Goal: Task Accomplishment & Management: Complete application form

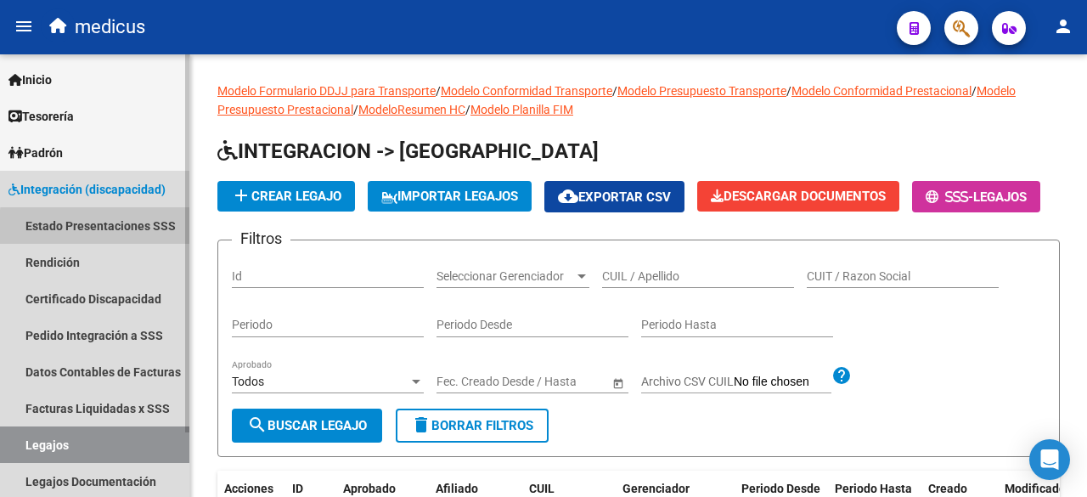
click at [110, 229] on link "Estado Presentaciones SSS" at bounding box center [94, 225] width 189 height 37
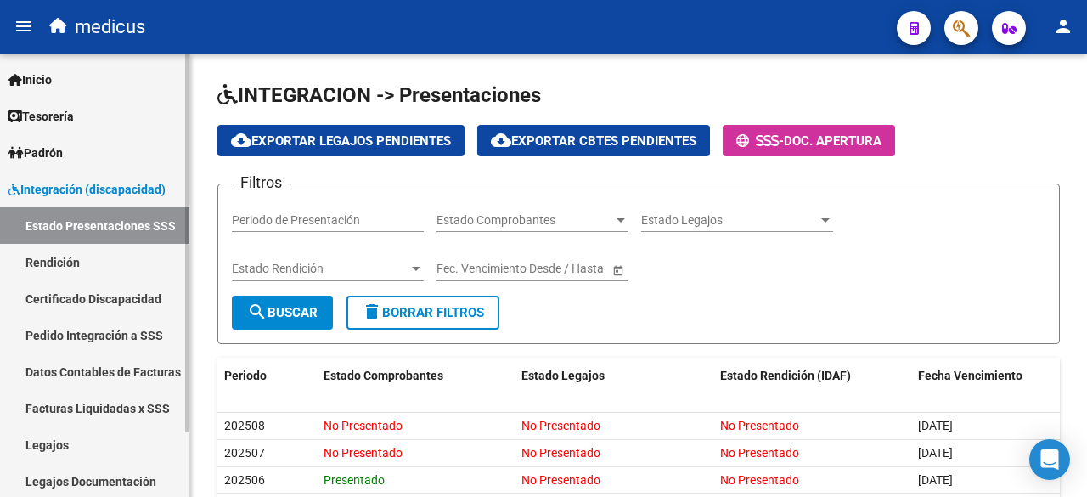
click at [97, 444] on link "Legajos" at bounding box center [94, 444] width 189 height 37
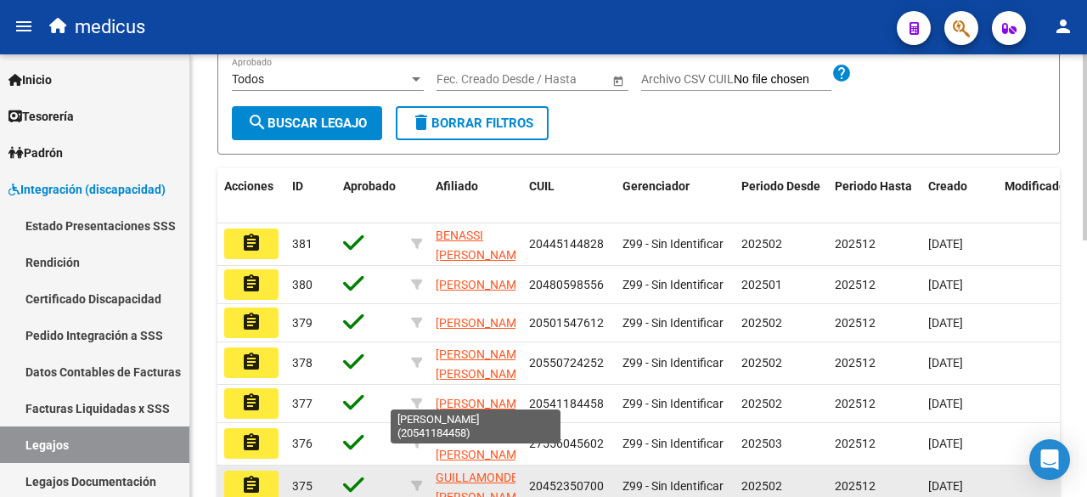
scroll to position [425, 0]
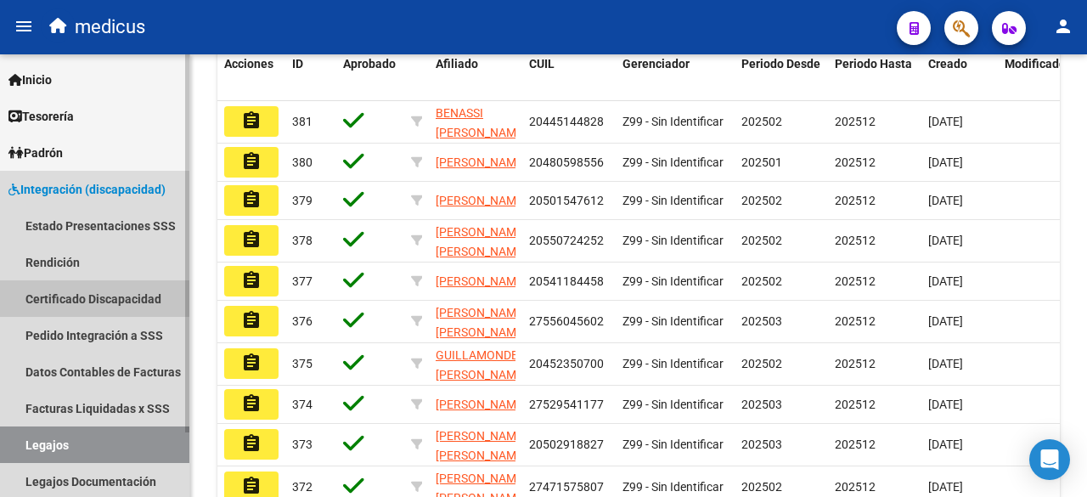
click at [121, 303] on link "Certificado Discapacidad" at bounding box center [94, 298] width 189 height 37
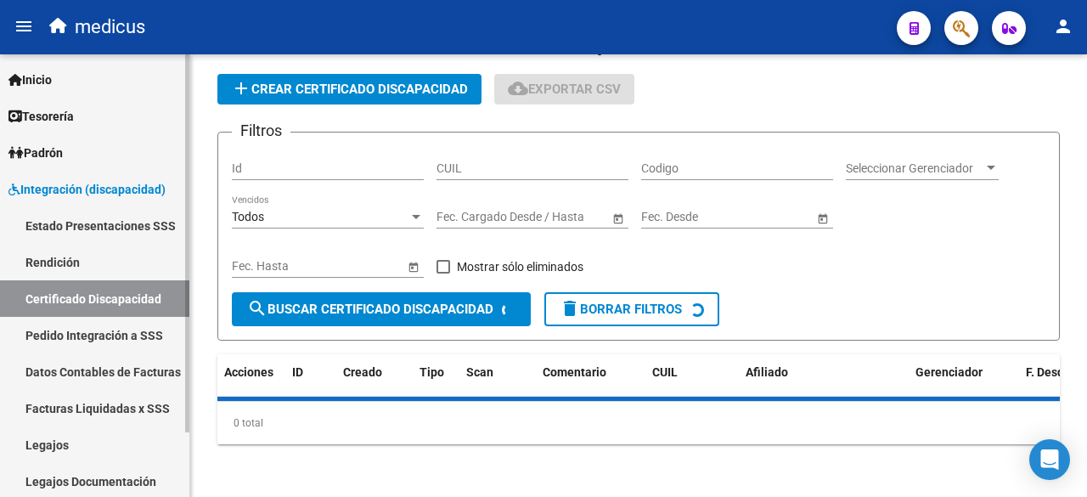
click at [125, 332] on link "Pedido Integración a SSS" at bounding box center [94, 335] width 189 height 37
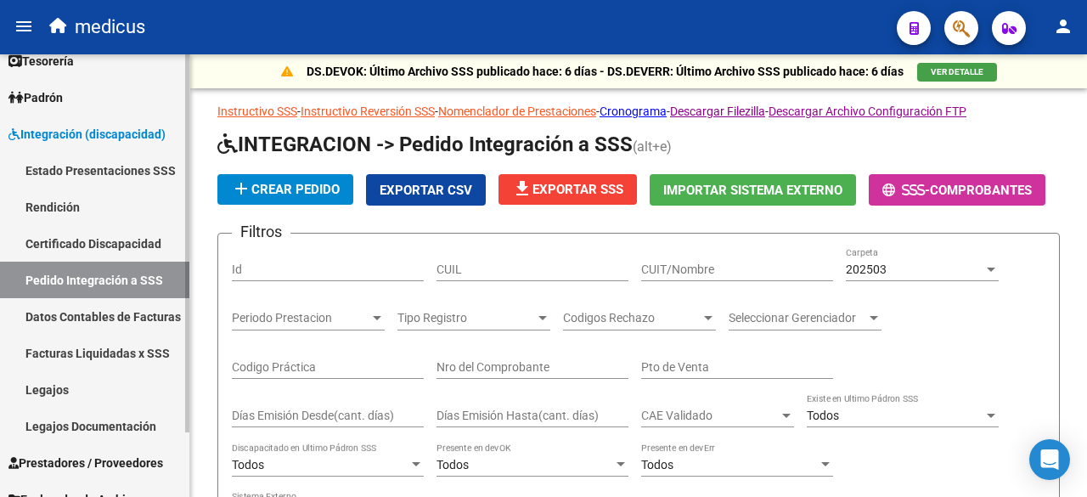
scroll to position [75, 0]
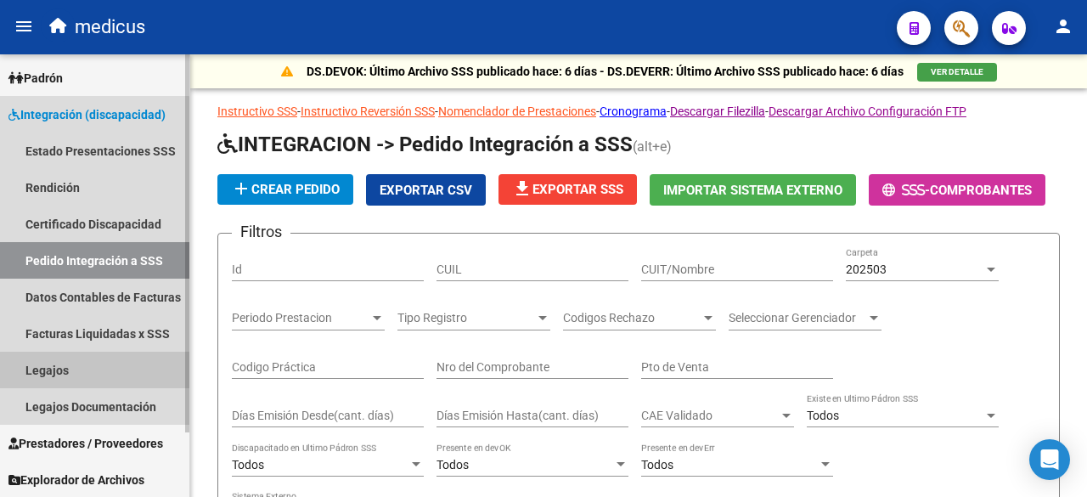
click at [76, 386] on link "Legajos" at bounding box center [94, 370] width 189 height 37
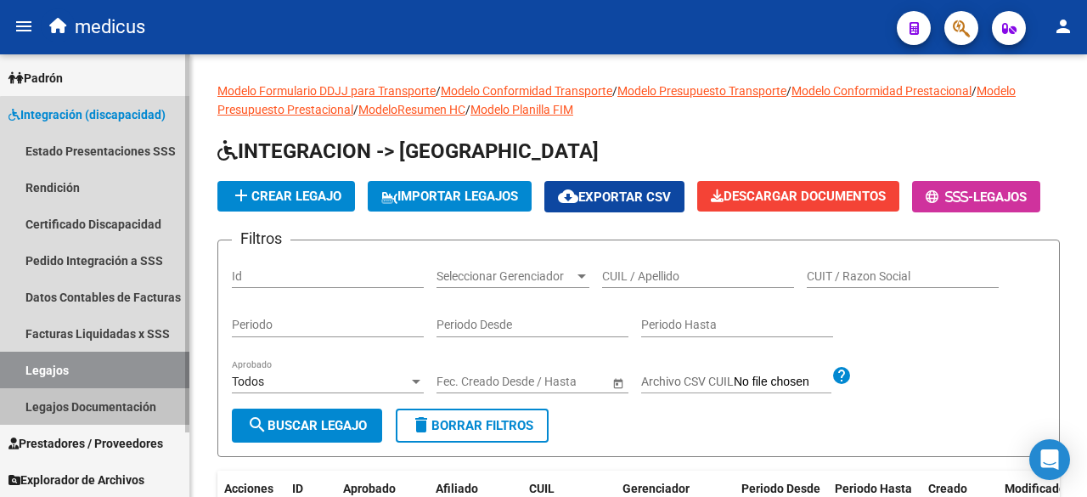
click at [143, 409] on link "Legajos Documentación" at bounding box center [94, 406] width 189 height 37
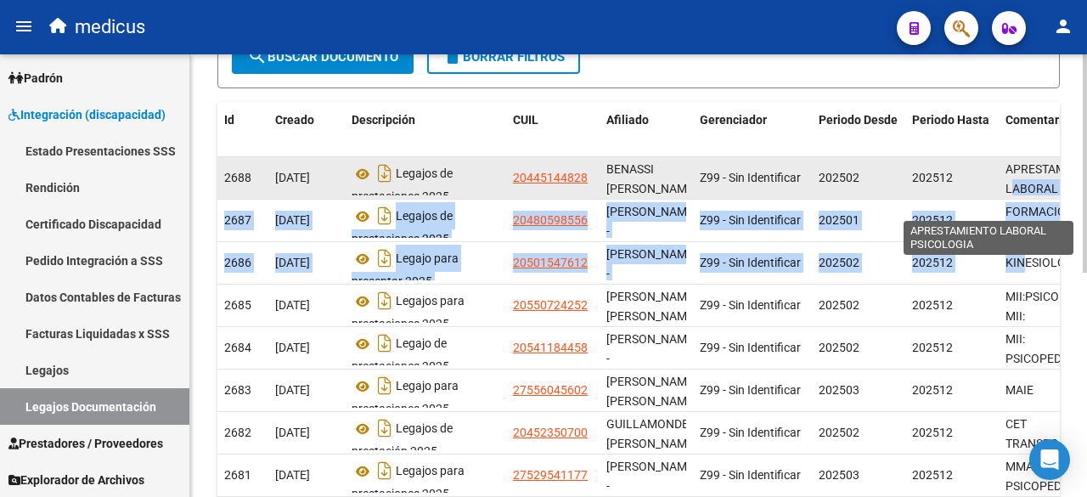
drag, startPoint x: 1023, startPoint y: 264, endPoint x: 1014, endPoint y: 181, distance: 83.7
click at [1014, 181] on datatable-scroller "2688 03/10/2025 Legajos de prestaciones 2025 20445144828 BENASSI PEDRO SANTINO …" at bounding box center [638, 369] width 843 height 425
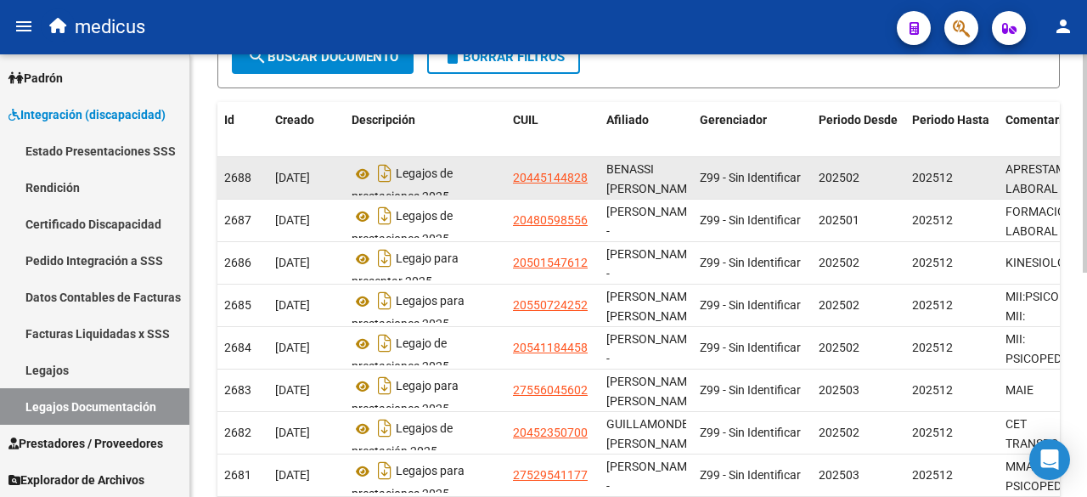
click at [1013, 178] on div "APRESTAMIENTO LABORAL PSICOLOGIA" at bounding box center [1050, 178] width 88 height 36
click at [362, 172] on icon at bounding box center [363, 174] width 22 height 20
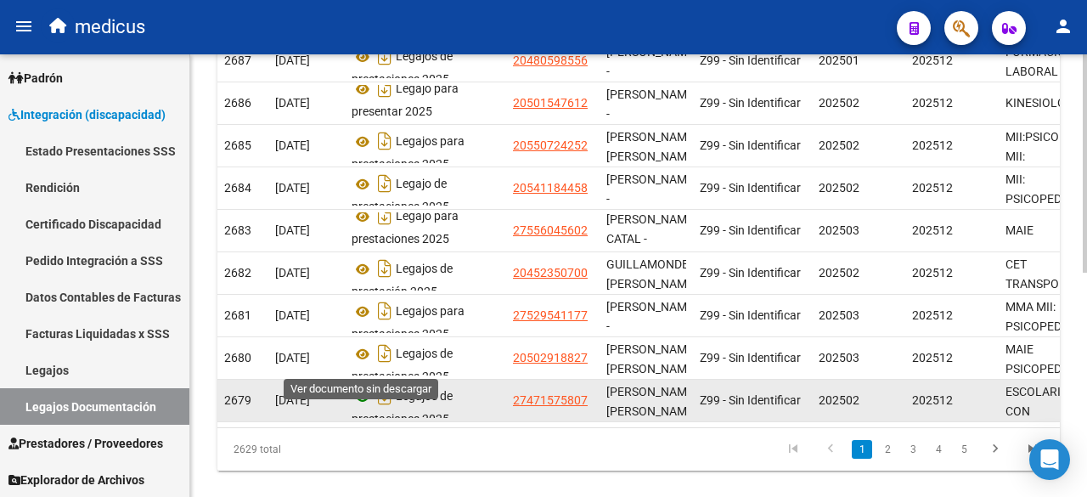
scroll to position [454, 0]
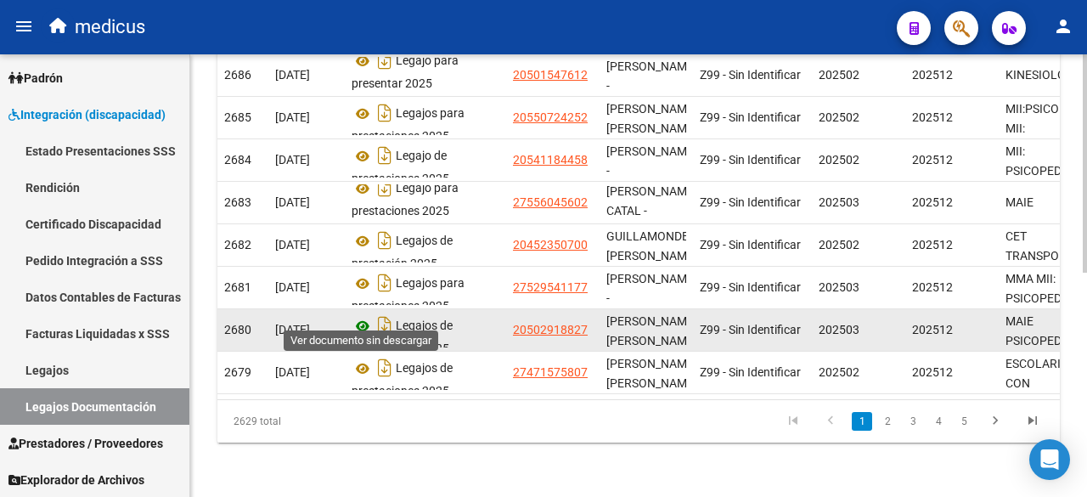
click at [355, 317] on icon at bounding box center [363, 326] width 22 height 20
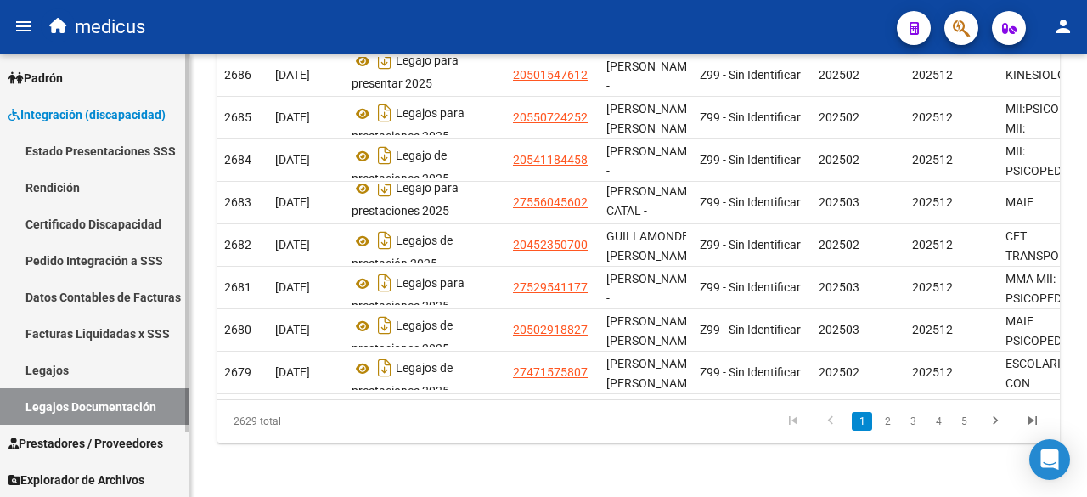
click at [81, 263] on link "Pedido Integración a SSS" at bounding box center [94, 260] width 189 height 37
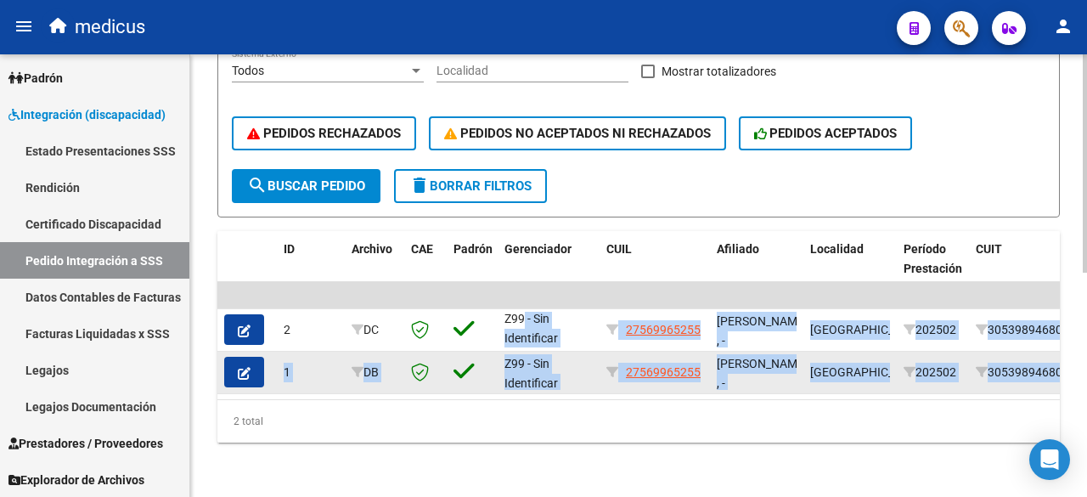
drag, startPoint x: 520, startPoint y: 319, endPoint x: 534, endPoint y: 368, distance: 50.5
click at [535, 373] on datatable-scroller "| | 2 DC Z99 - Sin Identificar 27569965255 CONDINO IRYNA GEMMA , - VILLA BOSCH …" at bounding box center [638, 338] width 843 height 112
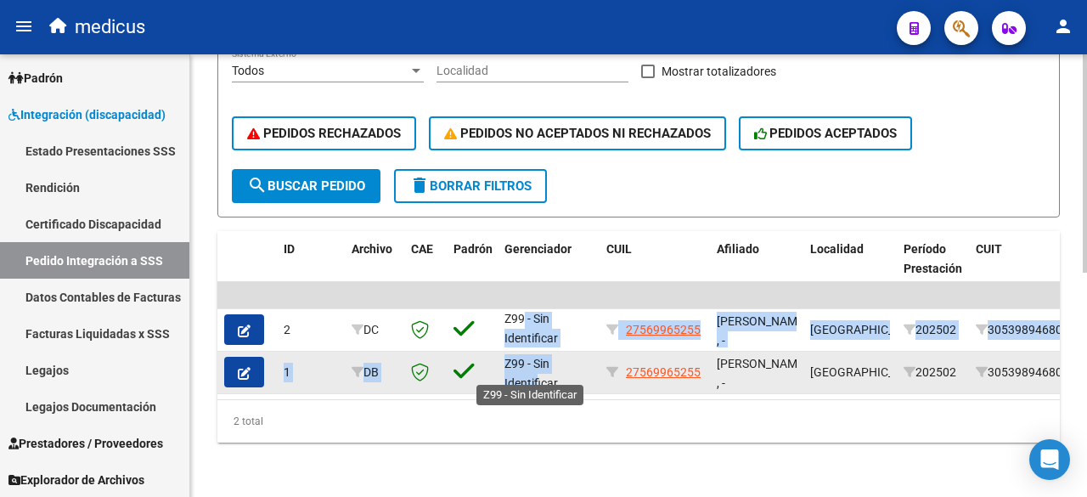
click at [534, 368] on span "Z99 - Sin Identificar" at bounding box center [532, 373] width 54 height 33
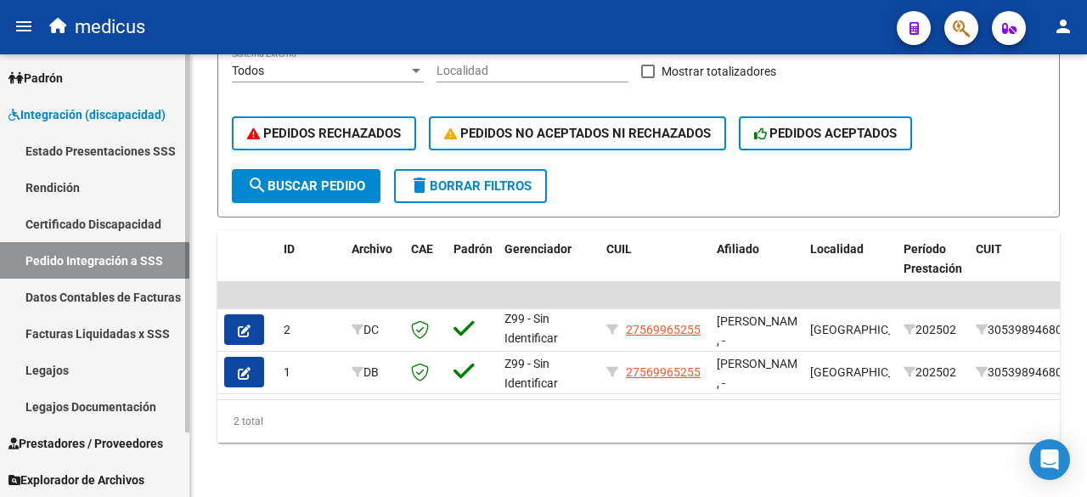
click at [143, 204] on link "Rendición" at bounding box center [94, 187] width 189 height 37
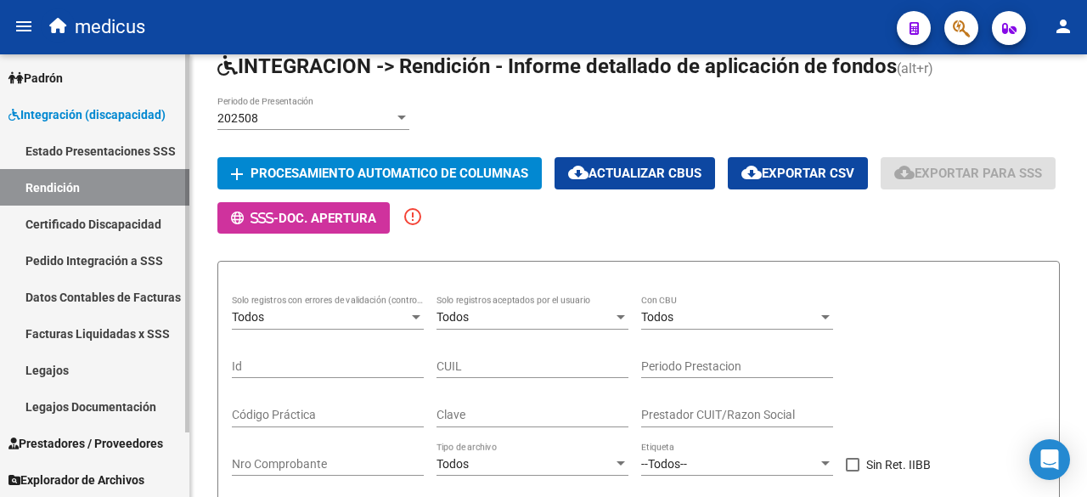
scroll to position [25, 0]
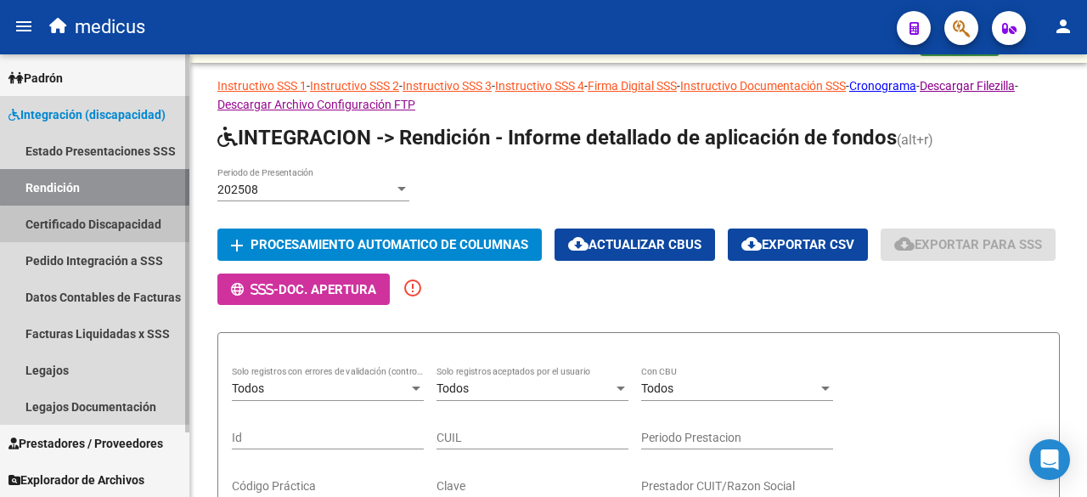
click at [127, 228] on link "Certificado Discapacidad" at bounding box center [94, 224] width 189 height 37
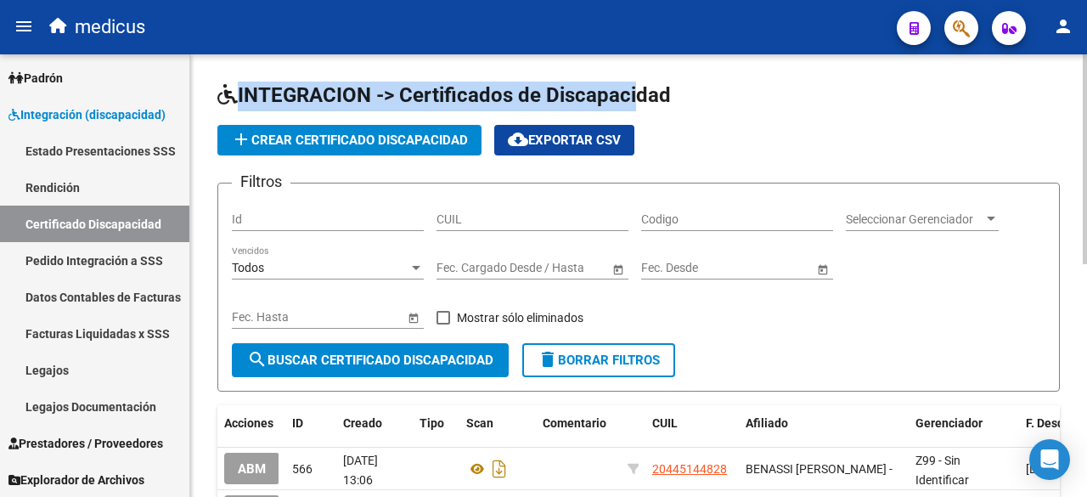
drag, startPoint x: 217, startPoint y: 95, endPoint x: 639, endPoint y: 93, distance: 422.2
click at [639, 93] on span "INTEGRACION -> Certificados de Discapacidad" at bounding box center [444, 95] width 454 height 24
click at [315, 90] on span "INTEGRACION -> Certificados de Discapacidad" at bounding box center [444, 95] width 454 height 24
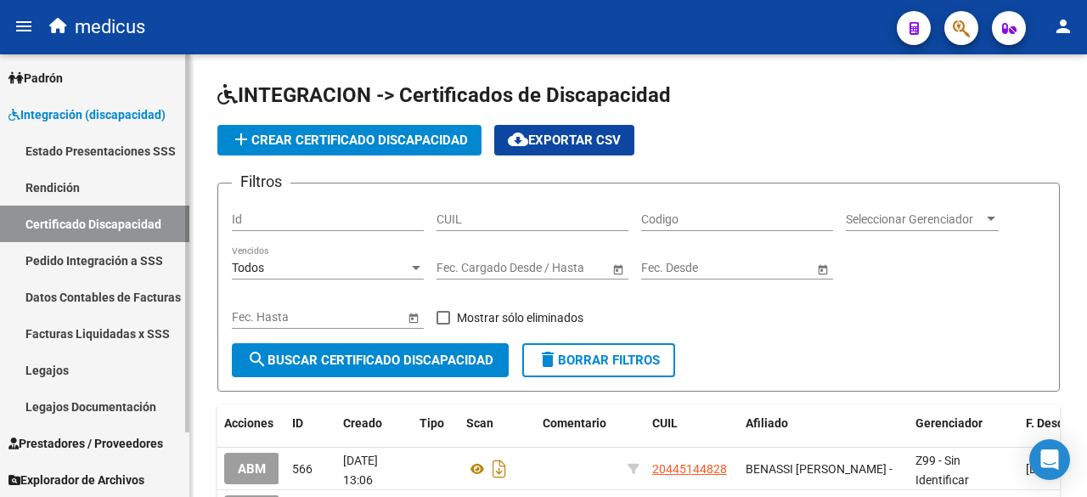
click at [81, 183] on link "Rendición" at bounding box center [94, 187] width 189 height 37
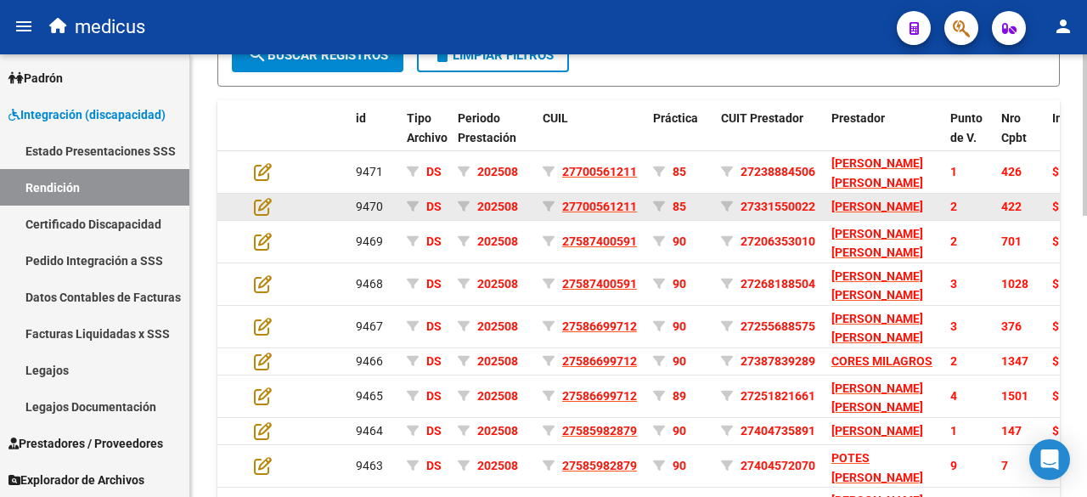
scroll to position [450, 0]
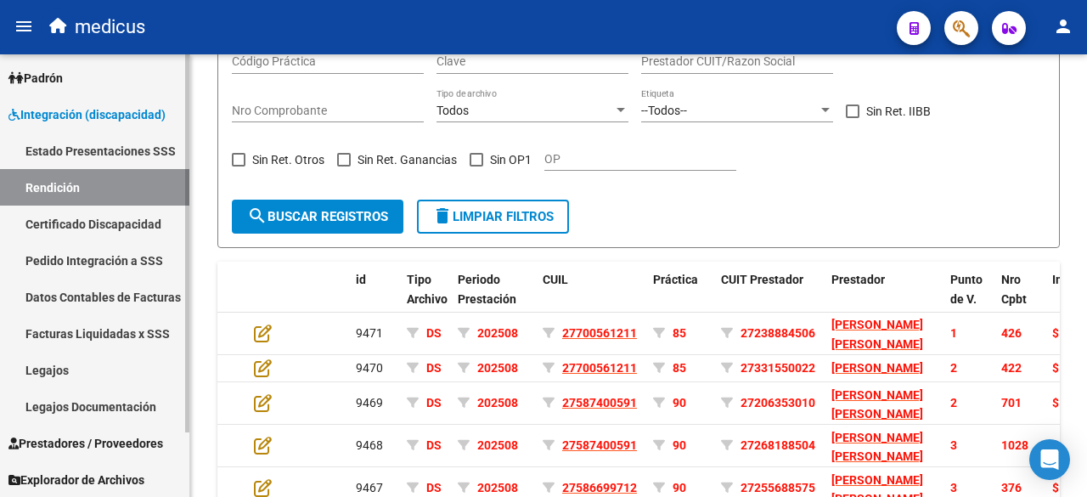
click at [110, 157] on link "Estado Presentaciones SSS" at bounding box center [94, 151] width 189 height 37
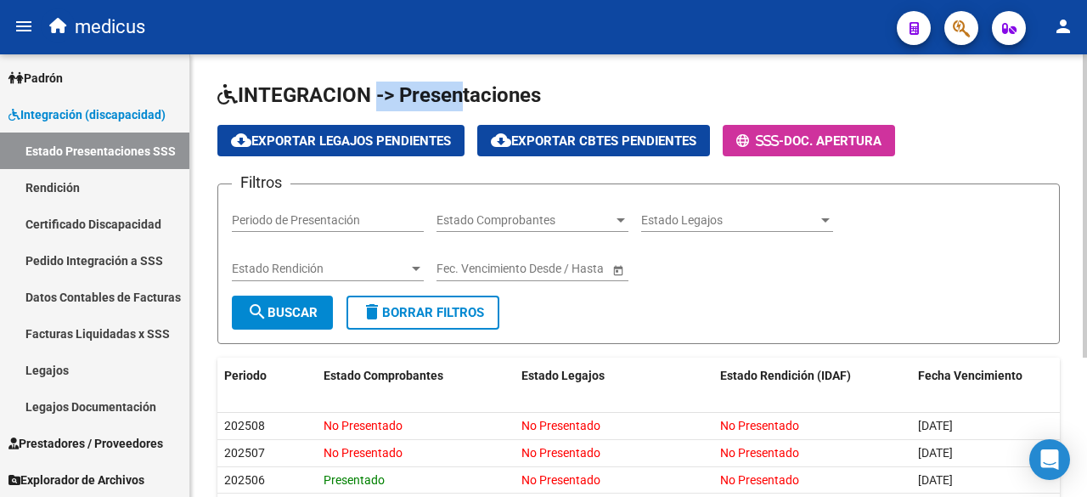
drag, startPoint x: 377, startPoint y: 99, endPoint x: 459, endPoint y: 93, distance: 81.8
click at [459, 93] on span "INTEGRACION -> Presentaciones" at bounding box center [379, 95] width 324 height 24
drag, startPoint x: 459, startPoint y: 93, endPoint x: 326, endPoint y: 93, distance: 132.5
click at [326, 93] on span "INTEGRACION -> Presentaciones" at bounding box center [379, 95] width 324 height 24
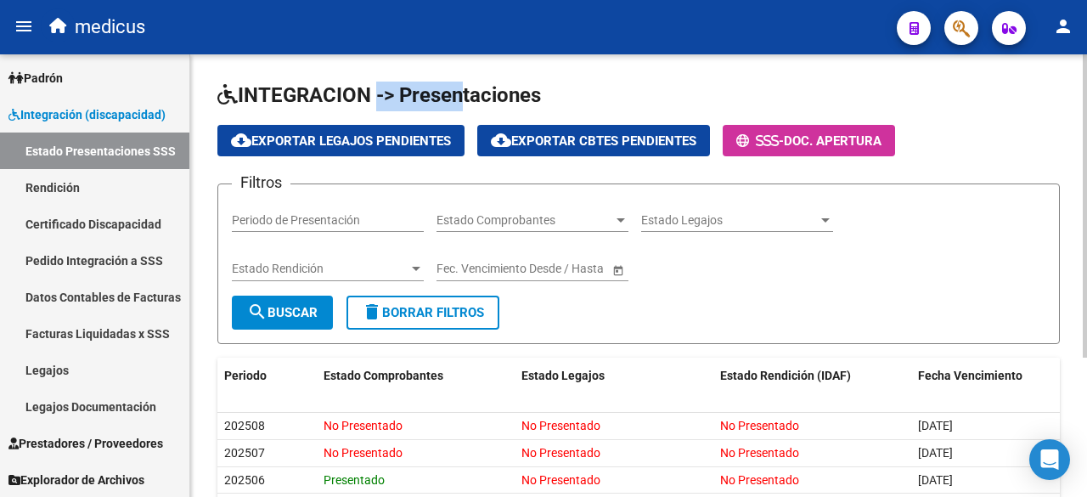
click at [326, 93] on span "INTEGRACION -> Presentaciones" at bounding box center [379, 95] width 324 height 24
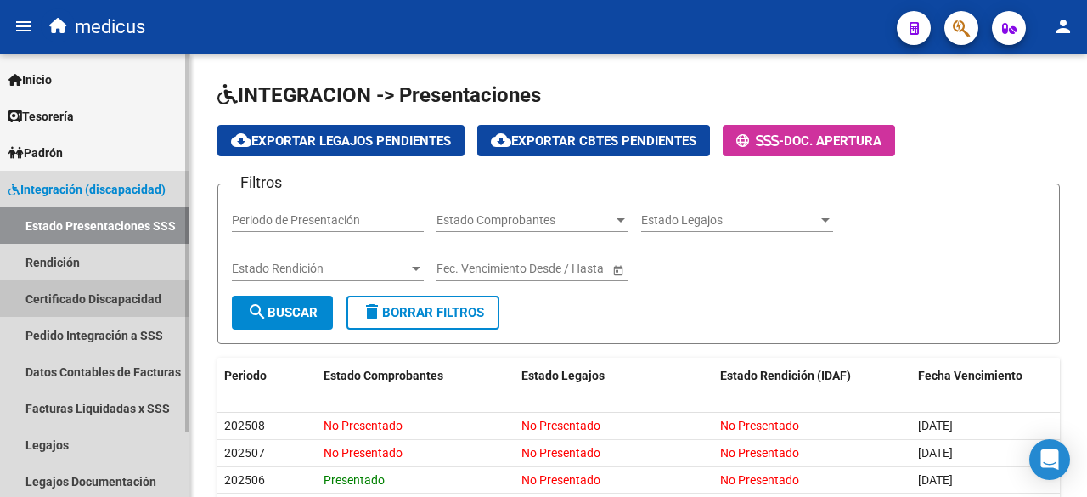
click at [104, 315] on link "Certificado Discapacidad" at bounding box center [94, 298] width 189 height 37
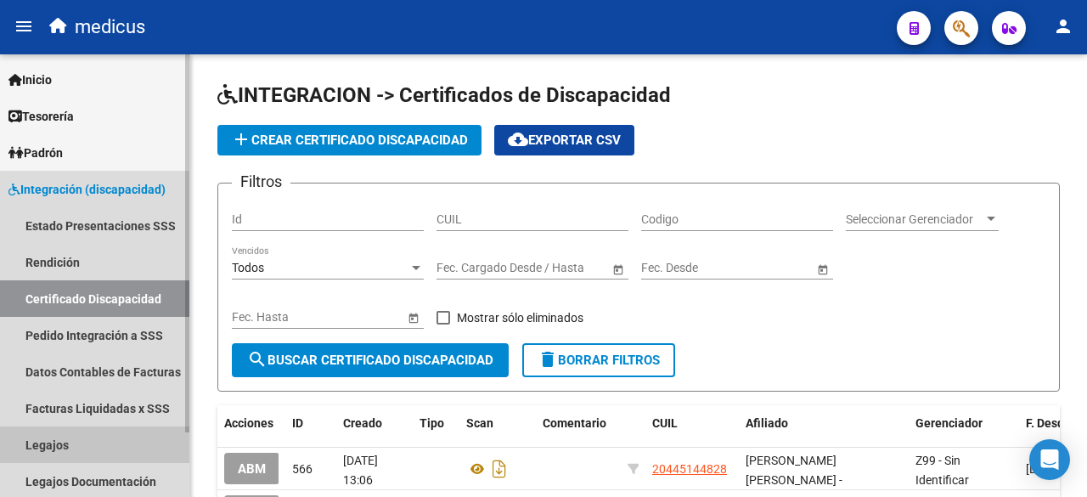
click at [110, 439] on link "Legajos" at bounding box center [94, 444] width 189 height 37
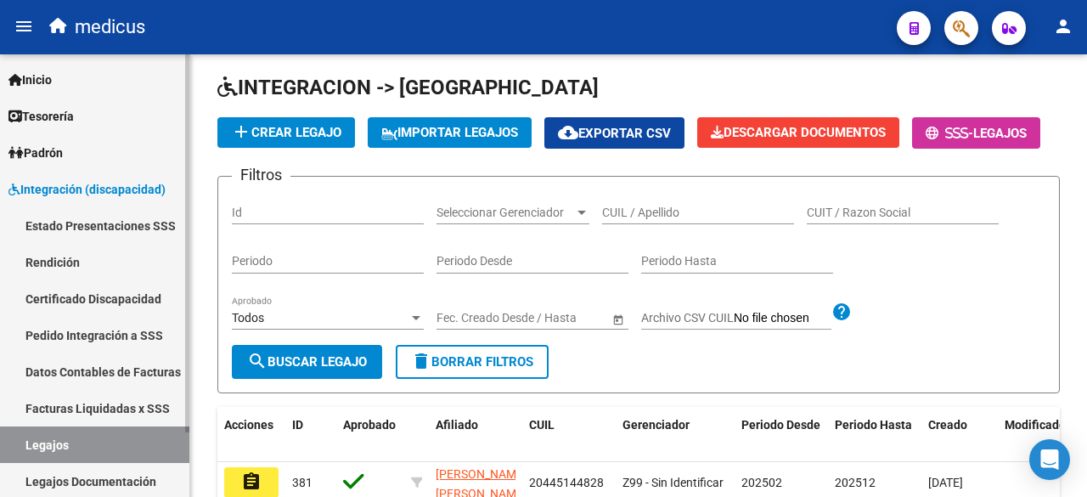
scroll to position [85, 0]
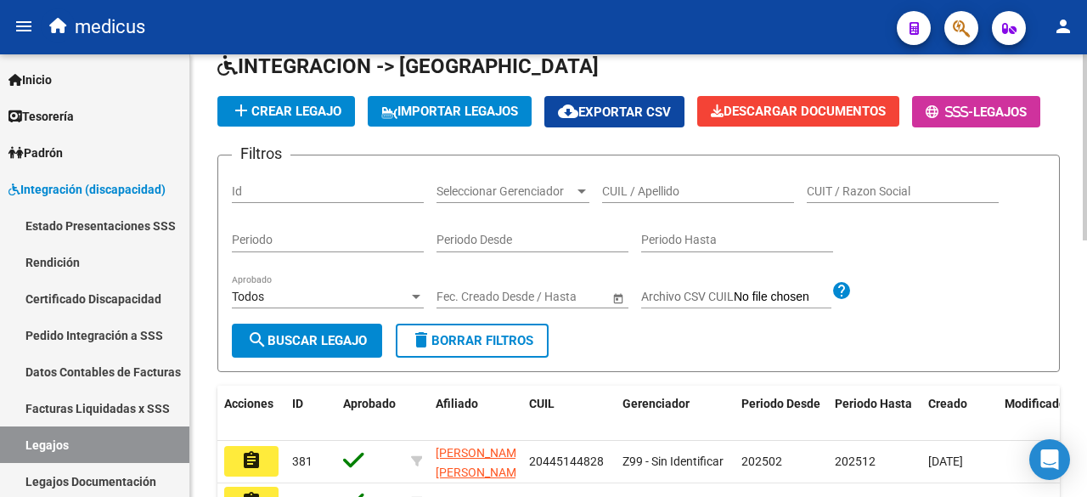
click at [304, 113] on span "add Crear Legajo" at bounding box center [286, 111] width 110 height 15
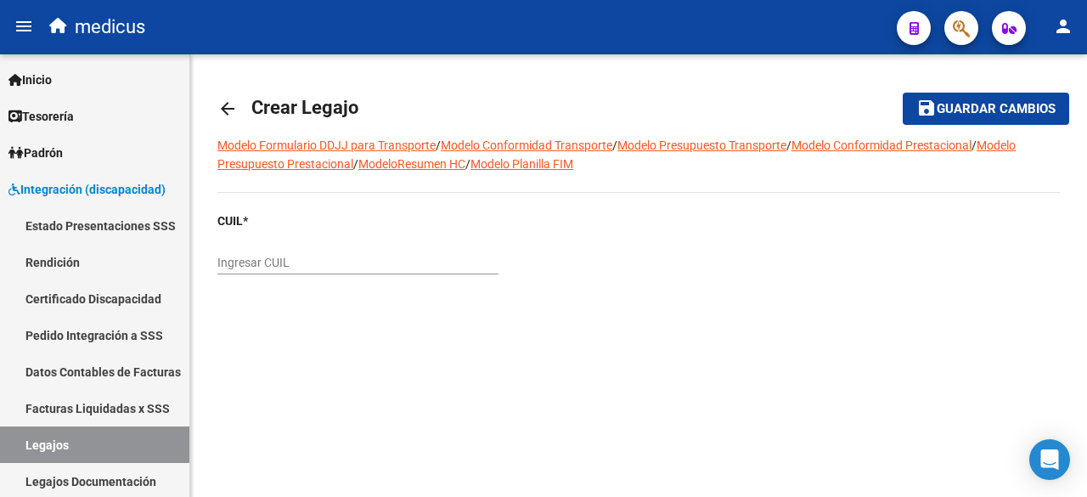
click at [224, 116] on mat-icon "arrow_back" at bounding box center [227, 109] width 20 height 20
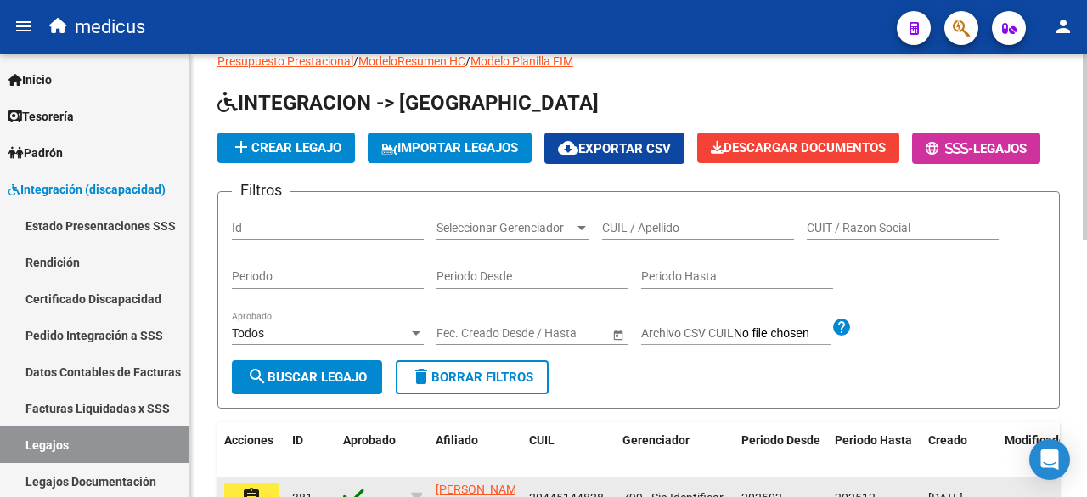
scroll to position [85, 0]
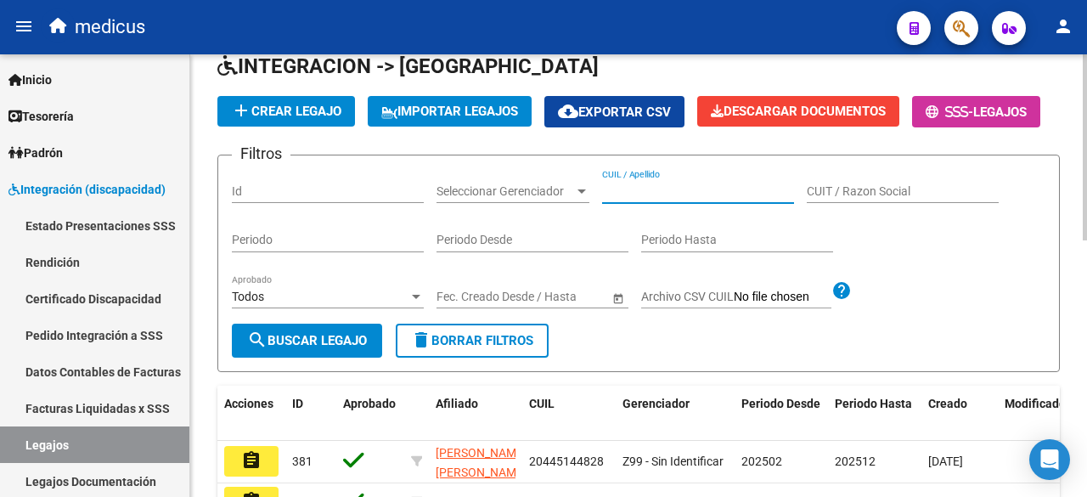
click at [663, 199] on input "CUIL / Apellido" at bounding box center [698, 191] width 192 height 14
paste input "20465633531"
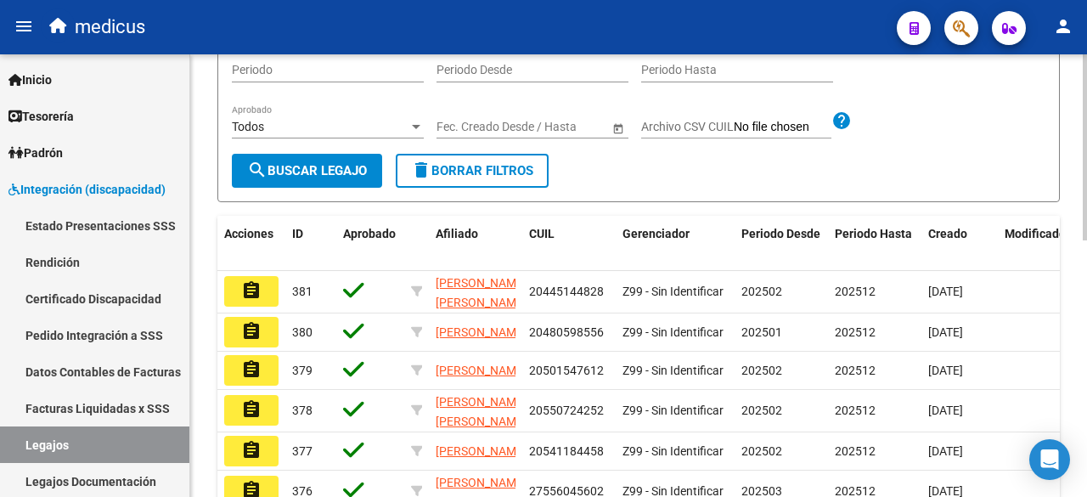
type input "20465633531"
click at [269, 188] on button "search Buscar Legajo" at bounding box center [307, 171] width 150 height 34
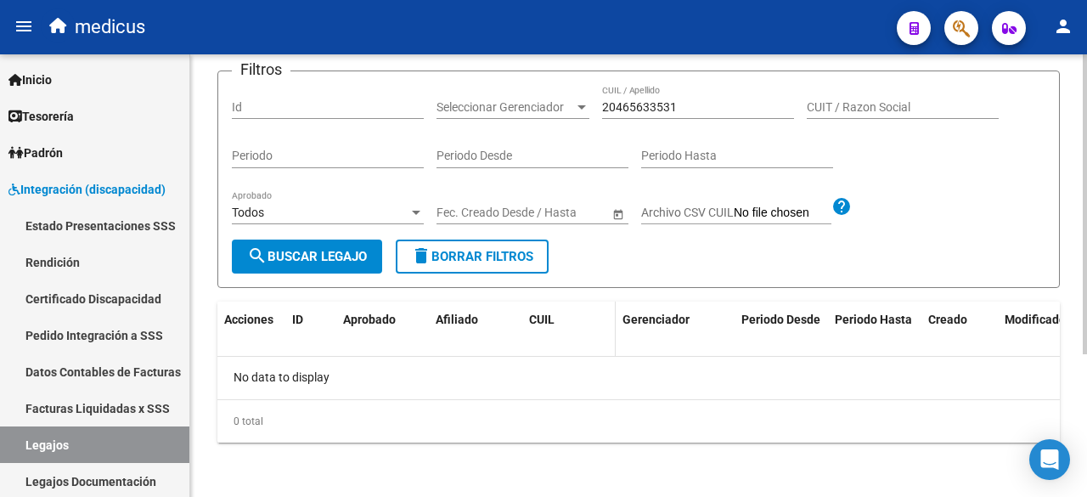
scroll to position [41, 0]
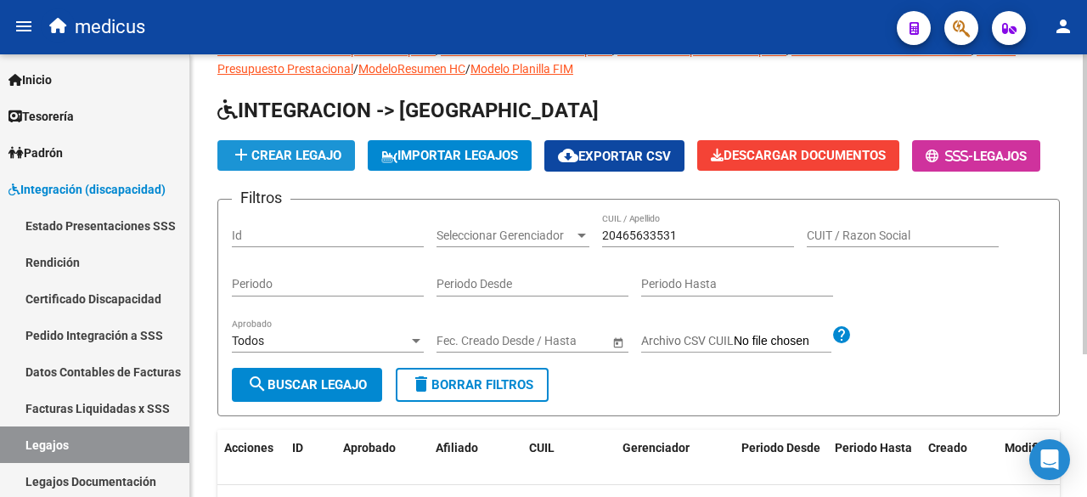
click at [327, 148] on span "add Crear Legajo" at bounding box center [286, 155] width 110 height 15
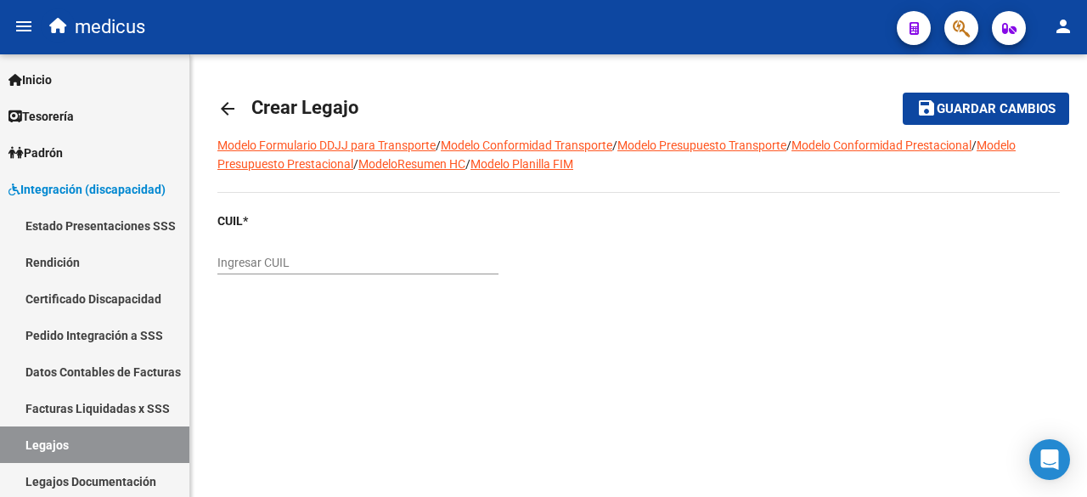
click at [337, 272] on div "Ingresar CUIL" at bounding box center [357, 257] width 281 height 34
click at [338, 268] on input "Ingresar CUIL" at bounding box center [357, 263] width 281 height 14
paste input "20-46563353-1"
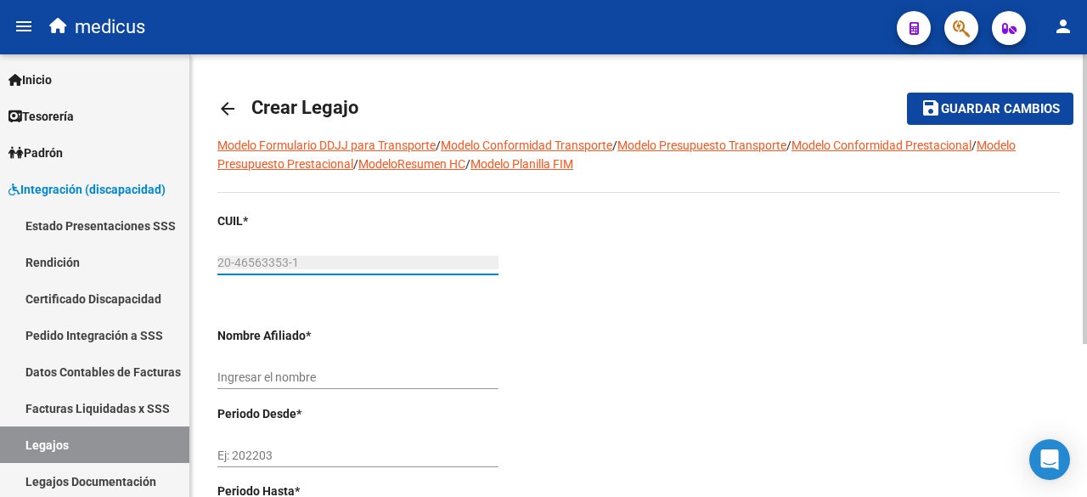
type input "20-46563353-1"
click at [345, 364] on div "Ingresar el nombre" at bounding box center [357, 372] width 281 height 34
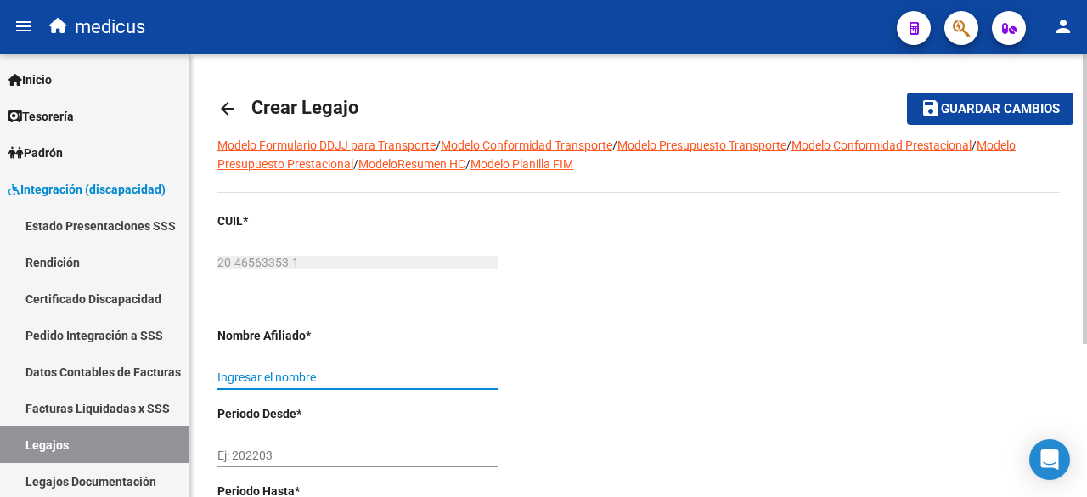
type input "YANACON [PERSON_NAME]"
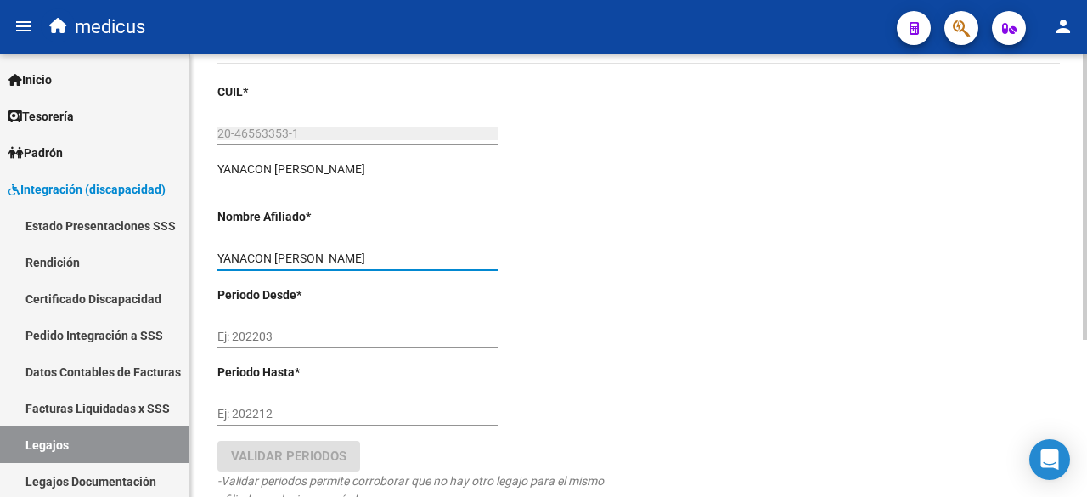
scroll to position [242, 0]
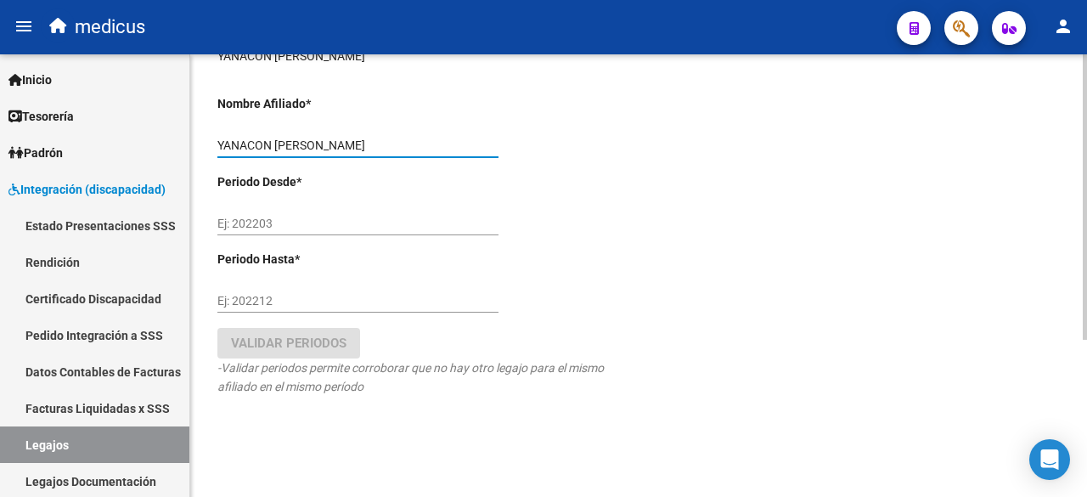
click at [336, 213] on div "Ej: 202203" at bounding box center [357, 218] width 281 height 34
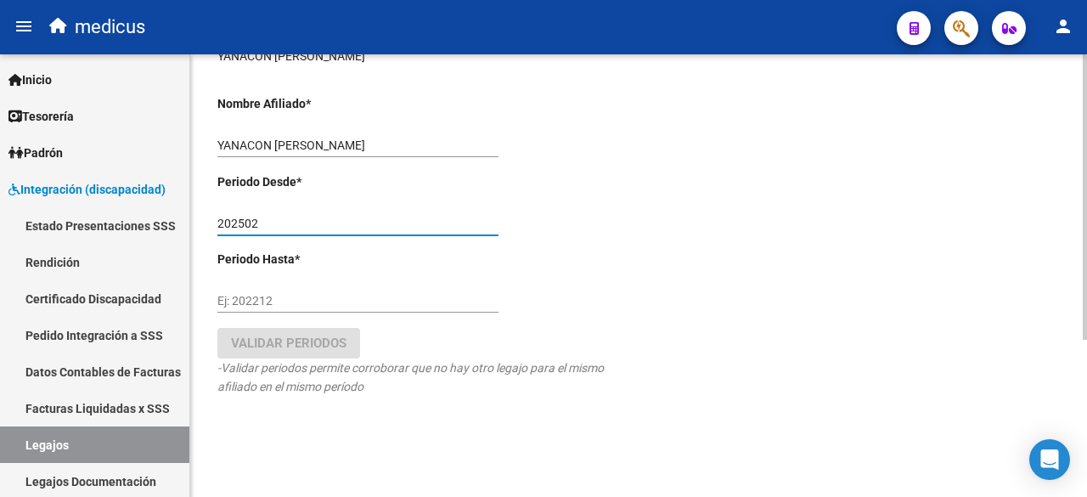
type input "202502"
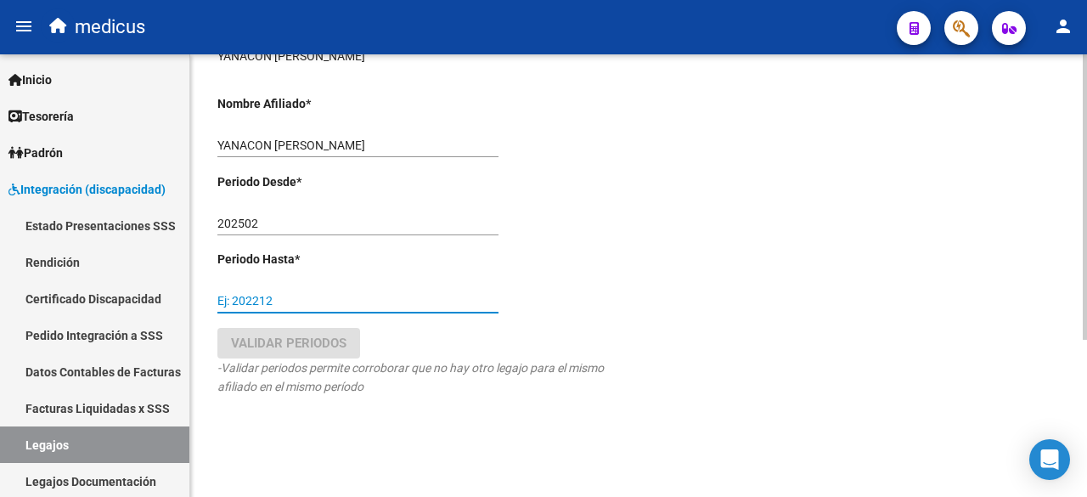
click at [314, 295] on input "Ej: 202212" at bounding box center [357, 301] width 281 height 14
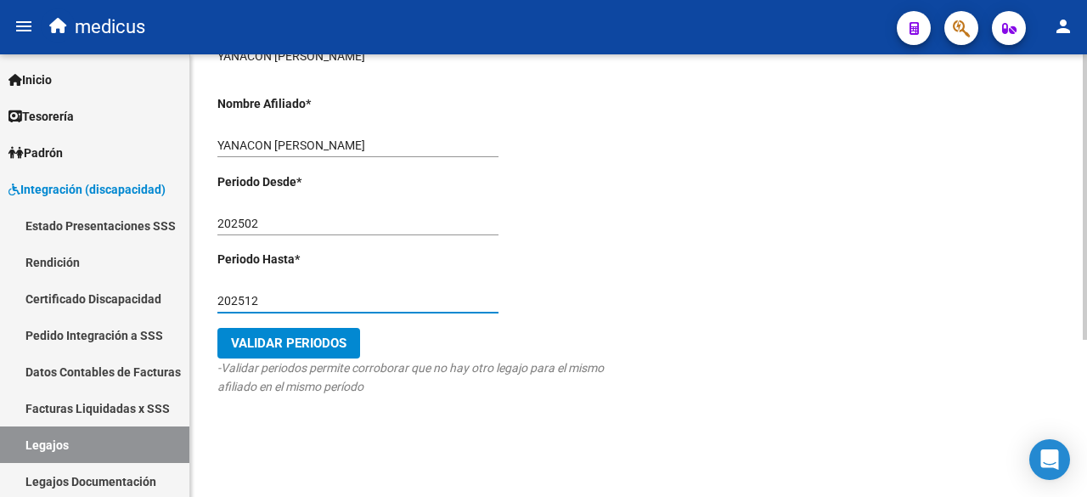
type input "202512"
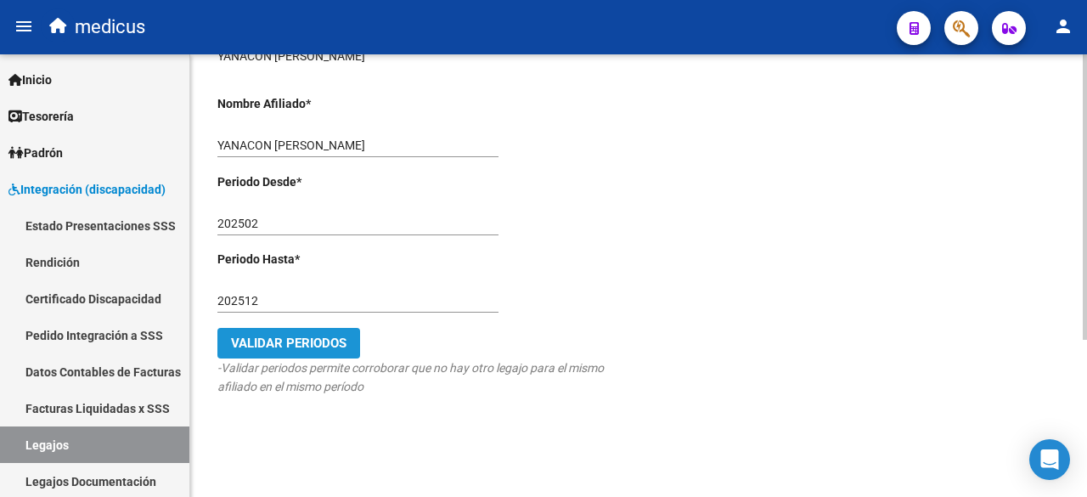
click at [273, 339] on span "Validar Periodos" at bounding box center [289, 343] width 116 height 15
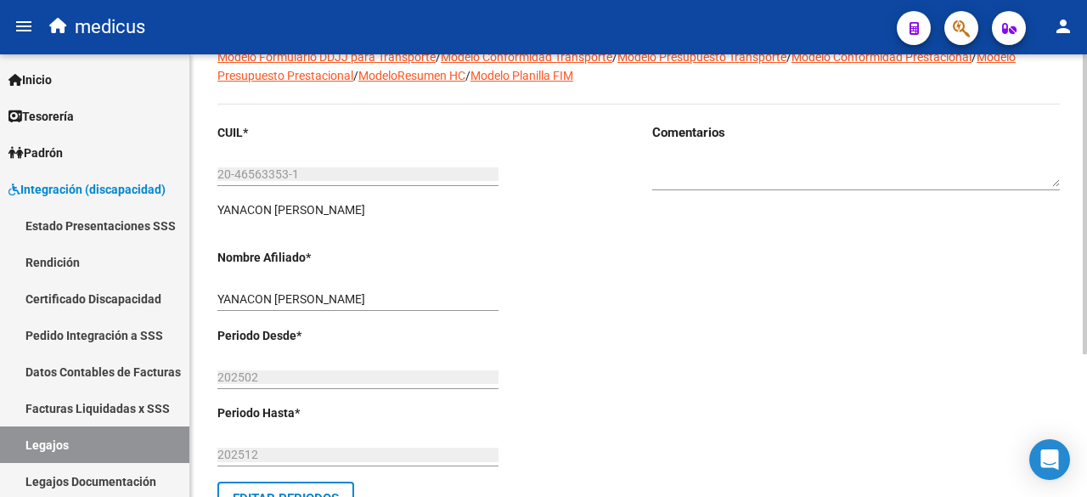
scroll to position [0, 0]
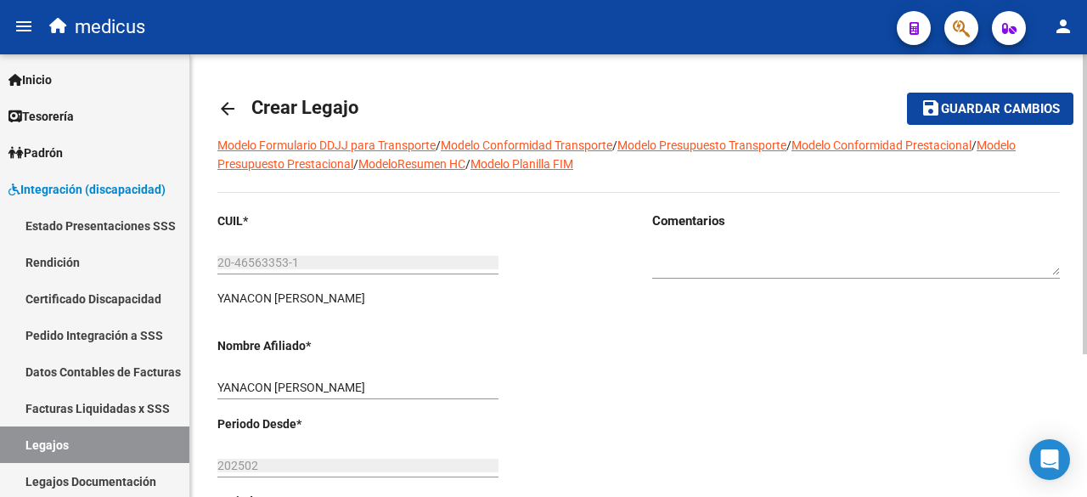
click at [999, 98] on button "save Guardar cambios" at bounding box center [990, 108] width 166 height 31
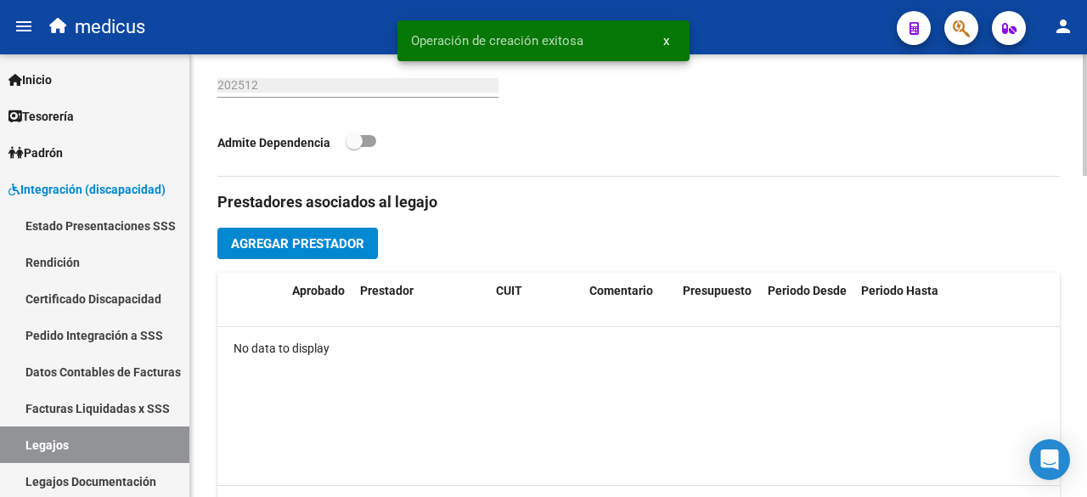
scroll to position [1174, 0]
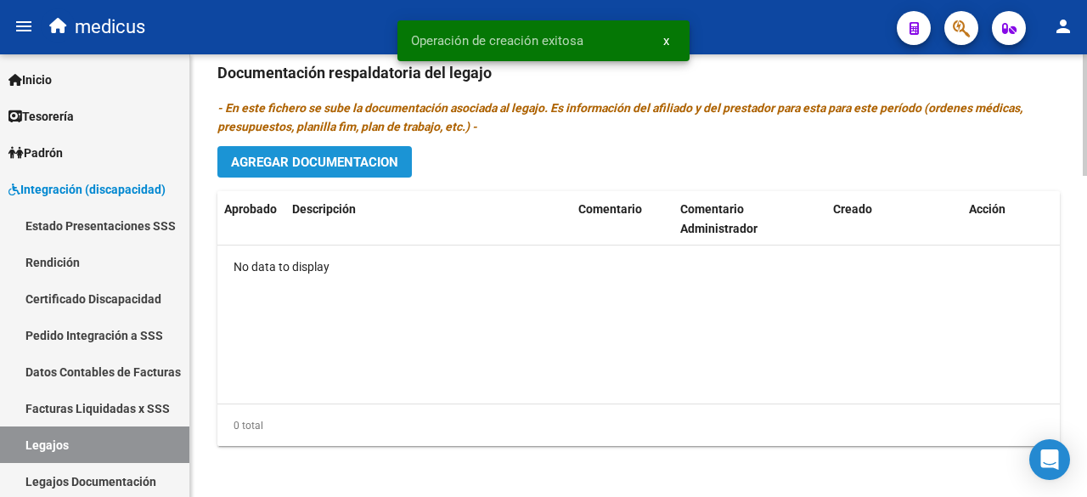
click at [331, 157] on span "Agregar Documentacion" at bounding box center [314, 162] width 167 height 15
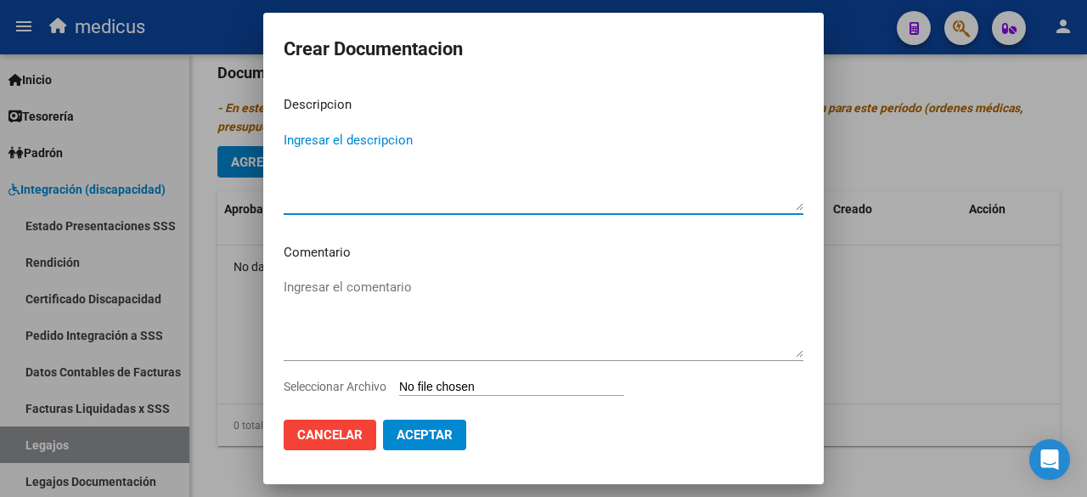
click at [466, 251] on p "Comentario" at bounding box center [544, 253] width 520 height 20
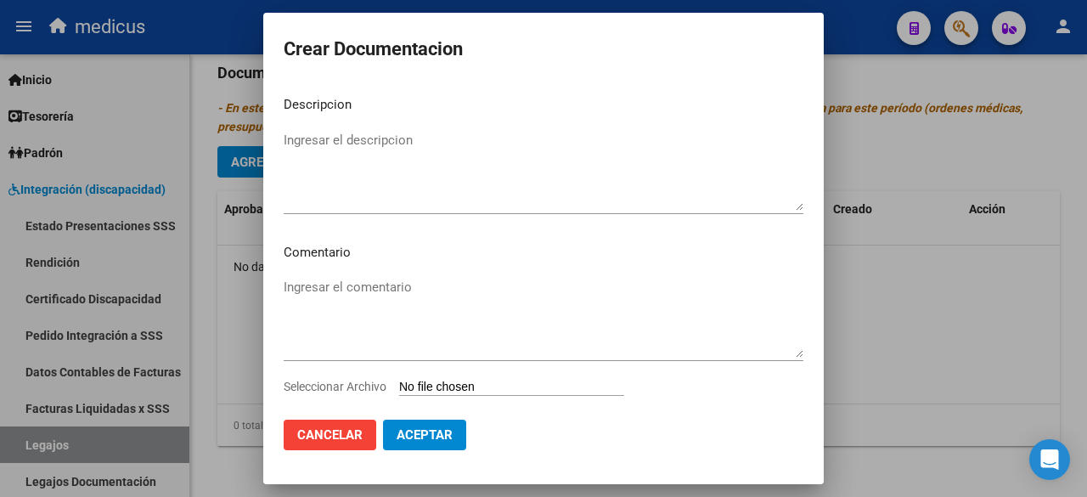
click at [455, 274] on div "Ingresar el comentario" at bounding box center [544, 317] width 520 height 87
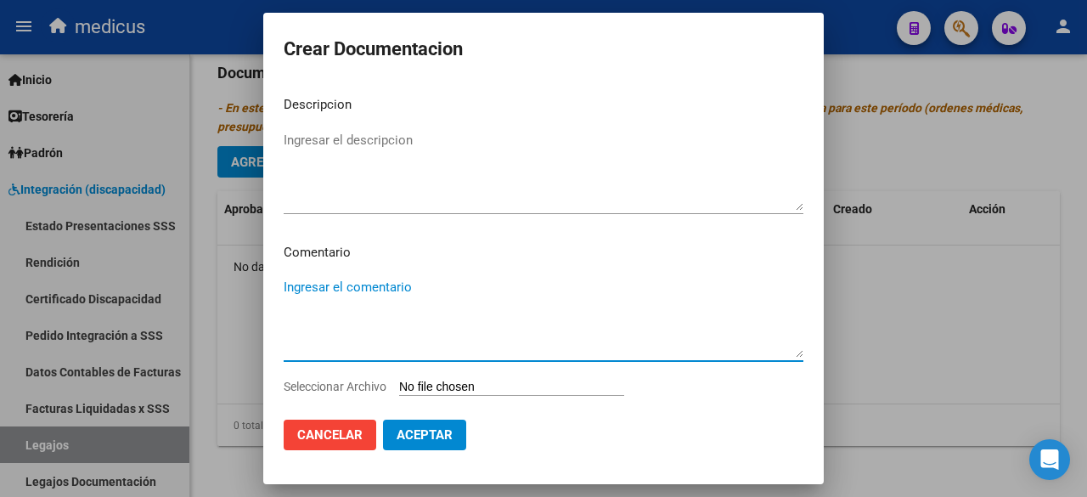
paste textarea "FORMACION LABORAL TRANSPORTE"
type textarea "FORMACION LABORAL TRANSPORTE"
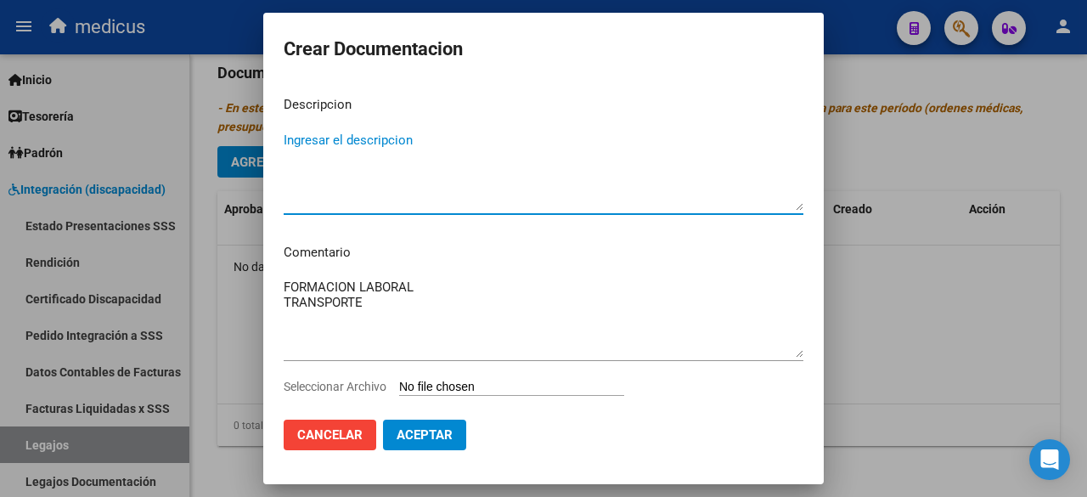
click at [366, 147] on textarea "Ingresar el descripcion" at bounding box center [544, 171] width 520 height 80
type textarea "Legajos de prestaciones 2025"
click at [453, 376] on div "FORMACION LABORAL TRANSPORTE Ingresar el comentario" at bounding box center [544, 325] width 520 height 103
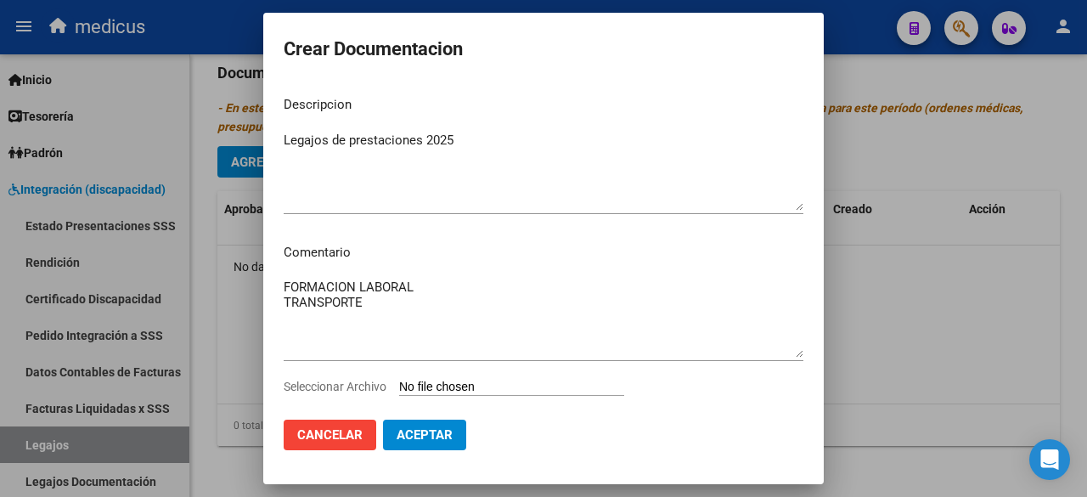
click at [457, 383] on input "Seleccionar Archivo" at bounding box center [511, 388] width 225 height 16
type input "C:\fakepath\[PERSON_NAME] 20465633531 1.pdf"
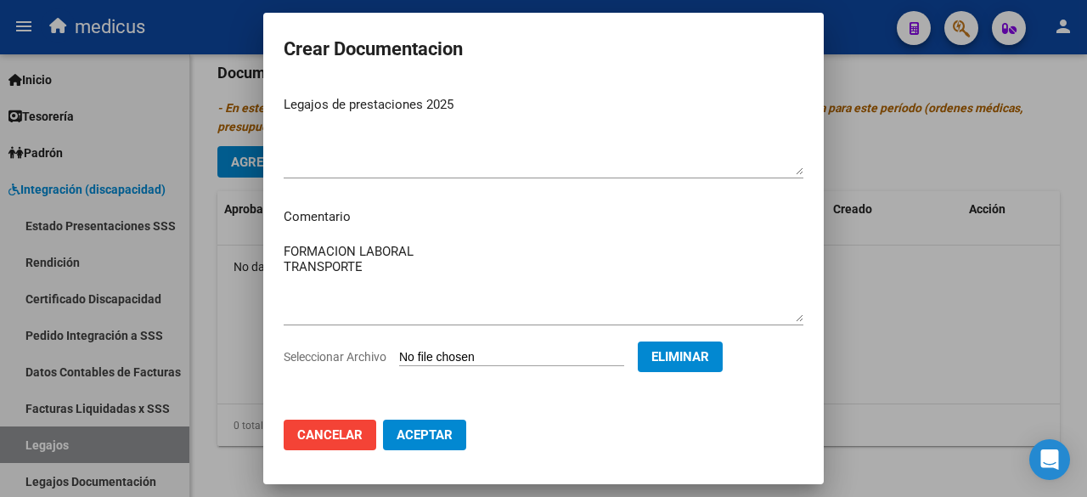
scroll to position [36, 0]
click at [423, 426] on button "Aceptar" at bounding box center [424, 435] width 83 height 31
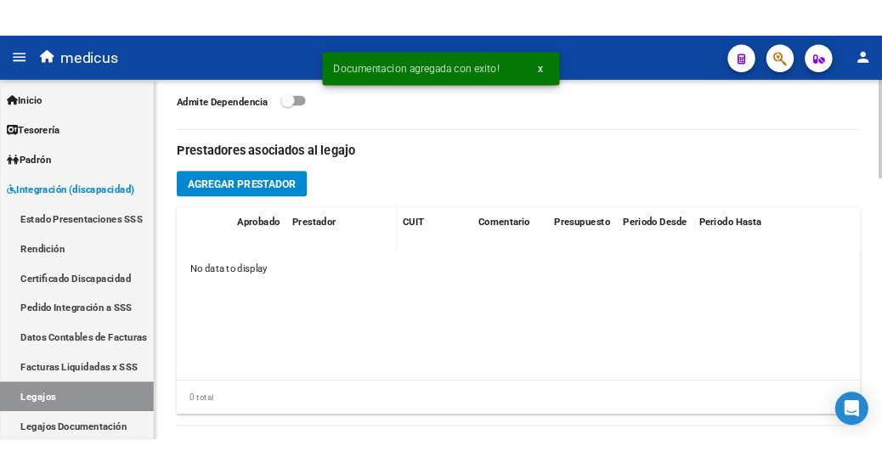
scroll to position [664, 0]
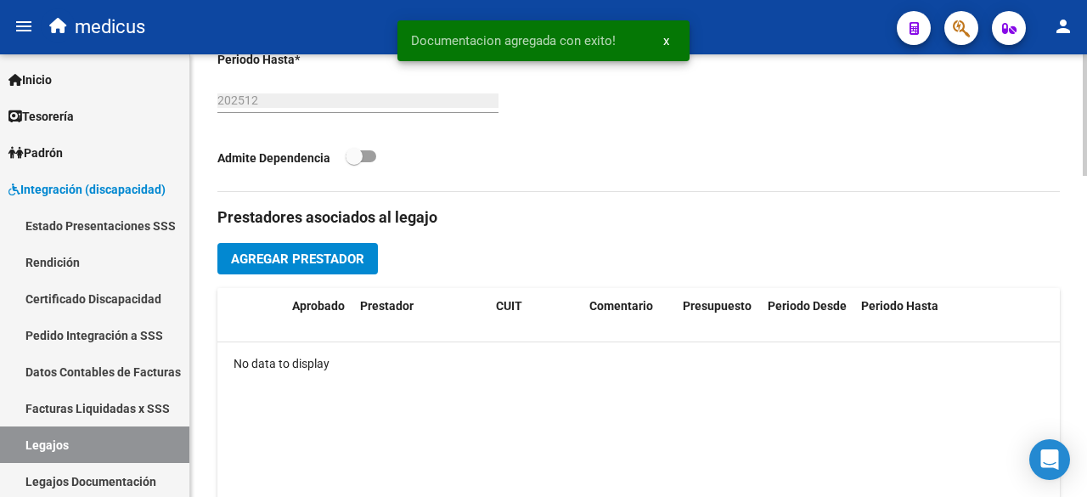
click at [341, 254] on span "Agregar Prestador" at bounding box center [297, 258] width 133 height 15
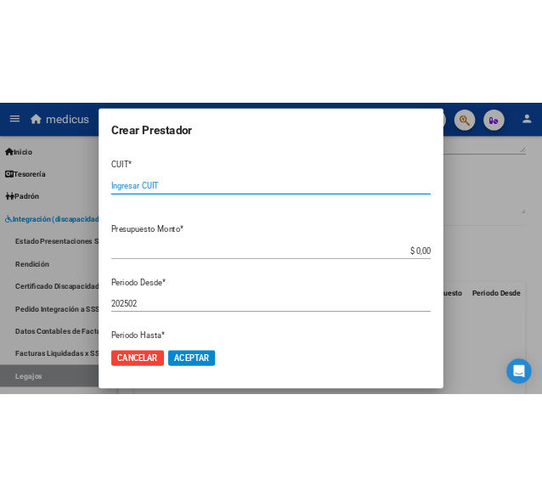
scroll to position [743, 0]
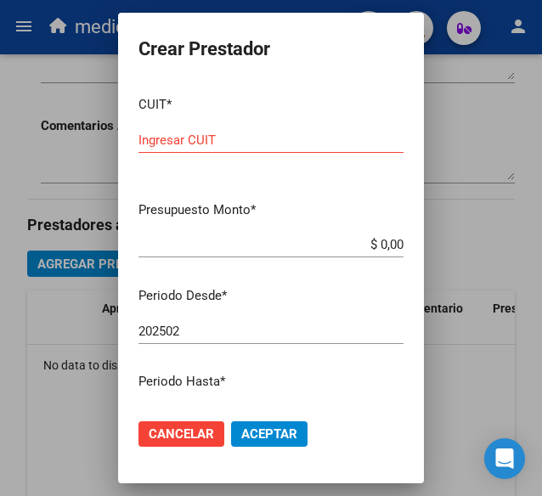
click at [229, 142] on input "Ingresar CUIT" at bounding box center [270, 140] width 265 height 15
paste input "30-60416807-0"
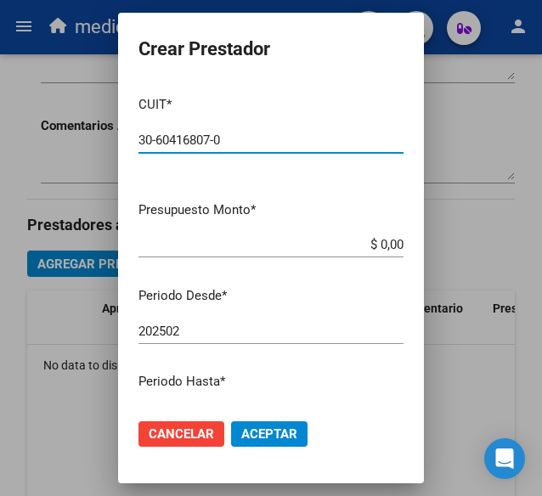
type input "30-60416807-0"
click at [260, 240] on input "$ 0,00" at bounding box center [270, 244] width 265 height 15
click at [268, 249] on input "$ 0,00" at bounding box center [270, 244] width 265 height 15
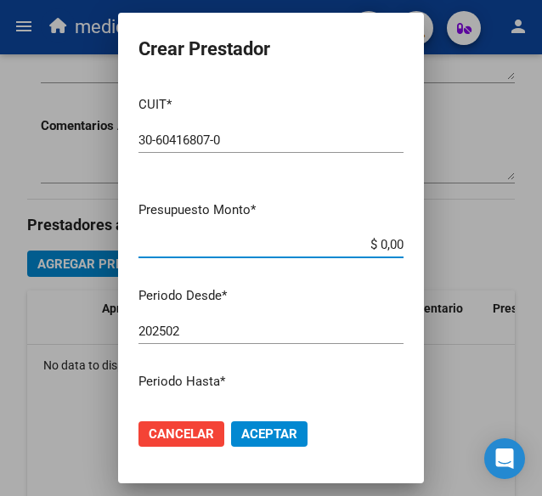
drag, startPoint x: 386, startPoint y: 242, endPoint x: 289, endPoint y: 230, distance: 97.6
click at [289, 230] on mat-dialog-content "CUIT * 30-60416807-0 Ingresar CUIT ARCA Padrón Presupuesto Monto * $ 0,00 Ingre…" at bounding box center [271, 243] width 306 height 323
paste input "30604168070"
click at [308, 247] on input "$ 306.041.680,70" at bounding box center [270, 244] width 265 height 15
drag, startPoint x: 302, startPoint y: 245, endPoint x: 466, endPoint y: 245, distance: 163.1
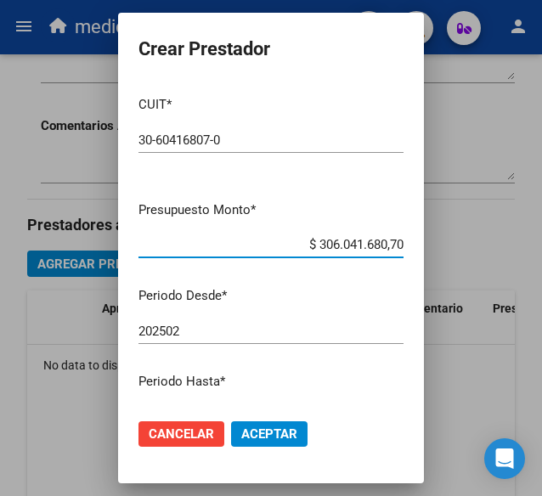
click at [466, 245] on div "Crear Prestador CUIT * 30-60416807-0 Ingresar CUIT ARCA Padrón Presupuesto Mont…" at bounding box center [271, 248] width 542 height 496
paste input "$ 679.448,99"
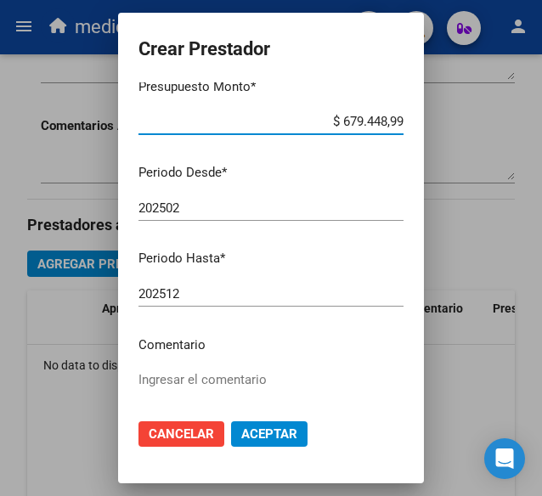
scroll to position [260, 0]
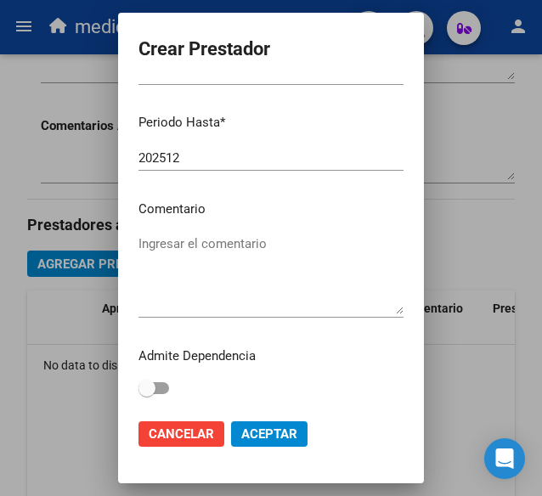
type input "$ 679.448,99"
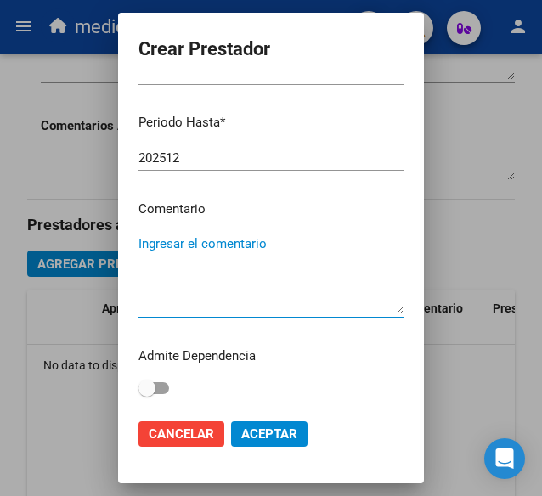
click at [224, 245] on textarea "Ingresar el comentario" at bounding box center [270, 274] width 265 height 80
paste textarea "FORMACION LABORAL"
type textarea "FORMACION LABORAL"
click at [277, 434] on span "Aceptar" at bounding box center [269, 433] width 56 height 15
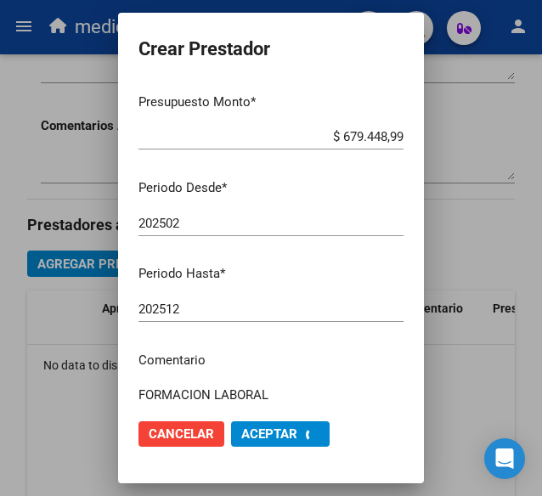
scroll to position [0, 0]
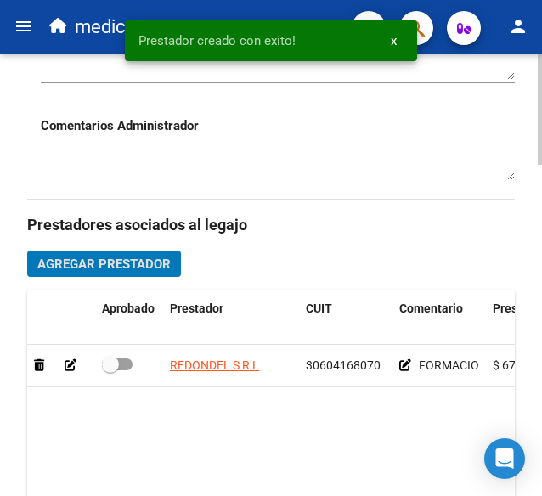
click at [150, 257] on span "Agregar Prestador" at bounding box center [103, 264] width 133 height 15
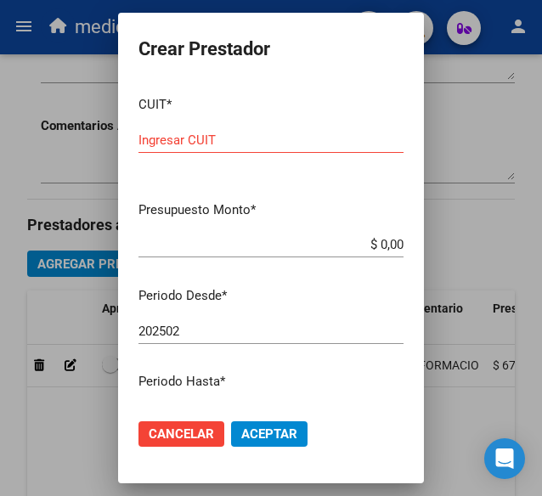
click at [256, 143] on input "Ingresar CUIT" at bounding box center [270, 140] width 265 height 15
paste input "text"
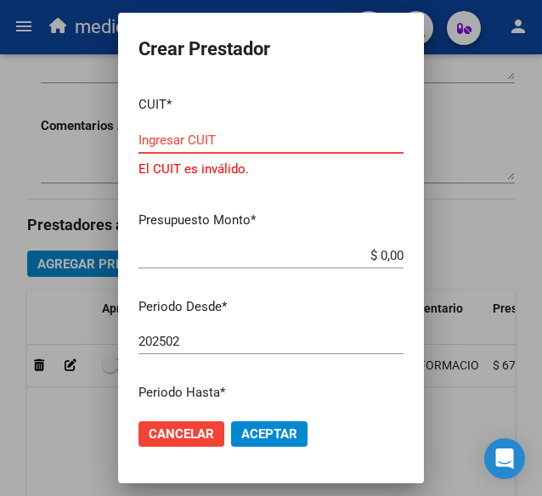
click at [243, 144] on input "Ingresar CUIT" at bounding box center [270, 140] width 265 height 15
click at [265, 142] on input "Ingresar CUIT" at bounding box center [270, 140] width 265 height 15
paste input "20-35050962-4"
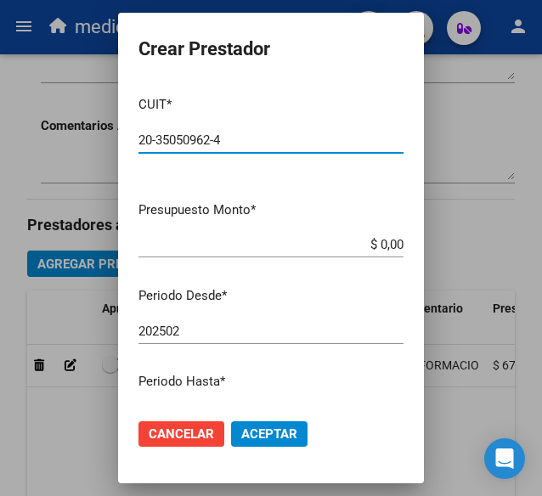
type input "20-35050962-4"
drag, startPoint x: 391, startPoint y: 245, endPoint x: 296, endPoint y: 242, distance: 95.2
click at [296, 242] on app-form-text-field "Presupuesto Monto * $ 0,00 Ingresar el monto" at bounding box center [277, 226] width 279 height 53
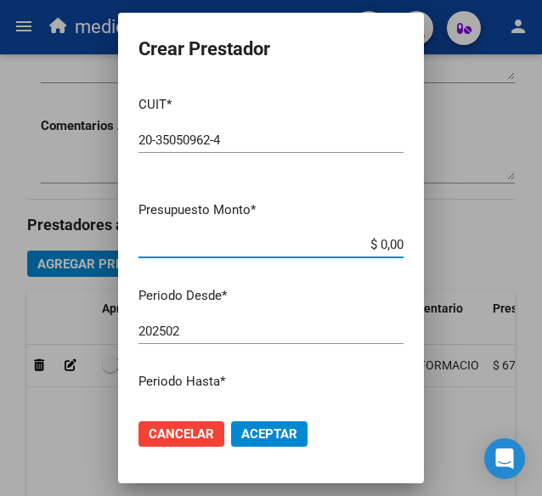
paste input "$ 738.960,64"
type input "$ 738.960,64"
click at [329, 313] on mat-dialog-content "CUIT * 20-35050962-4 Ingresar CUIT ARCA Padrón Presupuesto Monto * $ 738.960,64…" at bounding box center [271, 243] width 306 height 323
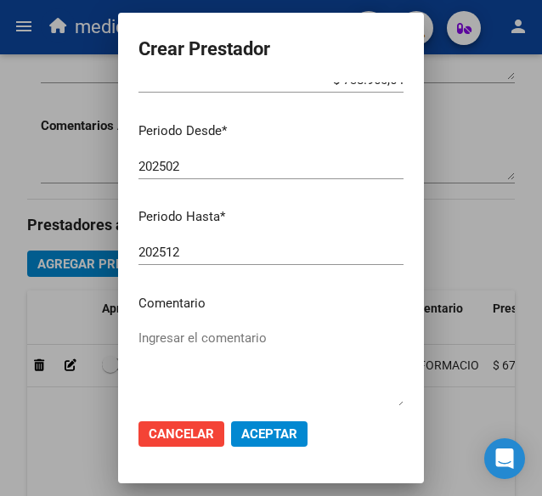
scroll to position [260, 0]
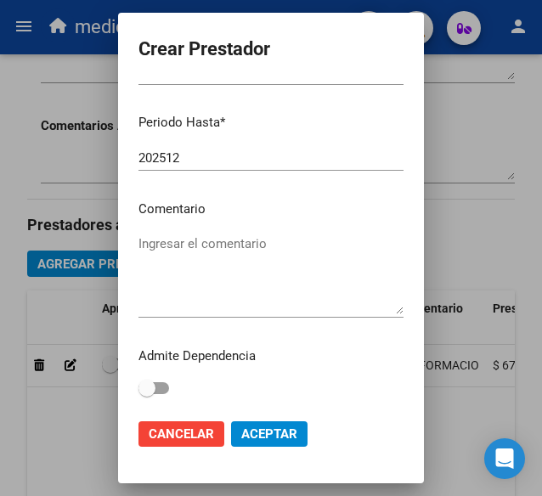
click at [256, 267] on textarea "Ingresar el comentario" at bounding box center [270, 274] width 265 height 80
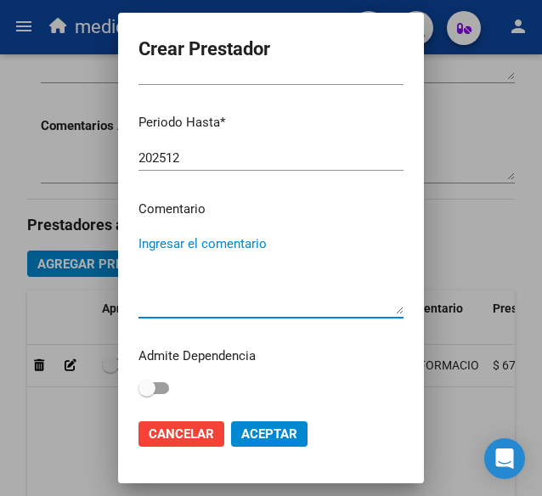
click at [308, 261] on textarea "Ingresar el comentario" at bounding box center [270, 274] width 265 height 80
paste textarea "TRANSPORTE"
type textarea "TRANSPORTE"
click at [274, 426] on button "Aceptar" at bounding box center [269, 433] width 76 height 25
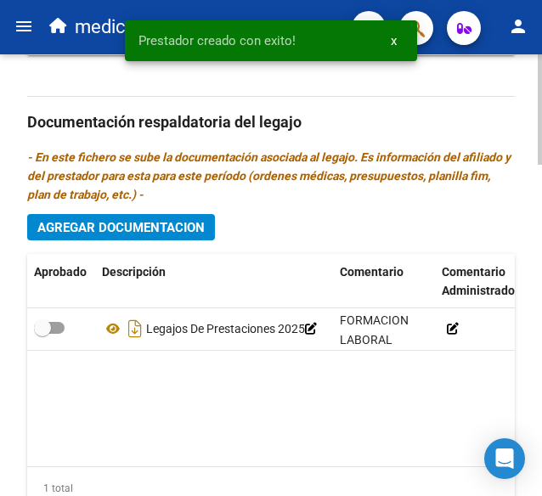
scroll to position [1325, 0]
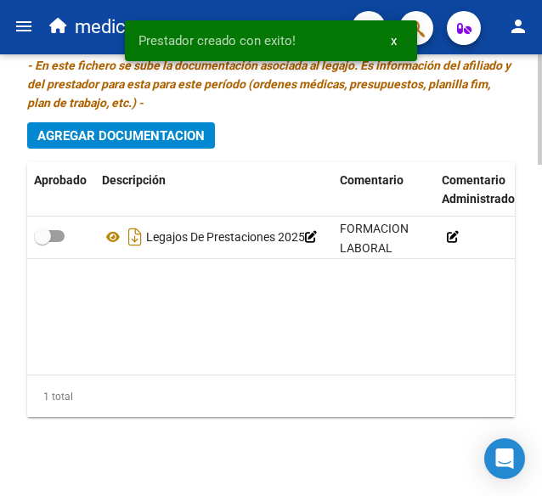
click at [49, 229] on span at bounding box center [42, 236] width 17 height 17
click at [42, 242] on input "checkbox" at bounding box center [42, 242] width 1 height 1
checkbox input "true"
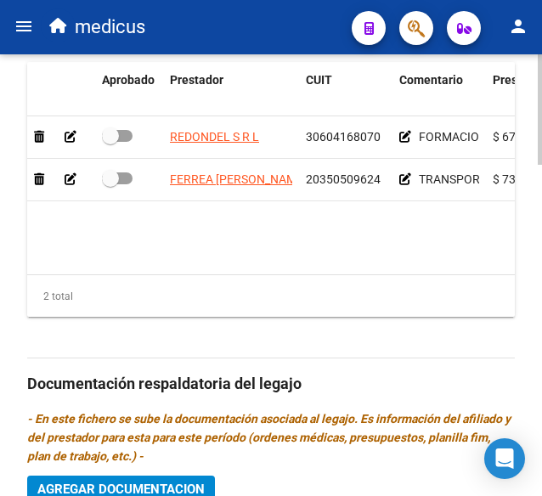
scroll to position [900, 0]
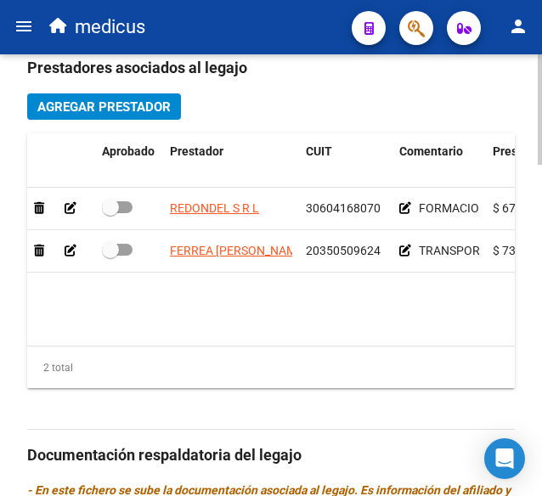
click at [115, 244] on span at bounding box center [110, 249] width 17 height 17
click at [110, 256] on input "checkbox" at bounding box center [110, 256] width 1 height 1
checkbox input "true"
click at [120, 217] on div at bounding box center [129, 208] width 54 height 22
click at [124, 201] on span at bounding box center [117, 207] width 31 height 12
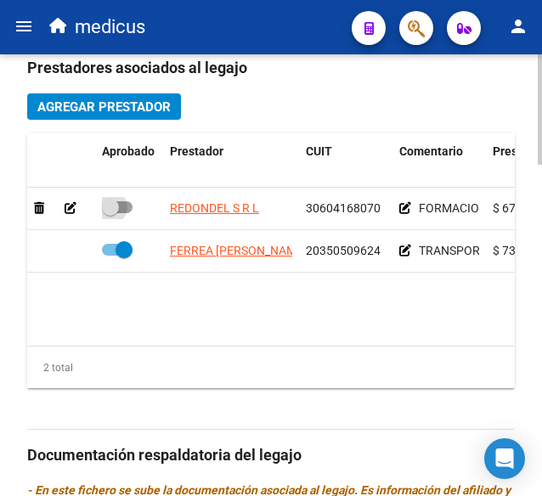
click at [110, 213] on input "checkbox" at bounding box center [110, 213] width 1 height 1
checkbox input "true"
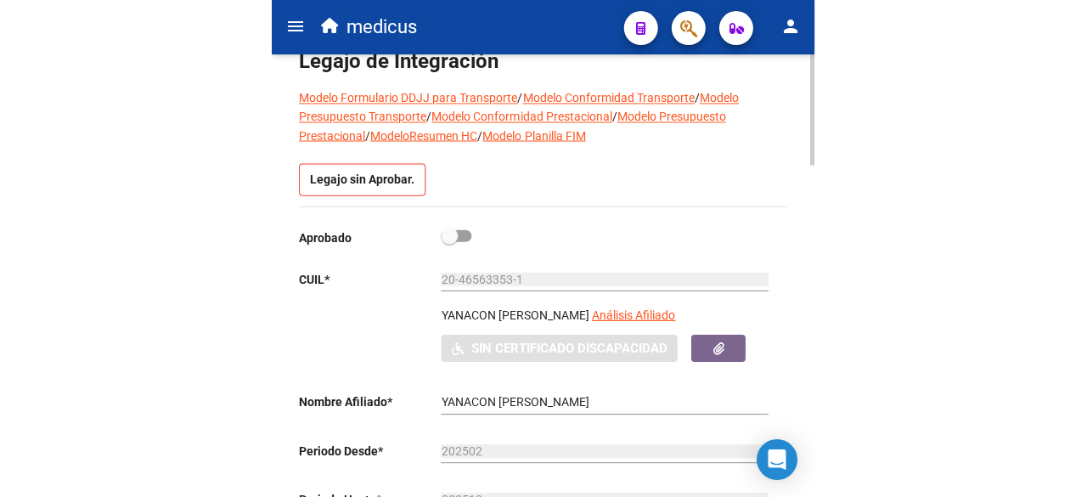
scroll to position [51, 0]
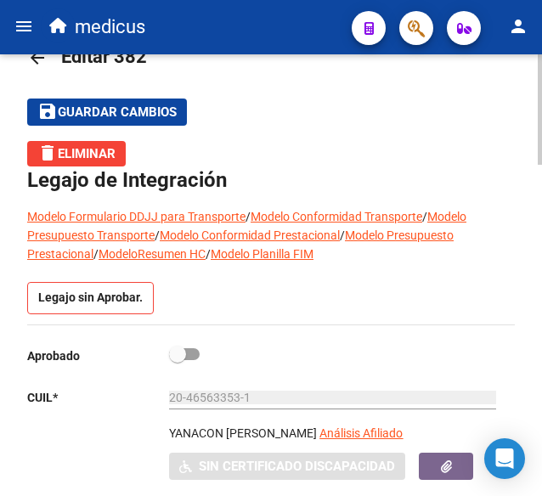
click at [197, 348] on span at bounding box center [184, 354] width 31 height 12
click at [178, 360] on input "checkbox" at bounding box center [177, 360] width 1 height 1
checkbox input "true"
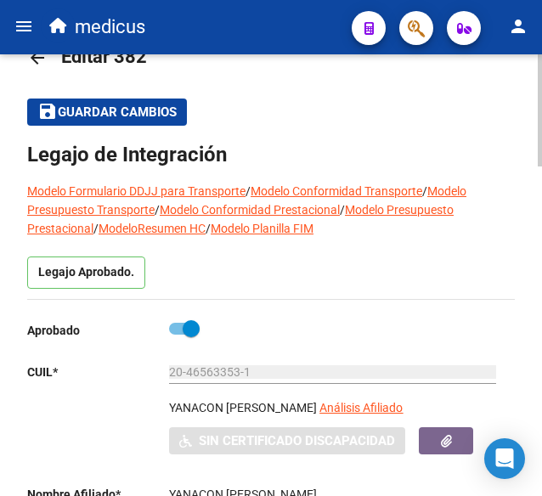
click at [150, 112] on span "Guardar cambios" at bounding box center [117, 112] width 119 height 15
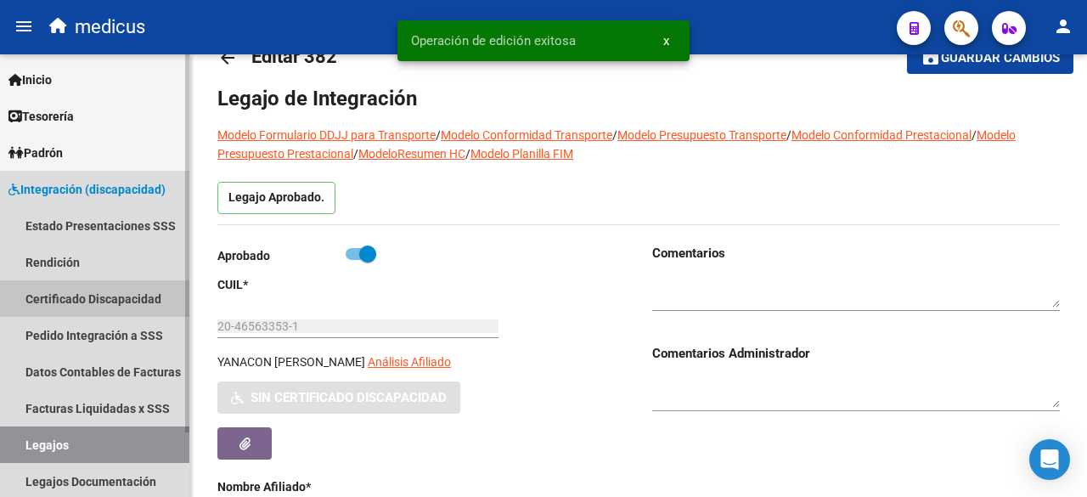
click at [102, 298] on link "Certificado Discapacidad" at bounding box center [94, 298] width 189 height 37
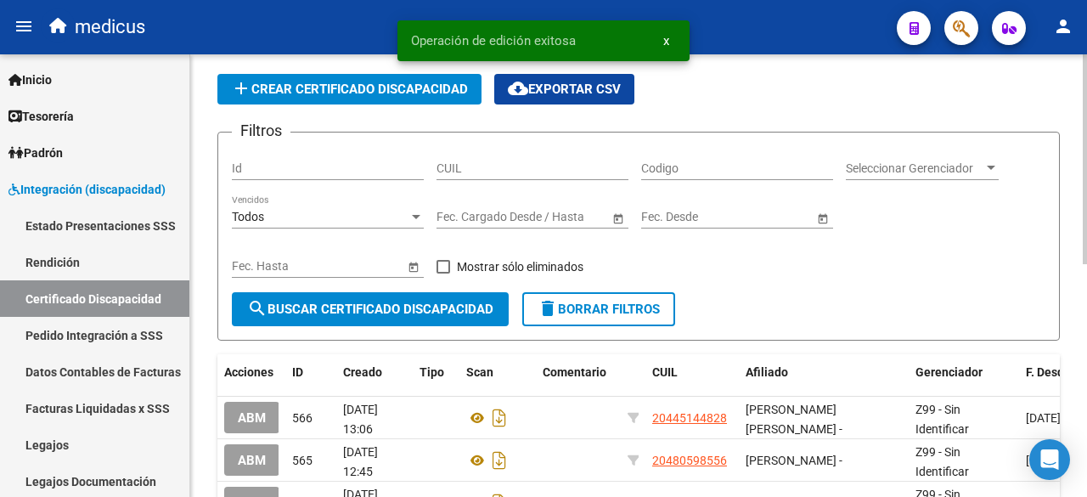
click at [352, 79] on button "add Crear Certificado Discapacidad" at bounding box center [349, 89] width 264 height 31
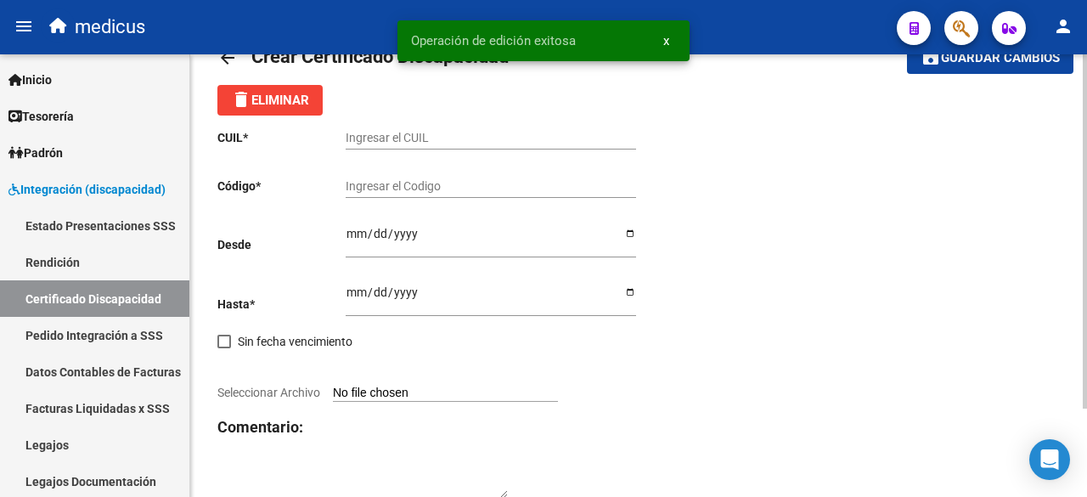
click at [435, 131] on input "Ingresar el CUIL" at bounding box center [491, 138] width 291 height 14
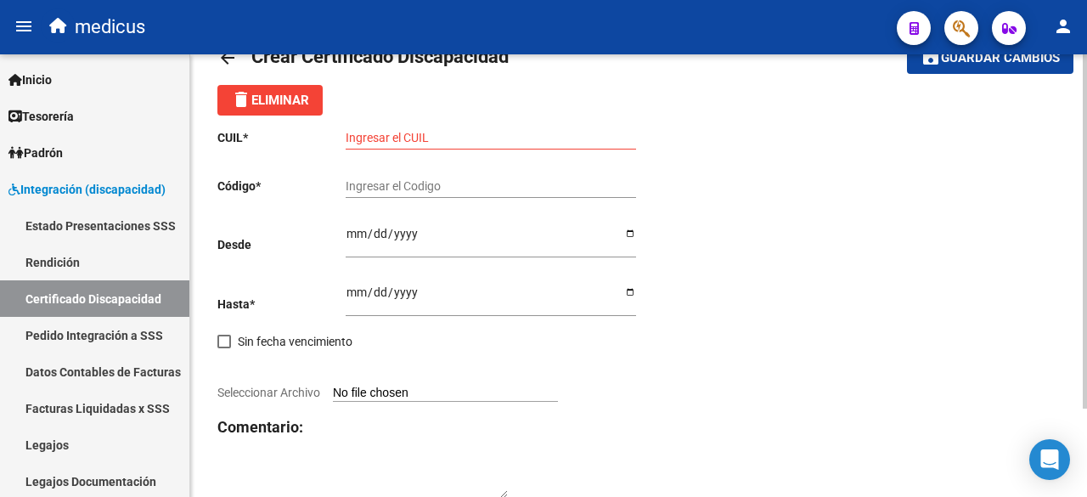
drag, startPoint x: 715, startPoint y: 272, endPoint x: 690, endPoint y: 258, distance: 28.9
click at [712, 268] on div "CUIL * Ingresar el CUIL Código * Ingresar el Codigo Desde Ingresar fec. Desde H…" at bounding box center [638, 316] width 843 height 400
click at [466, 141] on input "Ingresar el CUIL" at bounding box center [491, 138] width 291 height 14
paste input "20-46563353-1"
type input "20-46563353-1"
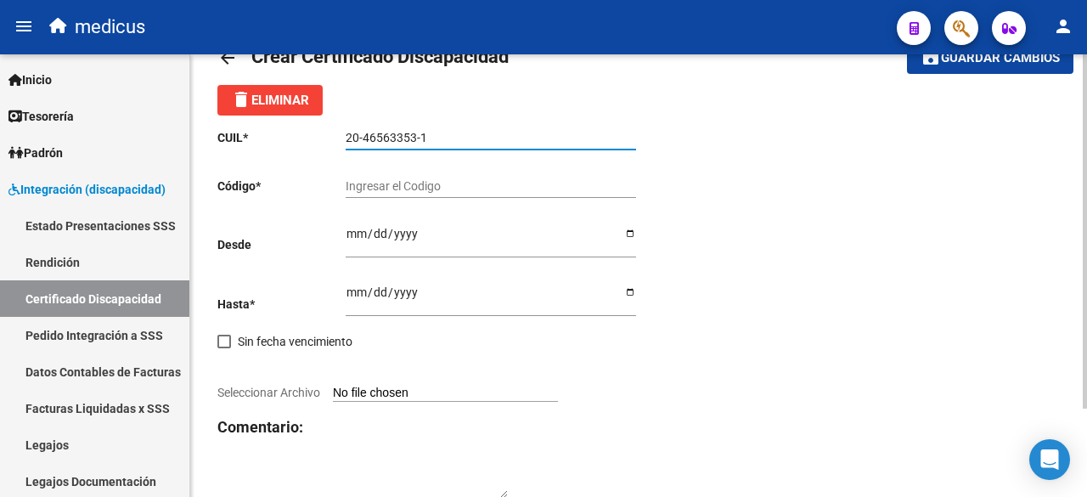
click at [447, 191] on input "Ingresar el Codigo" at bounding box center [491, 186] width 291 height 14
drag, startPoint x: 438, startPoint y: 151, endPoint x: 438, endPoint y: 174, distance: 22.9
click at [438, 174] on div "CUIL * 20-46563353-1 Ingresar el CUIL Código * Ingresar el Codigo Desde Ingresa…" at bounding box center [427, 316] width 421 height 400
click at [438, 179] on input "Ingresar el Codigo" at bounding box center [491, 186] width 291 height 14
paste input "ARG02000465633532022091220220912BS423"
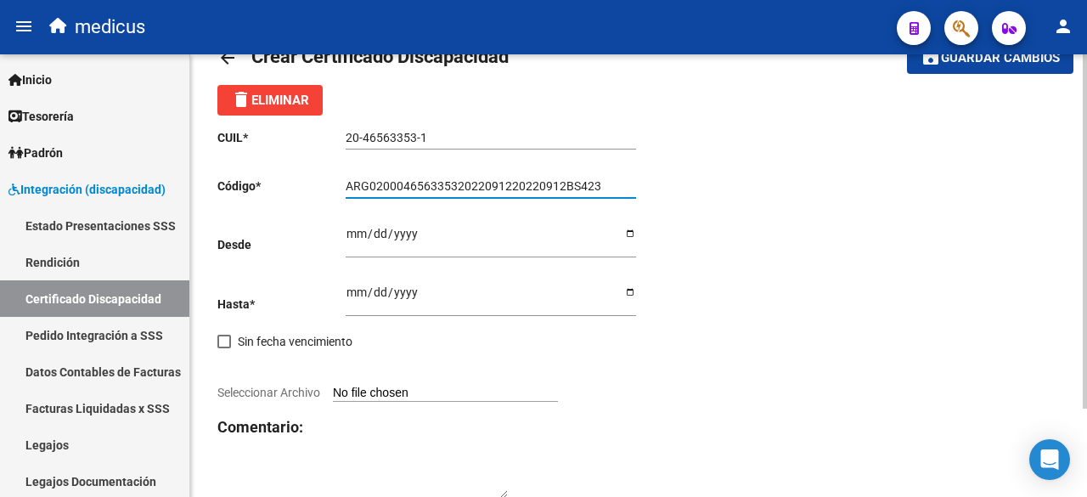
type input "ARG02000465633532022091220220912BS423"
click at [469, 259] on div "Ingresar fec. Desde" at bounding box center [491, 242] width 291 height 59
click at [364, 234] on input "Ingresar fec. Desde" at bounding box center [491, 239] width 291 height 25
click at [285, 271] on div "CUIL * 20-46563353-1 Ingresar el CUIL Código * ARG02000465633532022091220220912…" at bounding box center [427, 316] width 421 height 400
click at [358, 238] on input "Ingresar fec. Desde" at bounding box center [491, 239] width 291 height 25
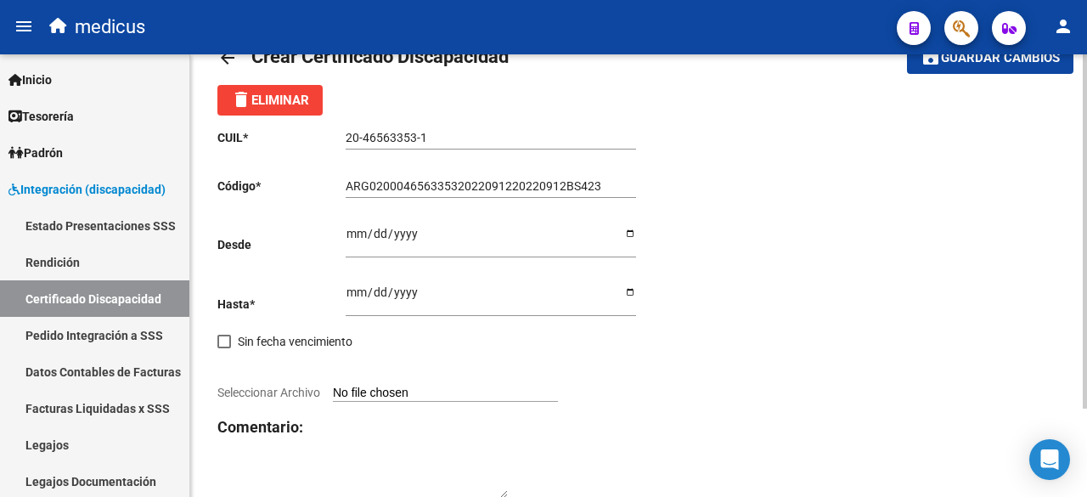
click at [719, 297] on div "CUIL * 20-46563353-1 Ingresar el CUIL Código * ARG02000465633532022091220220912…" at bounding box center [638, 316] width 843 height 400
click at [353, 239] on input "Ingresar fec. Desde" at bounding box center [491, 239] width 291 height 25
type input "[DATE]"
click at [353, 302] on input "Ingresar fec. Hasta" at bounding box center [491, 297] width 291 height 25
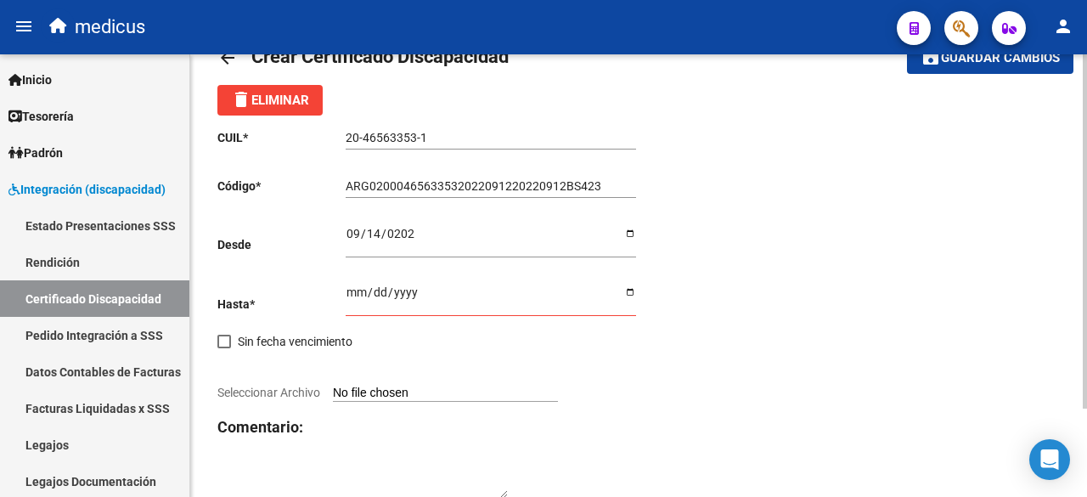
drag, startPoint x: 738, startPoint y: 309, endPoint x: 545, endPoint y: 296, distance: 193.2
click at [738, 309] on div "CUIL * 20-46563353-1 Ingresar el CUIL Código * ARG02000465633532022091220220912…" at bounding box center [638, 316] width 843 height 400
click at [350, 295] on input "Ingresar fec. Hasta" at bounding box center [491, 297] width 291 height 25
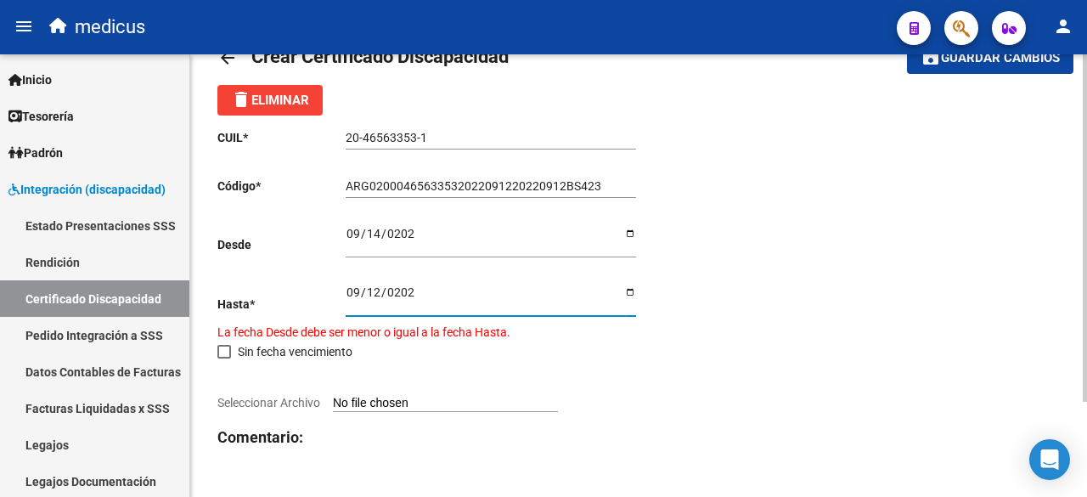
type input "[DATE]"
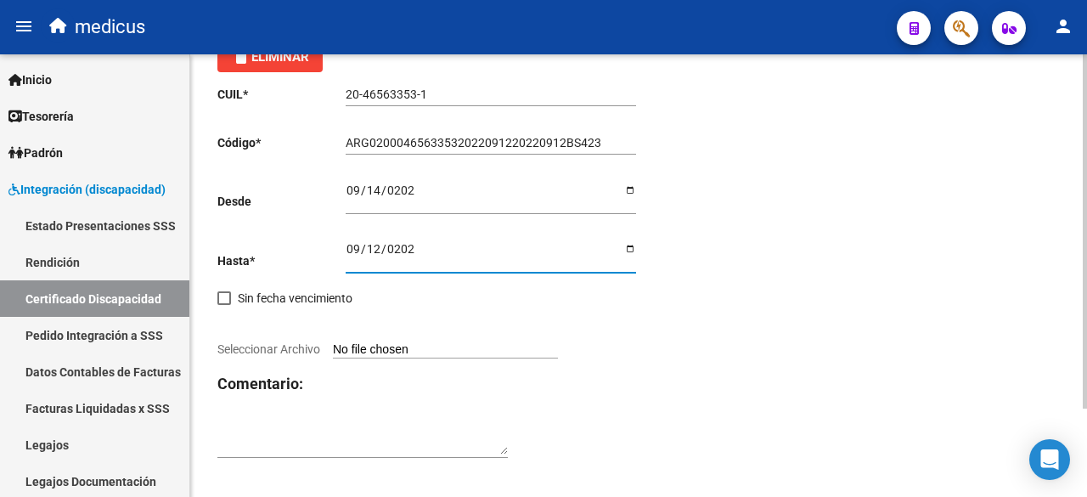
scroll to position [110, 0]
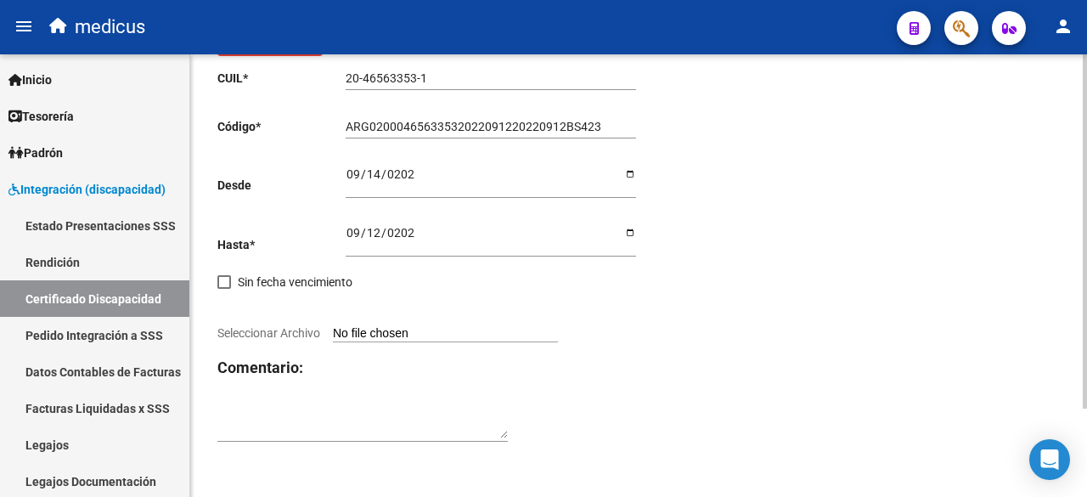
click at [274, 234] on div "CUIL * 20-46563353-1 Ingresar el CUIL Código * ARG02000465633532022091220220912…" at bounding box center [427, 256] width 421 height 400
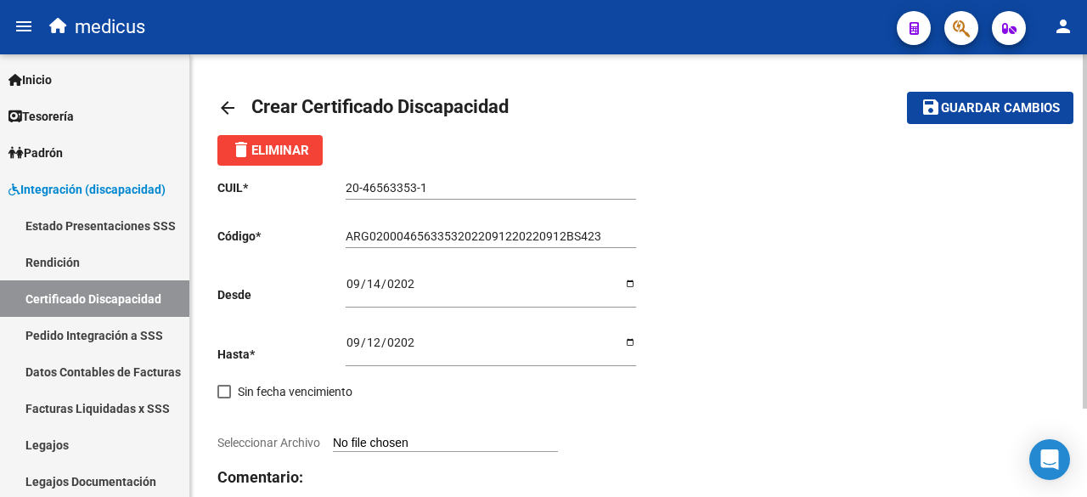
scroll to position [0, 0]
click at [372, 277] on div "[DATE] Ingresar fec. Desde" at bounding box center [491, 286] width 291 height 44
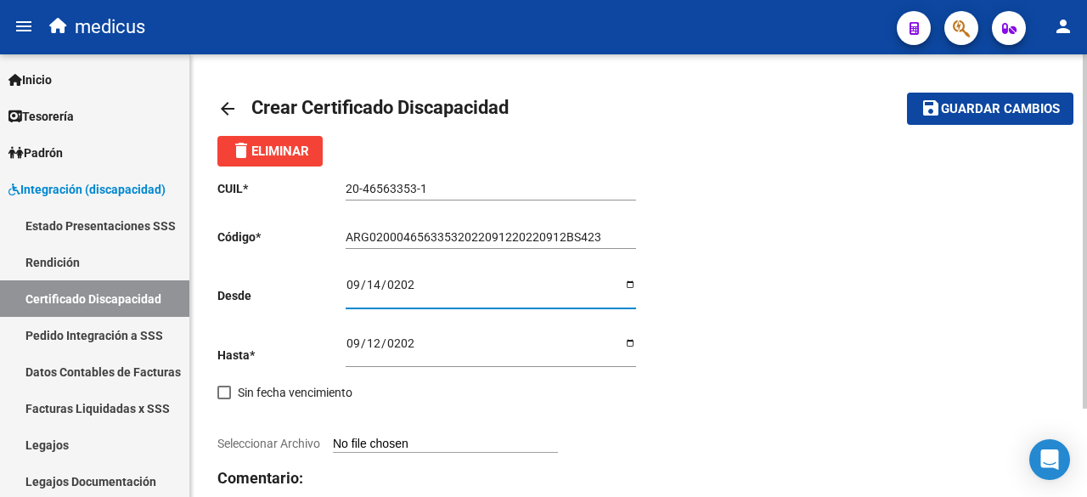
type input "[DATE]"
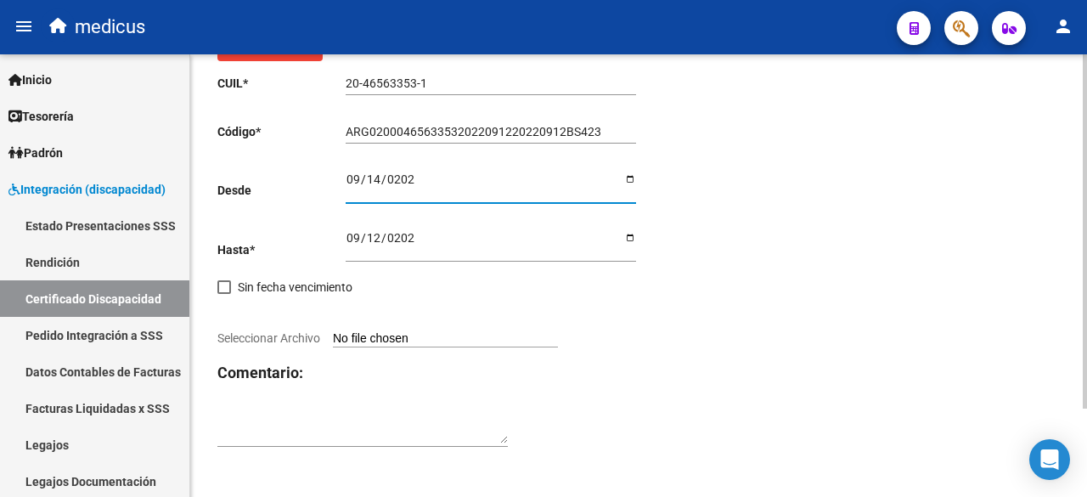
scroll to position [110, 0]
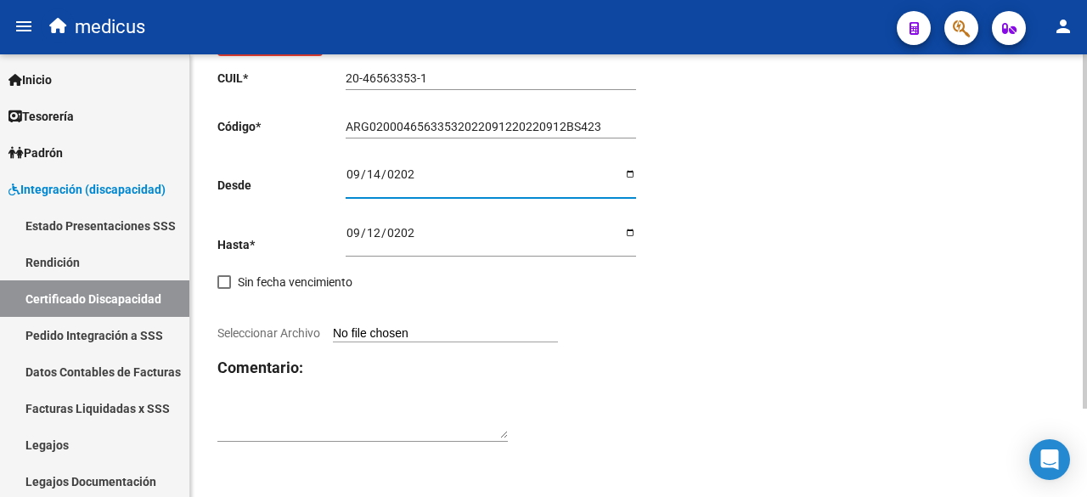
click at [389, 332] on input "Seleccionar Archivo" at bounding box center [445, 334] width 225 height 16
type input "C:\fakepath\[PERSON_NAME] 20465633531 1.pdf"
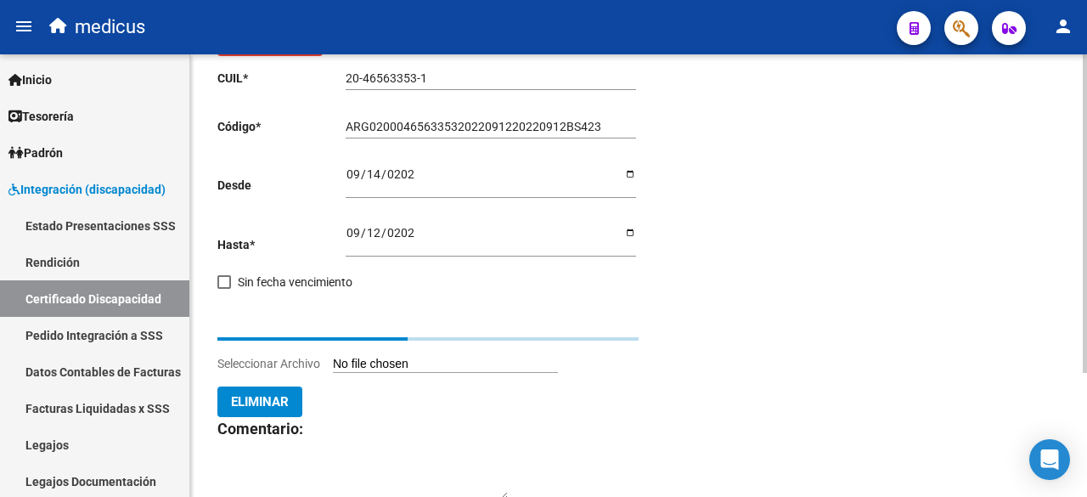
scroll to position [90, 0]
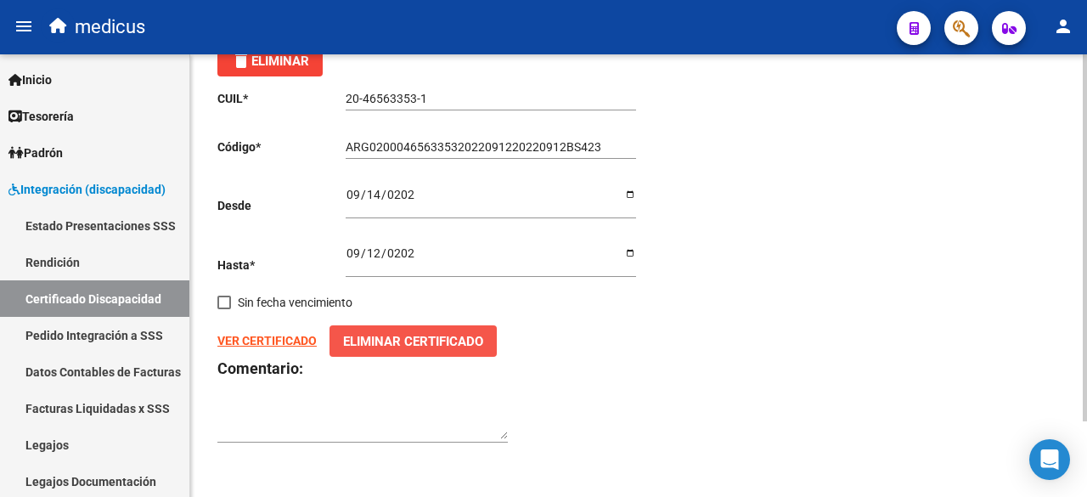
click at [364, 341] on span "Eliminar Certificado" at bounding box center [413, 341] width 140 height 15
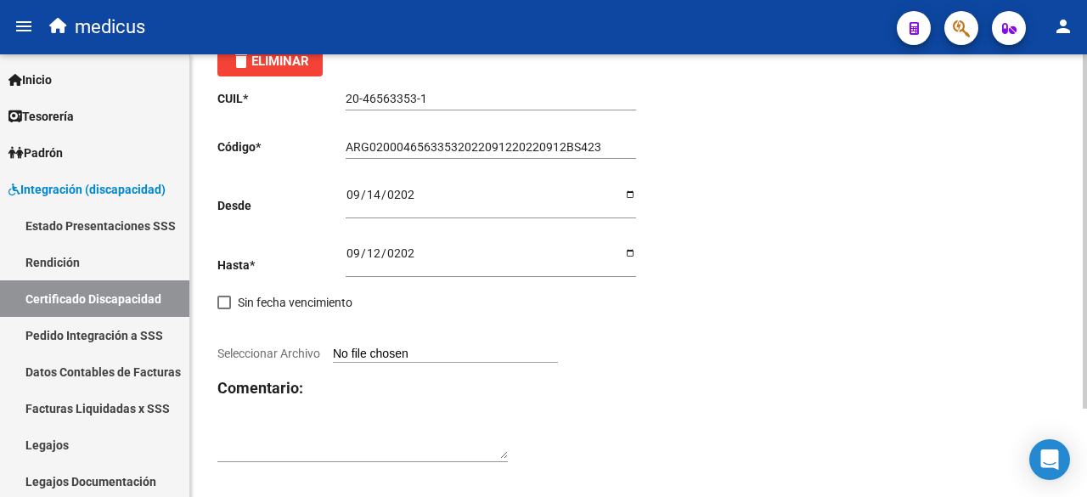
click at [365, 347] on input "Seleccionar Archivo" at bounding box center [445, 355] width 225 height 16
type input "C:\fakepath\CUD.pdf"
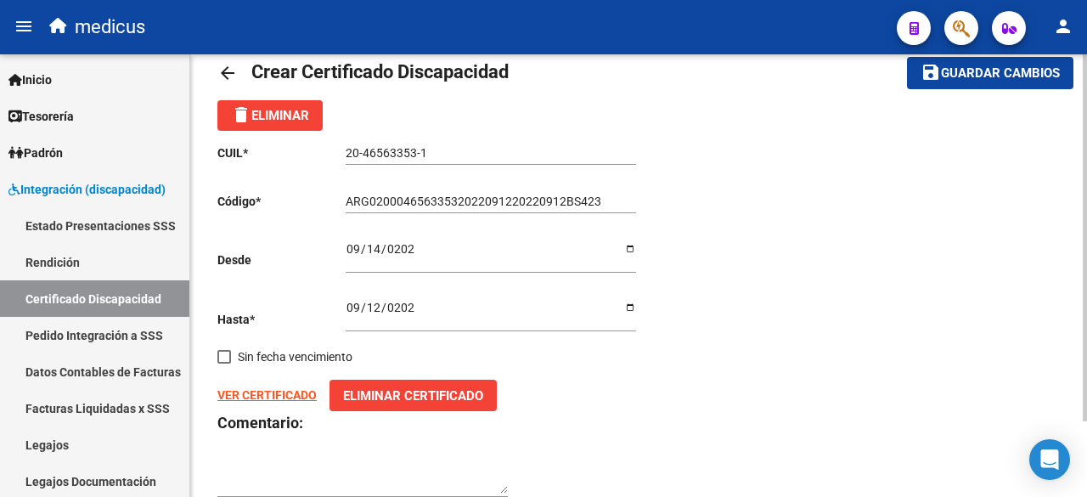
scroll to position [0, 0]
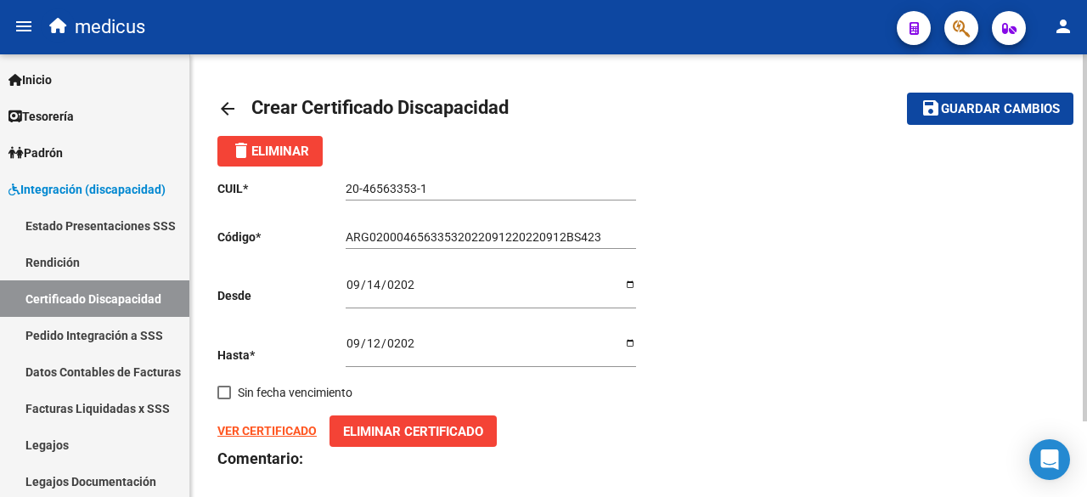
click at [983, 104] on span "Guardar cambios" at bounding box center [1000, 109] width 119 height 15
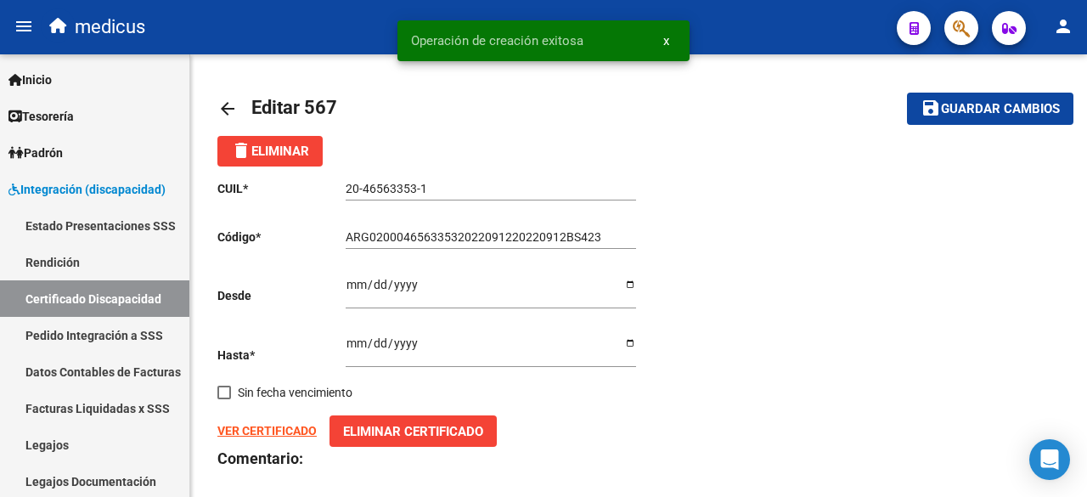
click at [670, 43] on button "x" at bounding box center [666, 40] width 33 height 31
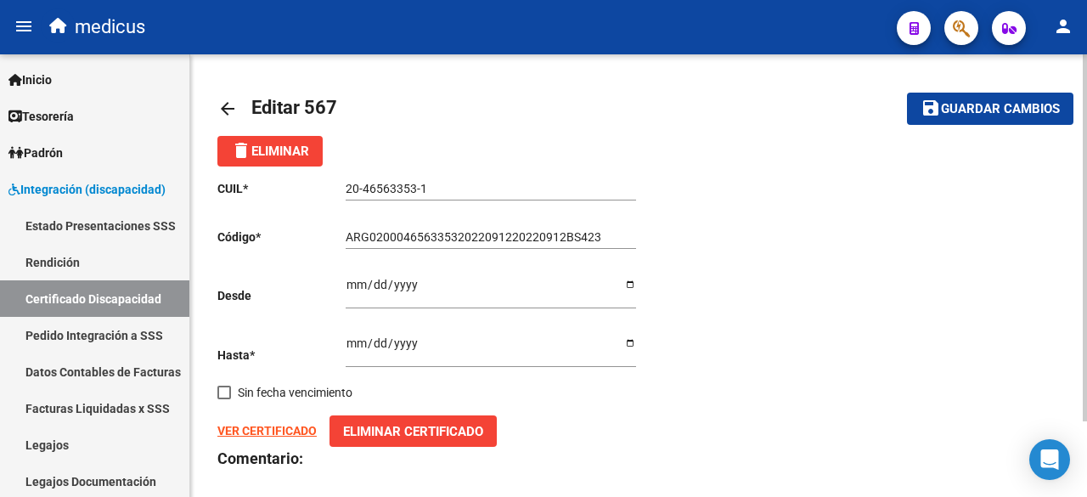
click at [228, 101] on mat-icon "arrow_back" at bounding box center [227, 109] width 20 height 20
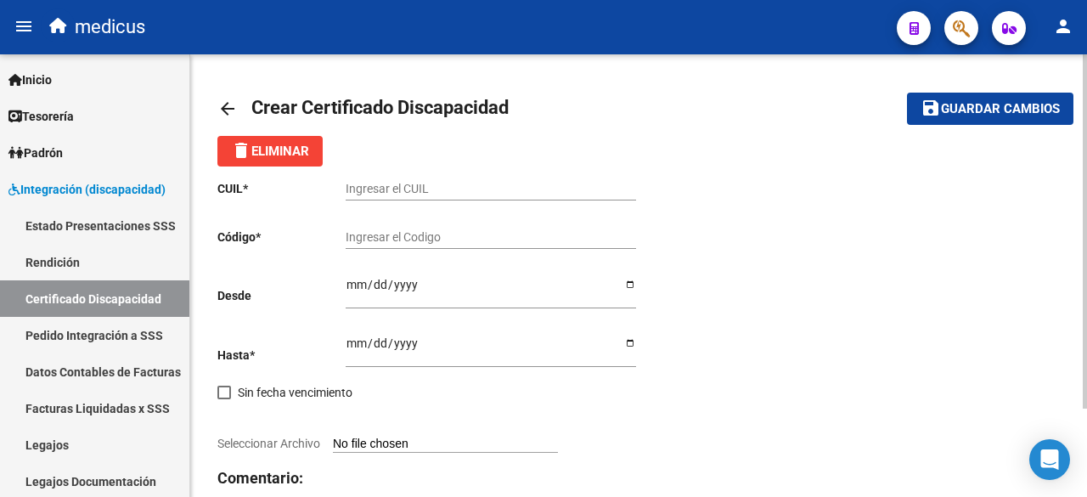
drag, startPoint x: 425, startPoint y: 189, endPoint x: 200, endPoint y: 220, distance: 226.3
click at [423, 189] on input "Ingresar el CUIL" at bounding box center [491, 189] width 291 height 14
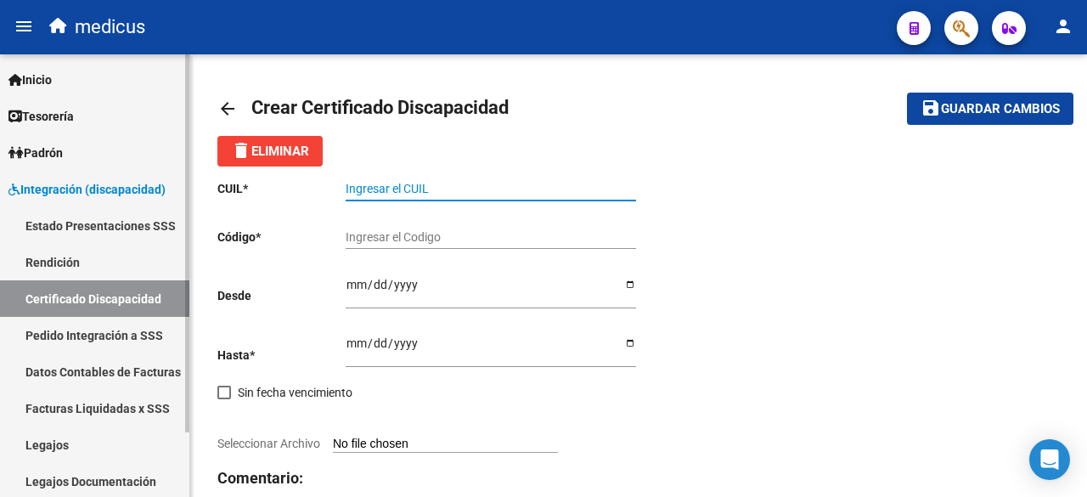
click at [100, 448] on link "Legajos" at bounding box center [94, 444] width 189 height 37
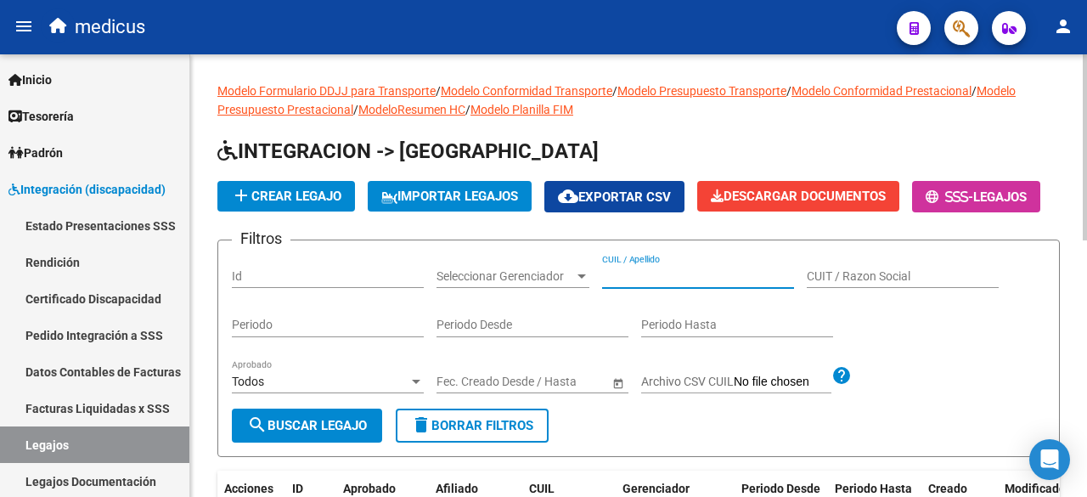
click at [669, 284] on input "CUIL / Apellido" at bounding box center [698, 276] width 192 height 14
paste input "20485169231"
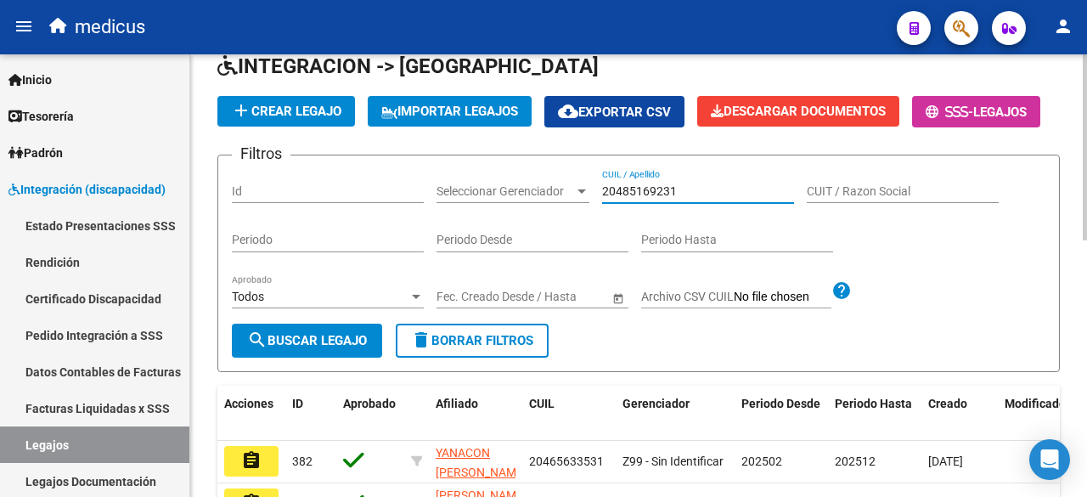
type input "20485169231"
click at [342, 348] on span "search Buscar Legajo" at bounding box center [307, 340] width 120 height 15
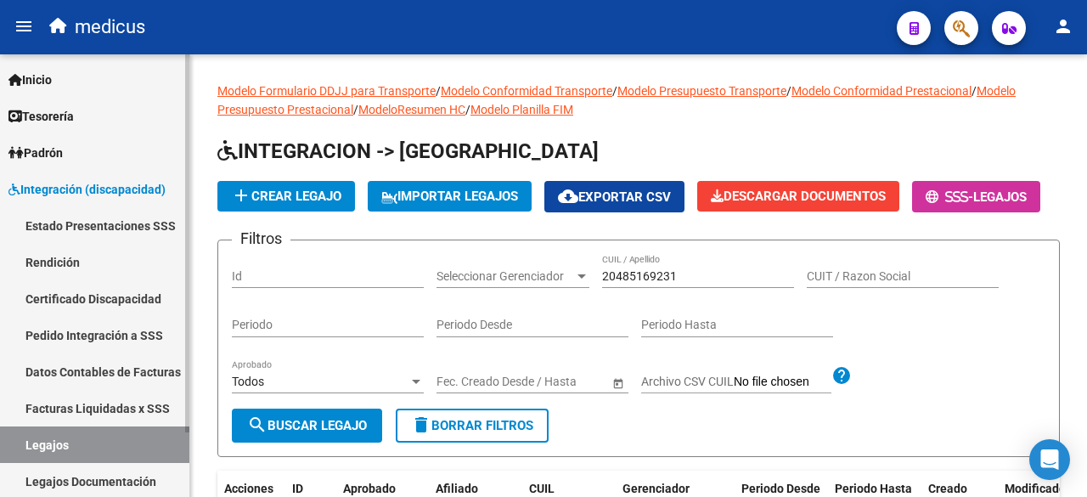
click at [92, 307] on link "Certificado Discapacidad" at bounding box center [94, 298] width 189 height 37
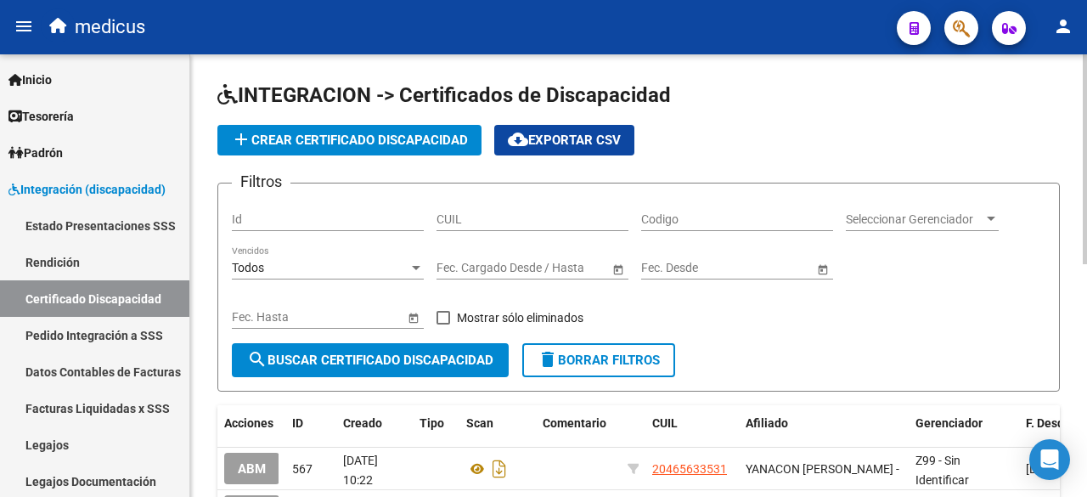
click at [389, 126] on button "add Crear Certificado Discapacidad" at bounding box center [349, 140] width 264 height 31
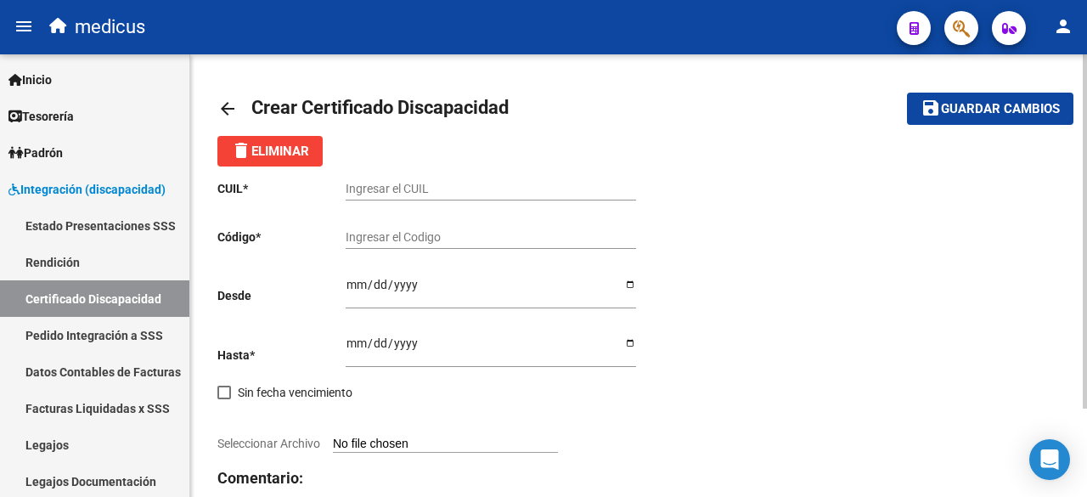
click at [479, 189] on input "Ingresar el CUIL" at bounding box center [491, 189] width 291 height 14
paste input "20-48516923-1"
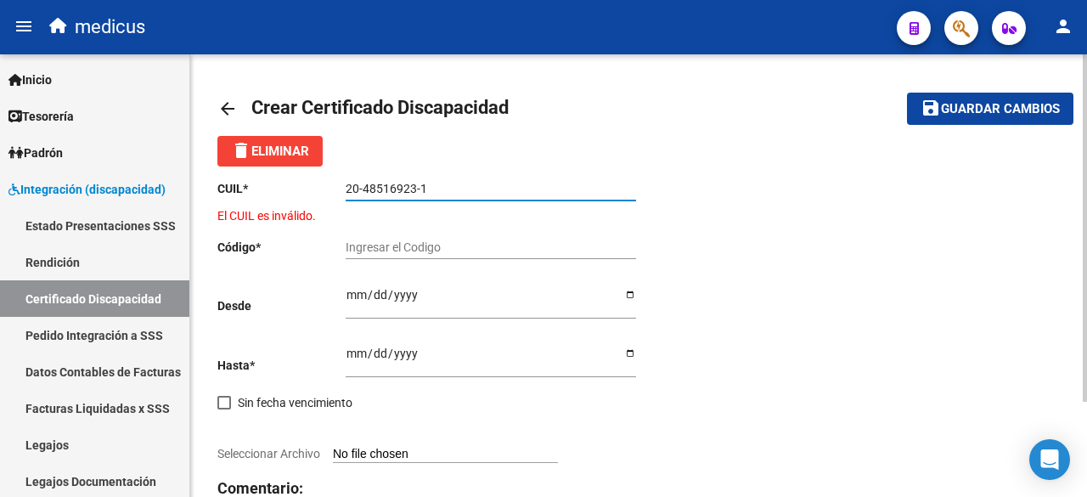
type input "20-48516923-1"
click at [429, 245] on input "Ingresar el Codigo" at bounding box center [491, 247] width 291 height 14
click at [447, 190] on input "20-48516923-1" at bounding box center [491, 189] width 291 height 14
drag, startPoint x: 443, startPoint y: 189, endPoint x: 226, endPoint y: 196, distance: 217.6
click at [226, 195] on app-form-text-field "CUIL * 20-48516923-1 Ingresar el CUIL" at bounding box center [426, 189] width 419 height 14
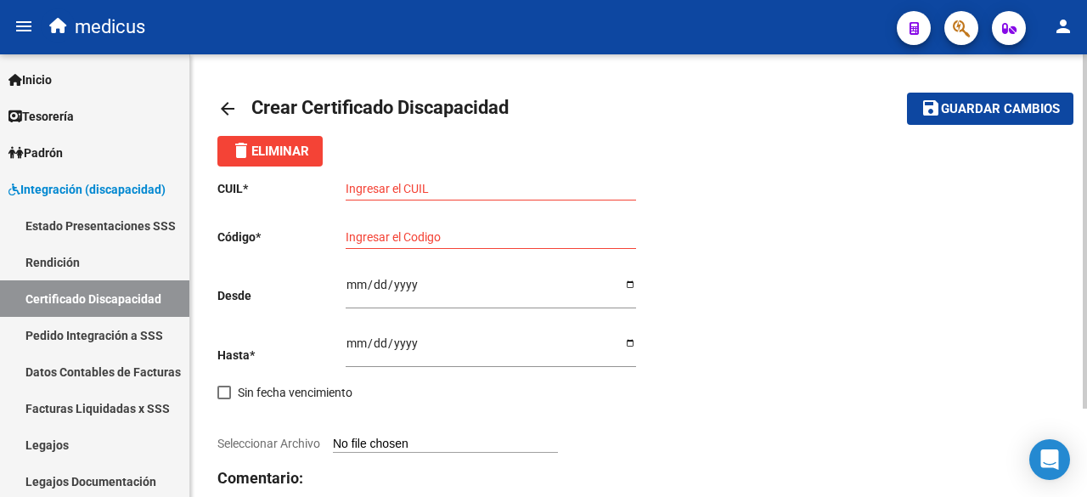
click at [360, 55] on div "arrow_back Crear Certificado Discapacidad save Guardar cambios delete Eliminar …" at bounding box center [638, 330] width 897 height 553
click at [436, 182] on input "Ingresar el CUIL" at bounding box center [491, 189] width 291 height 14
paste input "20-48516923-1"
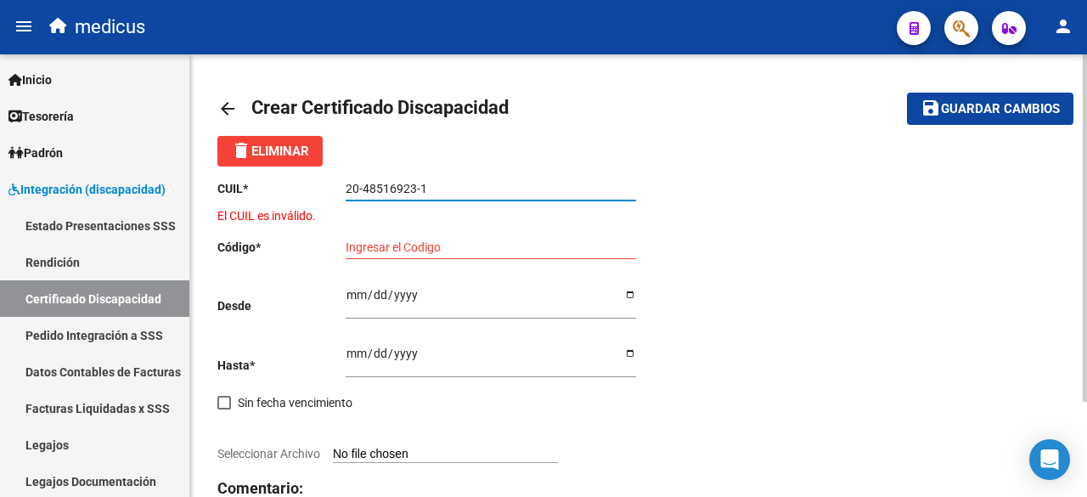
click at [432, 239] on div "Ingresar el Codigo" at bounding box center [491, 242] width 291 height 34
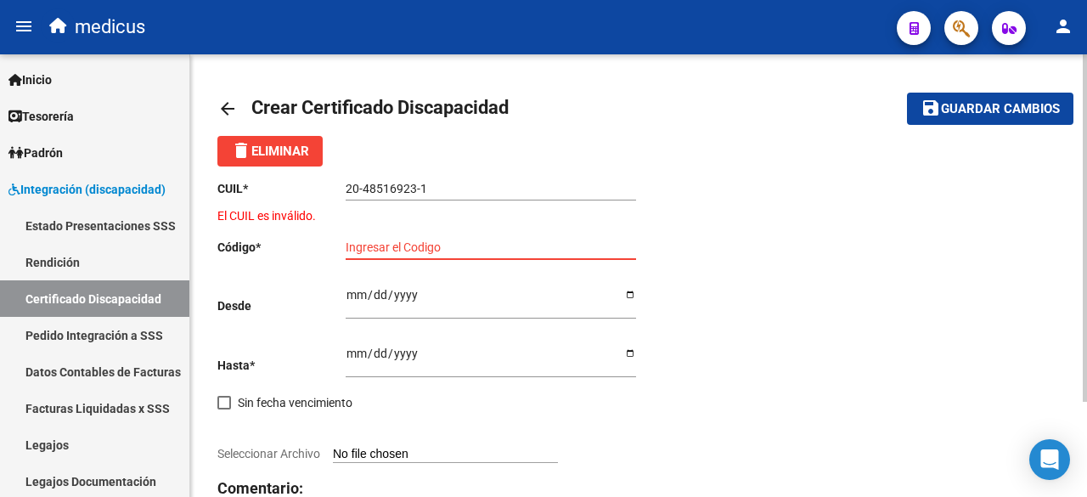
click at [456, 252] on input "Ingresar el Codigo" at bounding box center [491, 247] width 291 height 14
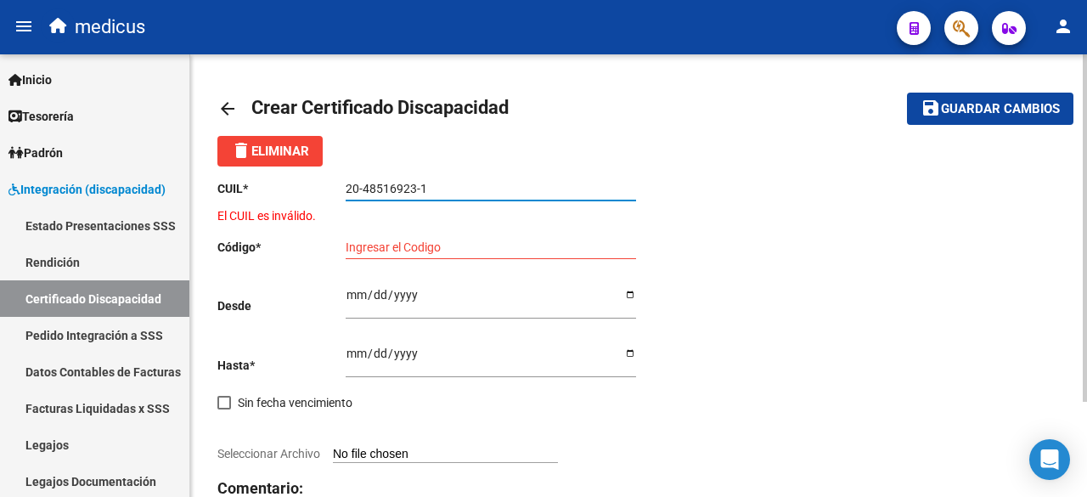
click at [456, 190] on input "20-48516923-1" at bounding box center [491, 189] width 291 height 14
type input "2"
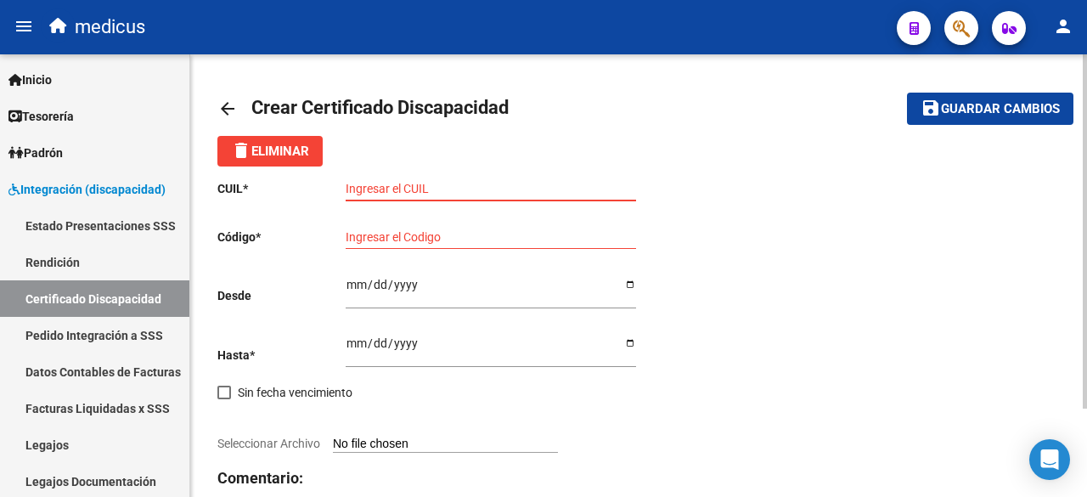
click at [229, 110] on mat-icon "arrow_back" at bounding box center [227, 109] width 20 height 20
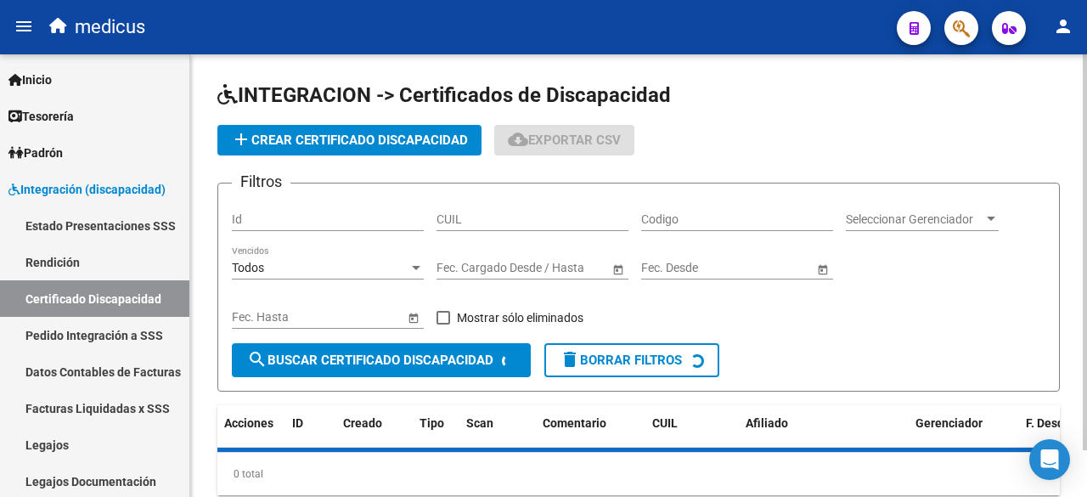
click at [442, 135] on span "add Crear Certificado Discapacidad" at bounding box center [349, 140] width 237 height 15
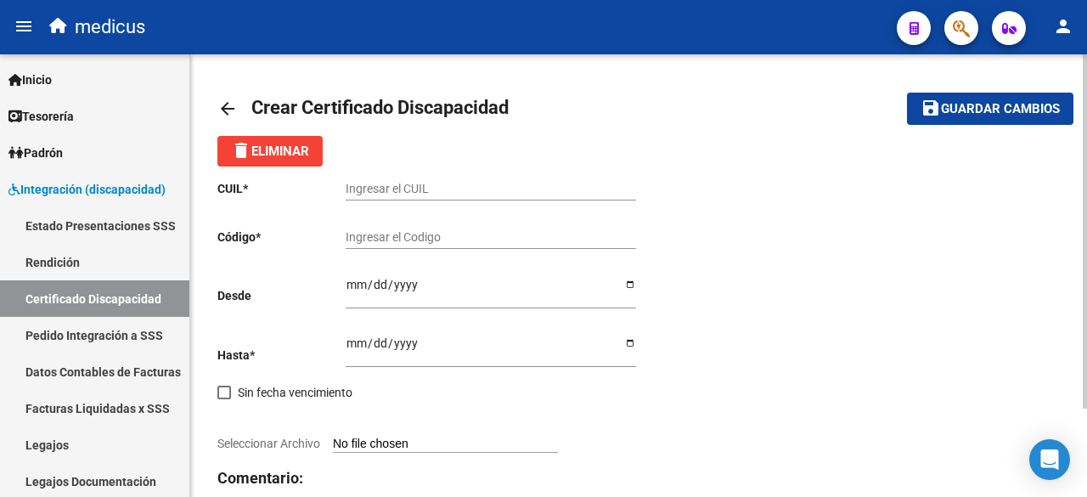
click at [441, 184] on input "Ingresar el CUIL" at bounding box center [491, 189] width 291 height 14
paste input "20-48516923-1"
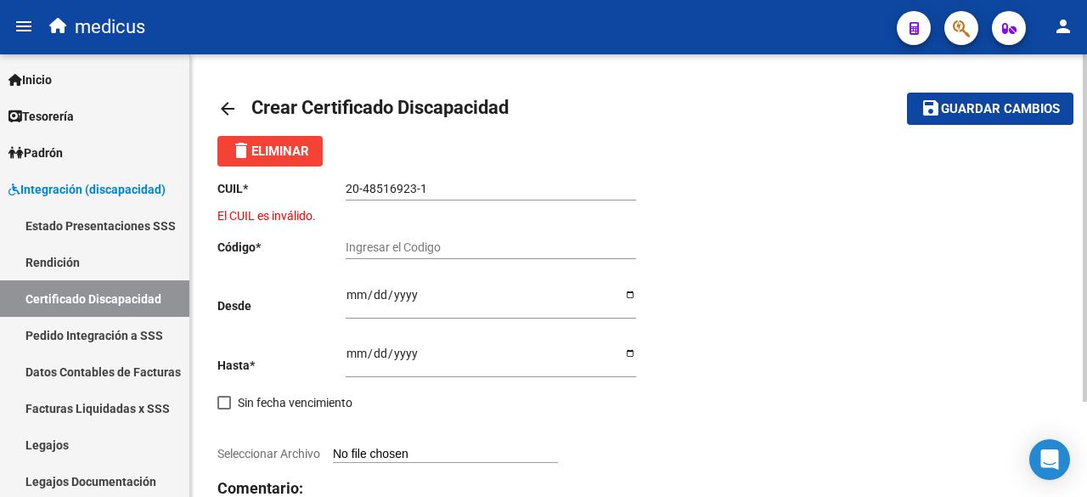
click at [455, 212] on div "20-48516923-1 Ingresar el CUIL" at bounding box center [491, 190] width 291 height 48
click at [445, 235] on div "Ingresar el Codigo" at bounding box center [491, 242] width 291 height 34
click at [450, 192] on input "20-48516923-1" at bounding box center [491, 189] width 291 height 14
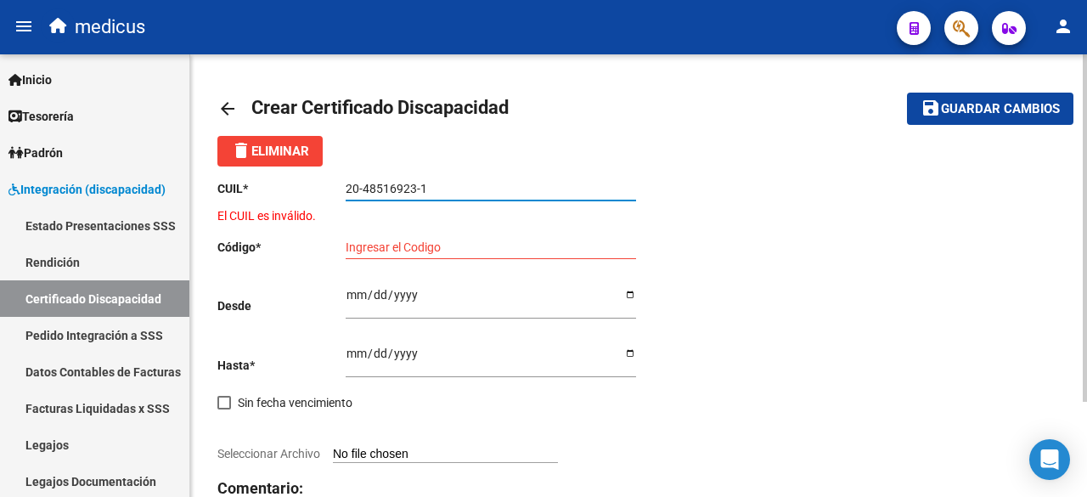
drag, startPoint x: 449, startPoint y: 187, endPoint x: 348, endPoint y: 186, distance: 100.2
click at [348, 186] on input "20-48516923-1" at bounding box center [491, 189] width 291 height 14
click at [451, 182] on input "20-48516923-1" at bounding box center [491, 189] width 291 height 14
type input "2"
click at [461, 191] on input "20-415" at bounding box center [491, 189] width 291 height 14
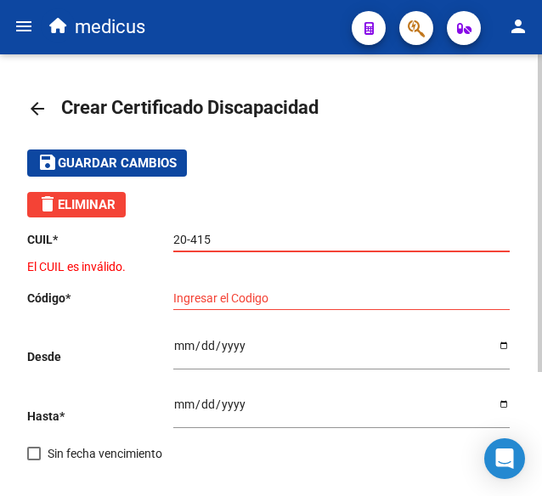
click at [267, 233] on input "20-415" at bounding box center [341, 240] width 336 height 14
type input "2"
type input "20-48516923-1"
click at [253, 312] on div "Ingresar el Codigo" at bounding box center [341, 300] width 336 height 48
click at [251, 300] on input "Ingresar el Codigo" at bounding box center [341, 298] width 336 height 14
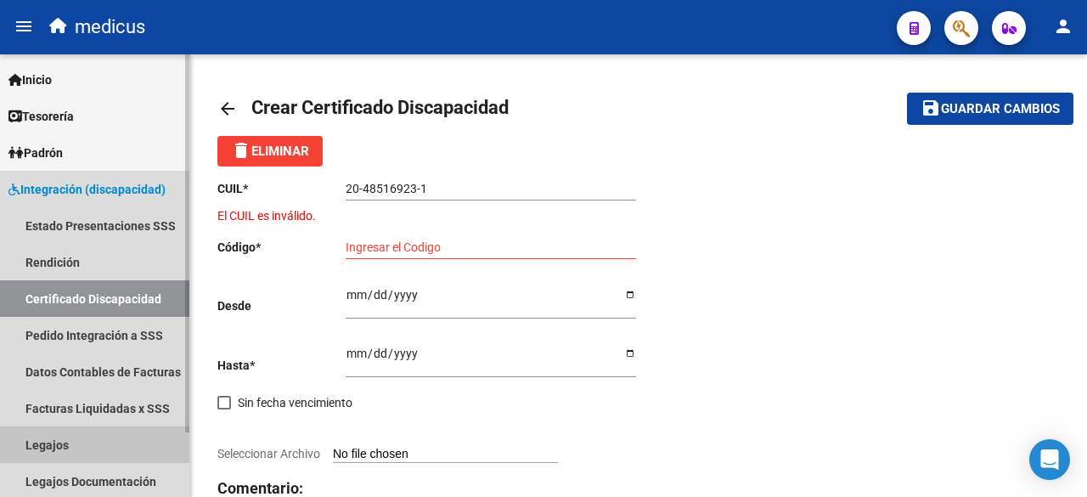
click at [85, 432] on link "Legajos" at bounding box center [94, 444] width 189 height 37
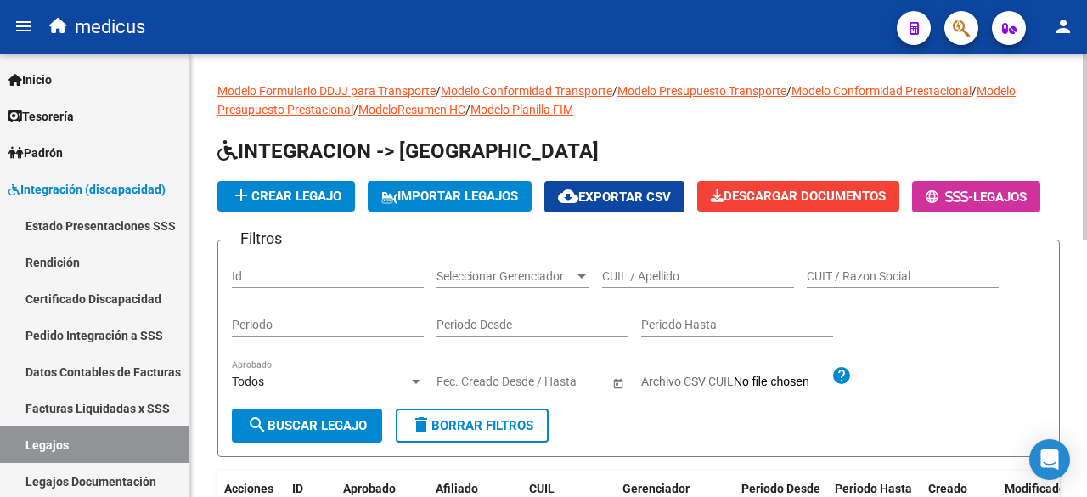
click at [647, 284] on input "CUIL / Apellido" at bounding box center [698, 276] width 192 height 14
click at [697, 284] on input "CUIL / Apellido" at bounding box center [698, 276] width 192 height 14
paste input "20486169231"
type input "20486169231"
click at [324, 433] on span "search Buscar Legajo" at bounding box center [307, 425] width 120 height 15
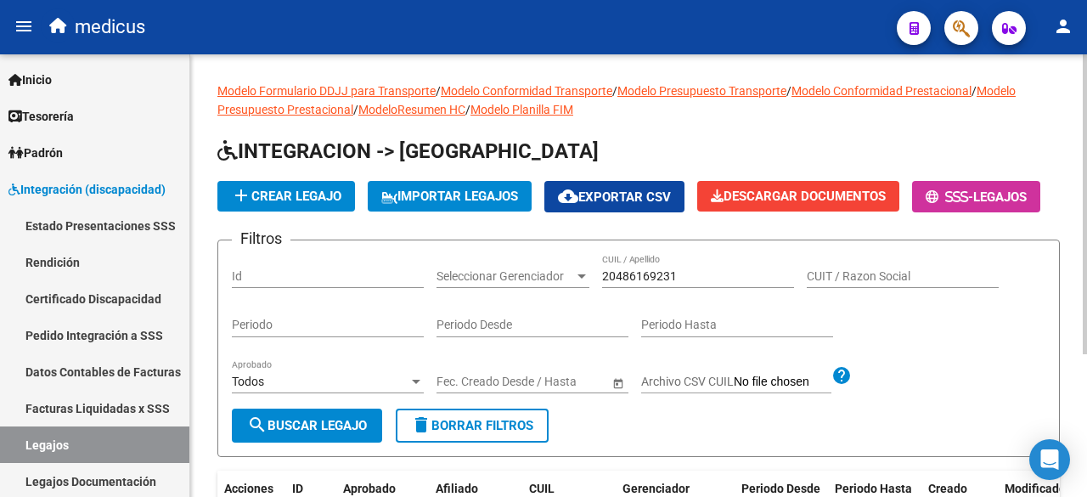
click at [308, 191] on span "add Crear Legajo" at bounding box center [286, 196] width 110 height 15
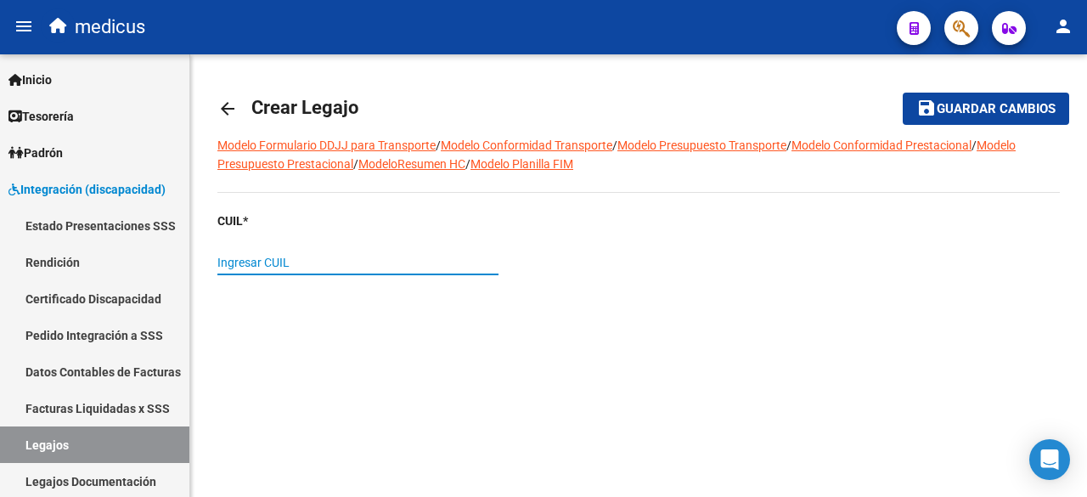
click at [396, 266] on input "Ingresar CUIL" at bounding box center [357, 263] width 281 height 14
paste input "20-48616923-1"
type input "20-48616923-1"
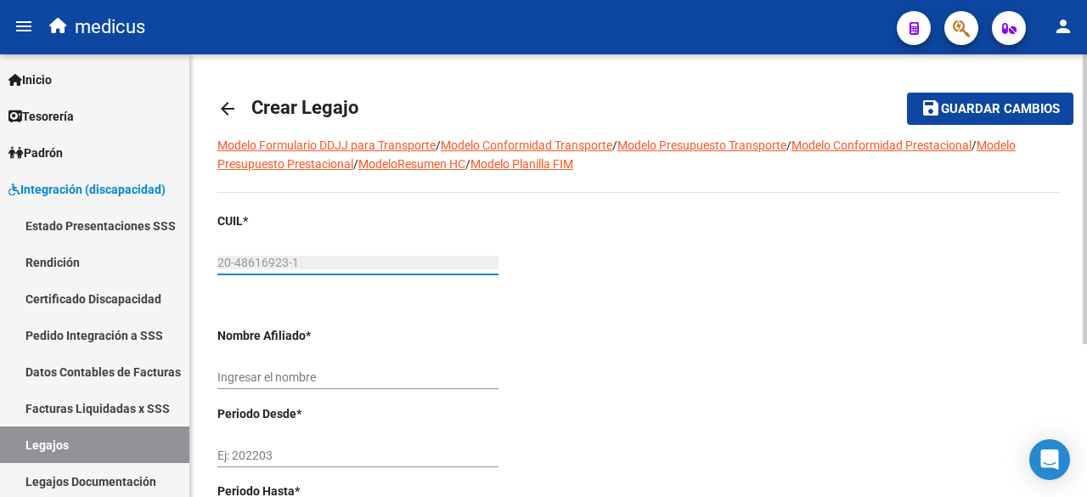
type input "[PERSON_NAME]"
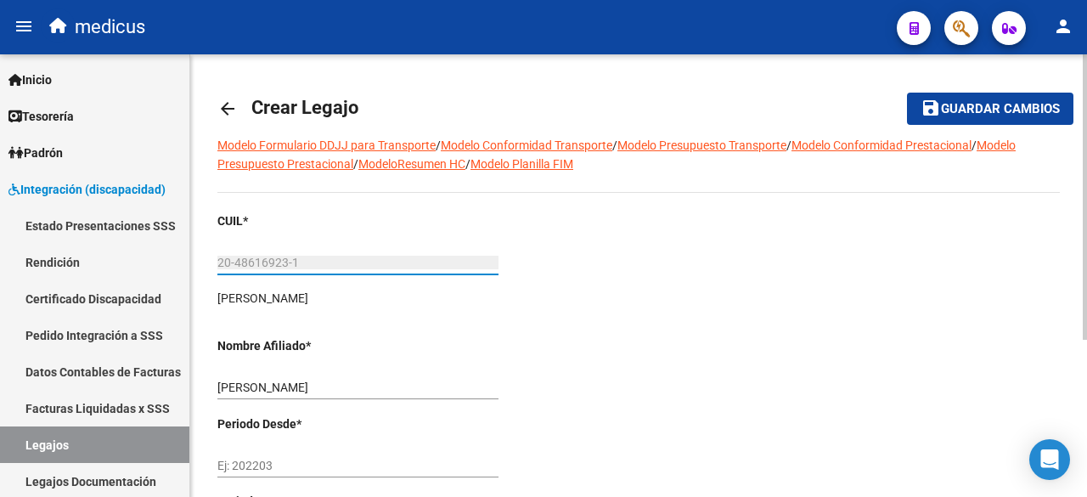
scroll to position [242, 0]
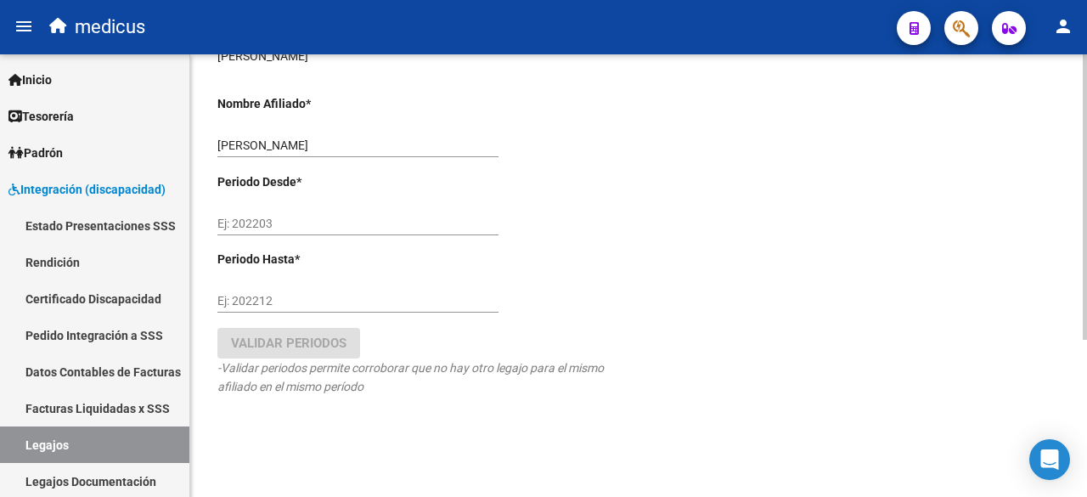
type input "20-48616923-1"
click at [354, 213] on div "Ej: 202203" at bounding box center [357, 218] width 281 height 34
type input "202503"
click at [335, 296] on input "Ej: 202212" at bounding box center [357, 301] width 281 height 14
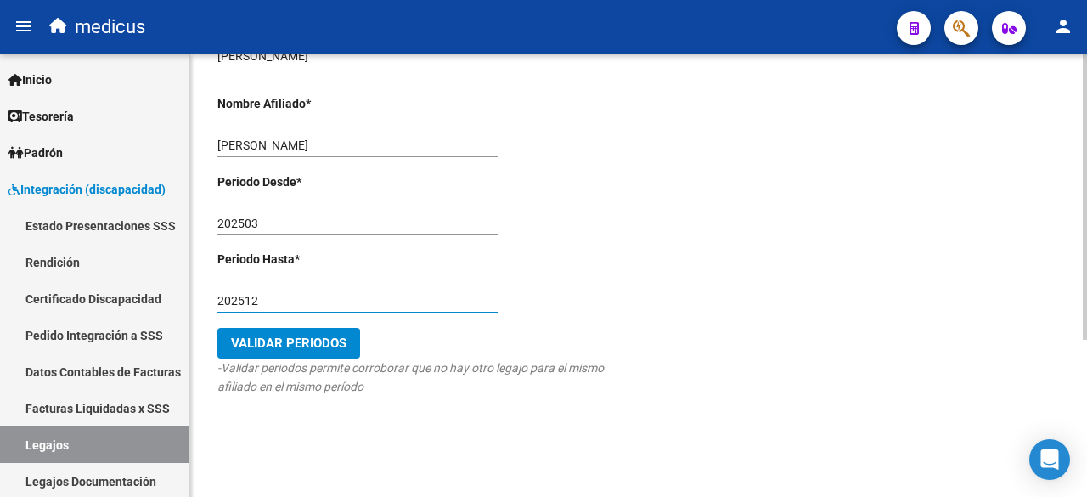
type input "202512"
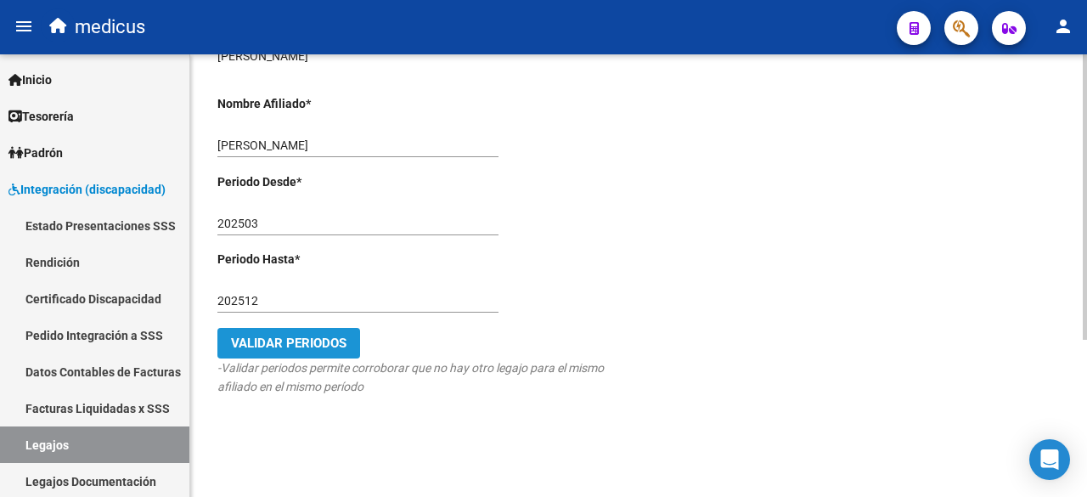
click at [332, 341] on span "Validar Periodos" at bounding box center [289, 343] width 116 height 15
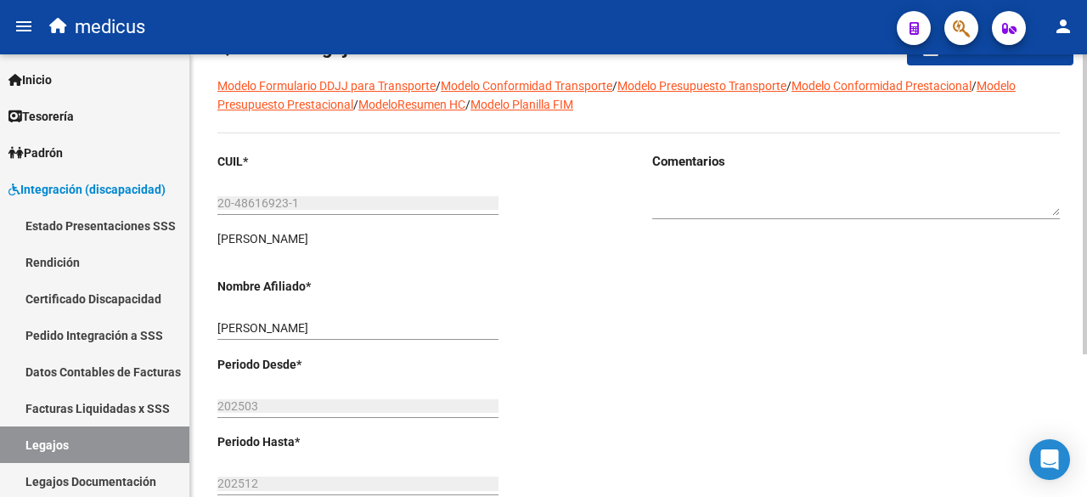
scroll to position [0, 0]
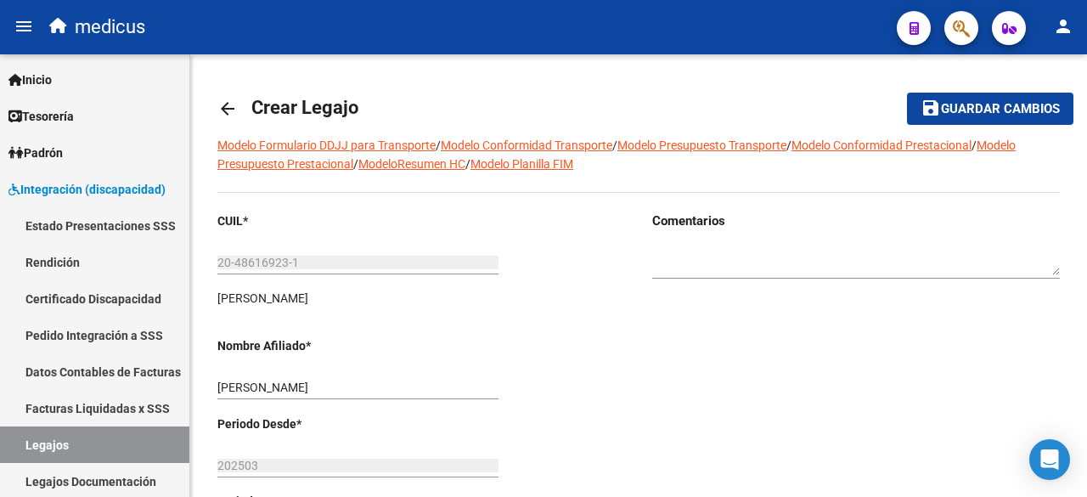
click at [1018, 115] on span "Guardar cambios" at bounding box center [1000, 109] width 119 height 15
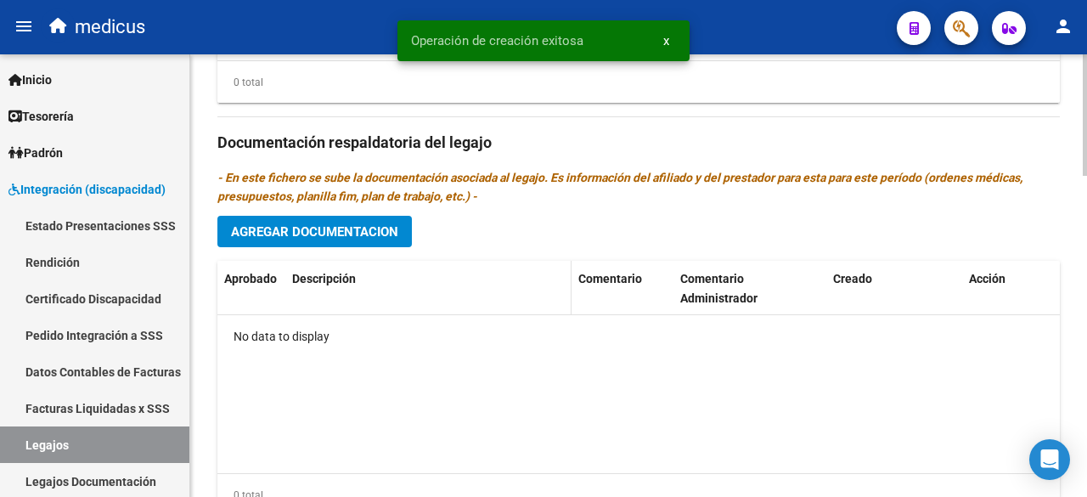
scroll to position [1174, 0]
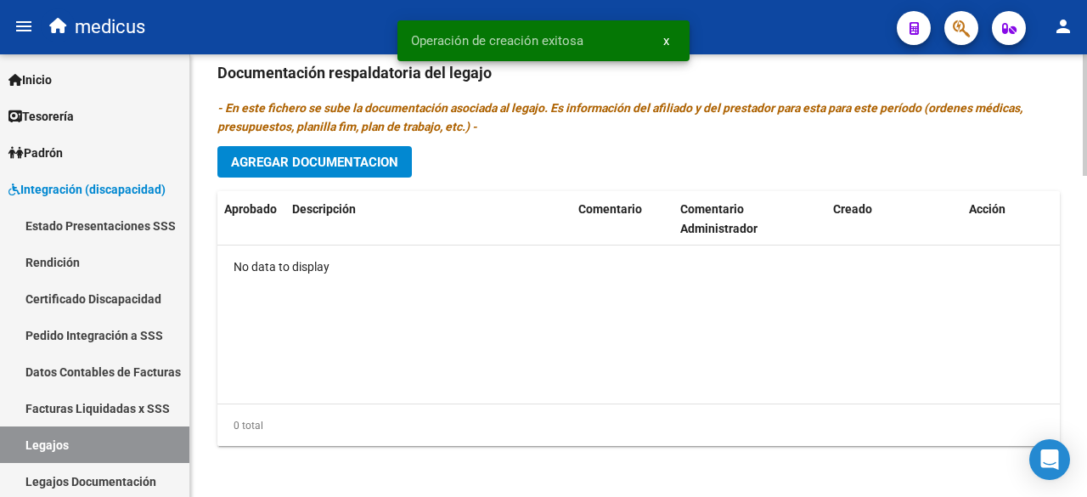
click at [304, 156] on span "Agregar Documentacion" at bounding box center [314, 162] width 167 height 15
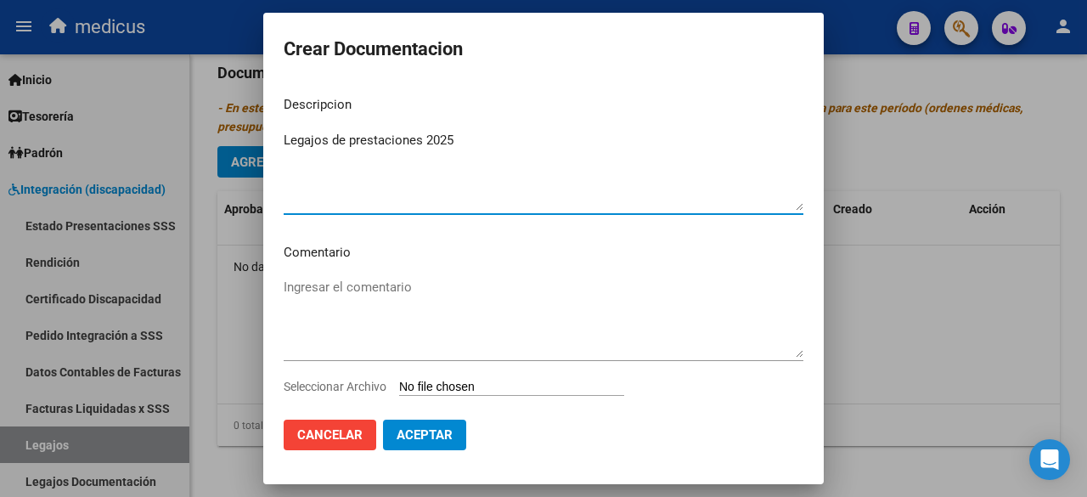
type textarea "Legajos de prestaciones 2025"
click at [387, 295] on textarea "Ingresar el comentario" at bounding box center [544, 318] width 520 height 80
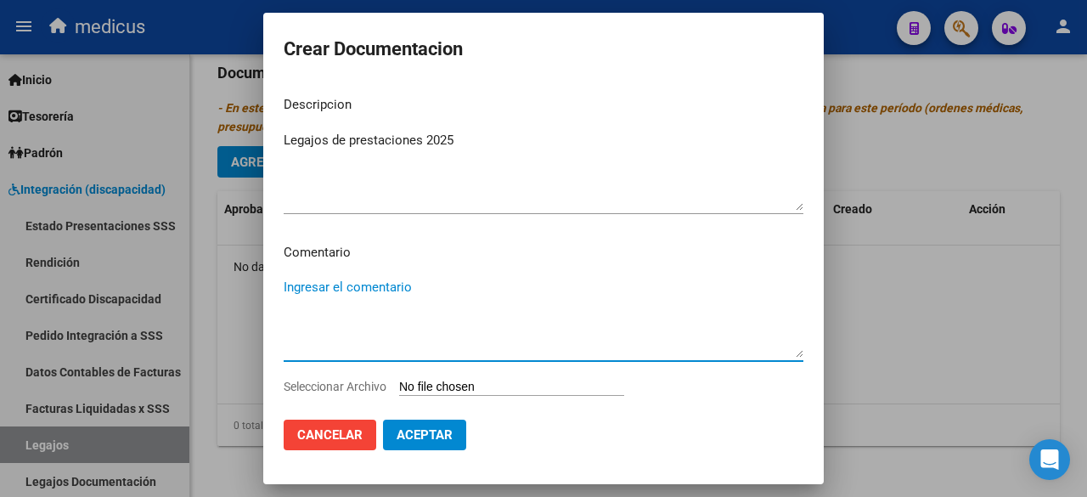
click at [420, 283] on textarea "Ingresar el comentario" at bounding box center [544, 318] width 520 height 80
click at [468, 387] on input "Seleccionar Archivo" at bounding box center [511, 388] width 225 height 16
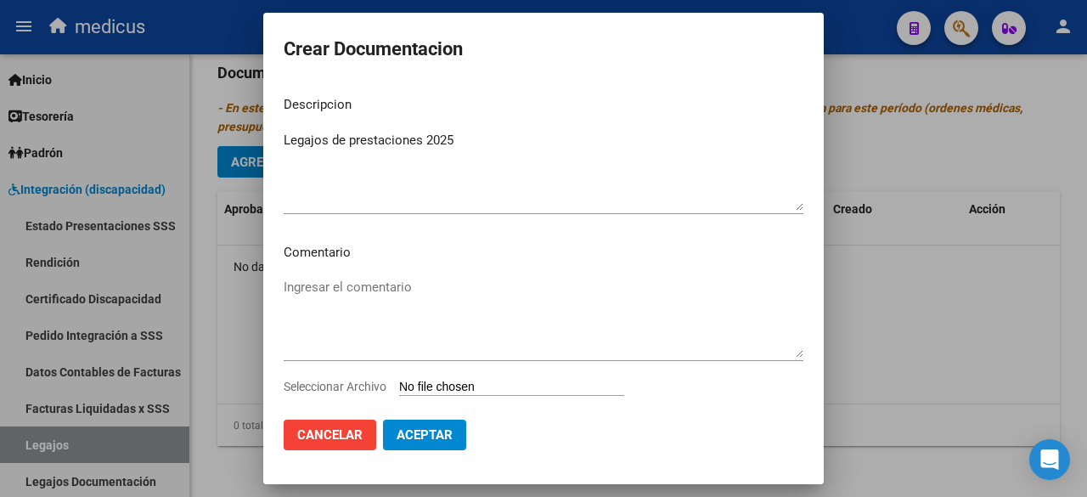
type input "C:\fakepath\[PERSON_NAME] 20486169231 1.pdf"
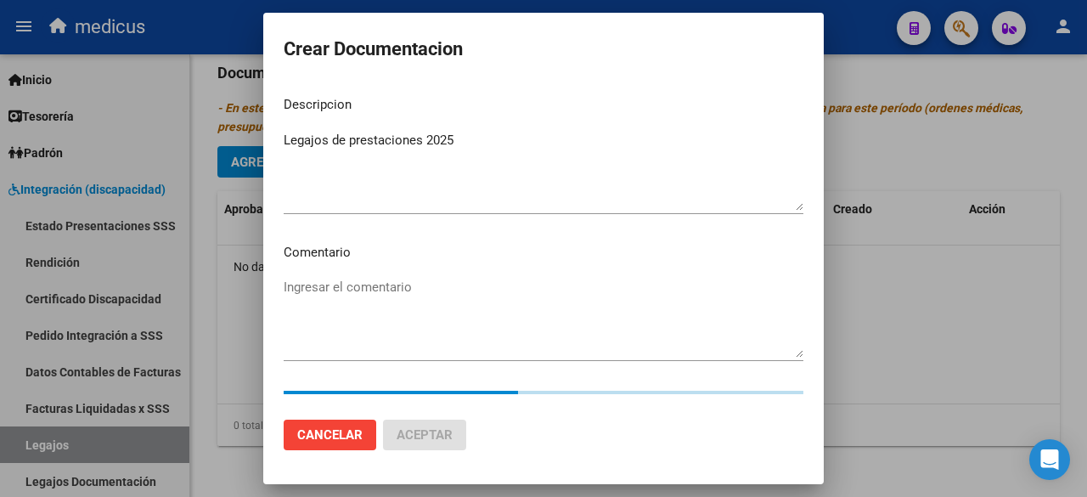
click at [353, 174] on textarea "Legajos de prestaciones 2025" at bounding box center [544, 171] width 520 height 80
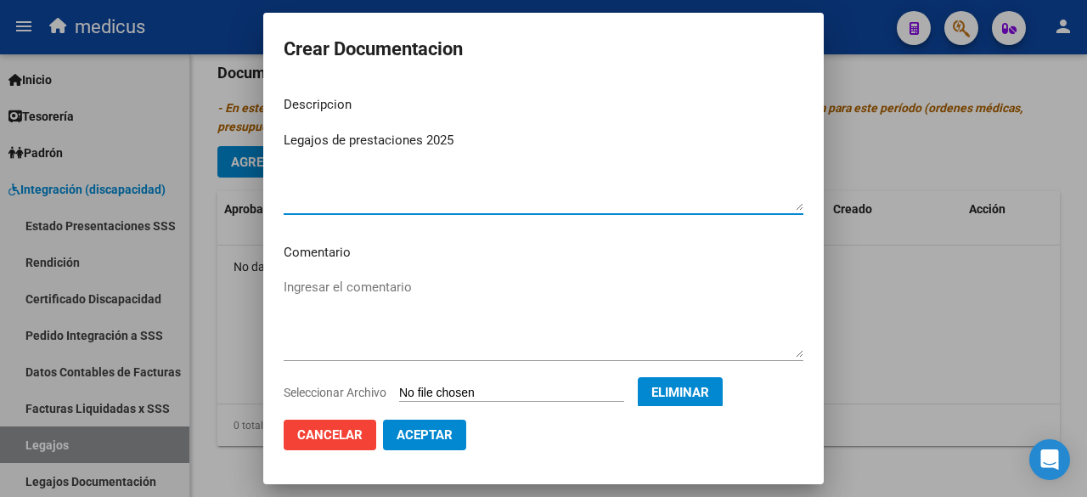
click at [371, 270] on mat-dialog-content "Descripcion Legajos de prestaciones 2025 Ingresar el descripcion Comentario Ing…" at bounding box center [543, 243] width 561 height 323
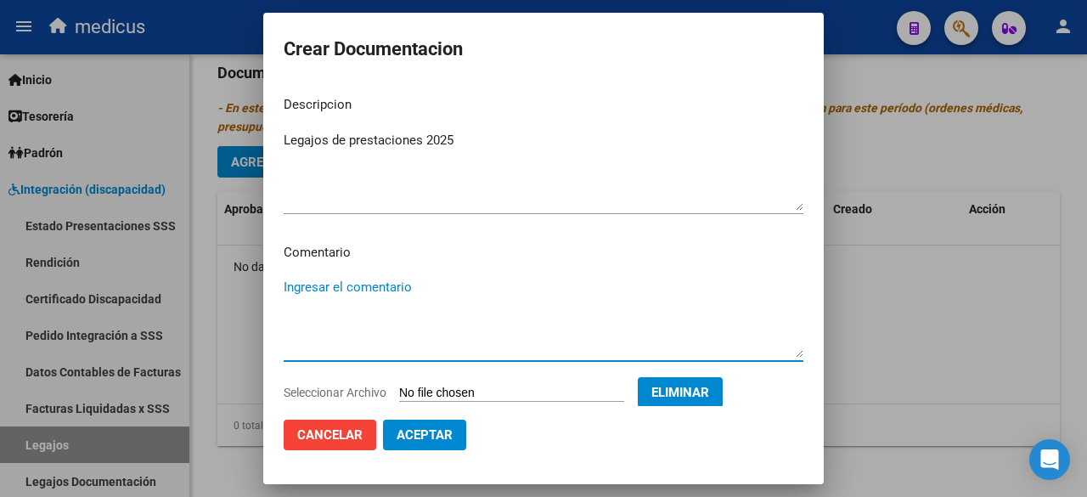
click at [397, 302] on textarea "Ingresar el comentario" at bounding box center [544, 318] width 520 height 80
paste textarea "MMA PSICOLOGIA"
type textarea "MMA PSICOLOGIA"
click at [420, 433] on span "Aceptar" at bounding box center [425, 434] width 56 height 15
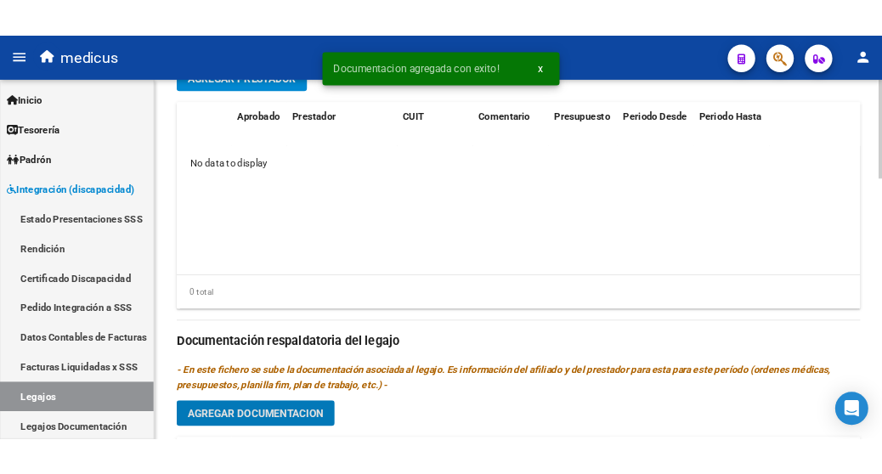
scroll to position [834, 0]
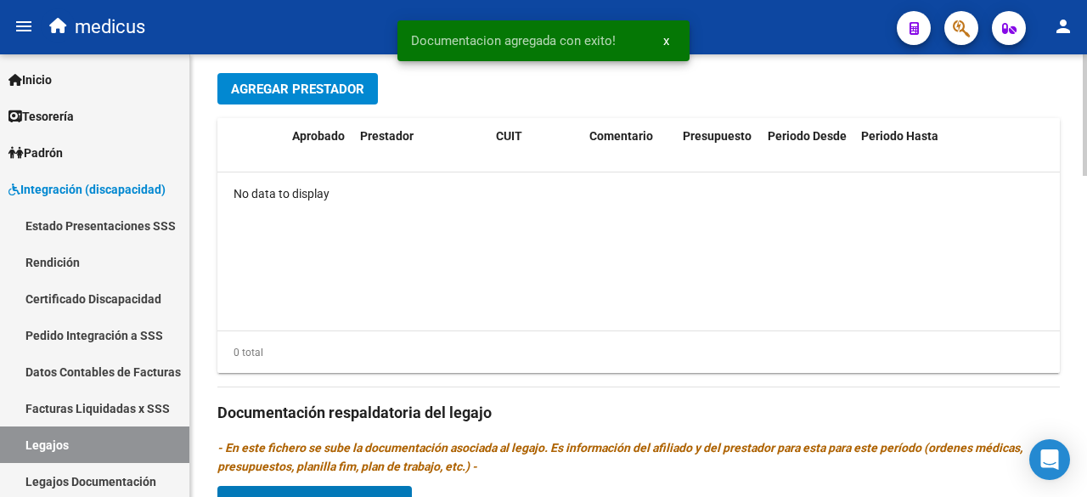
click at [304, 89] on span "Agregar Prestador" at bounding box center [297, 89] width 133 height 15
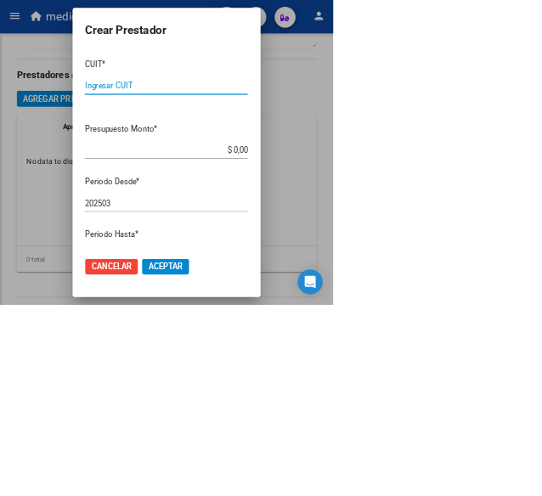
scroll to position [921, 0]
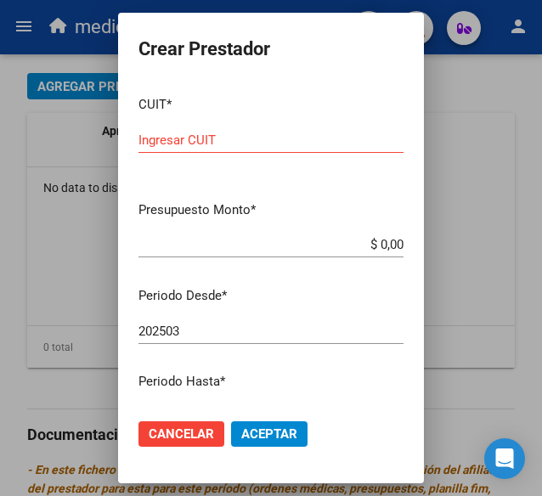
click at [231, 147] on input "Ingresar CUIT" at bounding box center [270, 140] width 265 height 15
paste input "23-37099504-4"
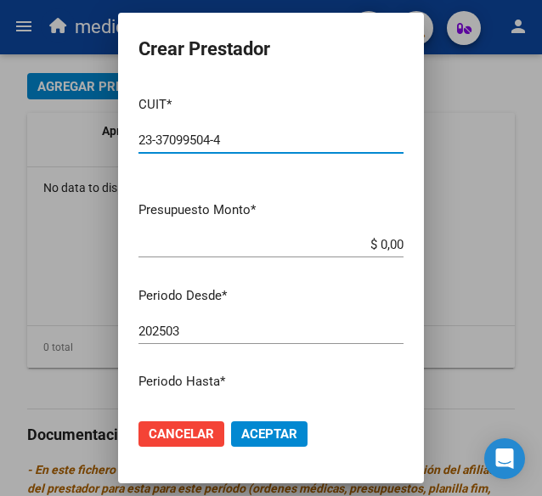
type input "23-37099504-4"
drag, startPoint x: 392, startPoint y: 242, endPoint x: 343, endPoint y: 237, distance: 49.5
click at [343, 237] on app-form-text-field "Presupuesto Monto * $ 0,00 Ingresar el monto" at bounding box center [277, 226] width 279 height 53
click at [379, 246] on input "$ 0,00" at bounding box center [270, 244] width 265 height 15
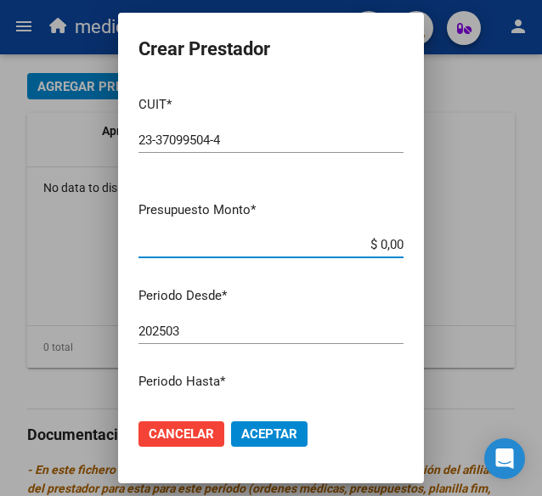
click at [391, 242] on app-form-text-field "Presupuesto Monto * $ 0,00 Ingresar el monto" at bounding box center [277, 226] width 279 height 53
click at [386, 242] on input "$ 0,00" at bounding box center [270, 244] width 265 height 15
paste input "$ 369.185,21"
type input "$ 369.185,21"
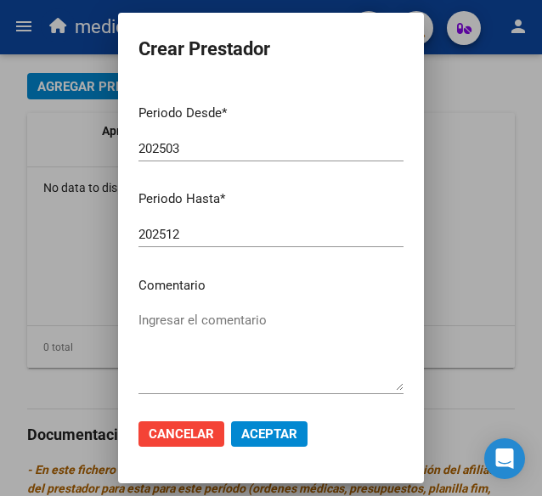
scroll to position [260, 0]
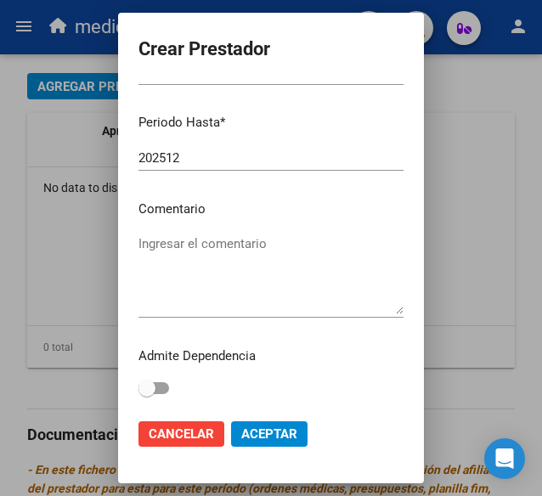
click at [232, 247] on textarea "Ingresar el comentario" at bounding box center [270, 274] width 265 height 80
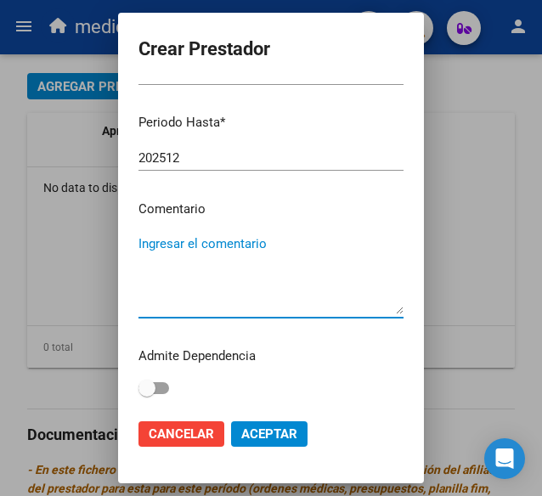
paste textarea "MMA"
type textarea "MMA 1"
click at [260, 423] on button "Aceptar" at bounding box center [269, 433] width 76 height 25
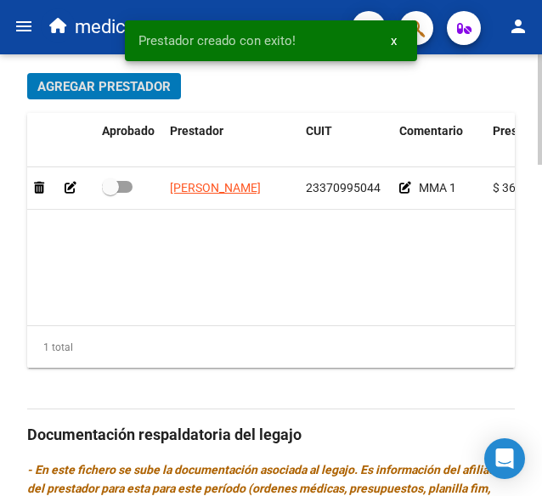
click at [69, 78] on span "Agregar Prestador" at bounding box center [103, 85] width 133 height 15
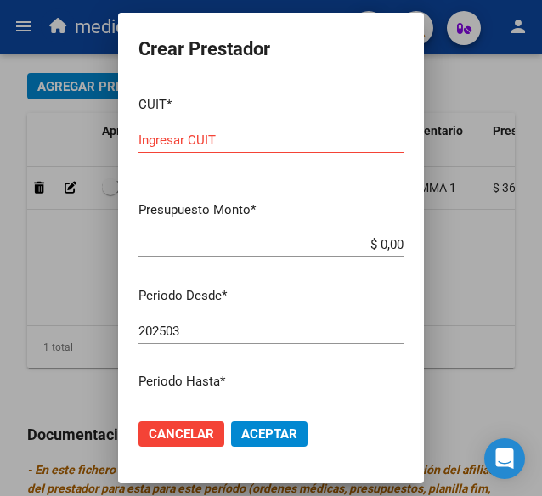
drag, startPoint x: 250, startPoint y: 125, endPoint x: 250, endPoint y: 141, distance: 16.1
click at [250, 140] on div "CUIT * Ingresar CUIT" at bounding box center [270, 134] width 265 height 105
click at [251, 142] on input "Ingresar CUIT" at bounding box center [270, 140] width 265 height 15
paste input "text"
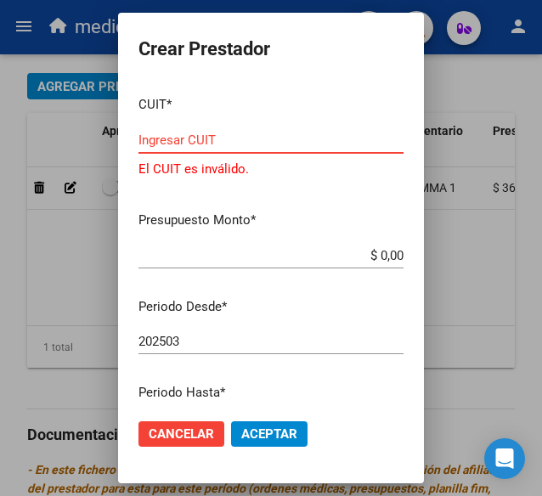
scroll to position [270, 0]
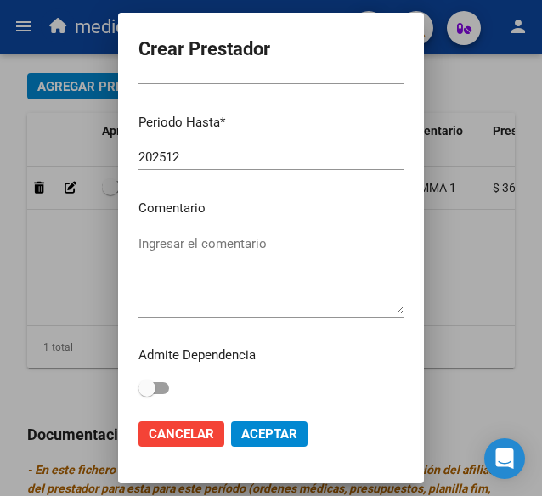
click at [308, 280] on textarea "Ingresar el comentario" at bounding box center [270, 274] width 265 height 80
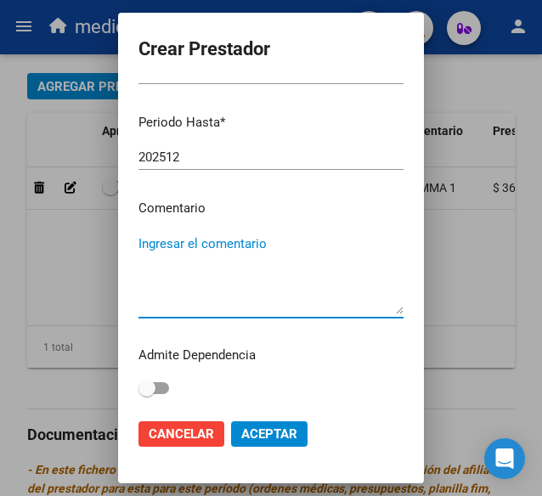
paste textarea "PSICOLOGIA"
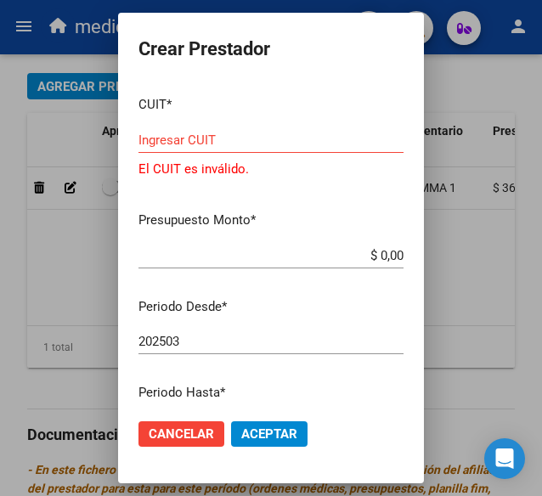
type textarea "PSICOLOGIA"
drag, startPoint x: 245, startPoint y: 150, endPoint x: 243, endPoint y: 141, distance: 8.9
click at [245, 148] on div "Ingresar CUIT" at bounding box center [270, 139] width 265 height 25
click at [243, 141] on input "Ingresar CUIT" at bounding box center [270, 140] width 265 height 15
paste input "27-21304350-7"
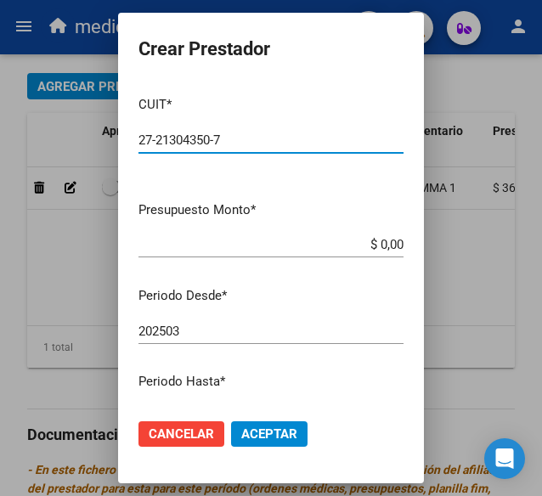
type input "27-21304350-7"
click at [389, 245] on input "$ 0,00" at bounding box center [270, 244] width 265 height 15
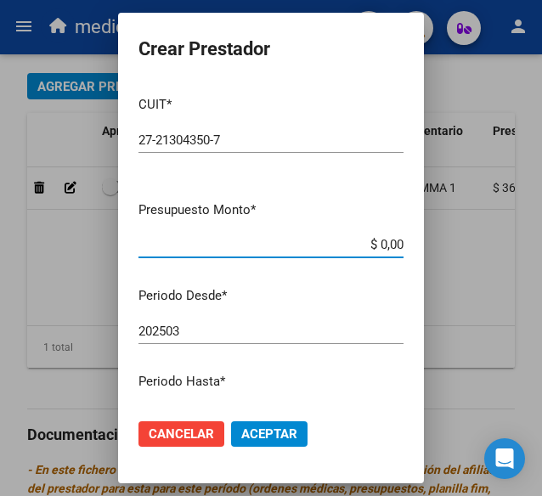
paste input "$ 74.223,66"
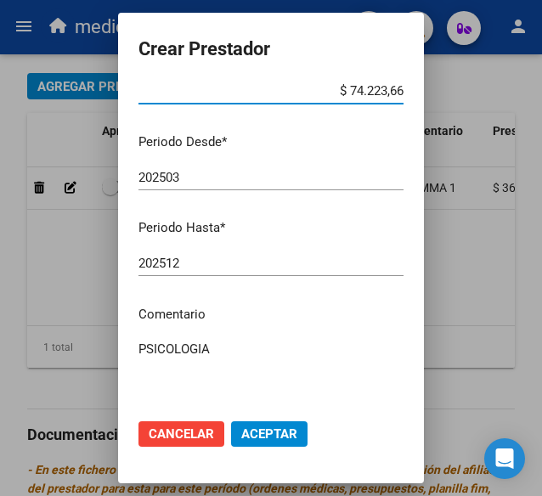
scroll to position [260, 0]
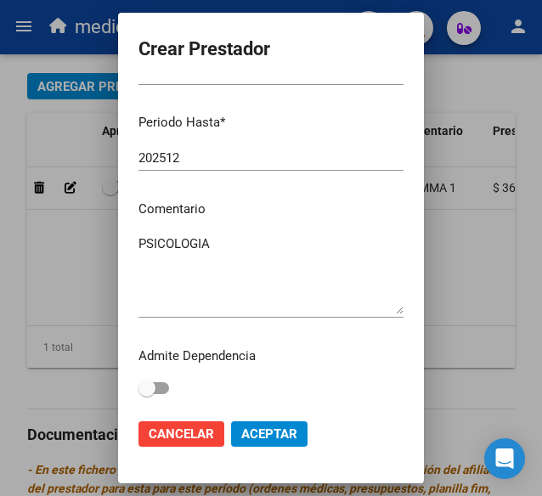
type input "$ 74.223,66"
click at [267, 425] on button "Aceptar" at bounding box center [269, 433] width 76 height 25
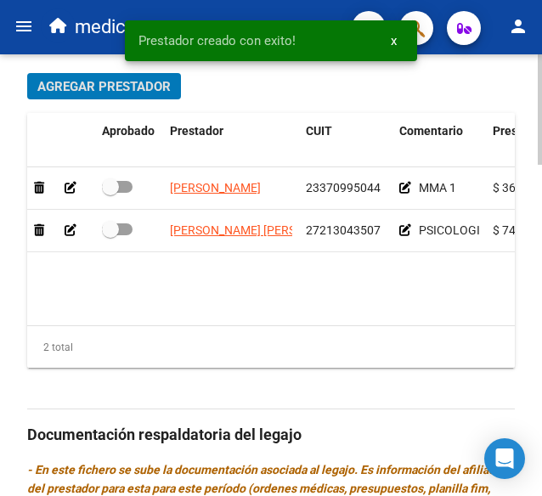
click at [116, 187] on span at bounding box center [110, 186] width 17 height 17
click at [110, 193] on input "checkbox" at bounding box center [110, 193] width 1 height 1
checkbox input "true"
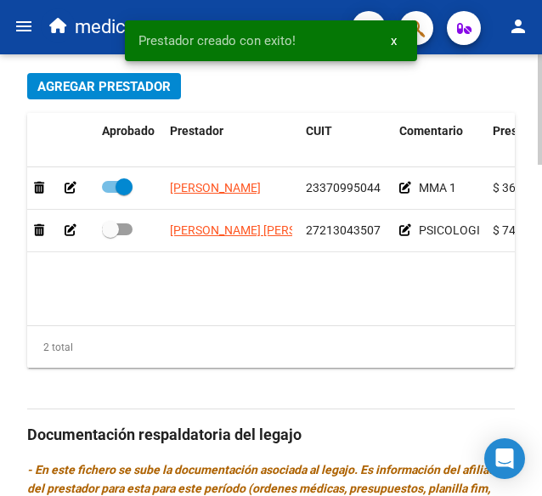
click at [113, 226] on span at bounding box center [110, 229] width 17 height 17
click at [110, 235] on input "checkbox" at bounding box center [110, 235] width 1 height 1
checkbox input "true"
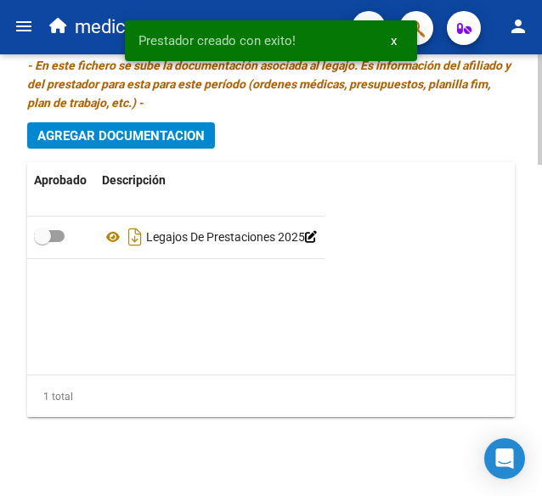
click at [47, 234] on span at bounding box center [42, 236] width 17 height 17
click at [42, 242] on input "checkbox" at bounding box center [42, 242] width 1 height 1
checkbox input "true"
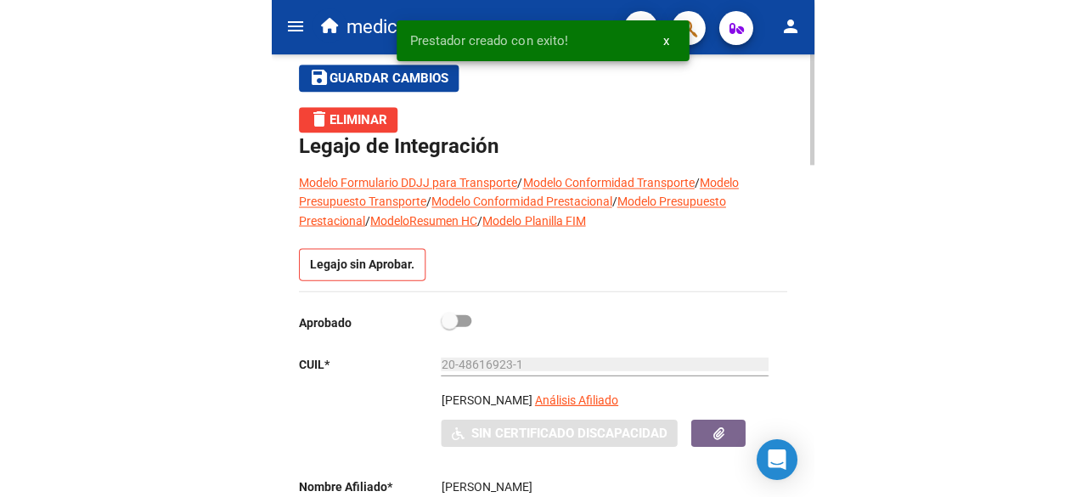
scroll to position [51, 0]
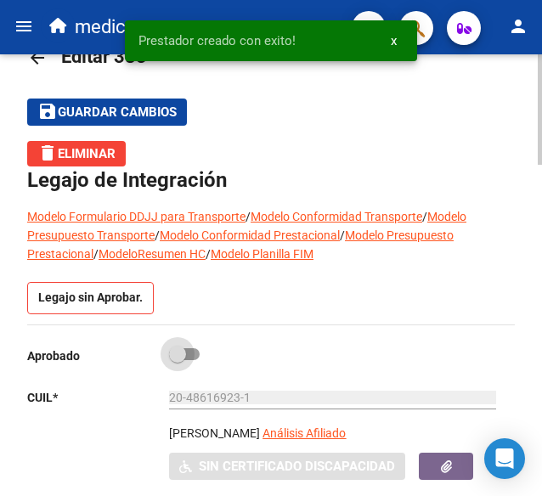
click at [191, 356] on span at bounding box center [184, 354] width 31 height 12
click at [178, 360] on input "checkbox" at bounding box center [177, 360] width 1 height 1
checkbox input "true"
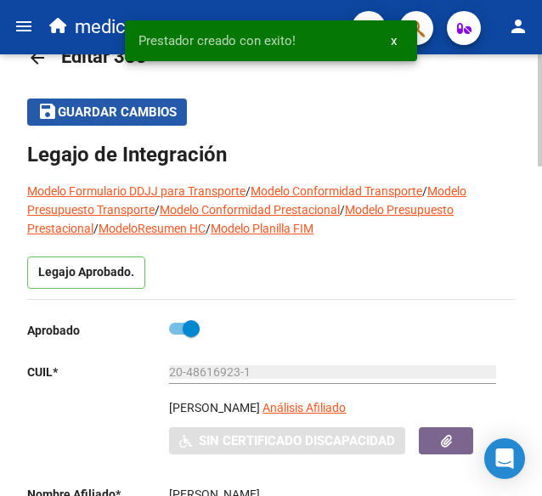
click at [112, 121] on button "save Guardar cambios" at bounding box center [107, 112] width 160 height 26
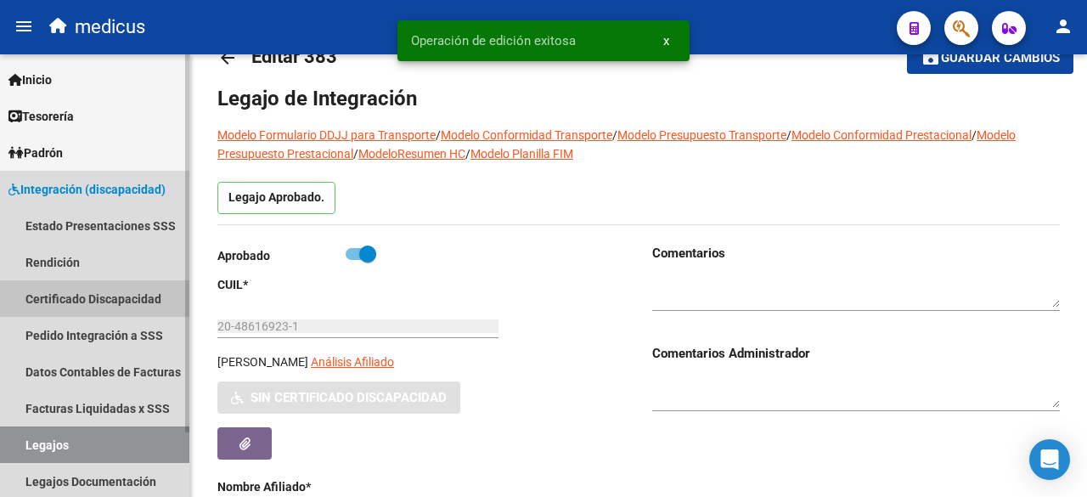
click at [116, 291] on link "Certificado Discapacidad" at bounding box center [94, 298] width 189 height 37
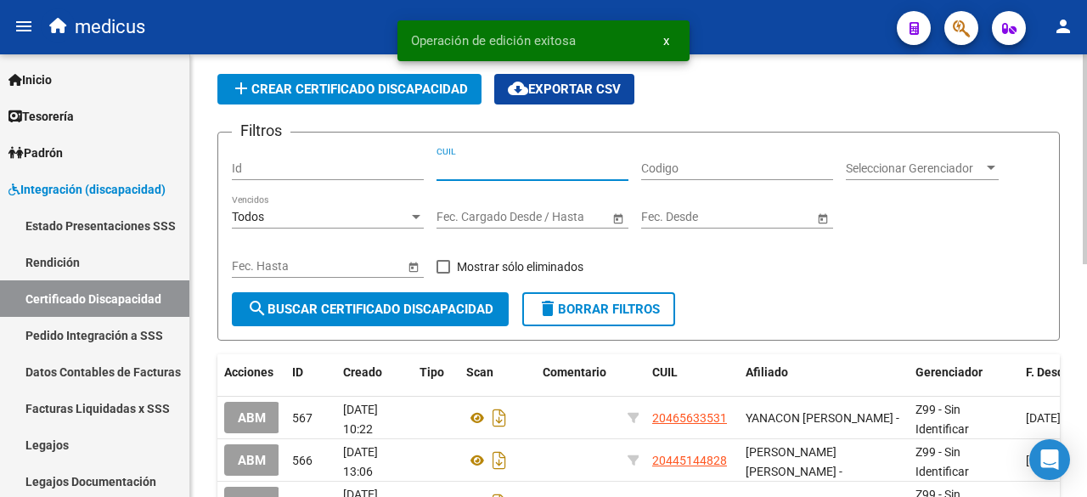
click at [594, 166] on input "CUIL" at bounding box center [533, 168] width 192 height 14
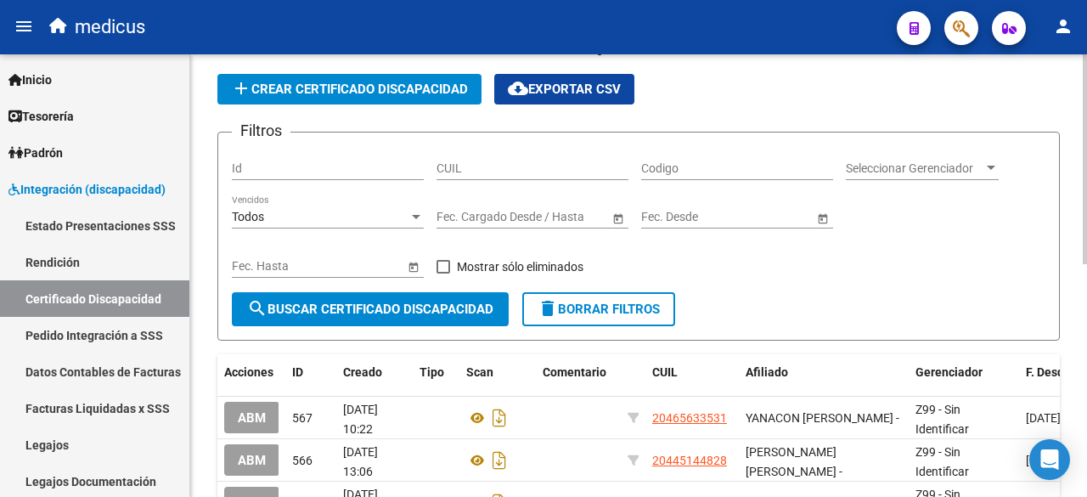
click at [550, 177] on div "CUIL" at bounding box center [533, 163] width 192 height 34
paste input "20-48616923-1"
type input "20-48616923-1"
click at [443, 304] on span "search Buscar Certificado Discapacidad" at bounding box center [370, 309] width 246 height 15
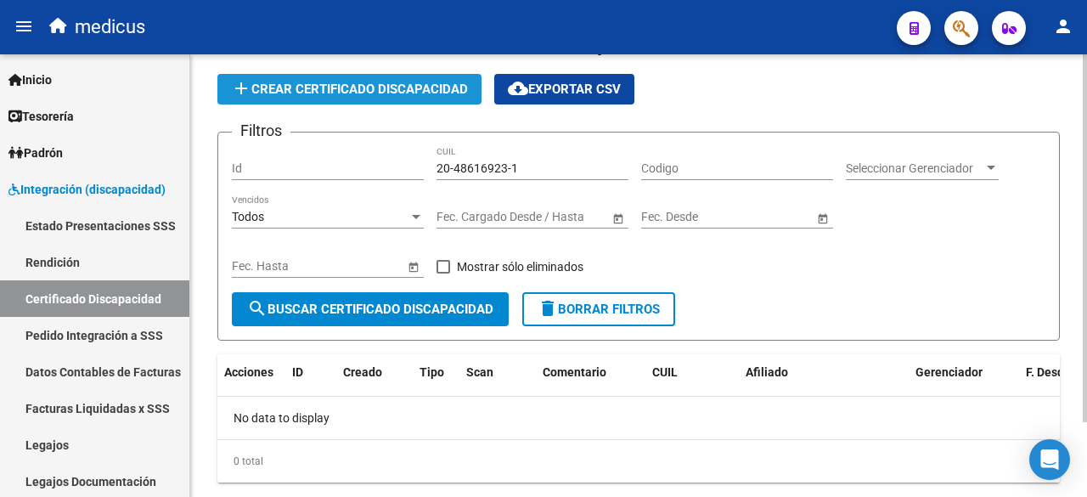
click at [413, 89] on span "add Crear Certificado Discapacidad" at bounding box center [349, 89] width 237 height 15
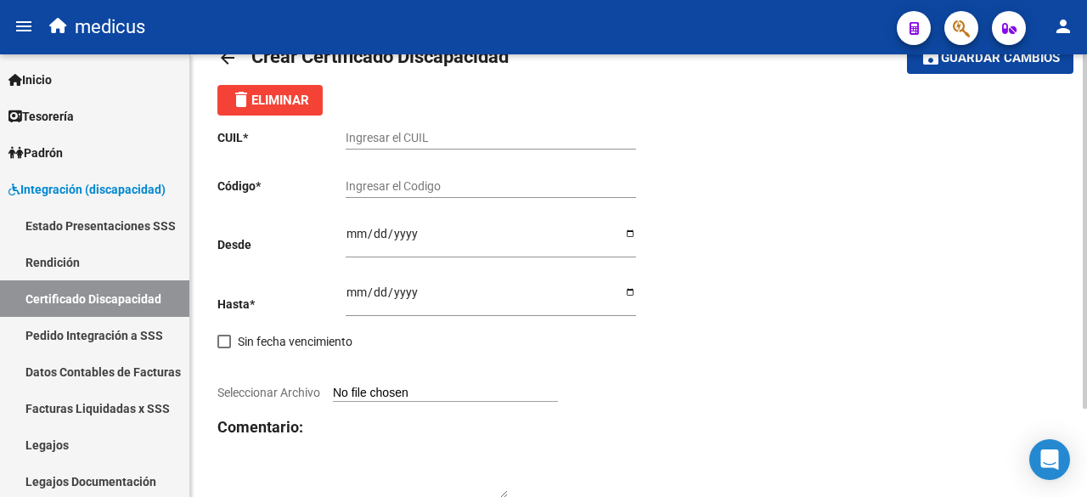
click at [409, 131] on input "Ingresar el CUIL" at bounding box center [491, 138] width 291 height 14
paste input "20-48616923-1"
type input "20-48616923-1"
click at [432, 187] on input "Ingresar el Codigo" at bounding box center [491, 186] width 291 height 14
click at [506, 184] on input "Ingresar el Codigo" at bounding box center [491, 186] width 291 height 14
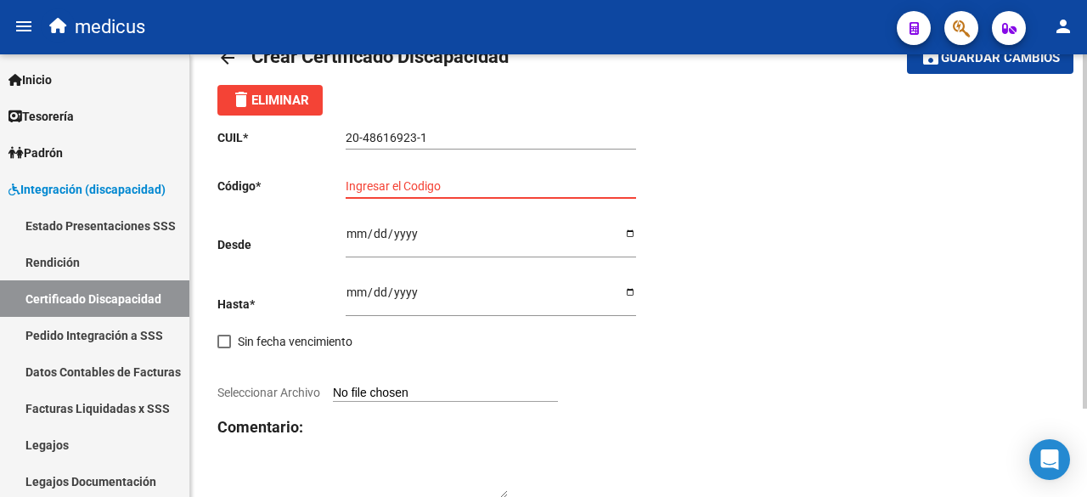
paste input "ARG02000486169232021063020260630RIO143"
type input "ARG02000486169232021063020260630RIO143"
click at [350, 232] on input "Ingresar fec. Desde" at bounding box center [491, 239] width 291 height 25
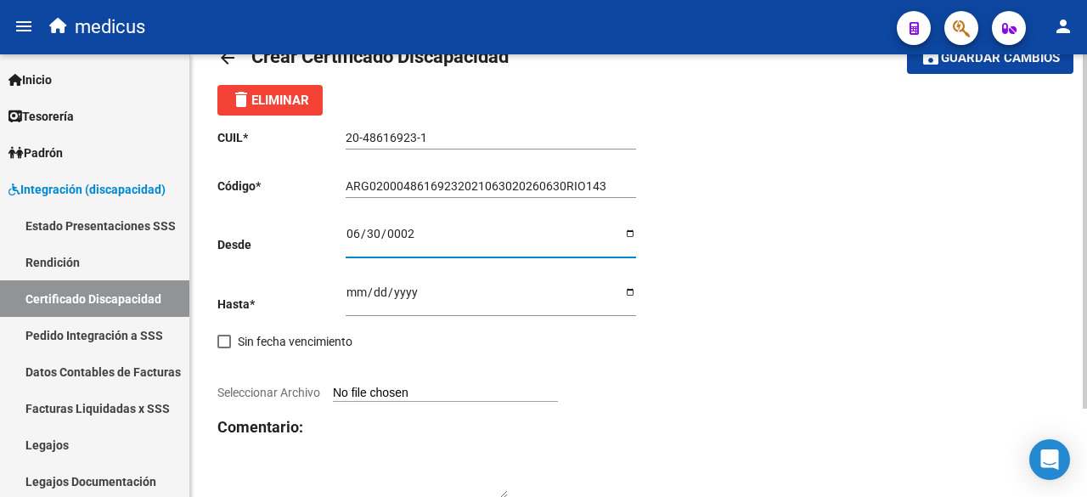
type input "0020-06-30"
type input "0020-06-07"
click at [375, 238] on input "0020-06-07" at bounding box center [491, 239] width 291 height 25
type input "[DATE]"
click at [352, 295] on input "Ingresar fec. Hasta" at bounding box center [491, 297] width 291 height 25
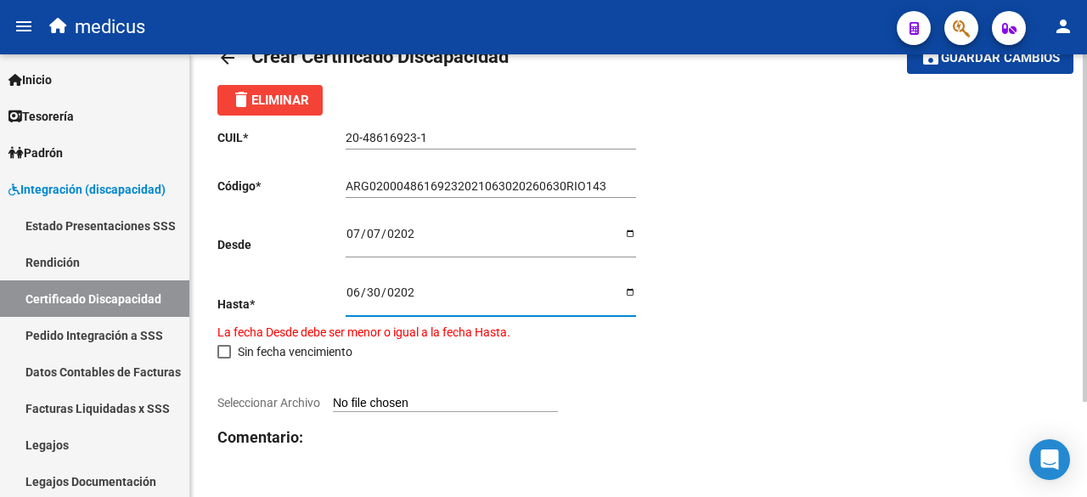
type input "[DATE]"
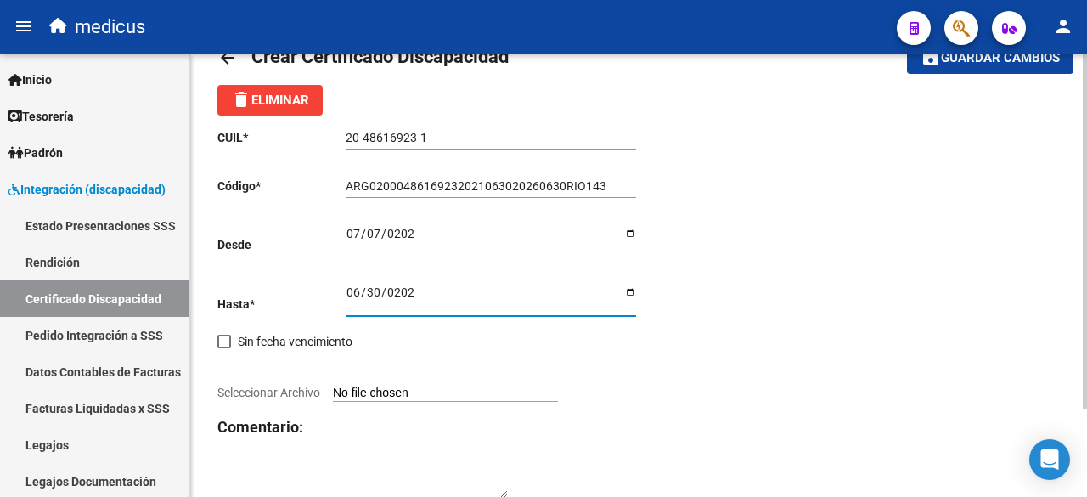
click at [399, 395] on input "Seleccionar Archivo" at bounding box center [445, 394] width 225 height 16
type input "C:\fakepath\CUD.pdf"
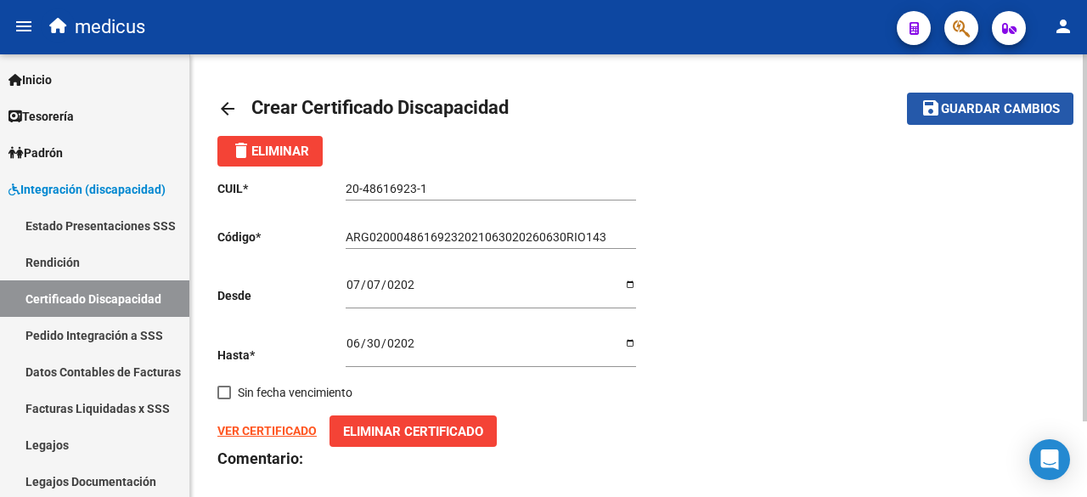
click at [951, 115] on span "Guardar cambios" at bounding box center [1000, 109] width 119 height 15
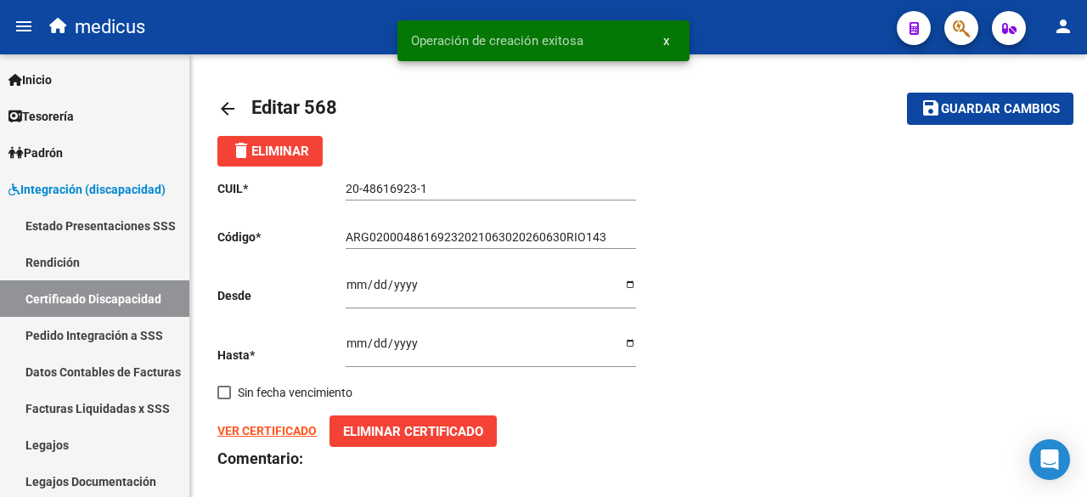
click at [668, 37] on span "x" at bounding box center [666, 40] width 6 height 15
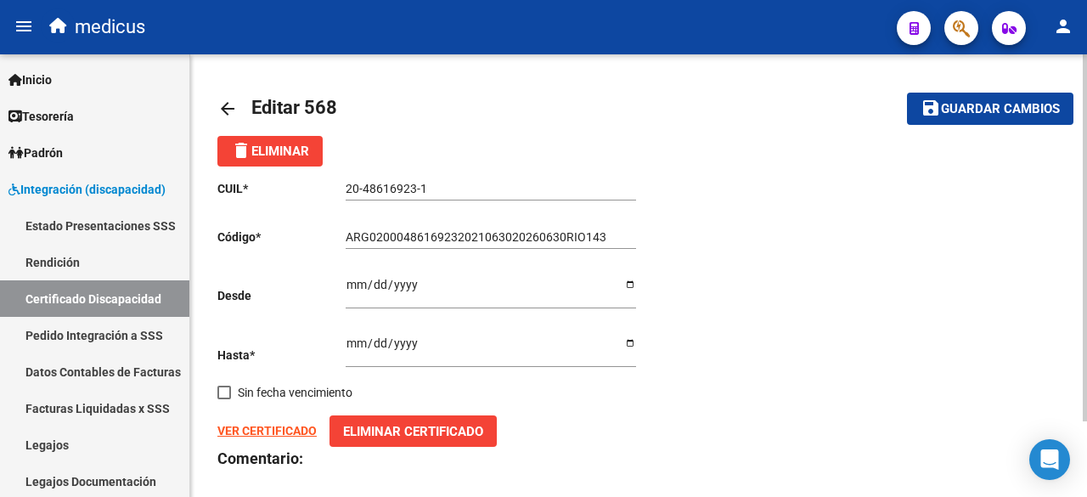
click at [219, 103] on mat-icon "arrow_back" at bounding box center [227, 109] width 20 height 20
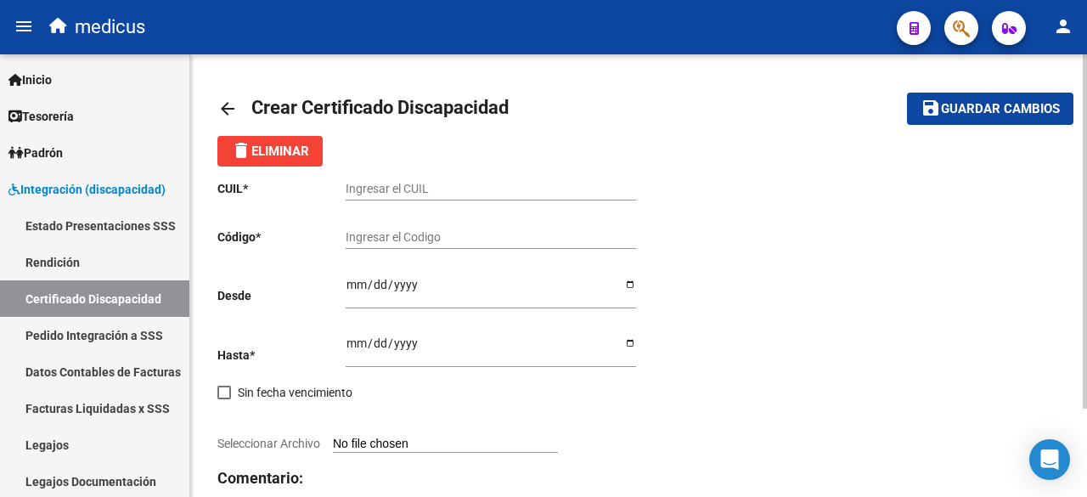
click at [224, 106] on mat-icon "arrow_back" at bounding box center [227, 109] width 20 height 20
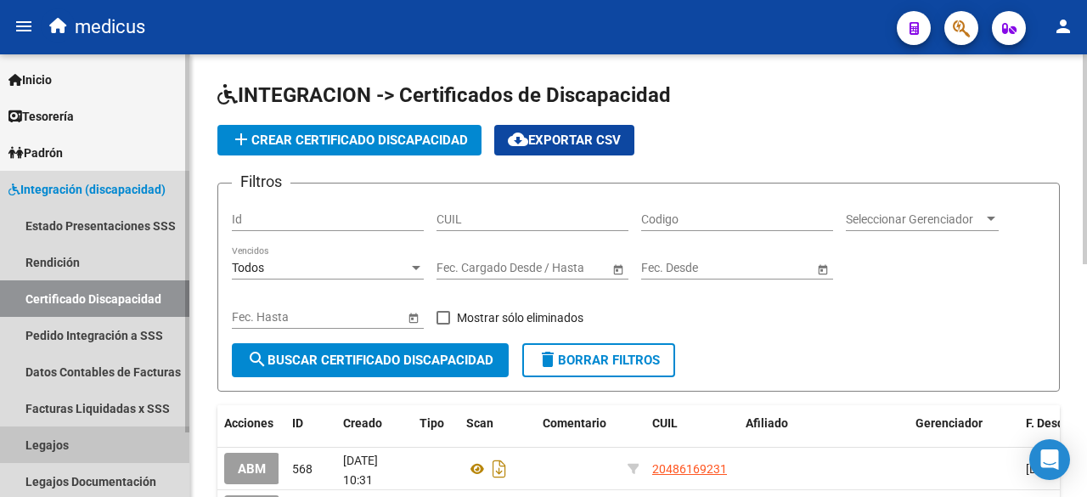
click at [80, 456] on link "Legajos" at bounding box center [94, 444] width 189 height 37
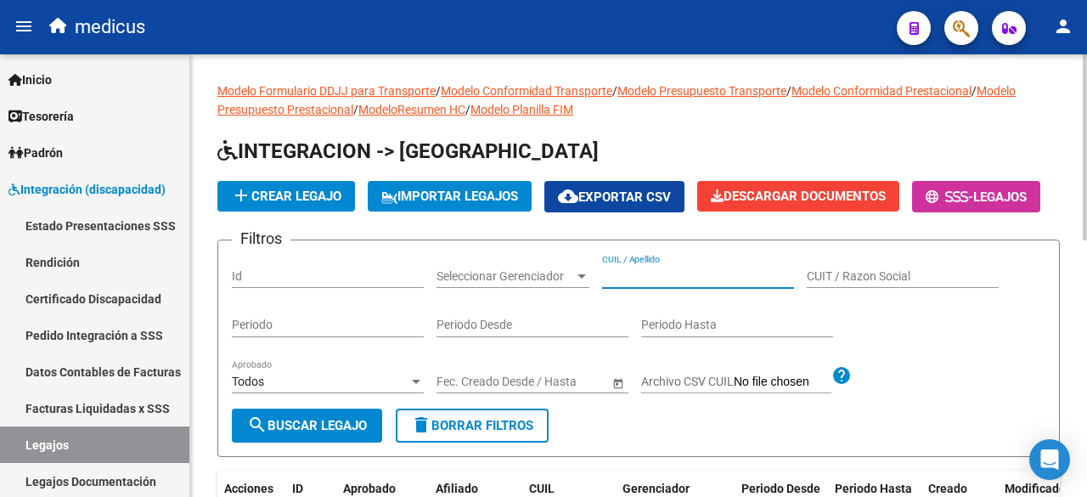
click at [640, 284] on input "CUIL / Apellido" at bounding box center [698, 276] width 192 height 14
click at [693, 284] on input "CUIL / Apellido" at bounding box center [698, 276] width 192 height 14
paste input "20248236730"
type input "20248236730"
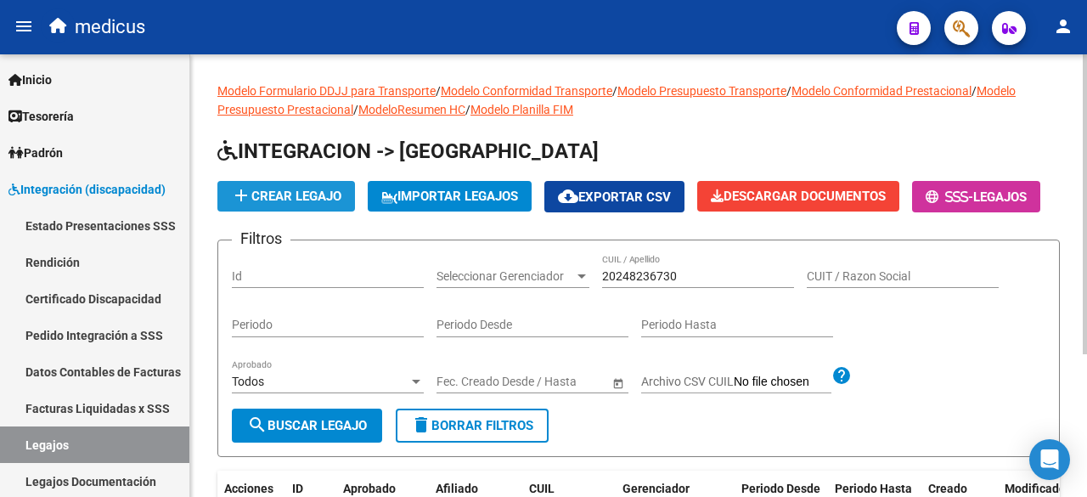
click at [301, 193] on span "add Crear Legajo" at bounding box center [286, 196] width 110 height 15
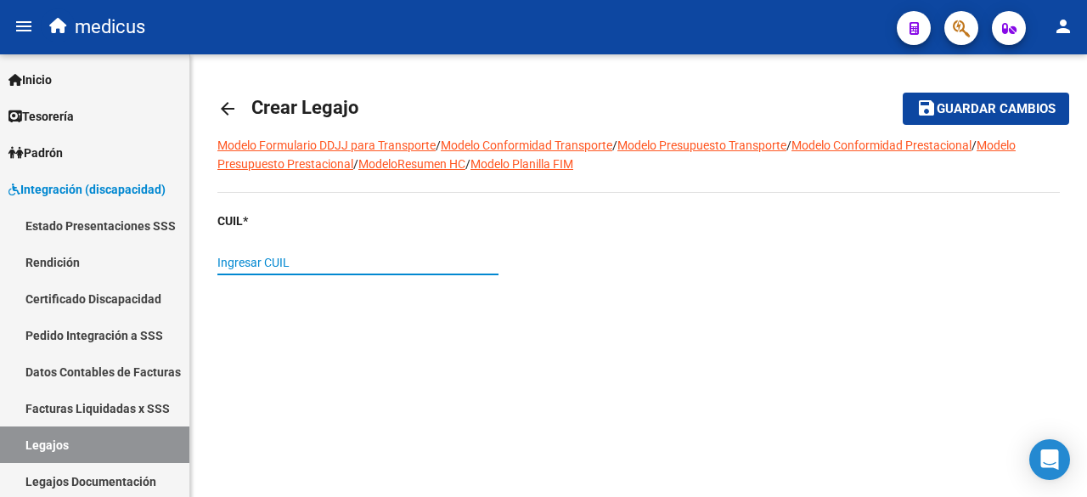
click at [274, 266] on input "Ingresar CUIL" at bounding box center [357, 263] width 281 height 14
paste input "20-24823673-0"
click at [363, 267] on input "20-24823673-0" at bounding box center [357, 263] width 281 height 14
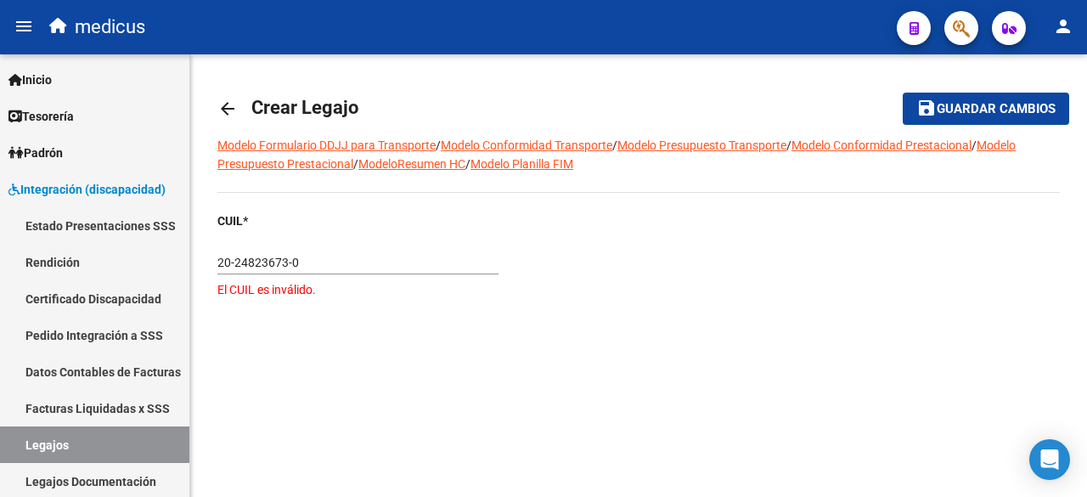
click at [250, 333] on div "CUIL * 20-24823673-0 Ingresar CUIL El CUIL es inválido." at bounding box center [421, 293] width 408 height 162
drag, startPoint x: 321, startPoint y: 261, endPoint x: 193, endPoint y: 266, distance: 128.4
click at [194, 266] on div "arrow_back Crear Legajo save Guardar cambios Modelo Formulario DDJJ para Transp…" at bounding box center [638, 241] width 897 height 374
paste input "text"
type input "20-24823673-0"
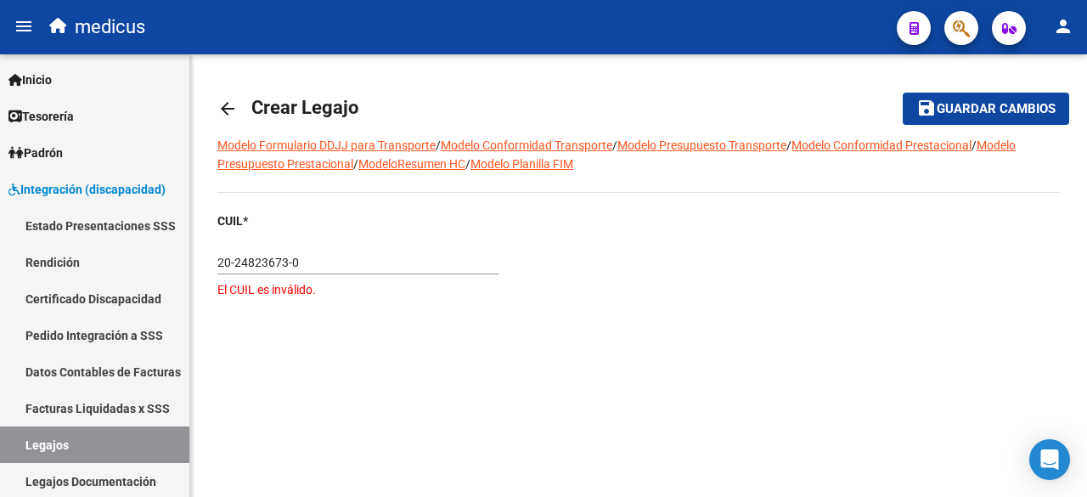
drag, startPoint x: 339, startPoint y: 378, endPoint x: 341, endPoint y: 361, distance: 17.1
click at [339, 378] on div "CUIL * 20-24823673-0 Ingresar CUIL El CUIL es inválido." at bounding box center [427, 300] width 421 height 176
click at [219, 99] on mat-icon "arrow_back" at bounding box center [227, 109] width 20 height 20
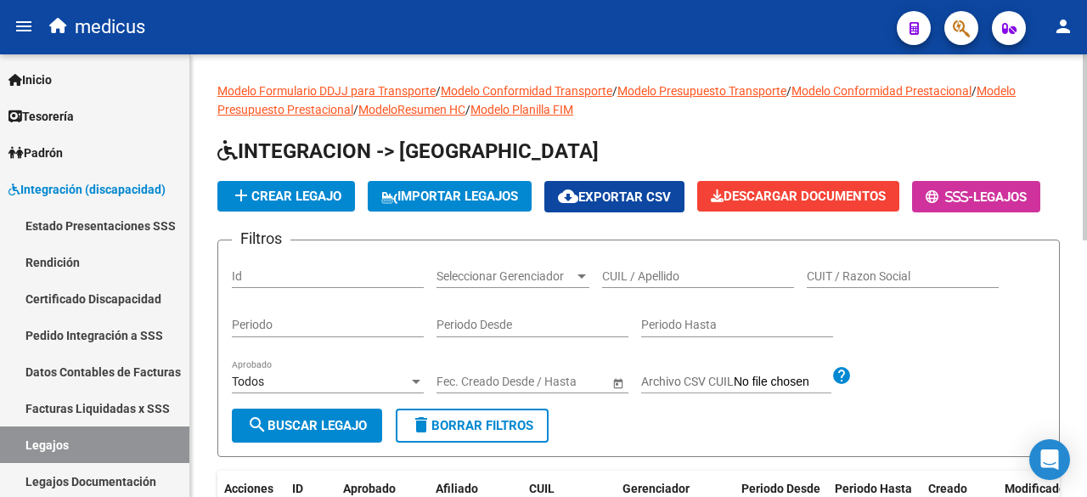
click at [651, 284] on input "CUIL / Apellido" at bounding box center [698, 276] width 192 height 14
paste input "20248236731"
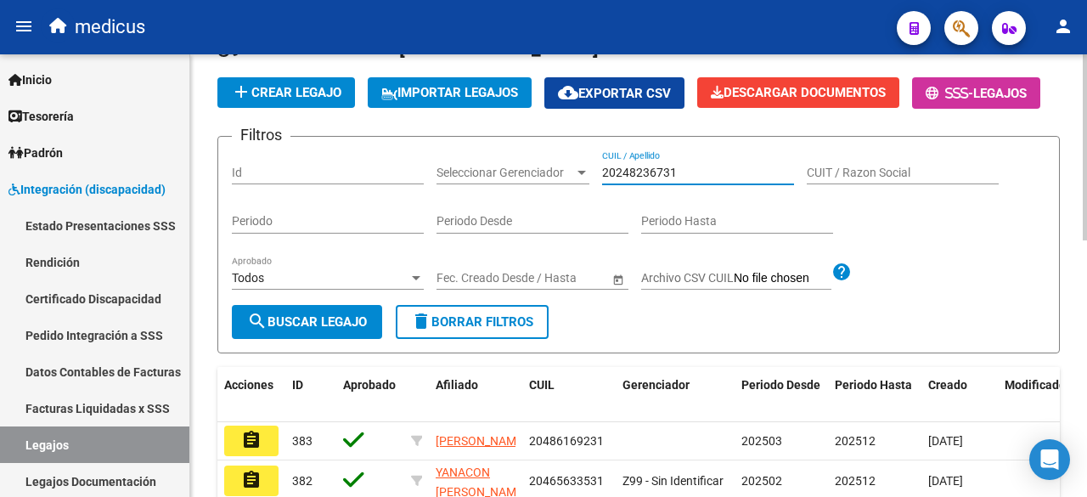
scroll to position [340, 0]
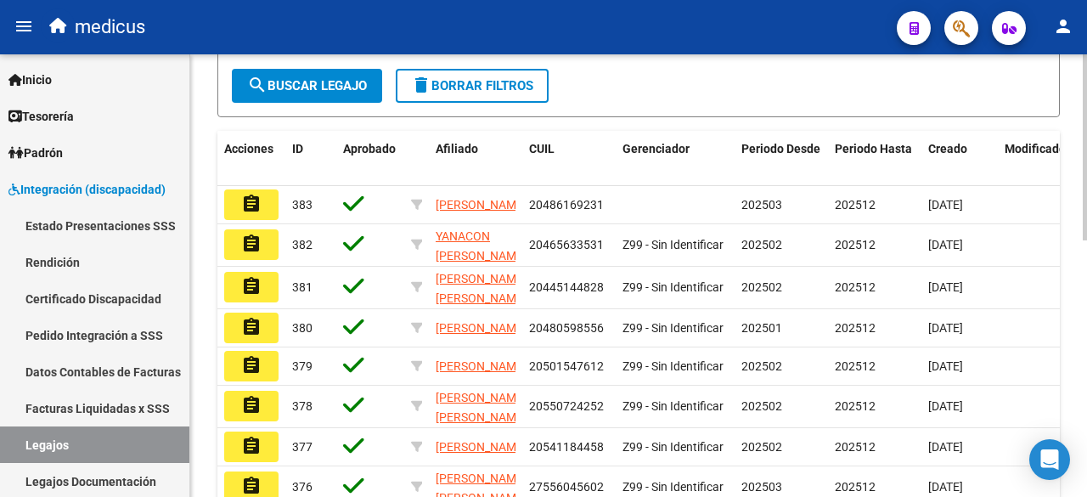
type input "20248236731"
click at [318, 93] on span "search Buscar Legajo" at bounding box center [307, 85] width 120 height 15
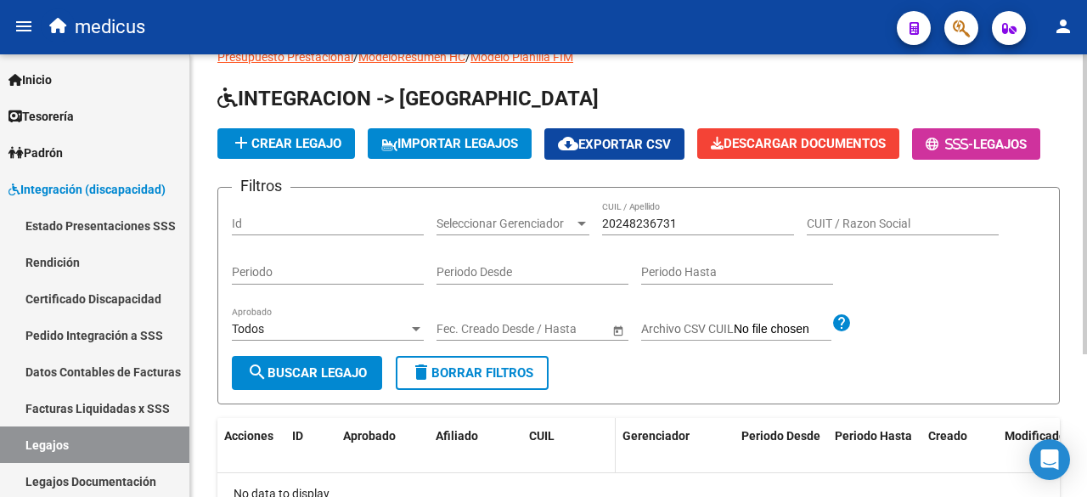
scroll to position [0, 0]
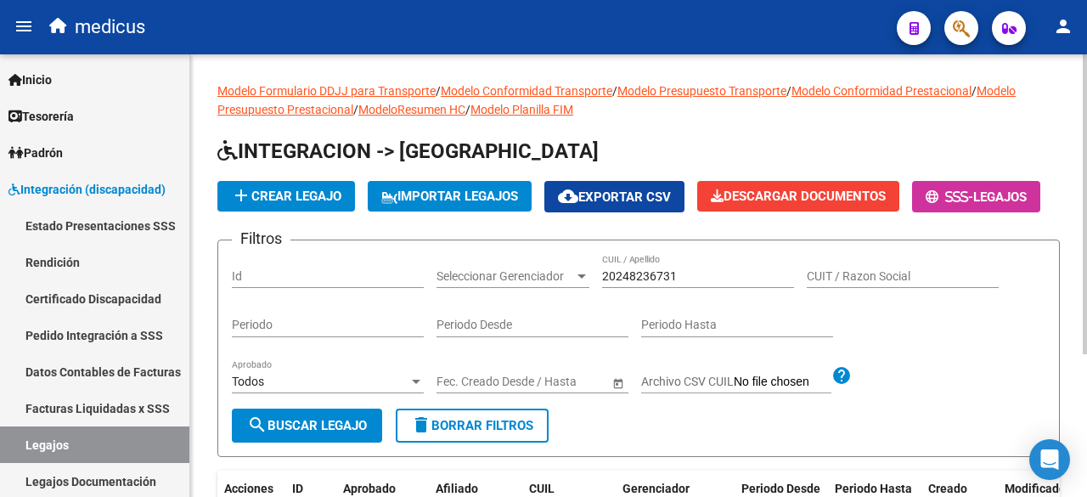
click at [243, 193] on mat-icon "add" at bounding box center [241, 195] width 20 height 20
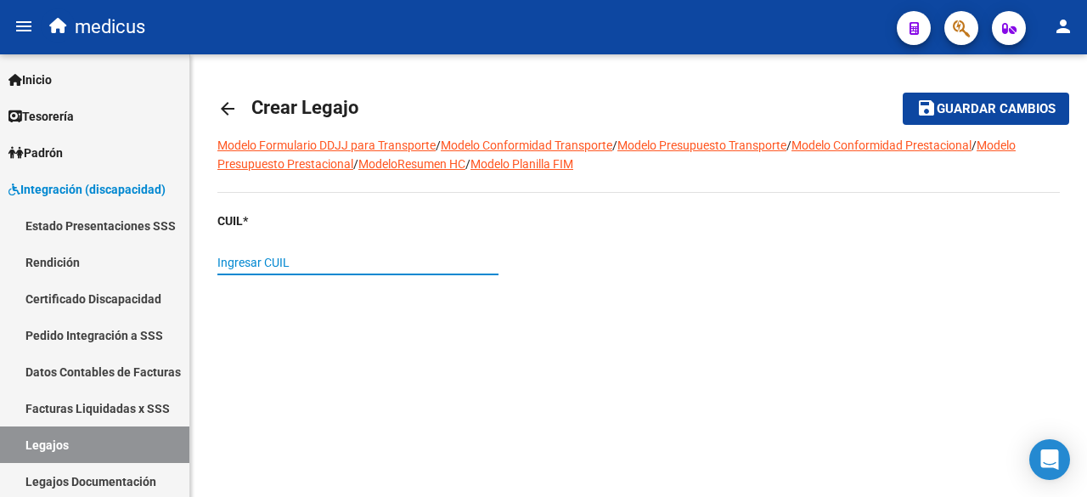
click at [443, 256] on input "Ingresar CUIL" at bounding box center [357, 263] width 281 height 14
paste input "20-24823673-1"
type input "20-24823673-1"
click at [229, 115] on mat-icon "arrow_back" at bounding box center [227, 109] width 20 height 20
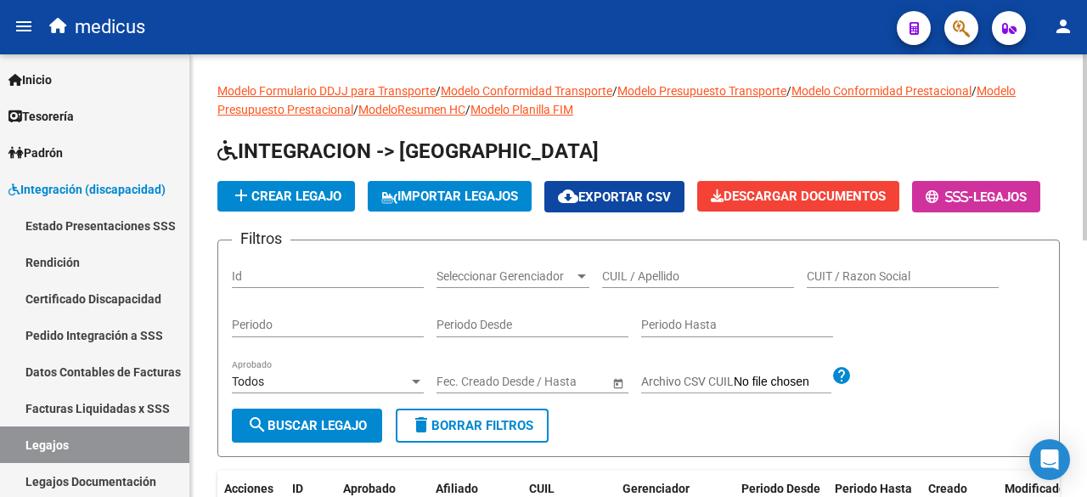
click at [648, 284] on input "CUIL / Apellido" at bounding box center [698, 276] width 192 height 14
paste input "20248236729"
type input "20248236729"
click at [288, 200] on span "add Crear Legajo" at bounding box center [286, 196] width 110 height 15
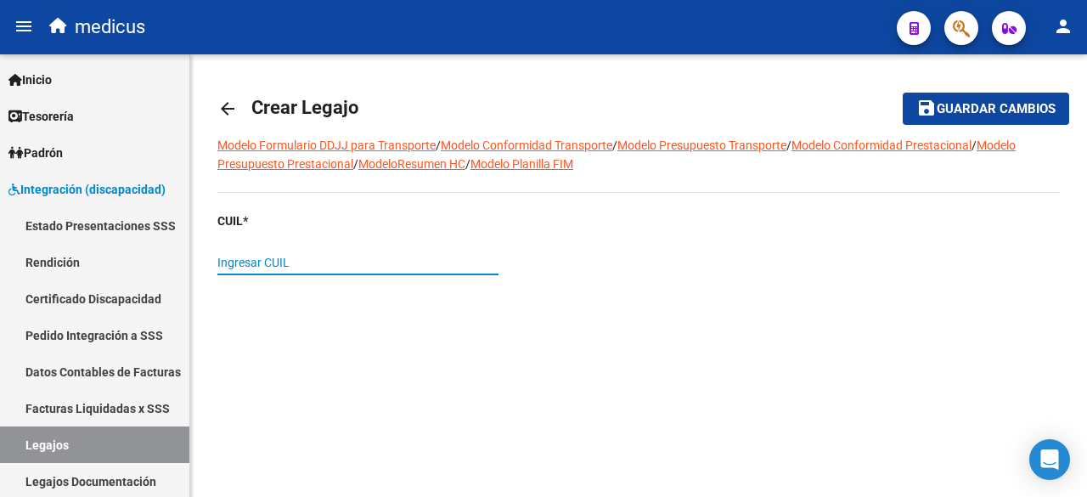
click at [406, 256] on input "Ingresar CUIL" at bounding box center [357, 263] width 281 height 14
paste input "20-24823672-9"
type input "20-24823672-9"
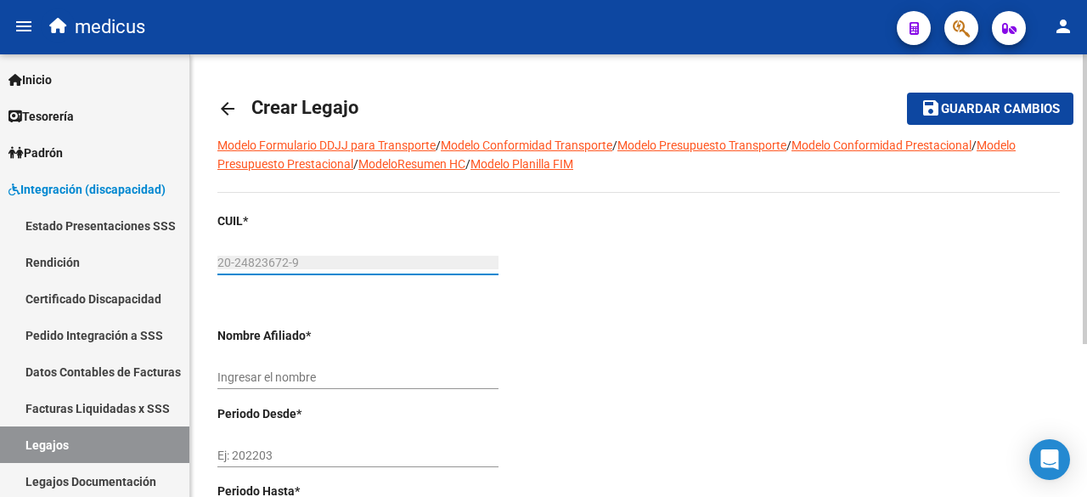
scroll to position [170, 0]
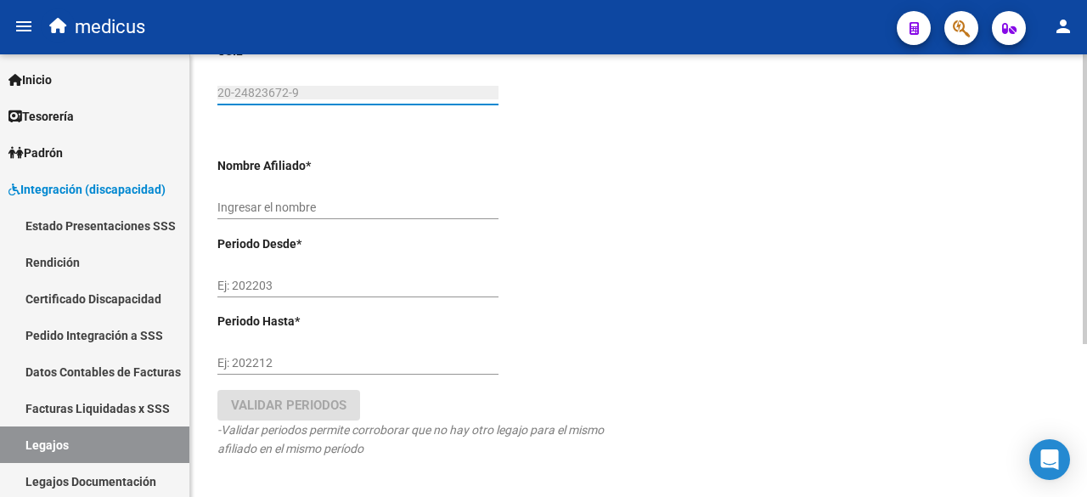
type input "DEI [PERSON_NAME]"
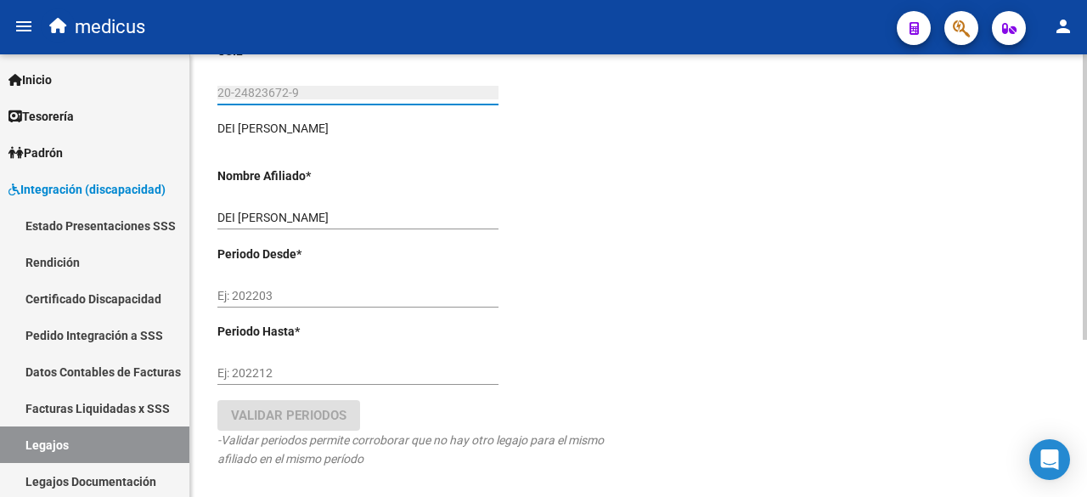
type input "20-24823672-9"
click at [372, 296] on input "Ej: 202203" at bounding box center [357, 296] width 281 height 14
click at [297, 294] on input "Ej: 202203" at bounding box center [357, 296] width 281 height 14
type input "202502"
click at [290, 364] on div "Ej: 202212" at bounding box center [357, 368] width 281 height 34
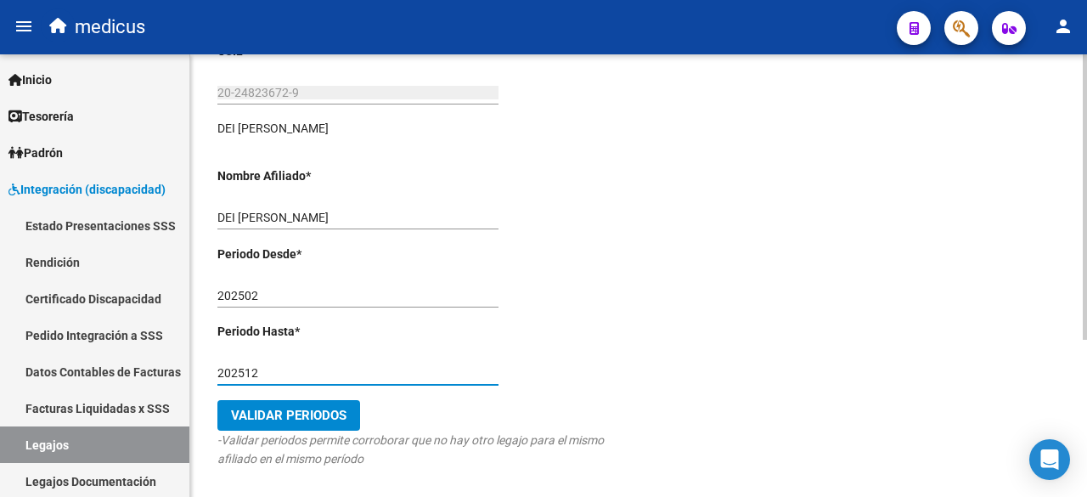
type input "202512"
click at [307, 411] on span "Validar Periodos" at bounding box center [289, 415] width 116 height 15
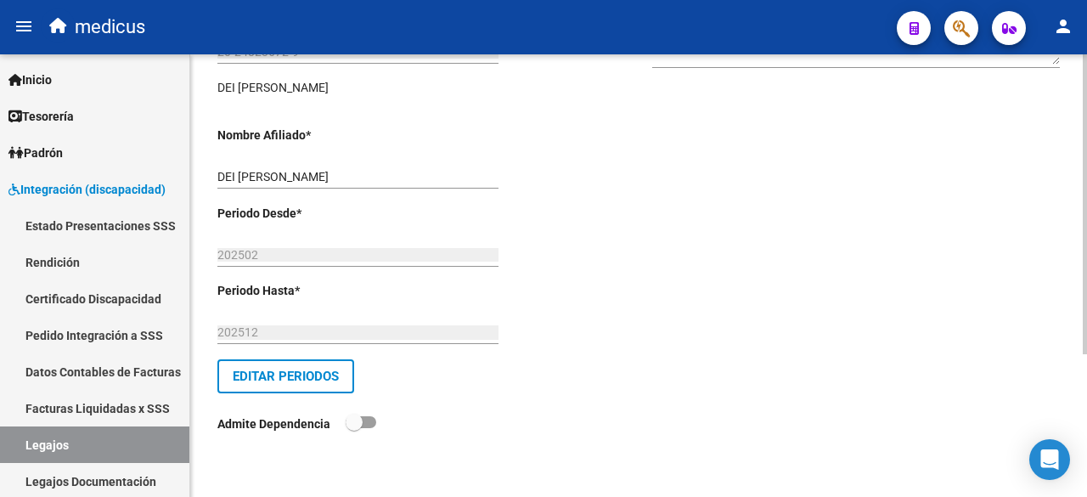
scroll to position [0, 0]
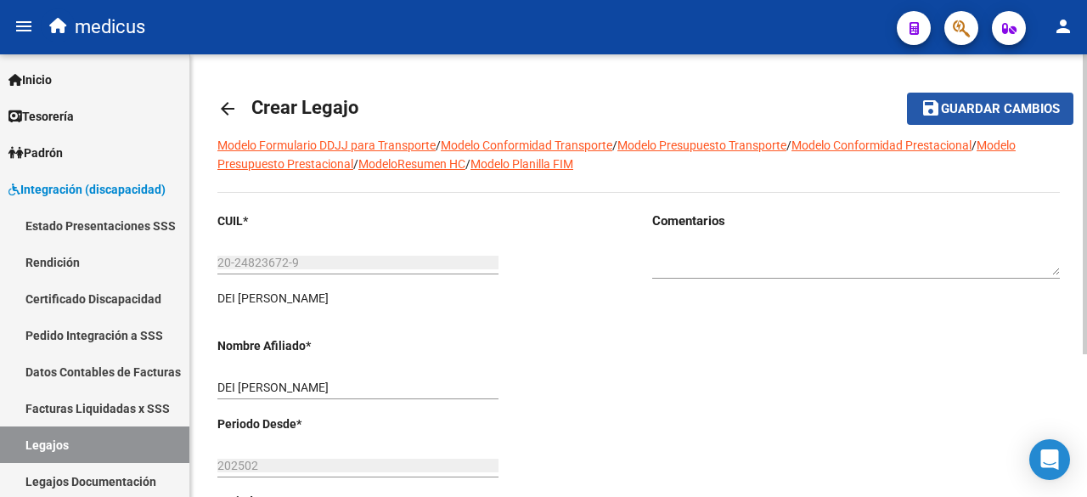
click at [974, 104] on span "Guardar cambios" at bounding box center [1000, 109] width 119 height 15
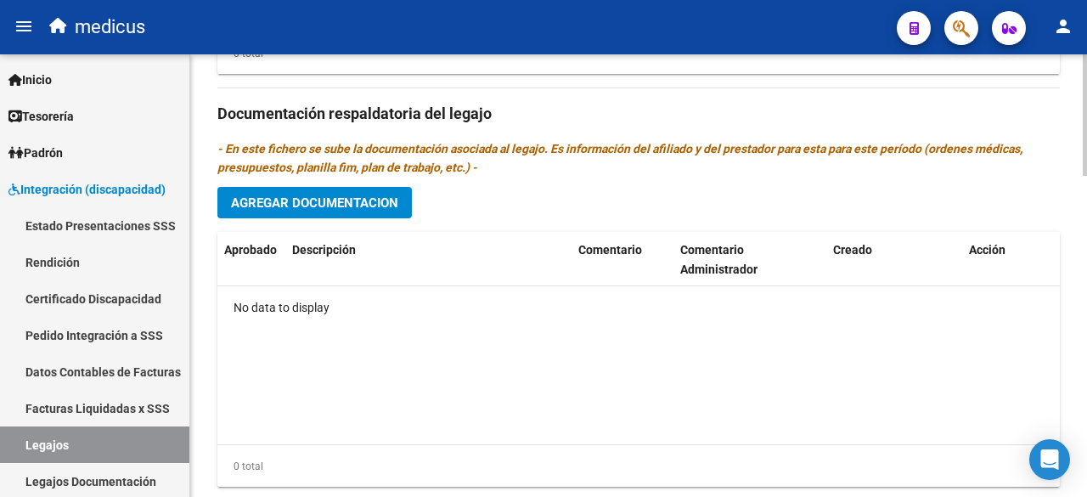
scroll to position [1174, 0]
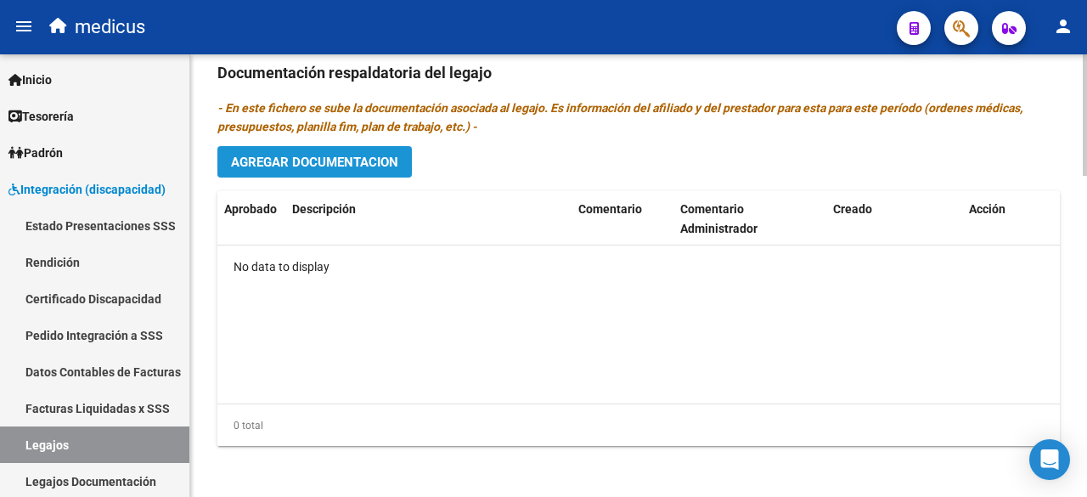
click at [319, 166] on span "Agregar Documentacion" at bounding box center [314, 162] width 167 height 15
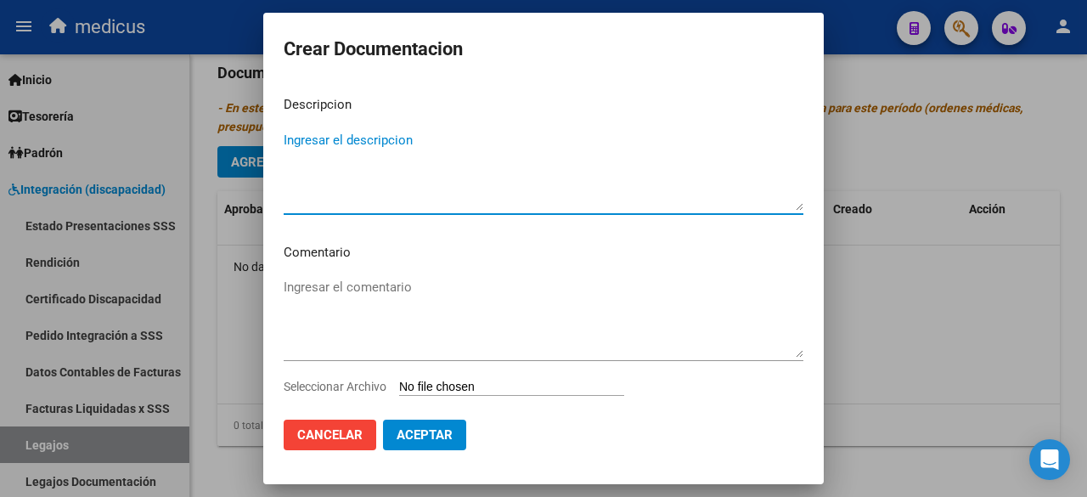
click at [370, 177] on textarea "Ingresar el descripcion" at bounding box center [544, 171] width 520 height 80
type textarea "Legajos para prestaciones 2025"
click at [403, 303] on textarea "Ingresar el comentario" at bounding box center [544, 318] width 520 height 80
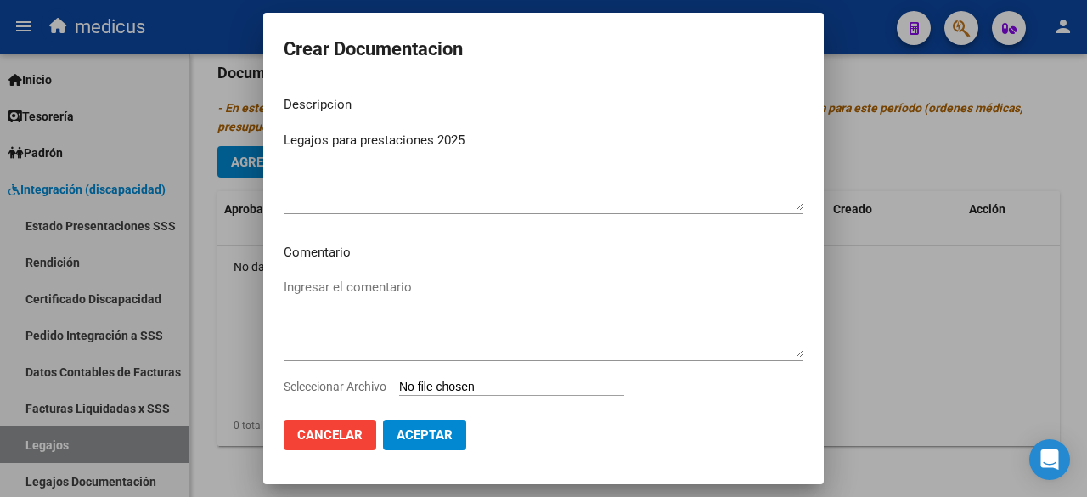
click at [455, 284] on textarea "Ingresar el comentario" at bounding box center [544, 318] width 520 height 80
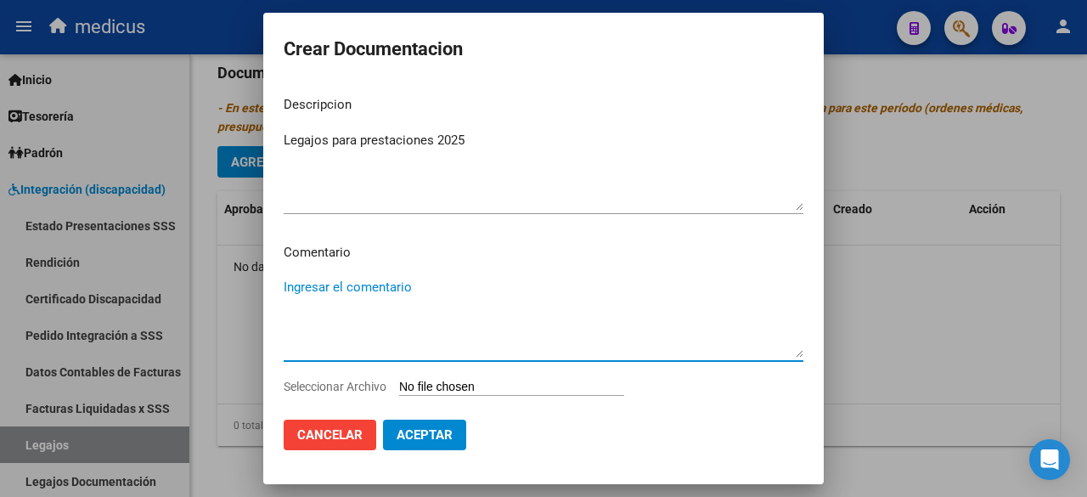
paste textarea "KINESIOLOGIA TERAPIA OCUPACIONAL PSICOPEDAGOGIA"
type textarea "KINESIOLOGIA TERAPIA OCUPACIONAL PSICOPEDAGOGIA"
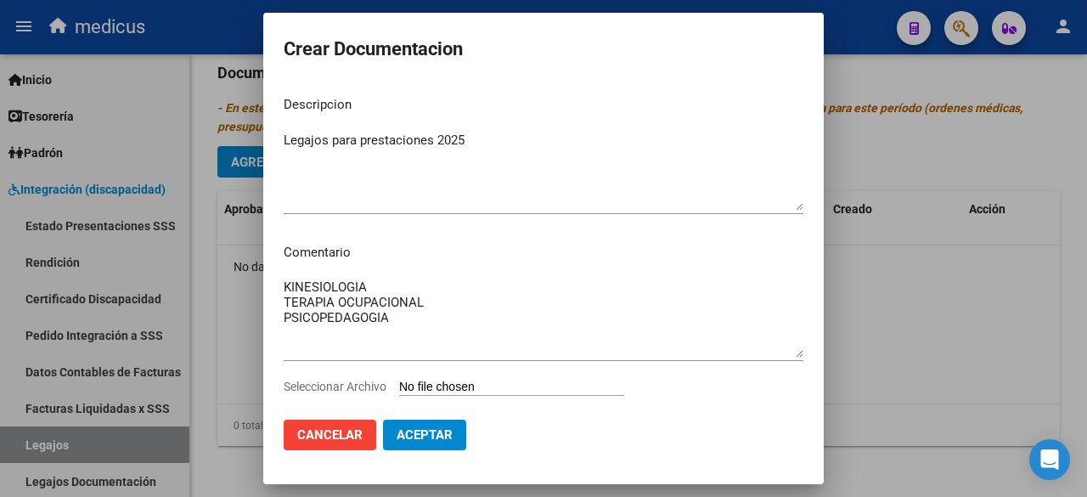
click at [418, 387] on input "Seleccionar Archivo" at bounding box center [511, 388] width 225 height 16
type input "C:\fakepath\DEI [PERSON_NAME] 20248236730.pdf"
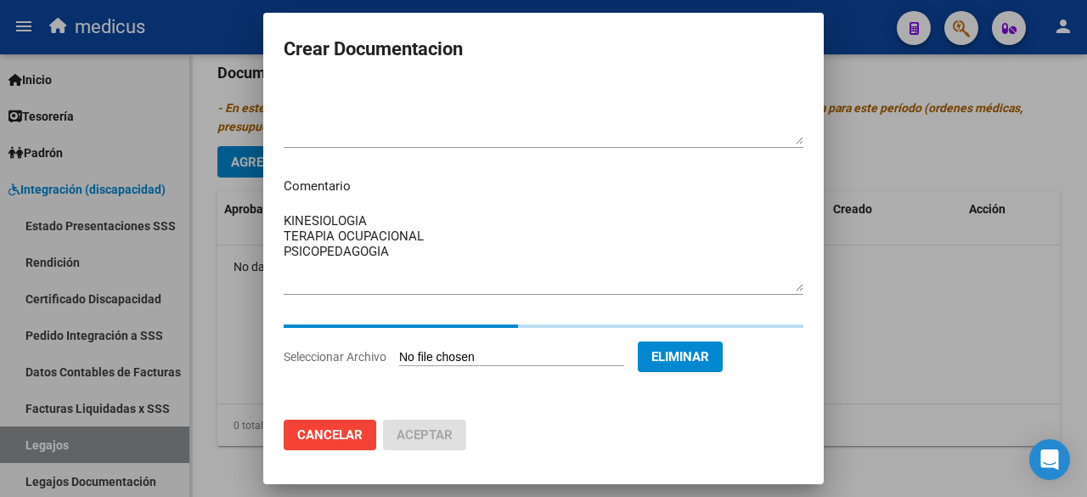
scroll to position [36, 0]
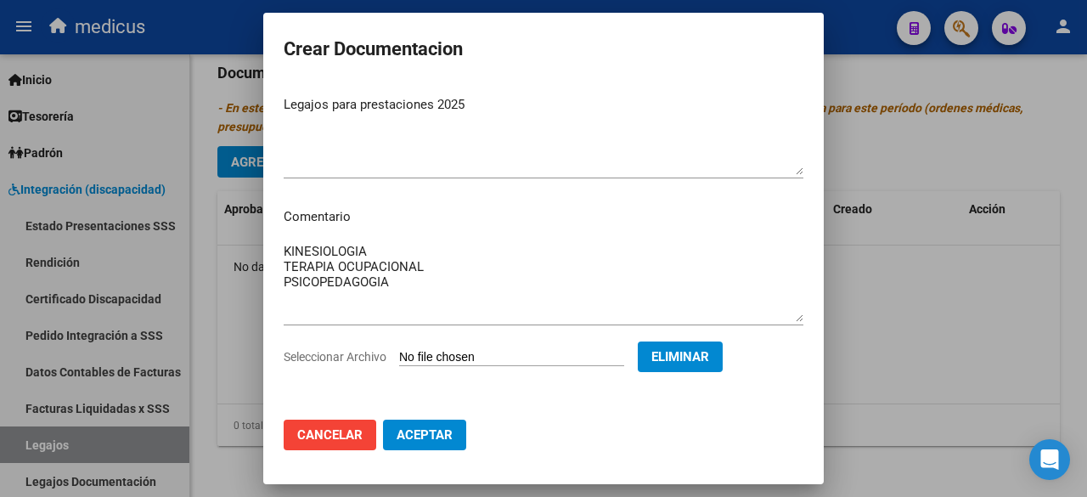
click at [437, 434] on span "Aceptar" at bounding box center [425, 434] width 56 height 15
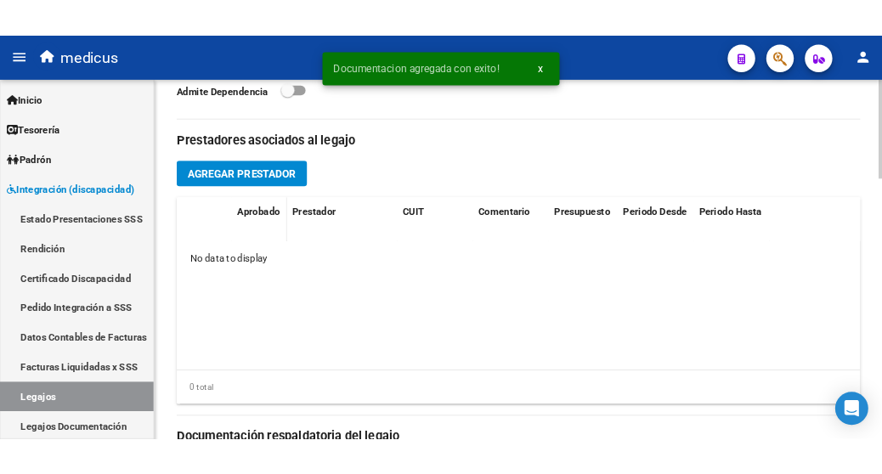
scroll to position [749, 0]
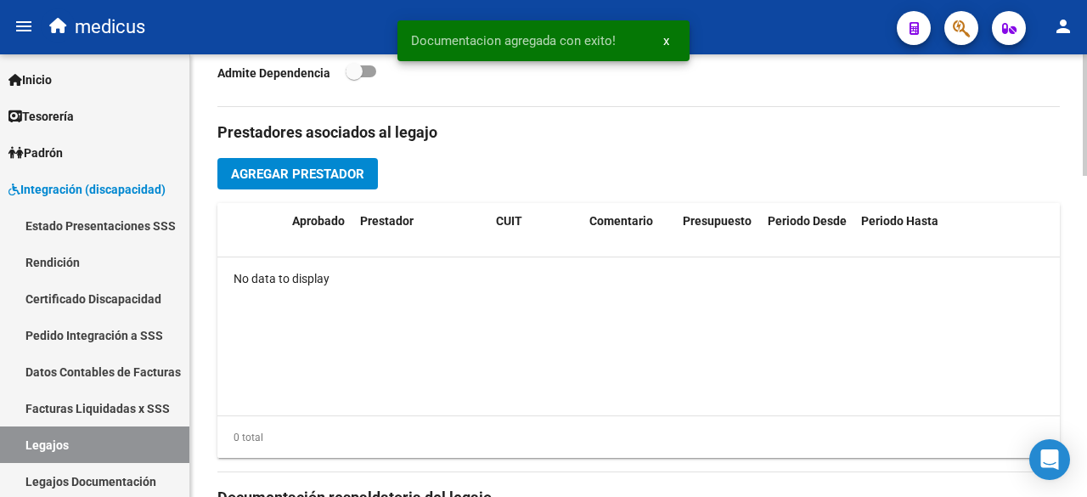
click at [301, 178] on span "Agregar Prestador" at bounding box center [297, 173] width 133 height 15
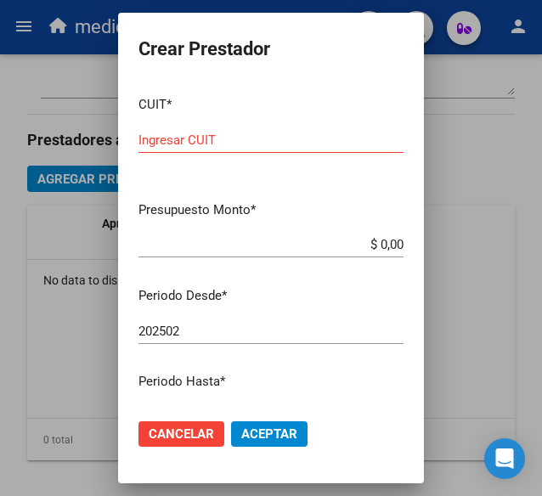
scroll to position [255, 0]
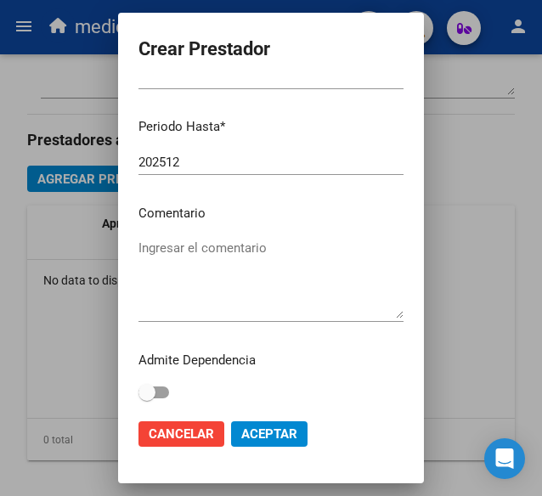
click at [274, 277] on textarea "Ingresar el comentario" at bounding box center [270, 279] width 265 height 80
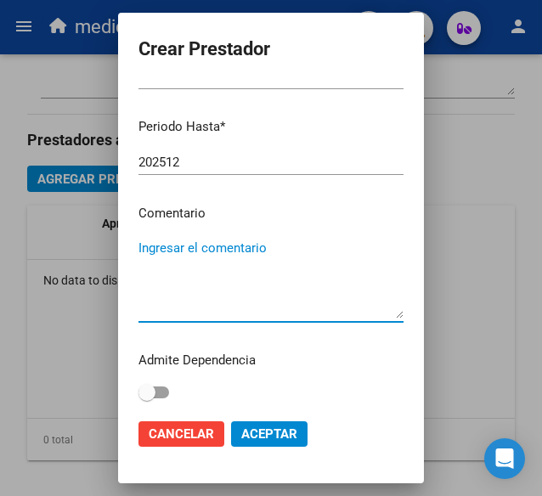
paste textarea "KINESIOLOGIA"
type textarea "KINESIOLOGIA"
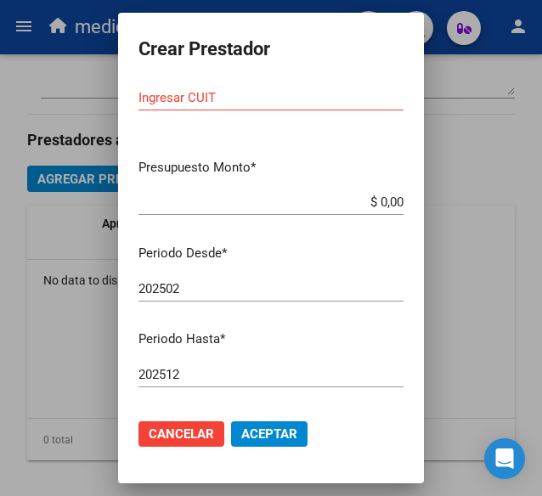
scroll to position [0, 0]
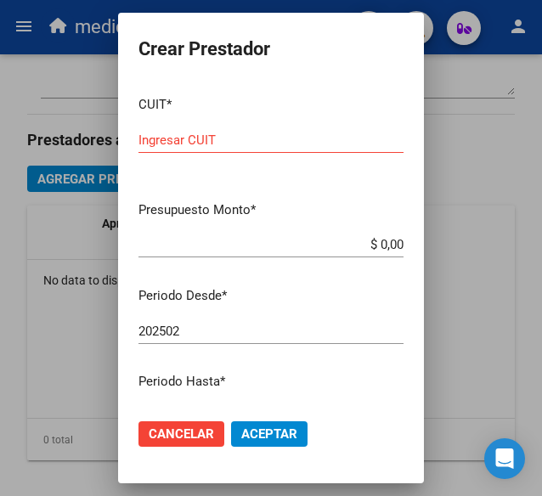
click at [235, 144] on input "Ingresar CUIT" at bounding box center [270, 140] width 265 height 15
paste input "20-25433717-0"
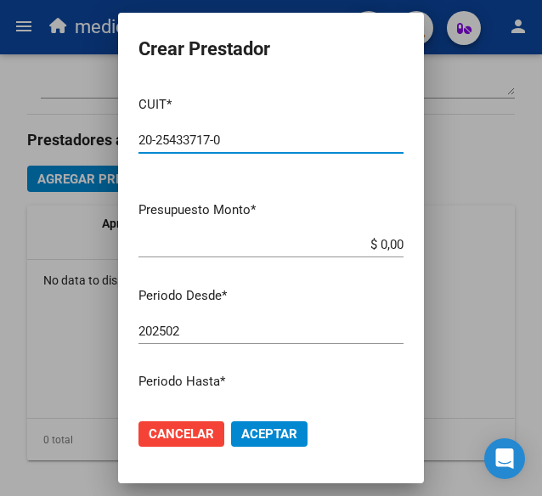
type input "20-25433717-0"
click at [388, 242] on input "$ 0,00" at bounding box center [270, 244] width 265 height 15
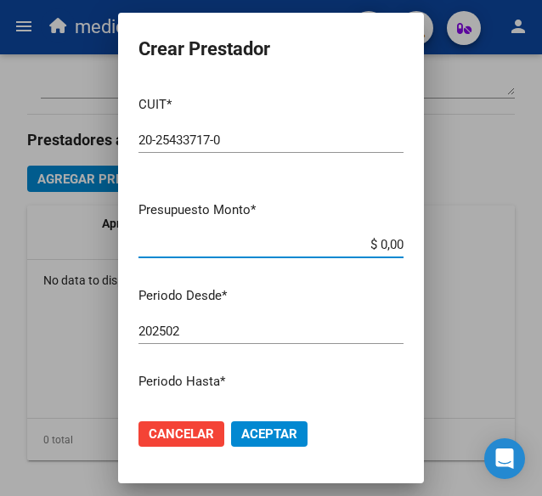
paste input "$ 197.929,76"
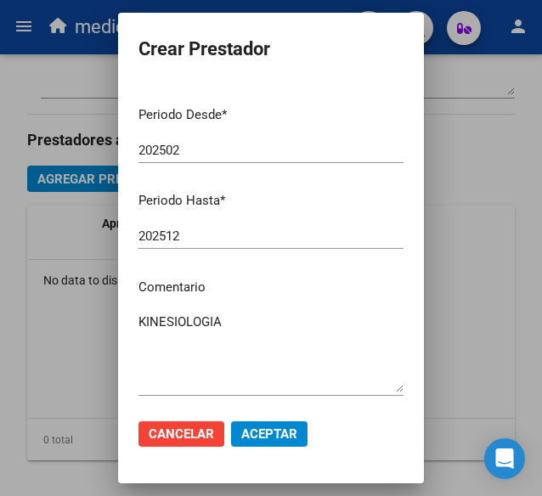
scroll to position [260, 0]
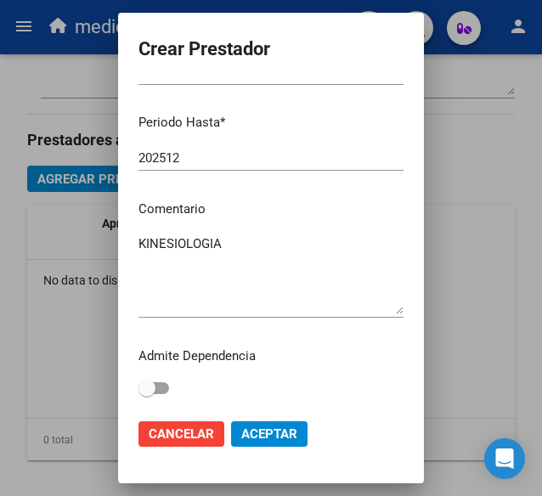
type input "$ 197.929,76"
click at [258, 429] on span "Aceptar" at bounding box center [269, 433] width 56 height 15
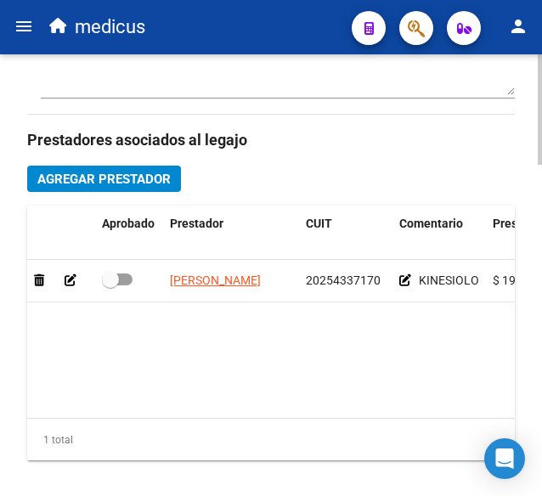
click at [104, 172] on span "Agregar Prestador" at bounding box center [103, 179] width 133 height 15
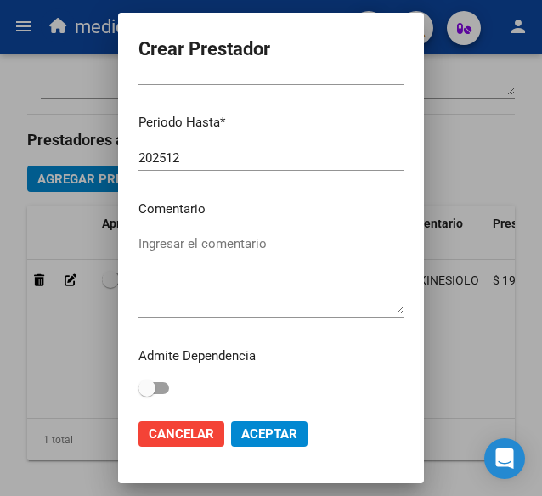
click at [243, 219] on mat-dialog-content "CUIT * Ingresar CUIT Presupuesto Monto * $ 0,00 Ingresar el monto Periodo Desde…" at bounding box center [271, 243] width 306 height 323
click at [258, 234] on textarea "Ingresar el comentario" at bounding box center [270, 274] width 265 height 80
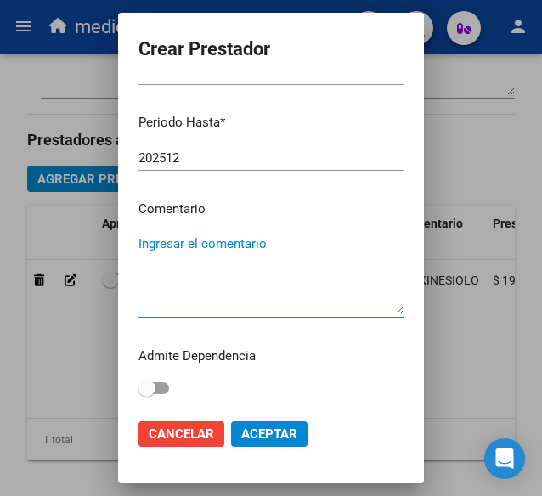
paste textarea "TERAPIA OCUPACIONAL"
type textarea "TERAPIA OCUPACIONAL"
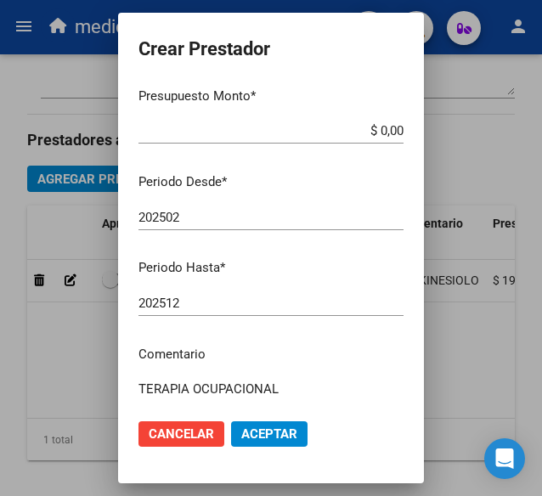
scroll to position [0, 0]
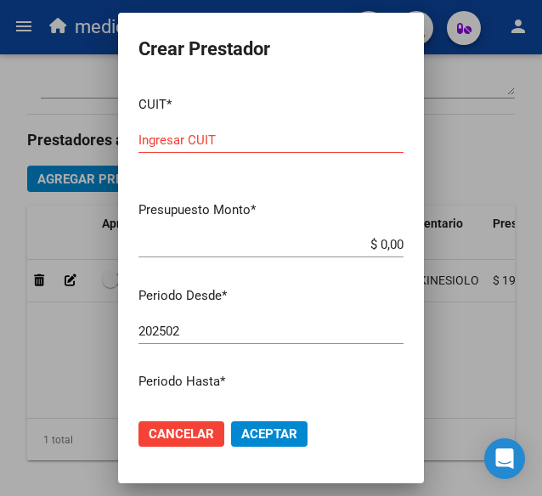
click at [245, 137] on input "Ingresar CUIT" at bounding box center [270, 140] width 265 height 15
paste input "20-31423237-3"
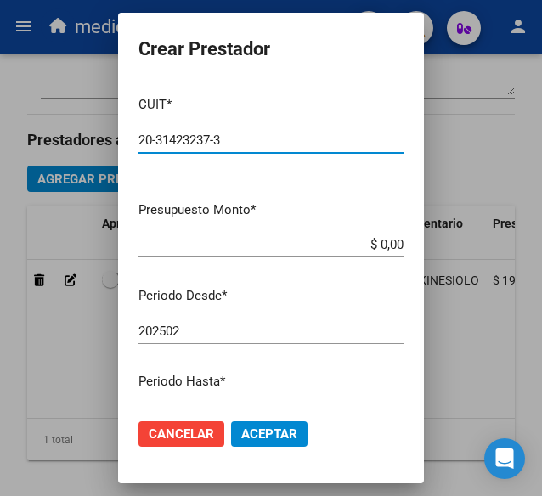
type input "20-31423237-3"
click at [389, 240] on input "$ 0,00" at bounding box center [270, 244] width 265 height 15
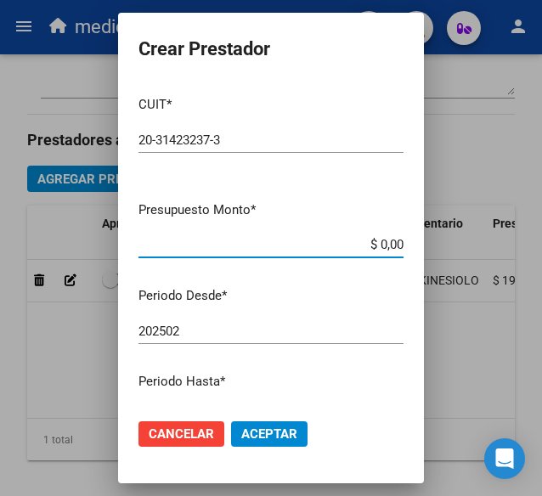
paste input "$ 197.929,76"
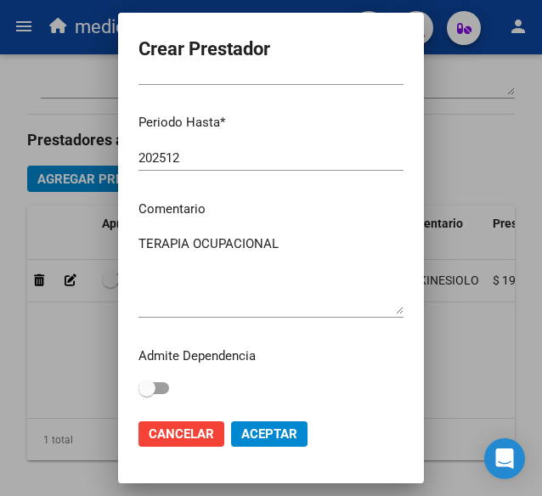
type input "$ 197.929,76"
click at [269, 432] on span "Aceptar" at bounding box center [269, 433] width 56 height 15
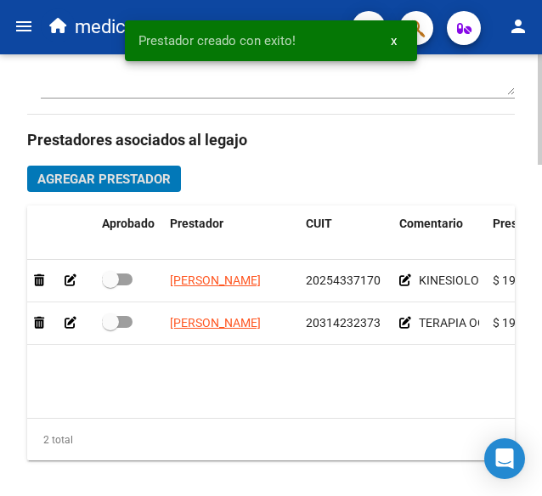
click at [79, 176] on span "Agregar Prestador" at bounding box center [103, 179] width 133 height 15
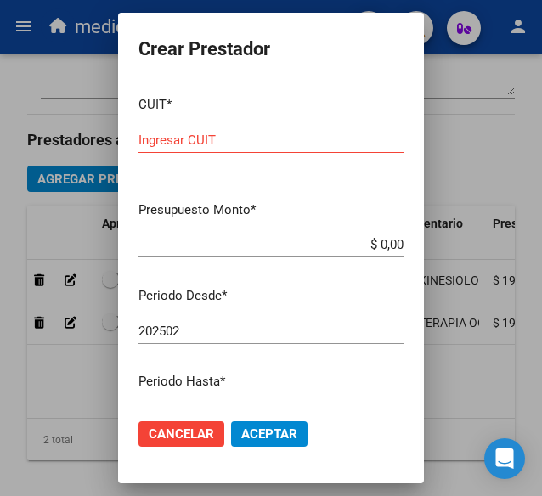
click at [268, 281] on mat-dialog-content "CUIT * Ingresar CUIT Presupuesto Monto * $ 0,00 Ingresar el monto Periodo Desde…" at bounding box center [271, 243] width 306 height 323
click at [277, 128] on div "Ingresar CUIT" at bounding box center [270, 139] width 265 height 25
paste input "text"
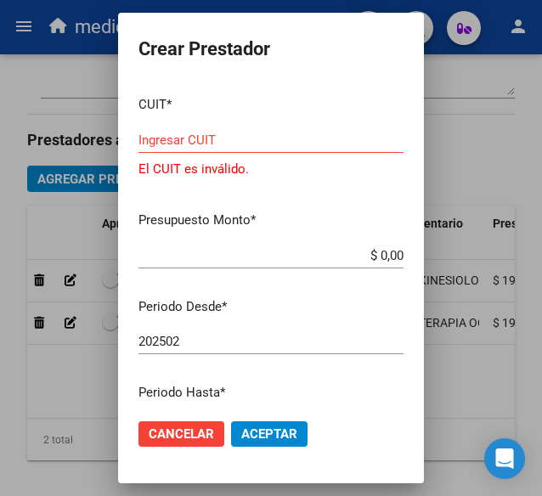
scroll to position [255, 0]
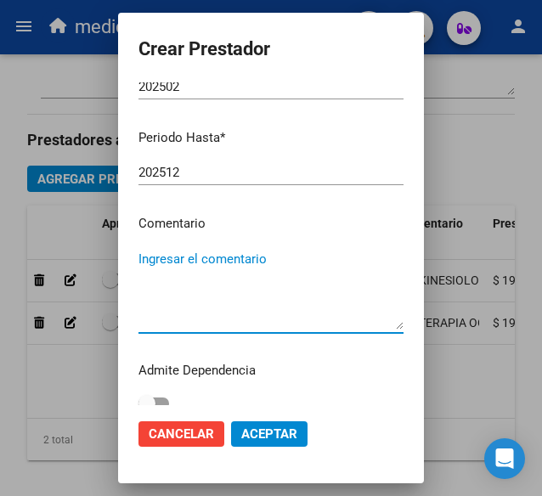
click at [250, 287] on textarea "Ingresar el comentario" at bounding box center [270, 290] width 265 height 80
paste textarea "PSICOPEDAGOGIA"
type textarea "PSICOPEDAGOGIA"
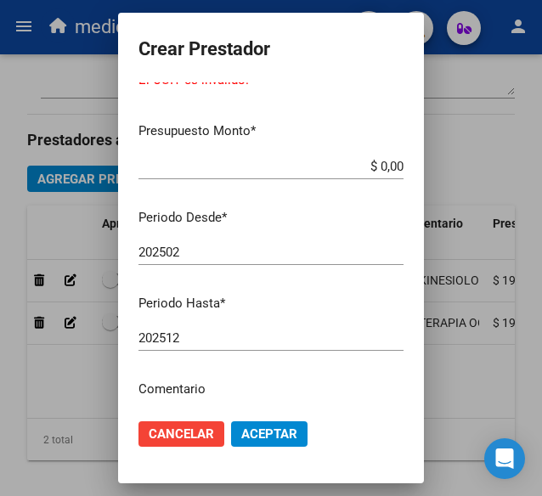
scroll to position [85, 0]
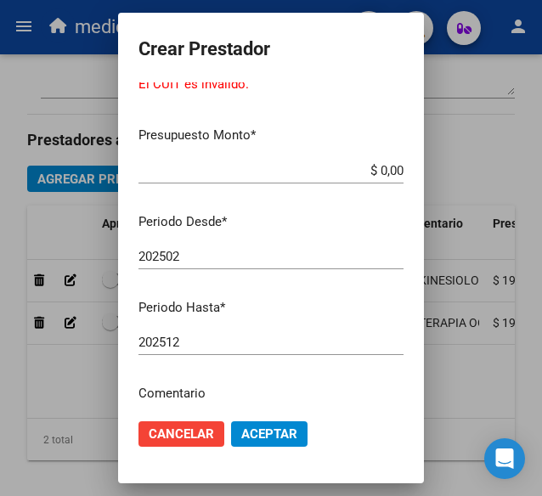
click at [282, 164] on input "$ 0,00" at bounding box center [270, 170] width 265 height 15
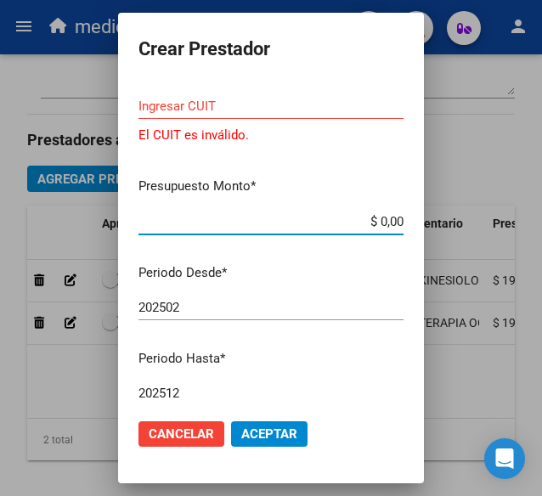
scroll to position [0, 0]
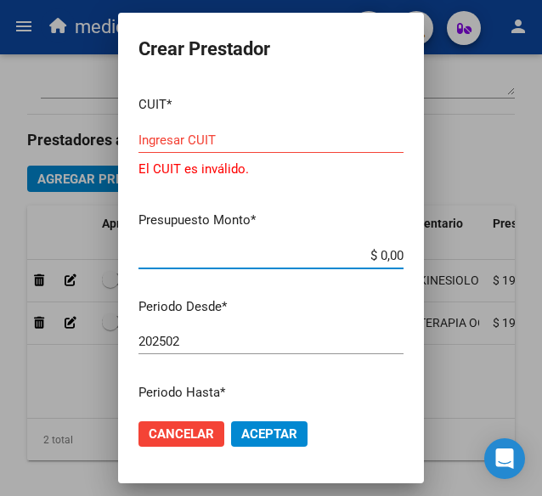
click at [287, 131] on div "Ingresar CUIT" at bounding box center [270, 139] width 265 height 25
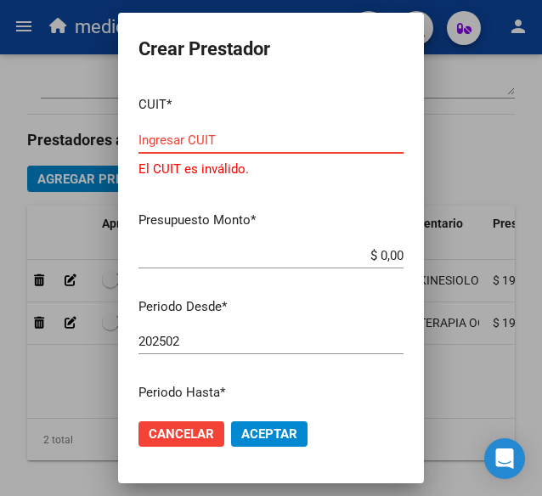
paste input "27-32783474-1"
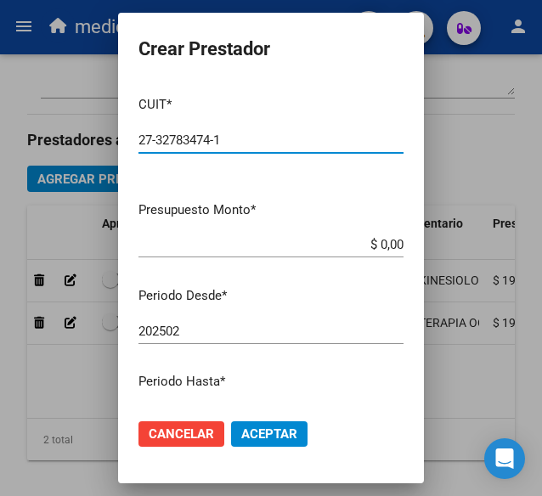
type input "27-32783474-1"
click at [364, 244] on input "$ 0,00" at bounding box center [270, 244] width 265 height 15
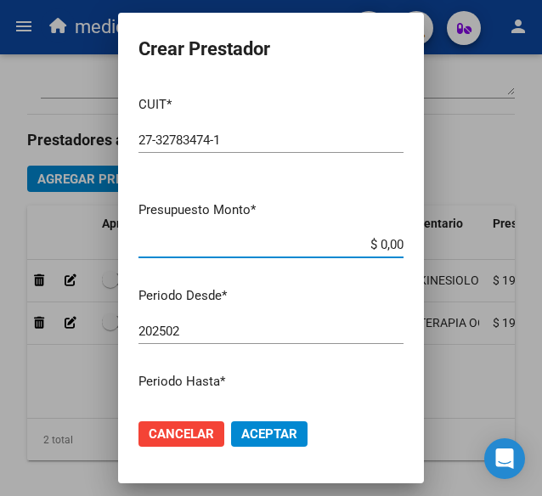
click at [391, 245] on app-form-text-field "Presupuesto Monto * $ 0,00 Ingresar el monto" at bounding box center [277, 226] width 279 height 53
click at [387, 244] on input "$ 0,00" at bounding box center [270, 244] width 265 height 15
paste input "$ 37.111,83"
type input "$ 37.111,83"
click at [279, 431] on span "Aceptar" at bounding box center [269, 433] width 56 height 15
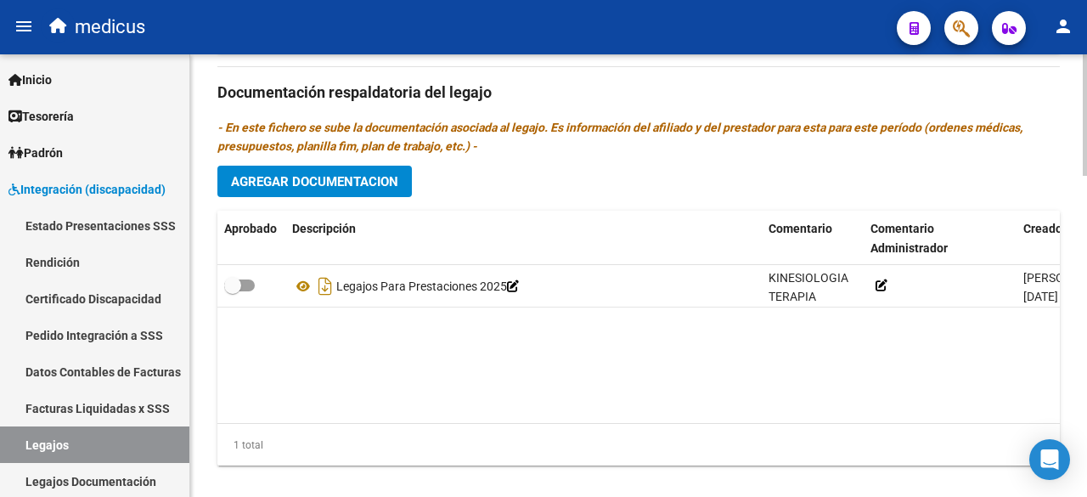
scroll to position [1174, 0]
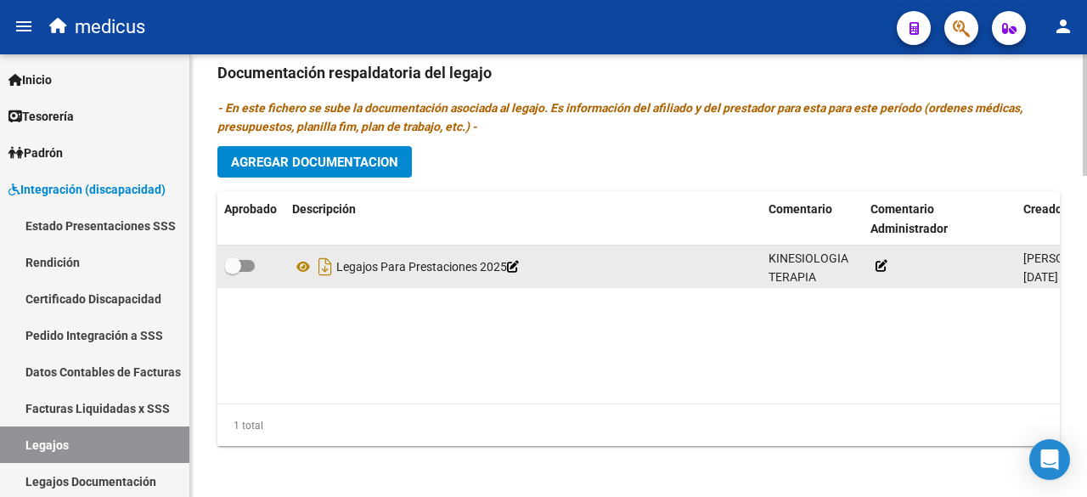
click at [246, 269] on label at bounding box center [239, 266] width 31 height 20
click at [233, 272] on input "checkbox" at bounding box center [232, 272] width 1 height 1
checkbox input "true"
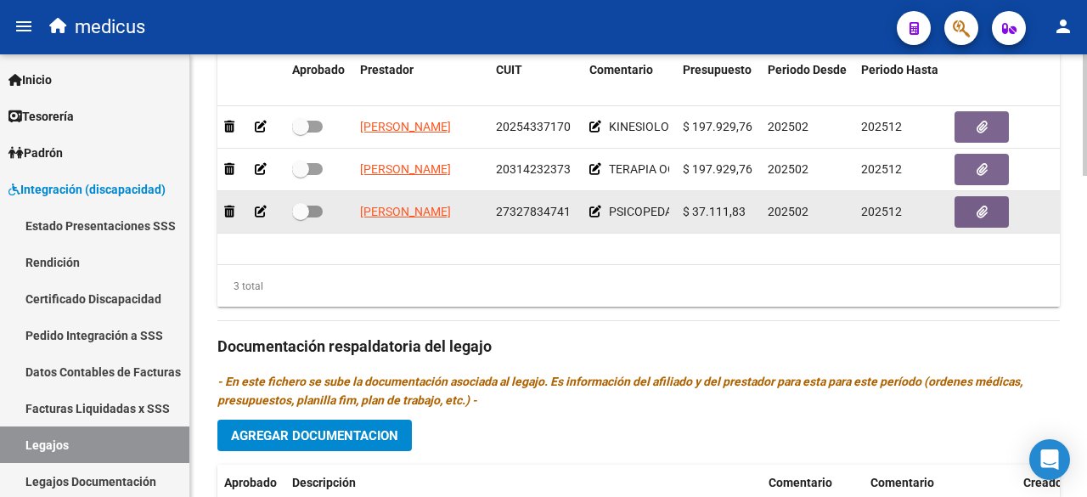
scroll to position [834, 0]
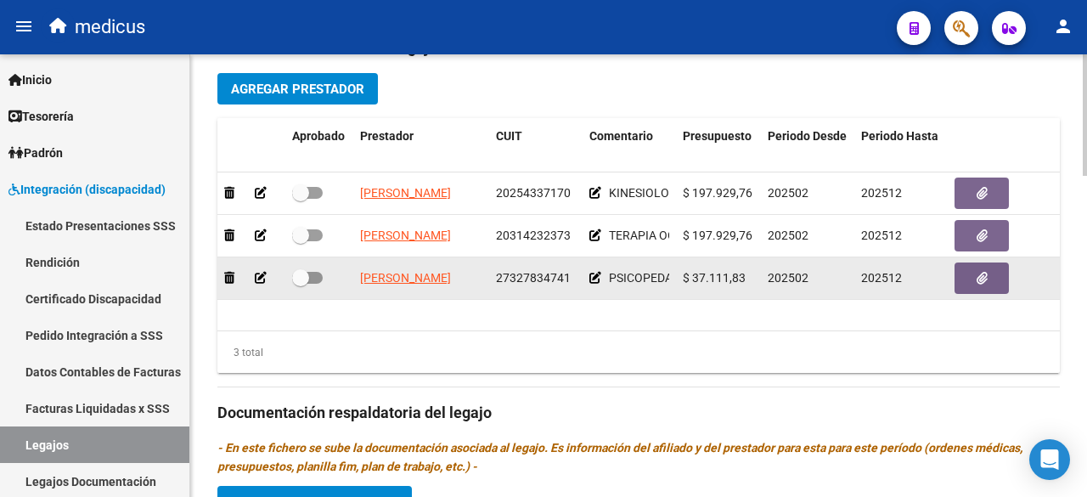
click at [299, 274] on span at bounding box center [300, 277] width 17 height 17
click at [300, 284] on input "checkbox" at bounding box center [300, 284] width 1 height 1
checkbox input "true"
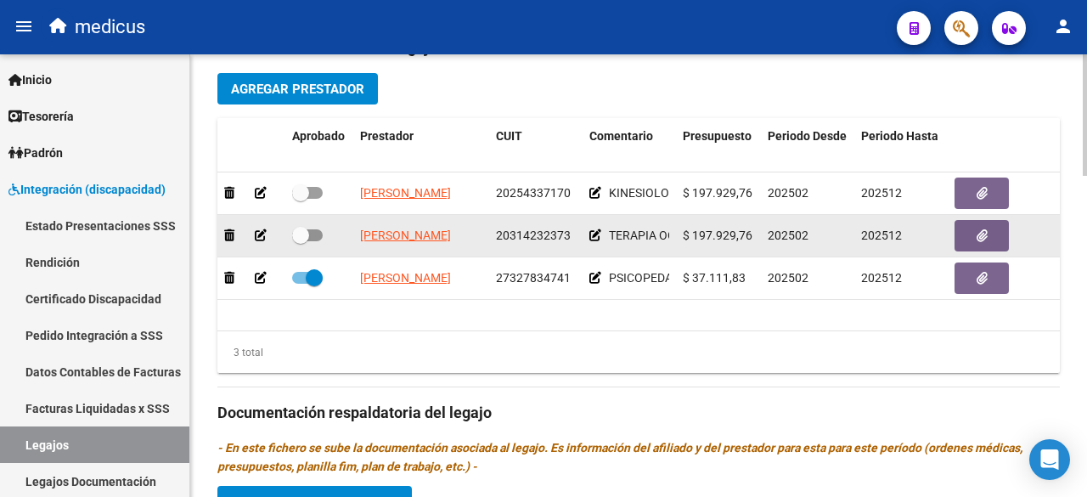
click at [306, 228] on span at bounding box center [300, 235] width 17 height 17
click at [301, 241] on input "checkbox" at bounding box center [300, 241] width 1 height 1
checkbox input "true"
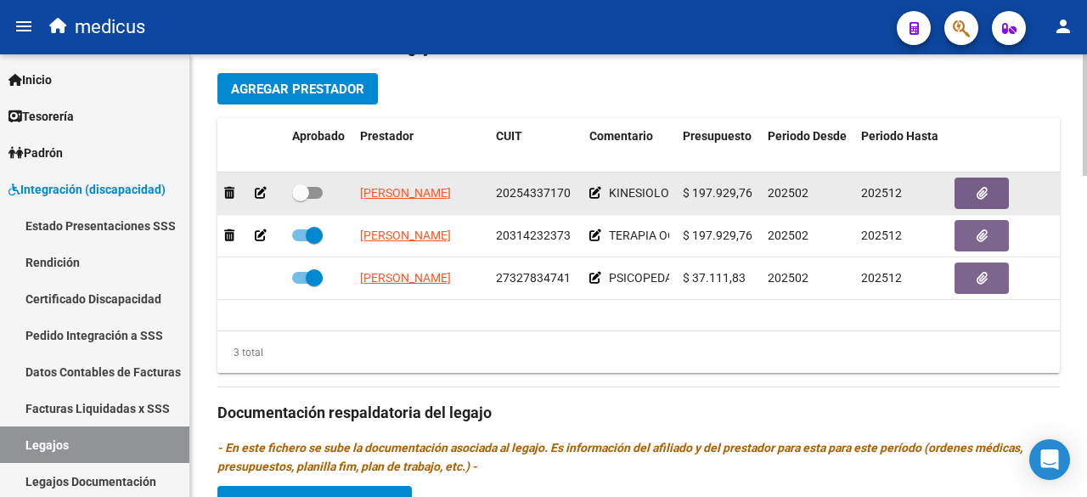
click at [306, 203] on datatable-body-cell at bounding box center [319, 193] width 68 height 42
click at [309, 200] on label at bounding box center [307, 193] width 31 height 20
click at [301, 200] on input "checkbox" at bounding box center [300, 199] width 1 height 1
checkbox input "true"
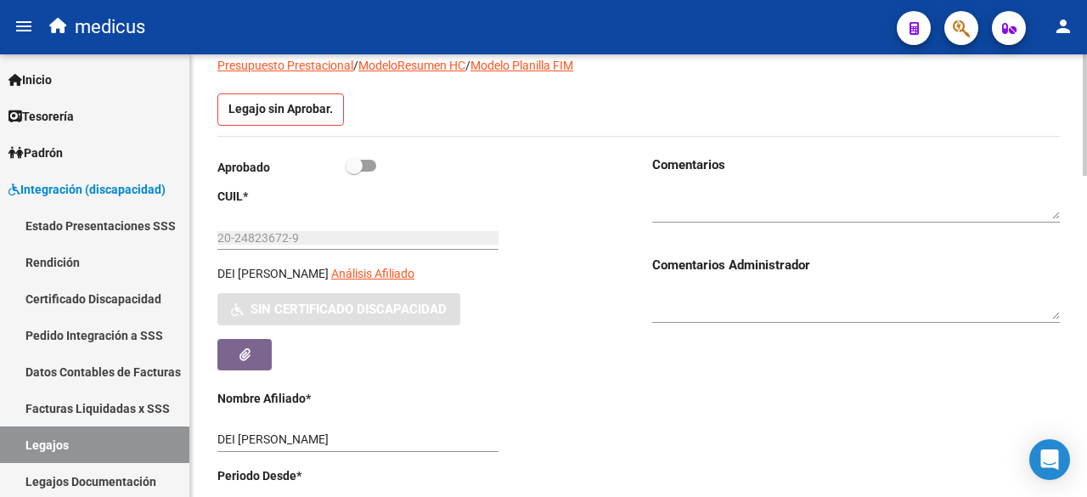
scroll to position [0, 0]
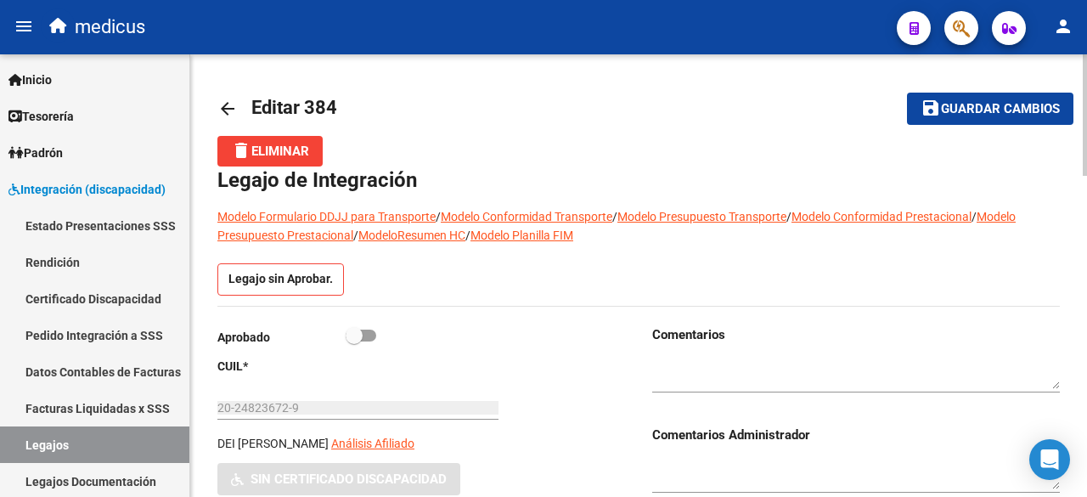
click at [981, 102] on span "Guardar cambios" at bounding box center [1000, 109] width 119 height 15
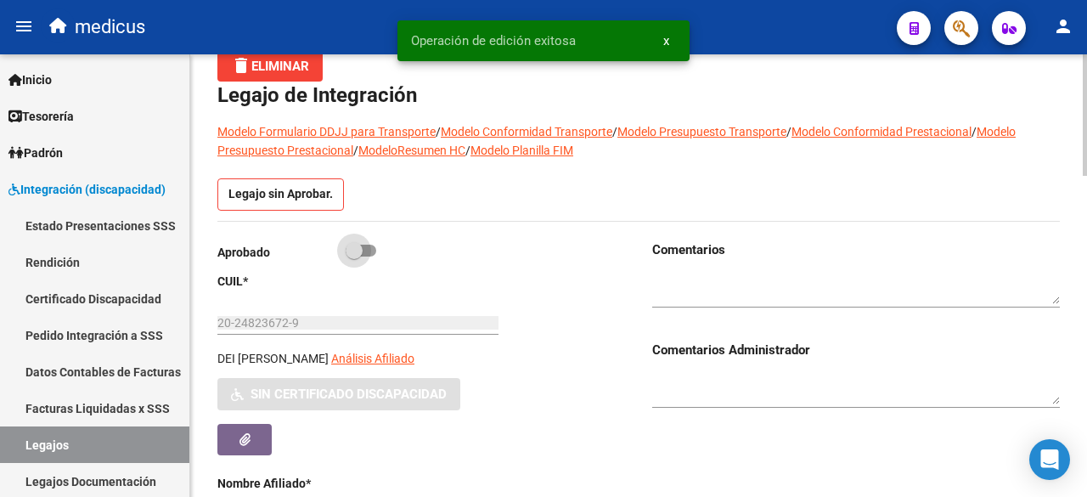
click at [352, 242] on span at bounding box center [354, 250] width 17 height 17
click at [353, 257] on input "checkbox" at bounding box center [353, 257] width 1 height 1
checkbox input "true"
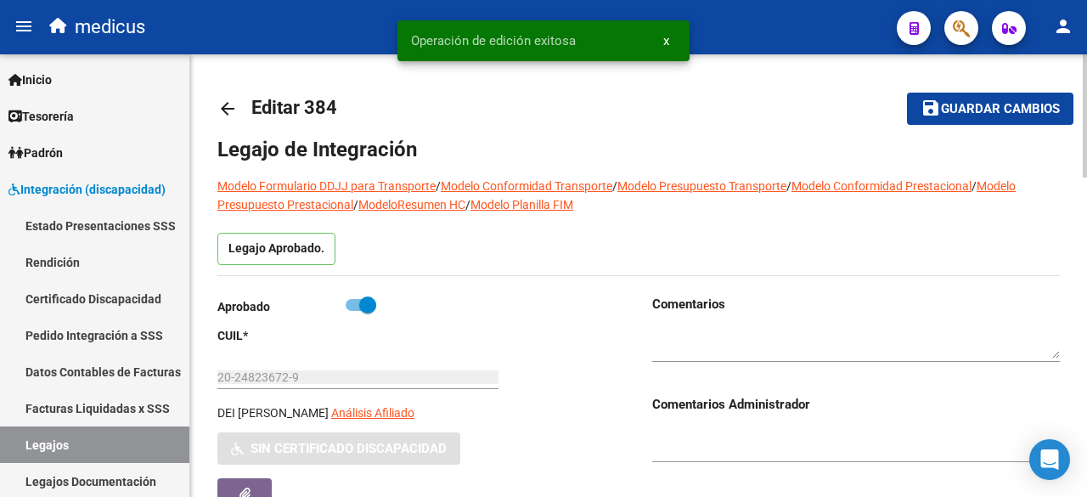
click at [928, 118] on button "save Guardar cambios" at bounding box center [990, 108] width 166 height 31
click at [226, 115] on mat-icon "arrow_back" at bounding box center [227, 109] width 20 height 20
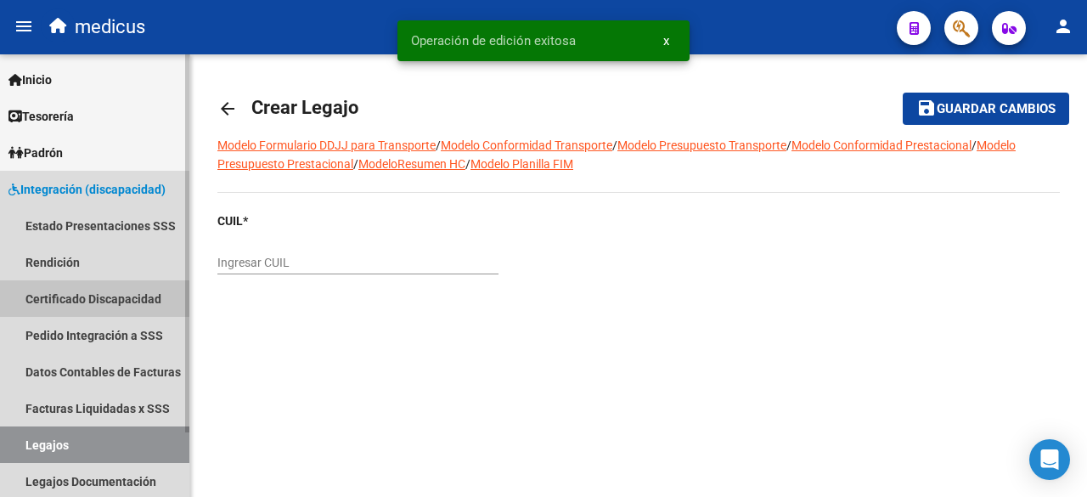
click at [133, 298] on link "Certificado Discapacidad" at bounding box center [94, 298] width 189 height 37
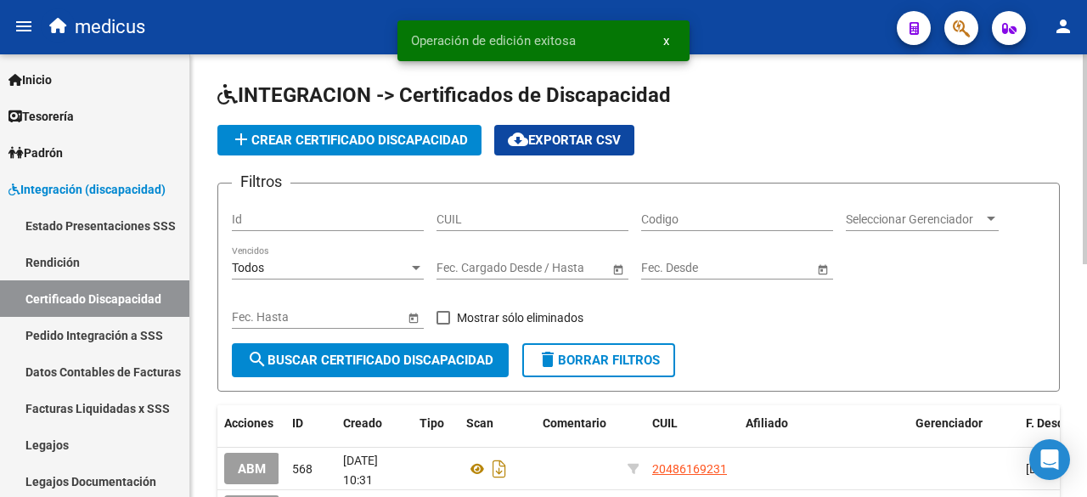
click at [688, 218] on input "Codigo" at bounding box center [737, 219] width 192 height 14
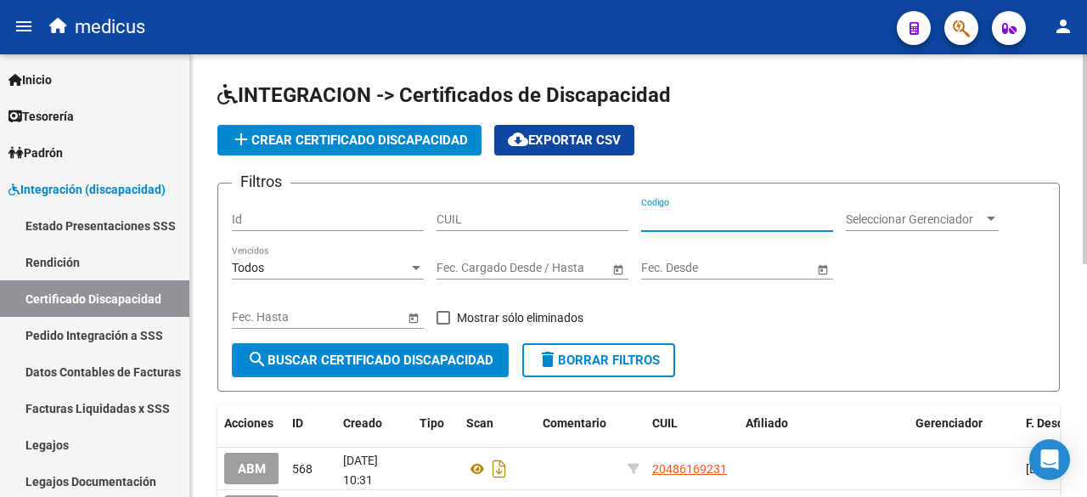
click at [399, 141] on span "add Crear Certificado Discapacidad" at bounding box center [349, 140] width 237 height 15
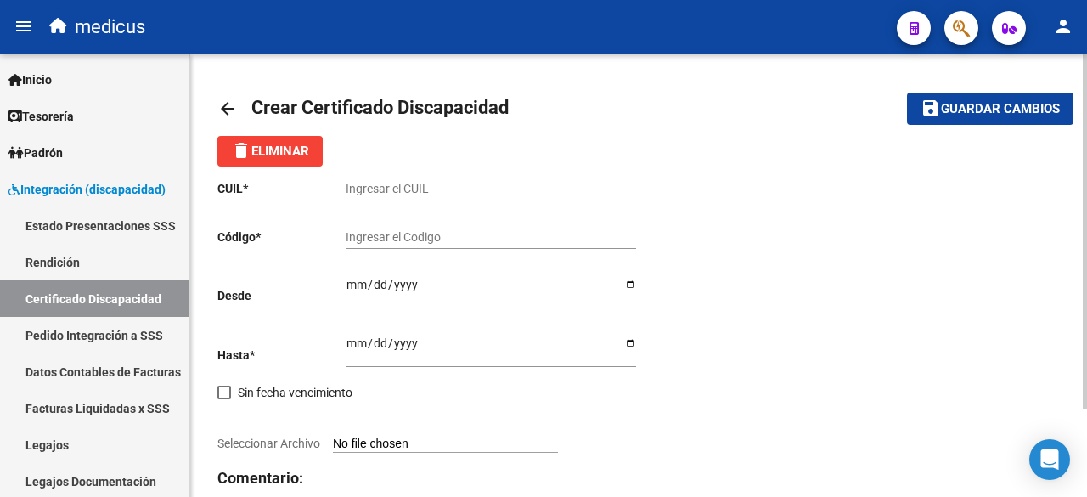
click at [426, 184] on input "Ingresar el CUIL" at bounding box center [491, 189] width 291 height 14
paste input "37-11183"
type input "37-11183"
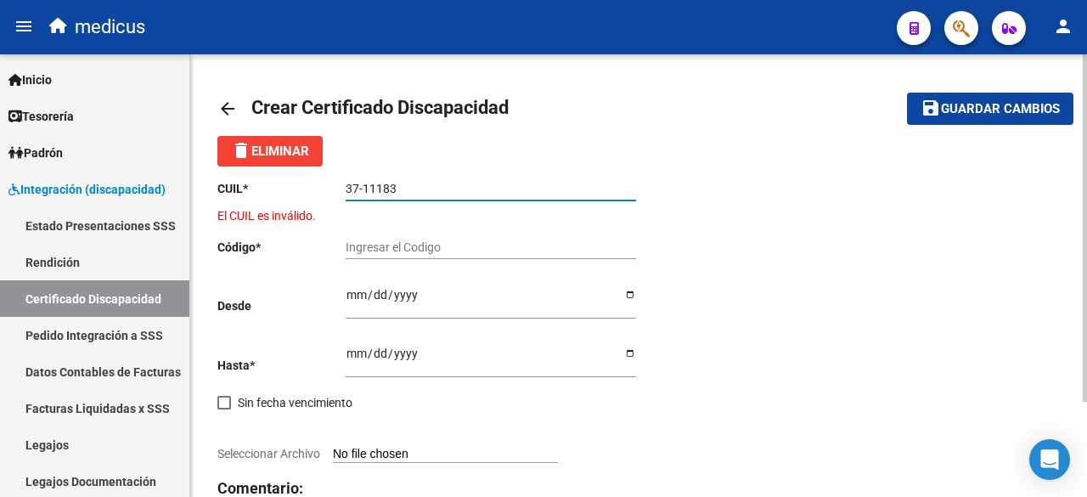
drag, startPoint x: 425, startPoint y: 182, endPoint x: 297, endPoint y: 179, distance: 127.4
click at [297, 182] on app-form-text-field "CUIL * 37-11183 Ingresar el CUIL" at bounding box center [426, 189] width 419 height 14
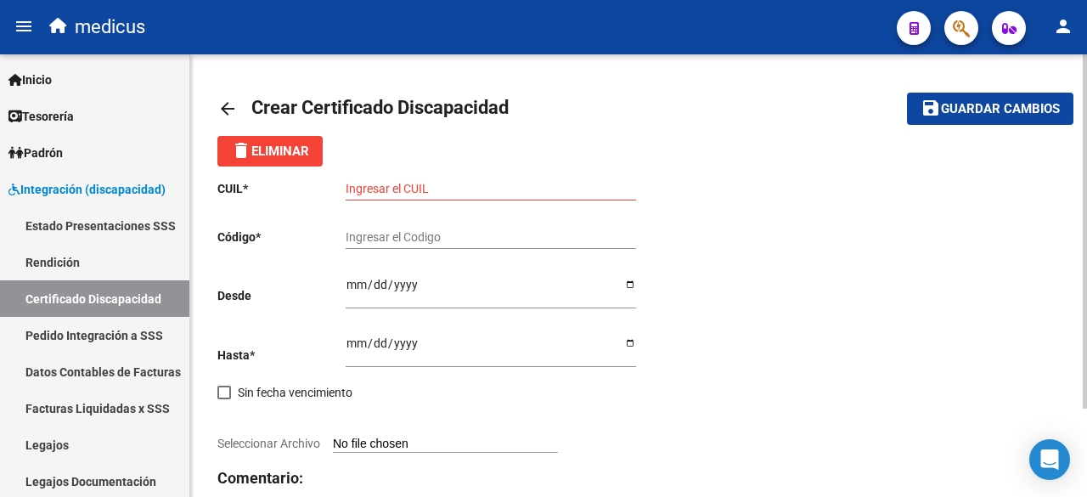
click at [407, 191] on input "Ingresar el CUIL" at bounding box center [491, 189] width 291 height 14
paste input "20-24823672-9"
type input "20-24823672-9"
click at [388, 237] on input "Ingresar el Codigo" at bounding box center [491, 237] width 291 height 14
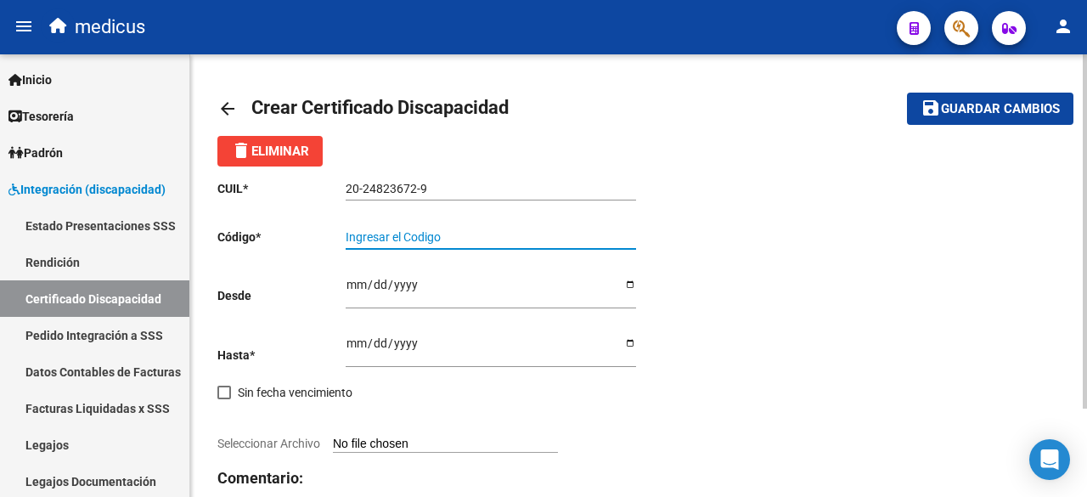
paste input "ARG0200248236722023092720330927CBA36"
type input "ARG0200248236722023092720330927CBA36"
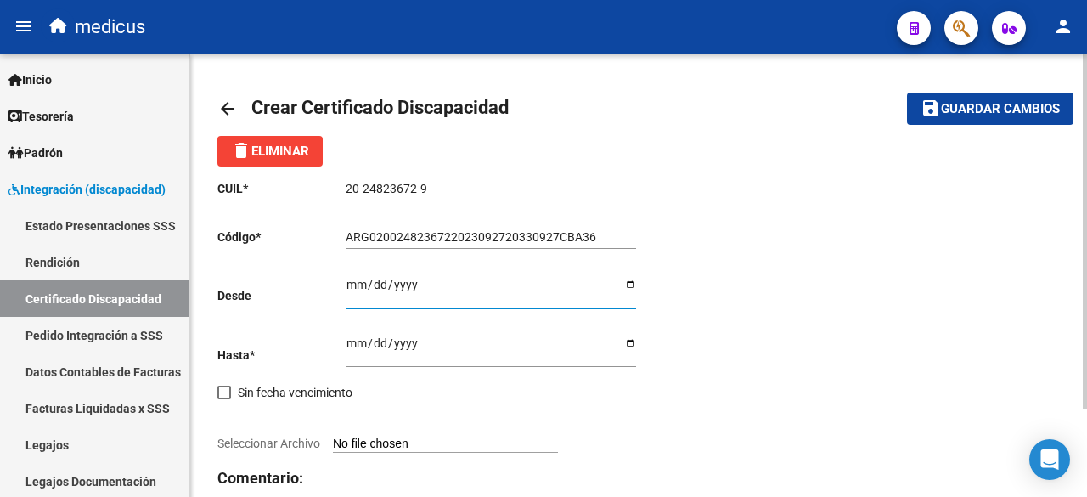
click at [351, 281] on input "Ingresar fec. Desde" at bounding box center [491, 290] width 291 height 25
type input "[DATE]"
click at [354, 349] on input "Ingresar fec. Hasta" at bounding box center [491, 348] width 291 height 25
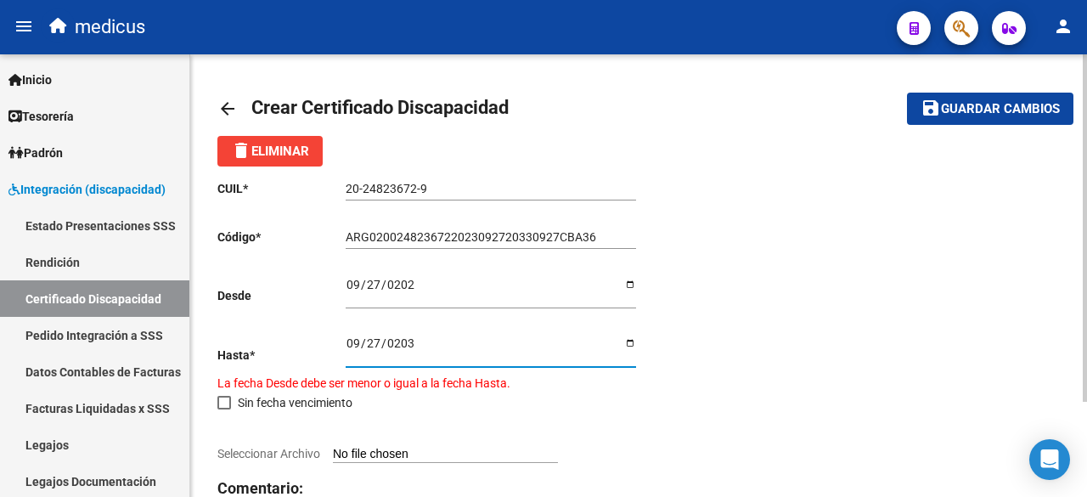
type input "[DATE]"
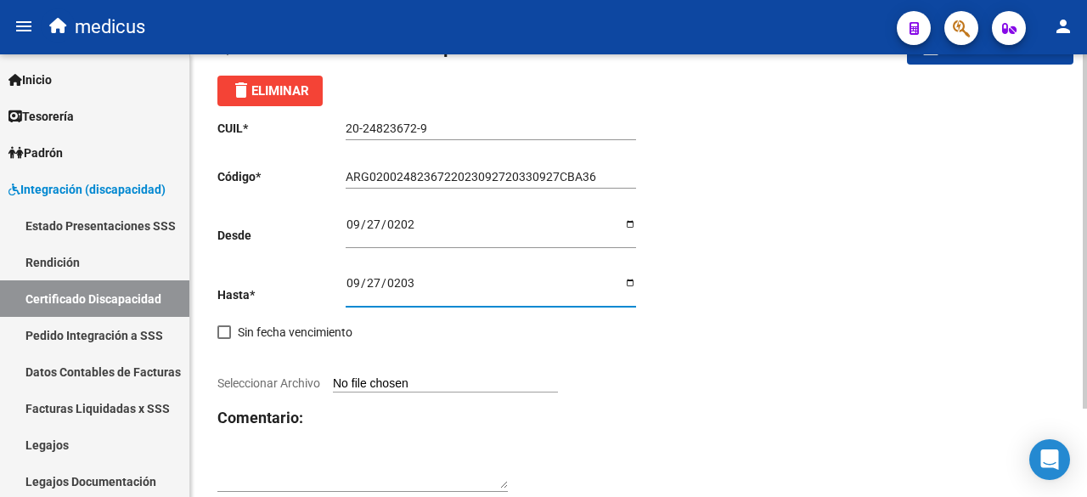
scroll to position [110, 0]
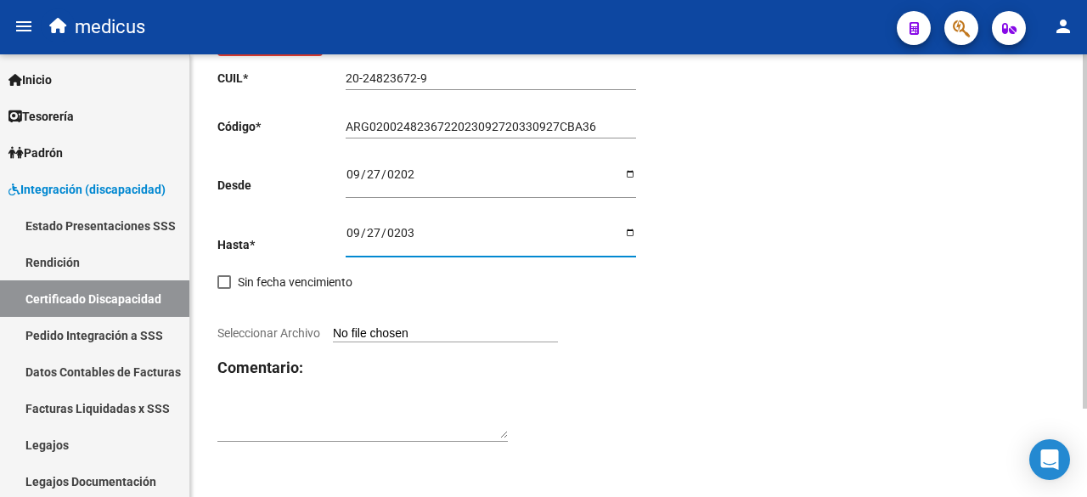
click at [392, 339] on input "Seleccionar Archivo" at bounding box center [445, 334] width 225 height 16
type input "C:\fakepath\DEI [PERSON_NAME] 20248236730-1.pdf"
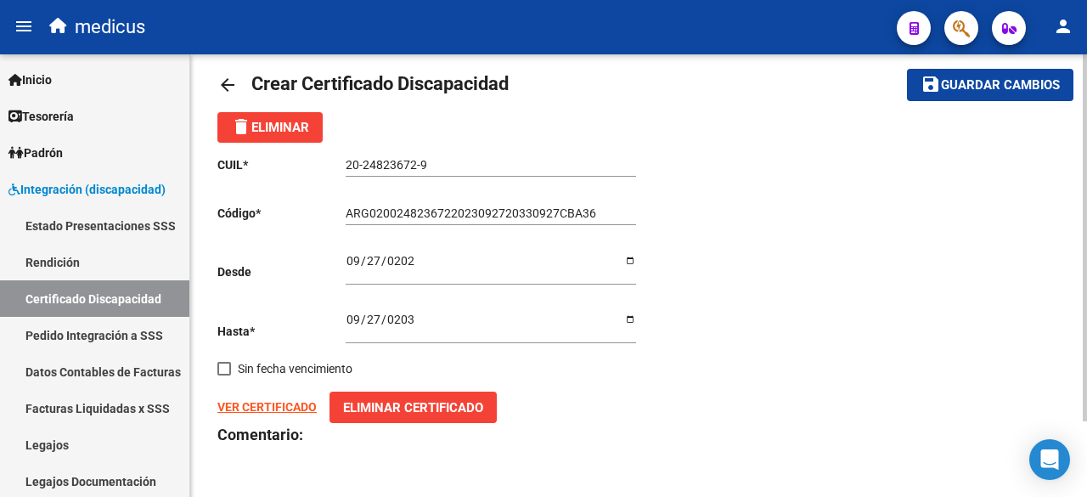
scroll to position [0, 0]
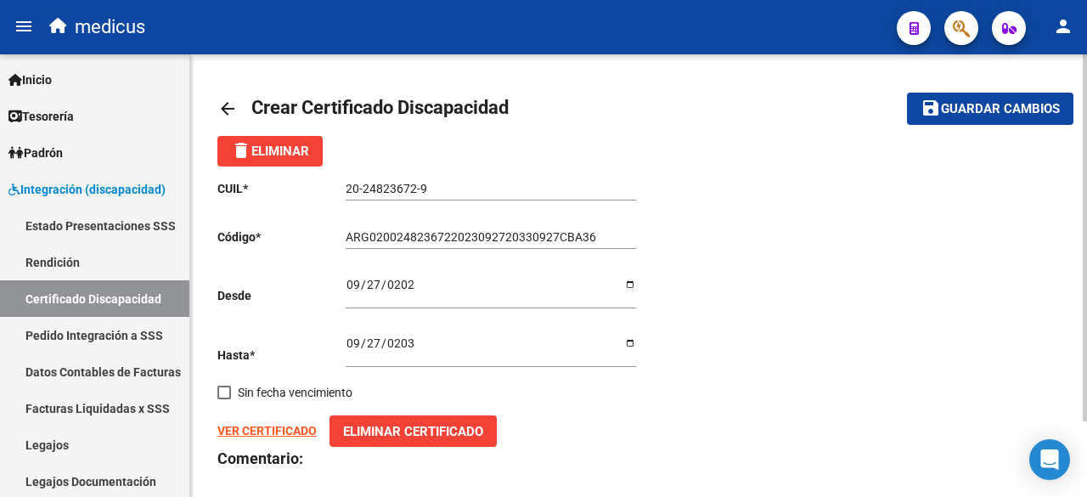
click at [955, 107] on span "Guardar cambios" at bounding box center [1000, 109] width 119 height 15
click at [945, 115] on span "Guardar cambios" at bounding box center [1000, 109] width 119 height 15
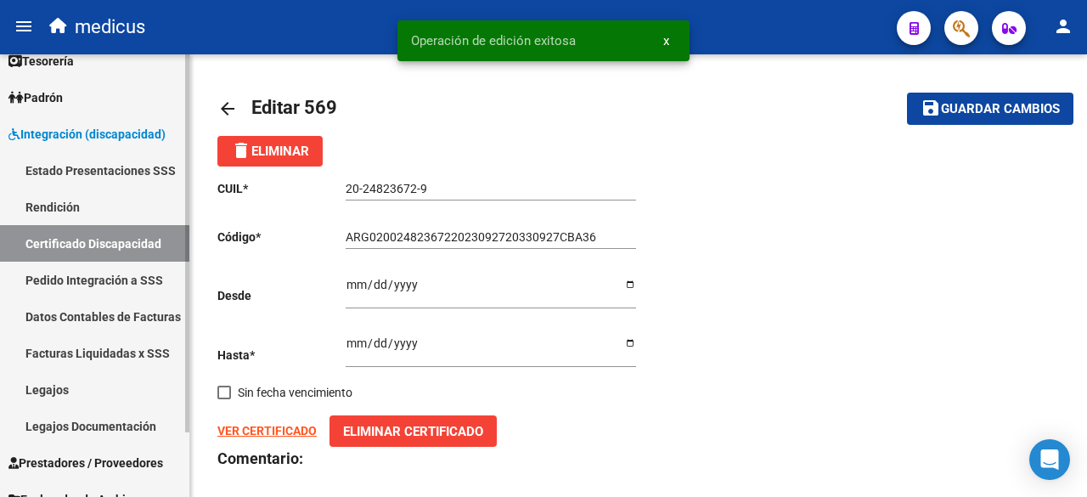
scroll to position [75, 0]
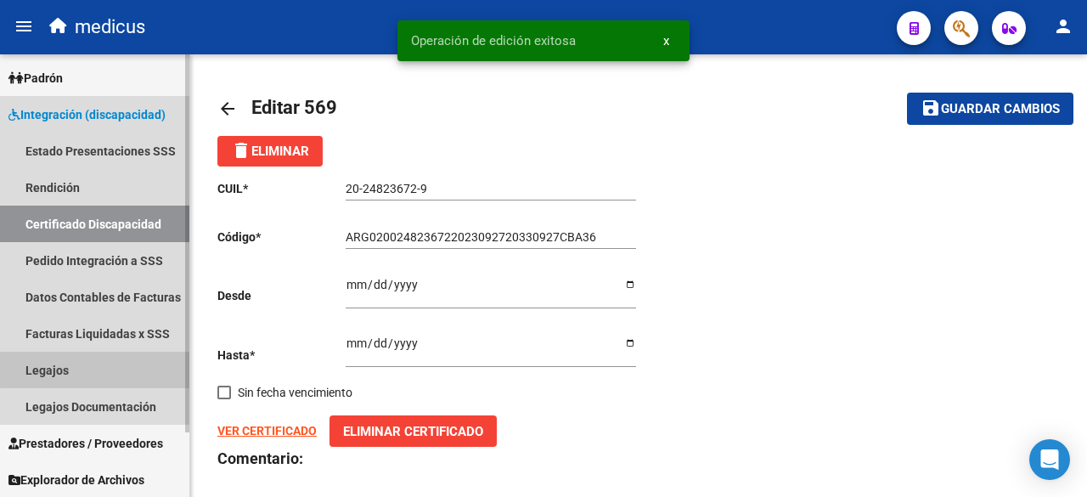
click at [95, 358] on link "Legajos" at bounding box center [94, 370] width 189 height 37
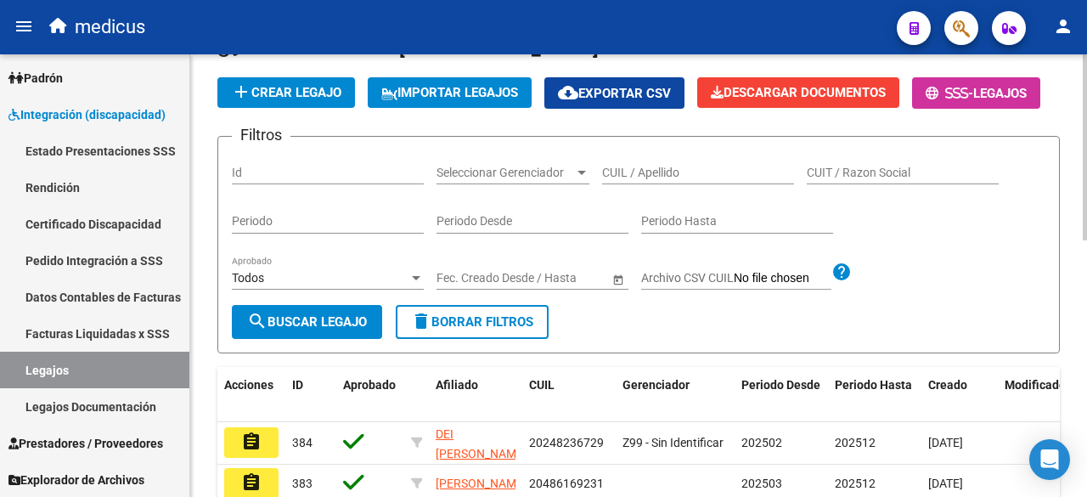
scroll to position [85, 0]
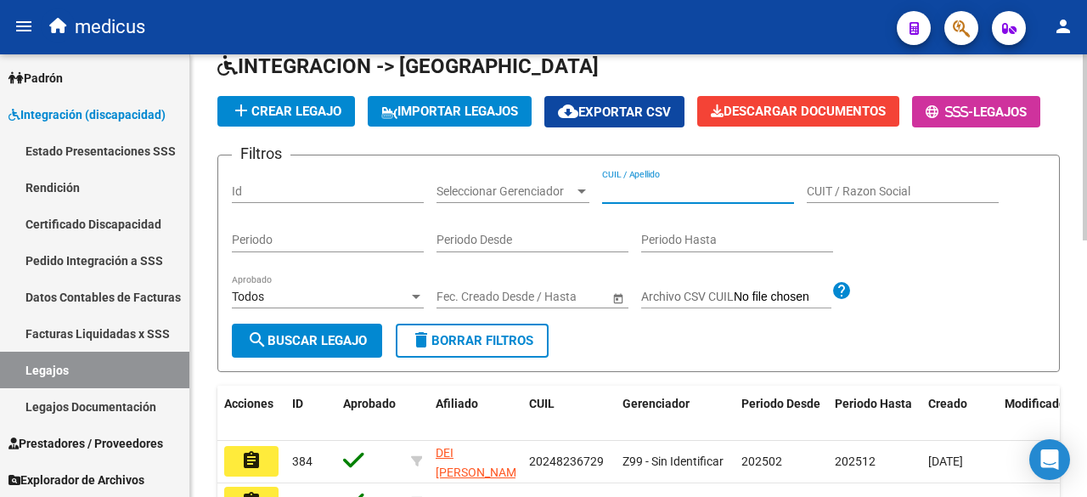
click at [635, 199] on input "CUIL / Apellido" at bounding box center [698, 191] width 192 height 14
paste input "20436310979"
type input "20436310979"
drag, startPoint x: 654, startPoint y: 229, endPoint x: 540, endPoint y: 229, distance: 113.8
click at [540, 229] on div "Filtros Id Seleccionar Gerenciador Seleccionar Gerenciador 20436310979 CUIL / A…" at bounding box center [639, 246] width 814 height 155
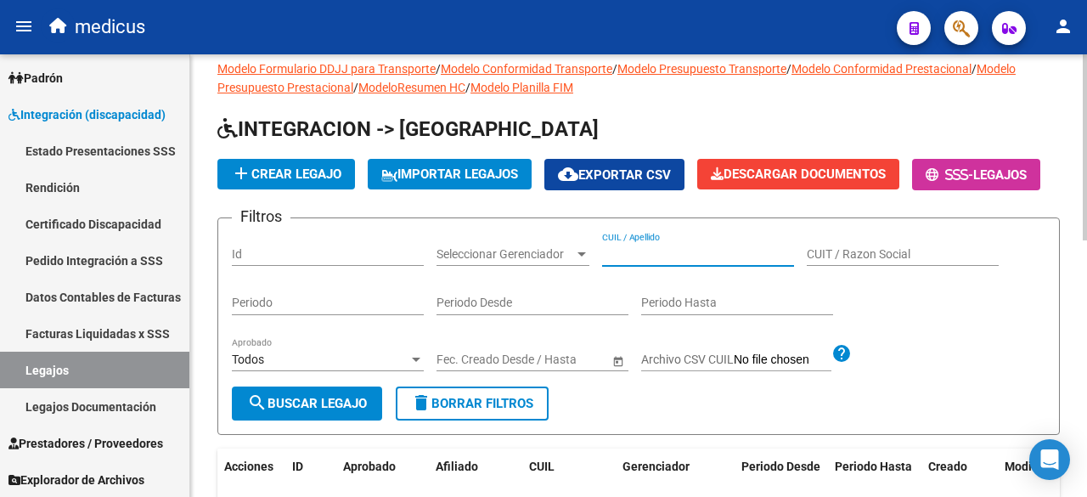
scroll to position [0, 0]
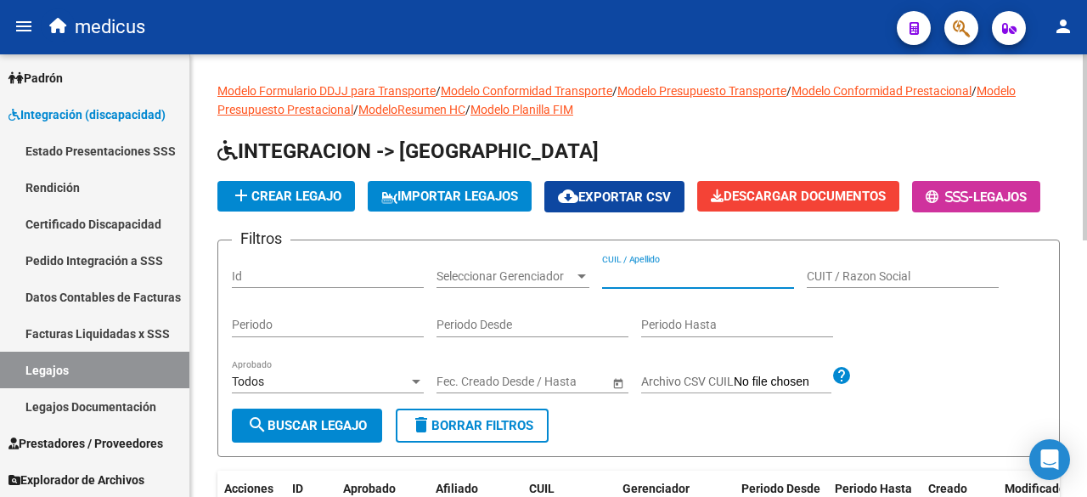
click at [259, 197] on span "add Crear Legajo" at bounding box center [286, 196] width 110 height 15
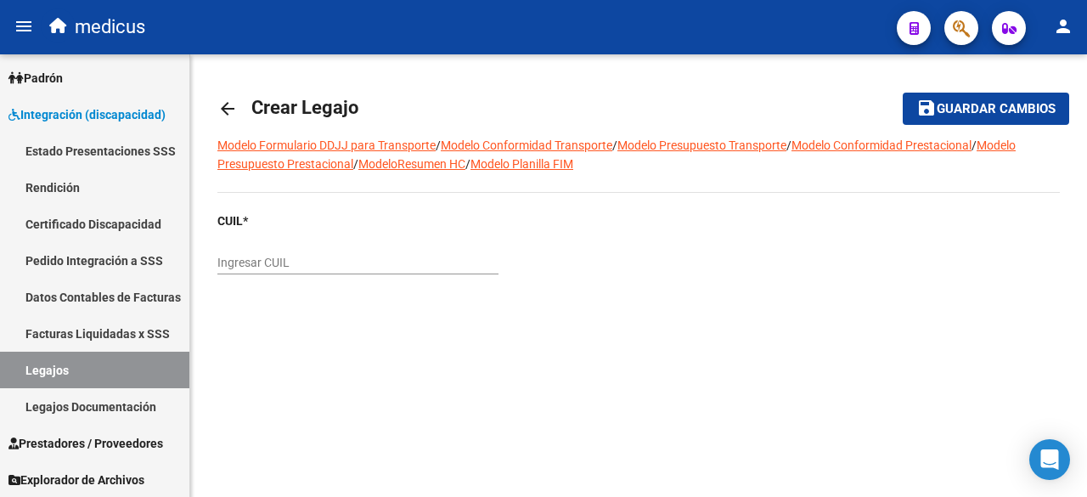
click at [302, 262] on input "Ingresar CUIL" at bounding box center [357, 263] width 281 height 14
paste input "20-43631097-9"
type input "20-43631097-9"
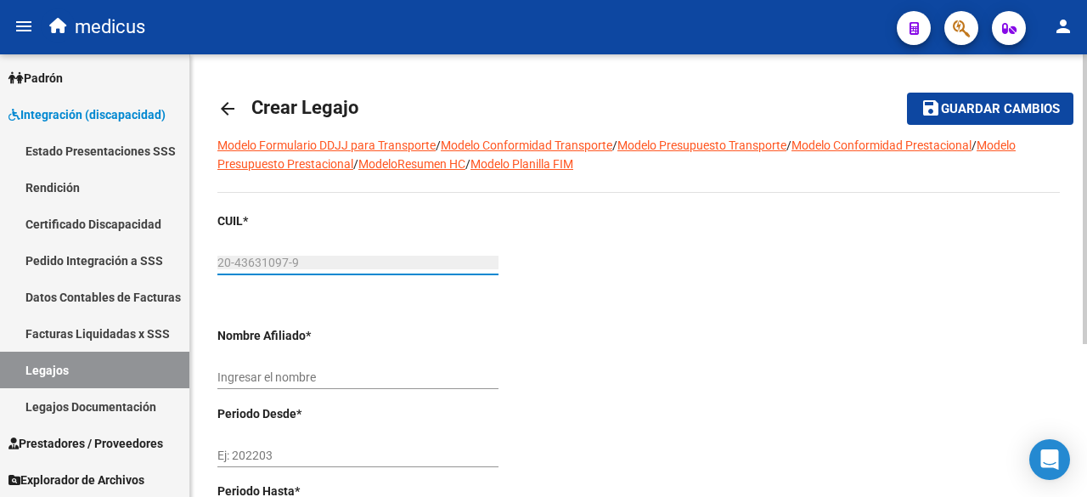
scroll to position [85, 0]
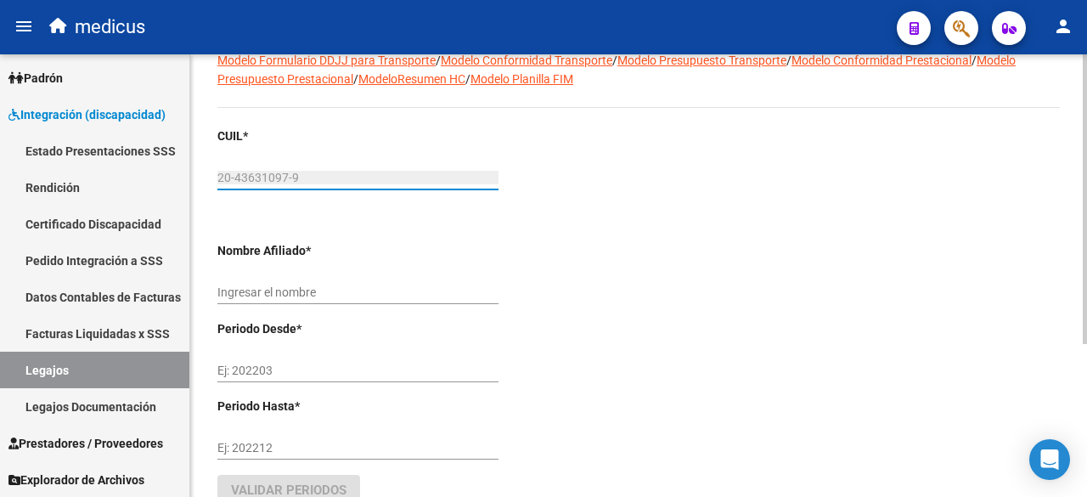
type input "[PERSON_NAME]"
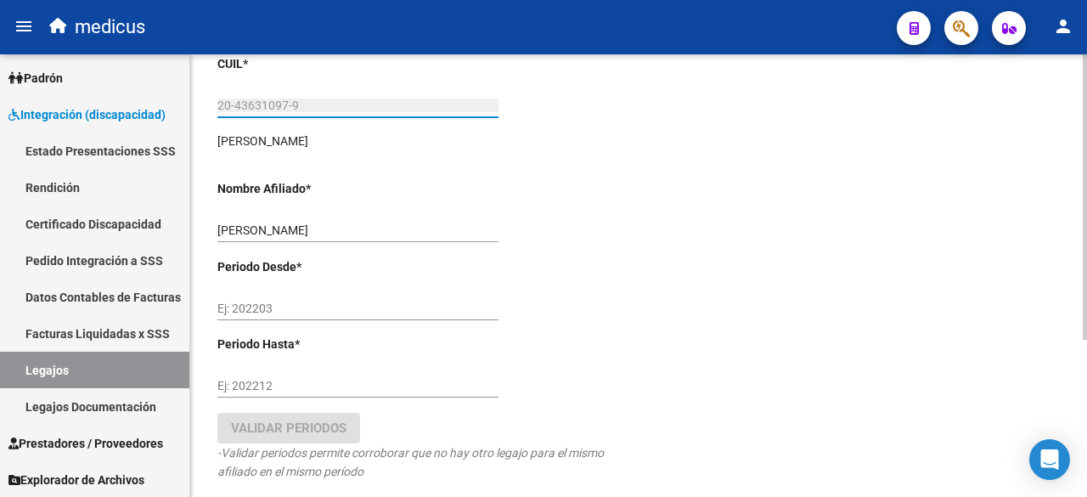
scroll to position [242, 0]
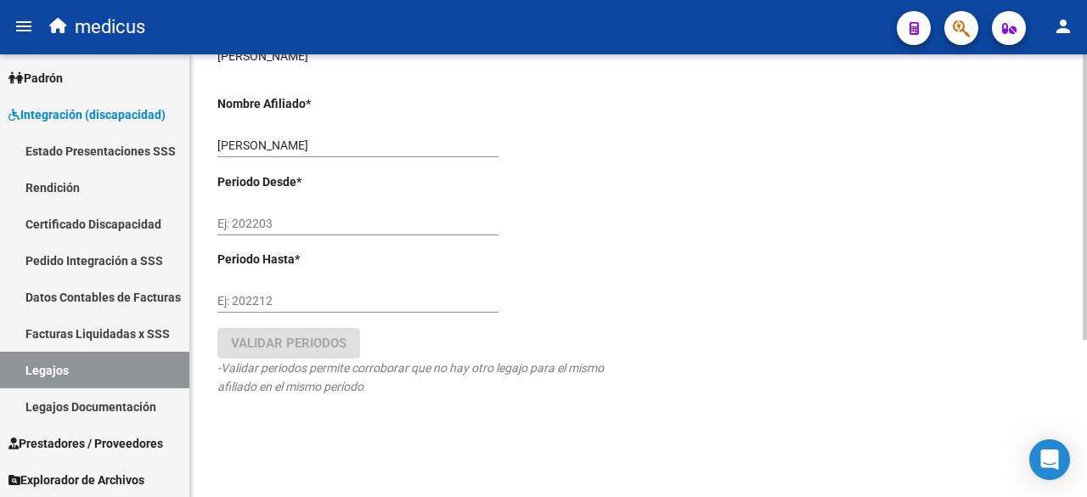
type input "20-43631097-9"
click at [281, 220] on input "Ej: 202203" at bounding box center [357, 224] width 281 height 14
type input "202502"
click at [305, 292] on div "Ej: 202212" at bounding box center [357, 296] width 281 height 34
click at [236, 302] on input "20212" at bounding box center [357, 301] width 281 height 14
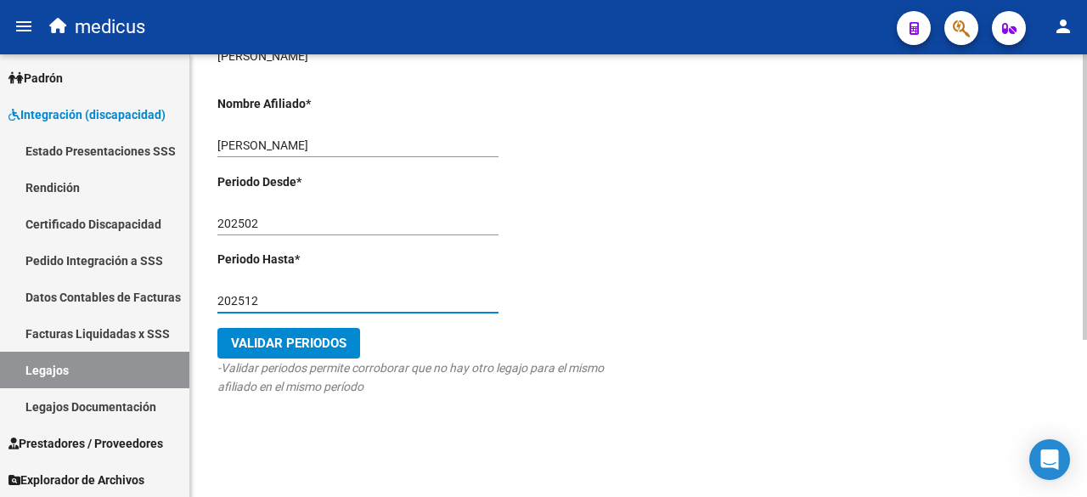
type input "202512"
click at [257, 337] on span "Validar Periodos" at bounding box center [289, 343] width 116 height 15
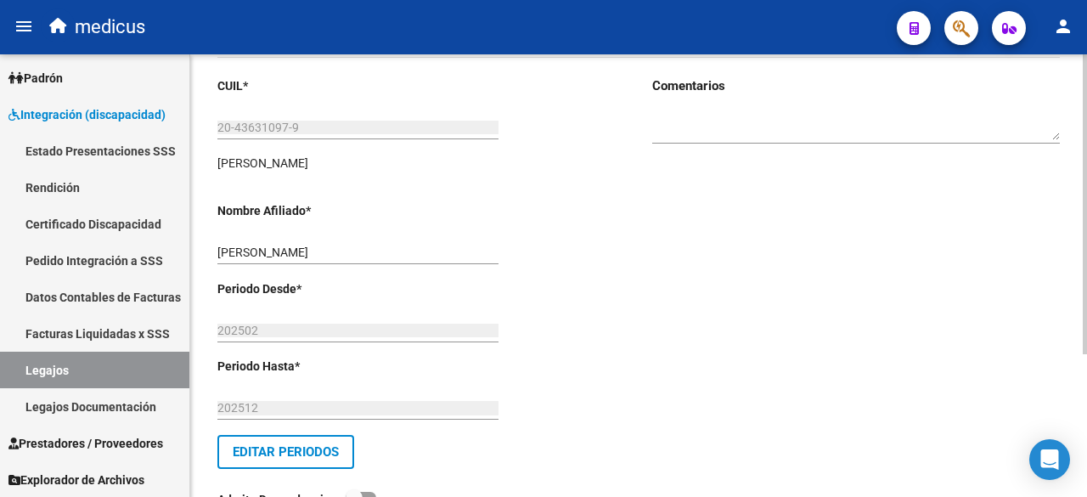
scroll to position [0, 0]
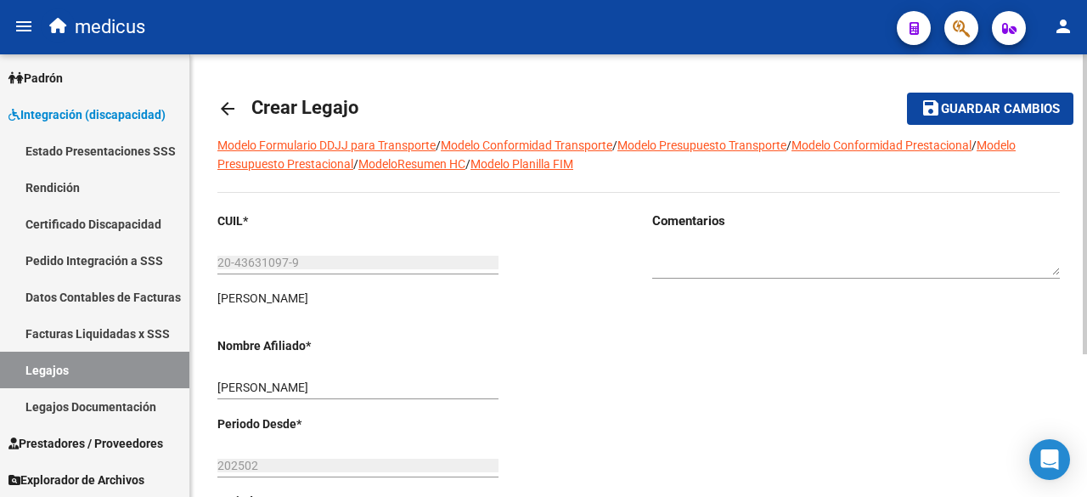
click at [945, 108] on span "Guardar cambios" at bounding box center [1000, 109] width 119 height 15
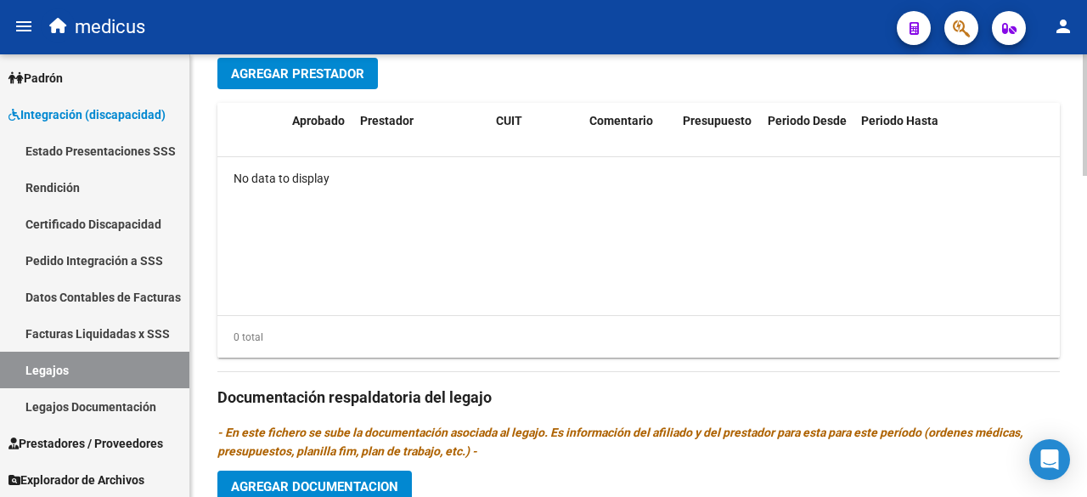
scroll to position [1174, 0]
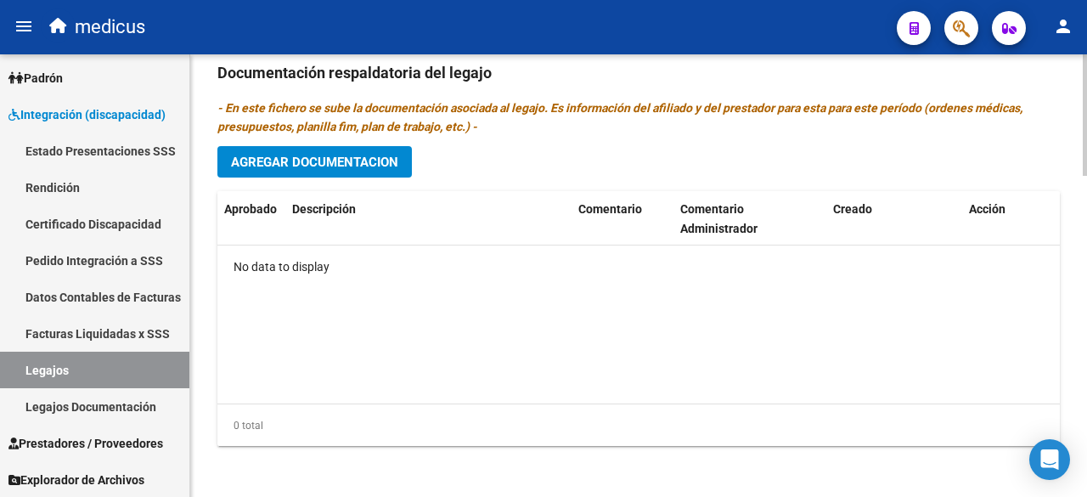
click at [319, 141] on div "Prestadores asociados al legajo Agregar Prestador Aprobado Prestador CUIT Comen…" at bounding box center [638, 70] width 843 height 777
click at [324, 159] on span "Agregar Documentacion" at bounding box center [314, 162] width 167 height 15
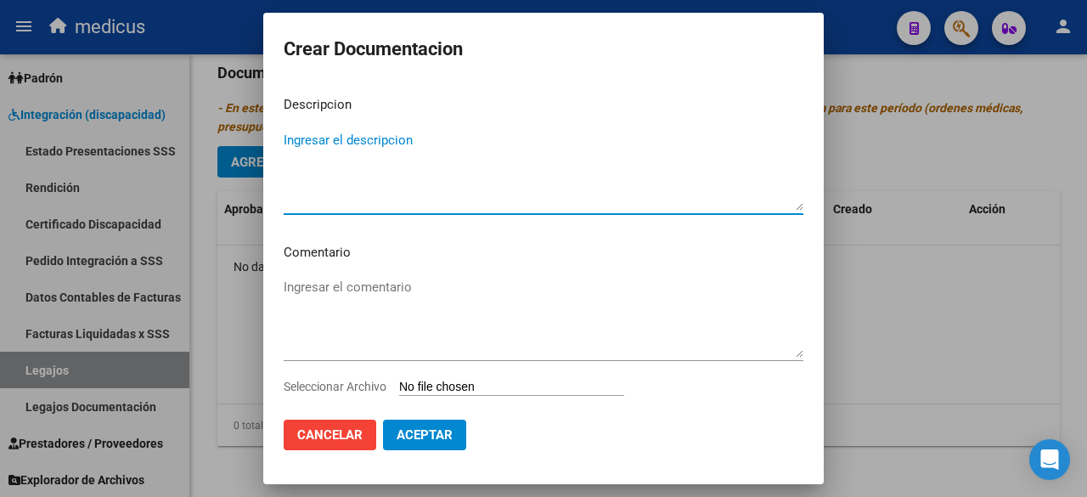
click at [380, 142] on textarea "Ingresar el descripcion" at bounding box center [544, 171] width 520 height 80
type textarea "Legajos para prestaciones 2025"
click at [377, 283] on textarea "Ingresar el comentario" at bounding box center [544, 318] width 520 height 80
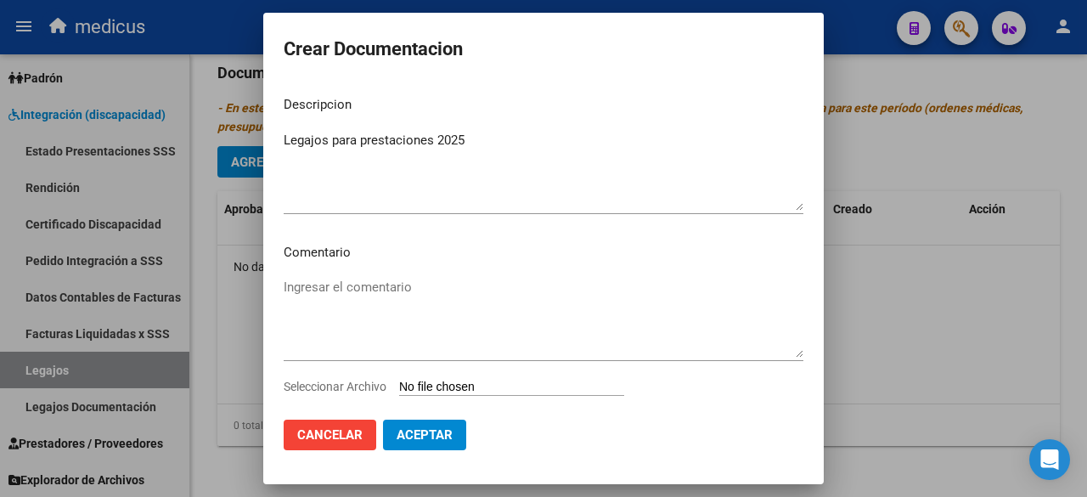
click at [368, 304] on textarea "Ingresar el comentario" at bounding box center [544, 318] width 520 height 80
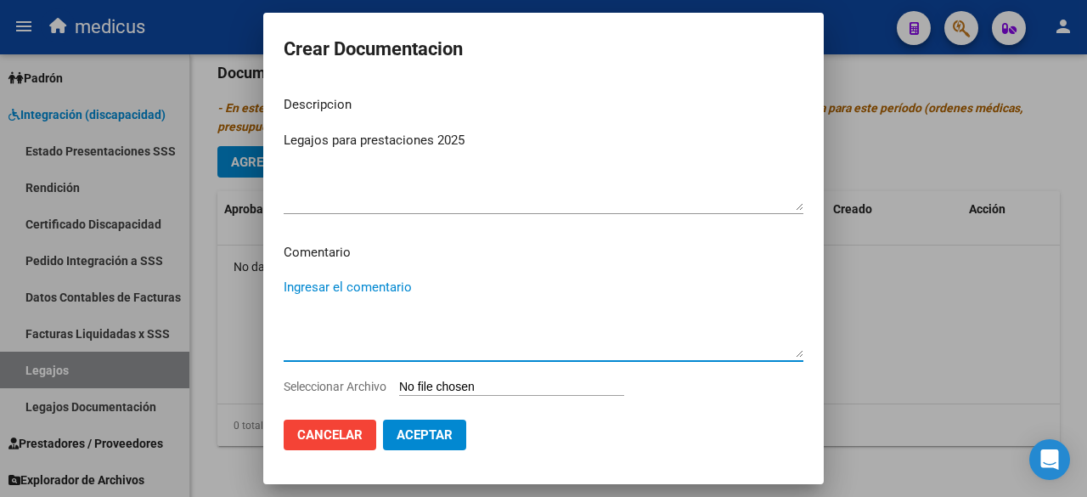
paste textarea "CET JORNADA SIMPLE CAT A"
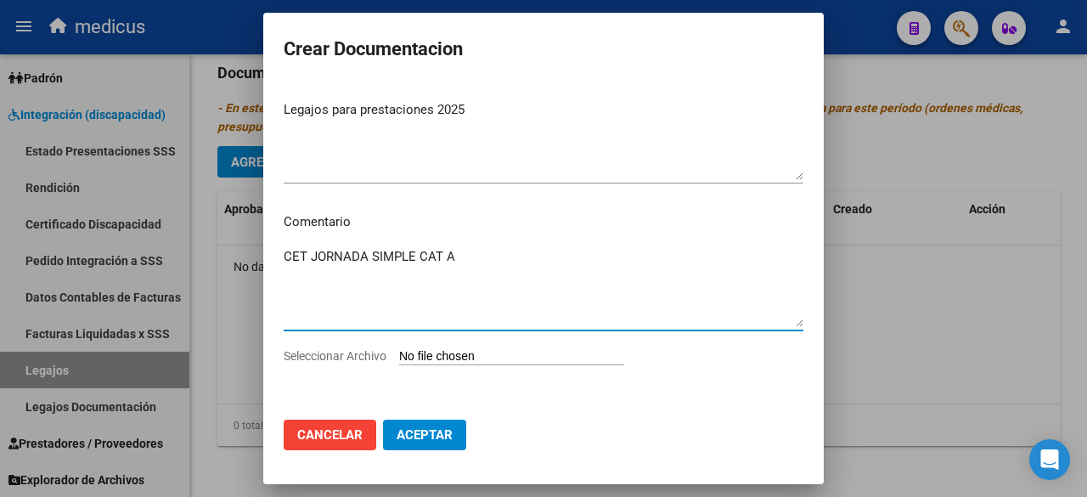
type textarea "CET JORNADA SIMPLE CAT A"
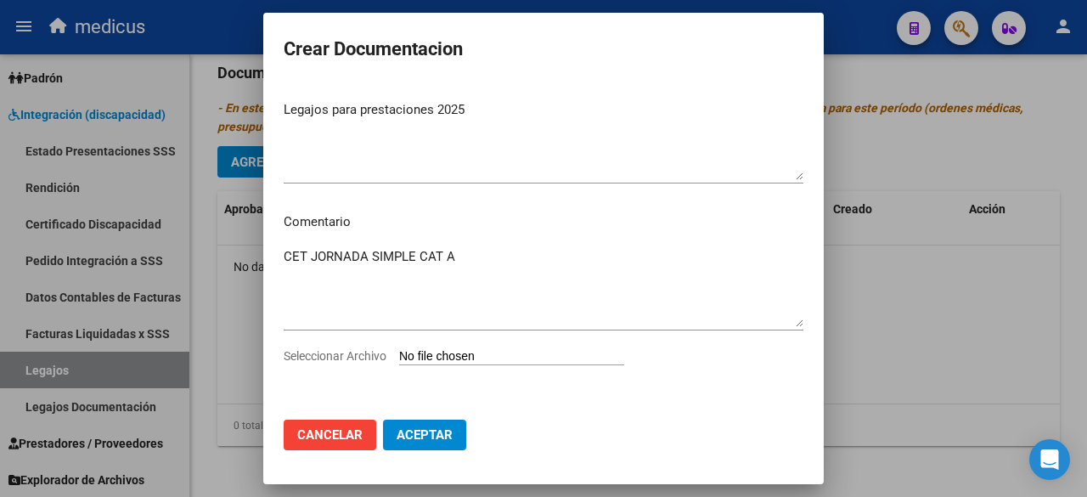
click at [449, 354] on input "Seleccionar Archivo" at bounding box center [511, 357] width 225 height 16
type input "C:\fakepath\[PERSON_NAME] 20436310980.pdf"
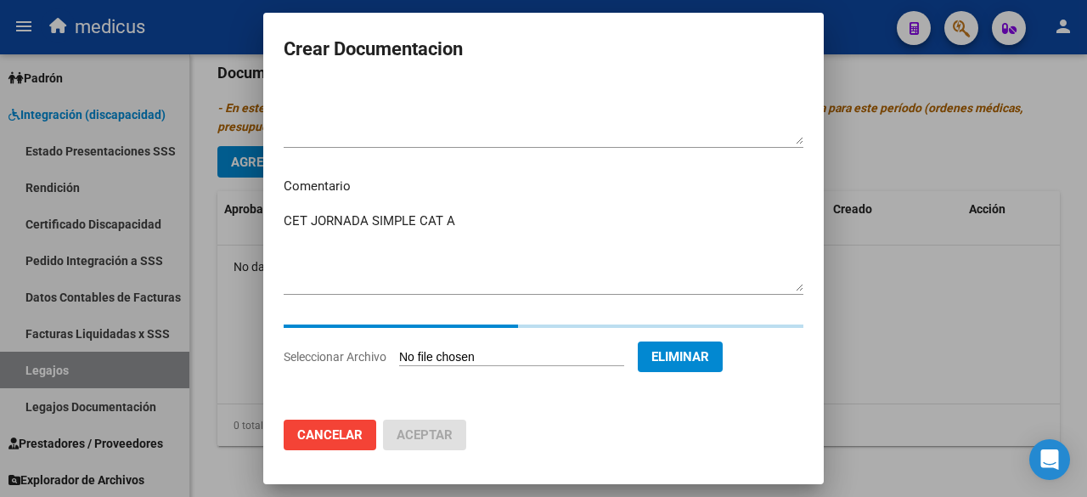
scroll to position [36, 0]
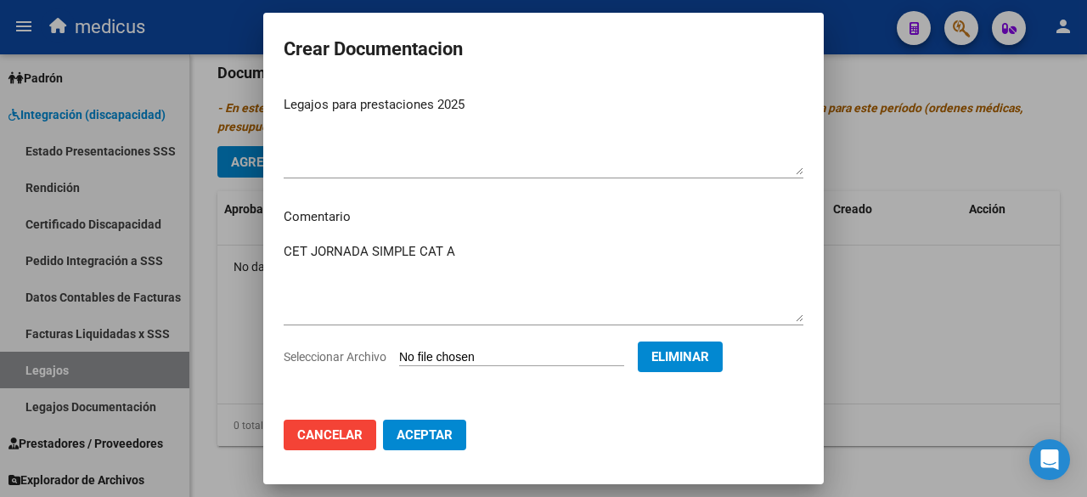
click at [437, 443] on button "Aceptar" at bounding box center [424, 435] width 83 height 31
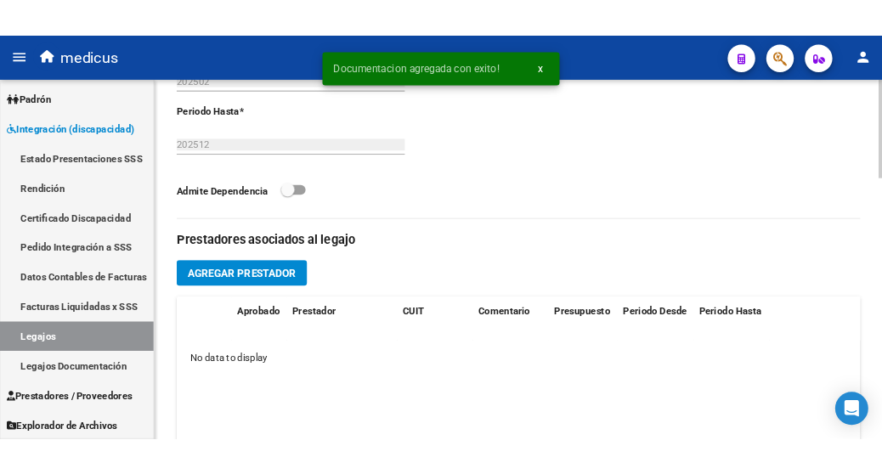
scroll to position [579, 0]
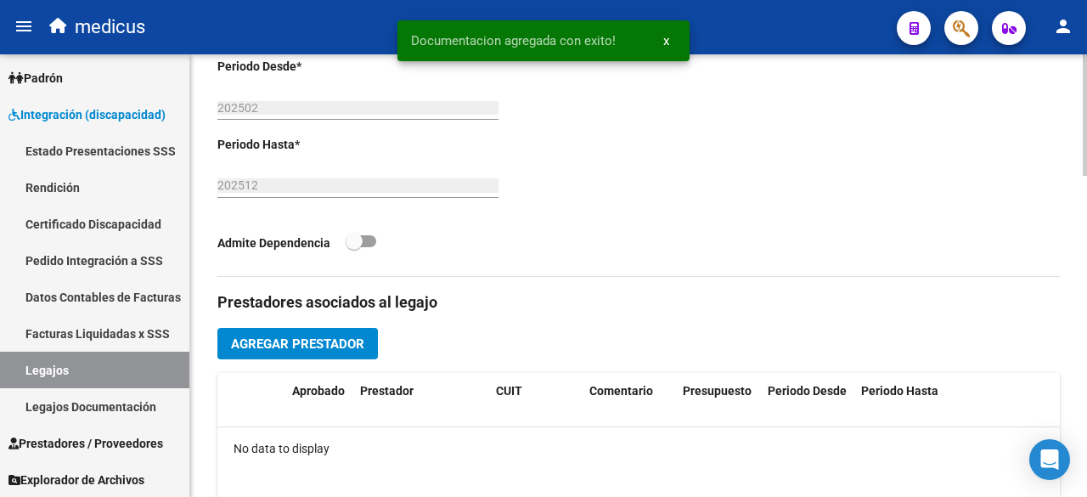
click at [341, 336] on span "Agregar Prestador" at bounding box center [297, 343] width 133 height 15
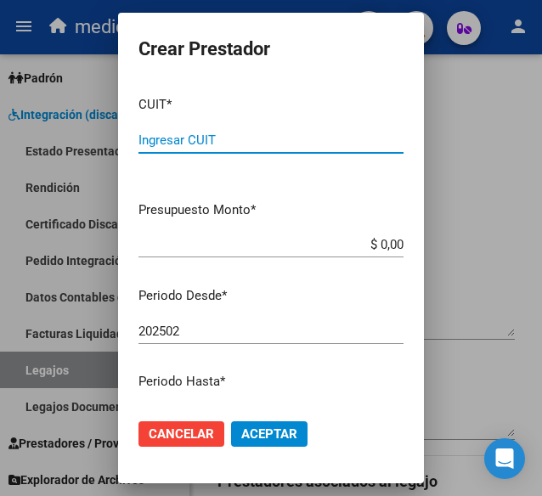
scroll to position [640, 0]
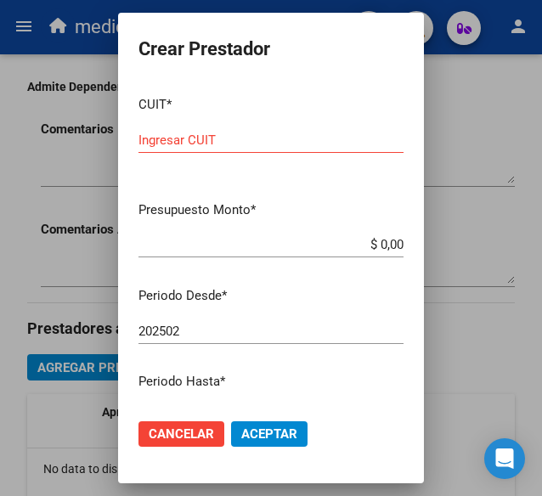
drag, startPoint x: 217, startPoint y: 256, endPoint x: 225, endPoint y: 235, distance: 21.8
click at [221, 247] on div "$ 0,00 Ingresar el monto" at bounding box center [270, 244] width 265 height 25
click at [236, 140] on input "Ingresar CUIT" at bounding box center [270, 140] width 265 height 15
paste input "30-68729862-0"
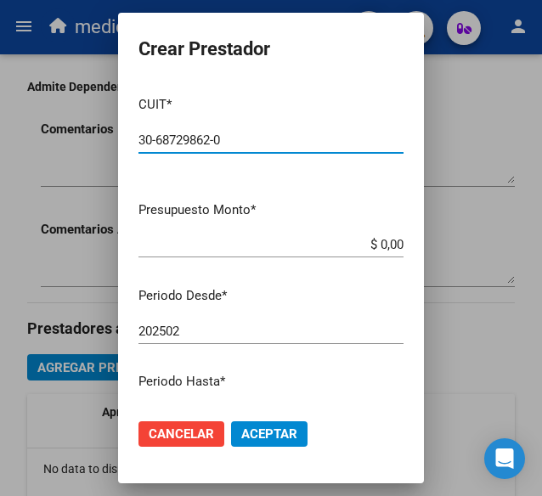
type input "30-68729862-0"
click at [387, 244] on input "$ 0,00" at bounding box center [270, 244] width 265 height 15
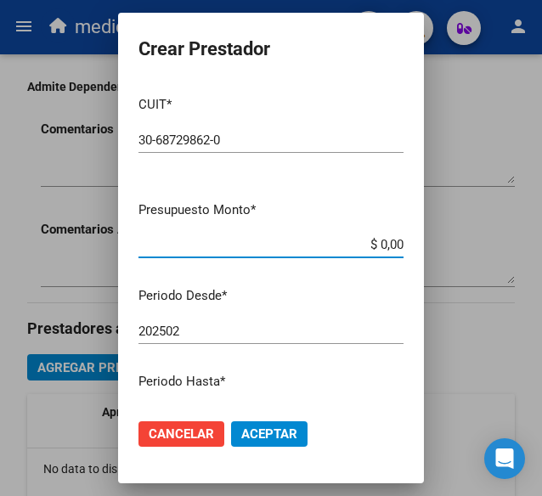
paste input "$ 424.676,93"
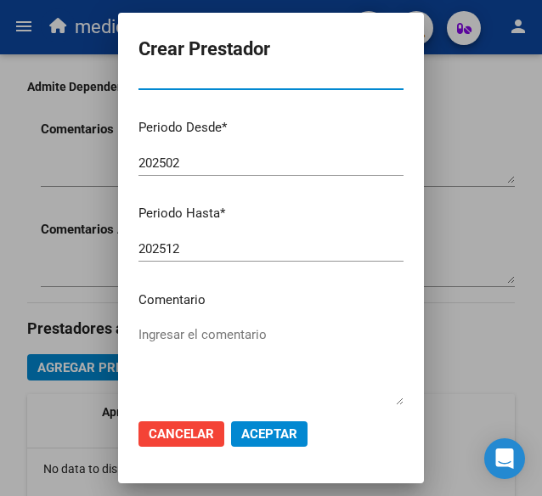
scroll to position [260, 0]
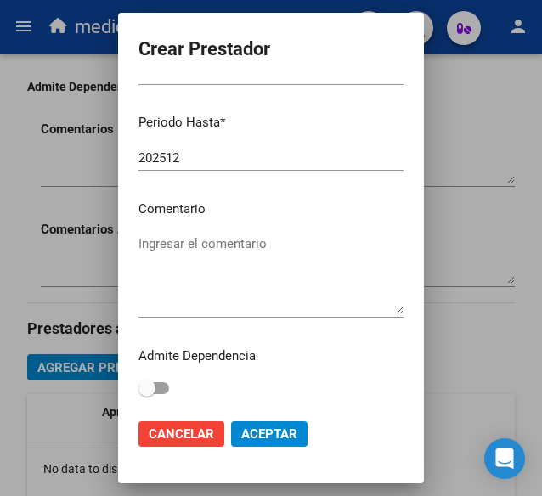
type input "$ 424.676,93"
click at [236, 259] on textarea "Ingresar el comentario" at bounding box center [270, 274] width 265 height 80
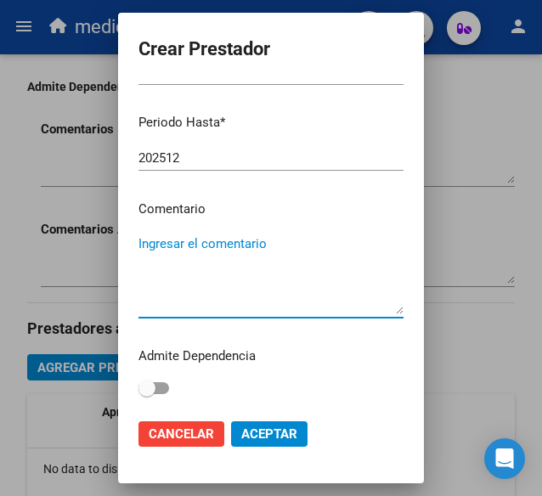
click at [311, 257] on textarea "Ingresar el comentario" at bounding box center [270, 274] width 265 height 80
paste textarea "CET JORNADA SIMPLE CAT A"
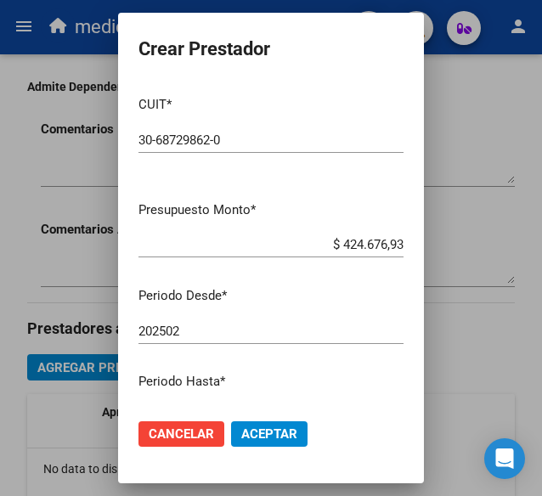
type textarea "CET JORNADA SIMPLE CAT A"
click at [285, 427] on span "Aceptar" at bounding box center [269, 433] width 56 height 15
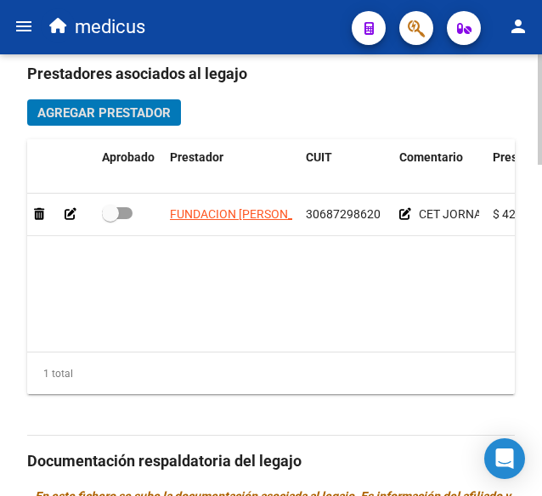
click at [102, 211] on span at bounding box center [110, 213] width 17 height 17
click at [110, 219] on input "checkbox" at bounding box center [110, 219] width 1 height 1
checkbox input "true"
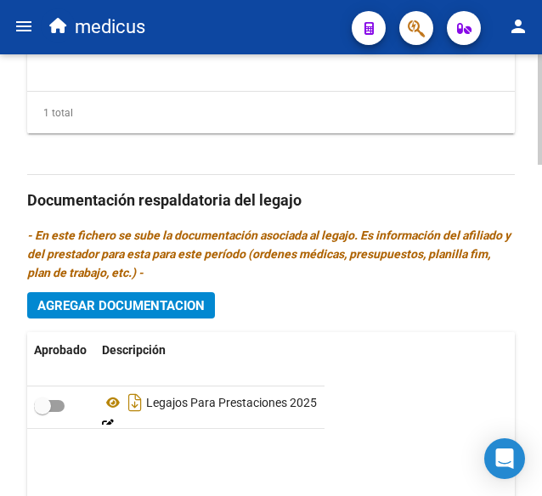
click at [65, 408] on div at bounding box center [61, 407] width 54 height 22
click at [54, 403] on span at bounding box center [49, 406] width 31 height 12
click at [42, 412] on input "checkbox" at bounding box center [42, 412] width 1 height 1
checkbox input "true"
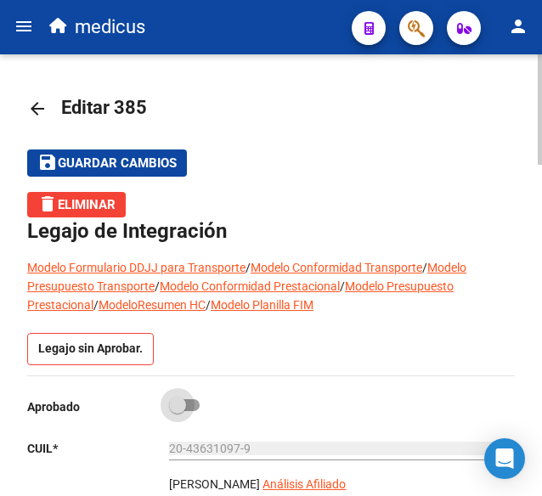
click at [183, 405] on span at bounding box center [177, 405] width 17 height 17
click at [178, 411] on input "checkbox" at bounding box center [177, 411] width 1 height 1
checkbox input "true"
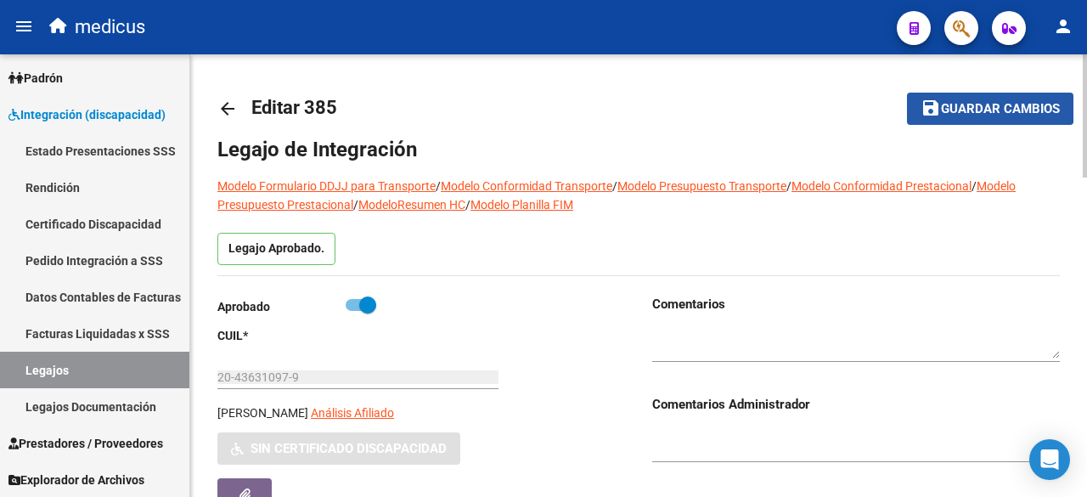
click at [973, 102] on span "Guardar cambios" at bounding box center [1000, 109] width 119 height 15
drag, startPoint x: 364, startPoint y: 125, endPoint x: 413, endPoint y: 324, distance: 204.8
drag, startPoint x: 425, startPoint y: 336, endPoint x: 426, endPoint y: 425, distance: 89.2
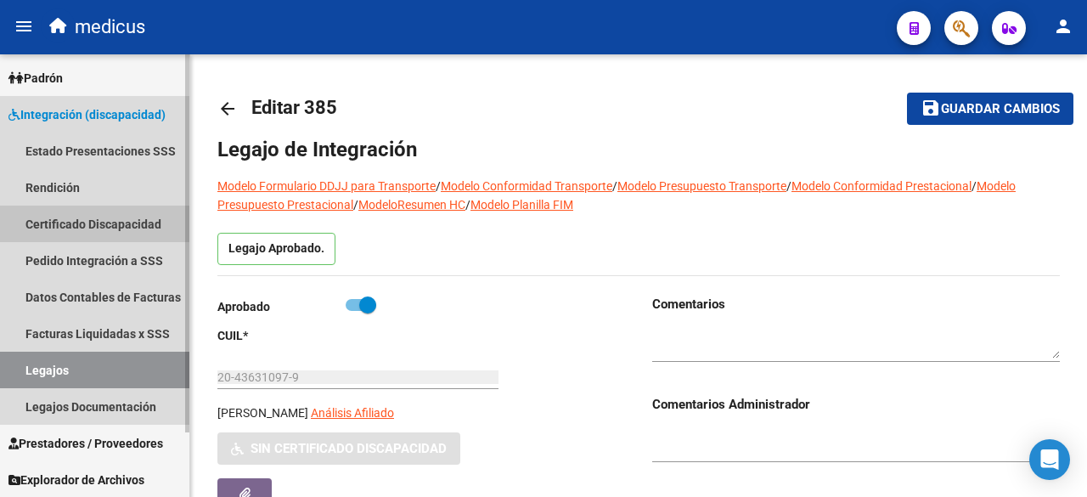
click at [91, 229] on link "Certificado Discapacidad" at bounding box center [94, 224] width 189 height 37
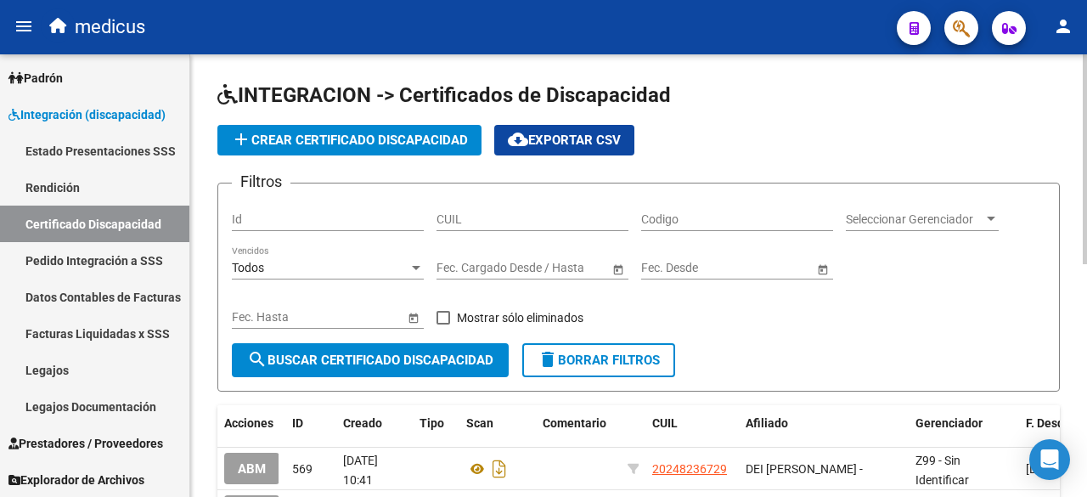
click at [361, 141] on span "add Crear Certificado Discapacidad" at bounding box center [349, 140] width 237 height 15
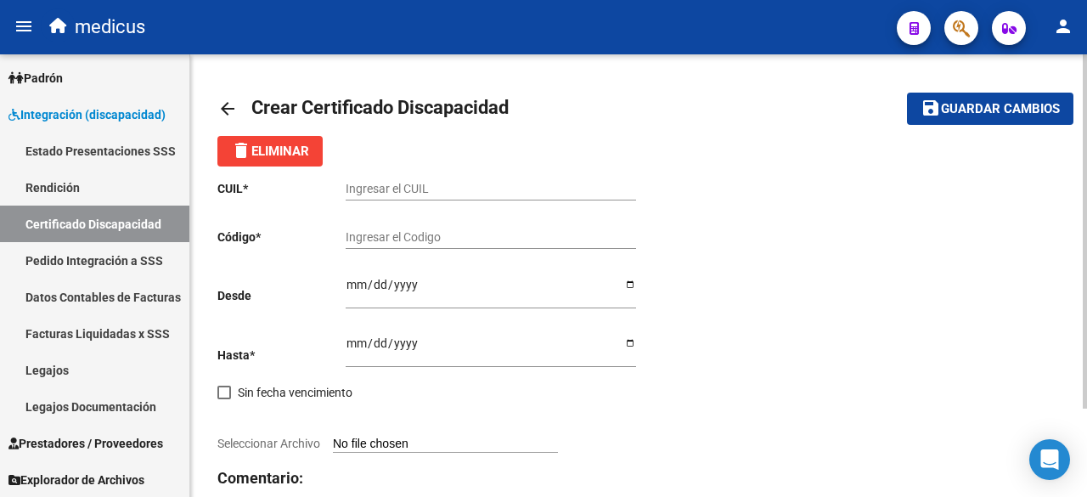
click at [460, 176] on div "Ingresar el CUIL" at bounding box center [491, 183] width 291 height 34
click at [454, 182] on input "Ingresar el CUIL" at bounding box center [491, 189] width 291 height 14
paste input "20-43631097-9"
type input "20-43631097-9"
click at [415, 241] on input "Ingresar el Codigo" at bounding box center [491, 237] width 291 height 14
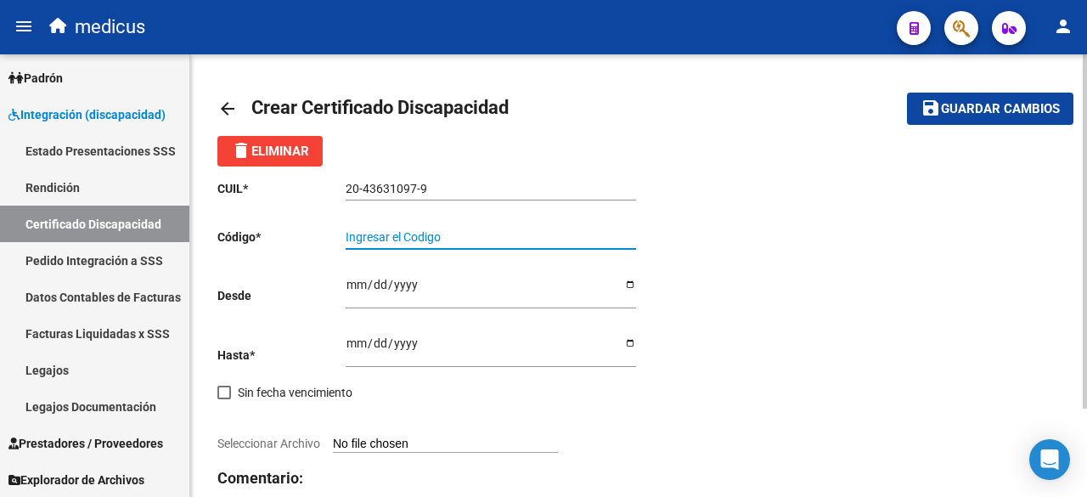
click at [552, 183] on input "20-43631097-9" at bounding box center [491, 189] width 291 height 14
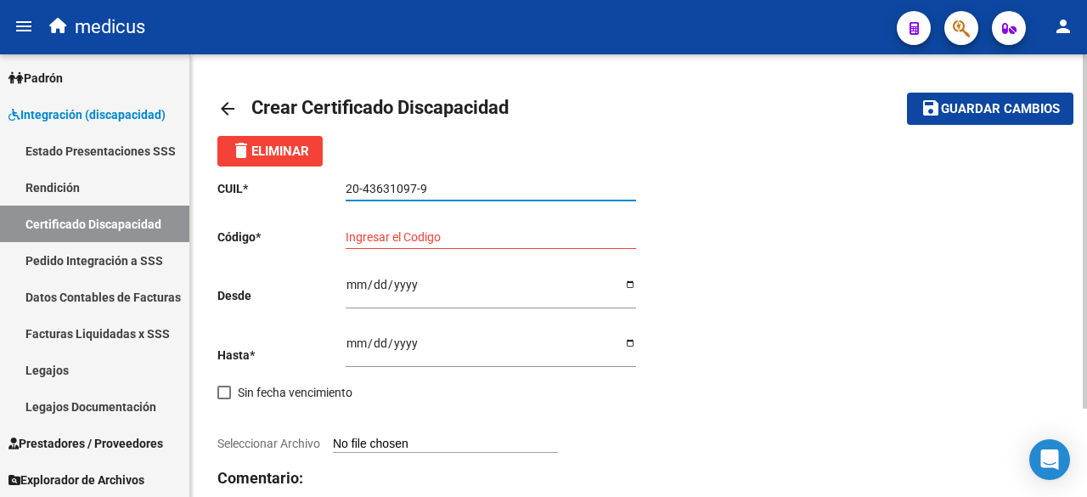
click at [441, 239] on input "Ingresar el Codigo" at bounding box center [491, 237] width 291 height 14
click at [451, 231] on input "Ingresar el Codigo" at bounding box center [491, 237] width 291 height 14
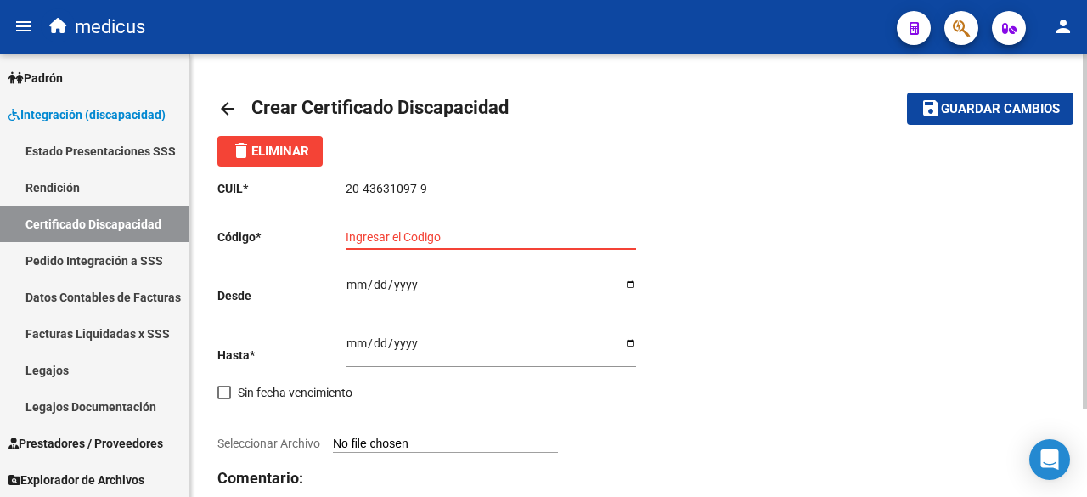
paste input "ARG020004361097201509022025090CBA536"
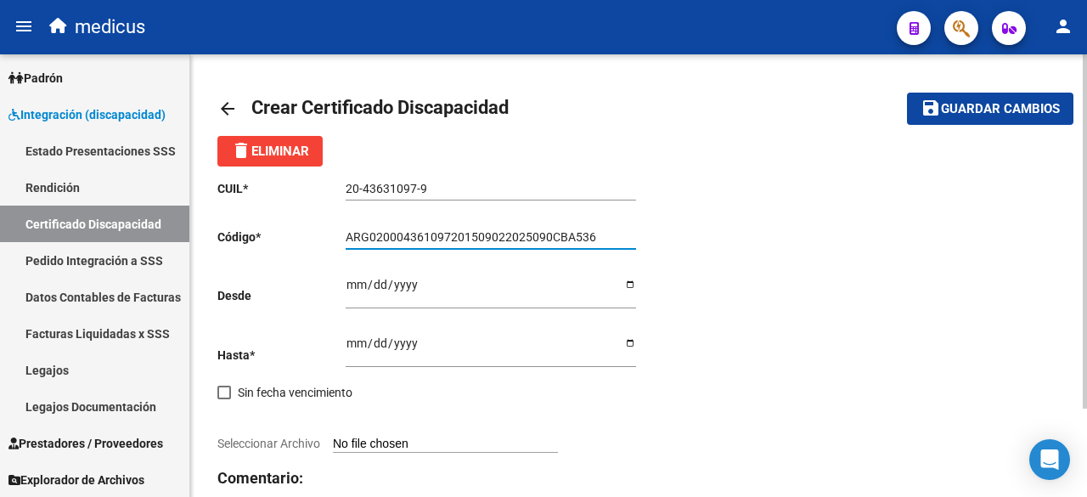
type input "ARG020004361097201509022025090CBA536"
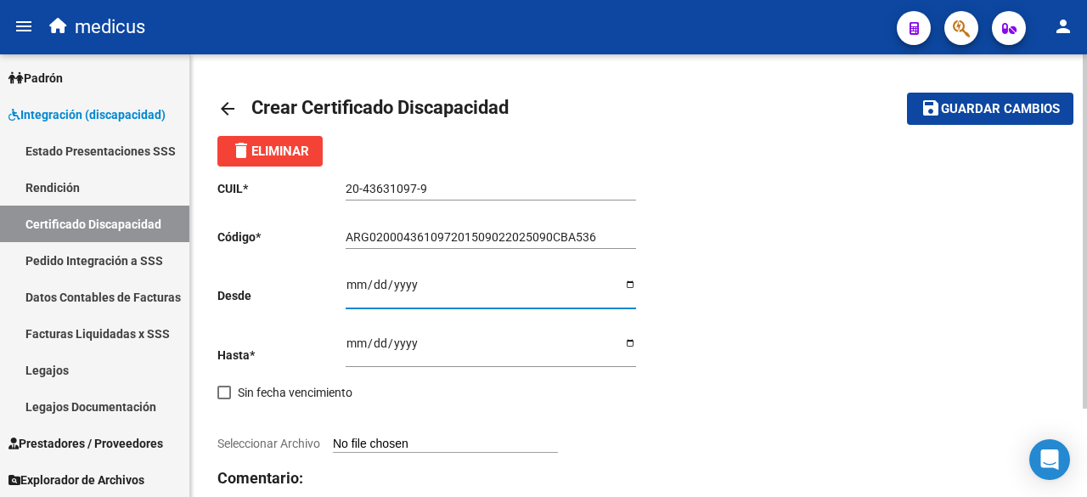
click at [404, 291] on input "Ingresar fec. Desde" at bounding box center [491, 290] width 291 height 25
click at [353, 287] on input "Ingresar fec. Desde" at bounding box center [491, 290] width 291 height 25
click at [445, 161] on div "delete Eliminar" at bounding box center [638, 151] width 843 height 31
click at [350, 290] on input "Ingresar fec. Desde" at bounding box center [491, 290] width 291 height 25
type input "[DATE]"
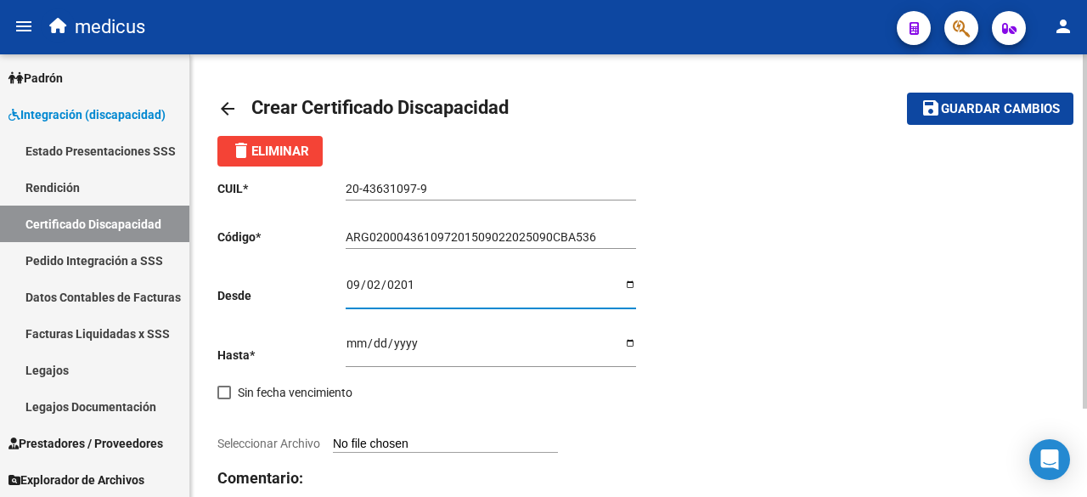
click at [352, 346] on input "Ingresar fec. Hasta" at bounding box center [491, 348] width 291 height 25
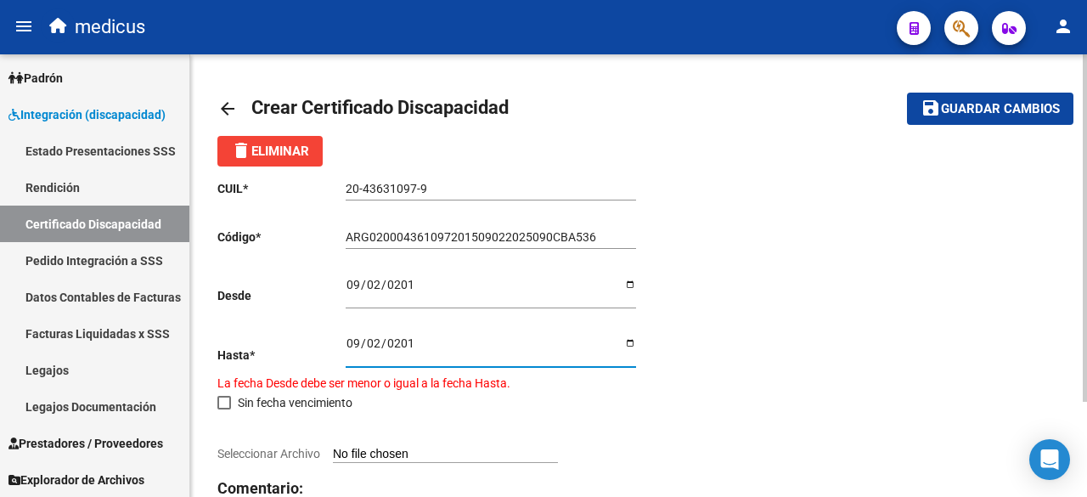
type input "[DATE]"
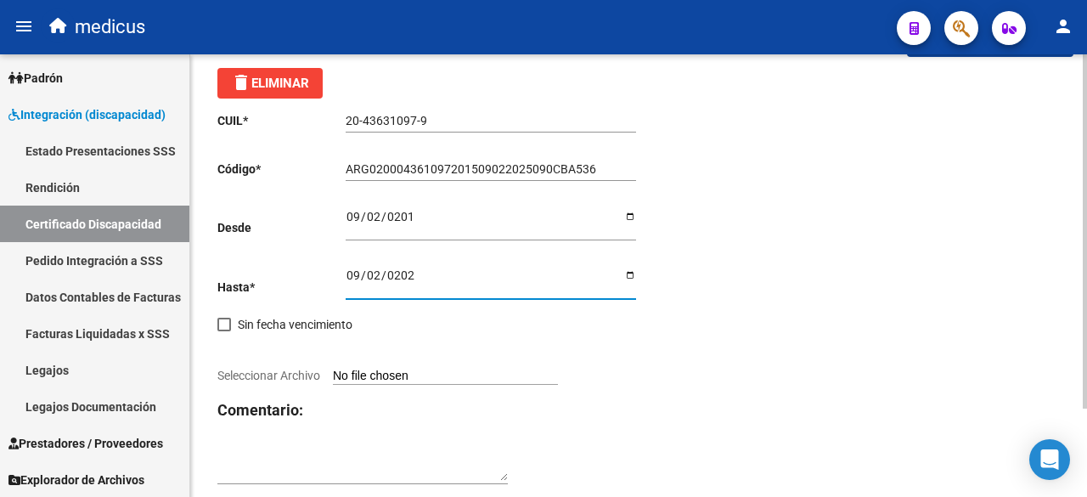
scroll to position [110, 0]
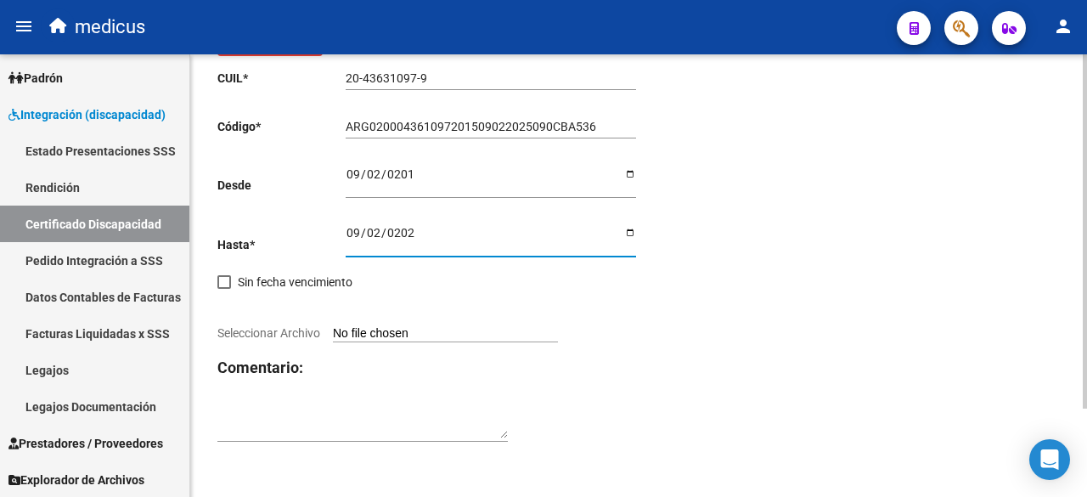
click at [355, 334] on input "Seleccionar Archivo" at bounding box center [445, 334] width 225 height 16
type input "C:\fakepath\[PERSON_NAME] 20436310980.pdf"
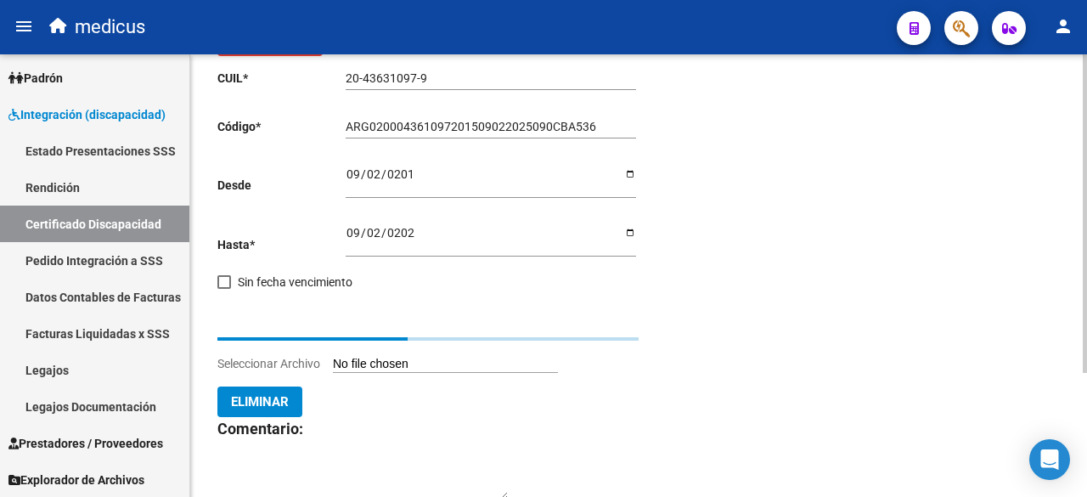
click at [285, 405] on span "Eliminar" at bounding box center [260, 401] width 58 height 15
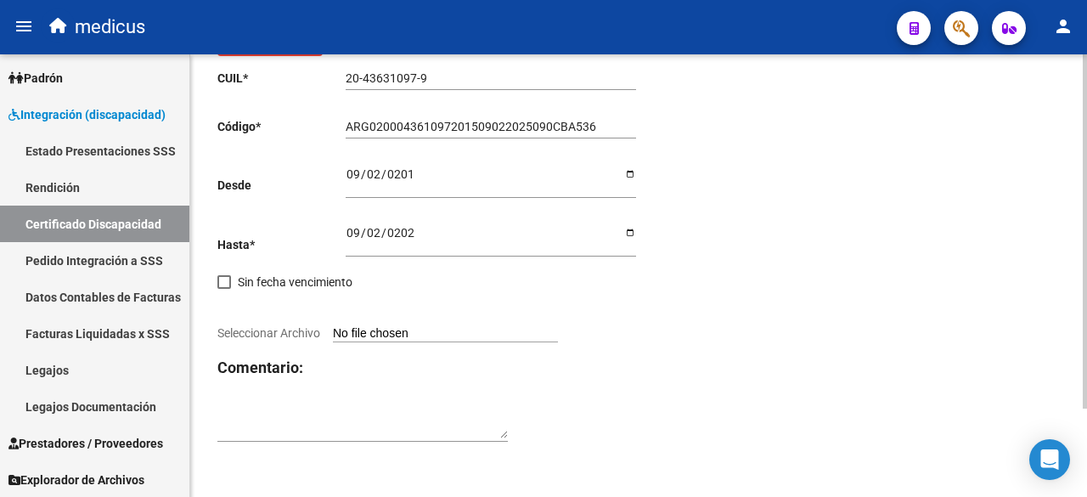
click at [379, 330] on input "Seleccionar Archivo" at bounding box center [445, 334] width 225 height 16
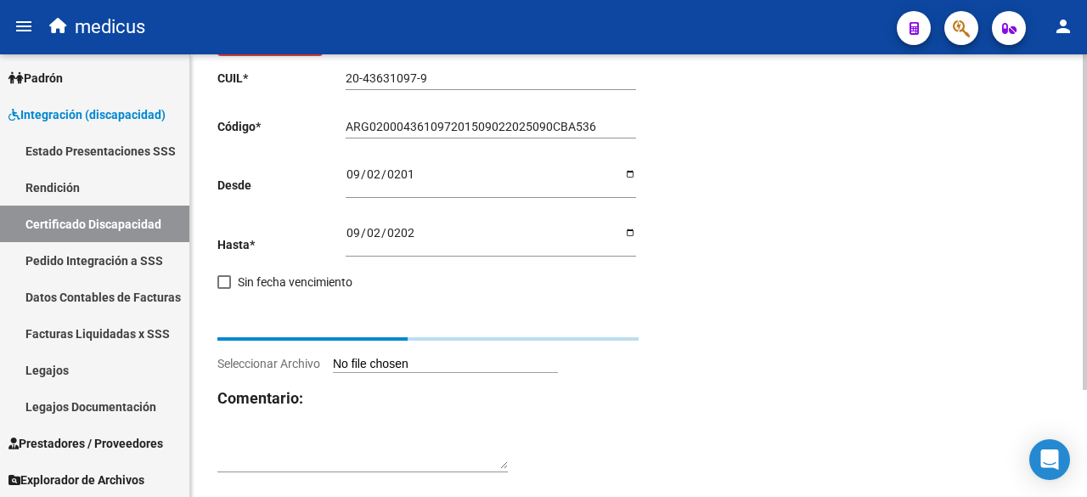
type input "C:\fakepath\CUD.pdf"
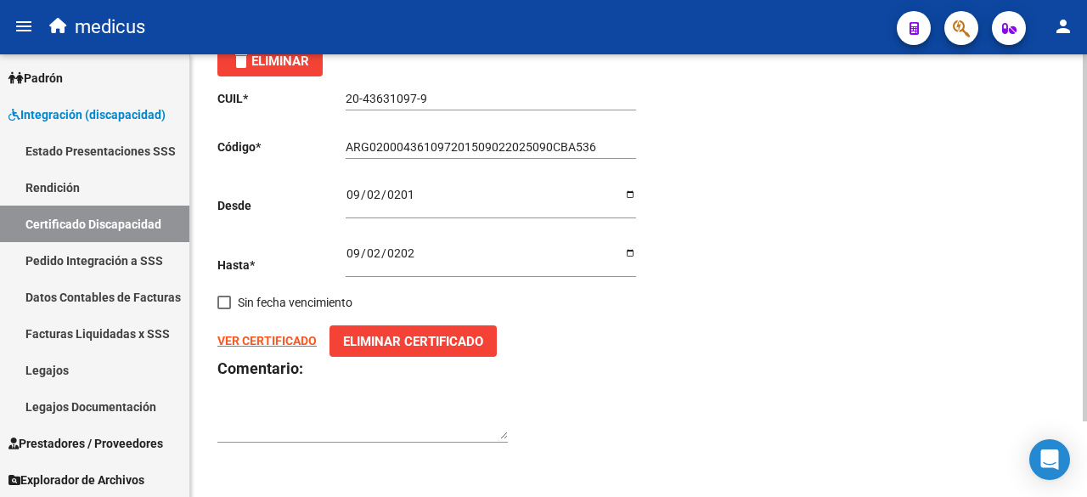
scroll to position [90, 0]
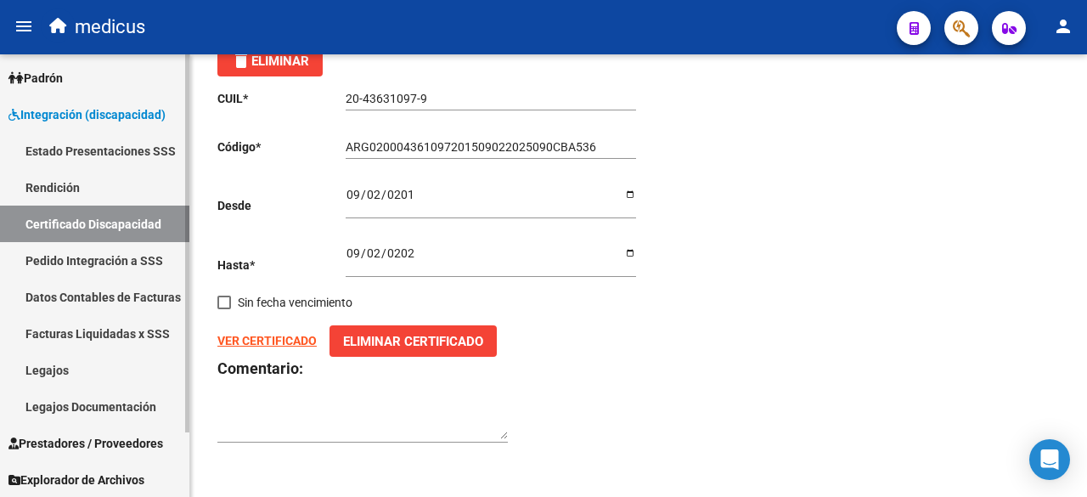
click at [114, 375] on link "Legajos" at bounding box center [94, 370] width 189 height 37
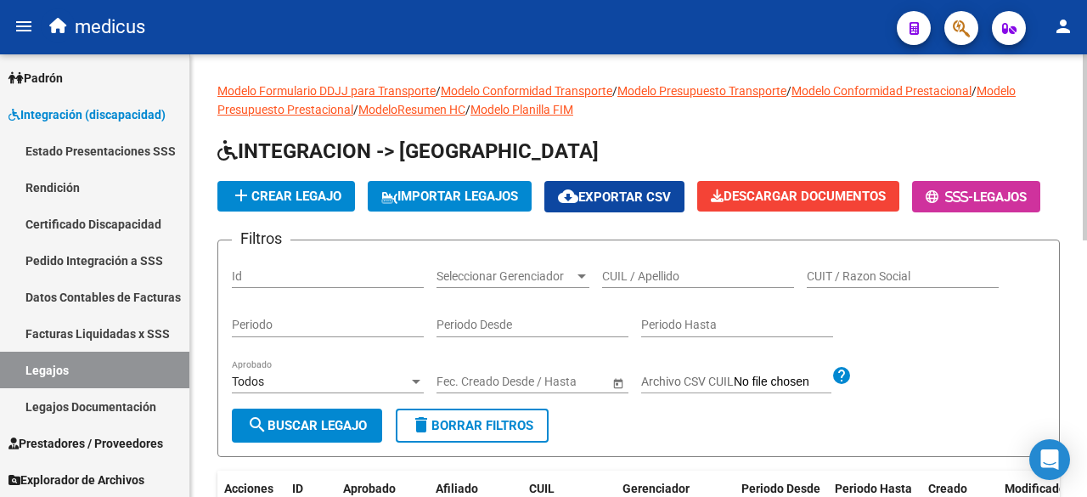
click at [584, 283] on div at bounding box center [581, 276] width 15 height 14
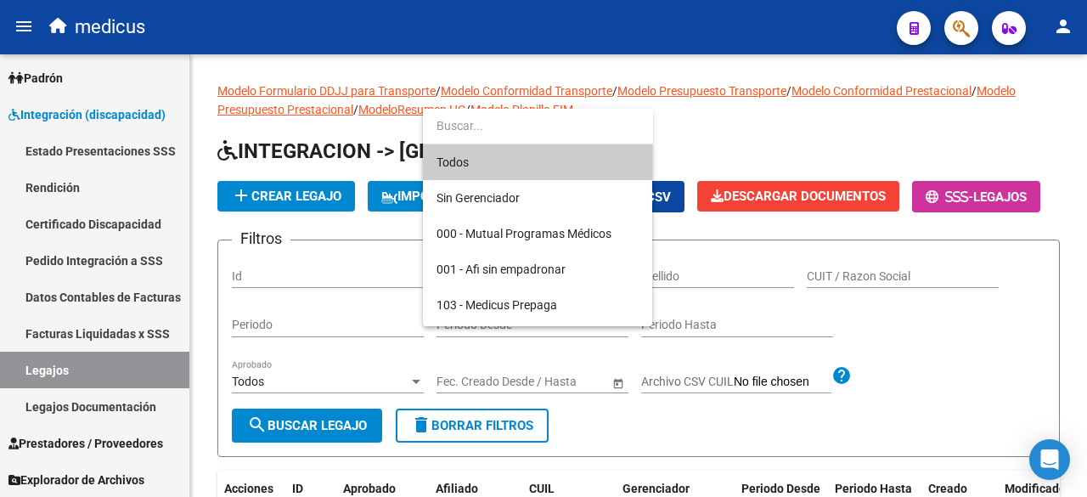
scroll to position [34, 0]
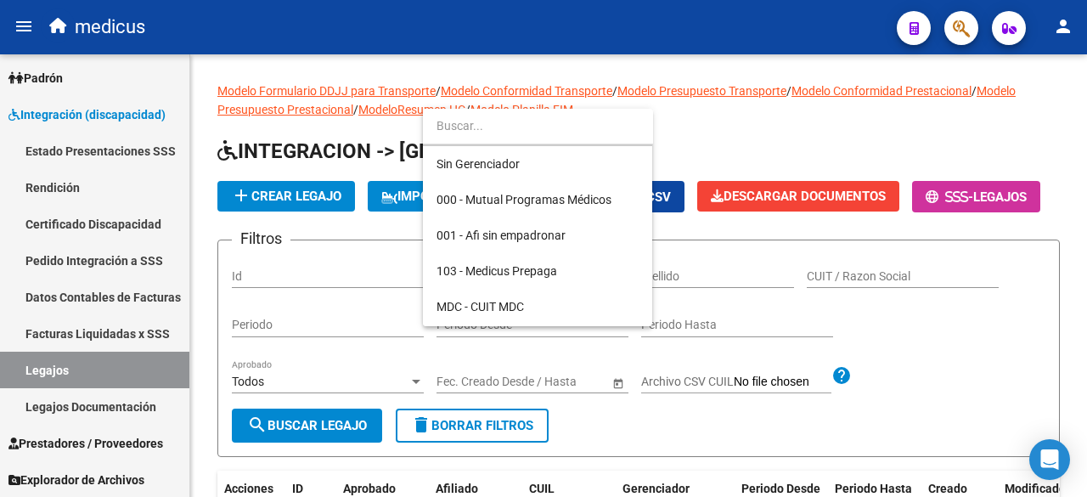
click at [704, 320] on div at bounding box center [543, 248] width 1087 height 497
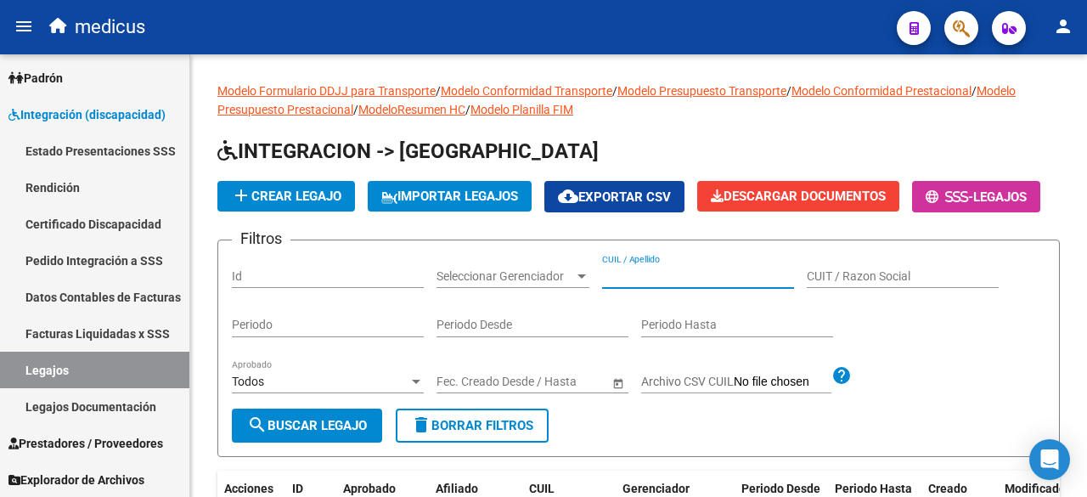
click at [704, 284] on input "CUIL / Apellido" at bounding box center [698, 276] width 192 height 14
drag, startPoint x: 639, startPoint y: 138, endPoint x: 630, endPoint y: 144, distance: 9.9
click at [639, 138] on h1 "INTEGRACION -> [GEOGRAPHIC_DATA]" at bounding box center [638, 153] width 843 height 30
click at [469, 154] on span "INTEGRACION -> [GEOGRAPHIC_DATA]" at bounding box center [407, 151] width 381 height 24
click at [649, 284] on input "CUIL / Apellido" at bounding box center [698, 276] width 192 height 14
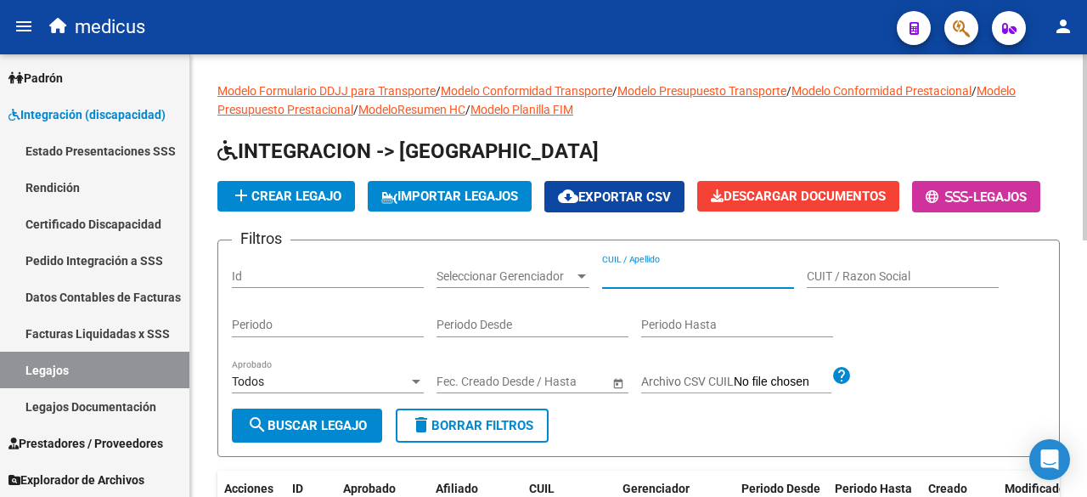
paste input "43631097"
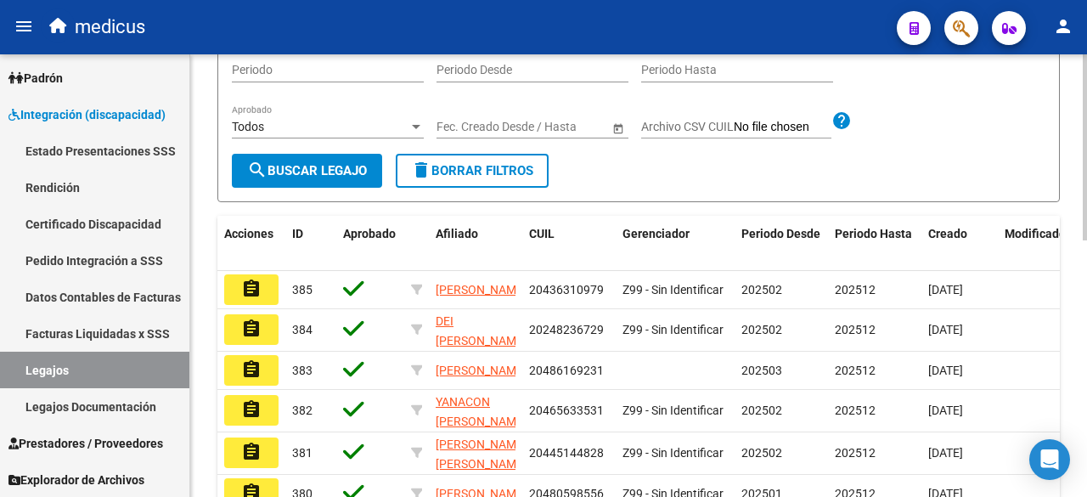
type input "43631097"
click at [336, 178] on span "search Buscar Legajo" at bounding box center [307, 170] width 120 height 15
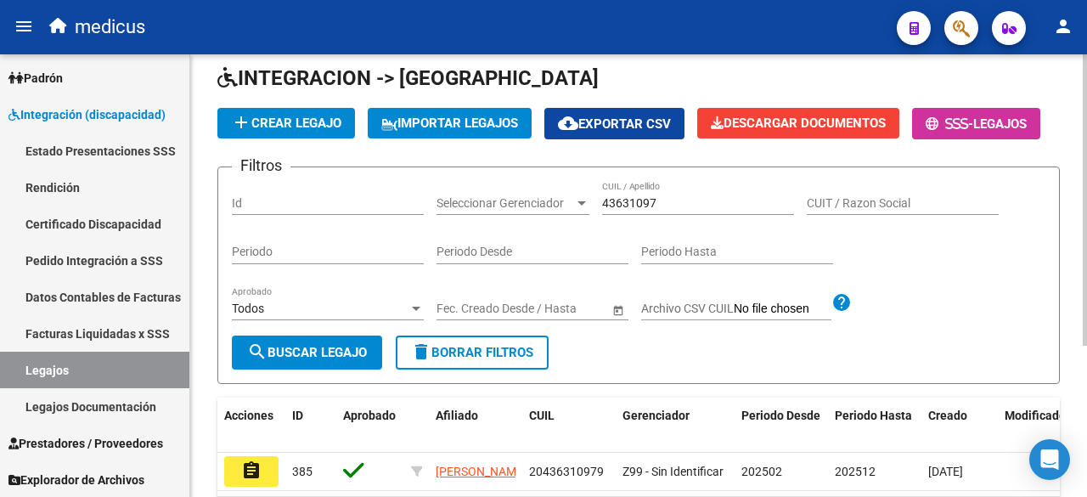
scroll to position [158, 0]
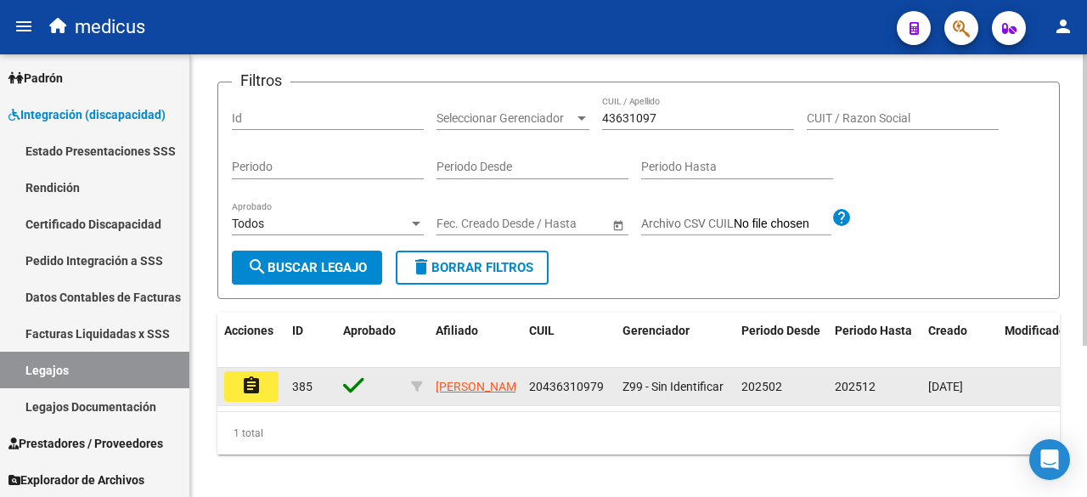
click at [269, 402] on button "assignment" at bounding box center [251, 386] width 54 height 31
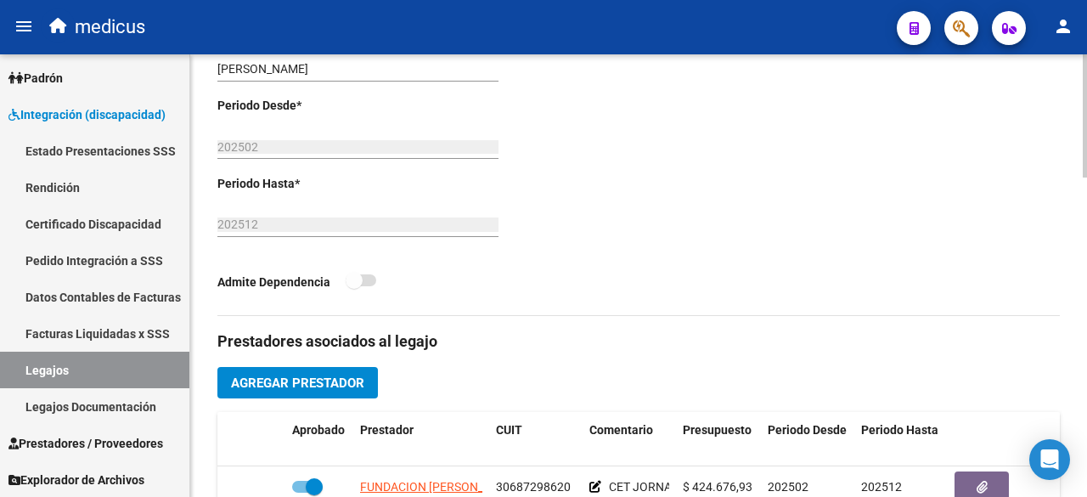
scroll to position [340, 0]
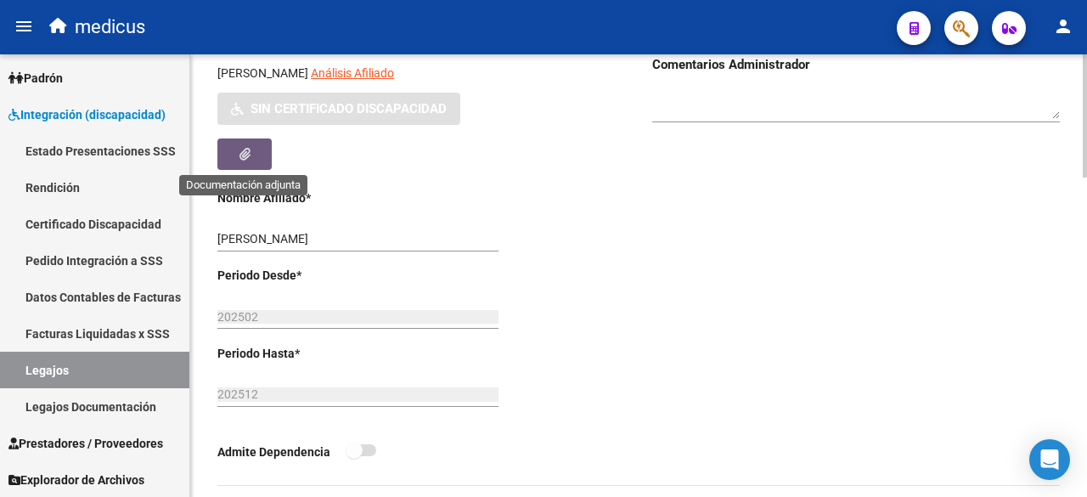
click at [245, 157] on icon "button" at bounding box center [245, 154] width 11 height 13
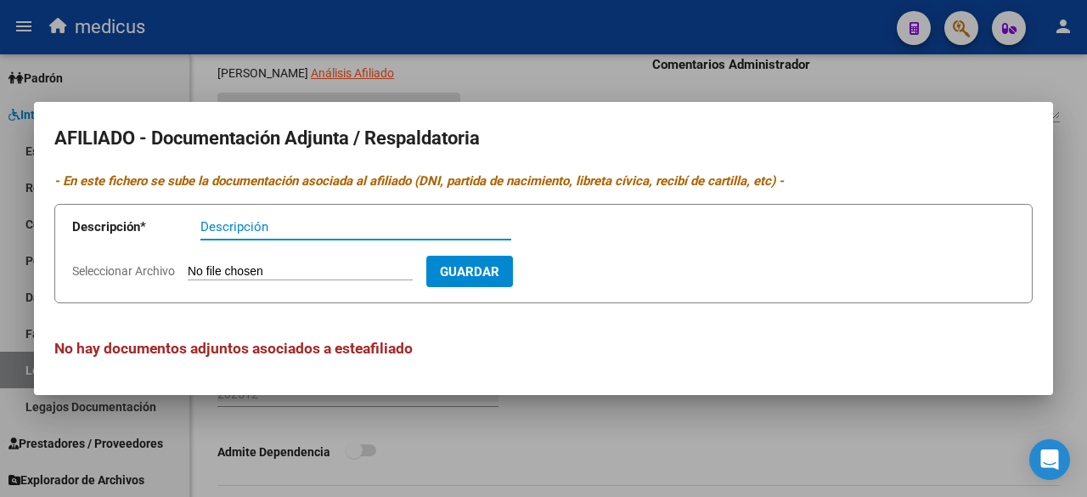
click at [292, 223] on input "Descripción" at bounding box center [355, 226] width 311 height 15
click at [291, 262] on form "Descripción * Descripción Seleccionar Archivo Guardar" at bounding box center [543, 253] width 979 height 99
click at [251, 94] on div at bounding box center [543, 248] width 1087 height 497
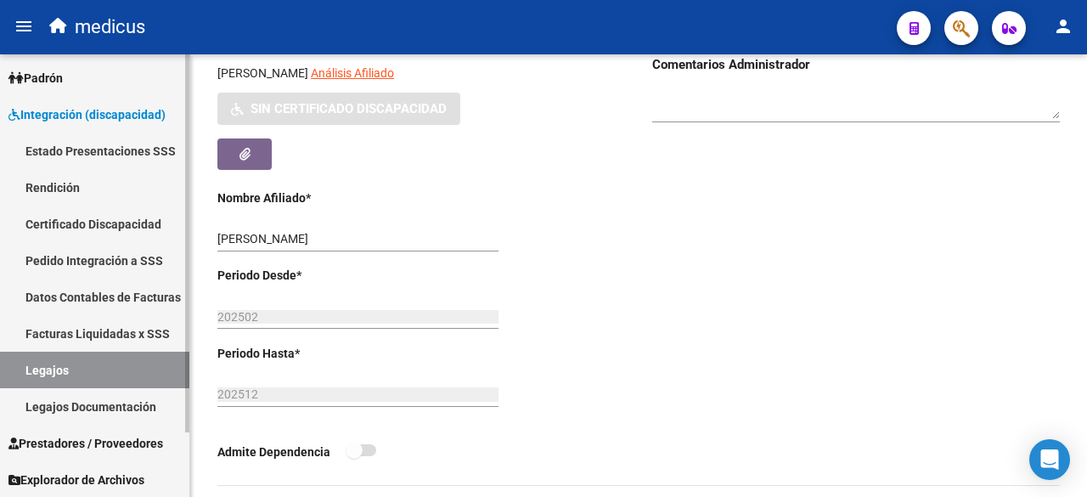
click at [85, 220] on link "Certificado Discapacidad" at bounding box center [94, 224] width 189 height 37
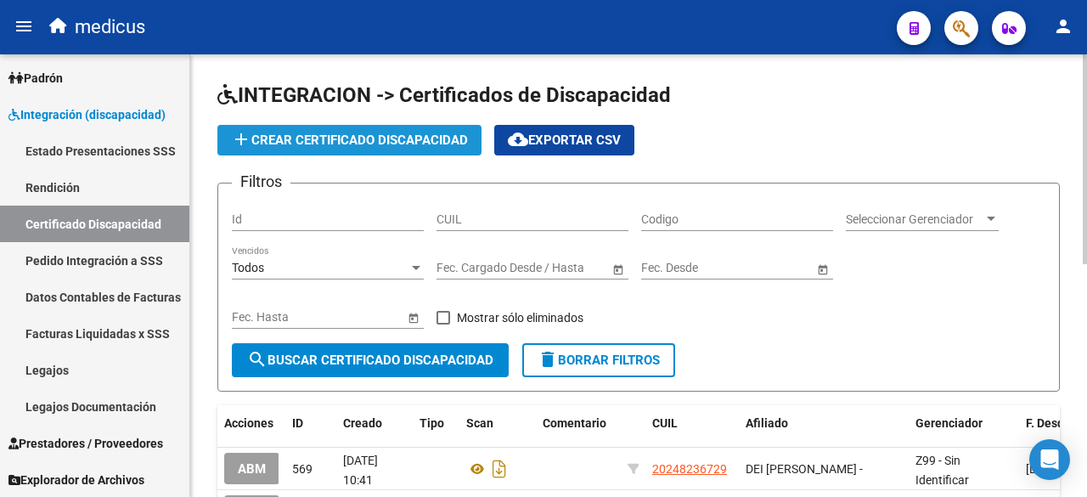
click at [390, 130] on button "add Crear Certificado Discapacidad" at bounding box center [349, 140] width 264 height 31
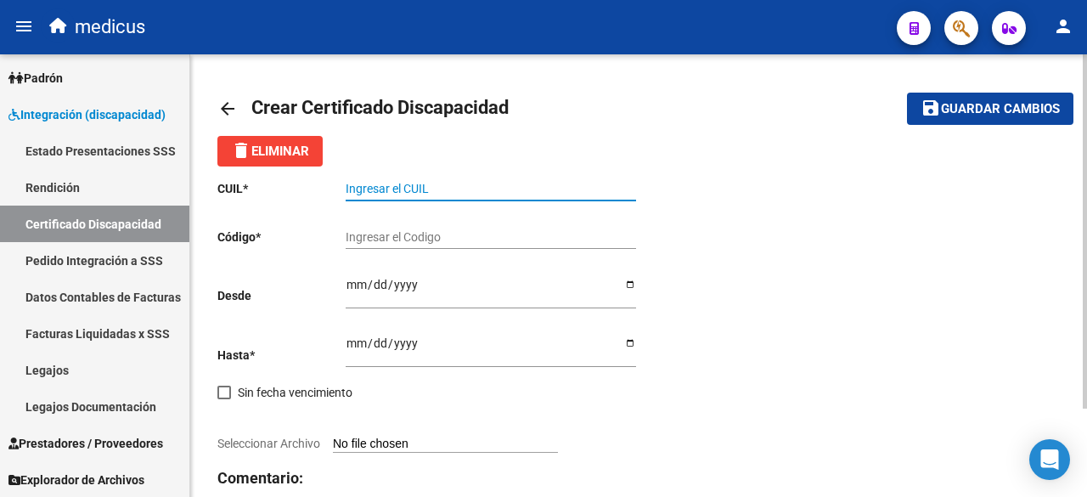
click at [412, 191] on input "Ingresar el CUIL" at bounding box center [491, 189] width 291 height 14
paste input "43-631097"
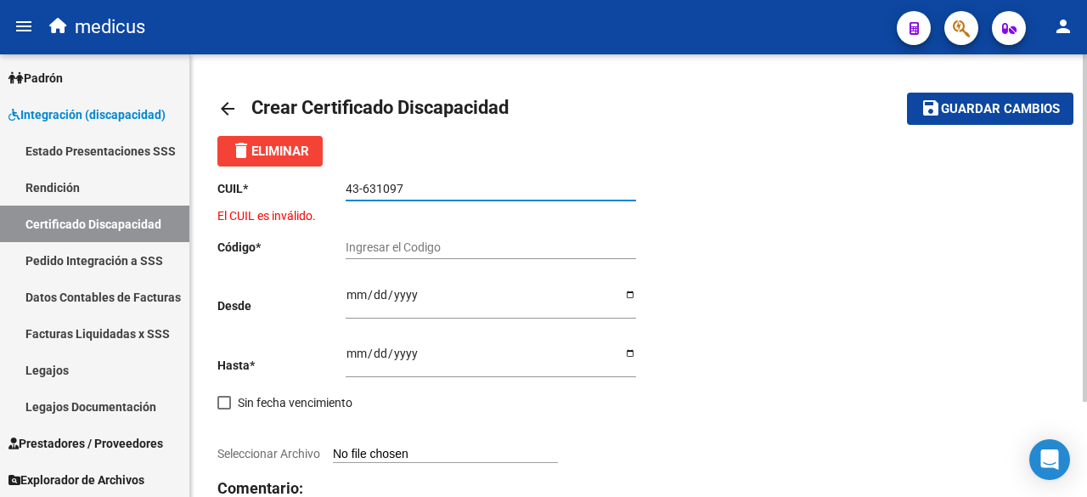
type input "43-631097"
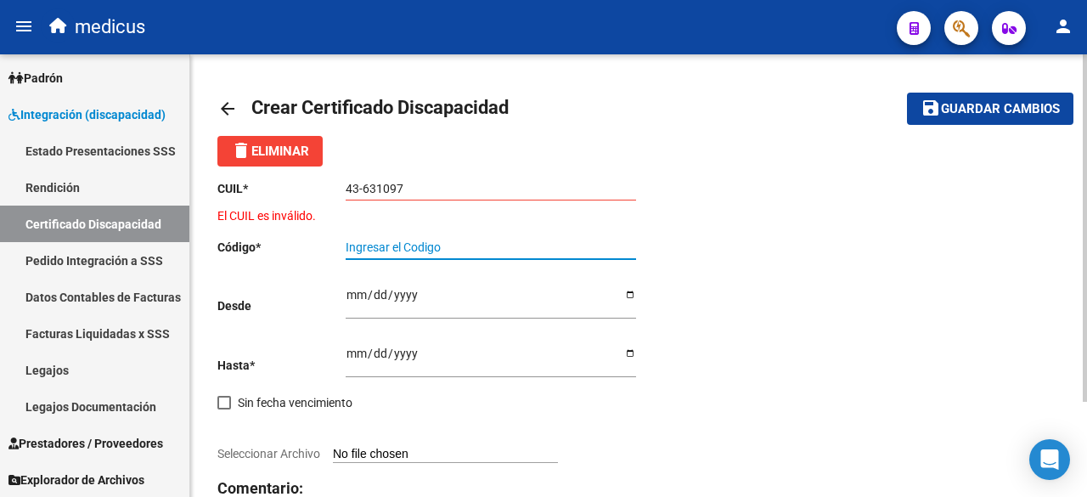
click at [421, 252] on input "Ingresar el Codigo" at bounding box center [491, 247] width 291 height 14
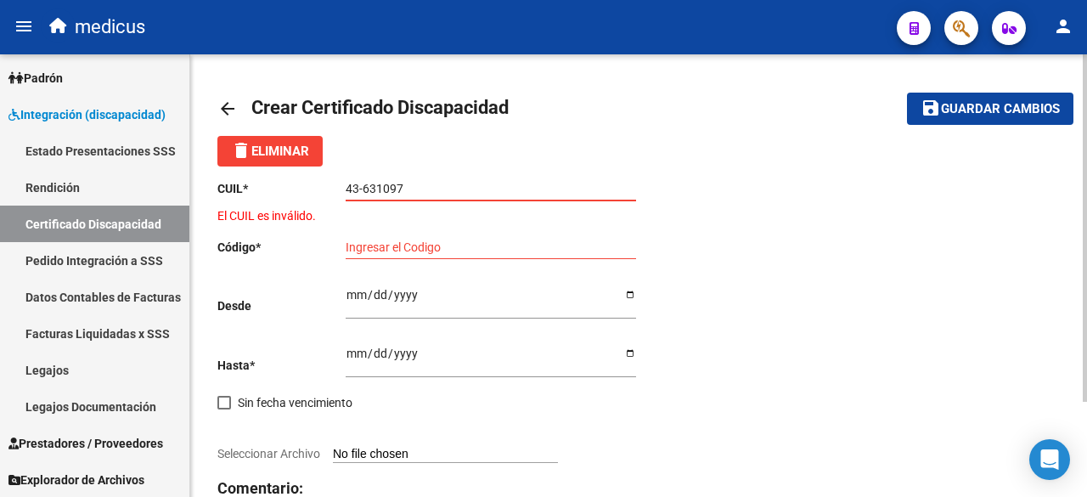
drag, startPoint x: 416, startPoint y: 181, endPoint x: 296, endPoint y: 180, distance: 119.8
click at [296, 182] on app-form-text-field "CUIL * 43-631097 Ingresar el CUIL" at bounding box center [426, 189] width 419 height 14
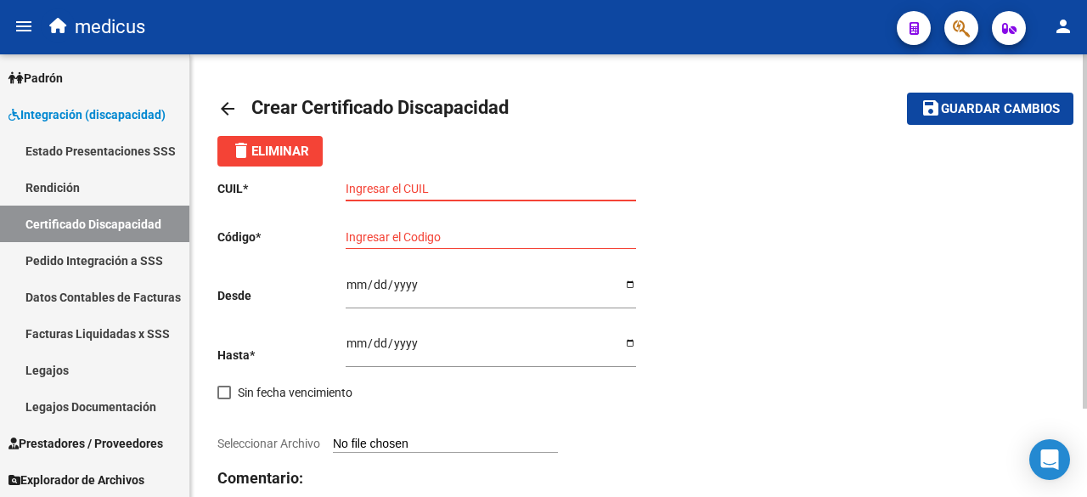
click at [412, 193] on input "Ingresar el CUIL" at bounding box center [491, 189] width 291 height 14
paste input "20-43631097-9"
type input "20-43631097-9"
click at [426, 231] on input "Ingresar el Codigo" at bounding box center [491, 237] width 291 height 14
click at [548, 242] on input "Ingresar el Codigo" at bounding box center [491, 237] width 291 height 14
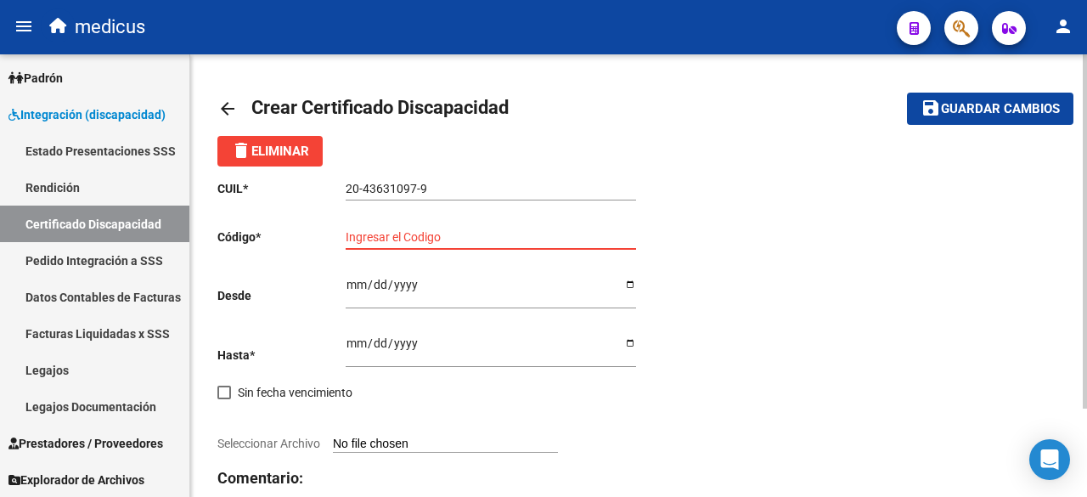
paste input "ARG020004361097201509022025090CBA536"
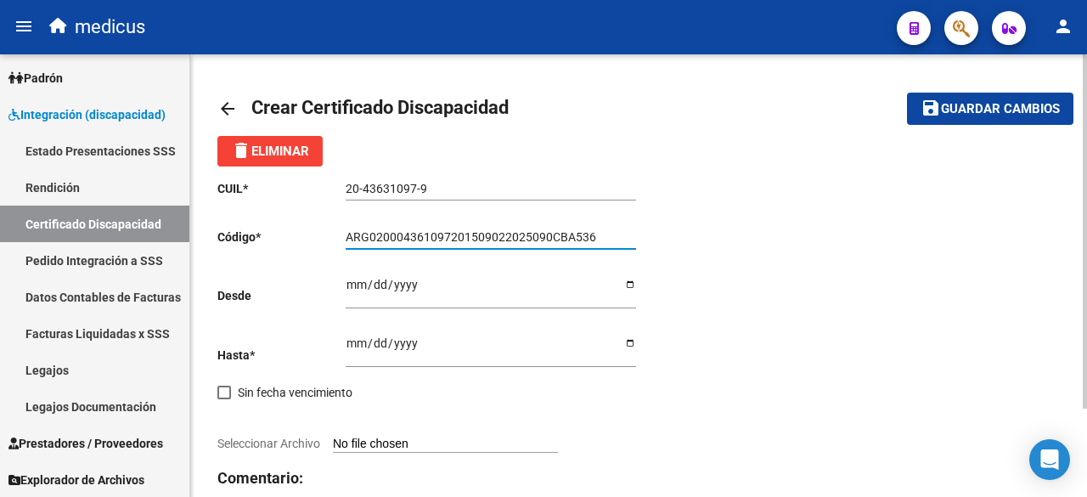
type input "ARG020004361097201509022025090CBA536"
drag, startPoint x: 765, startPoint y: 415, endPoint x: 732, endPoint y: 398, distance: 36.9
click at [765, 415] on div "CUIL * 20-43631097-9 Ingresar el CUIL Código * ARG020004361097201509022025090CB…" at bounding box center [638, 366] width 843 height 400
click at [350, 284] on input "Ingresar fec. Desde" at bounding box center [491, 290] width 291 height 25
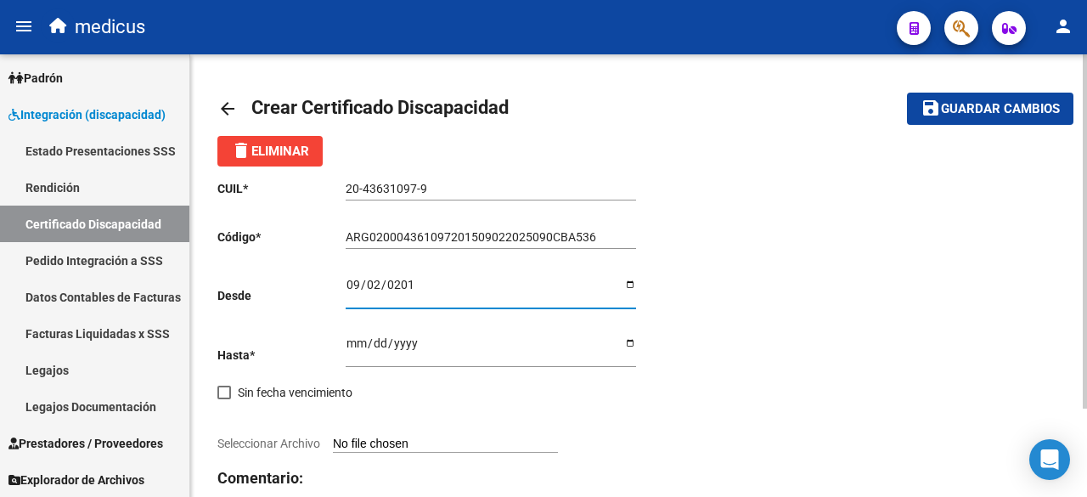
type input "[DATE]"
click at [360, 339] on input "Ingresar fec. Hasta" at bounding box center [491, 348] width 291 height 25
click at [654, 438] on div "CUIL * 20-43631097-9 Ingresar el CUIL Código * ARG020004361097201509022025090CB…" at bounding box center [638, 366] width 843 height 400
click at [352, 341] on input "Ingresar fec. Hasta" at bounding box center [491, 348] width 291 height 25
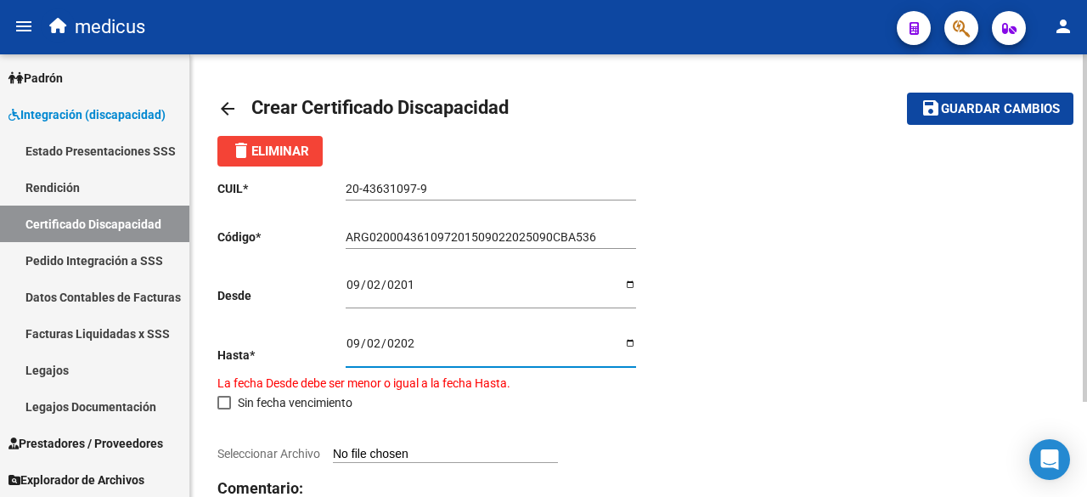
type input "[DATE]"
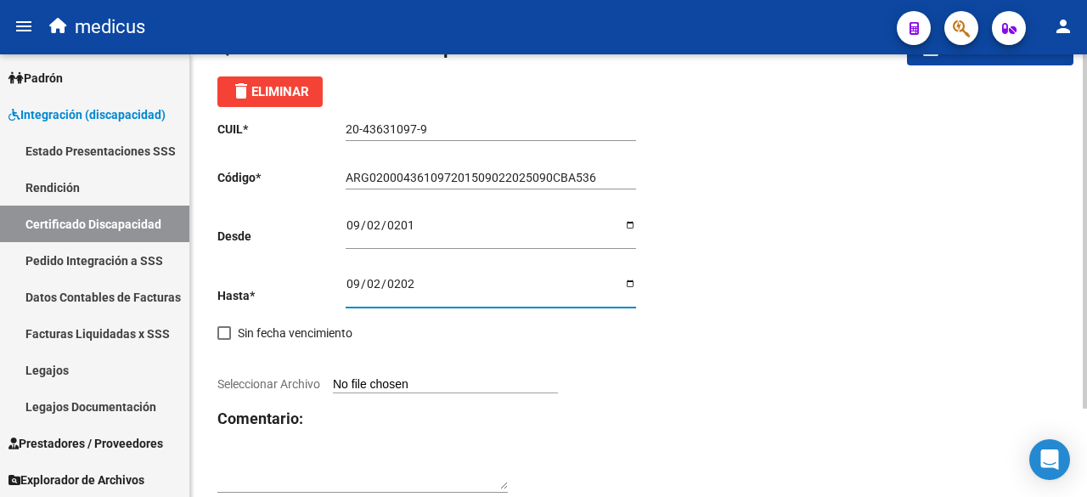
scroll to position [110, 0]
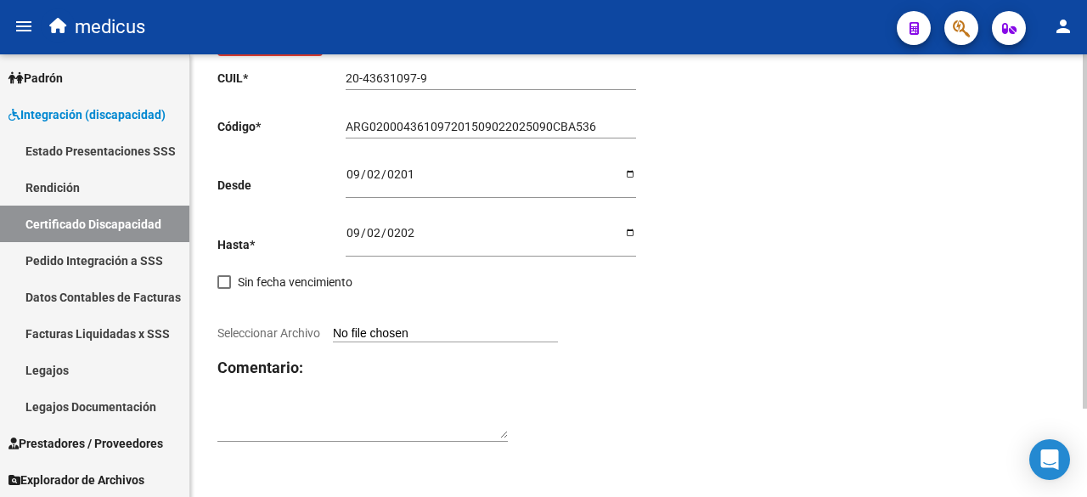
click at [415, 329] on input "Seleccionar Archivo" at bounding box center [445, 334] width 225 height 16
type input "C:\fakepath\CUD.pdf"
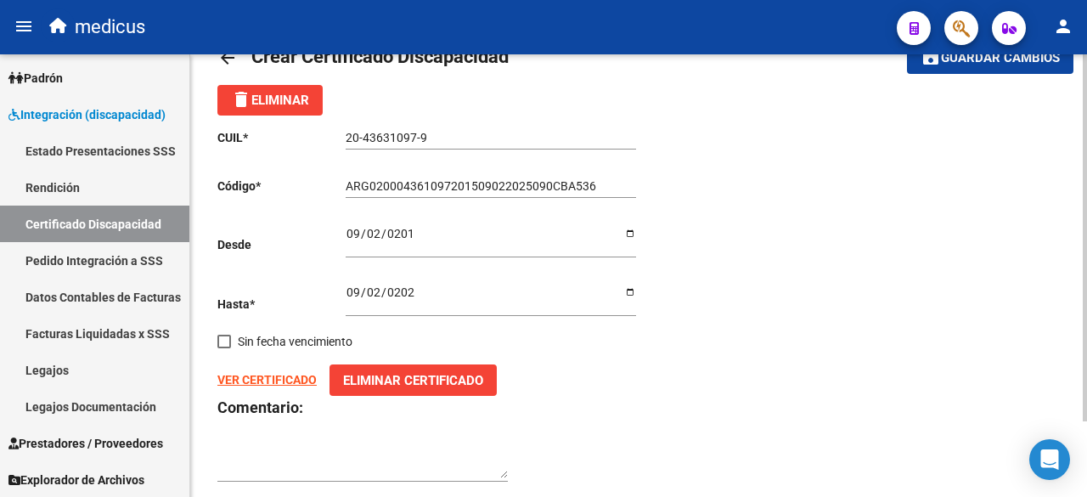
scroll to position [0, 0]
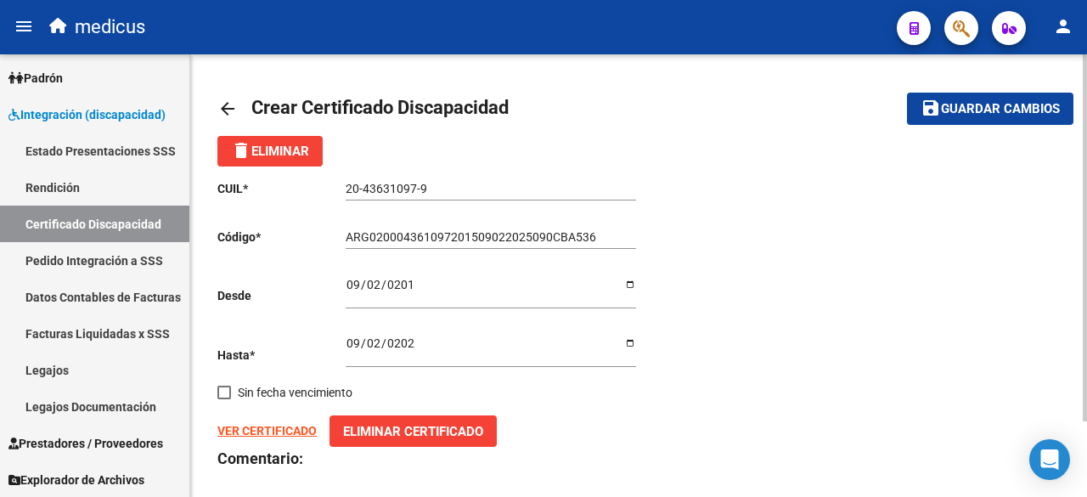
click at [936, 113] on mat-icon "save" at bounding box center [931, 108] width 20 height 20
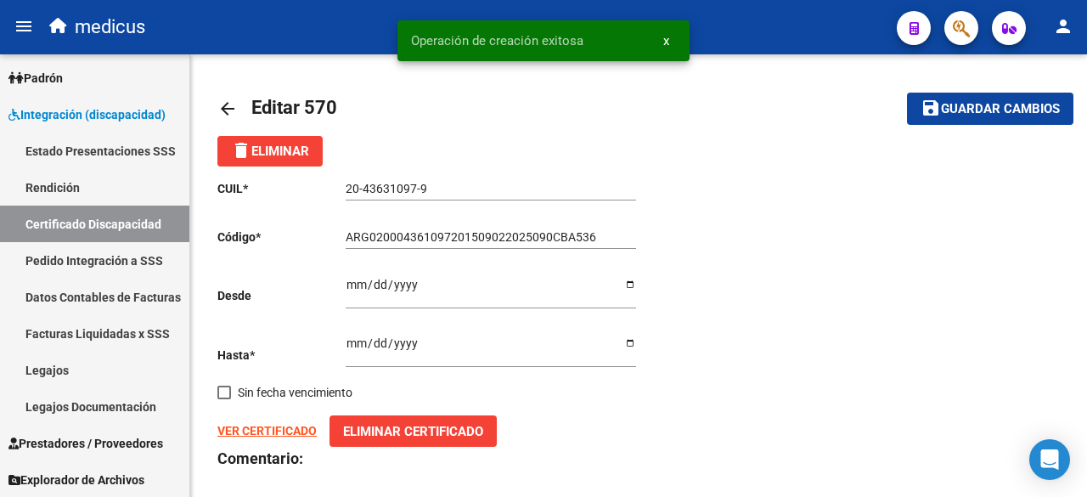
click at [668, 42] on span "x" at bounding box center [666, 40] width 6 height 15
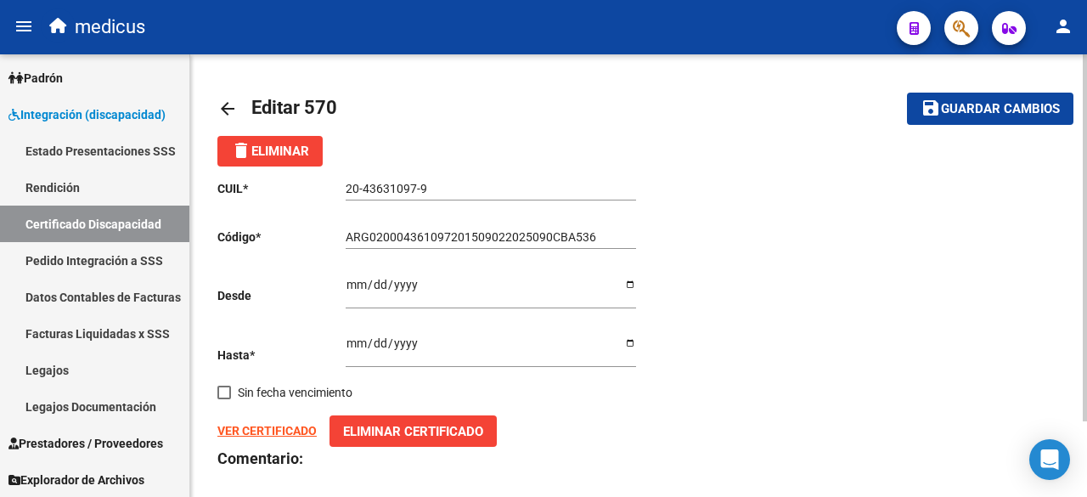
click at [994, 112] on span "Guardar cambios" at bounding box center [1000, 109] width 119 height 15
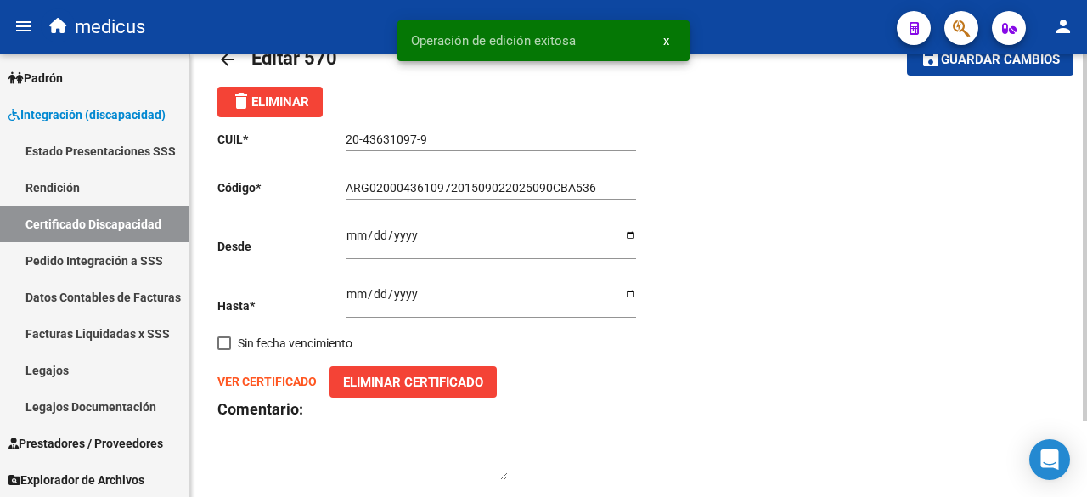
scroll to position [90, 0]
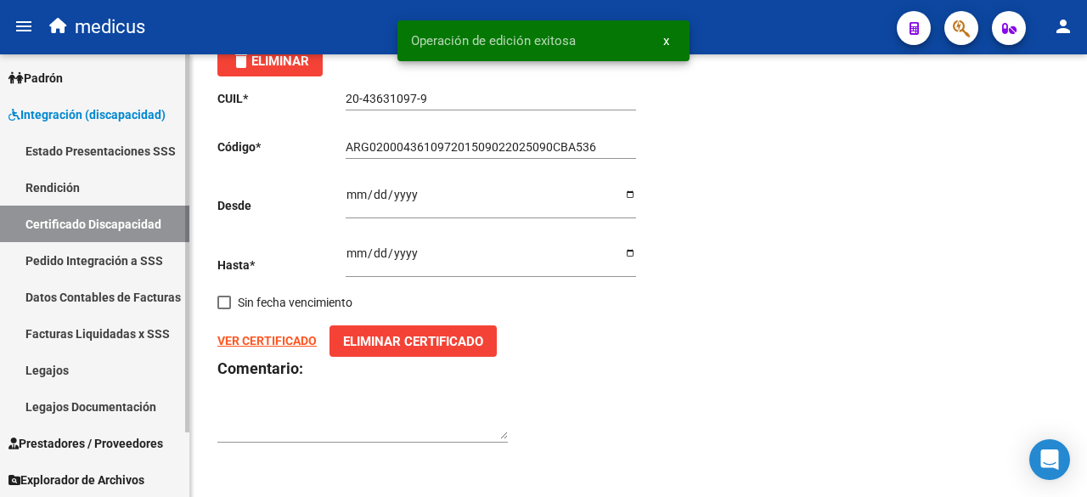
click at [83, 378] on link "Legajos" at bounding box center [94, 370] width 189 height 37
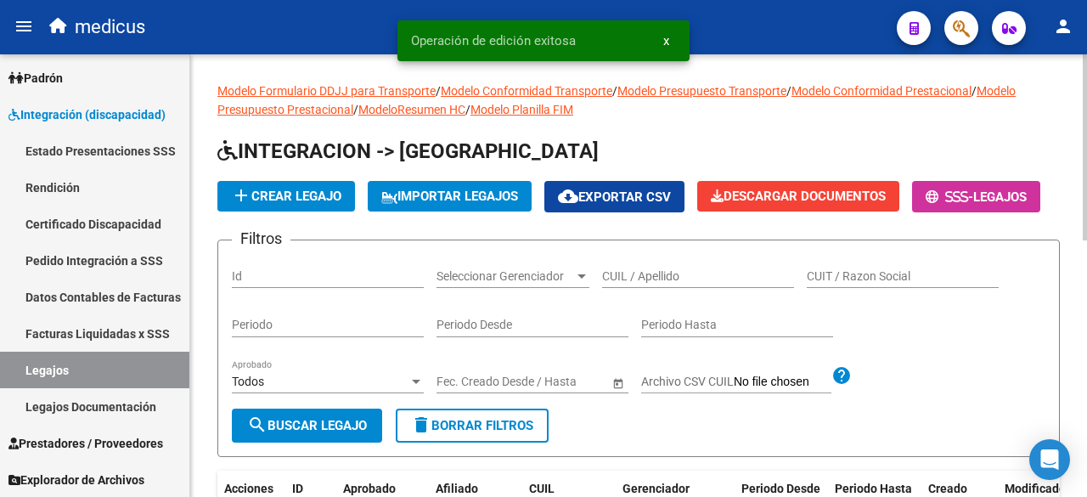
click at [296, 198] on span "add Crear Legajo" at bounding box center [286, 196] width 110 height 15
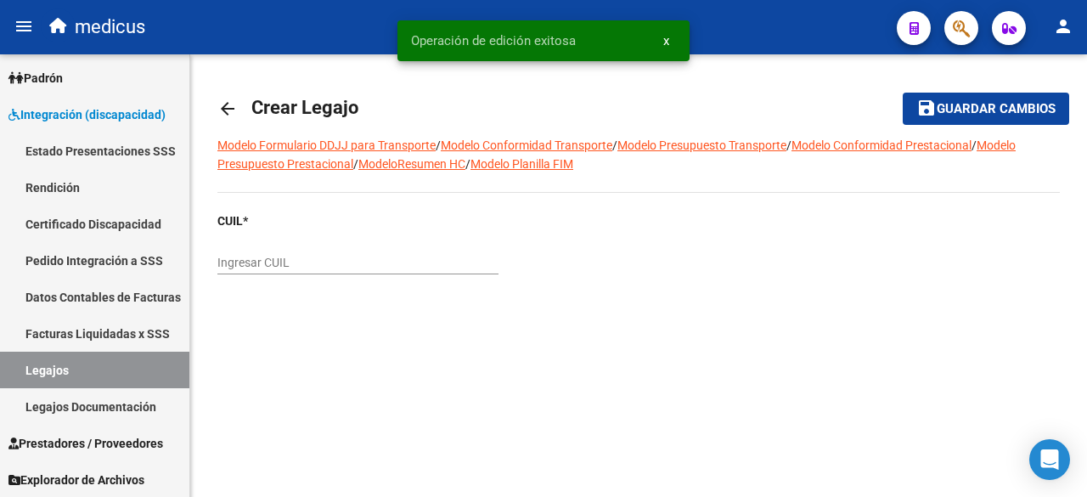
click at [226, 103] on mat-icon "arrow_back" at bounding box center [227, 109] width 20 height 20
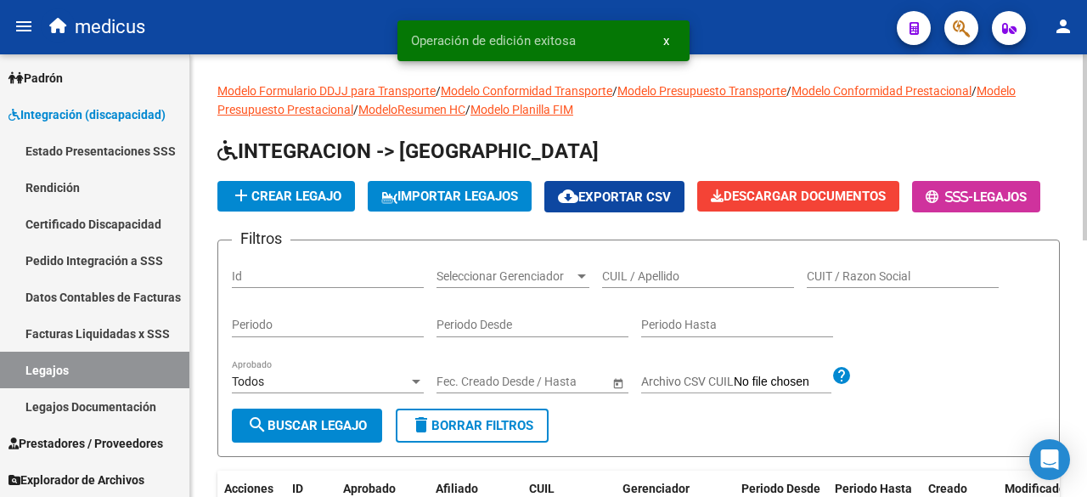
click at [662, 284] on input "CUIL / Apellido" at bounding box center [698, 276] width 192 height 14
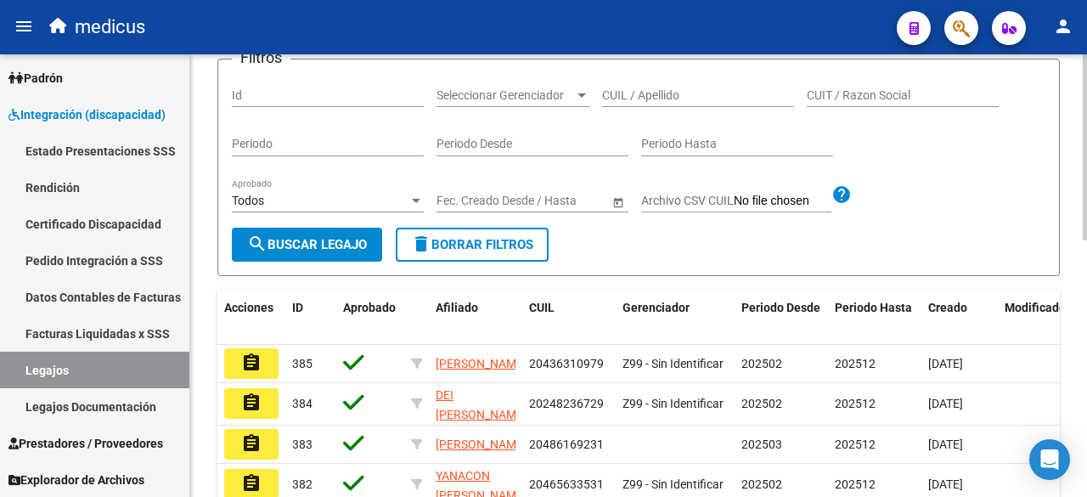
scroll to position [85, 0]
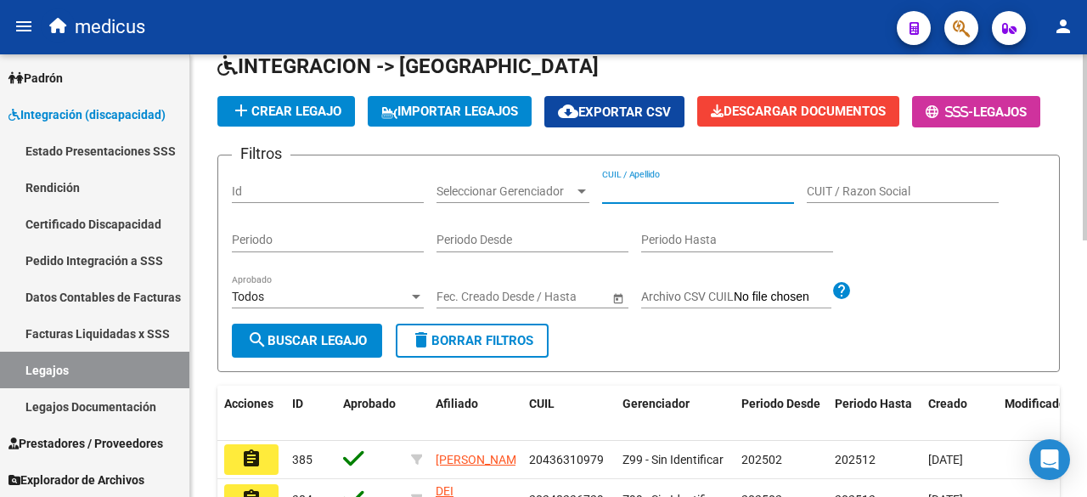
click at [678, 199] on input "CUIL / Apellido" at bounding box center [698, 191] width 192 height 14
paste input "20373750214"
type input "20373750214"
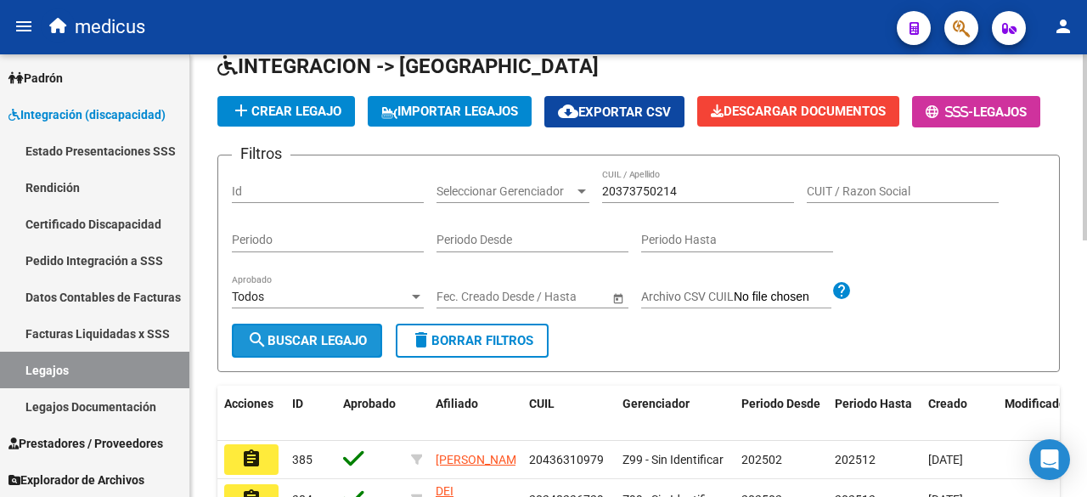
click at [311, 348] on span "search Buscar Legajo" at bounding box center [307, 340] width 120 height 15
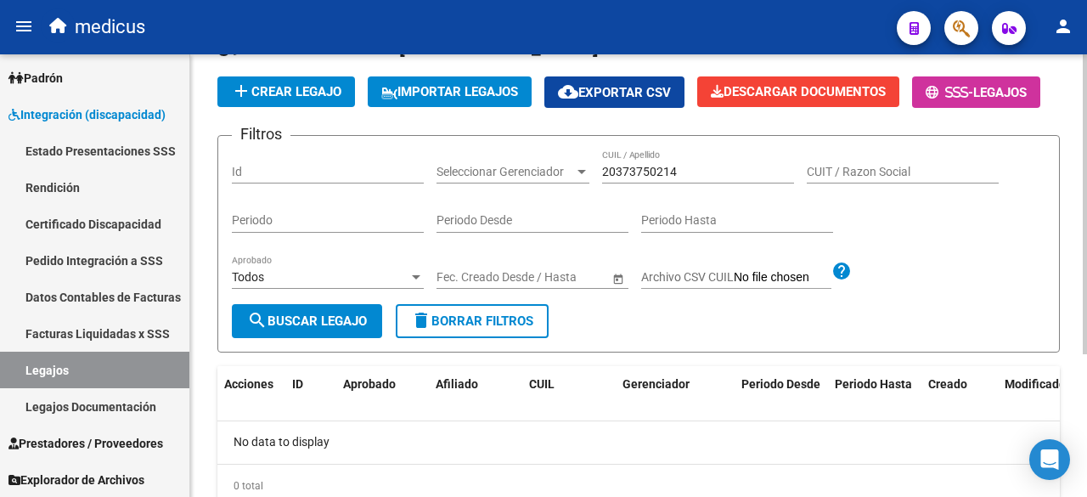
scroll to position [0, 0]
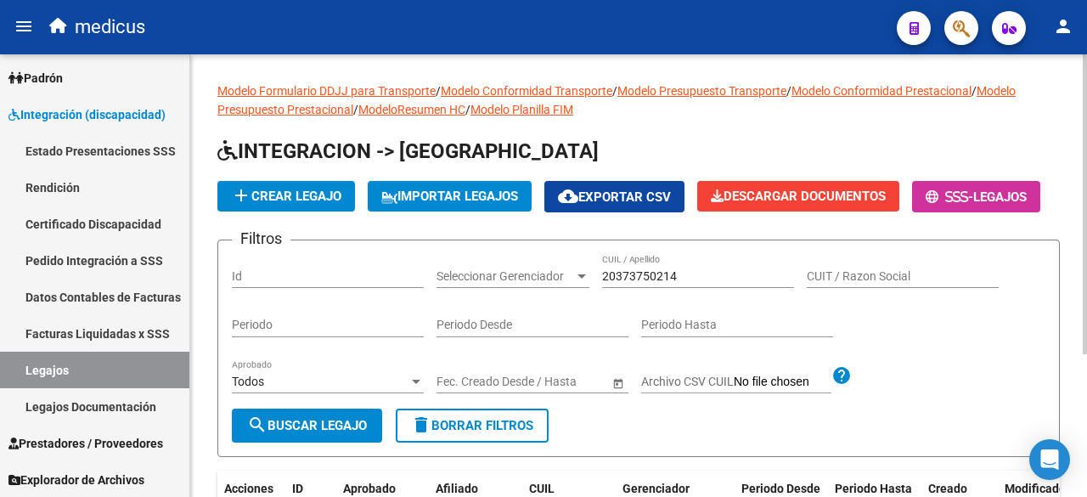
click at [327, 208] on button "add Crear Legajo" at bounding box center [286, 196] width 138 height 31
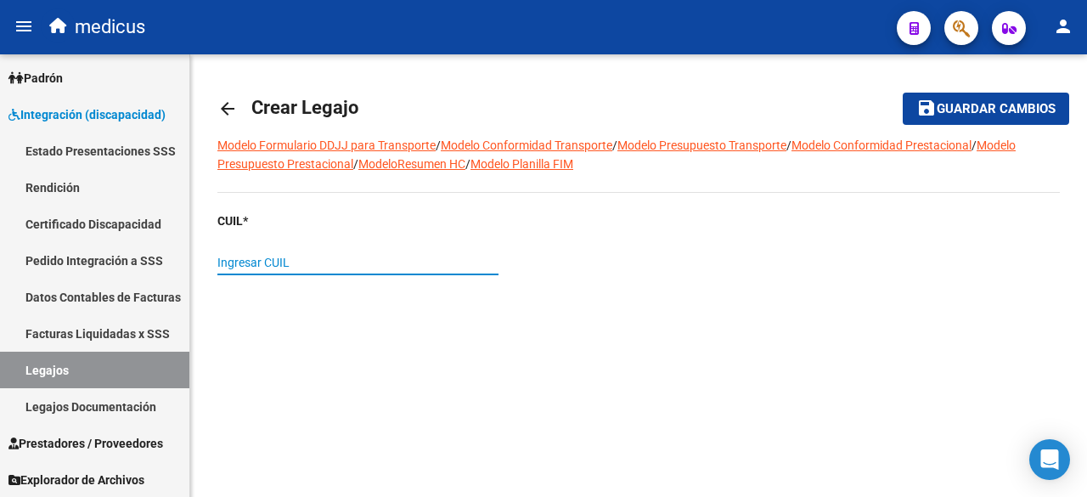
click at [433, 267] on input "Ingresar CUIL" at bounding box center [357, 263] width 281 height 14
paste input "20-37375021-4"
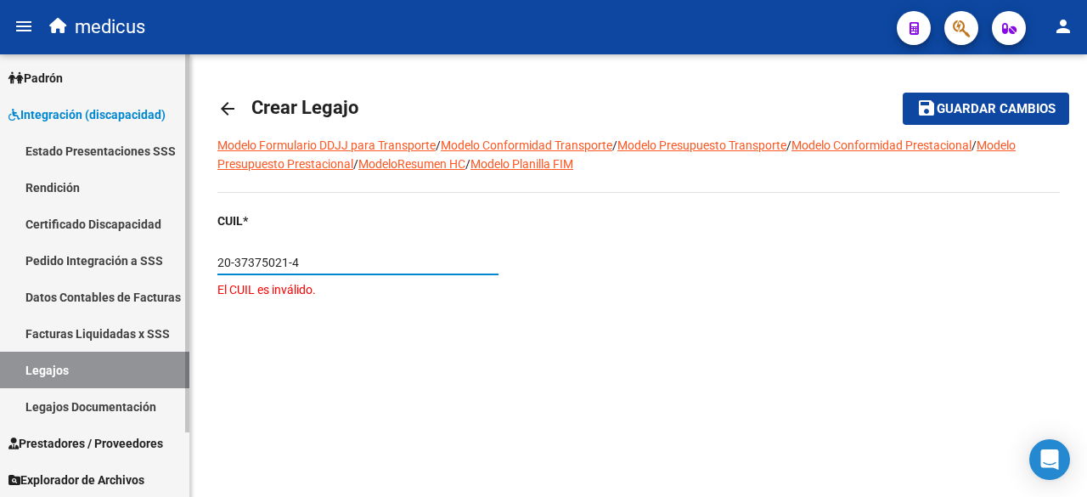
drag, startPoint x: 317, startPoint y: 261, endPoint x: 139, endPoint y: 257, distance: 177.6
click at [139, 257] on mat-sidenav-container "Firma Express Inicio Calendario SSS Instructivos Contacto OS Tesorería Extracto…" at bounding box center [543, 275] width 1087 height 443
paste input "3"
type input "20-37375021-3"
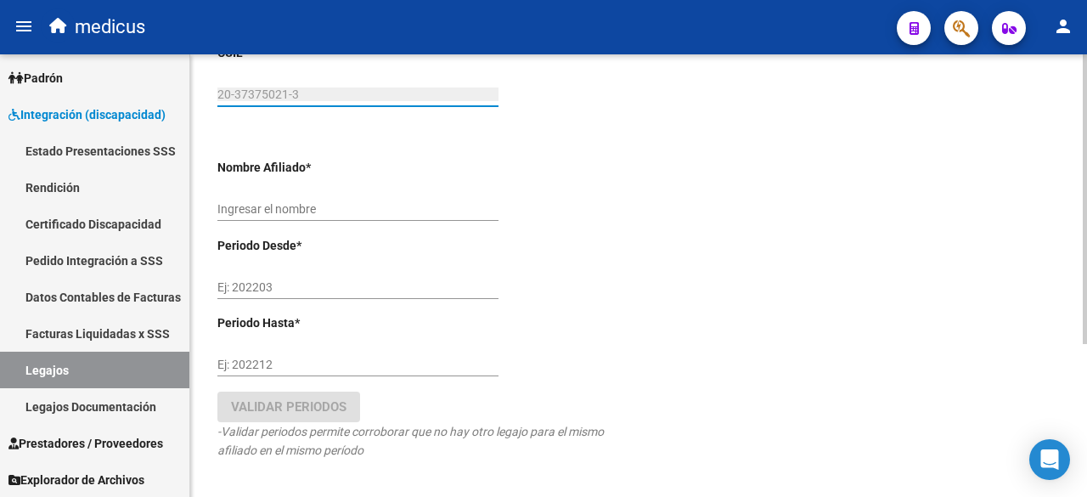
scroll to position [170, 0]
type input "[PERSON_NAME]"
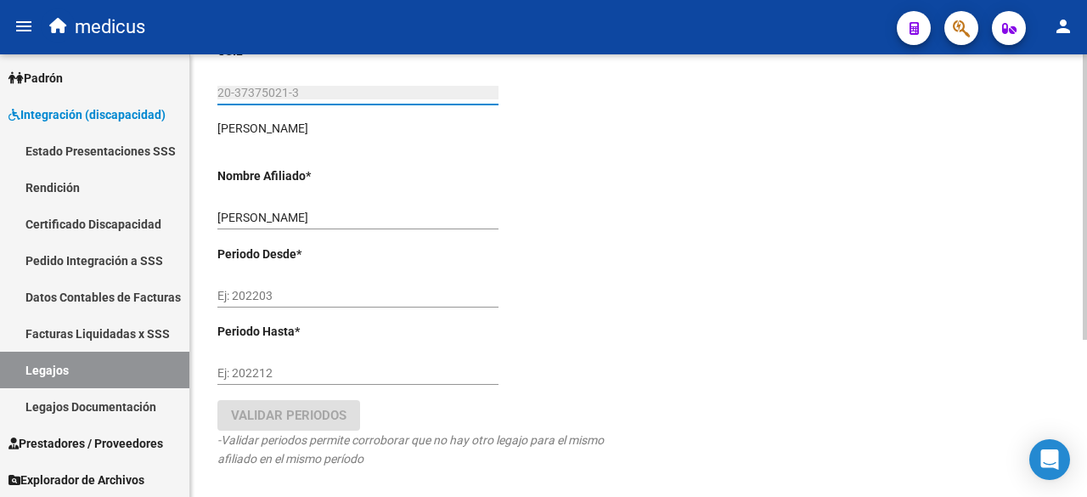
type input "20-37375021-3"
click at [358, 308] on div "Ej: 202203" at bounding box center [357, 298] width 281 height 48
click at [353, 295] on input "Ej: 202203" at bounding box center [357, 296] width 281 height 14
click at [409, 169] on div "CUIL * 20-37375021-3 Ingresar [PERSON_NAME] [PERSON_NAME] Nombre Afiliado * [PE…" at bounding box center [421, 279] width 408 height 474
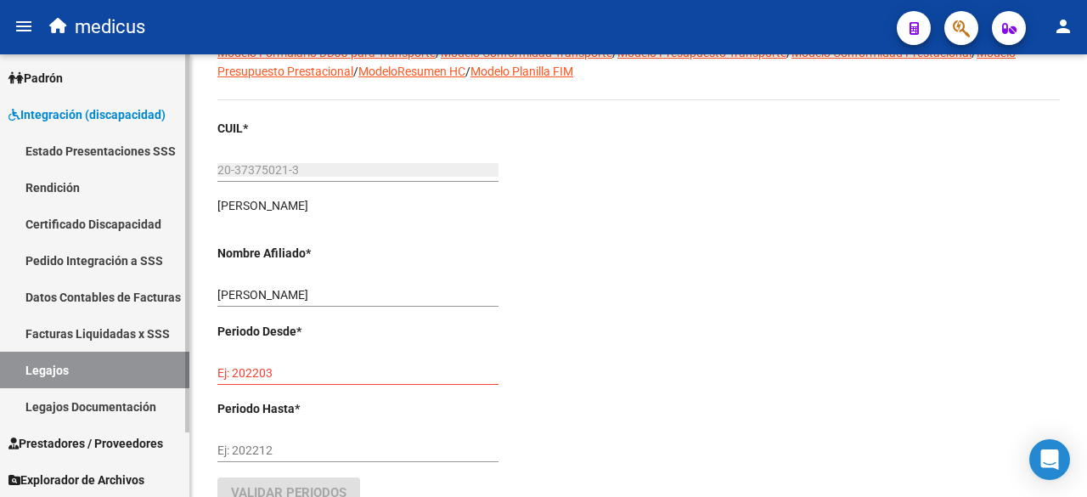
scroll to position [0, 0]
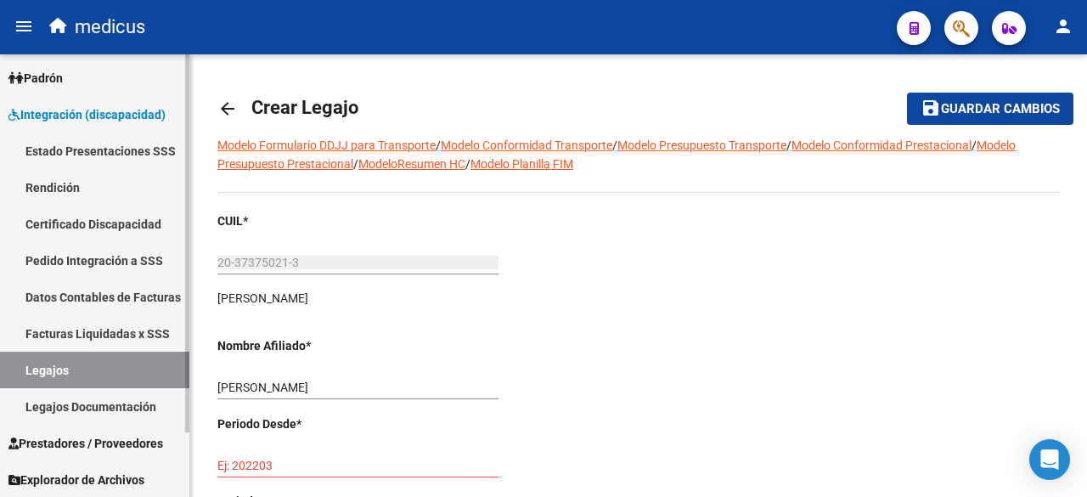
click at [111, 364] on link "Legajos" at bounding box center [94, 370] width 189 height 37
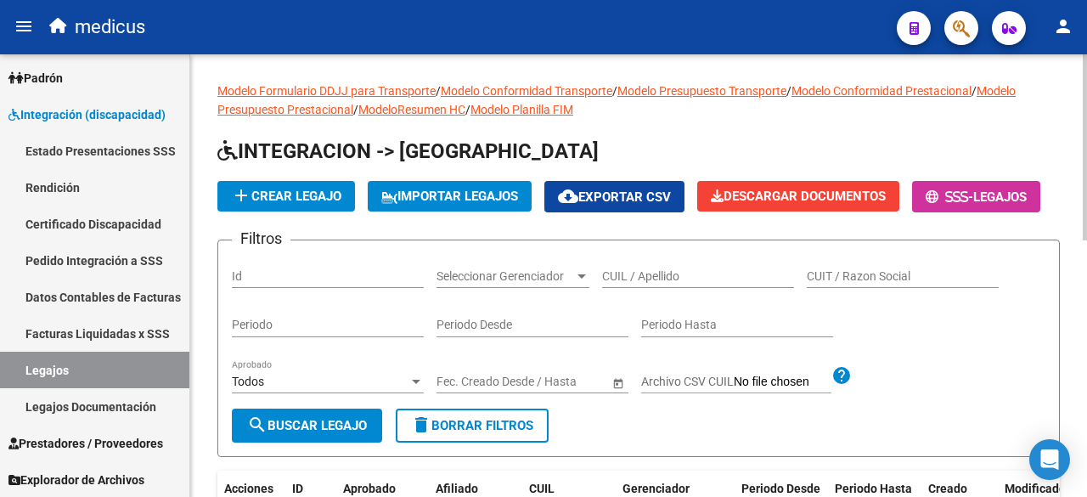
click at [694, 284] on input "CUIL / Apellido" at bounding box center [698, 276] width 192 height 14
paste input "20373750213"
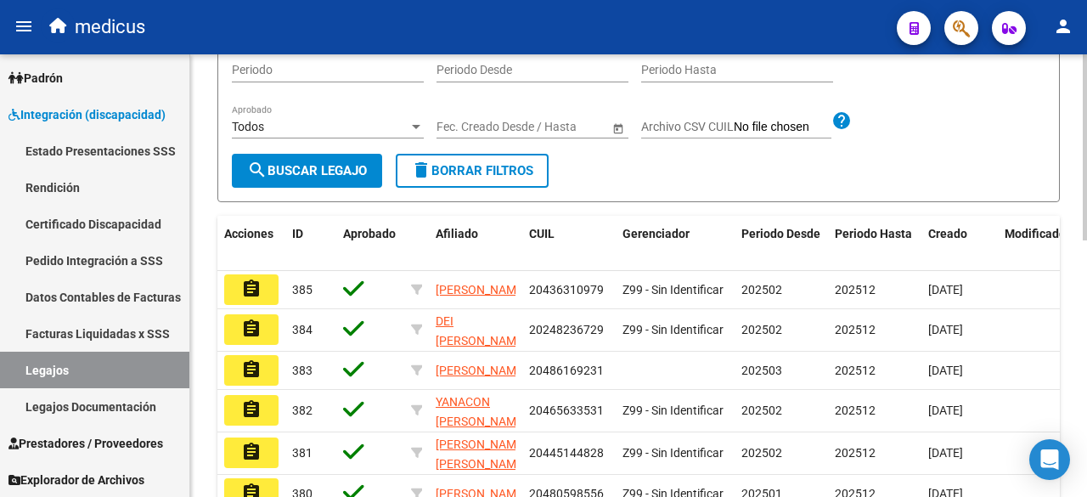
type input "20373750213"
click at [338, 178] on span "search Buscar Legajo" at bounding box center [307, 170] width 120 height 15
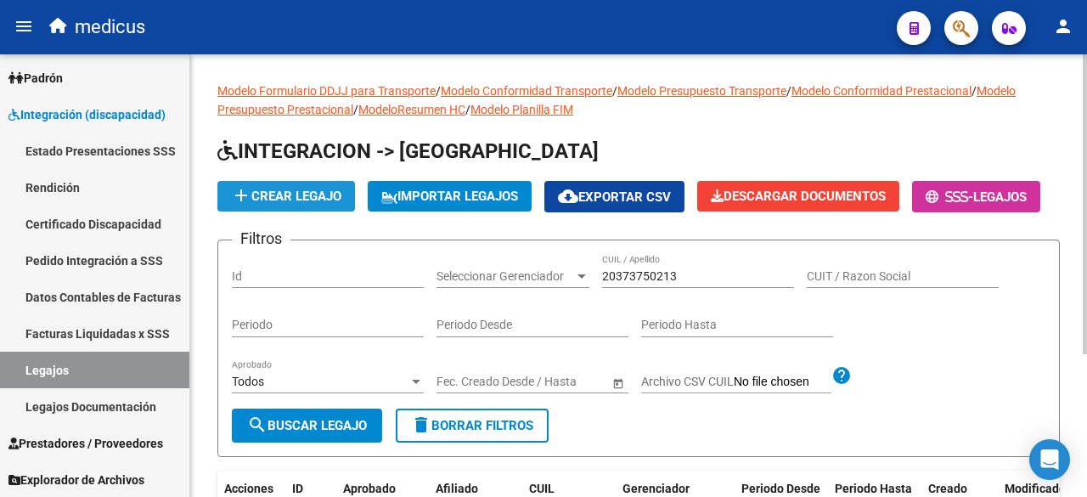
click at [285, 192] on span "add Crear Legajo" at bounding box center [286, 196] width 110 height 15
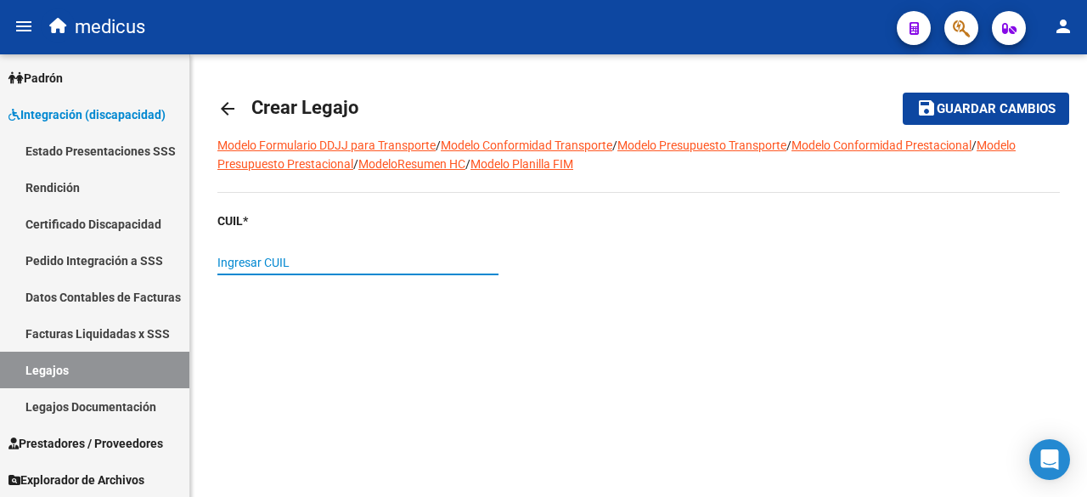
click at [366, 256] on input "Ingresar CUIL" at bounding box center [357, 263] width 281 height 14
paste input "20-37375021-3"
type input "20-37375021-3"
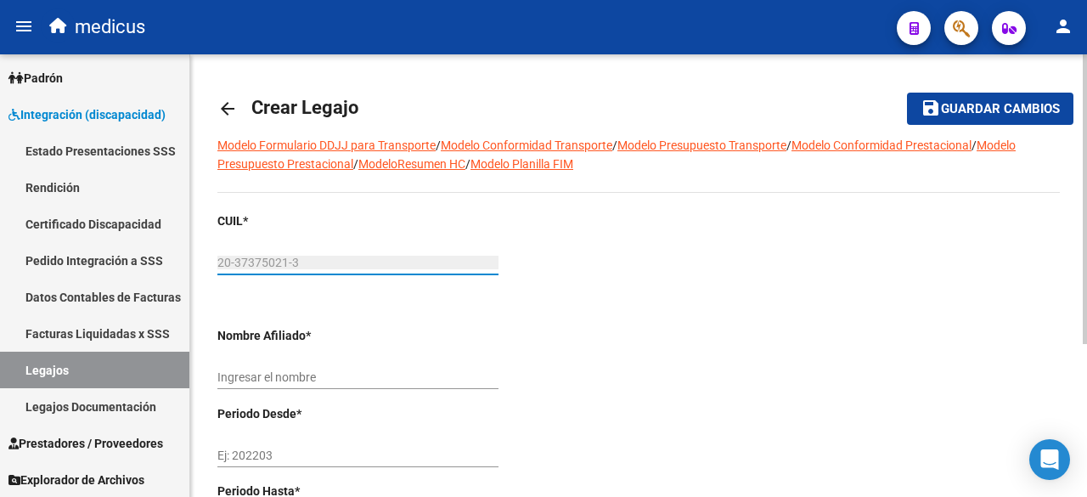
type input "[PERSON_NAME]"
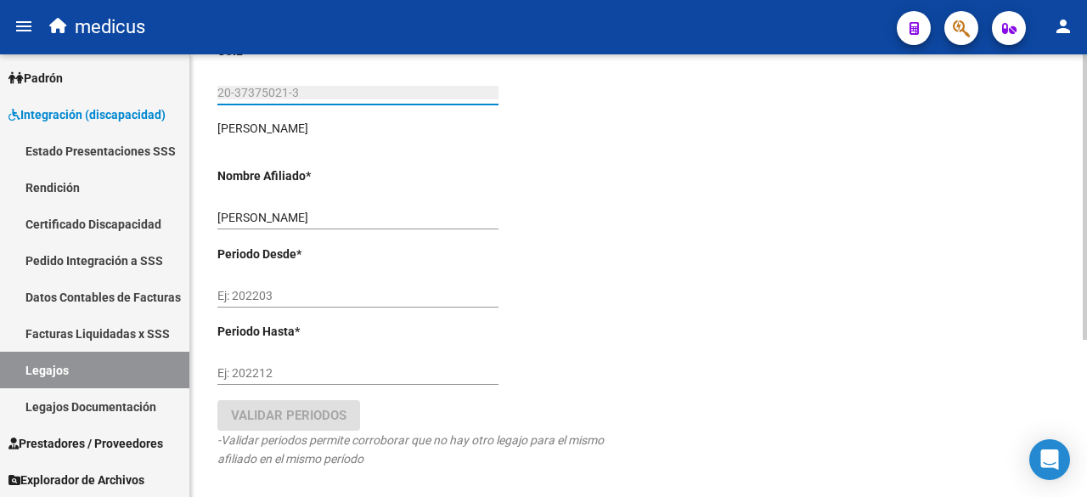
type input "20-37375021-3"
click at [296, 298] on input "Ej: 202203" at bounding box center [357, 296] width 281 height 14
type input "202503"
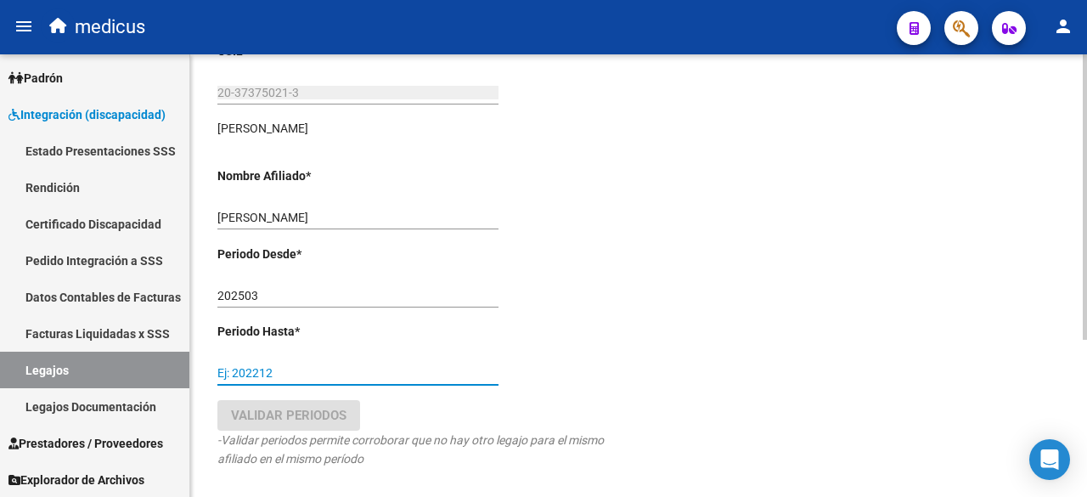
click at [264, 369] on input "Ej: 202212" at bounding box center [357, 373] width 281 height 14
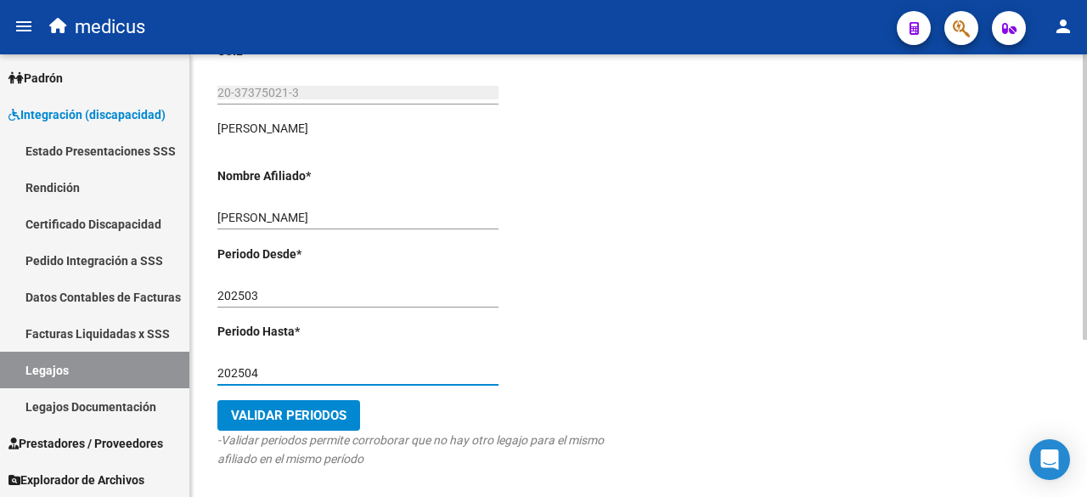
type input "202504"
click at [281, 393] on div "202504 Ej: 202212" at bounding box center [357, 375] width 281 height 48
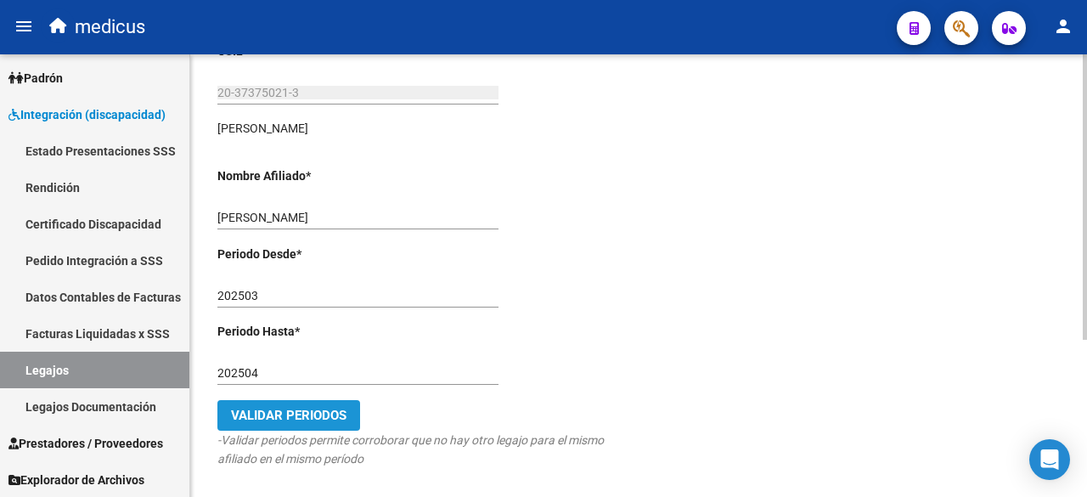
click at [294, 408] on span "Validar Periodos" at bounding box center [289, 415] width 116 height 15
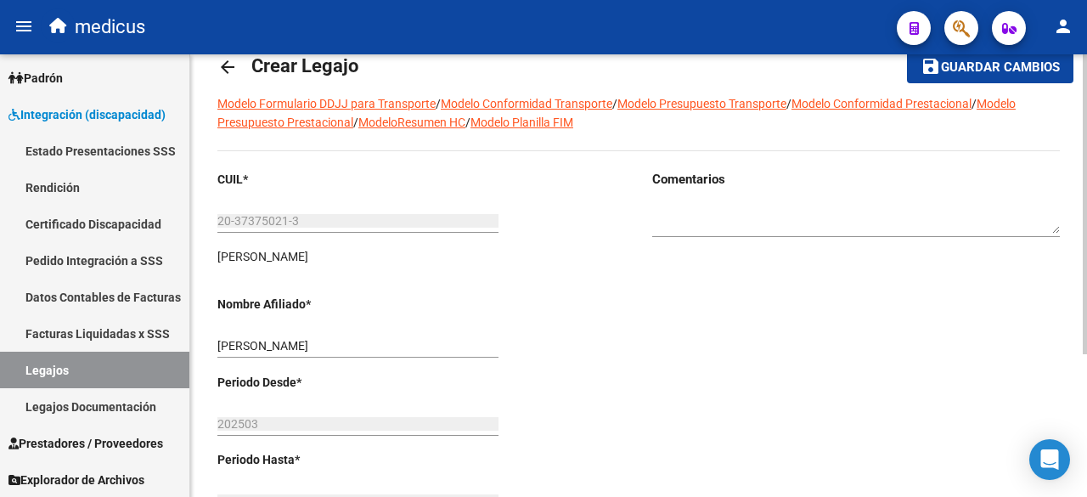
scroll to position [0, 0]
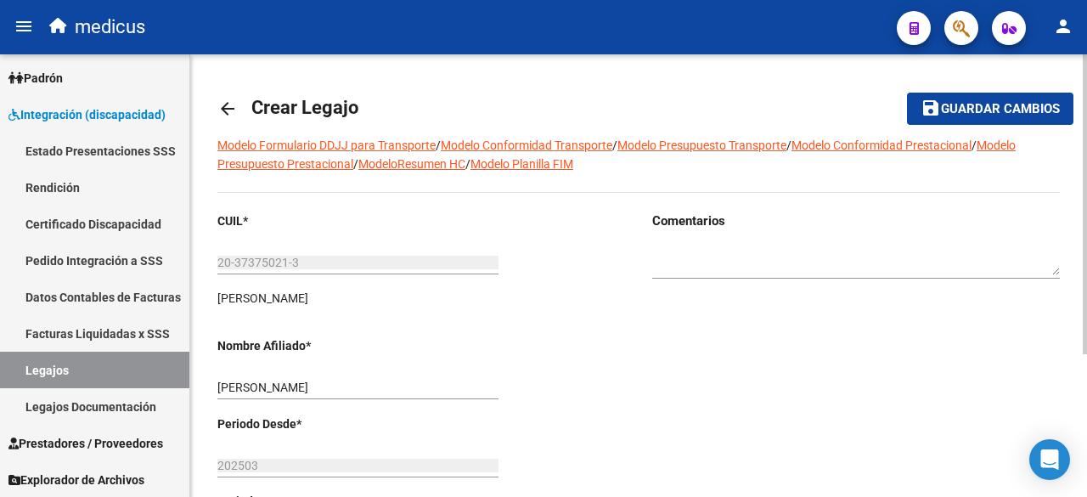
click at [988, 104] on span "Guardar cambios" at bounding box center [1000, 109] width 119 height 15
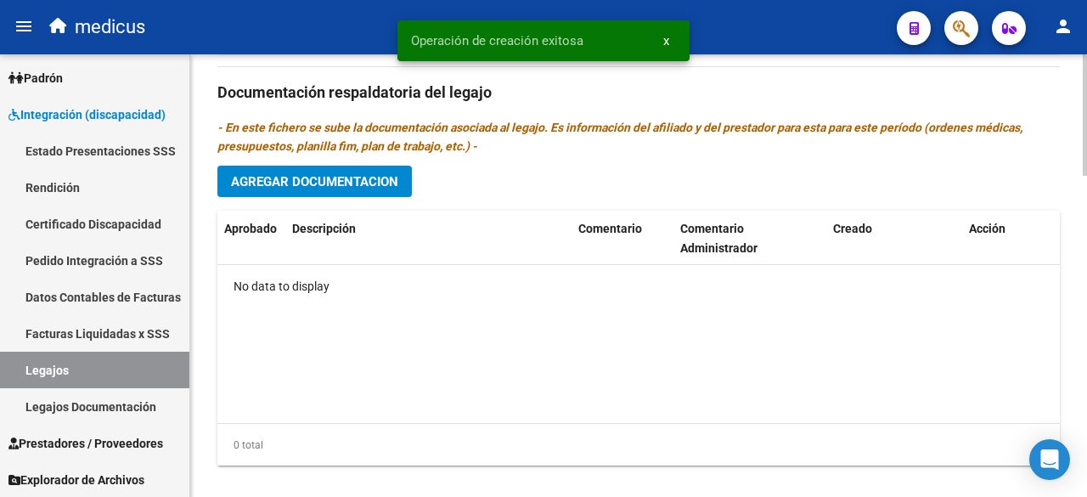
scroll to position [1174, 0]
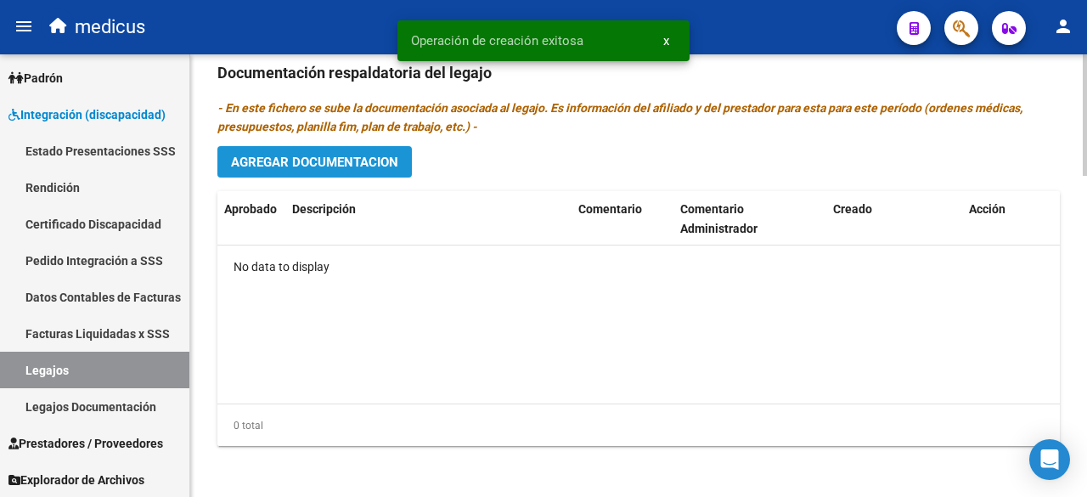
click at [348, 159] on span "Agregar Documentacion" at bounding box center [314, 162] width 167 height 15
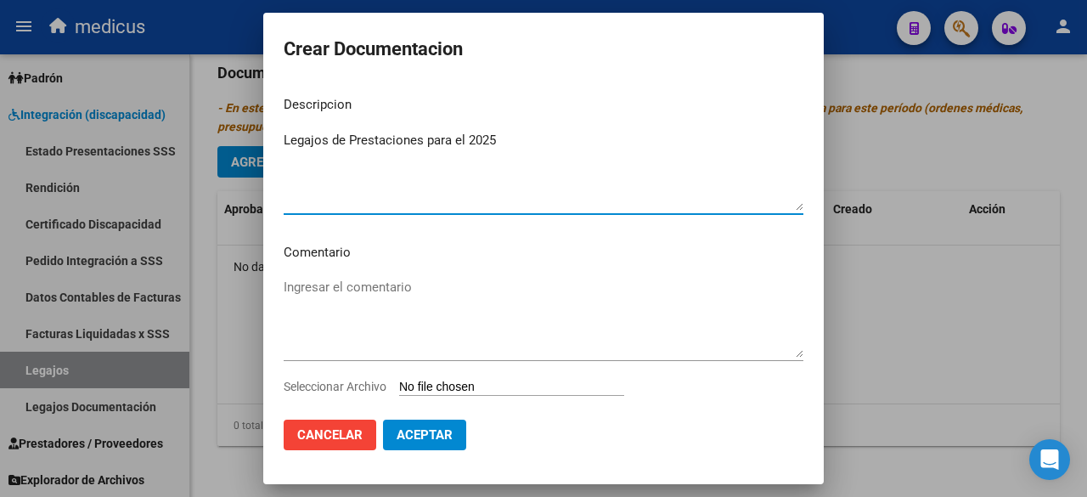
type textarea "Legajos de Prestaciones para el 2025"
click at [419, 296] on textarea "Ingresar el comentario" at bounding box center [544, 318] width 520 height 80
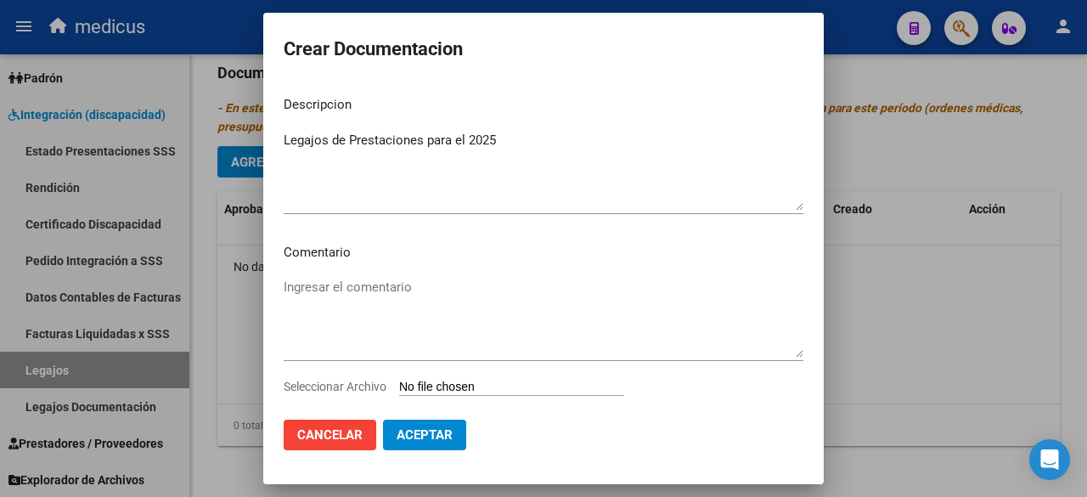
click at [459, 377] on div "Seleccionar Archivo" at bounding box center [544, 393] width 520 height 32
click at [462, 388] on input "Seleccionar Archivo" at bounding box center [511, 388] width 225 height 16
type input "C:\fakepath\[PERSON_NAME] 20373750214.pdf"
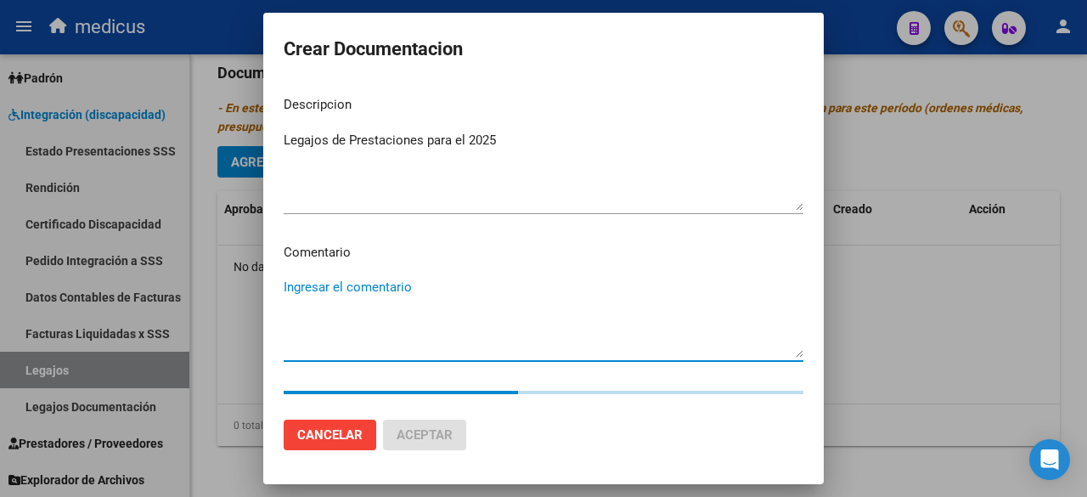
click at [358, 285] on textarea "Ingresar el comentario" at bounding box center [544, 318] width 520 height 80
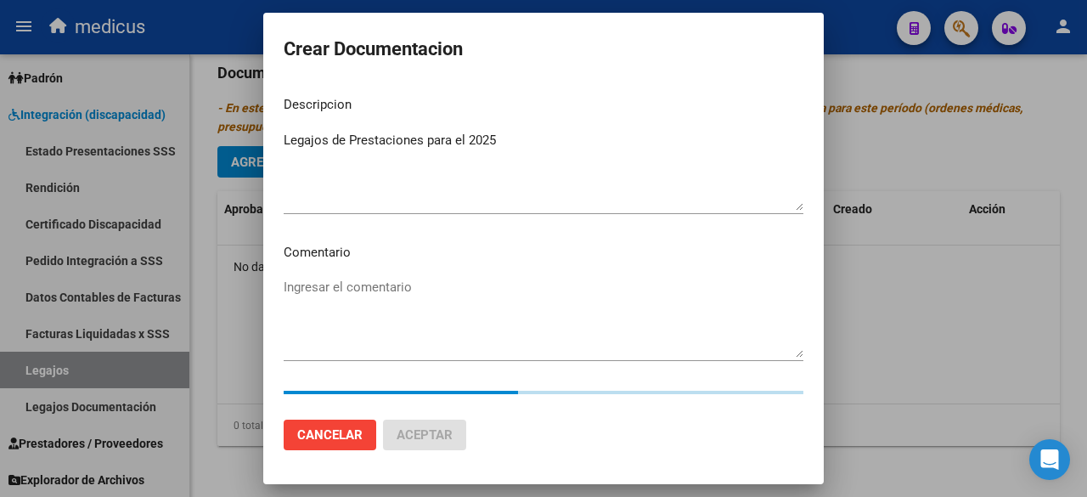
click at [342, 288] on textarea "Ingresar el comentario" at bounding box center [544, 318] width 520 height 80
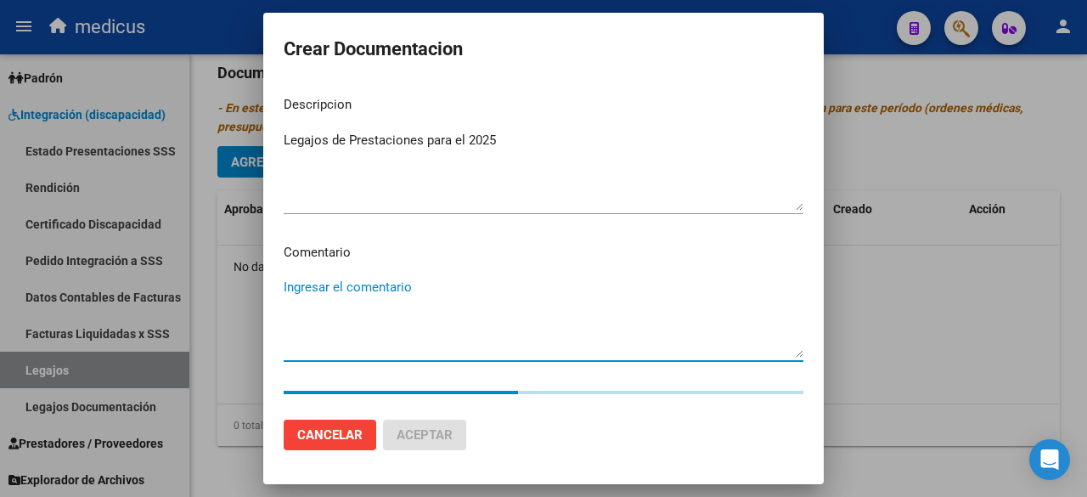
paste textarea "TRANSPORTE CET JORNADA DOBLE CAT A"
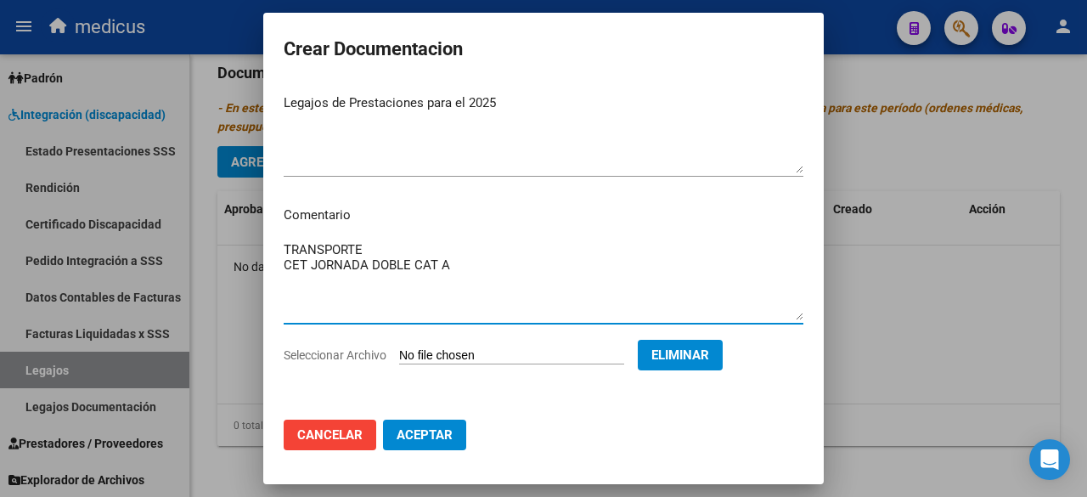
scroll to position [36, 0]
type textarea "TRANSPORTE CET JORNADA DOBLE CAT A"
click at [432, 435] on span "Aceptar" at bounding box center [425, 434] width 56 height 15
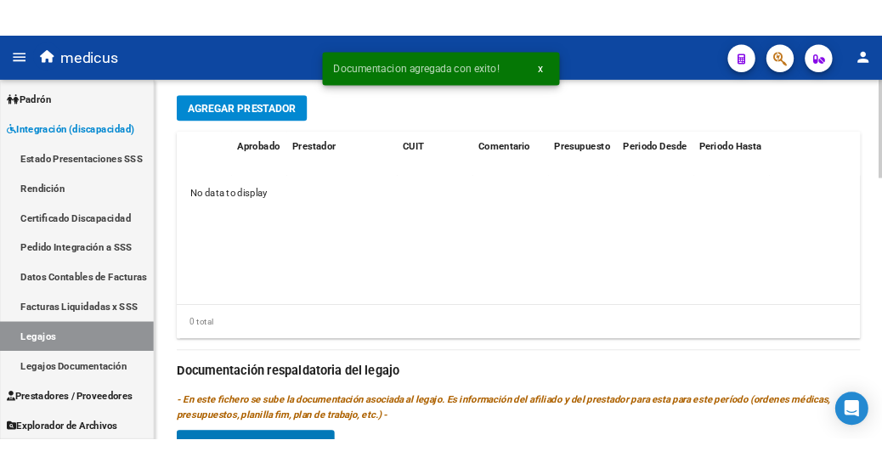
scroll to position [579, 0]
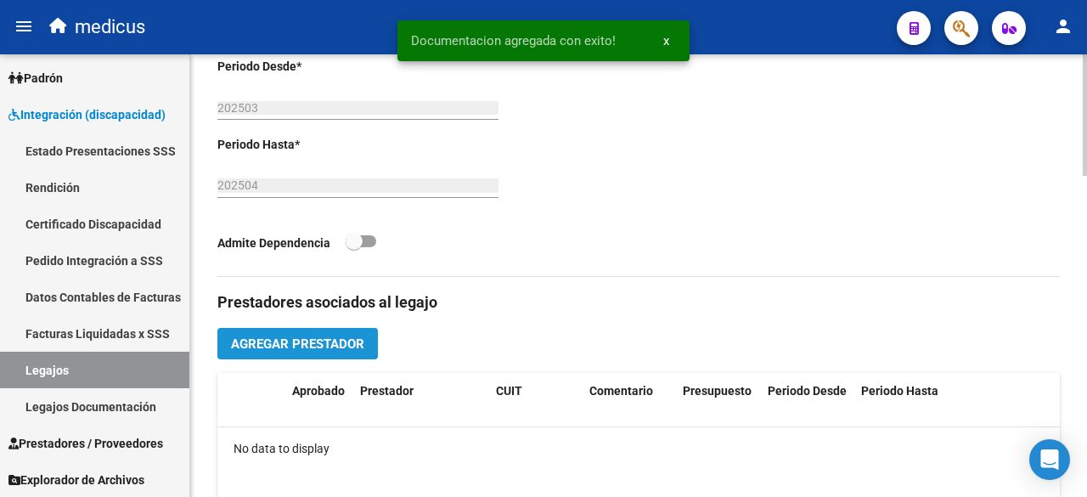
click at [343, 345] on span "Agregar Prestador" at bounding box center [297, 343] width 133 height 15
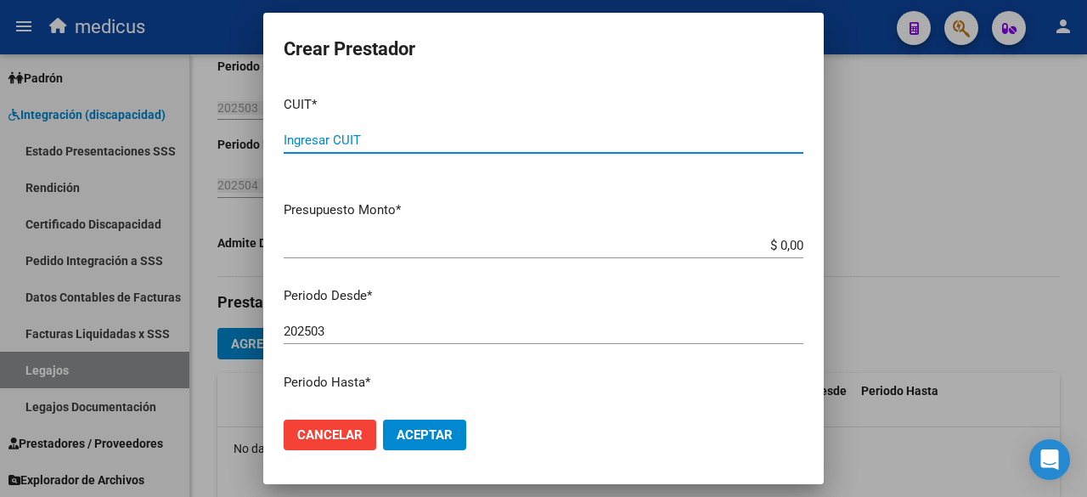
click at [398, 126] on div "CUIT * Ingresar CUIT" at bounding box center [544, 134] width 520 height 105
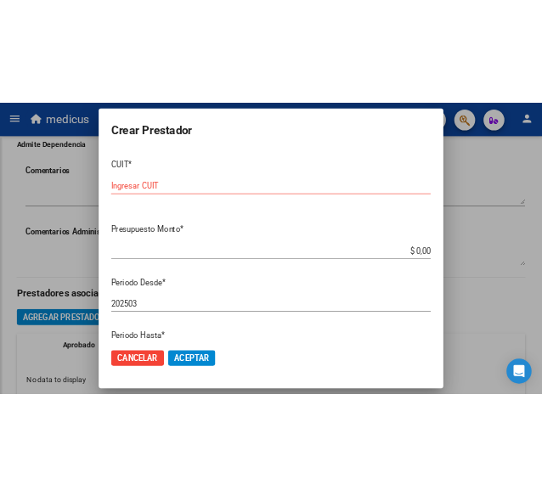
scroll to position [658, 0]
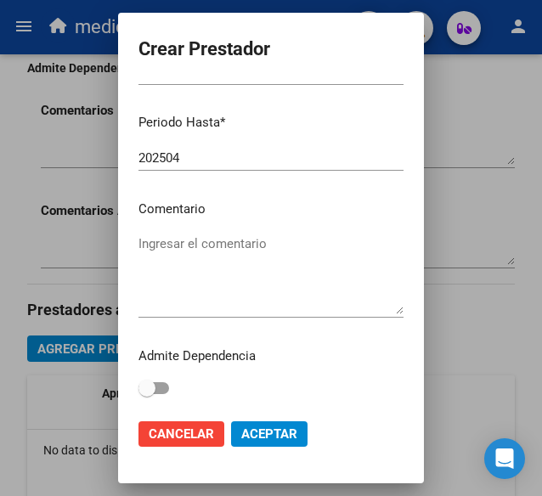
click at [243, 249] on textarea "Ingresar el comentario" at bounding box center [270, 274] width 265 height 80
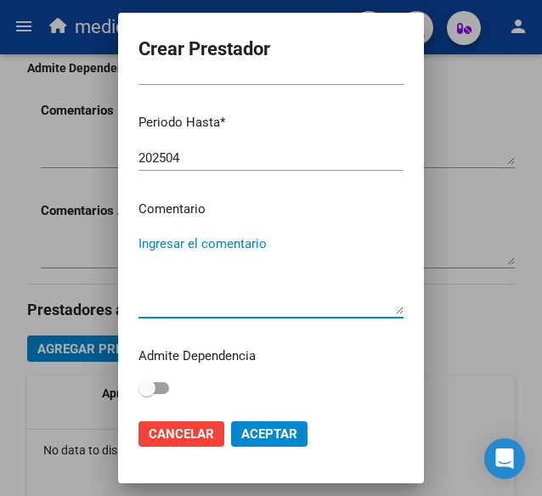
paste textarea "TRANSPORTE"
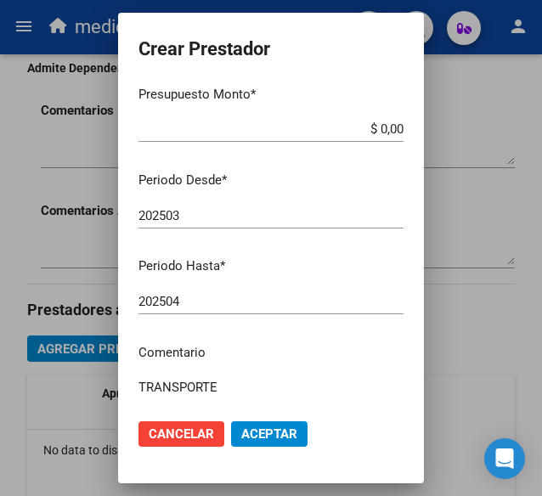
scroll to position [0, 0]
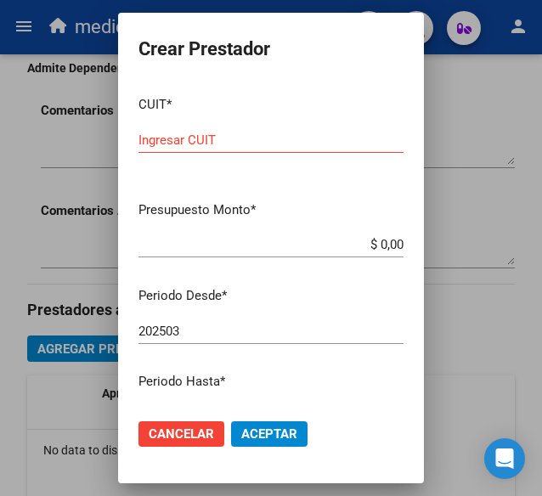
type textarea "TRANSPORTE"
click at [254, 143] on input "Ingresar CUIT" at bounding box center [270, 140] width 265 height 15
paste input "20-20875939-7"
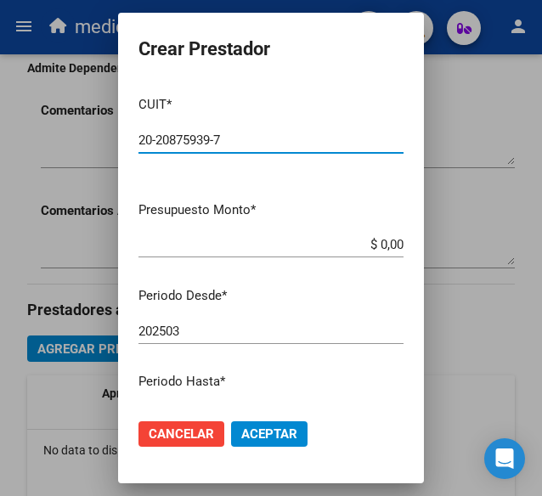
type input "20-20875939-7"
click at [384, 242] on input "$ 0,00" at bounding box center [270, 244] width 265 height 15
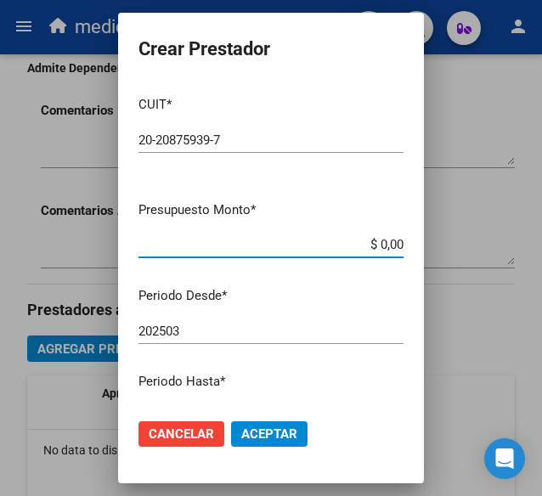
click at [390, 242] on input "$ 0,00" at bounding box center [270, 244] width 265 height 15
paste input "$ 259.968,00"
drag, startPoint x: 390, startPoint y: 242, endPoint x: 208, endPoint y: 234, distance: 182.0
click at [208, 234] on div "$ 259.968,00 Ingresar el monto" at bounding box center [270, 244] width 265 height 25
paste input "$ 259.968,00"
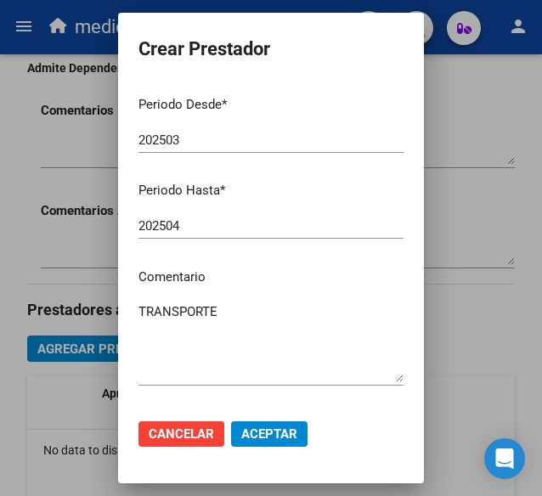
scroll to position [260, 0]
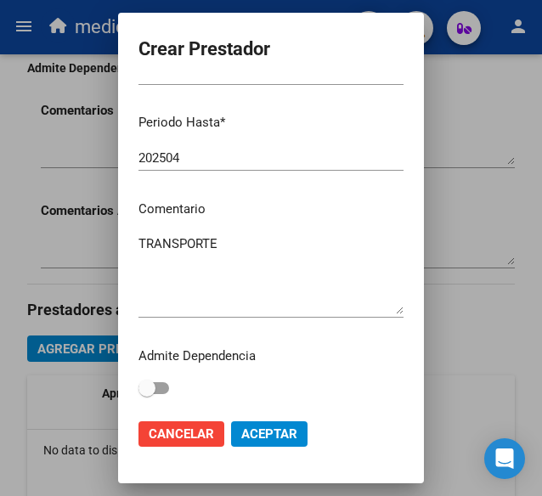
type input "$ 259.968,00"
click at [273, 429] on span "Aceptar" at bounding box center [269, 433] width 56 height 15
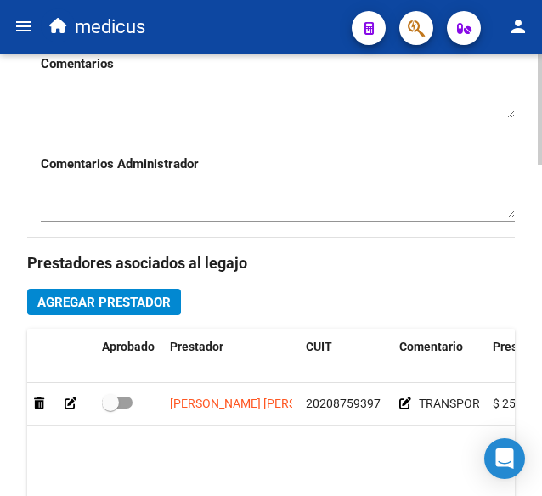
scroll to position [743, 0]
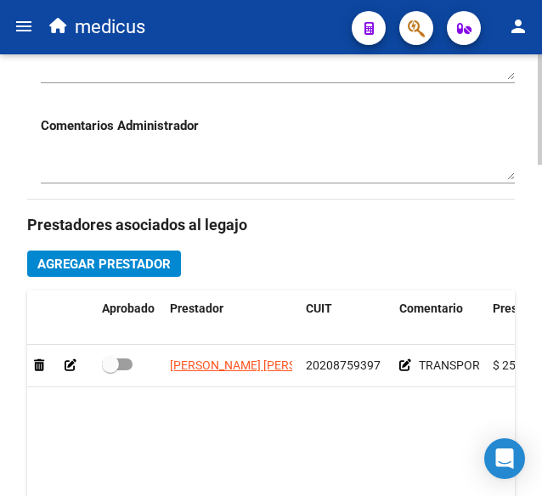
click at [398, 368] on datatable-body-cell "TRANSPORTE" at bounding box center [438, 366] width 93 height 42
click at [403, 363] on icon at bounding box center [405, 365] width 12 height 12
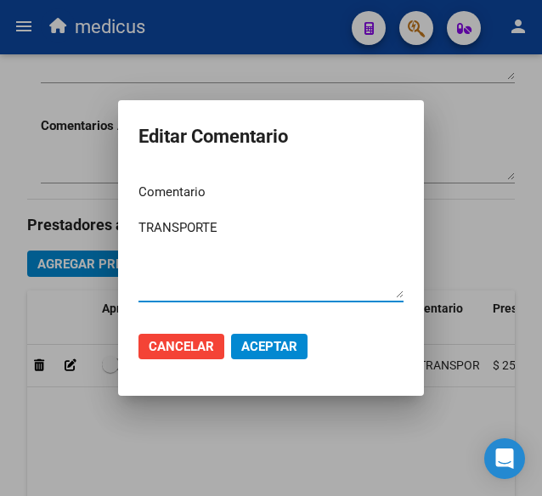
click at [248, 221] on textarea "TRANSPORTE" at bounding box center [270, 258] width 265 height 80
click at [238, 348] on button "Aceptar" at bounding box center [269, 346] width 76 height 25
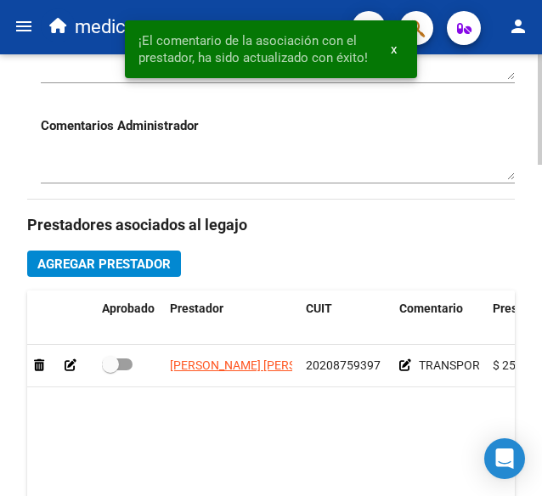
click at [65, 361] on icon at bounding box center [71, 365] width 12 height 12
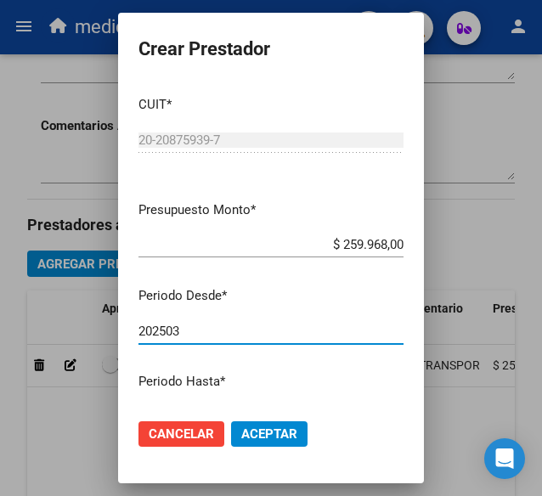
click at [185, 331] on input "202503" at bounding box center [270, 331] width 265 height 15
type input "202504"
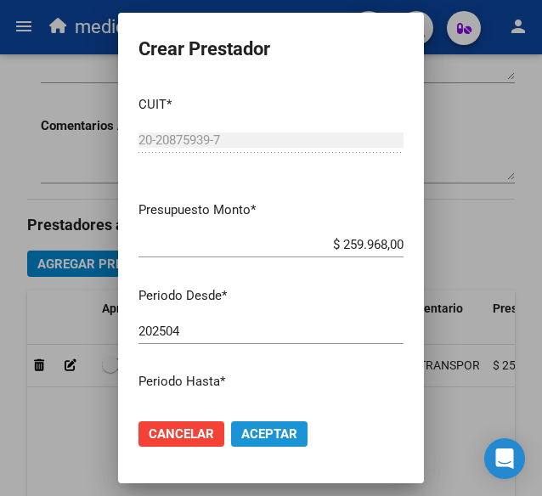
click at [273, 429] on span "Aceptar" at bounding box center [269, 433] width 56 height 15
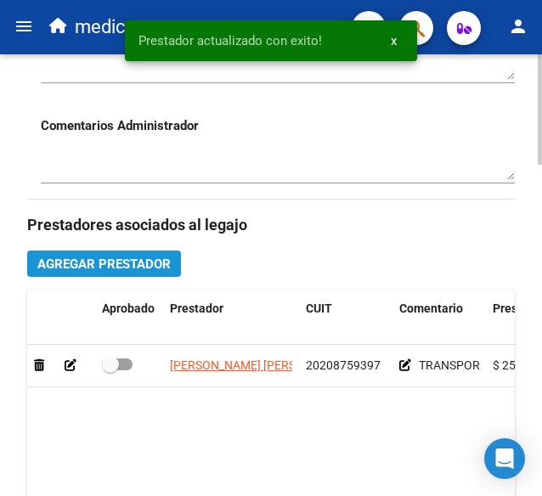
click at [83, 259] on span "Agregar Prestador" at bounding box center [103, 264] width 133 height 15
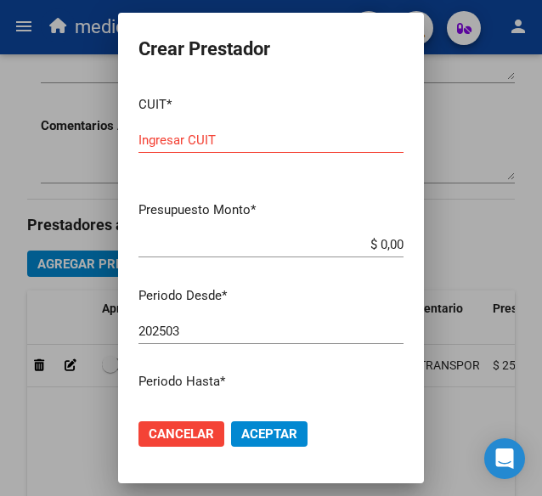
scroll to position [260, 0]
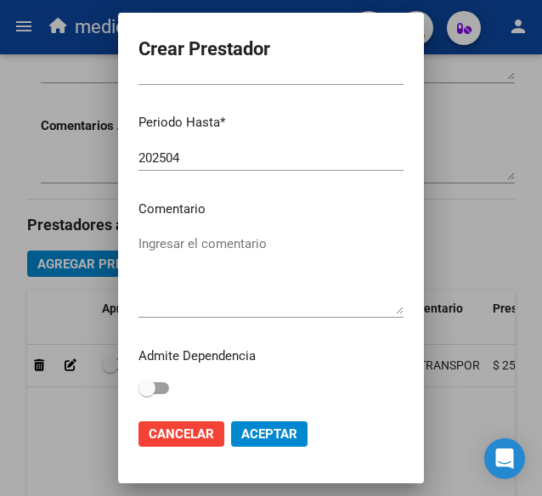
click at [245, 257] on textarea "Ingresar el comentario" at bounding box center [270, 274] width 265 height 80
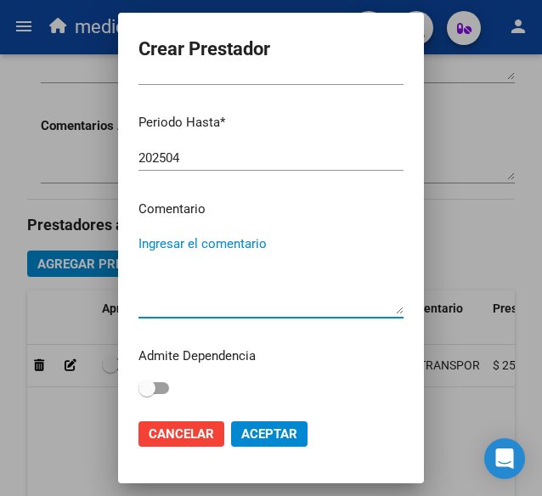
paste textarea "CET JORNADA DOBLE CAT A"
type textarea "CET JORNADA DOBLE CAT A"
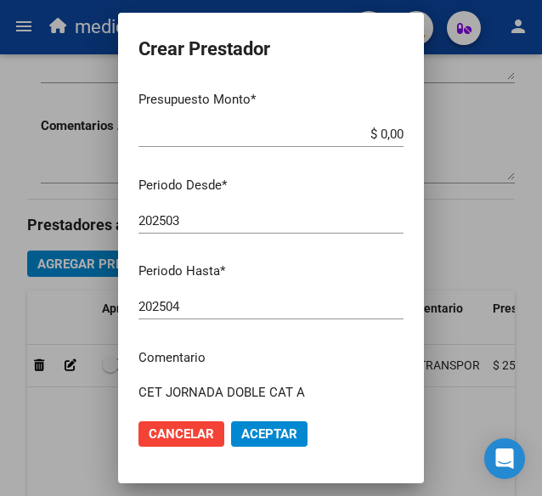
scroll to position [5, 0]
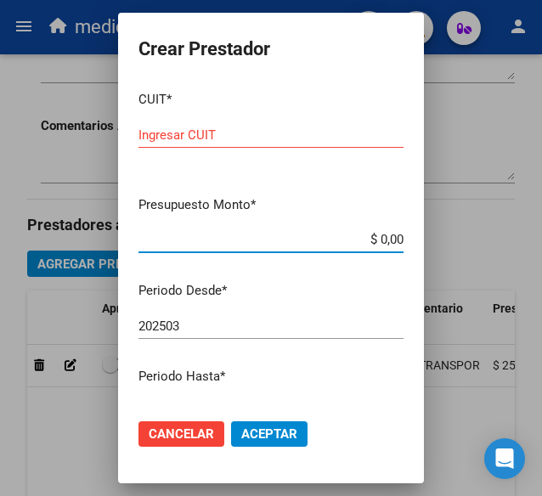
drag, startPoint x: 390, startPoint y: 237, endPoint x: 286, endPoint y: 237, distance: 103.6
click at [286, 237] on input "$ 0,00" at bounding box center [270, 239] width 265 height 15
paste input "777.620,99"
type input "$ 777.620,99"
click at [246, 130] on input "Ingresar CUIT" at bounding box center [270, 134] width 265 height 15
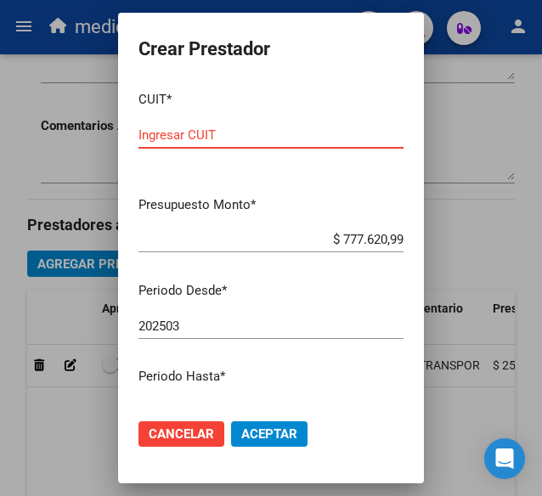
paste input "07-01828200-0"
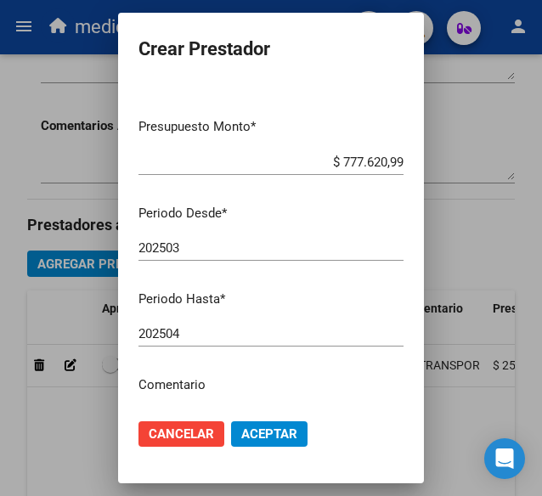
scroll to position [0, 0]
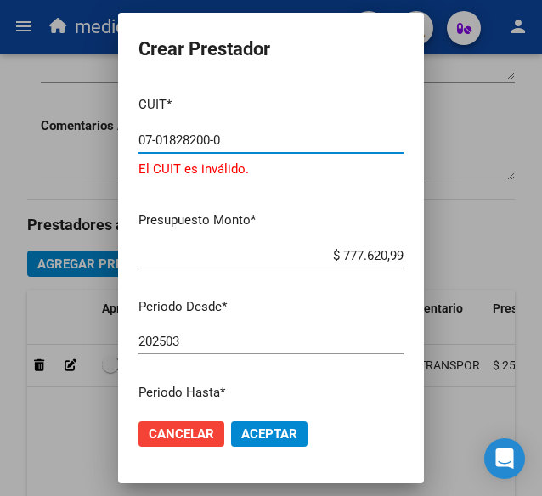
click at [0, 136] on html "menu medicus person Firma Express Inicio Calendario SSS Instructivos Contacto O…" at bounding box center [271, 248] width 542 height 496
paste input "30-68729862"
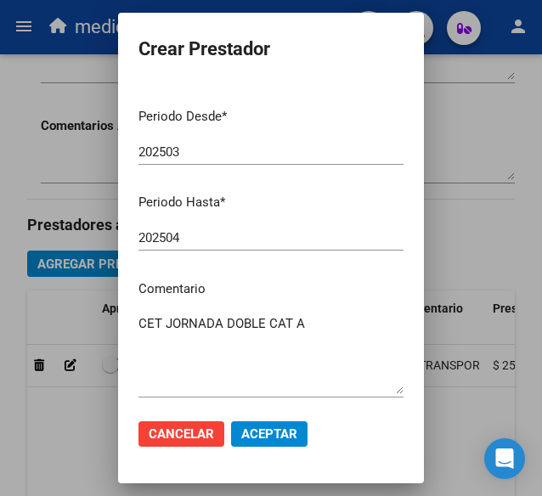
scroll to position [260, 0]
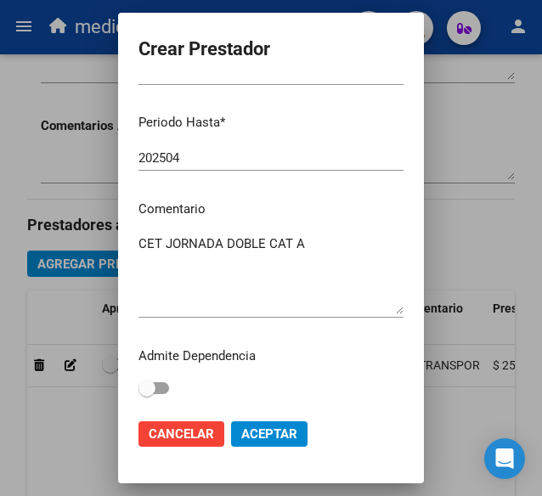
type input "30-68729862-0"
click at [270, 430] on span "Aceptar" at bounding box center [269, 433] width 56 height 15
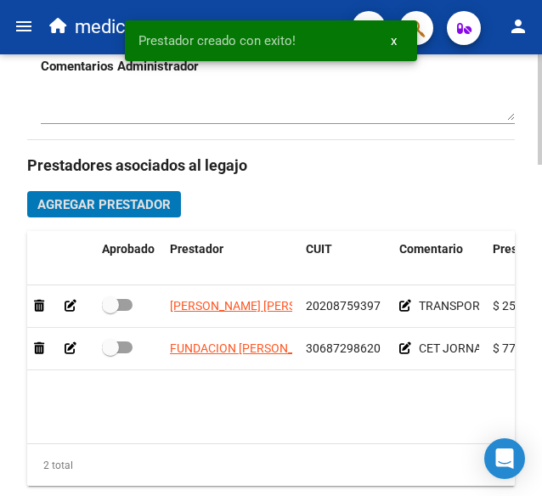
scroll to position [828, 0]
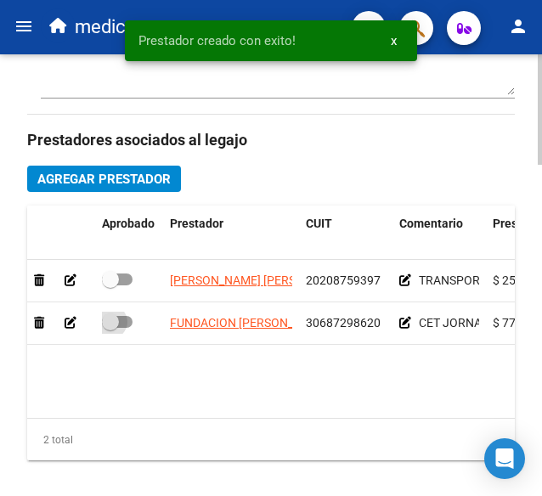
click at [107, 319] on span at bounding box center [110, 321] width 17 height 17
click at [110, 328] on input "checkbox" at bounding box center [110, 328] width 1 height 1
checkbox input "true"
click at [114, 278] on span at bounding box center [110, 279] width 17 height 17
click at [110, 285] on input "checkbox" at bounding box center [110, 285] width 1 height 1
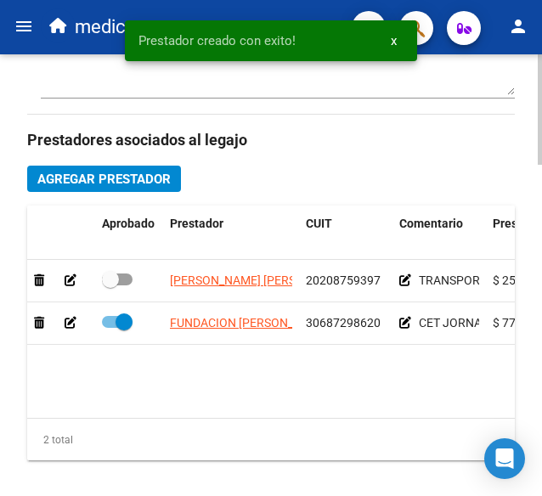
checkbox input "true"
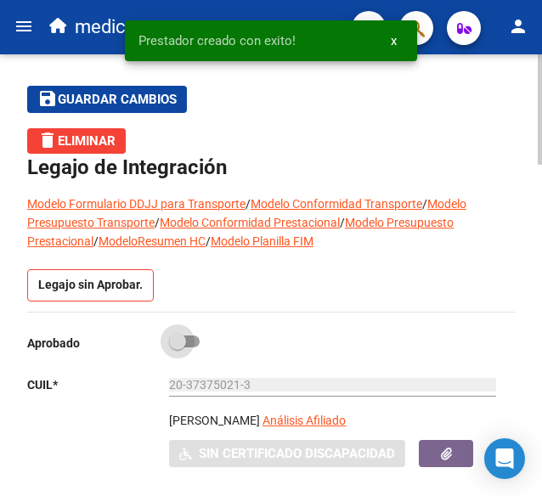
click at [195, 336] on span at bounding box center [184, 342] width 31 height 12
click at [178, 347] on input "checkbox" at bounding box center [177, 347] width 1 height 1
checkbox input "true"
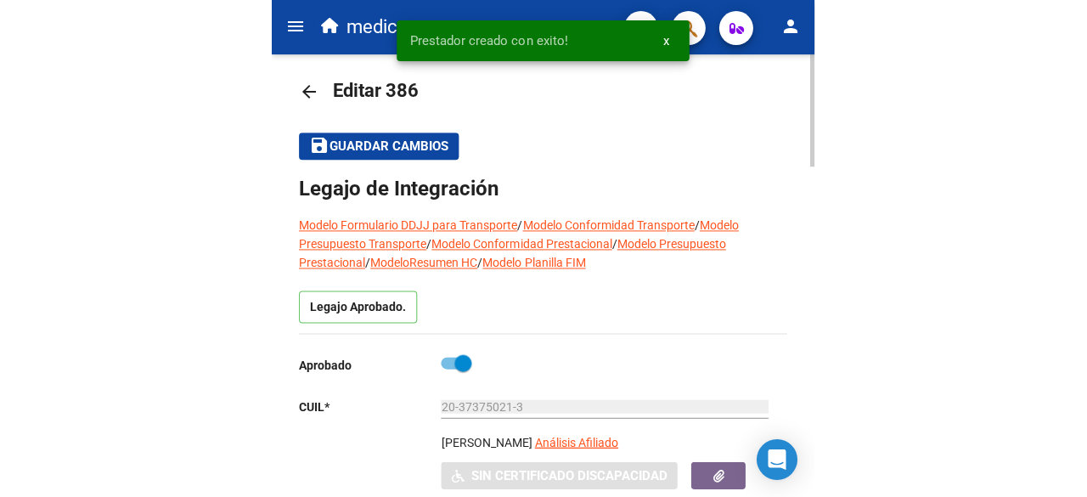
scroll to position [0, 0]
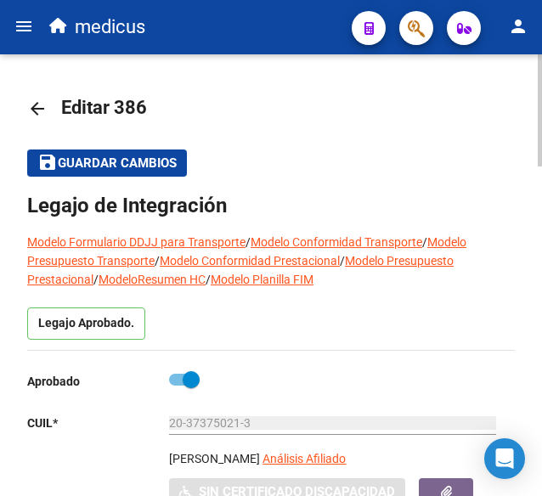
click at [139, 170] on span "Guardar cambios" at bounding box center [117, 163] width 119 height 15
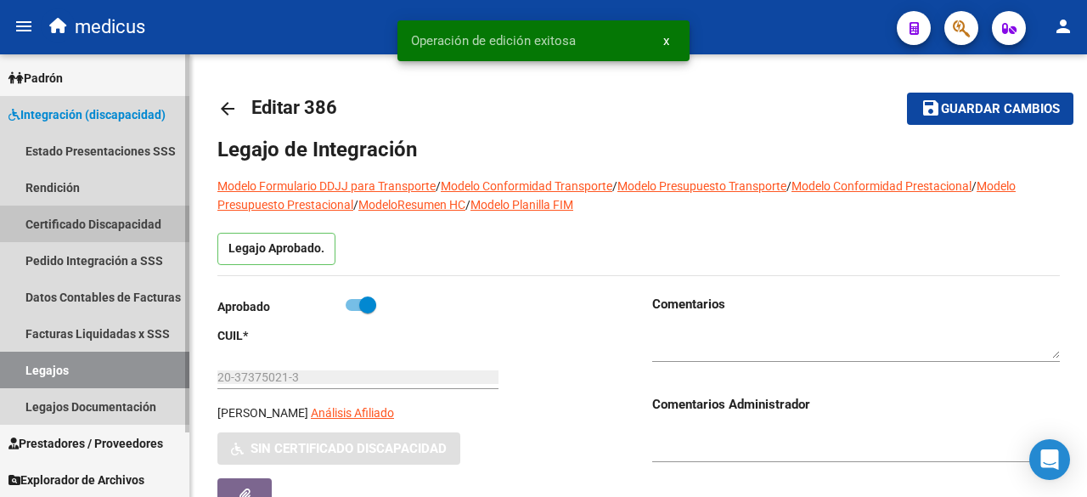
click at [102, 219] on link "Certificado Discapacidad" at bounding box center [94, 224] width 189 height 37
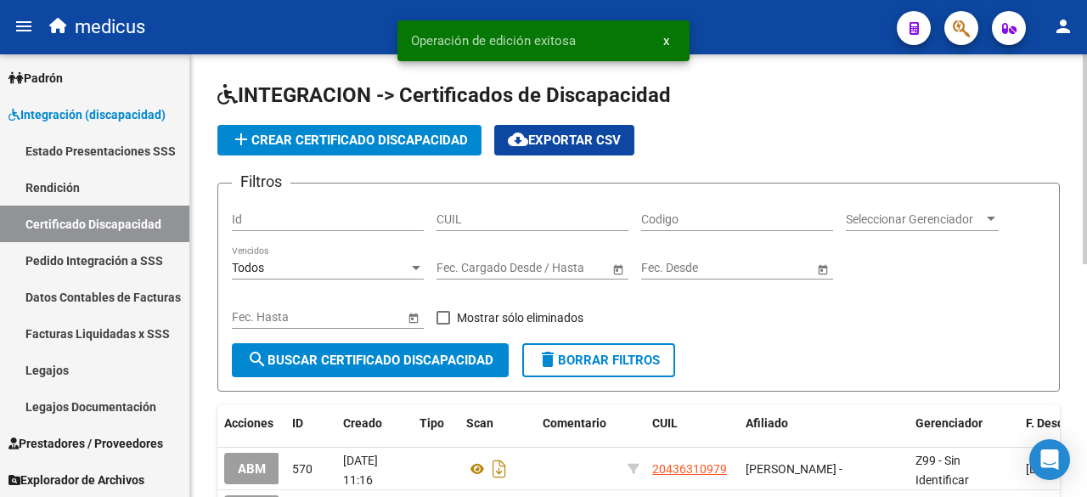
click at [308, 137] on span "add Crear Certificado Discapacidad" at bounding box center [349, 140] width 237 height 15
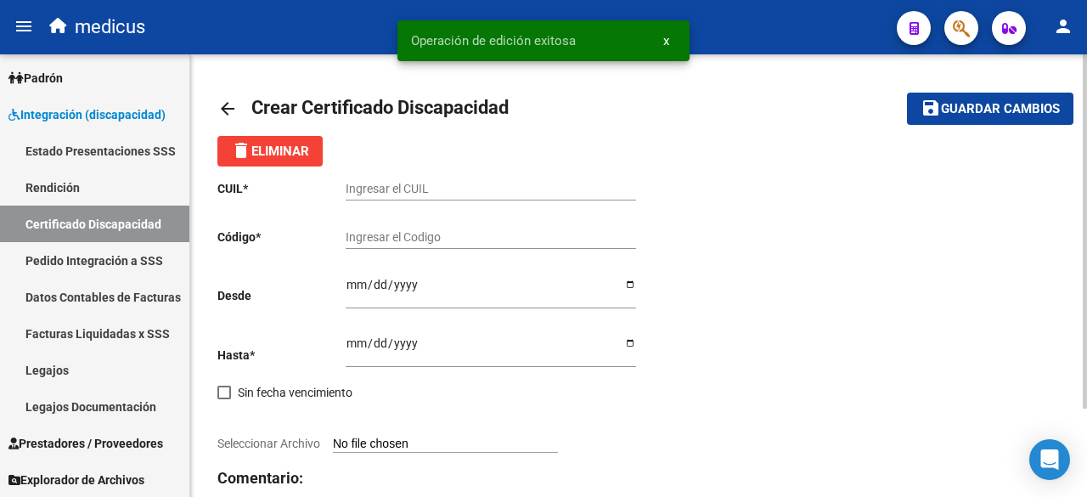
click at [455, 189] on input "Ingresar el CUIL" at bounding box center [491, 189] width 291 height 14
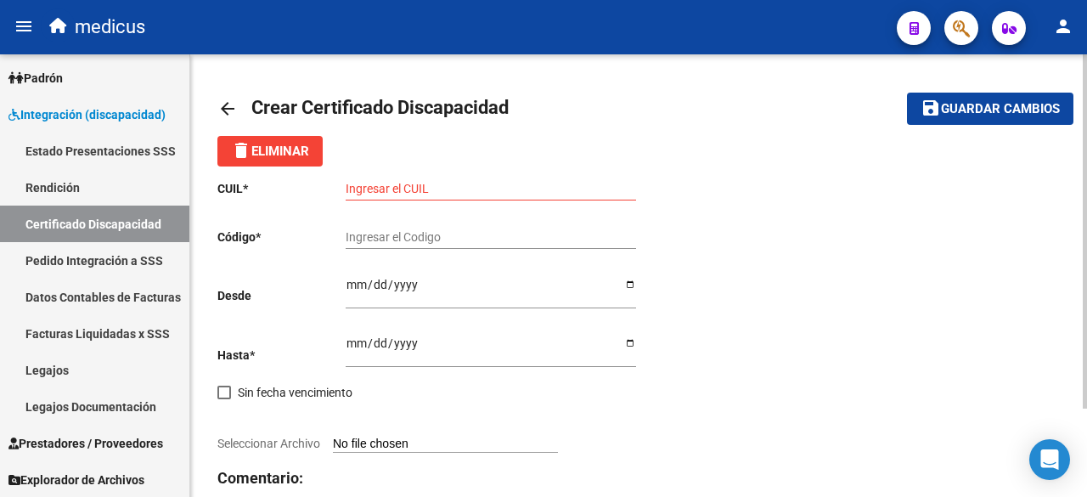
drag, startPoint x: 710, startPoint y: 250, endPoint x: 595, endPoint y: 233, distance: 116.8
click at [710, 250] on div "CUIL * Ingresar el CUIL Código * Ingresar el Codigo Desde Ingresar fec. Desde H…" at bounding box center [638, 366] width 843 height 400
click at [443, 193] on input "Ingresar el CUIL" at bounding box center [491, 189] width 291 height 14
click at [414, 198] on div "Ingresar el CUIL" at bounding box center [491, 183] width 291 height 34
click at [411, 191] on input "Ingresar el CUIL" at bounding box center [491, 189] width 291 height 14
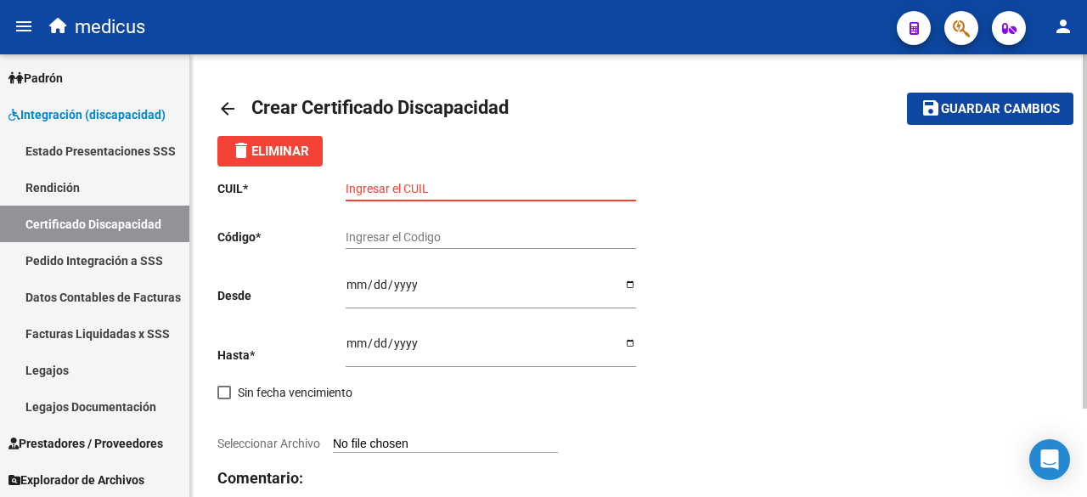
paste input "20-37375021-3"
type input "20-37375021-3"
click at [426, 235] on input "Ingresar el Codigo" at bounding box center [491, 237] width 291 height 14
click at [547, 227] on div "Ingresar el Codigo" at bounding box center [491, 232] width 291 height 34
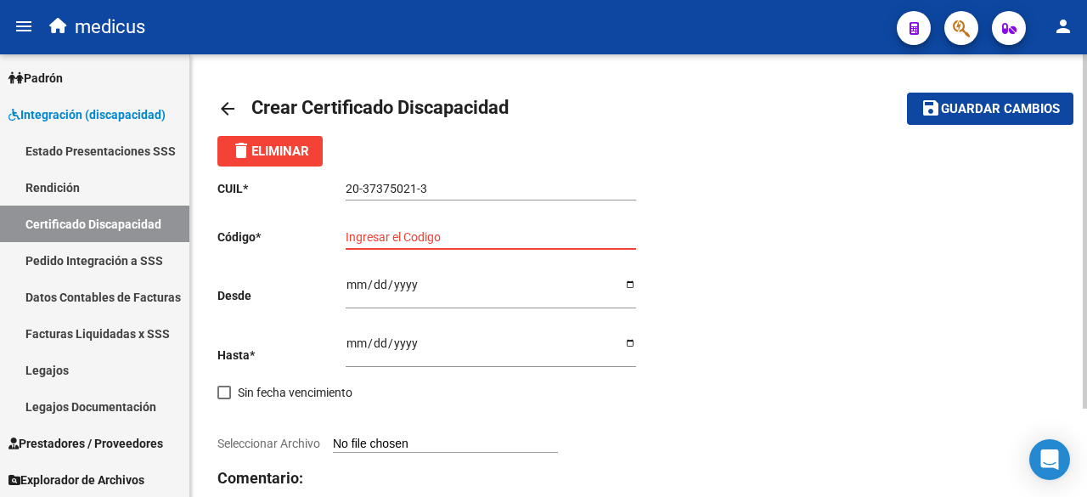
click at [534, 246] on div "Ingresar el Codigo" at bounding box center [491, 232] width 291 height 34
paste input "ARG02000373750212017122020271220CBA536"
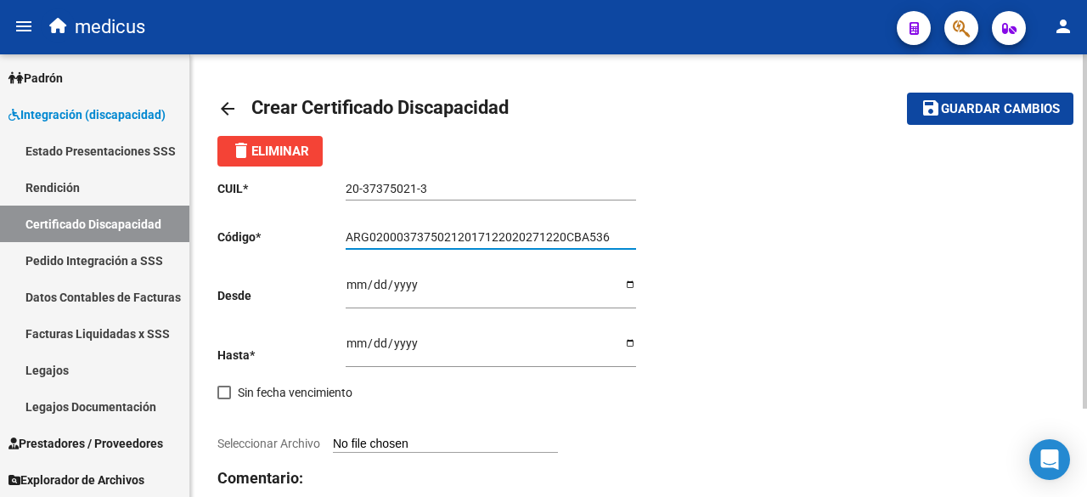
type input "ARG02000373750212017122020271220CBA536"
click at [356, 286] on input "Ingresar fec. Desde" at bounding box center [491, 290] width 291 height 25
click at [571, 415] on div at bounding box center [427, 424] width 421 height 19
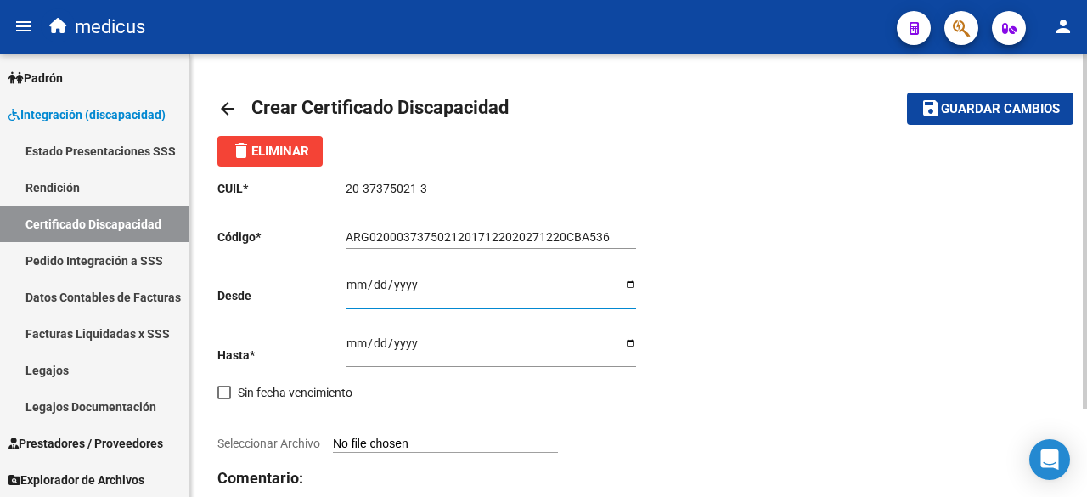
click at [358, 285] on input "Ingresar fec. Desde" at bounding box center [491, 290] width 291 height 25
click at [362, 285] on input "Ingresar fec. Desde" at bounding box center [491, 290] width 291 height 25
type input "[DATE]"
click at [353, 351] on input "Ingresar fec. Hasta" at bounding box center [491, 348] width 291 height 25
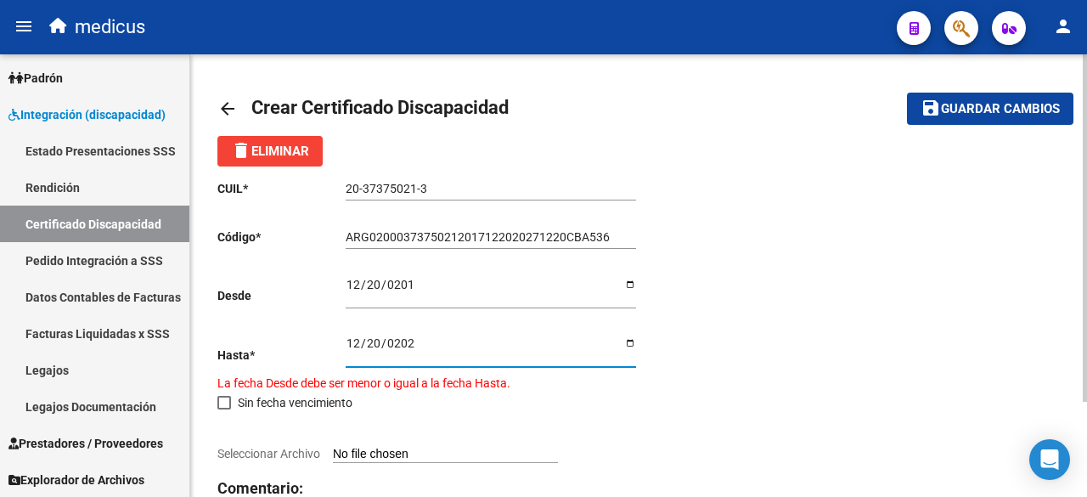
type input "[DATE]"
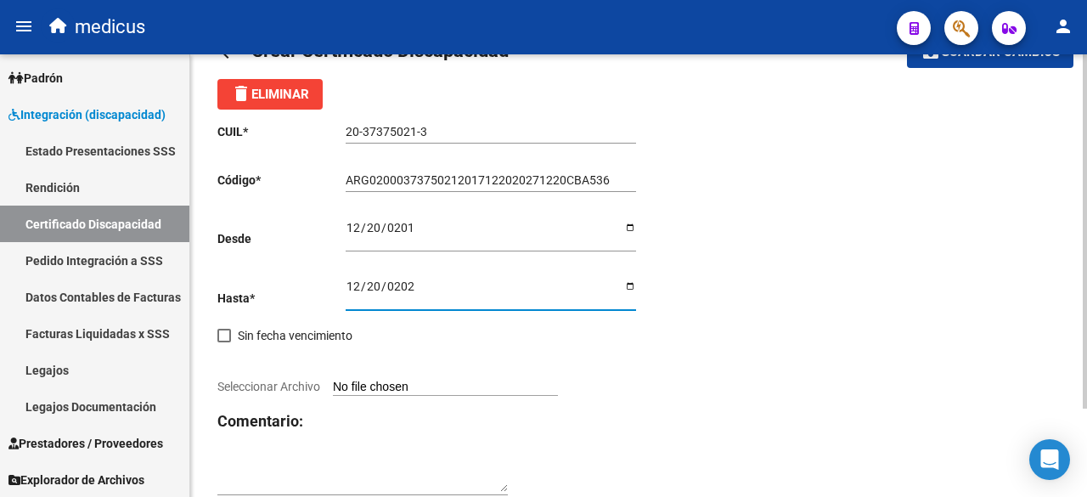
scroll to position [110, 0]
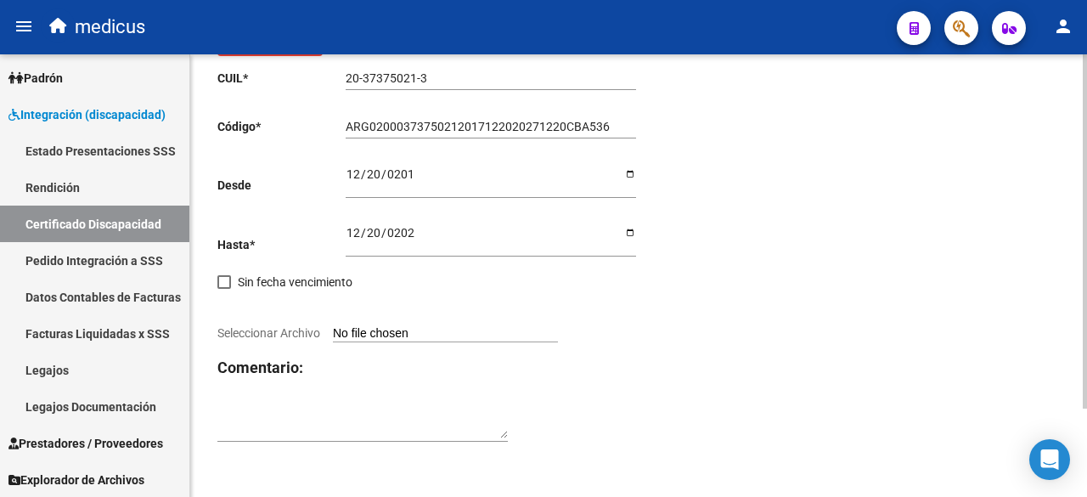
click at [358, 332] on input "Seleccionar Archivo" at bounding box center [445, 334] width 225 height 16
click at [448, 333] on input "Seleccionar Archivo" at bounding box center [445, 334] width 225 height 16
type input "C:\fakepath\[PERSON_NAME] 20373750214-1.pdf"
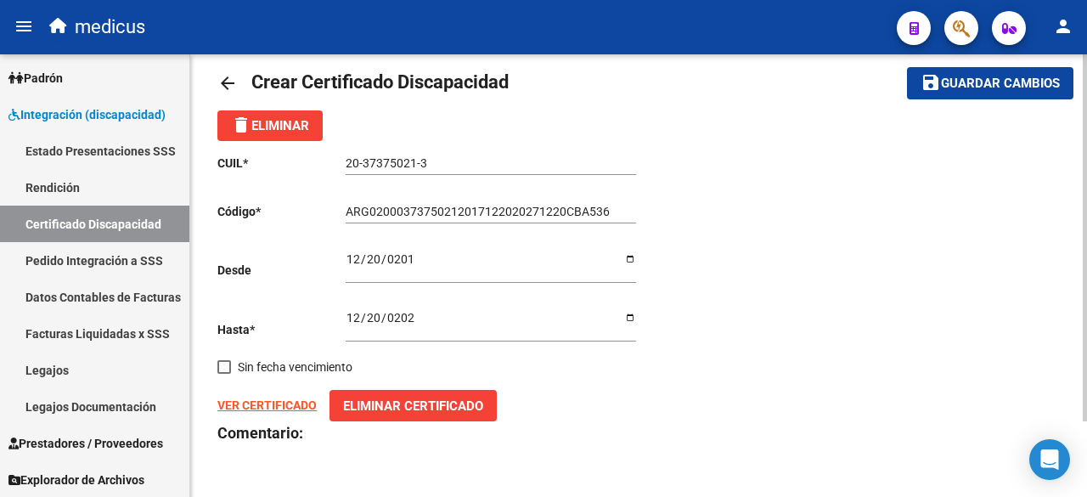
scroll to position [5, 0]
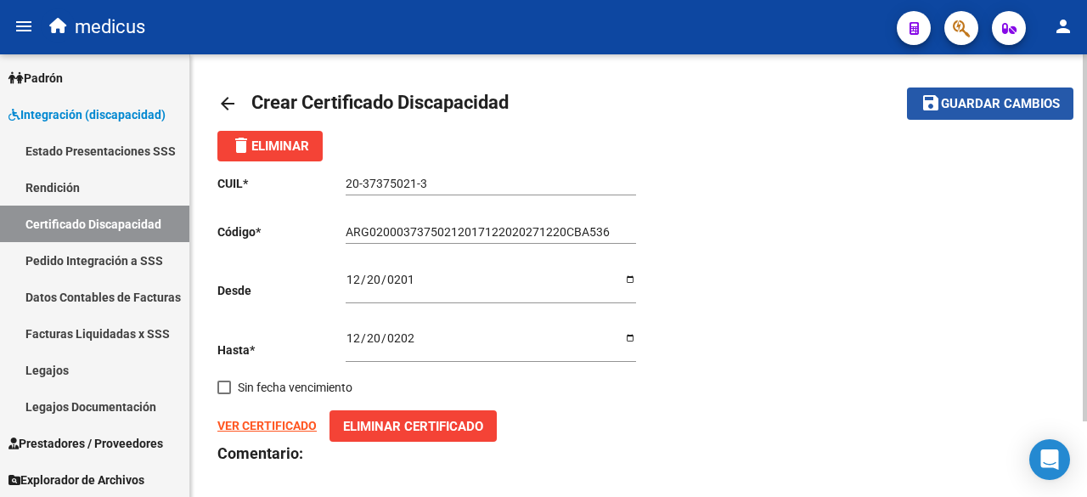
click at [1014, 104] on span "Guardar cambios" at bounding box center [1000, 104] width 119 height 15
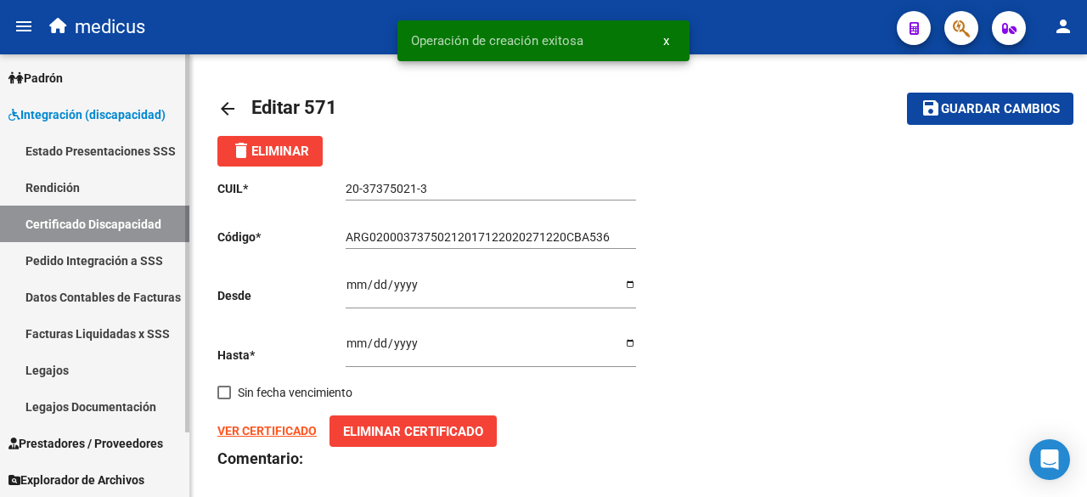
click at [110, 387] on link "Legajos" at bounding box center [94, 370] width 189 height 37
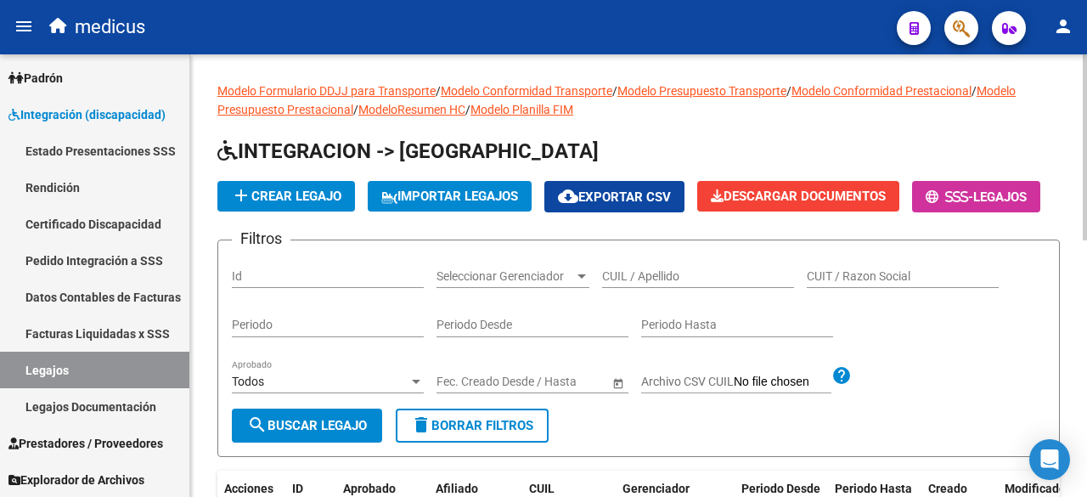
click at [624, 164] on h1 "INTEGRACION -> [GEOGRAPHIC_DATA]" at bounding box center [638, 153] width 843 height 30
click at [326, 195] on span "add Crear Legajo" at bounding box center [286, 196] width 110 height 15
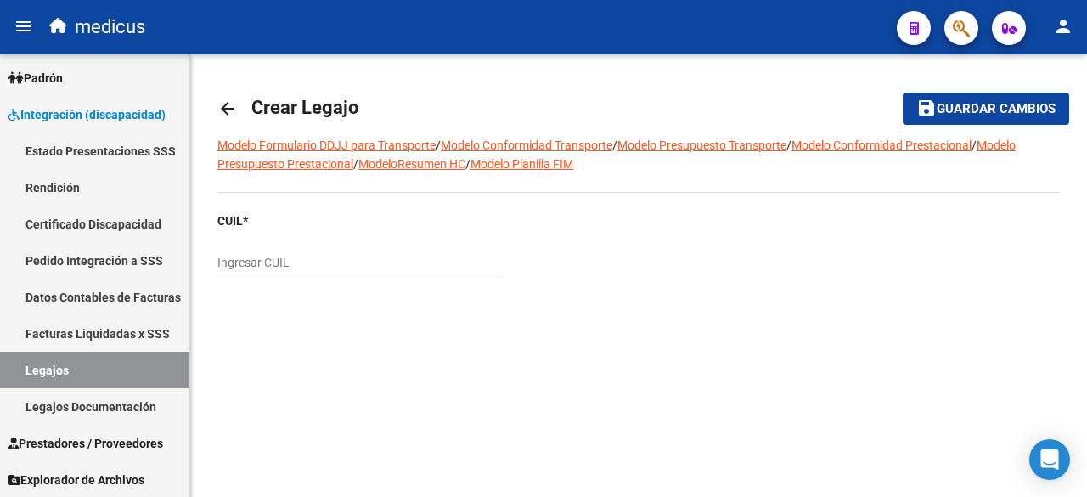
click at [228, 110] on mat-icon "arrow_back" at bounding box center [227, 109] width 20 height 20
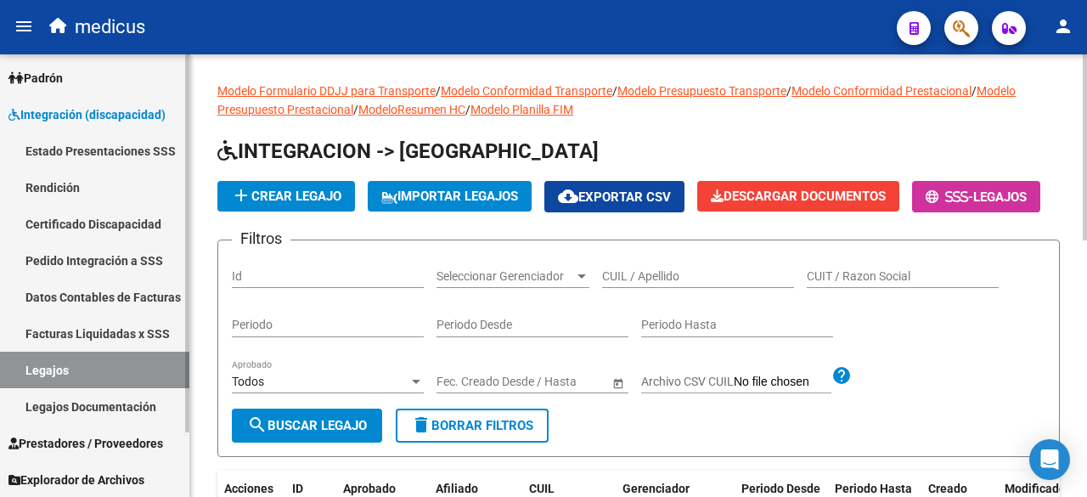
click at [95, 230] on link "Certificado Discapacidad" at bounding box center [94, 224] width 189 height 37
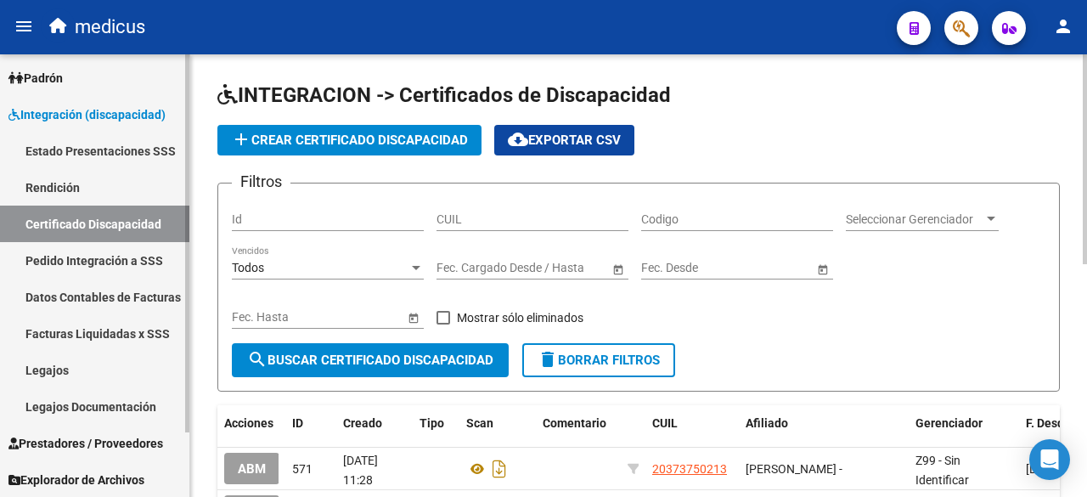
click at [79, 361] on link "Legajos" at bounding box center [94, 370] width 189 height 37
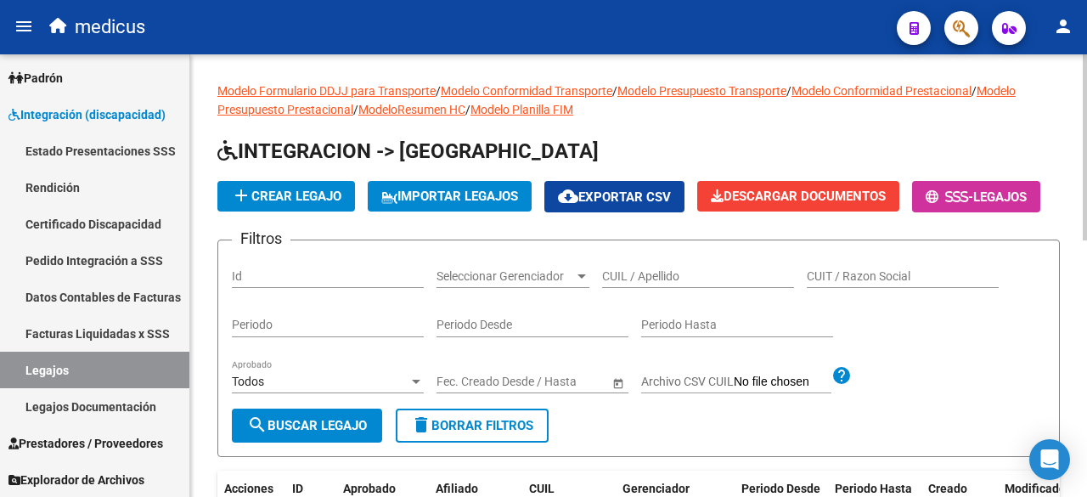
click at [642, 288] on div "CUIL / Apellido" at bounding box center [698, 271] width 192 height 34
click at [642, 284] on input "CUIL / Apellido" at bounding box center [698, 276] width 192 height 14
paste input "20533808345"
type input "20533808345"
click at [348, 433] on span "search Buscar Legajo" at bounding box center [307, 425] width 120 height 15
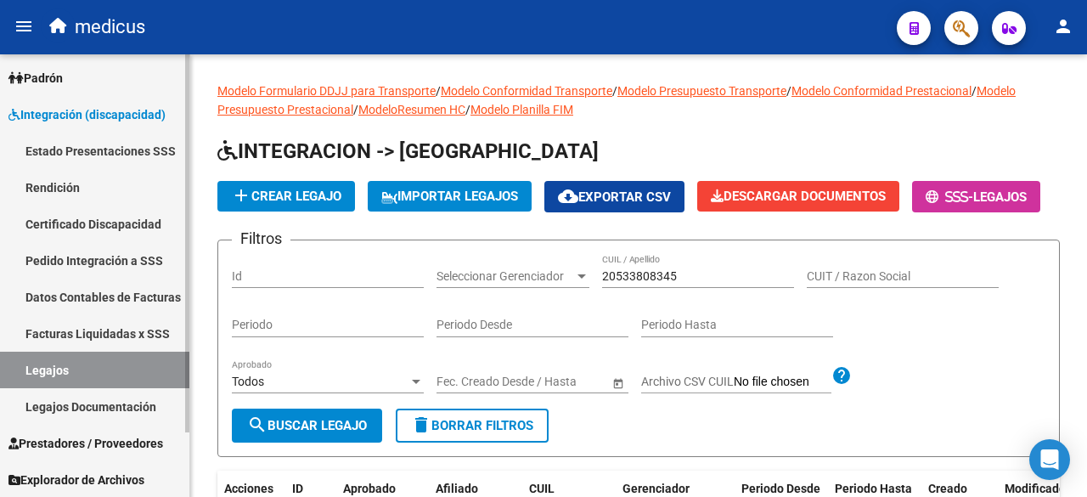
click at [97, 212] on link "Certificado Discapacidad" at bounding box center [94, 224] width 189 height 37
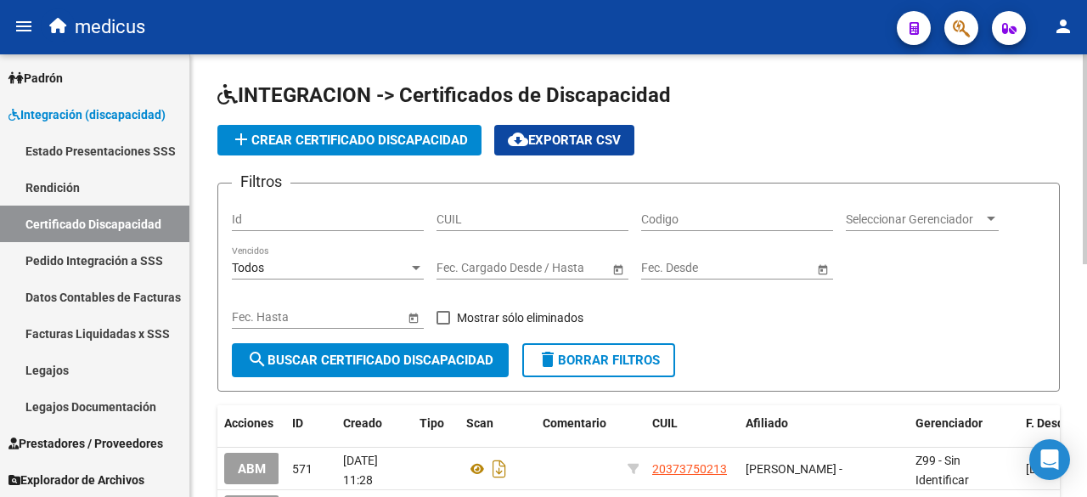
click at [682, 217] on input "Codigo" at bounding box center [737, 219] width 192 height 14
click at [561, 220] on input "CUIL" at bounding box center [533, 219] width 192 height 14
click at [651, 217] on input "Codigo" at bounding box center [737, 219] width 192 height 14
paste input "20533808345"
type input "20533808345"
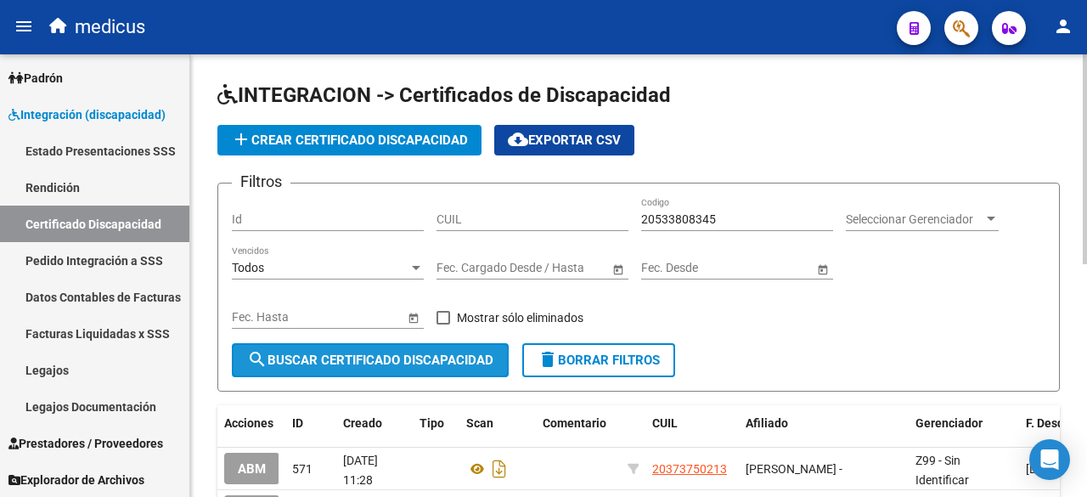
click at [373, 346] on button "search Buscar Certificado Discapacidad" at bounding box center [370, 360] width 277 height 34
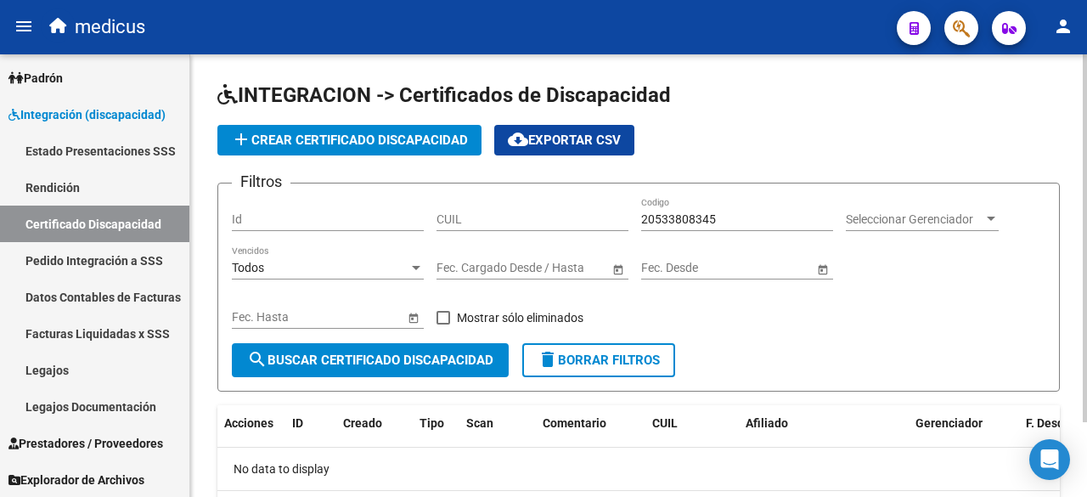
click at [342, 138] on span "add Crear Certificado Discapacidad" at bounding box center [349, 140] width 237 height 15
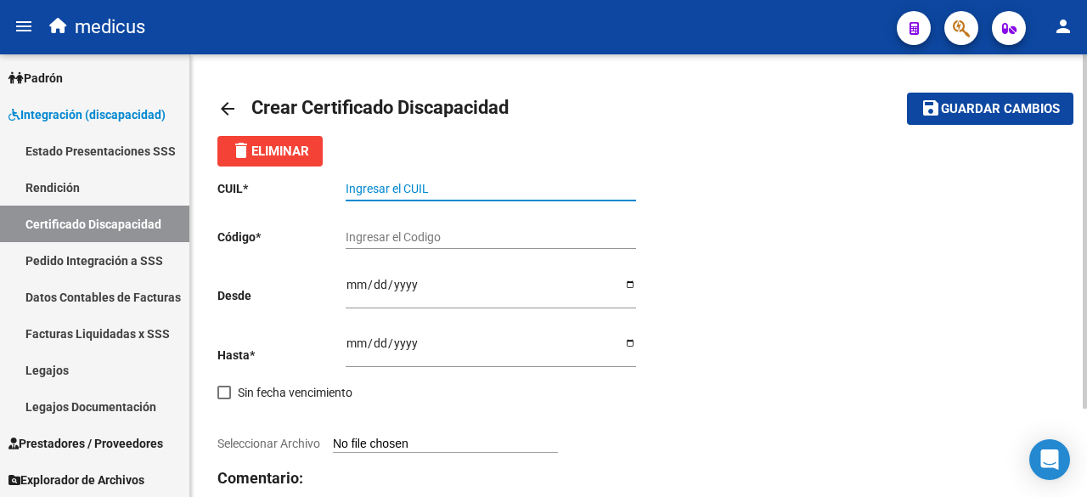
click at [542, 189] on input "Ingresar el CUIL" at bounding box center [491, 189] width 291 height 14
paste input "20-53380834-5"
type input "20-53380834-5"
drag, startPoint x: 763, startPoint y: 329, endPoint x: 703, endPoint y: 303, distance: 64.7
click at [761, 328] on div "CUIL * 20-53380834-5 Ingresar el CUIL Código * Ingresar el Codigo Desde Ingresa…" at bounding box center [638, 366] width 843 height 400
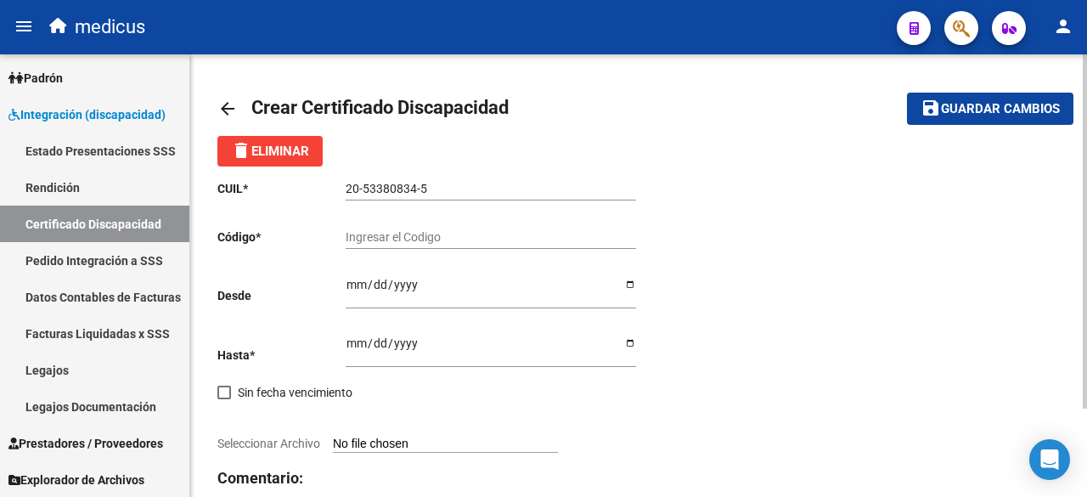
click at [567, 235] on input "Ingresar el Codigo" at bounding box center [491, 237] width 291 height 14
paste input "ARG02000533808342024102420341024BUE314"
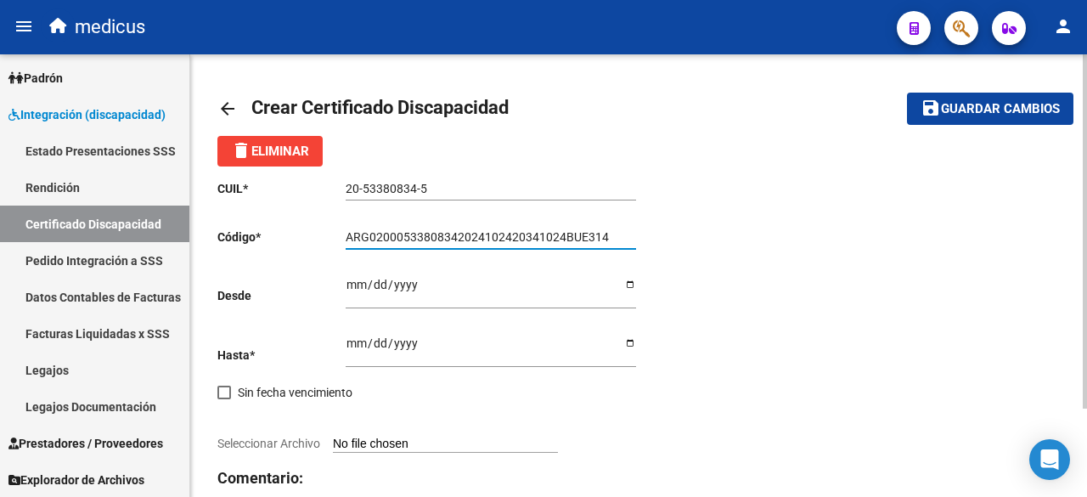
type input "ARG02000533808342024102420341024BUE314"
drag, startPoint x: 732, startPoint y: 415, endPoint x: 676, endPoint y: 390, distance: 61.2
click at [732, 415] on div "CUIL * 20-53380834-5 Ingresar el CUIL Código * ARG02000533808342024102420341024…" at bounding box center [638, 366] width 843 height 400
drag, startPoint x: 710, startPoint y: 415, endPoint x: 569, endPoint y: 365, distance: 149.4
click at [710, 414] on div "CUIL * 20-53380834-5 Ingresar el CUIL Código * ARG02000533808342024102420341024…" at bounding box center [638, 366] width 843 height 400
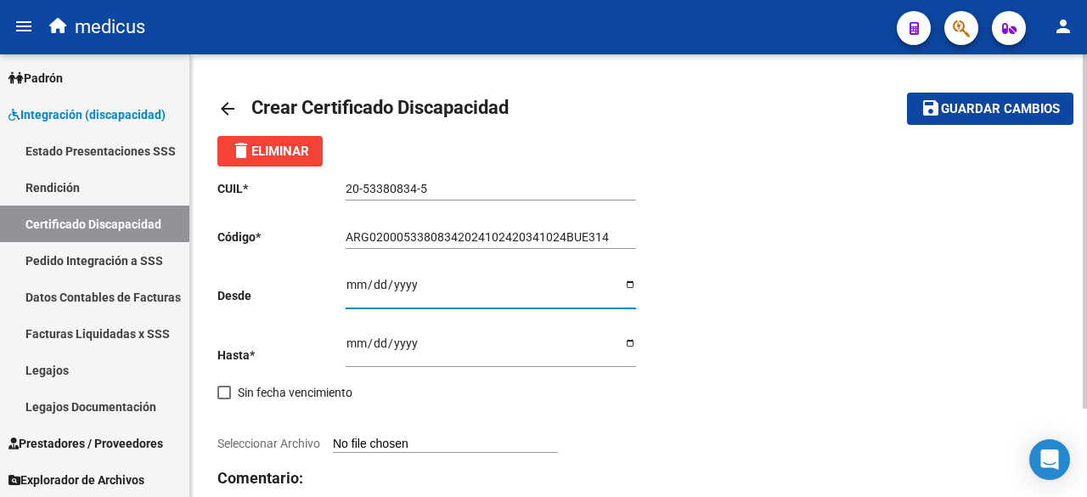
click at [350, 282] on input "Ingresar fec. Desde" at bounding box center [491, 290] width 291 height 25
click at [651, 441] on div "CUIL * 20-53380834-5 Ingresar el CUIL Código * ARG02000533808342024102420341024…" at bounding box center [638, 366] width 843 height 400
click at [377, 289] on input "Ingresar fec. Desde" at bounding box center [491, 290] width 291 height 25
type input "[DATE]"
click at [348, 342] on input "Ingresar fec. Hasta" at bounding box center [491, 348] width 291 height 25
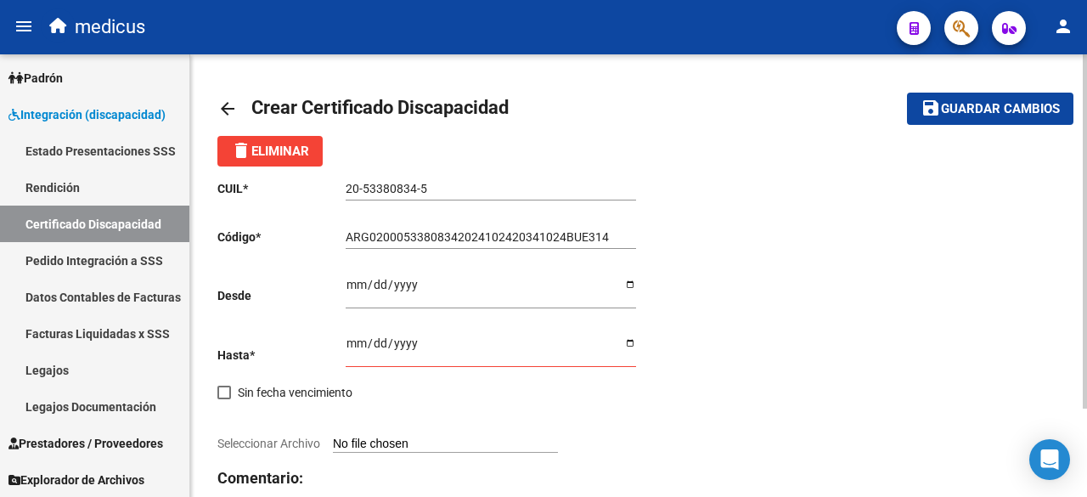
click at [608, 439] on div "CUIL * 20-53380834-5 Ingresar el CUIL Código * ARG02000533808342024102420341024…" at bounding box center [427, 366] width 421 height 400
click at [344, 353] on p "Hasta *" at bounding box center [281, 355] width 128 height 19
click at [354, 344] on input "Ingresar fec. Hasta" at bounding box center [491, 348] width 291 height 25
click at [617, 429] on div at bounding box center [427, 424] width 421 height 19
click at [377, 347] on input "Ingresar fec. Hasta" at bounding box center [491, 348] width 291 height 25
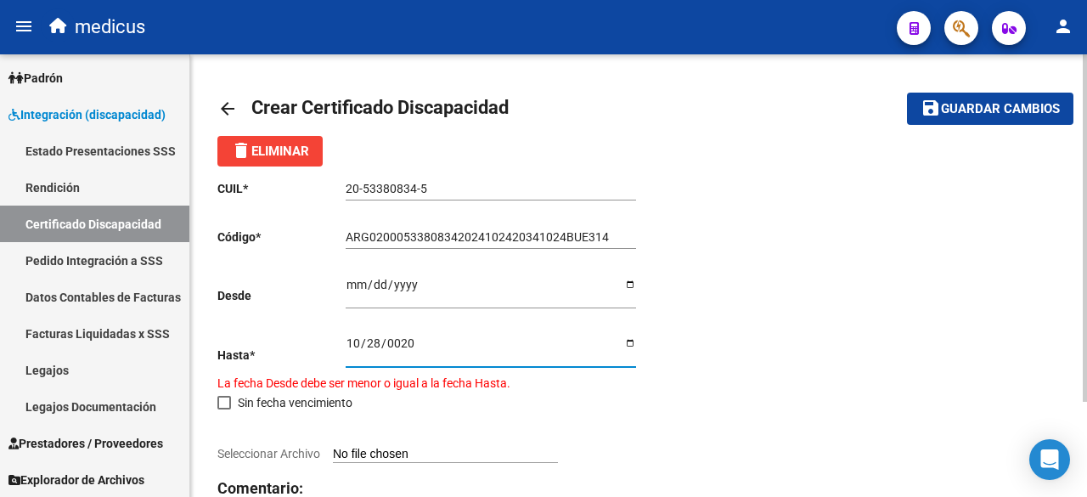
type input "0202-10-28"
type input "[DATE]"
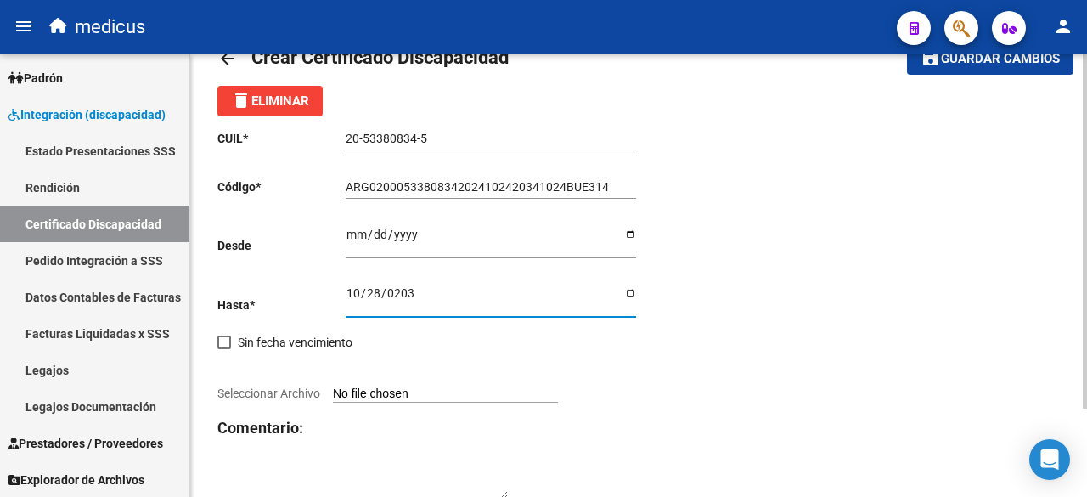
scroll to position [110, 0]
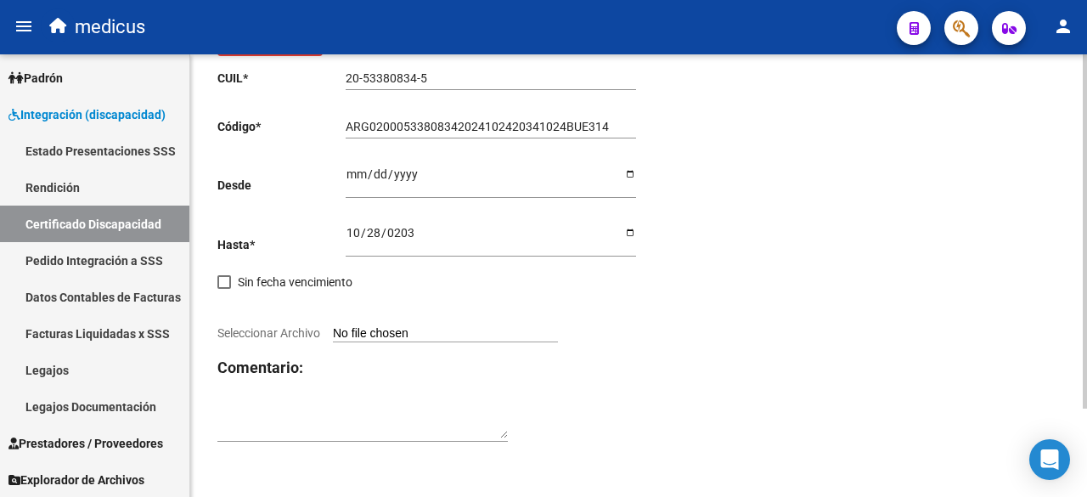
click at [421, 324] on div "CUIL * 20-53380834-5 Ingresar el CUIL Código * ARG02000533808342024102420341024…" at bounding box center [427, 256] width 421 height 400
click at [443, 337] on input "Seleccionar Archivo" at bounding box center [445, 334] width 225 height 16
type input "C:\fakepath\[PERSON_NAME] 20533808345 1-1.pdf"
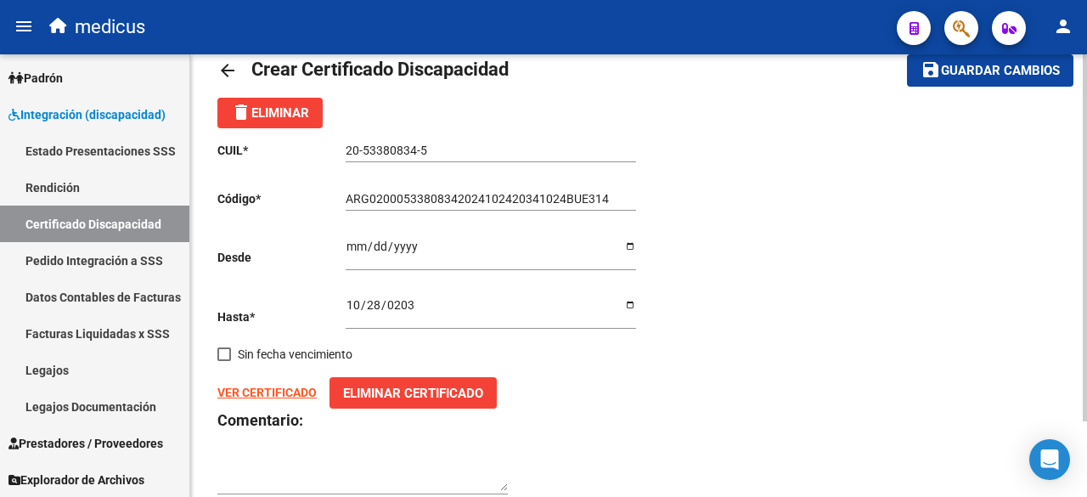
scroll to position [0, 0]
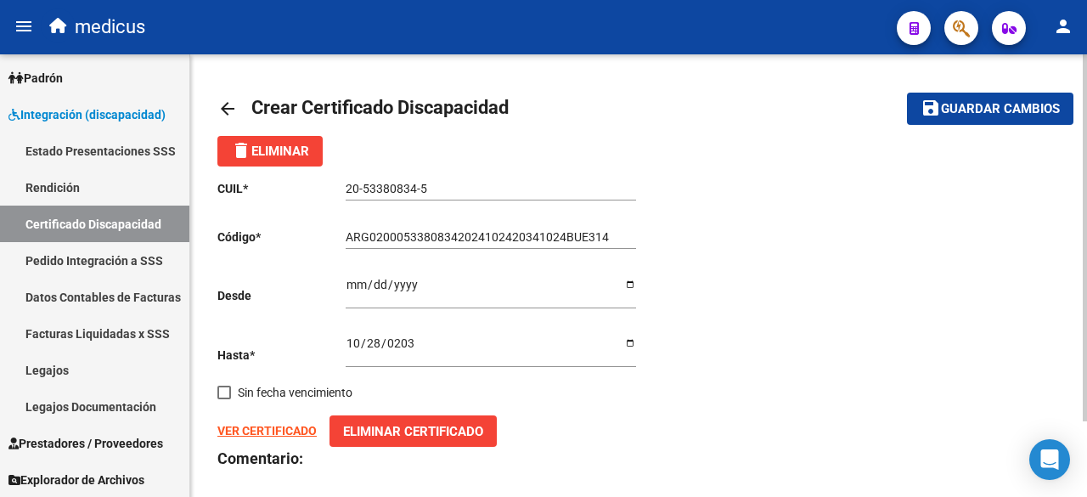
click at [962, 111] on span "Guardar cambios" at bounding box center [1000, 109] width 119 height 15
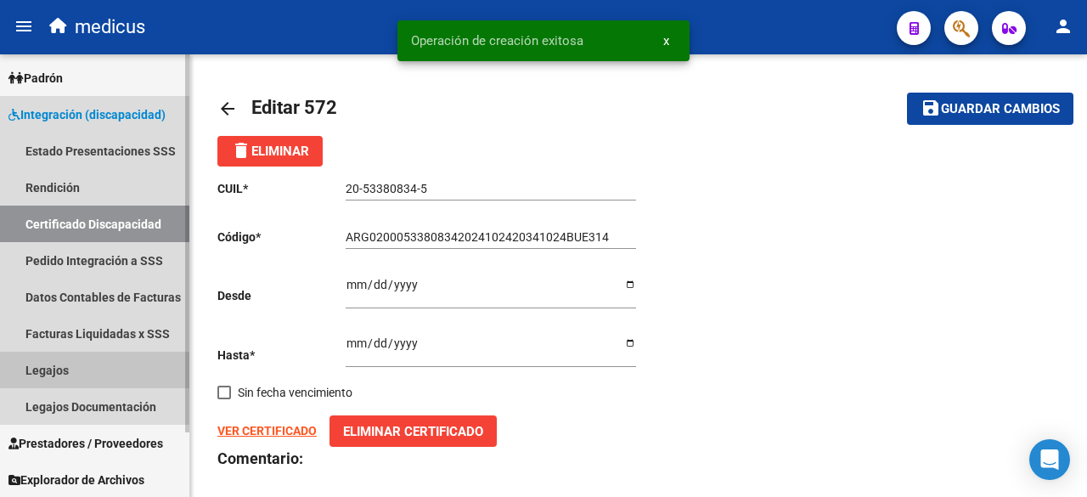
click at [99, 371] on link "Legajos" at bounding box center [94, 370] width 189 height 37
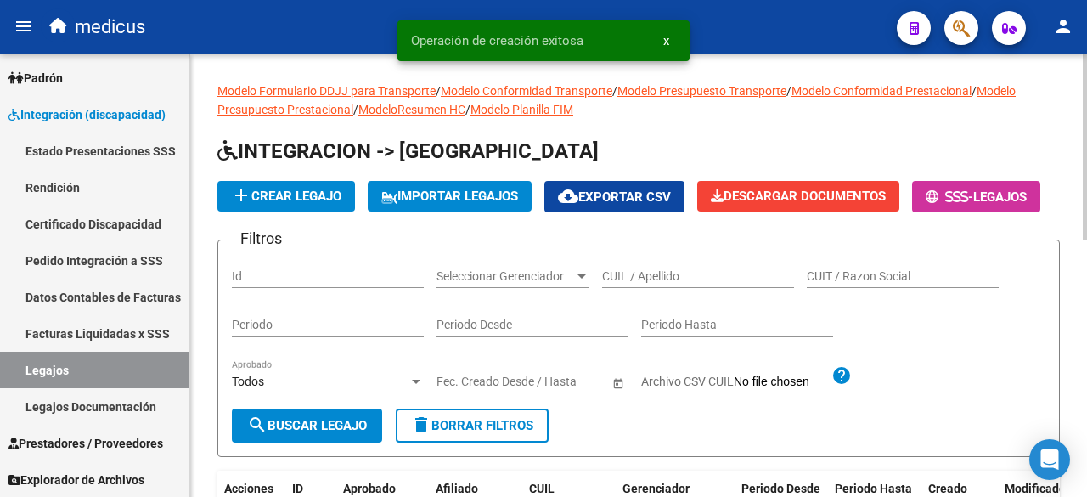
click at [277, 198] on span "add Crear Legajo" at bounding box center [286, 196] width 110 height 15
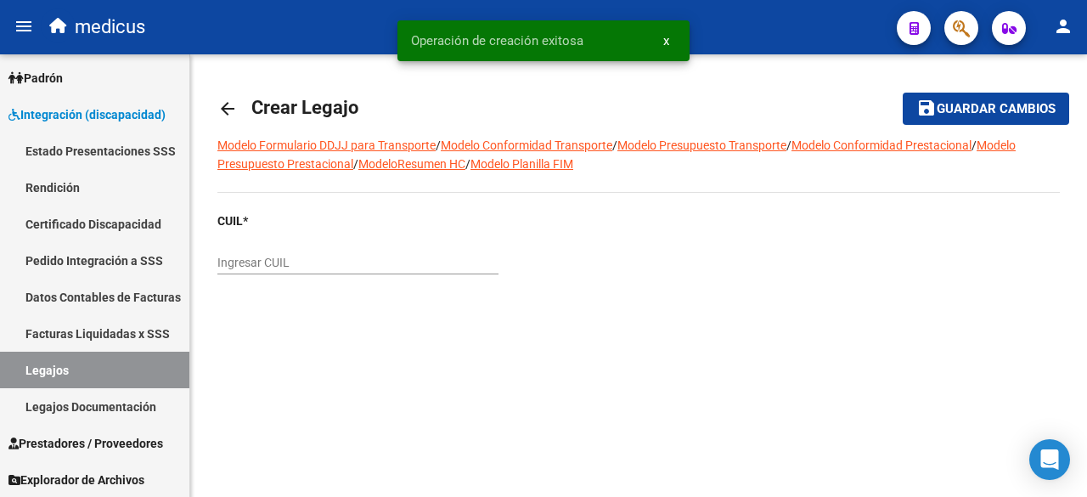
click at [403, 262] on input "Ingresar CUIL" at bounding box center [357, 263] width 281 height 14
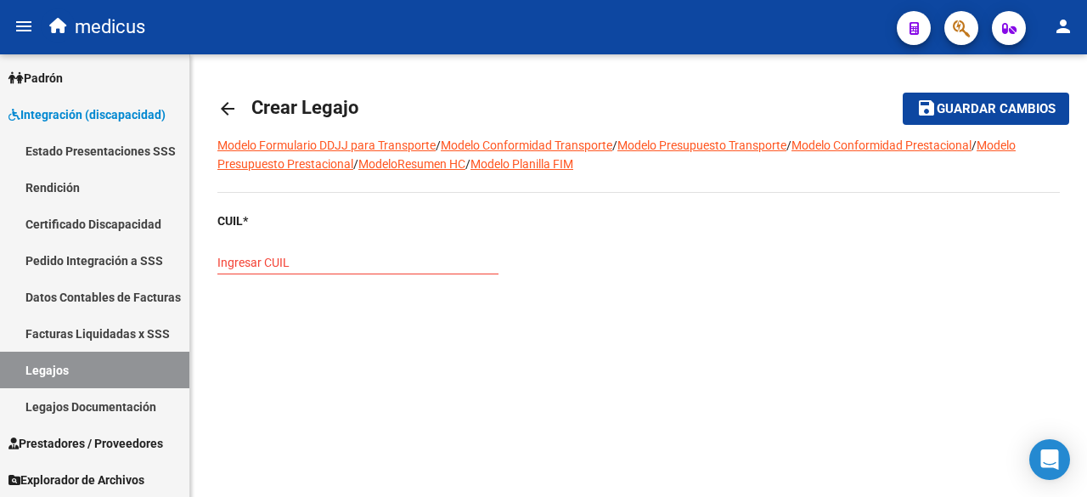
drag, startPoint x: 686, startPoint y: 318, endPoint x: 445, endPoint y: 286, distance: 243.3
click at [678, 313] on div at bounding box center [849, 295] width 421 height 166
click at [403, 259] on input "Ingresar CUIL" at bounding box center [357, 263] width 281 height 14
paste input "20-53380834-5"
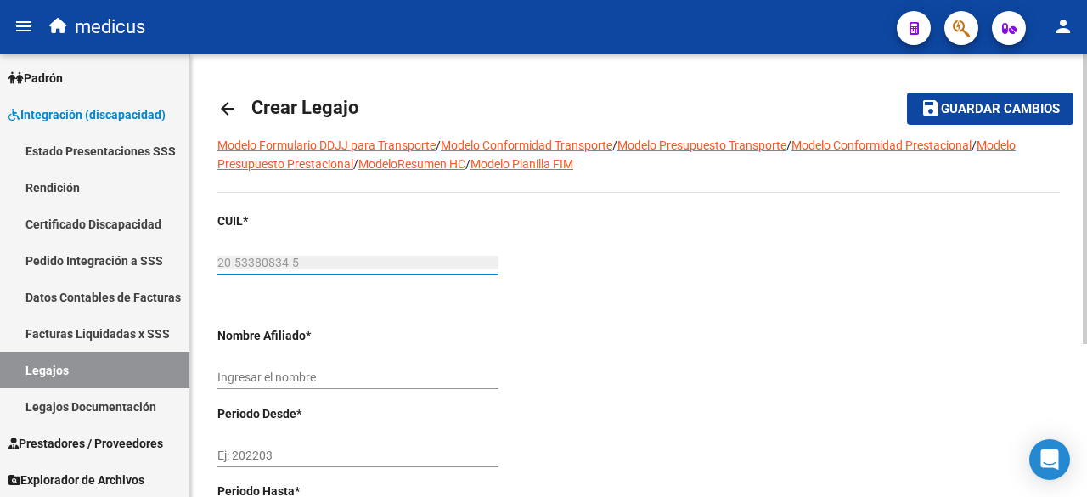
scroll to position [170, 0]
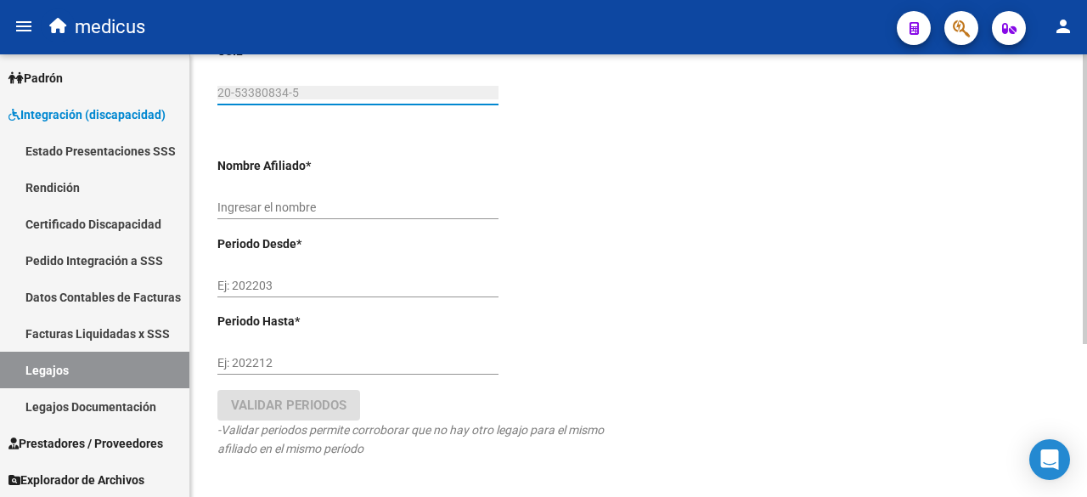
type input "20-53380834-5"
click at [358, 217] on div "Ingresar el nombre" at bounding box center [357, 202] width 281 height 34
type input "[PERSON_NAME]"
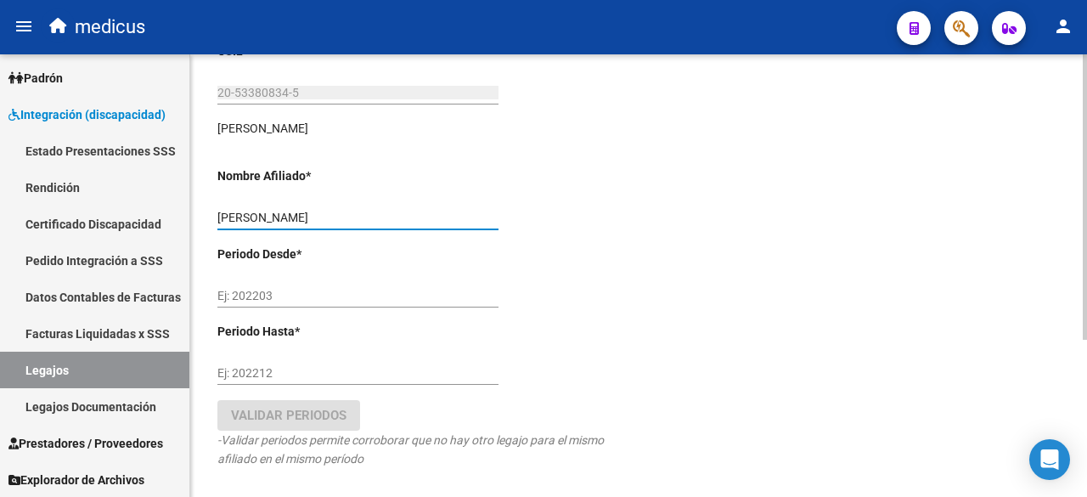
click at [356, 293] on input "Ej: 202203" at bounding box center [357, 296] width 281 height 14
click at [691, 360] on div at bounding box center [849, 286] width 421 height 488
click at [314, 303] on div "Ej: 202203" at bounding box center [357, 291] width 281 height 34
type input "202502"
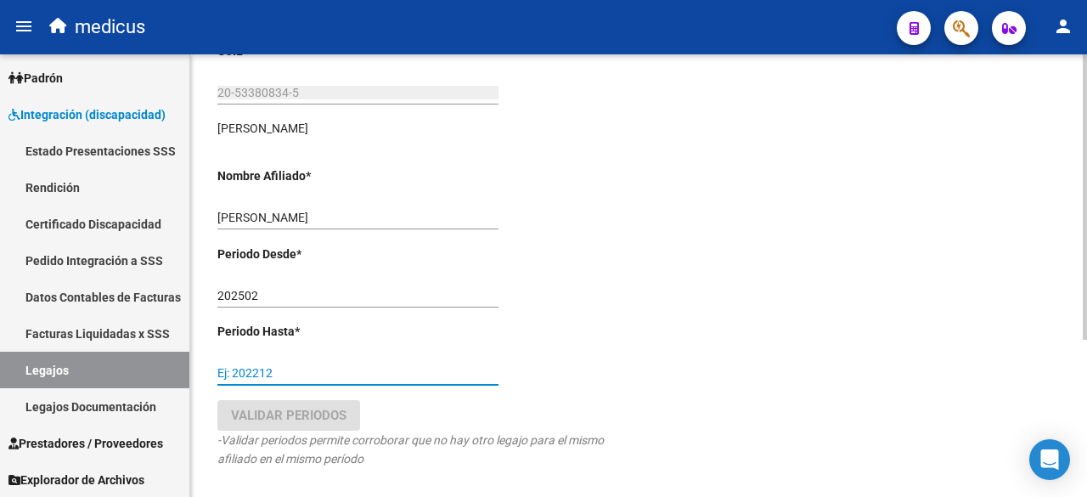
click at [284, 369] on input "Ej: 202212" at bounding box center [357, 373] width 281 height 14
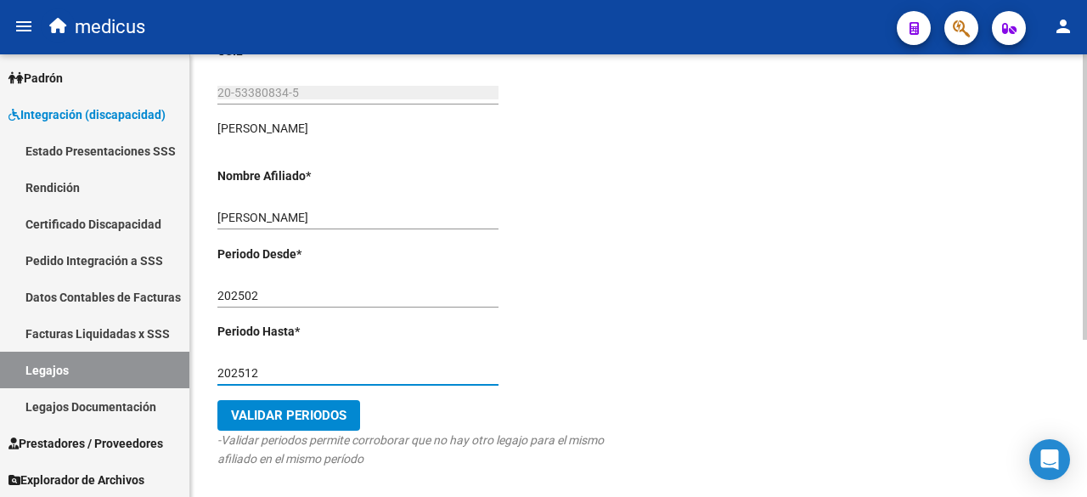
type input "202512"
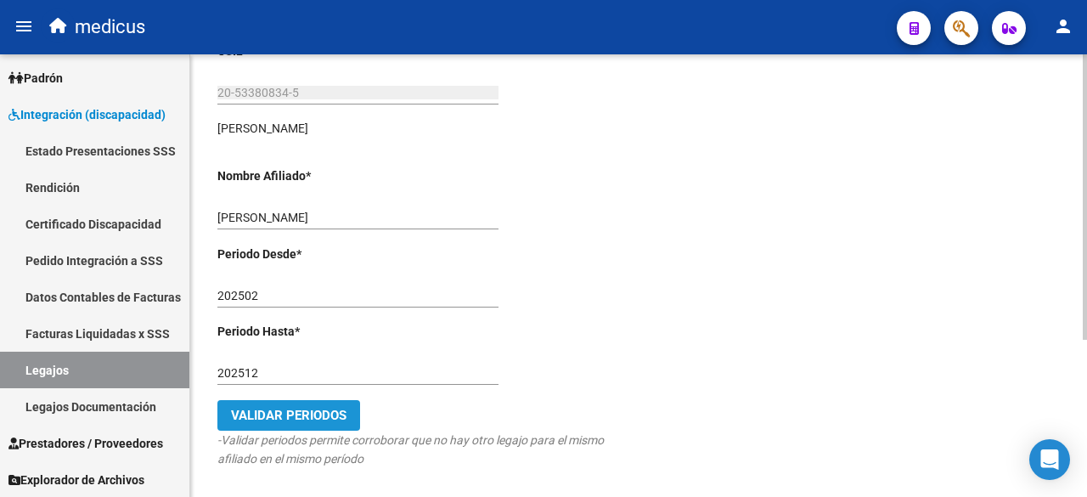
click at [303, 412] on span "Validar Periodos" at bounding box center [289, 415] width 116 height 15
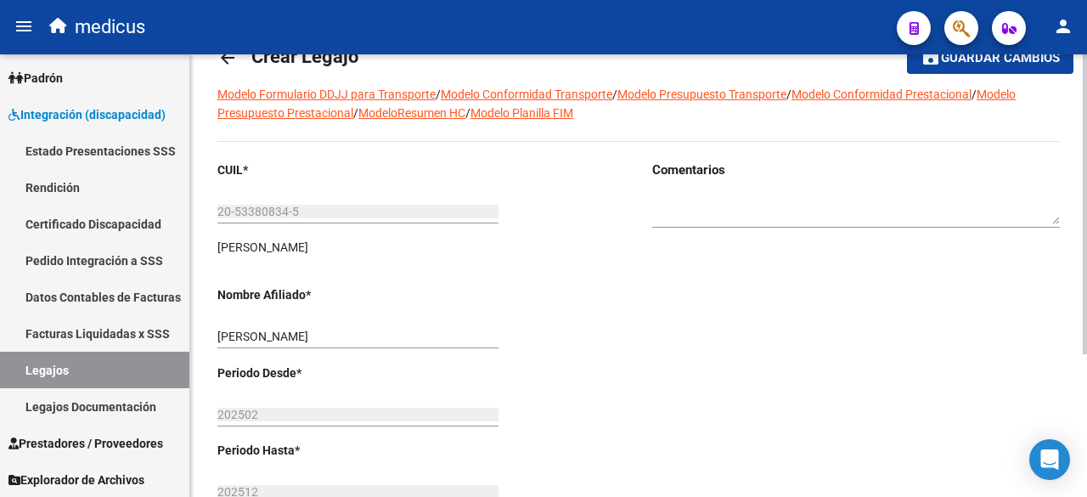
scroll to position [0, 0]
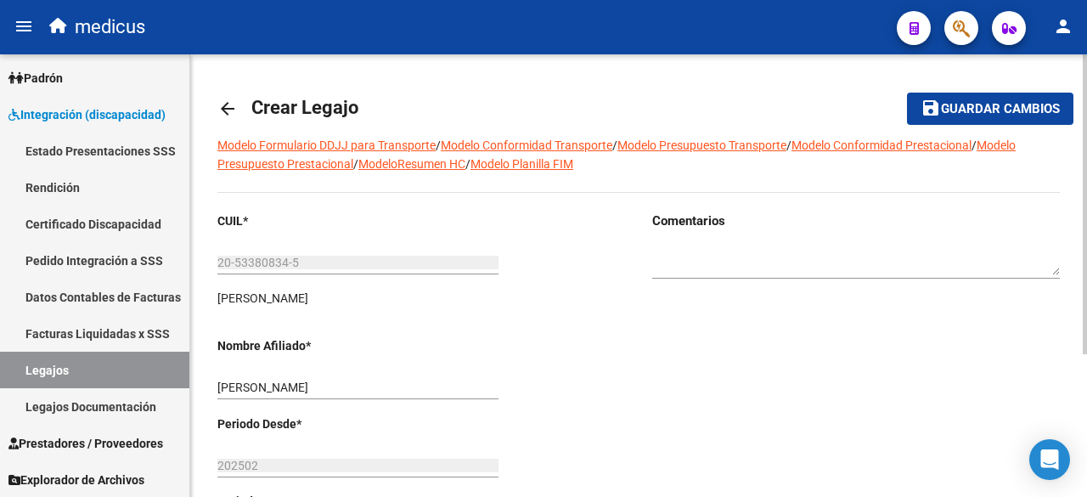
click at [971, 99] on button "save Guardar cambios" at bounding box center [990, 108] width 166 height 31
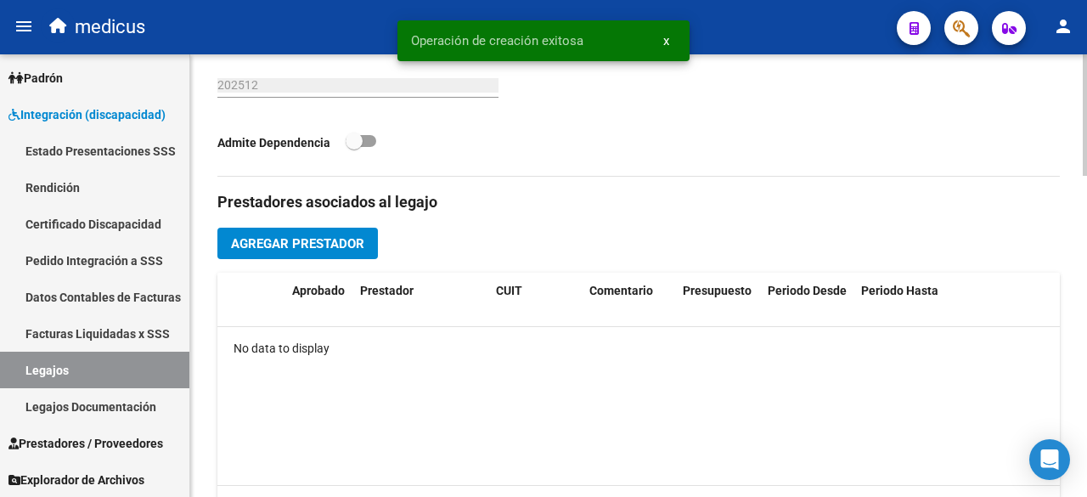
scroll to position [1174, 0]
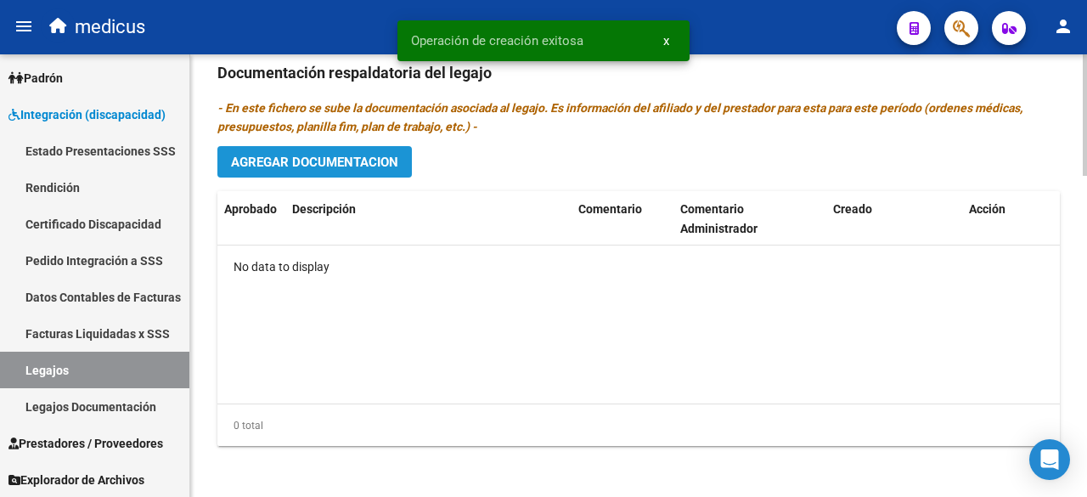
click at [312, 155] on span "Agregar Documentacion" at bounding box center [314, 162] width 167 height 15
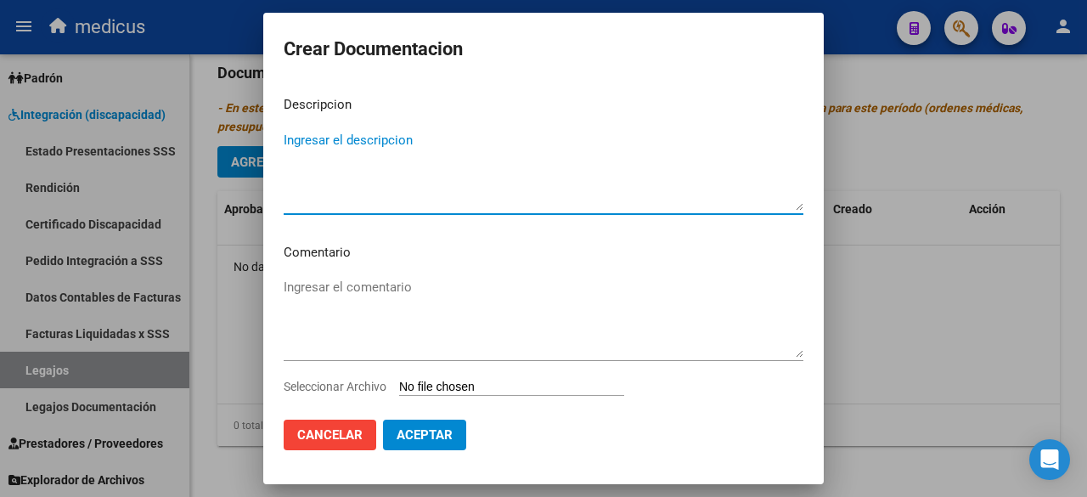
click at [390, 158] on textarea "Ingresar el descripcion" at bounding box center [544, 171] width 520 height 80
type textarea "Legajos de prestaciones 2025"
click at [341, 327] on textarea "Ingresar el comentario" at bounding box center [544, 318] width 520 height 80
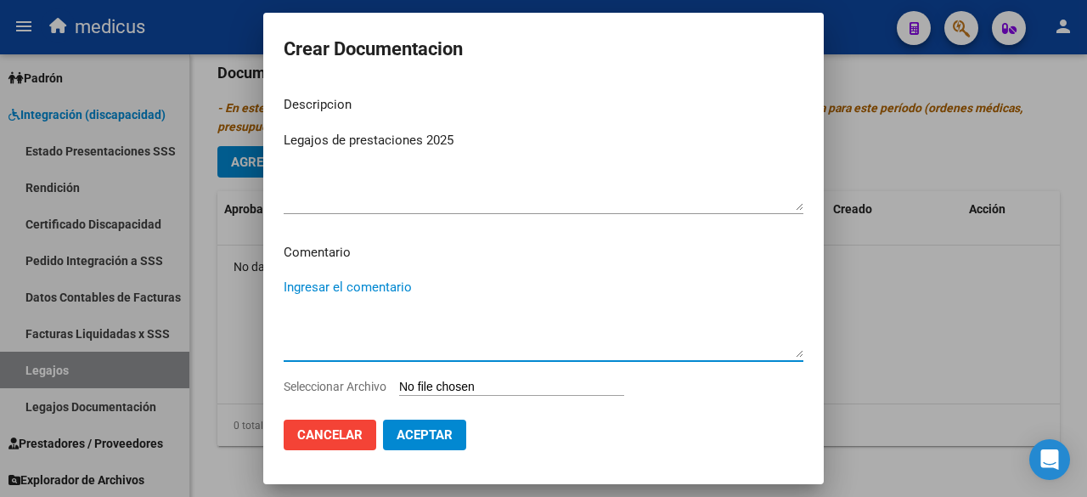
click at [415, 288] on textarea "Ingresar el comentario" at bounding box center [544, 318] width 520 height 80
paste textarea "MAIE MII: PSICOLOGIA MII: FONOAUDIOLOGIA"
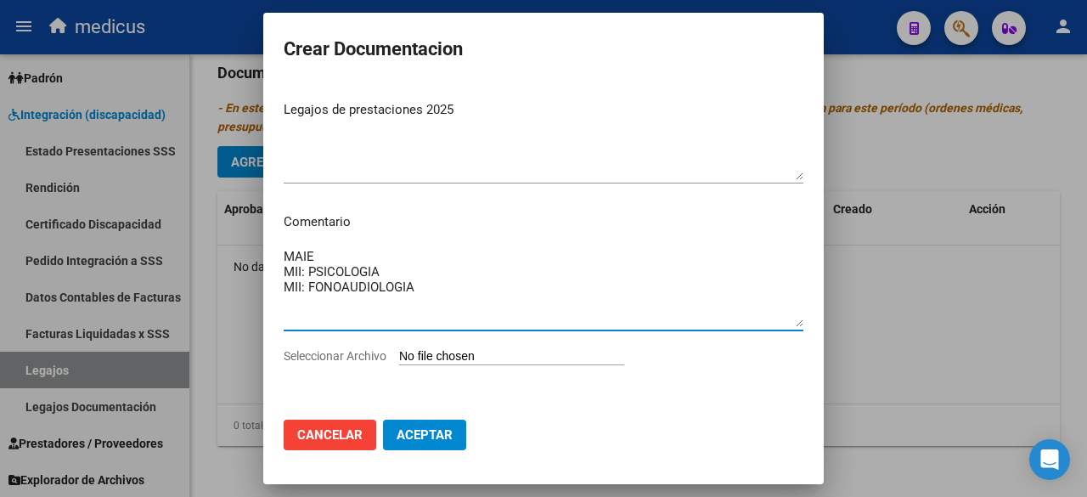
scroll to position [0, 0]
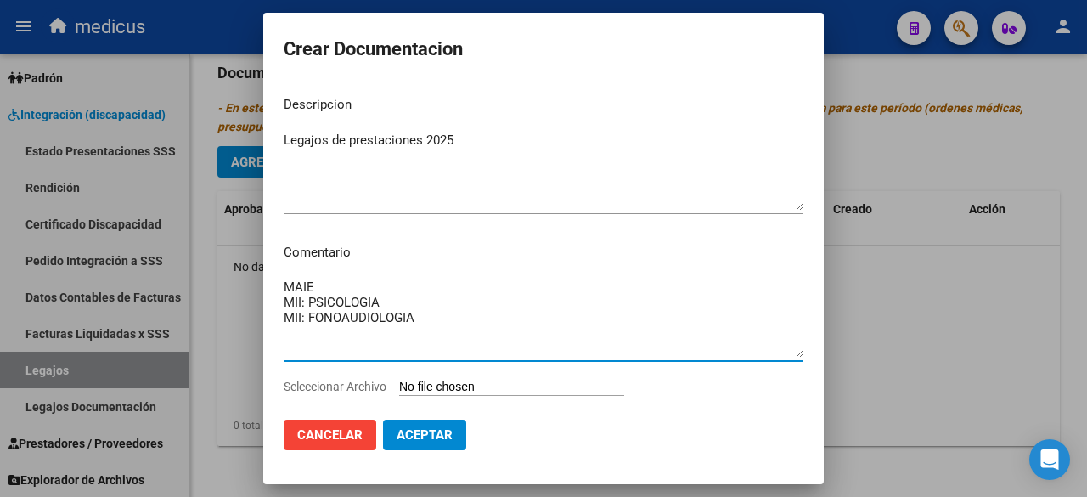
type textarea "MAIE MII: PSICOLOGIA MII: FONOAUDIOLOGIA"
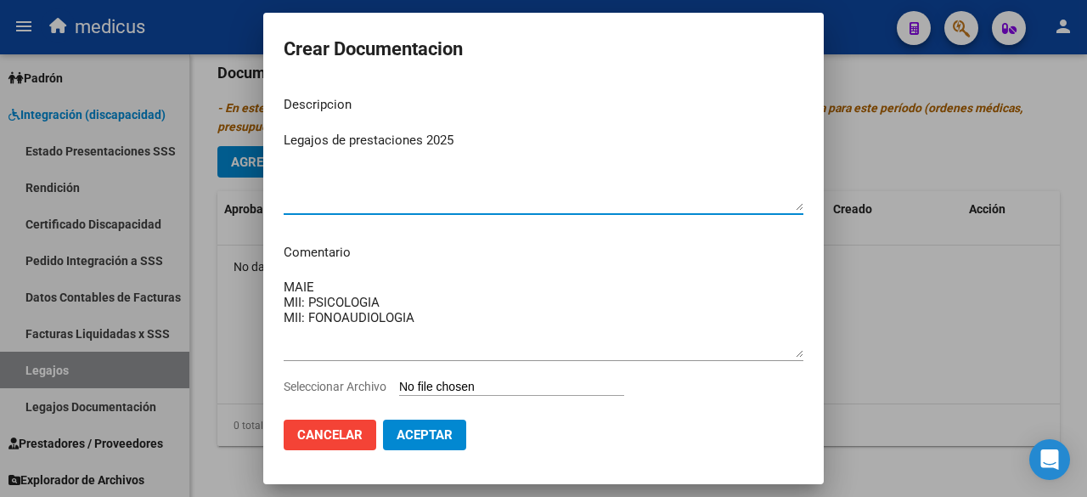
click at [383, 161] on textarea "Legajos de prestaciones 2025" at bounding box center [544, 171] width 520 height 80
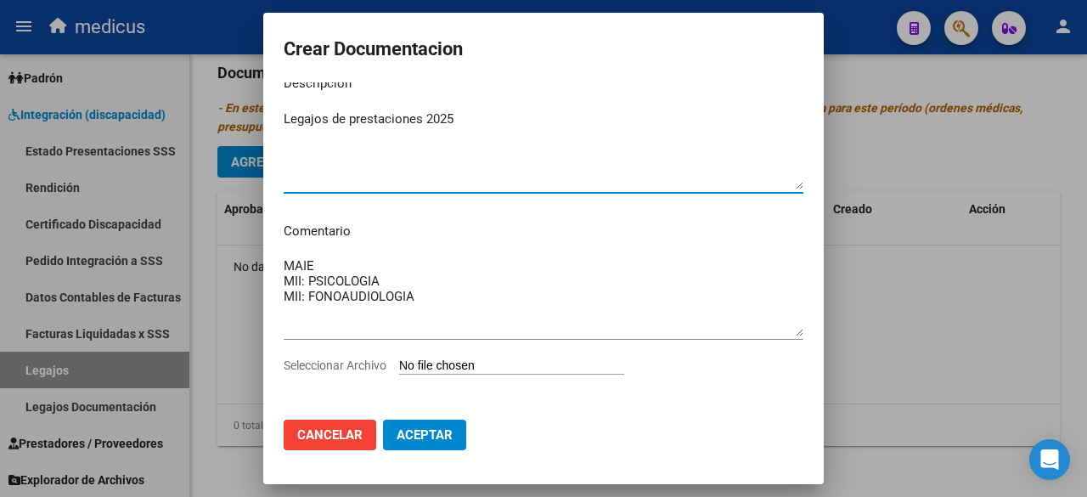
scroll to position [31, 0]
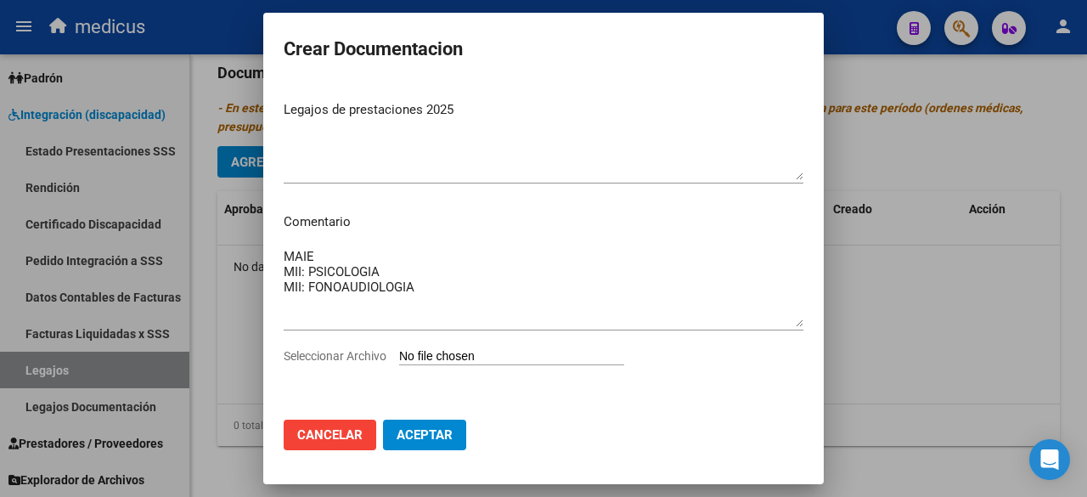
click at [477, 346] on div "MAIE MII: PSICOLOGIA MII: FONOAUDIOLOGIA Ingresar el comentario" at bounding box center [544, 295] width 520 height 103
click at [425, 347] on div "Seleccionar Archivo" at bounding box center [544, 363] width 520 height 32
click at [420, 358] on input "Seleccionar Archivo" at bounding box center [511, 357] width 225 height 16
type input "C:\fakepath\[PERSON_NAME] 20533808345 1.pdf"
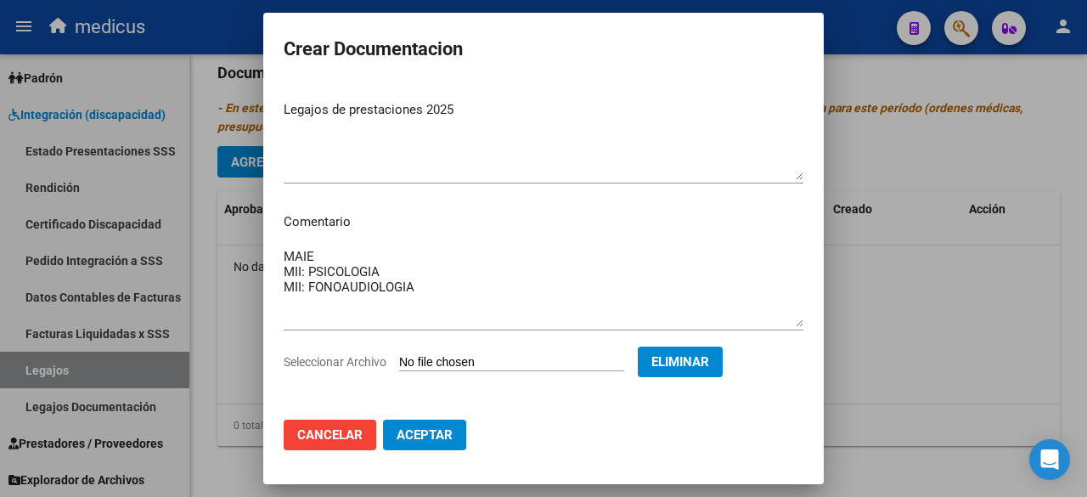
click at [404, 435] on span "Aceptar" at bounding box center [425, 434] width 56 height 15
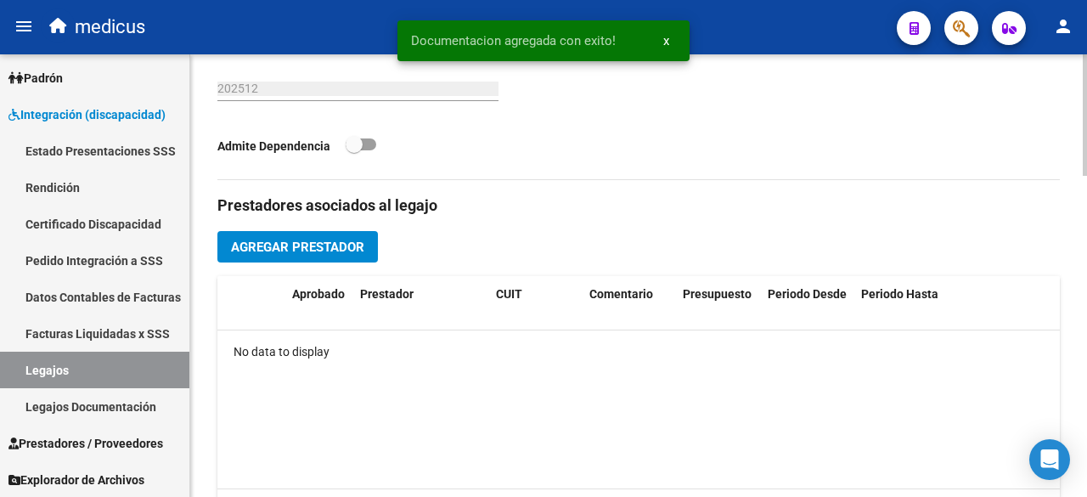
scroll to position [579, 0]
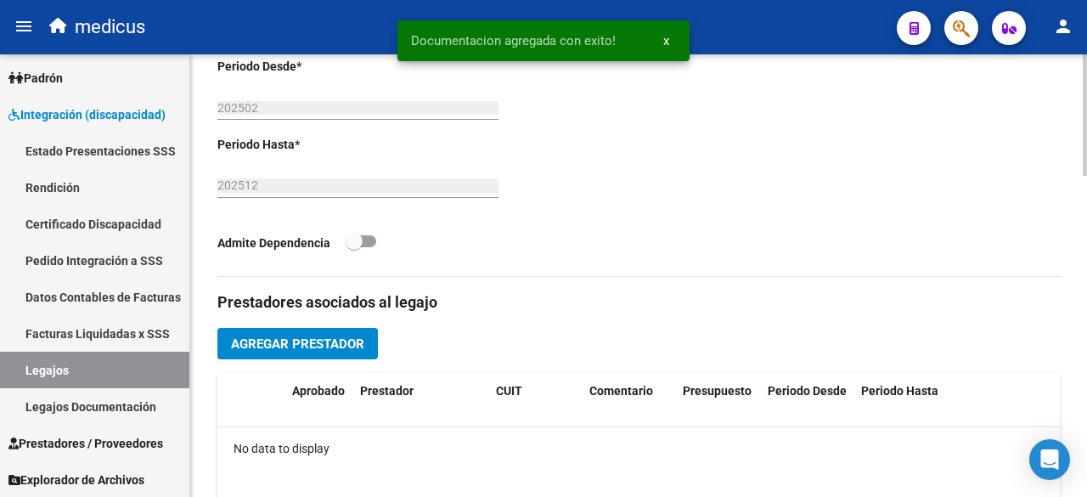
click at [327, 341] on span "Agregar Prestador" at bounding box center [297, 343] width 133 height 15
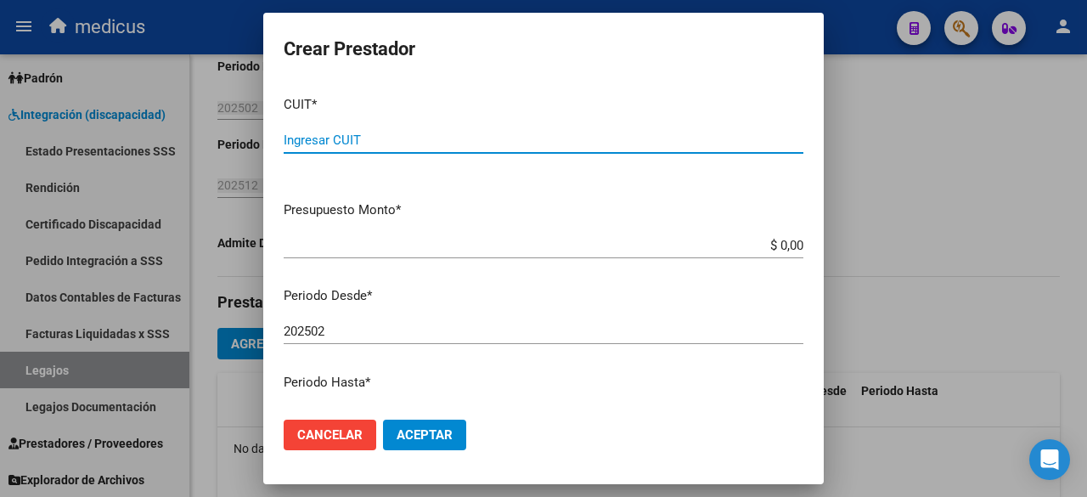
click at [420, 121] on div "CUIT * Ingresar CUIT" at bounding box center [544, 134] width 520 height 105
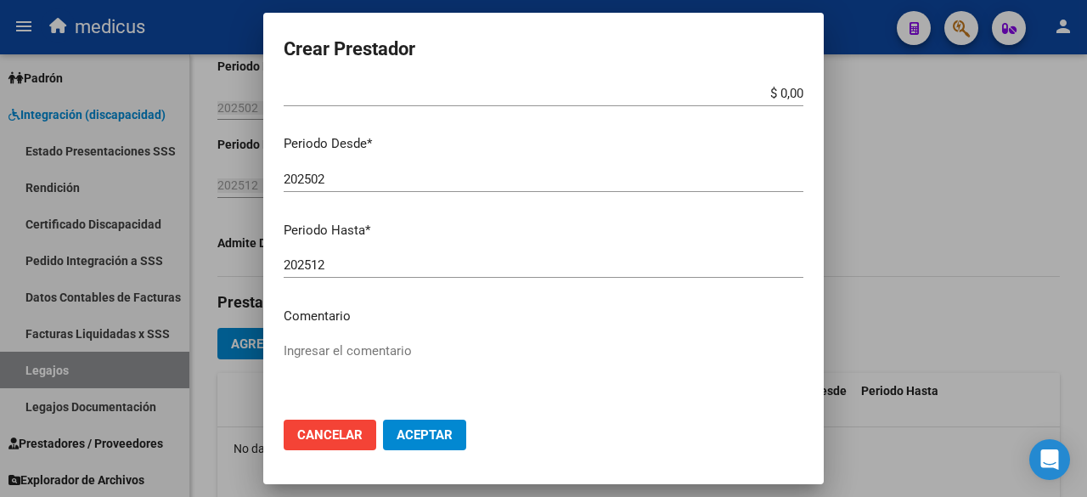
scroll to position [258, 0]
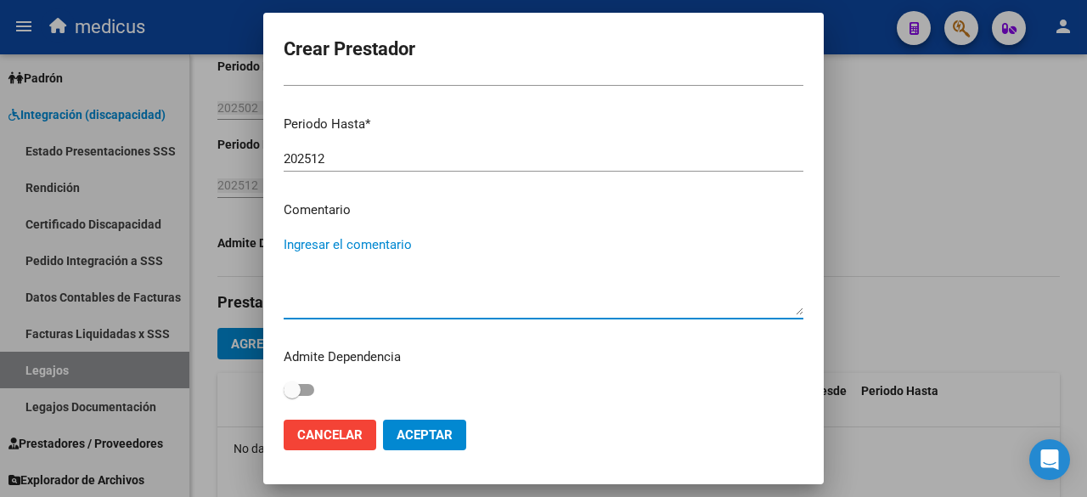
click at [381, 266] on textarea "Ingresar el comentario" at bounding box center [544, 275] width 520 height 80
paste textarea "MAIE"
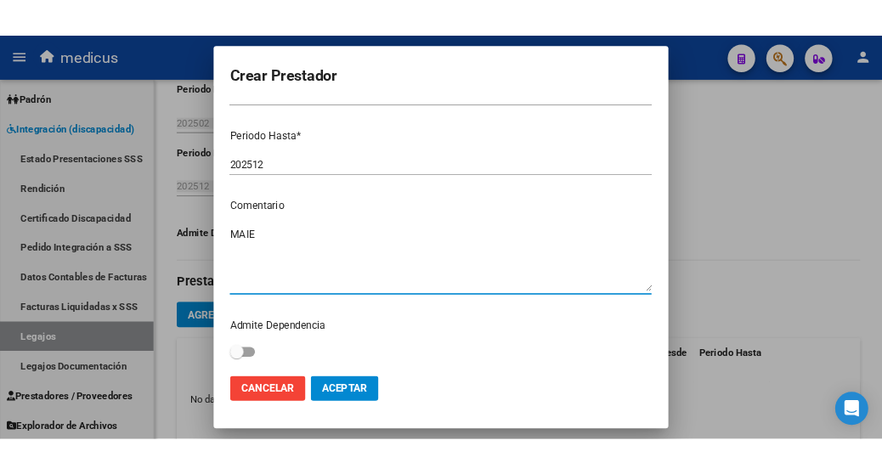
scroll to position [0, 0]
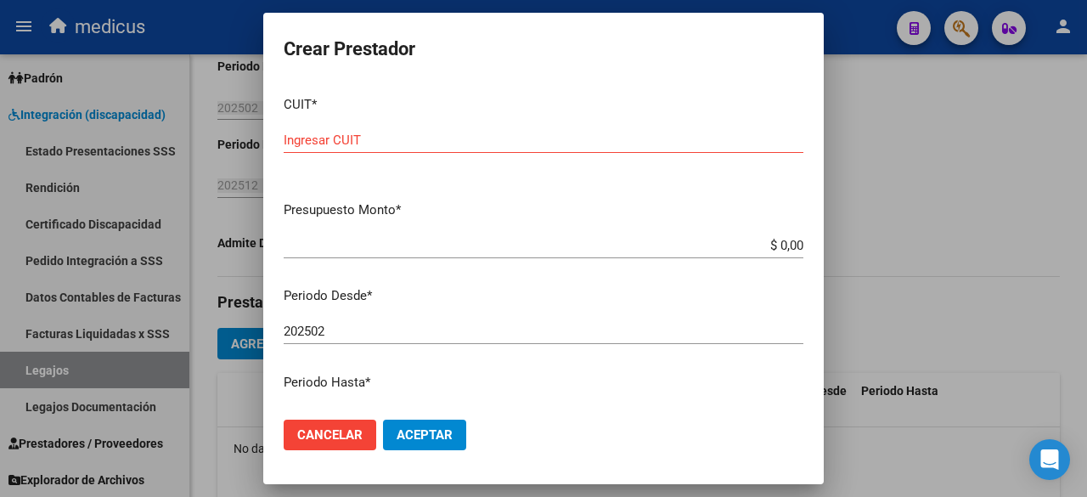
type textarea "MAIE"
click at [411, 240] on input "$ 0,00" at bounding box center [544, 245] width 520 height 15
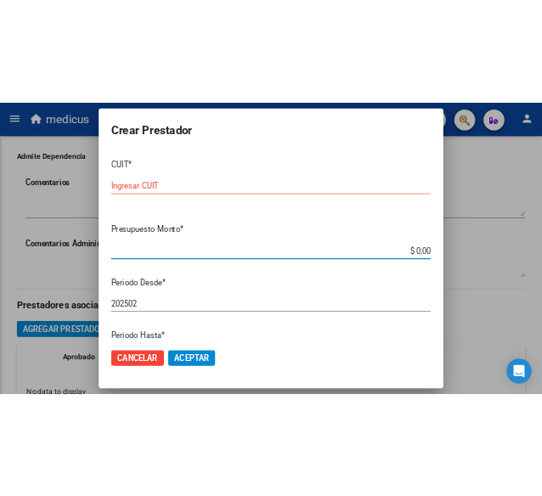
scroll to position [640, 0]
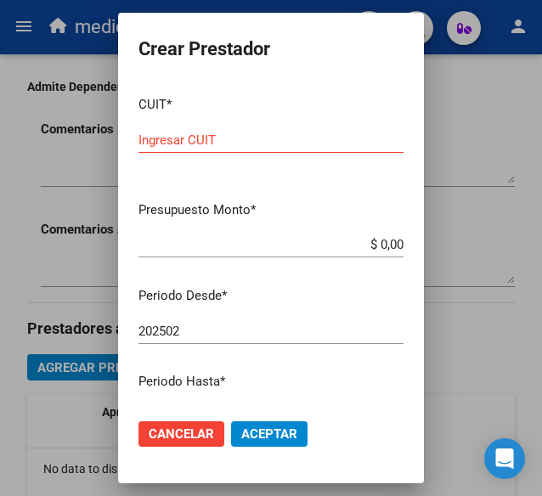
drag, startPoint x: 275, startPoint y: 235, endPoint x: 421, endPoint y: 240, distance: 146.2
click at [275, 235] on div "$ 0,00 Ingresar el monto" at bounding box center [270, 244] width 265 height 25
drag, startPoint x: 388, startPoint y: 245, endPoint x: 321, endPoint y: 256, distance: 67.9
click at [321, 256] on div "$ 0,00 Ingresar el monto" at bounding box center [270, 244] width 265 height 25
paste input "30715089145"
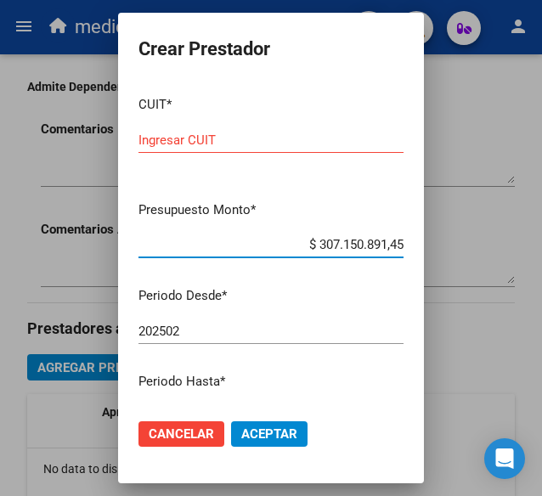
drag, startPoint x: 387, startPoint y: 247, endPoint x: 300, endPoint y: 243, distance: 87.6
click at [300, 243] on input "$ 307.150.891,45" at bounding box center [270, 244] width 265 height 15
paste input "$ 475.830,36"
type input "$ 475.830,36"
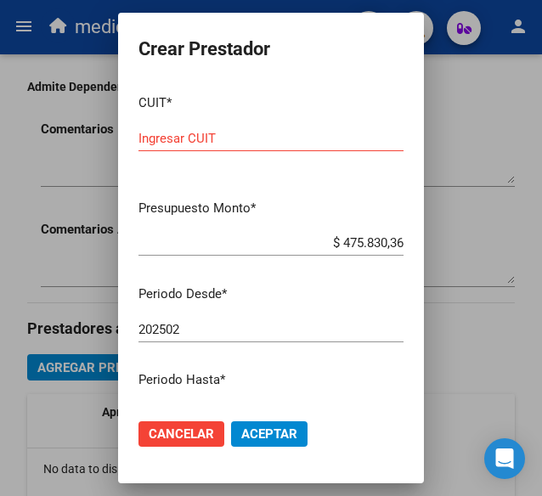
scroll to position [0, 0]
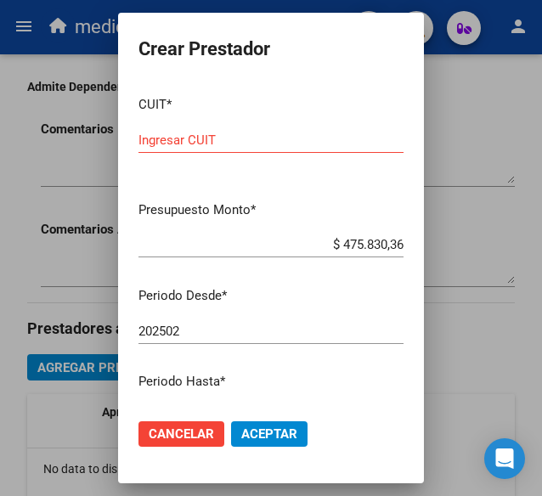
click at [295, 130] on div "Ingresar CUIT" at bounding box center [270, 139] width 265 height 25
paste input "30-71508914-5"
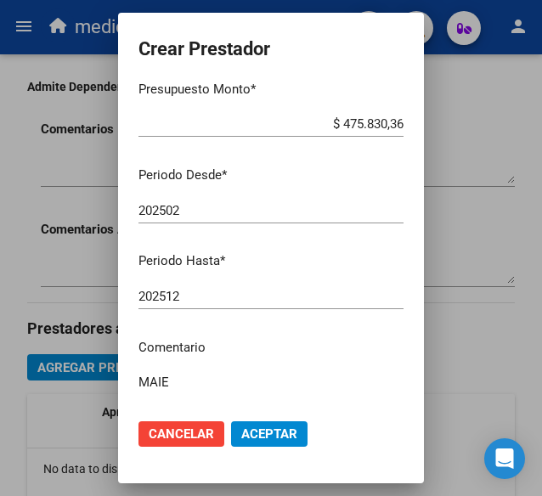
scroll to position [260, 0]
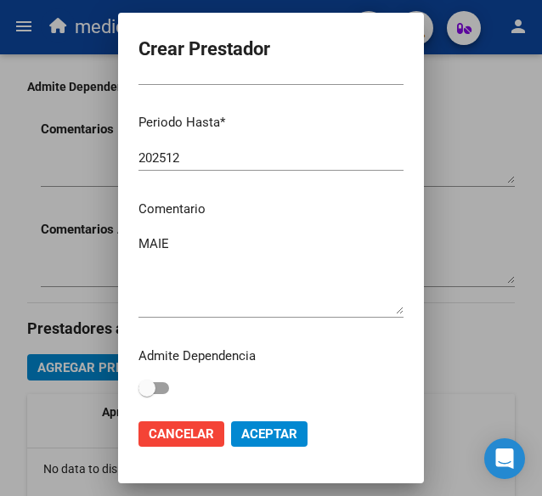
type input "30-71508914-5"
click at [274, 426] on span "Aceptar" at bounding box center [269, 433] width 56 height 15
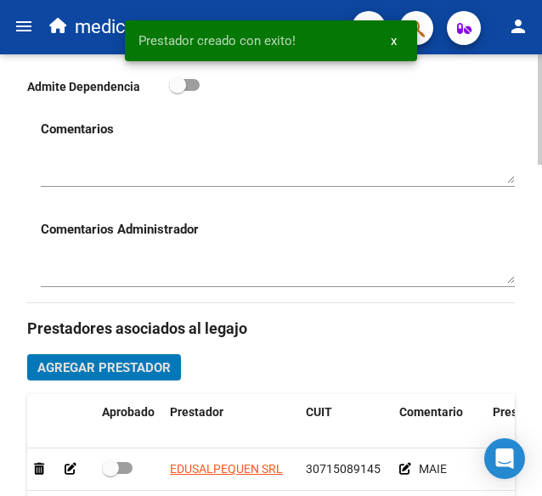
click at [127, 368] on span "Agregar Prestador" at bounding box center [103, 367] width 133 height 15
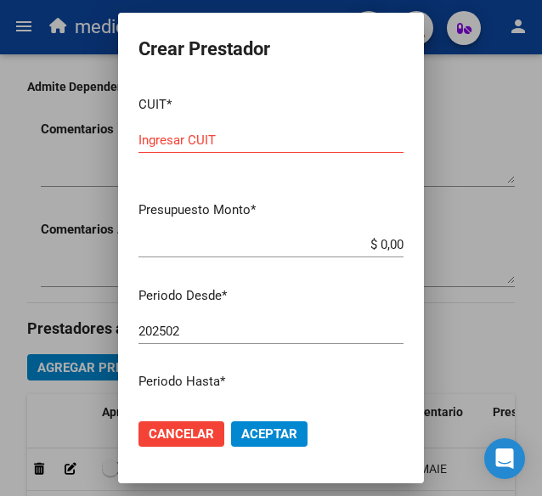
drag, startPoint x: 312, startPoint y: 144, endPoint x: 336, endPoint y: 151, distance: 25.8
click at [312, 144] on input "Ingresar CUIT" at bounding box center [270, 140] width 265 height 15
paste input "27-24725641-0"
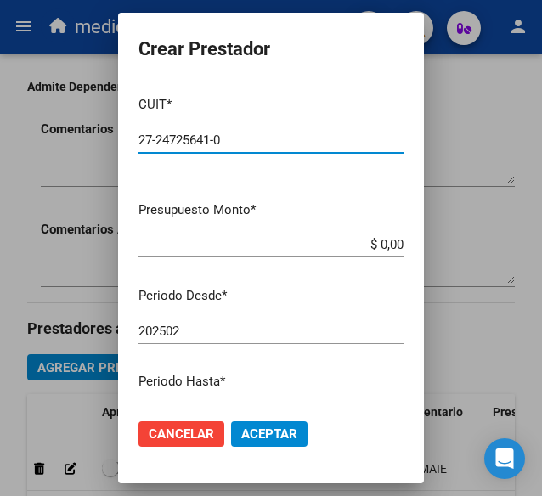
type input "27-24725641-0"
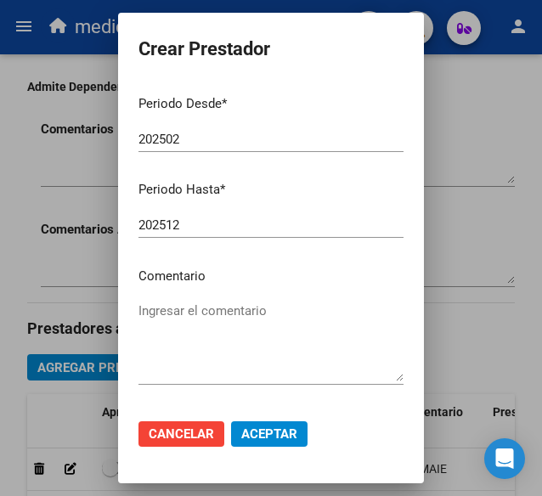
scroll to position [255, 0]
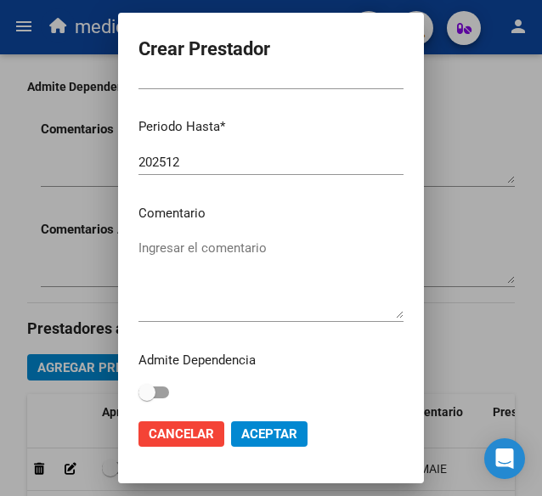
click at [237, 290] on textarea "Ingresar el comentario" at bounding box center [270, 279] width 265 height 80
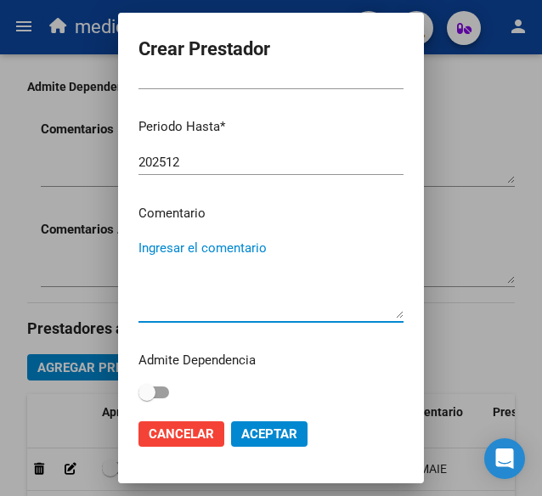
paste textarea "MII: PSICOLOGIA"
type textarea "MII: PSICOLOGIA"
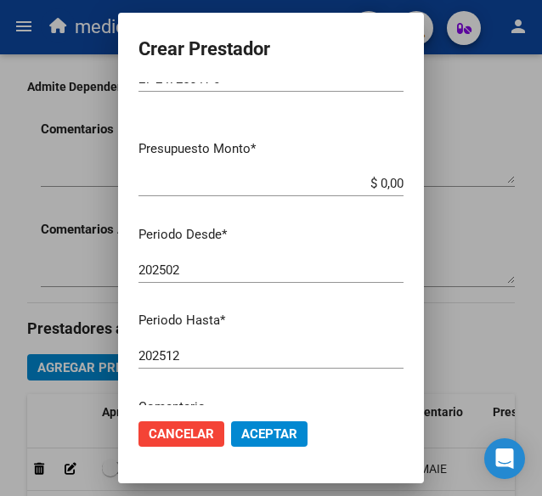
scroll to position [0, 0]
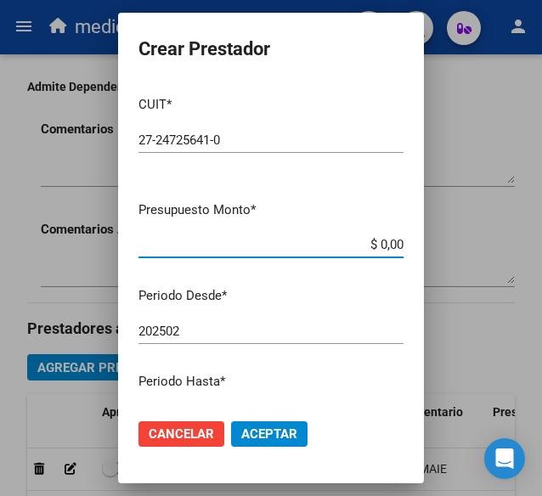
click at [389, 245] on input "$ 0,00" at bounding box center [270, 244] width 265 height 15
drag, startPoint x: 390, startPoint y: 244, endPoint x: 330, endPoint y: 244, distance: 59.5
click at [330, 244] on input "$ 0,00" at bounding box center [270, 244] width 265 height 15
paste input "148.447,32"
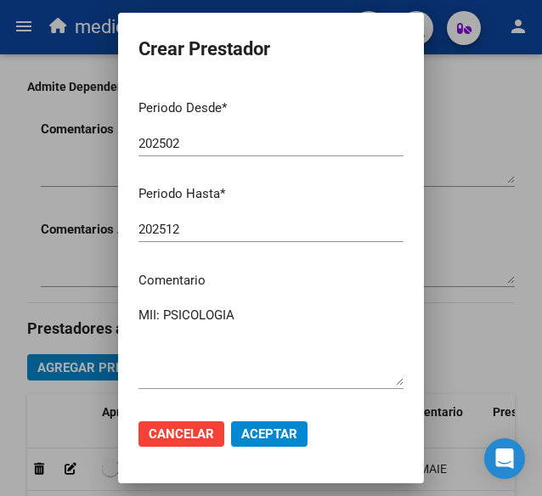
scroll to position [260, 0]
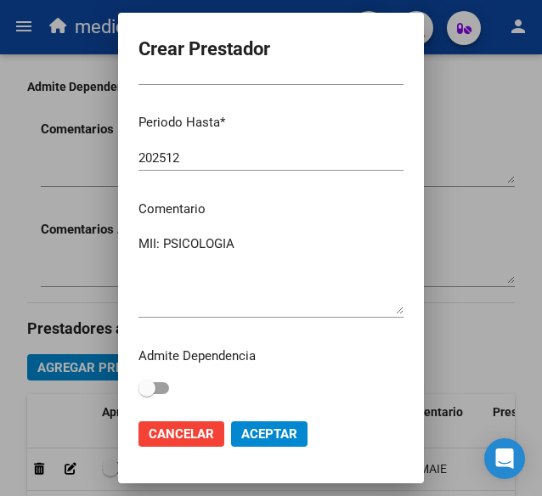
type input "$ 148.447,32"
click at [267, 434] on span "Aceptar" at bounding box center [269, 433] width 56 height 15
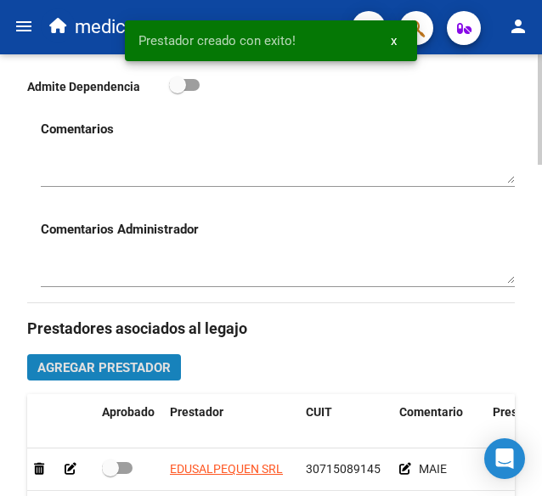
click at [121, 354] on button "Agregar Prestador" at bounding box center [104, 367] width 154 height 26
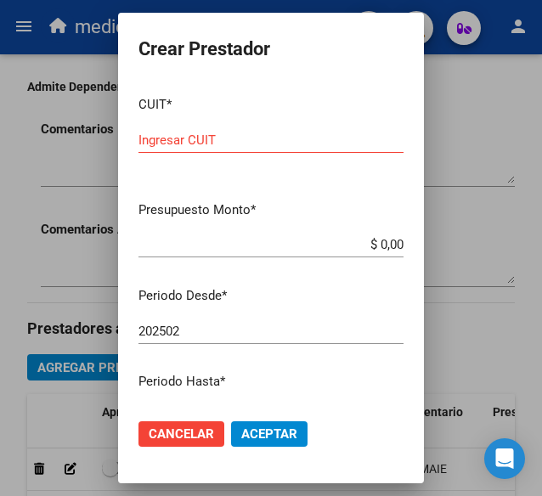
drag, startPoint x: 391, startPoint y: 241, endPoint x: 364, endPoint y: 241, distance: 26.3
click at [364, 241] on app-form-text-field "Presupuesto Monto * $ 0,00 Ingresar el monto" at bounding box center [277, 226] width 279 height 53
drag, startPoint x: 388, startPoint y: 244, endPoint x: 314, endPoint y: 244, distance: 73.9
click at [314, 244] on input "$ 0,00" at bounding box center [270, 244] width 265 height 15
paste input "148.447,32"
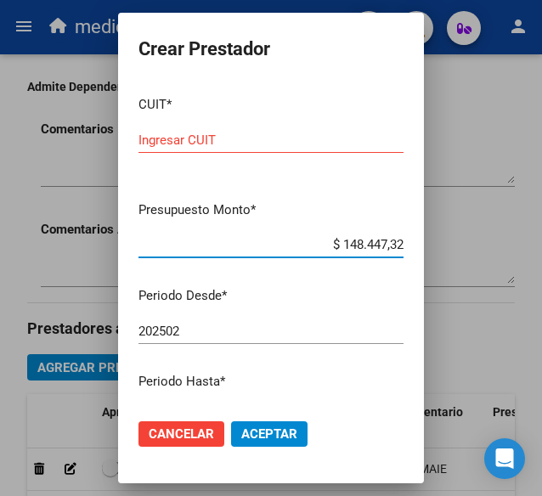
type input "$ 148.447,32"
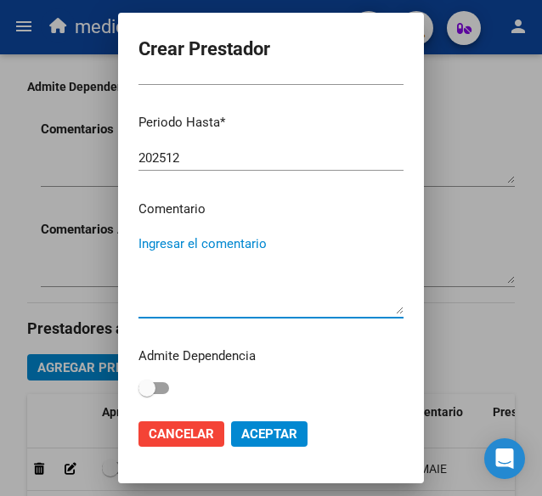
click at [264, 269] on textarea "Ingresar el comentario" at bounding box center [270, 274] width 265 height 80
paste textarea "MII: FONOAUDIOLOGIA"
type textarea "MII: FONOAUDIOLOGIA"
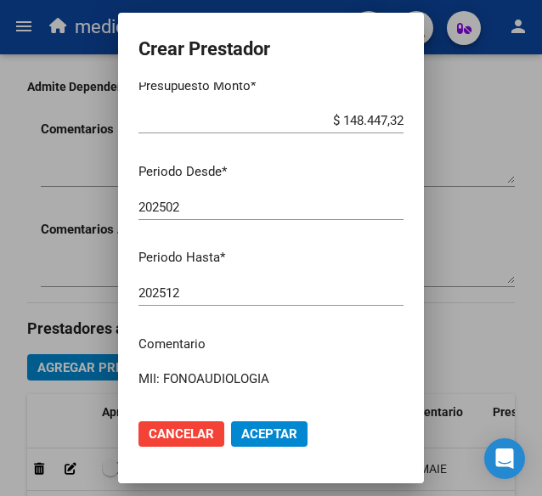
scroll to position [0, 0]
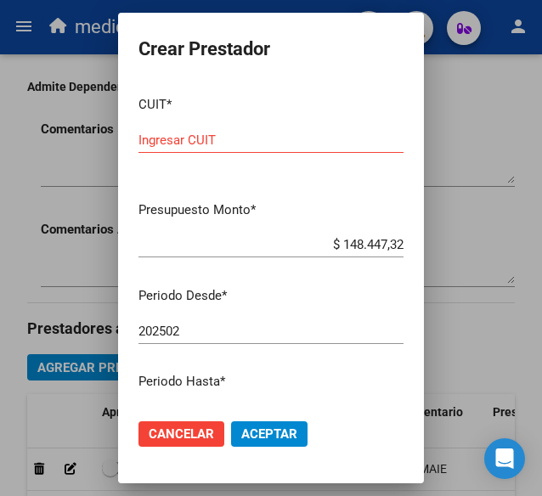
click at [247, 142] on input "Ingresar CUIT" at bounding box center [270, 140] width 265 height 15
paste input "27-22061324-6"
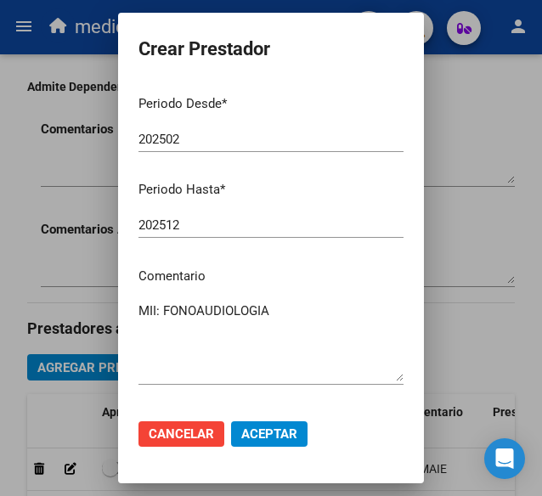
scroll to position [260, 0]
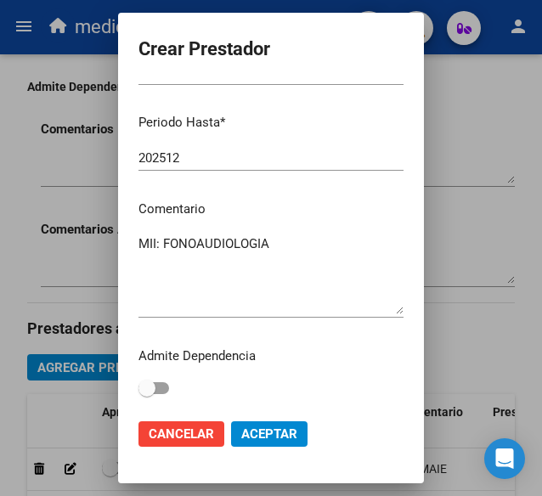
type input "27-22061324-6"
click at [280, 433] on span "Aceptar" at bounding box center [269, 433] width 56 height 15
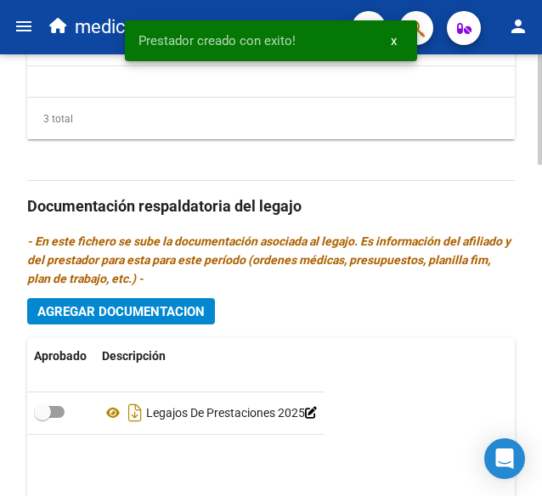
scroll to position [894, 0]
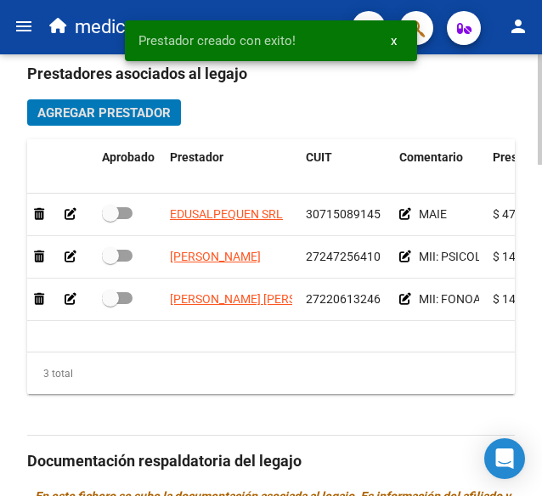
click at [131, 208] on span at bounding box center [117, 213] width 31 height 12
click at [110, 219] on input "checkbox" at bounding box center [110, 219] width 1 height 1
checkbox input "true"
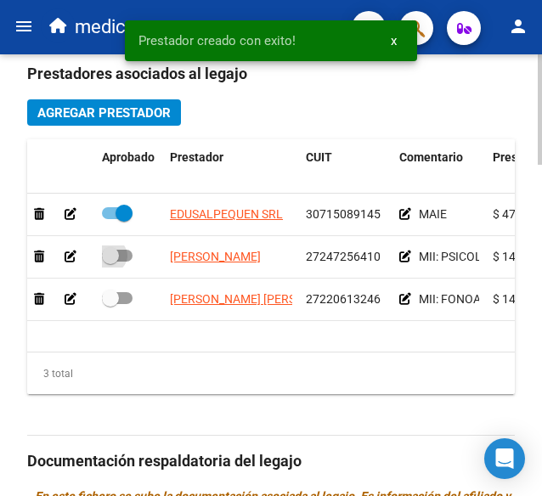
click at [113, 258] on span at bounding box center [110, 255] width 17 height 17
click at [110, 262] on input "checkbox" at bounding box center [110, 262] width 1 height 1
checkbox input "true"
click at [118, 285] on datatable-body-cell at bounding box center [129, 300] width 68 height 42
click at [124, 302] on span at bounding box center [117, 298] width 31 height 12
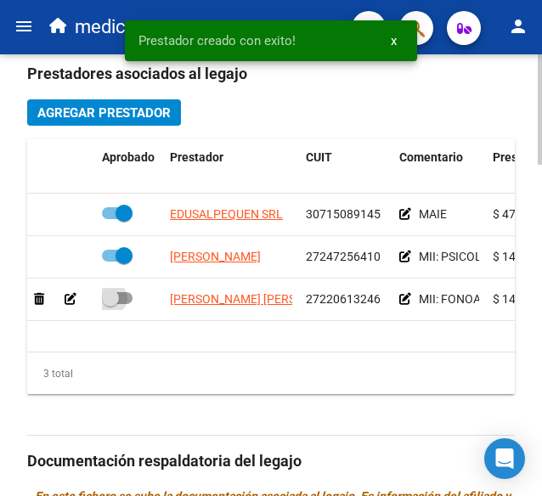
click at [110, 304] on input "checkbox" at bounding box center [110, 304] width 1 height 1
checkbox input "true"
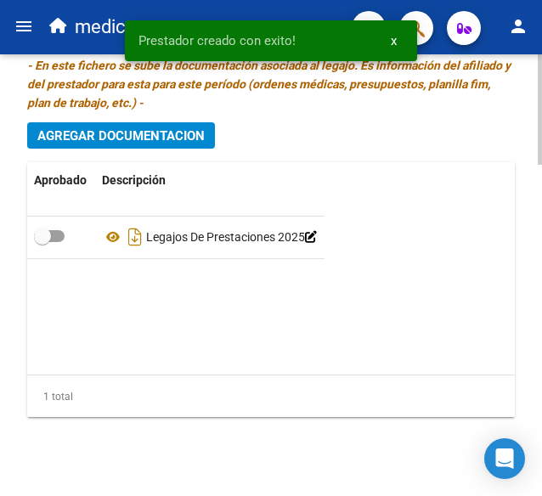
click at [57, 237] on span at bounding box center [49, 236] width 31 height 12
click at [42, 242] on input "checkbox" at bounding box center [42, 242] width 1 height 1
checkbox input "true"
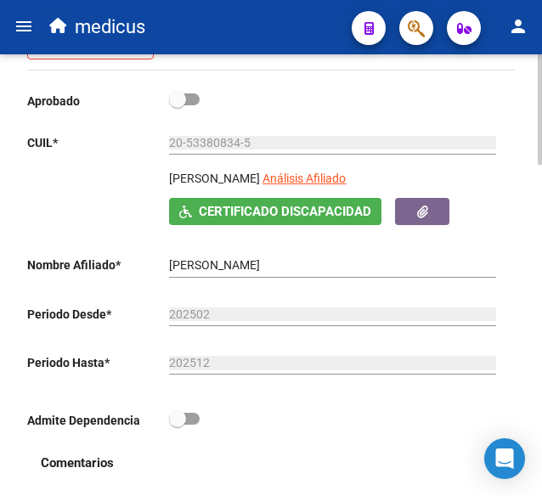
click at [189, 96] on span at bounding box center [184, 99] width 31 height 12
click at [178, 105] on input "checkbox" at bounding box center [177, 105] width 1 height 1
checkbox input "true"
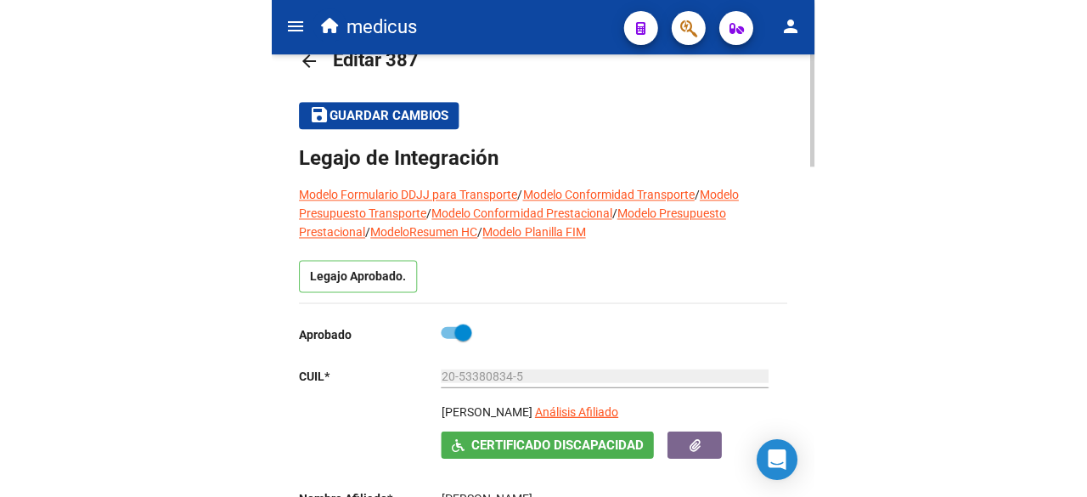
scroll to position [0, 0]
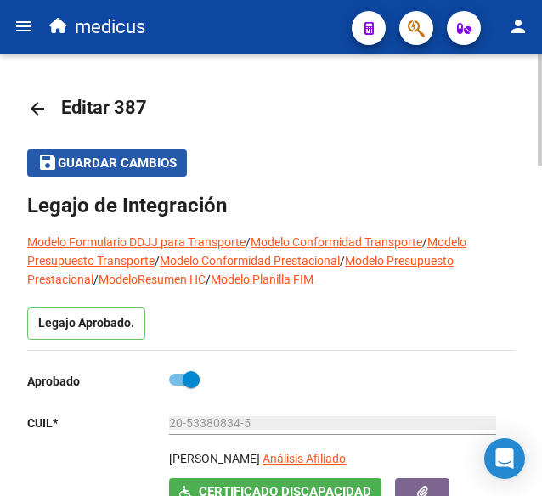
click at [166, 163] on span "Guardar cambios" at bounding box center [117, 163] width 119 height 15
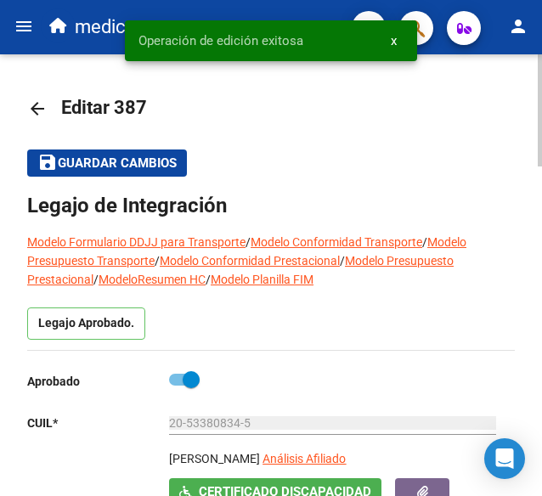
click at [41, 103] on mat-icon "arrow_back" at bounding box center [37, 109] width 20 height 20
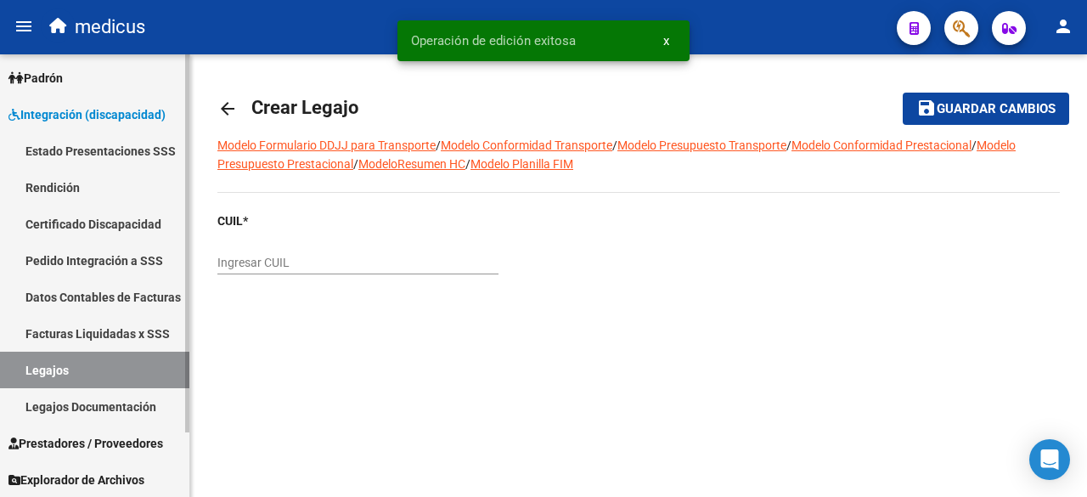
click at [104, 364] on link "Legajos" at bounding box center [94, 370] width 189 height 37
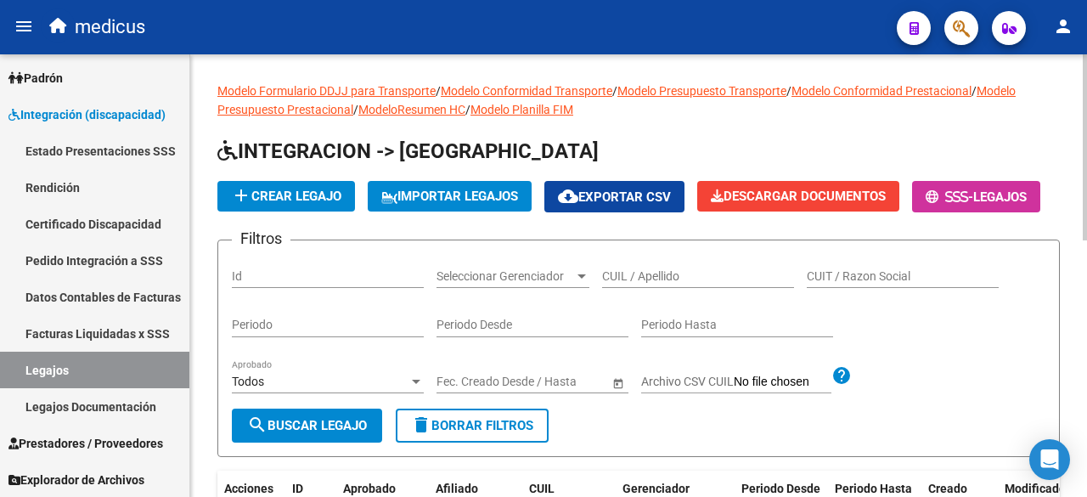
click at [630, 284] on input "CUIL / Apellido" at bounding box center [698, 276] width 192 height 14
click at [636, 284] on input "CUIL / Apellido" at bounding box center [698, 276] width 192 height 14
paste input "20544545974"
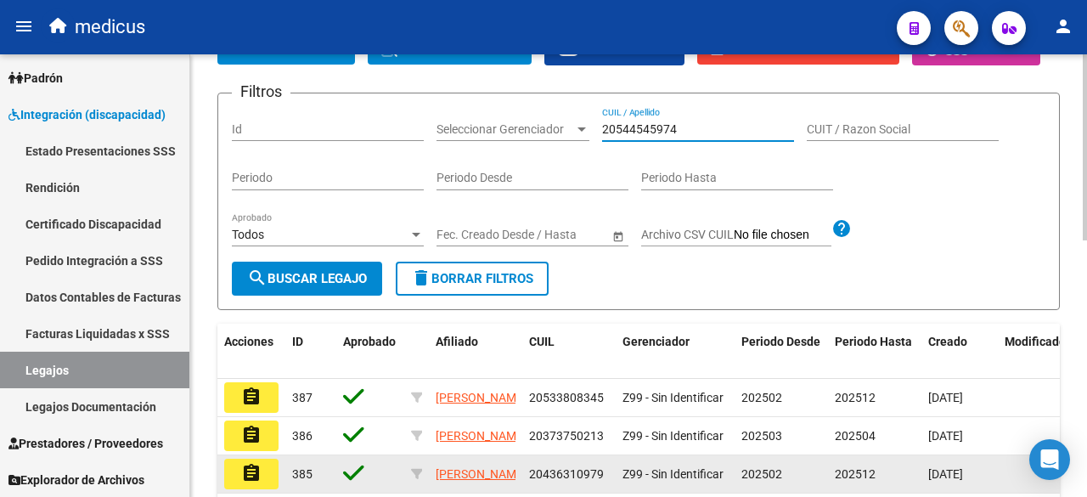
scroll to position [340, 0]
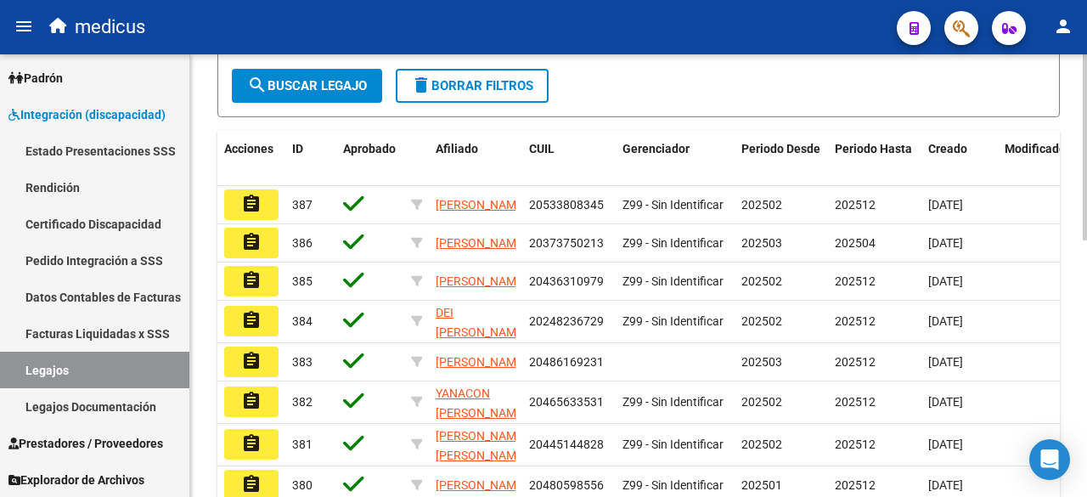
type input "20544545974"
click at [321, 93] on span "search Buscar Legajo" at bounding box center [307, 85] width 120 height 15
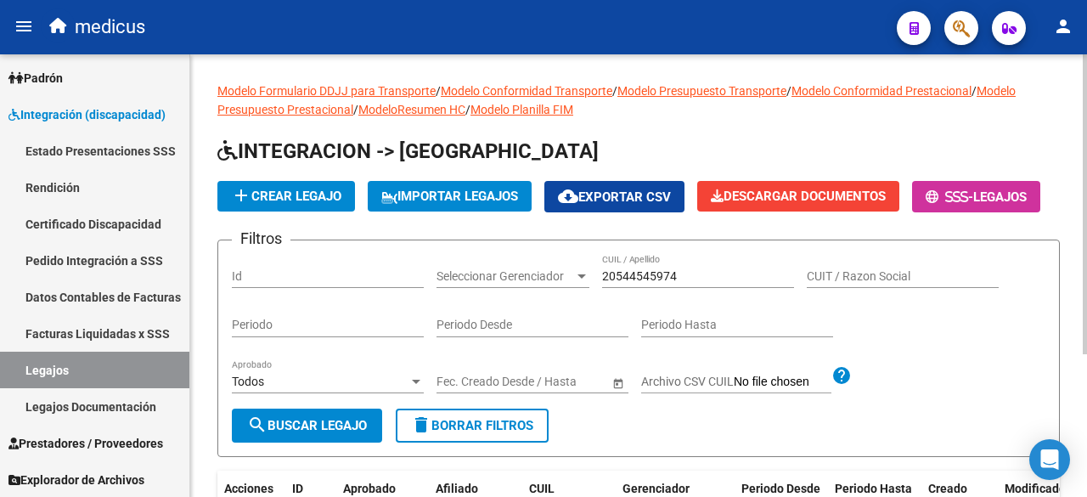
scroll to position [85, 0]
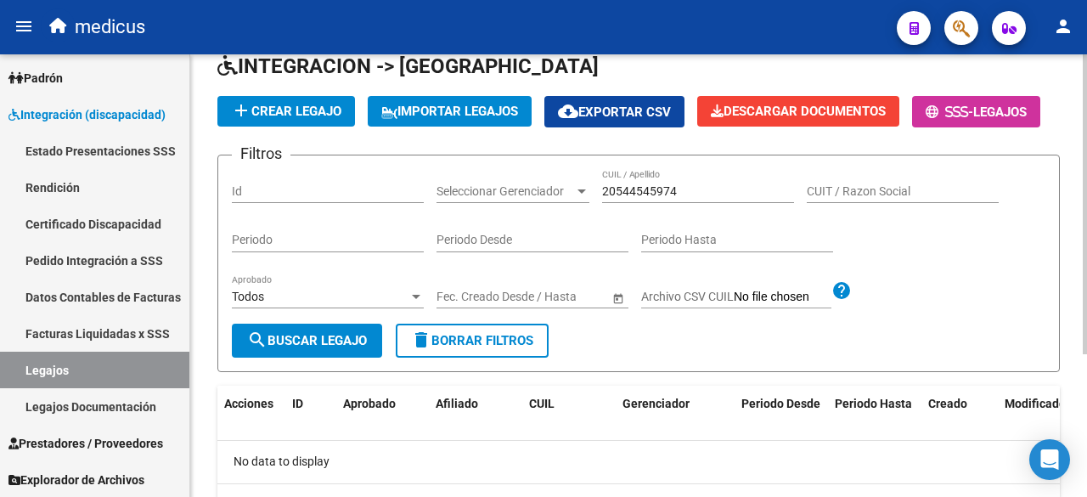
click at [266, 118] on button "add Crear Legajo" at bounding box center [286, 111] width 138 height 31
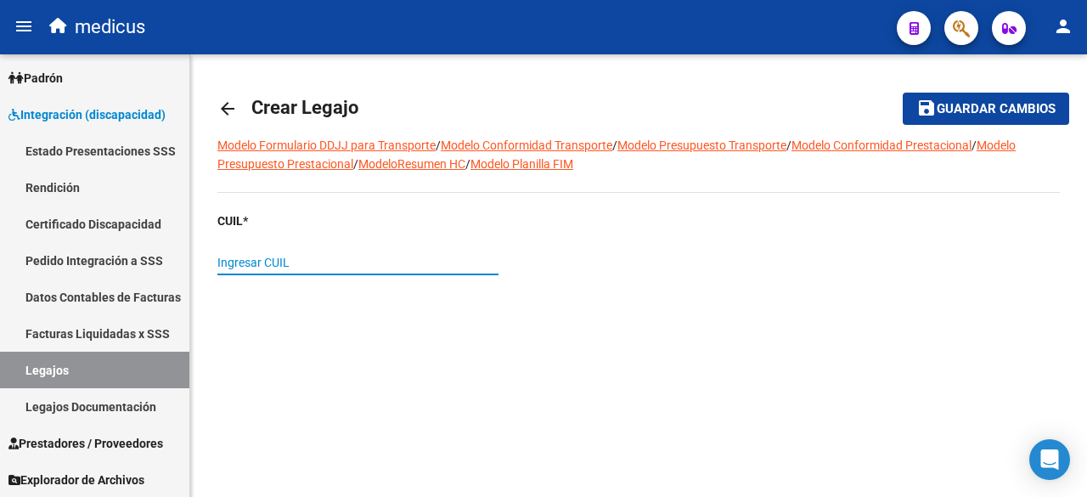
click at [409, 262] on input "Ingresar CUIL" at bounding box center [357, 263] width 281 height 14
paste input "20-54454597-4"
type input "20-54454597-4"
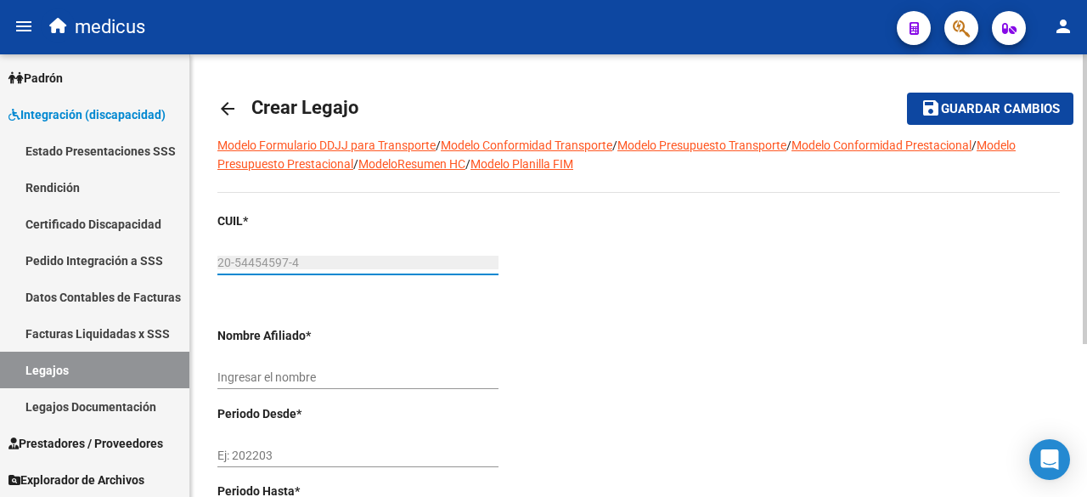
type input "[PERSON_NAME]"
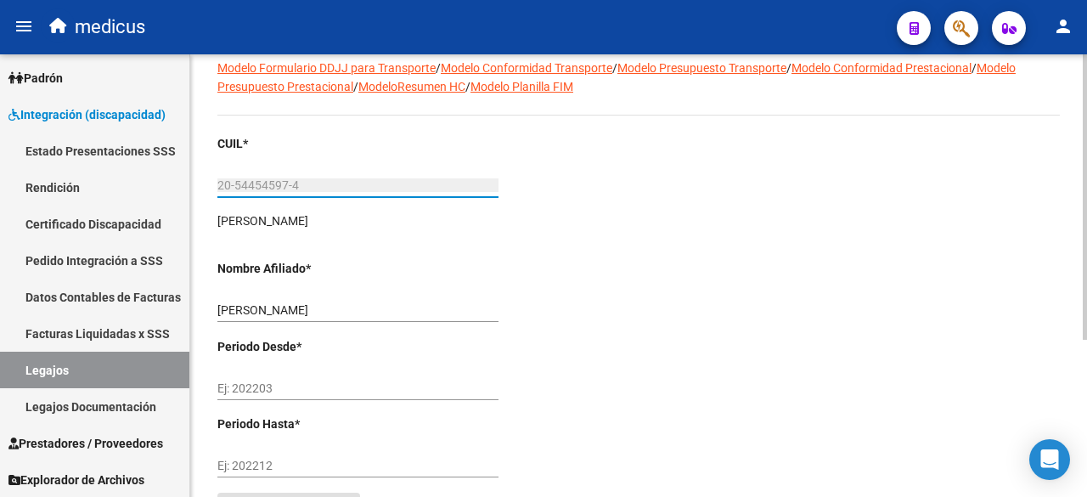
scroll to position [242, 0]
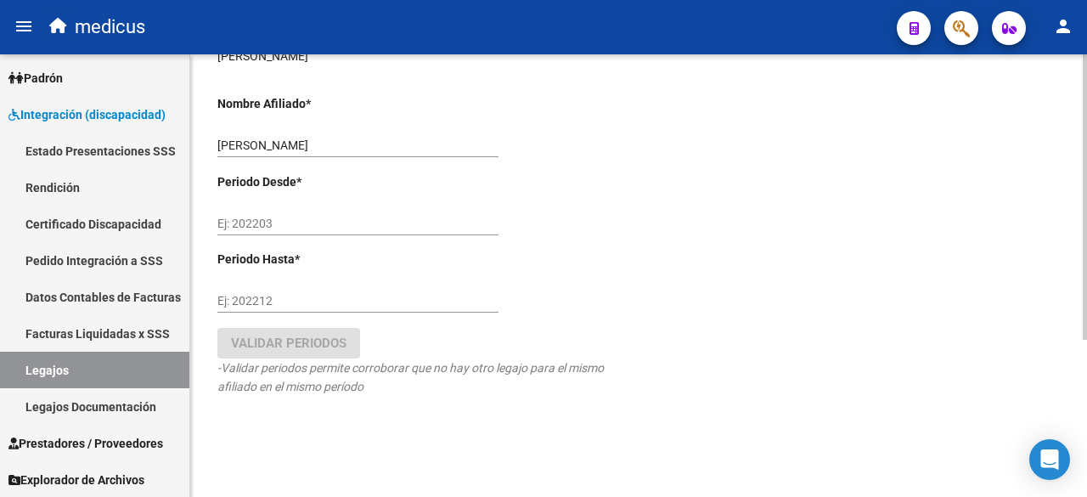
type input "20-54454597-4"
click at [314, 232] on div "Ej: 202203" at bounding box center [357, 218] width 281 height 34
click at [275, 217] on input "Ej: 202203" at bounding box center [357, 224] width 281 height 14
type input "202502"
click at [301, 288] on div "Ej: 202212" at bounding box center [357, 296] width 281 height 34
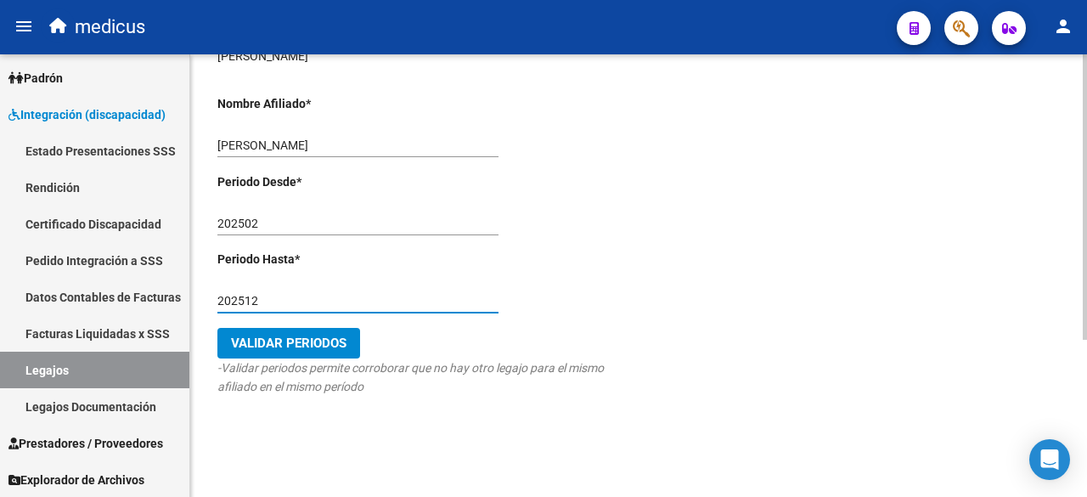
type input "202512"
click at [333, 351] on button "Validar Periodos" at bounding box center [288, 343] width 143 height 31
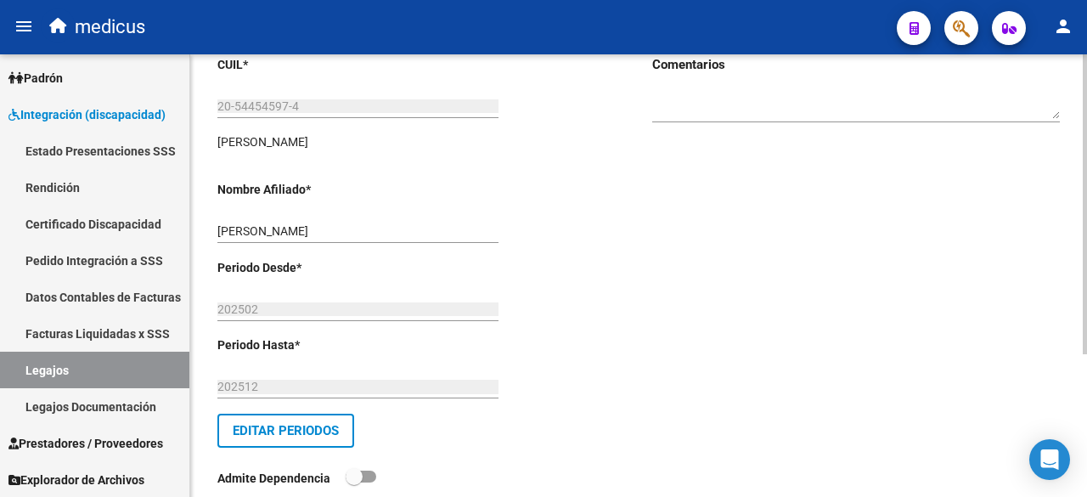
scroll to position [0, 0]
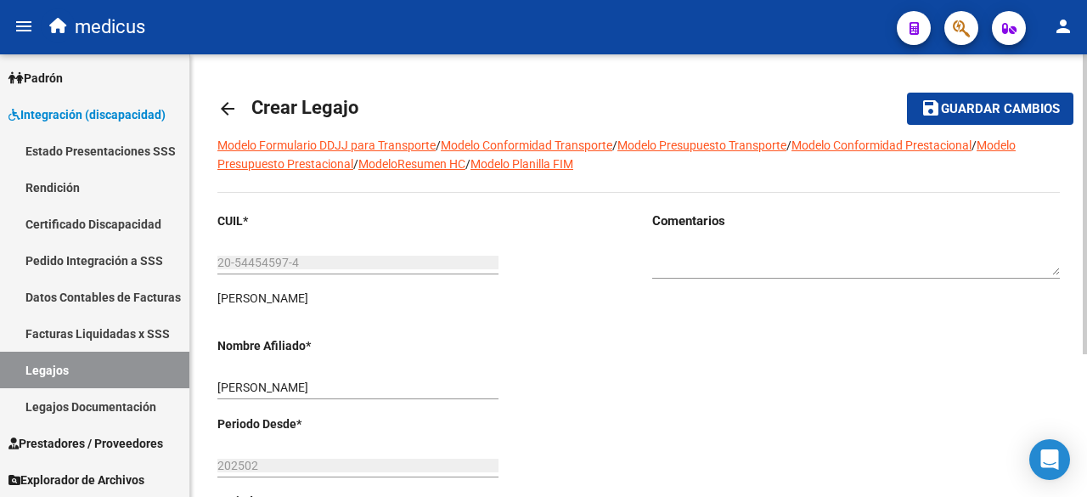
click at [960, 109] on span "Guardar cambios" at bounding box center [1000, 109] width 119 height 15
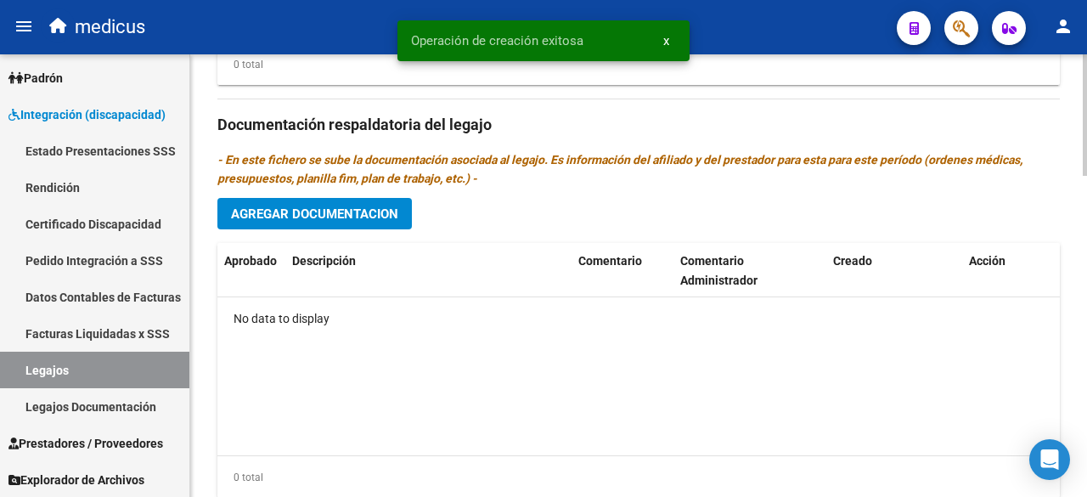
scroll to position [1174, 0]
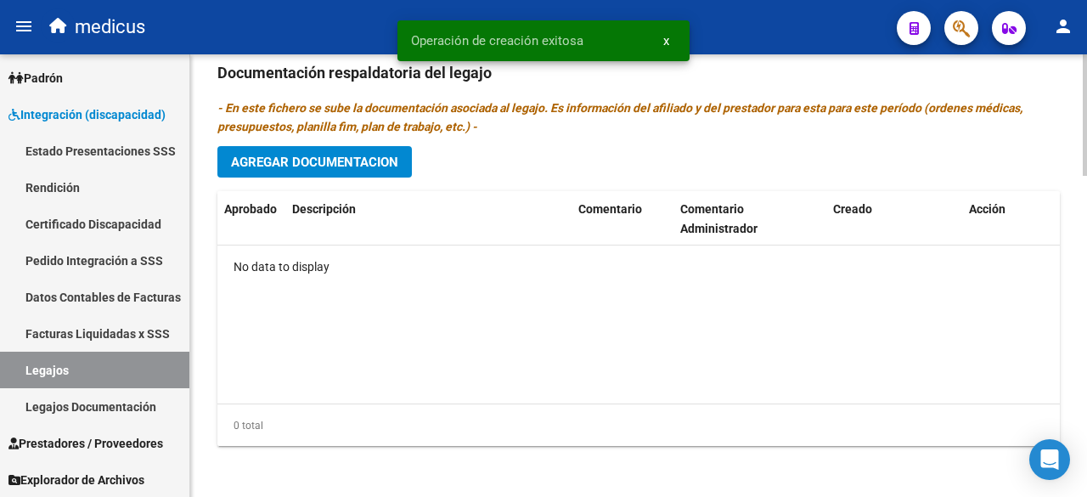
click at [308, 155] on span "Agregar Documentacion" at bounding box center [314, 162] width 167 height 15
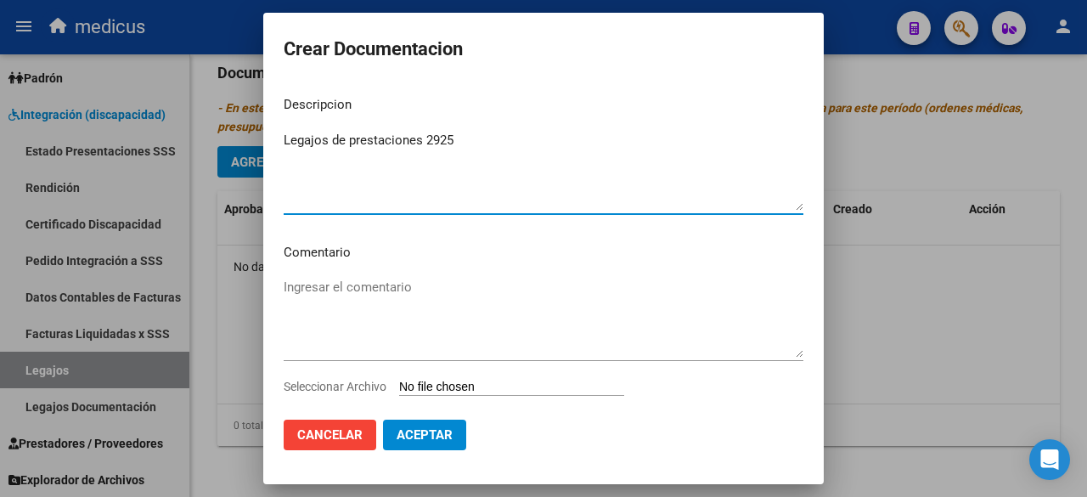
click at [438, 142] on textarea "Legajos de prestaciones 2925" at bounding box center [544, 171] width 520 height 80
type textarea "Legajos de prestaciones 2025"
click at [386, 279] on textarea "Ingresar el comentario" at bounding box center [544, 318] width 520 height 80
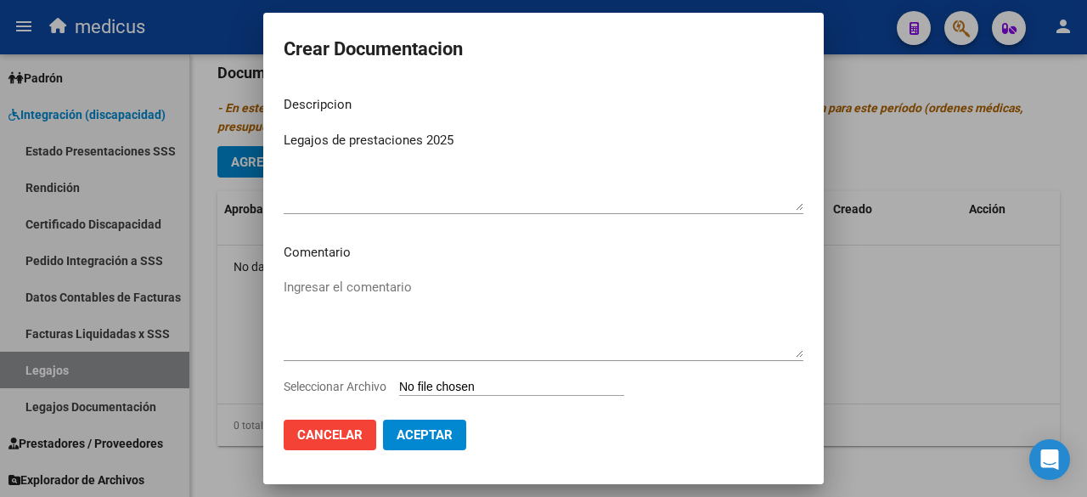
drag, startPoint x: 467, startPoint y: 241, endPoint x: 460, endPoint y: 251, distance: 11.6
click at [467, 241] on mat-dialog-content "Descripcion Legajos de prestaciones 2025 Ingresar el descripcion Comentario Ing…" at bounding box center [543, 243] width 561 height 323
click at [449, 273] on mat-dialog-content "Descripcion Legajos de prestaciones 2025 Ingresar el descripcion Comentario Ing…" at bounding box center [543, 243] width 561 height 323
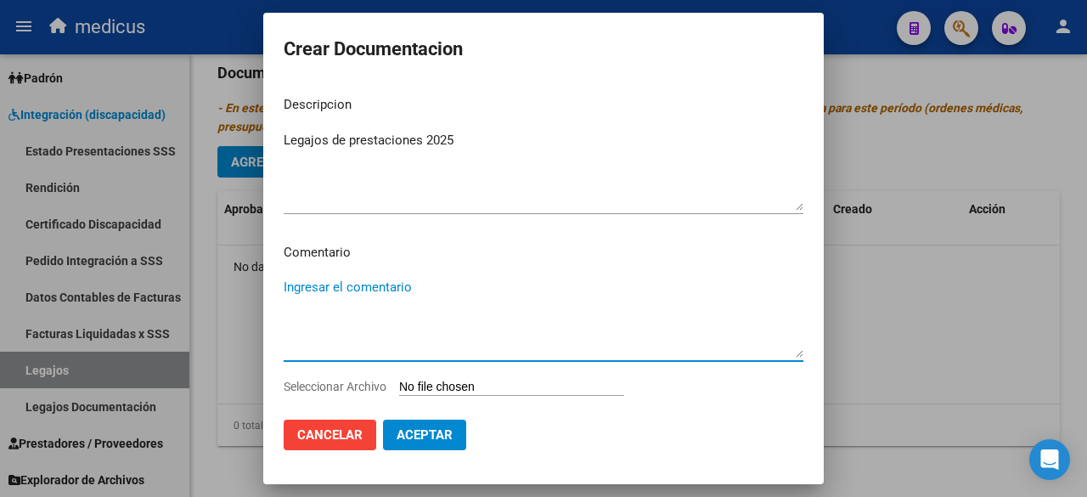
click at [442, 285] on textarea "Ingresar el comentario" at bounding box center [544, 318] width 520 height 80
paste textarea "MAIE MIS: PSICOLOGIA MIS: TERAPIA OCUPACIONAL MIS: TERAPIA OCUPACIONAL"
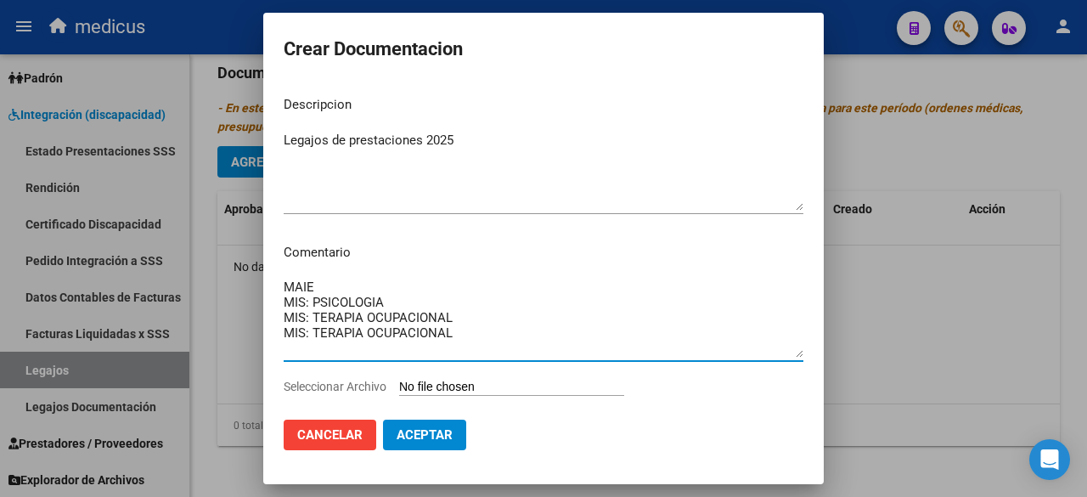
type textarea "MAIE MIS: PSICOLOGIA MIS: TERAPIA OCUPACIONAL MIS: TERAPIA OCUPACIONAL"
click at [454, 390] on input "Seleccionar Archivo" at bounding box center [511, 388] width 225 height 16
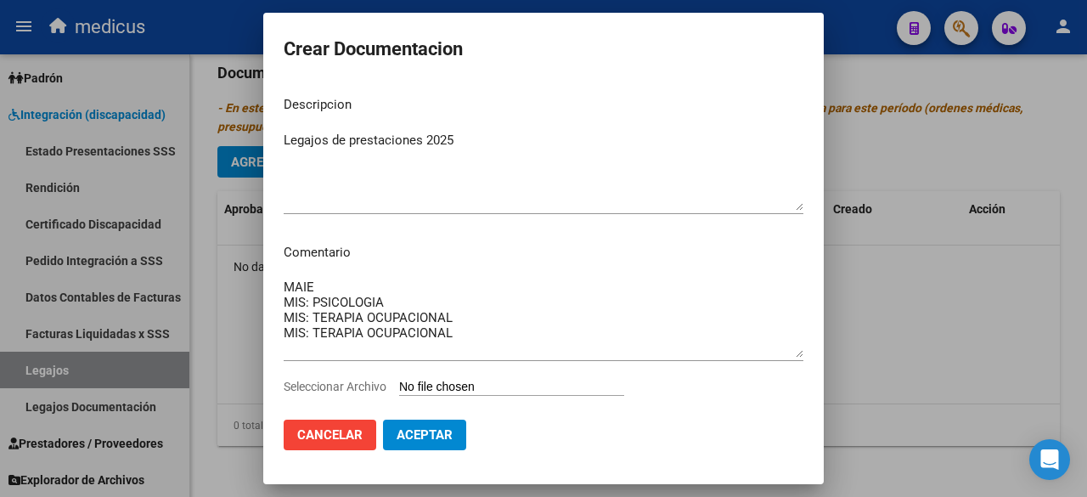
type input "C:\fakepath\[PERSON_NAME] 20544545974 1.pdf"
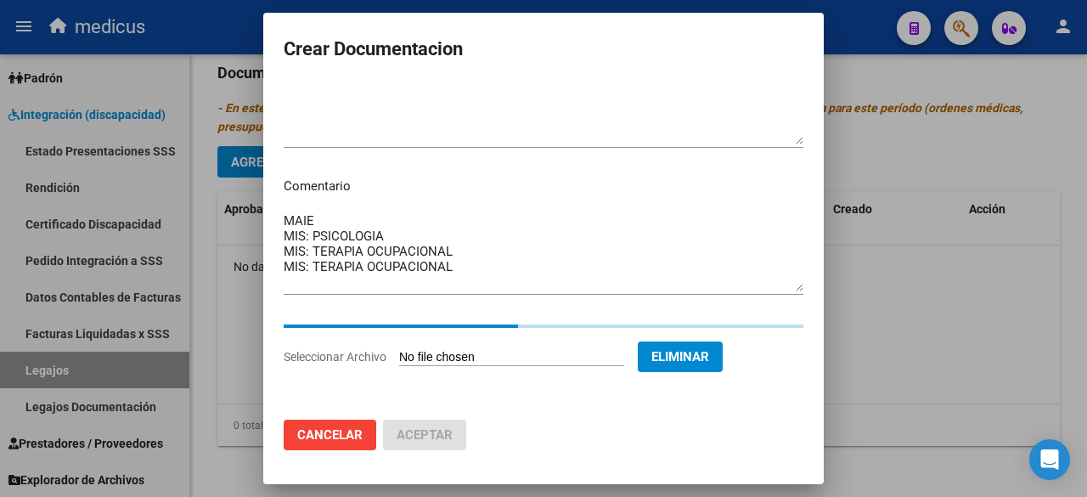
scroll to position [36, 0]
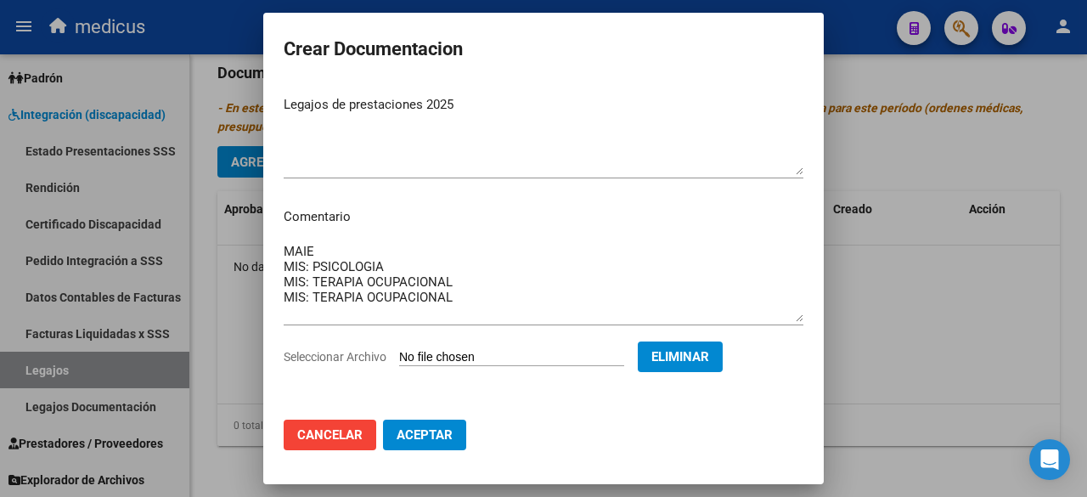
click at [432, 437] on span "Aceptar" at bounding box center [425, 434] width 56 height 15
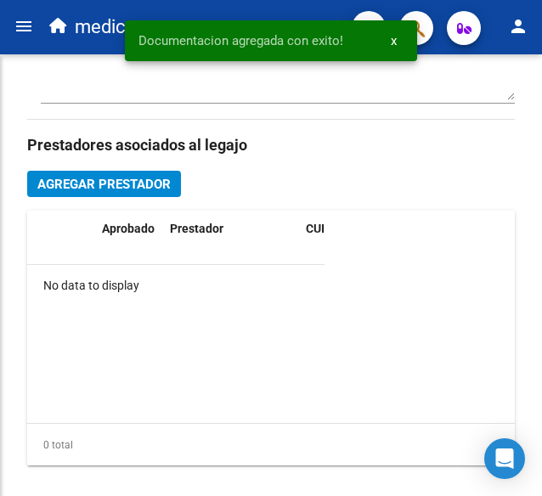
scroll to position [810, 0]
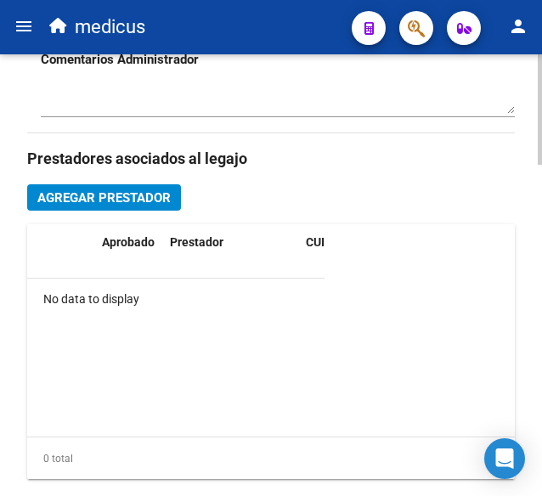
click at [132, 190] on span "Agregar Prestador" at bounding box center [103, 197] width 133 height 15
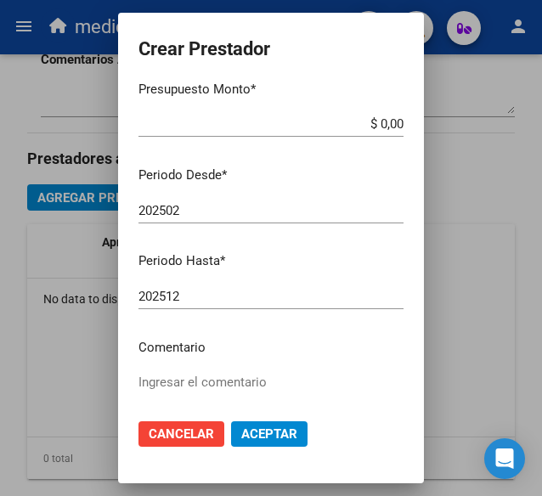
scroll to position [260, 0]
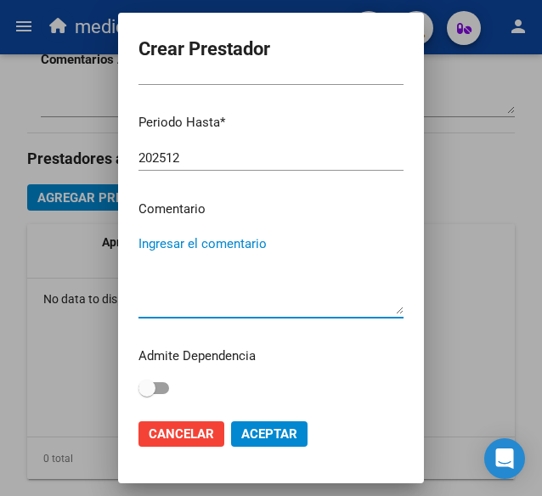
click at [276, 269] on textarea "Ingresar el comentario" at bounding box center [270, 274] width 265 height 80
paste textarea "MAIE"
type textarea "MAIE"
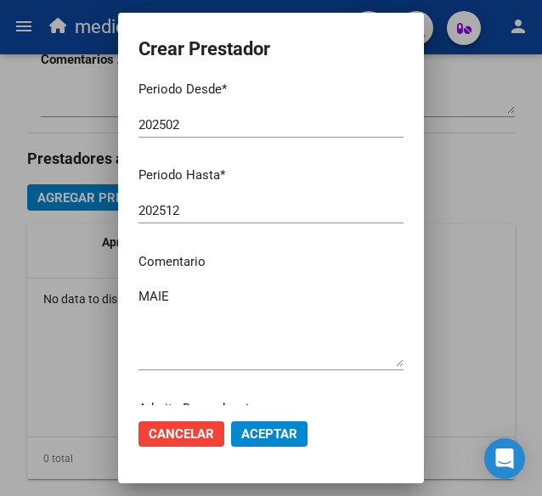
scroll to position [0, 0]
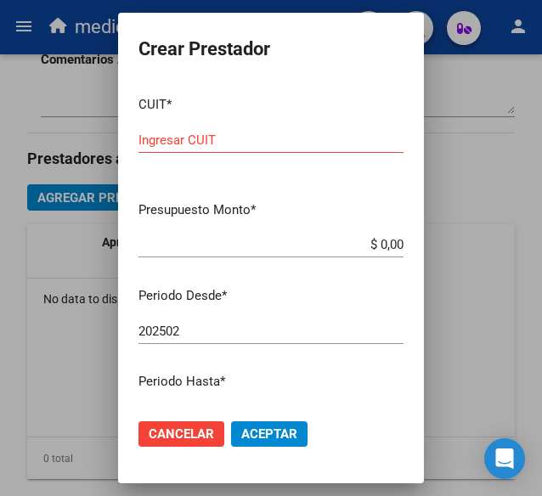
click at [231, 141] on input "Ingresar CUIT" at bounding box center [270, 140] width 265 height 15
paste input "30-71501509-5"
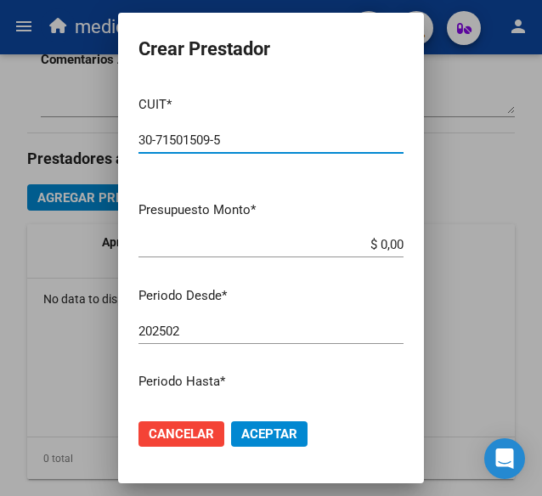
type input "30-71501509-5"
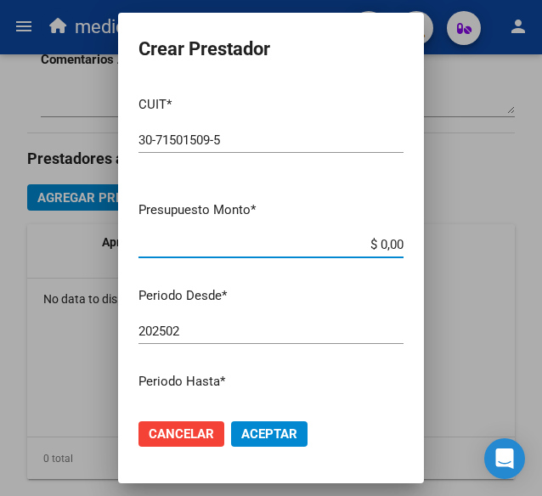
drag, startPoint x: 388, startPoint y: 241, endPoint x: 332, endPoint y: 243, distance: 56.1
click at [332, 243] on input "$ 0,00" at bounding box center [270, 244] width 265 height 15
paste
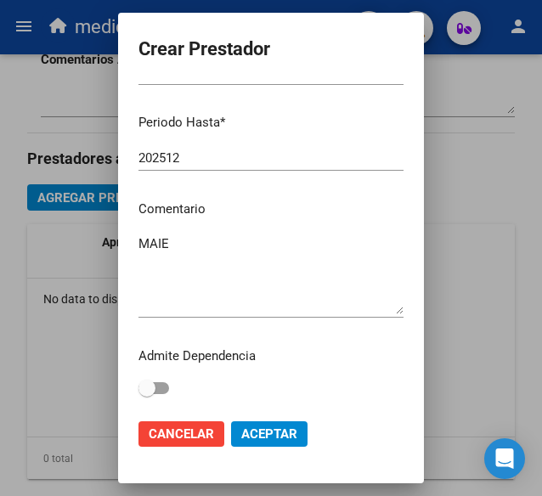
type input "$ 475.830,36"
click at [267, 429] on span "Aceptar" at bounding box center [269, 433] width 56 height 15
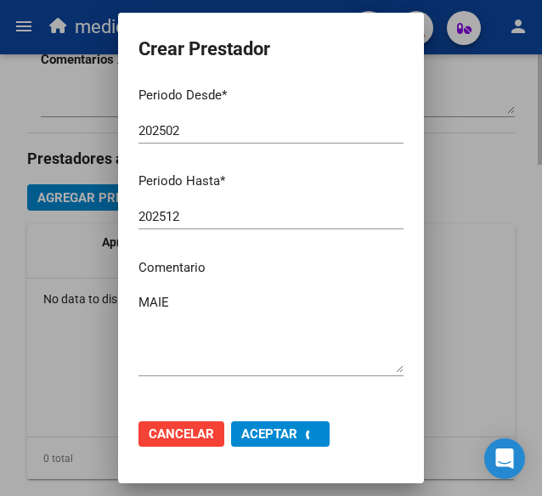
scroll to position [0, 0]
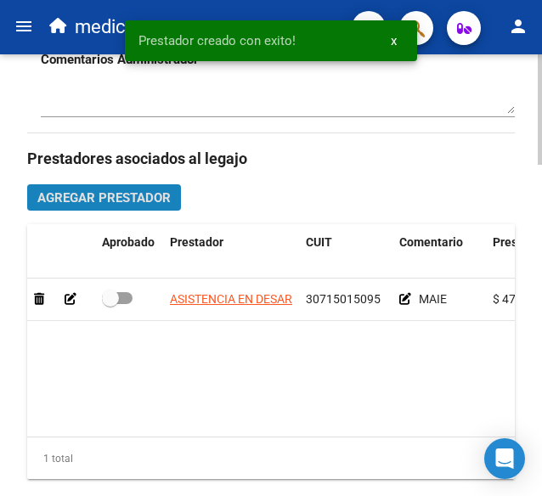
click at [92, 200] on span "Agregar Prestador" at bounding box center [103, 197] width 133 height 15
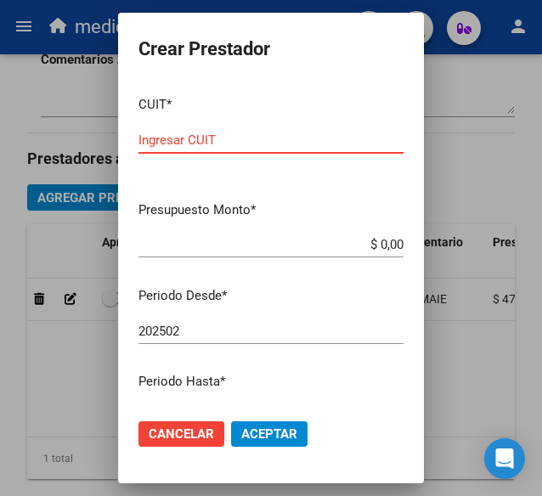
click at [237, 135] on input "Ingresar CUIT" at bounding box center [270, 140] width 265 height 15
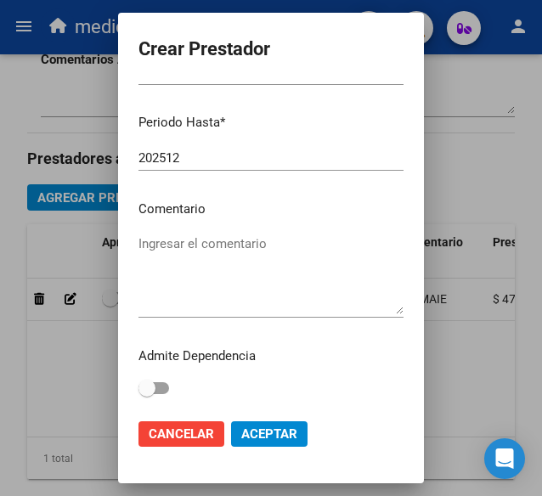
click at [228, 266] on textarea "Ingresar el comentario" at bounding box center [270, 274] width 265 height 80
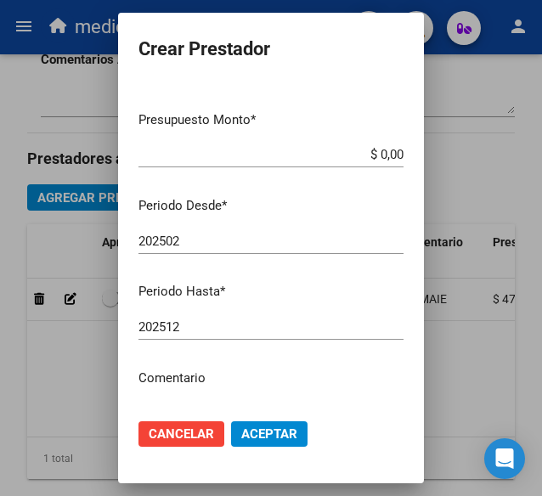
scroll to position [5, 0]
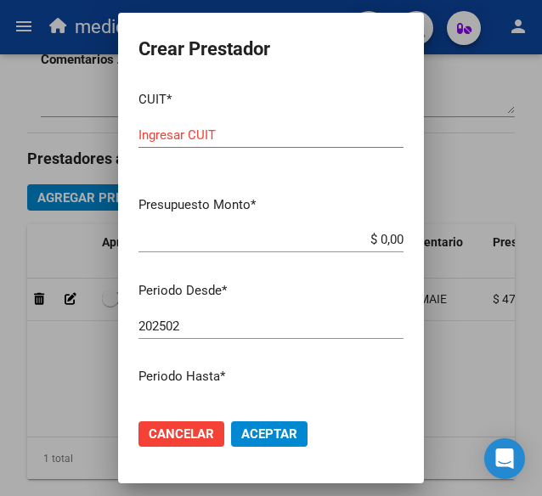
type textarea "MIS: PSICOLOGIA"
click at [234, 139] on input "Ingresar CUIT" at bounding box center [270, 134] width 265 height 15
click at [314, 138] on input "Ingresar CUIT" at bounding box center [270, 134] width 265 height 15
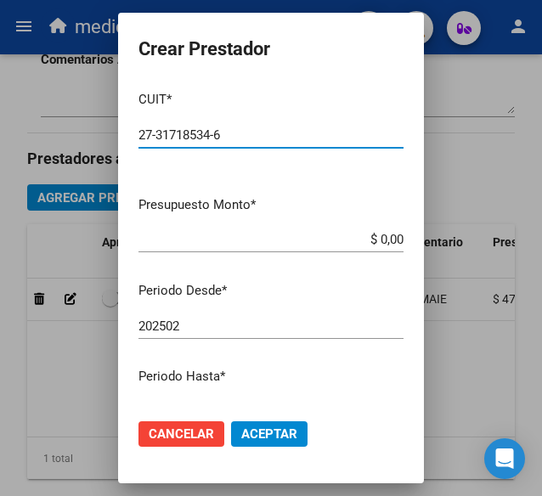
type input "27-31718534-6"
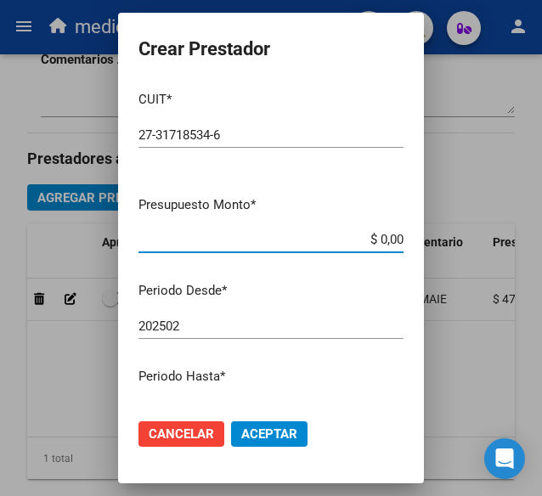
drag, startPoint x: 389, startPoint y: 237, endPoint x: 334, endPoint y: 235, distance: 55.2
click at [334, 235] on input "$ 0,00" at bounding box center [270, 239] width 265 height 15
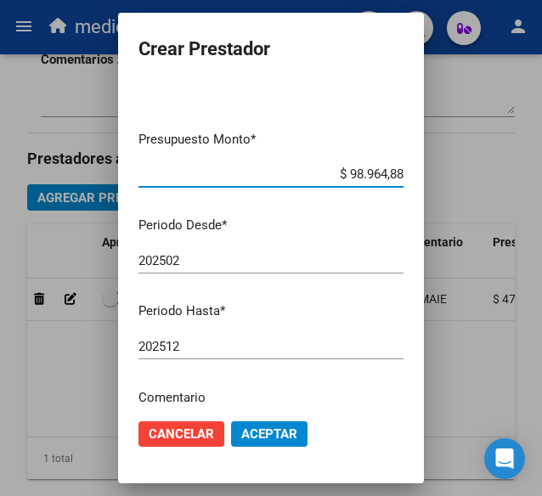
scroll to position [260, 0]
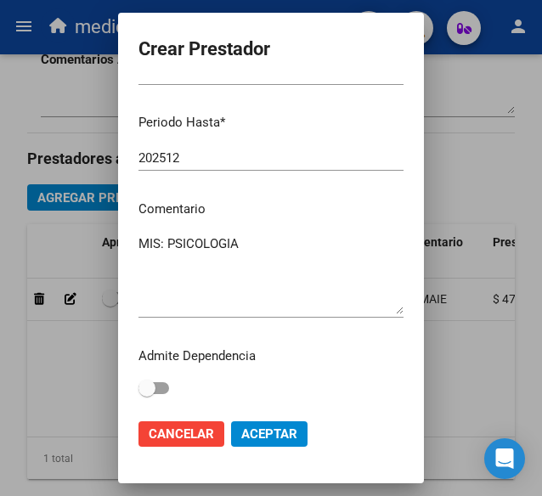
type input "$ 98.964,88"
click at [265, 422] on button "Aceptar" at bounding box center [269, 433] width 76 height 25
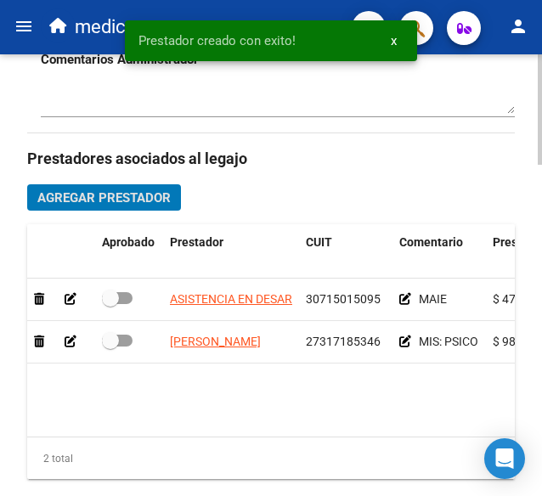
click at [93, 191] on span "Agregar Prestador" at bounding box center [103, 197] width 133 height 15
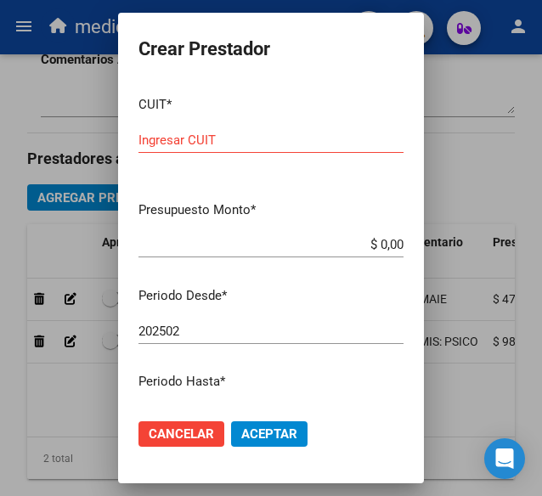
click at [237, 131] on div "Ingresar CUIT" at bounding box center [270, 139] width 265 height 25
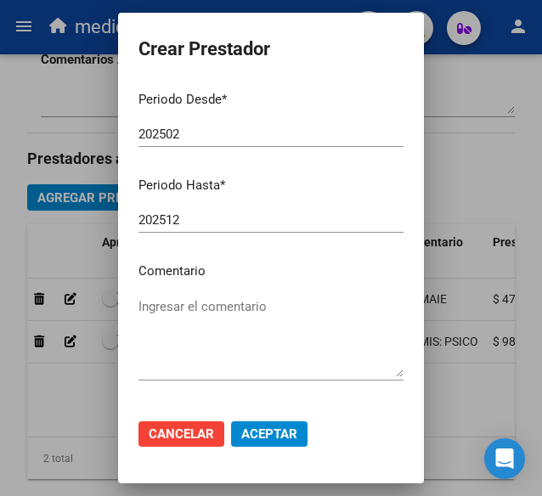
scroll to position [270, 0]
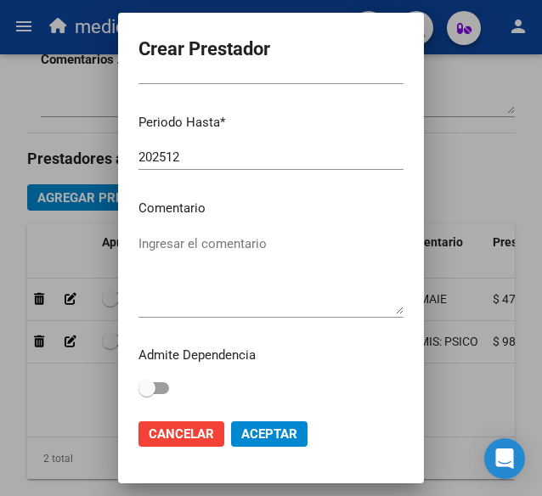
click at [271, 252] on textarea "Ingresar el comentario" at bounding box center [270, 274] width 265 height 80
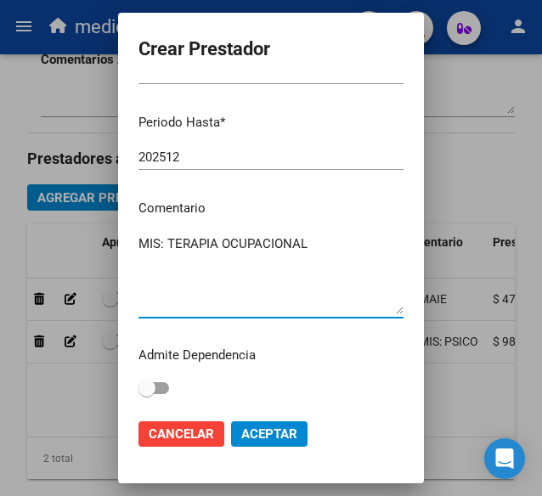
type textarea "MIS: TERAPIA OCUPACIONAL"
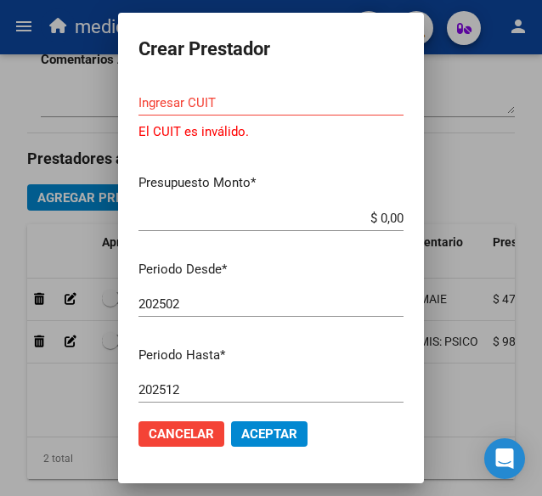
scroll to position [0, 0]
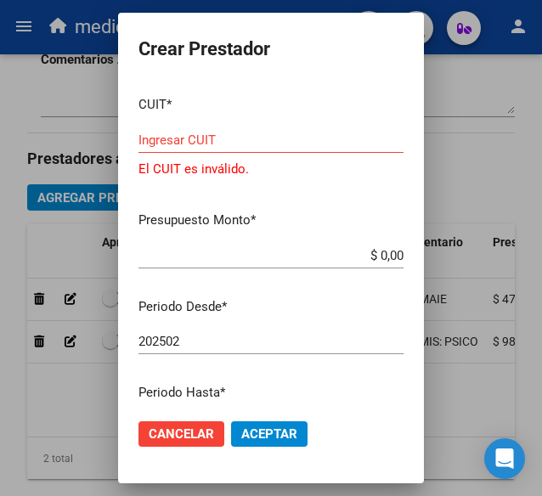
click at [296, 143] on input "Ingresar CUIT" at bounding box center [270, 140] width 265 height 15
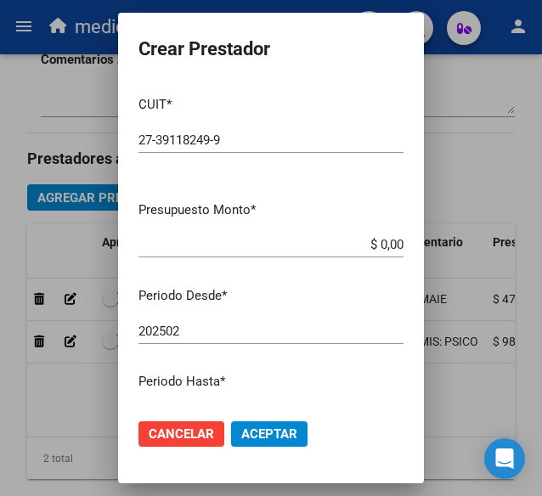
drag, startPoint x: 391, startPoint y: 242, endPoint x: 314, endPoint y: 242, distance: 76.5
click at [314, 242] on app-form-text-field "Presupuesto Monto * $ 0,00 Ingresar el monto" at bounding box center [277, 226] width 279 height 53
click at [387, 245] on input "$ 0,00" at bounding box center [270, 244] width 265 height 15
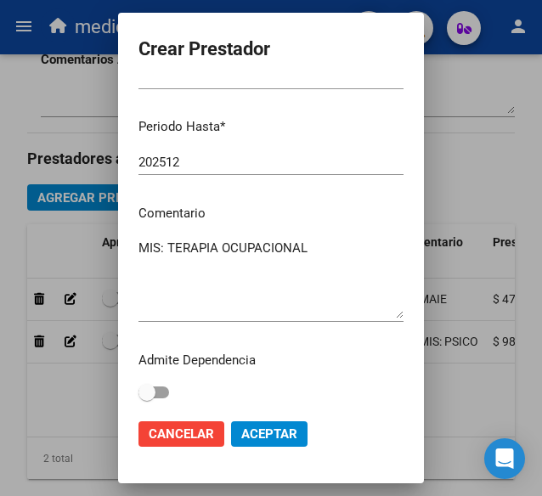
scroll to position [260, 0]
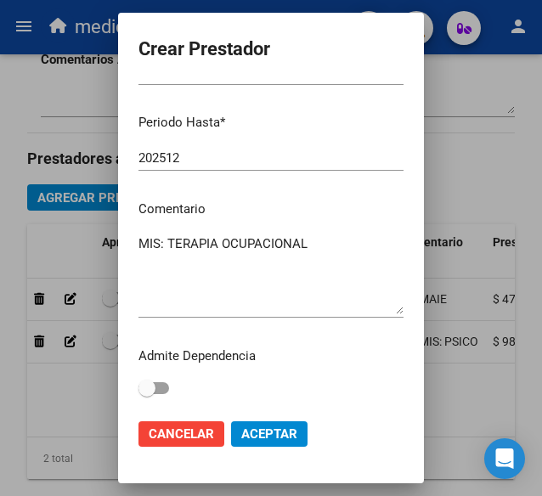
click at [272, 436] on span "Aceptar" at bounding box center [269, 433] width 56 height 15
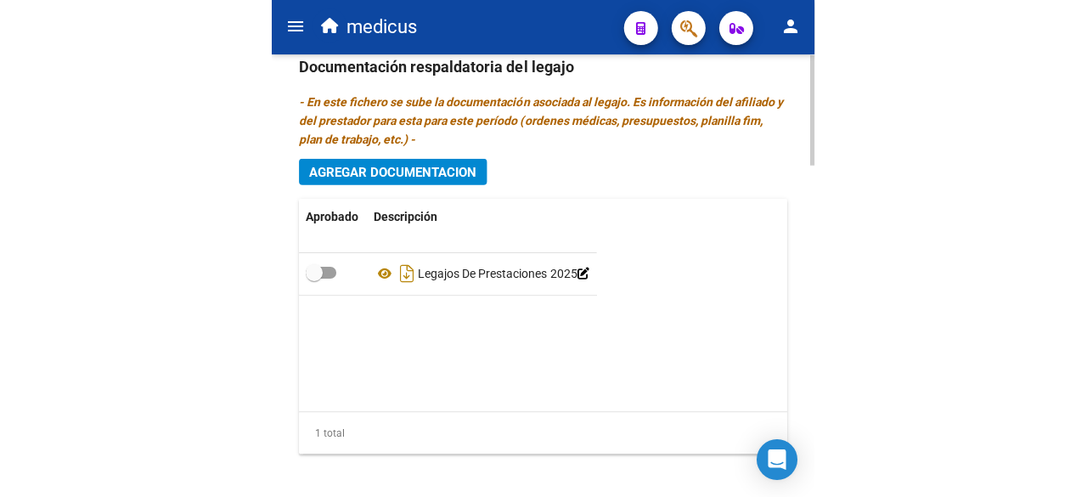
scroll to position [1325, 0]
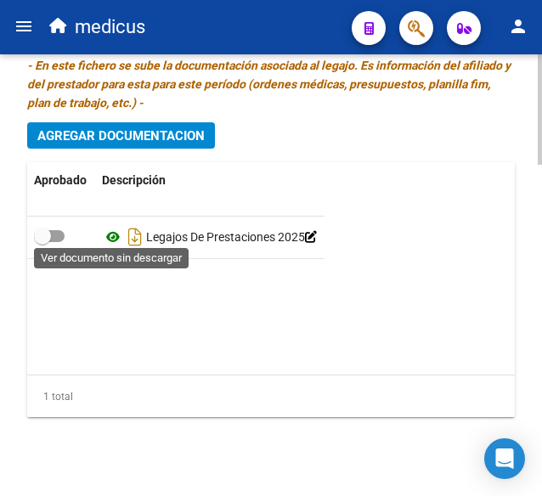
click at [107, 232] on icon at bounding box center [113, 237] width 22 height 20
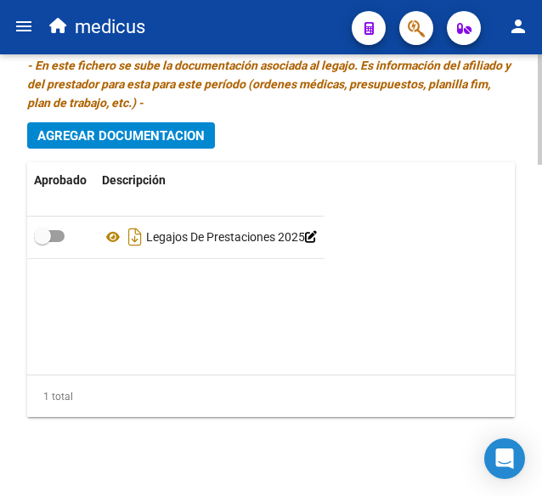
click at [305, 243] on icon at bounding box center [311, 237] width 12 height 12
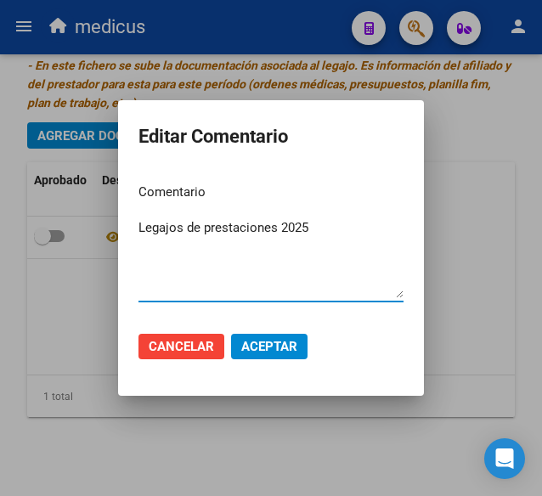
click at [183, 342] on span "Cancelar" at bounding box center [181, 346] width 65 height 15
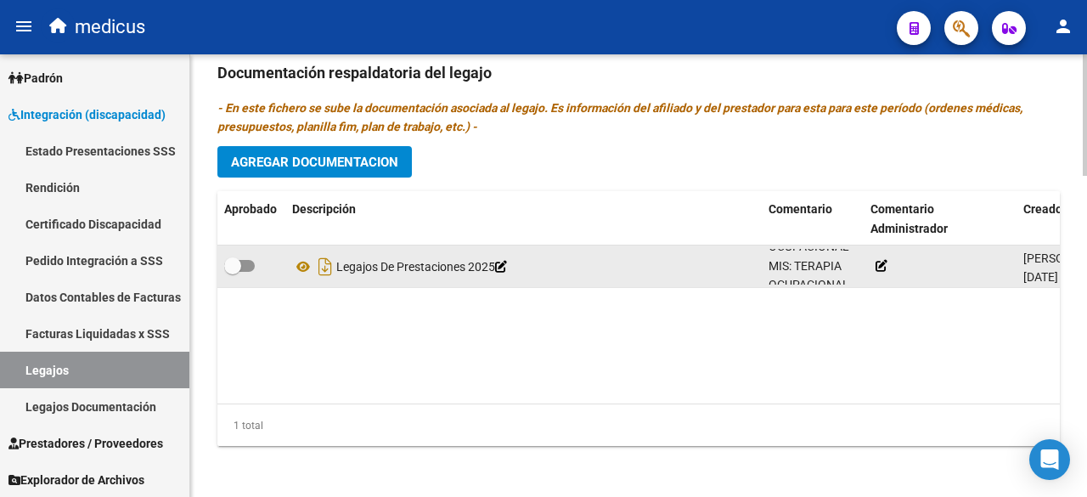
scroll to position [99, 0]
drag, startPoint x: 790, startPoint y: 258, endPoint x: 820, endPoint y: 278, distance: 35.6
click at [819, 274] on div "MAIE MIS: PSICOLOGIA MIS: TERAPIA OCUPACIONAL MIS: TERAPIA OCUPACIONAL" at bounding box center [813, 267] width 88 height 36
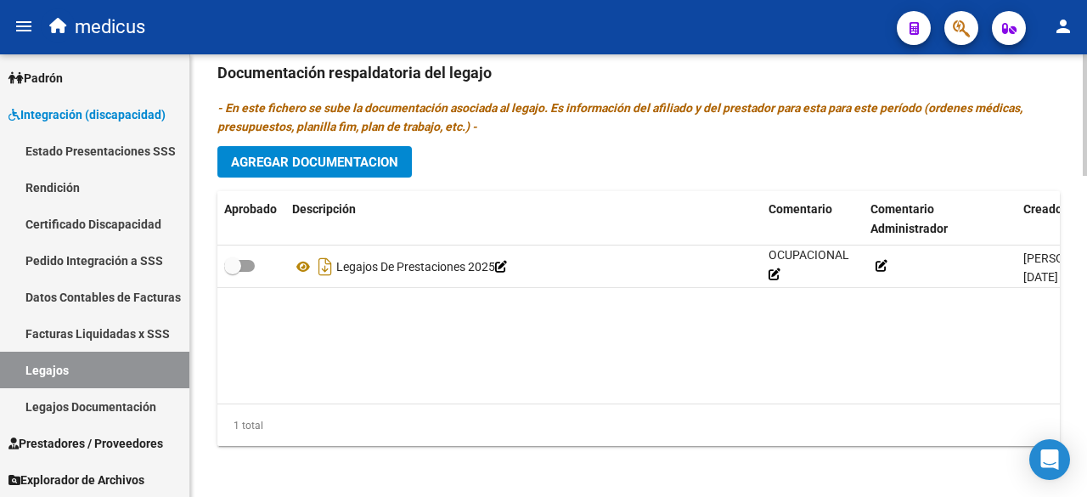
click at [857, 347] on datatable-body "Legajos De Prestaciones 2025 MAIE MIS: PSICOLOGIA MIS: TERAPIA OCUPACIONAL MIS:…" at bounding box center [733, 324] width 1033 height 158
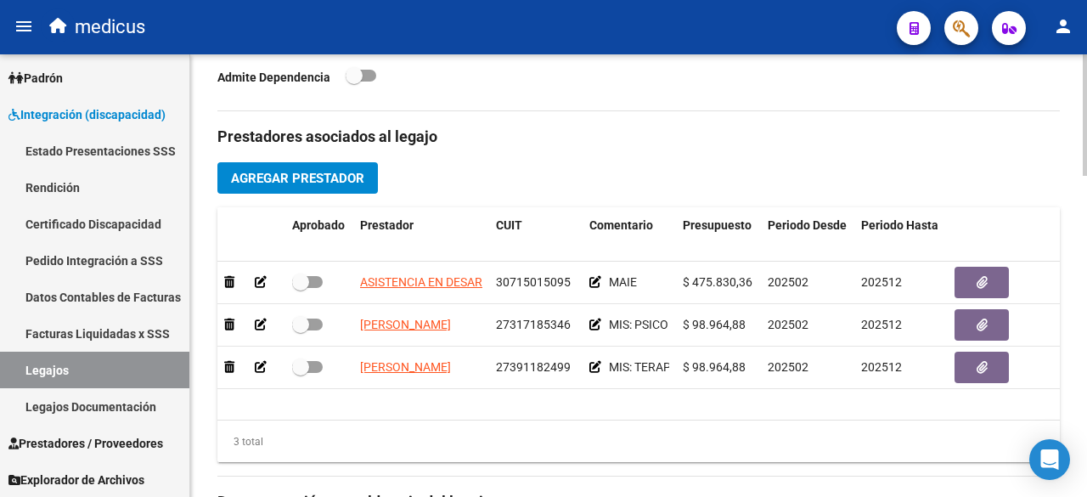
scroll to position [664, 0]
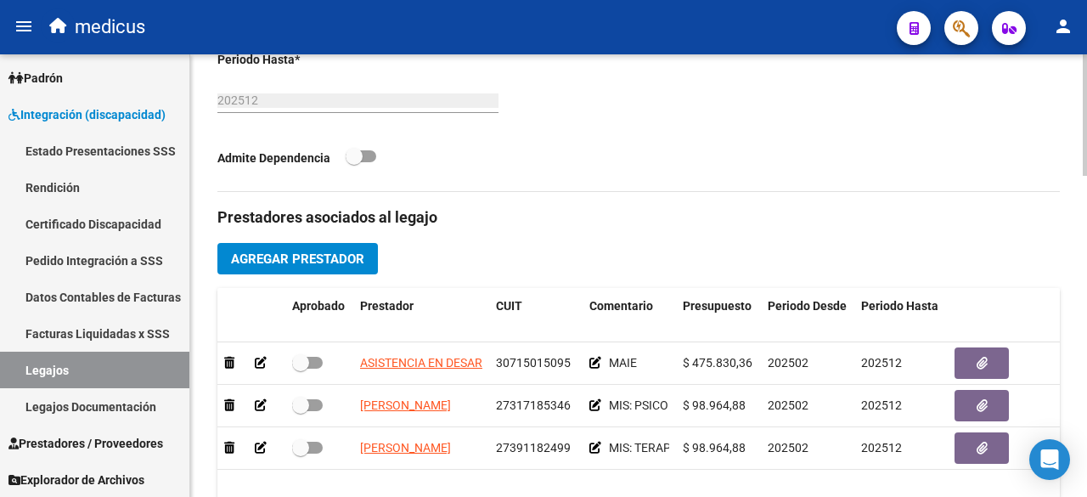
click at [336, 262] on span "Agregar Prestador" at bounding box center [297, 258] width 133 height 15
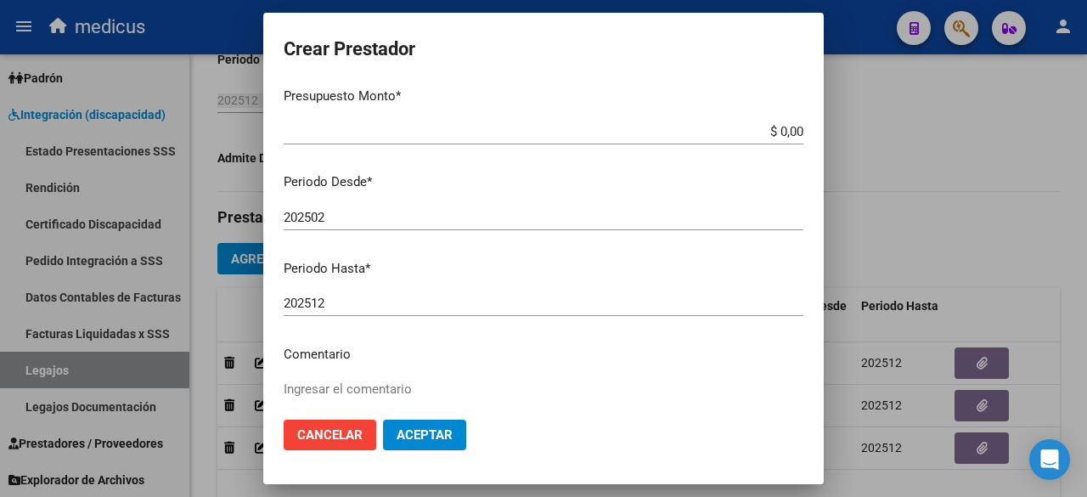
scroll to position [258, 0]
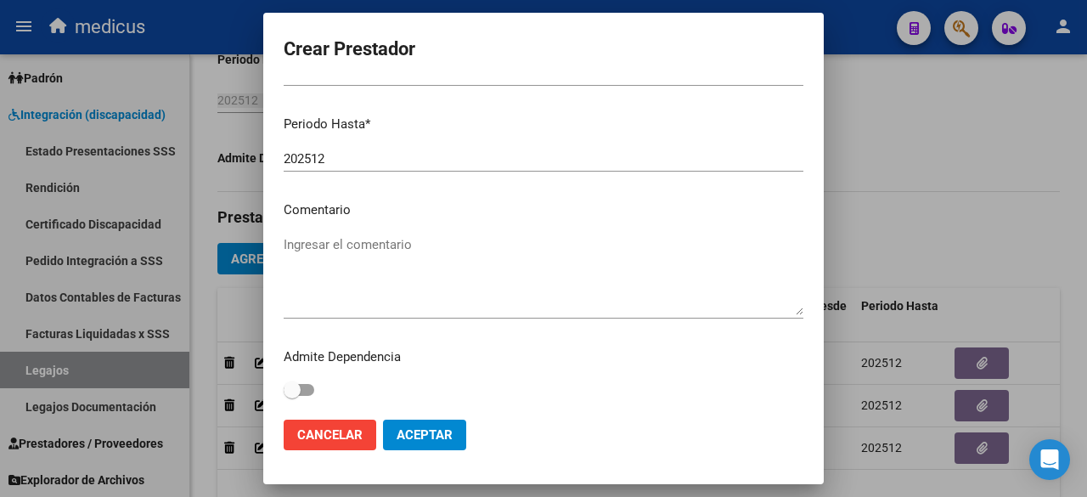
click at [337, 154] on input "202512" at bounding box center [544, 158] width 520 height 15
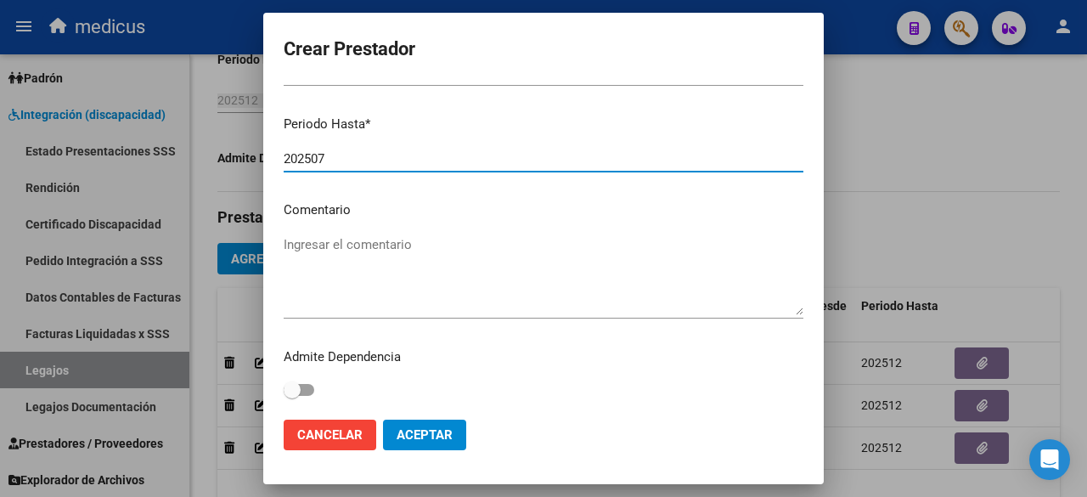
click at [462, 245] on textarea "Ingresar el comentario" at bounding box center [544, 275] width 520 height 80
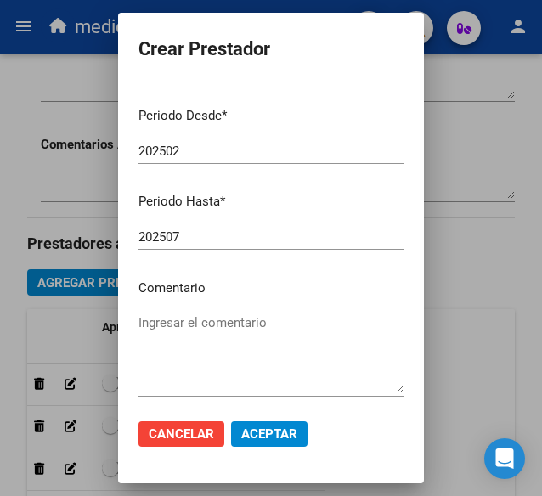
scroll to position [260, 0]
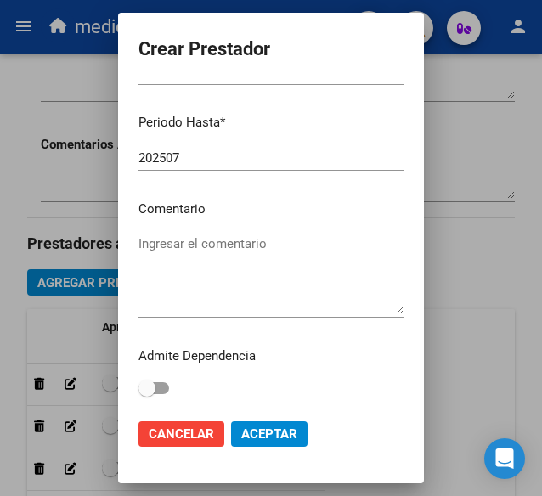
click at [256, 261] on textarea "Ingresar el comentario" at bounding box center [270, 274] width 265 height 80
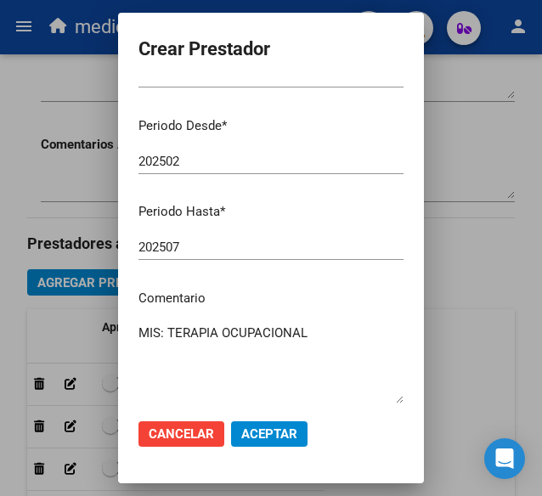
scroll to position [5, 0]
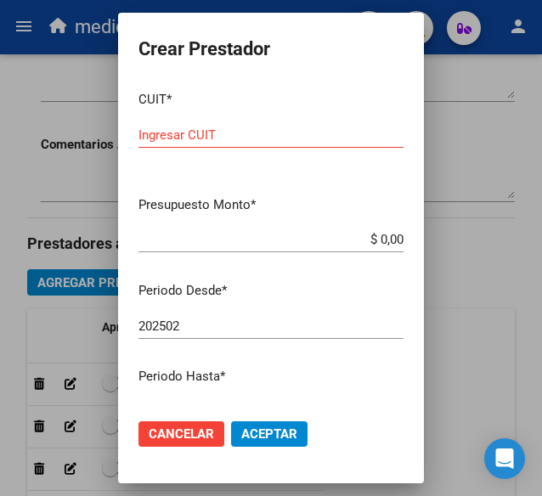
click at [224, 140] on input "Ingresar CUIT" at bounding box center [270, 134] width 265 height 15
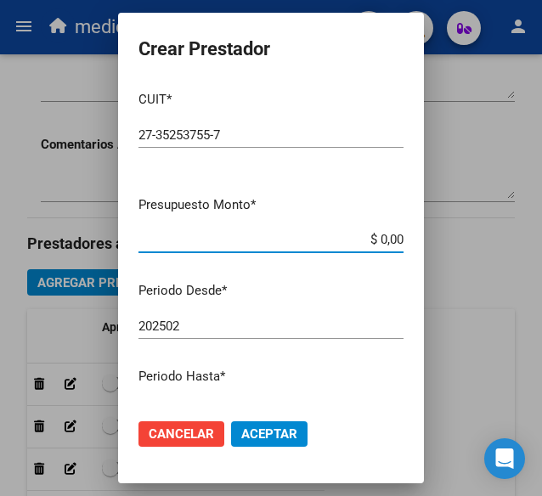
drag, startPoint x: 387, startPoint y: 241, endPoint x: 360, endPoint y: 244, distance: 27.3
click at [360, 244] on input "$ 0,00" at bounding box center [270, 239] width 265 height 15
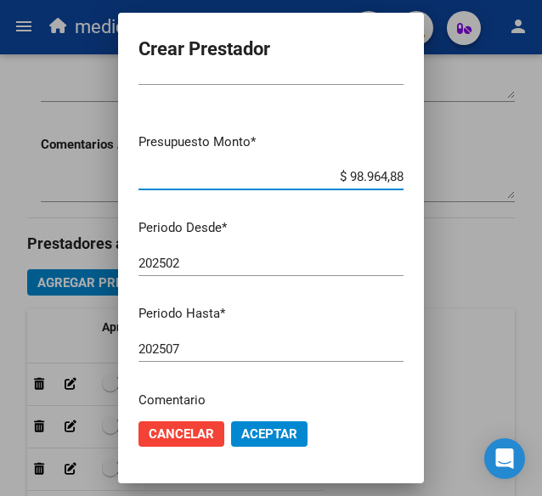
scroll to position [260, 0]
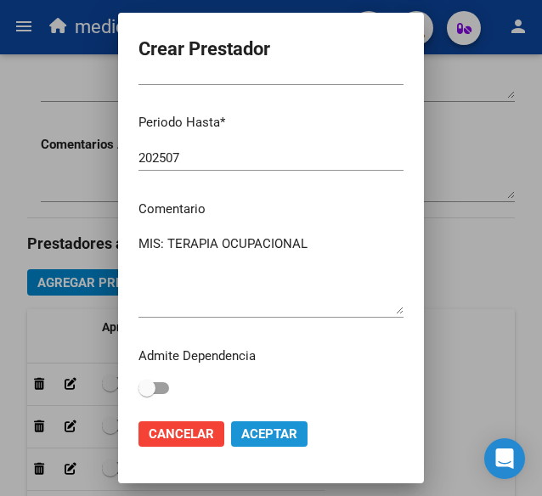
click at [265, 432] on span "Aceptar" at bounding box center [269, 433] width 56 height 15
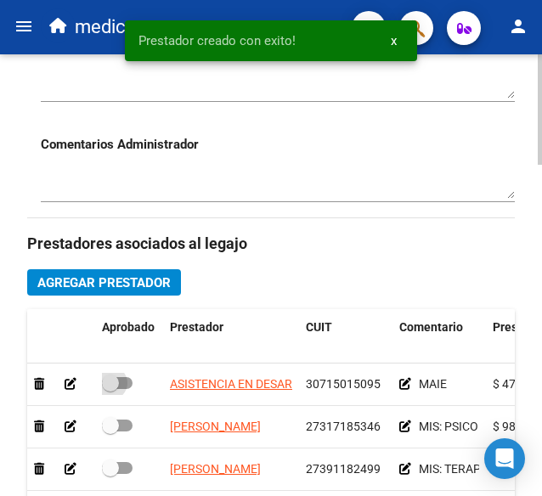
click at [116, 382] on span at bounding box center [110, 383] width 17 height 17
click at [110, 389] on input "checkbox" at bounding box center [110, 389] width 1 height 1
click at [119, 422] on span at bounding box center [117, 426] width 31 height 12
click at [110, 432] on input "checkbox" at bounding box center [110, 432] width 1 height 1
click at [116, 460] on span at bounding box center [110, 468] width 17 height 17
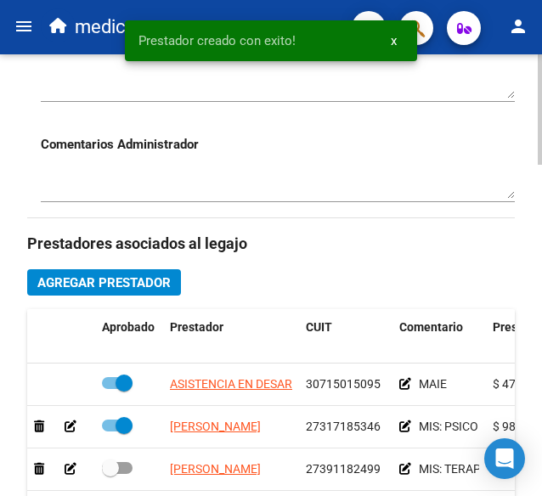
click at [110, 474] on input "checkbox" at bounding box center [110, 474] width 1 height 1
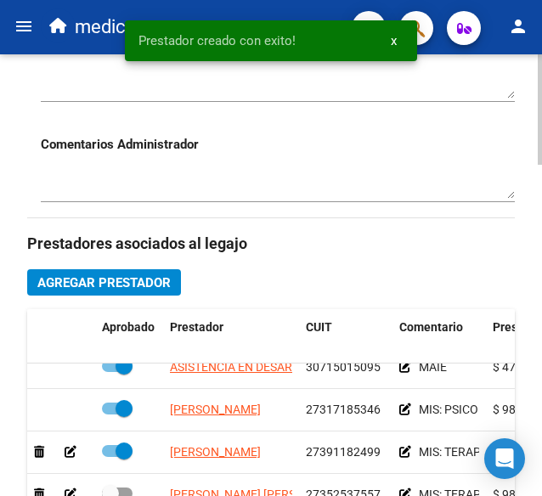
scroll to position [30, 0]
click at [124, 488] on span at bounding box center [117, 494] width 31 height 12
click at [110, 495] on input "checkbox" at bounding box center [110, 499] width 1 height 1
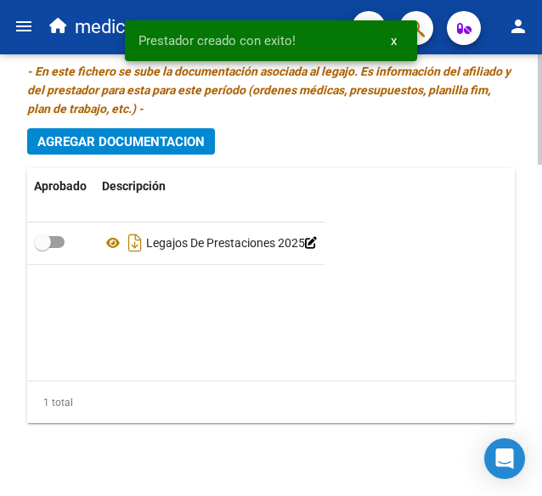
scroll to position [1325, 0]
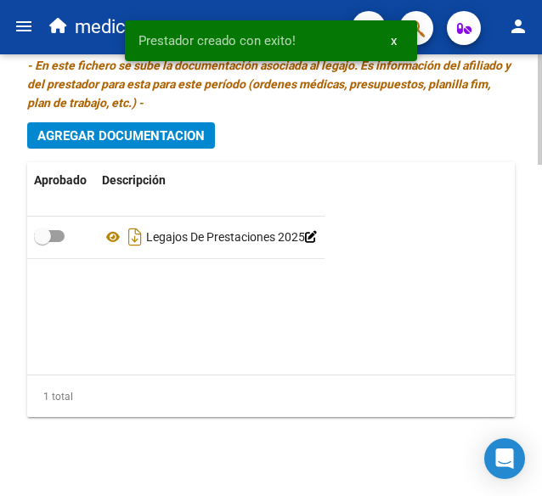
click at [56, 234] on span at bounding box center [49, 236] width 31 height 12
click at [42, 242] on input "checkbox" at bounding box center [42, 242] width 1 height 1
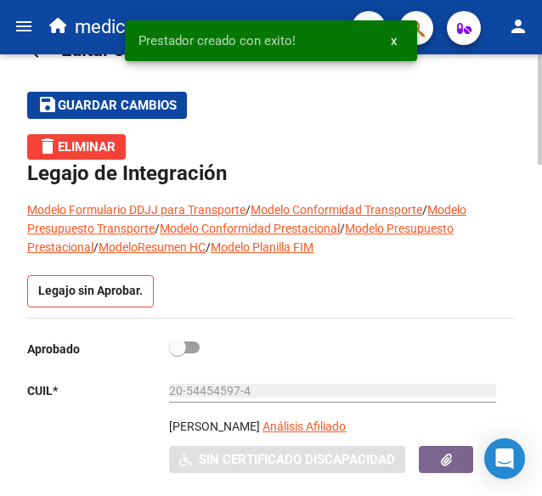
scroll to position [51, 0]
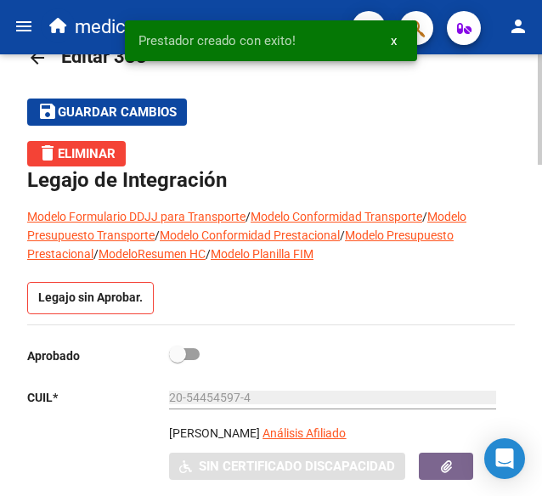
click at [189, 354] on span at bounding box center [184, 354] width 31 height 12
click at [178, 360] on input "checkbox" at bounding box center [177, 360] width 1 height 1
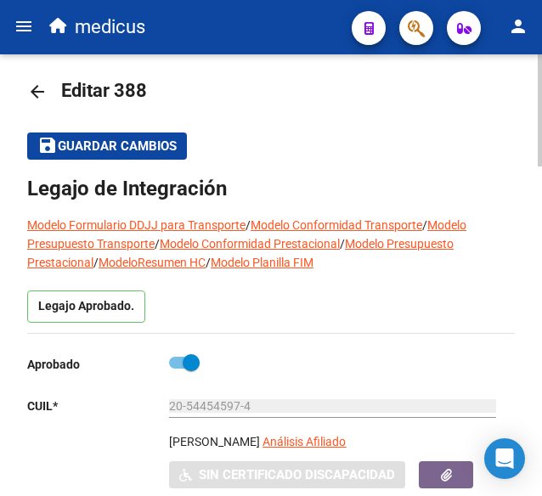
scroll to position [0, 0]
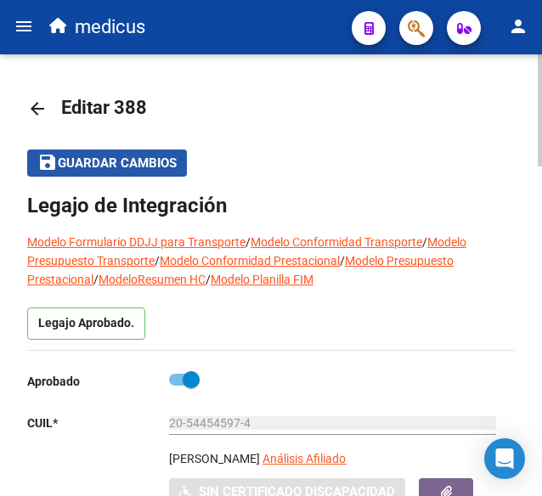
click at [150, 172] on button "save Guardar cambios" at bounding box center [107, 163] width 160 height 26
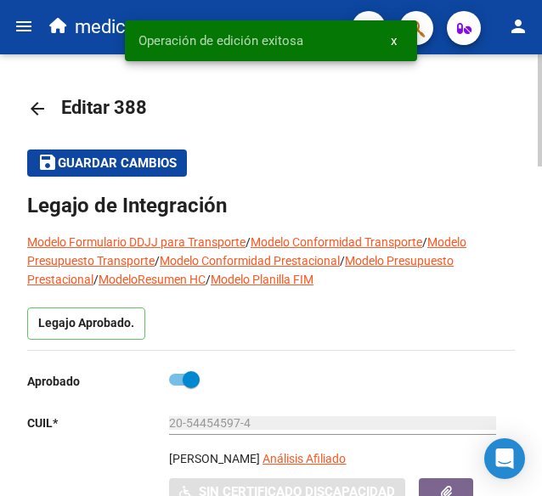
click at [35, 105] on mat-icon "arrow_back" at bounding box center [37, 109] width 20 height 20
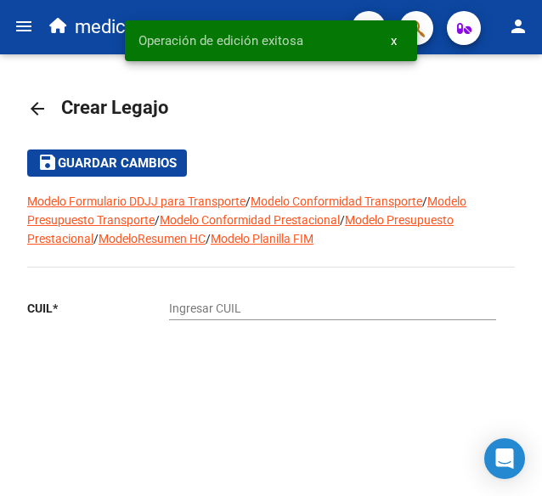
click at [41, 110] on mat-icon "arrow_back" at bounding box center [37, 109] width 20 height 20
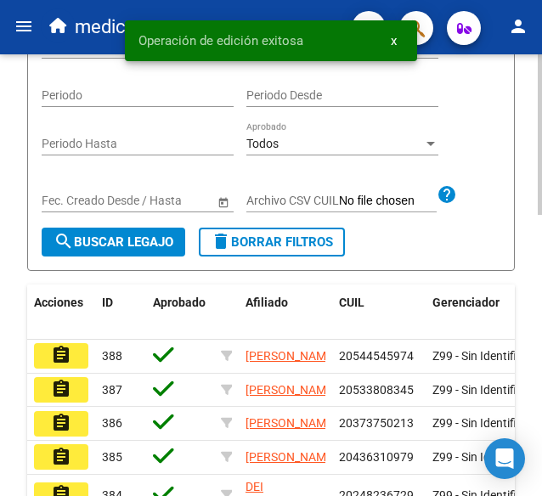
scroll to position [425, 0]
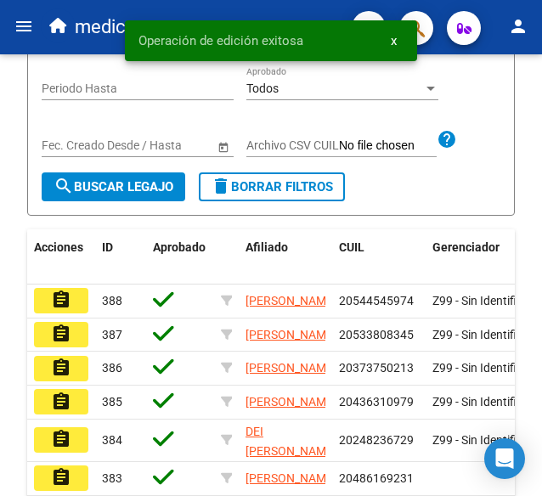
click at [72, 303] on button "assignment" at bounding box center [61, 300] width 54 height 25
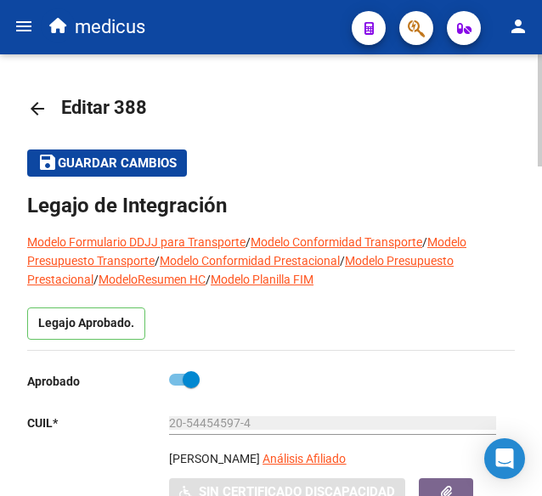
click at [39, 104] on mat-icon "arrow_back" at bounding box center [37, 109] width 20 height 20
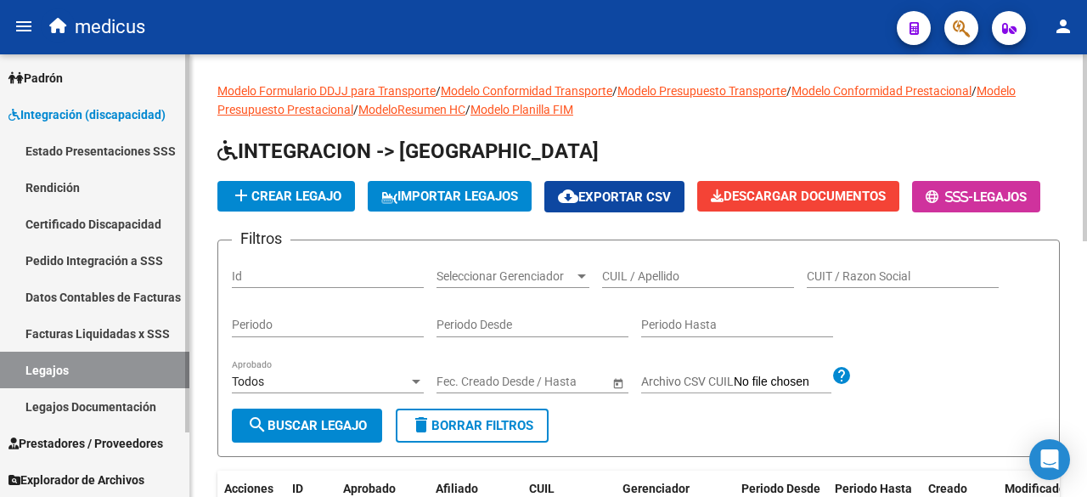
click at [96, 223] on link "Certificado Discapacidad" at bounding box center [94, 224] width 189 height 37
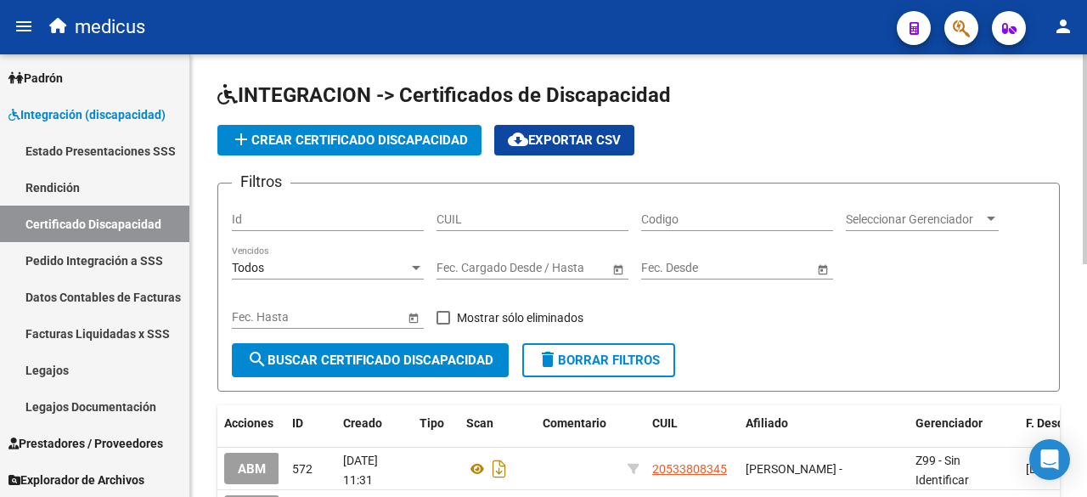
click at [357, 144] on span "add Crear Certificado Discapacidad" at bounding box center [349, 140] width 237 height 15
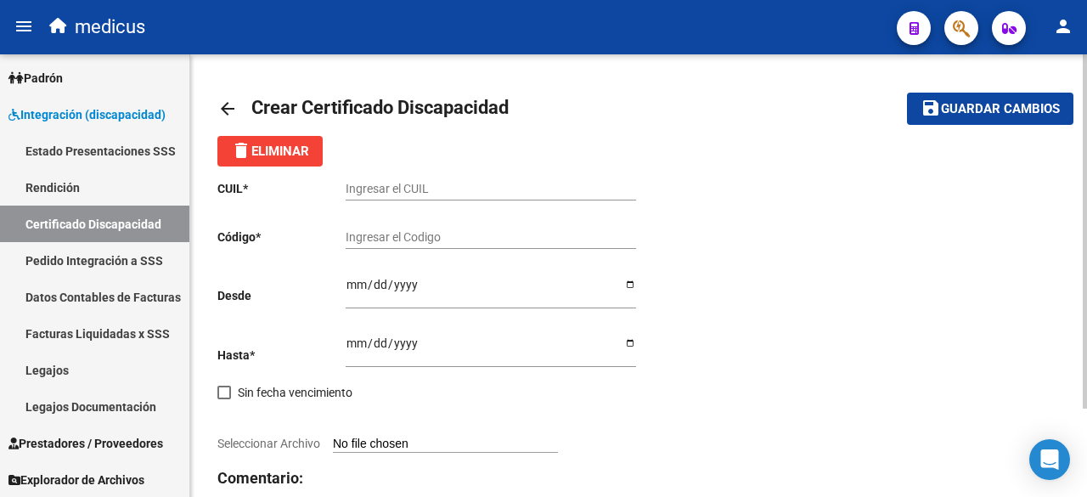
click at [377, 190] on input "Ingresar el CUIL" at bounding box center [491, 189] width 291 height 14
drag, startPoint x: 805, startPoint y: 247, endPoint x: 754, endPoint y: 247, distance: 51.0
click at [793, 247] on div "CUIL * Ingresar el CUIL Código * Ingresar el Codigo Desde Ingresar fec. Desde H…" at bounding box center [638, 366] width 843 height 400
click at [535, 186] on input "Ingresar el CUIL" at bounding box center [491, 189] width 291 height 14
click at [494, 244] on input "Ingresar el Codigo" at bounding box center [491, 237] width 291 height 14
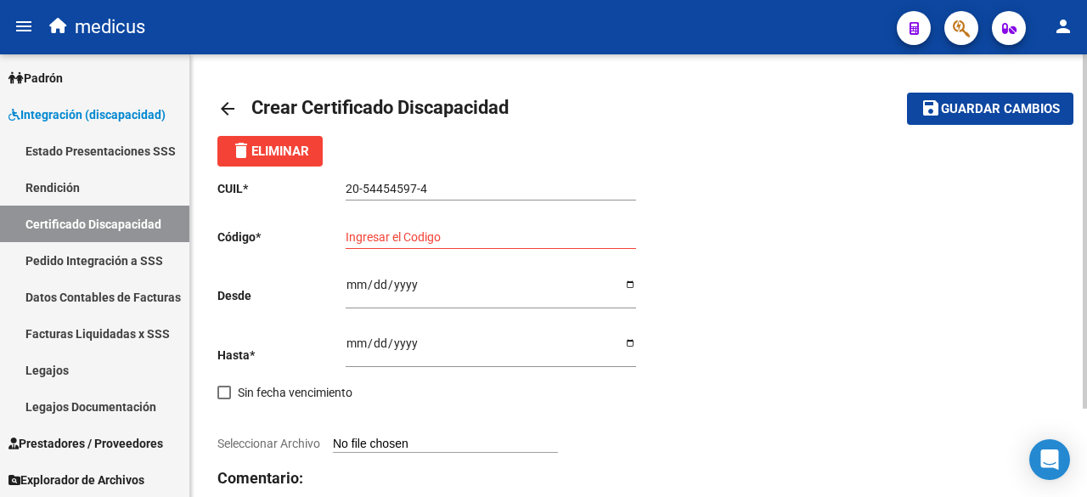
drag, startPoint x: 870, startPoint y: 289, endPoint x: 529, endPoint y: 257, distance: 342.1
click at [862, 288] on div "CUIL * 20-54454597-4 Ingresar el CUIL Código * Ingresar el Codigo Desde Ingresa…" at bounding box center [638, 366] width 843 height 400
click at [516, 243] on input "Ingresar el Codigo" at bounding box center [491, 237] width 291 height 14
click at [642, 409] on div "CUIL * 20-54454597-4 Ingresar el CUIL Código * ARG02000544545972024112620341126…" at bounding box center [638, 366] width 843 height 400
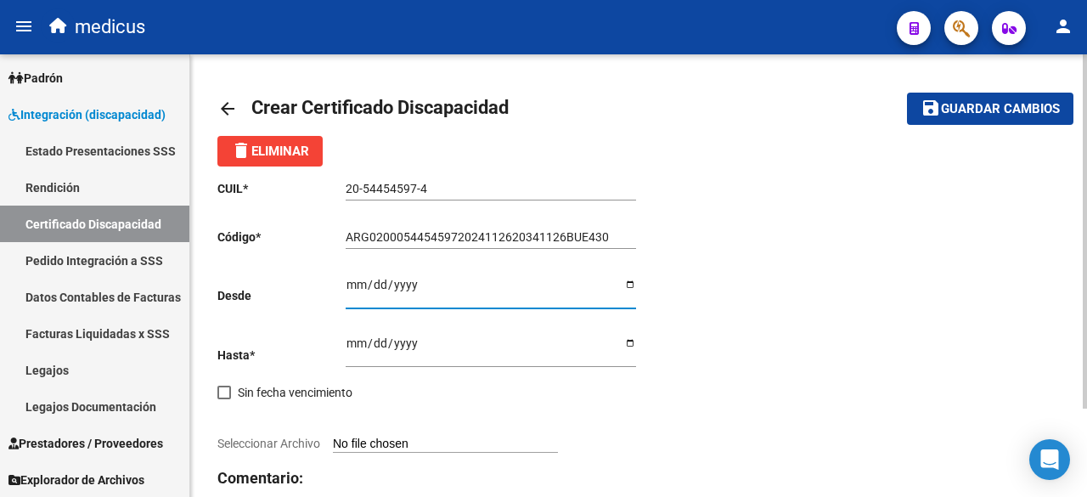
click at [356, 288] on input "Ingresar fec. Desde" at bounding box center [491, 290] width 291 height 25
click at [754, 461] on div "CUIL * 20-54454597-4 Ingresar el CUIL Código * ARG02000544545972024112620341126…" at bounding box center [638, 366] width 843 height 400
click at [399, 278] on input "0020-11-26" at bounding box center [491, 290] width 291 height 25
click at [353, 344] on input "Ingresar fec. Hasta" at bounding box center [491, 348] width 291 height 25
click at [737, 430] on div "CUIL * 20-54454597-4 Ingresar el CUIL Código * ARG02000544545972024112620341126…" at bounding box center [638, 366] width 843 height 400
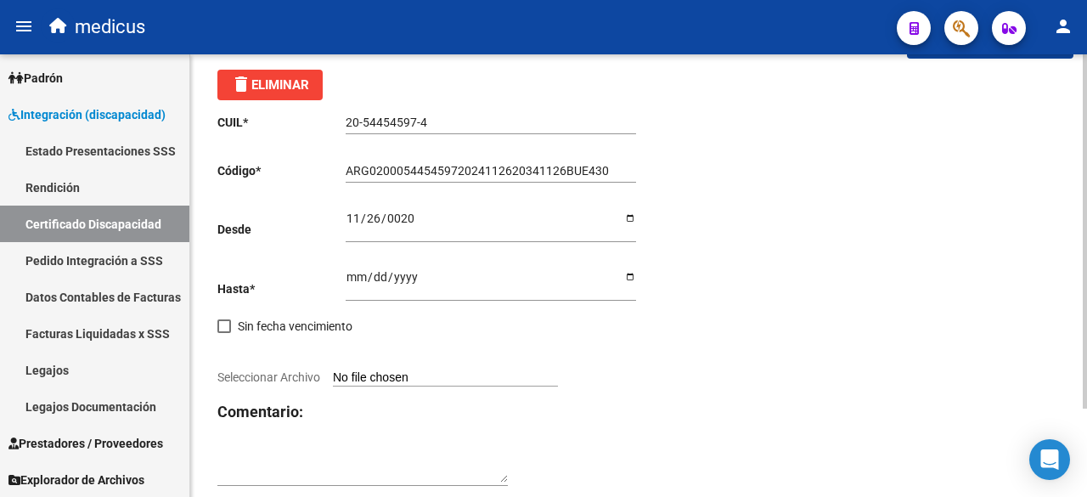
scroll to position [110, 0]
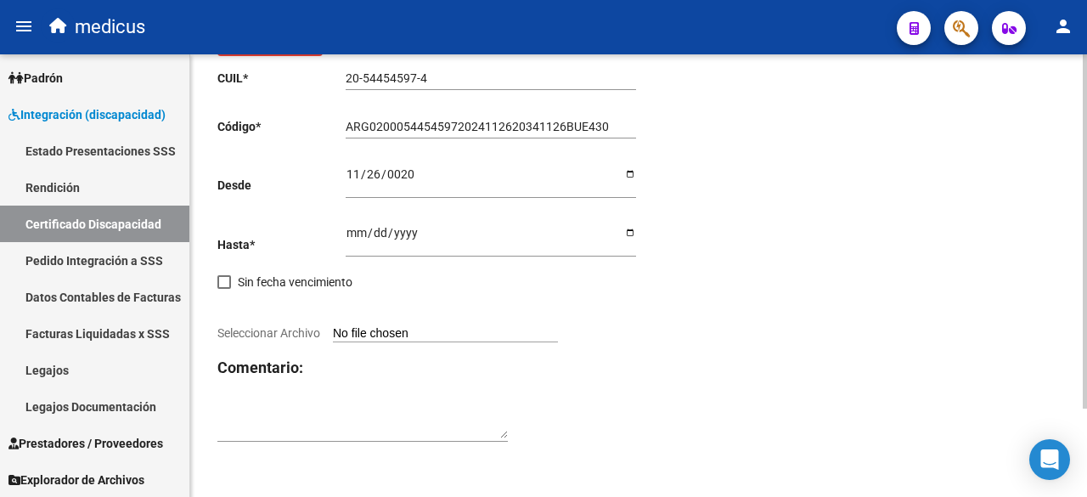
click at [399, 334] on input "Seleccionar Archivo" at bounding box center [445, 334] width 225 height 16
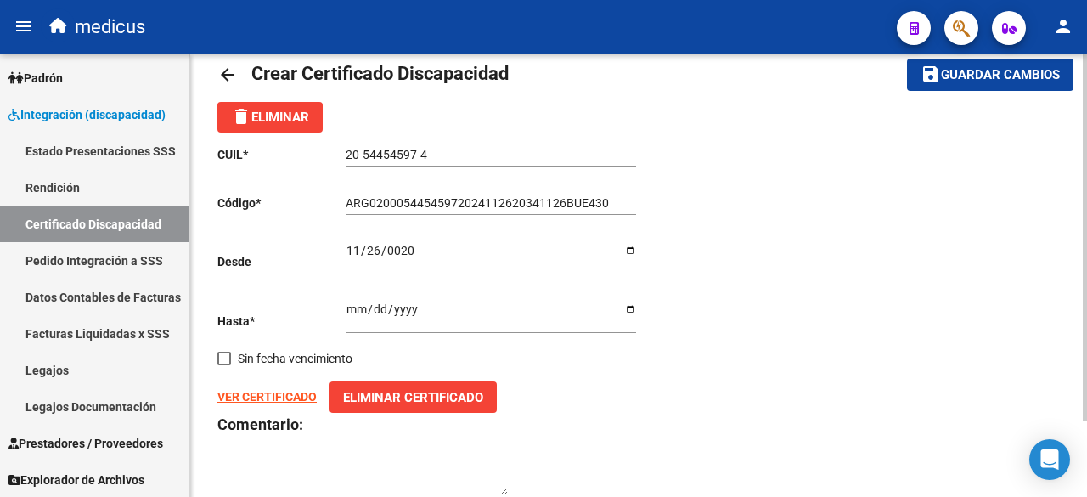
scroll to position [0, 0]
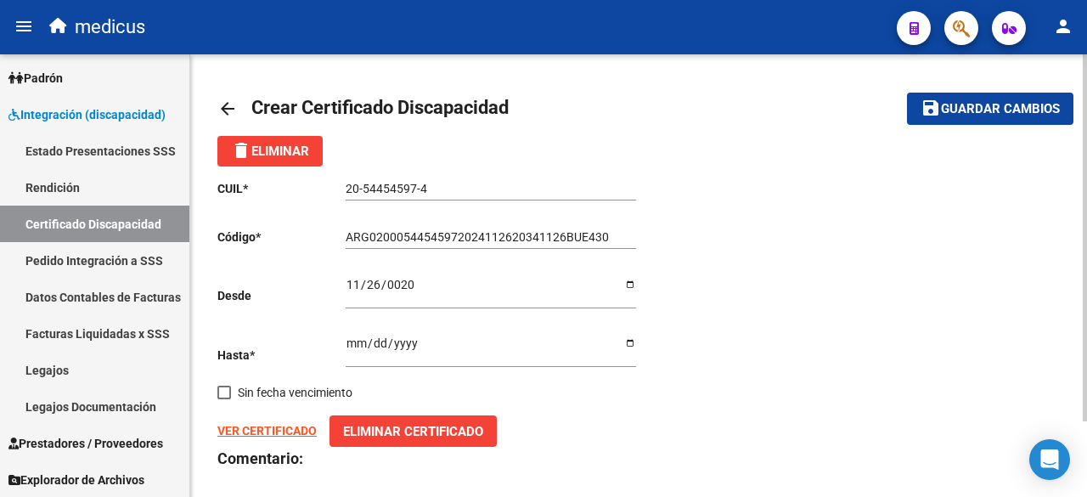
click at [971, 123] on button "save Guardar cambios" at bounding box center [990, 108] width 166 height 31
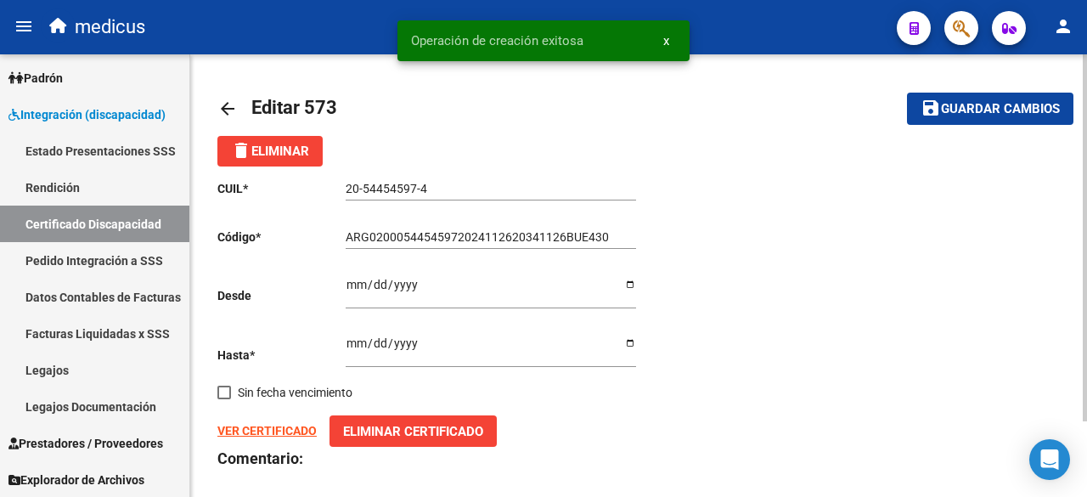
click at [955, 120] on button "save Guardar cambios" at bounding box center [990, 108] width 166 height 31
click at [667, 38] on span "x" at bounding box center [666, 40] width 6 height 15
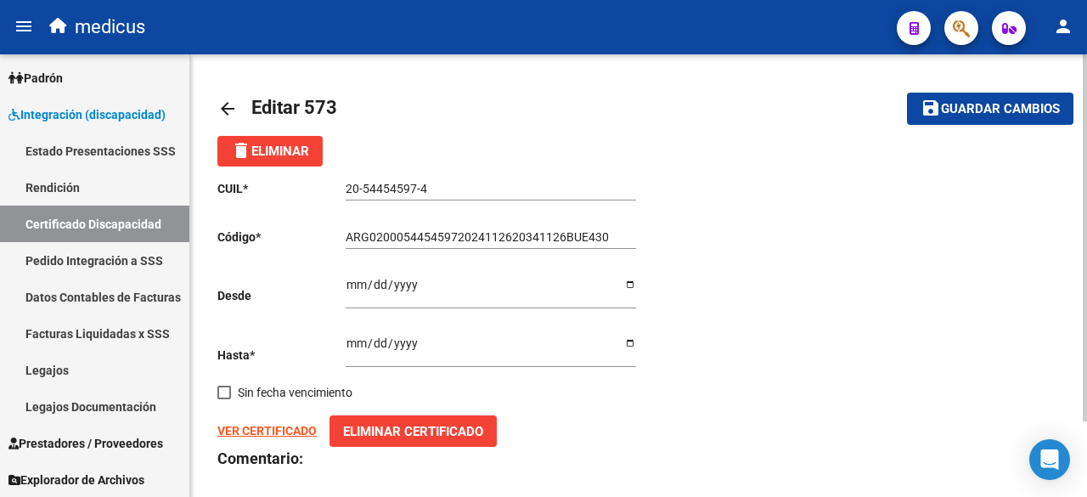
click at [917, 113] on button "save Guardar cambios" at bounding box center [990, 108] width 166 height 31
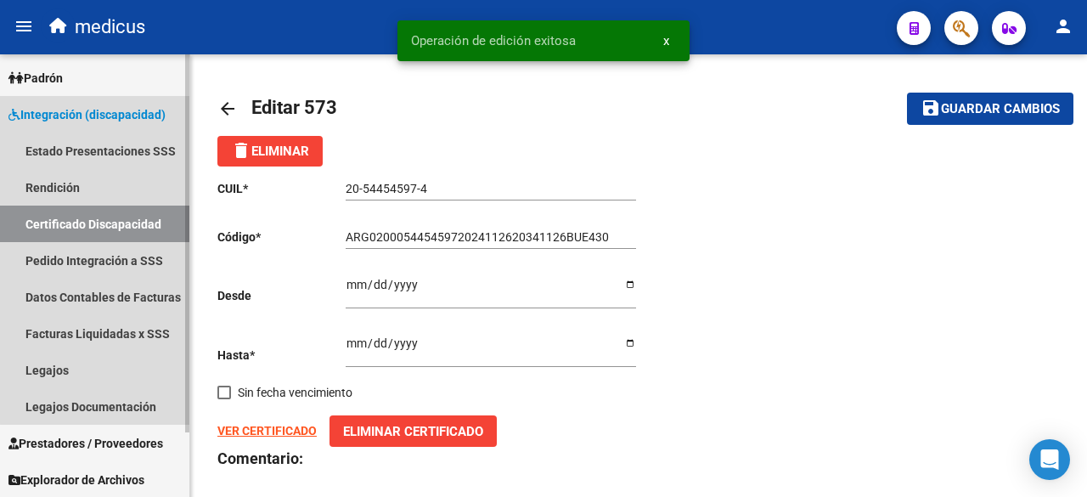
click at [97, 223] on link "Certificado Discapacidad" at bounding box center [94, 224] width 189 height 37
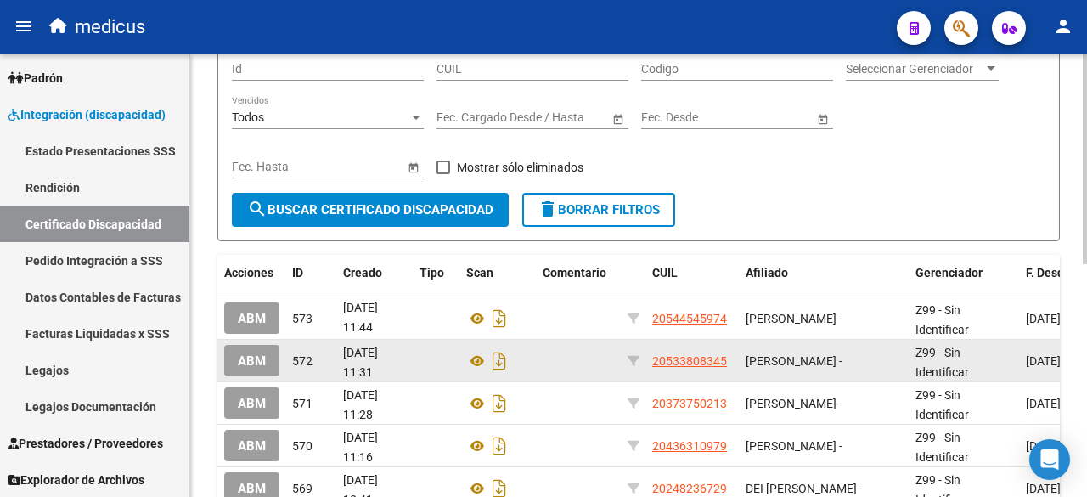
drag, startPoint x: 354, startPoint y: 308, endPoint x: 370, endPoint y: 380, distance: 73.2
click at [364, 370] on span "[DATE] 11:31" at bounding box center [360, 362] width 35 height 33
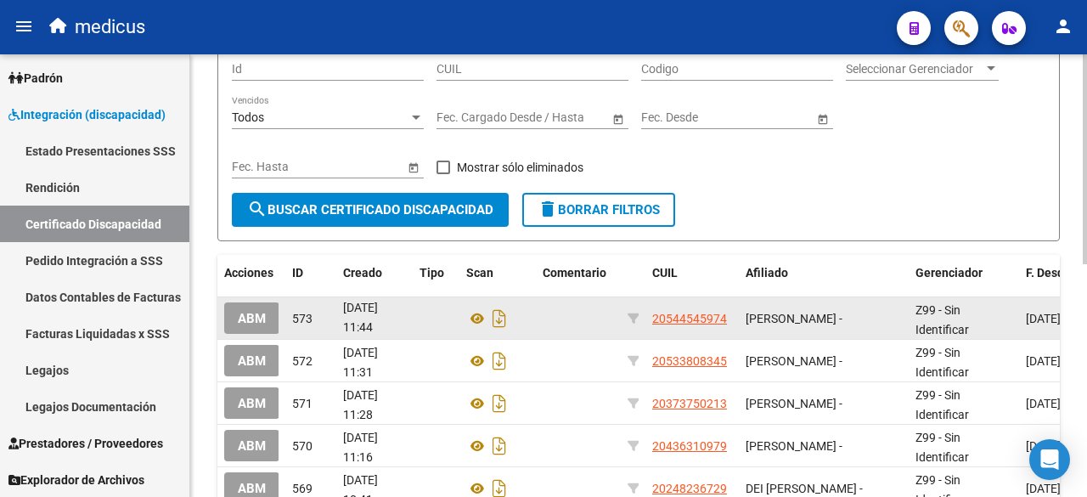
drag, startPoint x: 364, startPoint y: 370, endPoint x: 371, endPoint y: 321, distance: 49.0
click at [371, 321] on span "[DATE] 11:44" at bounding box center [360, 317] width 35 height 33
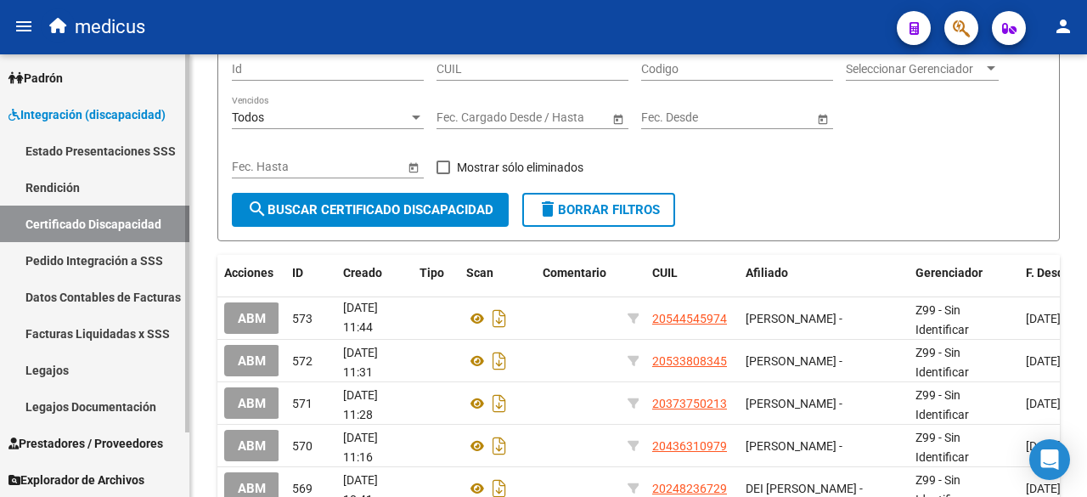
click at [116, 229] on link "Certificado Discapacidad" at bounding box center [94, 224] width 189 height 37
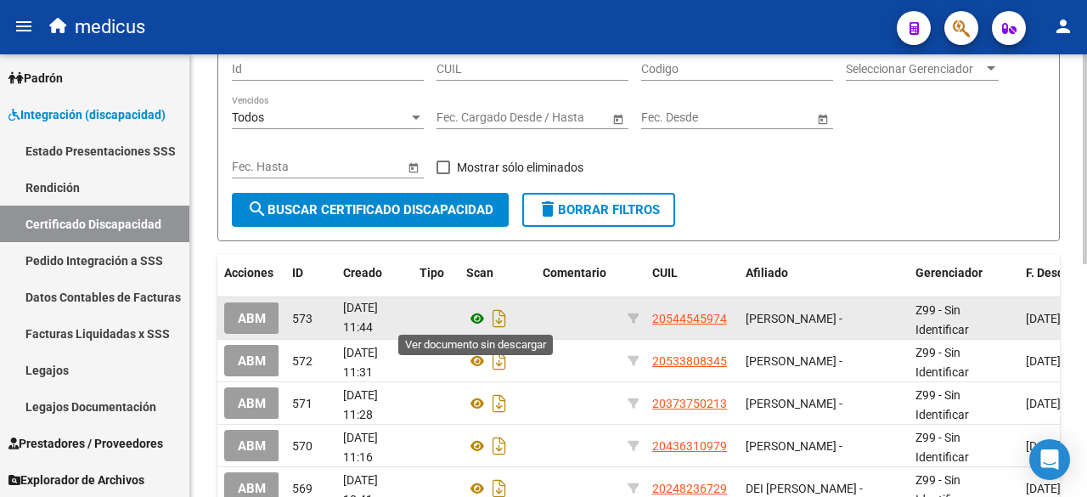
click at [477, 313] on icon at bounding box center [477, 318] width 22 height 20
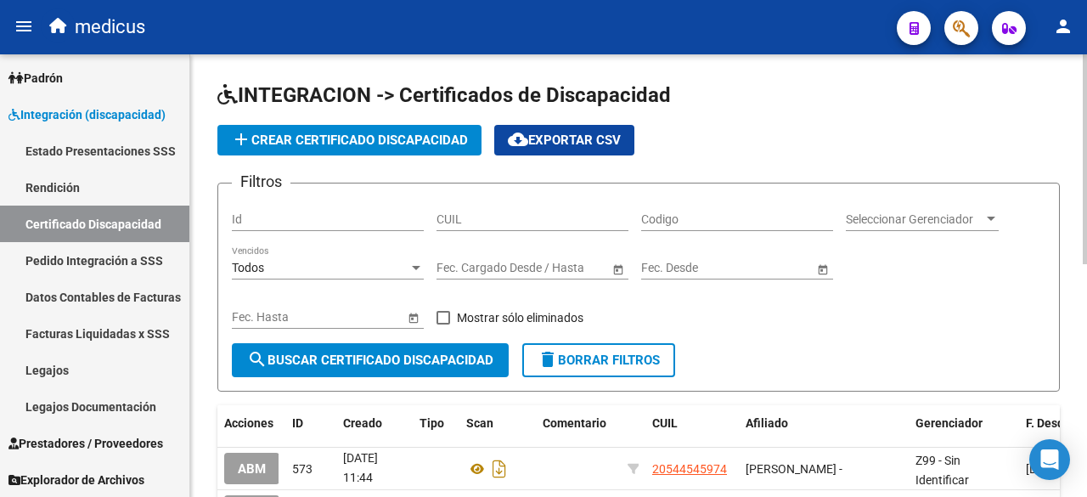
click at [418, 142] on span "add Crear Certificado Discapacidad" at bounding box center [349, 140] width 237 height 15
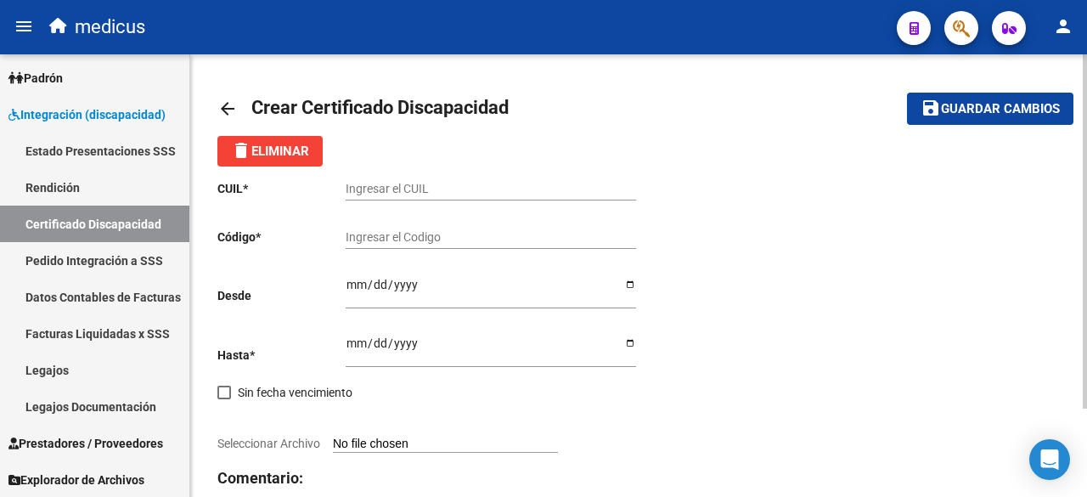
click at [445, 184] on input "Ingresar el CUIL" at bounding box center [491, 189] width 291 height 14
click at [372, 186] on input "Ingresar el CUIL" at bounding box center [491, 189] width 291 height 14
click at [415, 233] on input "Ingresar el Codigo" at bounding box center [491, 237] width 291 height 14
click at [365, 240] on input "Ingresar el Codigo" at bounding box center [491, 237] width 291 height 14
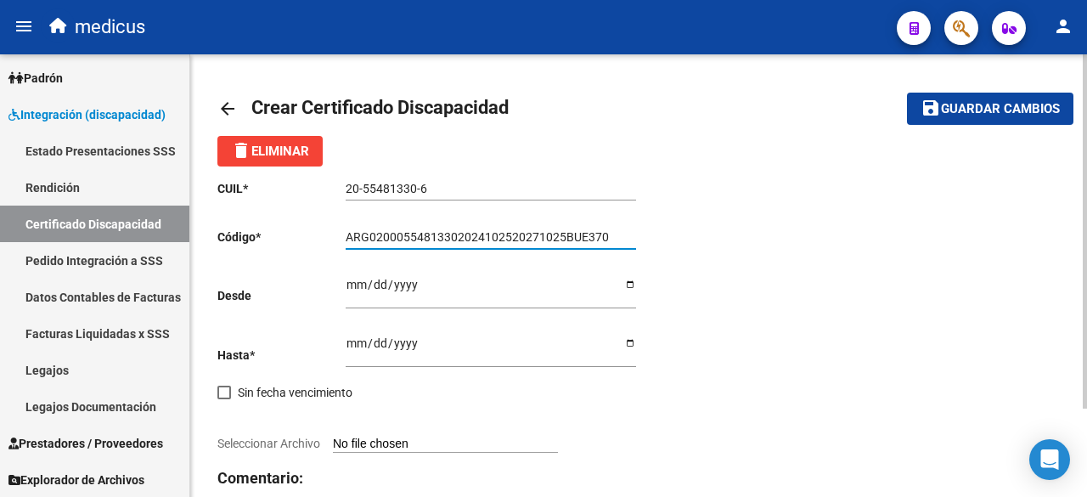
click at [353, 290] on input "Ingresar fec. Desde" at bounding box center [491, 290] width 291 height 25
drag, startPoint x: 822, startPoint y: 405, endPoint x: 420, endPoint y: 313, distance: 413.2
click at [822, 405] on div "CUIL * 20-55481330-6 Ingresar el CUIL Código * ARG02000554813302024102520271025…" at bounding box center [638, 366] width 843 height 400
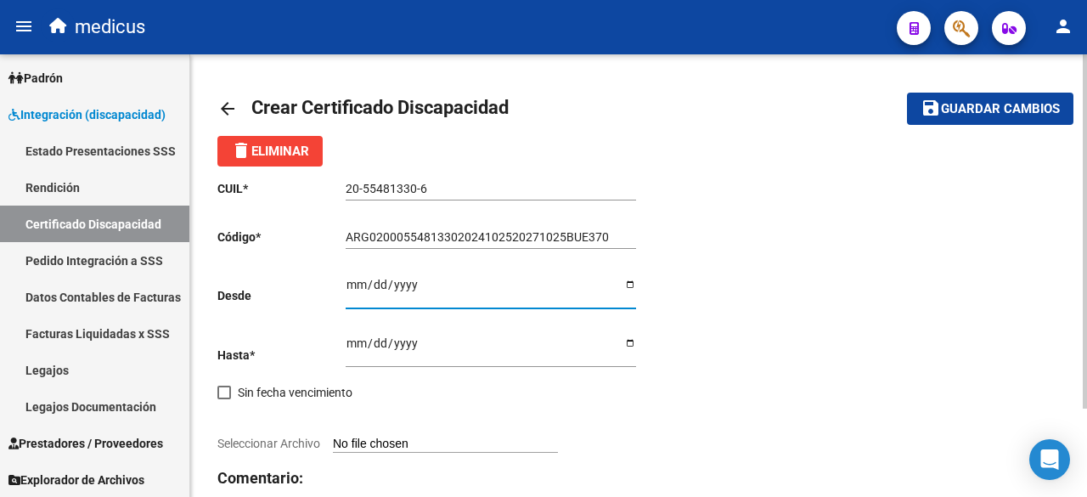
drag, startPoint x: 389, startPoint y: 283, endPoint x: 398, endPoint y: 286, distance: 9.1
click at [398, 286] on input "Ingresar fec. Desde" at bounding box center [491, 290] width 291 height 25
click at [831, 392] on div "CUIL * 20-55481330-6 Ingresar el CUIL Código * ARG02000554813302024102520271025…" at bounding box center [638, 366] width 843 height 400
click at [357, 339] on input "Ingresar fec. Hasta" at bounding box center [491, 348] width 291 height 25
click at [784, 397] on div "CUIL * 20-55481330-6 Ingresar el CUIL Código * ARG02000554813302024102520271025…" at bounding box center [638, 366] width 843 height 400
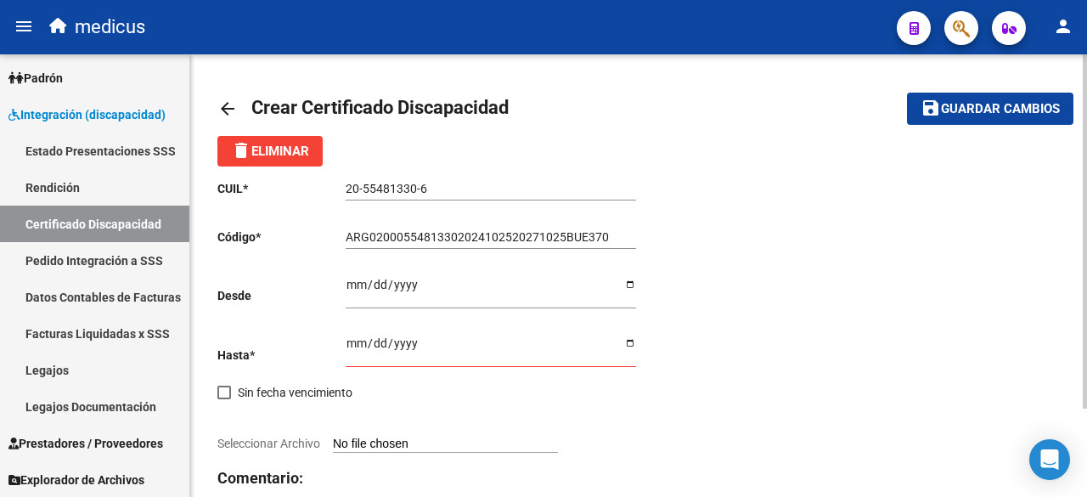
click at [404, 342] on input "Ingresar fec. Hasta" at bounding box center [491, 348] width 291 height 25
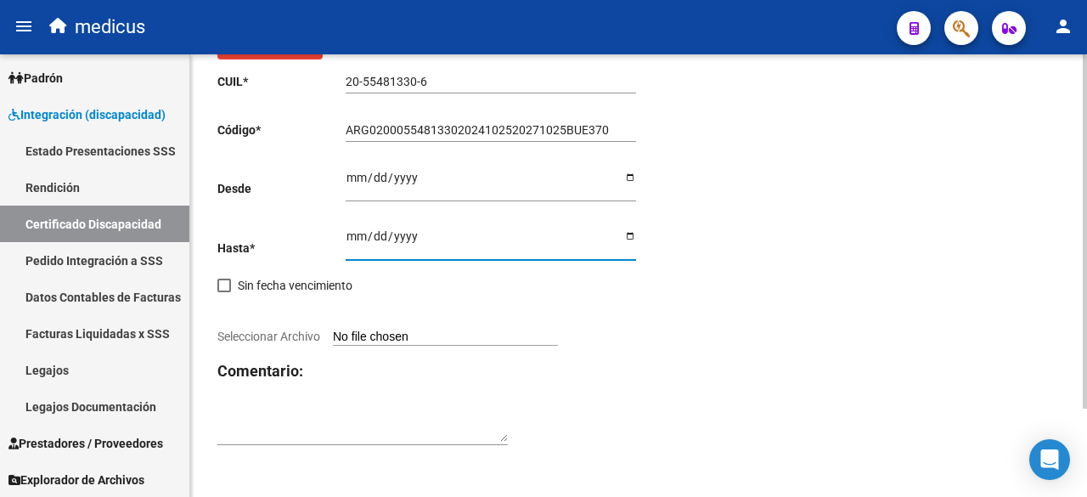
scroll to position [110, 0]
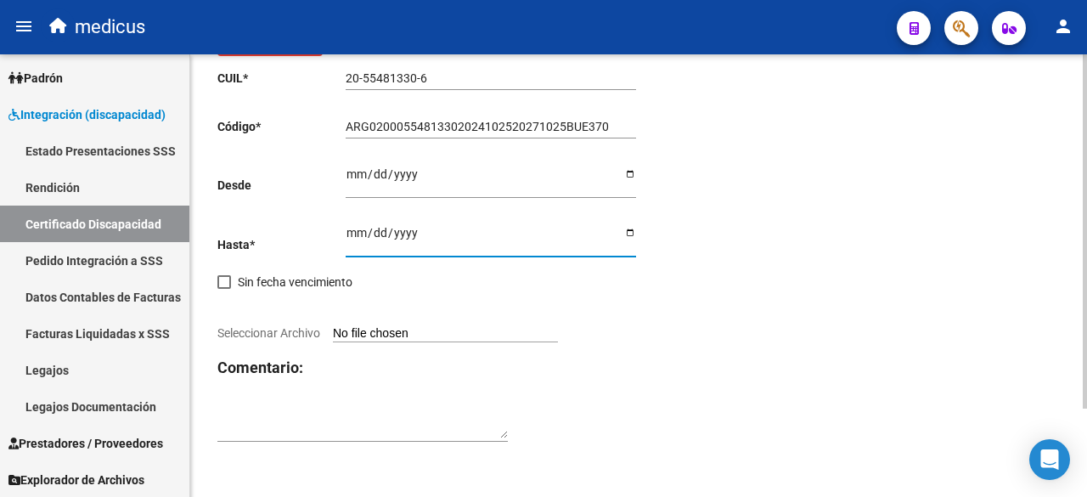
click at [401, 338] on input "Seleccionar Archivo" at bounding box center [445, 334] width 225 height 16
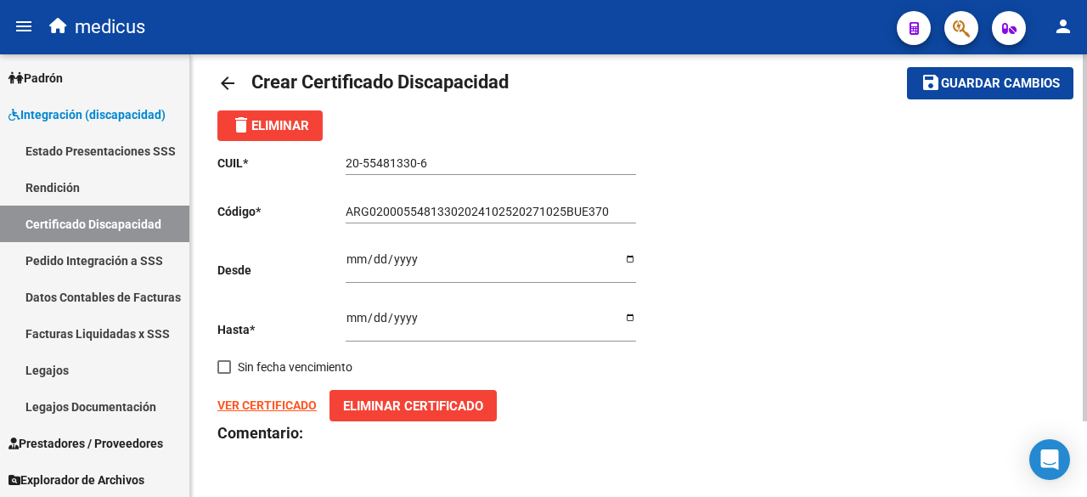
scroll to position [0, 0]
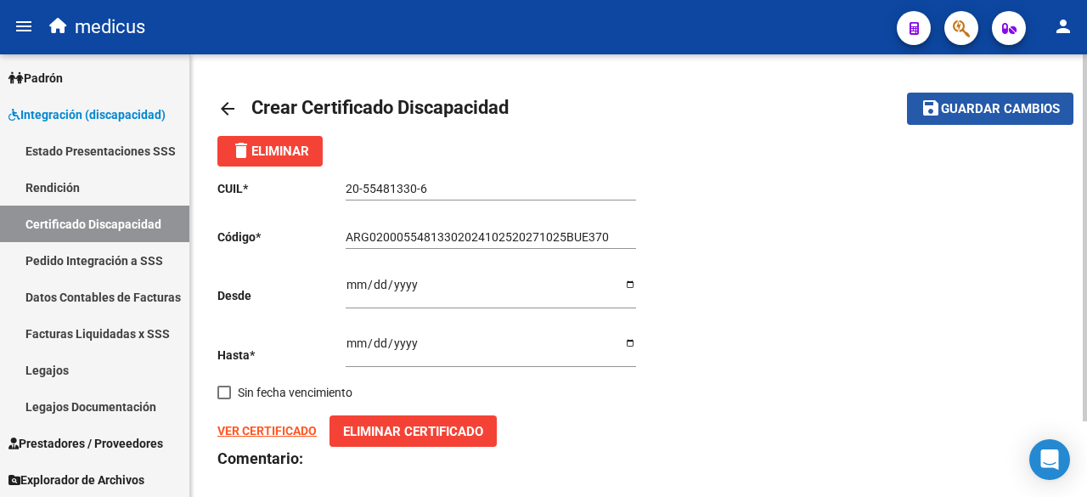
click at [1008, 111] on span "Guardar cambios" at bounding box center [1000, 109] width 119 height 15
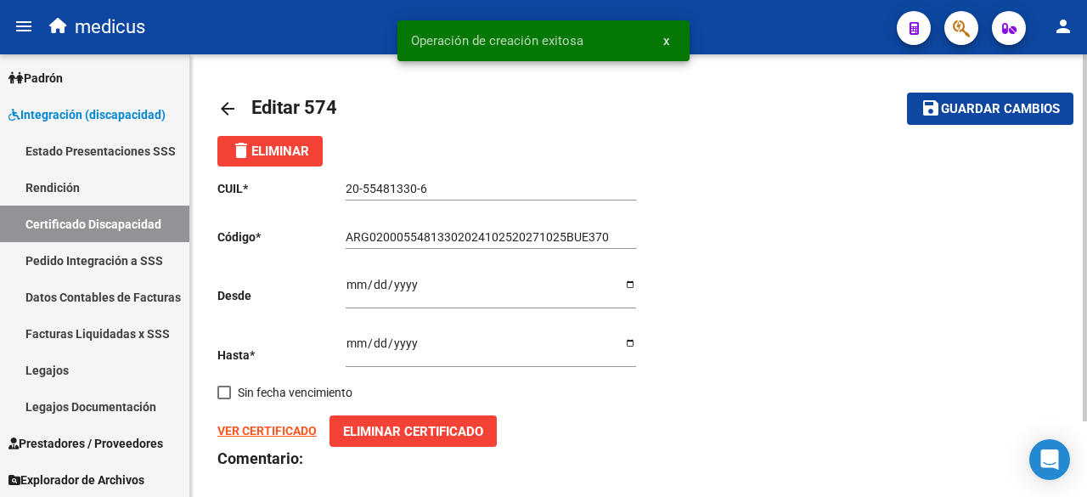
click at [975, 114] on span "Guardar cambios" at bounding box center [1000, 109] width 119 height 15
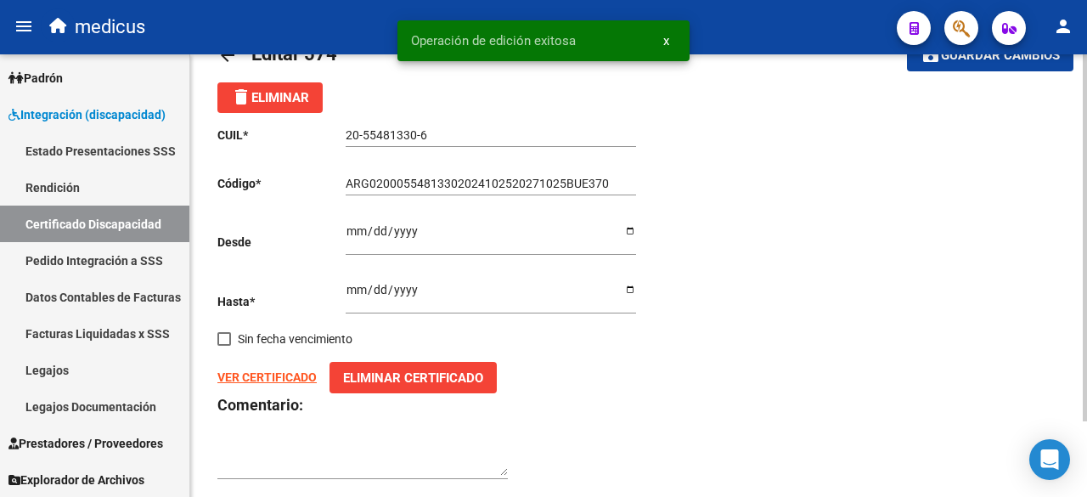
scroll to position [90, 0]
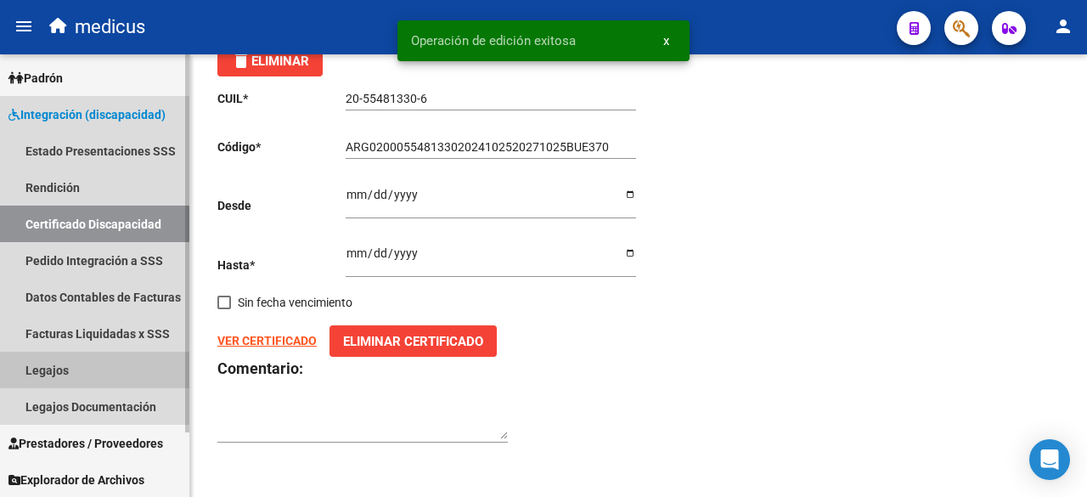
click at [101, 376] on link "Legajos" at bounding box center [94, 370] width 189 height 37
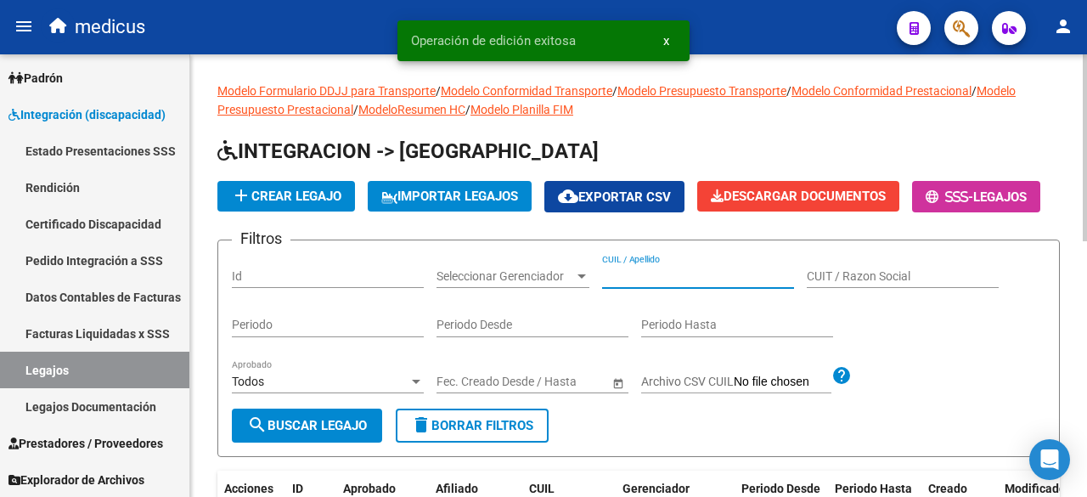
click at [632, 284] on input "CUIL / Apellido" at bounding box center [698, 276] width 192 height 14
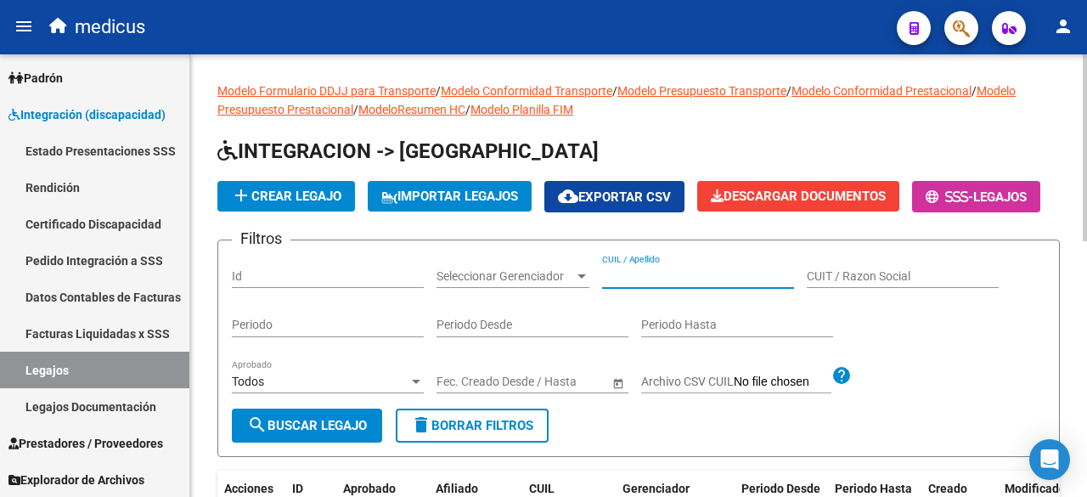
click at [754, 284] on input "CUIL / Apellido" at bounding box center [698, 276] width 192 height 14
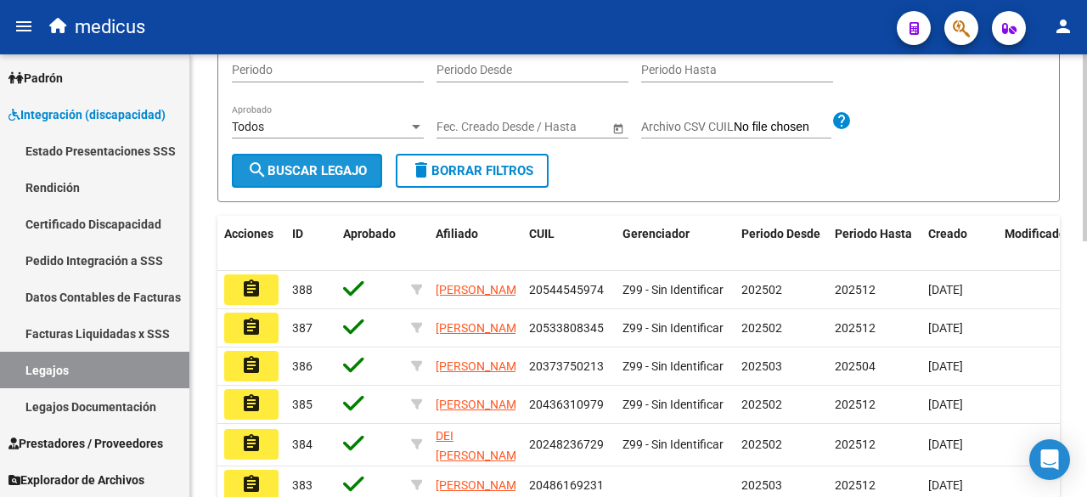
click at [328, 178] on span "search Buscar Legajo" at bounding box center [307, 170] width 120 height 15
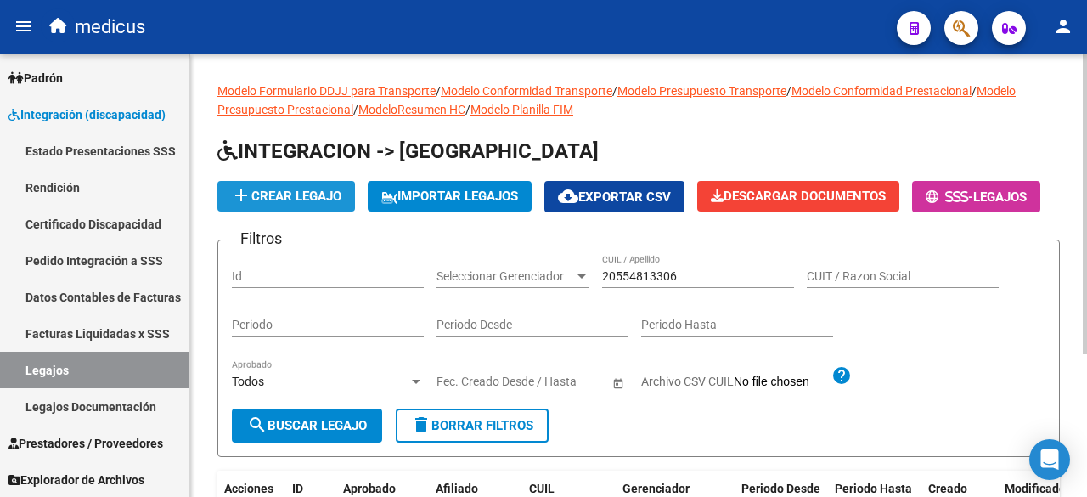
click at [298, 184] on button "add Crear Legajo" at bounding box center [286, 196] width 138 height 31
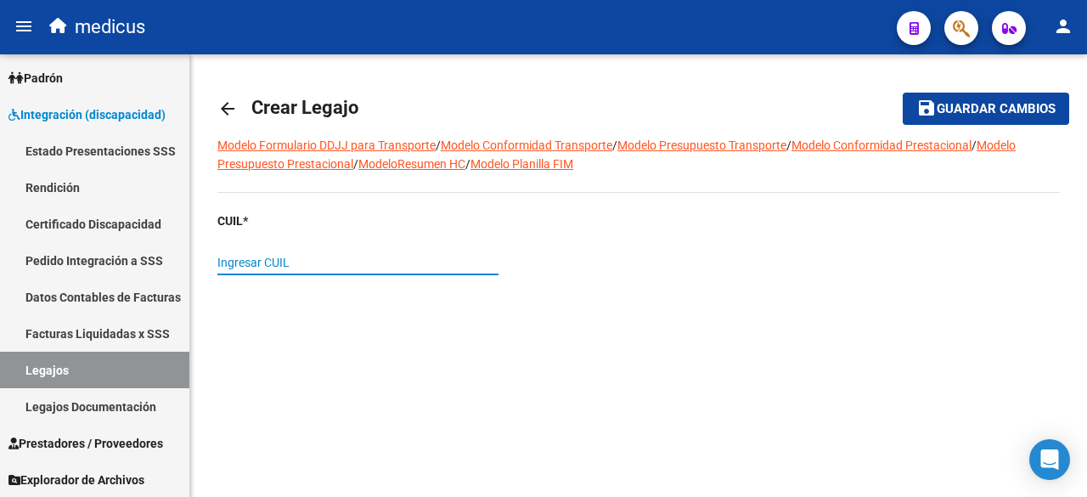
click at [366, 262] on input "Ingresar CUIL" at bounding box center [357, 263] width 281 height 14
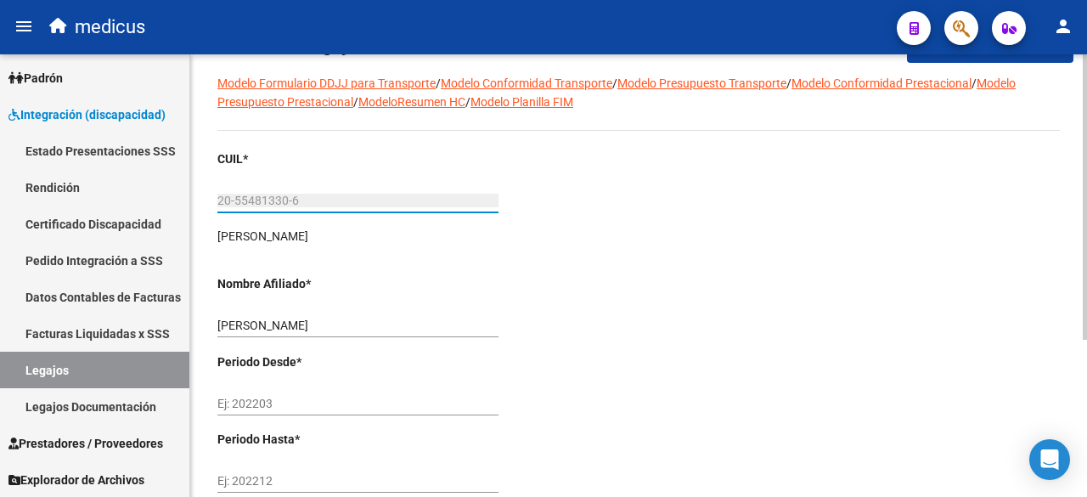
scroll to position [147, 0]
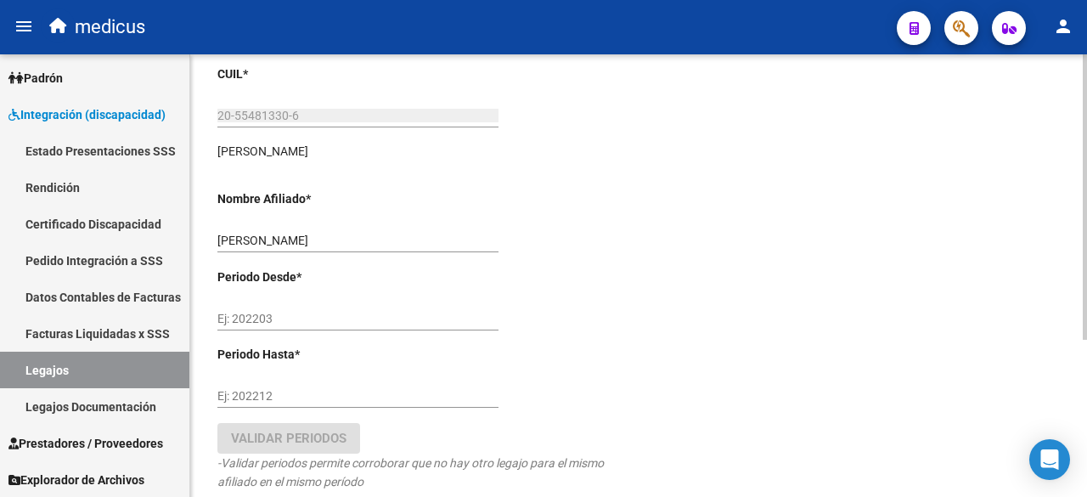
click at [384, 327] on div "Ej: 202203" at bounding box center [357, 313] width 281 height 34
click at [308, 305] on div "Ej: 202203" at bounding box center [357, 313] width 281 height 34
click at [333, 389] on input "Ej: 202212" at bounding box center [357, 396] width 281 height 14
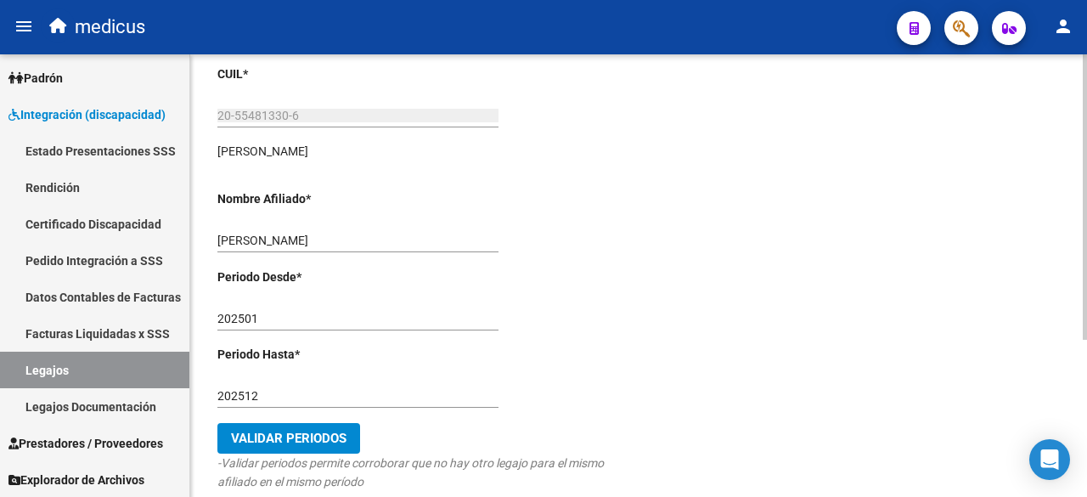
drag, startPoint x: 283, startPoint y: 303, endPoint x: 279, endPoint y: 316, distance: 13.4
click at [279, 313] on div "202501 Ej: 202203" at bounding box center [357, 313] width 281 height 34
click at [279, 316] on input "202501" at bounding box center [357, 319] width 281 height 14
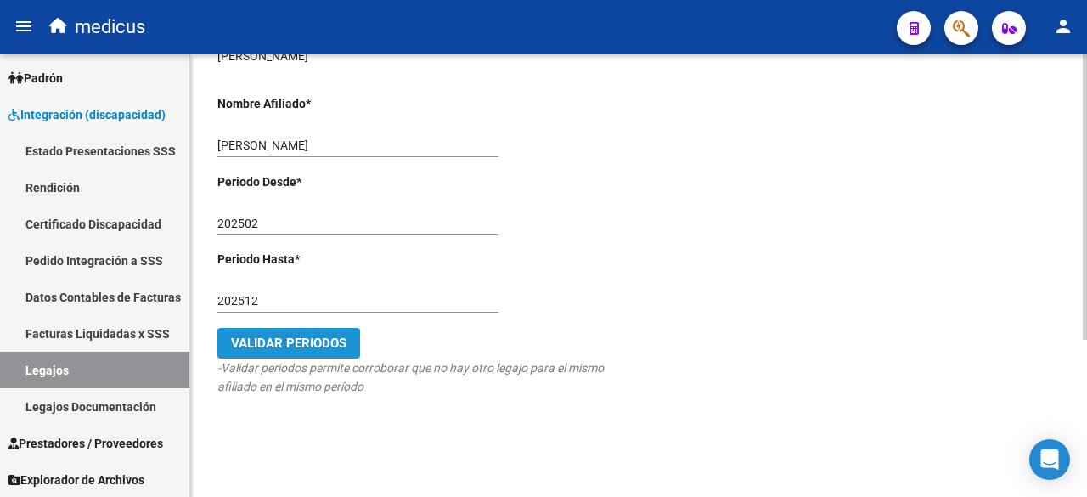
click at [297, 353] on button "Validar Periodos" at bounding box center [288, 343] width 143 height 31
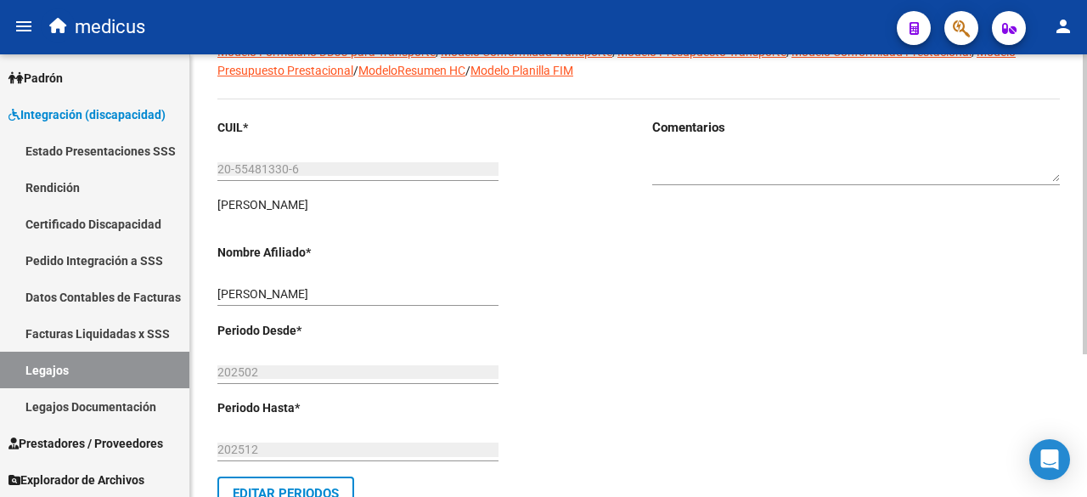
scroll to position [0, 0]
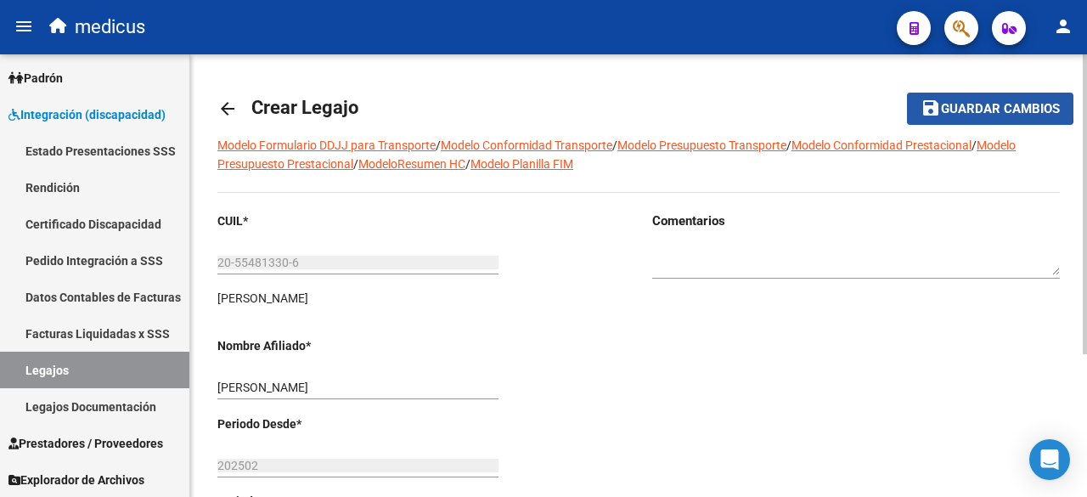
click at [941, 97] on button "save Guardar cambios" at bounding box center [990, 108] width 166 height 31
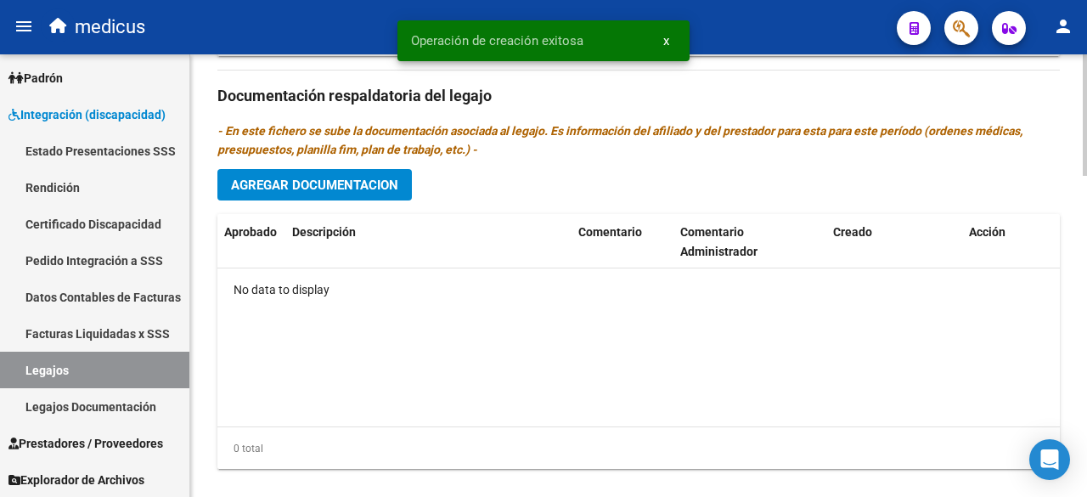
scroll to position [1174, 0]
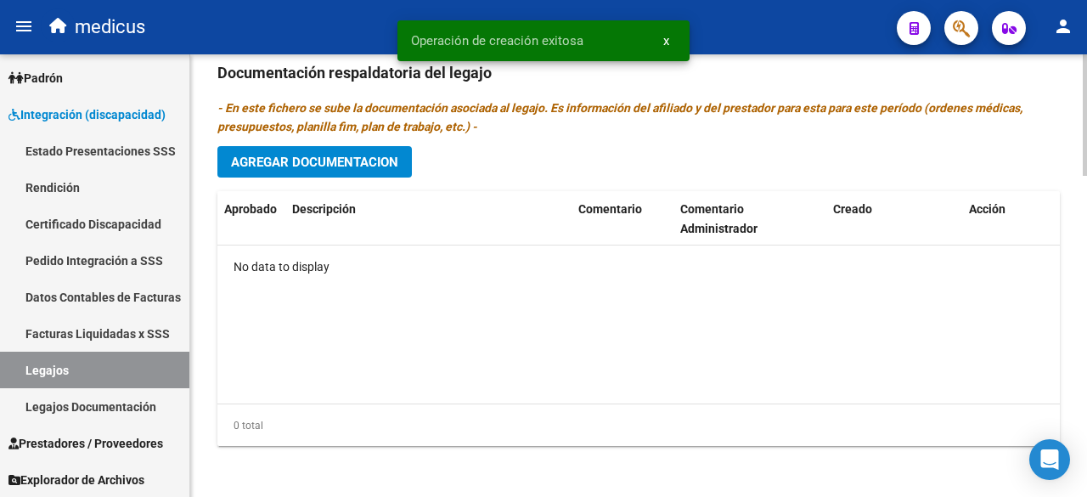
click at [286, 155] on span "Agregar Documentacion" at bounding box center [314, 162] width 167 height 15
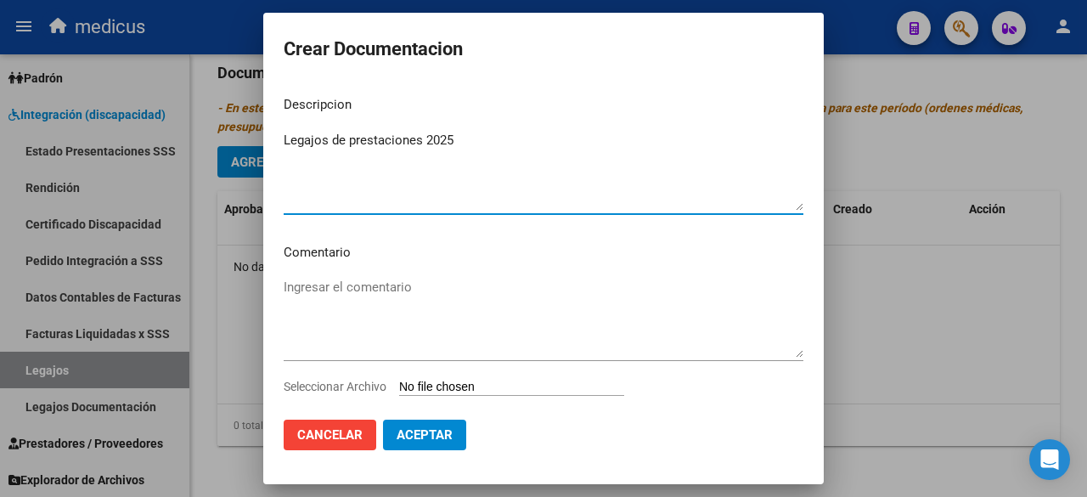
click at [414, 259] on p "Comentario" at bounding box center [544, 253] width 520 height 20
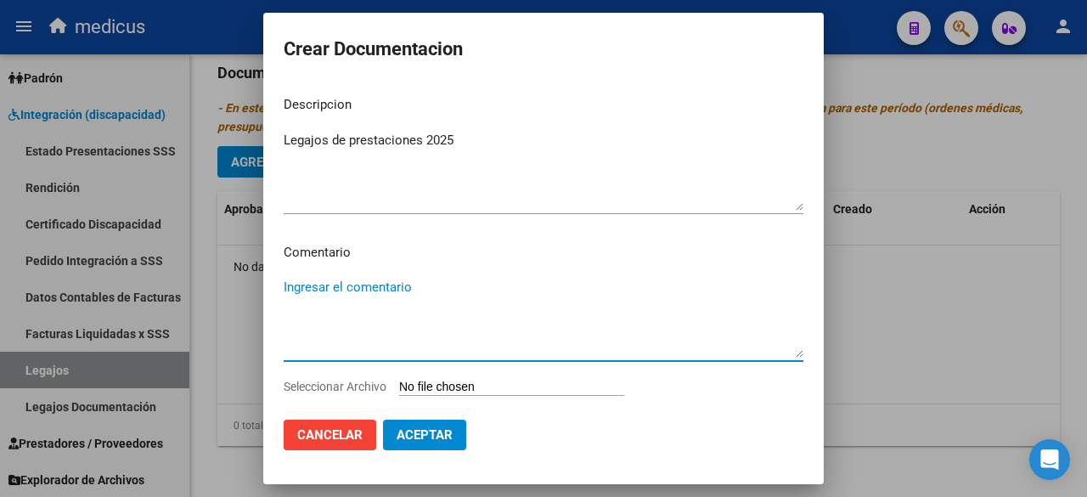
click at [411, 279] on textarea "Ingresar el comentario" at bounding box center [544, 318] width 520 height 80
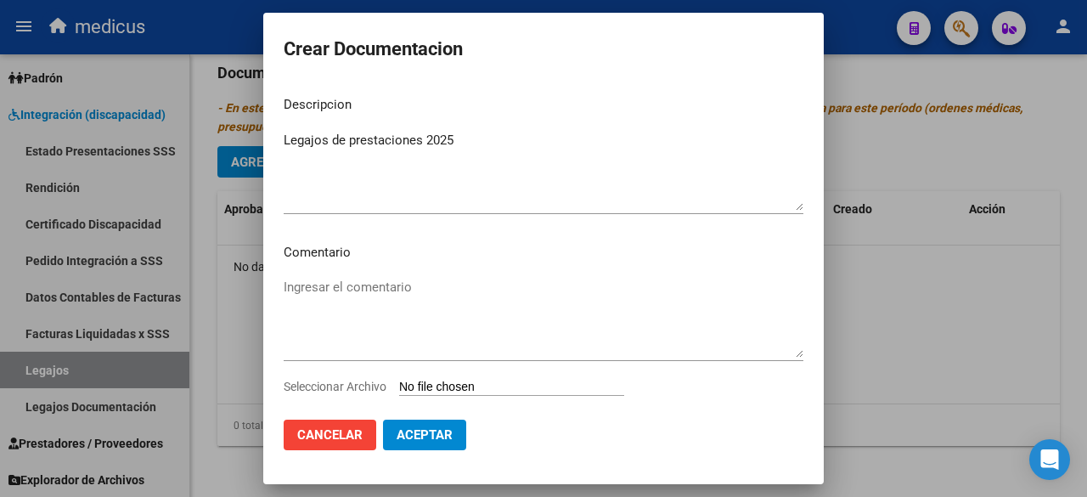
click at [458, 390] on input "Seleccionar Archivo" at bounding box center [511, 388] width 225 height 16
click at [372, 296] on textarea "Ingresar el comentario" at bounding box center [544, 318] width 520 height 80
click at [401, 283] on textarea "Ingresar el comentario" at bounding box center [544, 318] width 520 height 80
click at [447, 389] on input "Seleccionar Archivo" at bounding box center [511, 388] width 225 height 16
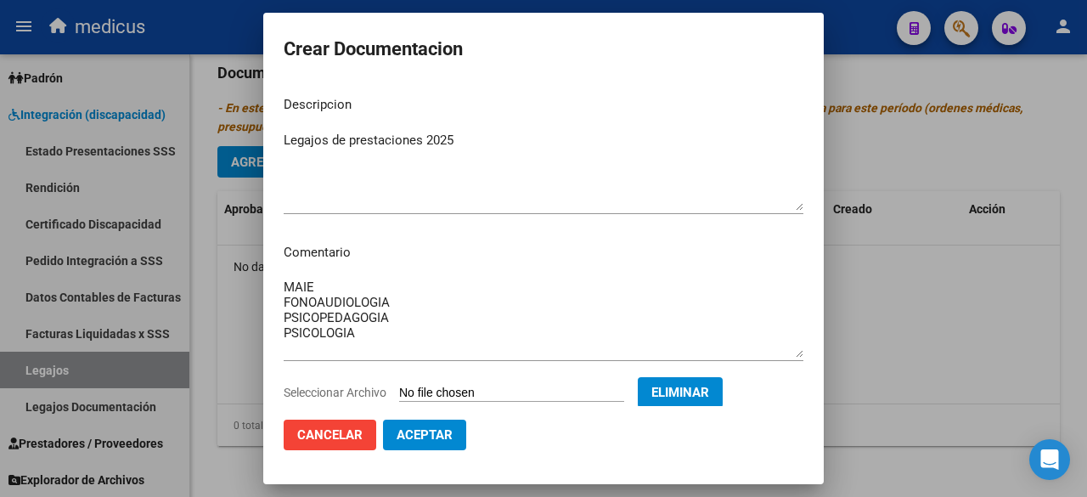
scroll to position [36, 0]
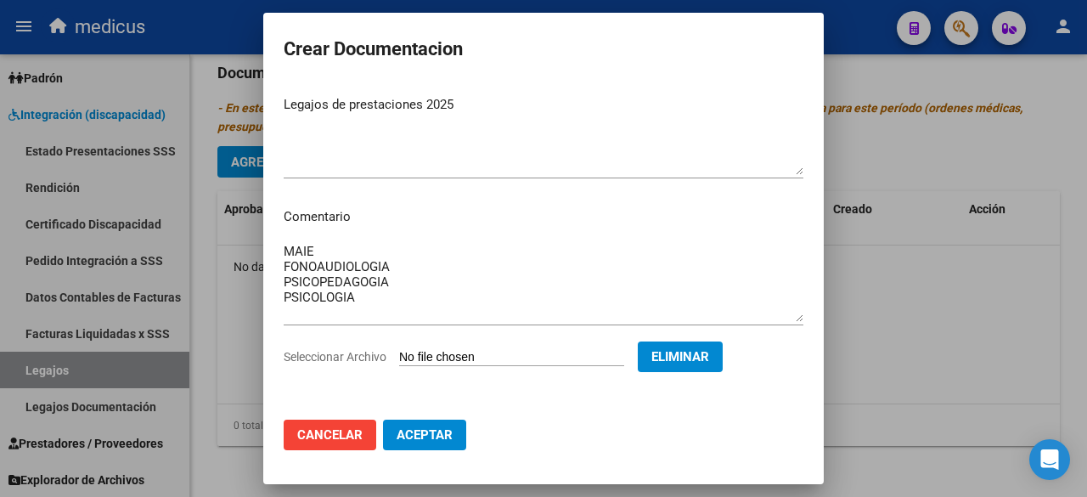
click at [434, 431] on span "Aceptar" at bounding box center [425, 434] width 56 height 15
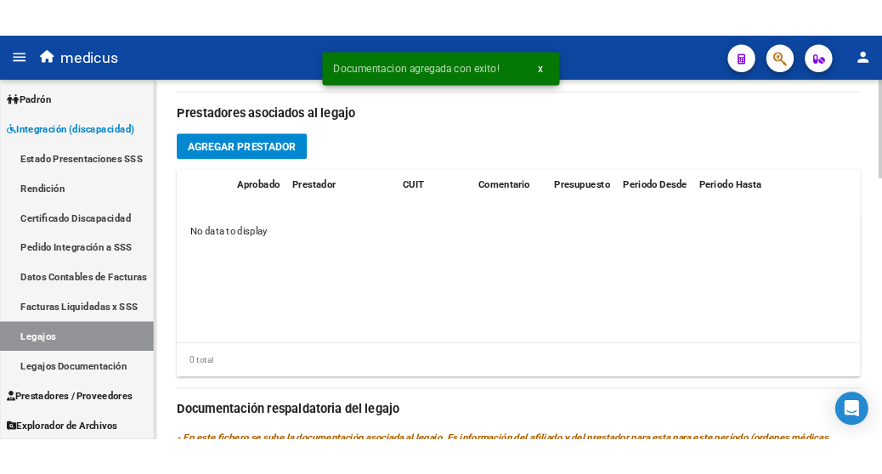
scroll to position [749, 0]
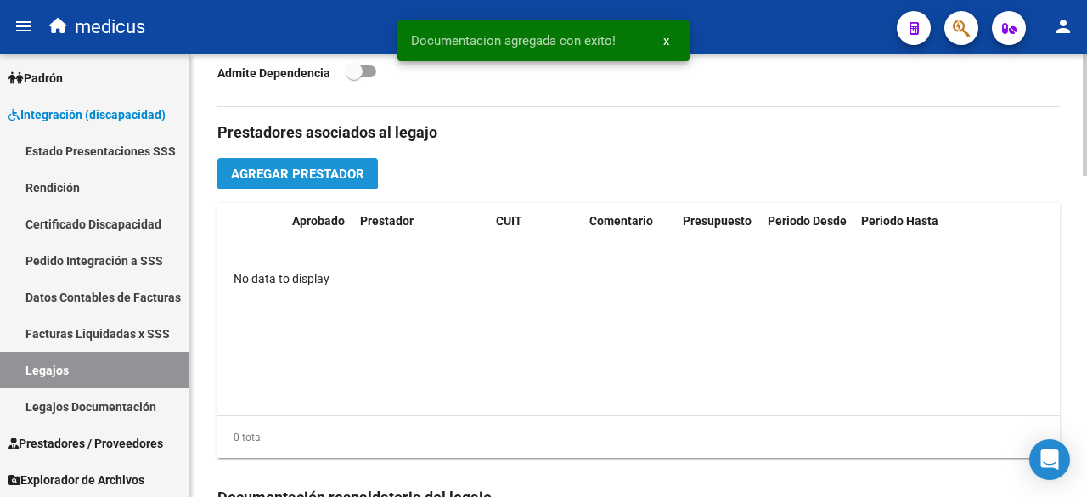
click at [305, 158] on button "Agregar Prestador" at bounding box center [297, 173] width 161 height 31
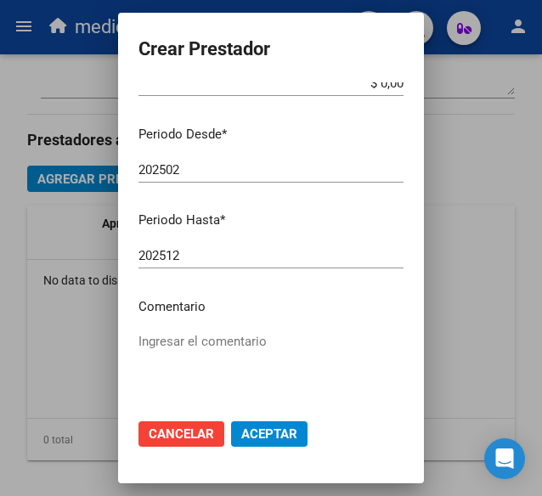
scroll to position [260, 0]
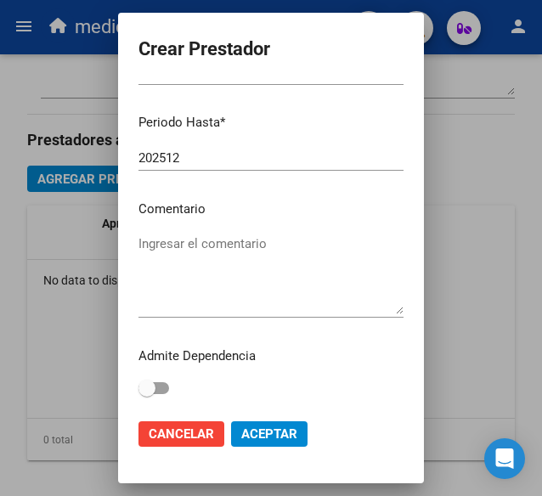
click at [231, 253] on textarea "Ingresar el comentario" at bounding box center [270, 274] width 265 height 80
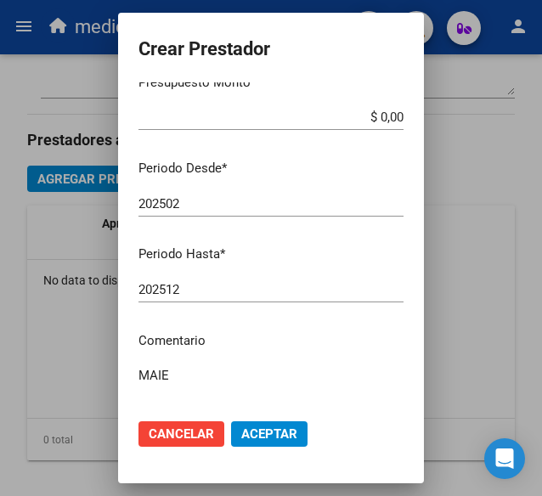
scroll to position [5, 0]
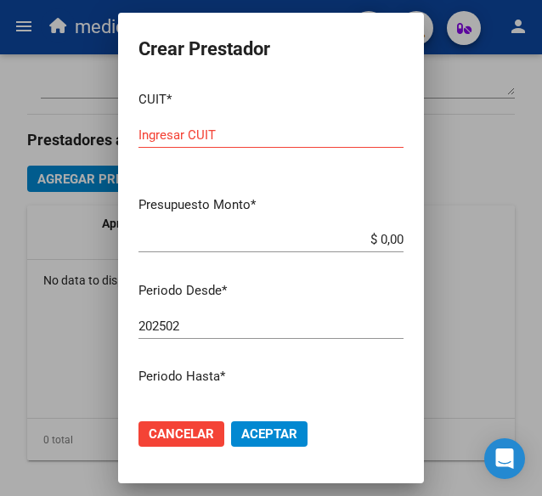
click at [243, 132] on input "Ingresar CUIT" at bounding box center [270, 134] width 265 height 15
click at [311, 242] on input "$ 0,00" at bounding box center [270, 239] width 265 height 15
click at [391, 240] on app-form-text-field "Presupuesto Monto * $ 0,00 Ingresar el monto" at bounding box center [277, 221] width 279 height 53
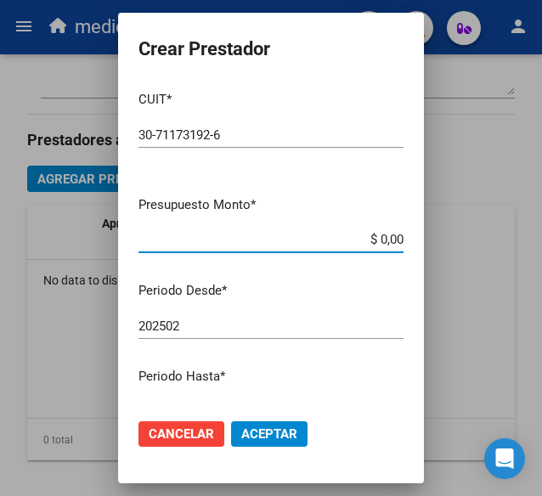
drag, startPoint x: 389, startPoint y: 239, endPoint x: 273, endPoint y: 239, distance: 116.4
click at [273, 239] on input "$ 0,00" at bounding box center [270, 239] width 265 height 15
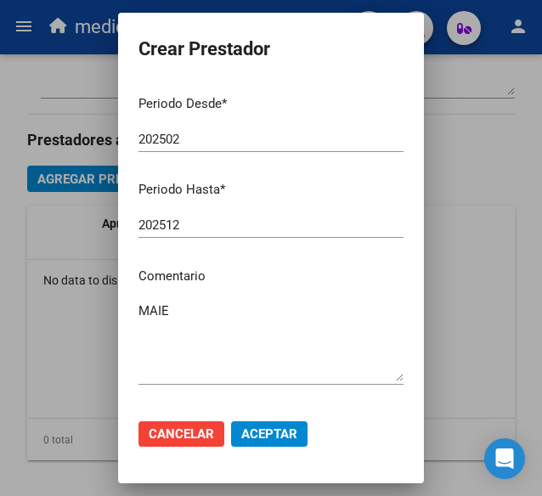
scroll to position [260, 0]
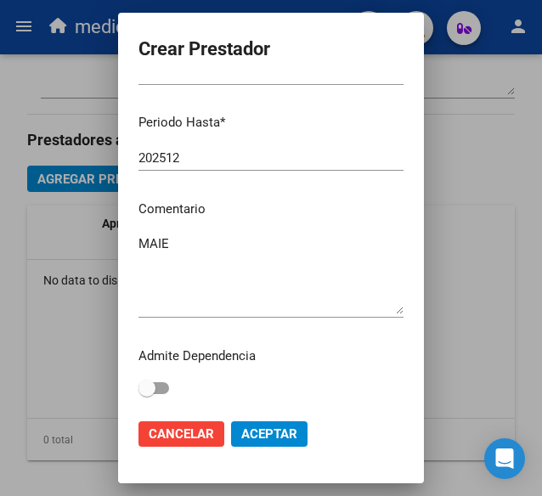
click at [267, 436] on span "Aceptar" at bounding box center [269, 433] width 56 height 15
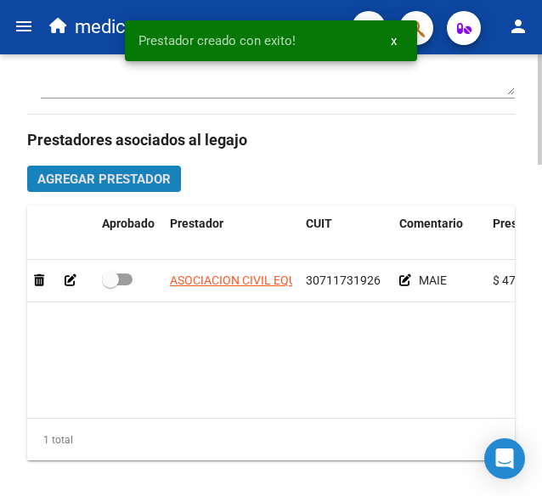
click at [90, 178] on span "Agregar Prestador" at bounding box center [103, 179] width 133 height 15
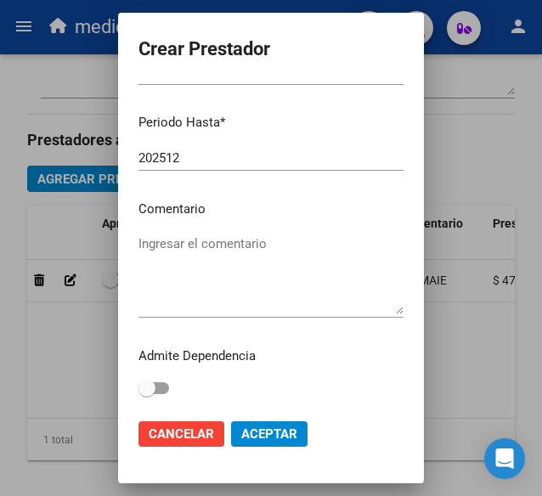
click at [250, 259] on textarea "Ingresar el comentario" at bounding box center [270, 274] width 265 height 80
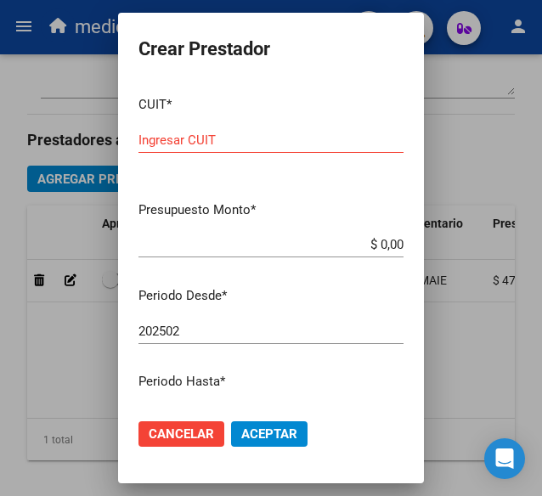
click at [253, 141] on input "Ingresar CUIT" at bounding box center [270, 140] width 265 height 15
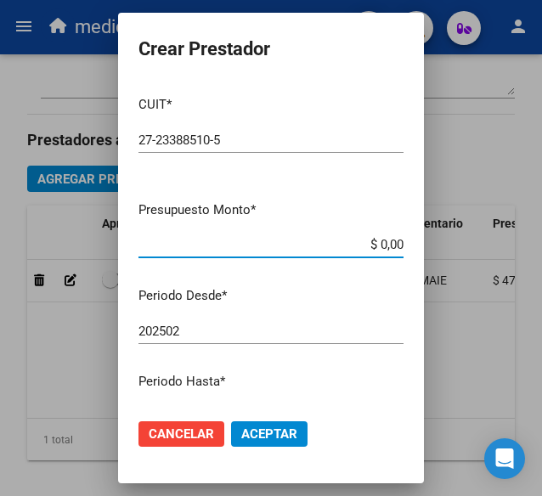
drag, startPoint x: 387, startPoint y: 243, endPoint x: 328, endPoint y: 243, distance: 59.5
click at [328, 243] on input "$ 0,00" at bounding box center [270, 244] width 265 height 15
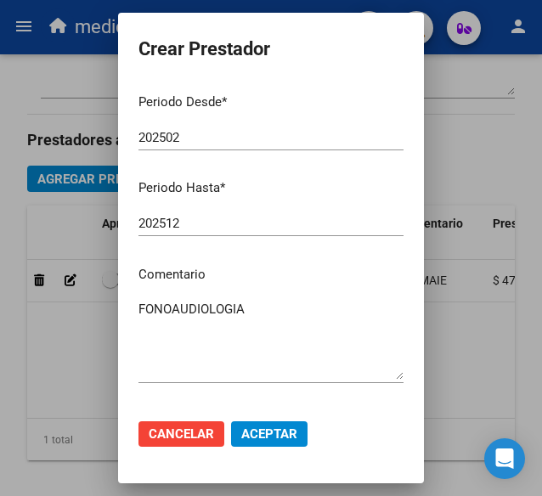
scroll to position [260, 0]
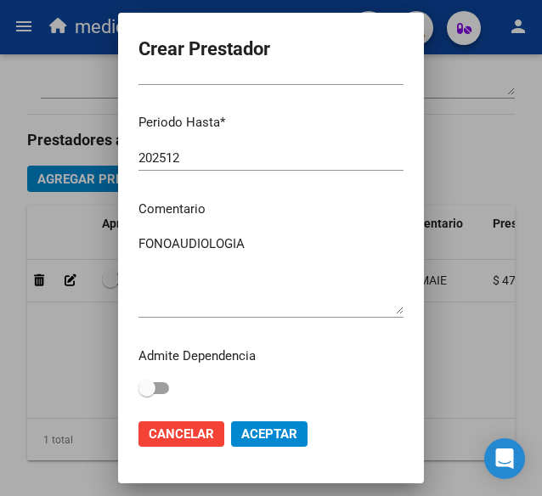
click at [243, 291] on textarea "FONOAUDIOLOGIA" at bounding box center [270, 274] width 265 height 80
click at [268, 432] on span "Aceptar" at bounding box center [269, 433] width 56 height 15
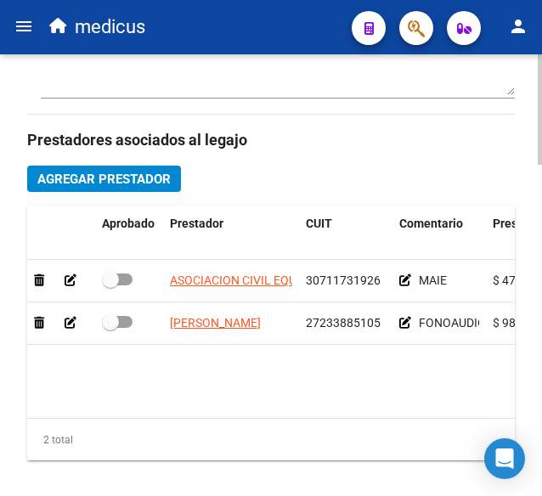
click at [163, 172] on span "Agregar Prestador" at bounding box center [103, 179] width 133 height 15
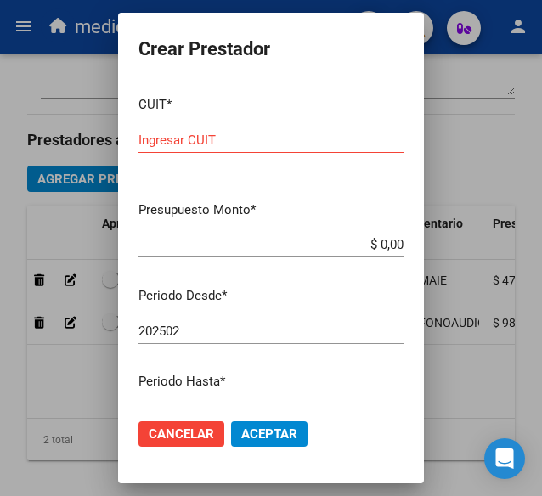
click at [367, 249] on input "$ 0,00" at bounding box center [270, 244] width 265 height 15
drag, startPoint x: 387, startPoint y: 245, endPoint x: 337, endPoint y: 242, distance: 50.2
click at [337, 242] on input "$ 0,00" at bounding box center [270, 244] width 265 height 15
click at [353, 285] on mat-dialog-content "CUIT * Ingresar CUIT Presupuesto Monto * $ 98.964,88 Ingresar el monto Periodo …" at bounding box center [271, 243] width 306 height 323
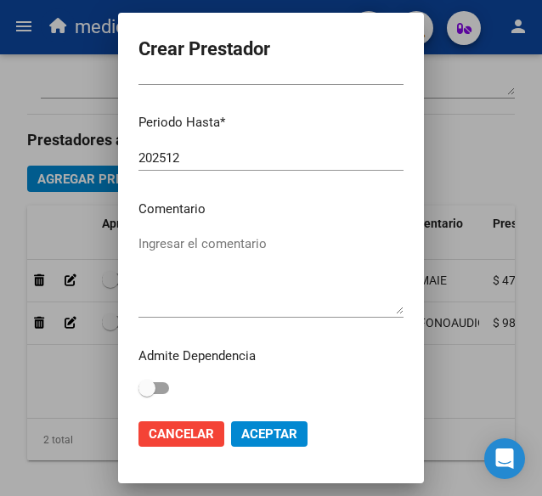
click at [285, 238] on textarea "Ingresar el comentario" at bounding box center [270, 274] width 265 height 80
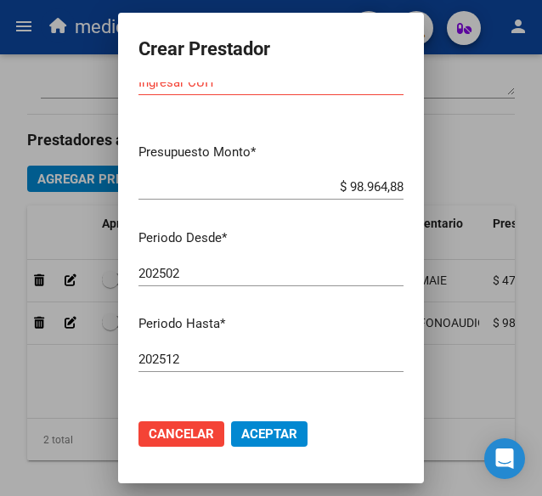
scroll to position [0, 0]
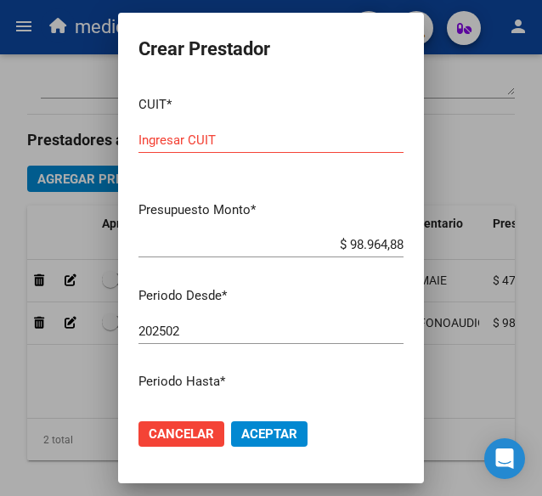
click at [235, 142] on input "Ingresar CUIT" at bounding box center [270, 140] width 265 height 15
click at [279, 133] on input "Ingresar CUIT" at bounding box center [270, 140] width 265 height 15
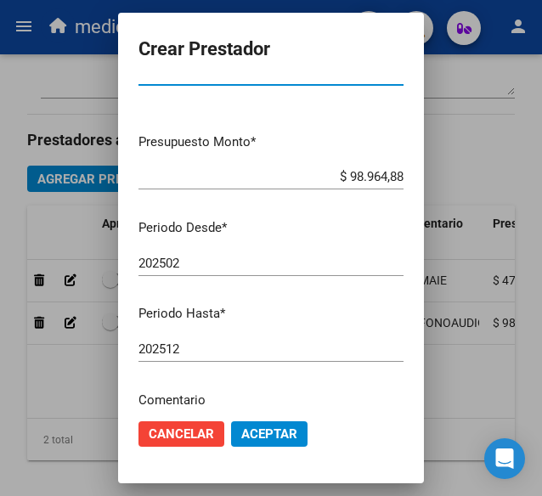
scroll to position [260, 0]
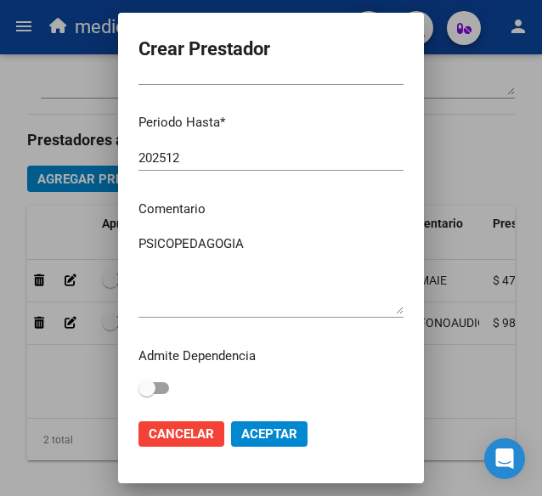
click at [260, 427] on span "Aceptar" at bounding box center [269, 433] width 56 height 15
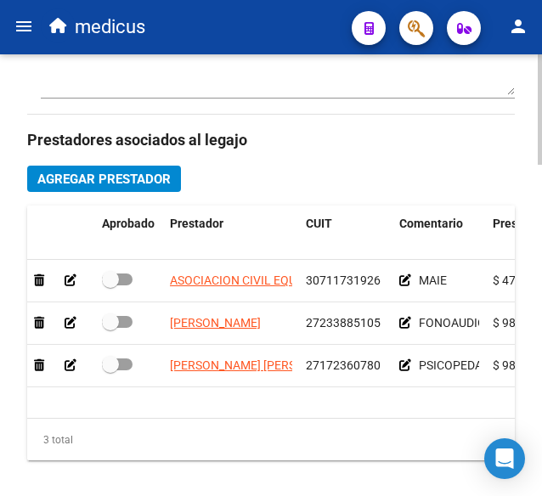
click at [70, 172] on span "Agregar Prestador" at bounding box center [103, 179] width 133 height 15
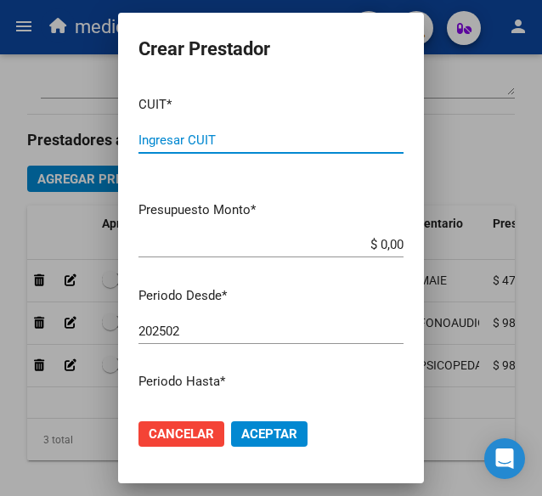
click at [187, 151] on div "Ingresar CUIT" at bounding box center [270, 139] width 265 height 25
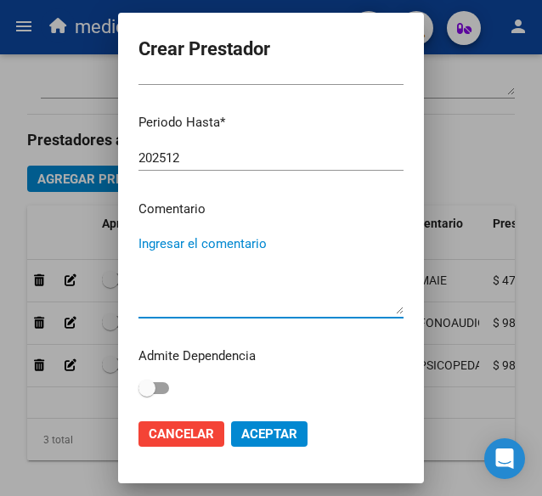
click at [227, 266] on textarea "Ingresar el comentario" at bounding box center [270, 274] width 265 height 80
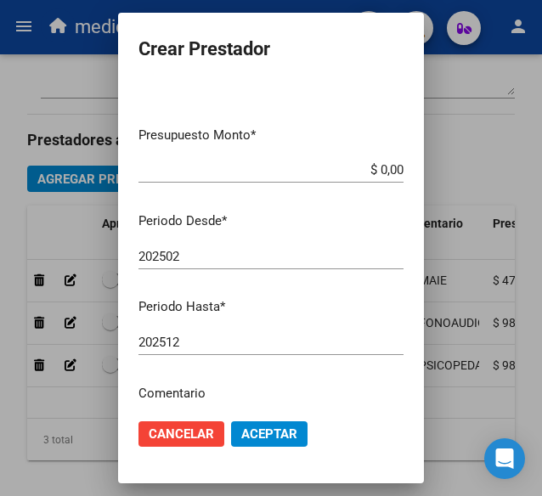
scroll to position [0, 0]
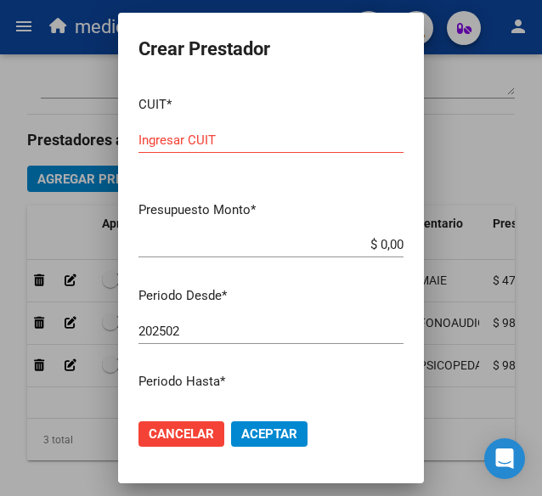
click at [270, 252] on div "$ 0,00 Ingresar el monto" at bounding box center [270, 244] width 265 height 25
drag, startPoint x: 387, startPoint y: 243, endPoint x: 295, endPoint y: 242, distance: 92.6
click at [295, 242] on input "$ 0,00" at bounding box center [270, 244] width 265 height 15
click at [262, 140] on input "Ingresar CUIT" at bounding box center [270, 140] width 265 height 15
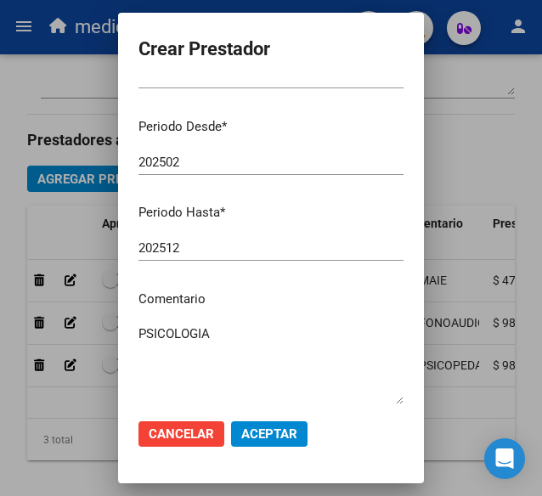
scroll to position [260, 0]
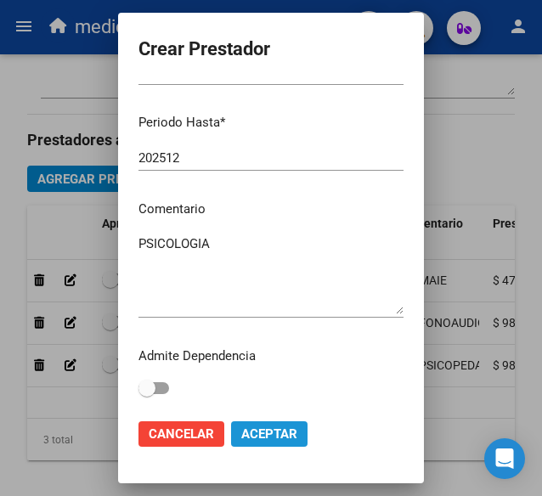
click at [262, 432] on span "Aceptar" at bounding box center [269, 433] width 56 height 15
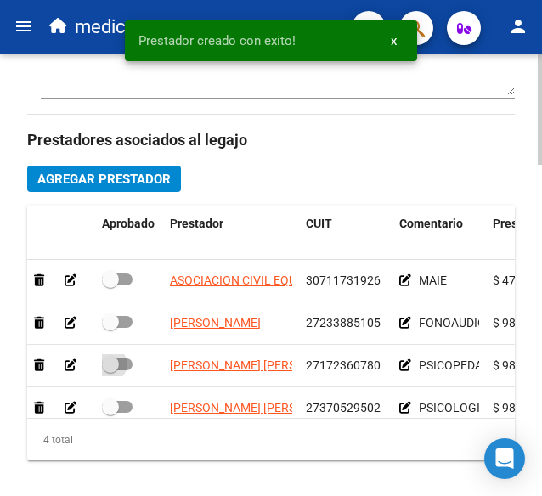
click at [123, 358] on span at bounding box center [117, 364] width 31 height 12
click at [110, 370] on input "checkbox" at bounding box center [110, 370] width 1 height 1
click at [117, 329] on span at bounding box center [110, 321] width 17 height 17
click at [110, 329] on input "checkbox" at bounding box center [110, 328] width 1 height 1
click at [116, 283] on span at bounding box center [110, 279] width 17 height 17
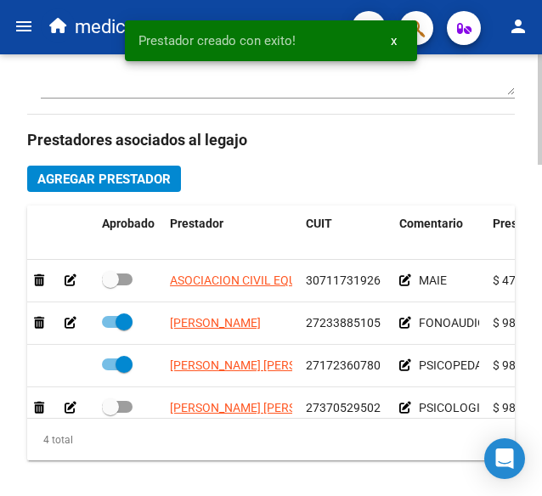
click at [110, 285] on input "checkbox" at bounding box center [110, 285] width 1 height 1
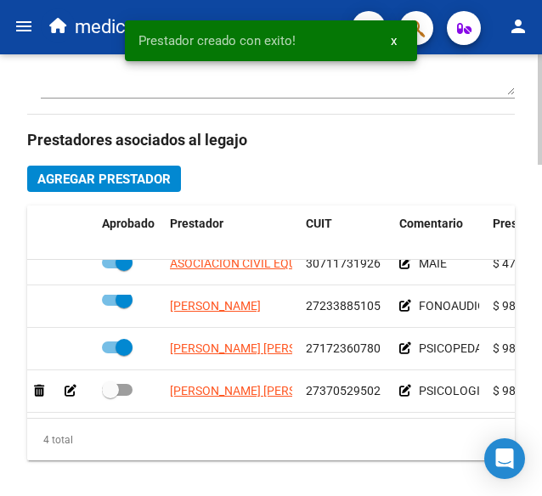
scroll to position [30, 0]
click at [125, 384] on span at bounding box center [117, 390] width 31 height 12
click at [110, 396] on input "checkbox" at bounding box center [110, 396] width 1 height 1
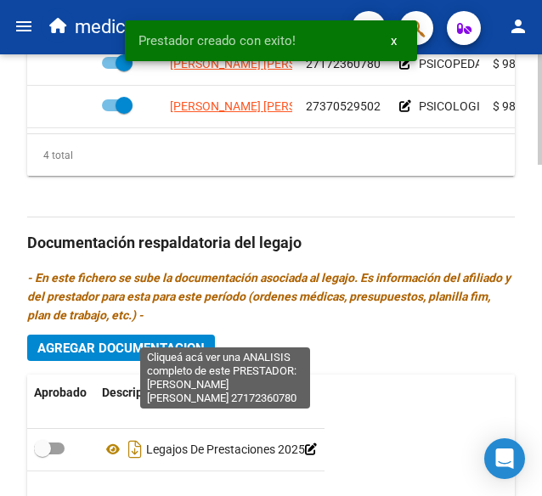
scroll to position [1253, 0]
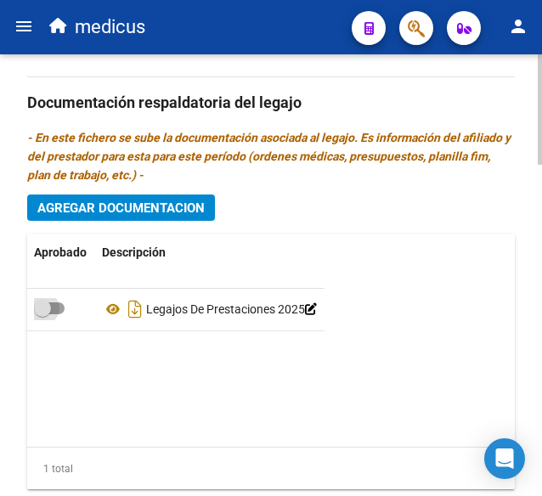
click at [46, 305] on span at bounding box center [42, 308] width 17 height 17
click at [42, 314] on input "checkbox" at bounding box center [42, 314] width 1 height 1
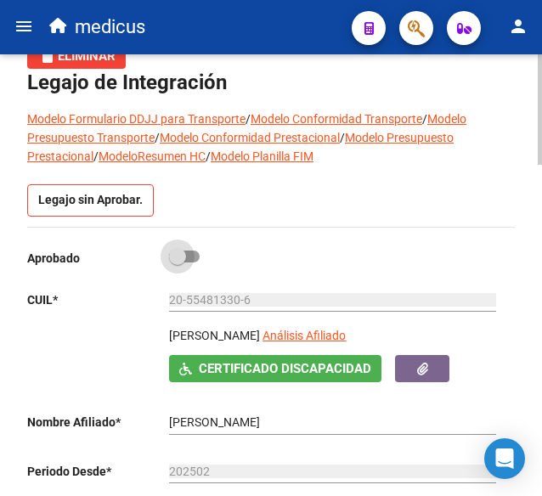
click at [173, 262] on span at bounding box center [177, 256] width 17 height 17
click at [177, 262] on input "checkbox" at bounding box center [177, 262] width 1 height 1
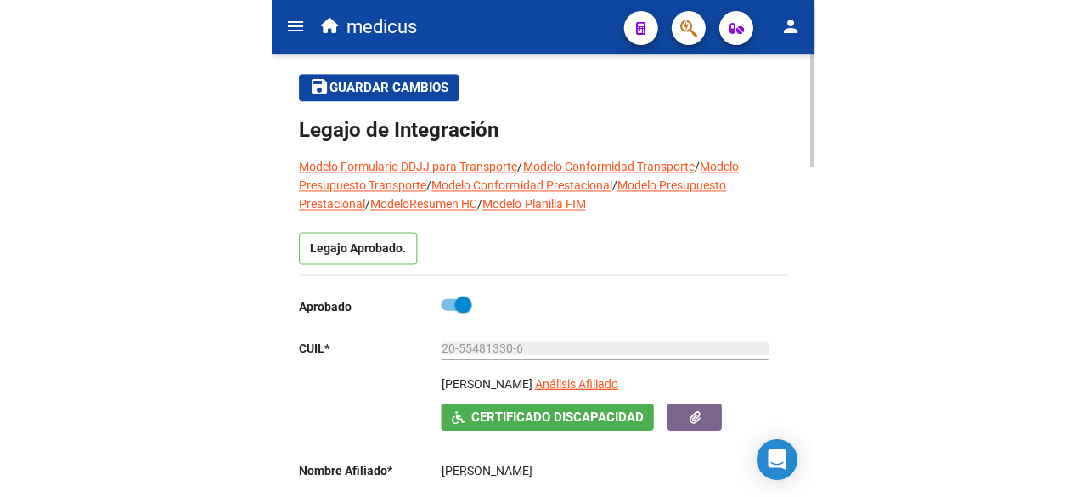
scroll to position [0, 0]
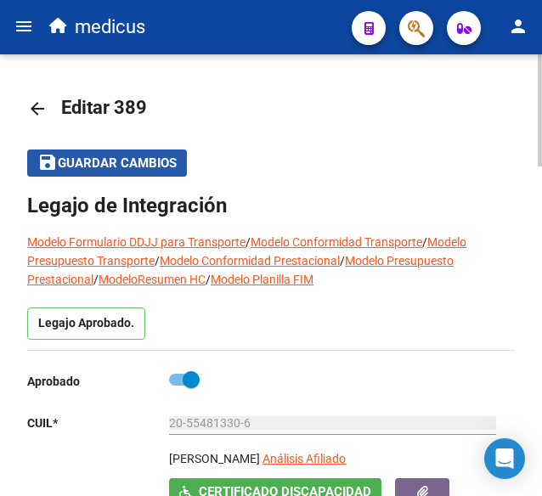
click at [105, 171] on span "Guardar cambios" at bounding box center [117, 163] width 119 height 15
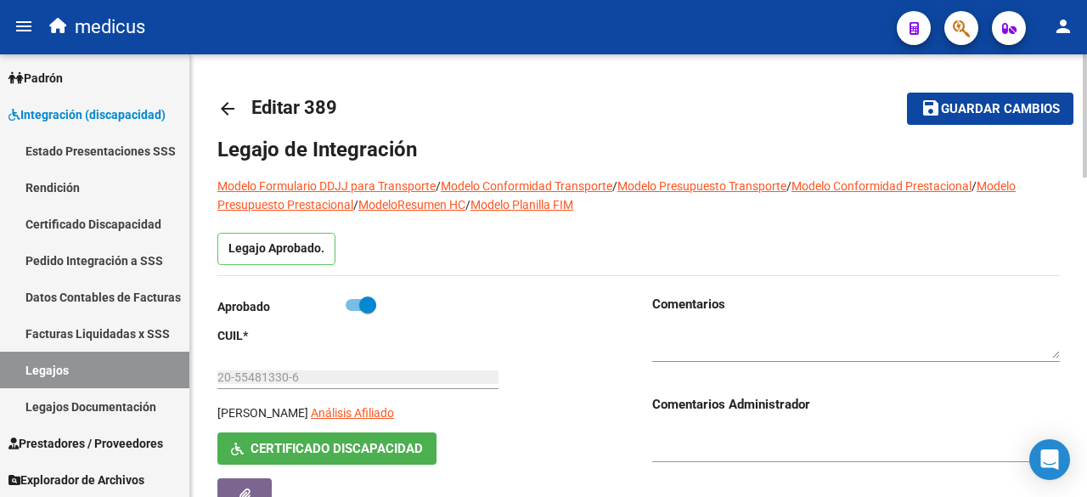
click at [509, 118] on mat-toolbar-row "arrow_back Editar 389" at bounding box center [529, 109] width 624 height 54
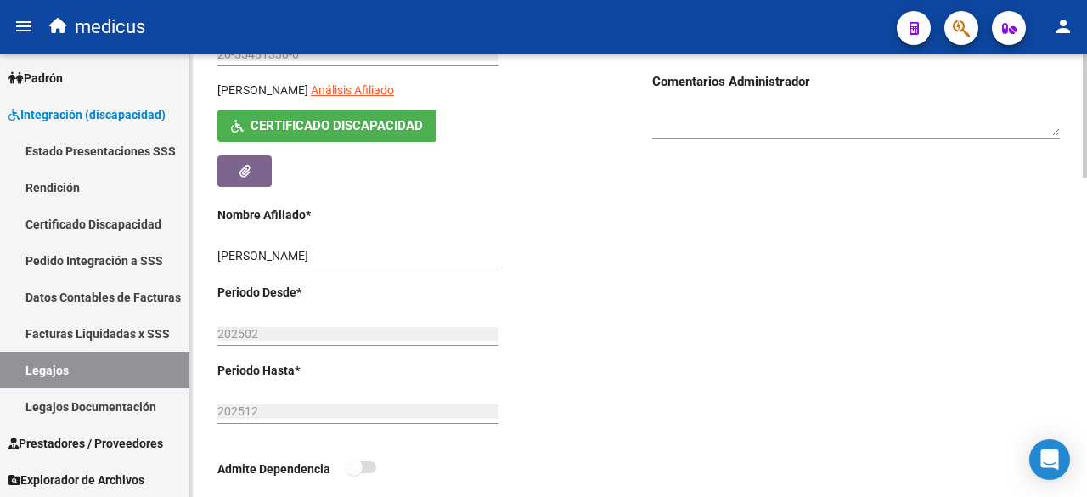
scroll to position [340, 0]
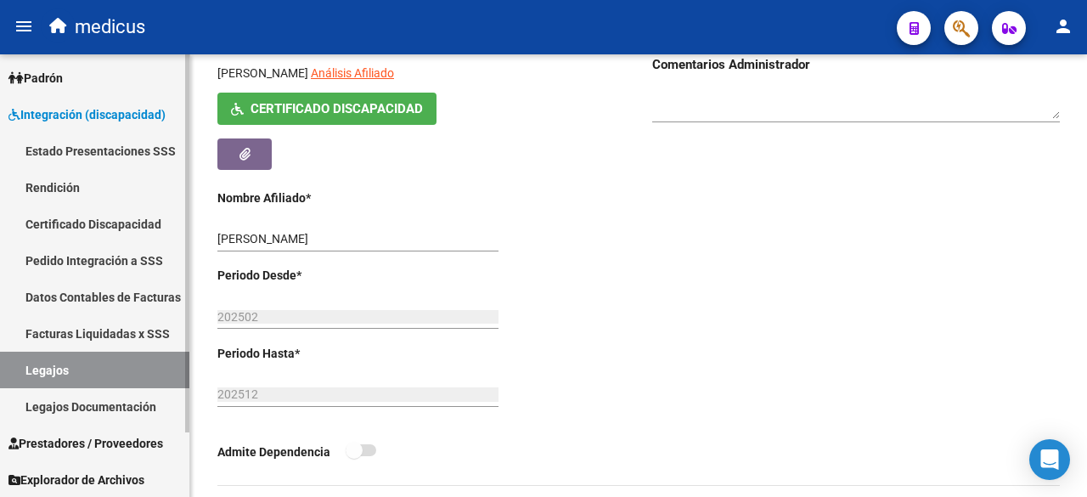
click at [104, 222] on link "Certificado Discapacidad" at bounding box center [94, 224] width 189 height 37
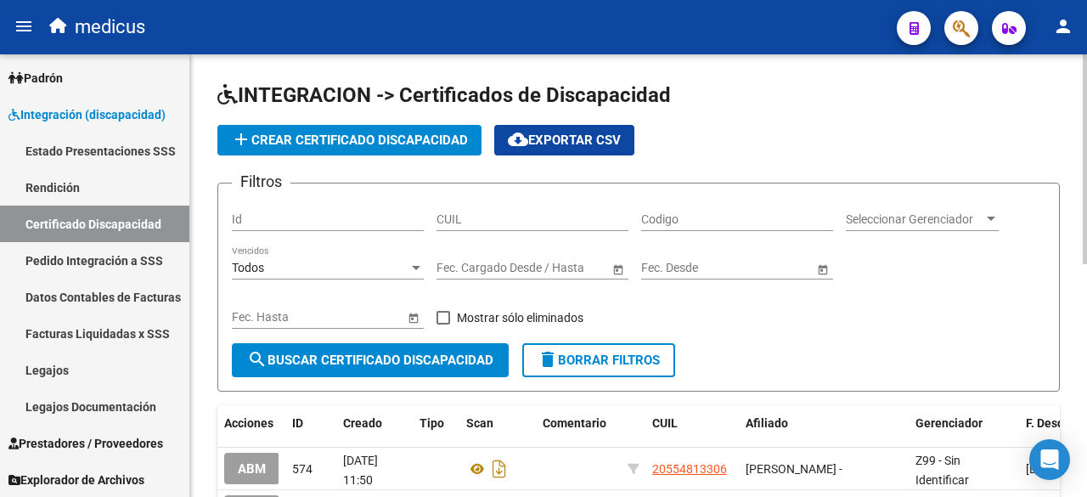
click at [326, 144] on span "add Crear Certificado Discapacidad" at bounding box center [349, 140] width 237 height 15
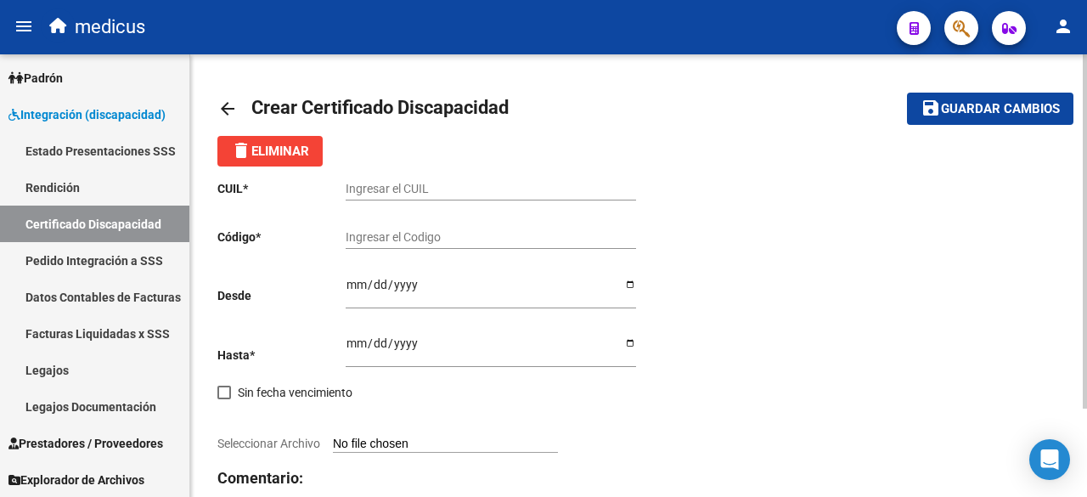
click at [413, 187] on input "Ingresar el CUIL" at bounding box center [491, 189] width 291 height 14
click at [347, 188] on input "Ingresar el CUIL" at bounding box center [491, 189] width 291 height 14
click at [415, 248] on div "Ingresar el Codigo" at bounding box center [491, 232] width 291 height 34
click at [357, 237] on input "Ingresar el Codigo" at bounding box center [491, 237] width 291 height 14
click at [352, 289] on input "Ingresar fec. Desde" at bounding box center [491, 290] width 291 height 25
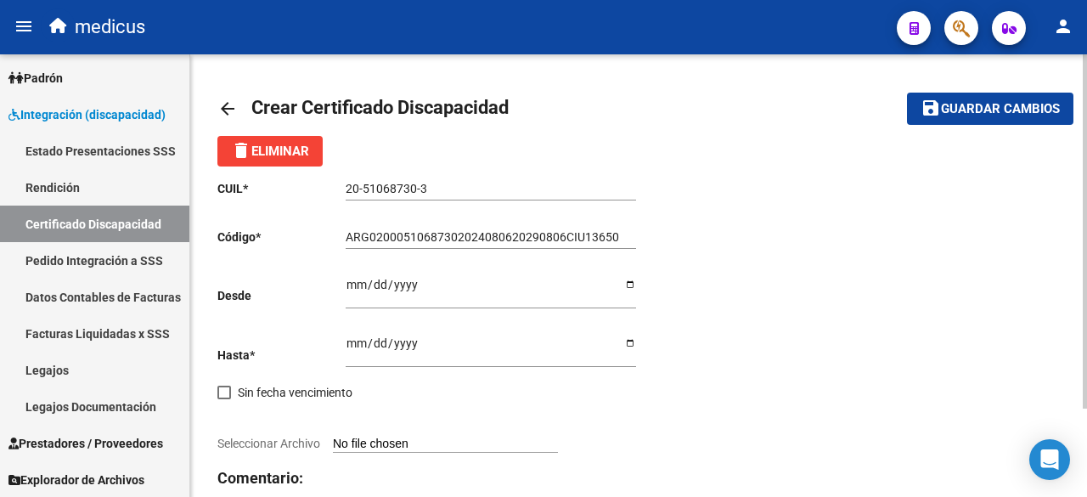
drag, startPoint x: 781, startPoint y: 347, endPoint x: 674, endPoint y: 327, distance: 108.1
click at [781, 347] on div "CUIL * 20-51068730-3 Ingresar el CUIL Código * ARG02000510687302024080620290806…" at bounding box center [638, 366] width 843 height 400
click at [358, 343] on input "Ingresar fec. Hasta" at bounding box center [491, 348] width 291 height 25
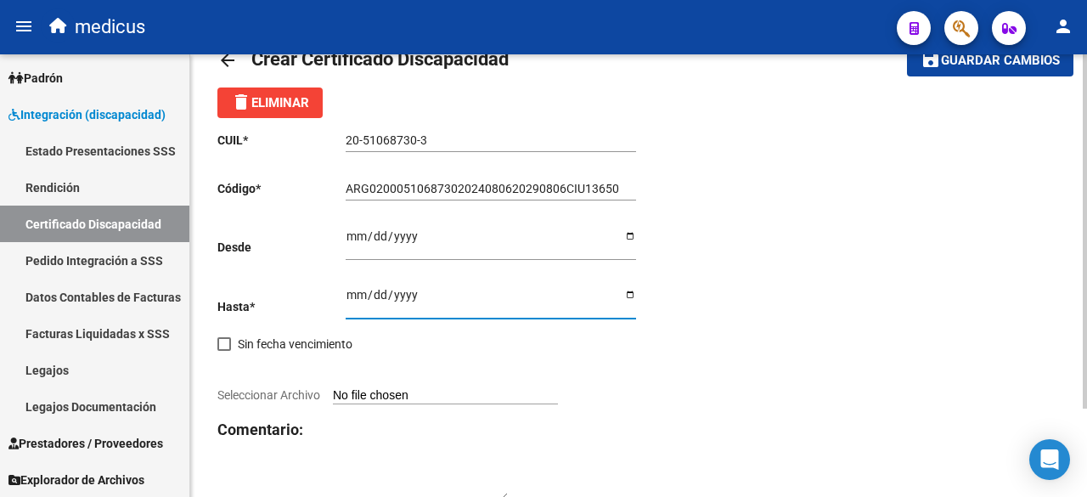
scroll to position [110, 0]
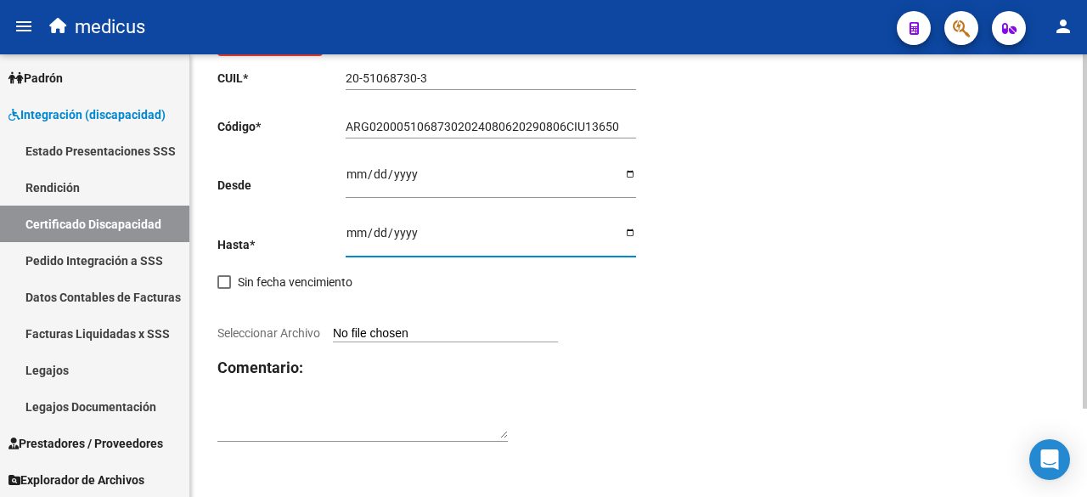
click at [418, 336] on input "Seleccionar Archivo" at bounding box center [445, 334] width 225 height 16
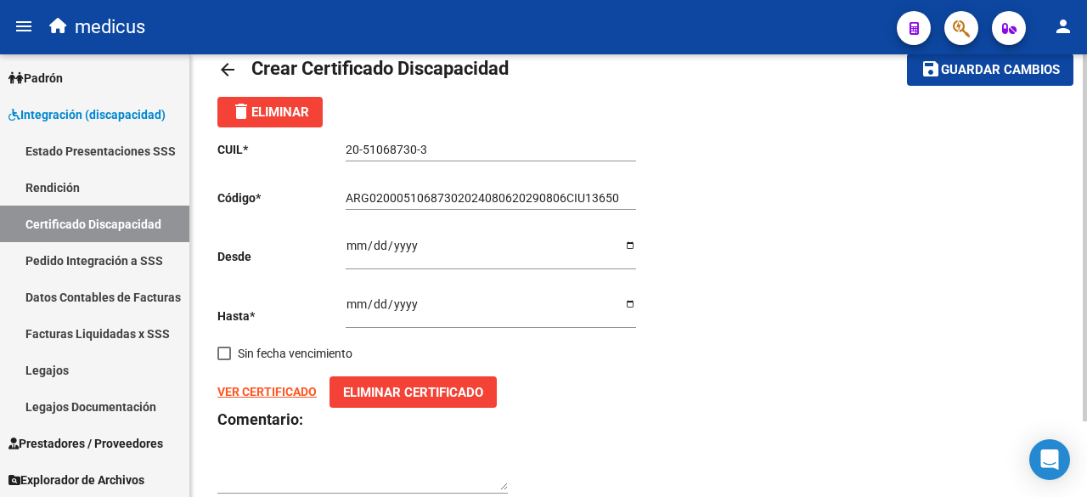
scroll to position [0, 0]
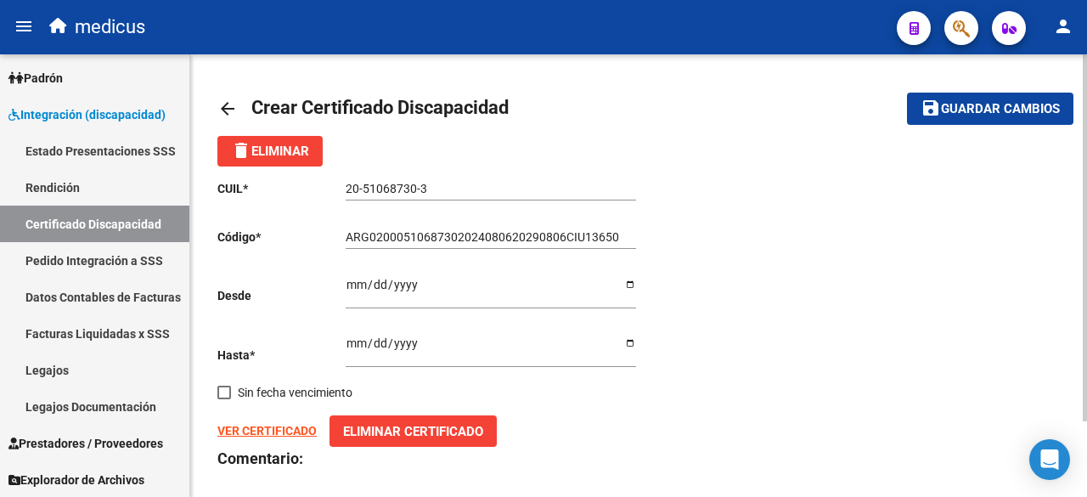
click at [1023, 112] on span "Guardar cambios" at bounding box center [1000, 109] width 119 height 15
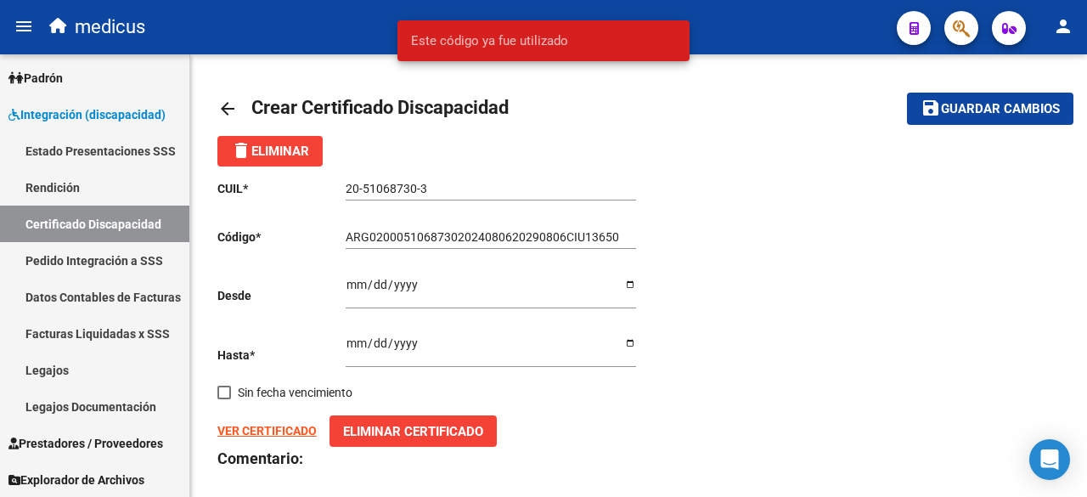
click at [570, 42] on simple-snack-bar "Este código ya fue utilizado" at bounding box center [543, 40] width 265 height 17
drag, startPoint x: 560, startPoint y: 38, endPoint x: 397, endPoint y: 39, distance: 163.1
click at [397, 39] on div "Este código ya fue utilizado" at bounding box center [543, 41] width 333 height 82
click at [437, 51] on snack-bar-container "Este código ya fue utilizado" at bounding box center [544, 40] width 292 height 41
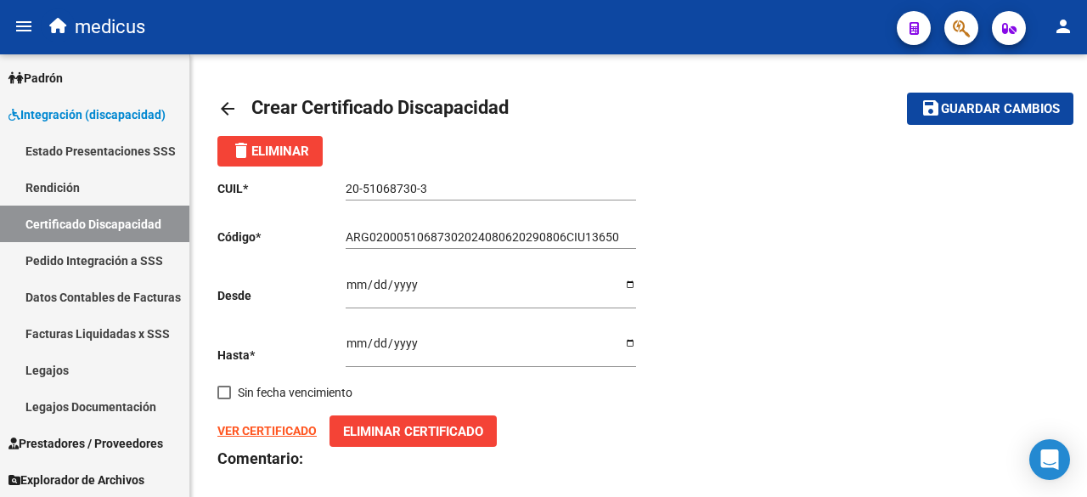
drag, startPoint x: 545, startPoint y: 251, endPoint x: 471, endPoint y: 210, distance: 84.8
click at [544, 250] on div "ARG02000510687302024080620290806CIU13650 Ingresar el Codigo" at bounding box center [491, 239] width 291 height 48
click at [88, 361] on link "Legajos" at bounding box center [94, 370] width 189 height 37
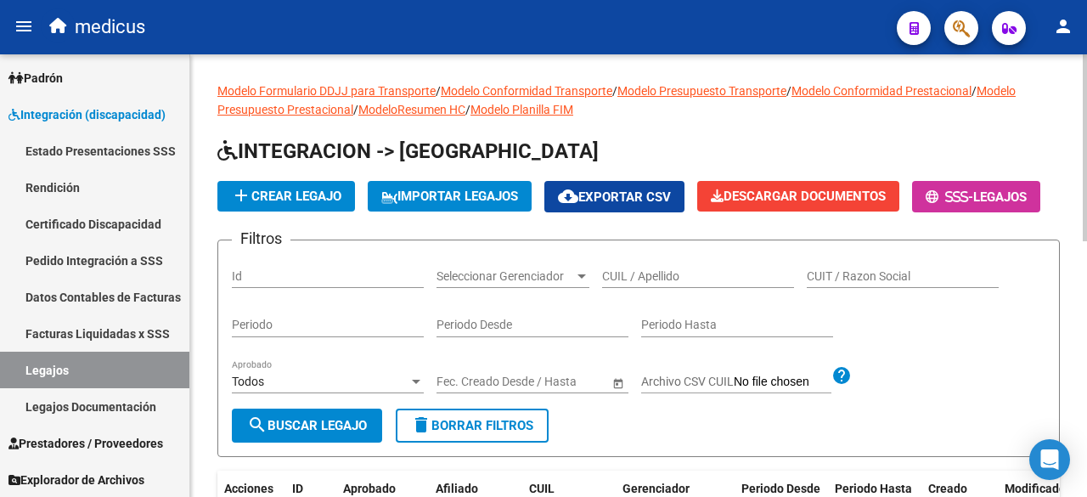
click at [653, 284] on input "CUIL / Apellido" at bounding box center [698, 276] width 192 height 14
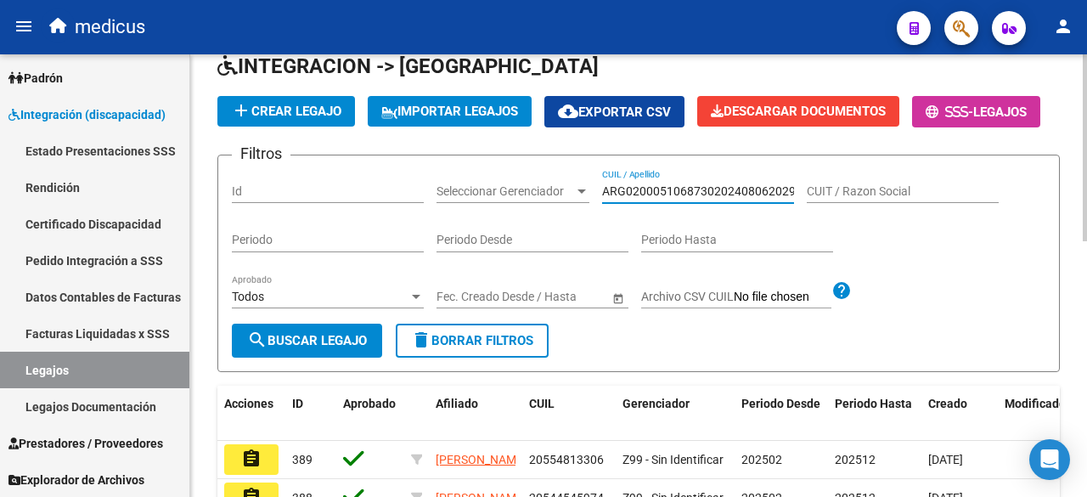
drag, startPoint x: 793, startPoint y: 234, endPoint x: 540, endPoint y: 232, distance: 252.3
click at [540, 232] on div "Filtros Id Seleccionar Gerenciador Seleccionar Gerenciador ARG02000510687302024…" at bounding box center [639, 246] width 814 height 155
click at [750, 199] on input "CUIL / Apellido" at bounding box center [698, 191] width 192 height 14
click at [320, 358] on button "search Buscar Legajo" at bounding box center [307, 341] width 150 height 34
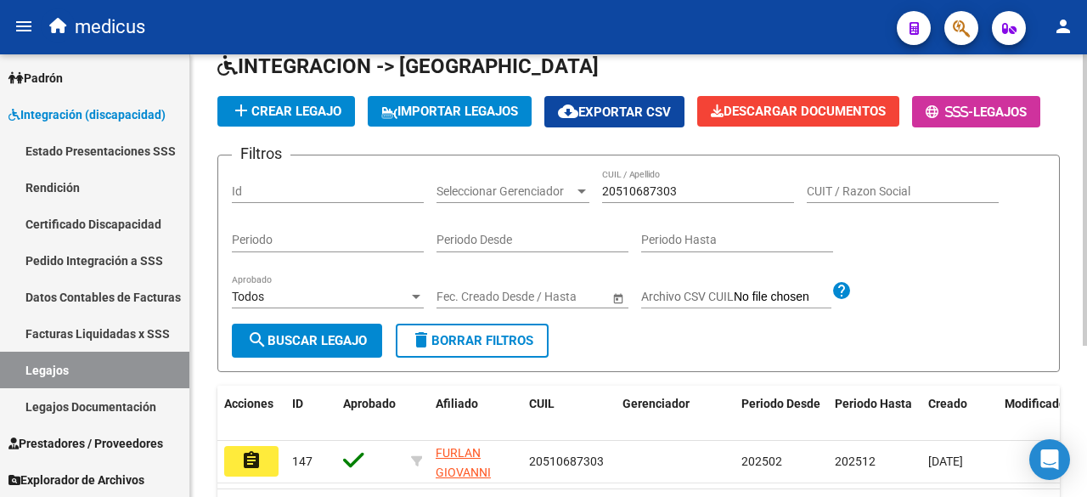
scroll to position [229, 0]
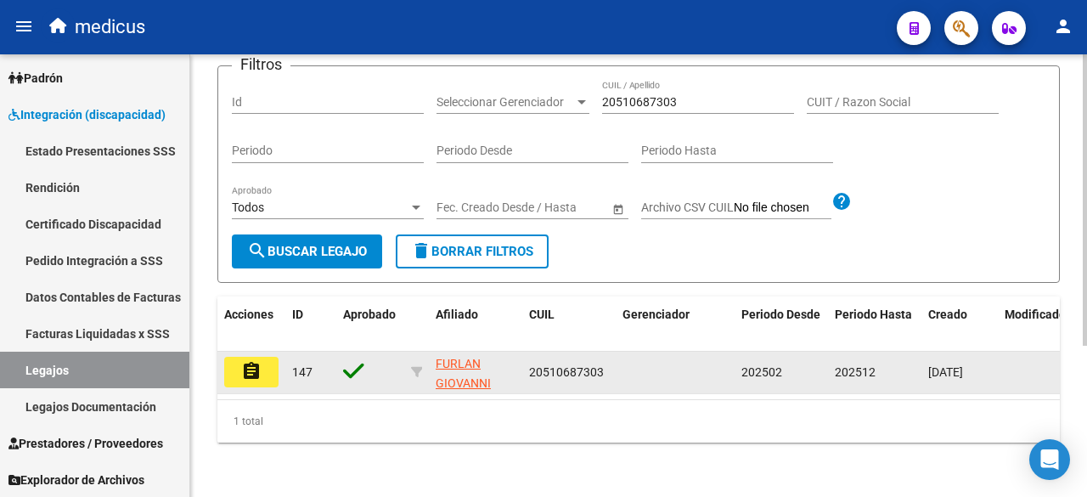
click at [248, 362] on mat-icon "assignment" at bounding box center [251, 371] width 20 height 20
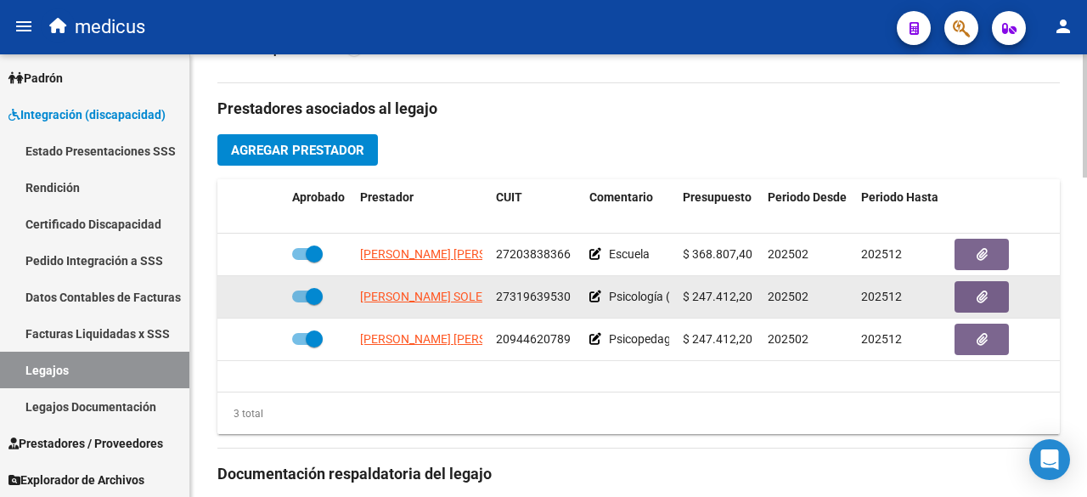
scroll to position [849, 0]
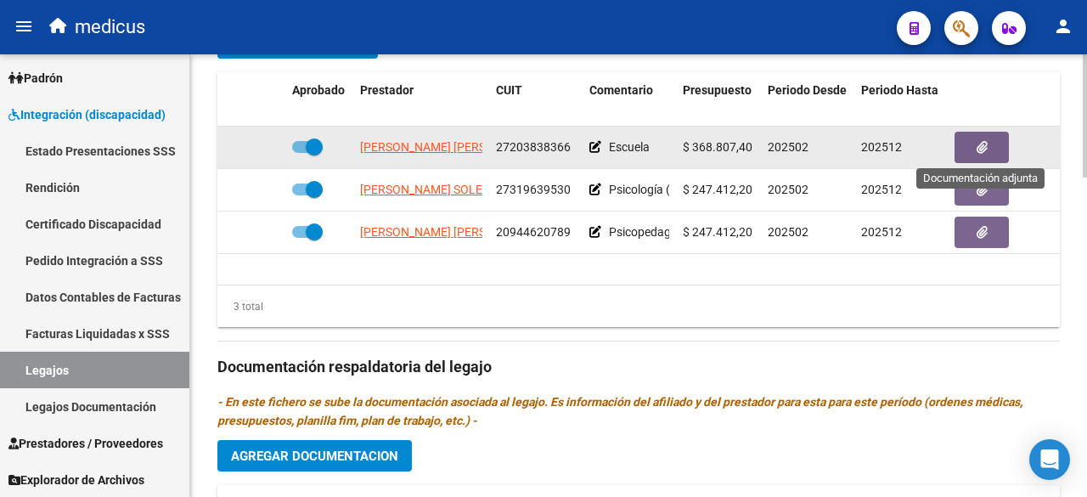
click at [985, 144] on icon "button" at bounding box center [982, 147] width 11 height 13
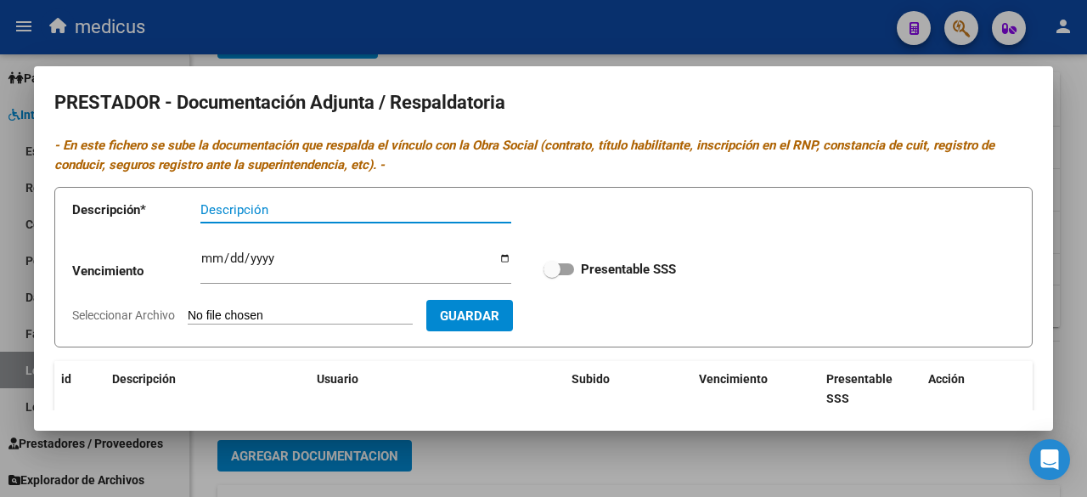
scroll to position [0, 0]
click at [756, 61] on div at bounding box center [543, 248] width 1087 height 497
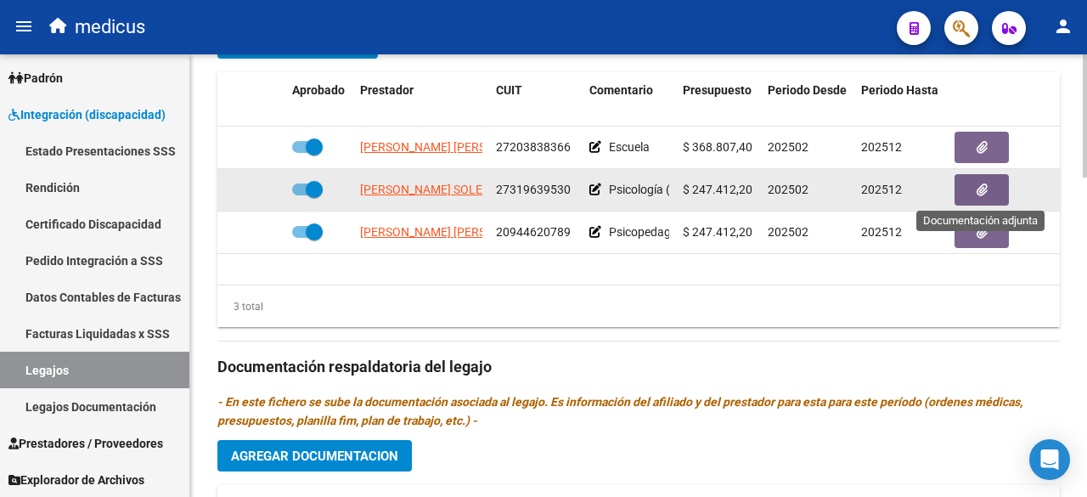
click at [987, 191] on button "button" at bounding box center [982, 189] width 54 height 31
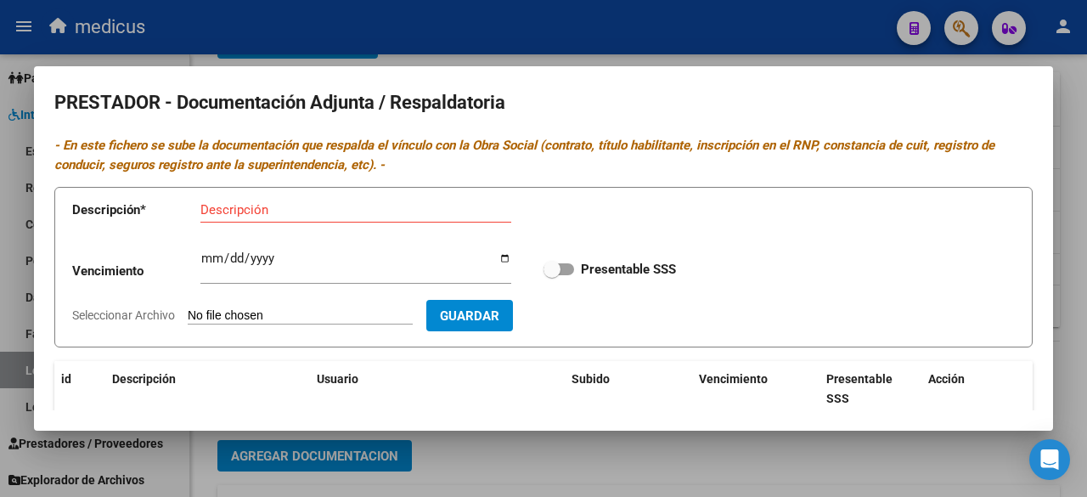
click at [695, 10] on div at bounding box center [543, 248] width 1087 height 497
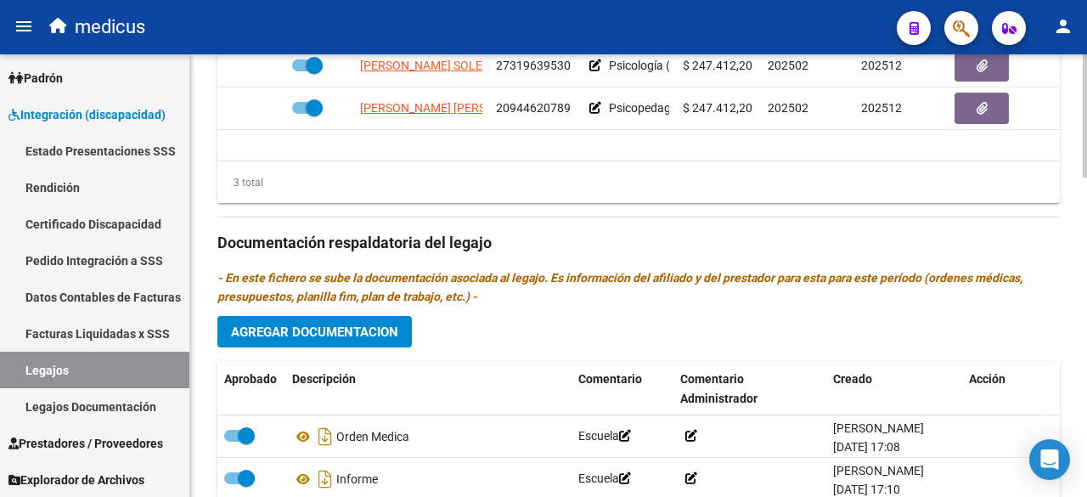
scroll to position [889, 0]
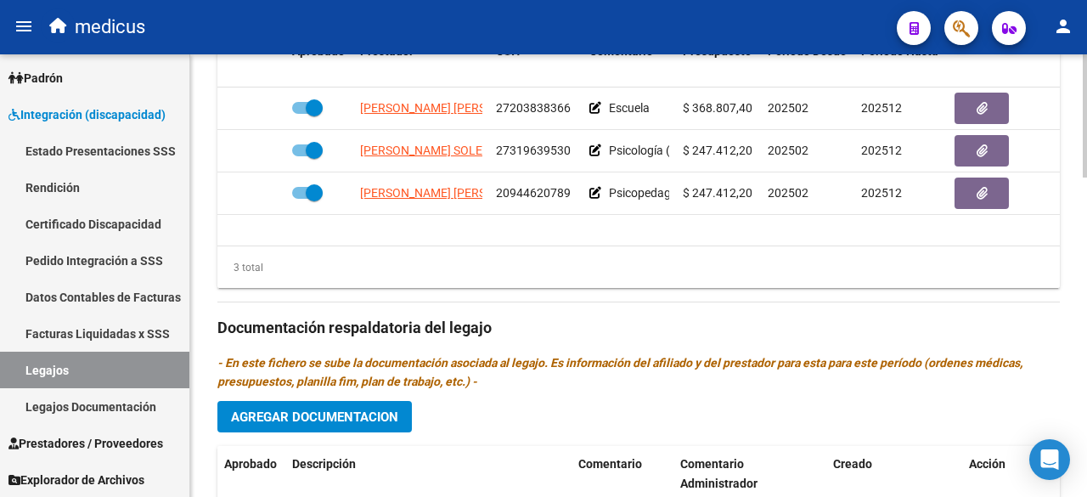
drag, startPoint x: 353, startPoint y: 347, endPoint x: 467, endPoint y: 385, distance: 120.1
click at [467, 385] on div "Prestadores asociados al legajo Agregar Prestador Aprobado Prestador CUIT Comen…" at bounding box center [638, 325] width 843 height 777
click at [467, 385] on icon "- En este fichero se sube la documentación asociada al legajo. Es información d…" at bounding box center [619, 372] width 805 height 32
drag, startPoint x: 472, startPoint y: 383, endPoint x: 244, endPoint y: 363, distance: 229.4
click at [244, 363] on icon "- En este fichero se sube la documentación asociada al legajo. Es información d…" at bounding box center [619, 372] width 805 height 32
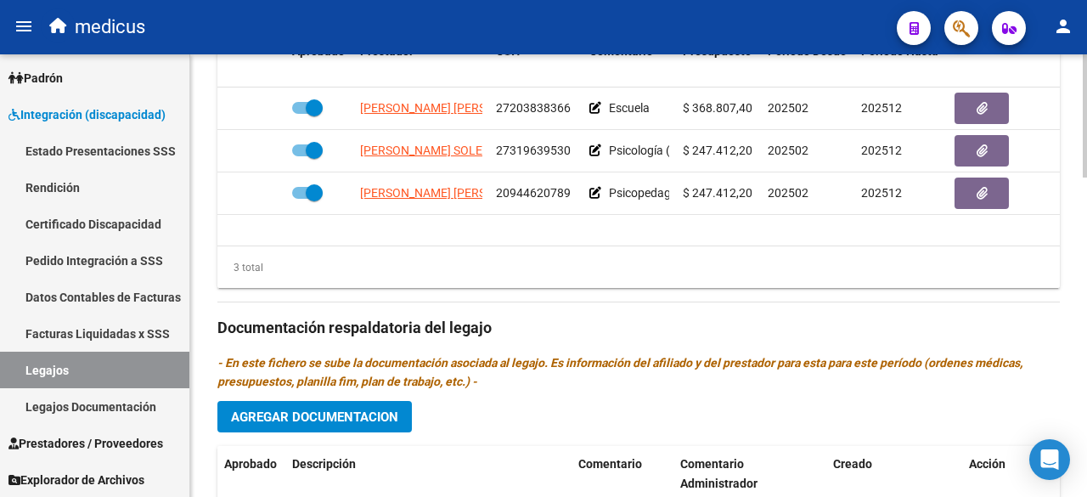
click at [244, 363] on icon "- En este fichero se sube la documentación asociada al legajo. Es información d…" at bounding box center [619, 372] width 805 height 32
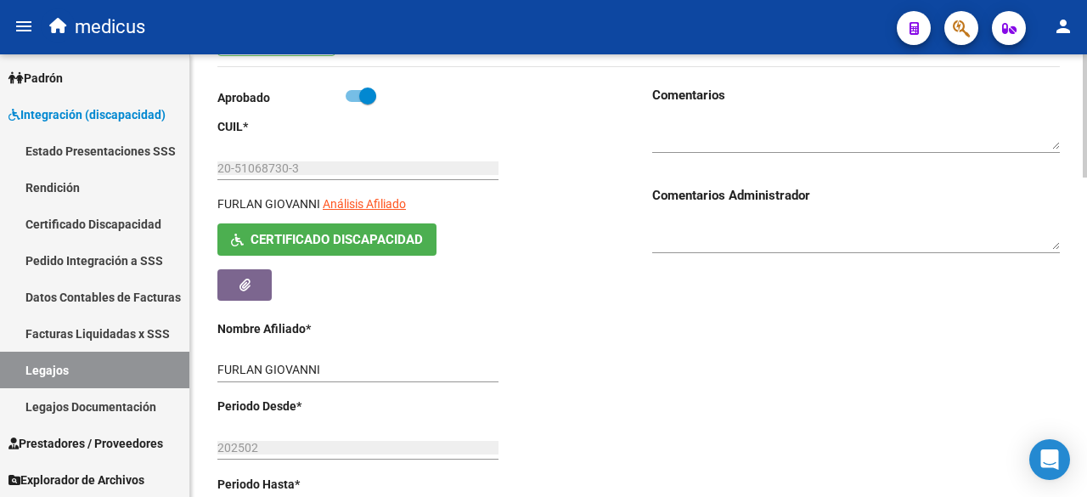
scroll to position [0, 0]
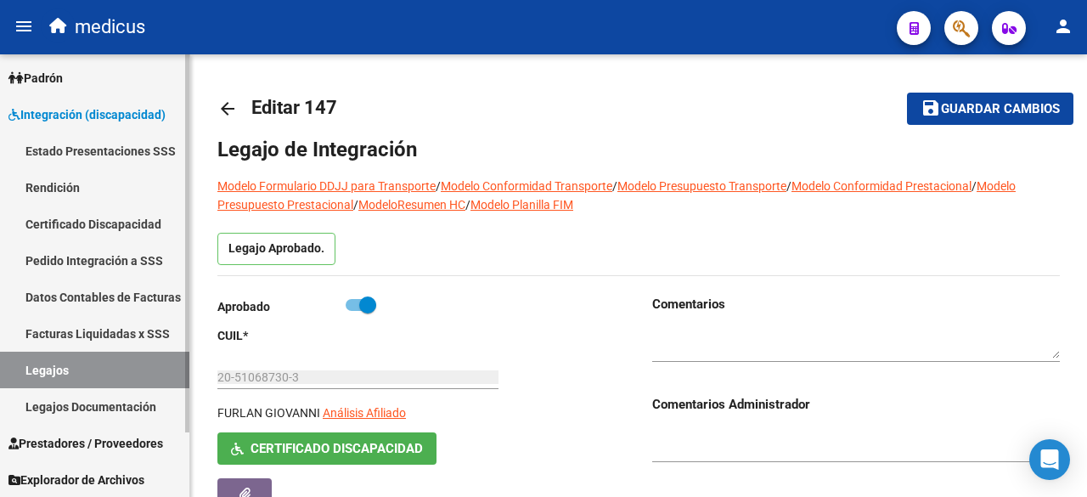
click at [134, 117] on span "Integración (discapacidad)" at bounding box center [86, 114] width 157 height 19
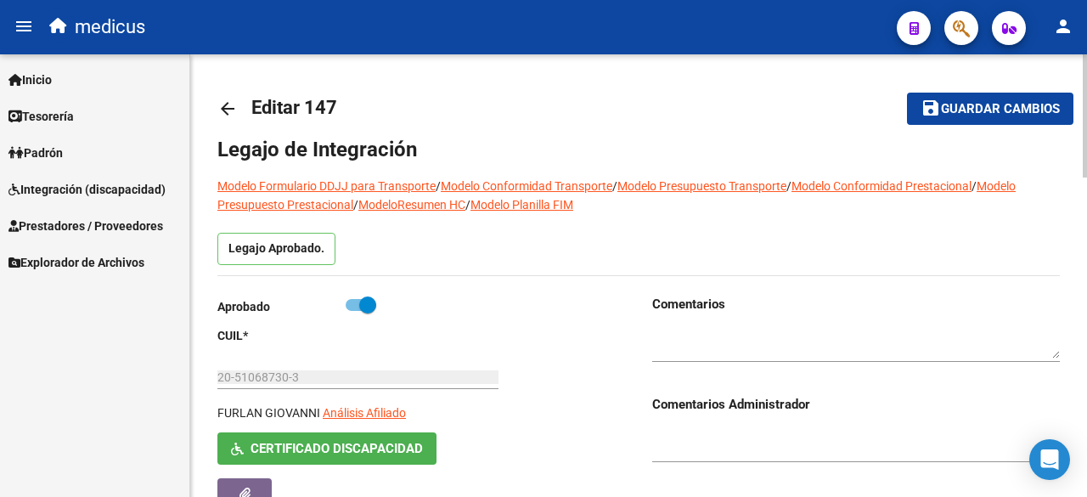
click at [228, 118] on mat-icon "arrow_back" at bounding box center [227, 109] width 20 height 20
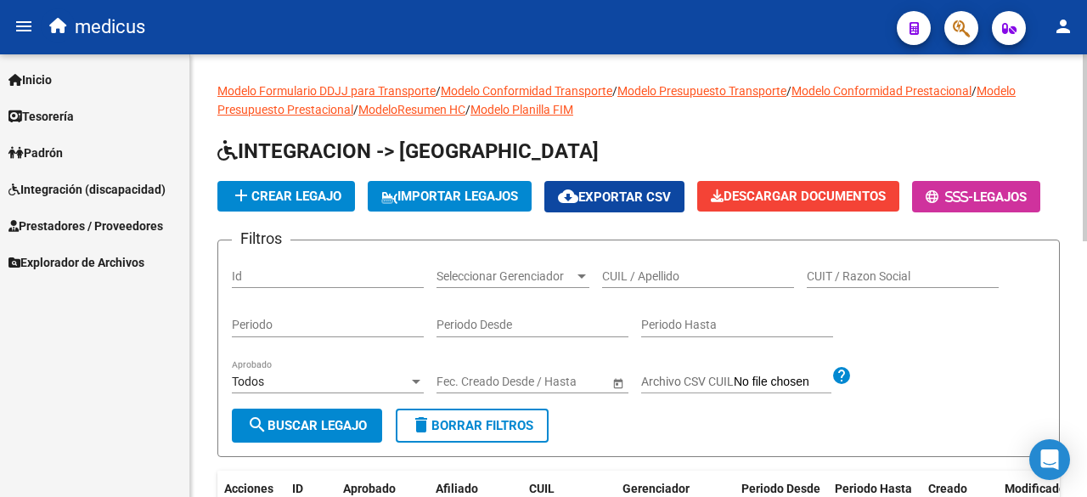
click at [659, 284] on input "CUIL / Apellido" at bounding box center [698, 276] width 192 height 14
click at [331, 433] on span "search Buscar Legajo" at bounding box center [307, 425] width 120 height 15
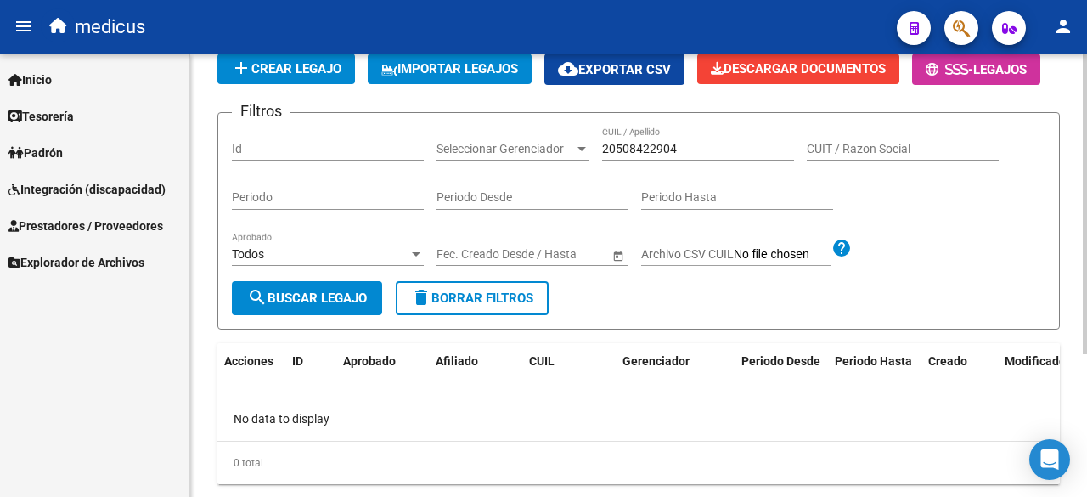
scroll to position [41, 0]
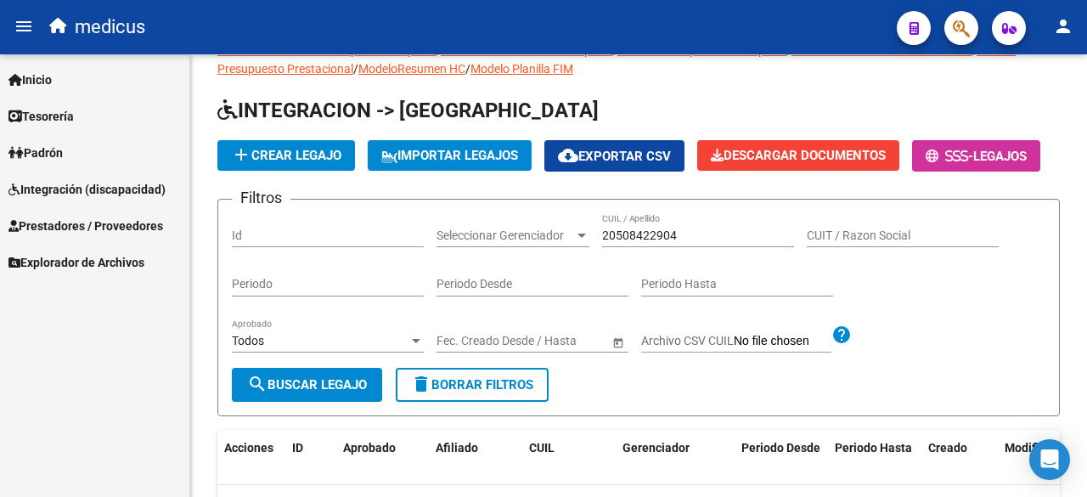
click at [139, 368] on div "Firma Express Inicio Calendario SSS Instructivos Contacto OS Tesorería Extracto…" at bounding box center [94, 275] width 189 height 443
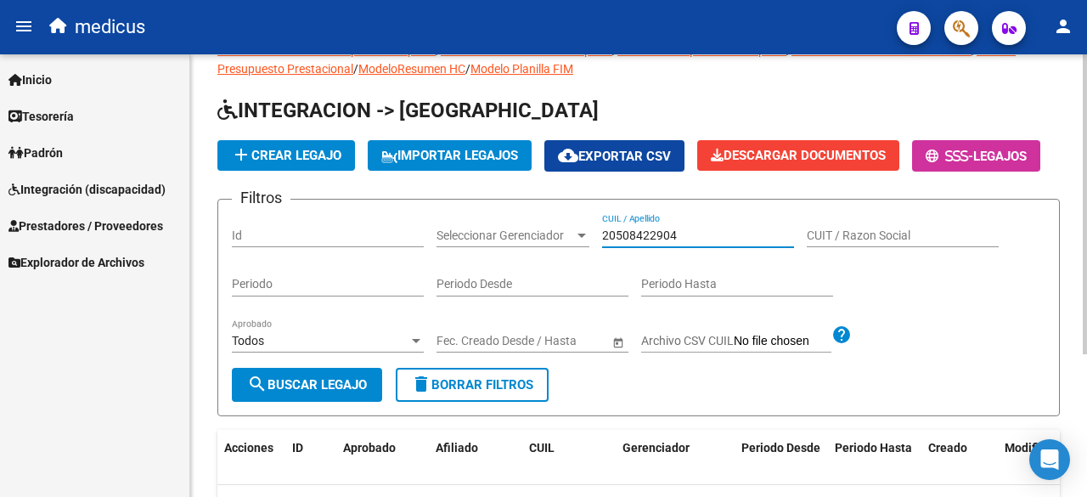
drag, startPoint x: 712, startPoint y: 280, endPoint x: 539, endPoint y: 280, distance: 173.3
click at [539, 280] on div "Filtros Id Seleccionar Gerenciador Seleccionar Gerenciador 20508422904 CUIL / A…" at bounding box center [639, 290] width 814 height 155
click at [336, 392] on span "search Buscar Legajo" at bounding box center [307, 384] width 120 height 15
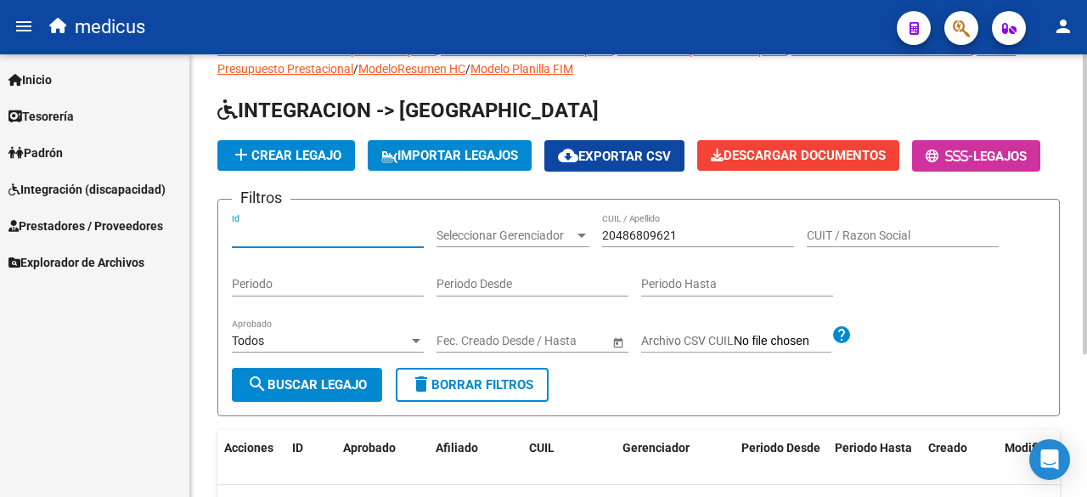
drag, startPoint x: 293, startPoint y: 279, endPoint x: 373, endPoint y: 279, distance: 79.8
click at [293, 243] on input "Id" at bounding box center [328, 236] width 192 height 14
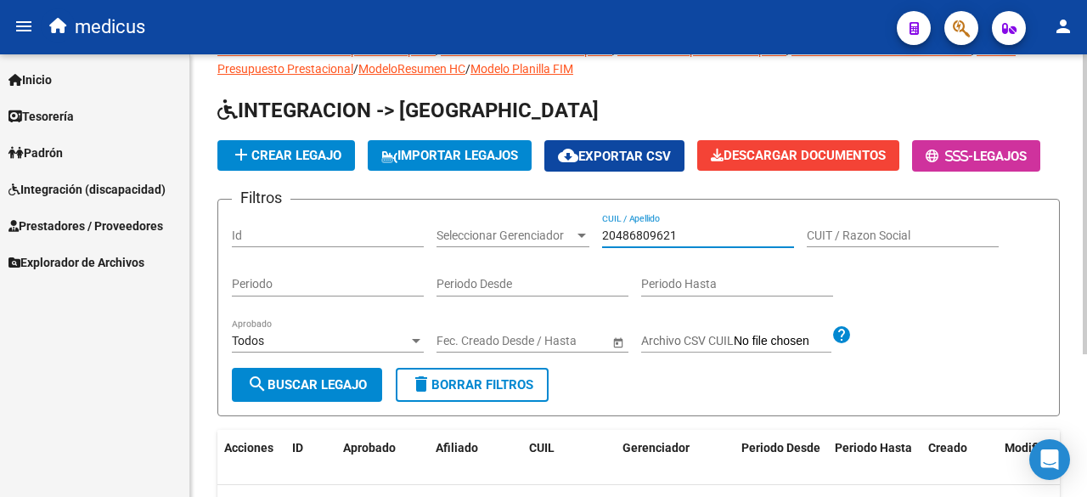
drag, startPoint x: 678, startPoint y: 276, endPoint x: 507, endPoint y: 288, distance: 171.2
click at [507, 288] on div "Filtros Id Seleccionar Gerenciador Seleccionar Gerenciador 20486809621 CUIL / A…" at bounding box center [639, 290] width 814 height 155
click at [312, 392] on span "search Buscar Legajo" at bounding box center [307, 384] width 120 height 15
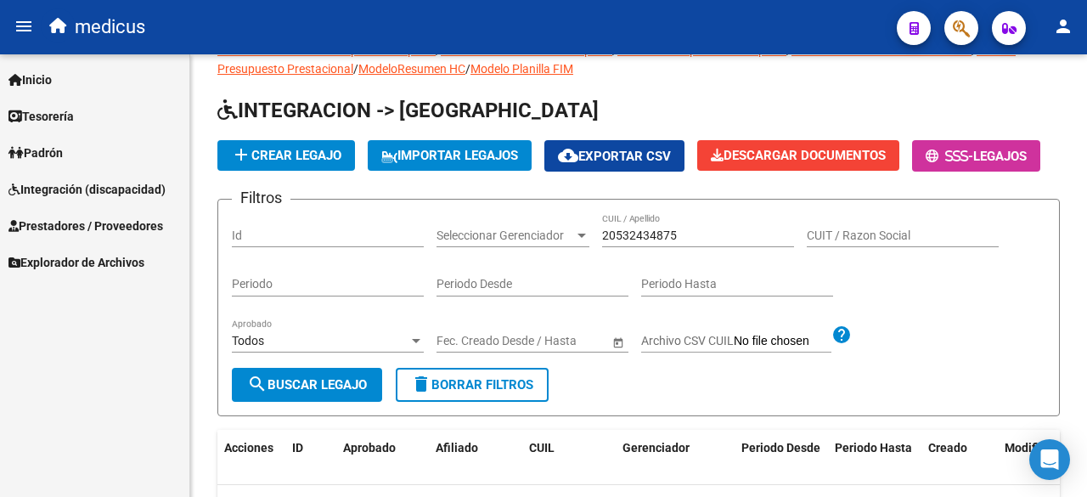
click at [105, 341] on div "Firma Express Inicio Calendario SSS Instructivos Contacto OS Tesorería Extracto…" at bounding box center [94, 275] width 189 height 443
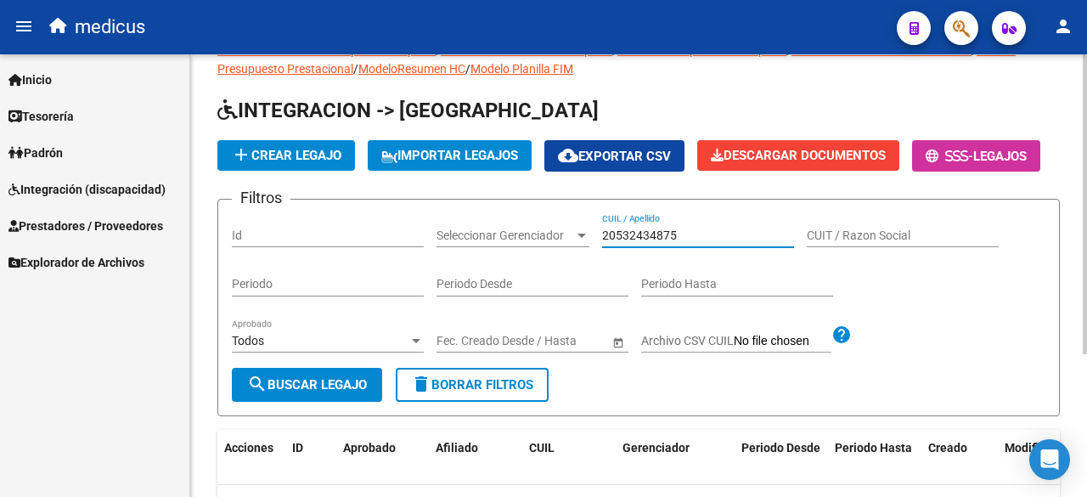
drag, startPoint x: 700, startPoint y: 278, endPoint x: 528, endPoint y: 278, distance: 171.6
click at [528, 278] on div "Filtros Id Seleccionar Gerenciador Seleccionar Gerenciador 20532434875 CUIL / A…" at bounding box center [639, 290] width 814 height 155
click at [311, 414] on form "Filtros Id Seleccionar Gerenciador Seleccionar Gerenciador 20524658896 CUIL / A…" at bounding box center [638, 307] width 843 height 217
click at [319, 392] on span "search Buscar Legajo" at bounding box center [307, 384] width 120 height 15
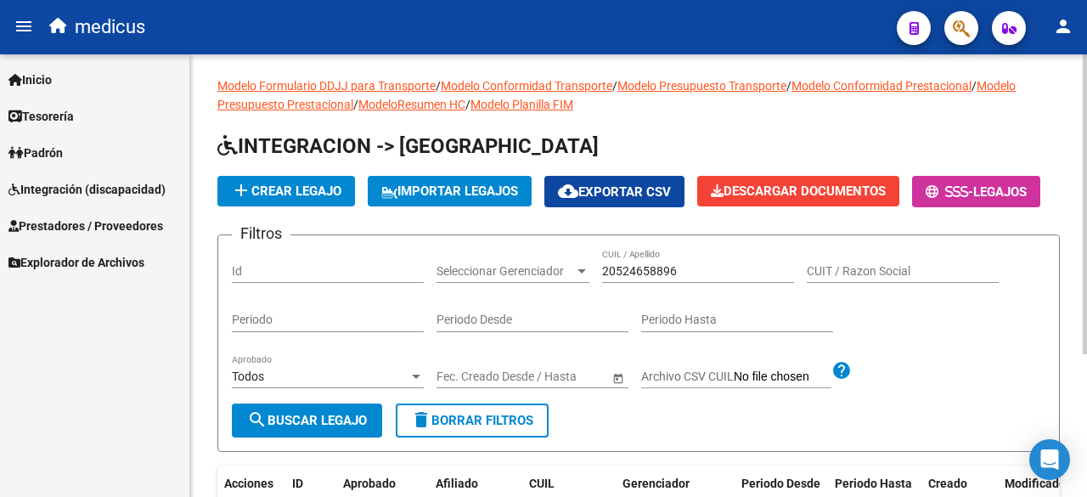
scroll to position [0, 0]
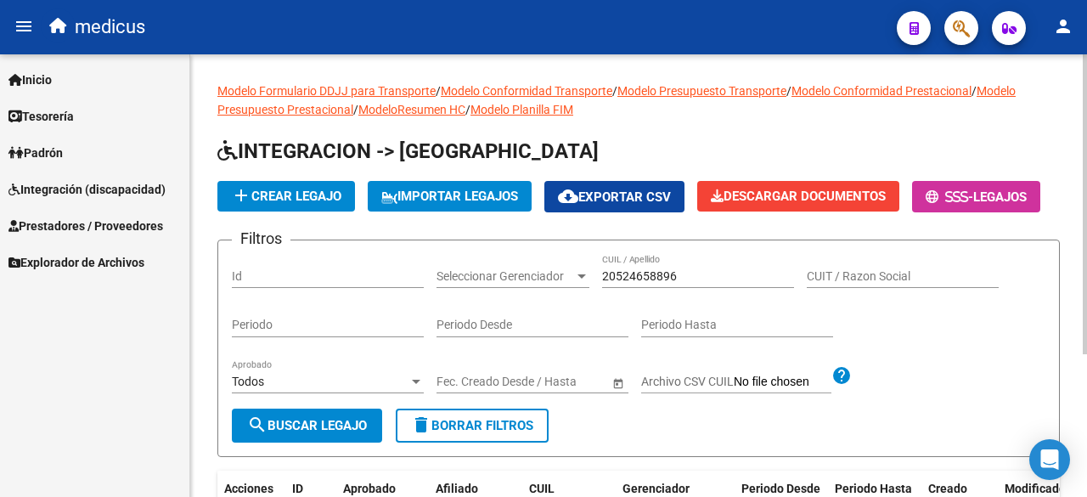
drag, startPoint x: 136, startPoint y: 329, endPoint x: 270, endPoint y: 336, distance: 134.4
click at [136, 329] on div "Firma Express Inicio Calendario SSS Instructivos Contacto OS Tesorería Extracto…" at bounding box center [94, 275] width 189 height 443
drag, startPoint x: 674, startPoint y: 323, endPoint x: 520, endPoint y: 322, distance: 154.6
click at [520, 322] on div "Filtros Id Seleccionar Gerenciador Seleccionar Gerenciador 20524658896 CUIL / A…" at bounding box center [639, 331] width 814 height 155
click at [327, 433] on span "search Buscar Legajo" at bounding box center [307, 425] width 120 height 15
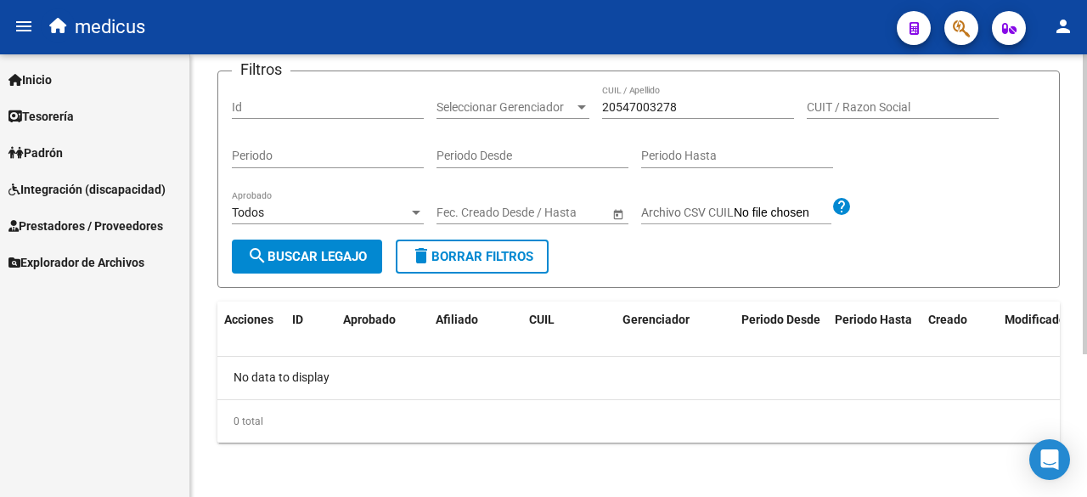
scroll to position [3, 0]
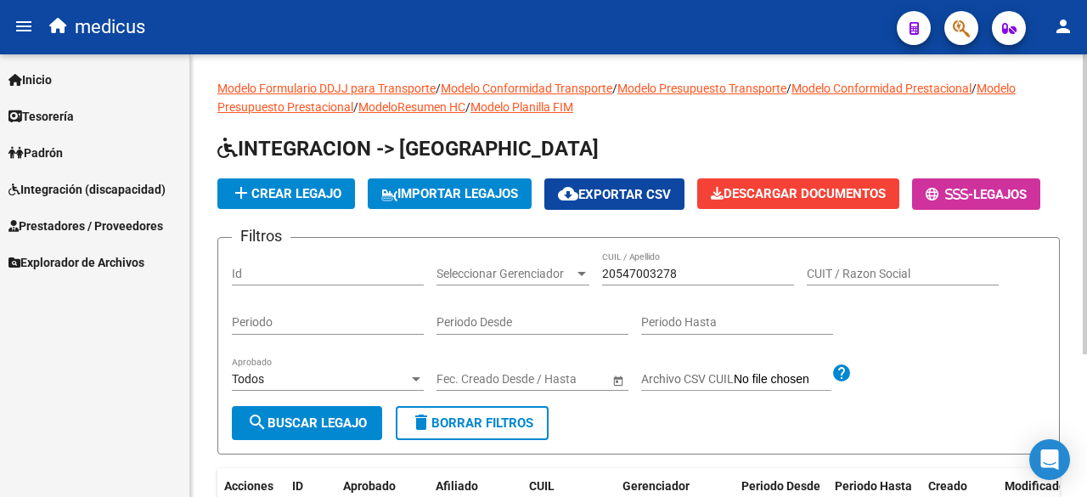
click at [309, 335] on div "Periodo" at bounding box center [328, 318] width 192 height 34
drag, startPoint x: 714, startPoint y: 313, endPoint x: 476, endPoint y: 313, distance: 237.8
click at [476, 313] on div "Filtros Id Seleccionar Gerenciador Seleccionar Gerenciador 20547003278 CUIL / A…" at bounding box center [639, 328] width 814 height 155
click at [287, 431] on span "search Buscar Legajo" at bounding box center [307, 422] width 120 height 15
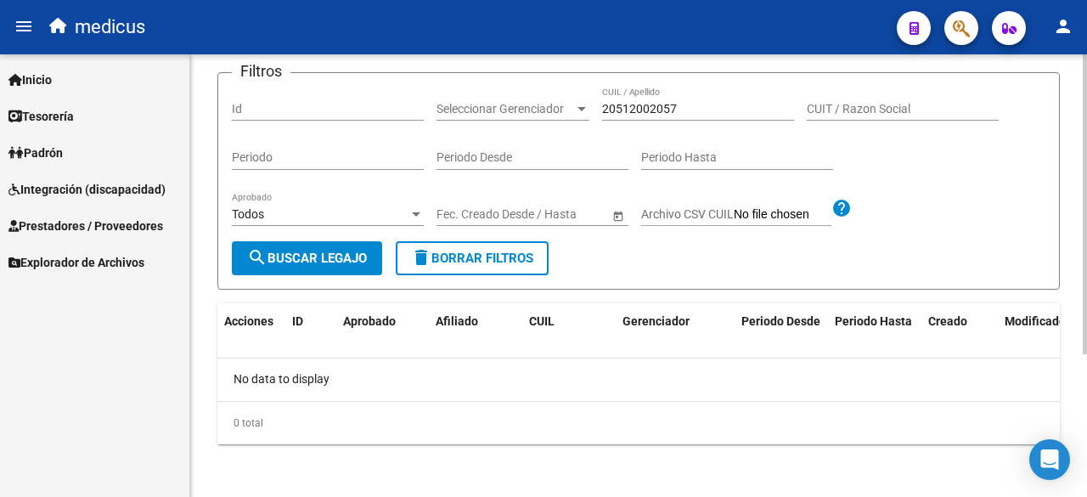
scroll to position [172, 0]
click at [196, 375] on div "Modelo Formulario DDJJ para Transporte / Modelo Conformidad Transporte / Modelo…" at bounding box center [638, 191] width 897 height 612
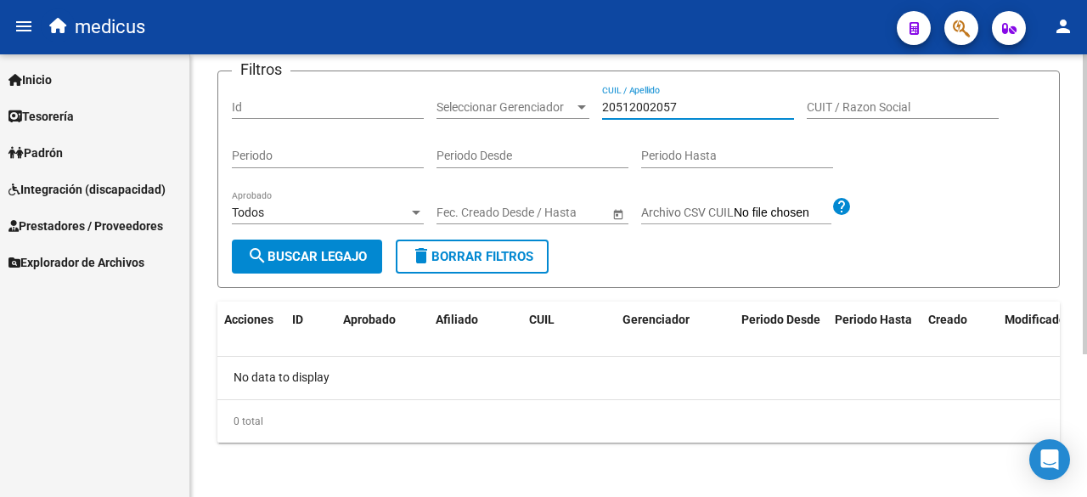
drag, startPoint x: 705, startPoint y: 150, endPoint x: 528, endPoint y: 161, distance: 177.0
click at [540, 152] on div "Filtros Id Seleccionar Gerenciador Seleccionar Gerenciador 20512002057 CUIL / A…" at bounding box center [639, 162] width 814 height 155
click at [299, 264] on span "search Buscar Legajo" at bounding box center [307, 256] width 120 height 15
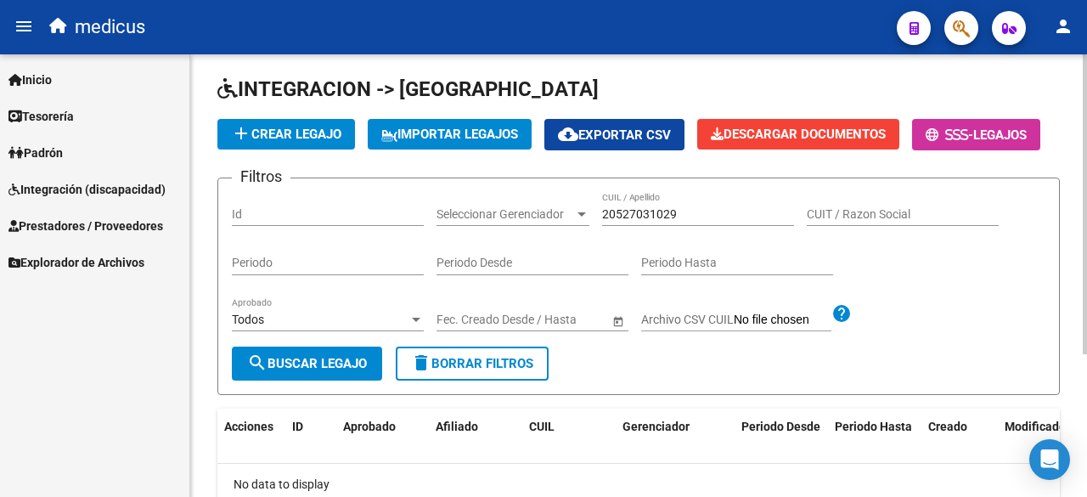
scroll to position [3, 0]
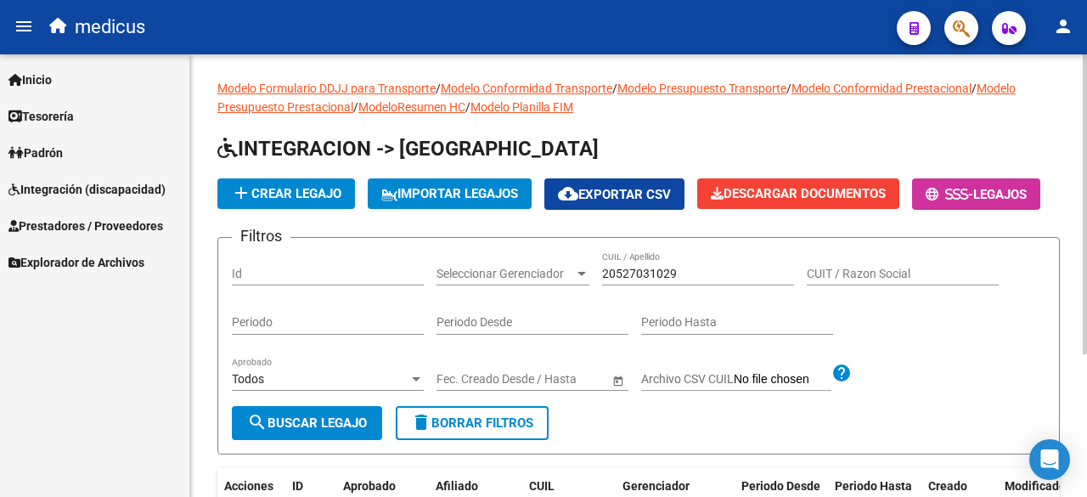
click at [328, 285] on div "Id" at bounding box center [328, 268] width 192 height 34
drag, startPoint x: 667, startPoint y: 319, endPoint x: 415, endPoint y: 387, distance: 260.5
click at [476, 332] on div "Filtros Id Seleccionar Gerenciador Seleccionar Gerenciador 20527031029 CUIL / A…" at bounding box center [639, 328] width 814 height 155
click at [324, 431] on span "search Buscar Legajo" at bounding box center [307, 422] width 120 height 15
drag, startPoint x: 315, startPoint y: 319, endPoint x: 330, endPoint y: 319, distance: 14.4
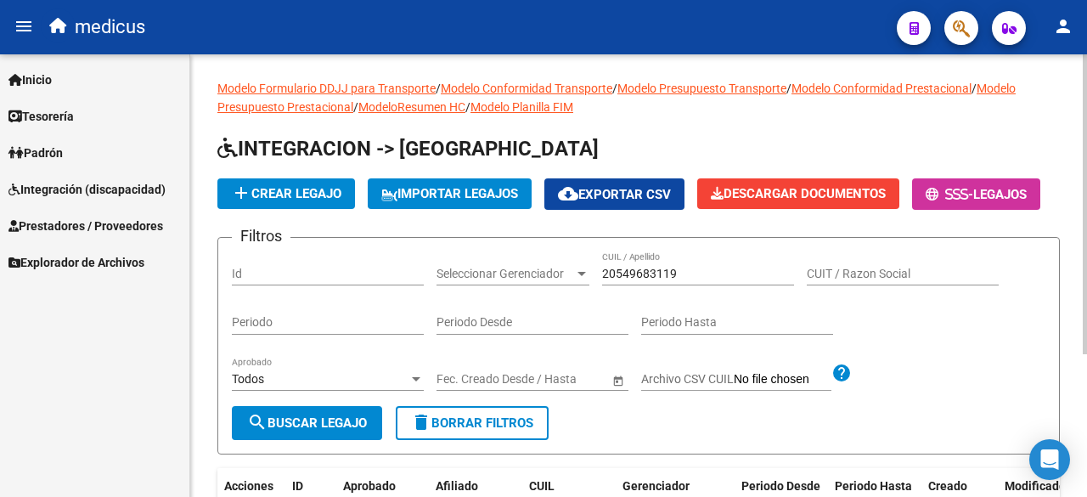
click at [315, 281] on input "Id" at bounding box center [328, 274] width 192 height 14
drag, startPoint x: 683, startPoint y: 317, endPoint x: 537, endPoint y: 318, distance: 146.1
click at [537, 318] on div "Filtros Id Seleccionar Gerenciador Seleccionar Gerenciador 20549683119 CUIL / A…" at bounding box center [639, 328] width 814 height 155
click at [341, 431] on span "search Buscar Legajo" at bounding box center [307, 422] width 120 height 15
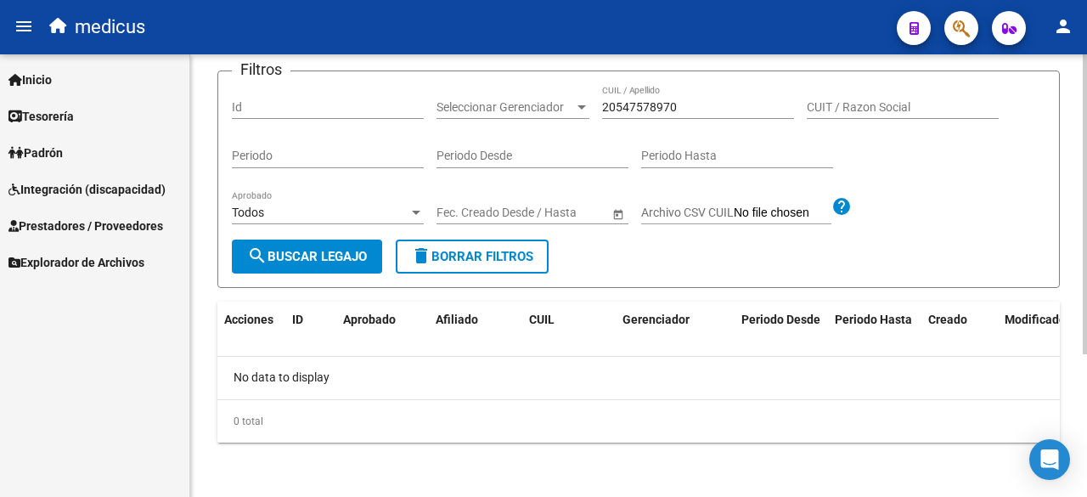
click at [294, 381] on div "No data to display" at bounding box center [638, 378] width 843 height 42
drag, startPoint x: 695, startPoint y: 105, endPoint x: 494, endPoint y: 119, distance: 200.9
click at [494, 119] on div "Filtros Id Seleccionar Gerenciador Seleccionar Gerenciador 20547578970 CUIL / A…" at bounding box center [639, 162] width 814 height 155
click at [336, 257] on span "search Buscar Legajo" at bounding box center [307, 256] width 120 height 15
drag, startPoint x: 268, startPoint y: 369, endPoint x: 285, endPoint y: 351, distance: 24.6
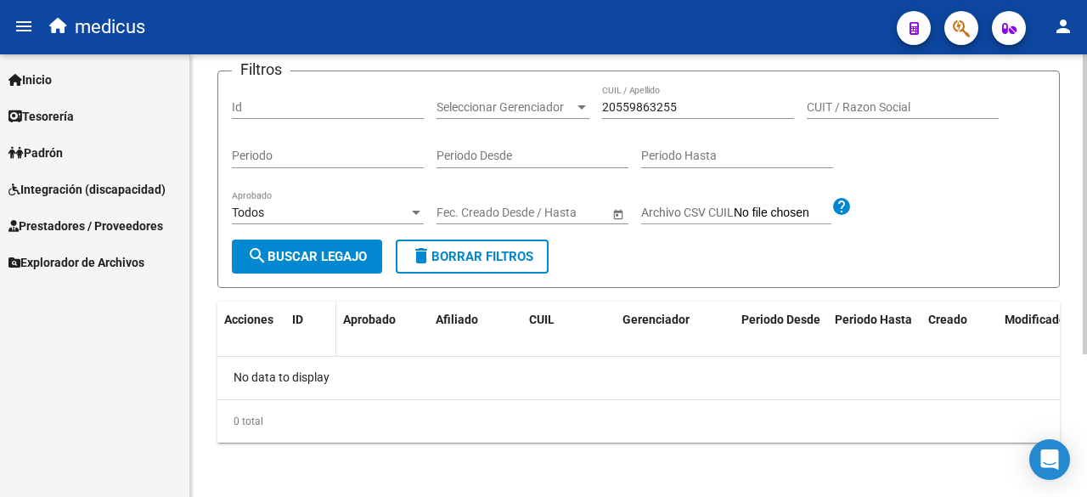
click at [268, 369] on div "No data to display" at bounding box center [638, 378] width 843 height 42
drag, startPoint x: 724, startPoint y: 111, endPoint x: 511, endPoint y: 164, distance: 219.6
click at [502, 124] on div "Filtros Id Seleccionar Gerenciador Seleccionar Gerenciador 20559863255 CUIL / A…" at bounding box center [639, 162] width 814 height 155
click at [304, 250] on span "search Buscar Legajo" at bounding box center [307, 256] width 120 height 15
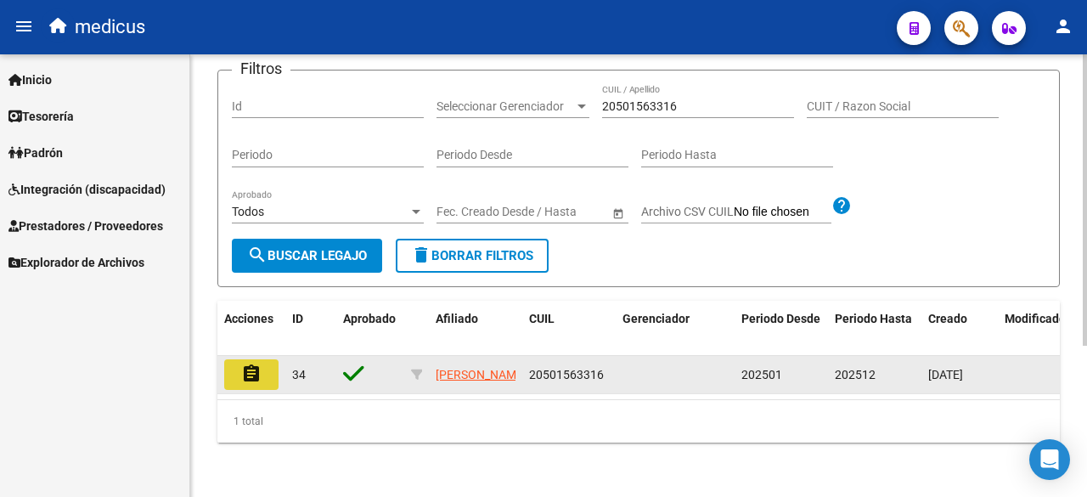
click at [240, 369] on button "assignment" at bounding box center [251, 374] width 54 height 31
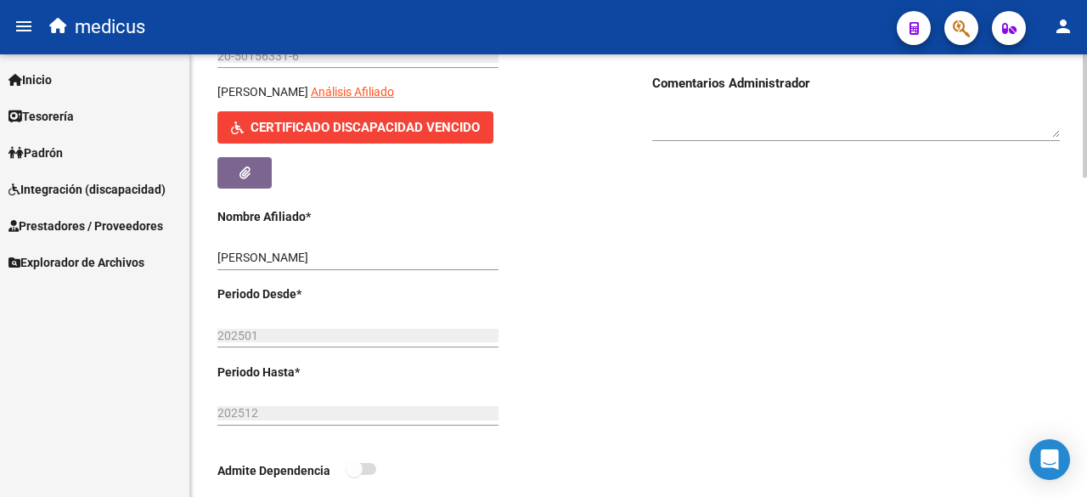
scroll to position [209, 0]
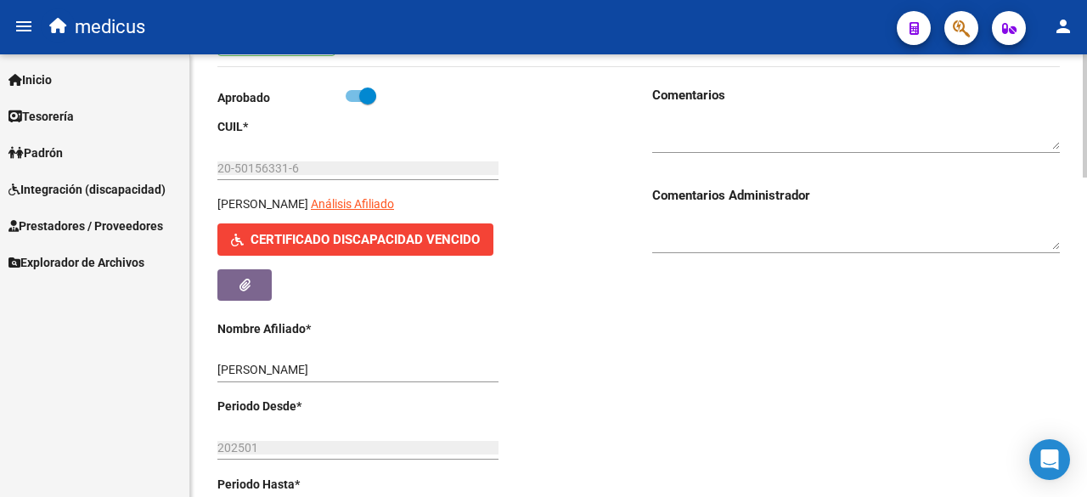
click at [386, 234] on span "Certificado Discapacidad Vencido" at bounding box center [365, 240] width 229 height 15
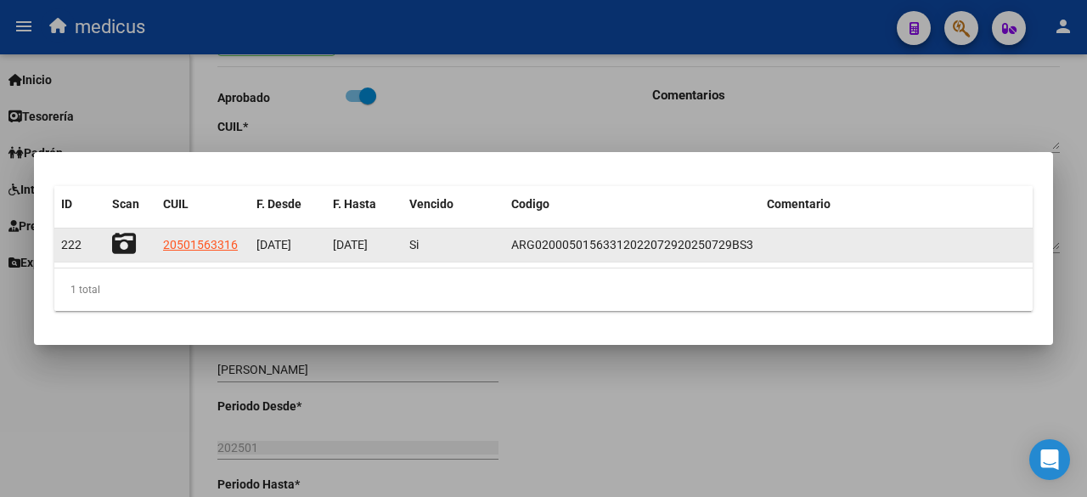
click at [126, 239] on icon at bounding box center [124, 244] width 24 height 24
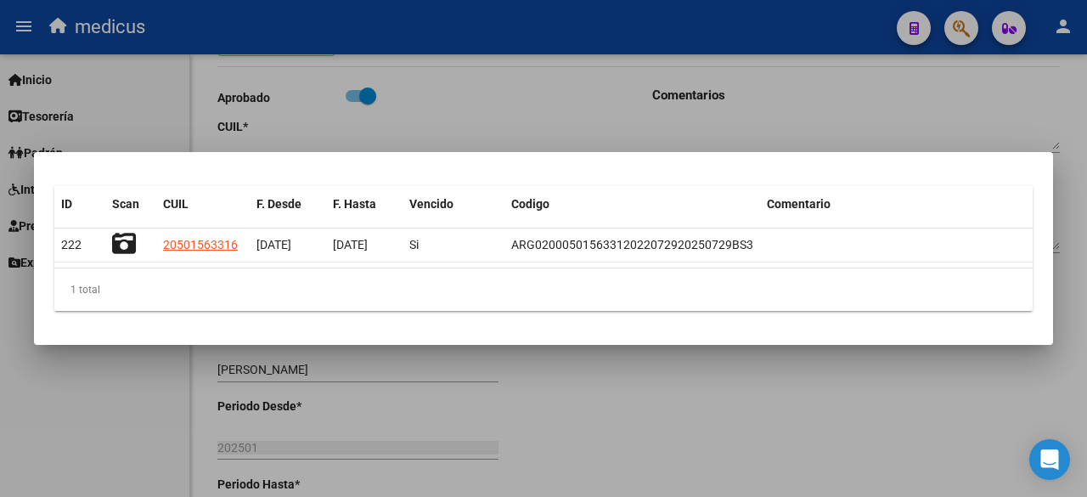
click at [139, 116] on div at bounding box center [543, 248] width 1087 height 497
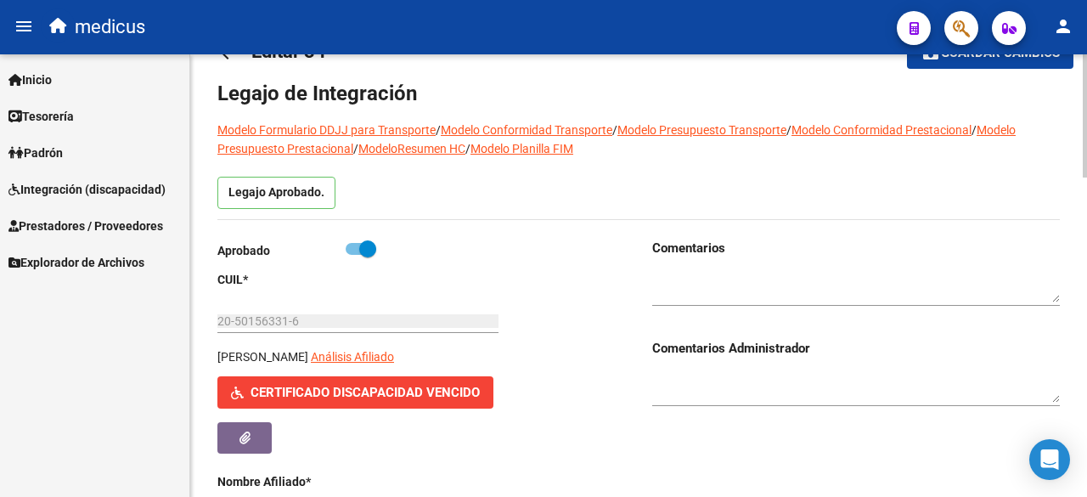
scroll to position [0, 0]
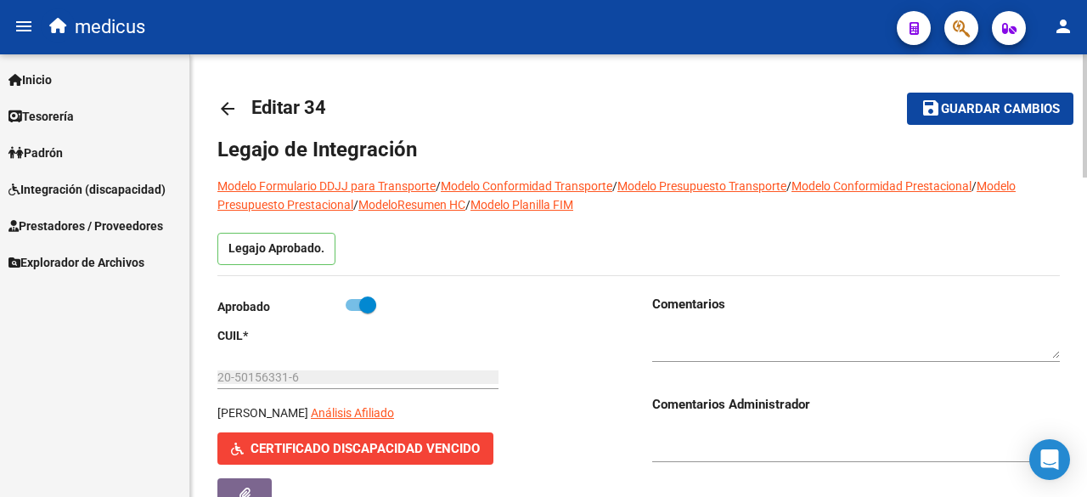
click at [224, 110] on mat-icon "arrow_back" at bounding box center [227, 109] width 20 height 20
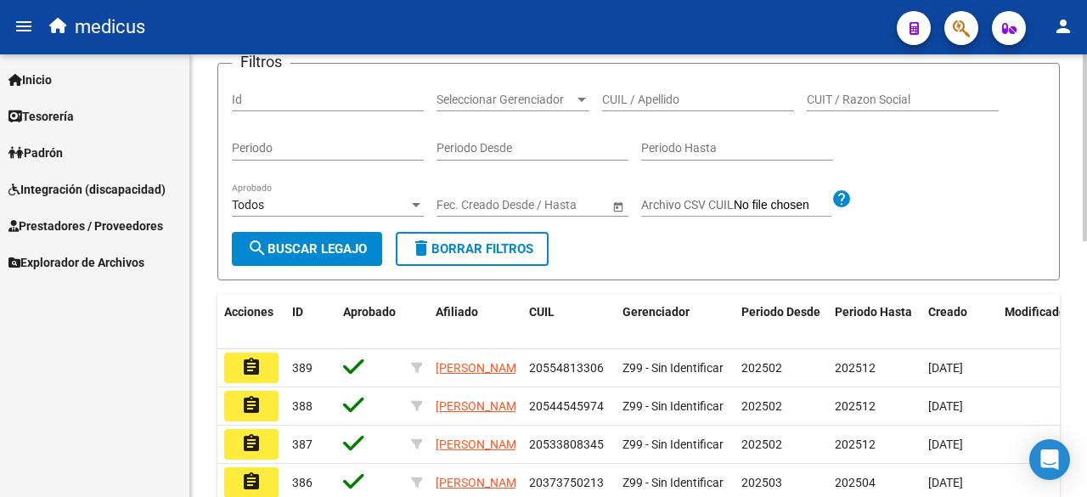
scroll to position [85, 0]
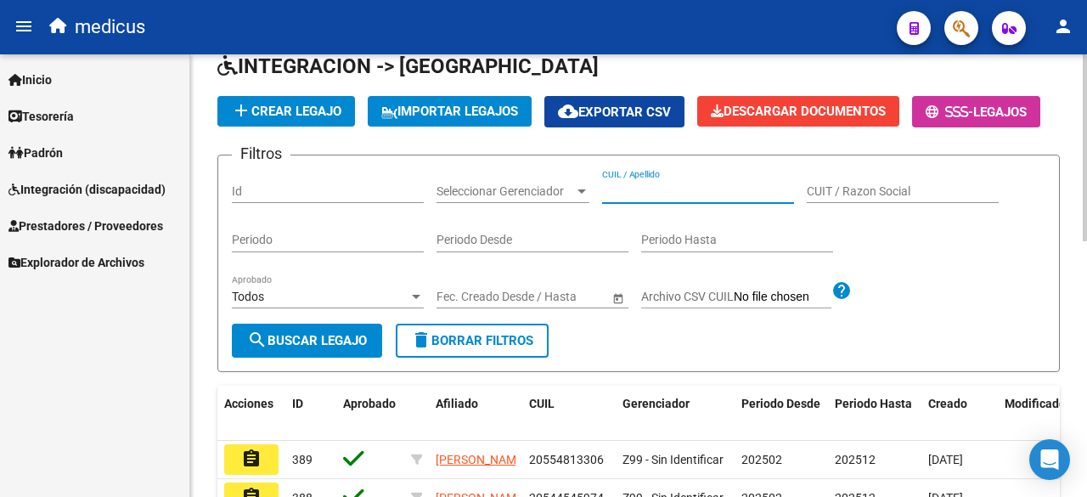
click at [659, 199] on input "CUIL / Apellido" at bounding box center [698, 191] width 192 height 14
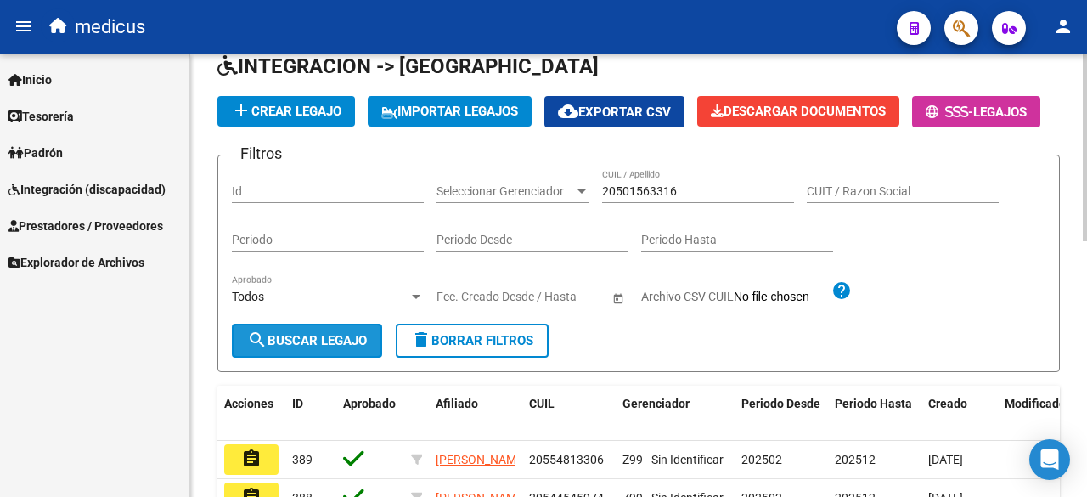
click at [292, 348] on span "search Buscar Legajo" at bounding box center [307, 340] width 120 height 15
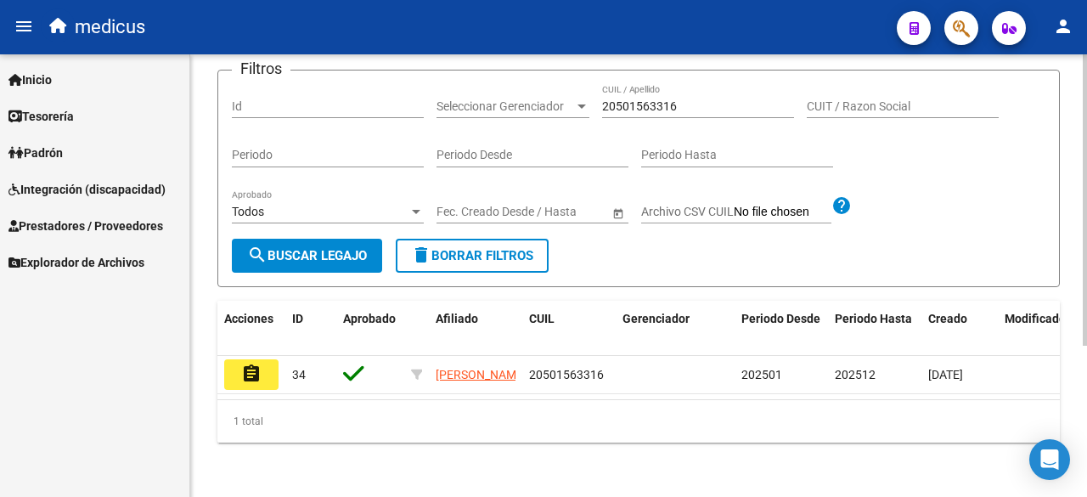
scroll to position [229, 0]
click at [327, 456] on div "Modelo Formulario DDJJ para Transporte / Modelo Conformidad Transporte / Modelo…" at bounding box center [638, 190] width 897 height 612
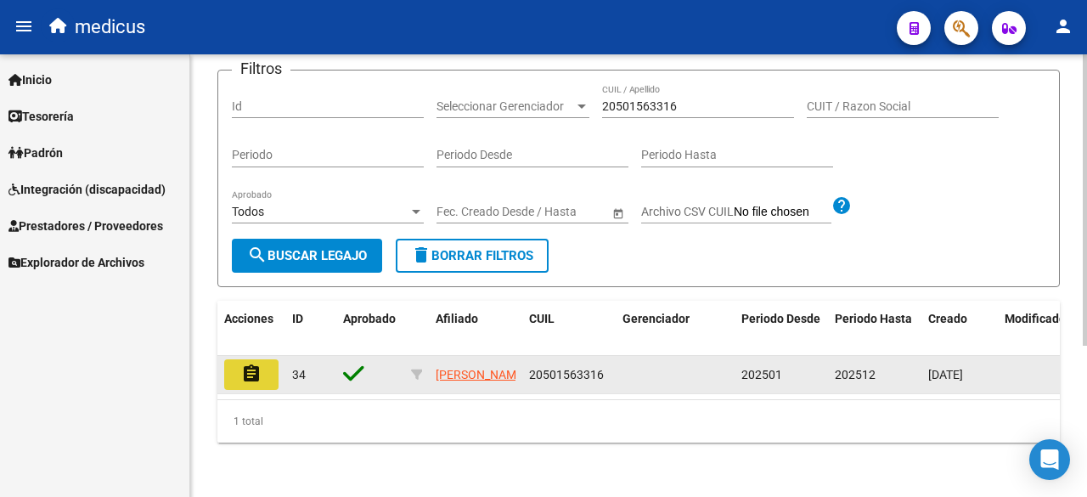
click at [267, 359] on button "assignment" at bounding box center [251, 374] width 54 height 31
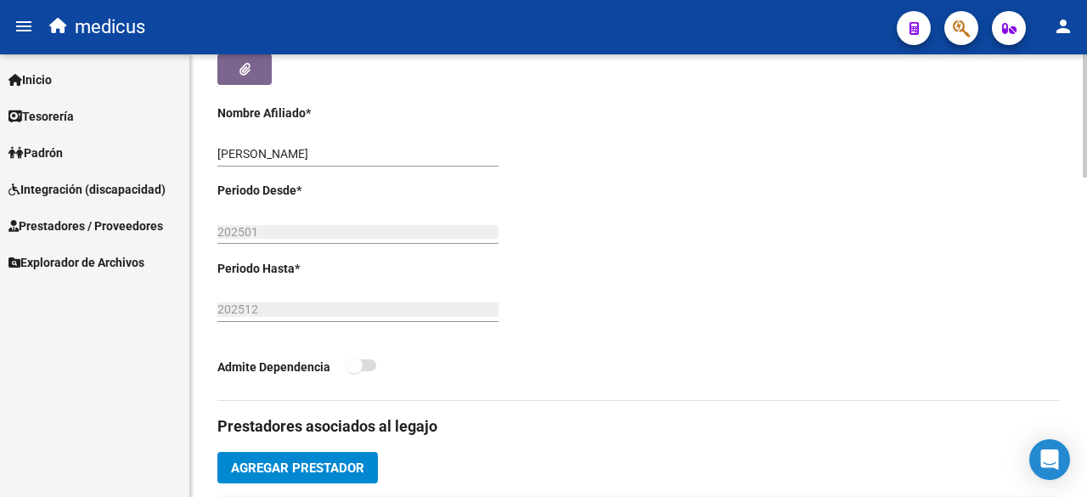
scroll to position [170, 0]
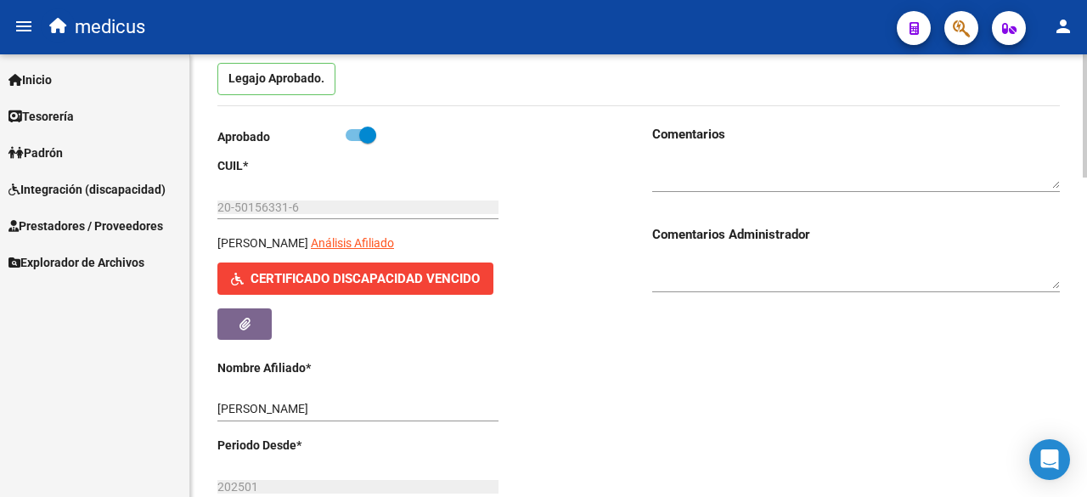
click at [347, 283] on span "Certificado Discapacidad Vencido" at bounding box center [365, 279] width 229 height 15
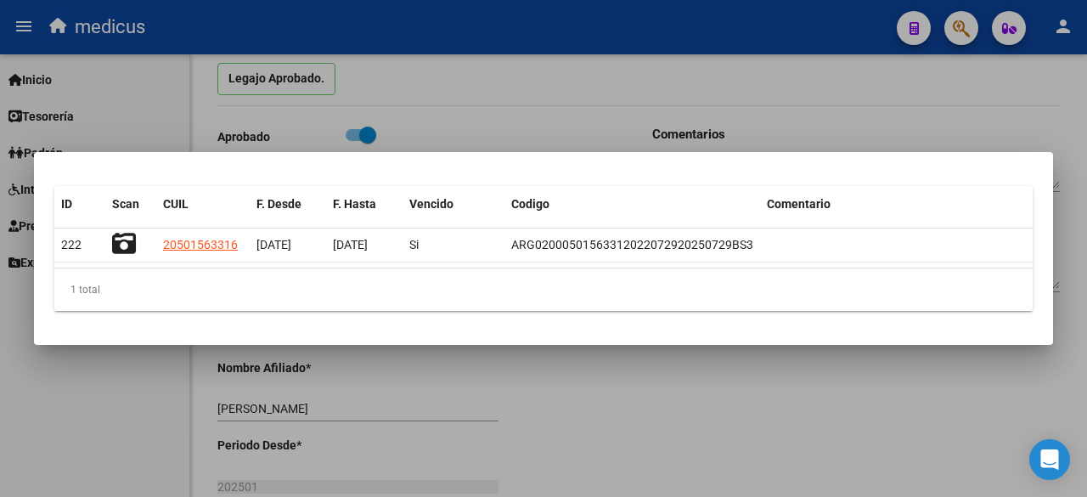
click at [231, 135] on div at bounding box center [543, 248] width 1087 height 497
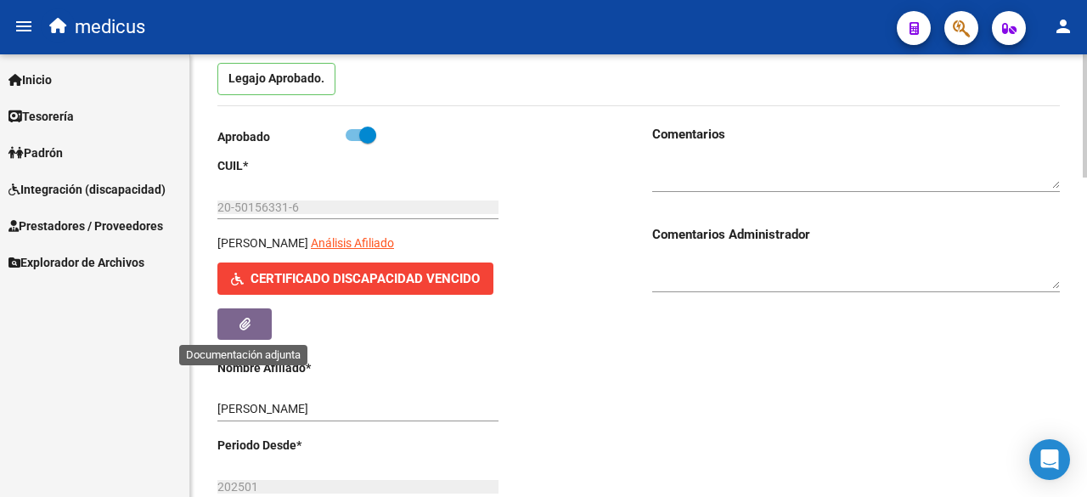
click at [262, 322] on button "button" at bounding box center [244, 323] width 54 height 31
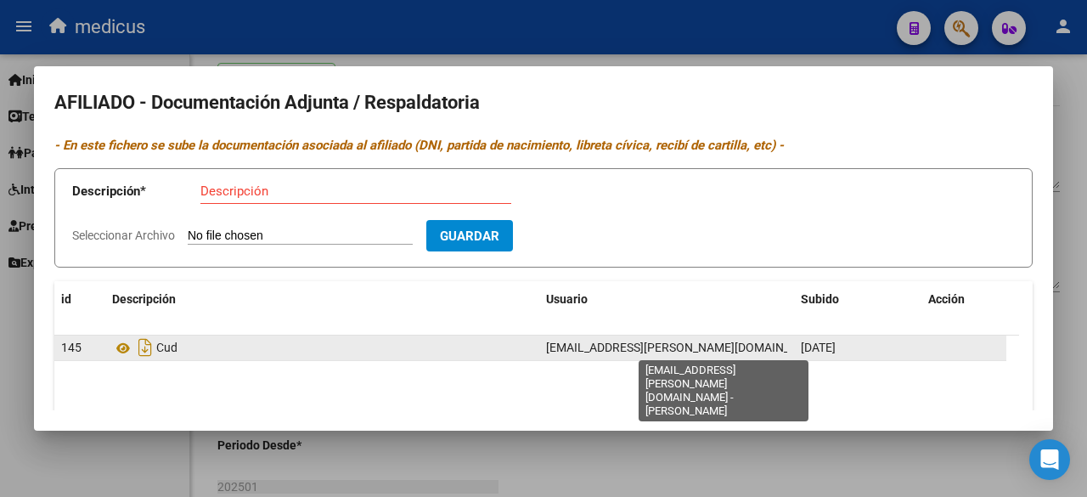
click at [787, 347] on span "[EMAIL_ADDRESS][PERSON_NAME][DOMAIN_NAME] - [PERSON_NAME]" at bounding box center [735, 348] width 379 height 14
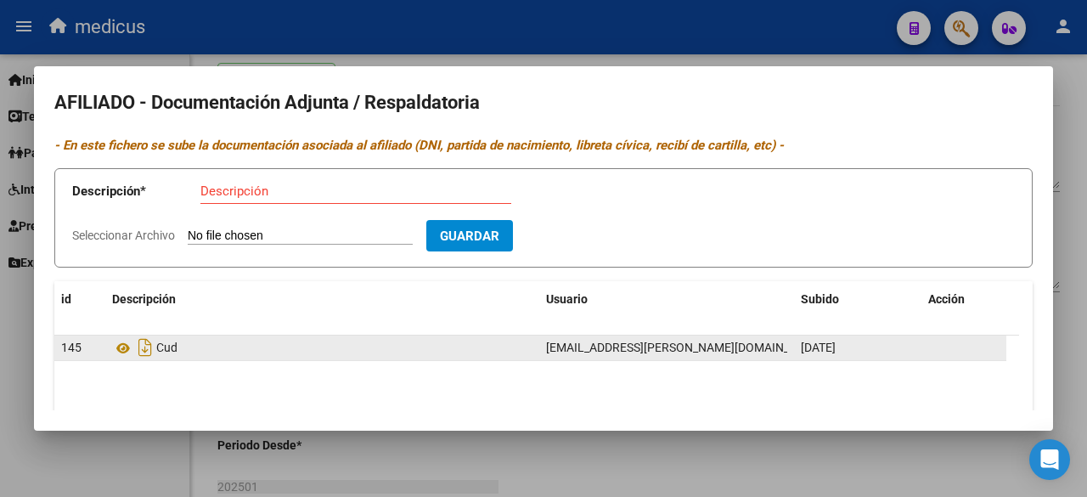
drag, startPoint x: 833, startPoint y: 346, endPoint x: 453, endPoint y: 336, distance: 380.7
click at [453, 336] on div "145 Cud [EMAIL_ADDRESS][PERSON_NAME][DOMAIN_NAME] - [PERSON_NAME] [DATE]" at bounding box center [530, 348] width 952 height 25
click at [452, 336] on div "Cud" at bounding box center [322, 347] width 420 height 27
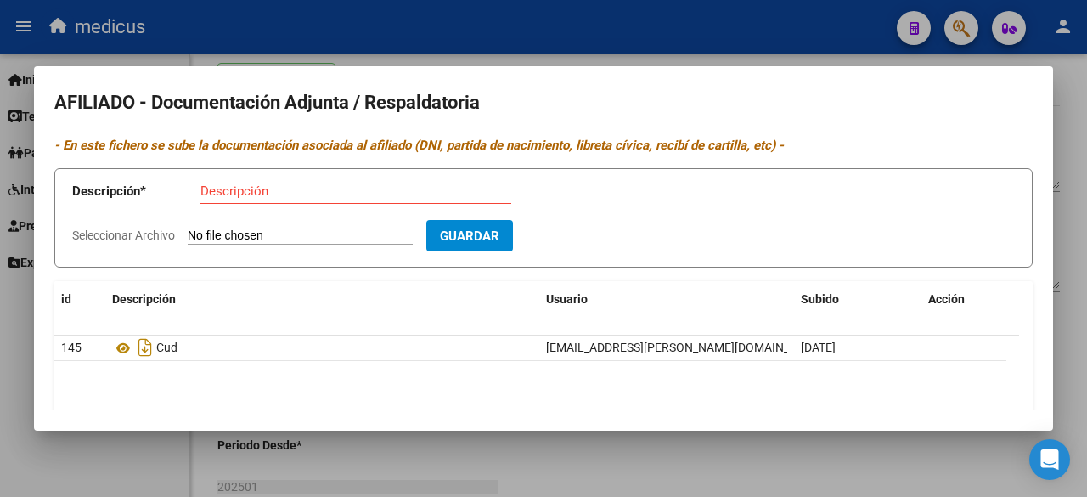
click at [144, 37] on div at bounding box center [543, 248] width 1087 height 497
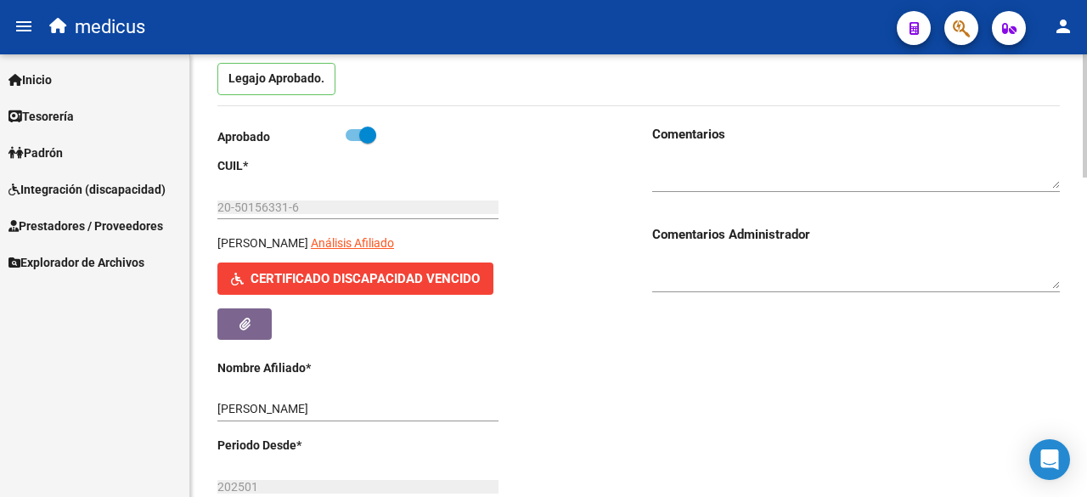
scroll to position [0, 0]
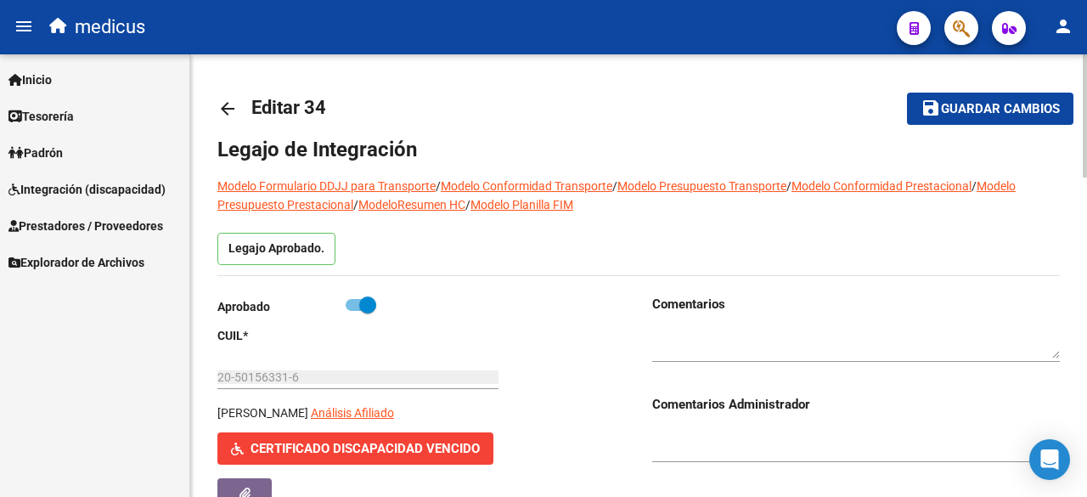
click at [218, 108] on mat-icon "arrow_back" at bounding box center [227, 109] width 20 height 20
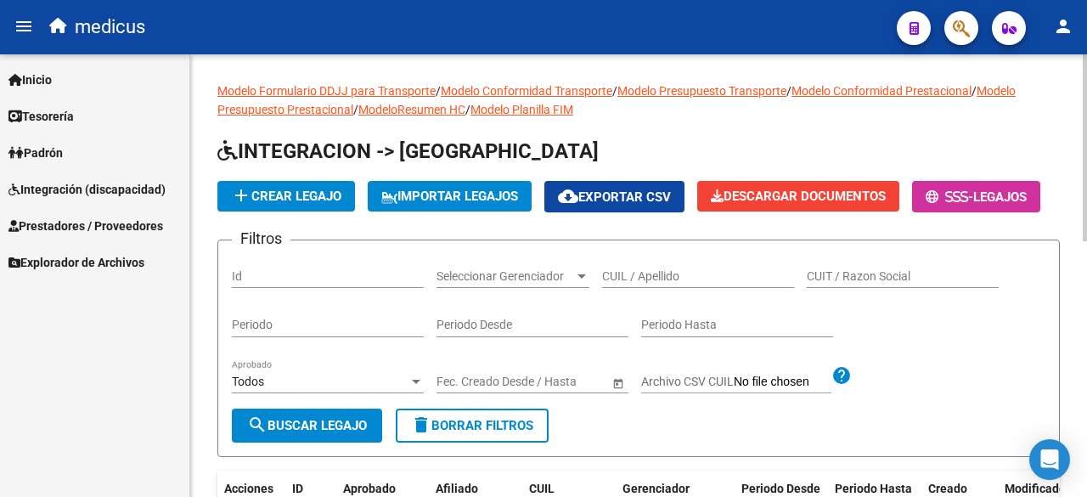
click at [262, 191] on span "add Crear Legajo" at bounding box center [286, 196] width 110 height 15
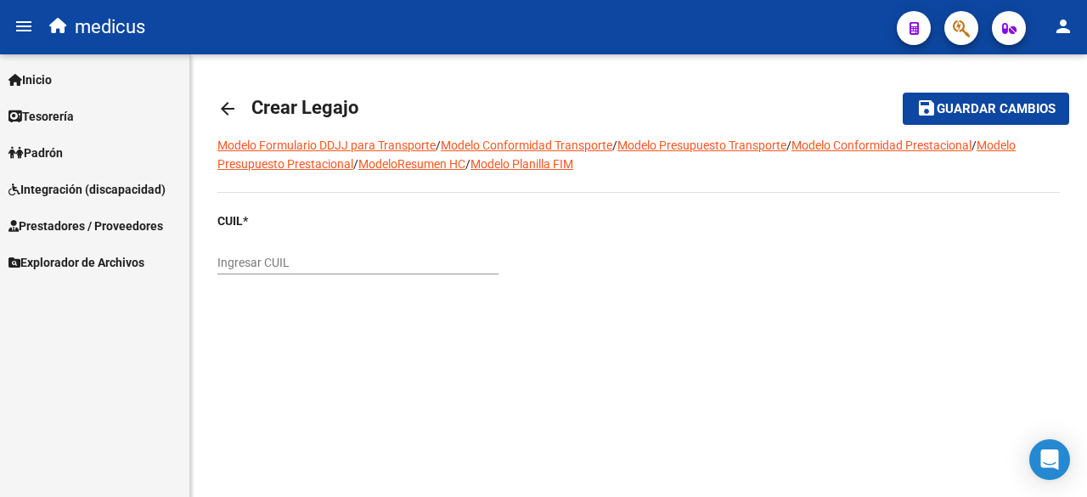
click at [217, 111] on mat-icon "arrow_back" at bounding box center [227, 109] width 20 height 20
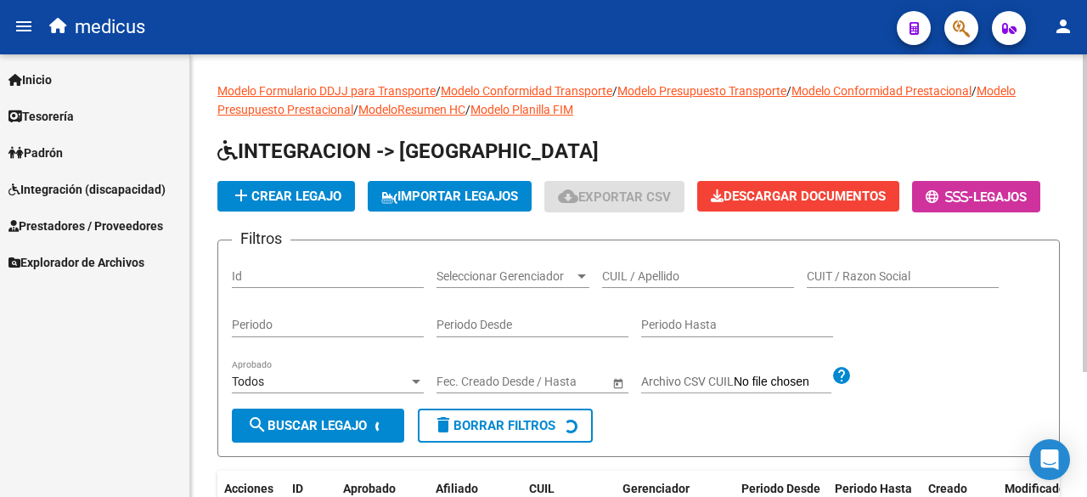
click at [687, 167] on app-list-header "INTEGRACION -> Legajos add Crear Legajo IMPORTAR LEGAJOS cloud_download Exporta…" at bounding box center [638, 297] width 843 height 319
click at [78, 191] on span "Integración (discapacidad)" at bounding box center [86, 189] width 157 height 19
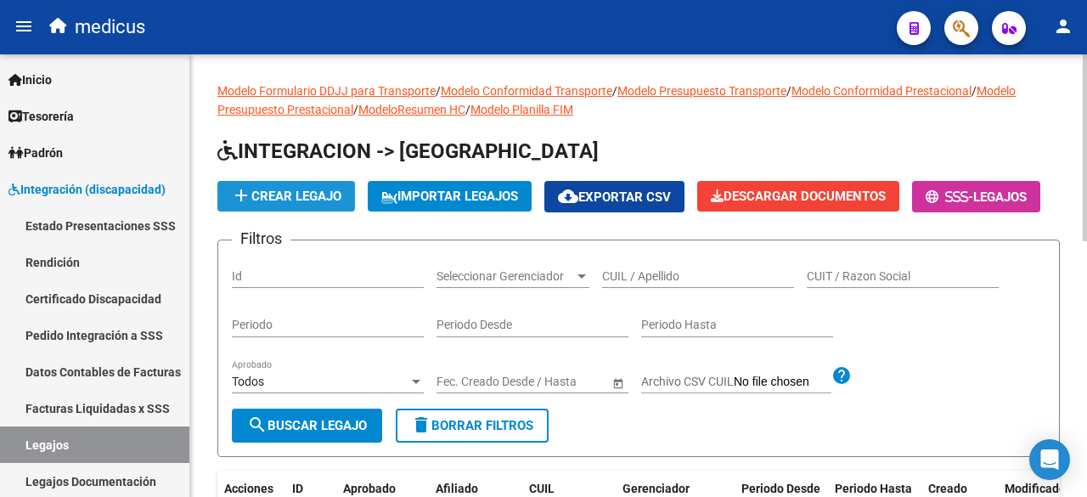
click at [319, 181] on button "add Crear Legajo" at bounding box center [286, 196] width 138 height 31
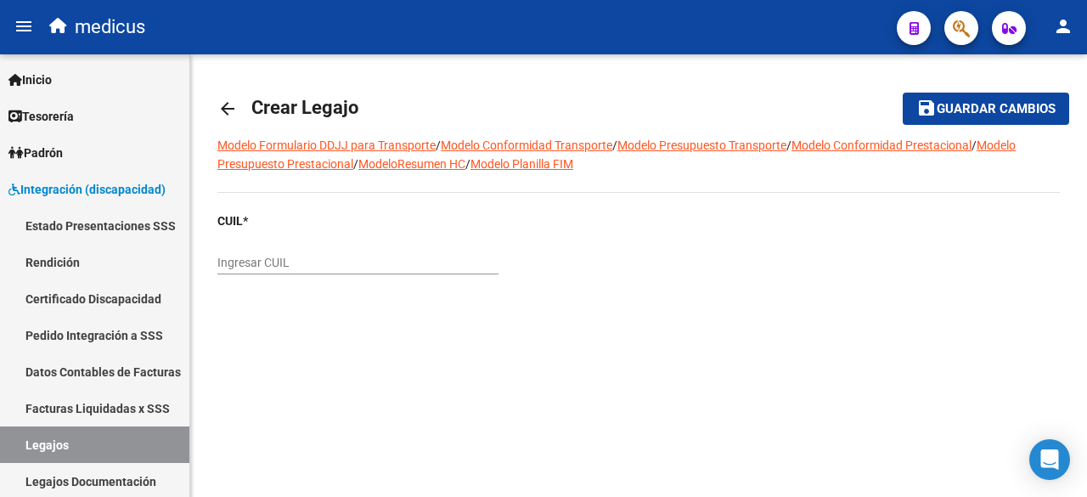
click at [316, 266] on input "Ingresar CUIL" at bounding box center [357, 263] width 281 height 14
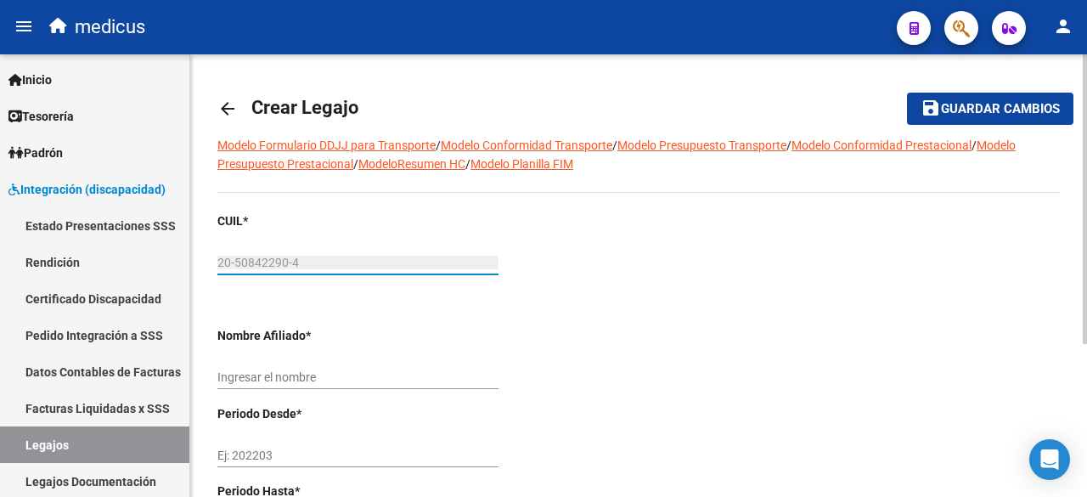
scroll to position [170, 0]
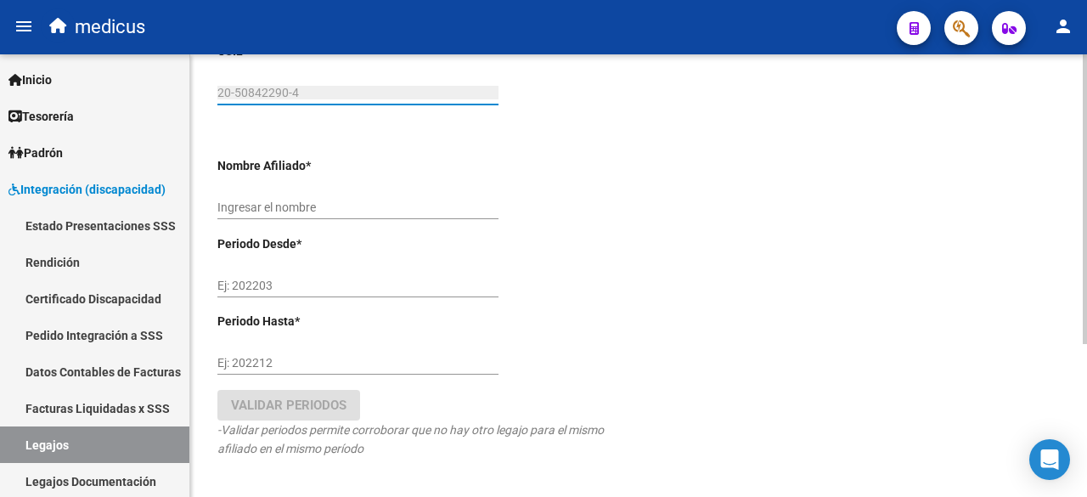
click at [368, 282] on input "Ej: 202203" at bounding box center [357, 286] width 281 height 14
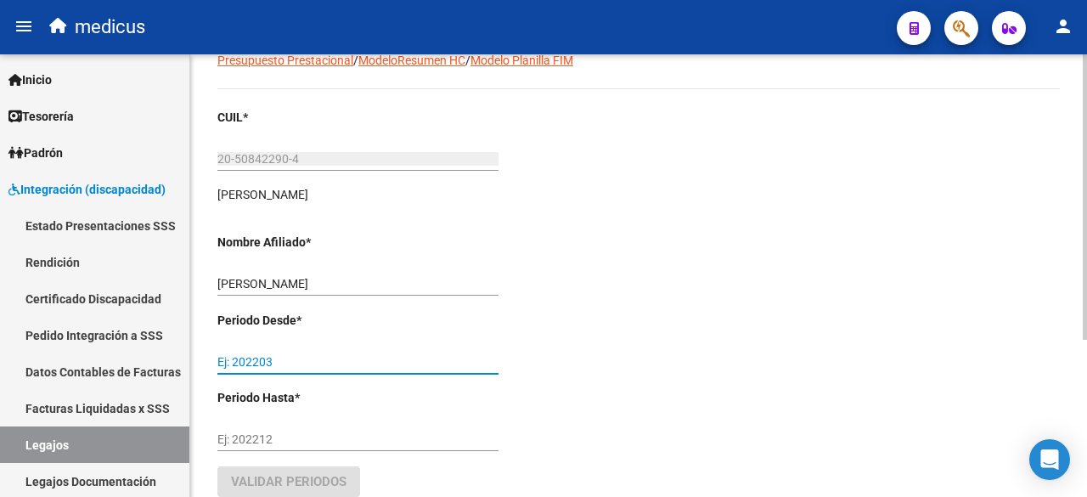
scroll to position [85, 0]
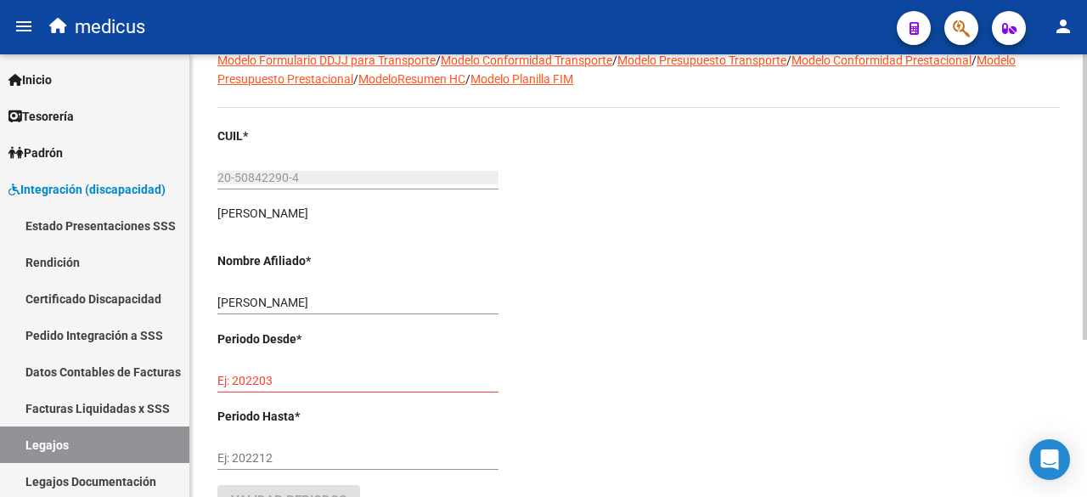
click at [275, 379] on input "Ej: 202203" at bounding box center [357, 381] width 281 height 14
click at [268, 443] on div "Ej: 202212" at bounding box center [357, 453] width 281 height 34
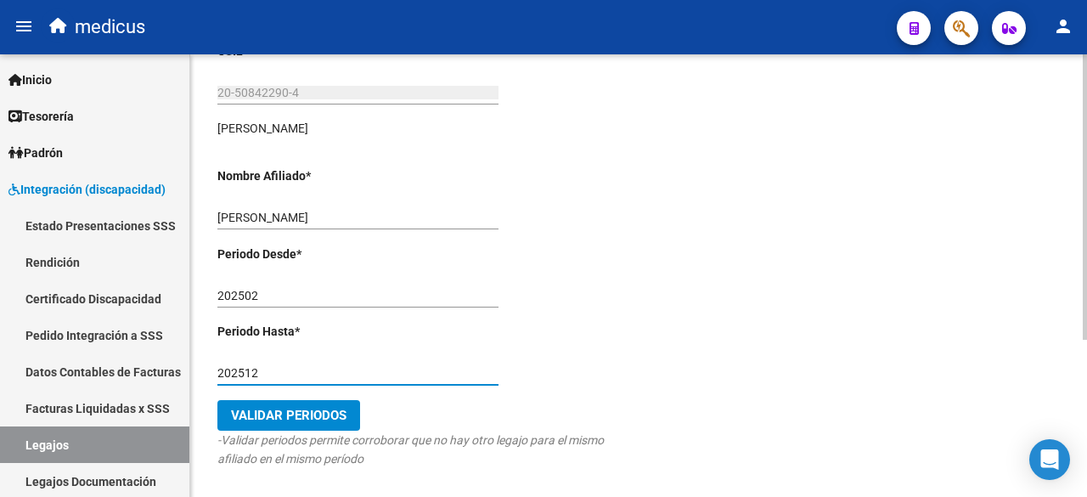
scroll to position [242, 0]
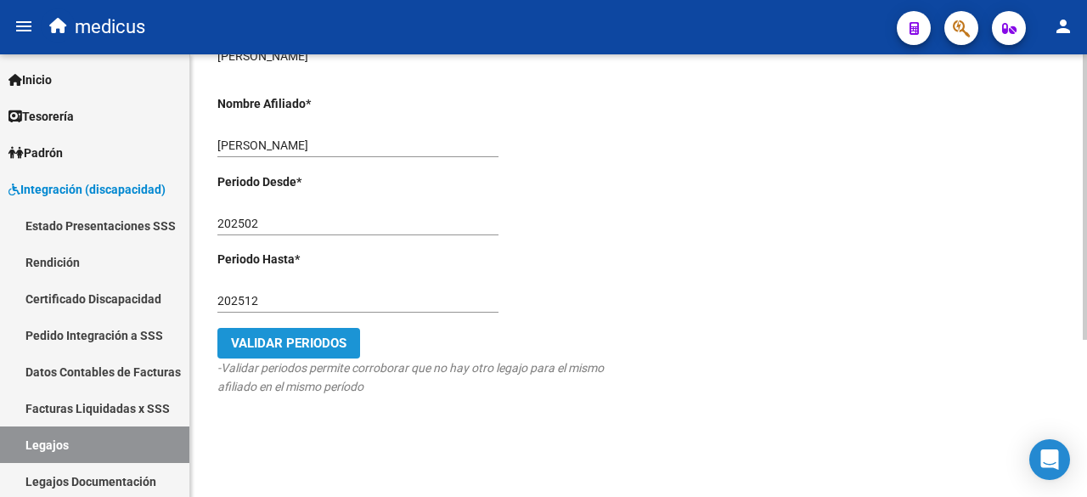
click at [358, 331] on button "Validar Periodos" at bounding box center [288, 343] width 143 height 31
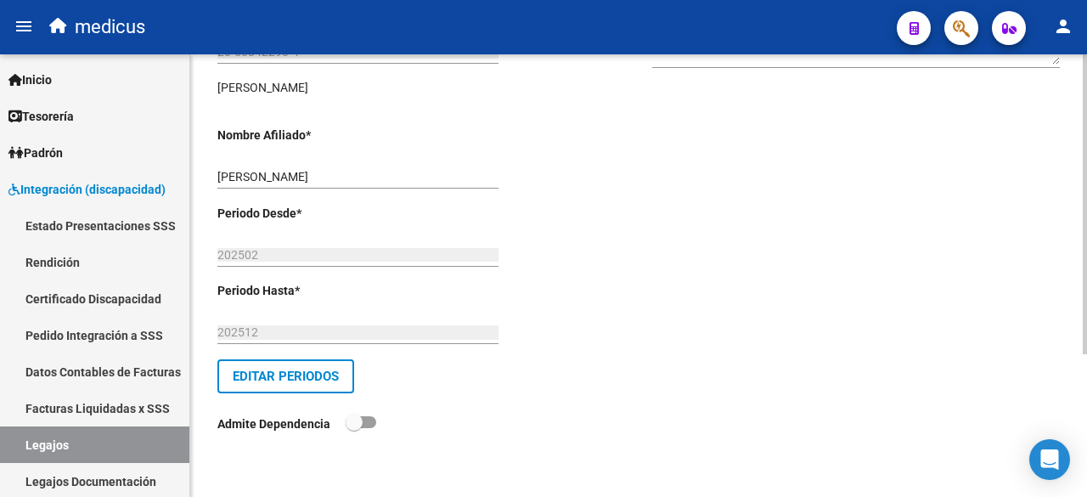
scroll to position [44, 0]
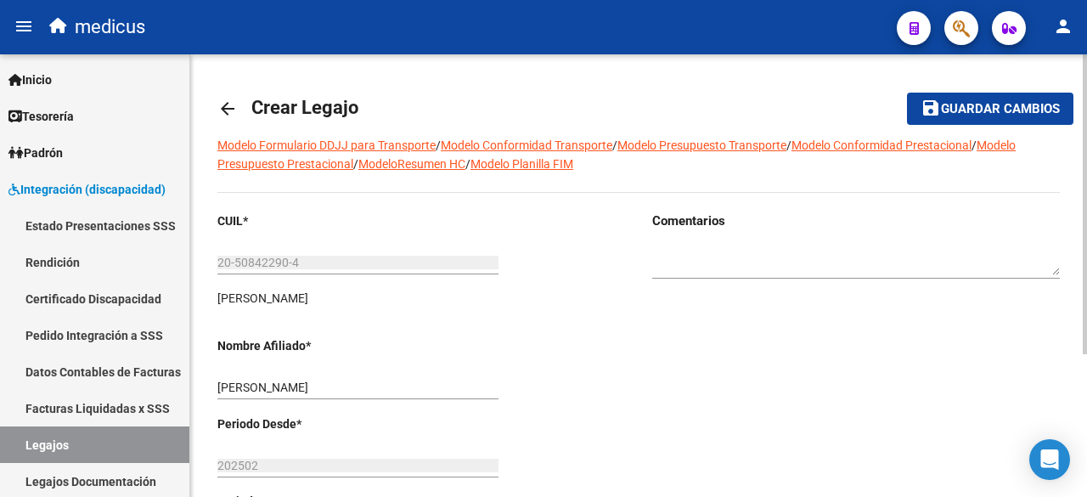
click at [948, 104] on span "Guardar cambios" at bounding box center [1000, 109] width 119 height 15
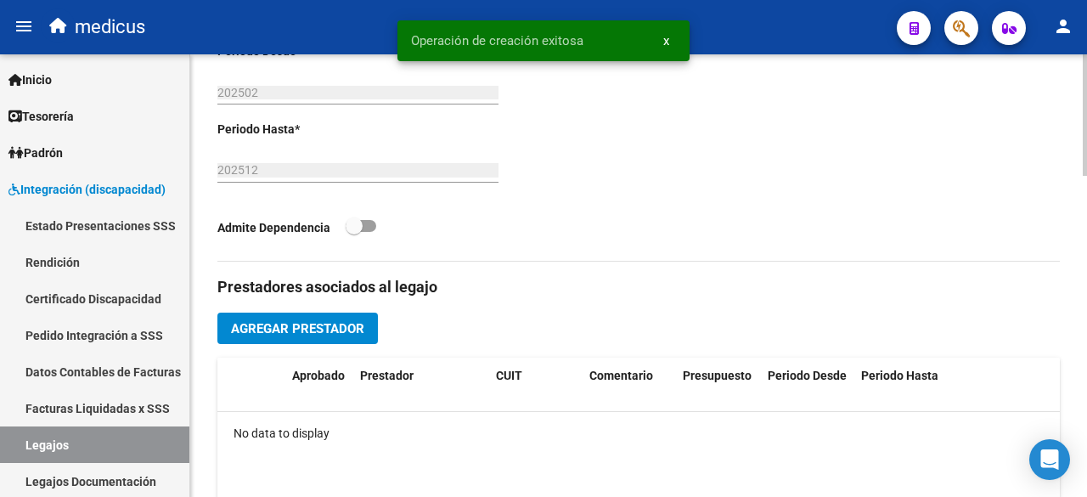
scroll to position [1174, 0]
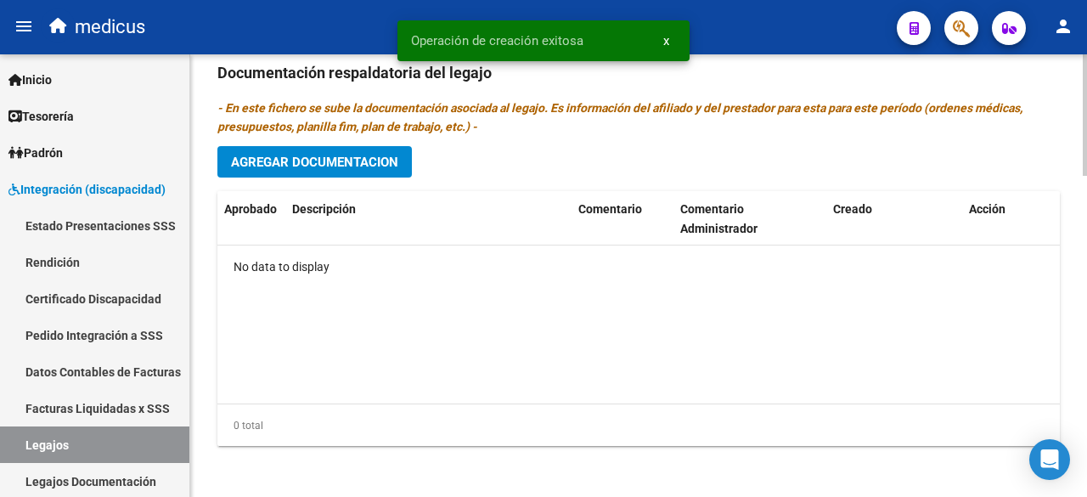
click at [366, 135] on div "Prestadores asociados al legajo Agregar Prestador Aprobado Prestador CUIT Comen…" at bounding box center [638, 70] width 843 height 777
click at [374, 160] on span "Agregar Documentacion" at bounding box center [314, 162] width 167 height 15
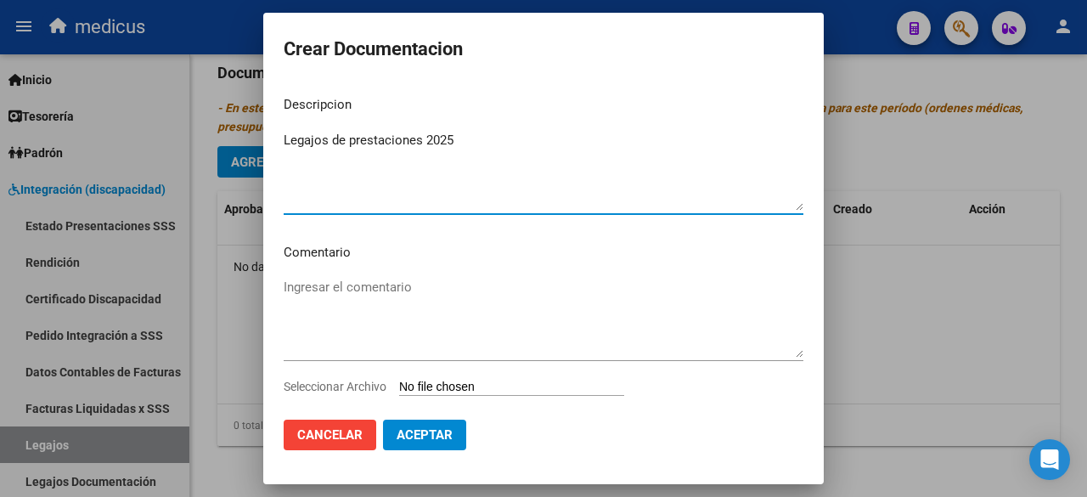
click at [483, 296] on textarea "Ingresar el comentario" at bounding box center [544, 318] width 520 height 80
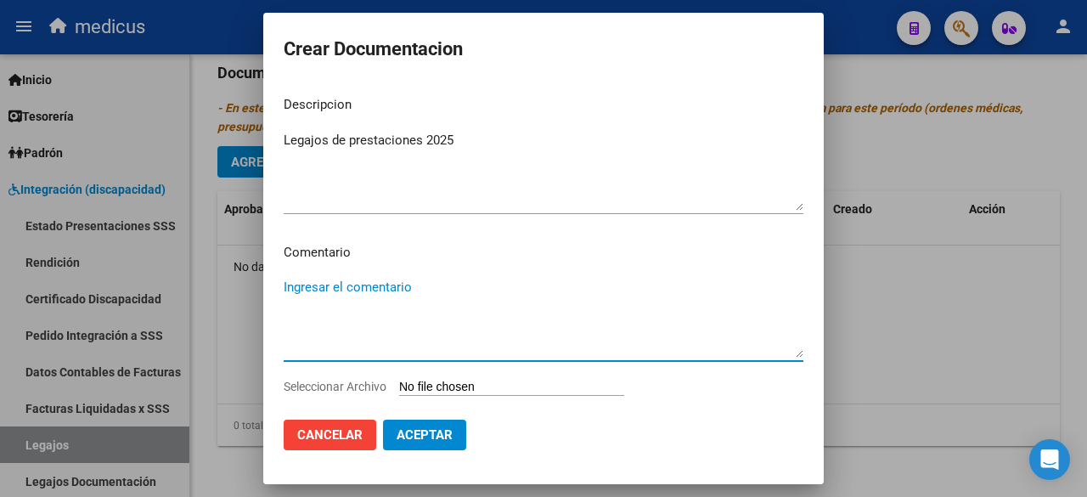
click at [395, 293] on textarea "Ingresar el comentario" at bounding box center [544, 318] width 520 height 80
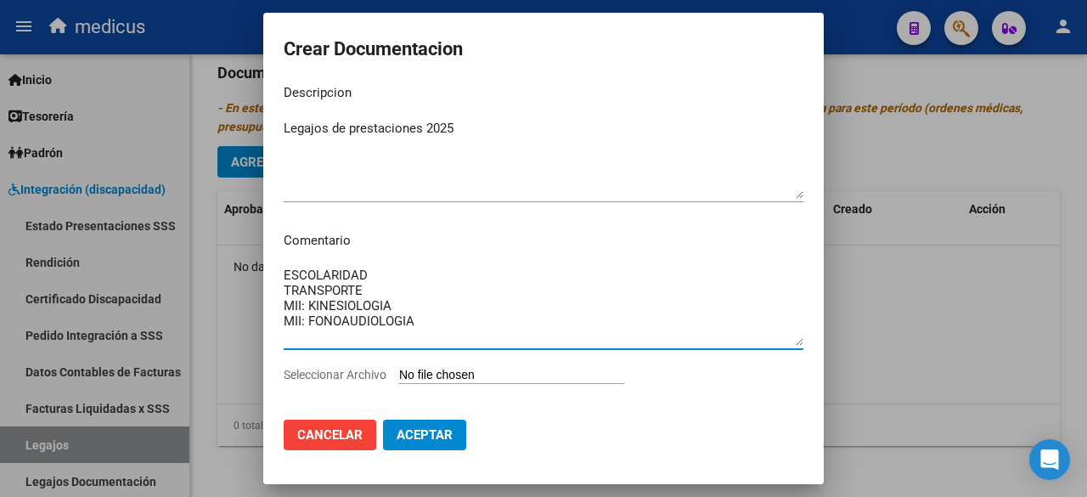
scroll to position [31, 0]
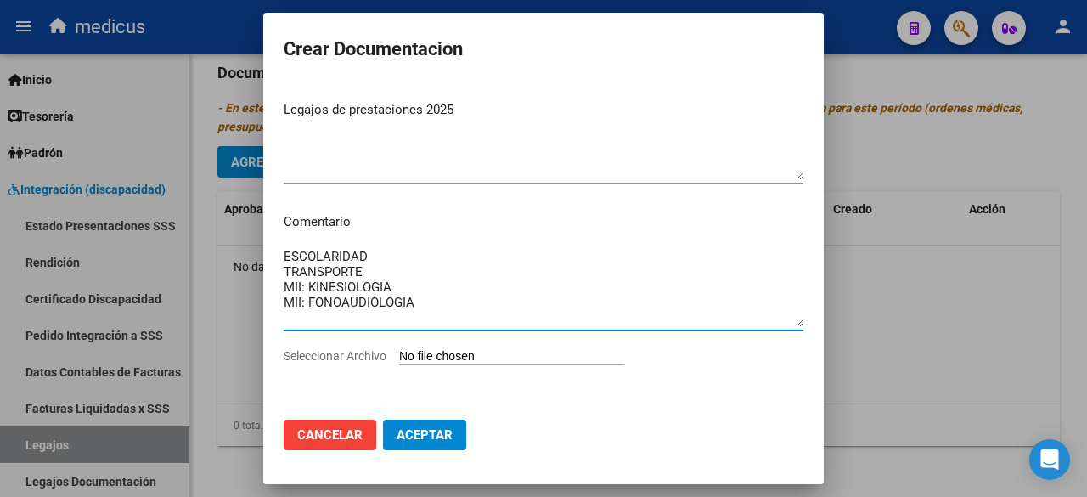
click at [460, 358] on input "Seleccionar Archivo" at bounding box center [511, 357] width 225 height 16
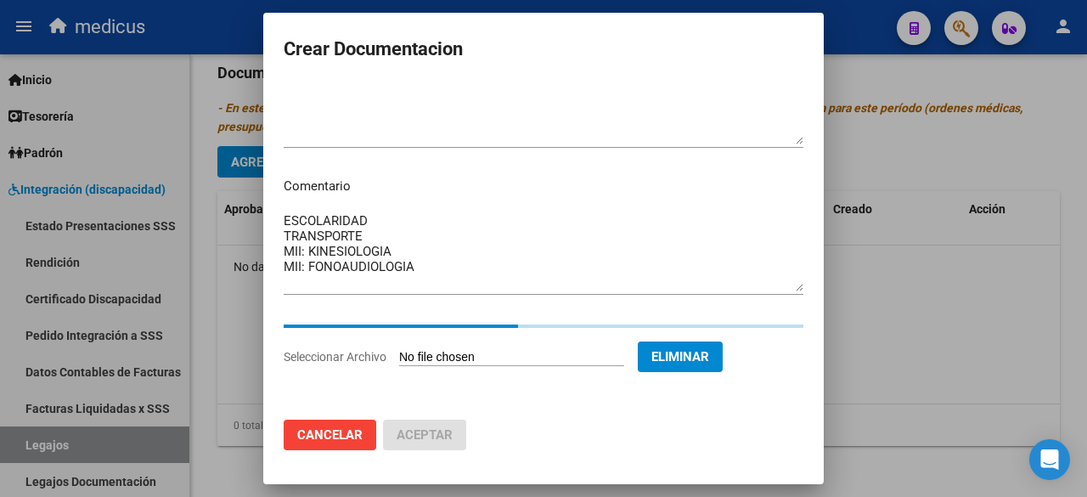
scroll to position [36, 0]
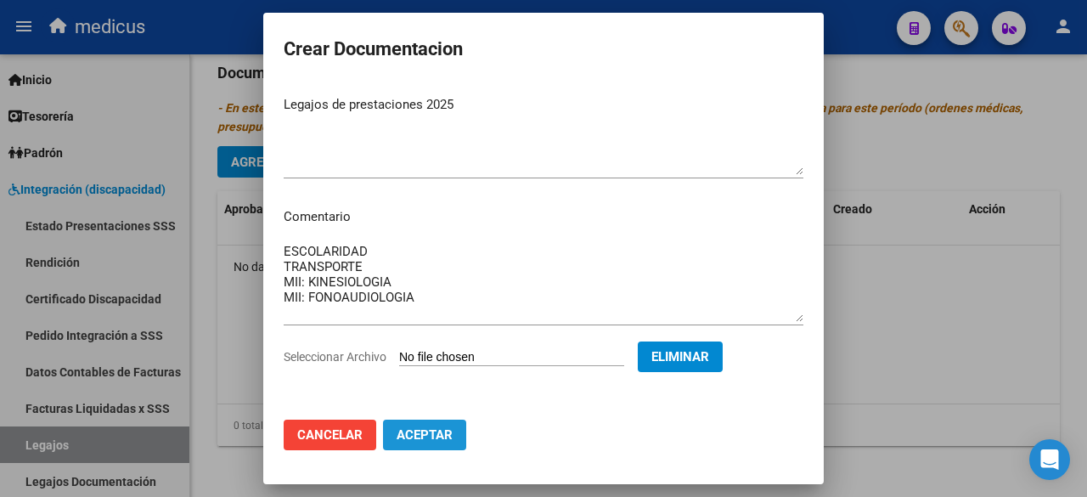
click at [445, 437] on span "Aceptar" at bounding box center [425, 434] width 56 height 15
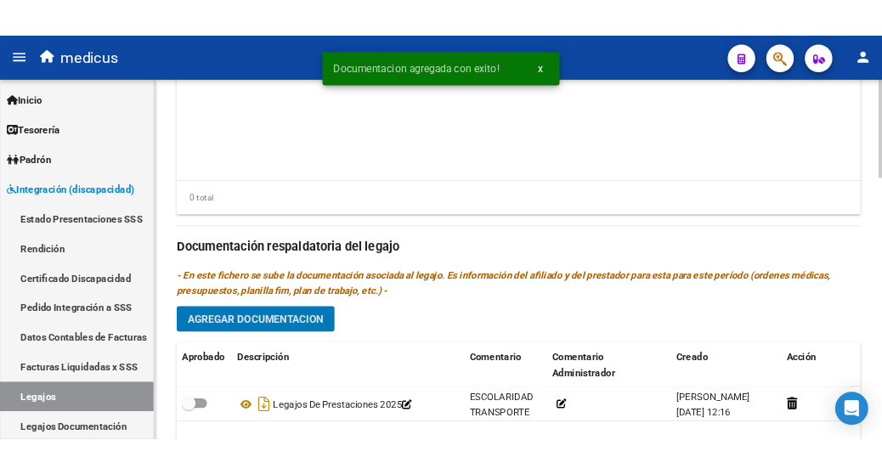
scroll to position [749, 0]
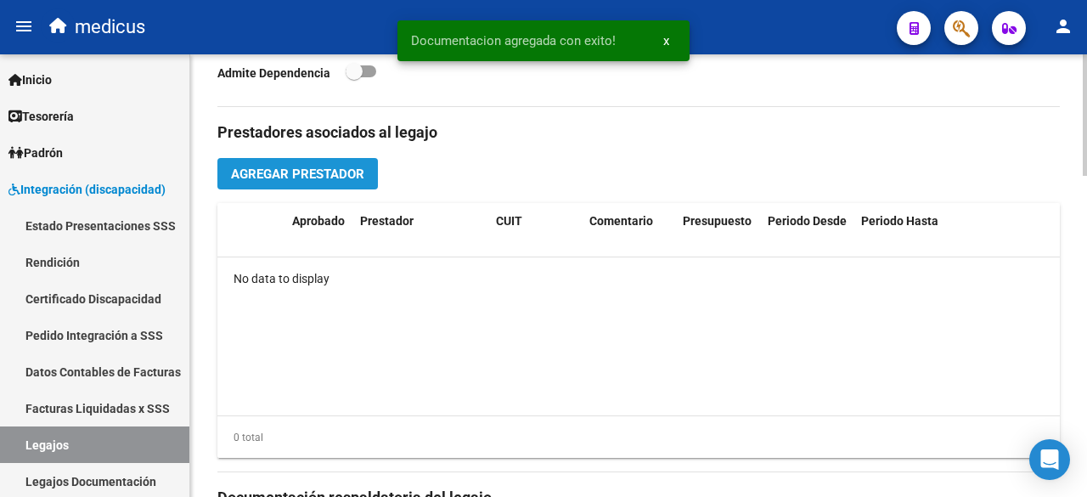
click at [306, 168] on span "Agregar Prestador" at bounding box center [297, 173] width 133 height 15
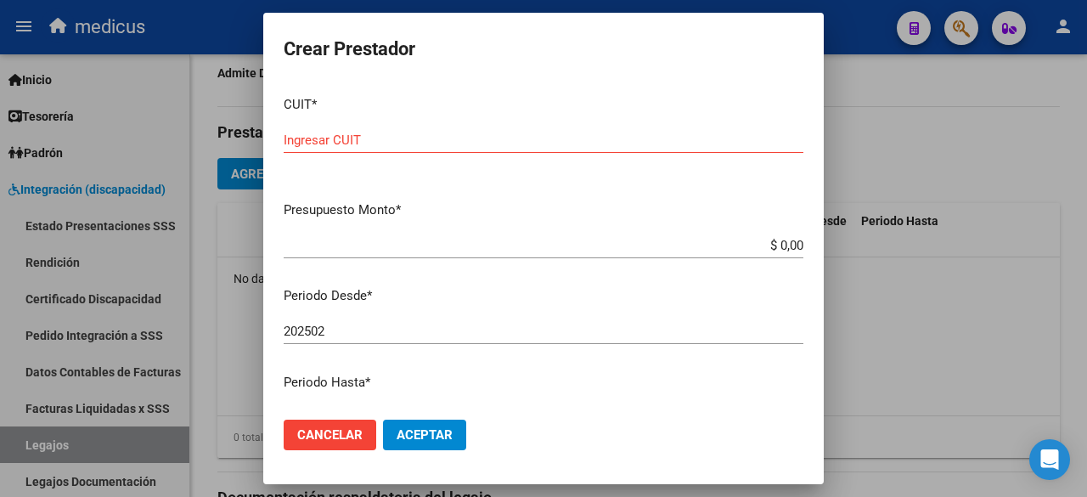
click at [364, 140] on input "Ingresar CUIT" at bounding box center [544, 140] width 520 height 15
drag, startPoint x: 397, startPoint y: 135, endPoint x: 217, endPoint y: 140, distance: 179.3
click at [208, 135] on div "Crear Prestador CUIT * 20-50842290-4 Ingresar CUIT ARCA Padrón Presupuesto Mont…" at bounding box center [543, 248] width 1087 height 497
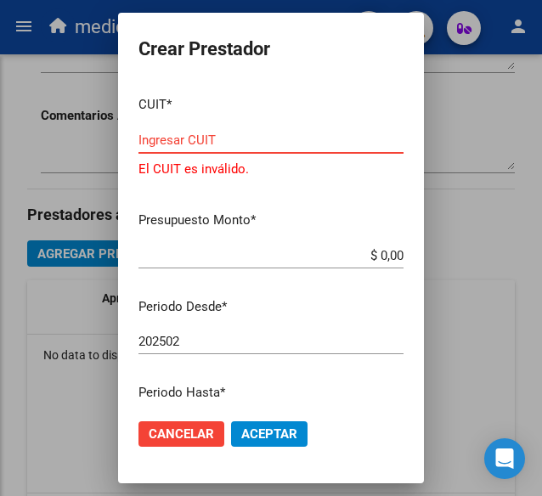
scroll to position [828, 0]
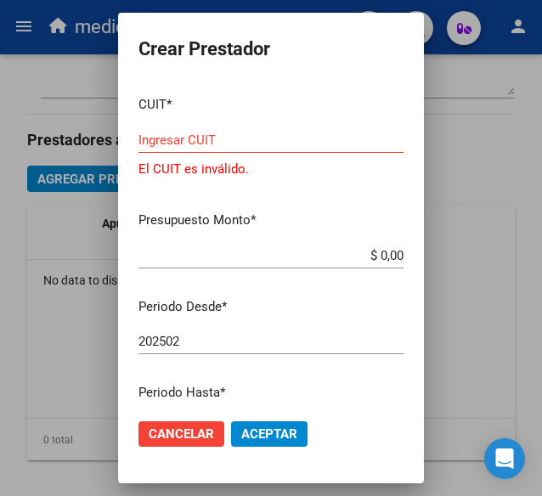
click at [260, 138] on input "Ingresar CUIT" at bounding box center [270, 140] width 265 height 15
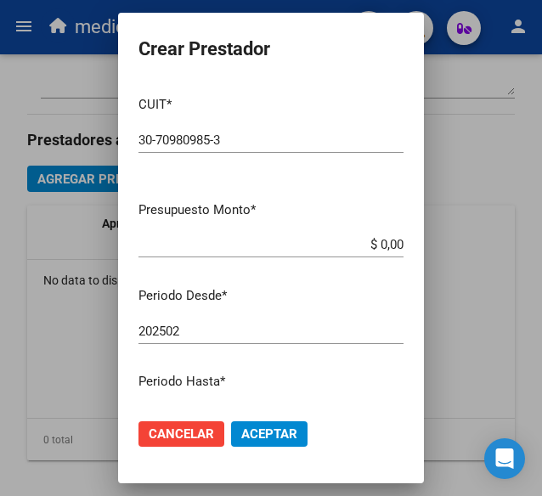
scroll to position [260, 0]
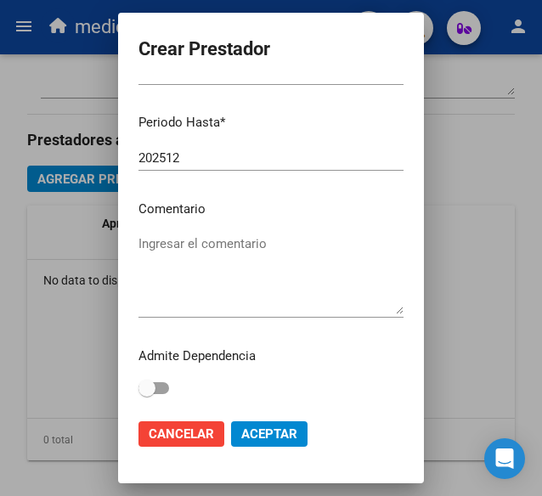
click at [243, 245] on textarea "Ingresar el comentario" at bounding box center [270, 274] width 265 height 80
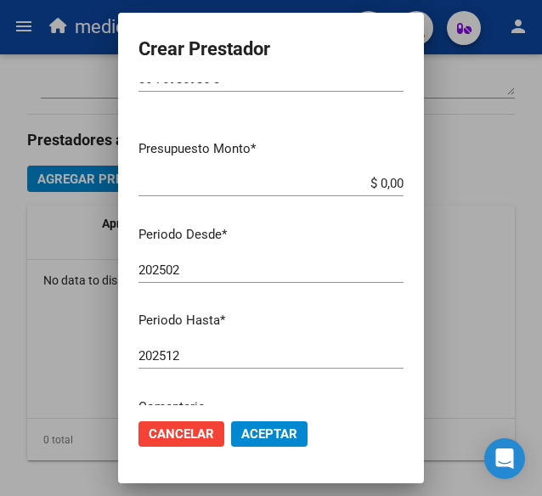
scroll to position [0, 0]
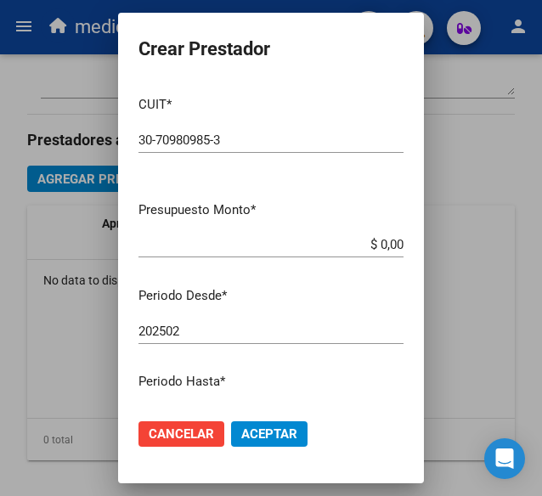
click at [394, 244] on app-form-text-field "Presupuesto Monto * $ 0,00 Ingresar el monto" at bounding box center [277, 226] width 279 height 53
drag, startPoint x: 390, startPoint y: 244, endPoint x: 320, endPoint y: 244, distance: 69.7
click at [320, 244] on input "$ 0,00" at bounding box center [270, 244] width 265 height 15
click at [278, 425] on button "Aceptar" at bounding box center [269, 433] width 76 height 25
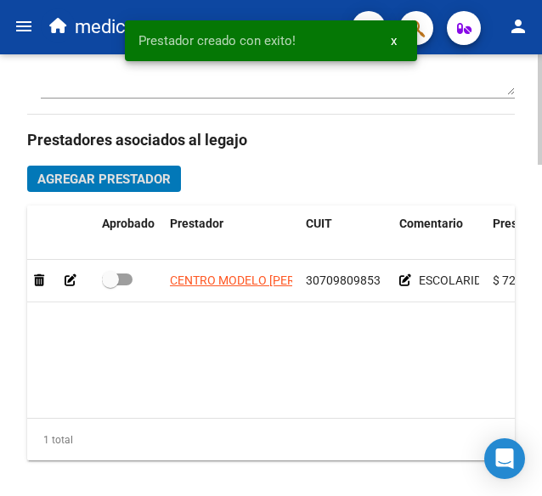
click at [99, 174] on span "Agregar Prestador" at bounding box center [103, 179] width 133 height 15
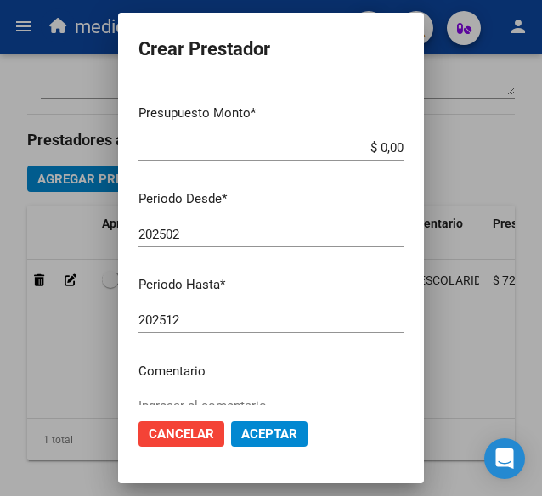
scroll to position [255, 0]
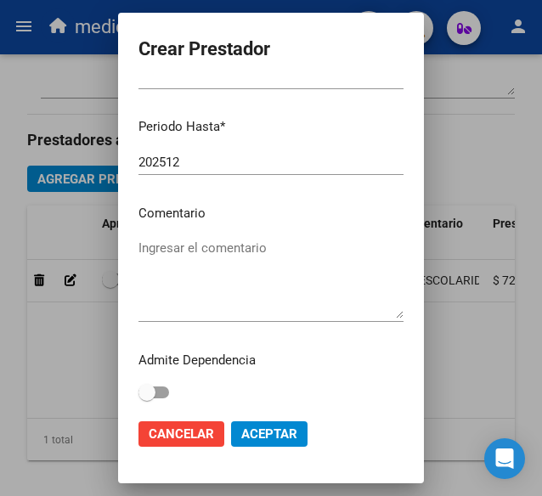
click at [258, 290] on textarea "Ingresar el comentario" at bounding box center [270, 279] width 265 height 80
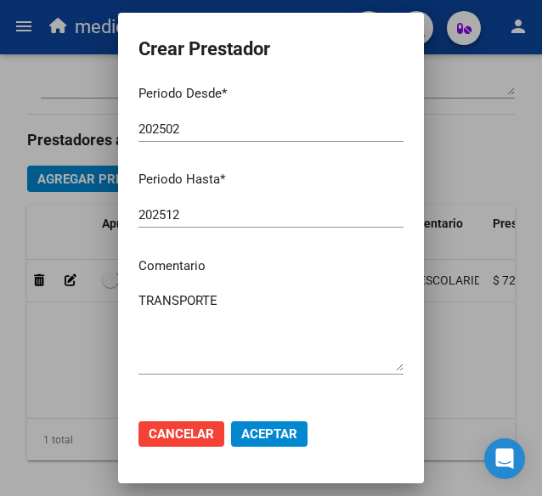
scroll to position [0, 0]
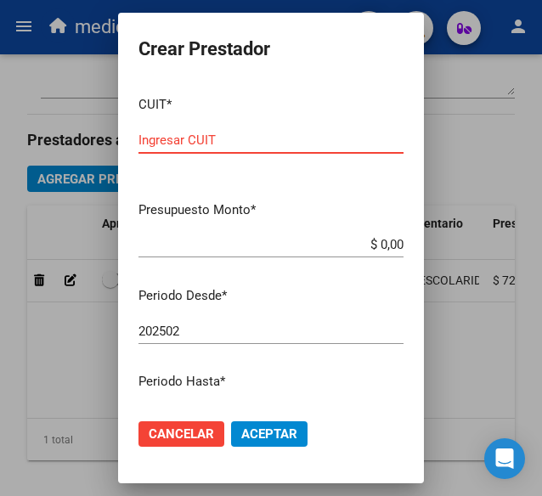
click at [327, 145] on input "Ingresar CUIT" at bounding box center [270, 140] width 265 height 15
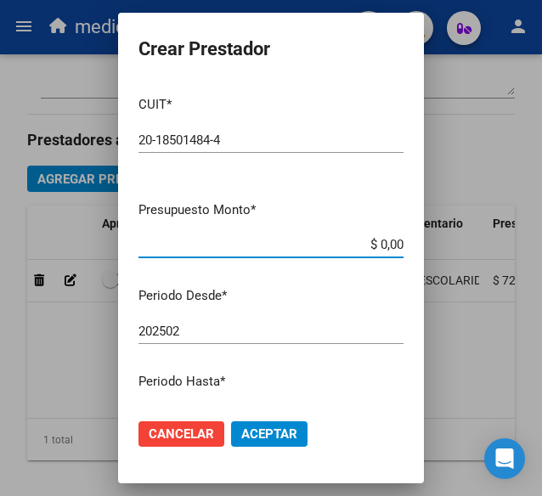
drag, startPoint x: 390, startPoint y: 243, endPoint x: 314, endPoint y: 244, distance: 75.6
click at [315, 243] on input "$ 0,00" at bounding box center [270, 244] width 265 height 15
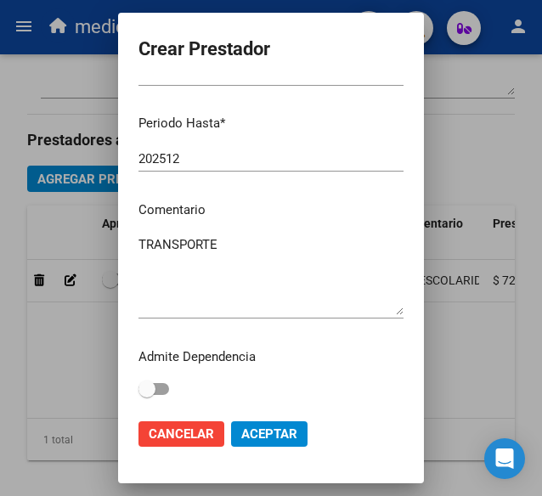
scroll to position [260, 0]
click at [283, 422] on button "Aceptar" at bounding box center [269, 433] width 76 height 25
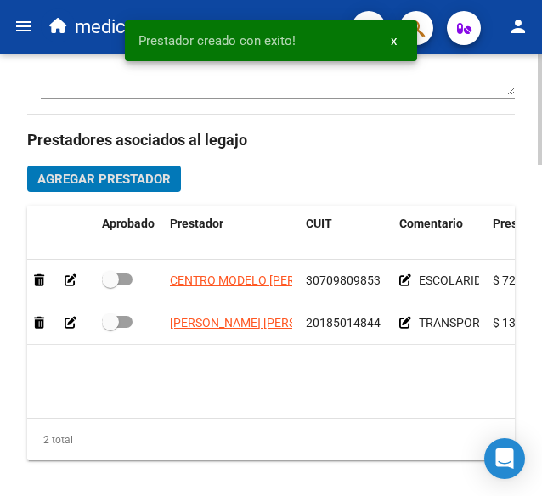
click at [92, 179] on span "Agregar Prestador" at bounding box center [103, 179] width 133 height 15
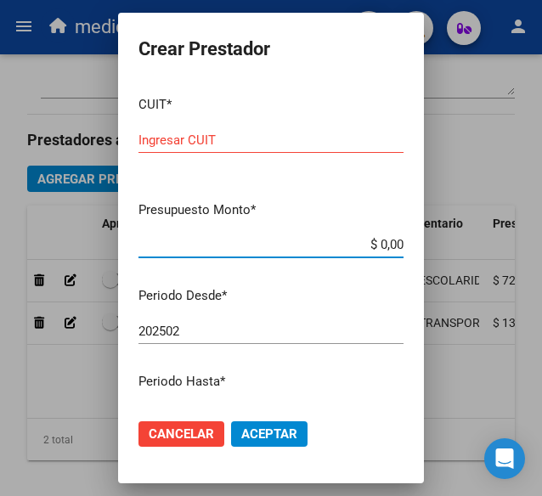
drag, startPoint x: 388, startPoint y: 244, endPoint x: 319, endPoint y: 247, distance: 69.7
click at [319, 245] on input "$ 0,00" at bounding box center [270, 244] width 265 height 15
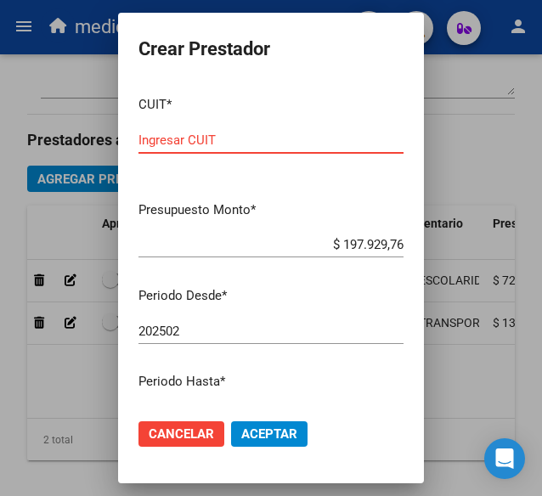
click at [326, 146] on input "Ingresar CUIT" at bounding box center [270, 140] width 265 height 15
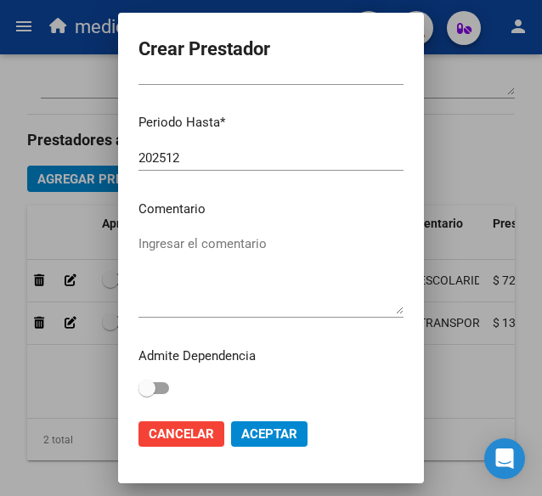
click at [265, 262] on textarea "Ingresar el comentario" at bounding box center [270, 274] width 265 height 80
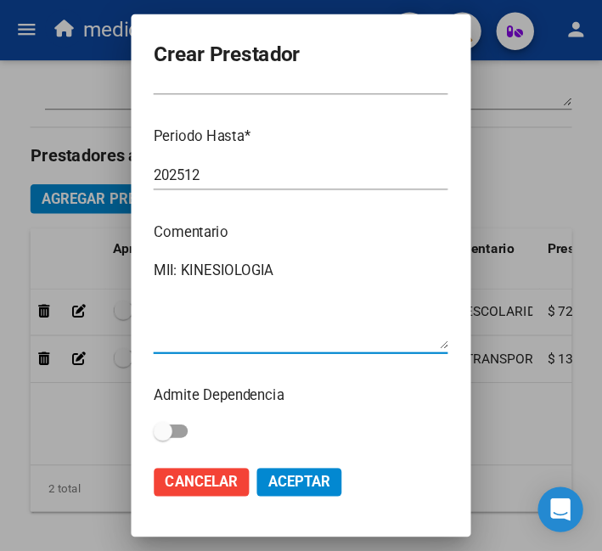
scroll to position [223, 0]
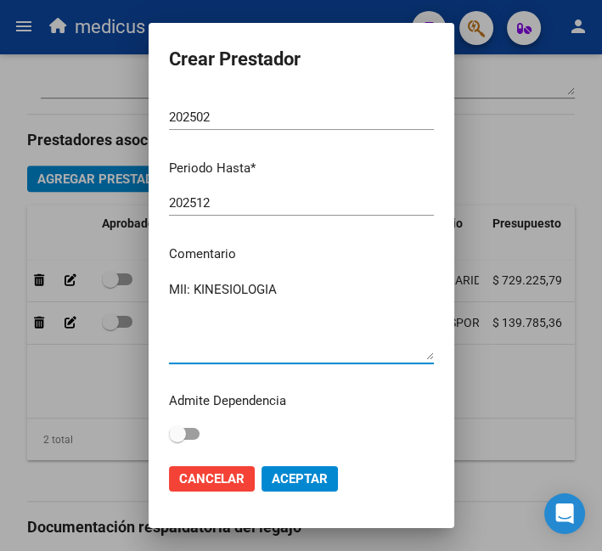
click at [301, 477] on span "Aceptar" at bounding box center [300, 478] width 56 height 15
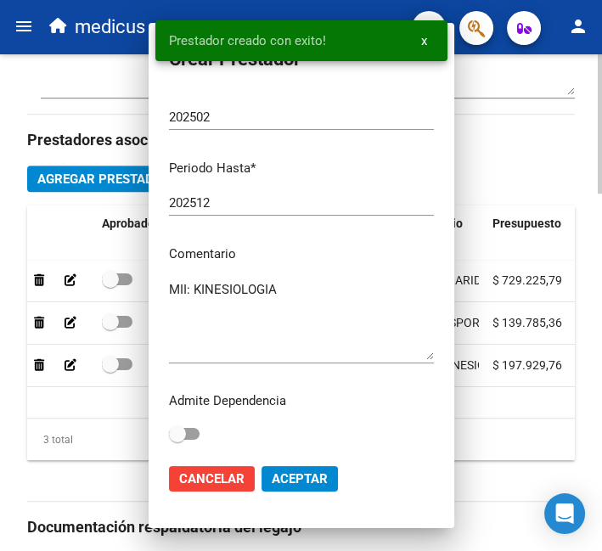
scroll to position [0, 0]
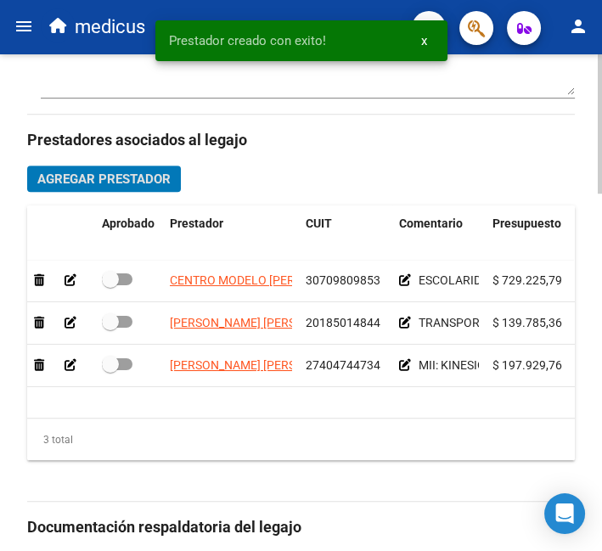
click at [123, 185] on span "Agregar Prestador" at bounding box center [103, 179] width 133 height 15
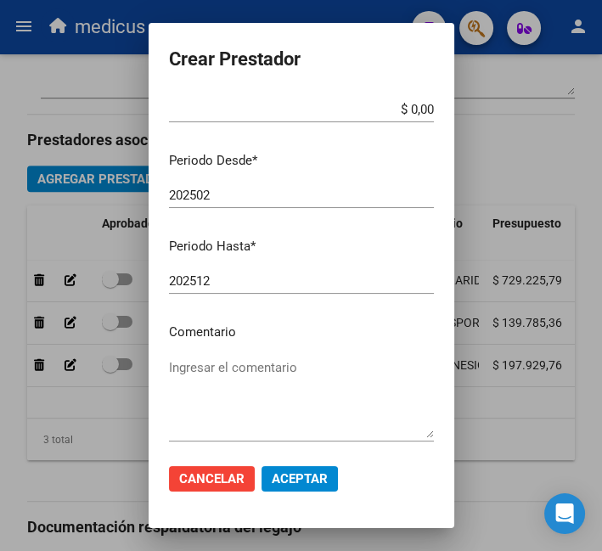
scroll to position [223, 0]
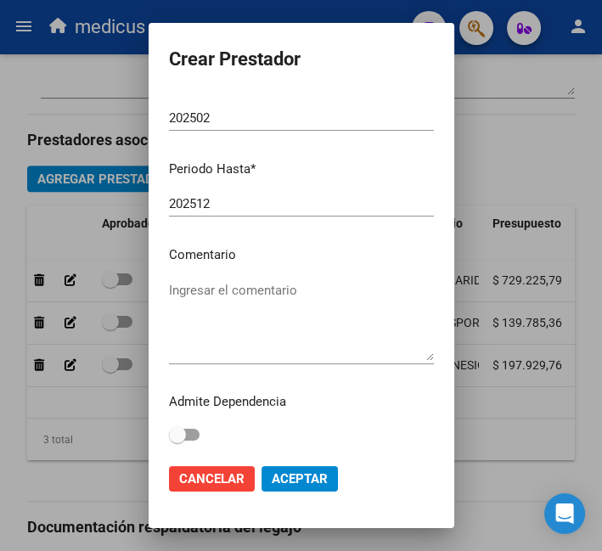
click at [278, 299] on textarea "Ingresar el comentario" at bounding box center [301, 321] width 265 height 80
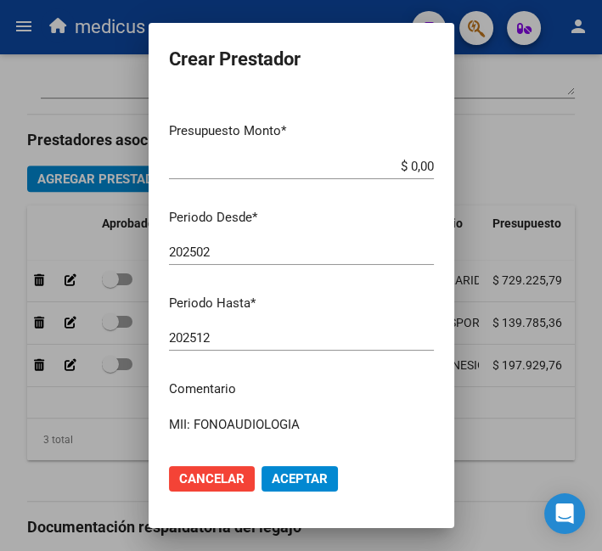
scroll to position [0, 0]
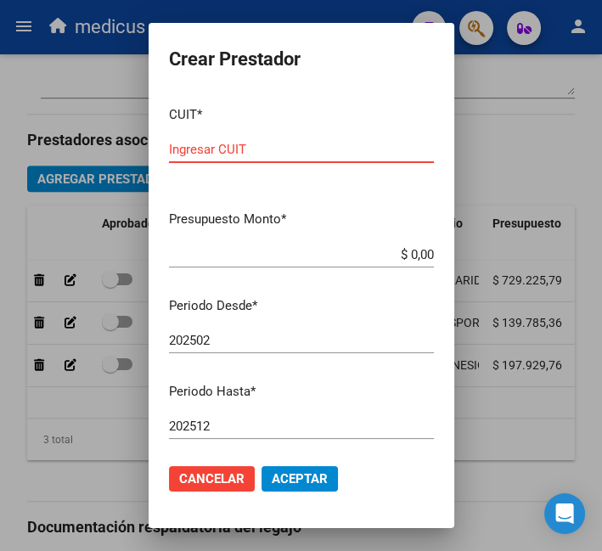
click at [288, 148] on input "Ingresar CUIT" at bounding box center [301, 149] width 265 height 15
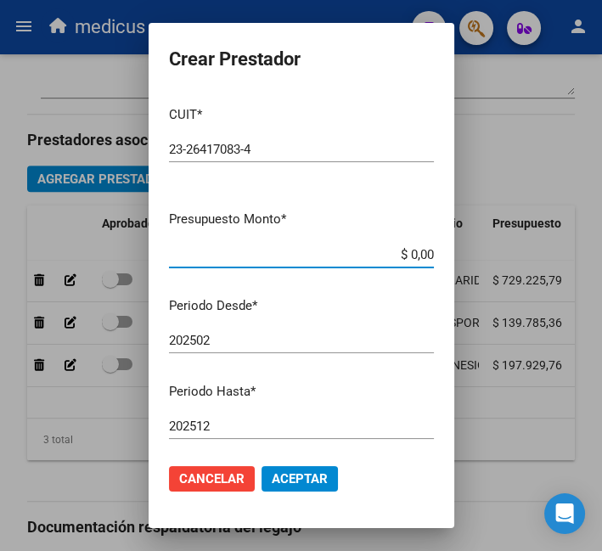
drag, startPoint x: 415, startPoint y: 252, endPoint x: 299, endPoint y: 241, distance: 116.9
click at [299, 242] on div "$ 0,00 Ingresar el monto" at bounding box center [301, 254] width 265 height 25
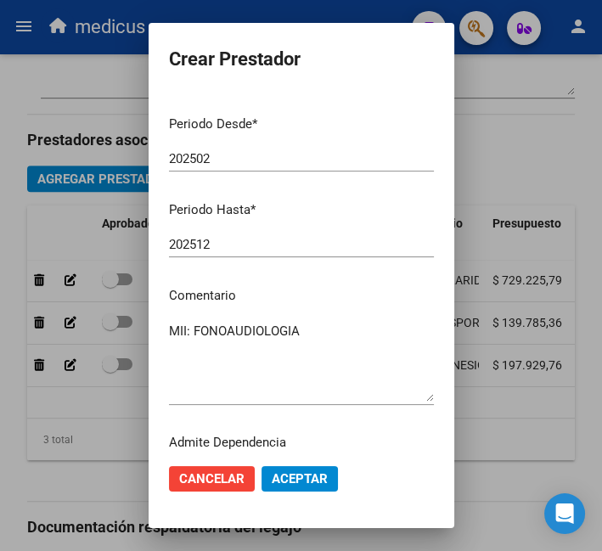
scroll to position [223, 0]
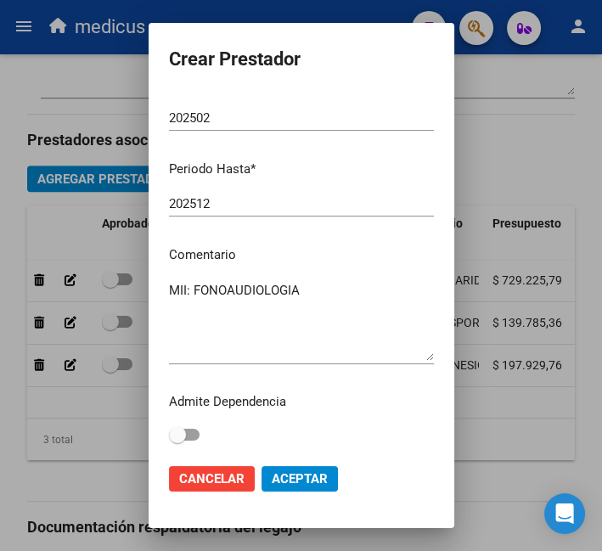
click at [302, 484] on span "Aceptar" at bounding box center [300, 478] width 56 height 15
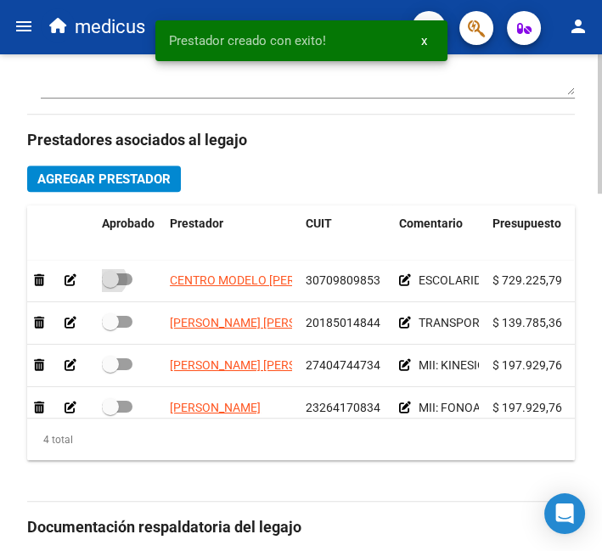
click at [124, 287] on label at bounding box center [117, 279] width 31 height 20
click at [110, 286] on input "checkbox" at bounding box center [110, 285] width 1 height 1
drag, startPoint x: 122, startPoint y: 313, endPoint x: 123, endPoint y: 343, distance: 30.6
click at [122, 313] on datatable-body-cell at bounding box center [129, 323] width 68 height 42
click at [126, 361] on span at bounding box center [117, 364] width 31 height 12
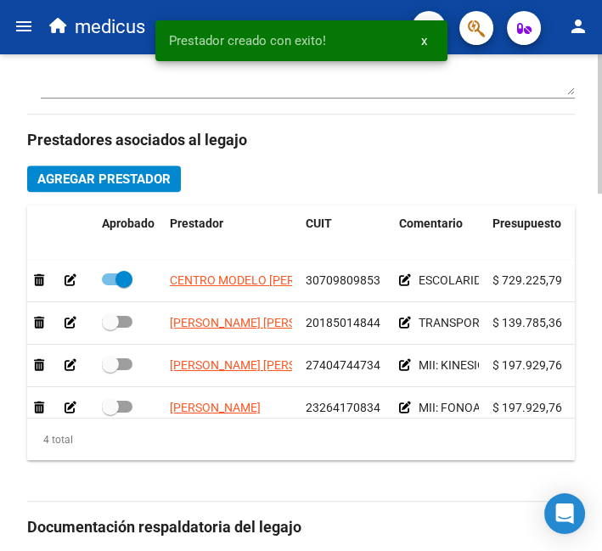
click at [110, 370] on input "checkbox" at bounding box center [110, 370] width 1 height 1
click at [126, 327] on span at bounding box center [117, 322] width 31 height 12
click at [110, 328] on input "checkbox" at bounding box center [110, 328] width 1 height 1
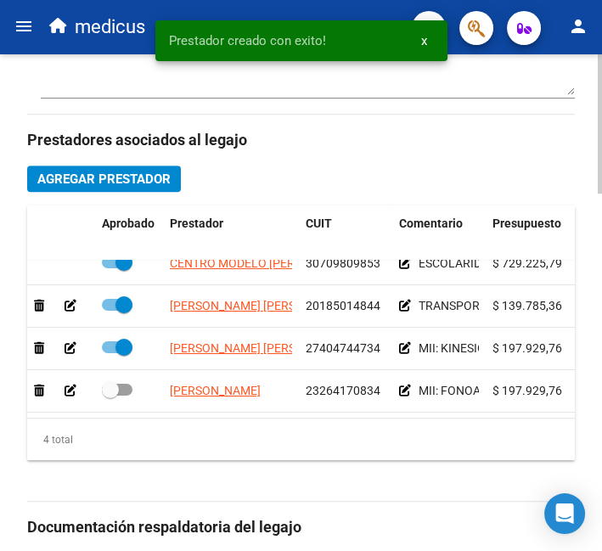
scroll to position [31, 0]
click at [120, 384] on span at bounding box center [117, 390] width 31 height 12
click at [110, 396] on input "checkbox" at bounding box center [110, 396] width 1 height 1
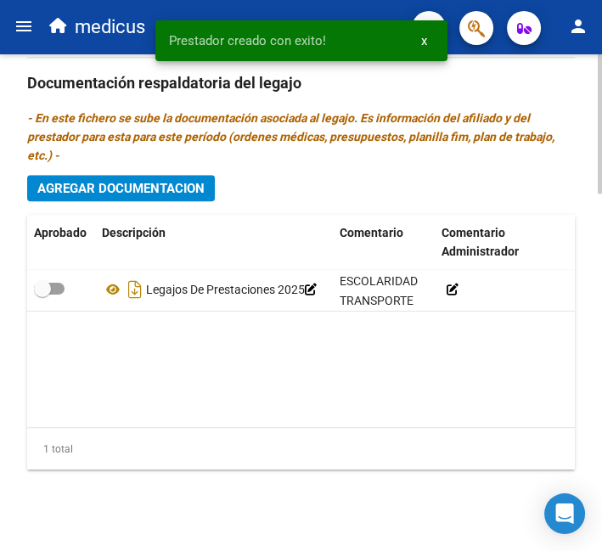
click at [55, 287] on span at bounding box center [49, 289] width 31 height 12
click at [42, 295] on input "checkbox" at bounding box center [42, 295] width 1 height 1
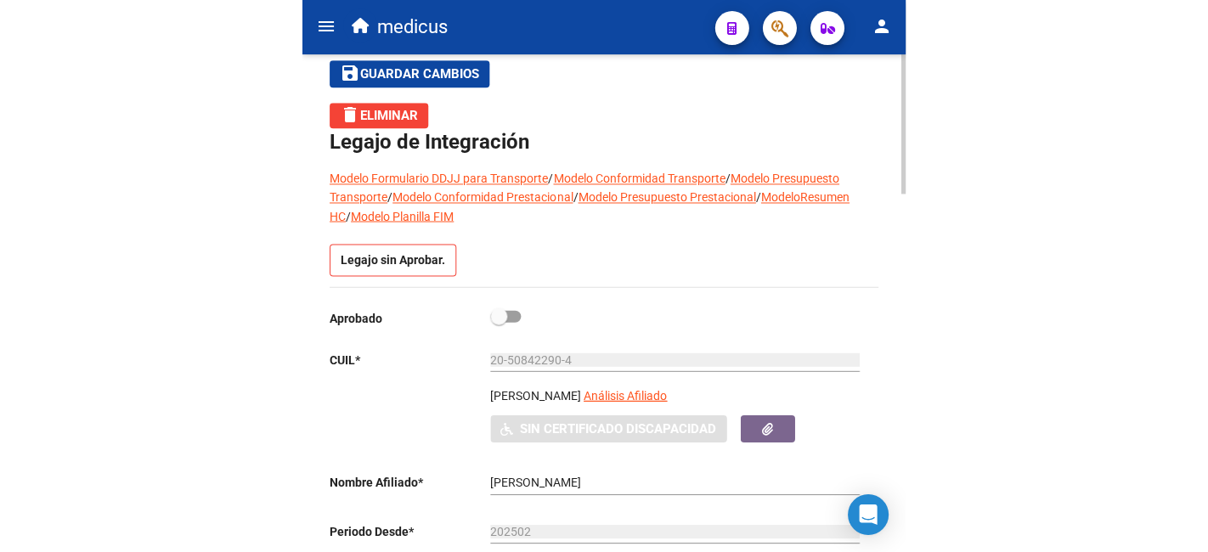
scroll to position [47, 0]
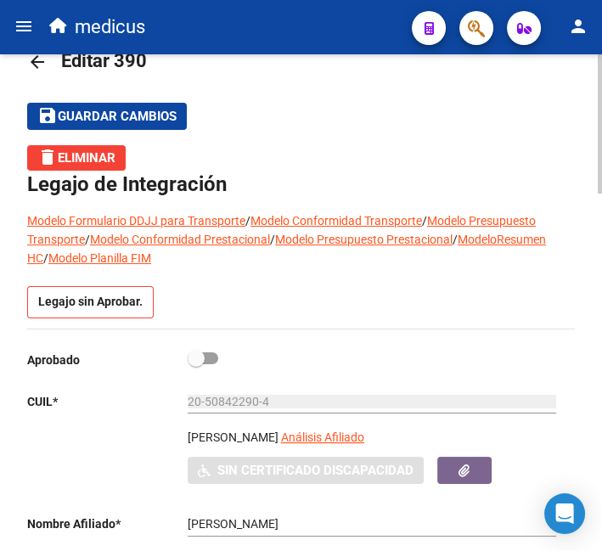
click at [116, 115] on span "Guardar cambios" at bounding box center [117, 117] width 119 height 15
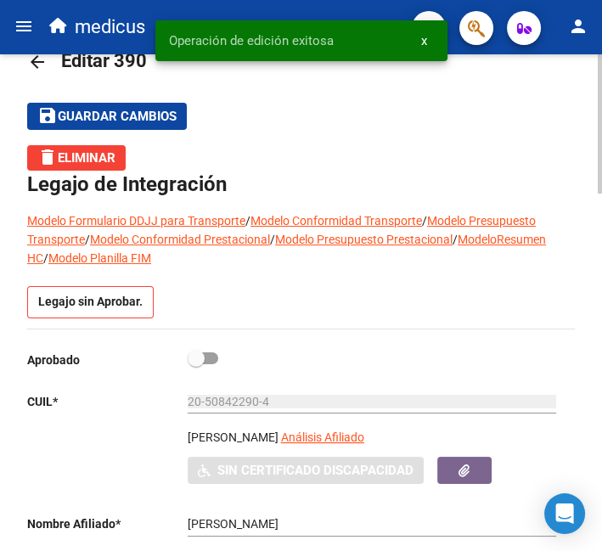
click at [201, 353] on span at bounding box center [196, 358] width 17 height 17
click at [196, 364] on input "checkbox" at bounding box center [195, 364] width 1 height 1
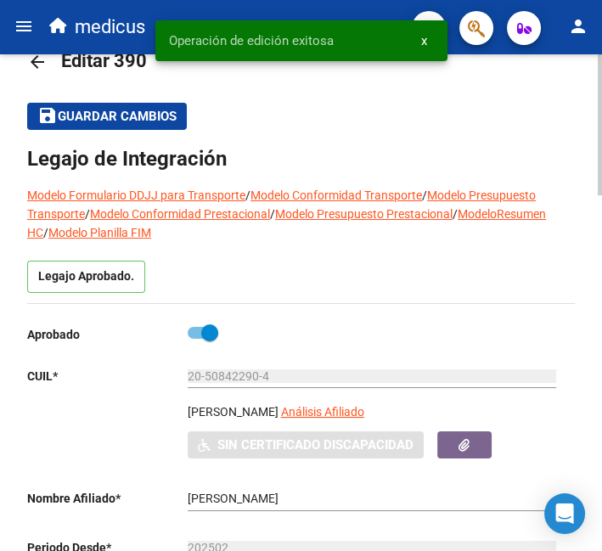
click at [127, 122] on span "Guardar cambios" at bounding box center [117, 117] width 119 height 15
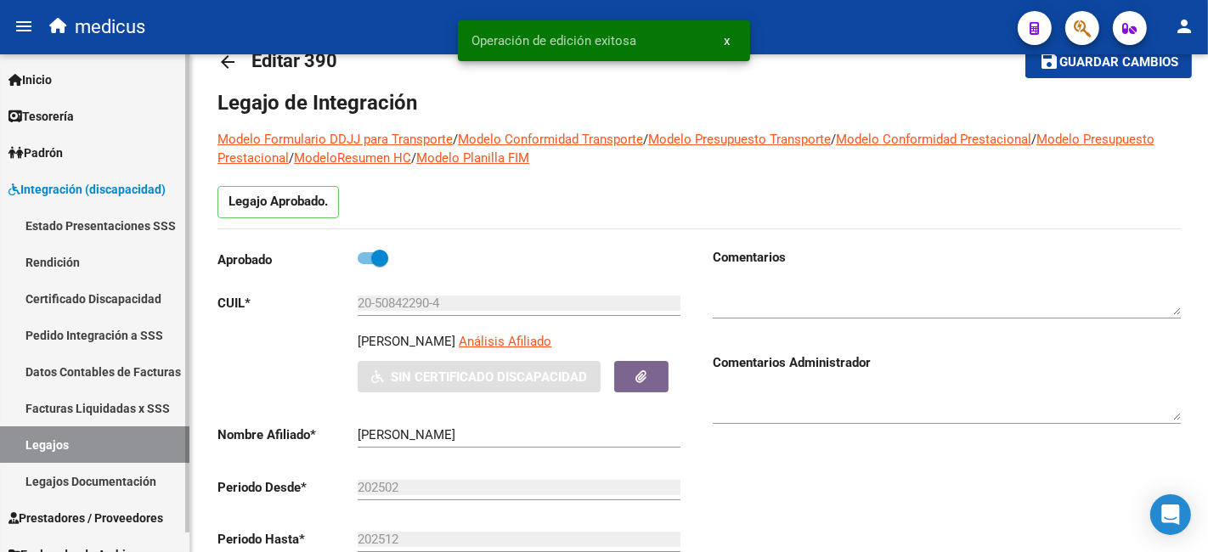
click at [102, 299] on link "Certificado Discapacidad" at bounding box center [94, 298] width 189 height 37
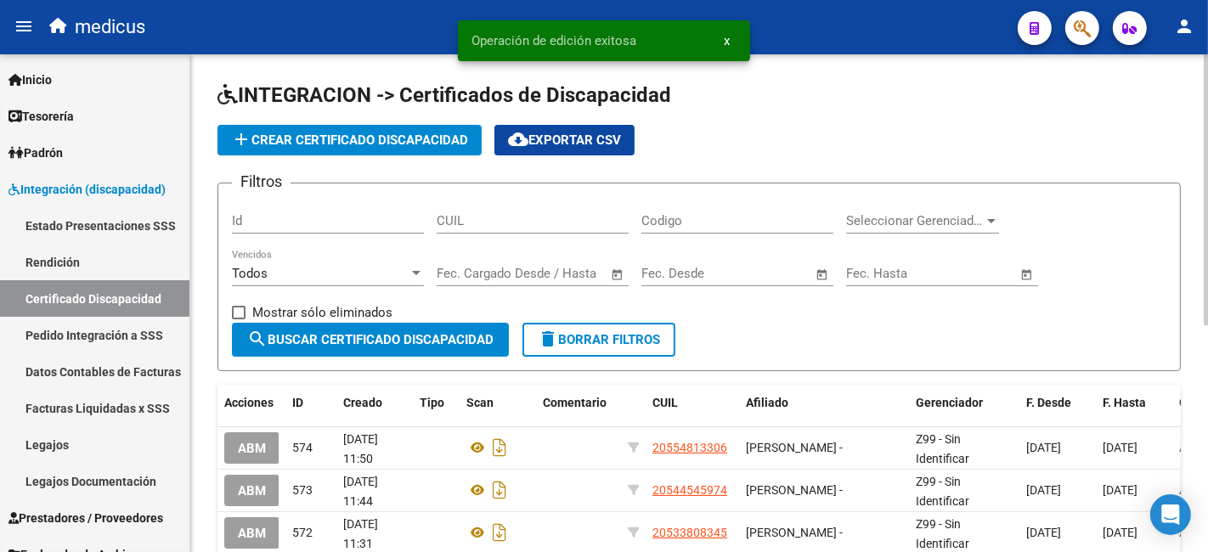
click at [357, 141] on span "add Crear Certificado Discapacidad" at bounding box center [349, 140] width 237 height 15
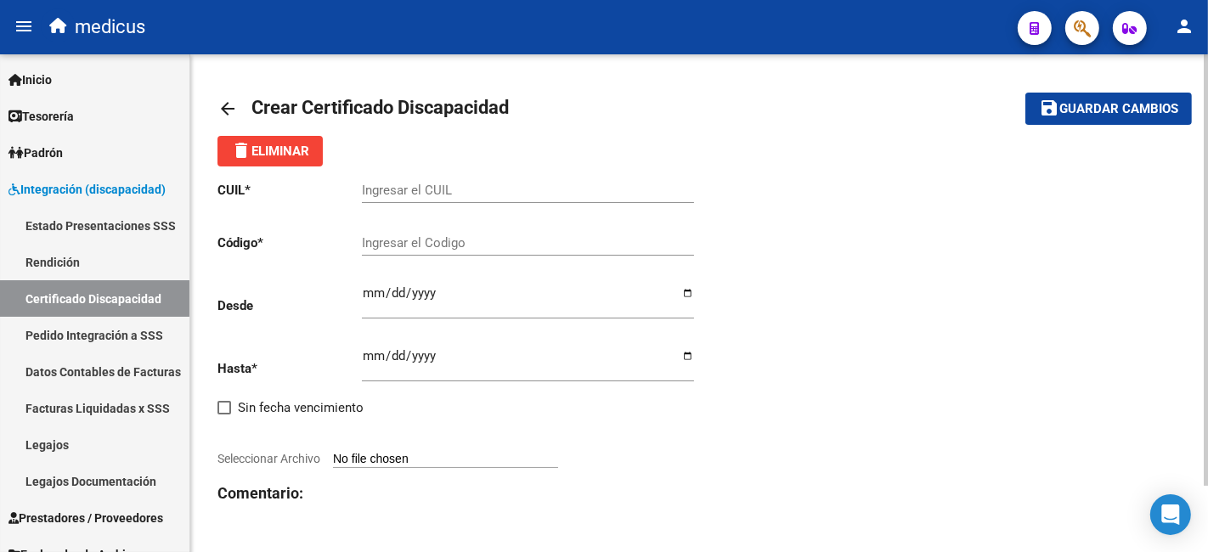
click at [485, 190] on input "Ingresar el CUIL" at bounding box center [528, 190] width 332 height 15
click at [451, 259] on div "Ingresar el Codigo" at bounding box center [528, 245] width 332 height 53
click at [449, 247] on input "Ingresar el Codigo" at bounding box center [528, 242] width 332 height 15
click at [370, 301] on input "Ingresar fec. Desde" at bounding box center [528, 299] width 332 height 27
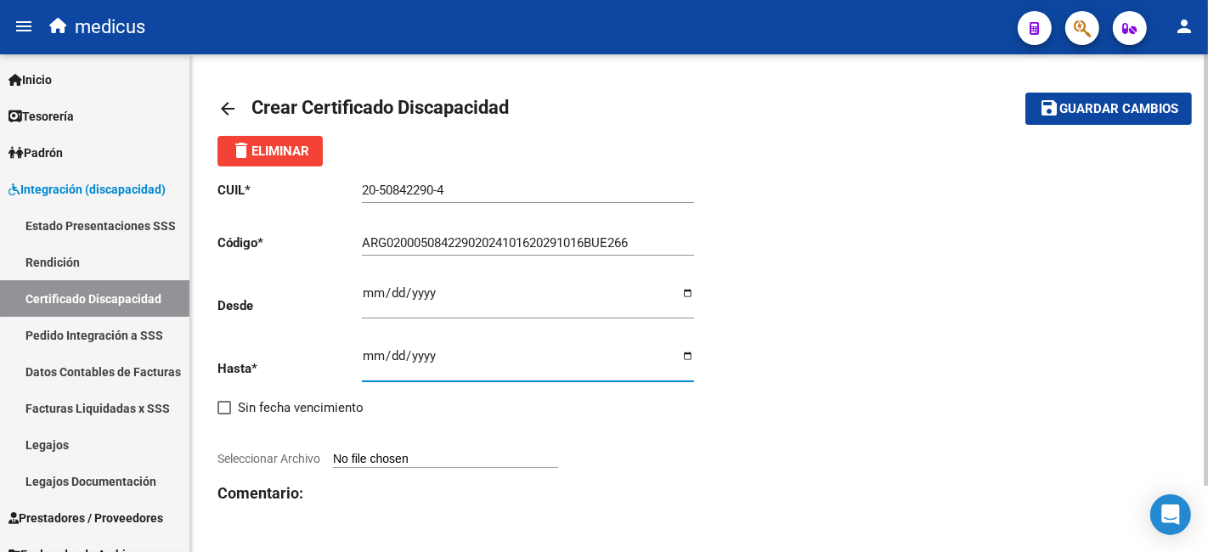
click at [369, 362] on input "Ingresar fec. Hasta" at bounding box center [528, 362] width 332 height 27
click at [415, 364] on input "[DATE]" at bounding box center [528, 362] width 332 height 27
click at [437, 460] on input "Seleccionar Archivo" at bounding box center [445, 460] width 225 height 16
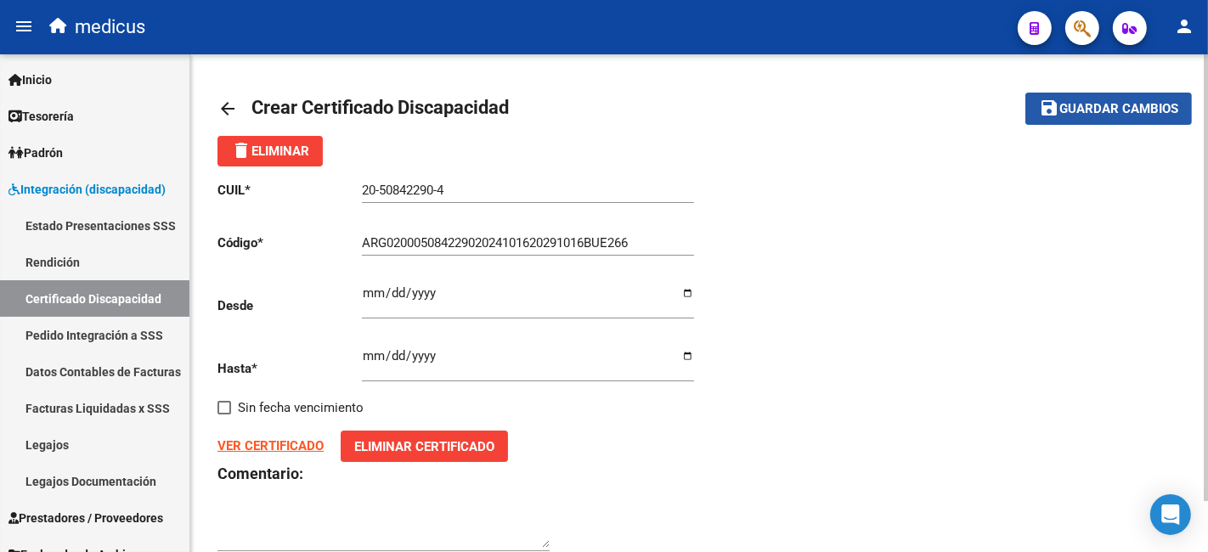
click at [1086, 108] on span "Guardar cambios" at bounding box center [1118, 109] width 119 height 15
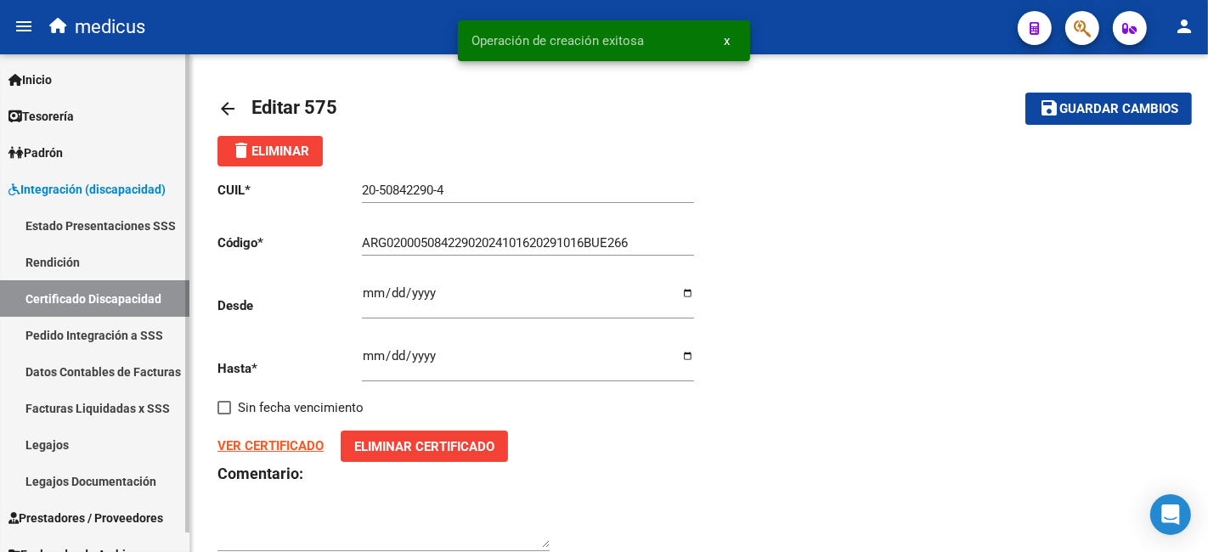
click at [91, 441] on link "Legajos" at bounding box center [94, 444] width 189 height 37
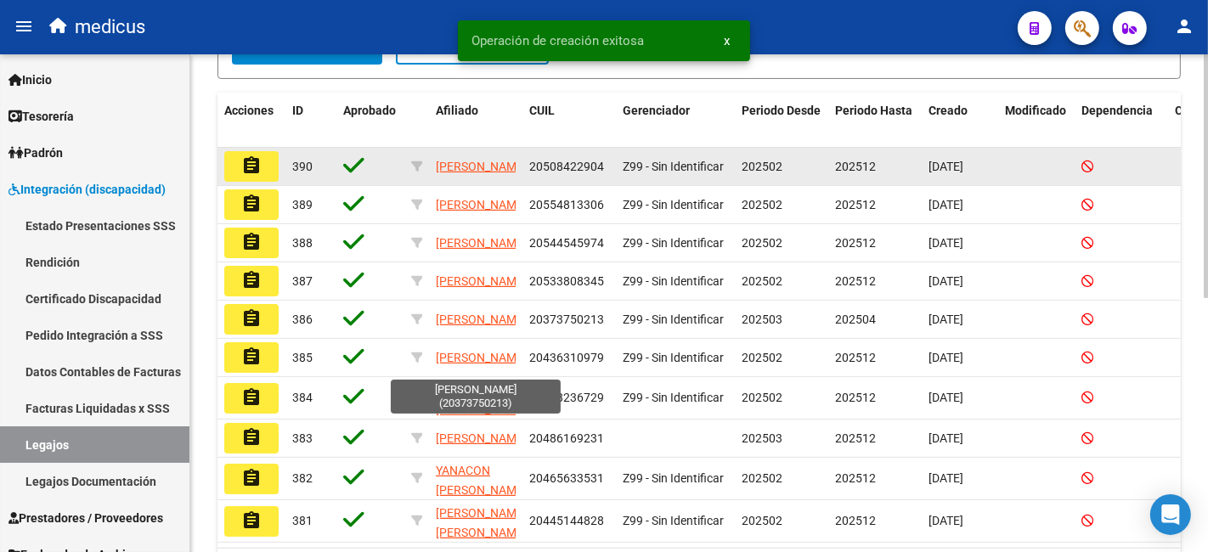
scroll to position [283, 0]
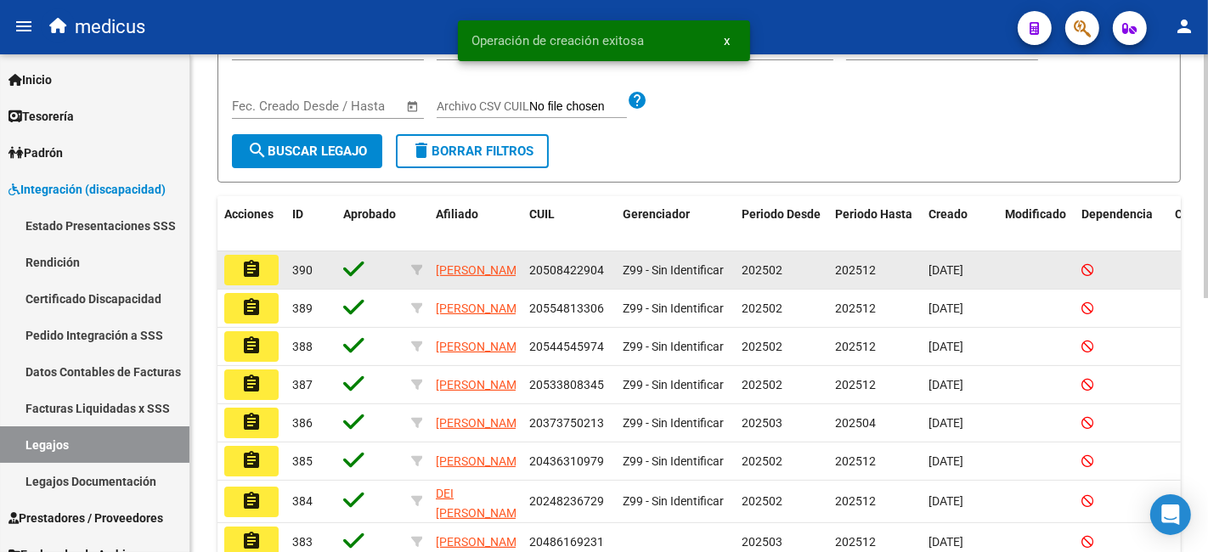
click at [244, 267] on mat-icon "assignment" at bounding box center [251, 269] width 20 height 20
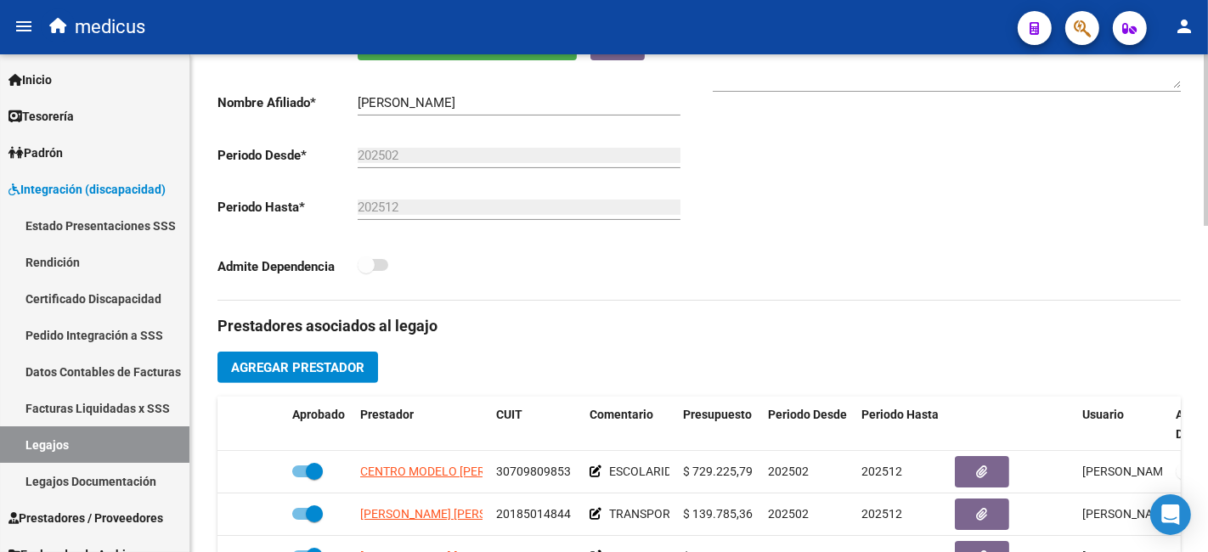
scroll to position [96, 0]
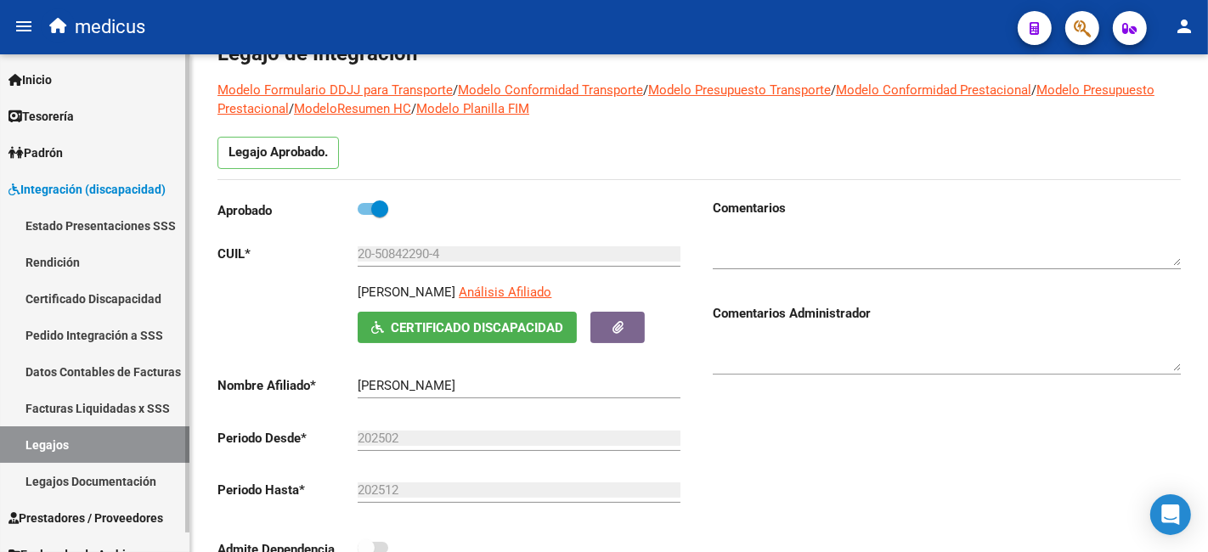
click at [81, 259] on link "Rendición" at bounding box center [94, 262] width 189 height 37
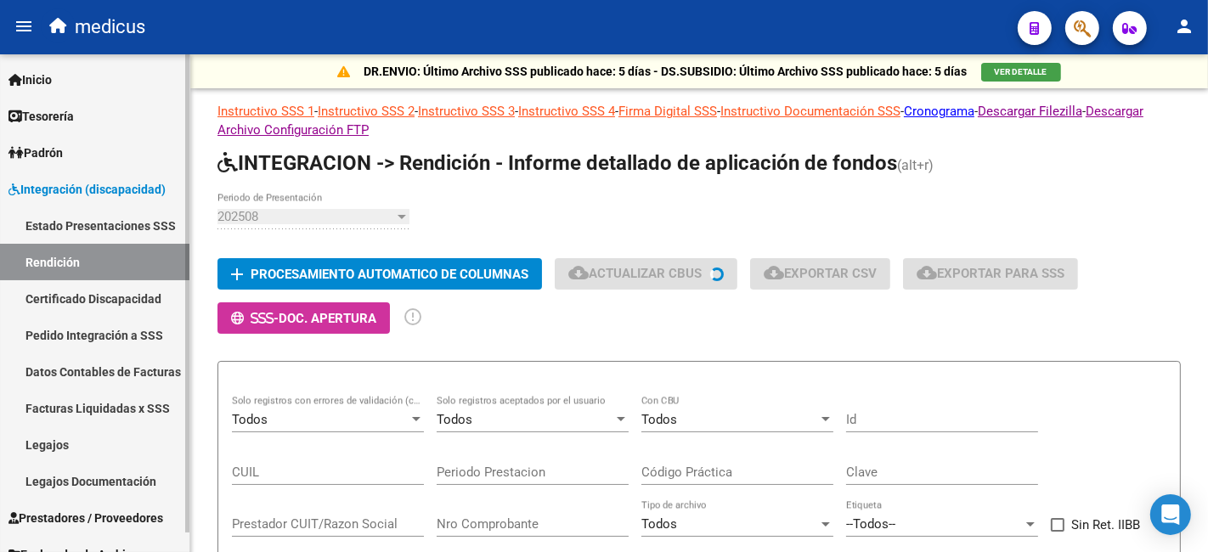
click at [116, 302] on link "Certificado Discapacidad" at bounding box center [94, 298] width 189 height 37
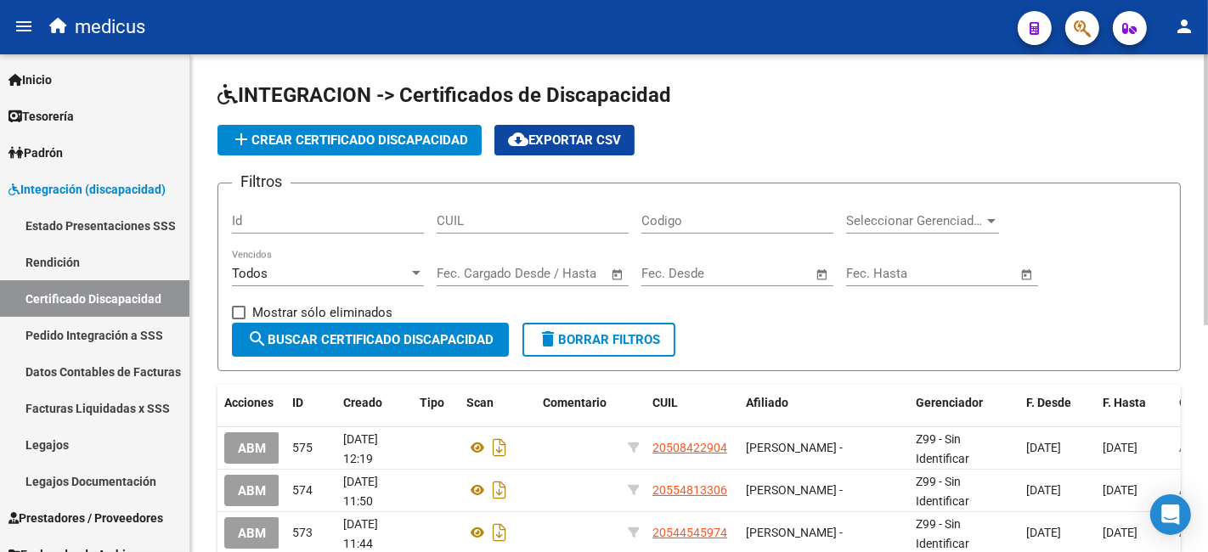
click at [430, 135] on span "add Crear Certificado Discapacidad" at bounding box center [349, 140] width 237 height 15
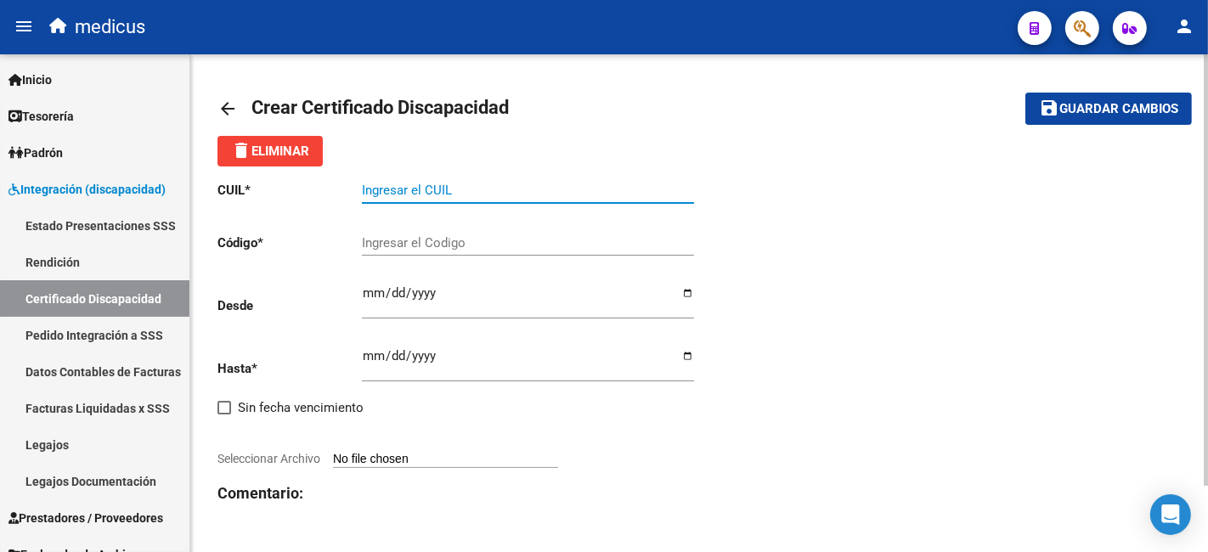
click at [408, 193] on input "Ingresar el CUIL" at bounding box center [528, 190] width 332 height 15
click at [542, 190] on input "Ingresar el CUIL" at bounding box center [528, 190] width 332 height 15
click at [465, 234] on div "Ingresar el Codigo" at bounding box center [528, 237] width 332 height 37
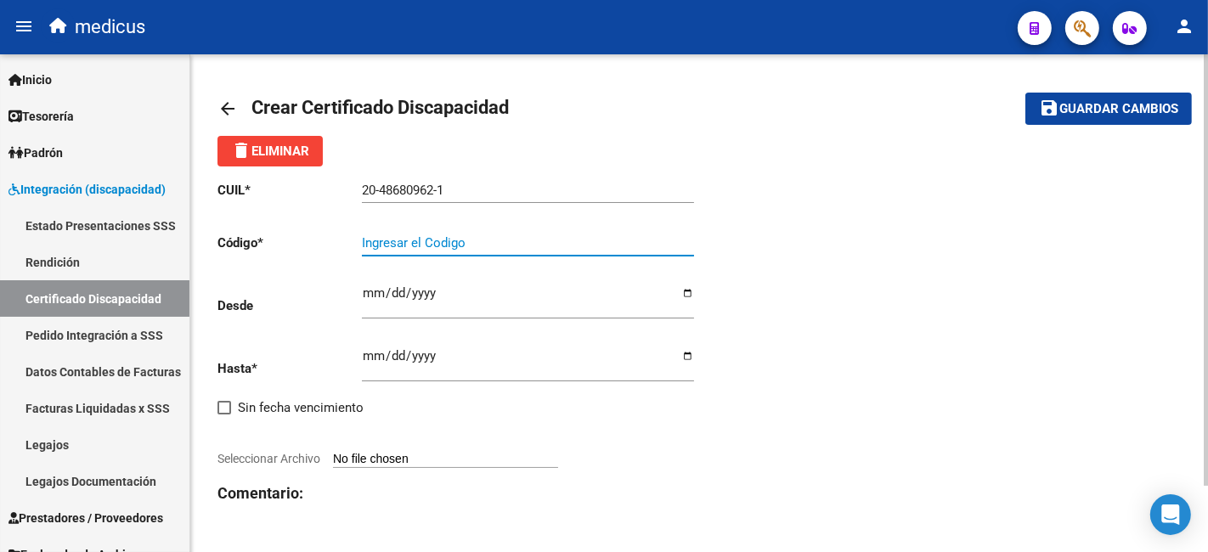
click at [462, 242] on input "Ingresar el Codigo" at bounding box center [528, 242] width 332 height 15
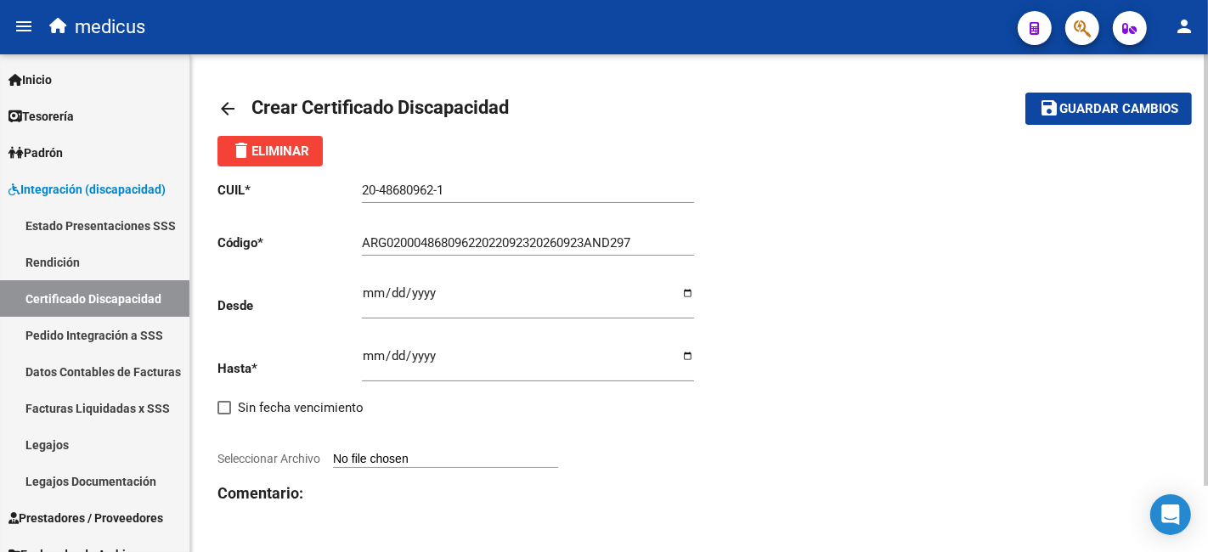
drag, startPoint x: 475, startPoint y: 309, endPoint x: 422, endPoint y: 304, distance: 52.9
click at [475, 308] on input "Ingresar fec. Desde" at bounding box center [528, 299] width 332 height 27
click at [575, 474] on div "CUIL * 20-48680962-1 Ingresar el CUIL Código * ARG02000486809622022092320260923…" at bounding box center [458, 376] width 482 height 420
click at [414, 302] on input "[DATE]" at bounding box center [528, 299] width 332 height 27
click at [607, 484] on h3 "Comentario:" at bounding box center [458, 494] width 482 height 24
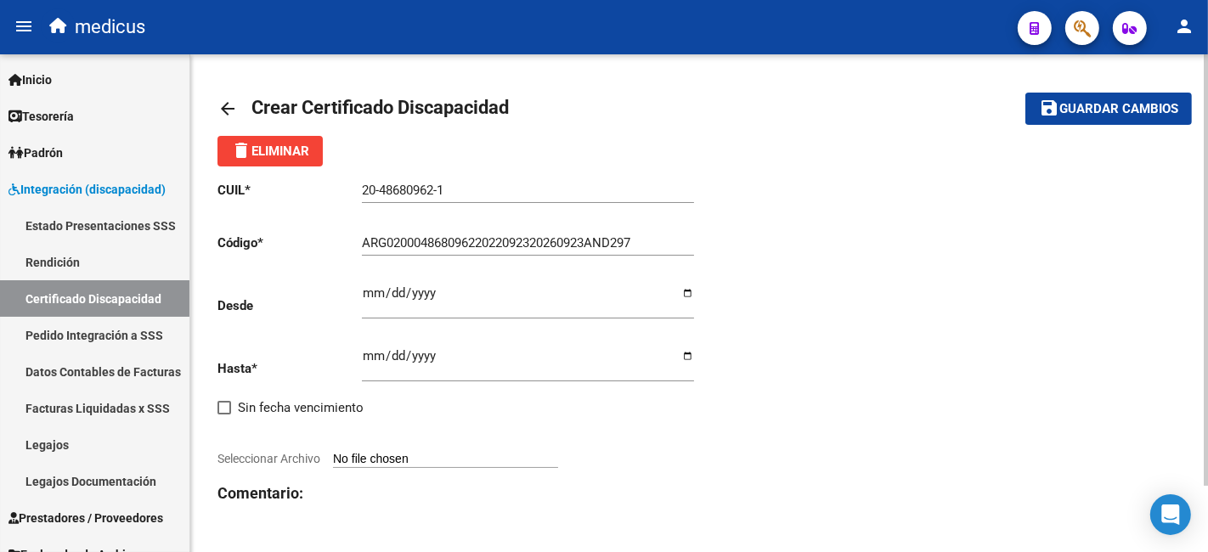
click at [422, 299] on input "[DATE]" at bounding box center [528, 299] width 332 height 27
click at [367, 349] on input "Ingresar fec. Hasta" at bounding box center [528, 362] width 332 height 27
click at [584, 486] on h3 "Comentario:" at bounding box center [458, 494] width 482 height 24
click at [362, 358] on input "Ingresar fec. Hasta" at bounding box center [528, 362] width 332 height 27
click at [460, 453] on input "Seleccionar Archivo" at bounding box center [445, 460] width 225 height 16
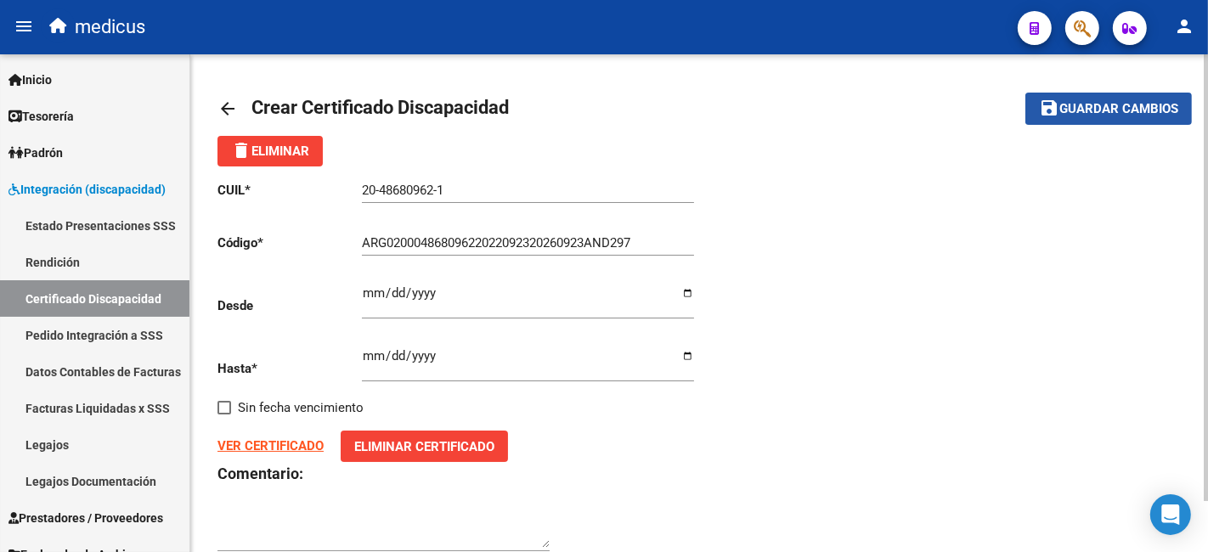
click at [1071, 116] on span "Guardar cambios" at bounding box center [1118, 109] width 119 height 15
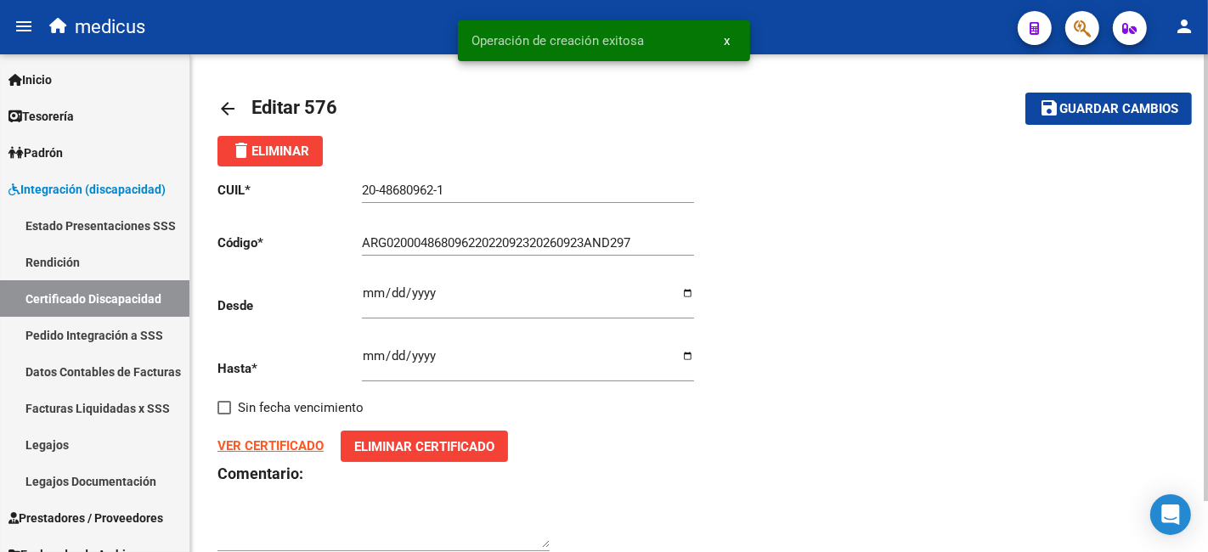
drag, startPoint x: 278, startPoint y: 103, endPoint x: 616, endPoint y: 432, distance: 471.6
click at [616, 432] on div "arrow_back Editar 576 save Guardar cambios delete Eliminar CUIL * 20-48680962-1…" at bounding box center [698, 325] width 963 height 486
click at [712, 447] on div "CUIL * 20-48680962-1 Ingresar el CUIL Código * ARG02000486809622022092320260923…" at bounding box center [698, 366] width 963 height 401
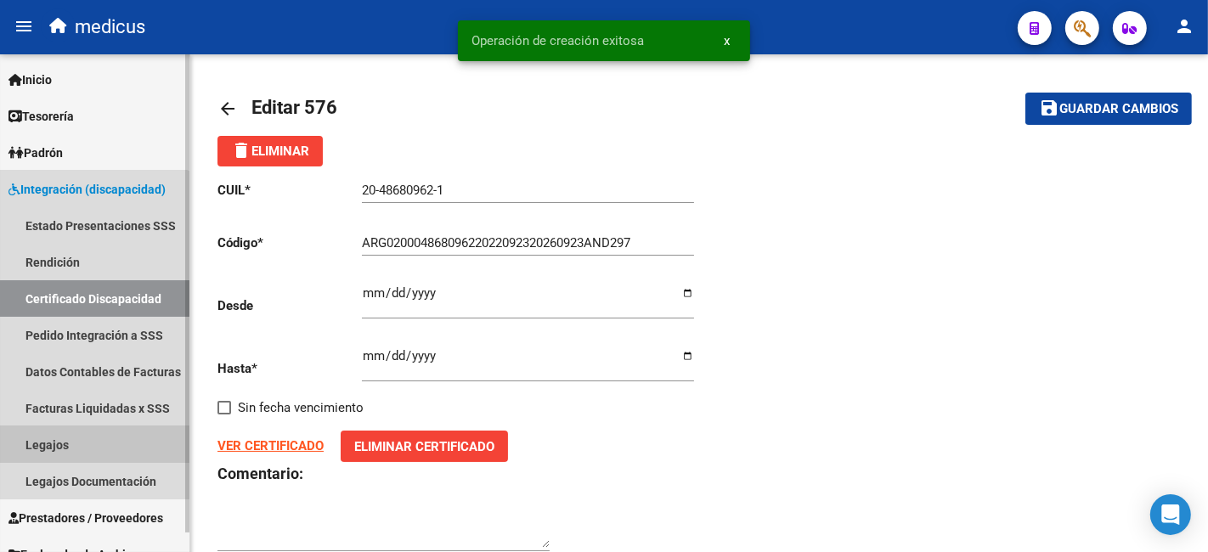
click at [75, 445] on link "Legajos" at bounding box center [94, 444] width 189 height 37
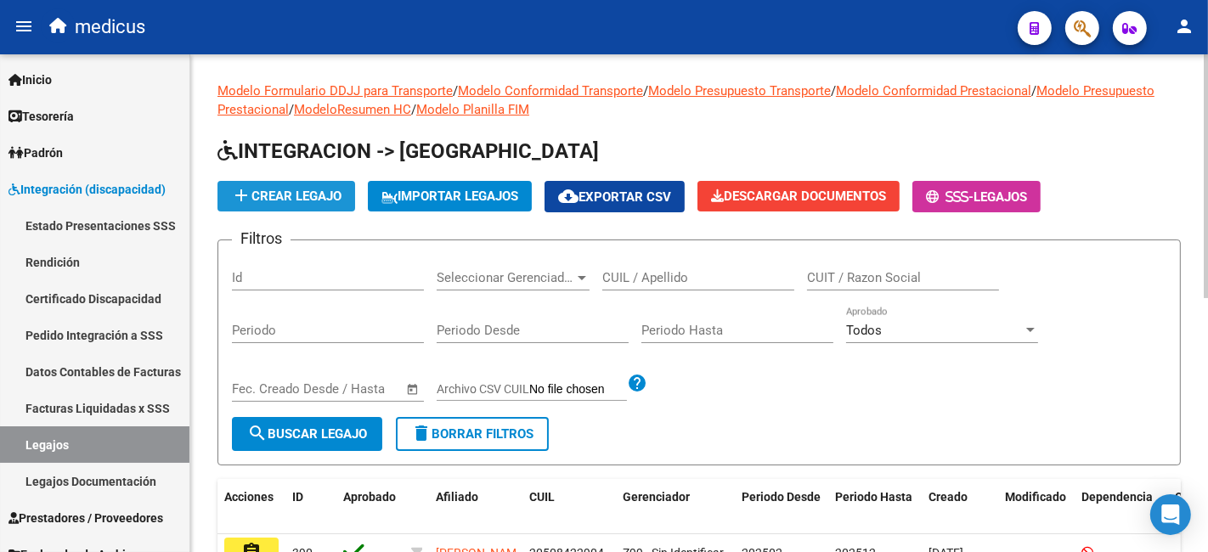
click at [333, 195] on span "add Crear Legajo" at bounding box center [286, 196] width 110 height 15
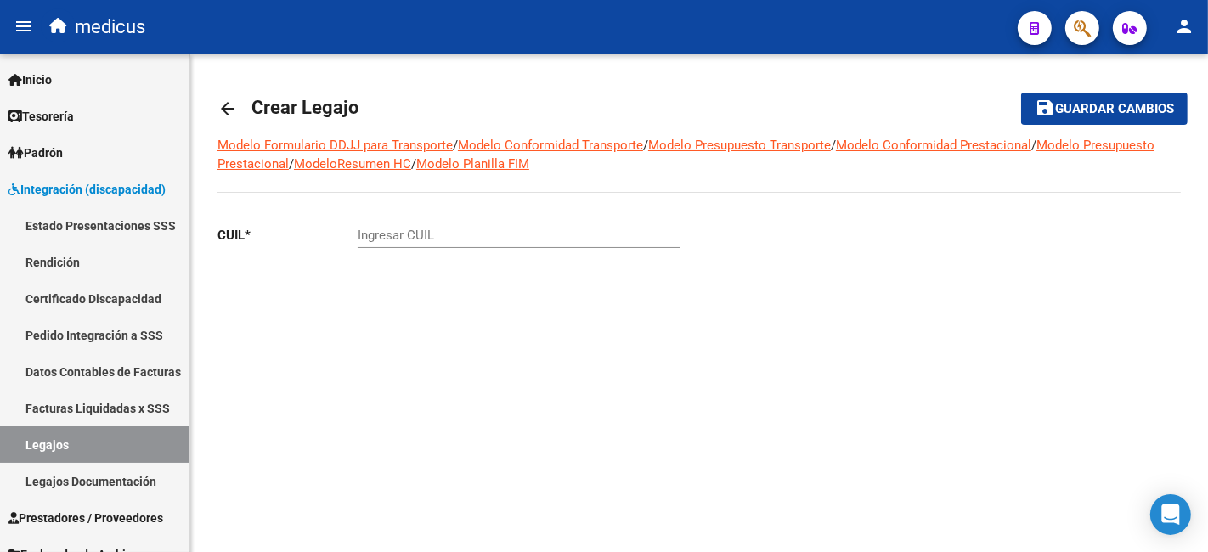
click at [473, 231] on input "Ingresar CUIL" at bounding box center [519, 235] width 323 height 15
click at [442, 229] on input "Ingresar CUIL" at bounding box center [519, 235] width 323 height 15
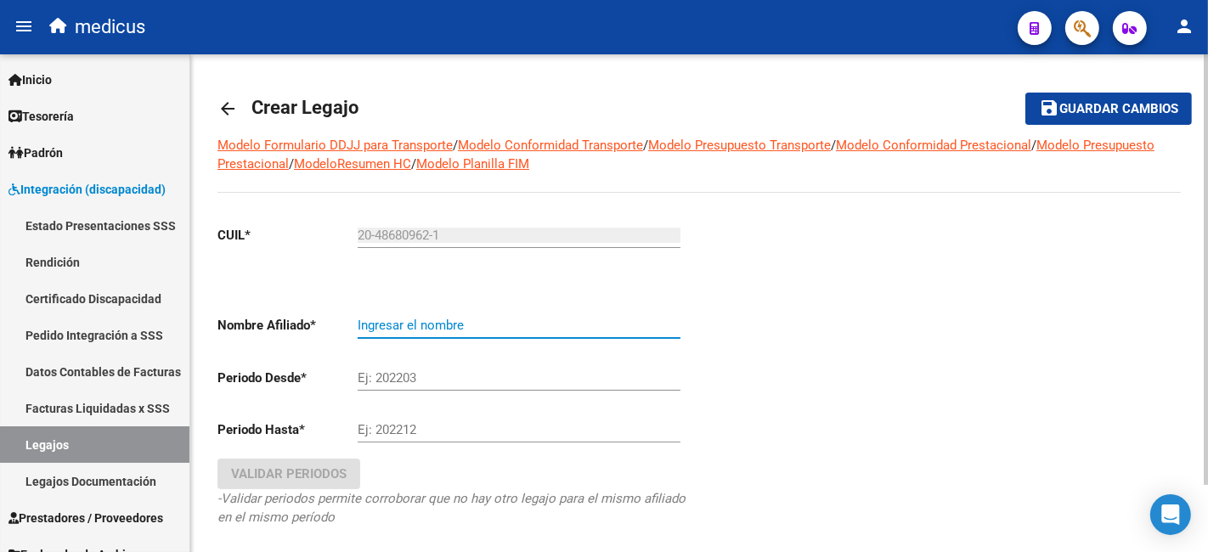
click at [432, 326] on input "Ingresar el nombre" at bounding box center [519, 325] width 323 height 15
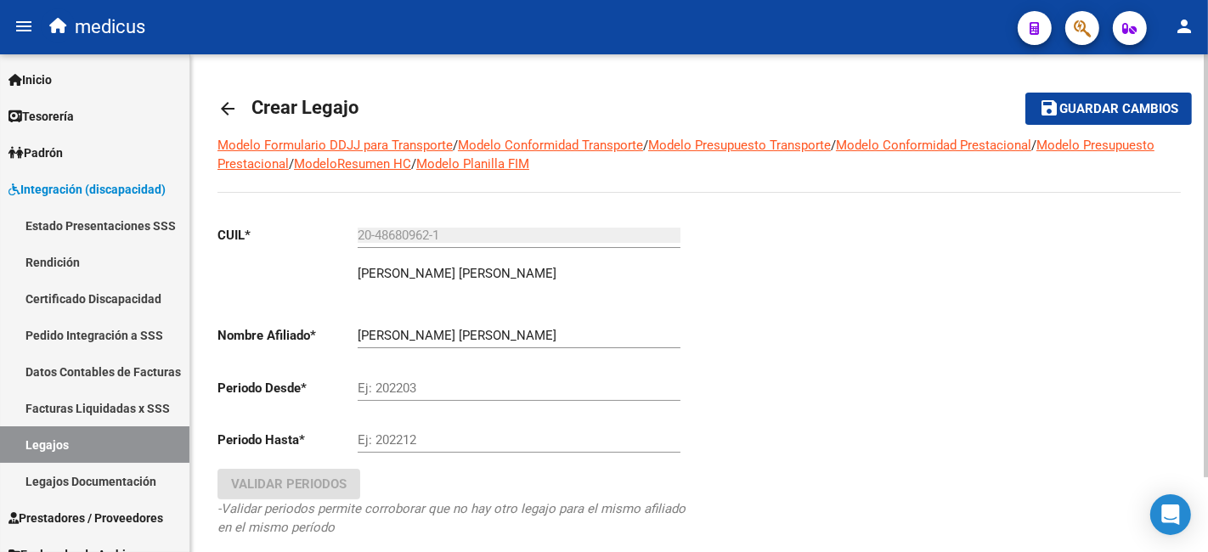
click at [499, 376] on div "Ej: 202203" at bounding box center [519, 382] width 323 height 37
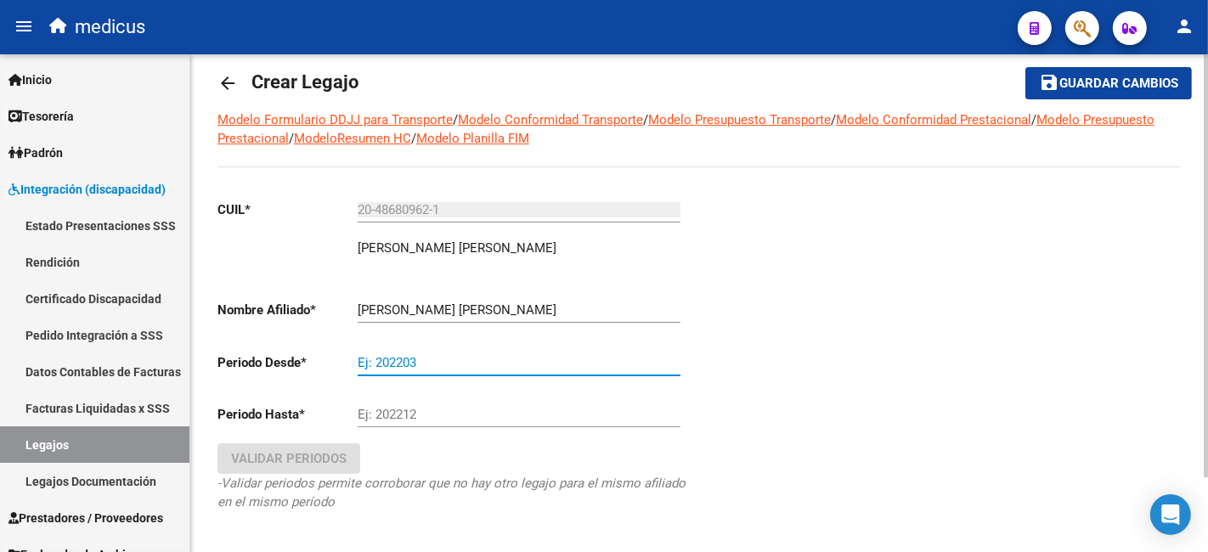
scroll to position [87, 0]
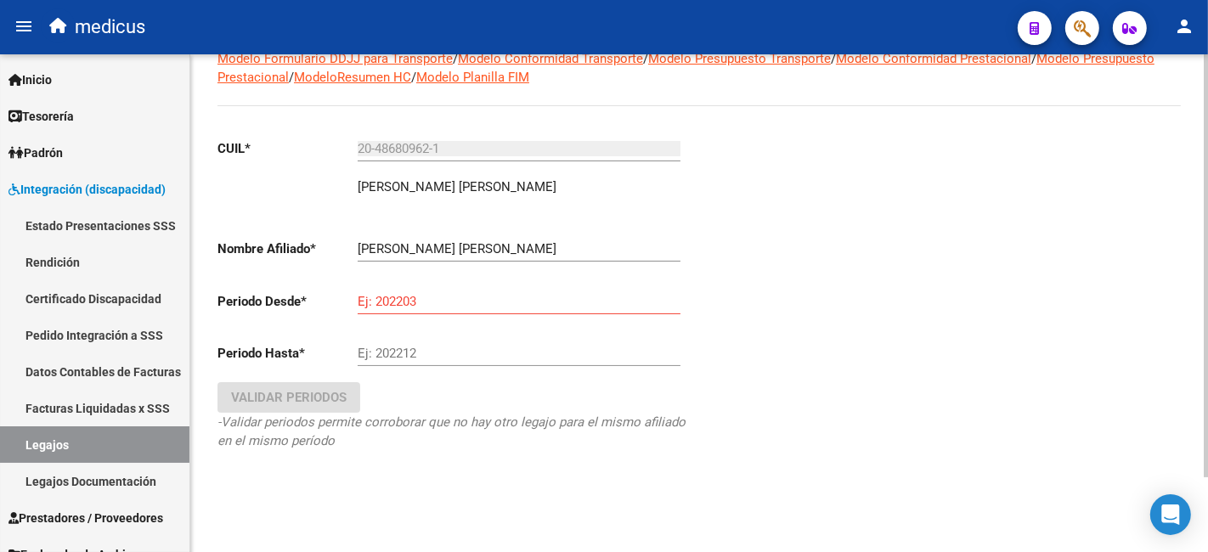
click at [468, 312] on div "Ej: 202203" at bounding box center [519, 296] width 323 height 37
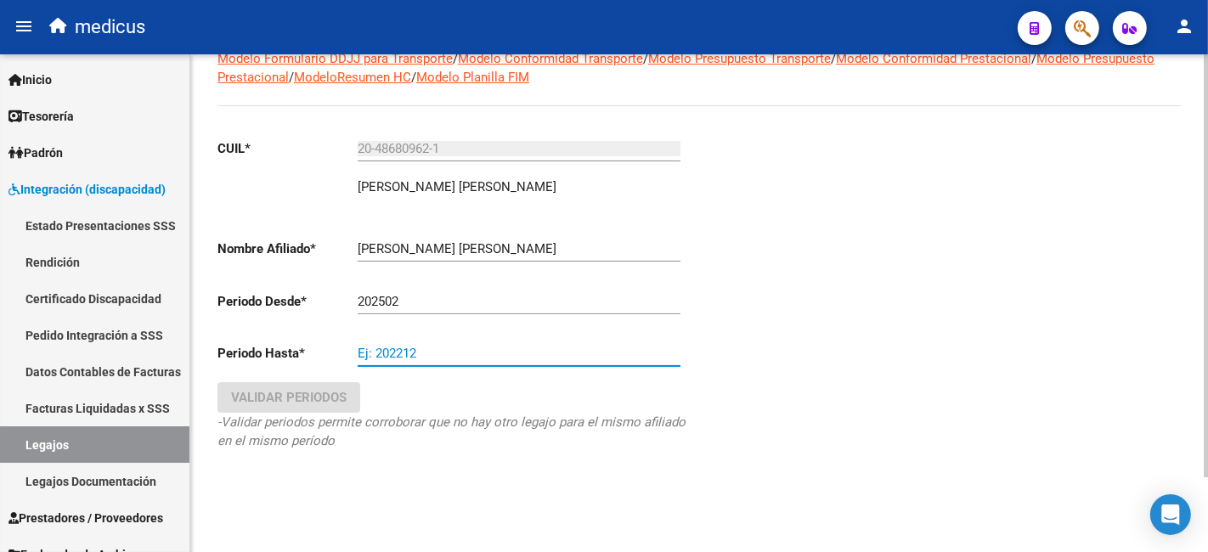
click at [457, 346] on input "Ej: 202212" at bounding box center [519, 353] width 323 height 15
click at [267, 400] on span "Validar Periodos" at bounding box center [289, 397] width 116 height 15
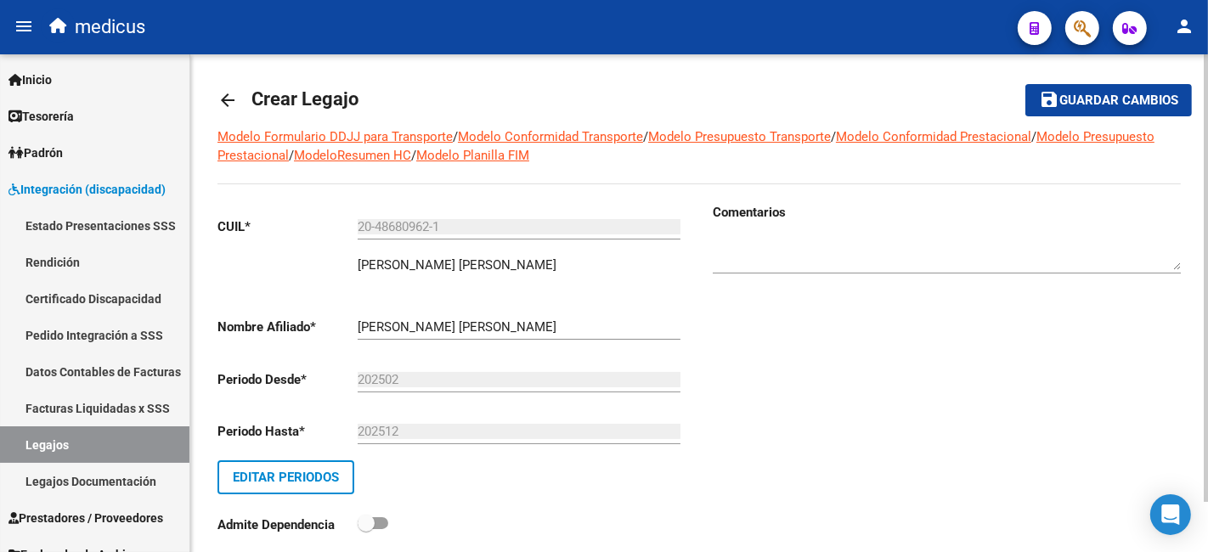
scroll to position [0, 0]
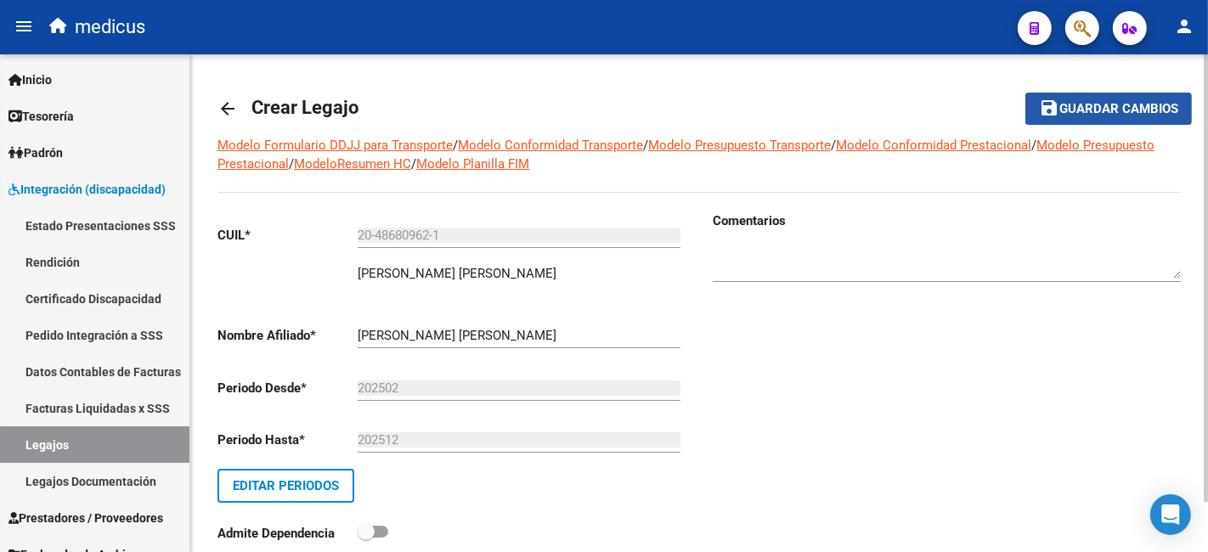
click at [1056, 106] on mat-icon "save" at bounding box center [1049, 108] width 20 height 20
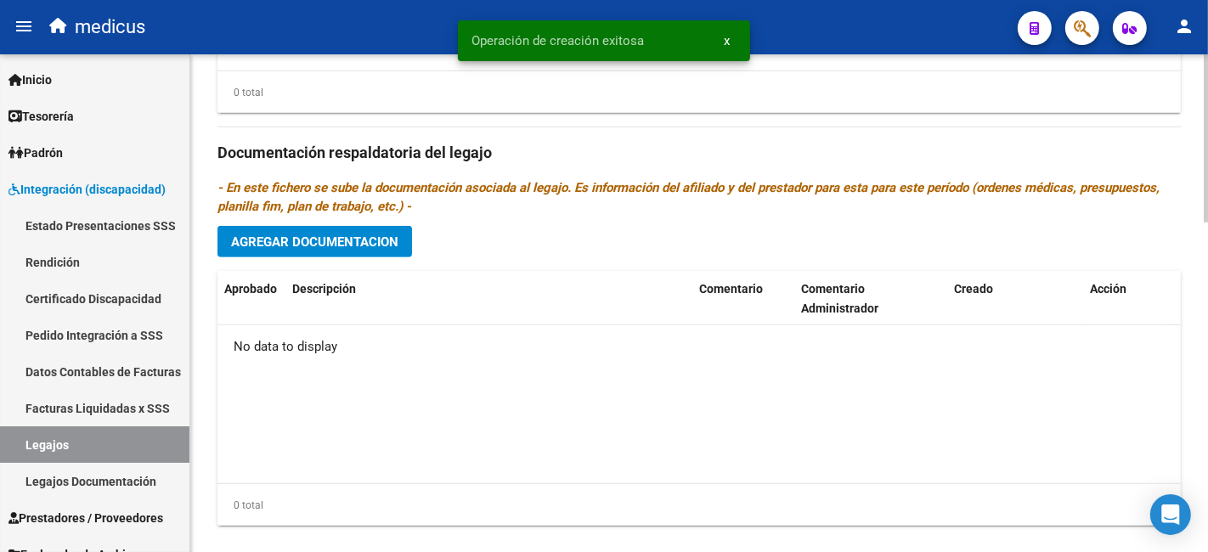
scroll to position [975, 0]
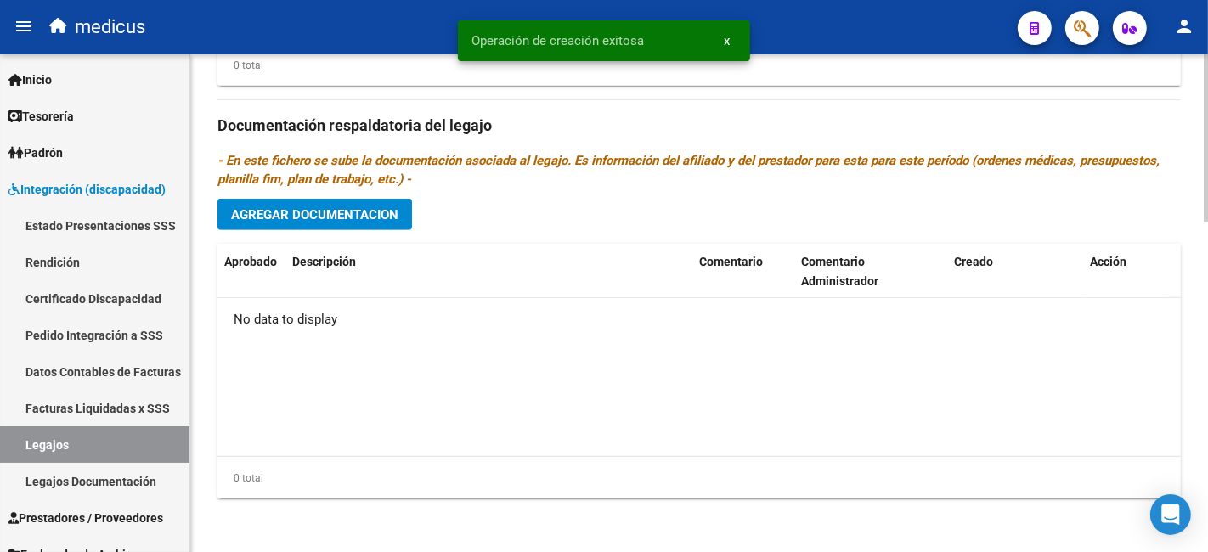
click at [326, 200] on button "Agregar Documentacion" at bounding box center [314, 214] width 195 height 31
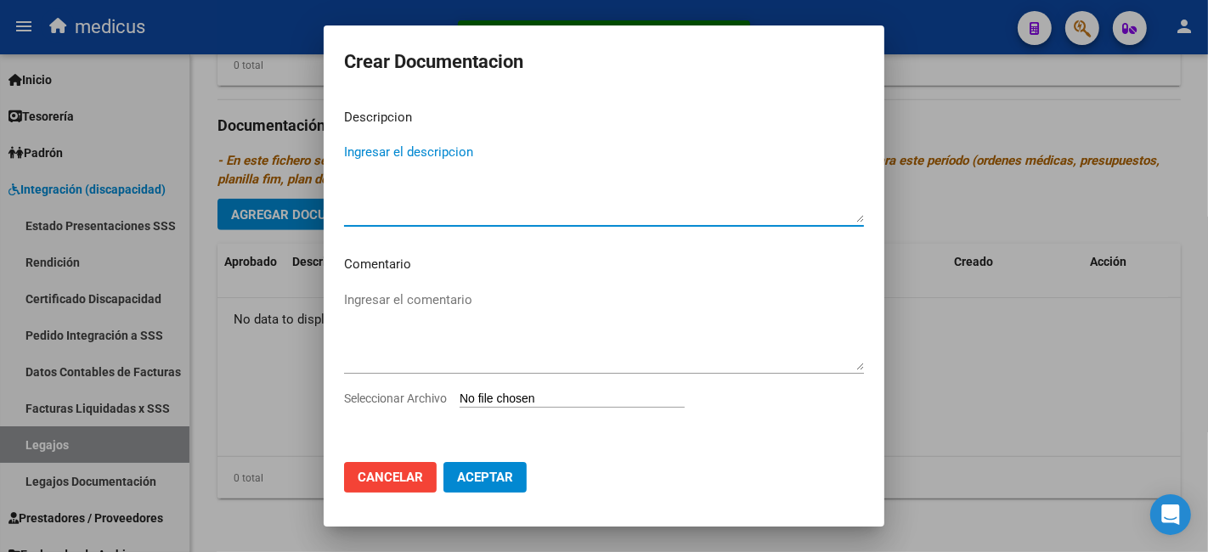
click at [412, 185] on textarea "Ingresar el descripcion" at bounding box center [604, 183] width 520 height 80
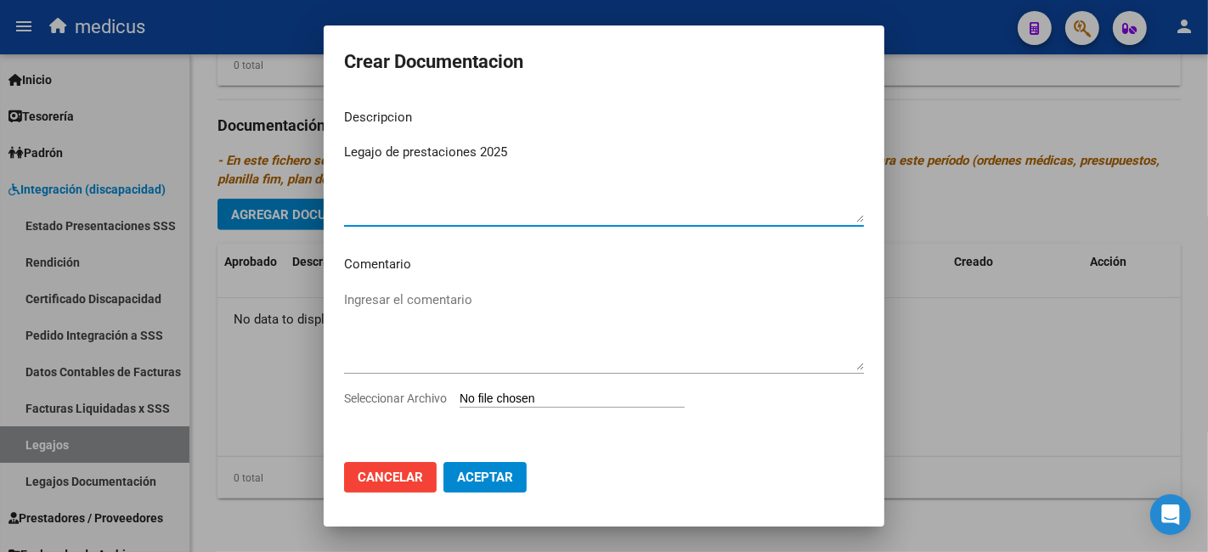
click at [456, 304] on textarea "Ingresar el comentario" at bounding box center [604, 331] width 520 height 80
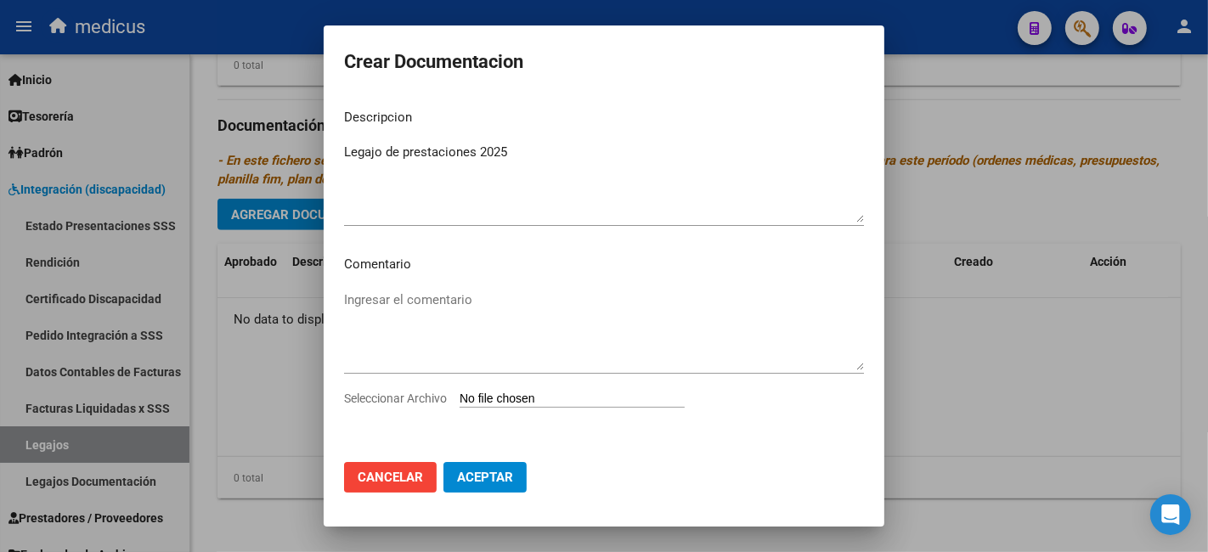
drag, startPoint x: 435, startPoint y: 282, endPoint x: 439, endPoint y: 292, distance: 11.0
click at [435, 282] on mat-dialog-content "Descripcion Legajo de prestaciones 2025 Ingresar el descripcion Comentario Ingr…" at bounding box center [604, 272] width 561 height 354
click at [439, 299] on textarea "Ingresar el comentario" at bounding box center [604, 331] width 520 height 80
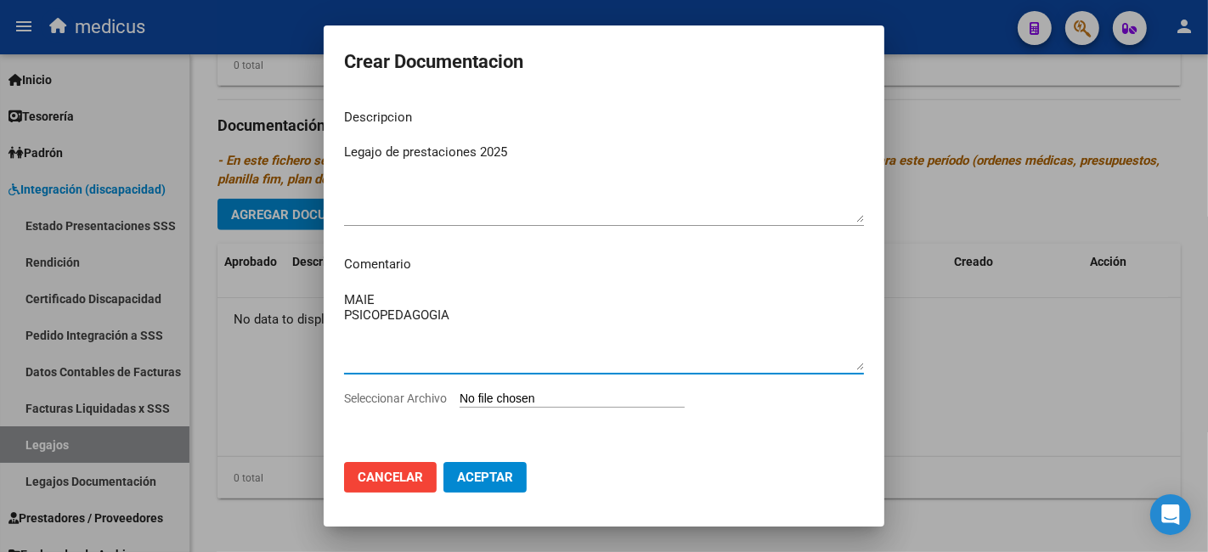
click at [500, 395] on input "Seleccionar Archivo" at bounding box center [572, 400] width 225 height 16
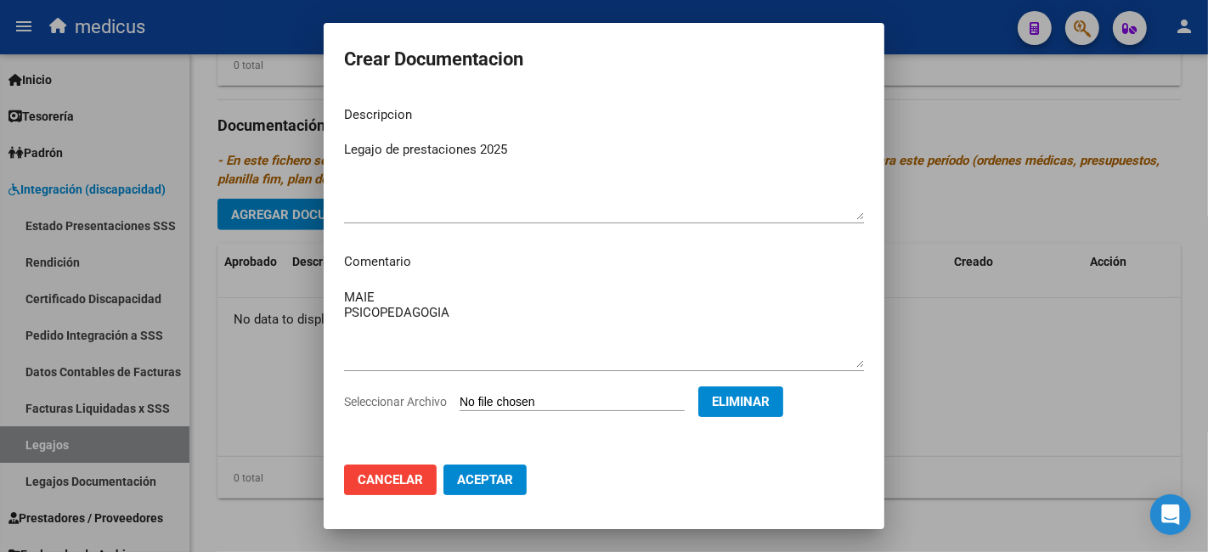
click at [439, 139] on div "Legajo de prestaciones 2025 Ingresar el descripcion" at bounding box center [604, 180] width 520 height 87
click at [774, 391] on button "Eliminar" at bounding box center [740, 402] width 85 height 31
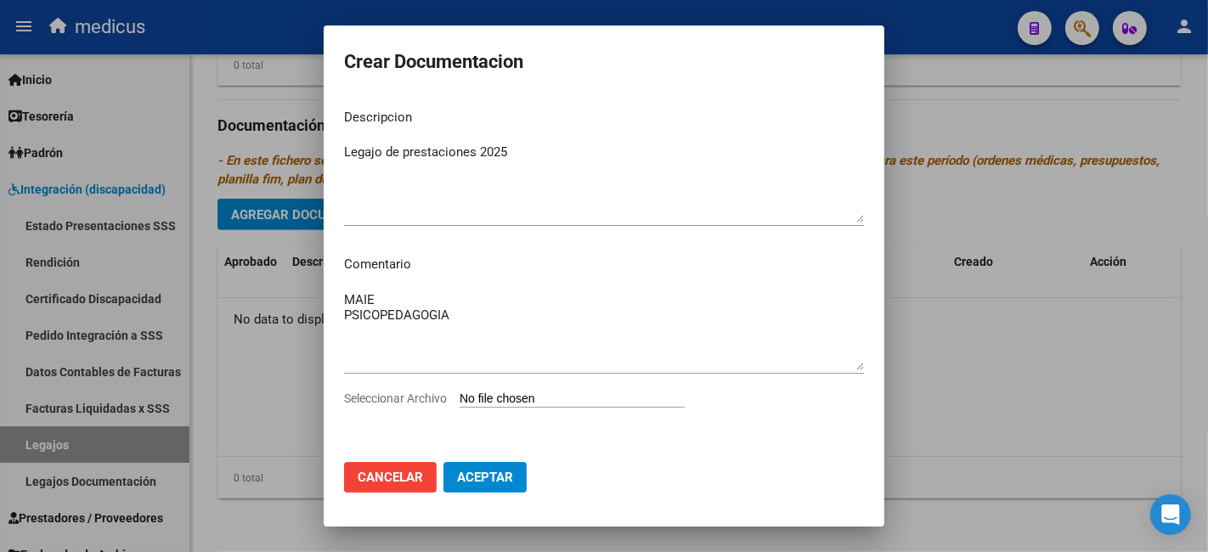
click at [539, 403] on input "Seleccionar Archivo" at bounding box center [572, 400] width 225 height 16
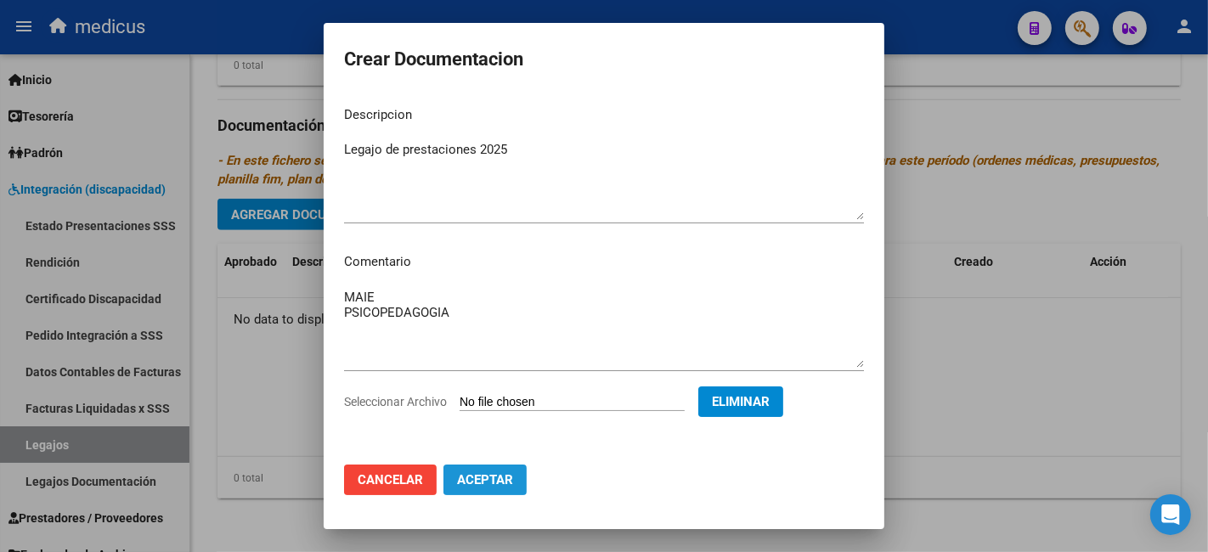
click at [477, 484] on span "Aceptar" at bounding box center [485, 479] width 56 height 15
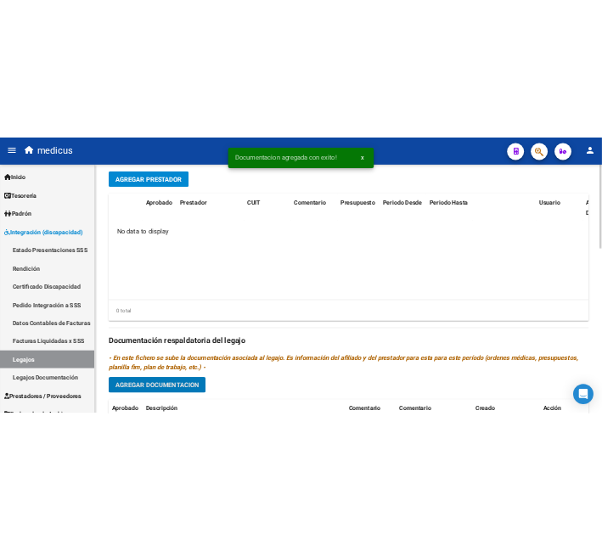
scroll to position [409, 0]
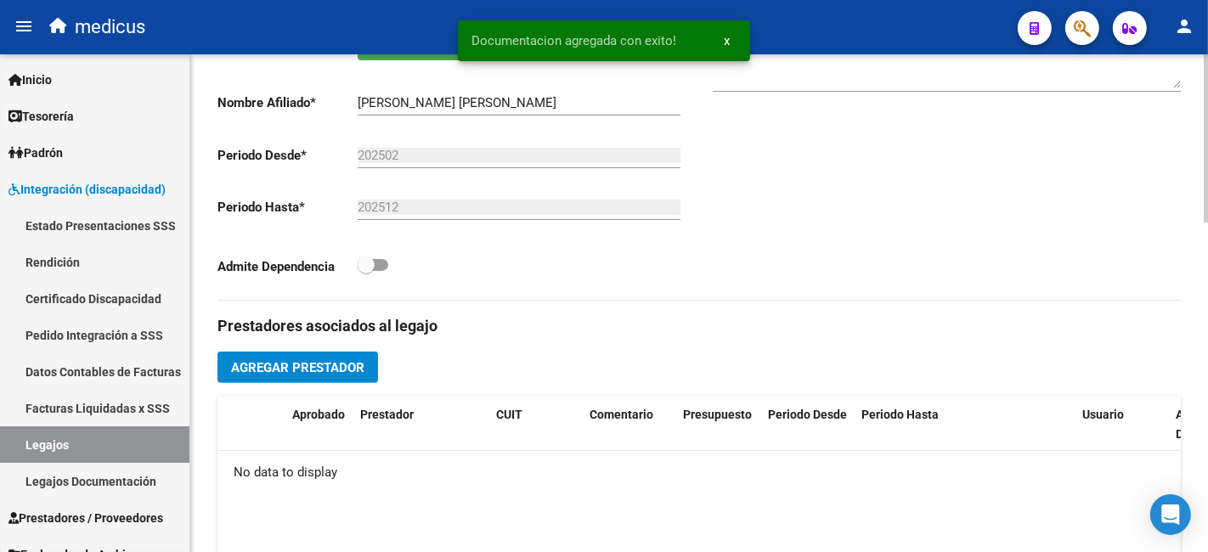
click at [352, 367] on span "Agregar Prestador" at bounding box center [297, 367] width 133 height 15
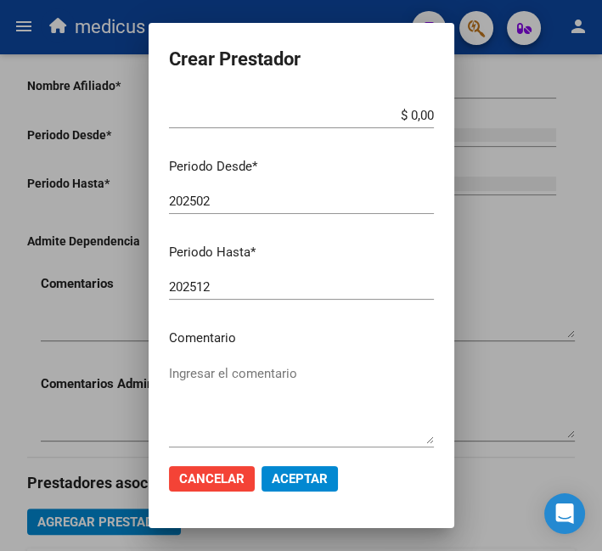
scroll to position [223, 0]
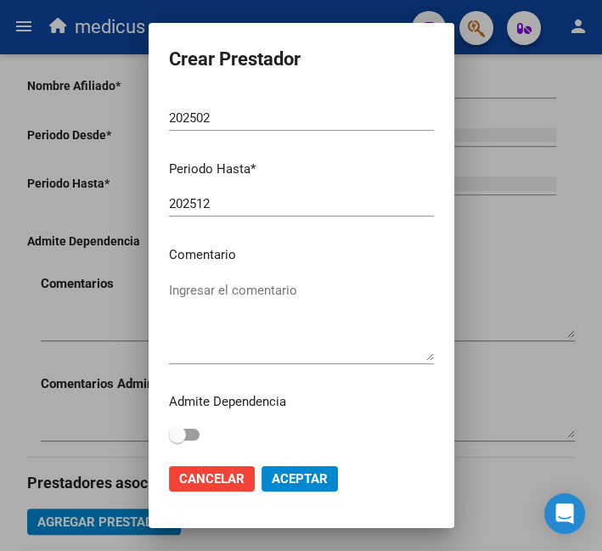
click at [315, 268] on mat-dialog-content "CUIT * Ingresar CUIT Presupuesto Monto * $ 0,00 Ingresar el monto Periodo Desde…" at bounding box center [302, 272] width 306 height 358
click at [332, 297] on textarea "Ingresar el comentario" at bounding box center [301, 321] width 265 height 80
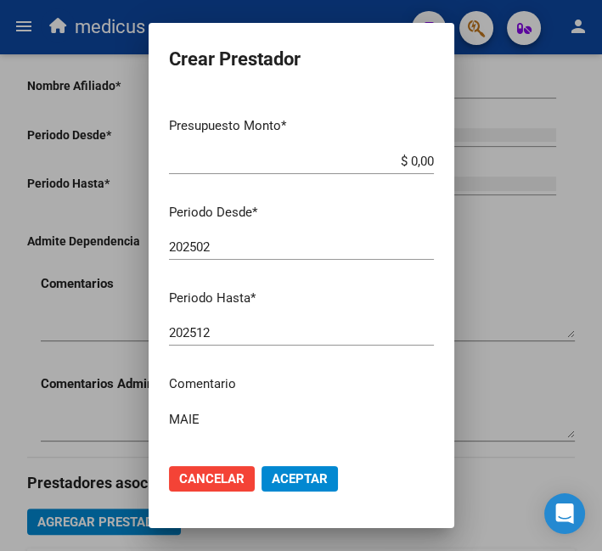
scroll to position [0, 0]
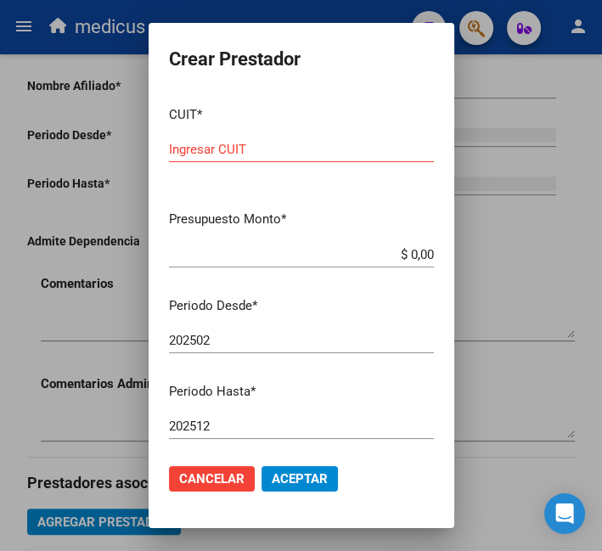
drag, startPoint x: 279, startPoint y: 147, endPoint x: 291, endPoint y: 154, distance: 13.7
click at [279, 147] on input "Ingresar CUIT" at bounding box center [301, 149] width 265 height 15
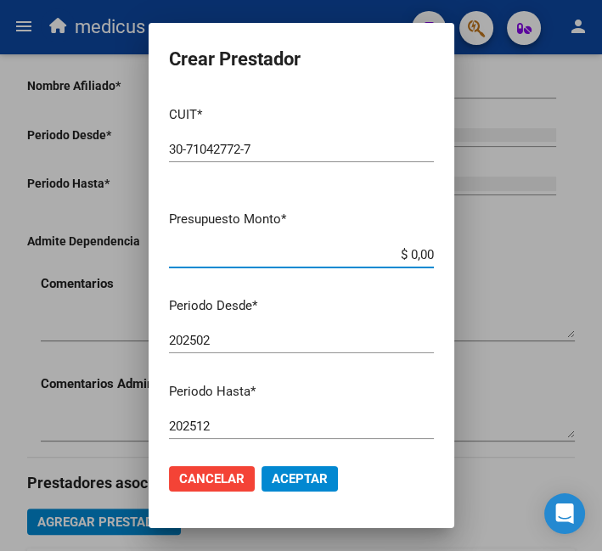
drag, startPoint x: 417, startPoint y: 256, endPoint x: 353, endPoint y: 256, distance: 63.7
click at [353, 256] on input "$ 0,00" at bounding box center [301, 254] width 265 height 15
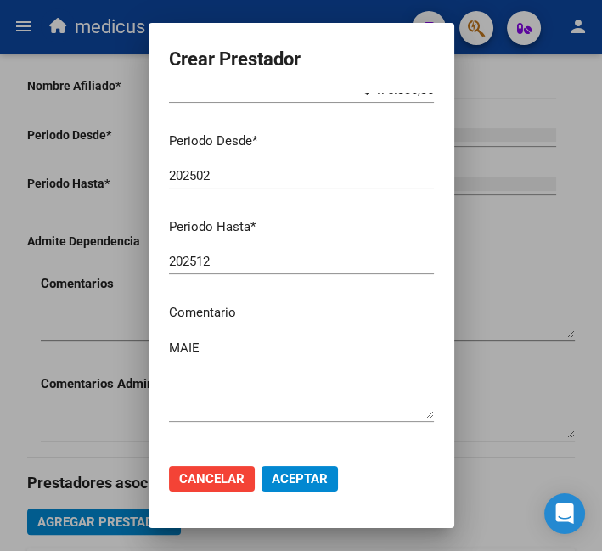
scroll to position [223, 0]
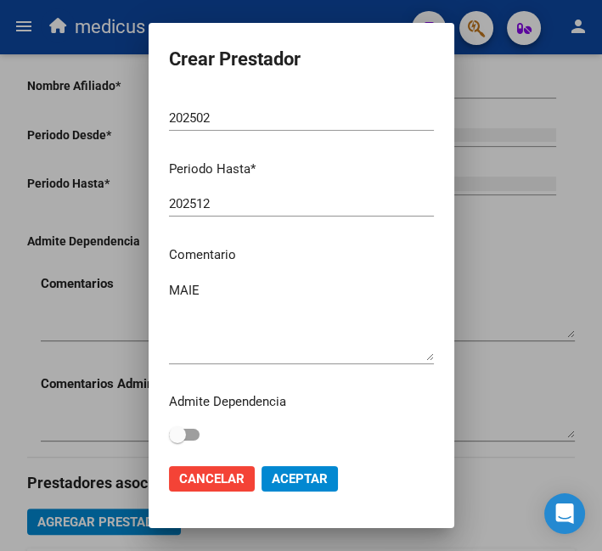
click at [295, 469] on button "Aceptar" at bounding box center [300, 478] width 76 height 25
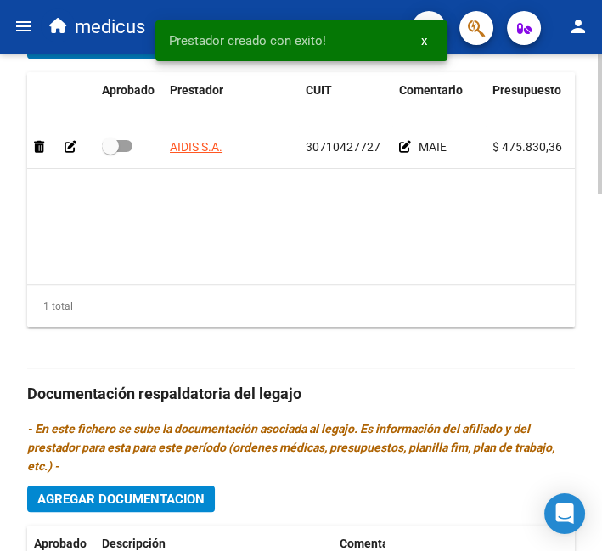
scroll to position [768, 0]
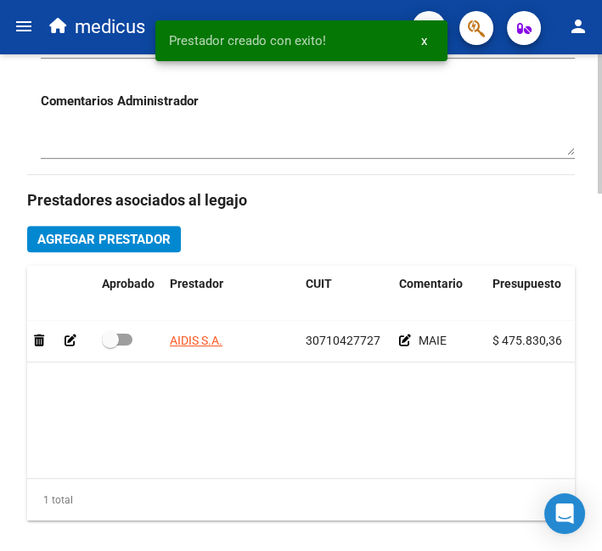
click at [89, 245] on span "Agregar Prestador" at bounding box center [103, 239] width 133 height 15
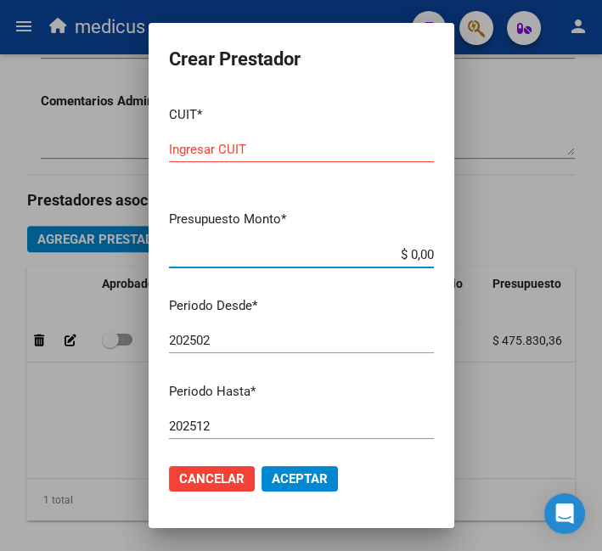
drag, startPoint x: 417, startPoint y: 254, endPoint x: 358, endPoint y: 253, distance: 58.6
click at [358, 253] on input "$ 0,00" at bounding box center [301, 254] width 265 height 15
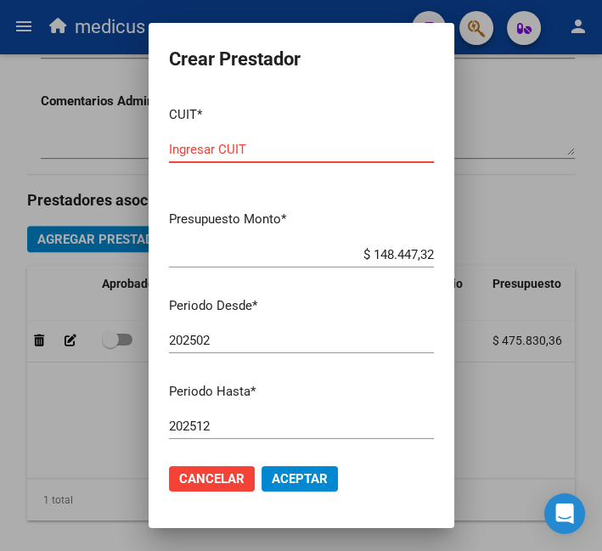
click at [335, 150] on input "Ingresar CUIT" at bounding box center [301, 149] width 265 height 15
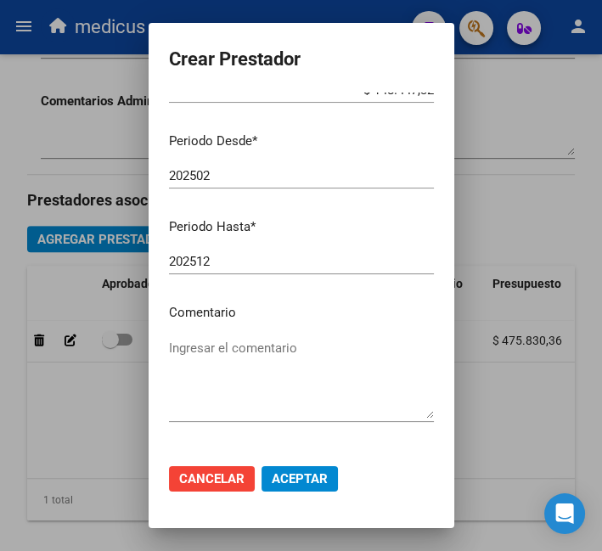
scroll to position [223, 0]
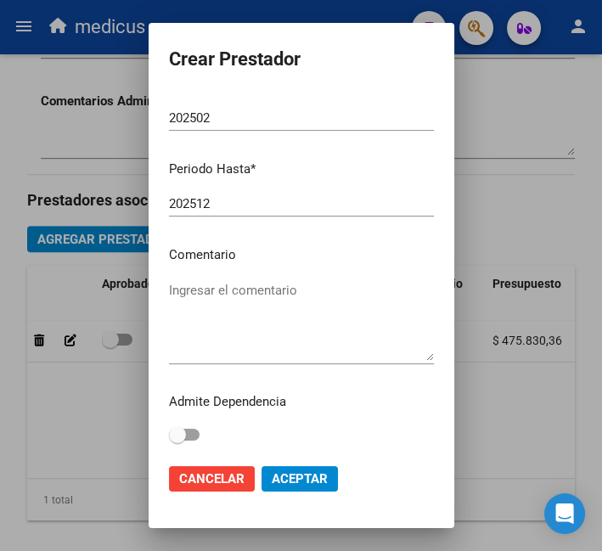
click at [326, 325] on textarea "Ingresar el comentario" at bounding box center [301, 321] width 265 height 80
click at [309, 495] on mat-dialog-actions "Cancelar Aceptar" at bounding box center [301, 479] width 265 height 58
click at [312, 485] on span "Aceptar" at bounding box center [300, 478] width 56 height 15
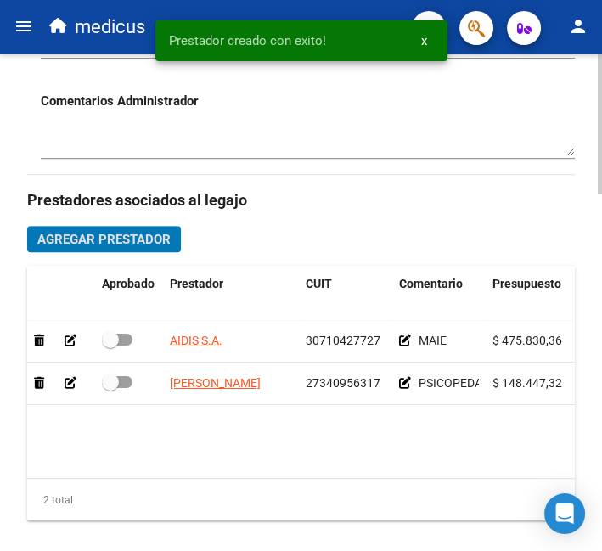
drag, startPoint x: 111, startPoint y: 343, endPoint x: 121, endPoint y: 370, distance: 27.9
click at [115, 345] on span at bounding box center [110, 339] width 17 height 17
click at [110, 346] on input "checkbox" at bounding box center [110, 346] width 1 height 1
click at [124, 382] on span at bounding box center [117, 382] width 31 height 12
click at [110, 388] on input "checkbox" at bounding box center [110, 388] width 1 height 1
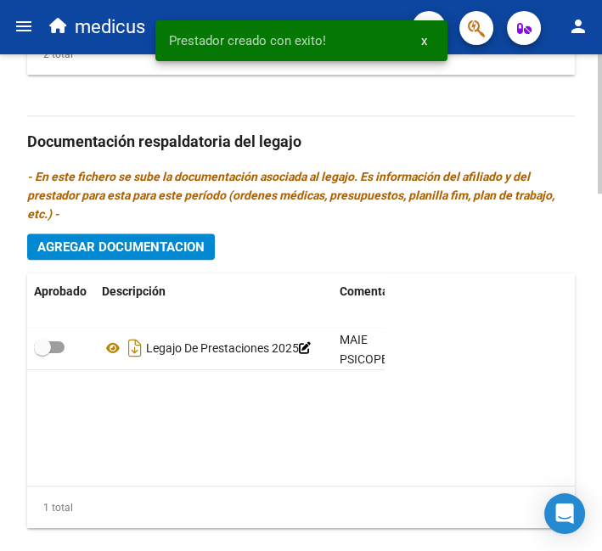
scroll to position [1274, 0]
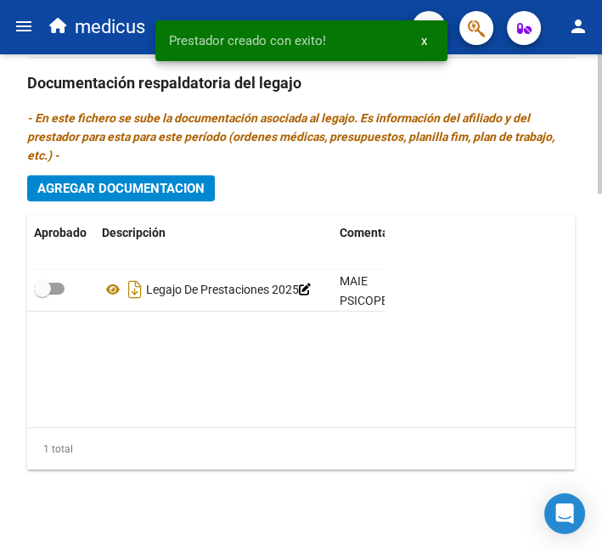
click at [52, 291] on span at bounding box center [49, 289] width 31 height 12
click at [42, 295] on input "checkbox" at bounding box center [42, 295] width 1 height 1
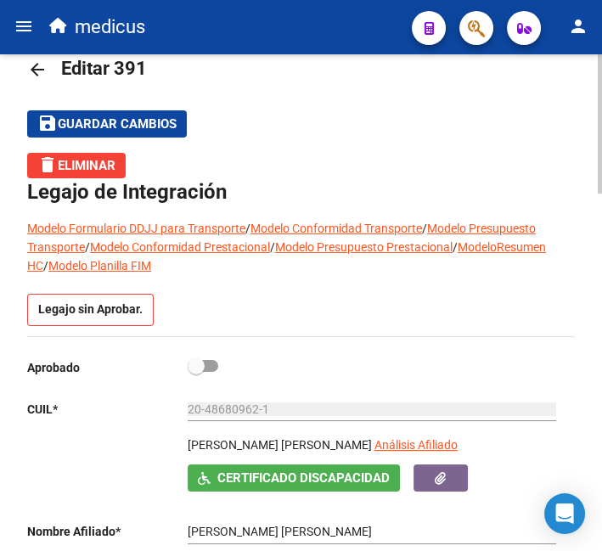
scroll to position [0, 0]
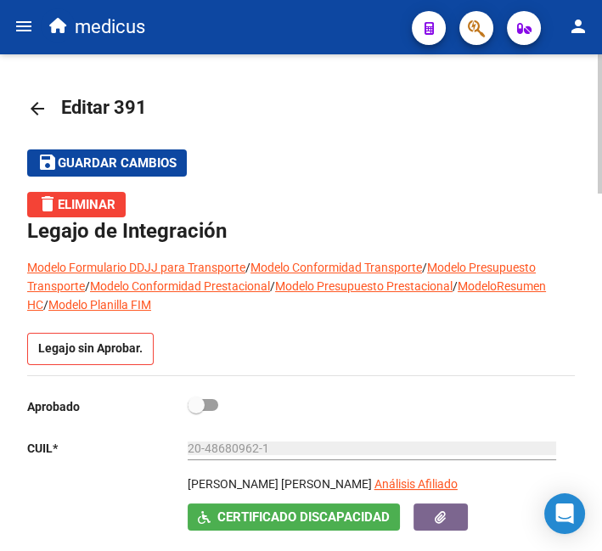
click at [206, 401] on span at bounding box center [203, 405] width 31 height 12
click at [196, 411] on input "checkbox" at bounding box center [195, 411] width 1 height 1
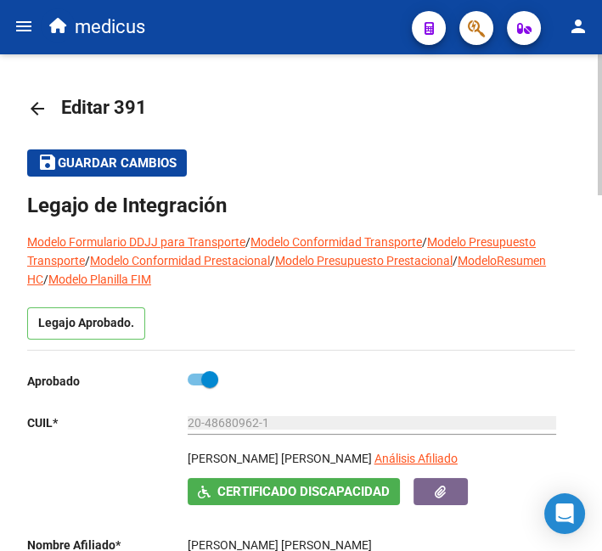
click at [148, 178] on mat-toolbar-row "save Guardar cambios" at bounding box center [301, 163] width 548 height 54
click at [148, 166] on span "Guardar cambios" at bounding box center [117, 163] width 119 height 15
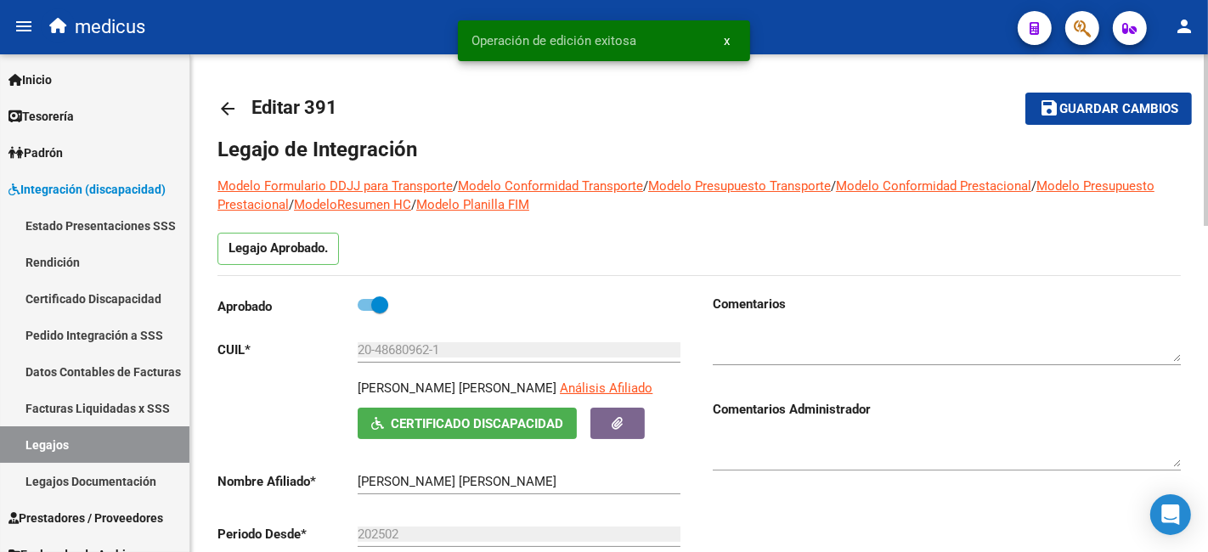
click at [1086, 108] on span "Guardar cambios" at bounding box center [1118, 109] width 119 height 15
click at [99, 296] on link "Certificado Discapacidad" at bounding box center [94, 298] width 189 height 37
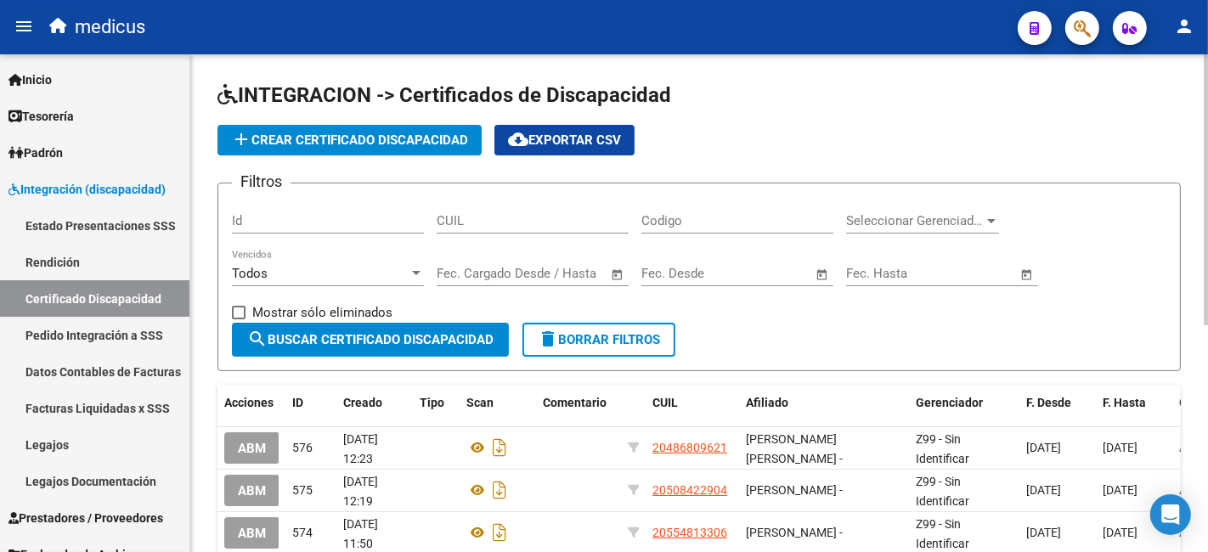
click at [362, 141] on span "add Crear Certificado Discapacidad" at bounding box center [349, 140] width 237 height 15
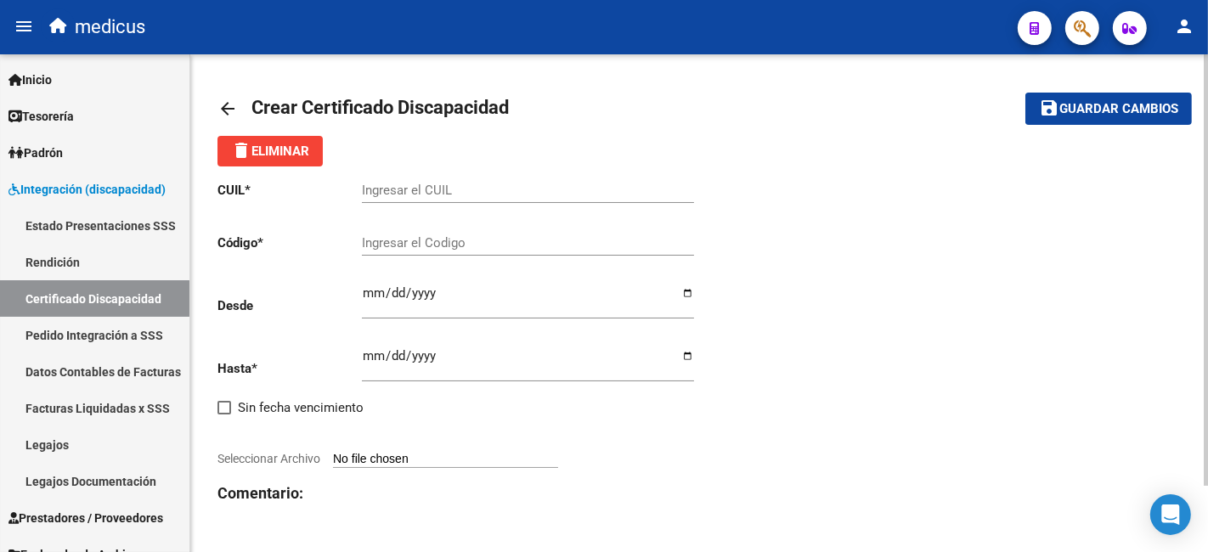
click at [748, 334] on div "CUIL * Ingresar el CUIL Código * Ingresar el Codigo Desde Ingresar fec. Desde H…" at bounding box center [698, 376] width 963 height 420
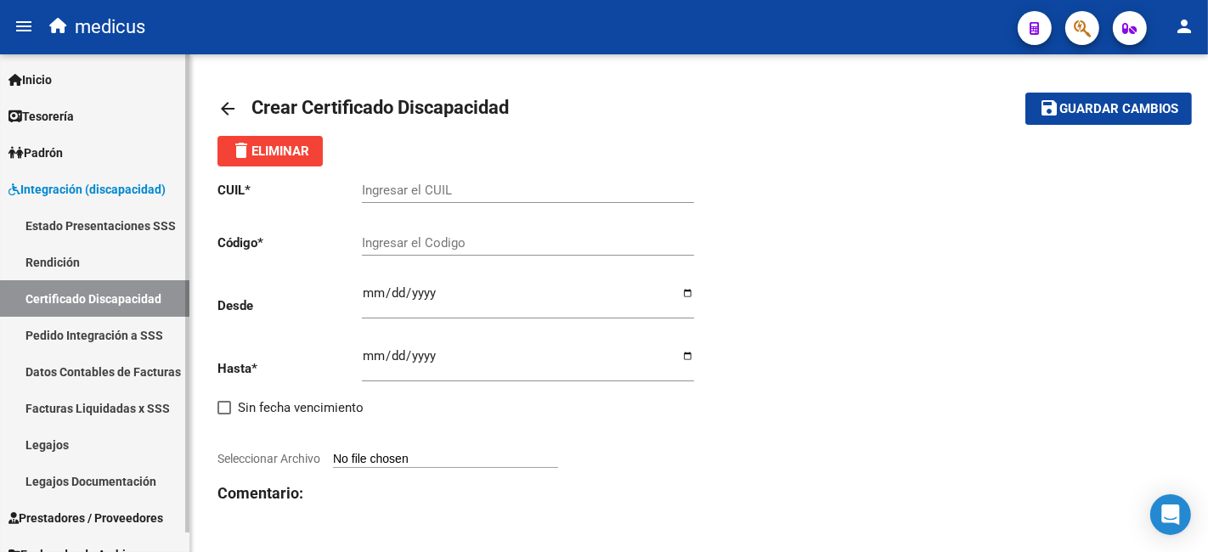
click at [105, 440] on link "Legajos" at bounding box center [94, 444] width 189 height 37
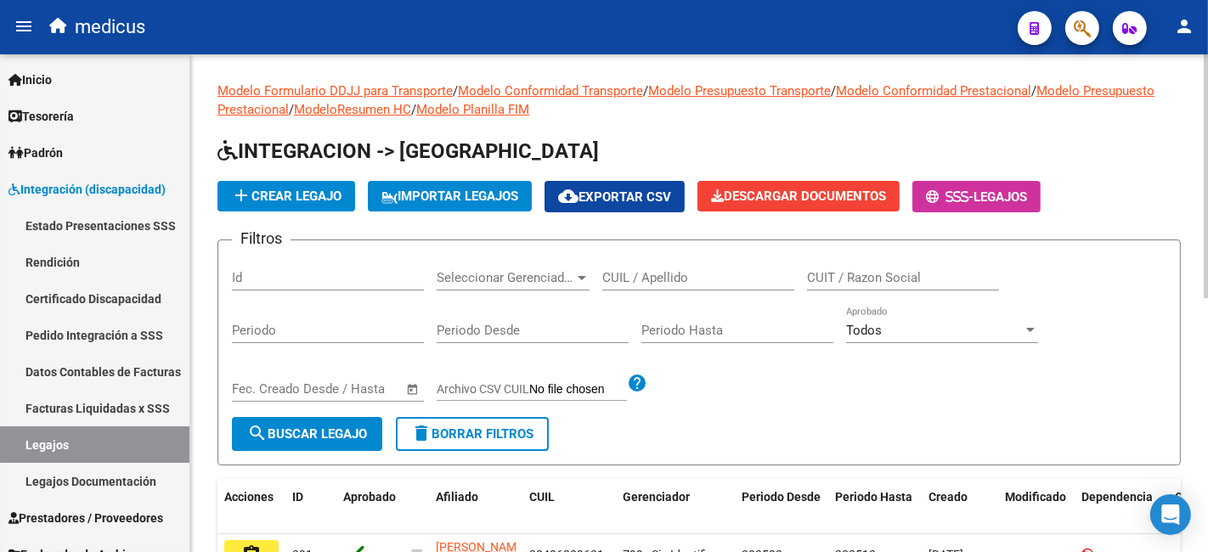
click at [681, 281] on input "CUIL / Apellido" at bounding box center [698, 277] width 192 height 15
click at [381, 418] on button "search Buscar Legajo" at bounding box center [307, 434] width 150 height 34
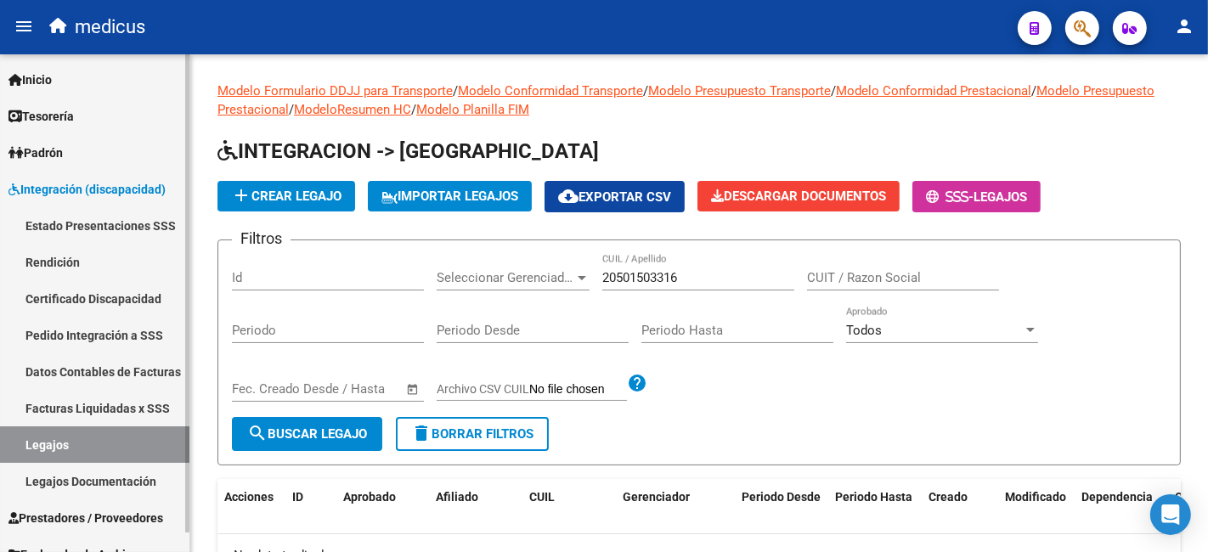
click at [79, 267] on link "Rendición" at bounding box center [94, 262] width 189 height 37
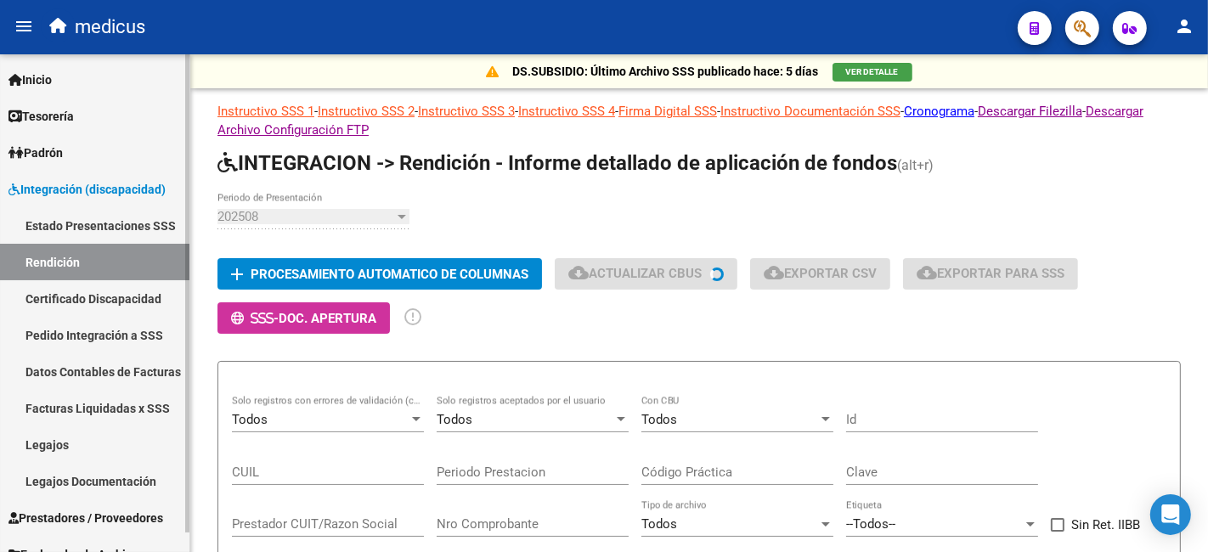
click at [88, 292] on link "Certificado Discapacidad" at bounding box center [94, 298] width 189 height 37
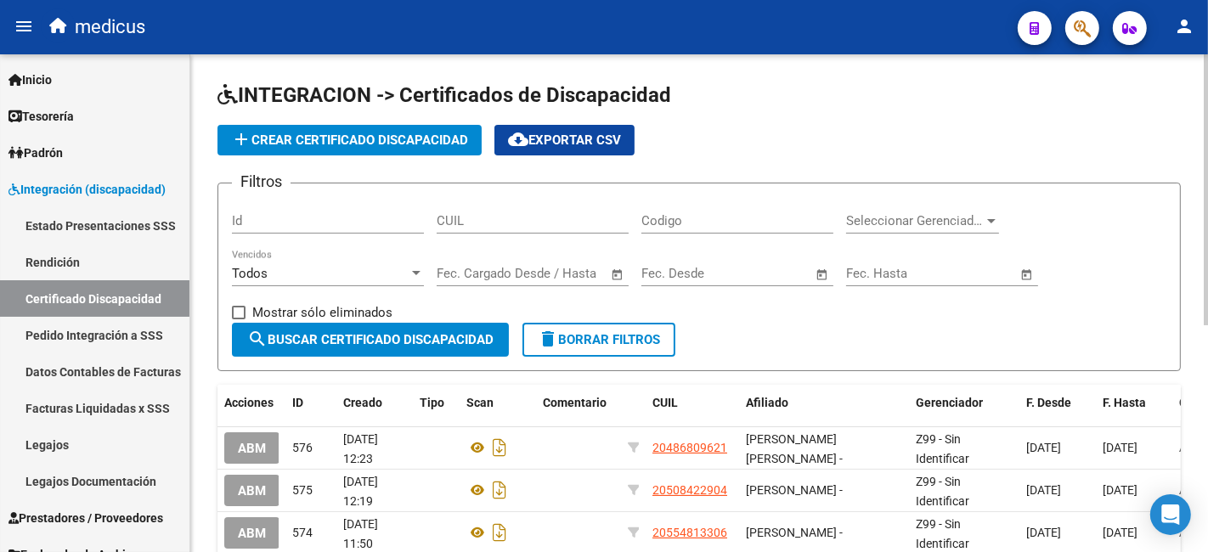
click at [699, 217] on input "Codigo" at bounding box center [737, 220] width 192 height 15
click at [538, 231] on div "CUIL" at bounding box center [533, 215] width 192 height 37
click at [291, 216] on input "Id" at bounding box center [328, 220] width 192 height 15
click at [378, 329] on button "search Buscar Certificado Discapacidad" at bounding box center [370, 340] width 277 height 34
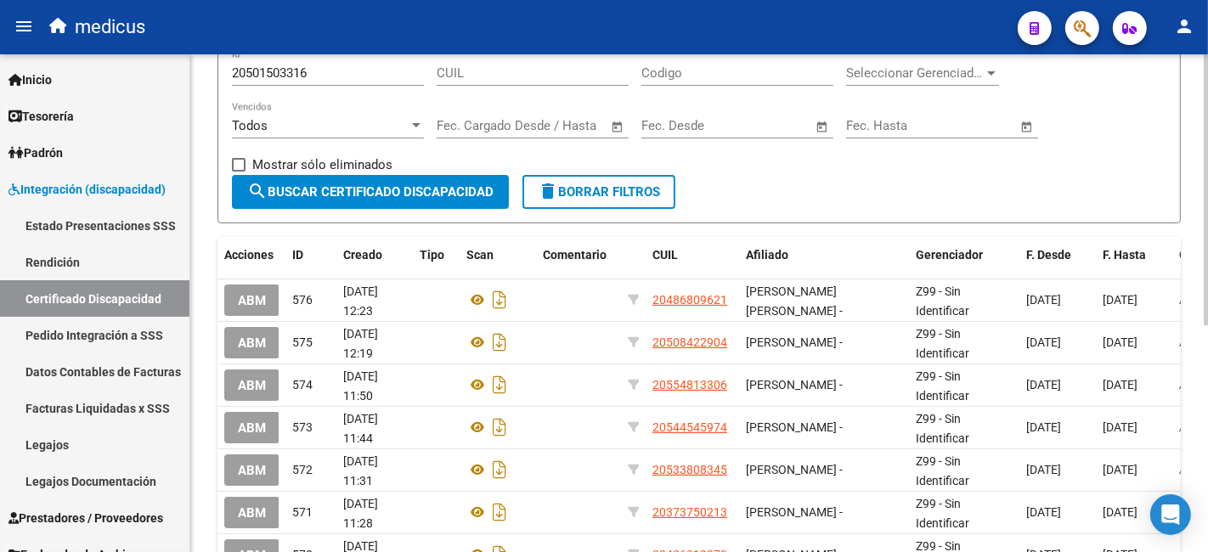
scroll to position [37, 0]
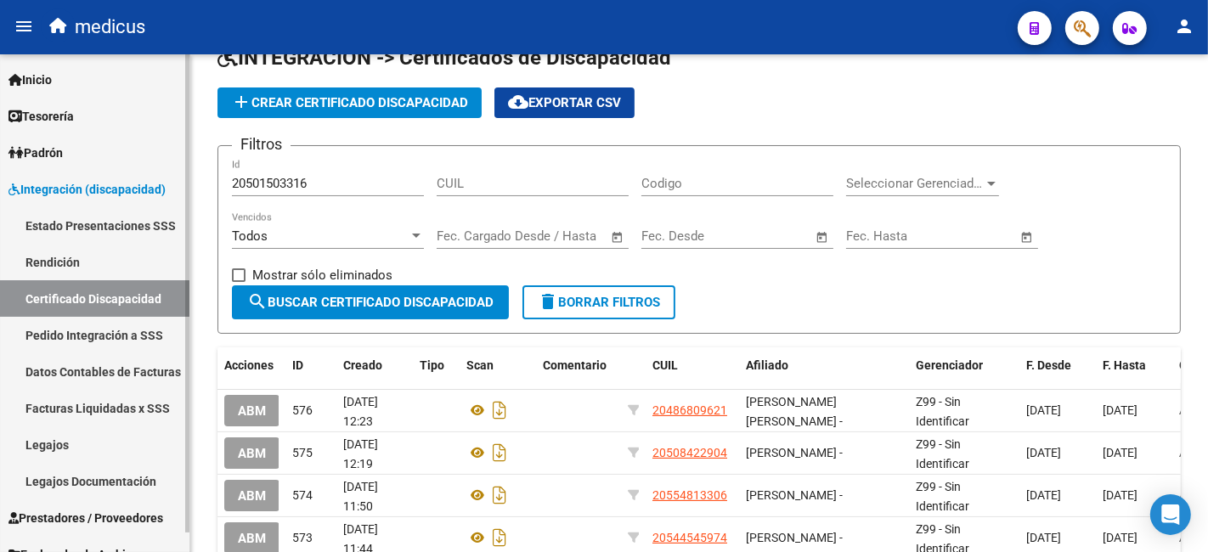
click at [119, 449] on link "Legajos" at bounding box center [94, 444] width 189 height 37
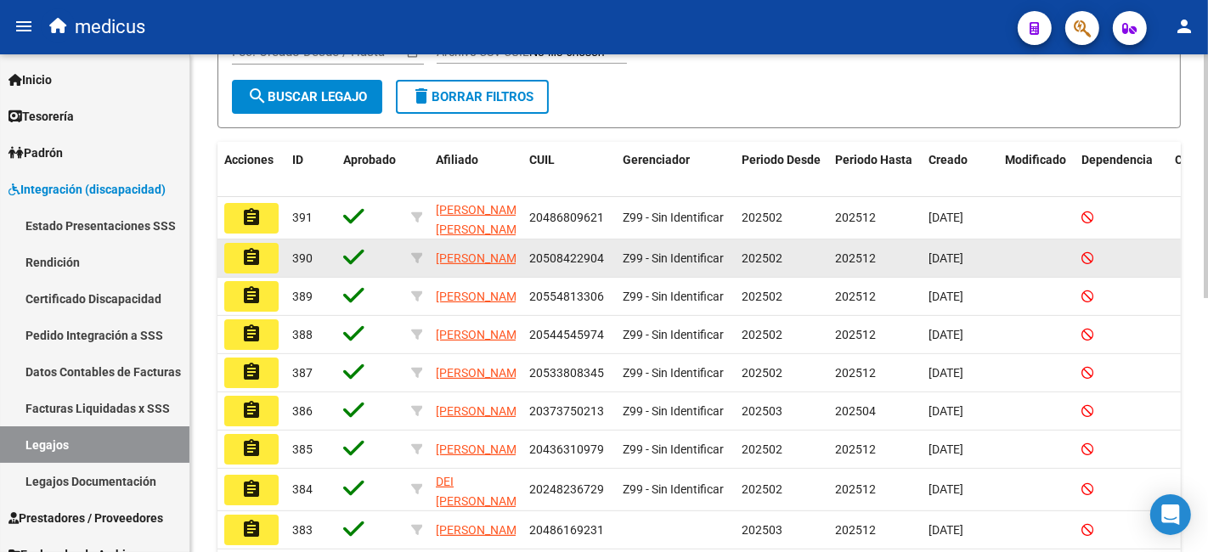
scroll to position [235, 0]
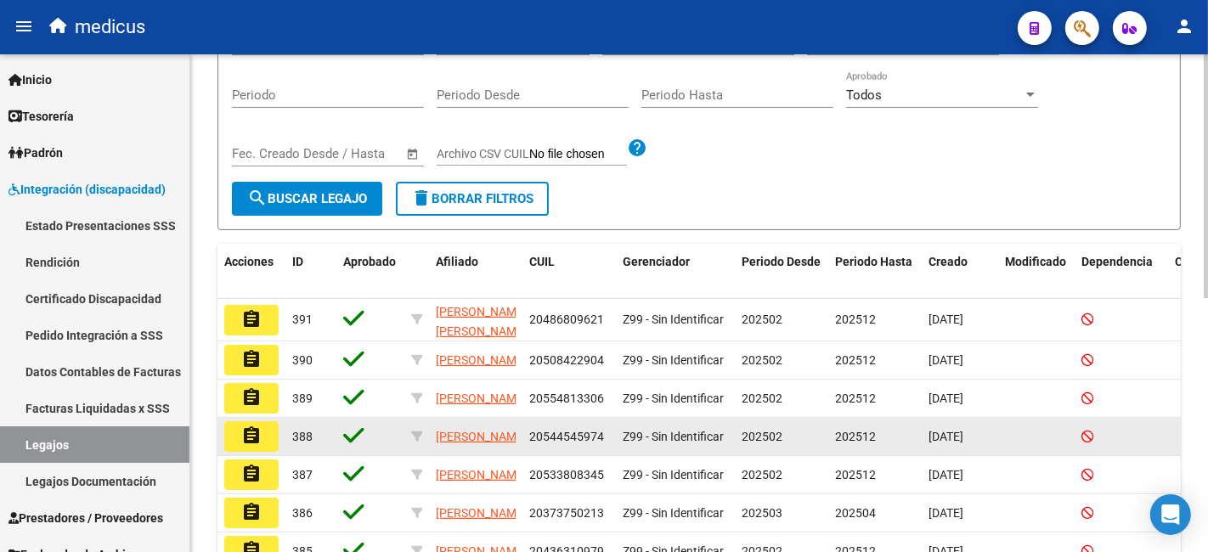
drag, startPoint x: 556, startPoint y: 316, endPoint x: 624, endPoint y: 461, distance: 160.0
click at [616, 462] on datatable-scroller "assignment 391 [PERSON_NAME] [PERSON_NAME] 20486809621 Z99 - Sin Identificar 20…" at bounding box center [698, 496] width 963 height 395
click at [697, 432] on datatable-body-cell "Z99 - Sin Identificar" at bounding box center [675, 436] width 119 height 37
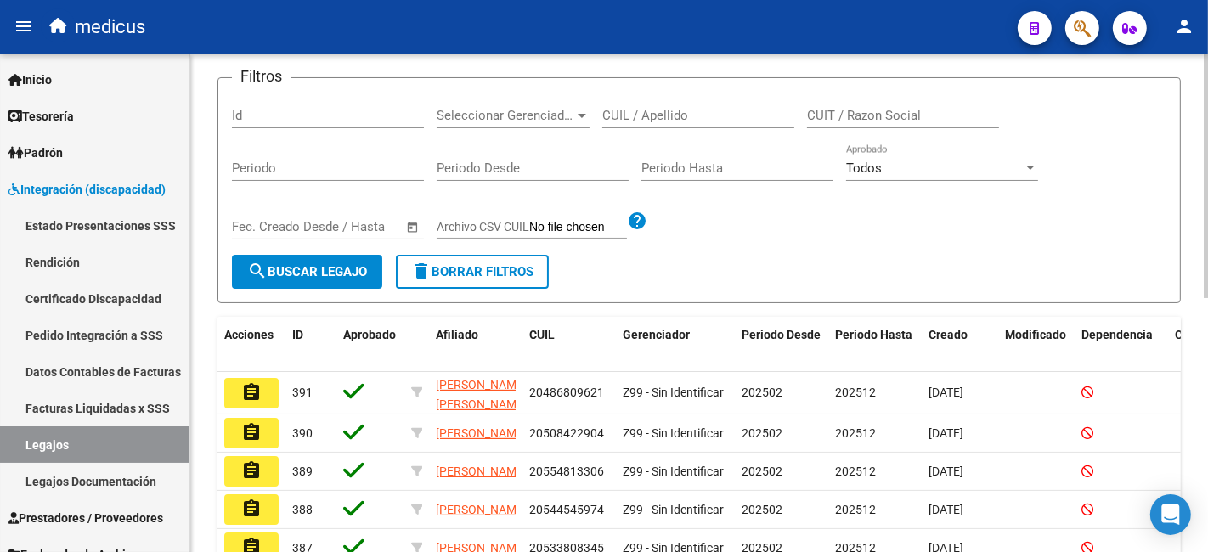
scroll to position [46, 0]
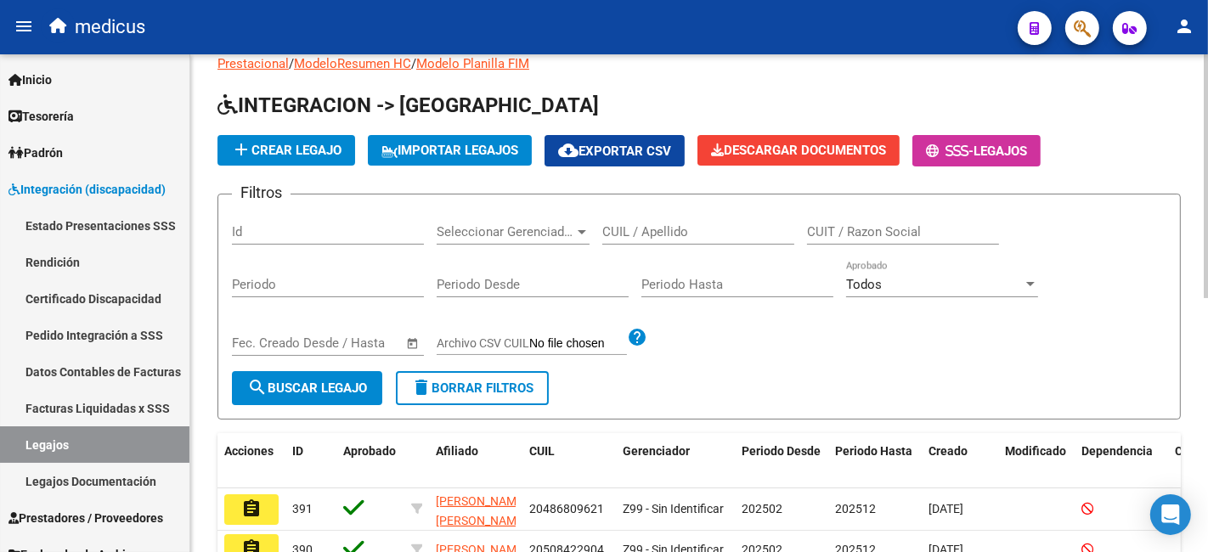
drag, startPoint x: 752, startPoint y: 319, endPoint x: 714, endPoint y: 304, distance: 41.2
click at [752, 320] on div "Filtros Id Seleccionar Gerenciador Seleccionar Gerenciador CUIL / Apellido CUIT…" at bounding box center [699, 289] width 934 height 163
click at [313, 143] on span "add Crear Legajo" at bounding box center [286, 150] width 110 height 15
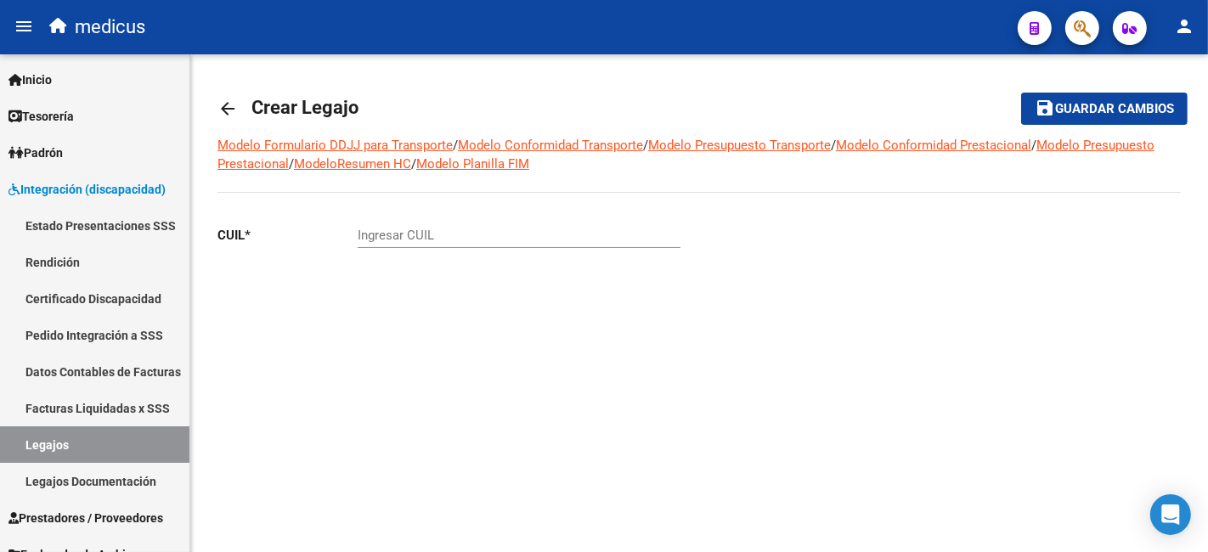
click at [388, 231] on input "Ingresar CUIL" at bounding box center [519, 235] width 323 height 15
click at [454, 223] on div "Ingresar CUIL" at bounding box center [519, 230] width 323 height 37
click at [456, 234] on input "Ingresar CUIL" at bounding box center [519, 235] width 323 height 15
drag, startPoint x: 467, startPoint y: 240, endPoint x: 231, endPoint y: 238, distance: 236.2
click at [231, 238] on app-form-text-field "CUIL * 20-50150331-6 Ingresar CUIL" at bounding box center [448, 235] width 463 height 15
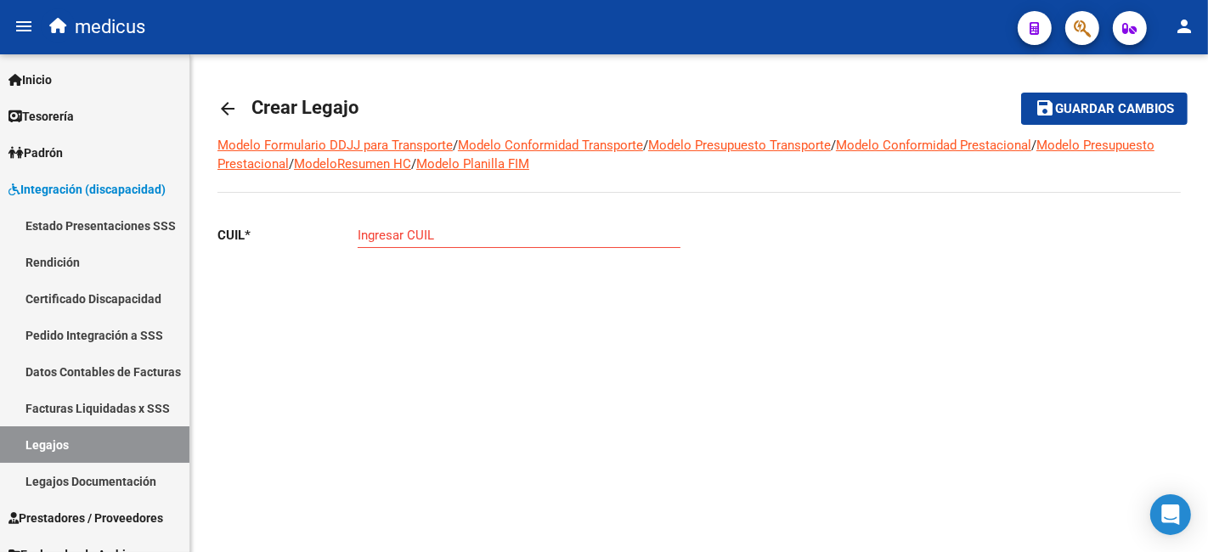
click at [480, 346] on div "CUIL * Ingresar CUIL" at bounding box center [458, 282] width 482 height 141
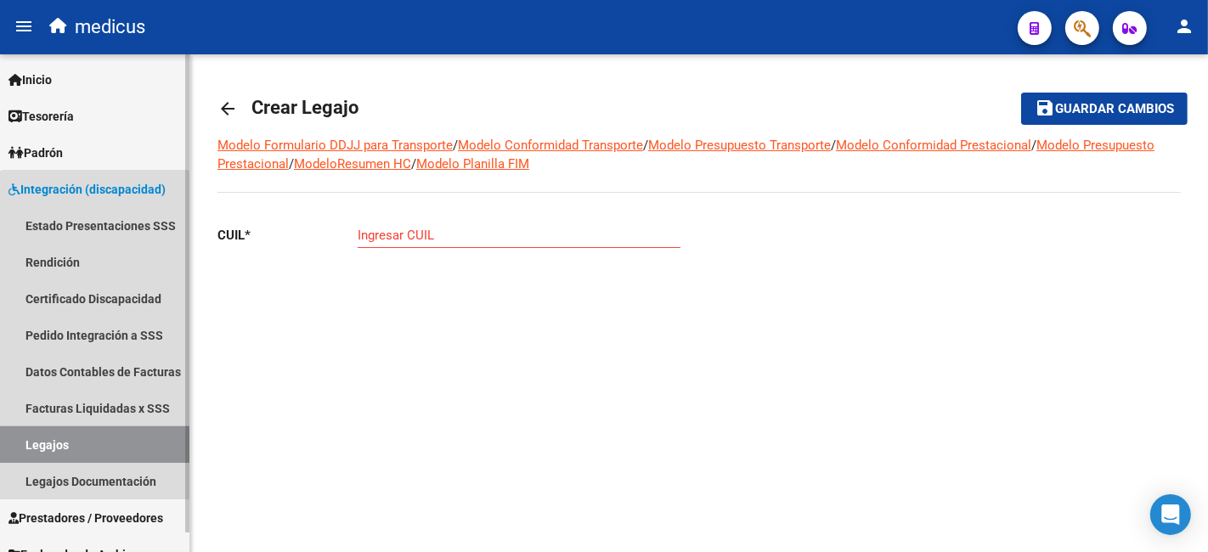
click at [95, 440] on link "Legajos" at bounding box center [94, 444] width 189 height 37
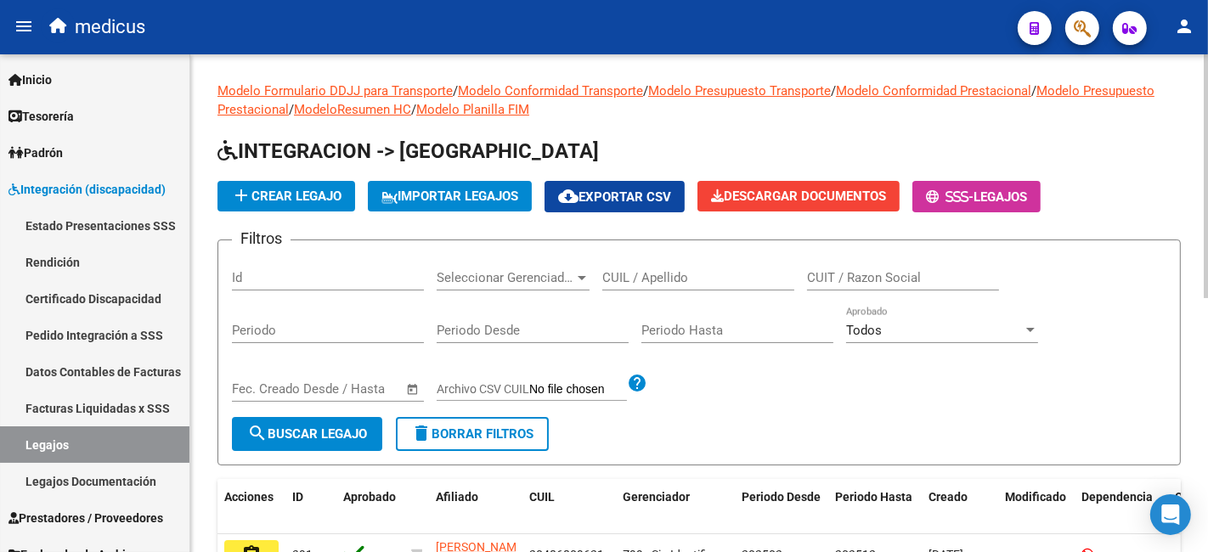
click at [674, 267] on div "CUIL / Apellido" at bounding box center [698, 272] width 192 height 37
click at [326, 437] on span "search Buscar Legajo" at bounding box center [307, 433] width 120 height 15
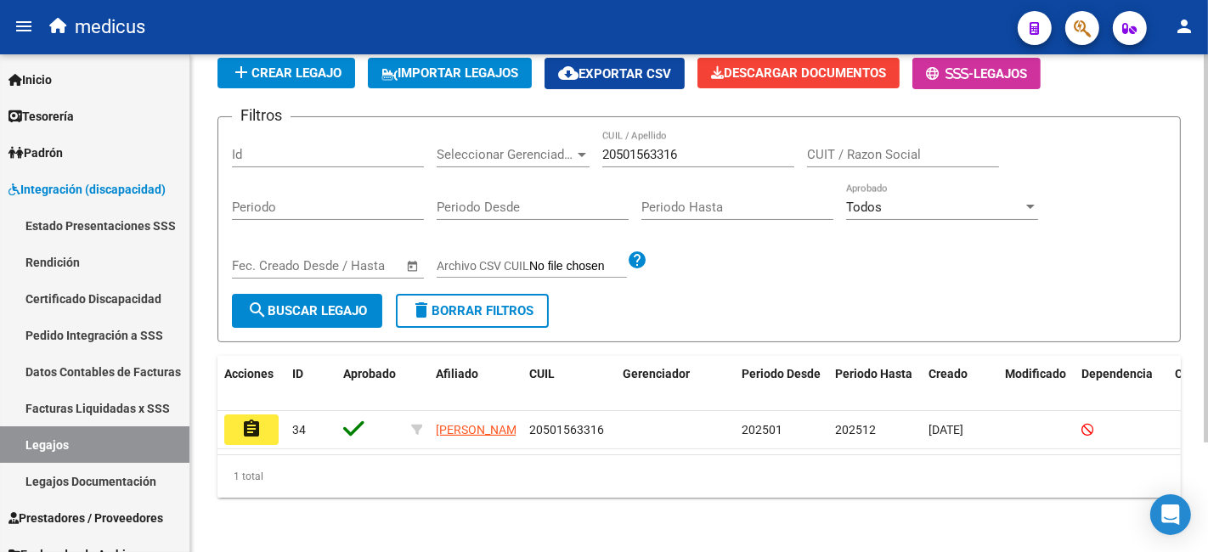
scroll to position [140, 0]
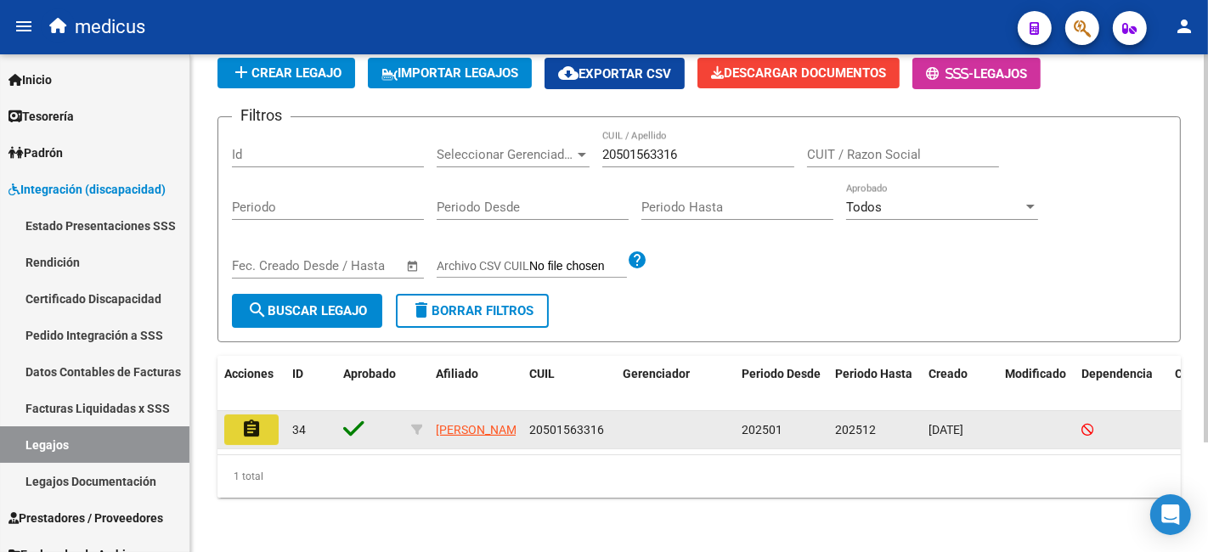
click at [255, 419] on mat-icon "assignment" at bounding box center [251, 429] width 20 height 20
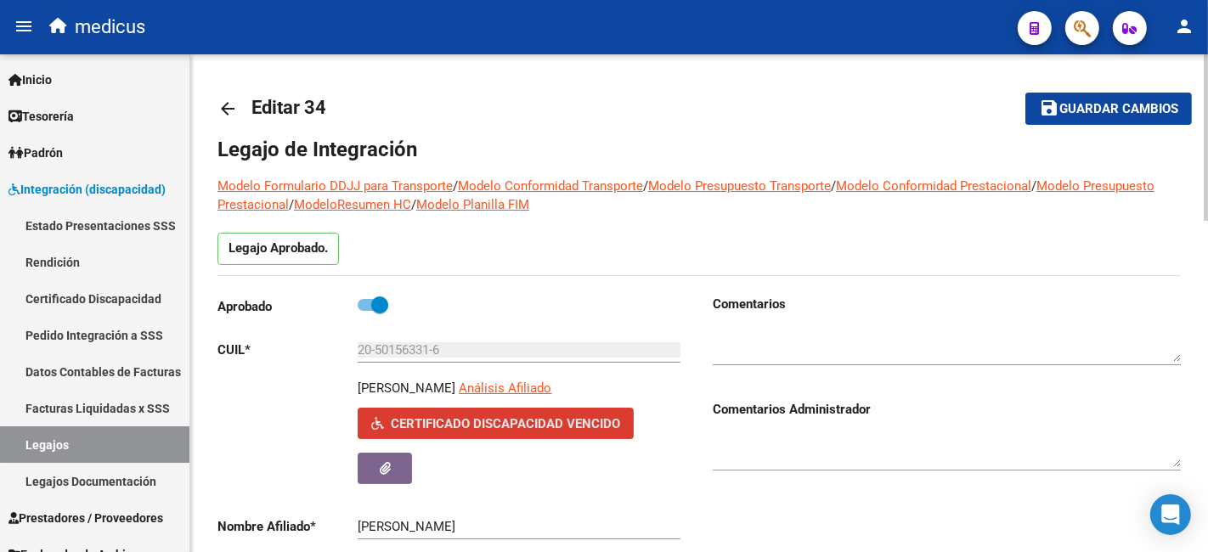
click at [388, 428] on span "Certificado Discapacidad Vencido" at bounding box center [495, 422] width 249 height 15
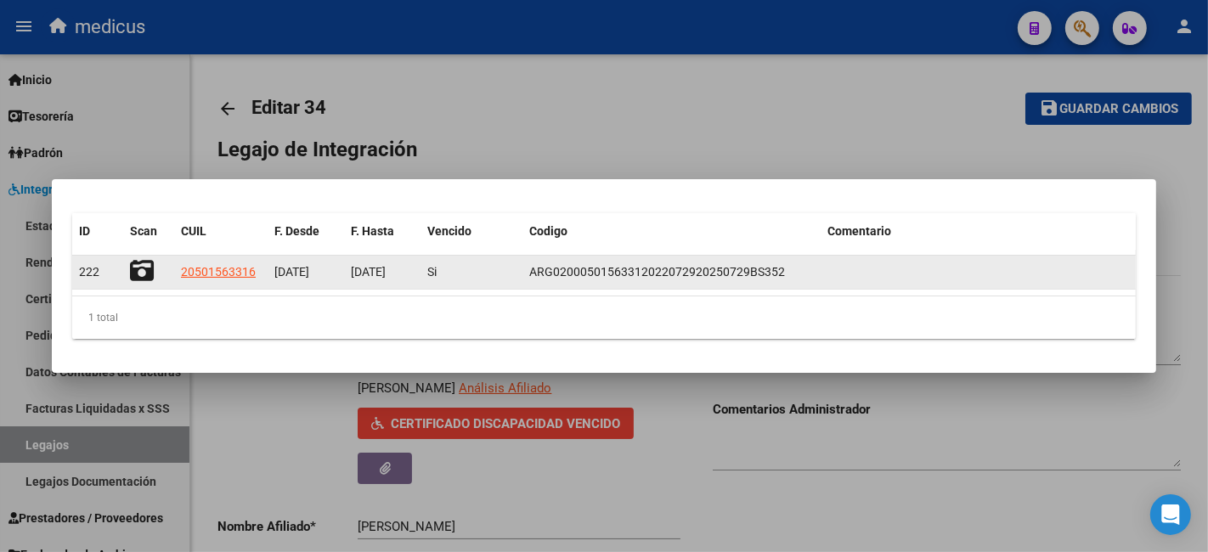
drag, startPoint x: 375, startPoint y: 277, endPoint x: 815, endPoint y: 266, distance: 440.2
click at [815, 266] on div "222 20501563316 [DATE] [DATE] Si ARG02000501563312022072920250729BS352" at bounding box center [604, 273] width 1064 height 34
click at [815, 266] on datatable-body-cell "ARG02000501563312022072920250729BS352" at bounding box center [671, 272] width 298 height 33
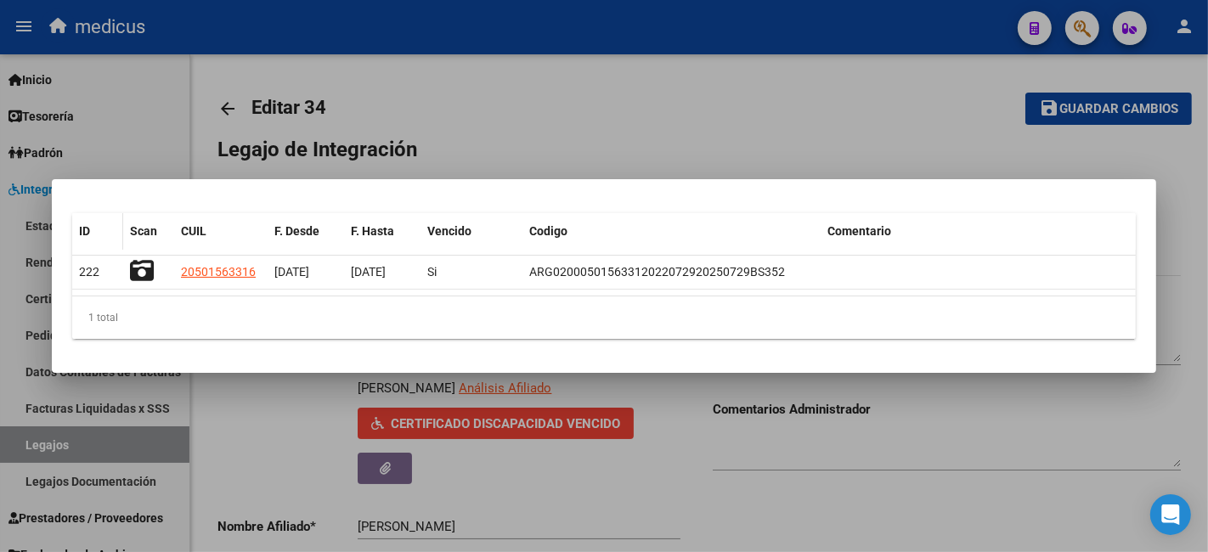
drag, startPoint x: 657, startPoint y: 269, endPoint x: 77, endPoint y: 227, distance: 581.7
click at [77, 227] on div "ID Scan CUIL F. Desde F. Hasta Vencido Codigo Comentario 222 20501563316 [DATE]…" at bounding box center [604, 275] width 1064 height 125
click at [485, 111] on div at bounding box center [604, 276] width 1208 height 552
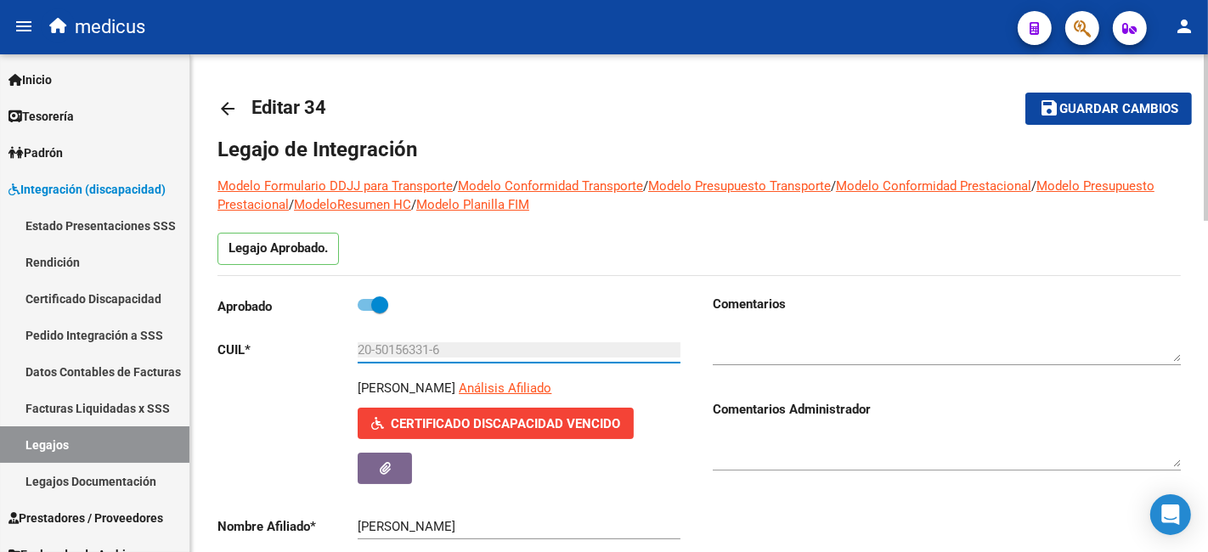
drag, startPoint x: 405, startPoint y: 347, endPoint x: 511, endPoint y: 490, distance: 178.6
click at [511, 490] on div "Aprobado CUIL * 20-50156331-6 Ingresar CUIL [PERSON_NAME] Afiliado Certificado …" at bounding box center [451, 502] width 468 height 415
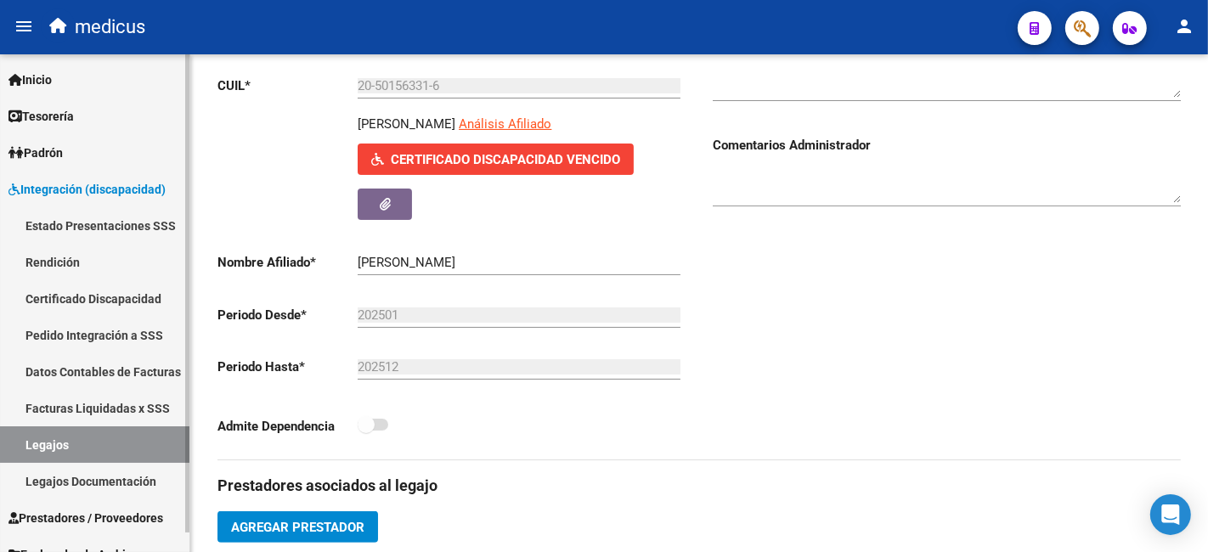
scroll to position [377, 0]
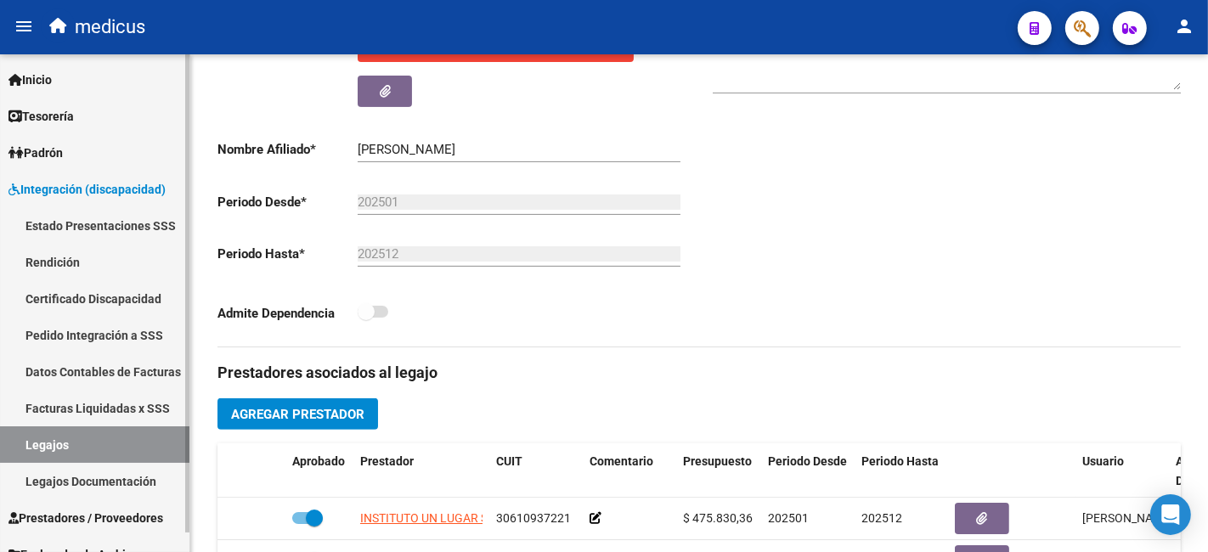
click at [111, 198] on link "Integración (discapacidad)" at bounding box center [94, 189] width 189 height 37
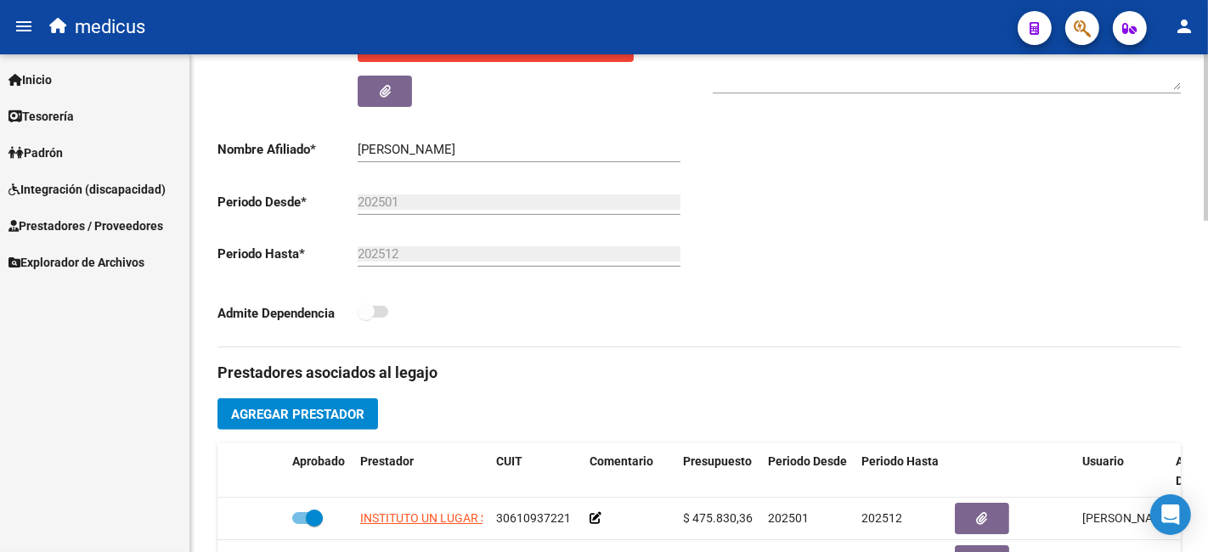
click at [284, 195] on p "Periodo Desde *" at bounding box center [287, 202] width 140 height 19
drag, startPoint x: 279, startPoint y: 150, endPoint x: 319, endPoint y: 300, distance: 154.5
click at [319, 300] on div "Aprobado CUIL * 20-50156331-6 Ingresar CUIL [PERSON_NAME] Afiliado Certificado …" at bounding box center [451, 125] width 468 height 415
click at [313, 314] on p "Admite Dependencia" at bounding box center [287, 313] width 140 height 19
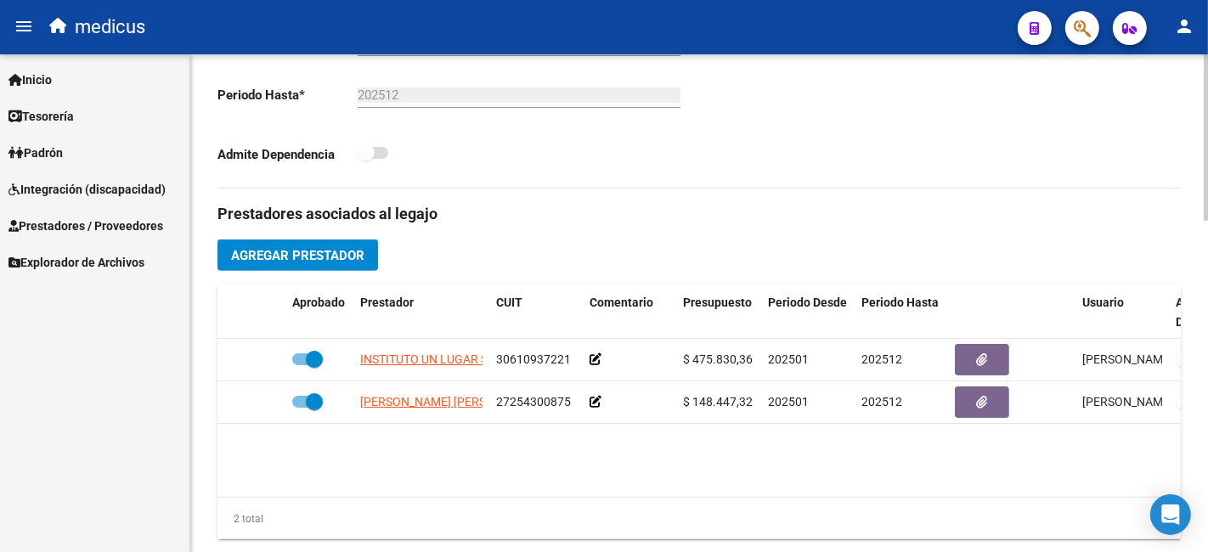
scroll to position [471, 0]
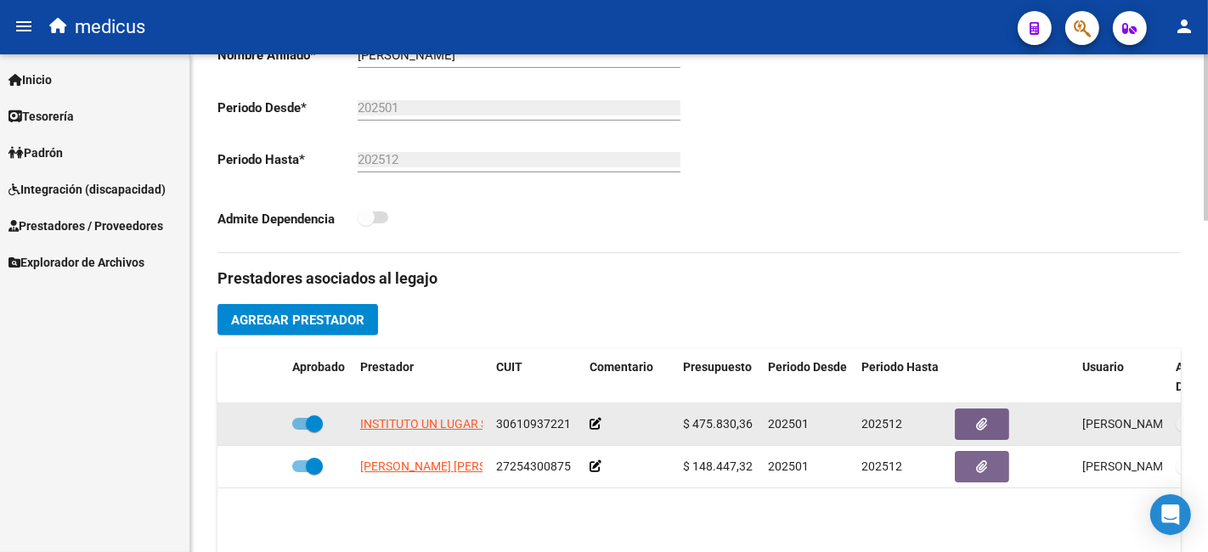
drag, startPoint x: 735, startPoint y: 487, endPoint x: 708, endPoint y: 423, distance: 69.3
click at [708, 423] on datatable-scroller "INSTITUTO UN LUGAR S R L 30610937221 $ 475.830,36 202501 202512 [PERSON_NAME] […" at bounding box center [698, 445] width 963 height 85
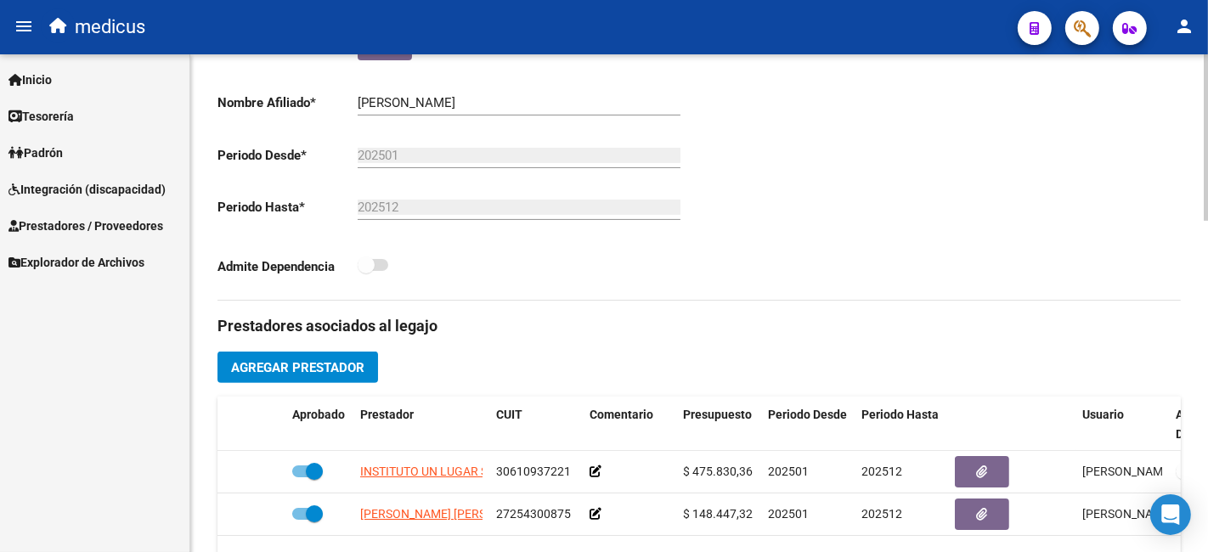
scroll to position [0, 0]
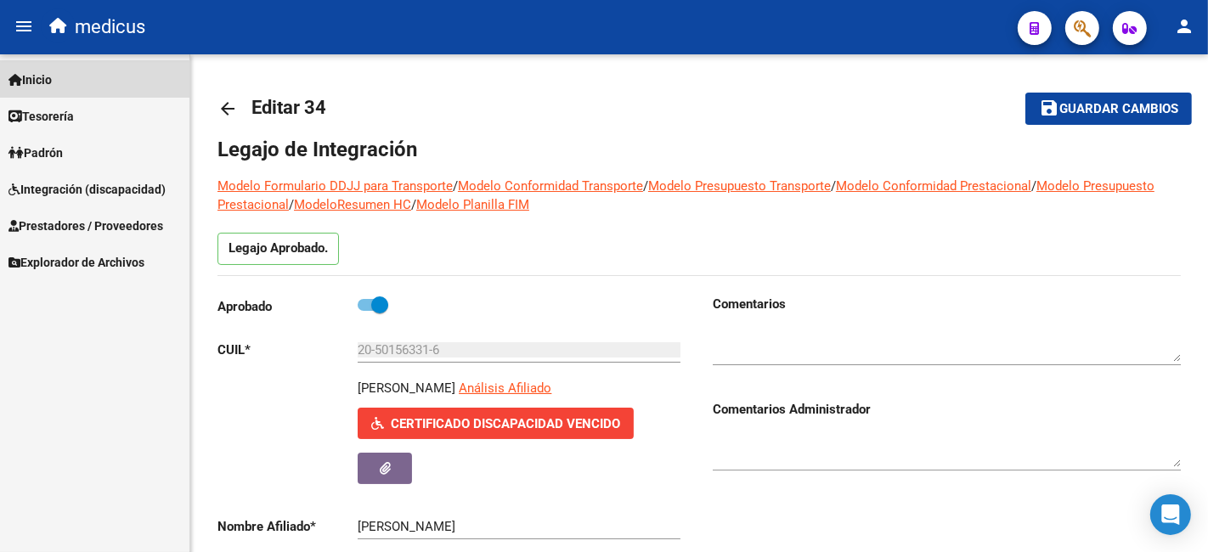
click at [79, 88] on link "Inicio" at bounding box center [94, 79] width 189 height 37
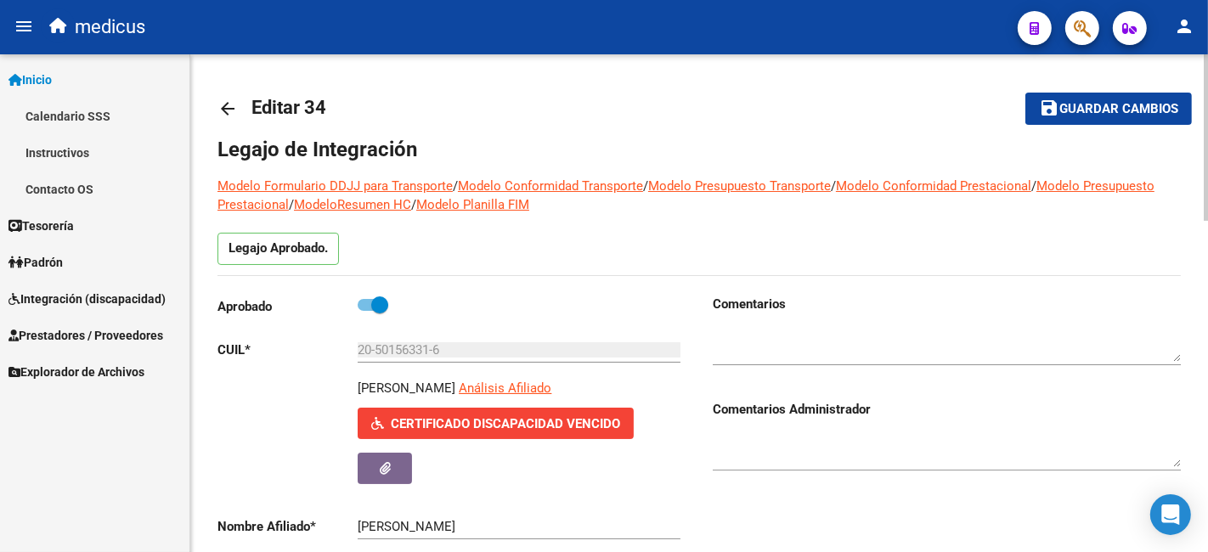
click at [226, 106] on mat-icon "arrow_back" at bounding box center [227, 109] width 20 height 20
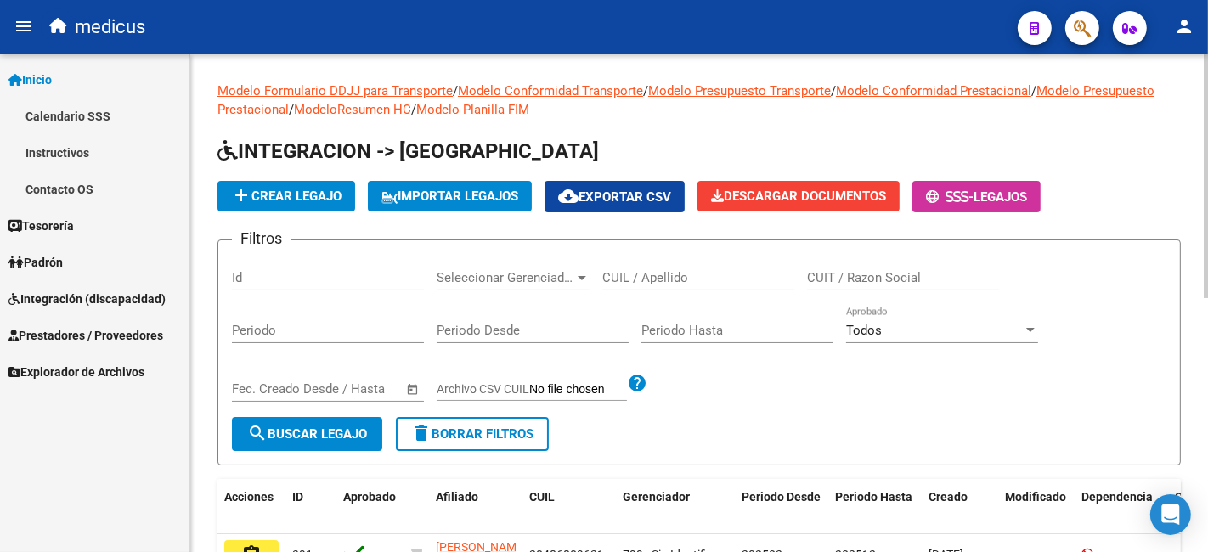
click at [714, 279] on input "CUIL / Apellido" at bounding box center [698, 277] width 192 height 15
click at [315, 185] on button "add Crear Legajo" at bounding box center [286, 196] width 138 height 31
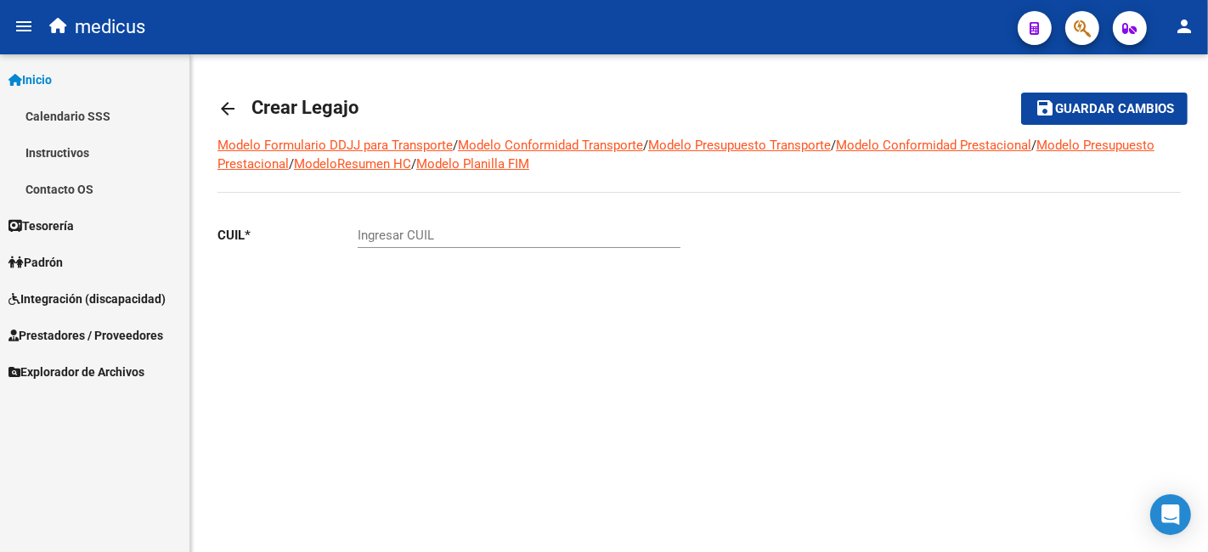
click at [516, 218] on div "Ingresar CUIL" at bounding box center [519, 230] width 323 height 37
drag, startPoint x: 524, startPoint y: 229, endPoint x: 519, endPoint y: 238, distance: 10.6
click at [524, 229] on div "Ingresar CUIL" at bounding box center [519, 230] width 323 height 37
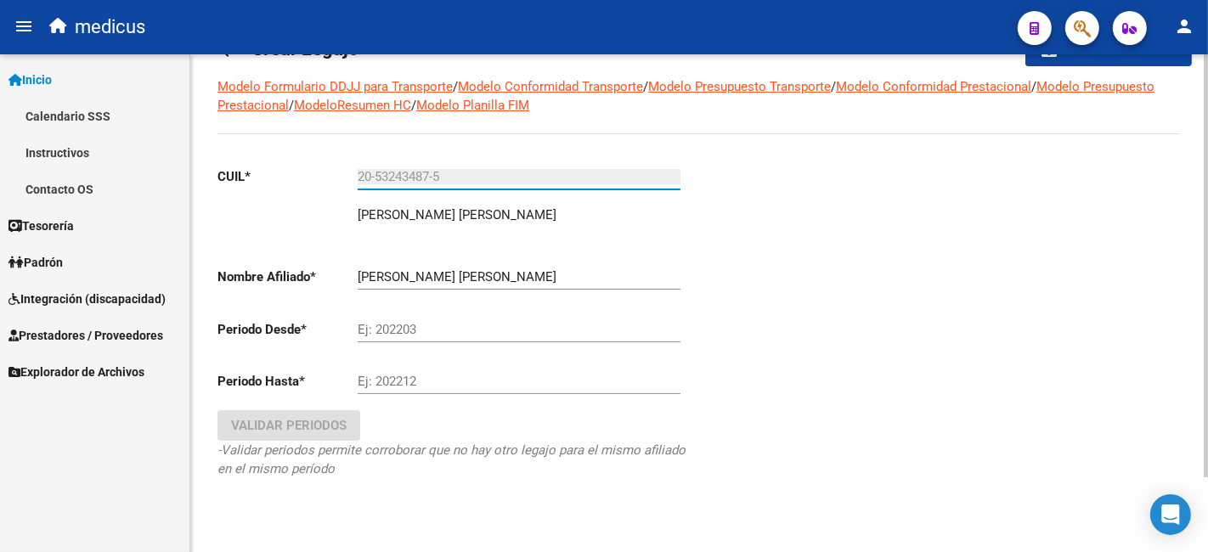
scroll to position [87, 0]
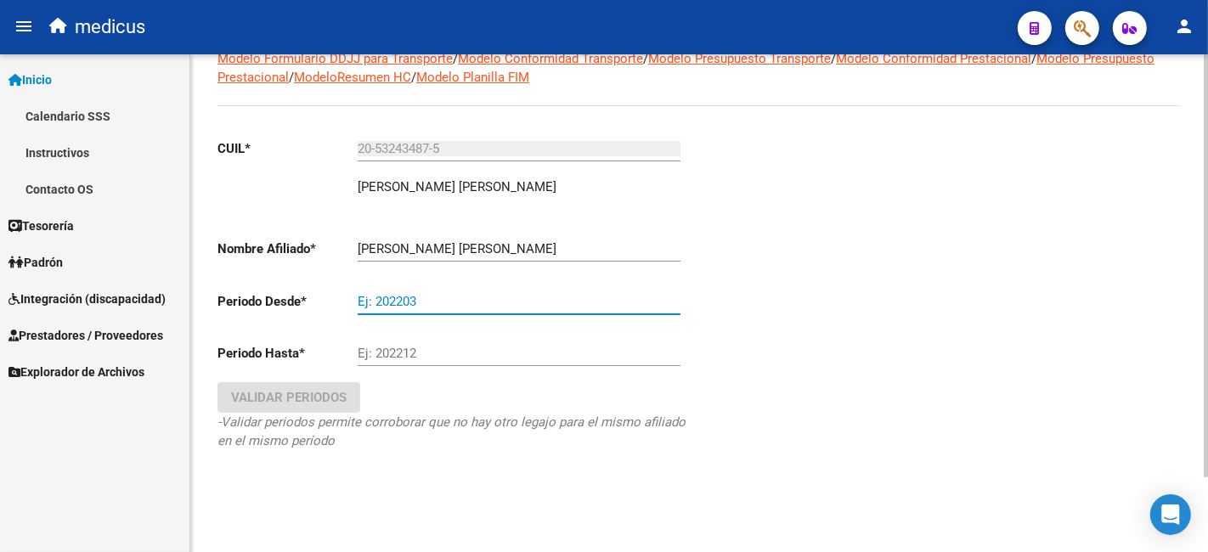
click at [456, 307] on input "Ej: 202203" at bounding box center [519, 301] width 323 height 15
click at [415, 303] on input "Ej: 202203" at bounding box center [519, 301] width 323 height 15
click at [467, 345] on div "Ej: 202212" at bounding box center [519, 348] width 323 height 37
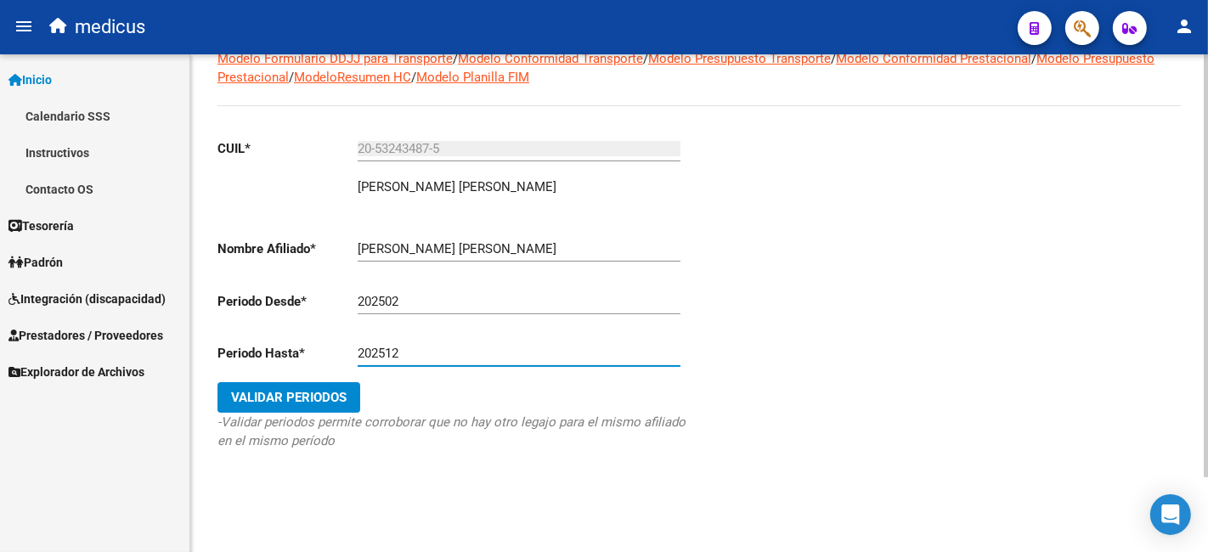
click at [337, 397] on span "Validar Periodos" at bounding box center [289, 397] width 116 height 15
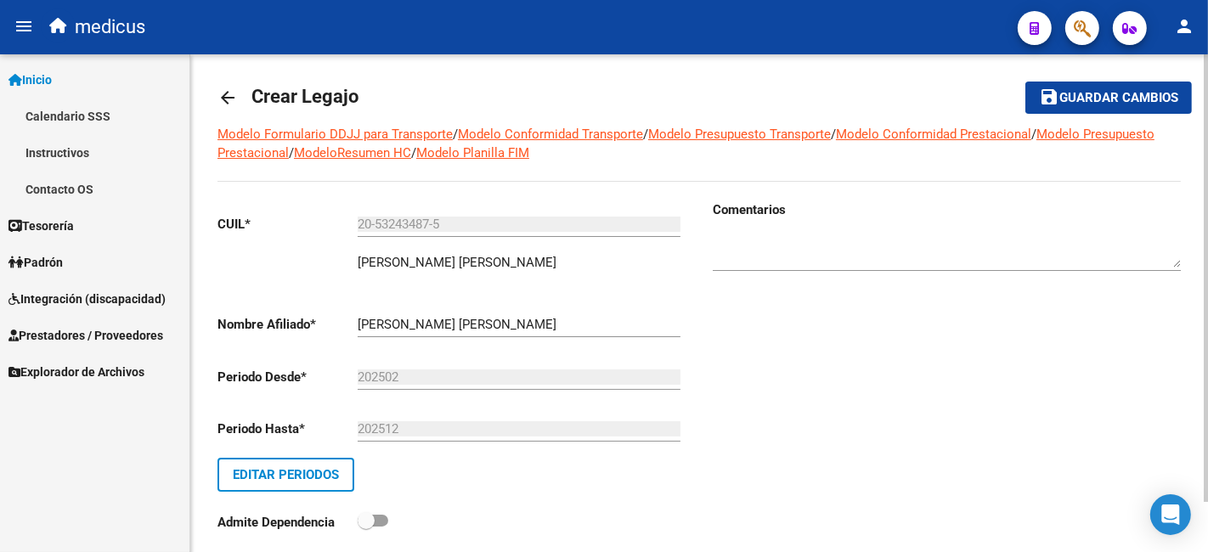
scroll to position [0, 0]
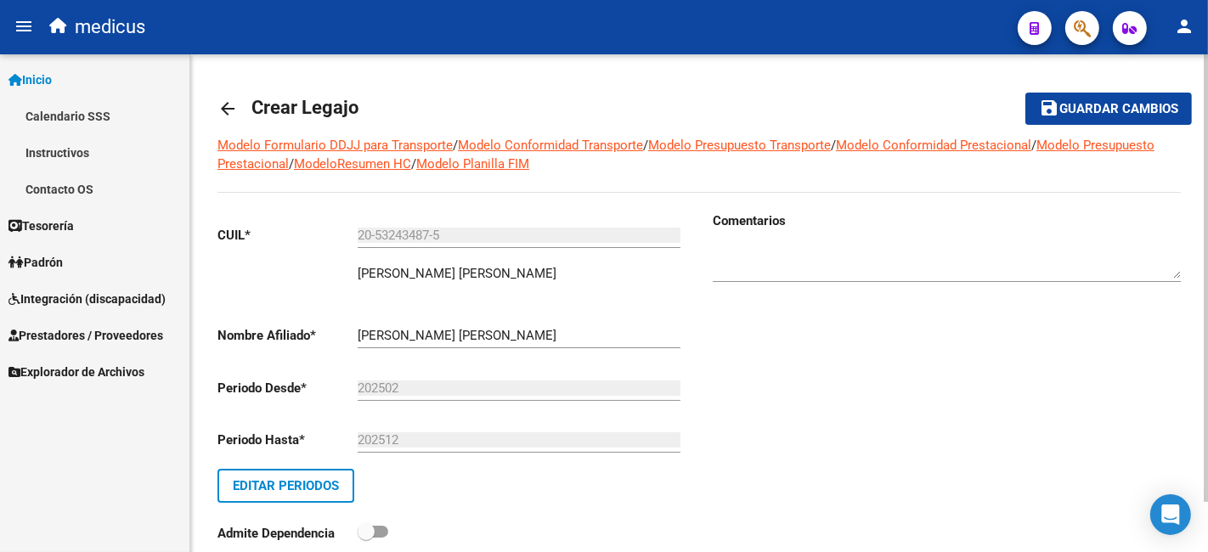
click at [1086, 113] on span "Guardar cambios" at bounding box center [1118, 109] width 119 height 15
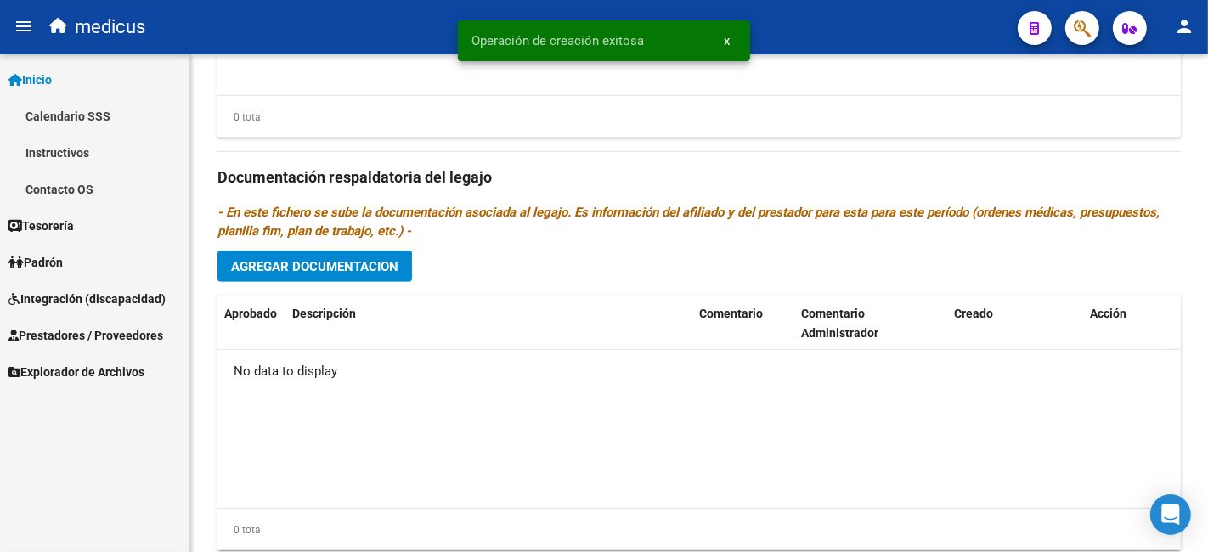
scroll to position [881, 0]
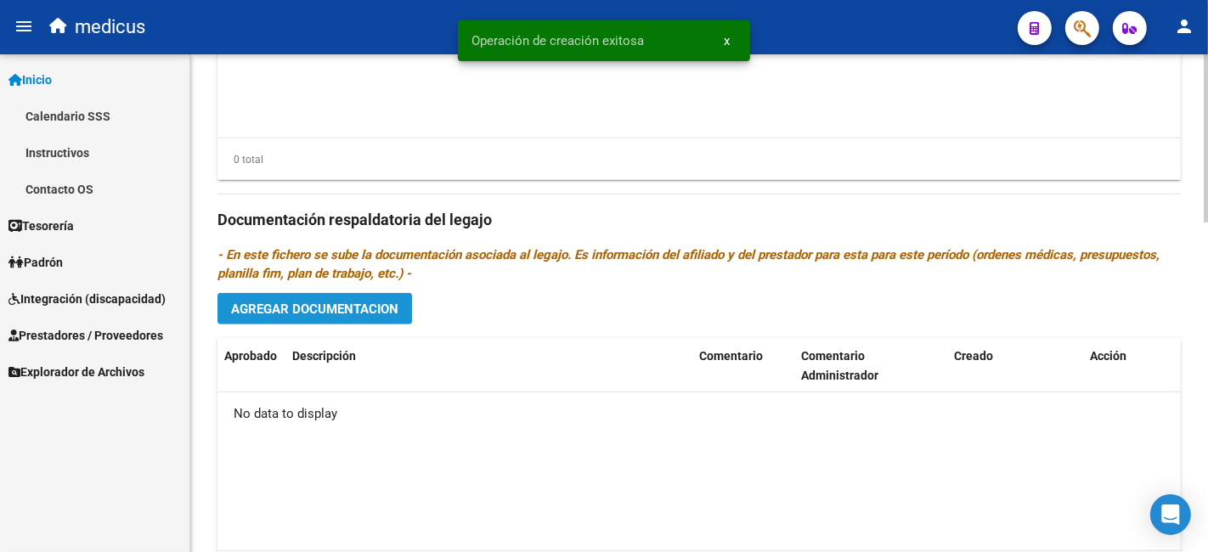
click at [277, 309] on span "Agregar Documentacion" at bounding box center [314, 309] width 167 height 15
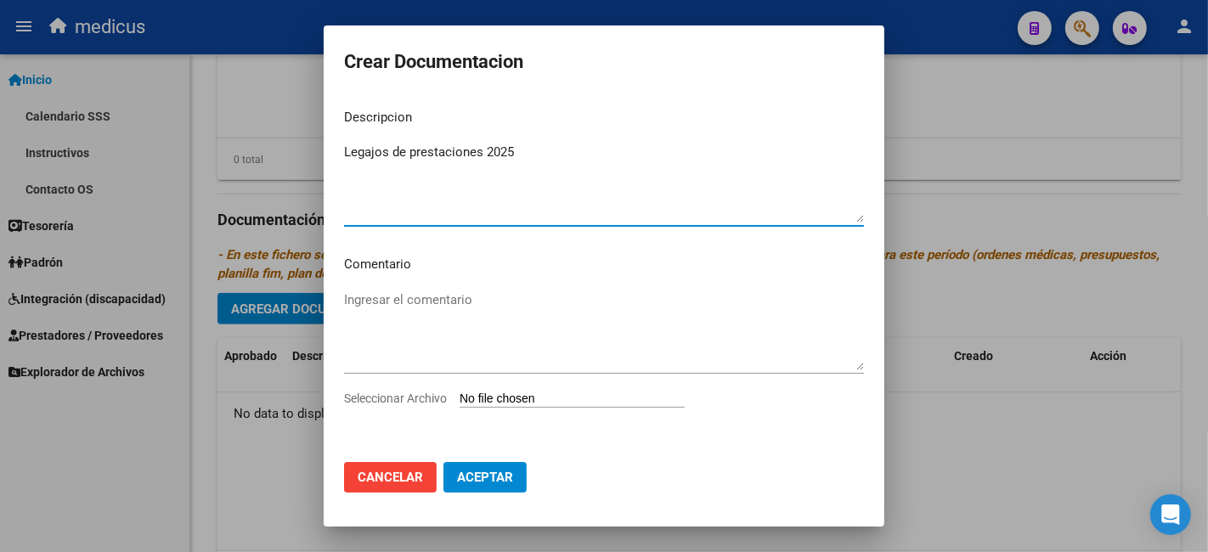
click at [515, 308] on textarea "Ingresar el comentario" at bounding box center [604, 331] width 520 height 80
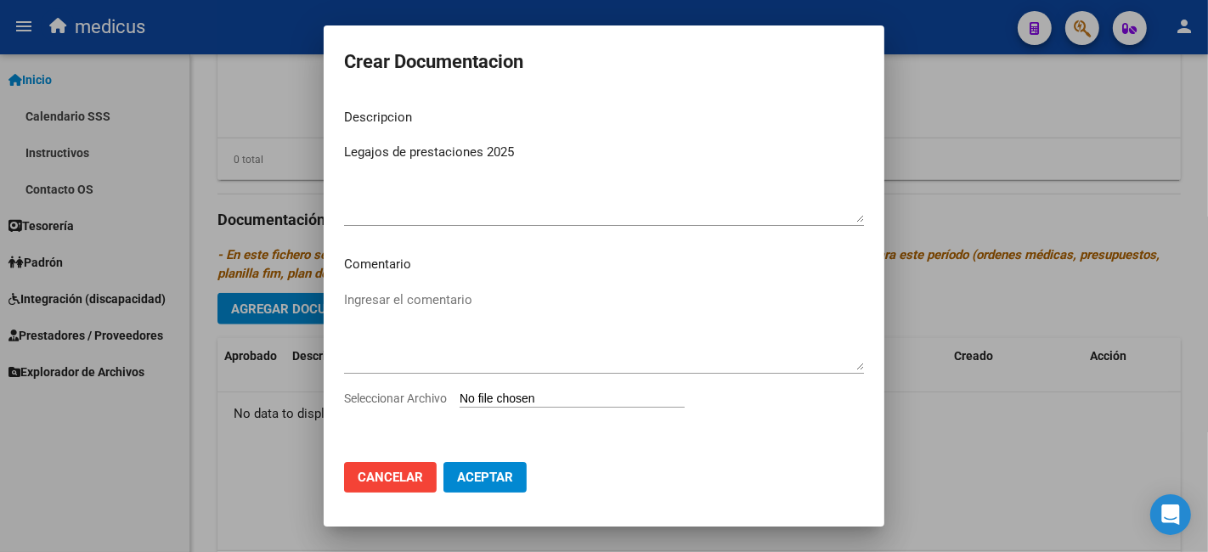
click at [408, 268] on p "Comentario" at bounding box center [604, 265] width 520 height 20
click at [423, 305] on textarea "Ingresar el comentario" at bounding box center [604, 331] width 520 height 80
click at [531, 394] on input "Seleccionar Archivo" at bounding box center [572, 400] width 225 height 16
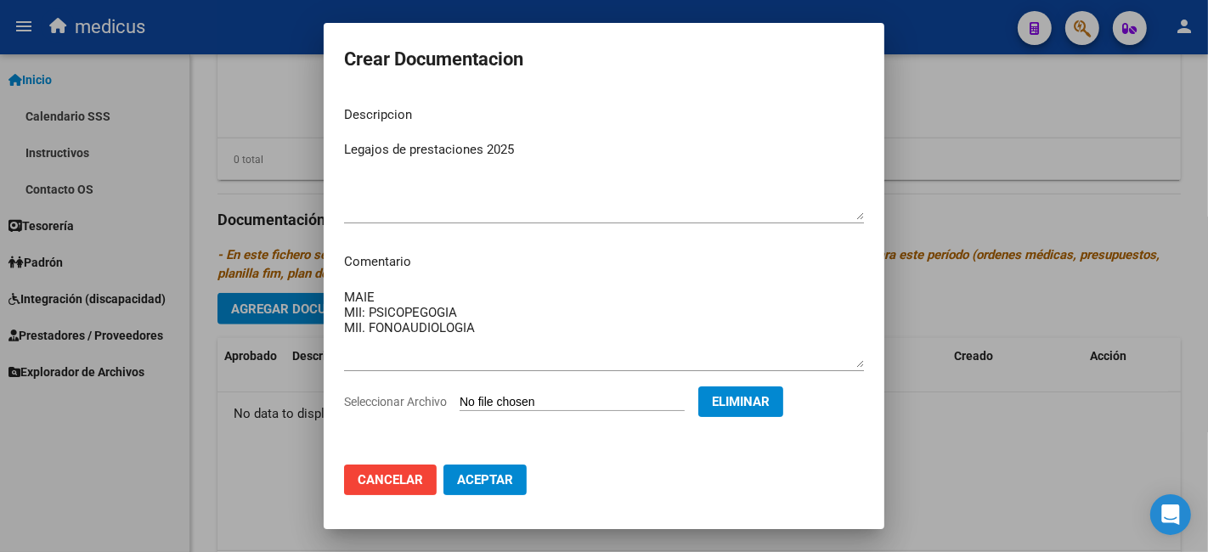
click at [475, 494] on button "Aceptar" at bounding box center [484, 480] width 83 height 31
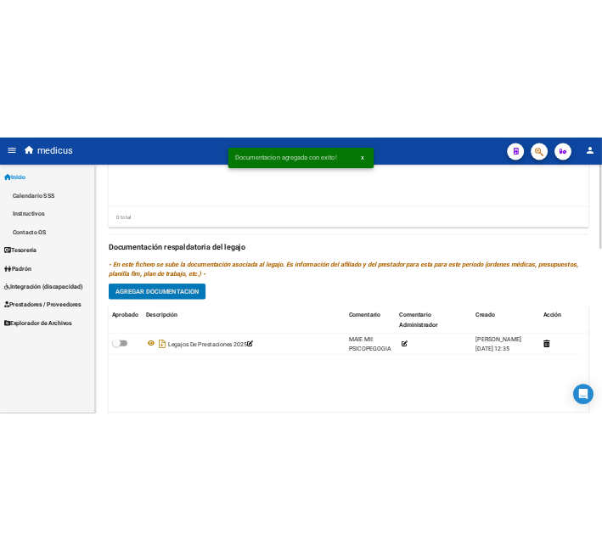
scroll to position [409, 0]
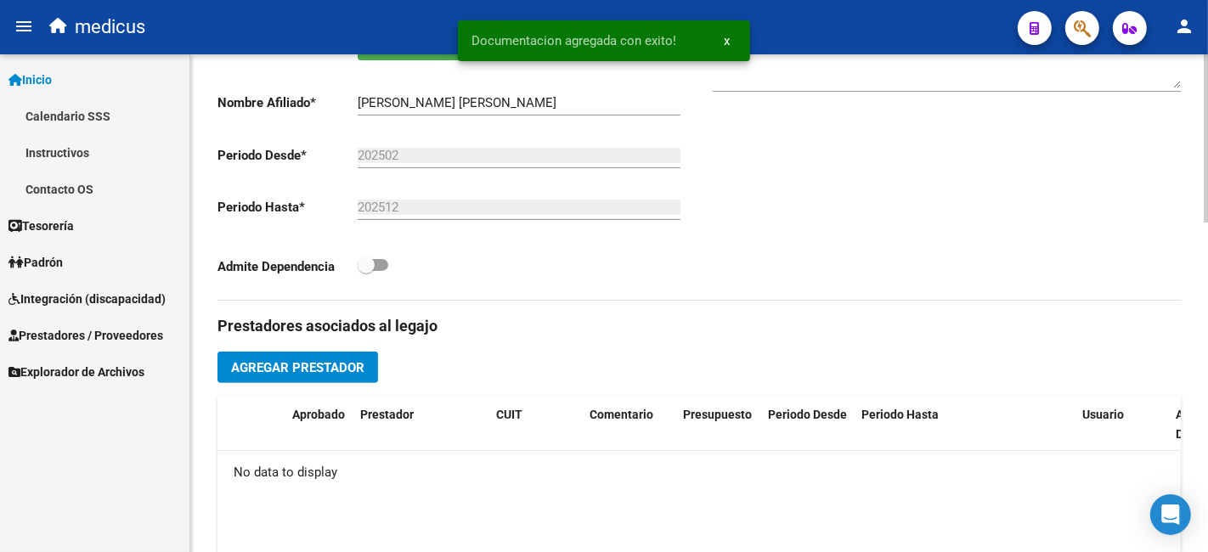
click at [305, 370] on span "Agregar Prestador" at bounding box center [297, 367] width 133 height 15
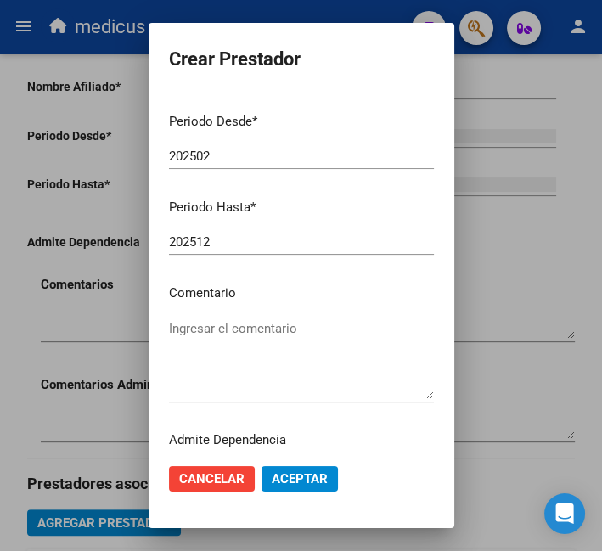
scroll to position [223, 0]
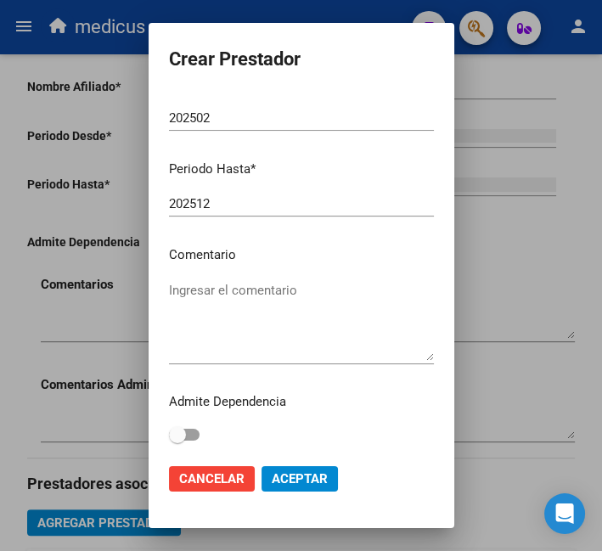
click at [255, 302] on textarea "Ingresar el comentario" at bounding box center [301, 321] width 265 height 80
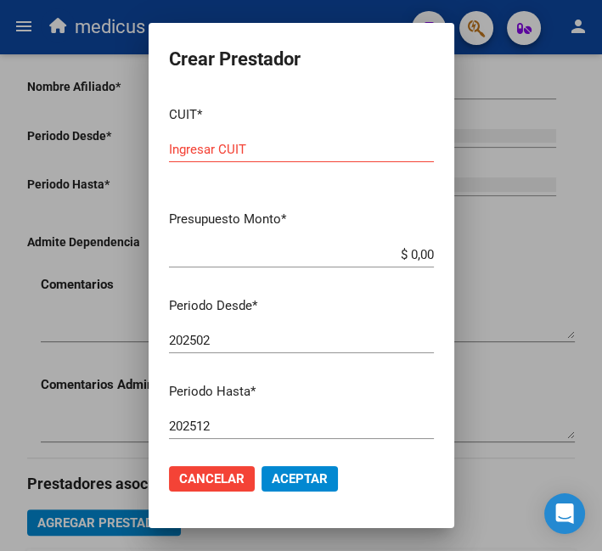
drag, startPoint x: 419, startPoint y: 253, endPoint x: 358, endPoint y: 253, distance: 60.3
click at [358, 253] on app-form-text-field "Presupuesto Monto * $ 0,00 Ingresar el monto" at bounding box center [308, 236] width 279 height 53
drag, startPoint x: 274, startPoint y: 151, endPoint x: 293, endPoint y: 163, distance: 22.9
click at [274, 151] on input "Ingresar CUIT" at bounding box center [301, 149] width 265 height 15
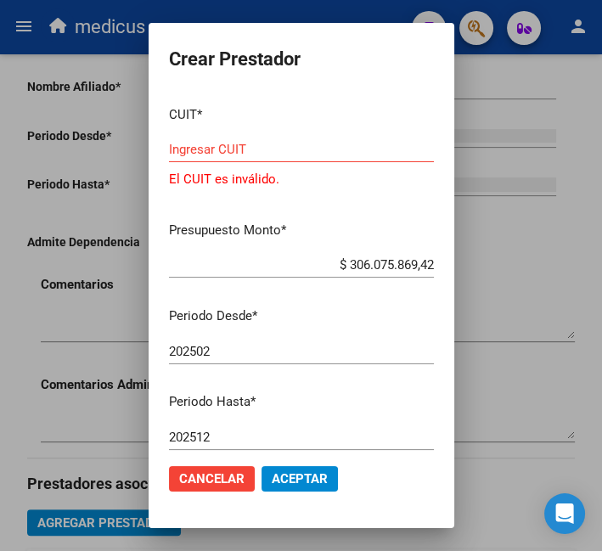
click at [352, 261] on input "$ 306.075.869,42" at bounding box center [301, 264] width 265 height 15
drag, startPoint x: 327, startPoint y: 265, endPoint x: 443, endPoint y: 269, distance: 116.5
click at [439, 270] on mat-dialog-content "CUIT * Ingresar CUIT El CUIT es inválido. Presupuesto Monto * $ 306.075.869,42 …" at bounding box center [302, 272] width 306 height 358
click at [385, 151] on input "Ingresar CUIT" at bounding box center [301, 149] width 265 height 15
click at [311, 150] on input "Ingresar CUIT" at bounding box center [301, 149] width 265 height 15
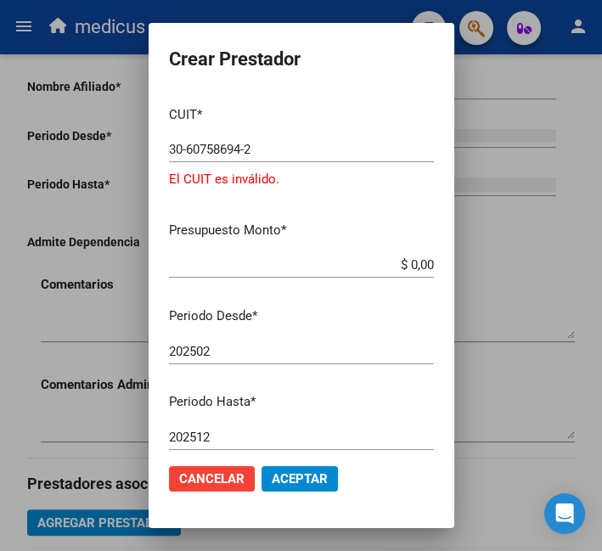
click at [420, 265] on app-form-text-field "Presupuesto Monto * $ 0,00 Ingresar el monto" at bounding box center [308, 247] width 279 height 53
drag, startPoint x: 416, startPoint y: 265, endPoint x: 273, endPoint y: 265, distance: 143.6
click at [273, 265] on input "$ 0,00" at bounding box center [301, 264] width 265 height 15
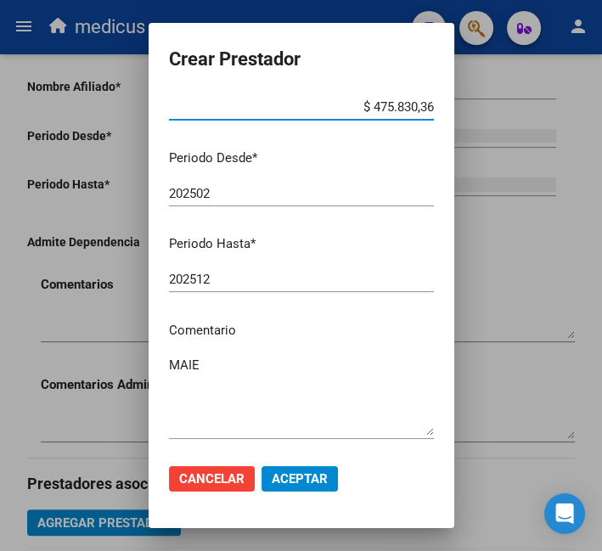
scroll to position [234, 0]
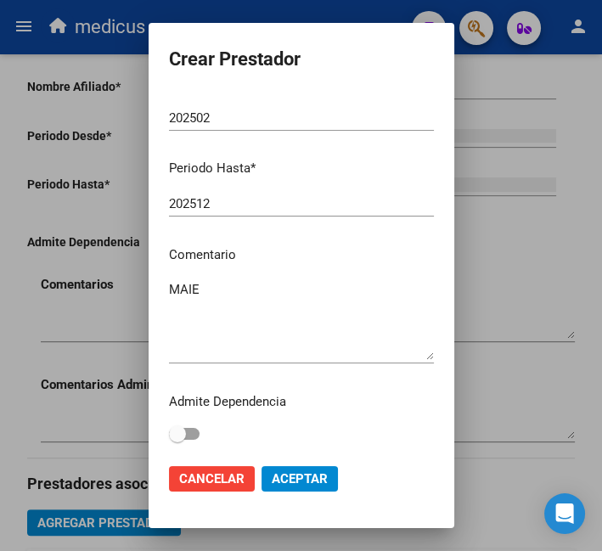
click at [293, 471] on span "Aceptar" at bounding box center [300, 478] width 56 height 15
click at [306, 480] on span "Aceptar" at bounding box center [300, 478] width 56 height 15
click at [312, 474] on span "Aceptar" at bounding box center [300, 478] width 56 height 15
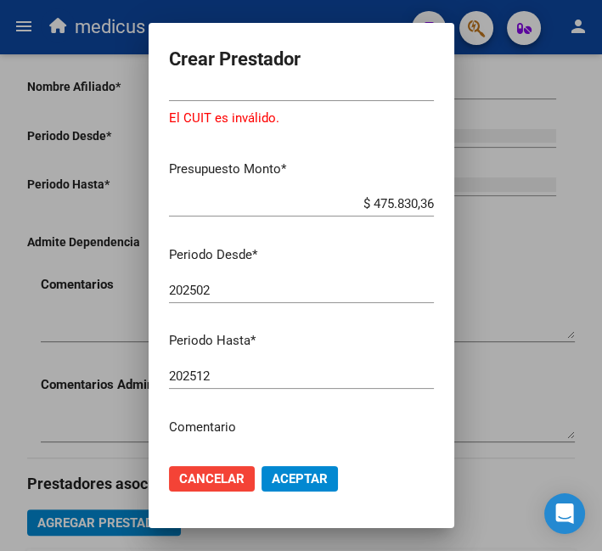
scroll to position [0, 0]
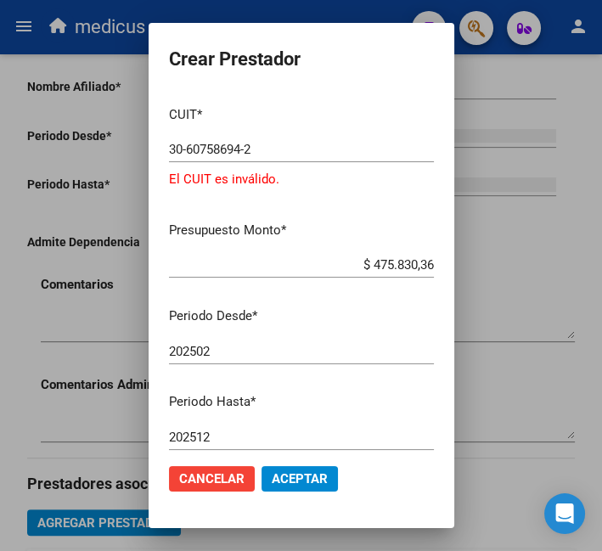
click at [274, 134] on div "CUIT * 30-60758694-2 Ingresar CUIT El CUIT es inválido." at bounding box center [301, 151] width 265 height 116
click at [298, 160] on div "30-60758694-2 Ingresar CUIT" at bounding box center [301, 149] width 265 height 25
drag, startPoint x: 293, startPoint y: 149, endPoint x: 40, endPoint y: 149, distance: 253.1
click at [40, 149] on div "Crear Prestador CUIT * 30-60758694-2 Ingresar CUIT El CUIT es inválido. Presupu…" at bounding box center [301, 275] width 602 height 551
click at [298, 479] on span "Aceptar" at bounding box center [300, 478] width 56 height 15
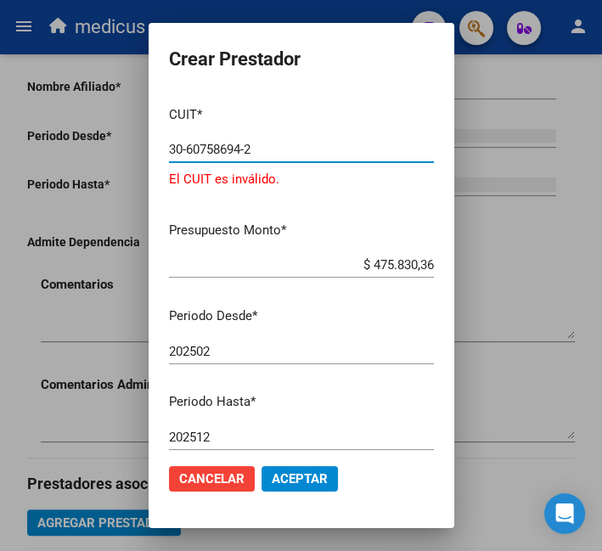
drag, startPoint x: 273, startPoint y: 147, endPoint x: 31, endPoint y: 176, distance: 243.8
click at [31, 176] on div "Crear Prestador CUIT * 30-60758694-2 Ingresar CUIT El CUIT es inválido. Presupu…" at bounding box center [301, 275] width 602 height 551
click at [235, 248] on mat-dialog-content "CUIT * 30-60758694-2 Ingresar CUIT El CUIT es inválido. Presupuesto Monto * $ 4…" at bounding box center [302, 272] width 306 height 358
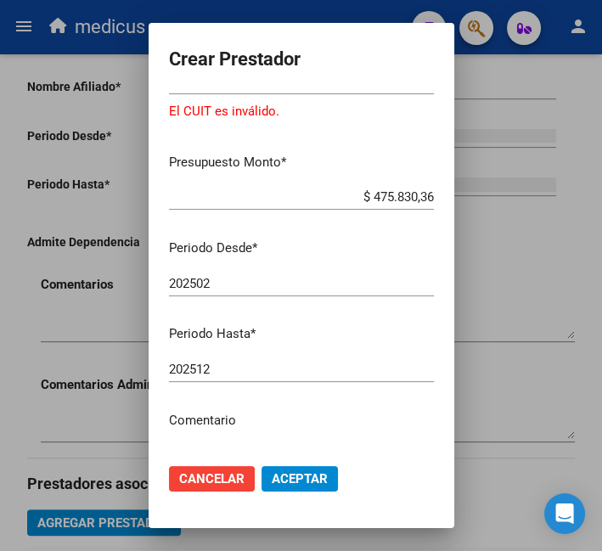
scroll to position [94, 0]
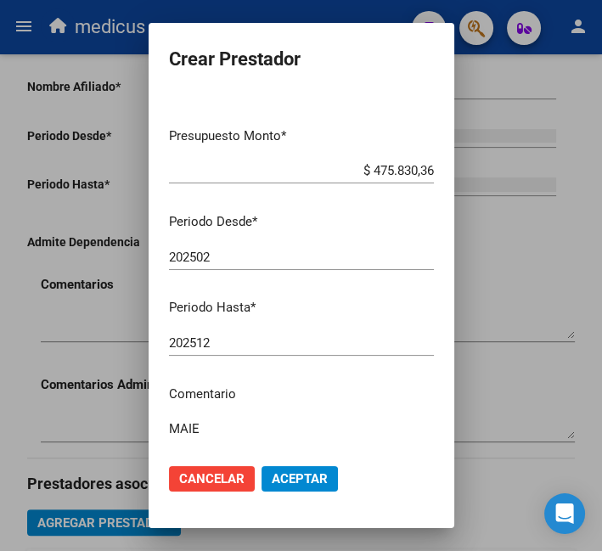
click at [283, 332] on div "202512 Ingresar el periodo" at bounding box center [301, 342] width 265 height 25
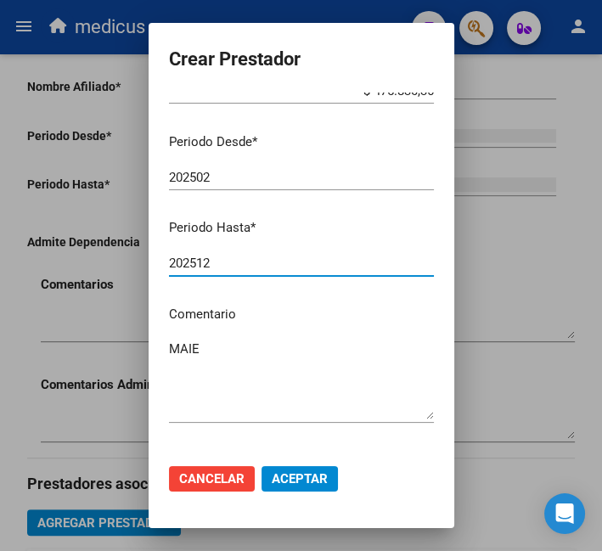
scroll to position [234, 0]
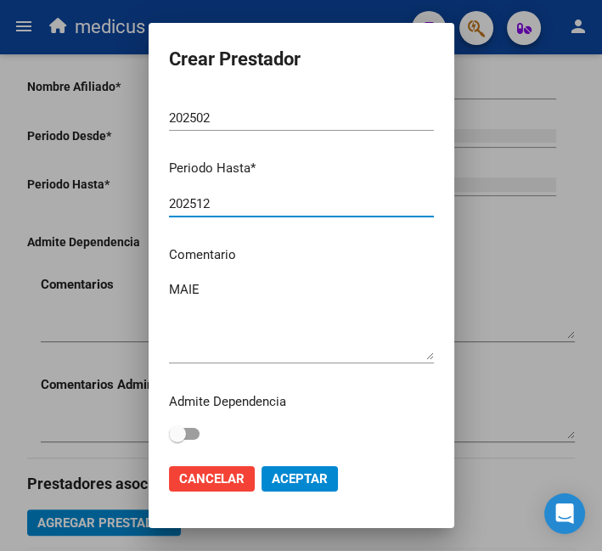
click at [315, 323] on textarea "MAIE" at bounding box center [301, 320] width 265 height 80
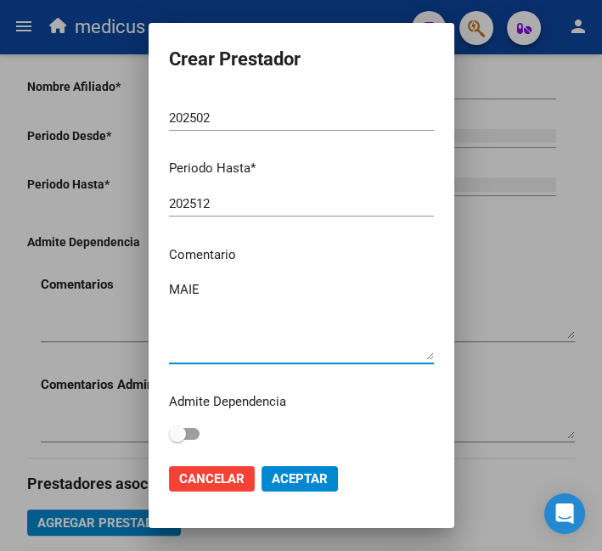
scroll to position [0, 0]
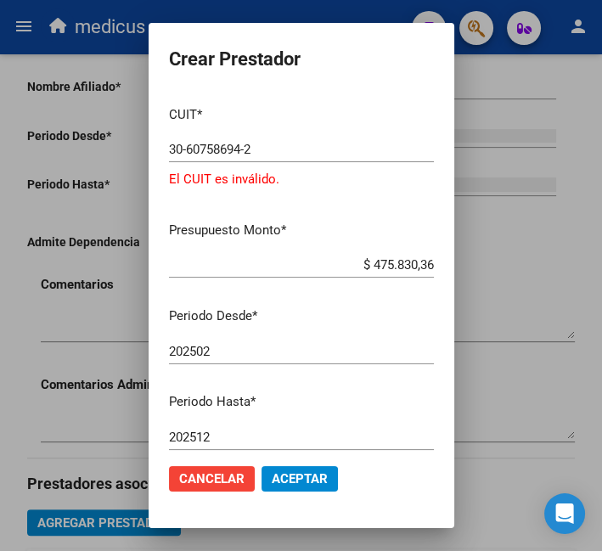
click at [305, 481] on span "Aceptar" at bounding box center [300, 478] width 56 height 15
click at [216, 481] on span "Cancelar" at bounding box center [211, 478] width 65 height 15
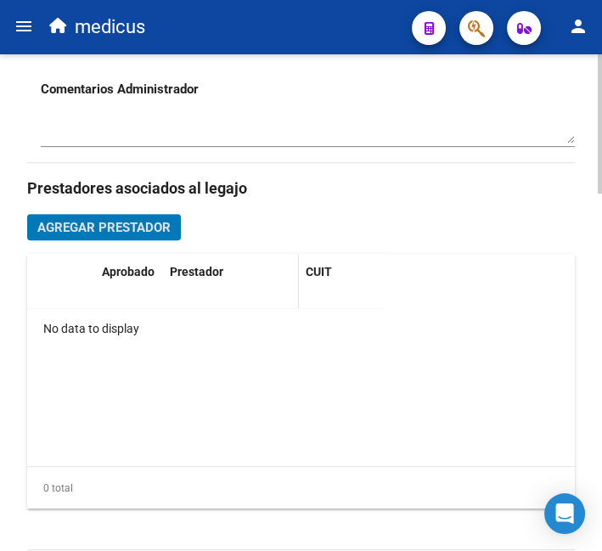
scroll to position [673, 0]
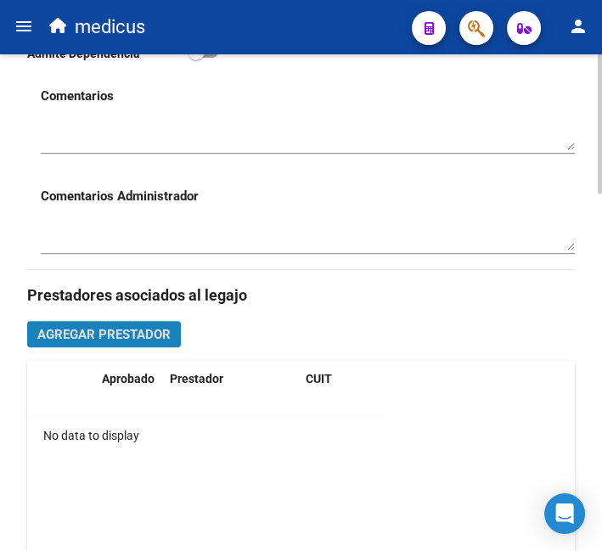
click at [140, 341] on span "Agregar Prestador" at bounding box center [103, 334] width 133 height 15
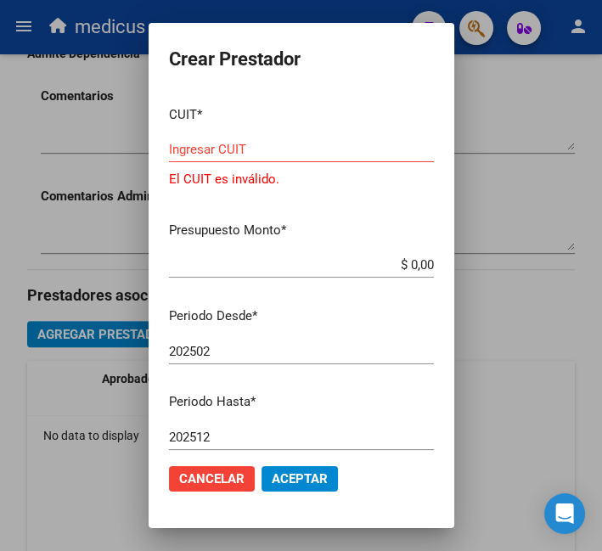
scroll to position [234, 0]
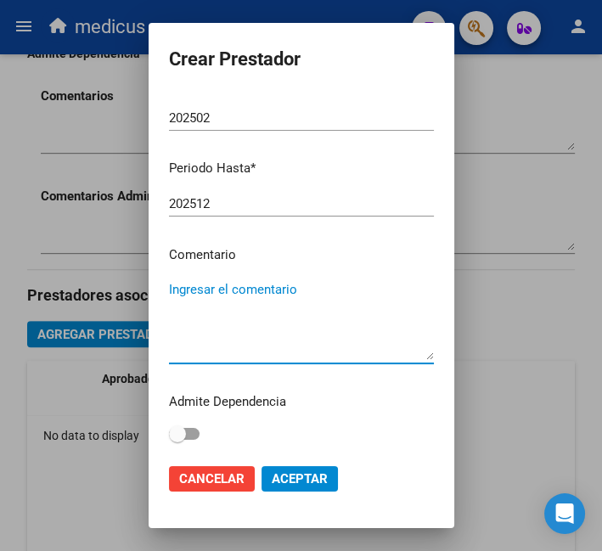
click at [274, 299] on textarea "Ingresar el comentario" at bounding box center [301, 320] width 265 height 80
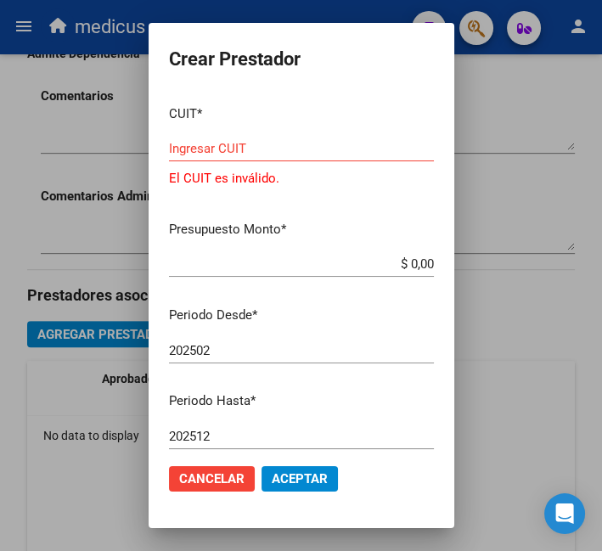
scroll to position [0, 0]
click at [343, 147] on input "Ingresar CUIT" at bounding box center [301, 149] width 265 height 15
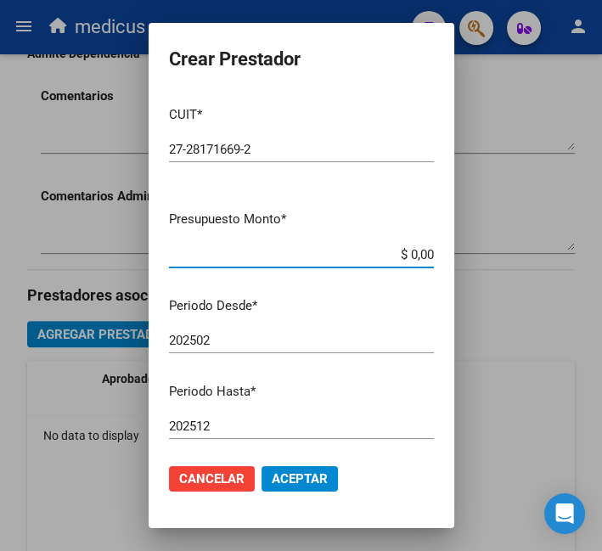
drag, startPoint x: 415, startPoint y: 254, endPoint x: 341, endPoint y: 256, distance: 73.9
click at [341, 256] on input "$ 0,00" at bounding box center [301, 254] width 265 height 15
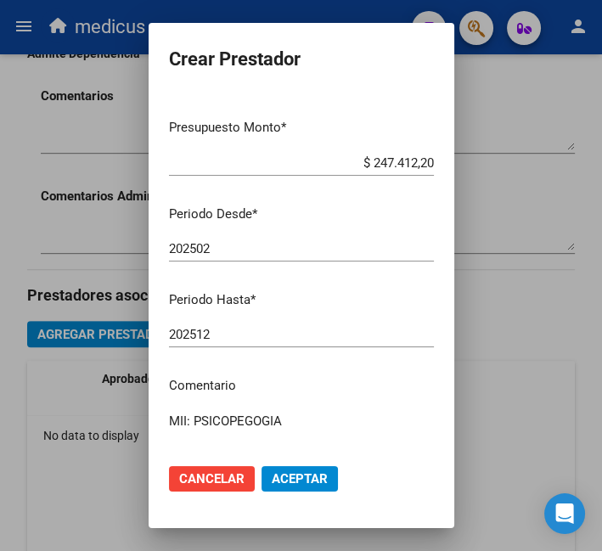
scroll to position [223, 0]
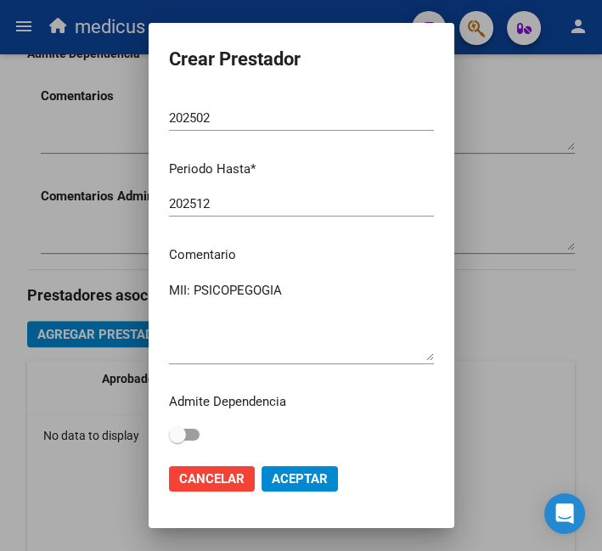
click at [274, 304] on textarea "MII: PSICOPEGOGIA" at bounding box center [301, 321] width 265 height 80
drag, startPoint x: 327, startPoint y: 481, endPoint x: 286, endPoint y: 456, distance: 47.6
click at [327, 480] on button "Aceptar" at bounding box center [300, 478] width 76 height 25
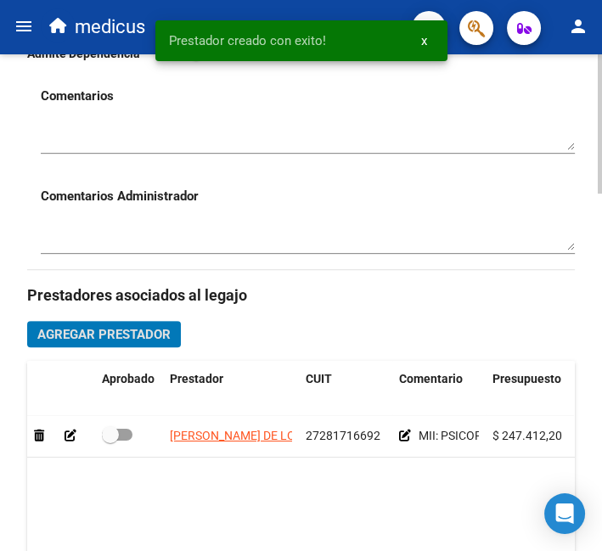
click at [116, 331] on span "Agregar Prestador" at bounding box center [103, 334] width 133 height 15
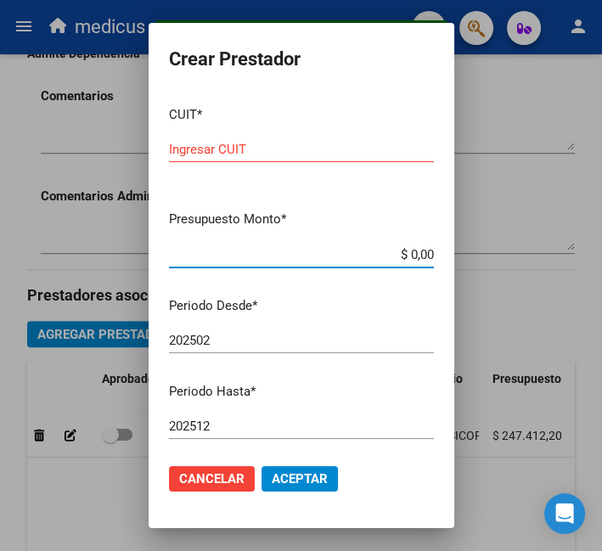
drag, startPoint x: 417, startPoint y: 256, endPoint x: 384, endPoint y: 253, distance: 33.2
click at [384, 253] on input "$ 0,00" at bounding box center [301, 254] width 265 height 15
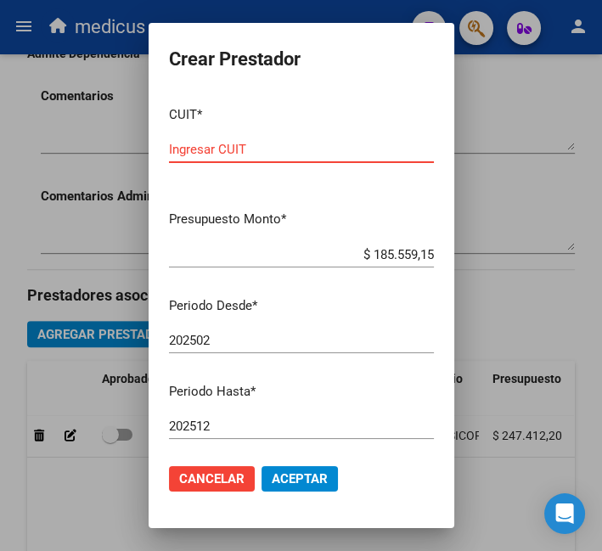
click at [219, 144] on input "Ingresar CUIT" at bounding box center [301, 149] width 265 height 15
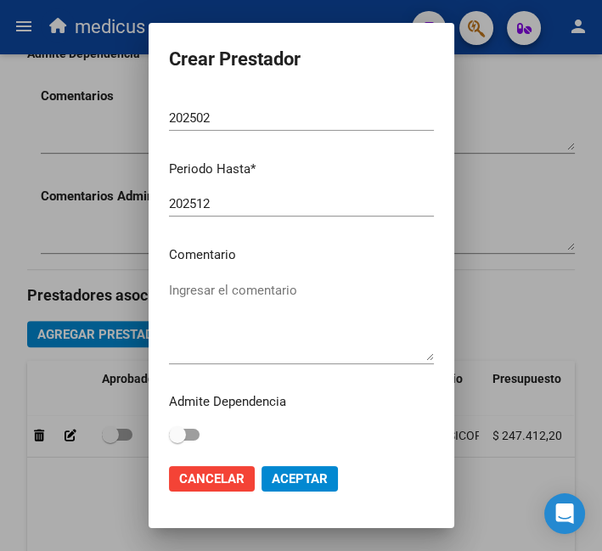
click at [276, 316] on textarea "Ingresar el comentario" at bounding box center [301, 321] width 265 height 80
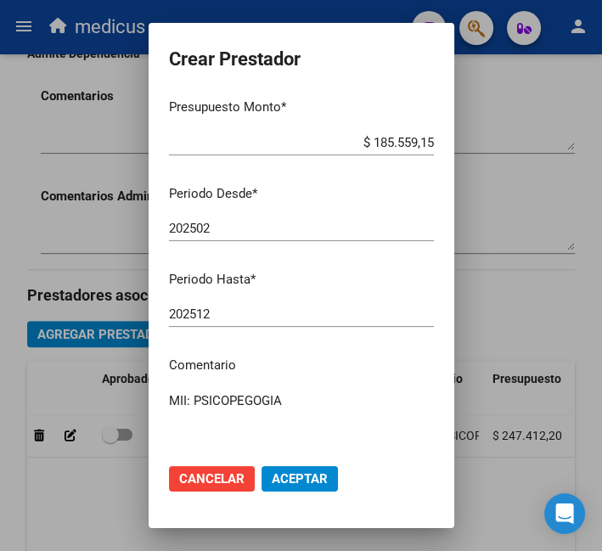
scroll to position [0, 0]
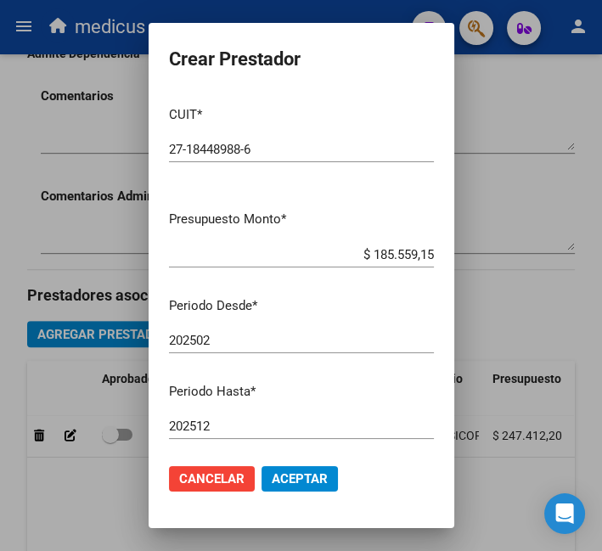
click at [301, 479] on span "Aceptar" at bounding box center [300, 478] width 56 height 15
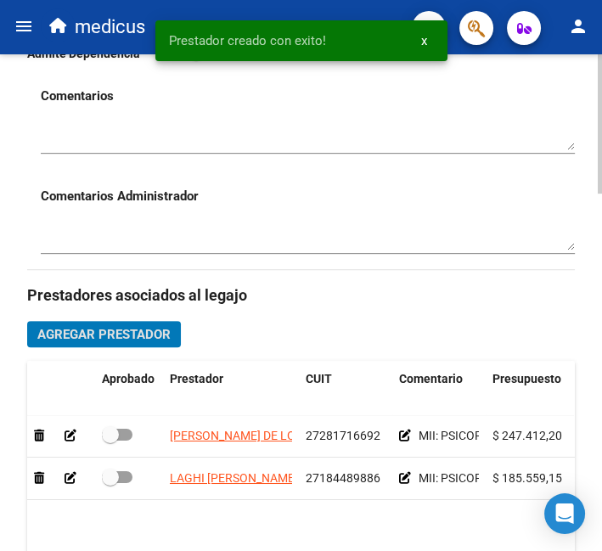
click at [126, 477] on span at bounding box center [117, 477] width 31 height 12
click at [110, 483] on input "checkbox" at bounding box center [110, 483] width 1 height 1
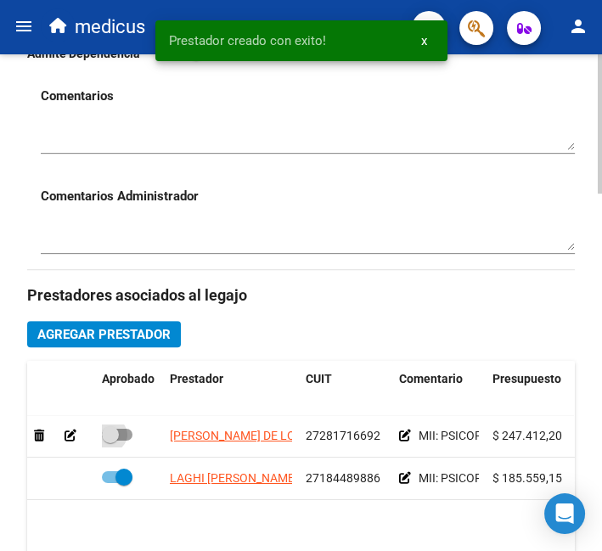
click at [122, 445] on label at bounding box center [117, 435] width 31 height 20
click at [110, 442] on input "checkbox" at bounding box center [110, 441] width 1 height 1
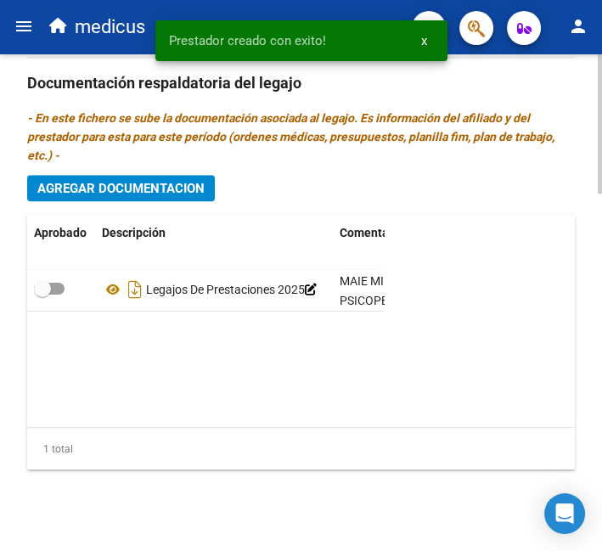
click at [57, 283] on span at bounding box center [49, 289] width 31 height 12
click at [42, 295] on input "checkbox" at bounding box center [42, 295] width 1 height 1
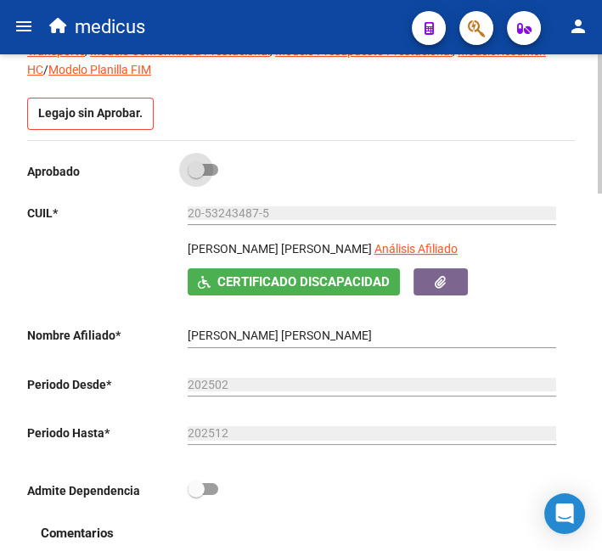
click at [206, 164] on span at bounding box center [203, 170] width 31 height 12
click at [196, 176] on input "checkbox" at bounding box center [195, 176] width 1 height 1
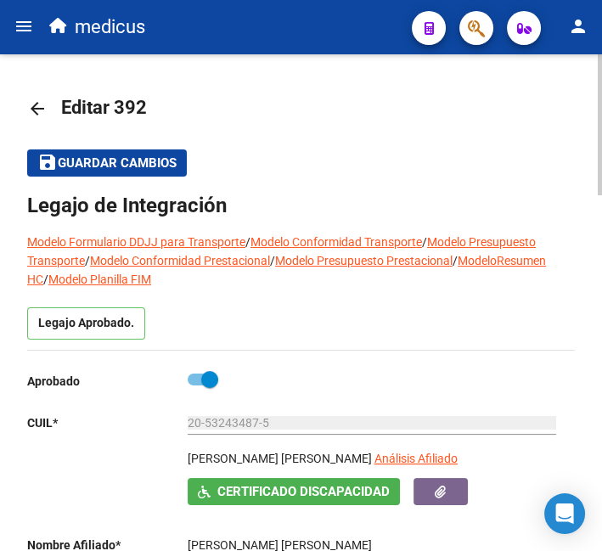
click at [149, 168] on span "Guardar cambios" at bounding box center [117, 163] width 119 height 15
click at [147, 159] on span "Guardar cambios" at bounding box center [117, 163] width 119 height 15
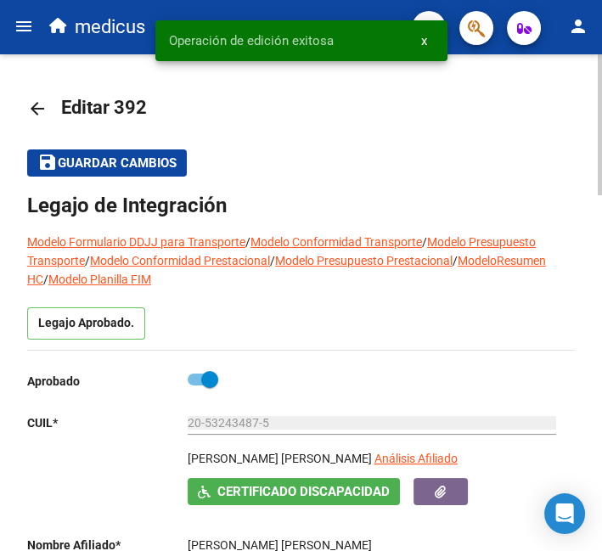
click at [28, 105] on mat-icon "arrow_back" at bounding box center [37, 109] width 20 height 20
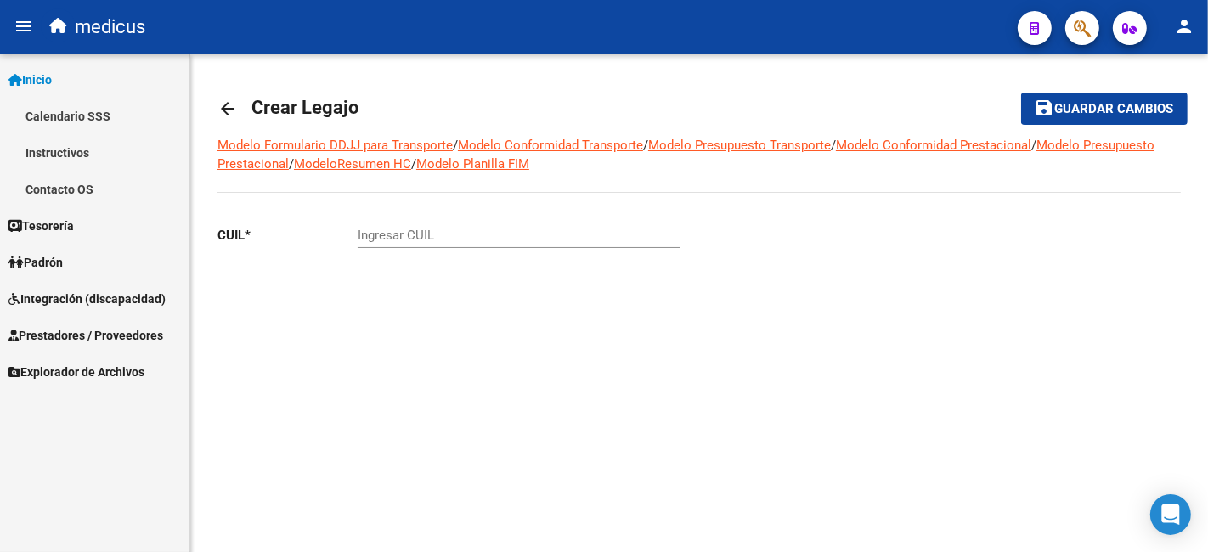
click at [405, 228] on input "Ingresar CUIL" at bounding box center [519, 235] width 323 height 15
click at [763, 200] on div "Modelo Formulario DDJJ para Transporte / Modelo Conformidad Transporte / Modelo…" at bounding box center [698, 244] width 963 height 217
click at [229, 109] on mat-icon "arrow_back" at bounding box center [227, 109] width 20 height 20
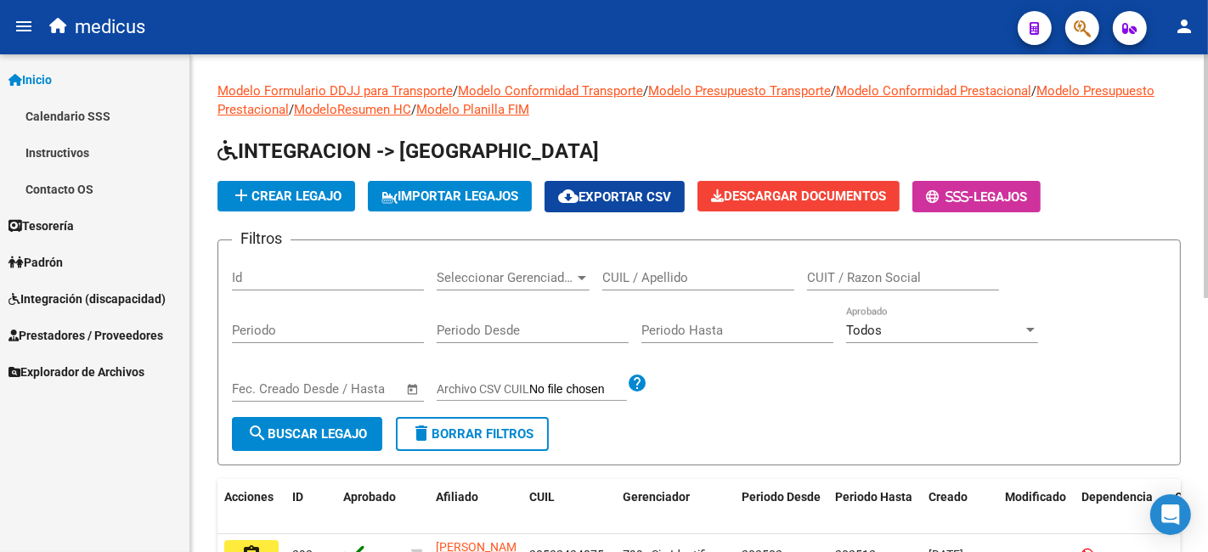
click at [694, 268] on div "CUIL / Apellido" at bounding box center [698, 272] width 192 height 37
click at [323, 197] on span "add Crear Legajo" at bounding box center [286, 196] width 110 height 15
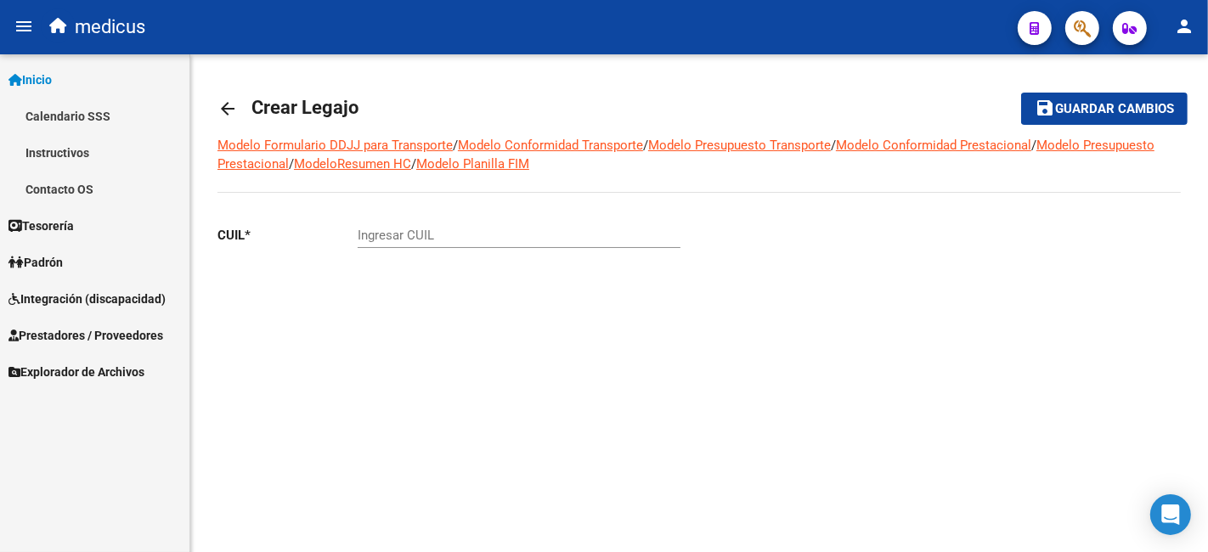
click at [506, 239] on input "Ingresar CUIL" at bounding box center [519, 235] width 323 height 15
click at [555, 235] on input "Ingresar CUIL" at bounding box center [519, 235] width 323 height 15
paste input "20-52465889-6"
type input "20-52465889-6"
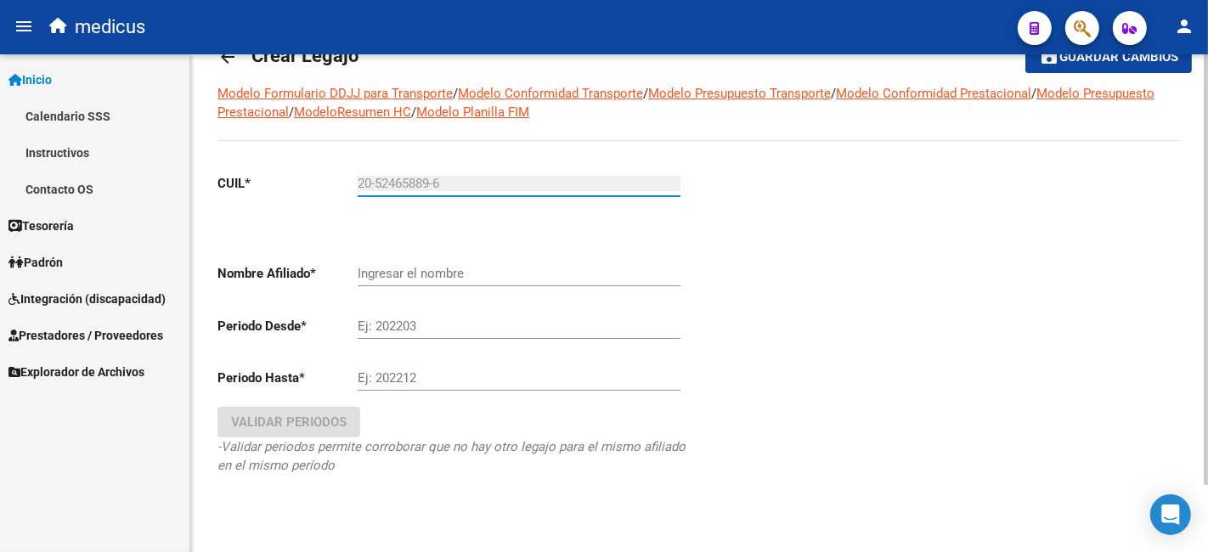
scroll to position [76, 0]
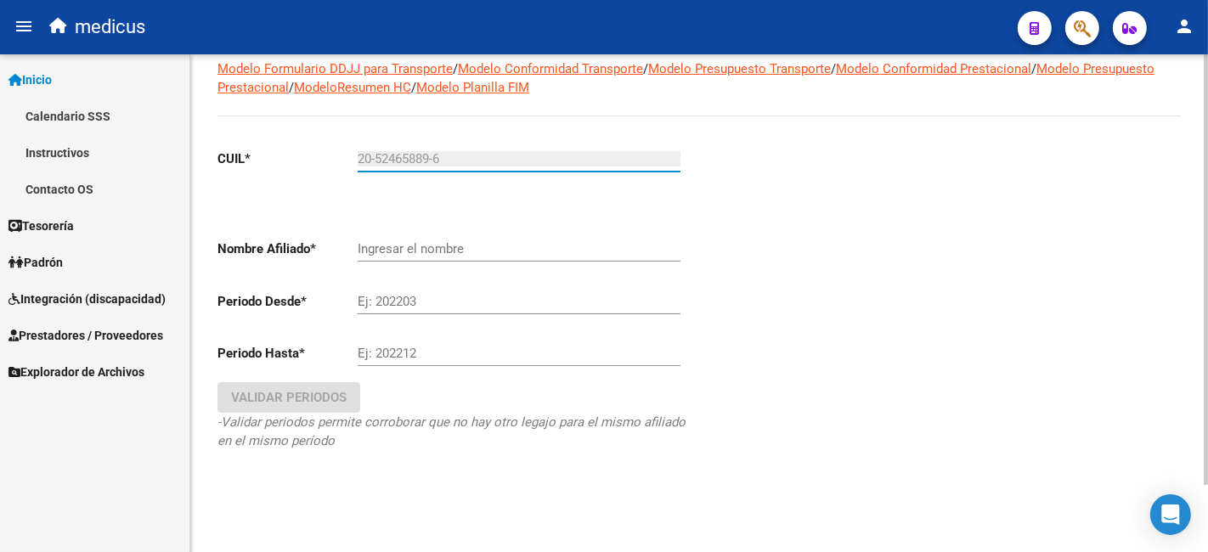
type input "PEREYRA ROMEO LEONEL"
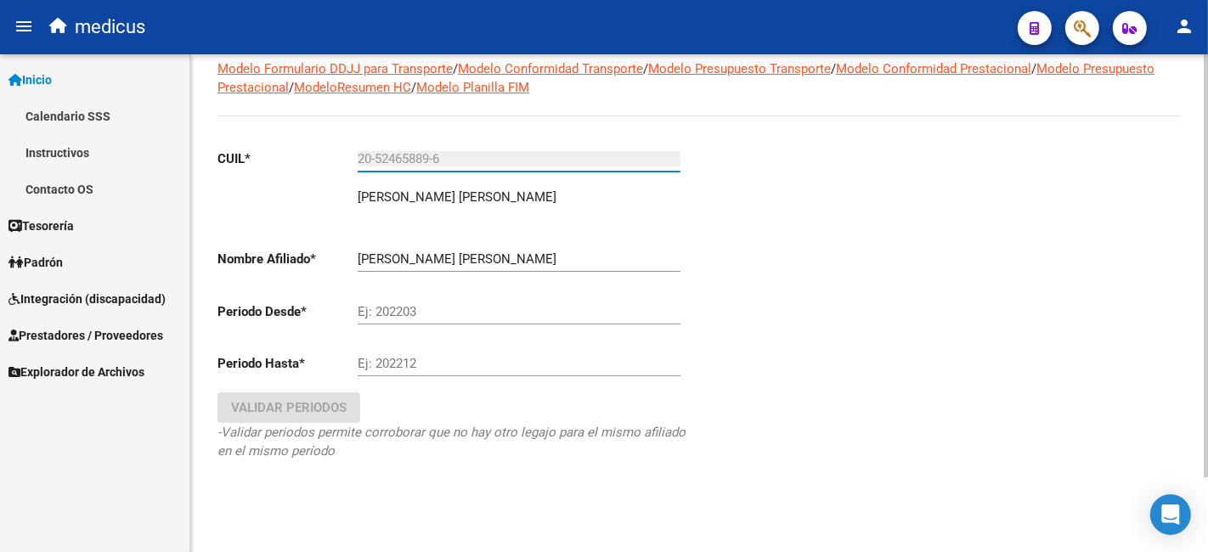
type input "20-52465889-6"
click at [408, 304] on input "Ej: 202203" at bounding box center [519, 311] width 323 height 15
click at [378, 307] on input "Ej: 202203" at bounding box center [519, 311] width 323 height 15
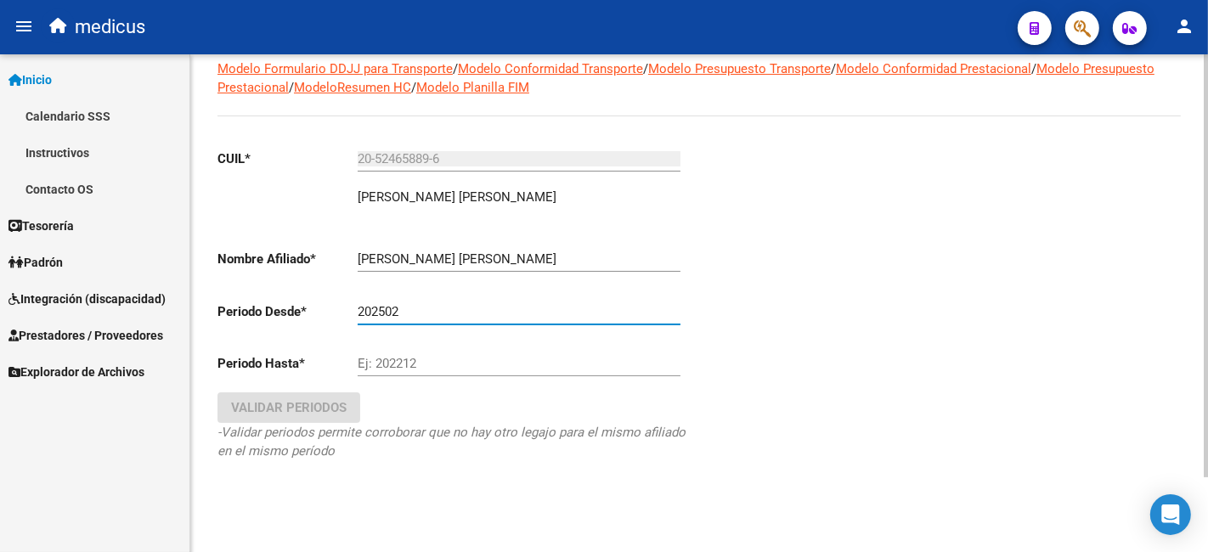
type input "202502"
click at [420, 364] on input "Ej: 202212" at bounding box center [519, 363] width 323 height 15
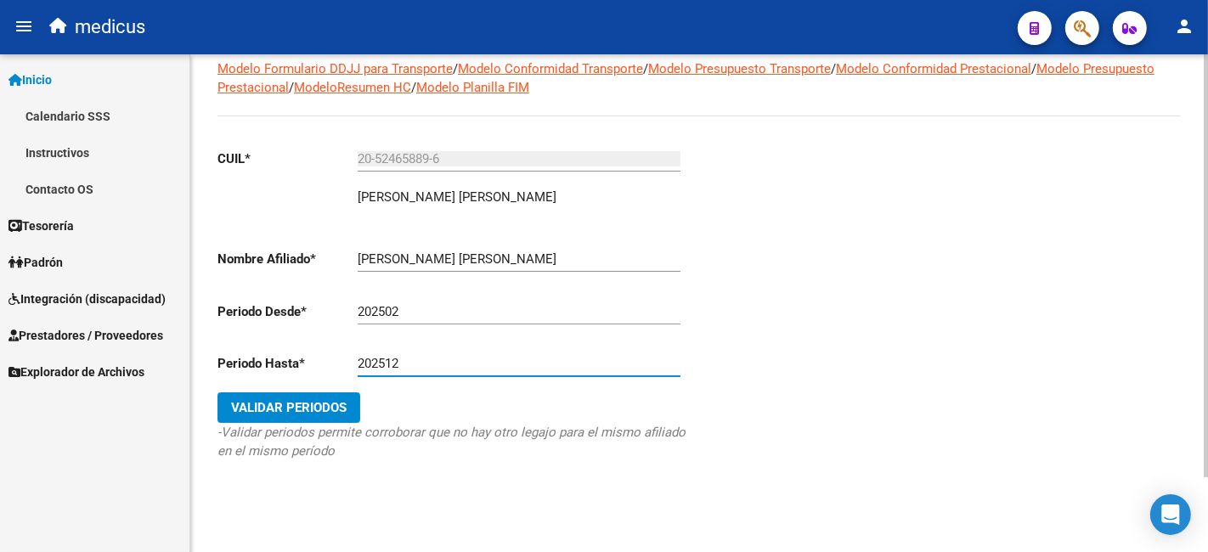
type input "202512"
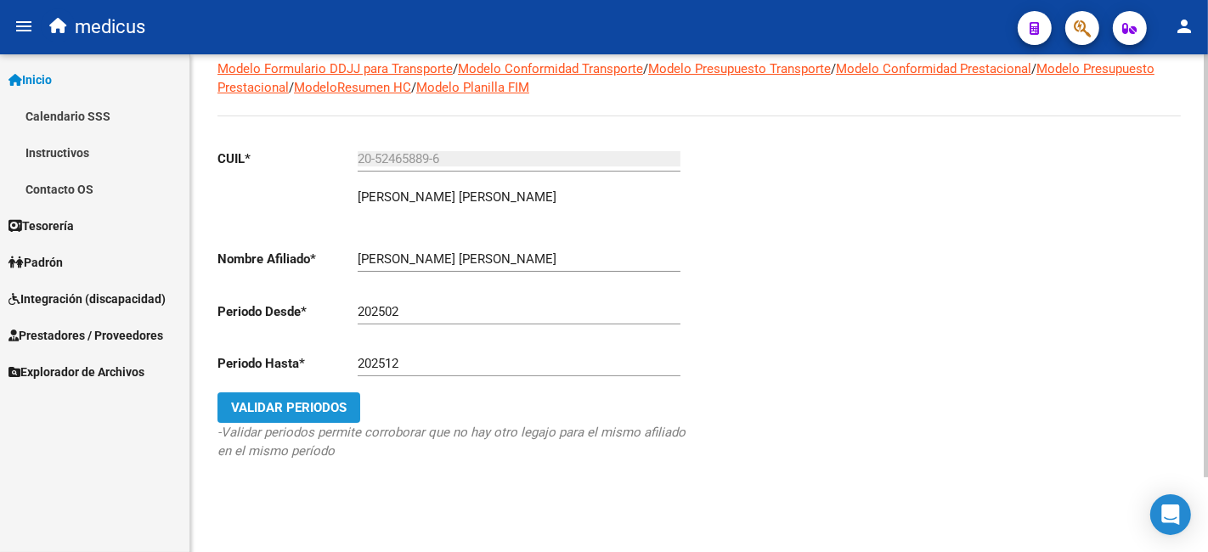
click at [337, 420] on button "Validar Periodos" at bounding box center [288, 407] width 143 height 31
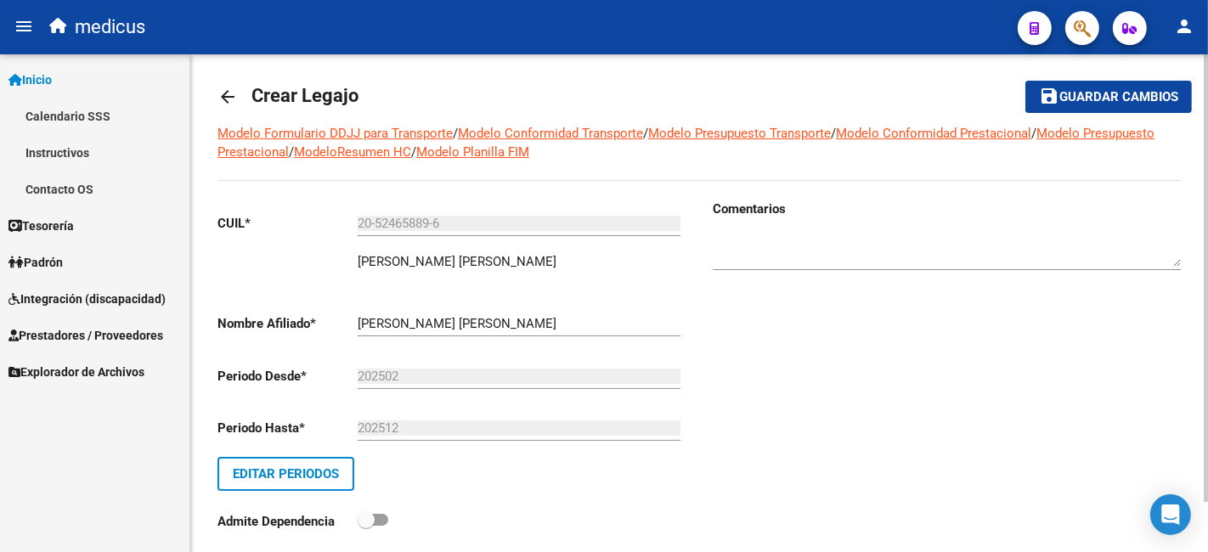
scroll to position [0, 0]
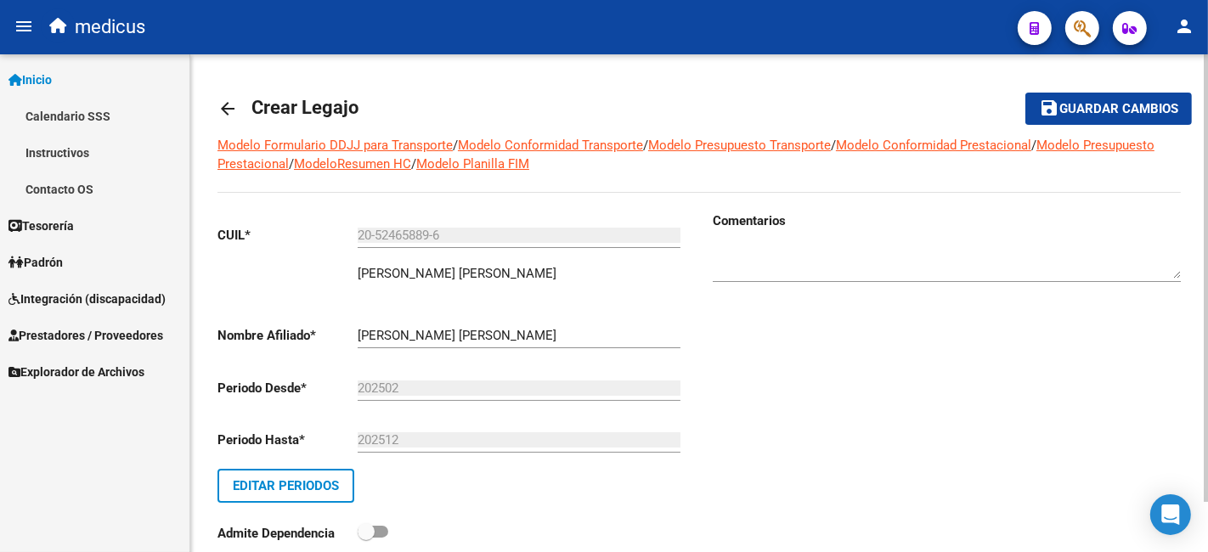
click at [1085, 102] on span "Guardar cambios" at bounding box center [1118, 109] width 119 height 15
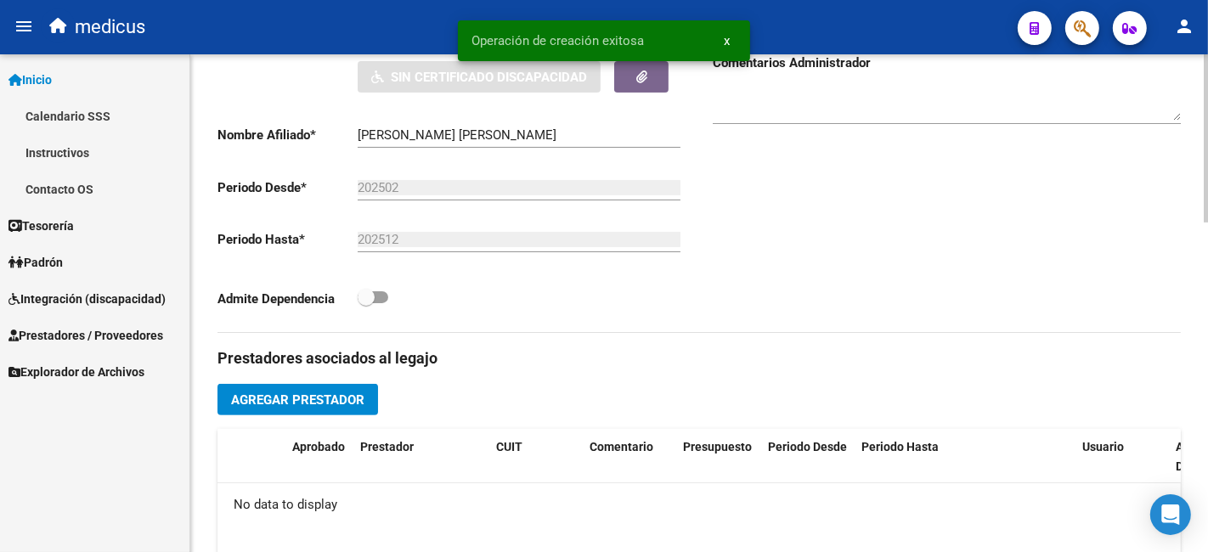
scroll to position [975, 0]
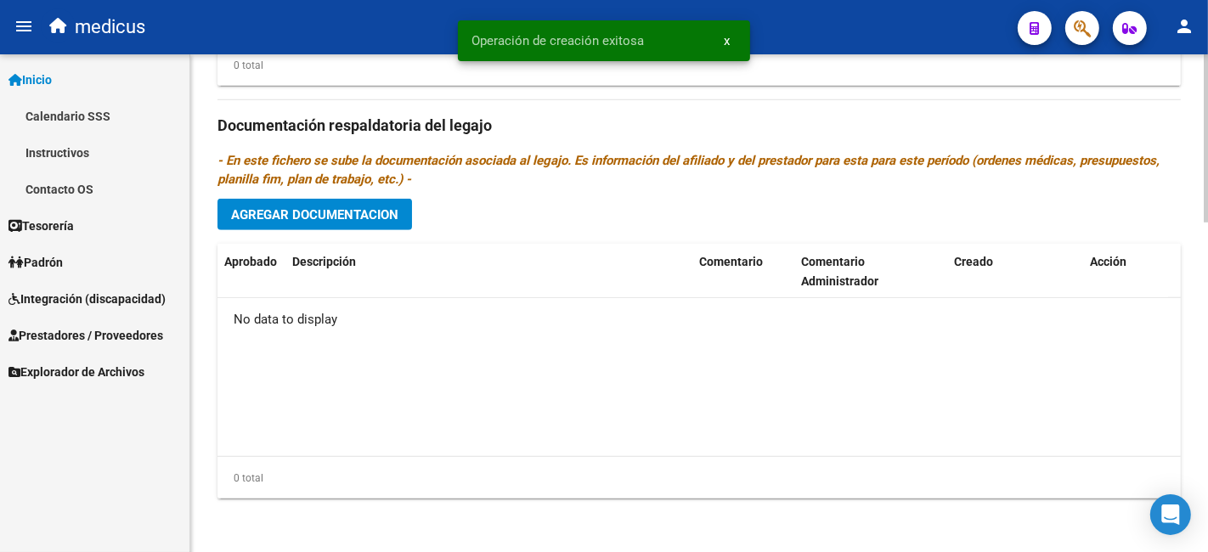
click at [303, 199] on button "Agregar Documentacion" at bounding box center [314, 214] width 195 height 31
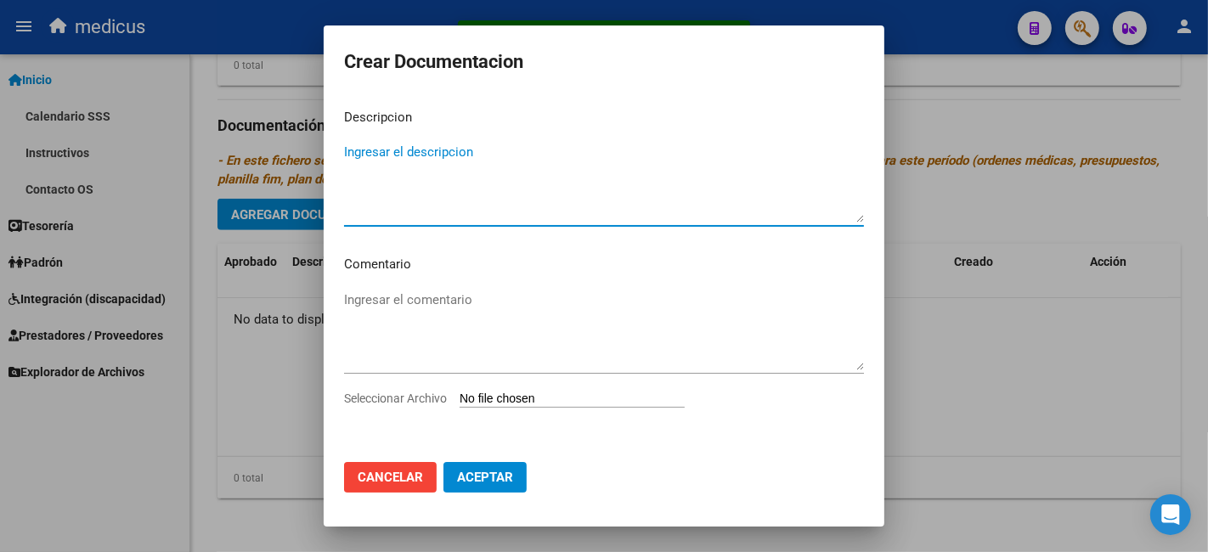
click at [466, 181] on textarea "Ingresar el descripcion" at bounding box center [604, 183] width 520 height 80
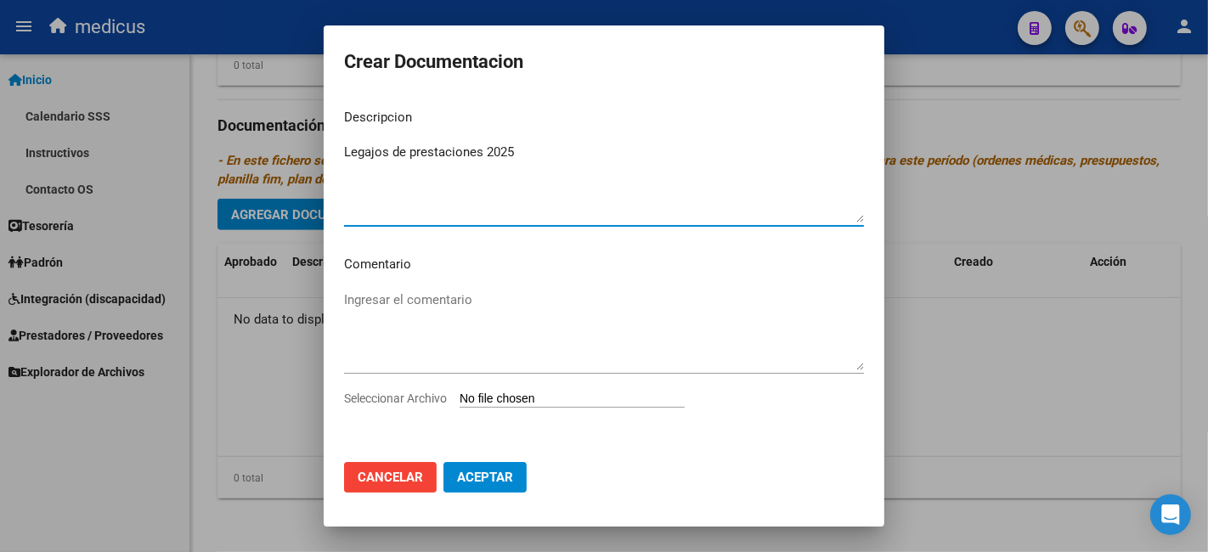
type textarea "Legajos de prestaciones 2025"
click at [533, 356] on textarea "Ingresar el comentario" at bounding box center [604, 331] width 520 height 80
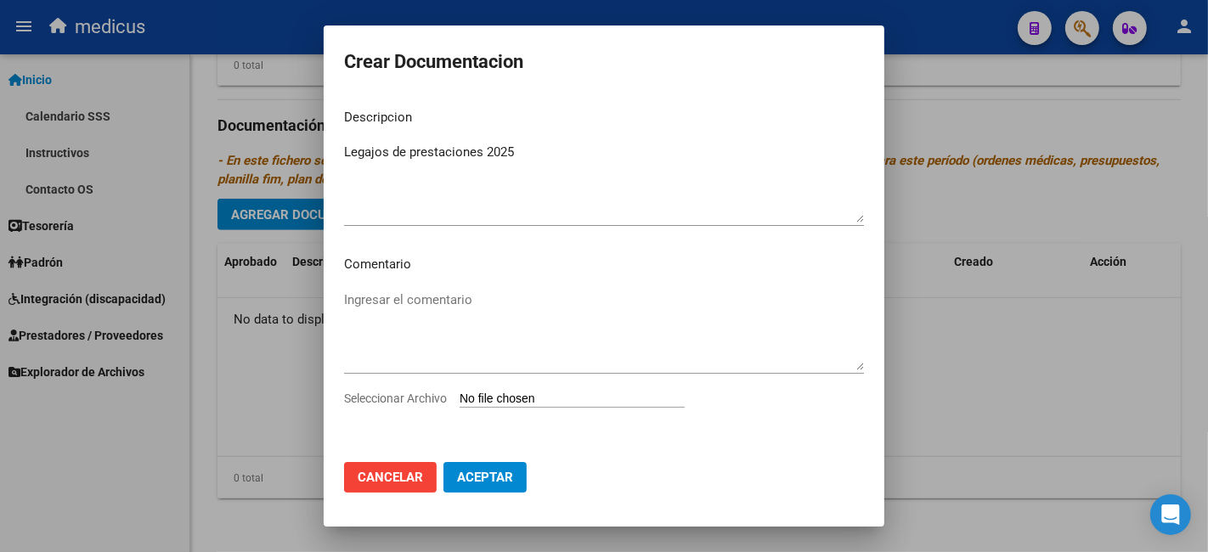
drag, startPoint x: 482, startPoint y: 268, endPoint x: 486, endPoint y: 279, distance: 12.6
click at [482, 269] on p "Comentario" at bounding box center [604, 265] width 520 height 20
click at [490, 300] on textarea "Ingresar el comentario" at bounding box center [604, 331] width 520 height 80
paste textarea "MAIE MII: PSICOPEDAGOGIA MII: FONOAUDIOLOGIA MII: PSICOLOGIA"
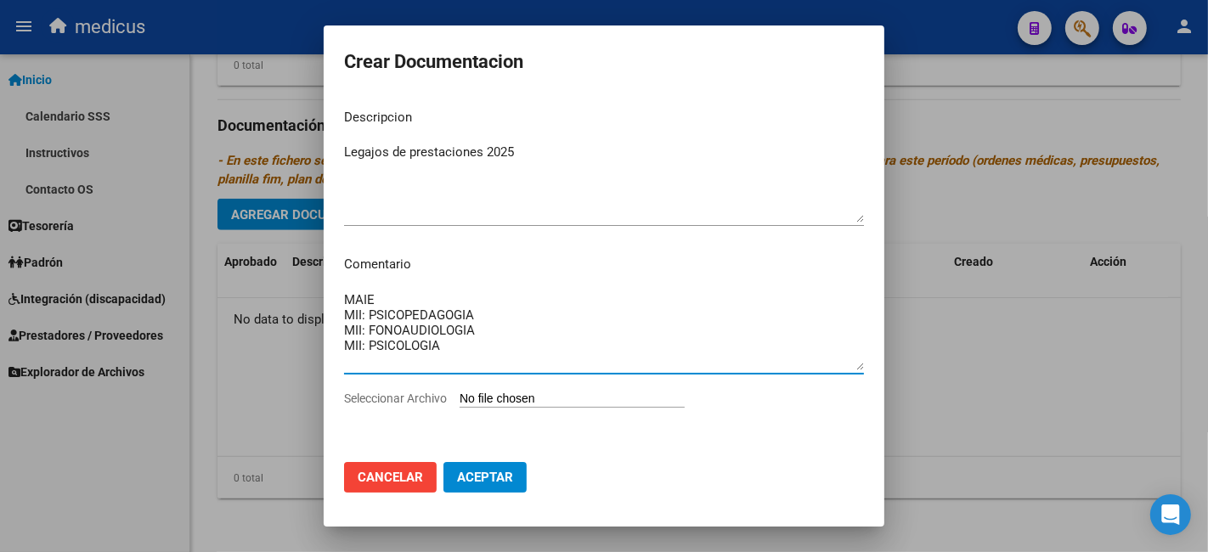
type textarea "MAIE MII: PSICOPEDAGOGIA MII: FONOAUDIOLOGIA MII: PSICOLOGIA"
click at [516, 389] on div "Seleccionar Archivo" at bounding box center [604, 405] width 520 height 32
click at [519, 401] on input "Seleccionar Archivo" at bounding box center [572, 400] width 225 height 16
type input "C:\fakepath\PEREYRA ROMEO LEONEL 20524658896 1.pdf"
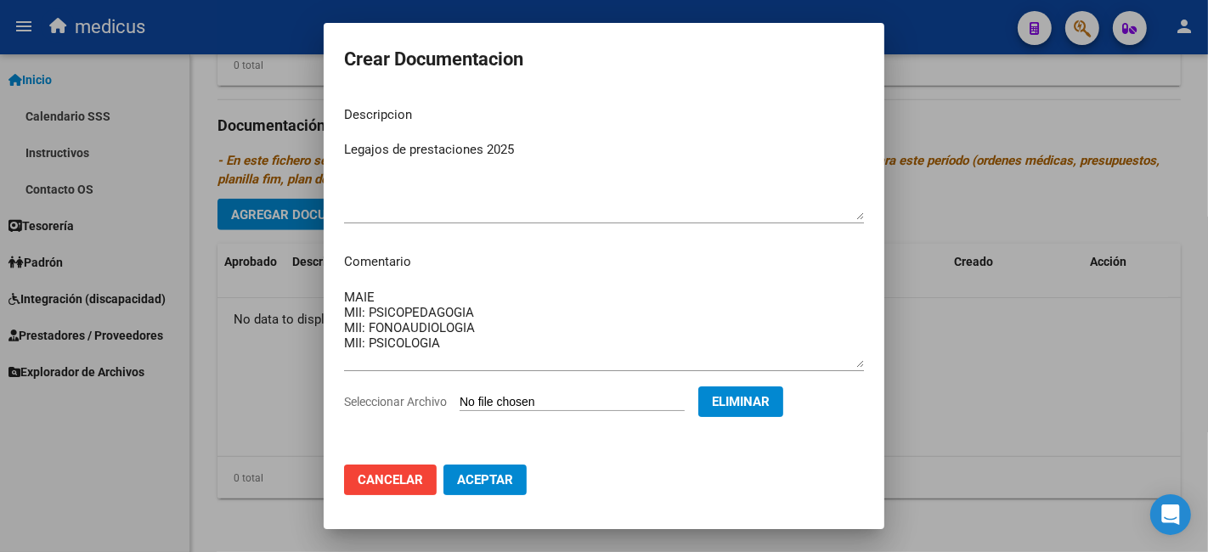
click at [475, 484] on span "Aceptar" at bounding box center [485, 479] width 56 height 15
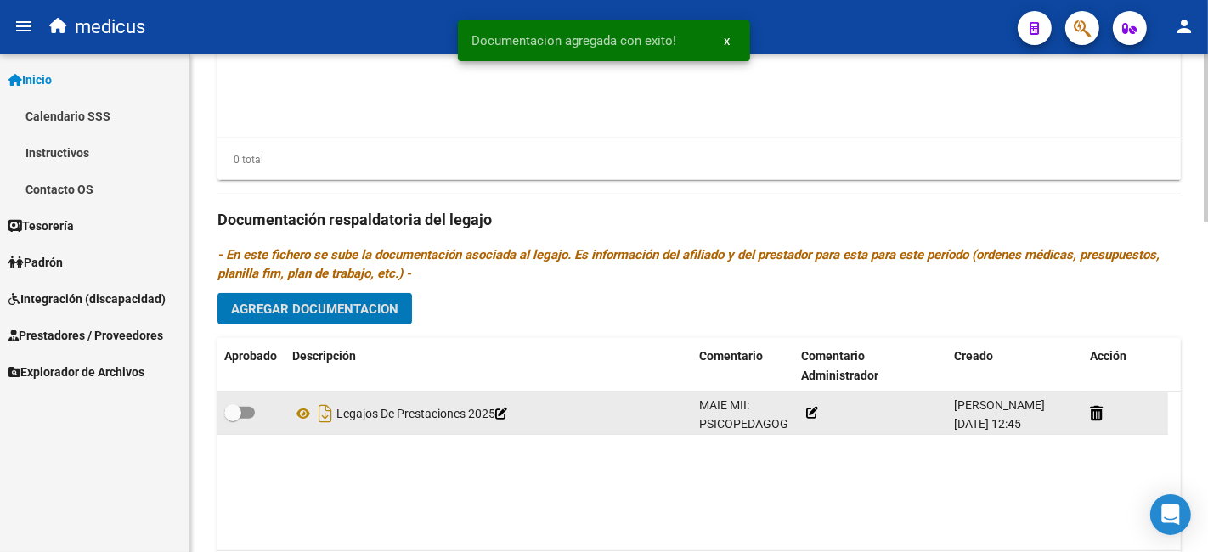
click at [247, 403] on label at bounding box center [239, 413] width 31 height 20
click at [233, 419] on input "checkbox" at bounding box center [232, 419] width 1 height 1
checkbox input "true"
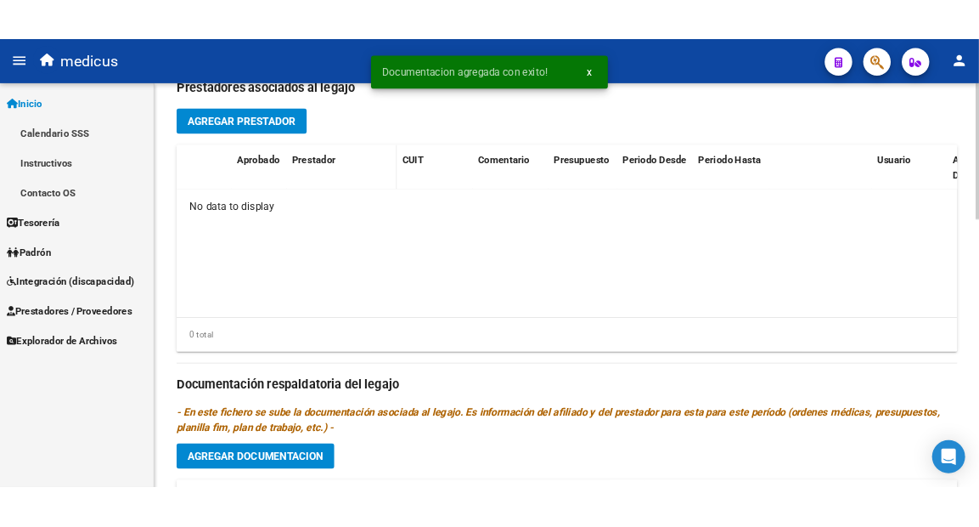
scroll to position [504, 0]
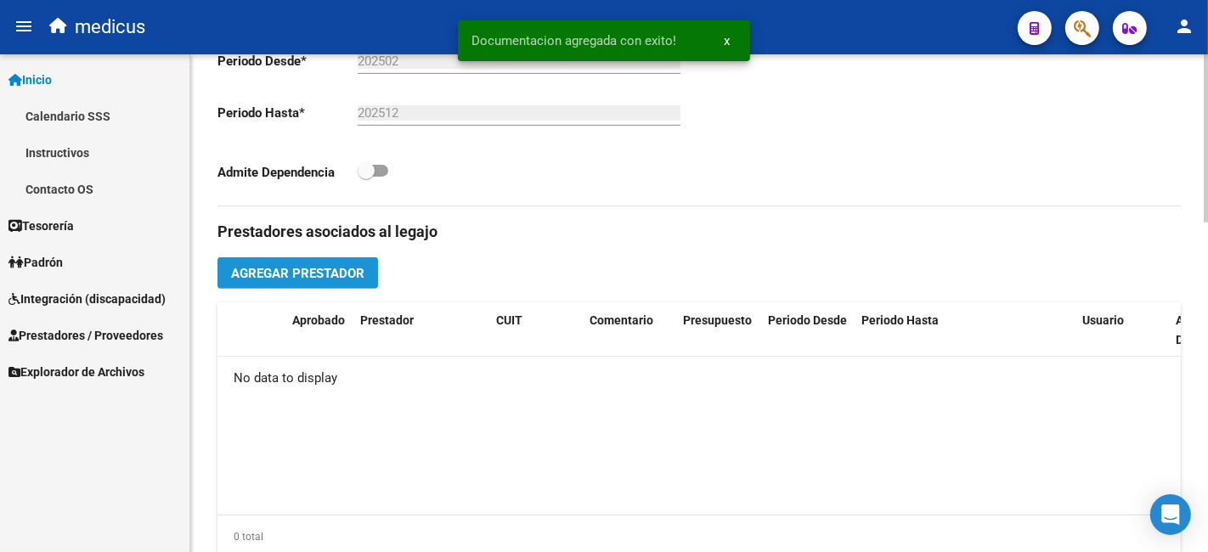
click at [335, 268] on span "Agregar Prestador" at bounding box center [297, 273] width 133 height 15
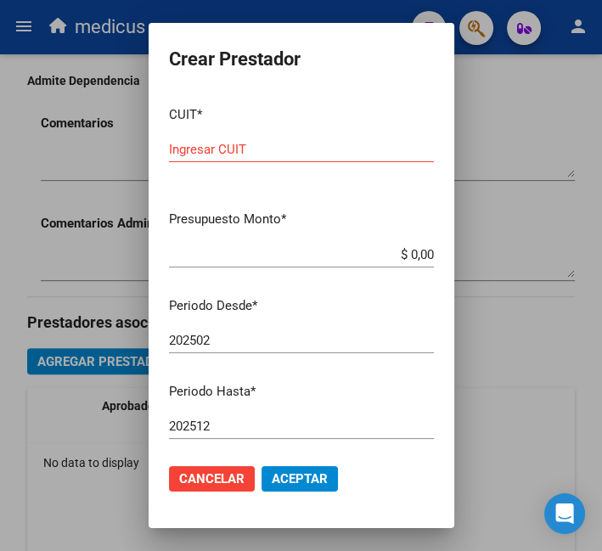
scroll to position [223, 0]
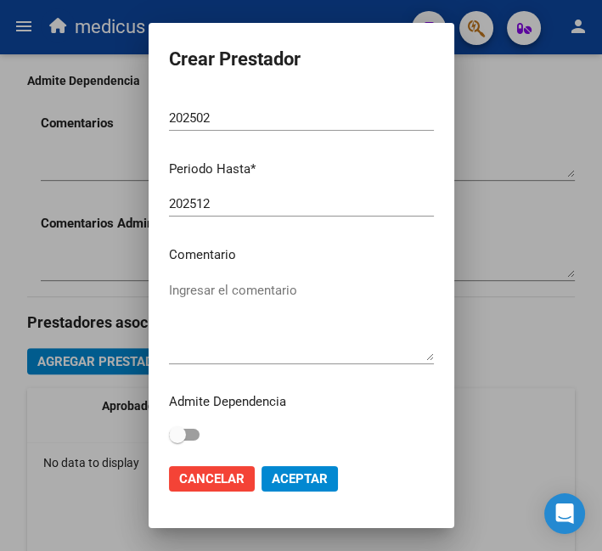
click at [296, 338] on textarea "Ingresar el comentario" at bounding box center [301, 321] width 265 height 80
paste textarea "MAIE"
type textarea "MAIE"
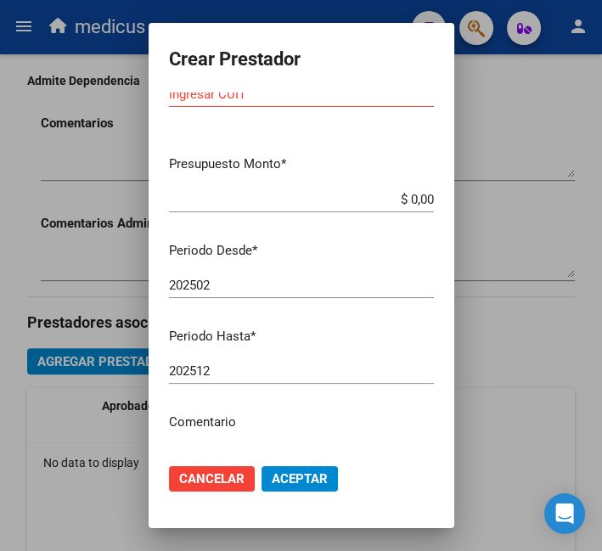
scroll to position [0, 0]
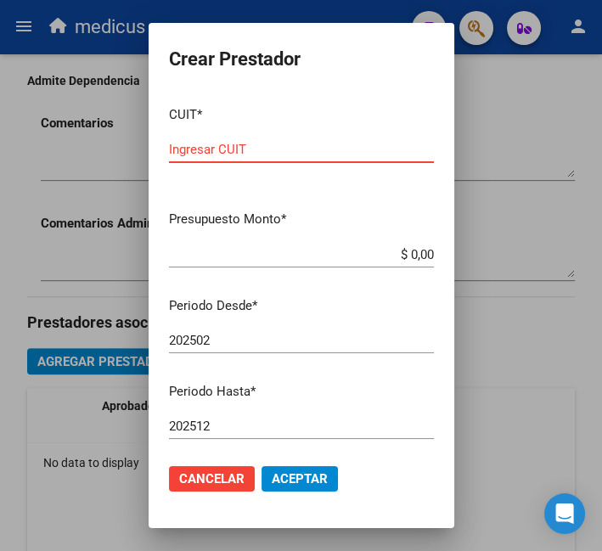
click at [246, 146] on input "Ingresar CUIT" at bounding box center [301, 149] width 265 height 15
paste input "33-71081691-9"
type input "33-71081691-9"
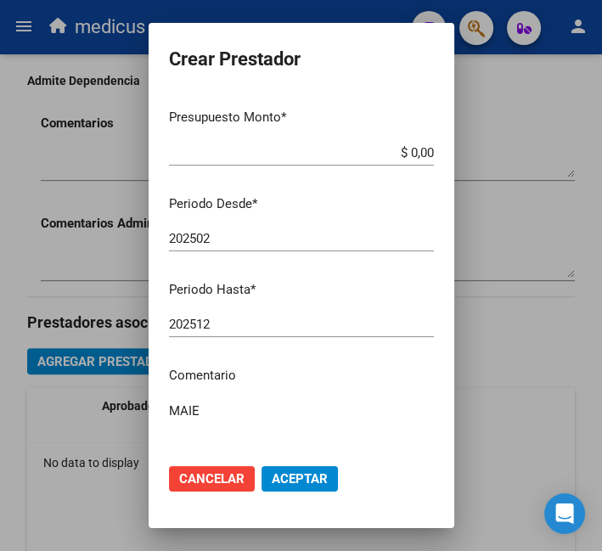
scroll to position [34, 0]
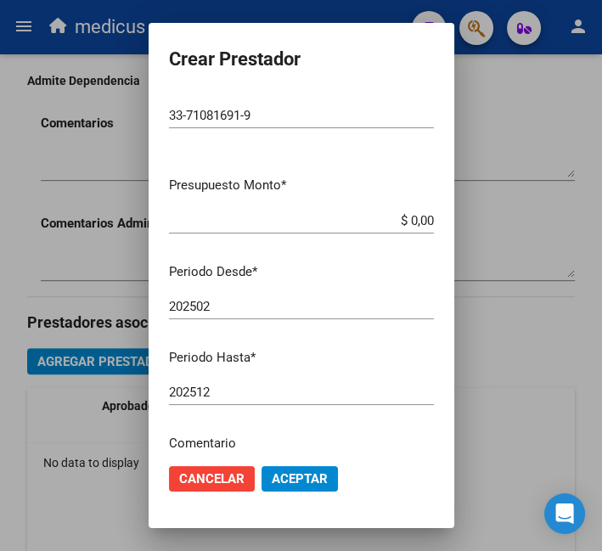
click at [420, 219] on app-form-text-field "Presupuesto Monto * $ 0,00 Ingresar el monto" at bounding box center [308, 202] width 279 height 53
drag, startPoint x: 414, startPoint y: 217, endPoint x: 332, endPoint y: 219, distance: 81.6
click at [332, 219] on input "$ 0,00" at bounding box center [301, 220] width 265 height 15
paste input "$ 475.830,36"
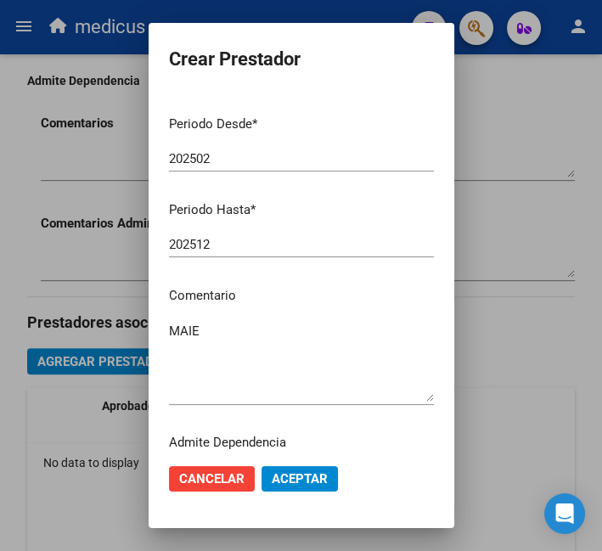
scroll to position [223, 0]
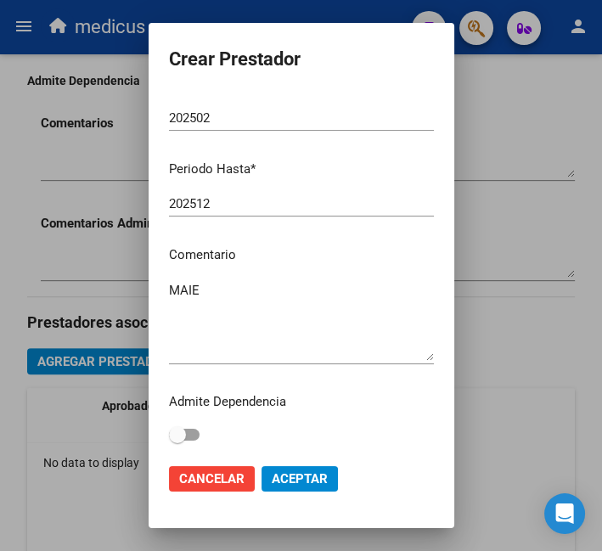
type input "$ 475.830,36"
click at [286, 482] on span "Aceptar" at bounding box center [300, 478] width 56 height 15
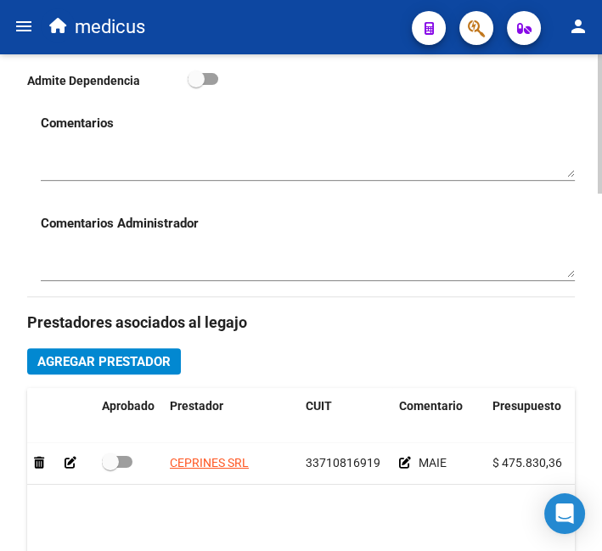
click at [116, 364] on span "Agregar Prestador" at bounding box center [103, 361] width 133 height 15
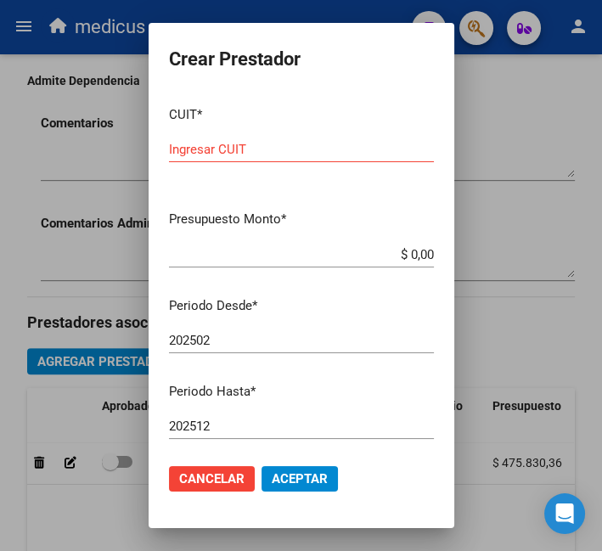
click at [287, 151] on input "Ingresar CUIT" at bounding box center [301, 149] width 265 height 15
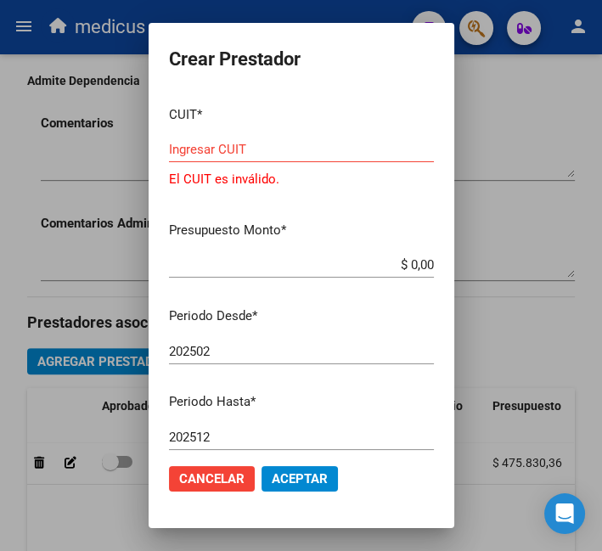
click at [340, 151] on input "Ingresar CUIT" at bounding box center [301, 149] width 265 height 15
paste input "20-17787066-9"
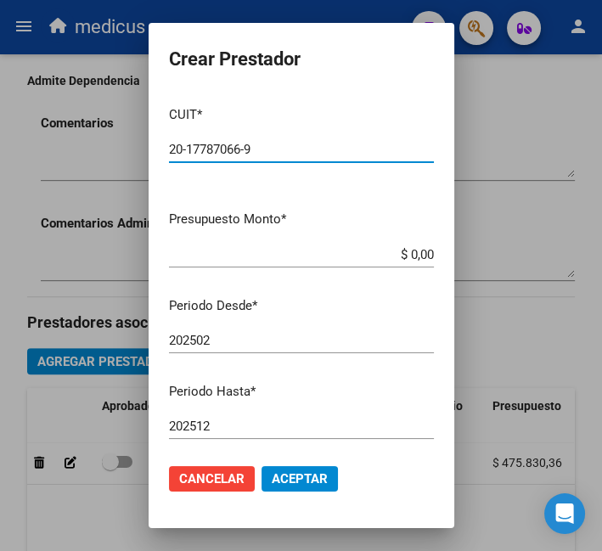
type input "20-17787066-9"
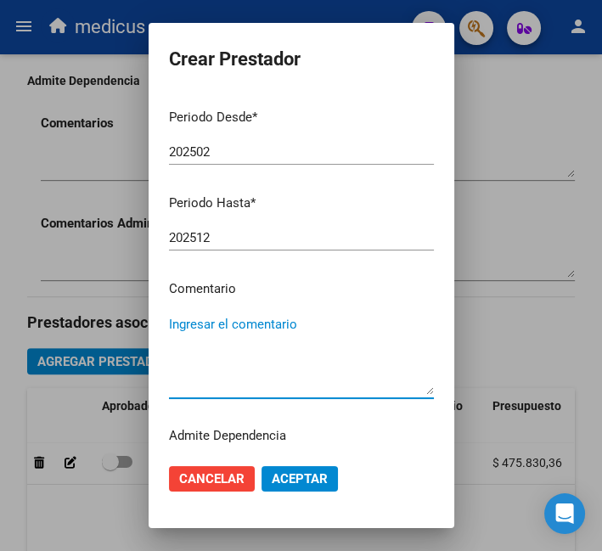
click at [240, 341] on textarea "Ingresar el comentario" at bounding box center [301, 355] width 265 height 80
paste textarea "MII: PSICOPEDAGOGIA"
type textarea "MII: PSICOPEDAGOGIA"
drag, startPoint x: 313, startPoint y: 360, endPoint x: 329, endPoint y: 341, distance: 24.8
click at [313, 359] on textarea "MII: PSICOPEDAGOGIA" at bounding box center [301, 355] width 265 height 80
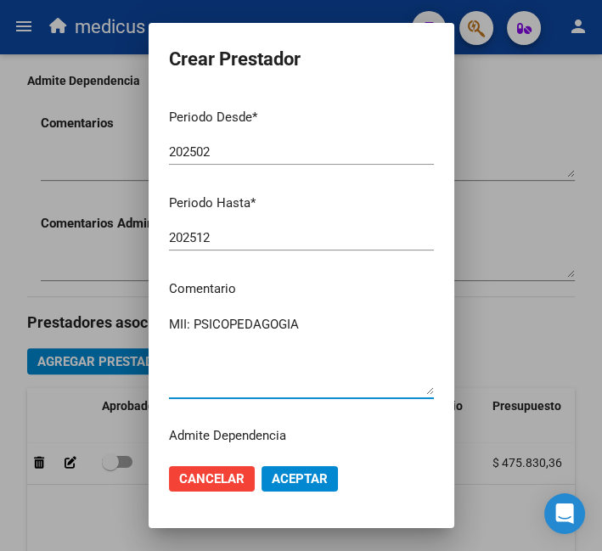
drag, startPoint x: 358, startPoint y: 317, endPoint x: 118, endPoint y: 316, distance: 240.4
click at [118, 316] on div "Crear Prestador CUIT * 20-17787066-9 Ingresar CUIT ARCA Padrón Presupuesto Mont…" at bounding box center [301, 275] width 602 height 551
paste textarea "MII: PSICOPEDAGOGIA MII: FONOAUDIOLOGIA MII: PSICOLOGIA"
type textarea "MII: PSICOPEDAGOGIA MII: FONOAUDIOLOGIA MII: PSICOLOGIA"
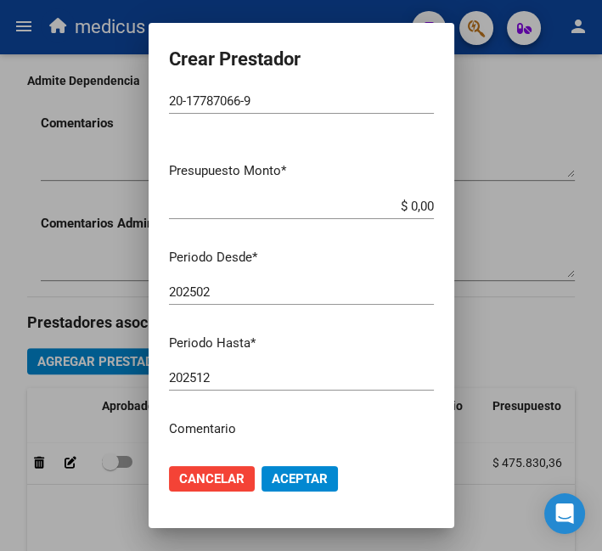
scroll to position [0, 0]
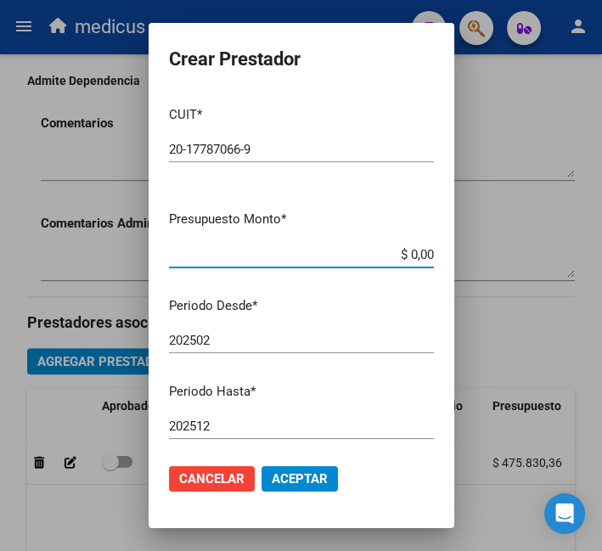
drag, startPoint x: 414, startPoint y: 251, endPoint x: 348, endPoint y: 251, distance: 65.4
click at [348, 251] on input "$ 0,00" at bounding box center [301, 254] width 265 height 15
paste input "$ 435.376,56"
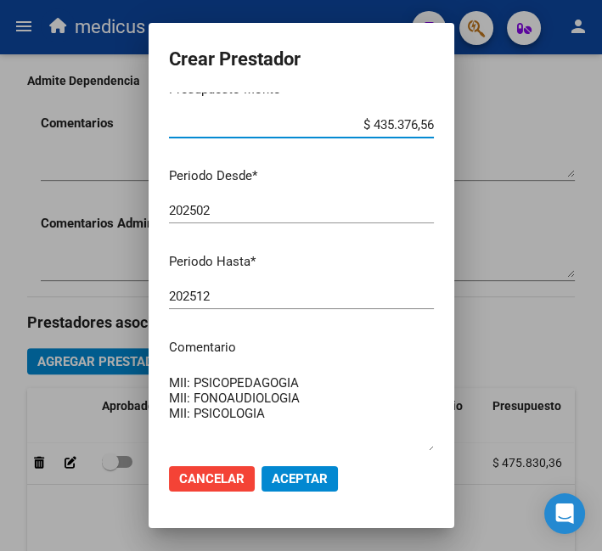
scroll to position [223, 0]
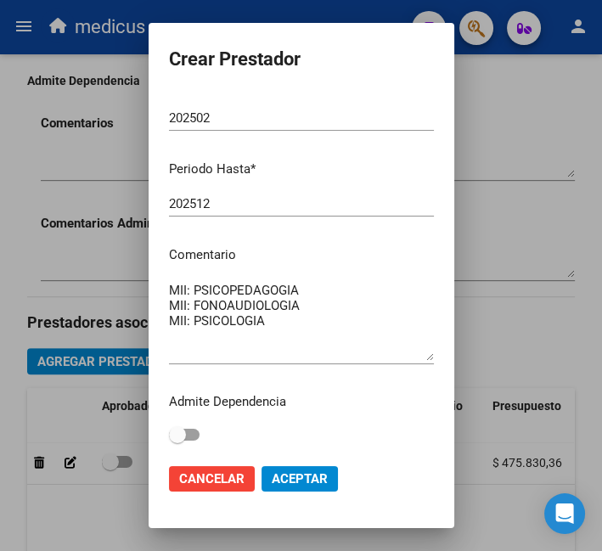
type input "$ 435.376,56"
click at [297, 469] on button "Aceptar" at bounding box center [300, 478] width 76 height 25
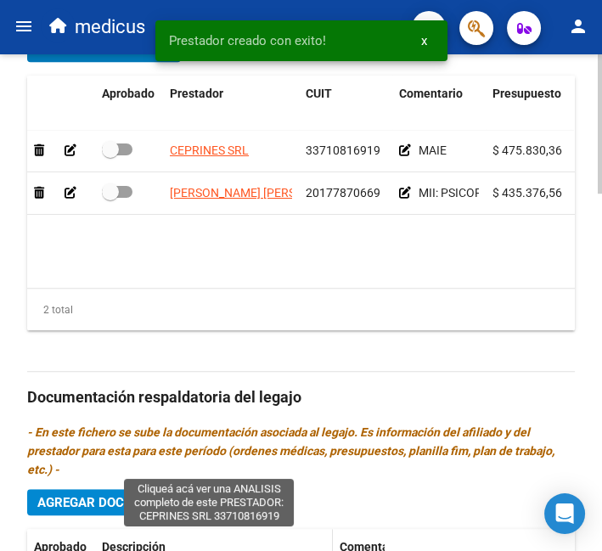
scroll to position [1023, 0]
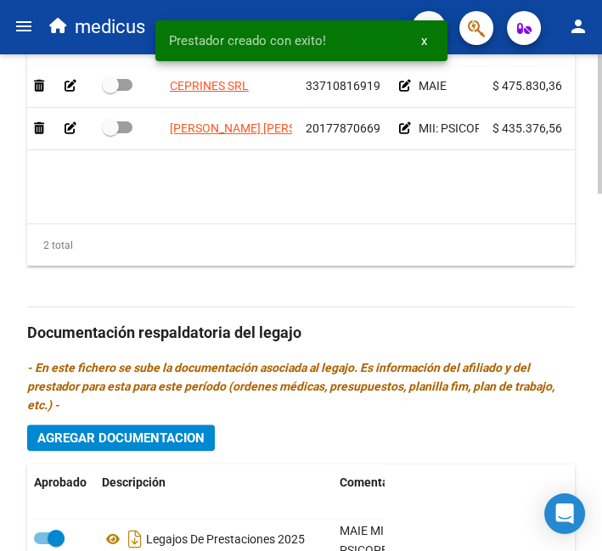
click at [121, 120] on label at bounding box center [117, 127] width 31 height 20
click at [110, 133] on input "checkbox" at bounding box center [110, 133] width 1 height 1
checkbox input "true"
click at [121, 97] on div at bounding box center [129, 86] width 54 height 22
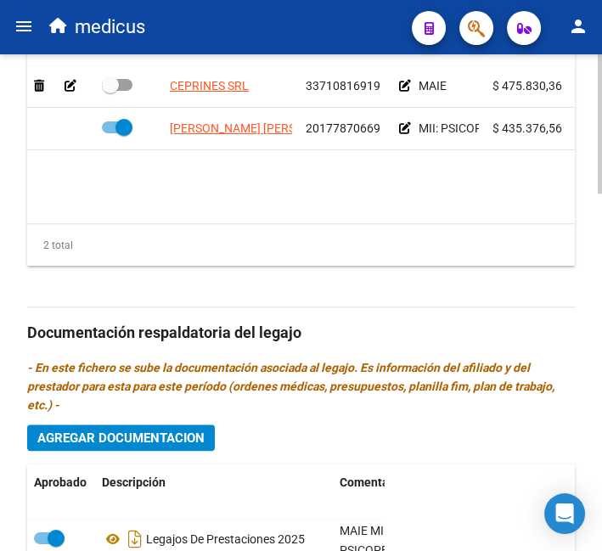
click at [127, 83] on span at bounding box center [117, 85] width 31 height 12
click at [110, 91] on input "checkbox" at bounding box center [110, 91] width 1 height 1
checkbox input "true"
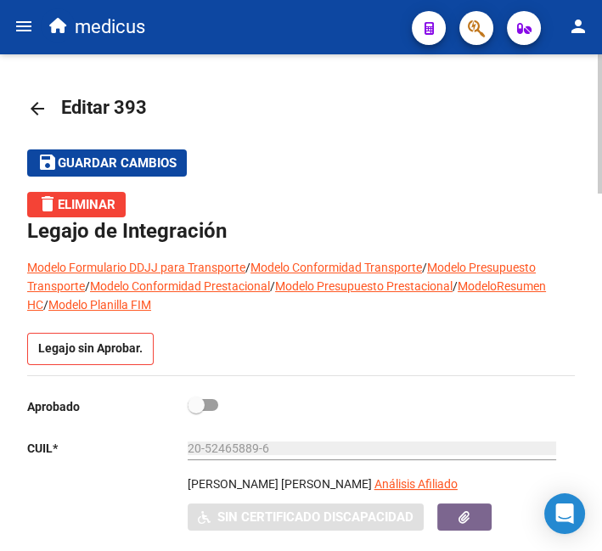
click at [213, 414] on label at bounding box center [203, 405] width 31 height 20
click at [196, 412] on input "checkbox" at bounding box center [195, 411] width 1 height 1
checkbox input "true"
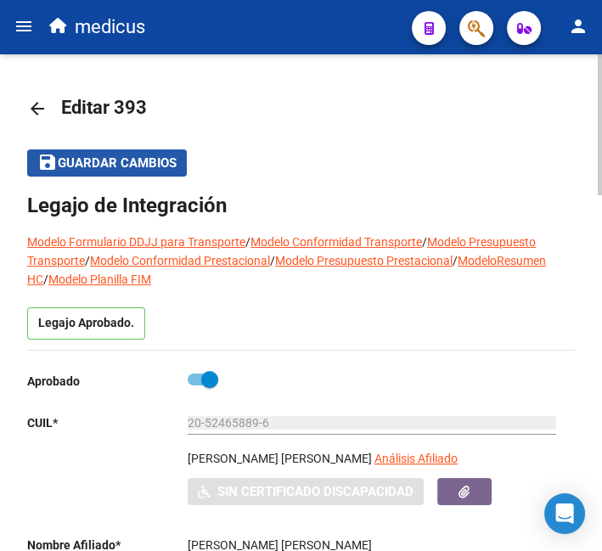
click at [144, 152] on button "save Guardar cambios" at bounding box center [107, 163] width 160 height 26
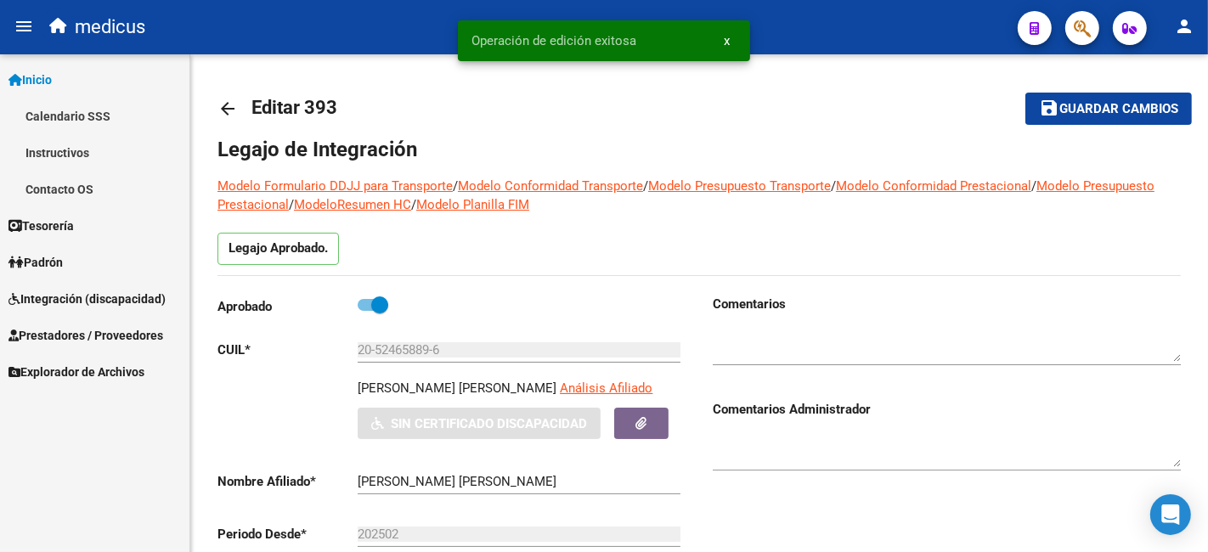
click at [24, 29] on mat-icon "menu" at bounding box center [24, 26] width 20 height 20
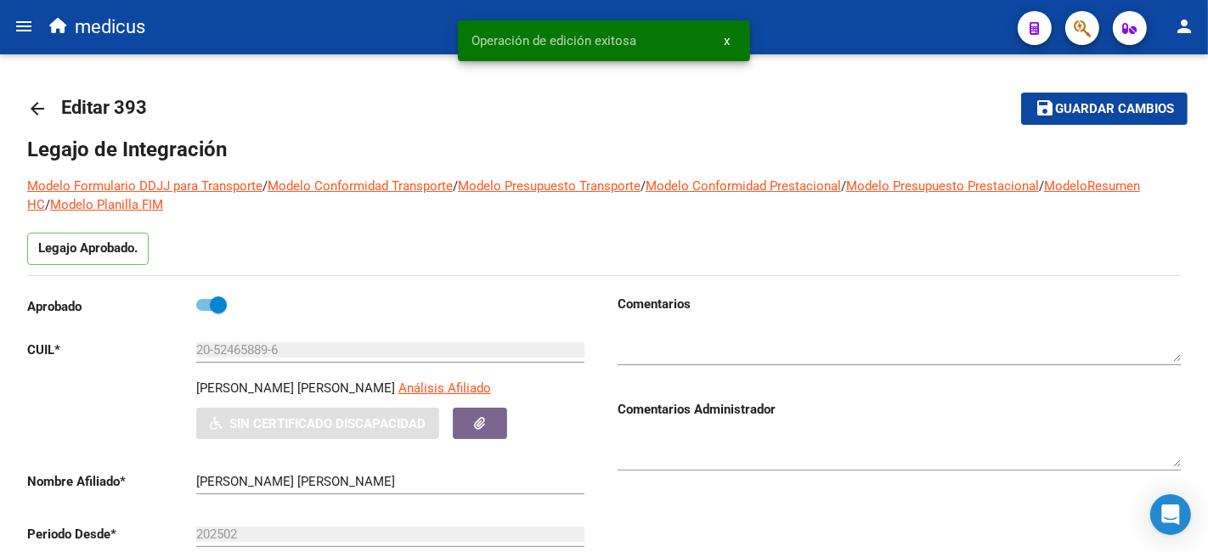
click at [25, 32] on mat-icon "menu" at bounding box center [24, 26] width 20 height 20
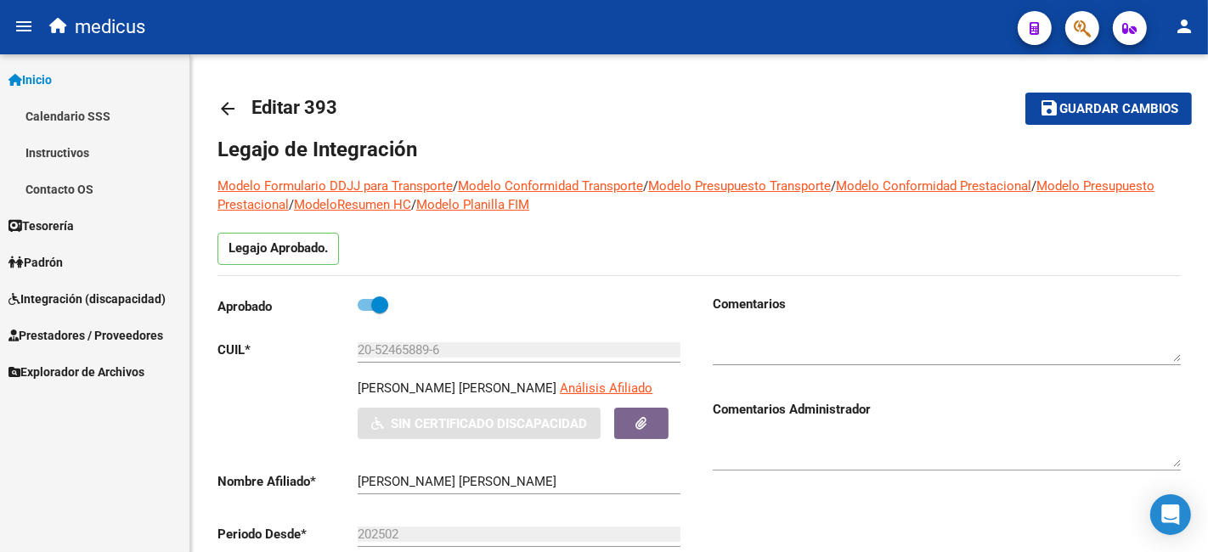
click at [102, 302] on span "Integración (discapacidad)" at bounding box center [86, 299] width 157 height 19
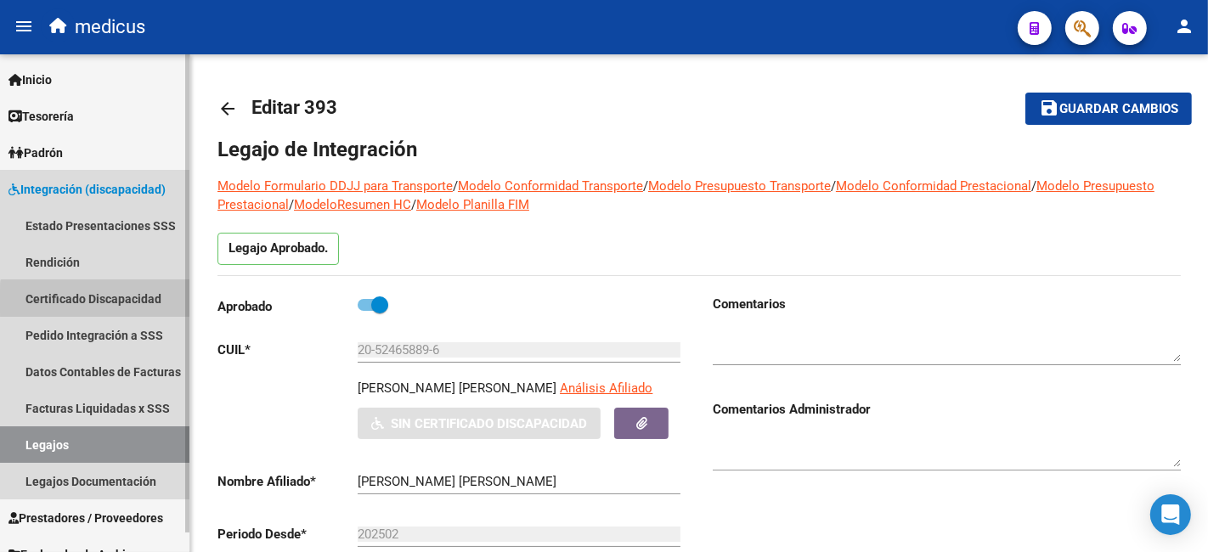
click at [99, 301] on link "Certificado Discapacidad" at bounding box center [94, 298] width 189 height 37
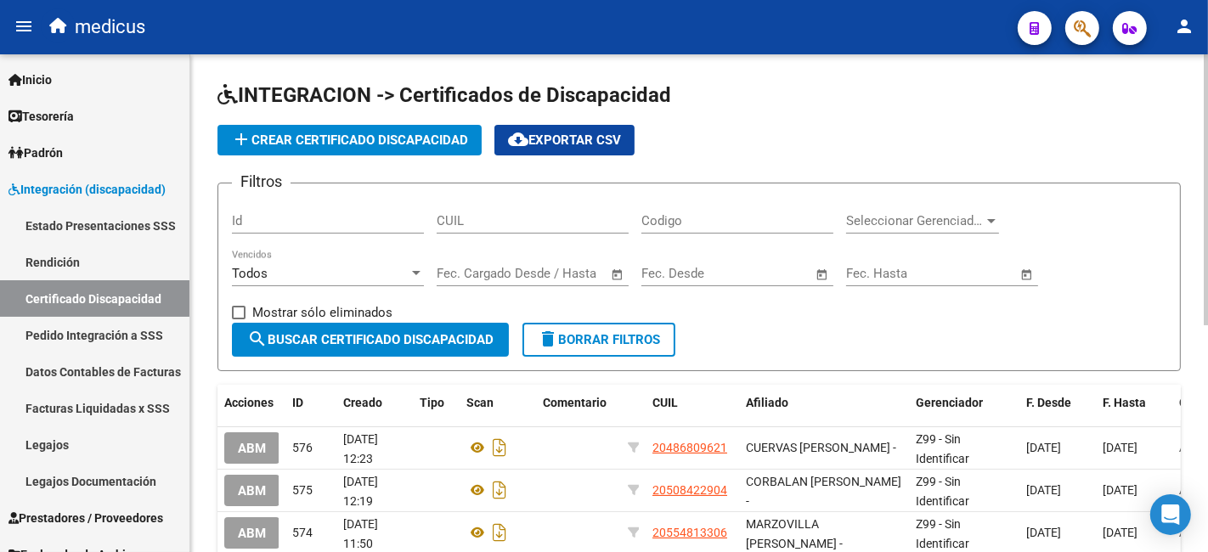
click at [293, 135] on span "add Crear Certificado Discapacidad" at bounding box center [349, 140] width 237 height 15
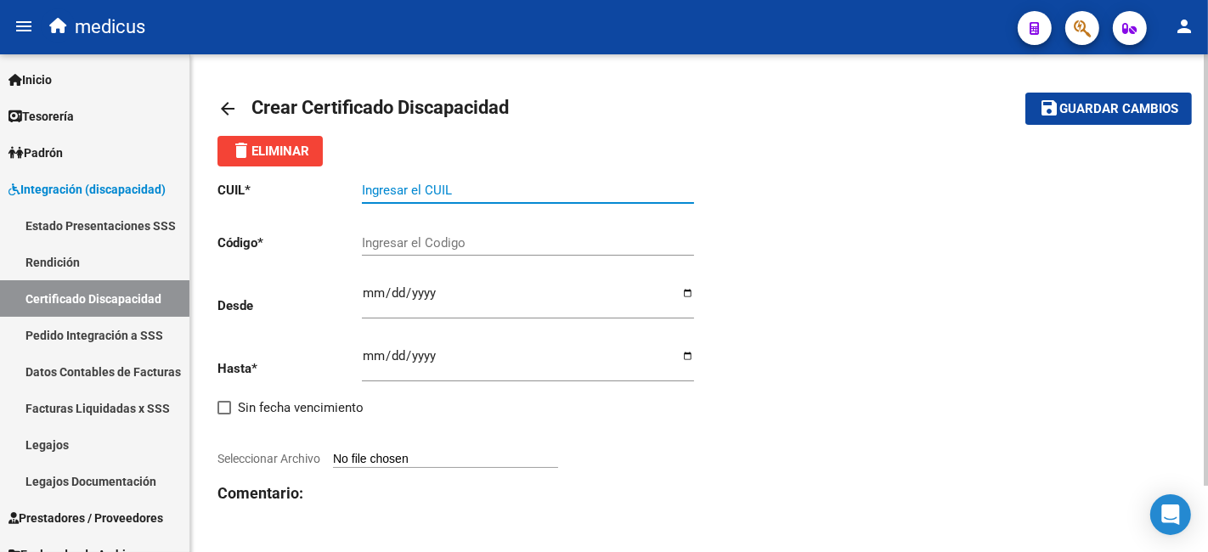
click at [455, 187] on input "Ingresar el CUIL" at bounding box center [528, 190] width 332 height 15
paste input "20-52465889-6"
type input "20-52465889-6"
click at [494, 233] on div "Ingresar el Codigo" at bounding box center [528, 237] width 332 height 37
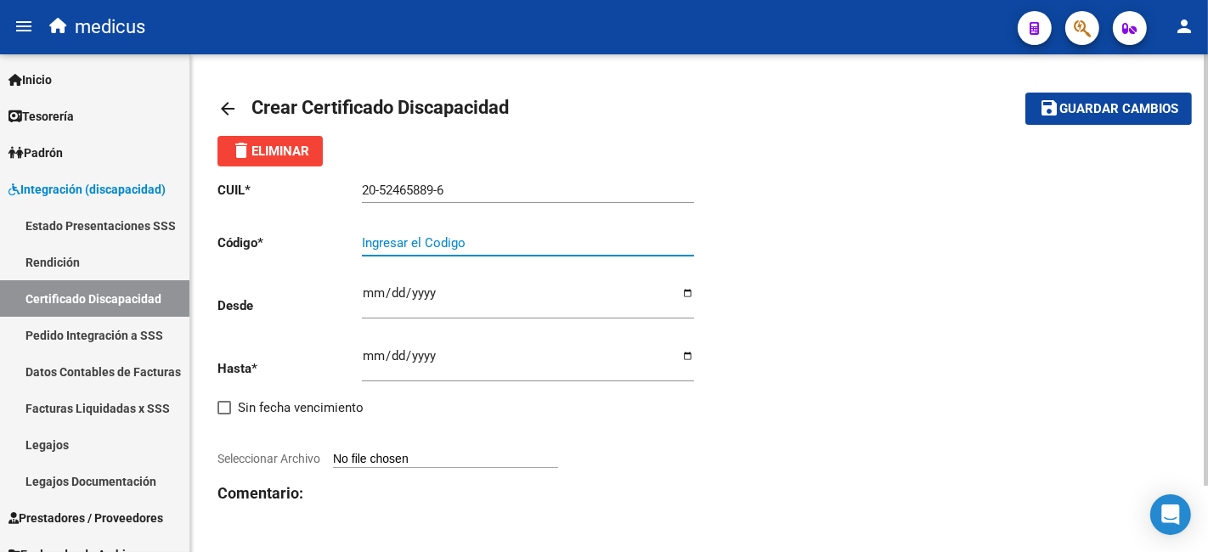
click at [492, 237] on input "Ingresar el Codigo" at bounding box center [528, 242] width 332 height 15
paste input "ARG02000524658892023121820301218COR234"
type input "ARG02000524658892023121820301218COR234"
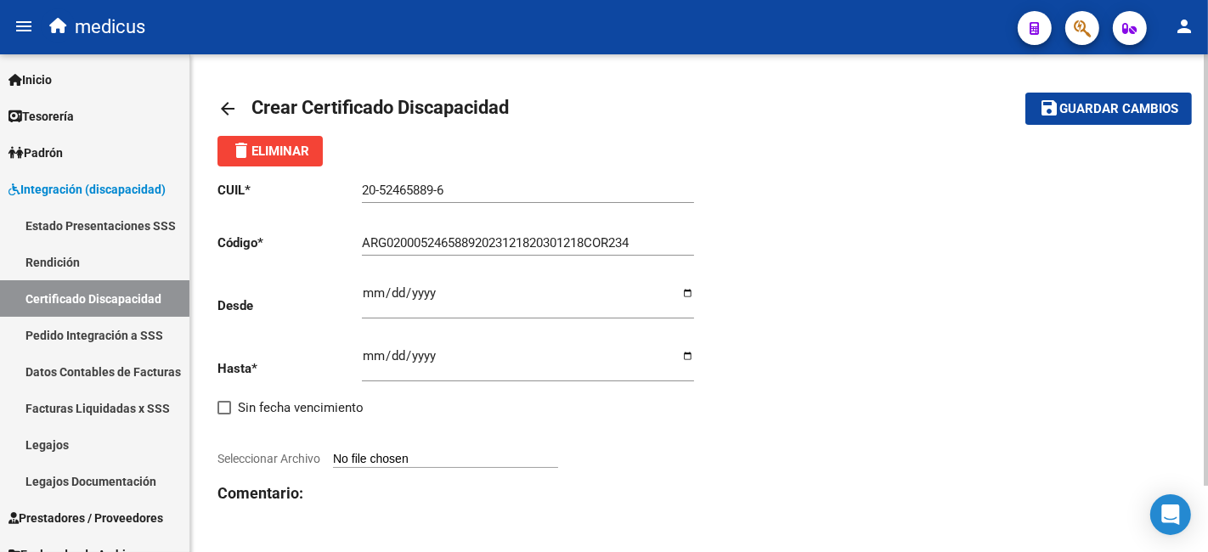
drag, startPoint x: 511, startPoint y: 359, endPoint x: 442, endPoint y: 326, distance: 76.4
click at [506, 355] on input "Ingresar fec. Hasta" at bounding box center [528, 362] width 332 height 27
click at [359, 294] on div "CUIL * 20-52465889-6 Ingresar el CUIL Código * ARG02000524658892023121820301218…" at bounding box center [458, 376] width 482 height 420
click at [371, 293] on input "Ingresar fec. Desde" at bounding box center [528, 299] width 332 height 27
drag, startPoint x: 659, startPoint y: 407, endPoint x: 375, endPoint y: 337, distance: 292.1
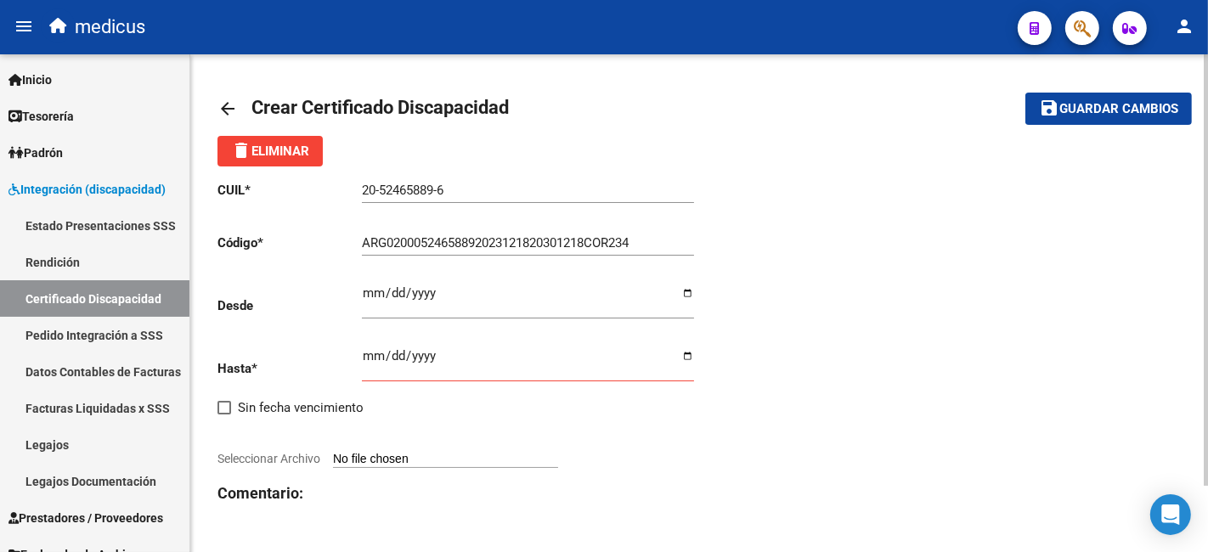
click at [659, 407] on div "CUIL * 20-52465889-6 Ingresar el CUIL Código * ARG02000524658892023121820301218…" at bounding box center [458, 376] width 482 height 420
click at [392, 292] on input "Ingresar fec. Desde" at bounding box center [528, 299] width 332 height 27
type input "2023-12-18"
click at [673, 499] on h3 "Comentario:" at bounding box center [458, 494] width 482 height 24
click at [364, 353] on input "Ingresar fec. Hasta" at bounding box center [528, 362] width 332 height 27
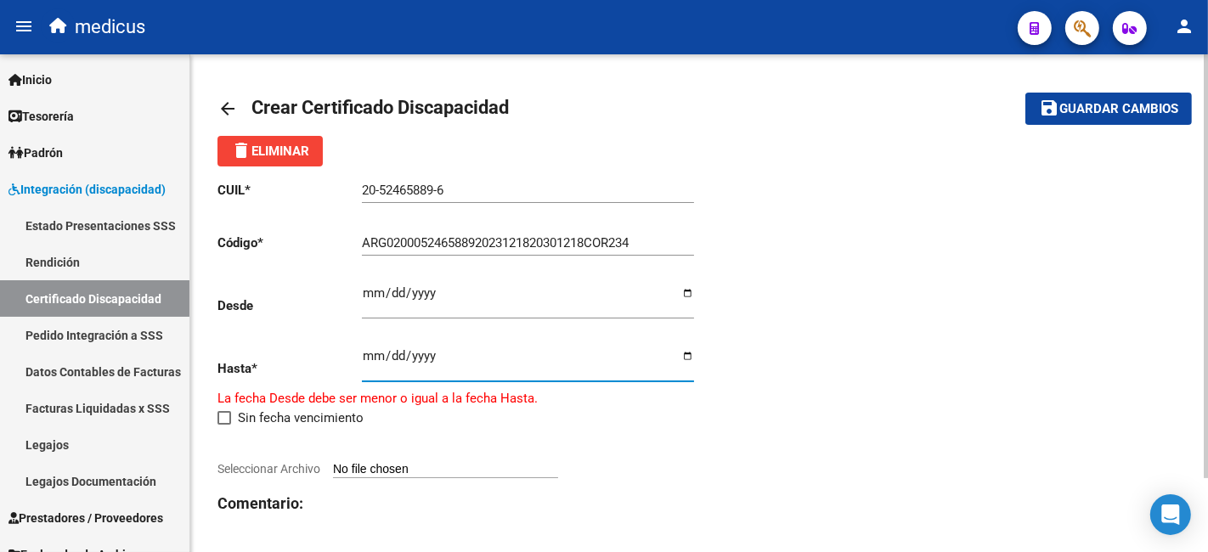
type input "2030-12-31"
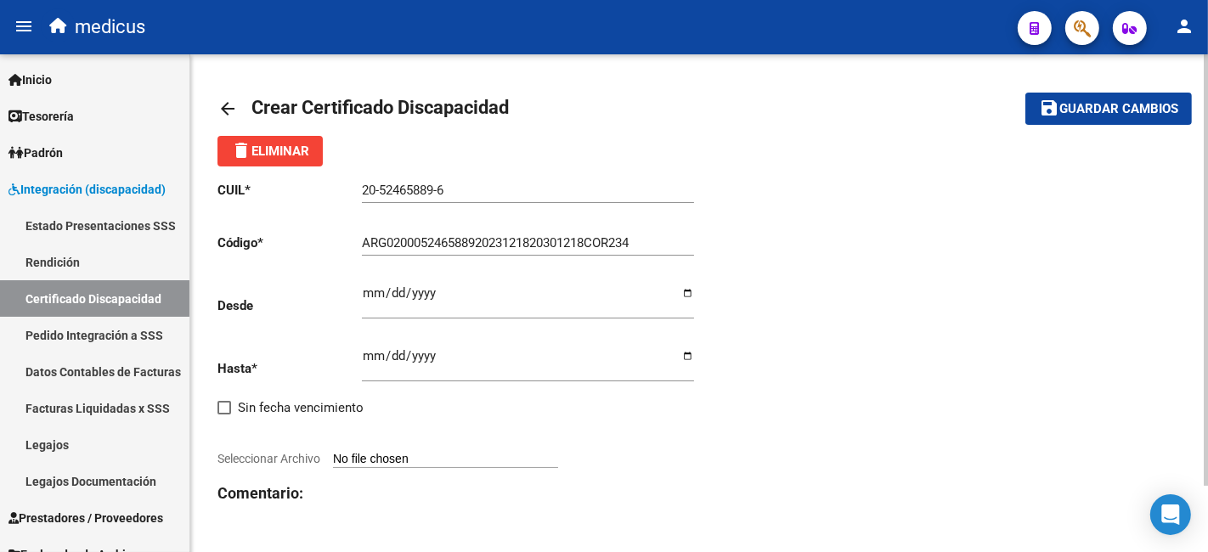
click at [456, 452] on input "Seleccionar Archivo" at bounding box center [445, 460] width 225 height 16
type input "C:\fakepath\CUD.pdf"
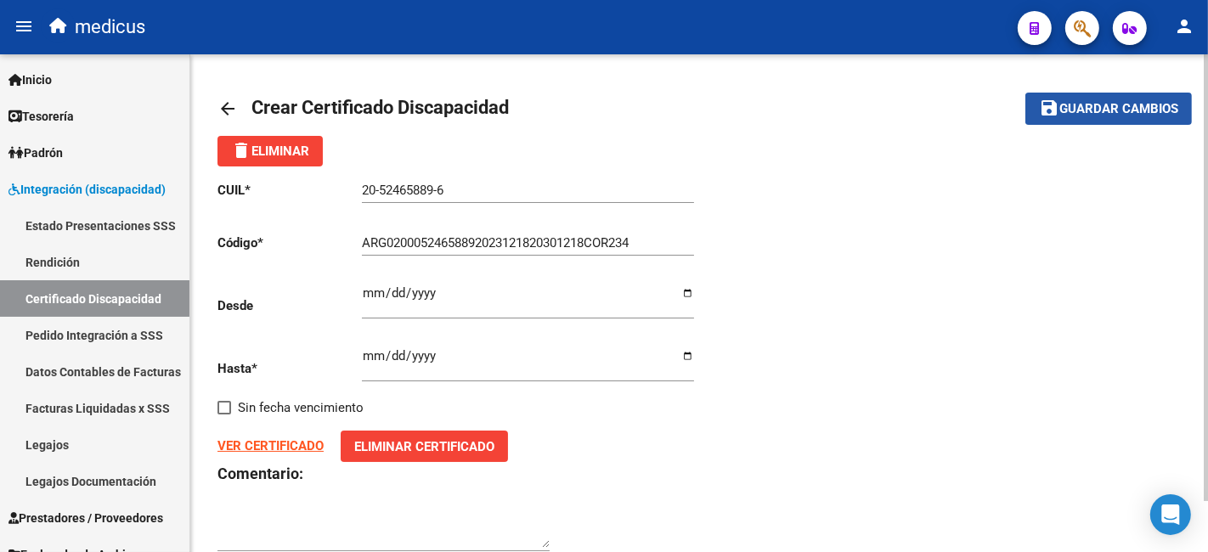
click at [1134, 114] on span "Guardar cambios" at bounding box center [1118, 109] width 119 height 15
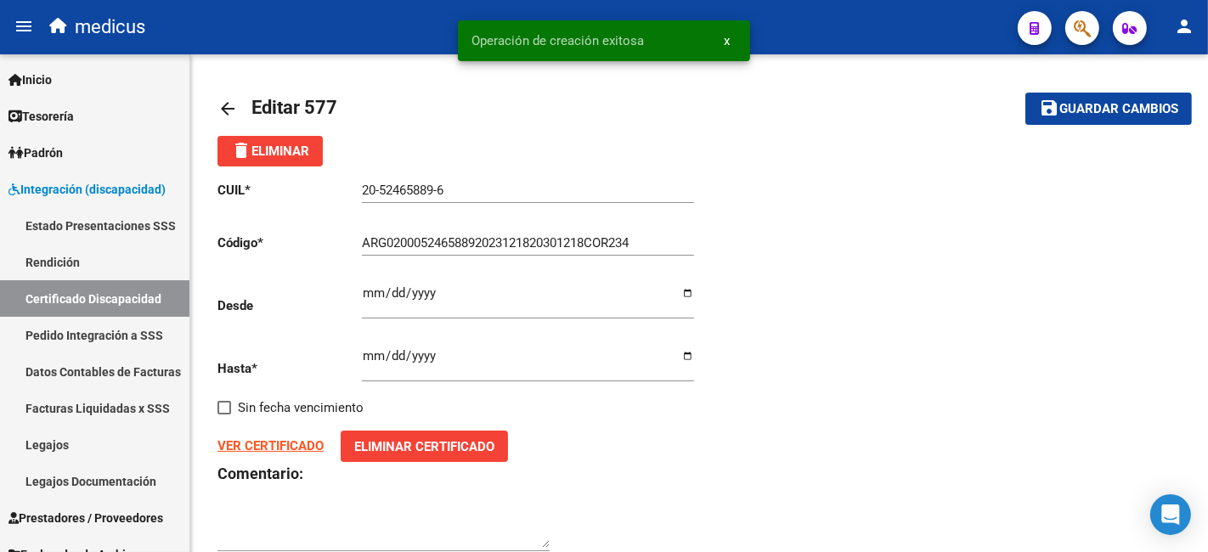
click at [731, 37] on button "x" at bounding box center [726, 40] width 33 height 31
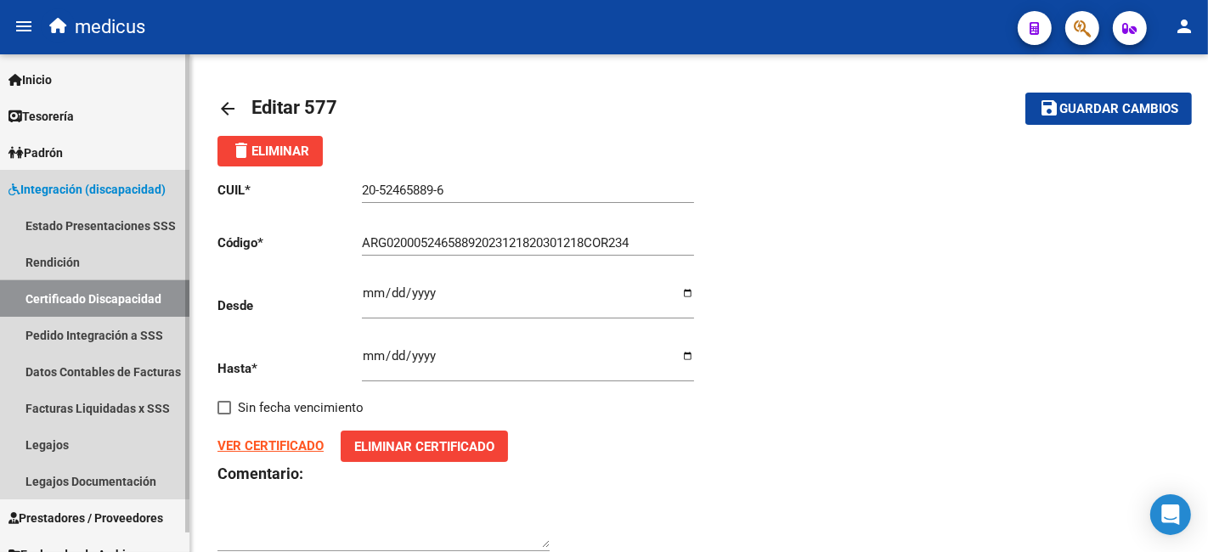
click at [67, 299] on link "Certificado Discapacidad" at bounding box center [94, 298] width 189 height 37
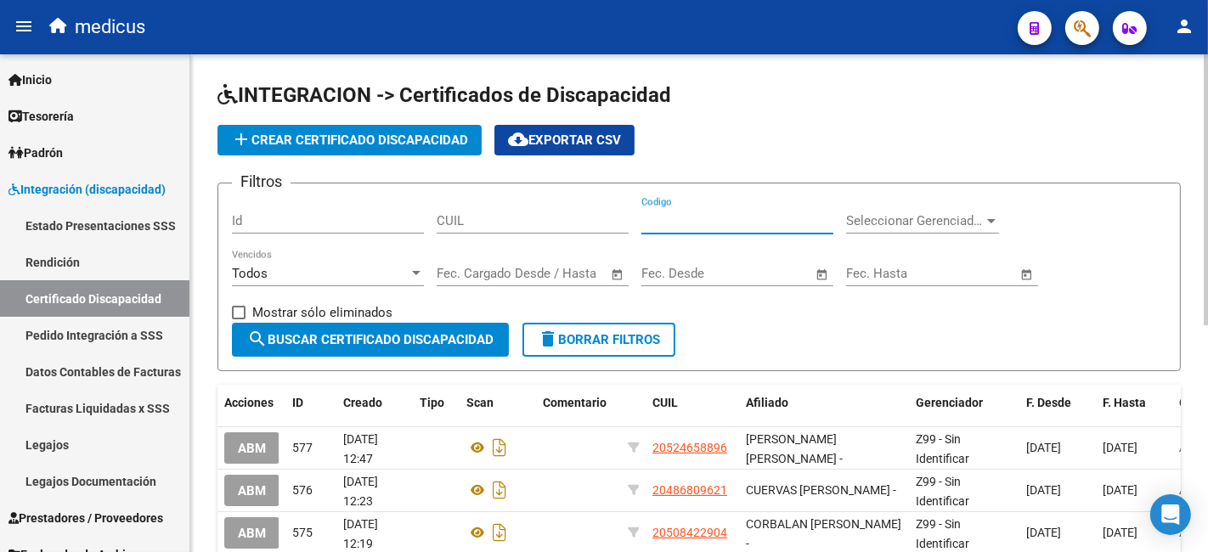
click at [680, 217] on input "Codigo" at bounding box center [737, 220] width 192 height 15
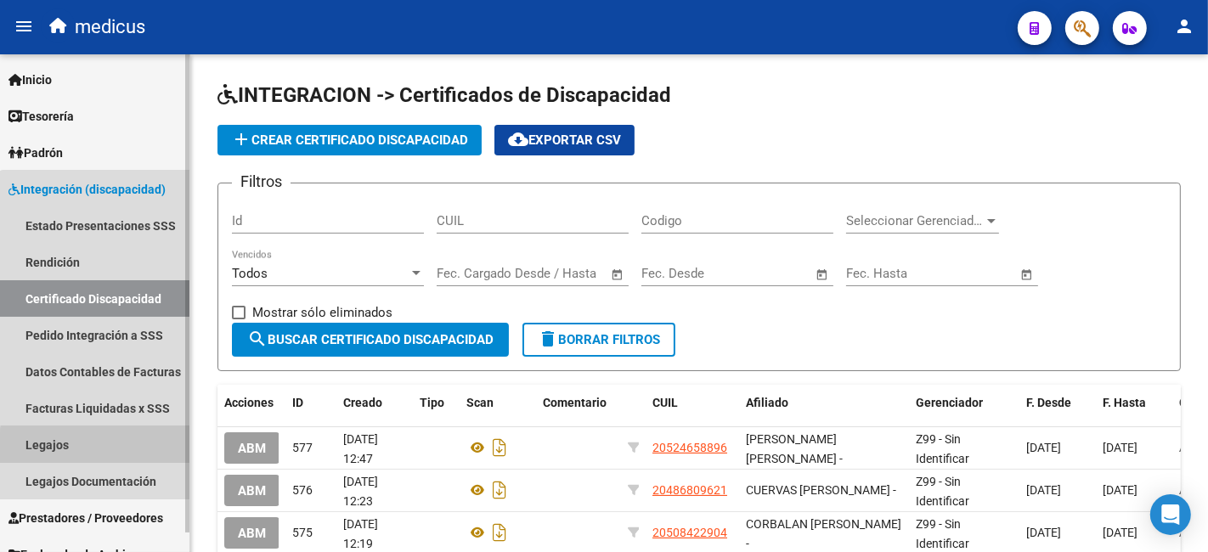
click at [109, 451] on link "Legajos" at bounding box center [94, 444] width 189 height 37
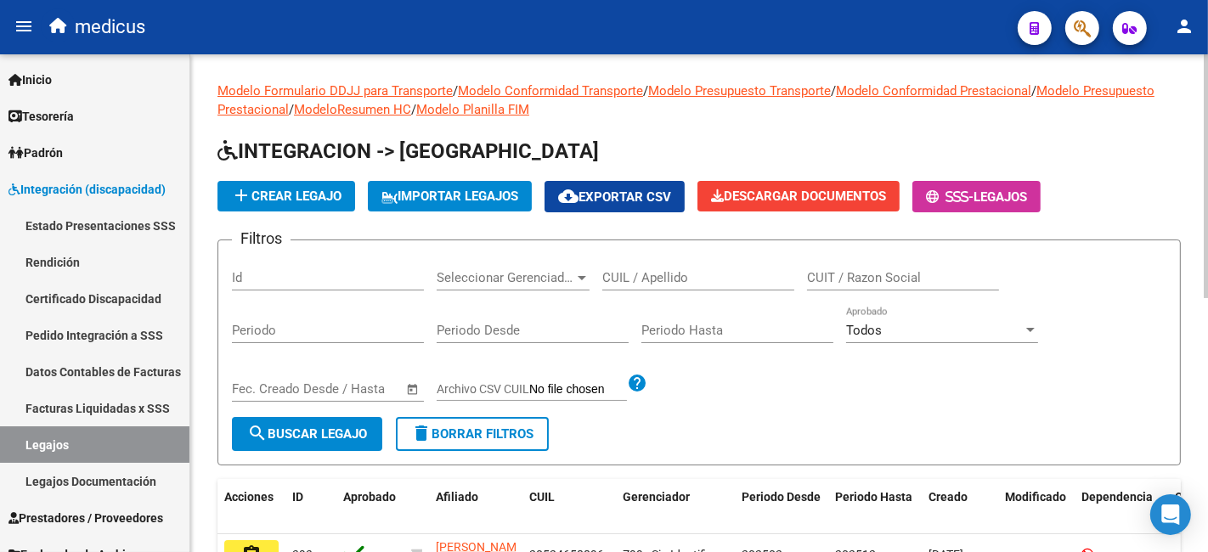
click at [677, 274] on input "CUIL / Apellido" at bounding box center [698, 277] width 192 height 15
paste input "20547003277"
type input "20547003277"
click at [308, 202] on span "add Crear Legajo" at bounding box center [286, 196] width 110 height 15
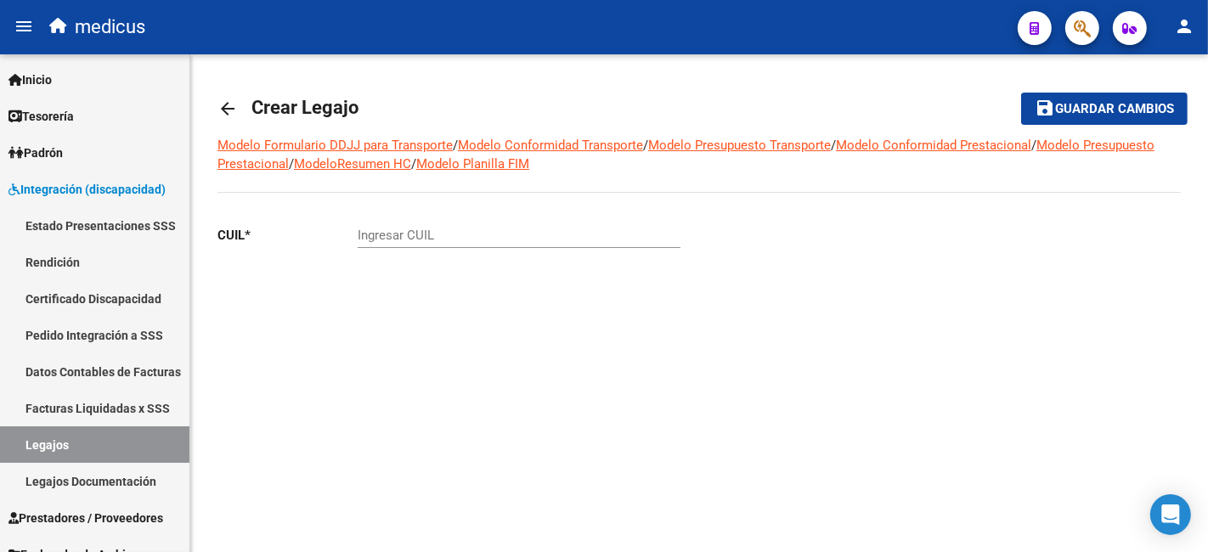
click at [225, 108] on mat-icon "arrow_back" at bounding box center [227, 109] width 20 height 20
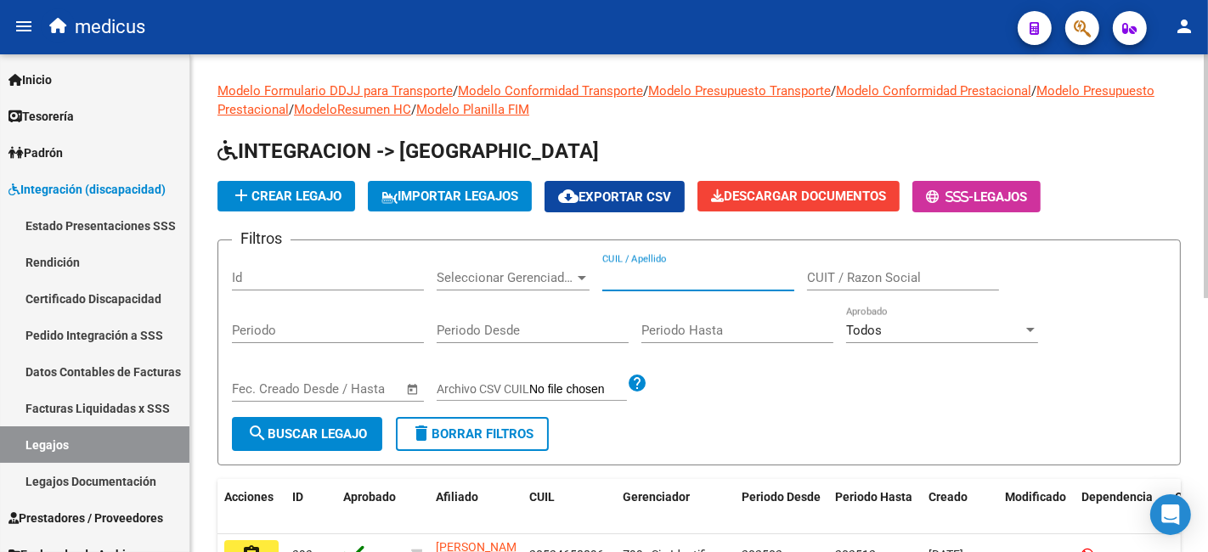
click at [709, 271] on input "CUIL / Apellido" at bounding box center [698, 277] width 192 height 15
paste input "20547003277"
type input "20547003277"
click at [358, 435] on span "search Buscar Legajo" at bounding box center [307, 433] width 120 height 15
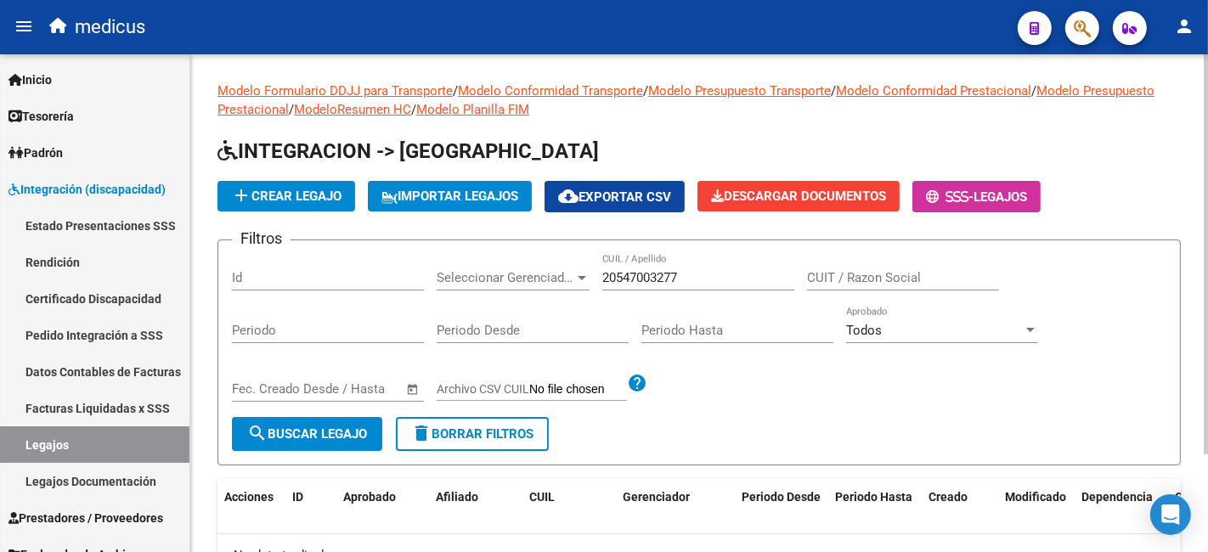
click at [308, 193] on span "add Crear Legajo" at bounding box center [286, 196] width 110 height 15
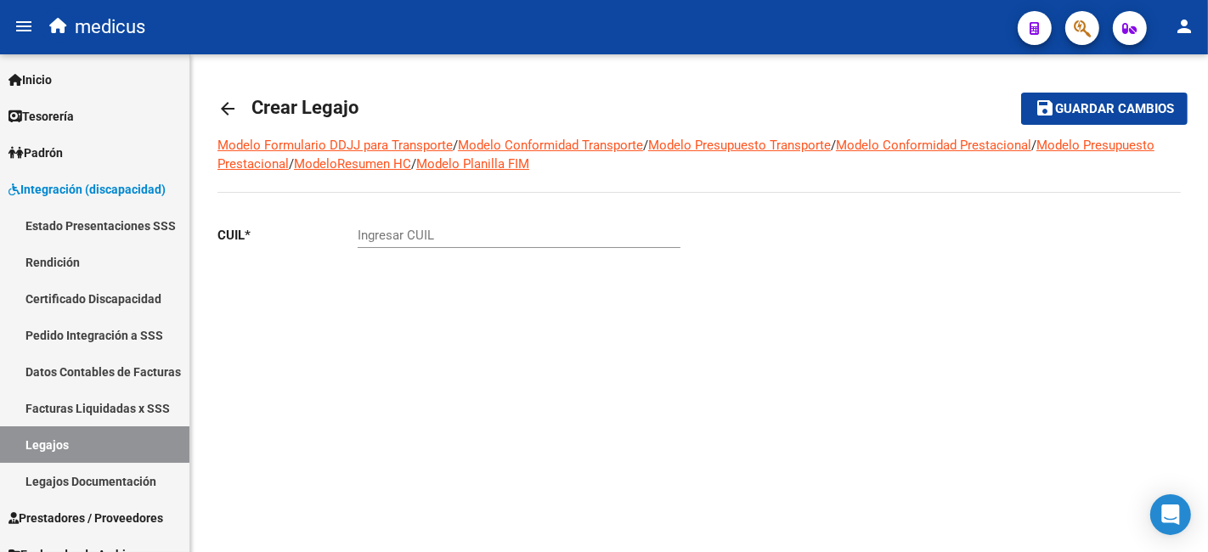
click at [585, 242] on input "Ingresar CUIL" at bounding box center [519, 235] width 323 height 15
paste input "20-54700327-7"
type input "20-54700327-7"
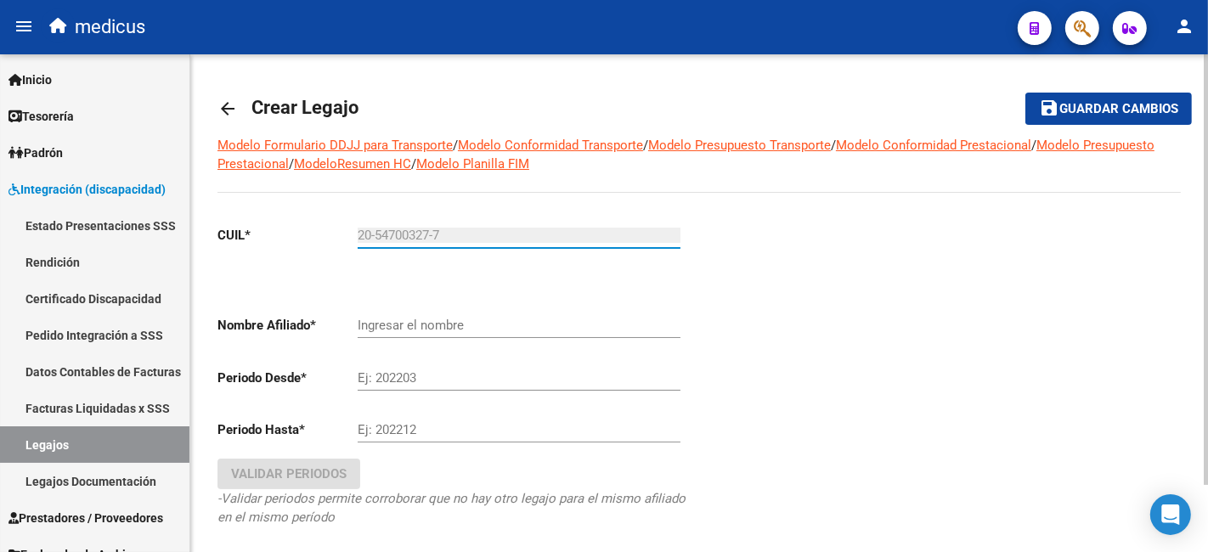
type input "PIONETTI MILO"
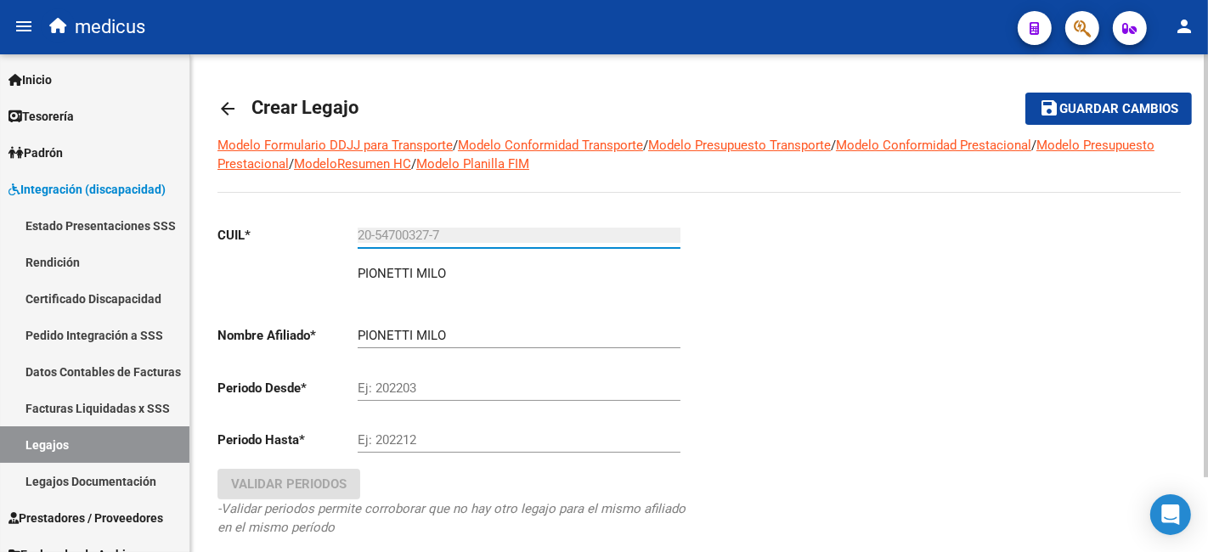
type input "20-54700327-7"
click at [514, 342] on input "PIONETTI MILO" at bounding box center [519, 335] width 323 height 15
click at [482, 389] on input "Ej: 202203" at bounding box center [519, 388] width 323 height 15
click at [419, 392] on input "Ej: 202203" at bounding box center [519, 388] width 323 height 15
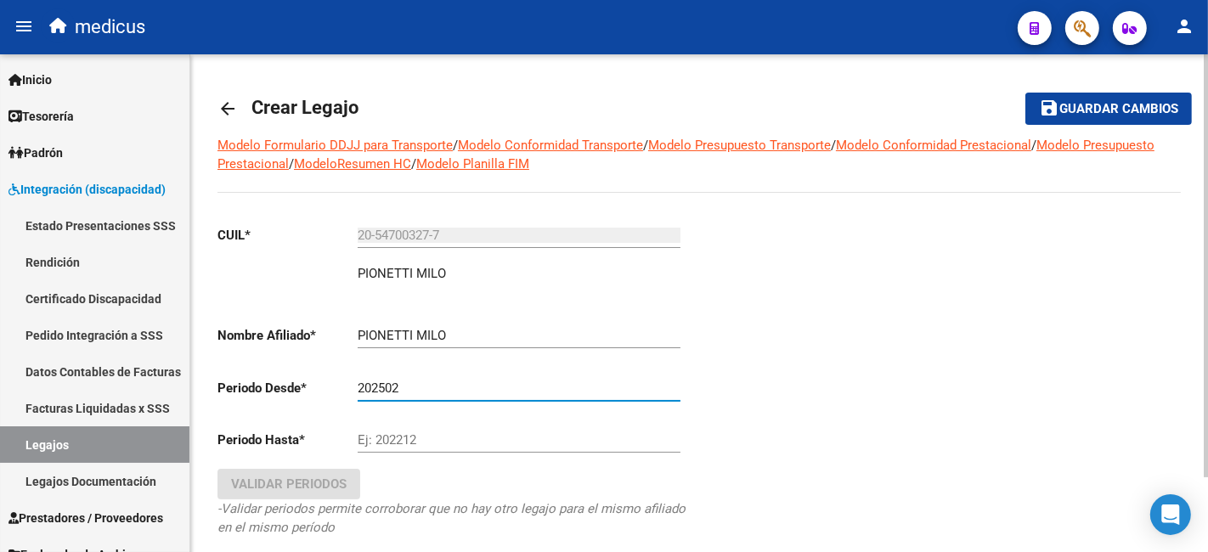
type input "202502"
click at [426, 431] on div "Ej: 202212" at bounding box center [519, 434] width 323 height 37
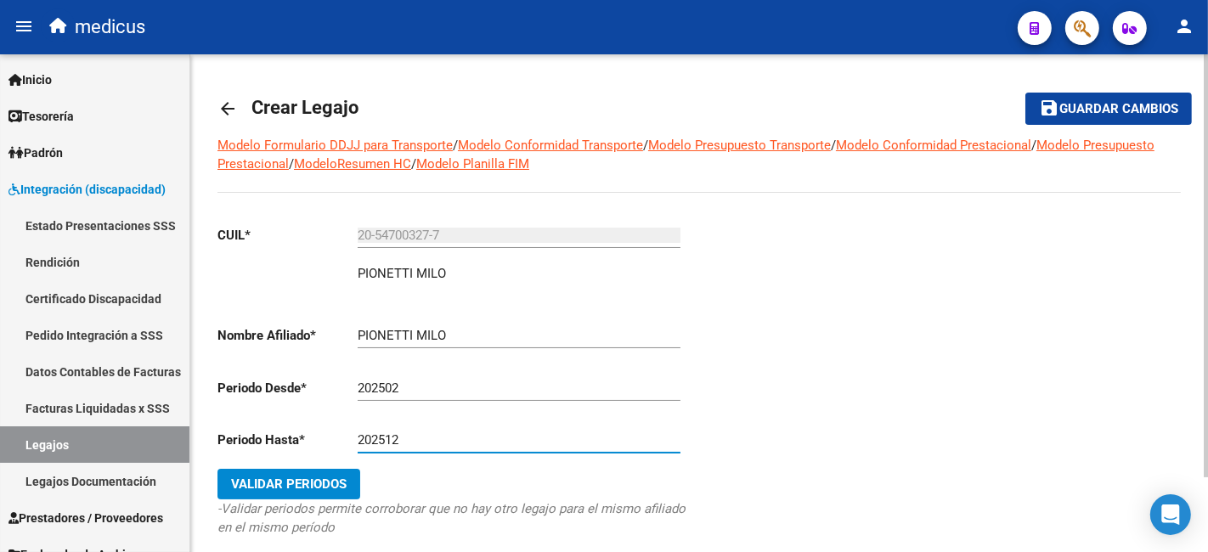
type input "202512"
click at [275, 471] on button "Validar Periodos" at bounding box center [288, 484] width 143 height 31
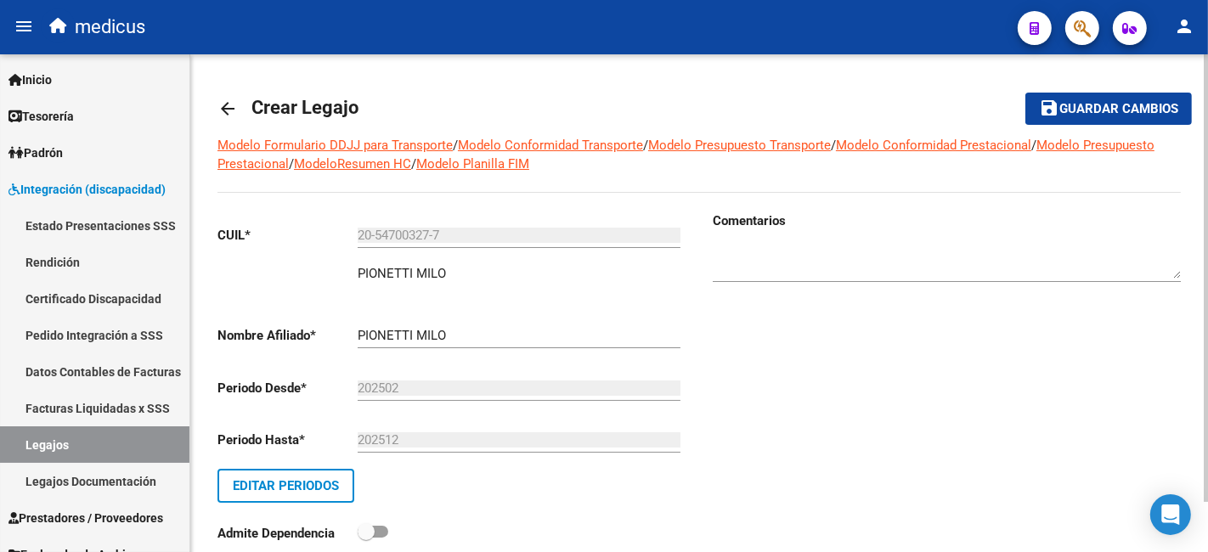
click at [1072, 112] on span "Guardar cambios" at bounding box center [1118, 109] width 119 height 15
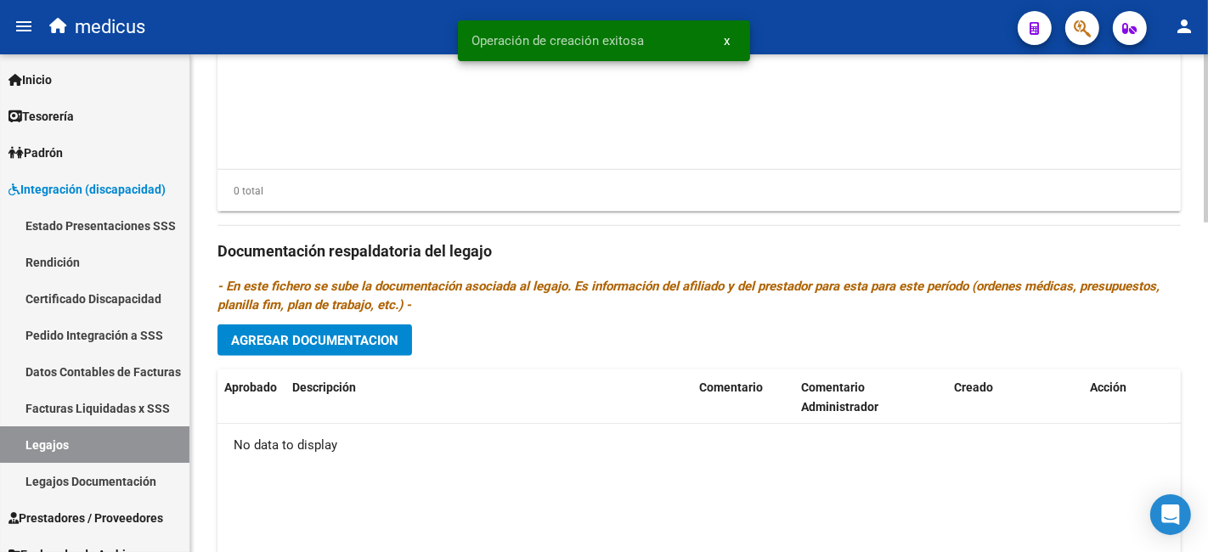
scroll to position [975, 0]
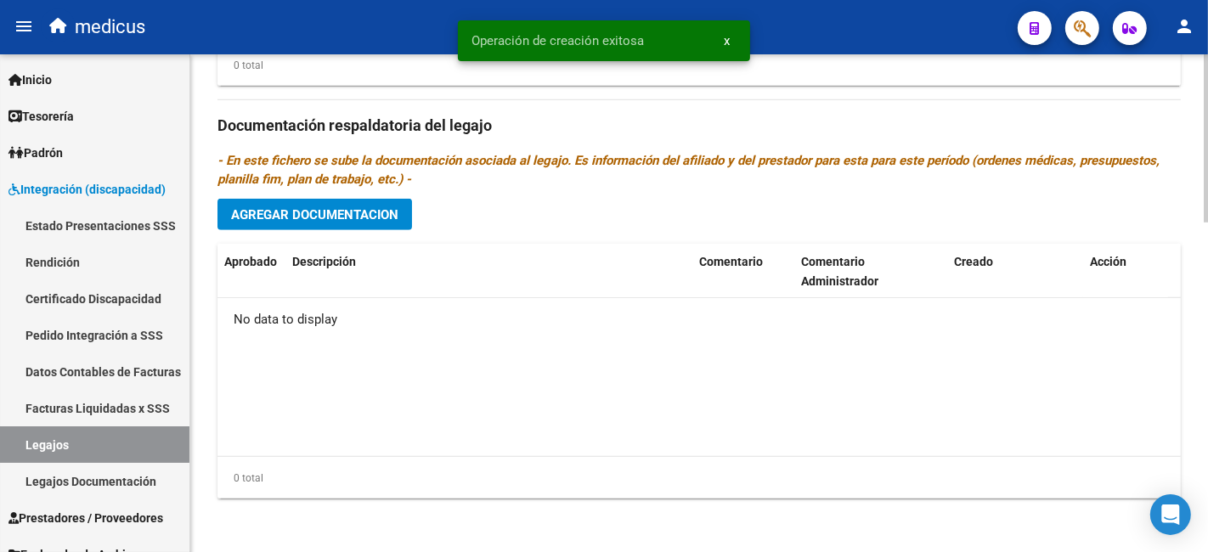
click at [327, 203] on button "Agregar Documentacion" at bounding box center [314, 214] width 195 height 31
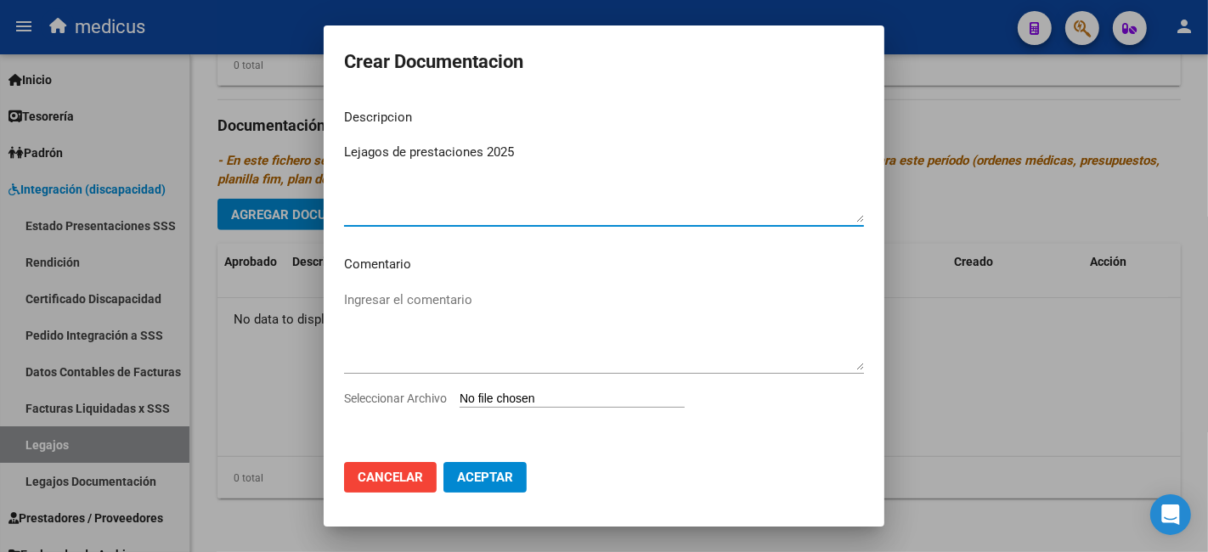
click at [367, 154] on textarea "Lejagos de prestaciones 2025" at bounding box center [604, 183] width 520 height 80
click at [436, 207] on textarea "Legajos de prestaciones 2025" at bounding box center [604, 183] width 520 height 80
type textarea "Legajos de prestaciones 2025"
click at [454, 313] on textarea "Ingresar el comentario" at bounding box center [604, 331] width 520 height 80
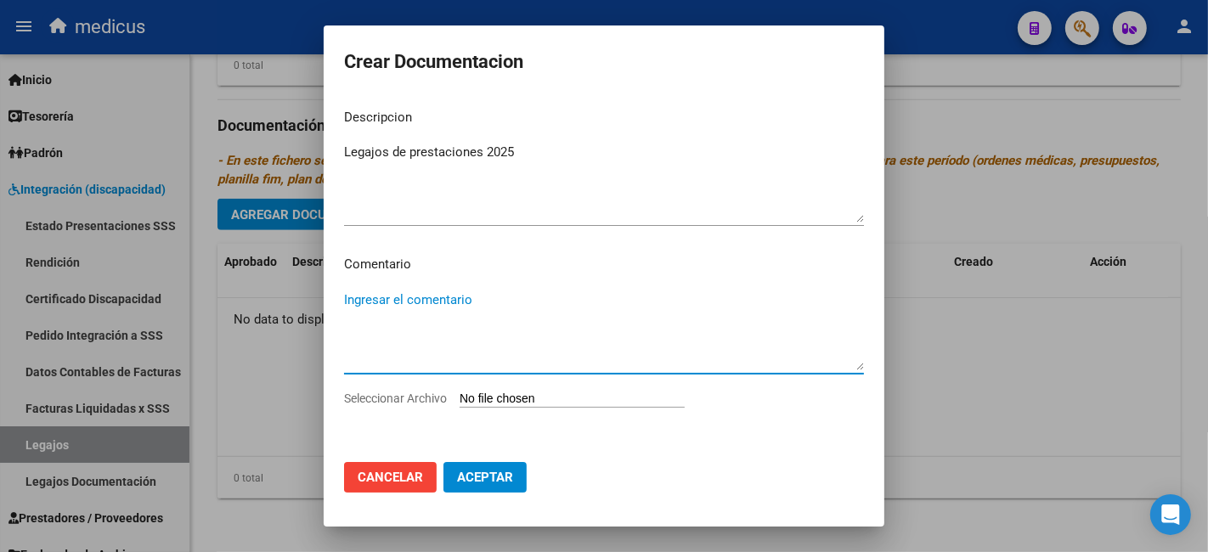
click at [468, 296] on textarea "Ingresar el comentario" at bounding box center [604, 331] width 520 height 80
paste textarea "PSICOLOGIA KINESIOLOGIA"
type textarea "PSICOLOGIA KINESIOLOGIA"
click at [488, 388] on div "PSICOLOGIA KINESIOLOGIA Ingresar el comentario" at bounding box center [604, 338] width 520 height 103
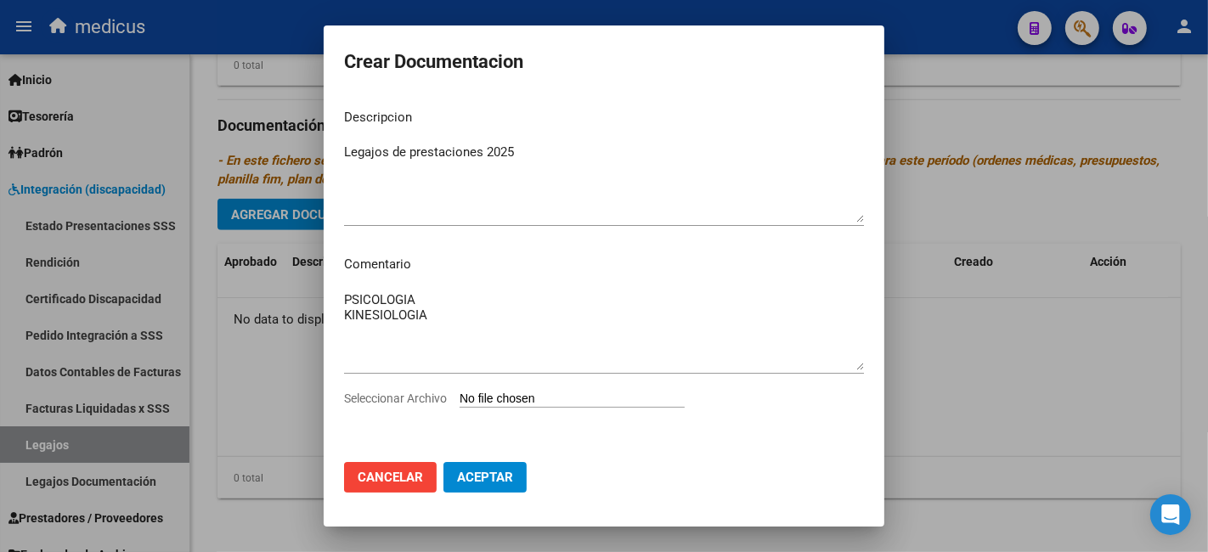
click at [493, 391] on app-file-uploader "Seleccionar Archivo" at bounding box center [521, 398] width 354 height 15
click at [503, 396] on input "Seleccionar Archivo" at bounding box center [572, 400] width 225 height 16
type input "C:\fakepath\PIONETTI MILO 20547003278.pdf"
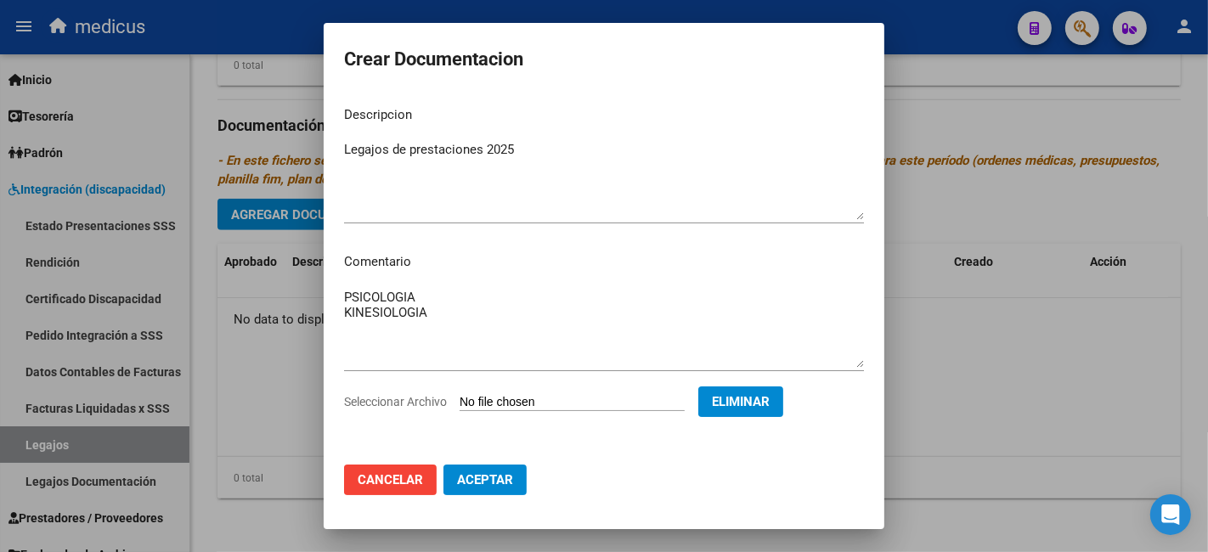
click at [516, 479] on button "Aceptar" at bounding box center [484, 480] width 83 height 31
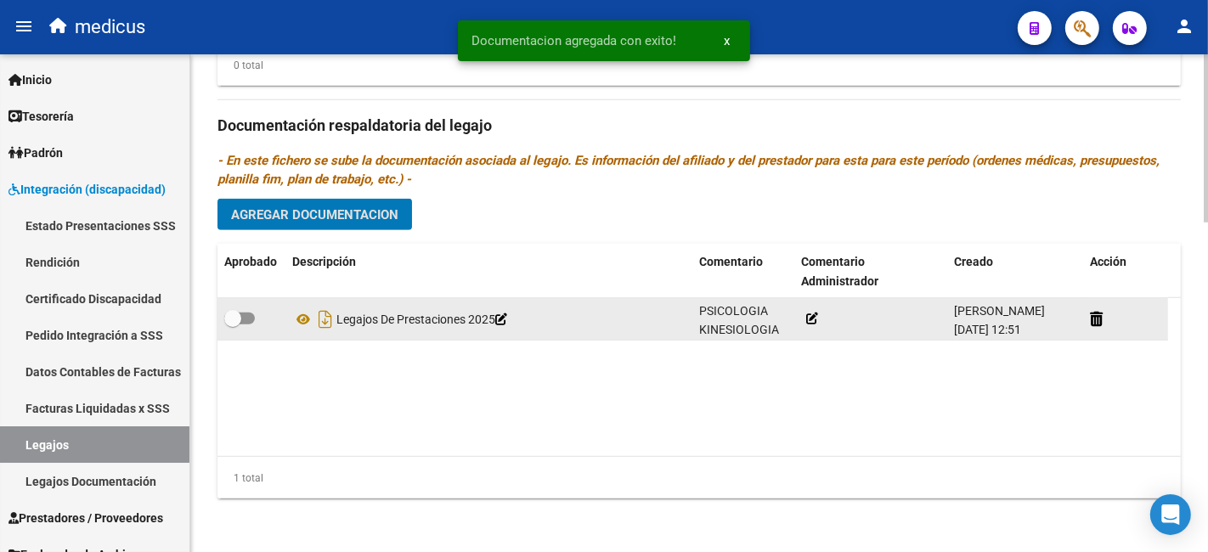
click at [233, 319] on span at bounding box center [232, 318] width 17 height 17
click at [233, 324] on input "checkbox" at bounding box center [232, 324] width 1 height 1
checkbox input "true"
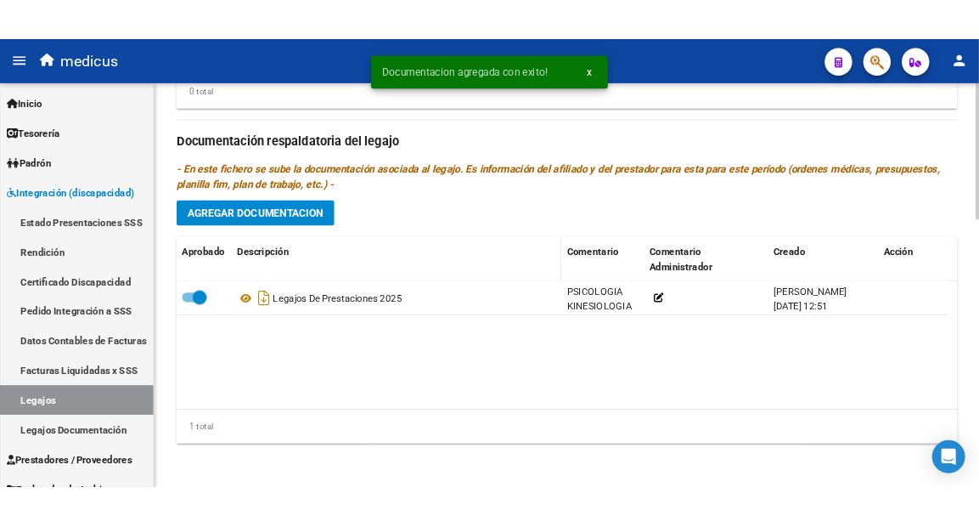
scroll to position [692, 0]
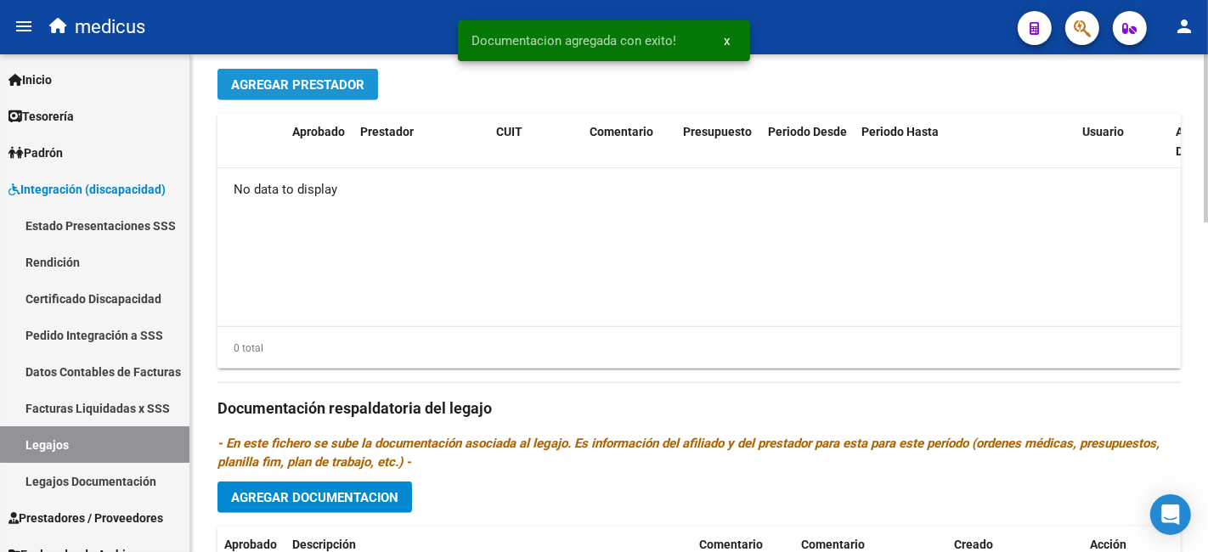
click at [280, 91] on span "Agregar Prestador" at bounding box center [297, 84] width 133 height 15
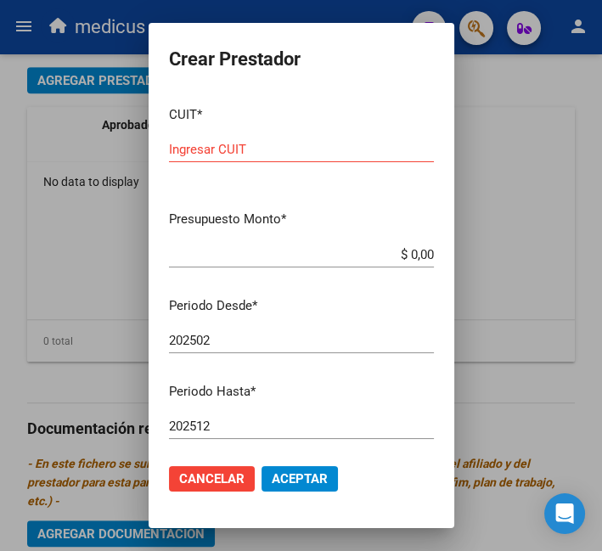
scroll to position [223, 0]
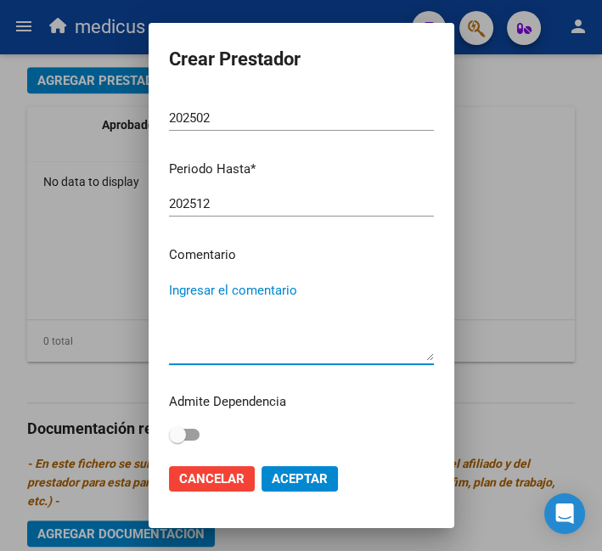
click at [289, 317] on textarea "Ingresar el comentario" at bounding box center [301, 321] width 265 height 80
paste textarea "PSICOLOGIA"
type textarea "PSICOLOGIA"
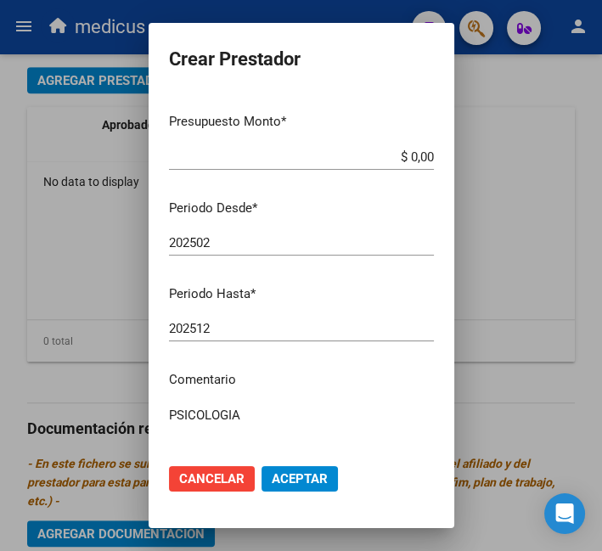
scroll to position [0, 0]
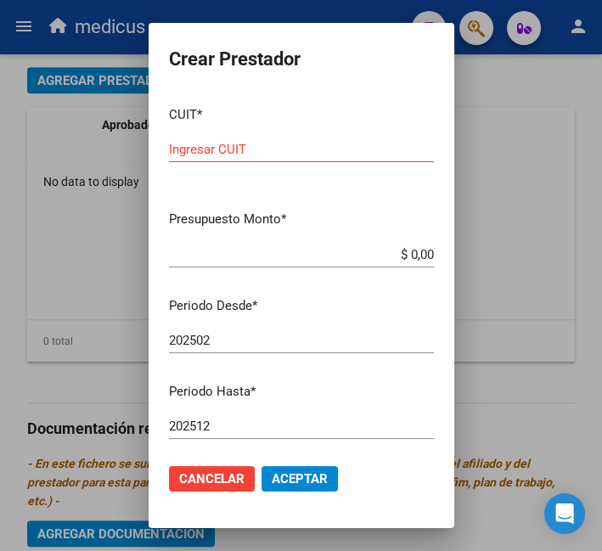
click at [245, 131] on div "CUIT * Ingresar CUIT" at bounding box center [301, 145] width 265 height 105
click at [267, 146] on input "Ingresar CUIT" at bounding box center [301, 149] width 265 height 15
paste input "27-31999801-8"
type input "27-31999801-8"
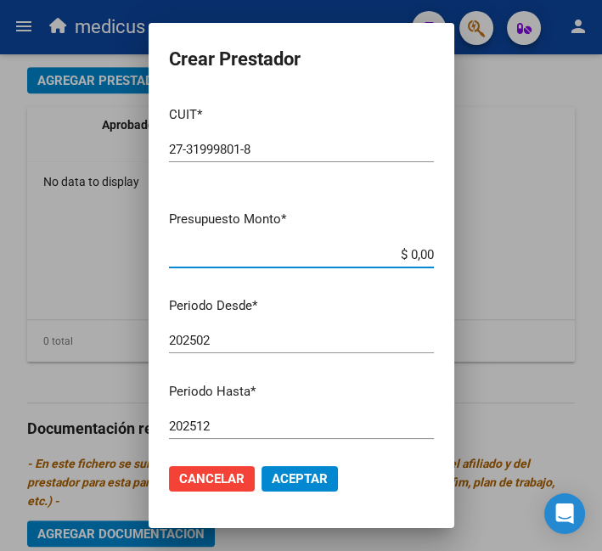
drag, startPoint x: 419, startPoint y: 253, endPoint x: 344, endPoint y: 261, distance: 75.1
click at [344, 261] on input "$ 0,00" at bounding box center [301, 254] width 265 height 15
paste input "98.964,88"
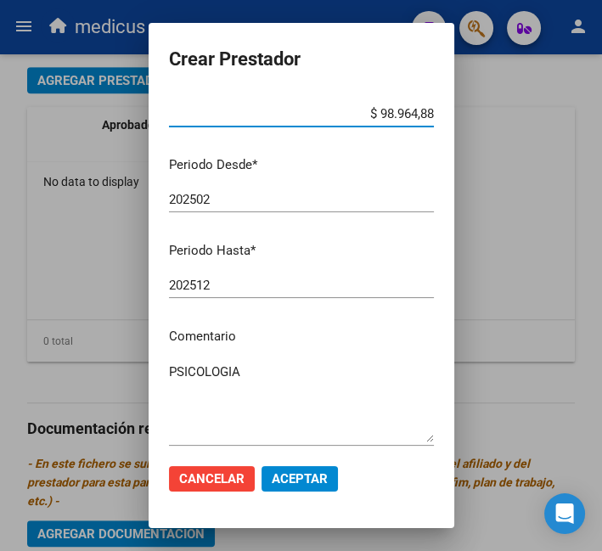
scroll to position [223, 0]
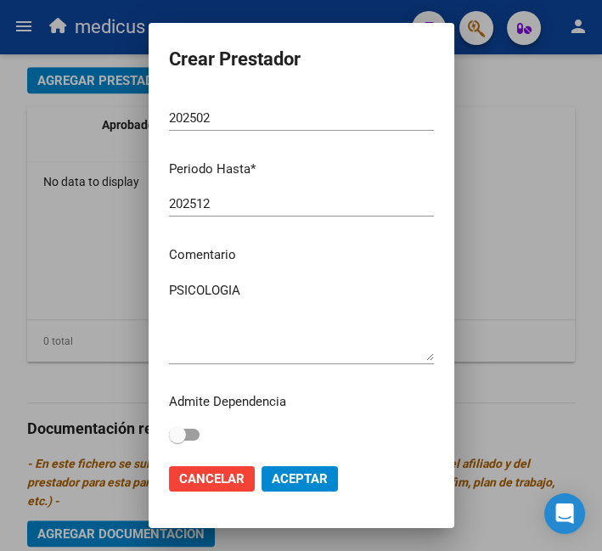
type input "$ 98.964,88"
click at [295, 477] on span "Aceptar" at bounding box center [300, 478] width 56 height 15
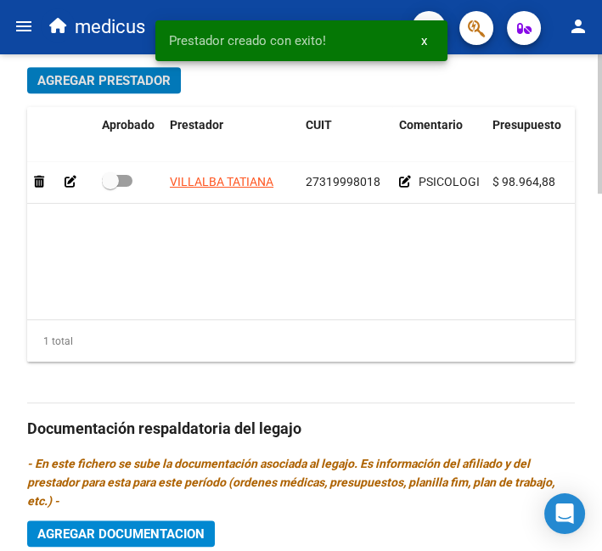
click at [100, 78] on span "Agregar Prestador" at bounding box center [103, 80] width 133 height 15
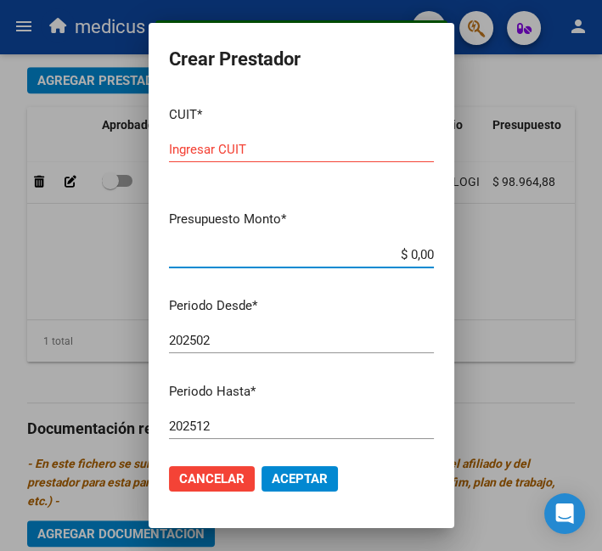
drag, startPoint x: 419, startPoint y: 254, endPoint x: 368, endPoint y: 258, distance: 51.1
click at [370, 256] on input "$ 0,00" at bounding box center [301, 254] width 265 height 15
paste input
drag, startPoint x: 415, startPoint y: 253, endPoint x: 361, endPoint y: 252, distance: 54.4
click at [361, 252] on input "$ 0,00" at bounding box center [301, 254] width 265 height 15
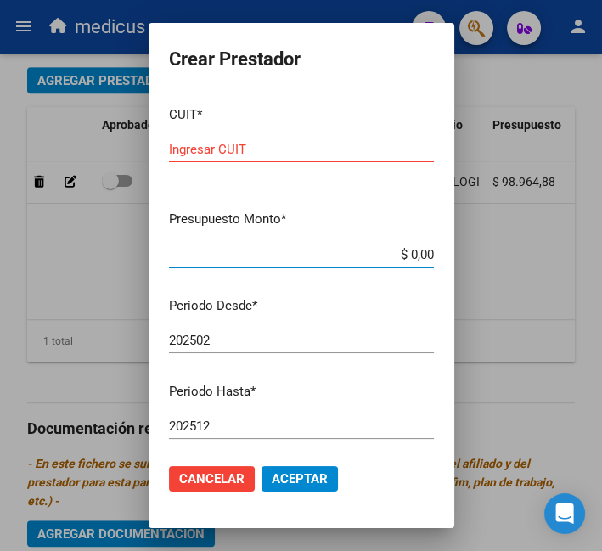
paste input "148.447,32"
type input "$ 148.447,32"
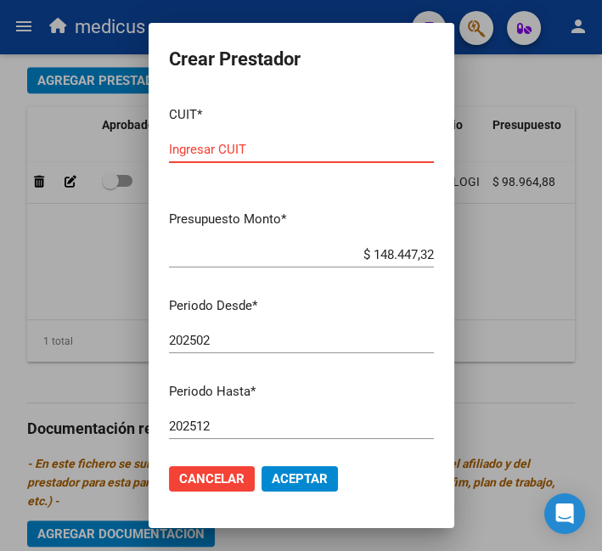
click at [251, 144] on input "Ingresar CUIT" at bounding box center [301, 149] width 265 height 15
click at [375, 146] on input "Ingresar CUIT" at bounding box center [301, 149] width 265 height 15
paste input "27-21448278-4"
type input "27-21448278-4"
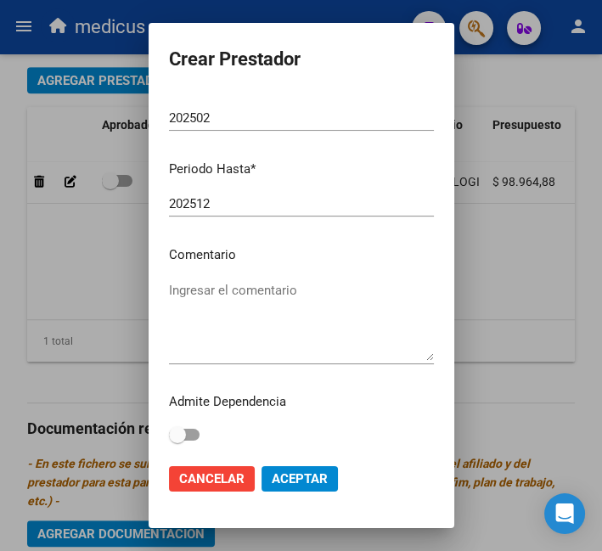
click at [263, 326] on textarea "Ingresar el comentario" at bounding box center [301, 321] width 265 height 80
paste textarea "KINESIOLOGIA"
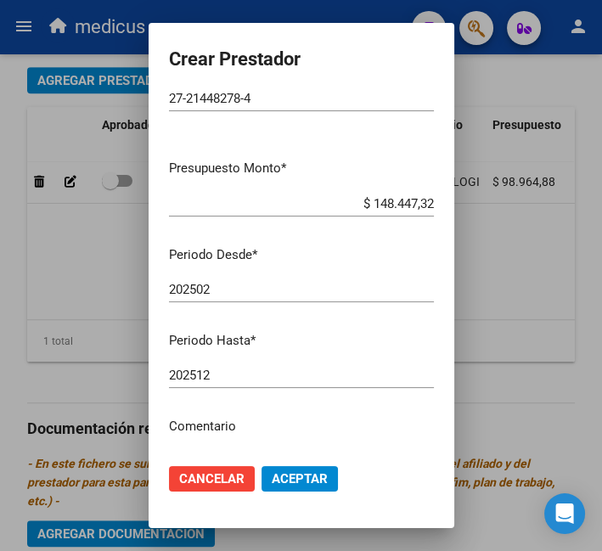
scroll to position [0, 0]
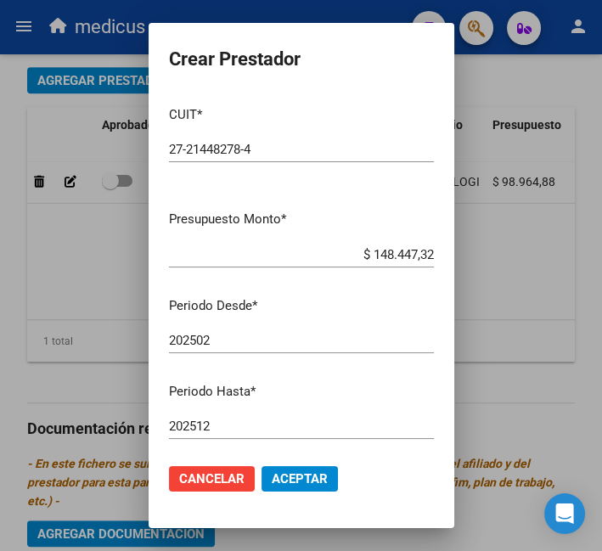
type textarea "KINESIOLOGIA"
click at [310, 476] on span "Aceptar" at bounding box center [300, 478] width 56 height 15
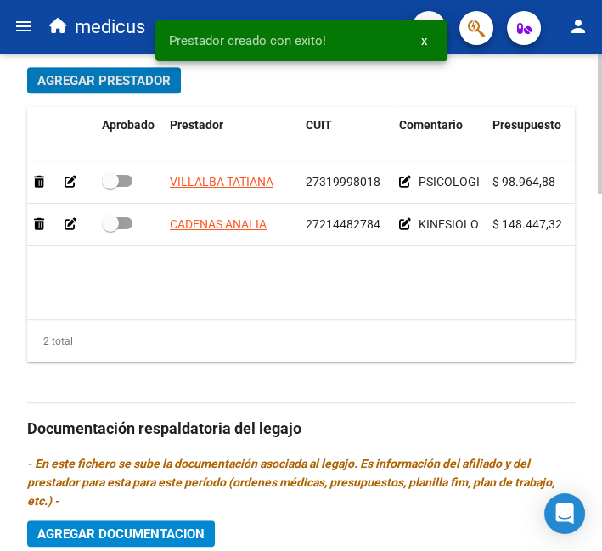
click at [104, 178] on span at bounding box center [110, 180] width 17 height 17
click at [110, 187] on input "checkbox" at bounding box center [110, 187] width 1 height 1
checkbox input "true"
click at [116, 220] on span at bounding box center [110, 223] width 17 height 17
click at [110, 229] on input "checkbox" at bounding box center [110, 229] width 1 height 1
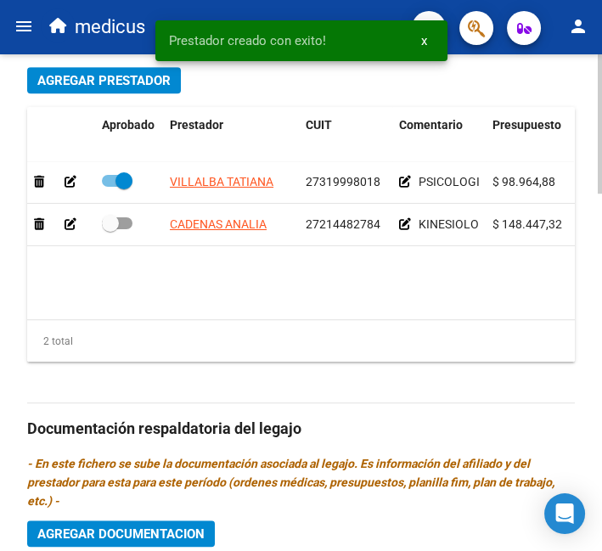
checkbox input "true"
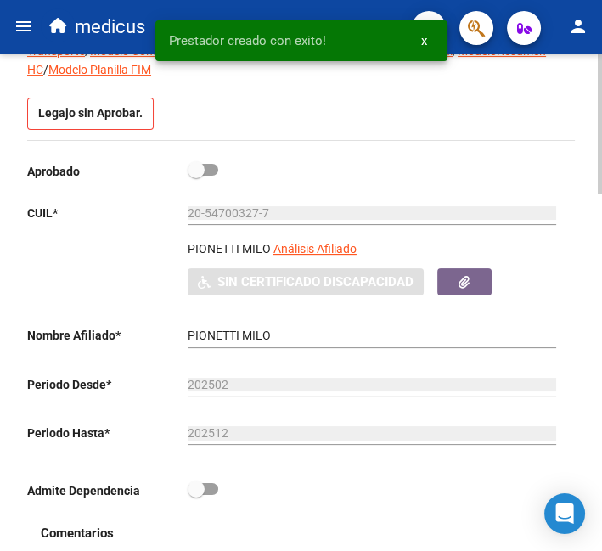
click at [194, 167] on span at bounding box center [196, 169] width 17 height 17
click at [195, 176] on input "checkbox" at bounding box center [195, 176] width 1 height 1
checkbox input "true"
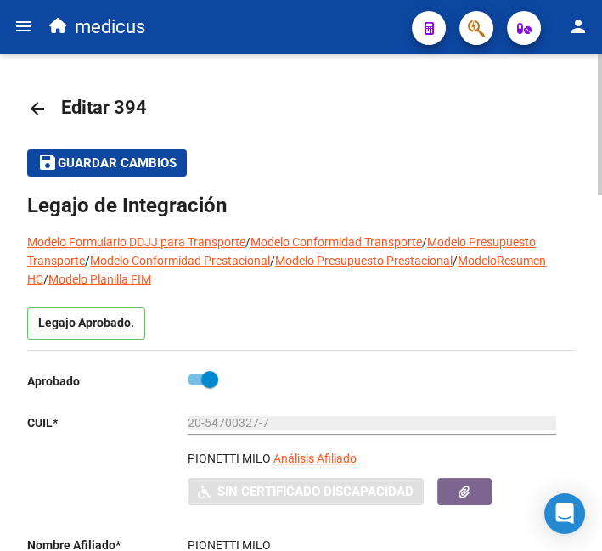
click at [155, 170] on span "Guardar cambios" at bounding box center [117, 163] width 119 height 15
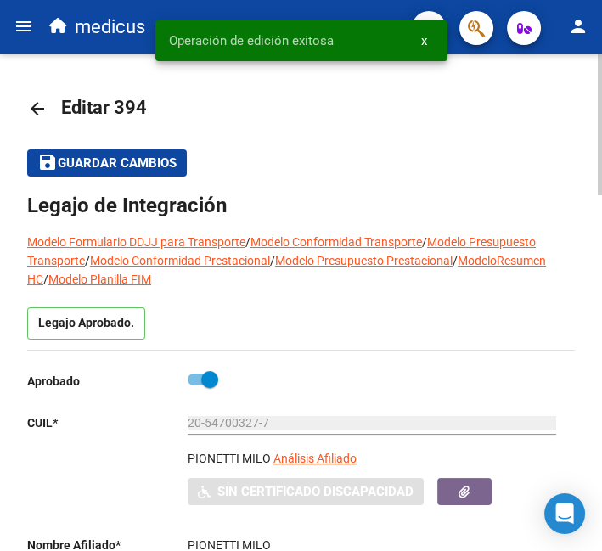
click at [29, 102] on mat-icon "arrow_back" at bounding box center [37, 109] width 20 height 20
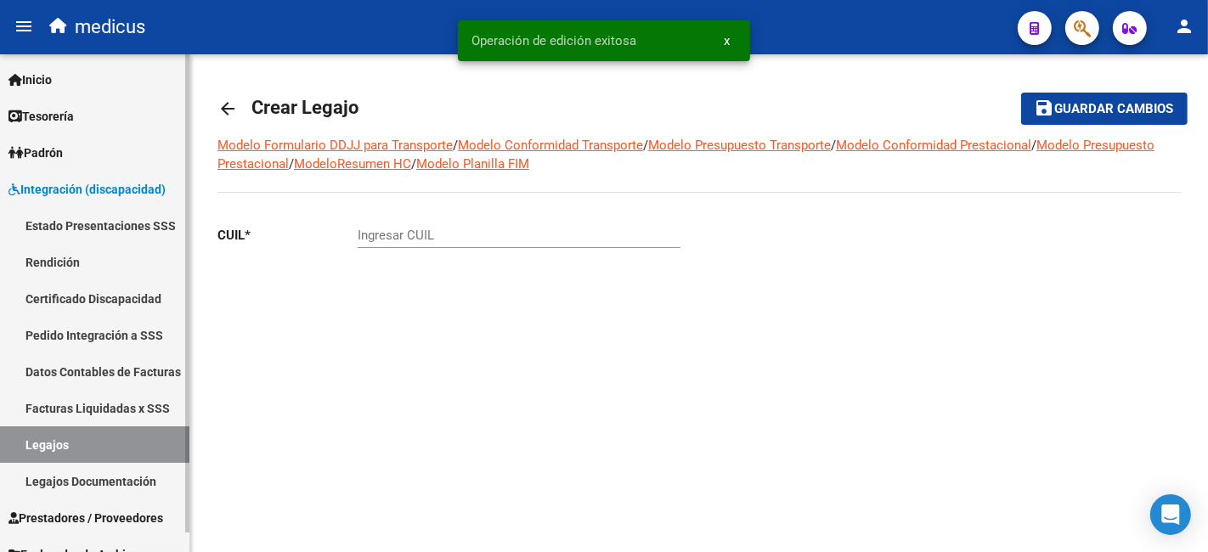
click at [138, 307] on link "Certificado Discapacidad" at bounding box center [94, 298] width 189 height 37
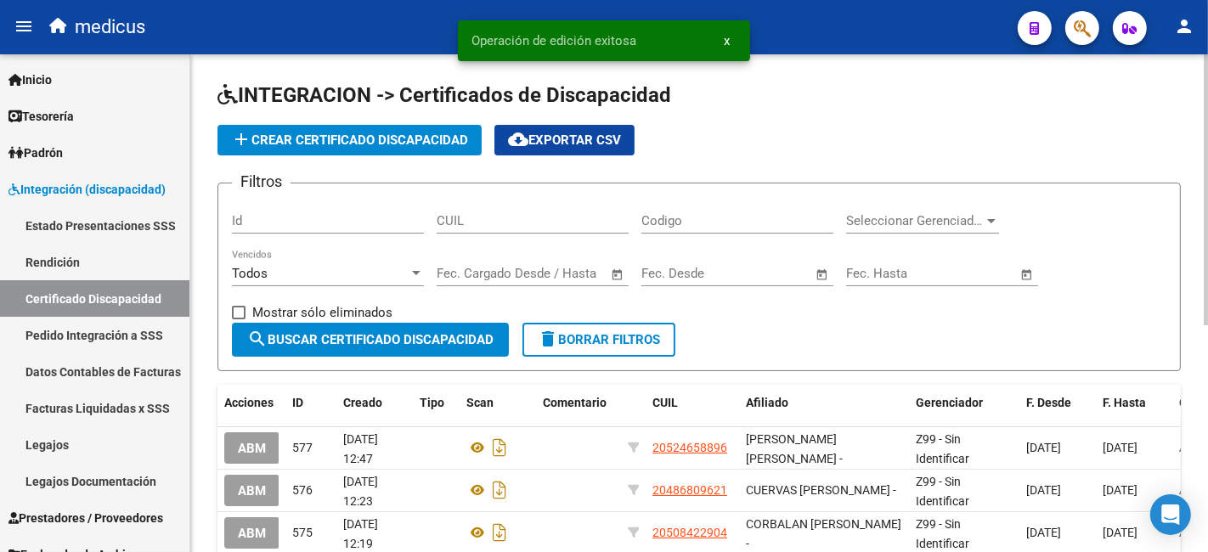
click at [387, 129] on button "add Crear Certificado Discapacidad" at bounding box center [349, 140] width 264 height 31
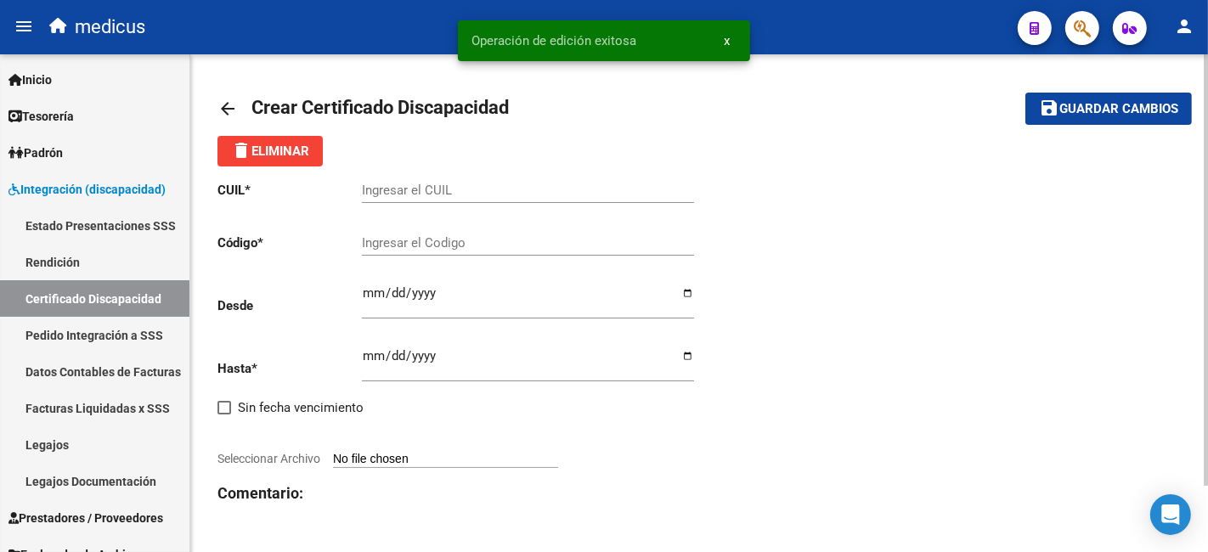
click at [476, 183] on input "Ingresar el CUIL" at bounding box center [528, 190] width 332 height 15
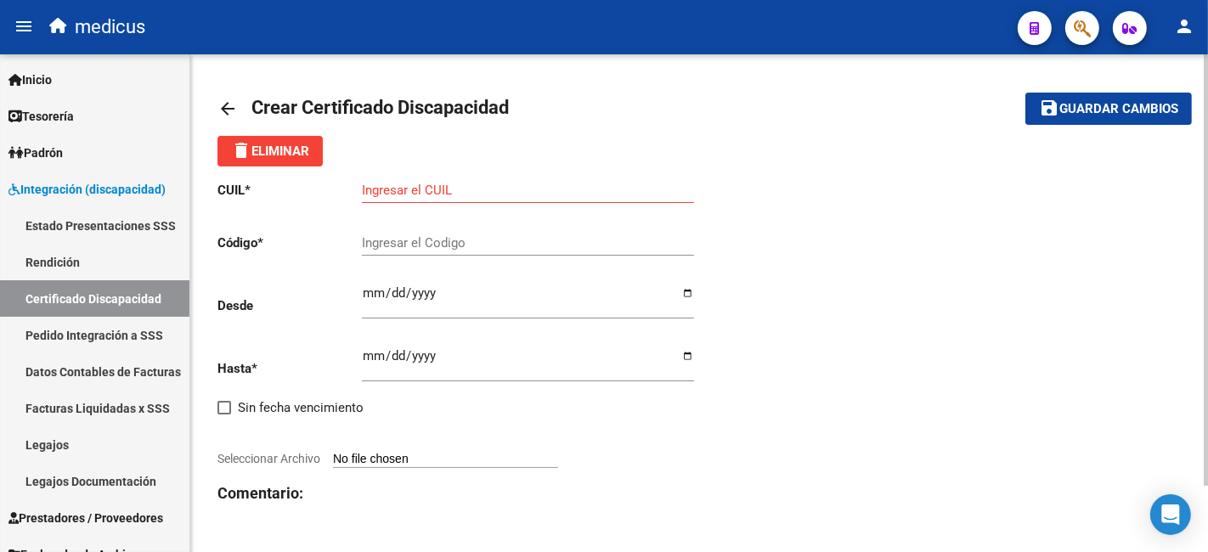
drag, startPoint x: 472, startPoint y: 185, endPoint x: 451, endPoint y: 194, distance: 22.9
click at [470, 184] on input "Ingresar el CUIL" at bounding box center [528, 190] width 332 height 15
paste input "20-54700327-7"
type input "20-54700327-7"
click at [490, 236] on input "Ingresar el Codigo" at bounding box center [528, 242] width 332 height 15
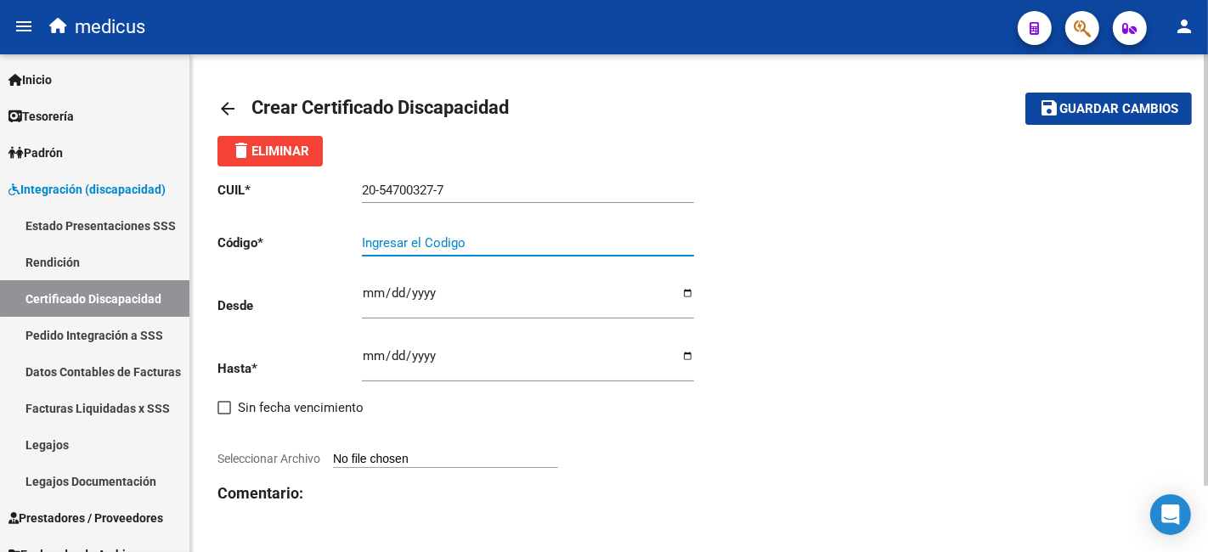
paste input "ARG02000547003272023033120280331СВA536"
type input "ARG02000547003272023033120280331СВA536"
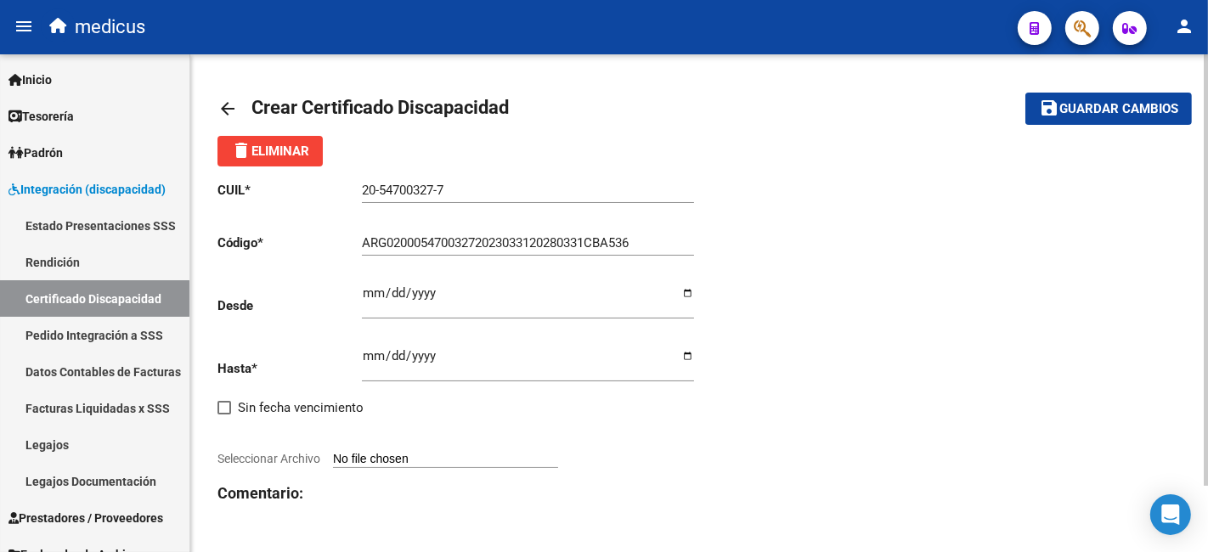
click at [365, 297] on input "Ingresar fec. Desde" at bounding box center [528, 299] width 332 height 27
click at [442, 292] on input "0202-03-31" at bounding box center [528, 299] width 332 height 27
type input "2023-03-31"
click at [366, 358] on input "Ingresar fec. Hasta" at bounding box center [528, 362] width 332 height 27
drag, startPoint x: 379, startPoint y: 387, endPoint x: 374, endPoint y: 379, distance: 9.2
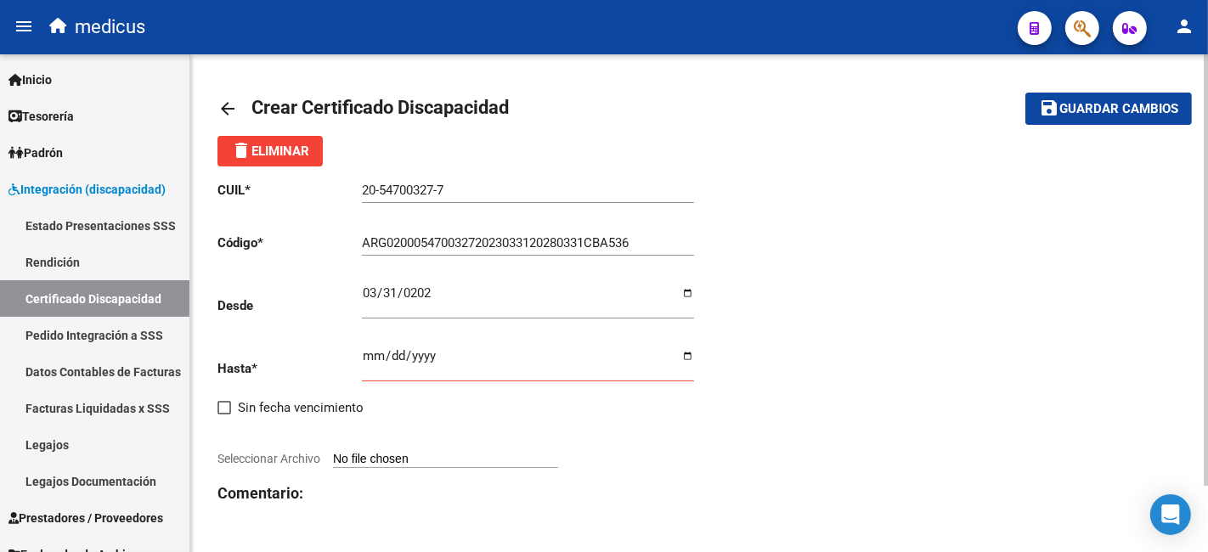
click at [379, 387] on div "Ingresar fec. Hasta" at bounding box center [528, 366] width 332 height 63
click at [369, 363] on input "Ingresar fec. Hasta" at bounding box center [528, 362] width 332 height 27
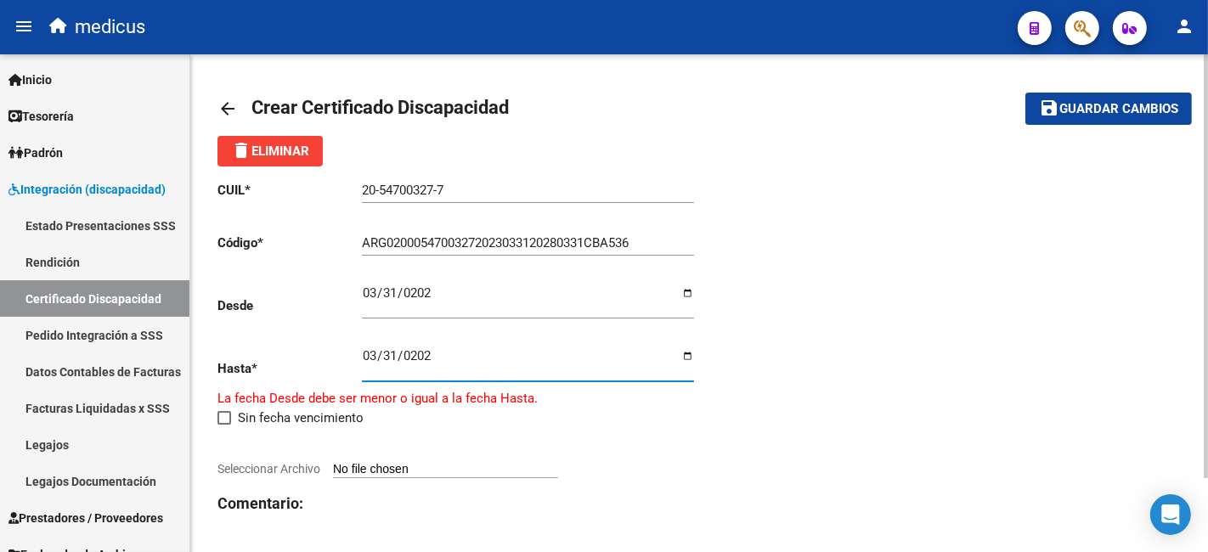
type input "2028-03-31"
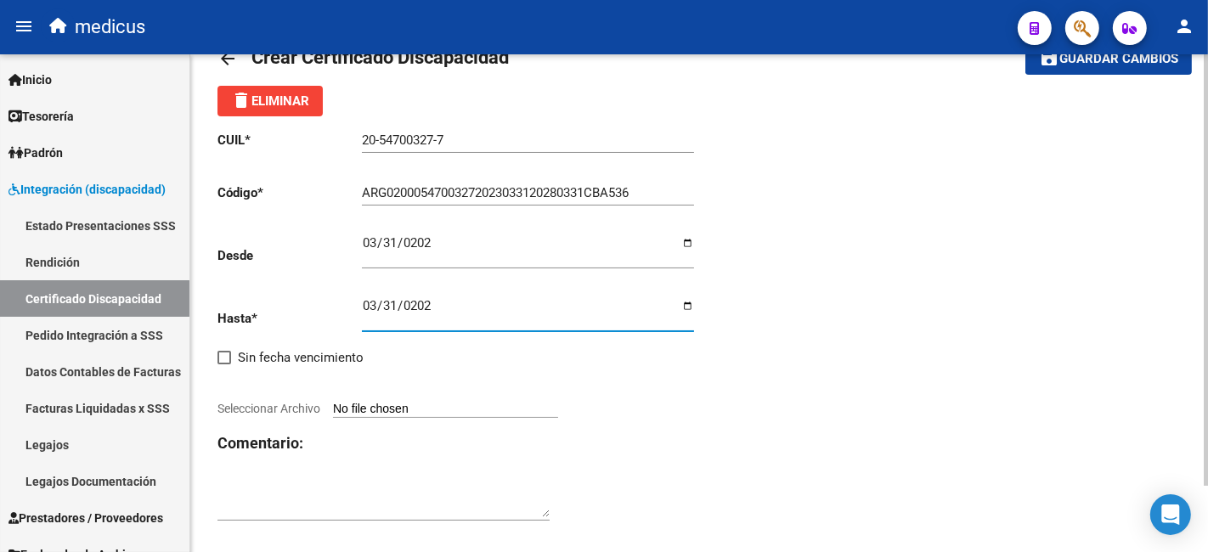
scroll to position [76, 0]
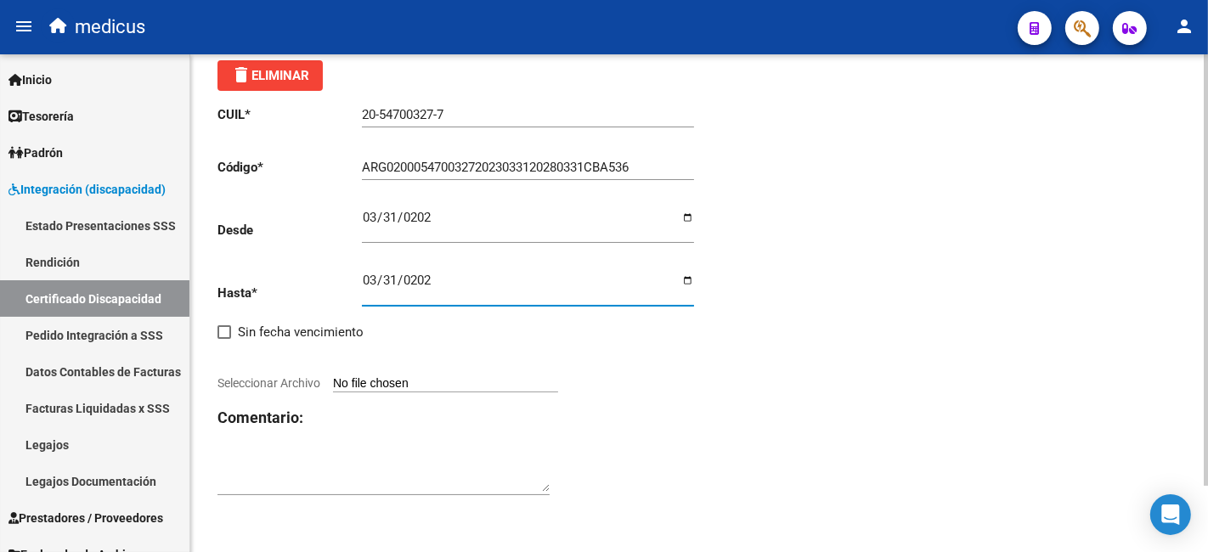
click at [473, 384] on input "Seleccionar Archivo" at bounding box center [445, 384] width 225 height 16
type input "C:\fakepath\PIONETTI MILO 20547003278-1.pdf"
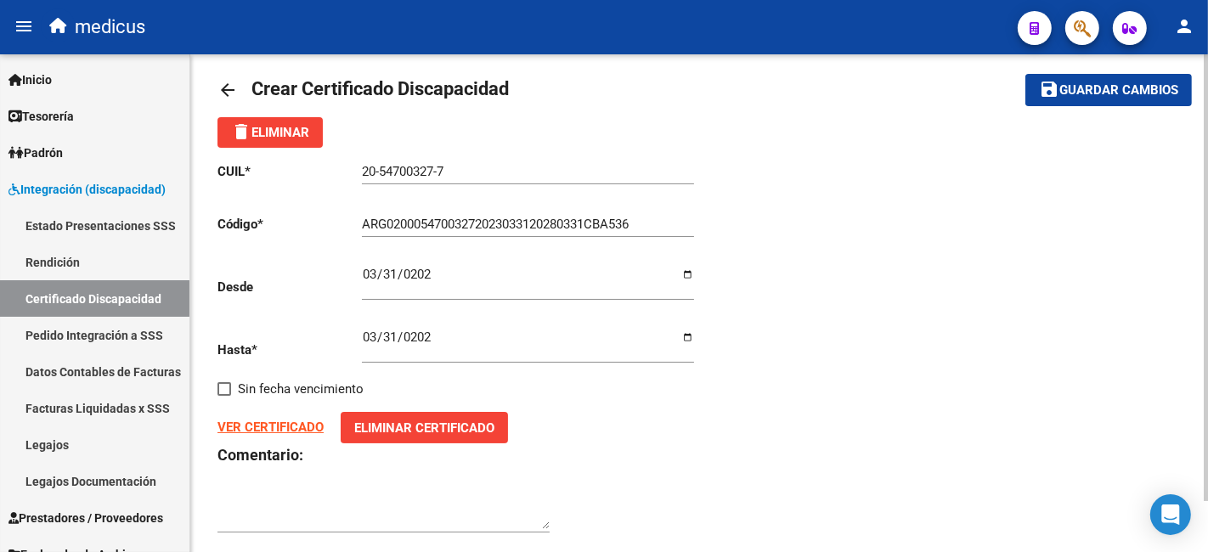
scroll to position [0, 0]
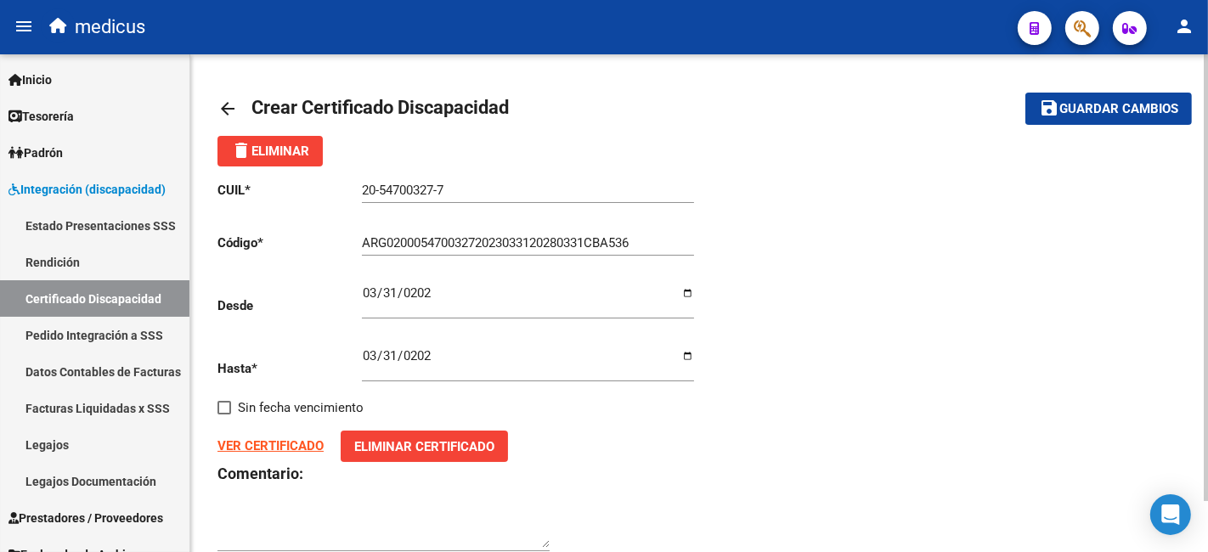
click at [1063, 109] on span "Guardar cambios" at bounding box center [1118, 109] width 119 height 15
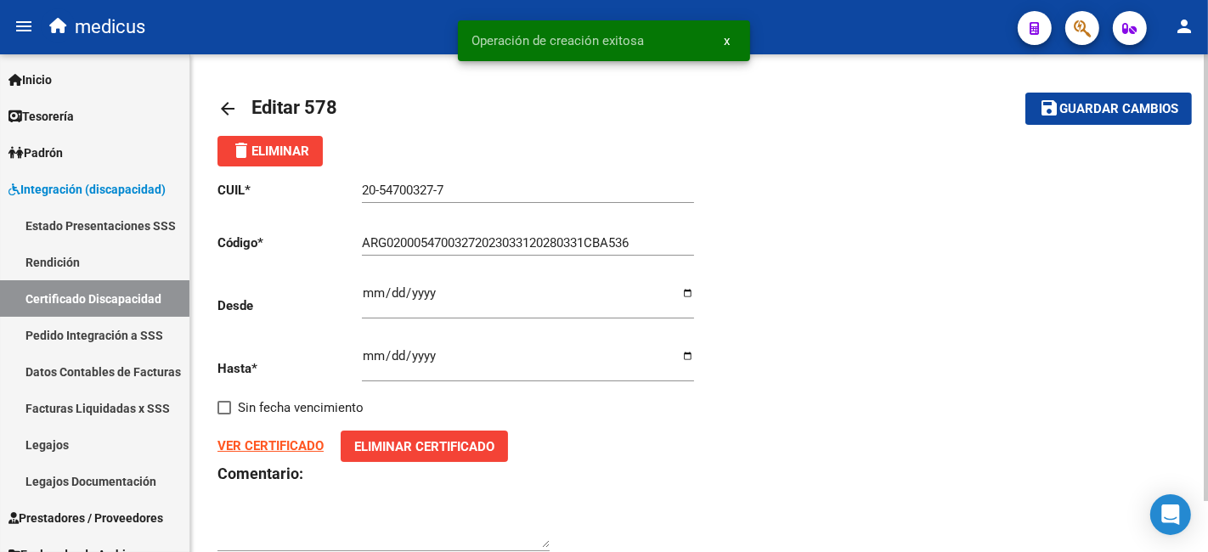
click at [223, 100] on mat-icon "arrow_back" at bounding box center [227, 109] width 20 height 20
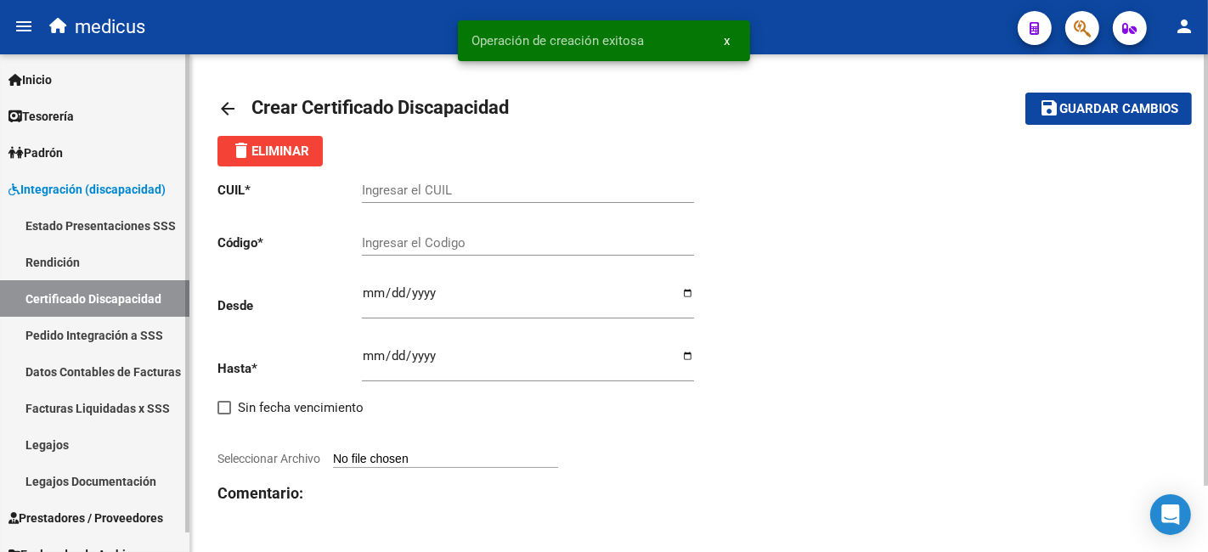
click at [119, 449] on link "Legajos" at bounding box center [94, 444] width 189 height 37
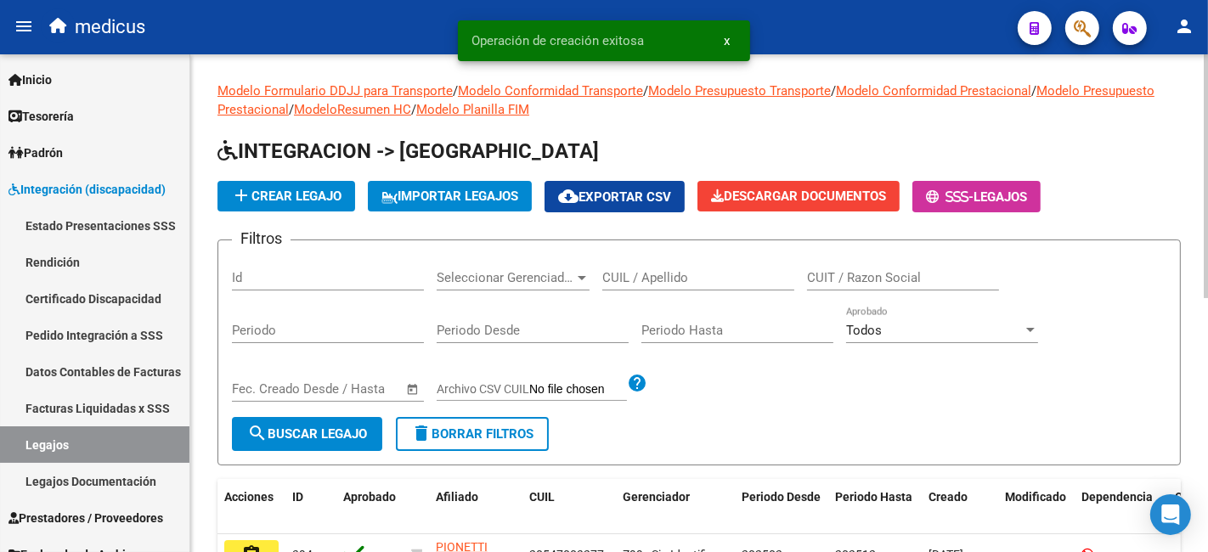
click at [737, 275] on input "CUIL / Apellido" at bounding box center [698, 277] width 192 height 15
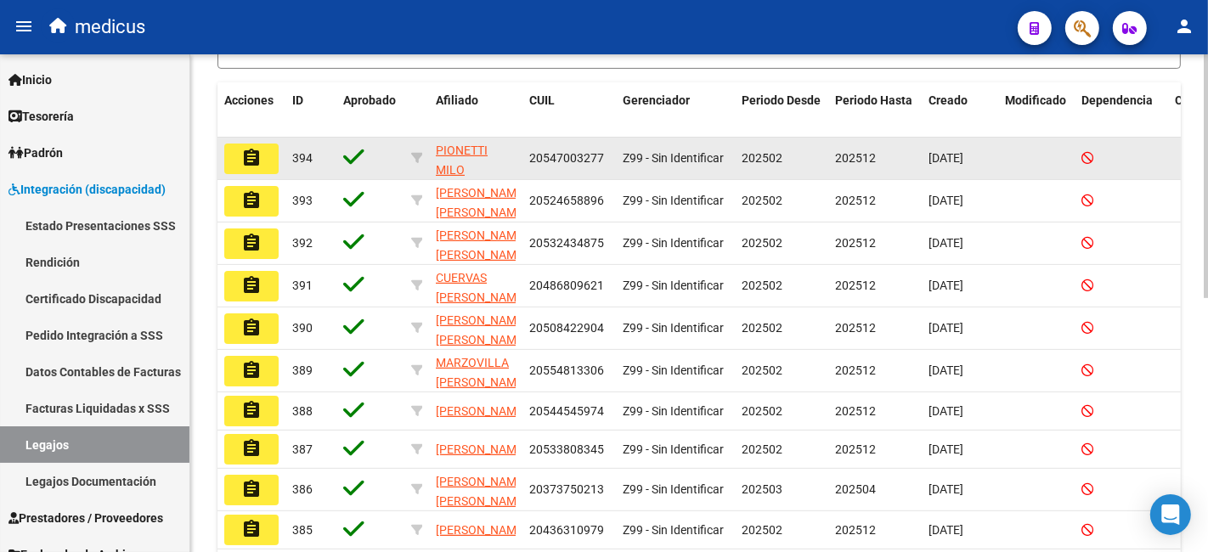
scroll to position [283, 0]
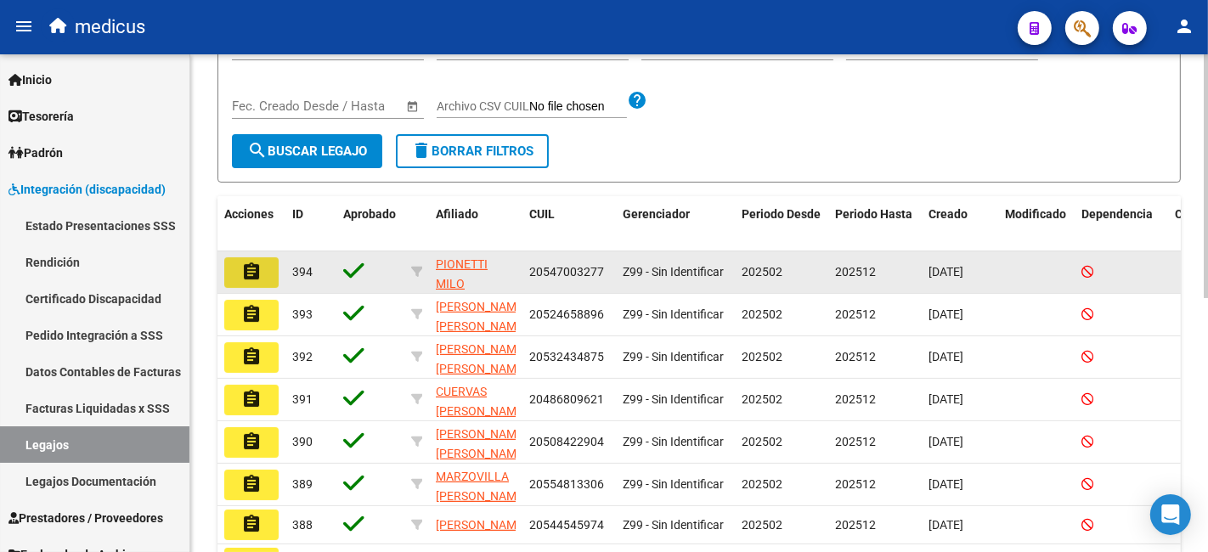
click at [259, 268] on mat-icon "assignment" at bounding box center [251, 272] width 20 height 20
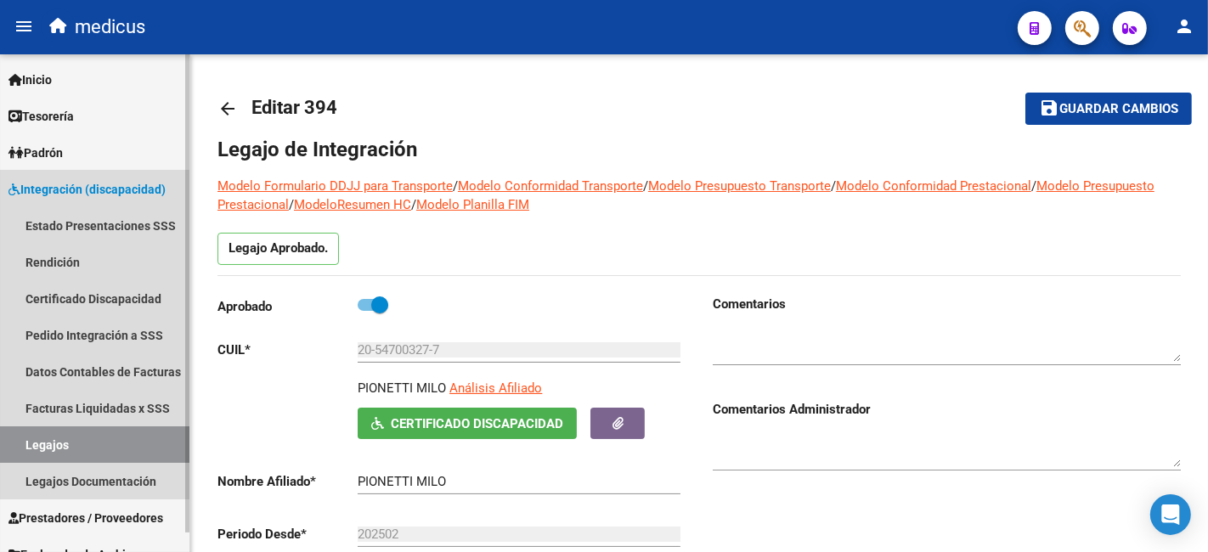
click at [54, 185] on span "Integración (discapacidad)" at bounding box center [86, 189] width 157 height 19
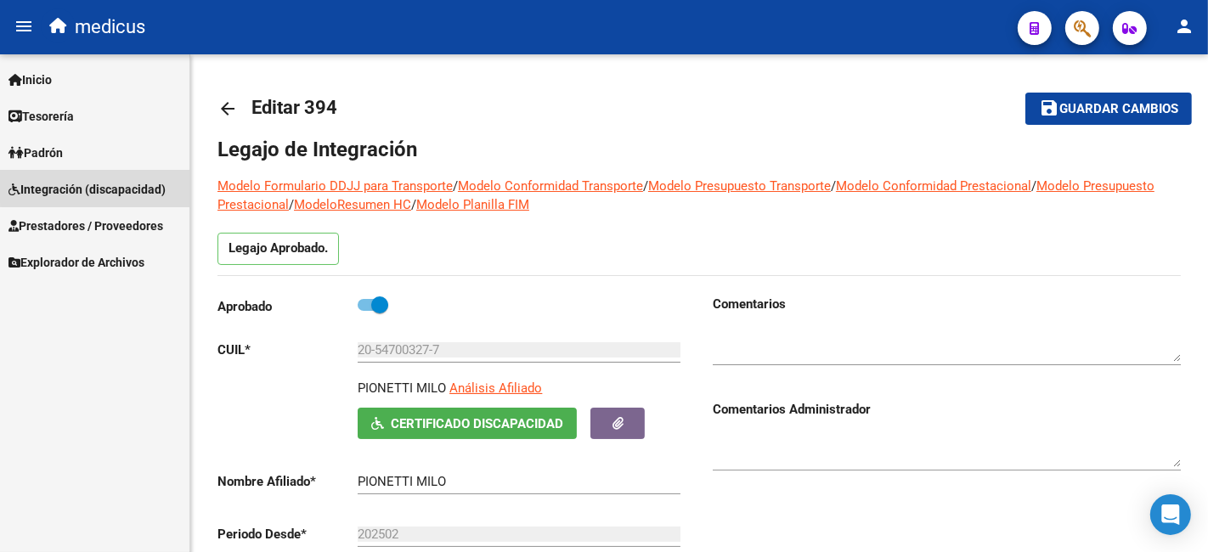
click at [134, 171] on link "Integración (discapacidad)" at bounding box center [94, 189] width 189 height 37
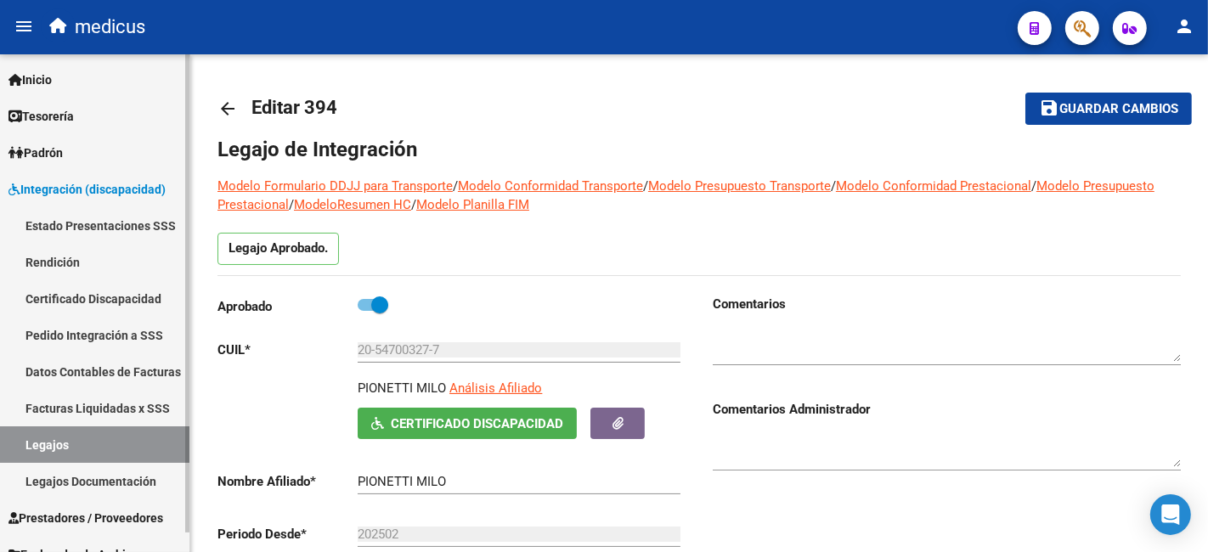
click at [93, 439] on link "Legajos" at bounding box center [94, 444] width 189 height 37
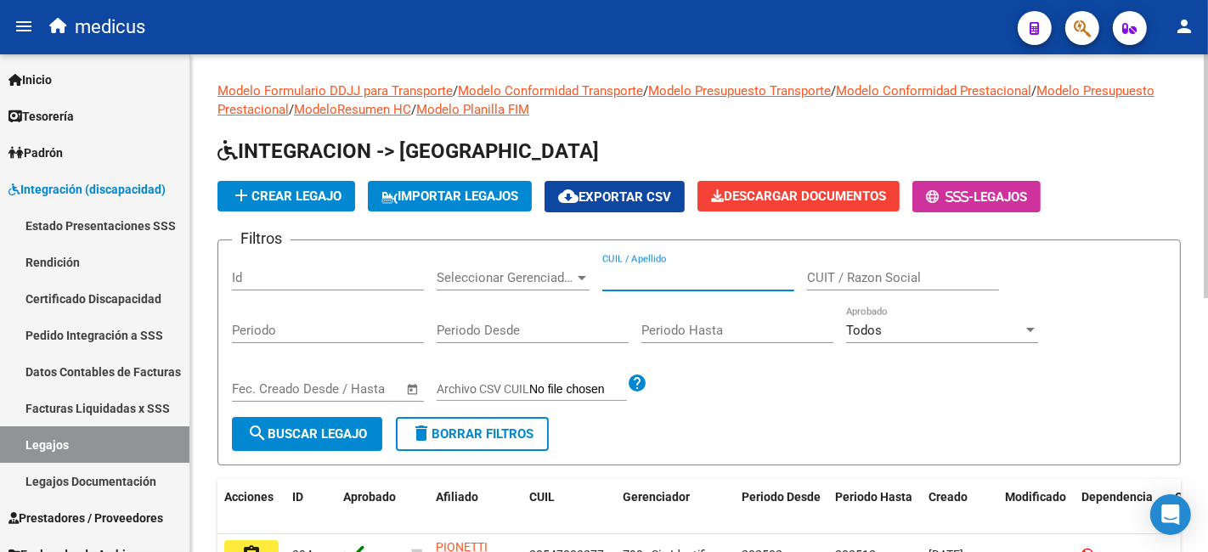
click at [664, 283] on input "CUIL / Apellido" at bounding box center [698, 277] width 192 height 15
click at [575, 321] on div "Periodo Desde" at bounding box center [533, 325] width 192 height 37
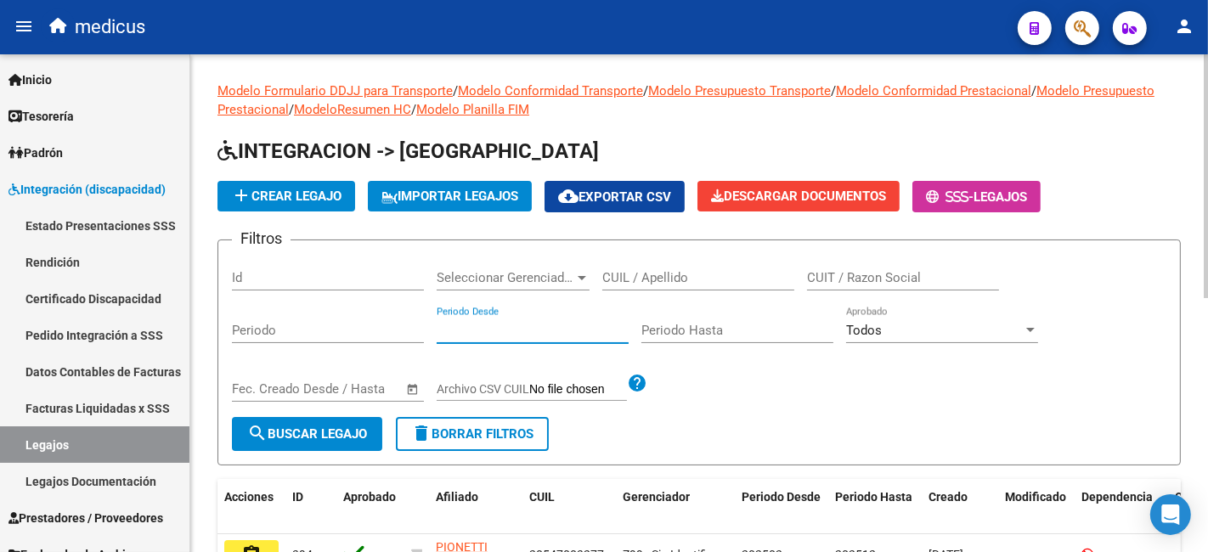
click at [655, 274] on input "CUIL / Apellido" at bounding box center [698, 277] width 192 height 15
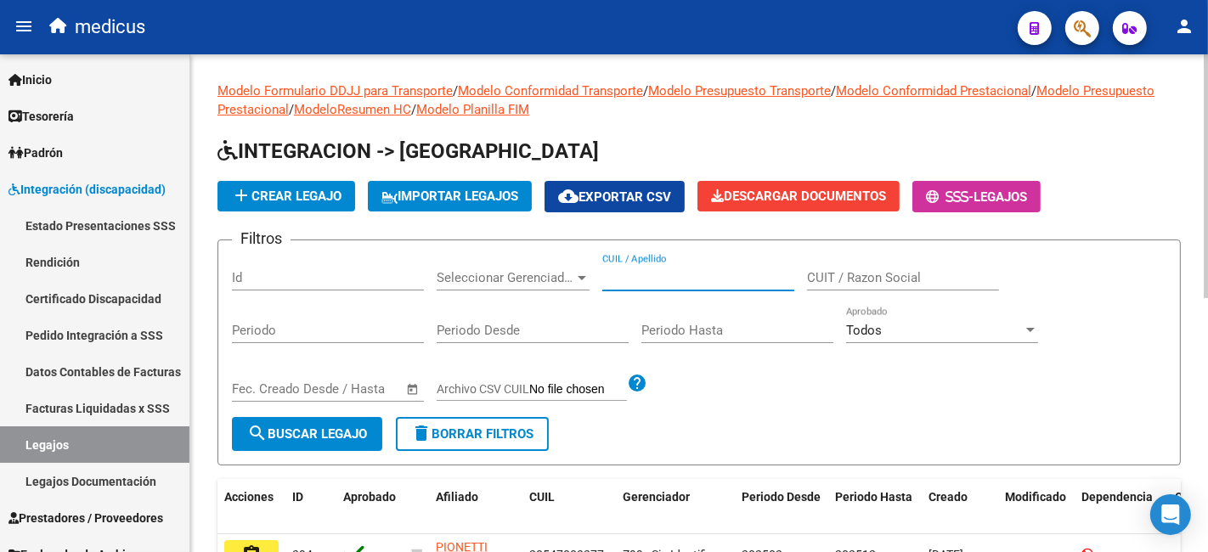
paste input "20512002057"
type input "20512002057"
click at [296, 195] on span "add Crear Legajo" at bounding box center [286, 196] width 110 height 15
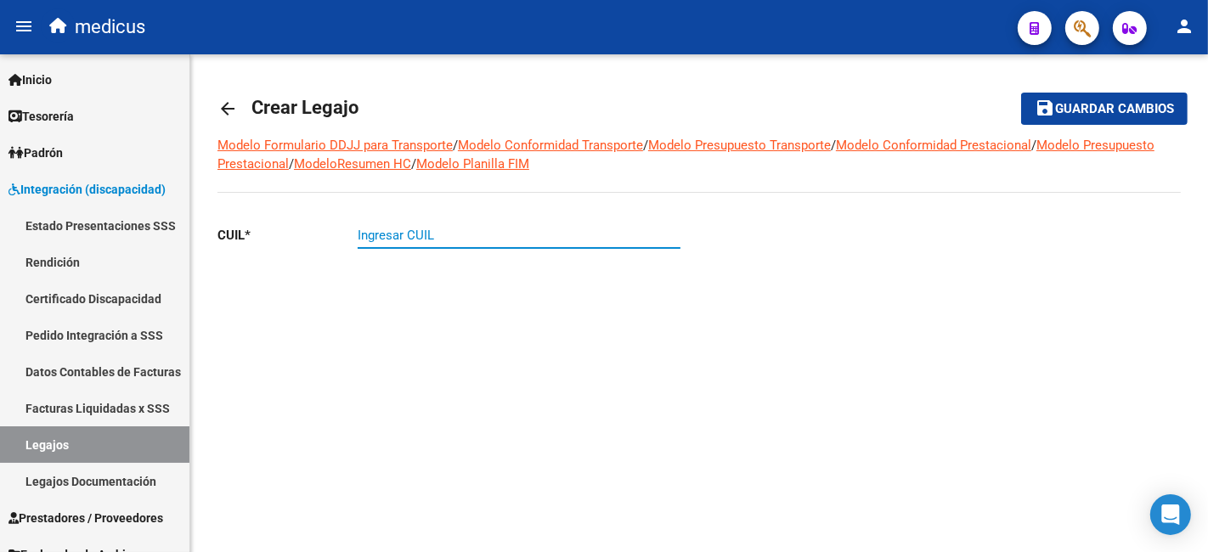
click at [446, 234] on input "Ingresar CUIL" at bounding box center [519, 235] width 323 height 15
paste input "20-51200205-7"
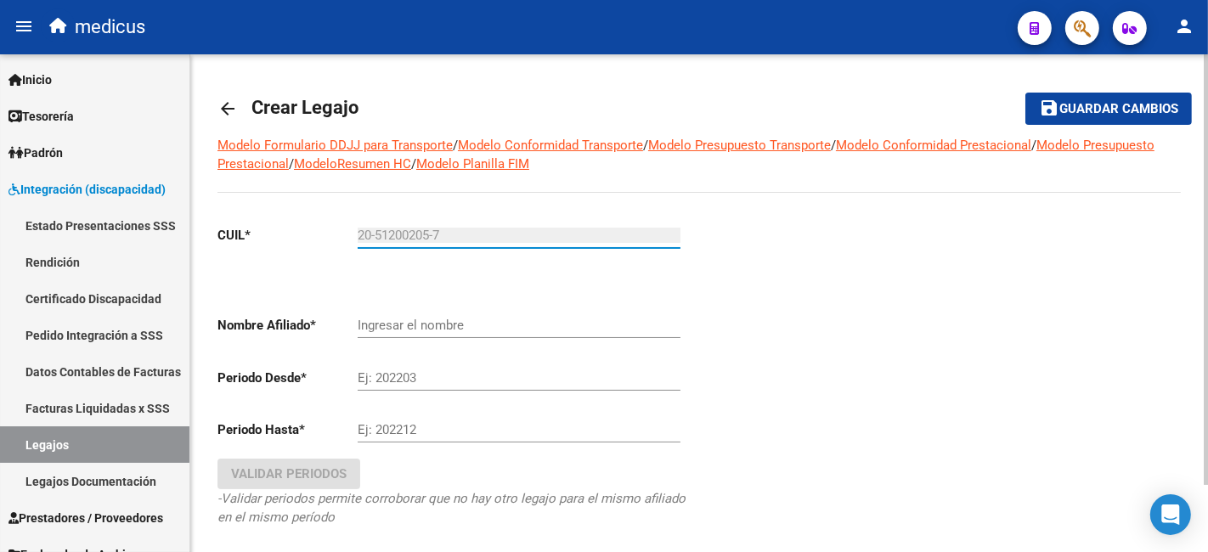
type input "20-51200205-7"
click at [411, 325] on input "Ingresar el nombre" at bounding box center [519, 325] width 323 height 15
type input "RODRIGUEZ IGNACIO NICOLAS"
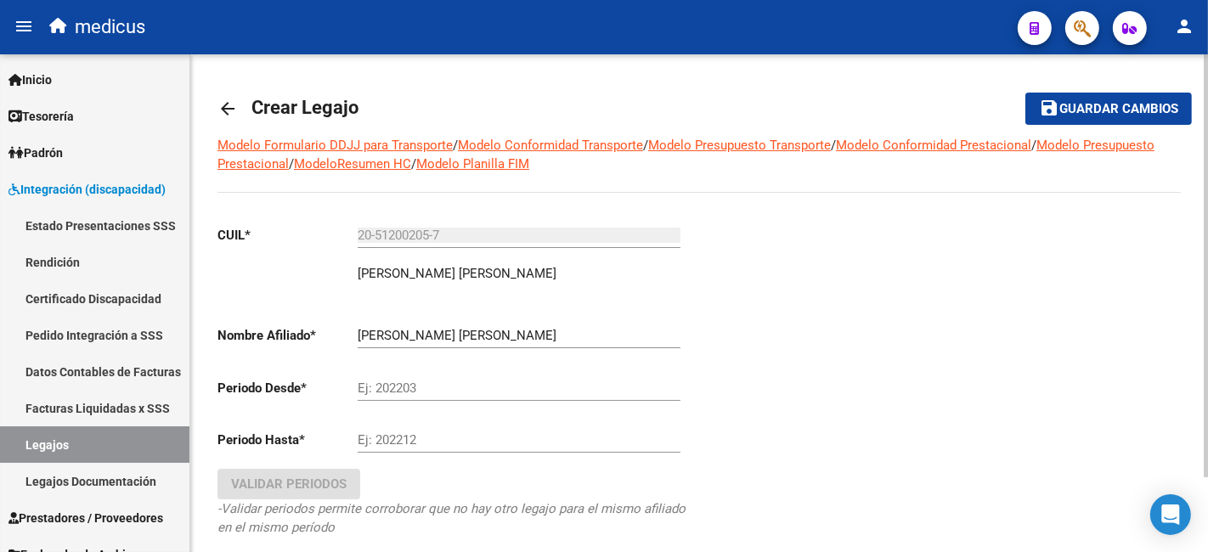
drag, startPoint x: 528, startPoint y: 375, endPoint x: 477, endPoint y: 432, distance: 77.0
click at [528, 375] on div "Ej: 202203" at bounding box center [519, 382] width 323 height 37
click at [448, 388] on input "Ej: 202203" at bounding box center [519, 388] width 323 height 15
type input "202502"
click at [445, 439] on input "Ej: 202212" at bounding box center [519, 439] width 323 height 15
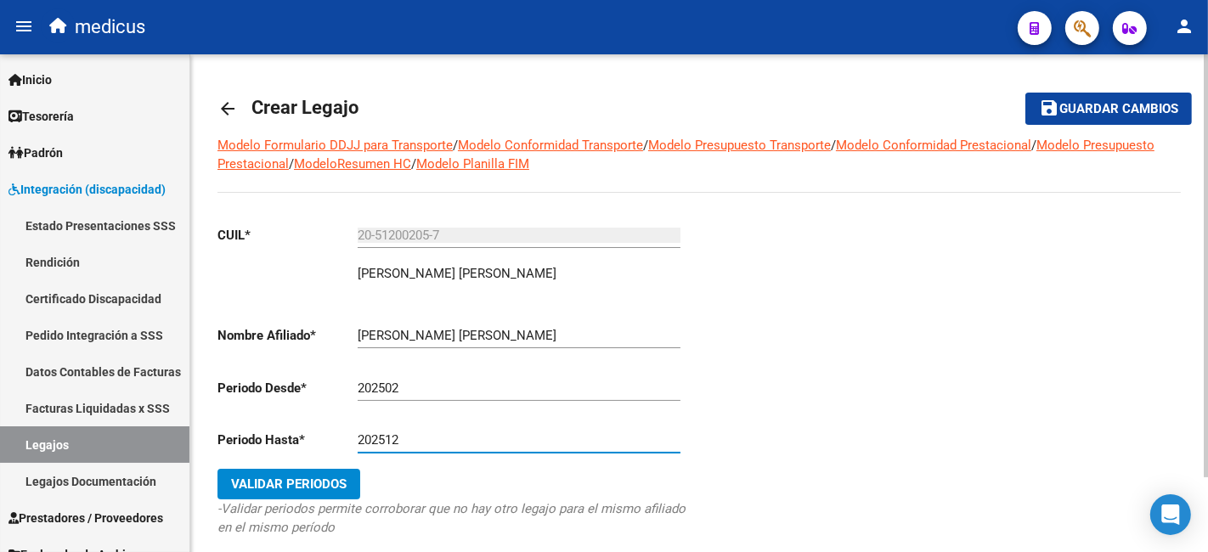
type input "202512"
click at [313, 491] on span "Validar Periodos" at bounding box center [289, 484] width 116 height 15
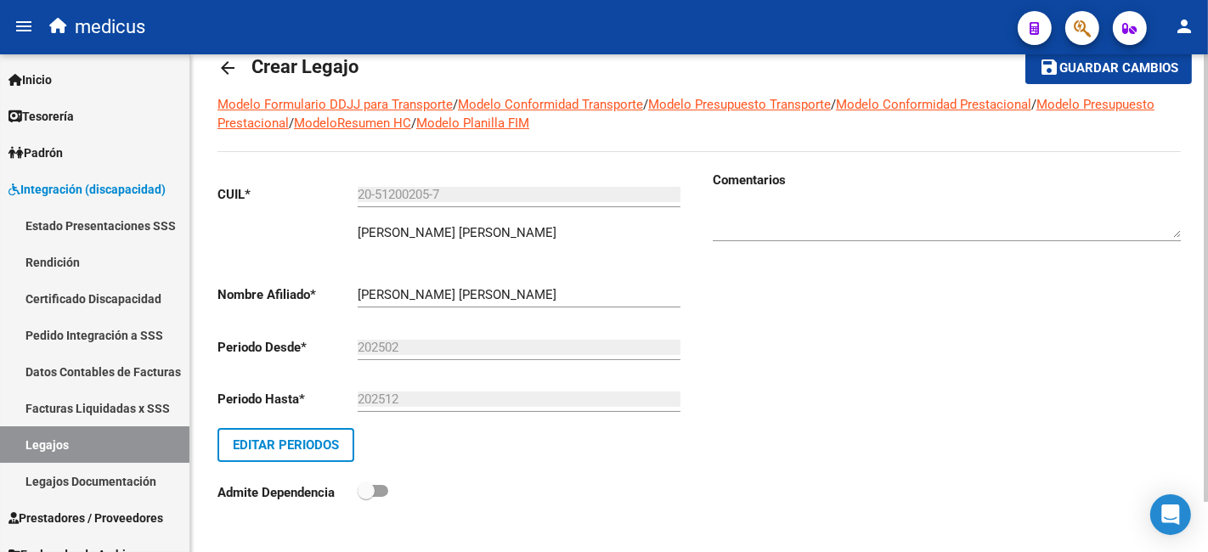
scroll to position [54, 0]
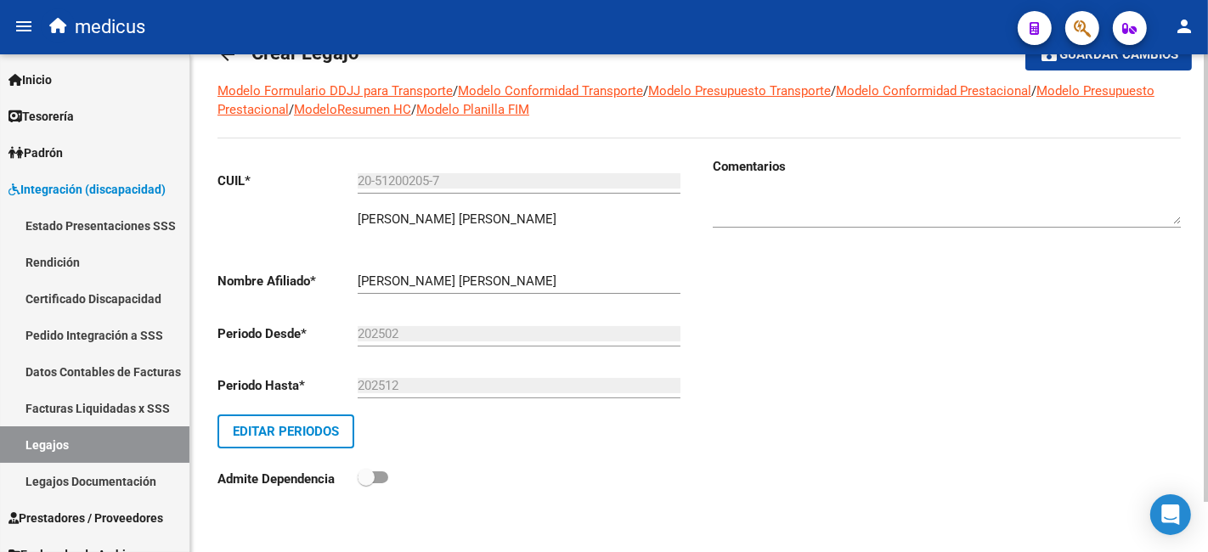
click at [1069, 62] on button "save Guardar cambios" at bounding box center [1108, 53] width 166 height 31
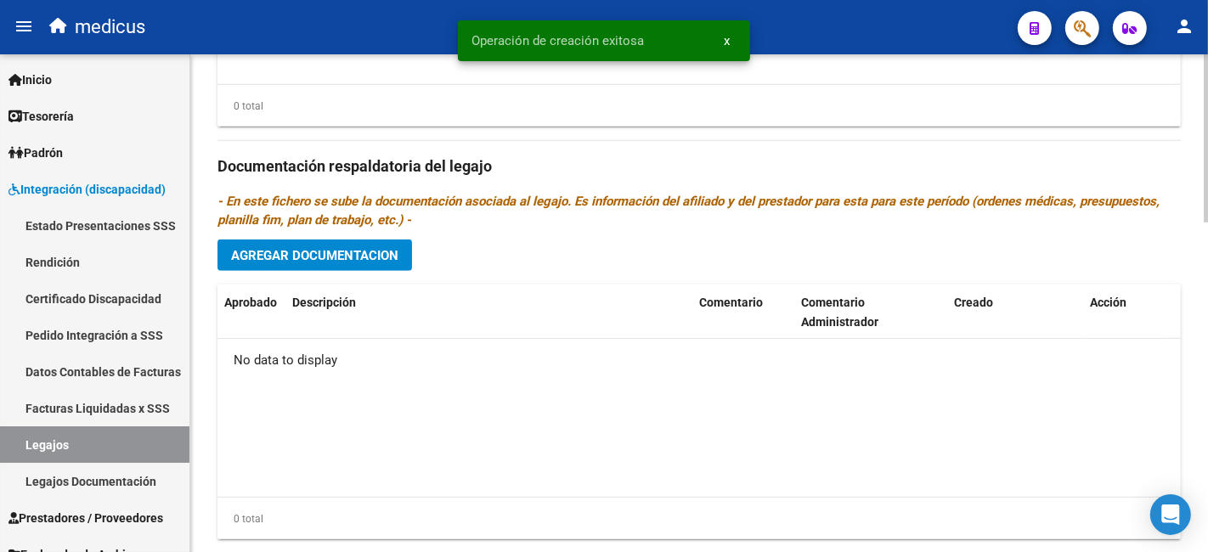
scroll to position [975, 0]
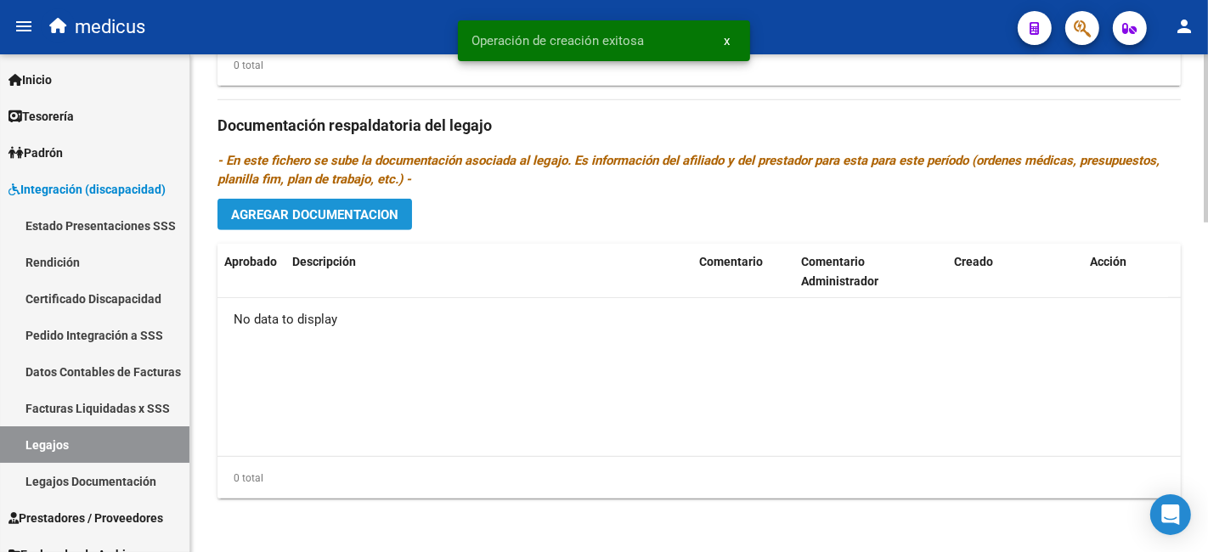
click at [353, 222] on span "Agregar Documentacion" at bounding box center [314, 214] width 167 height 15
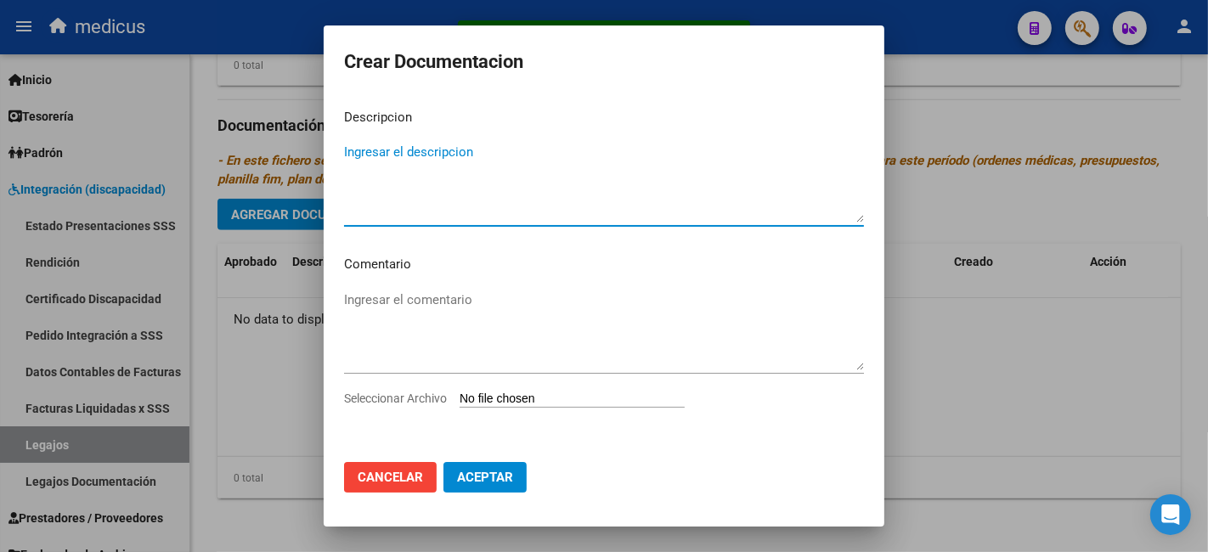
click at [418, 168] on textarea "Ingresar el descripcion" at bounding box center [604, 183] width 520 height 80
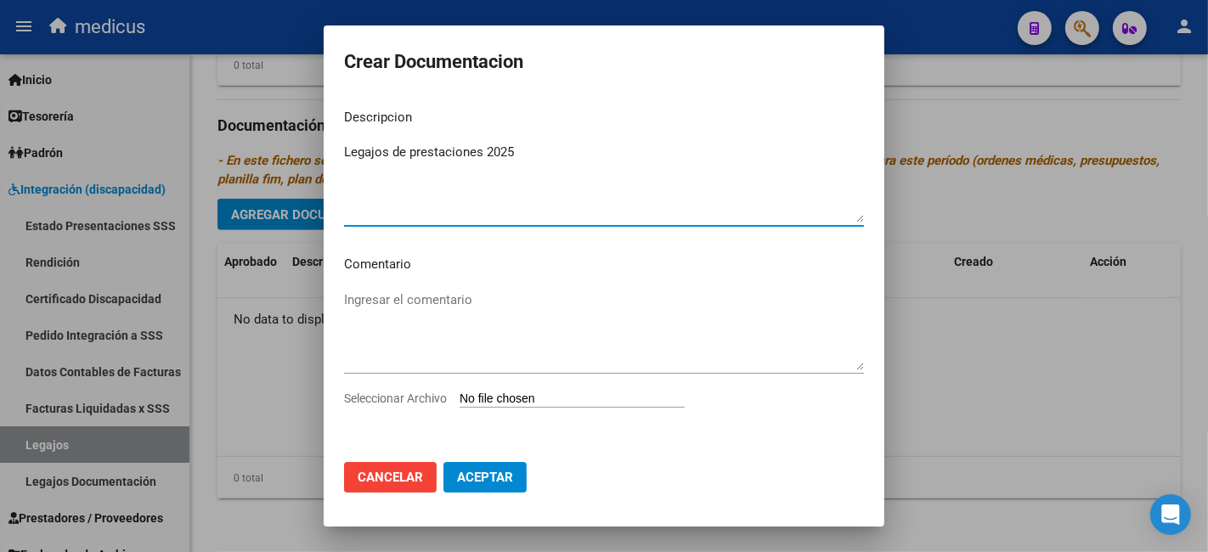
type textarea "Legajos de prestaciones 2025"
click at [466, 305] on textarea "Ingresar el comentario" at bounding box center [604, 331] width 520 height 80
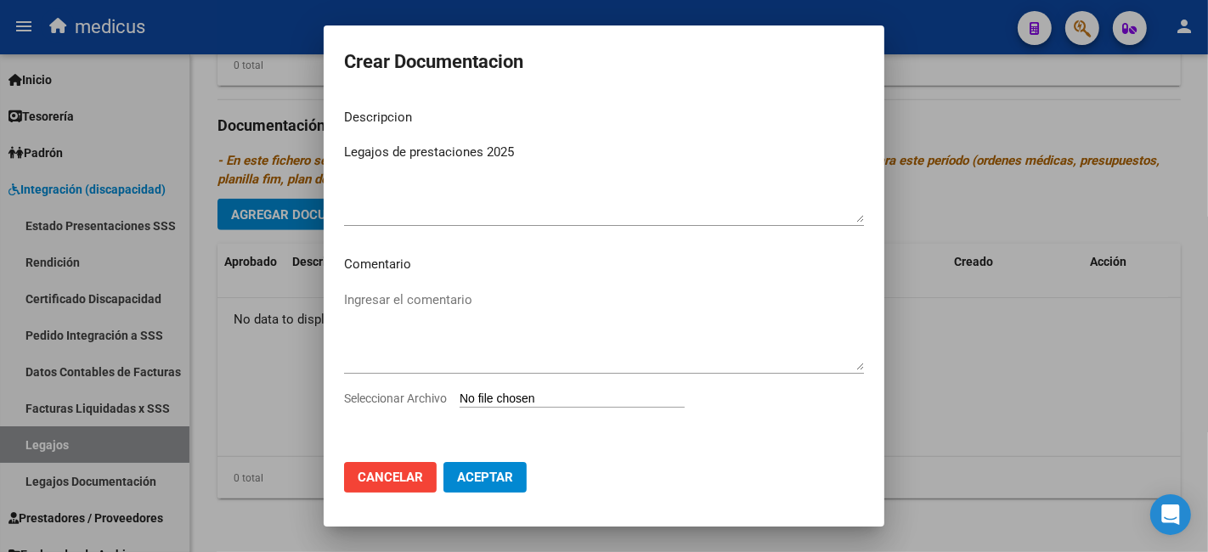
click at [501, 302] on textarea "Ingresar el comentario" at bounding box center [604, 331] width 520 height 80
paste textarea "MAIE MIS: FONOAUDIOLOGIA MIS: PSICOLOGIA MIS: PSICOPEDAGOGIA TRANSPORTE"
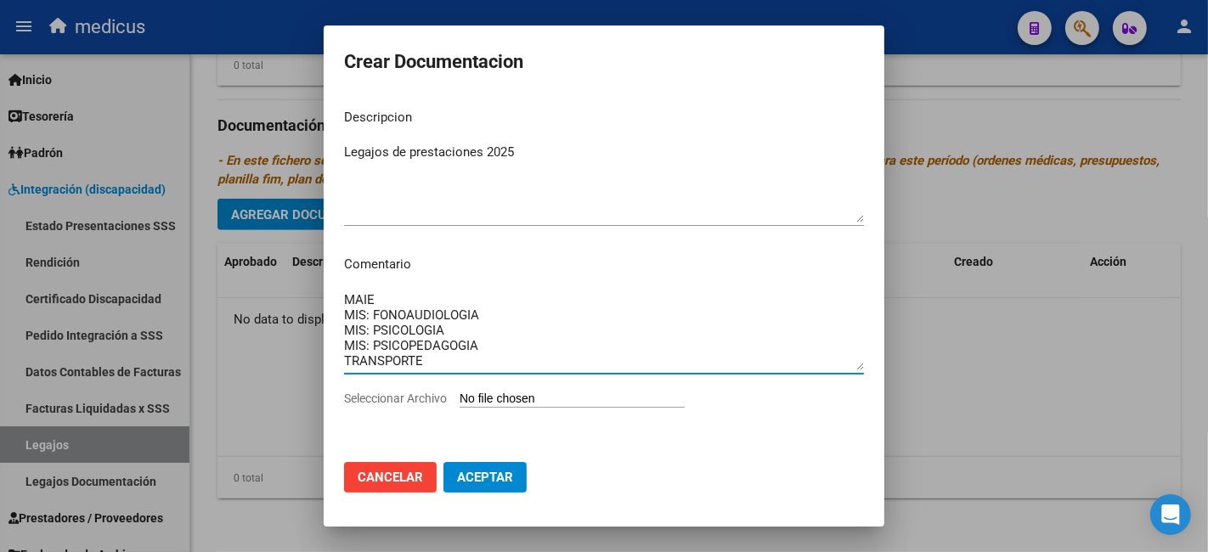
scroll to position [14, 0]
drag, startPoint x: 454, startPoint y: 302, endPoint x: 468, endPoint y: 363, distance: 62.7
click at [468, 363] on textarea "MAIE MIS: FONOAUDIOLOGIA MIS: PSICOLOGIA MIS: PSICOPEDAGOGIA TRANSPORTE" at bounding box center [604, 331] width 520 height 80
click at [487, 344] on textarea "MAIE MIS: FONOAUDIOLOGIA MIS: PSICOLOGIA MIS: PSICOPEDAGOGIA TRANSPORTE" at bounding box center [604, 331] width 520 height 80
type textarea "MAIE MIS: FONOAUDIOLOGIA MIS: PSICOLOGIA MIS: PSICOPEDAGOGIA TRANSPORTE"
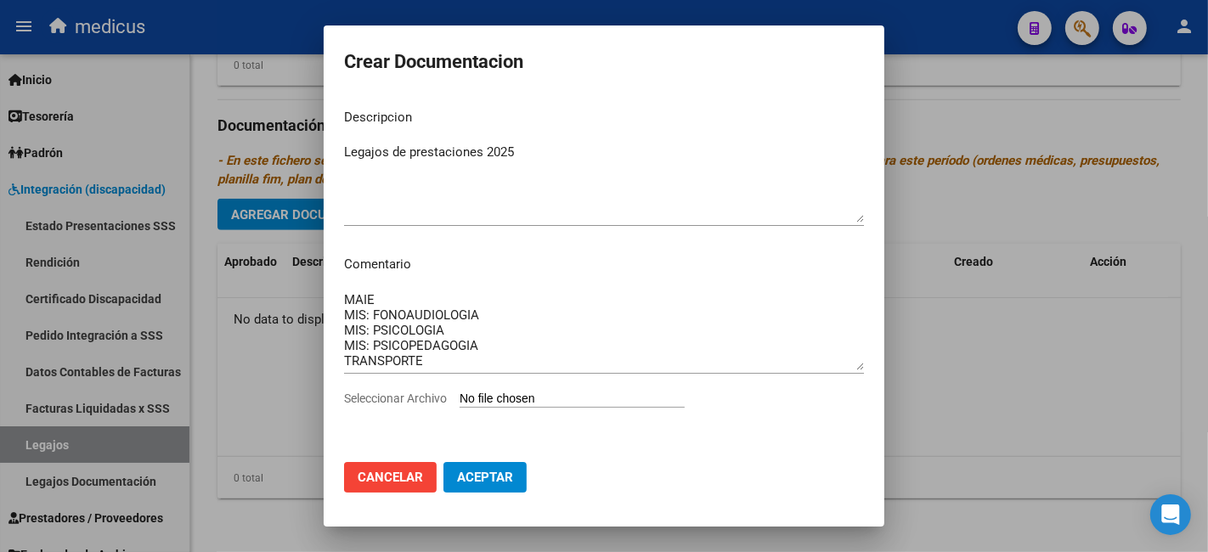
click at [518, 391] on app-file-uploader "Seleccionar Archivo" at bounding box center [521, 398] width 354 height 15
click at [524, 400] on input "Seleccionar Archivo" at bounding box center [572, 400] width 225 height 16
type input "C:\fakepath\RODRIGUEZ IGNACIO NICOLAS 20512002057 1.pdf"
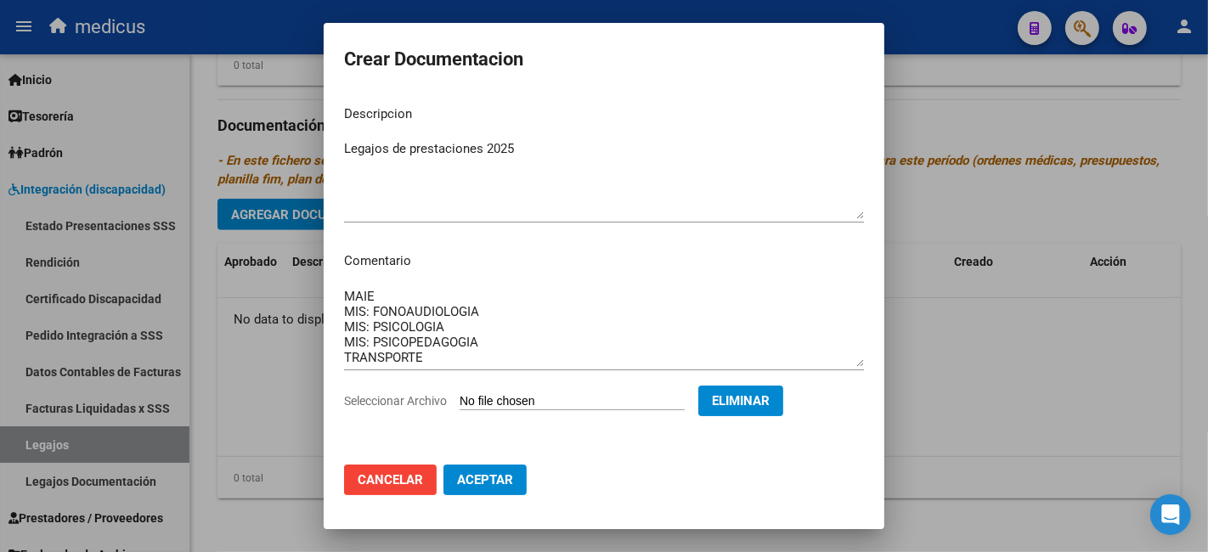
scroll to position [0, 0]
click at [479, 483] on span "Aceptar" at bounding box center [485, 479] width 56 height 15
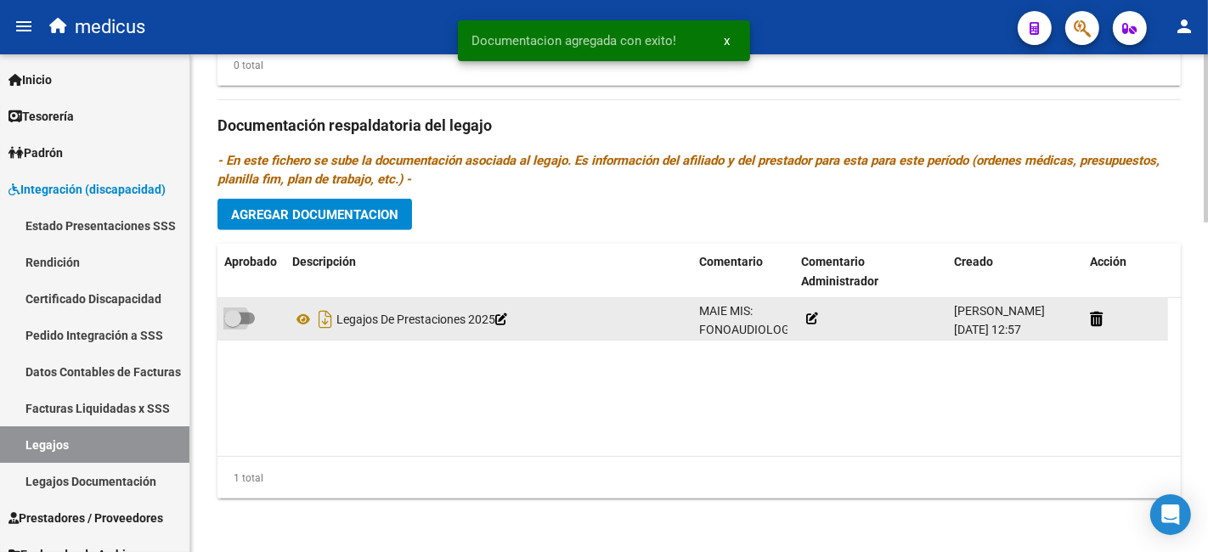
click at [239, 313] on span at bounding box center [232, 318] width 17 height 17
click at [233, 324] on input "checkbox" at bounding box center [232, 324] width 1 height 1
checkbox input "true"
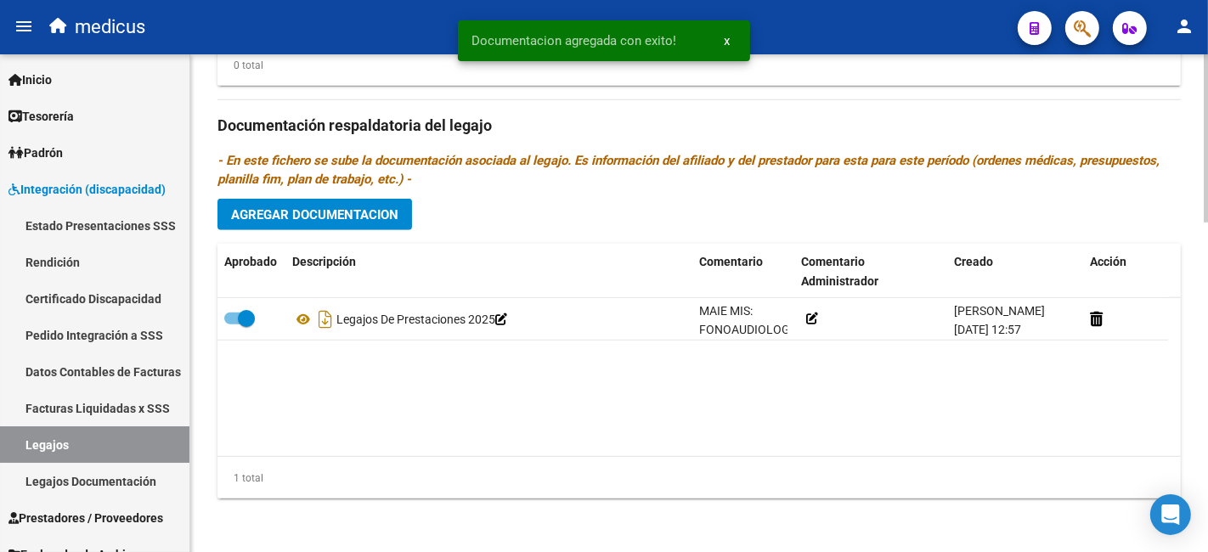
scroll to position [598, 0]
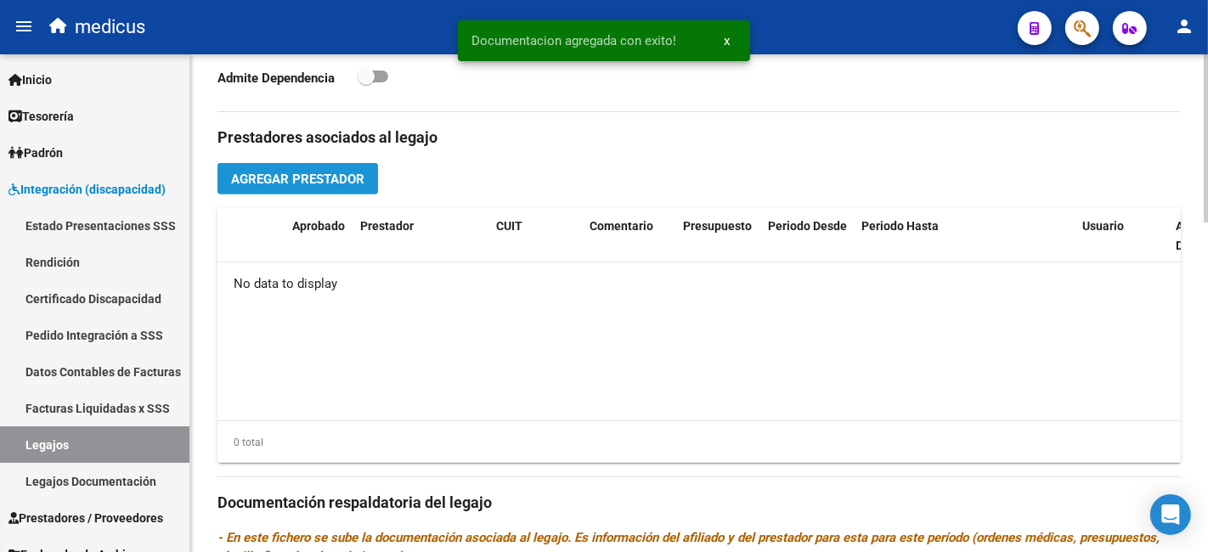
click at [327, 189] on button "Agregar Prestador" at bounding box center [297, 178] width 161 height 31
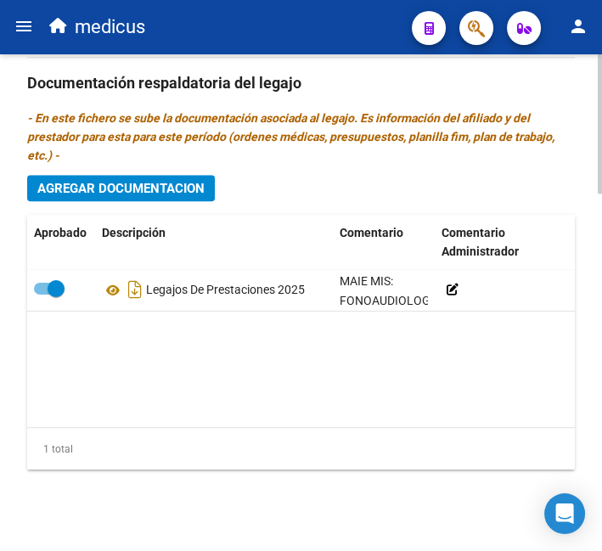
scroll to position [896, 0]
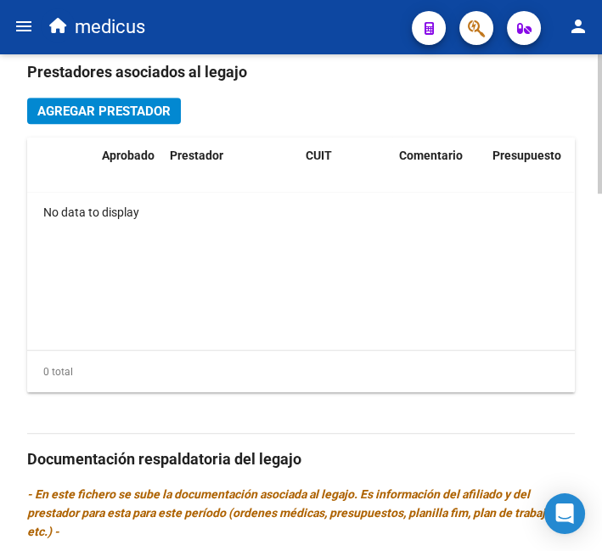
click at [94, 98] on div "Prestadores asociados al legajo Agregar Prestador Aprobado Prestador CUIT Comen…" at bounding box center [301, 467] width 548 height 840
click at [164, 112] on span "Agregar Prestador" at bounding box center [103, 111] width 133 height 15
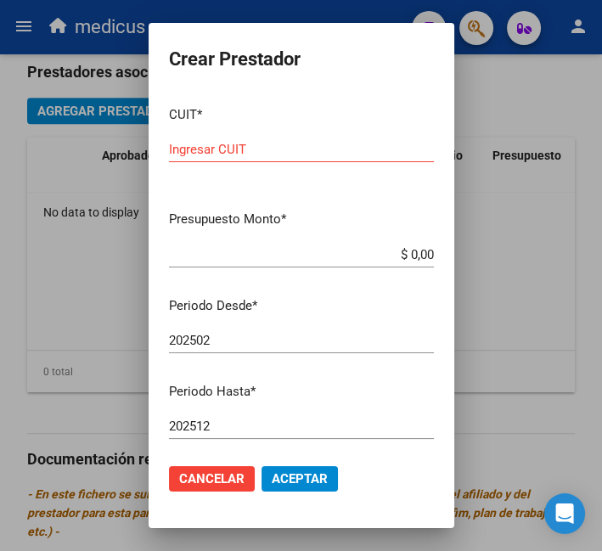
scroll to position [223, 0]
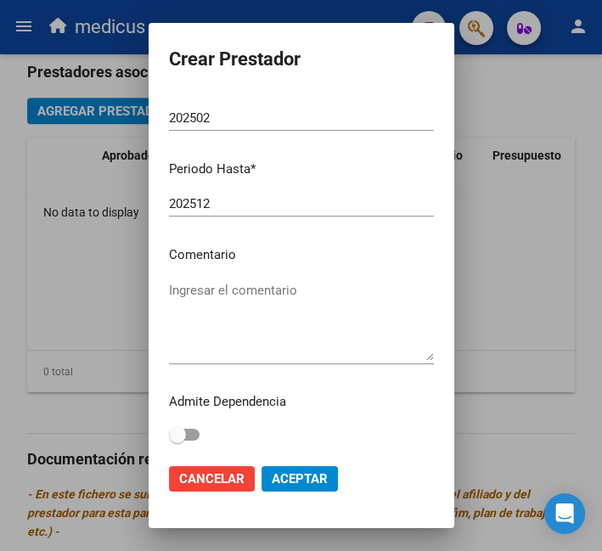
click at [262, 311] on textarea "Ingresar el comentario" at bounding box center [301, 321] width 265 height 80
paste textarea "MAIE"
type textarea "MAIE"
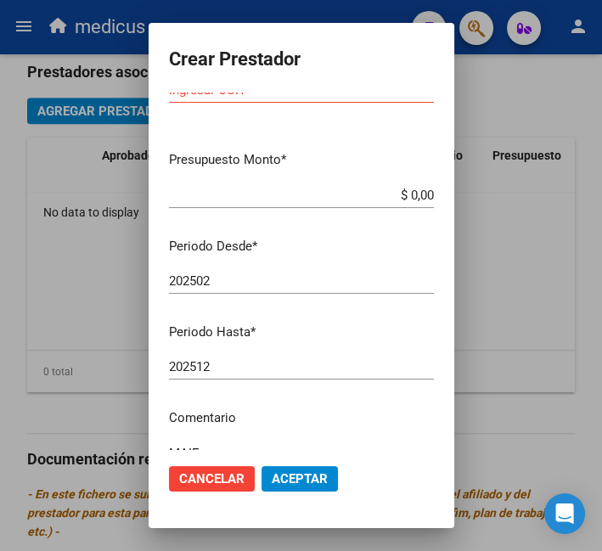
scroll to position [0, 0]
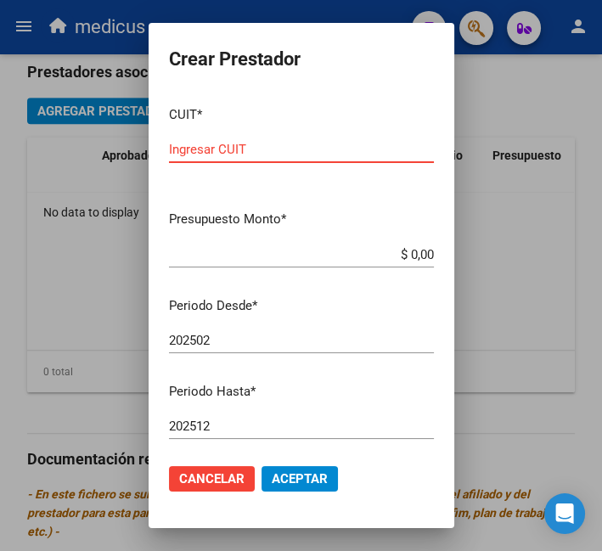
click at [282, 154] on input "Ingresar CUIT" at bounding box center [301, 149] width 265 height 15
paste input "30-71197734-8"
type input "30-71197734-8"
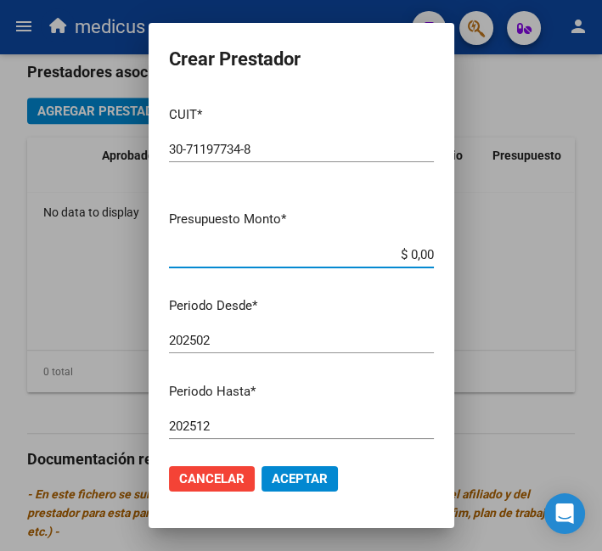
drag, startPoint x: 418, startPoint y: 254, endPoint x: 358, endPoint y: 255, distance: 59.5
click at [364, 254] on input "$ 0,00" at bounding box center [301, 254] width 265 height 15
paste input "475.830,36"
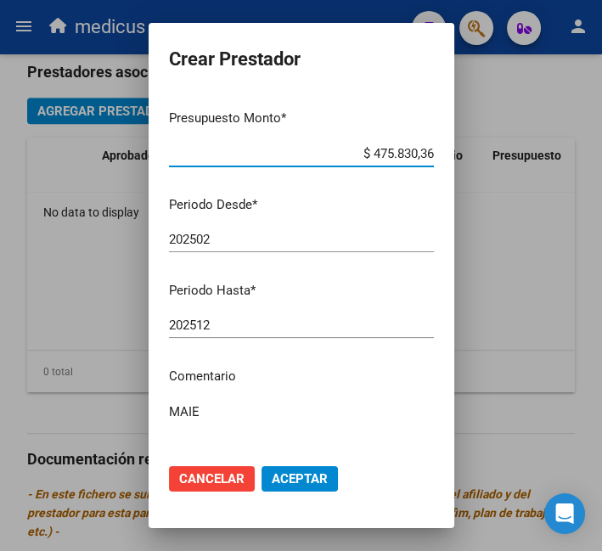
scroll to position [223, 0]
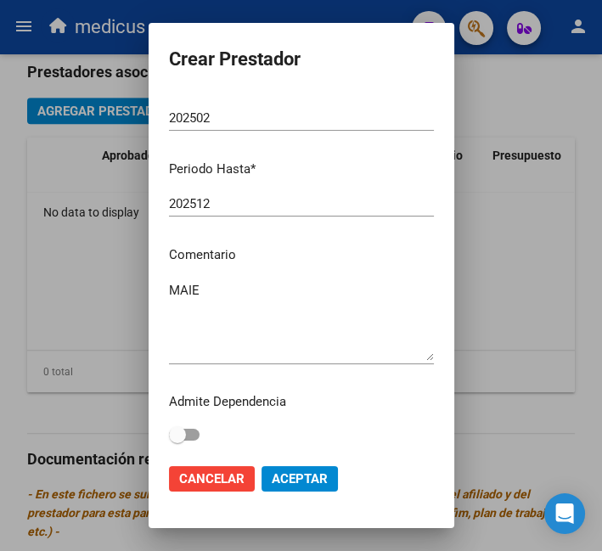
type input "$ 475.830,36"
click at [303, 492] on mat-dialog-actions "Cancelar Aceptar" at bounding box center [301, 479] width 265 height 58
click at [301, 482] on span "Aceptar" at bounding box center [300, 478] width 56 height 15
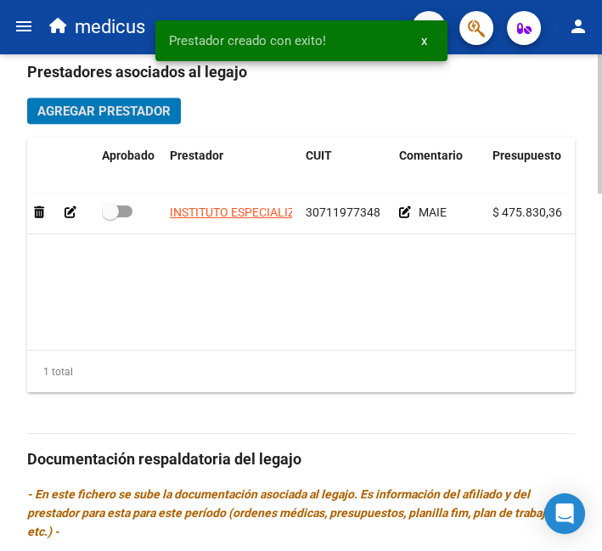
click at [99, 114] on span "Agregar Prestador" at bounding box center [103, 111] width 133 height 15
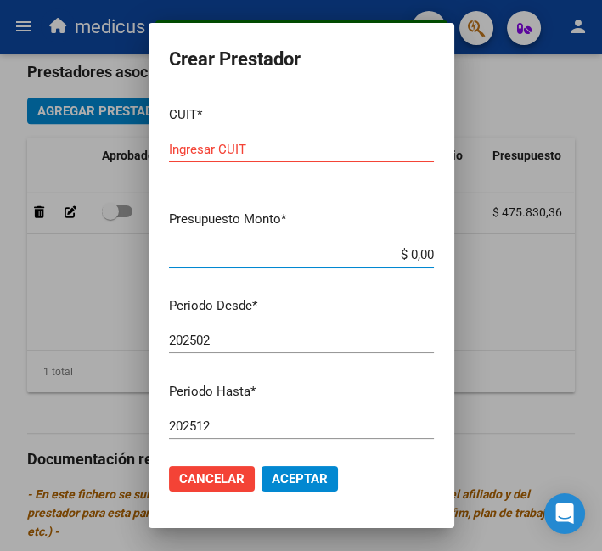
drag, startPoint x: 416, startPoint y: 258, endPoint x: 361, endPoint y: 257, distance: 55.2
click at [361, 257] on input "$ 0,00" at bounding box center [301, 254] width 265 height 15
paste input "49.482,44"
type input "$ 49.482,44"
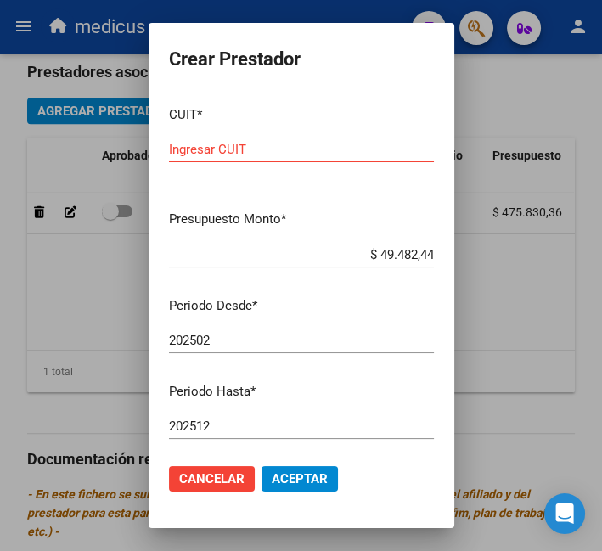
click at [302, 150] on input "Ingresar CUIT" at bounding box center [301, 149] width 265 height 15
paste input "27-21323147-8"
type input "27-21323147-8"
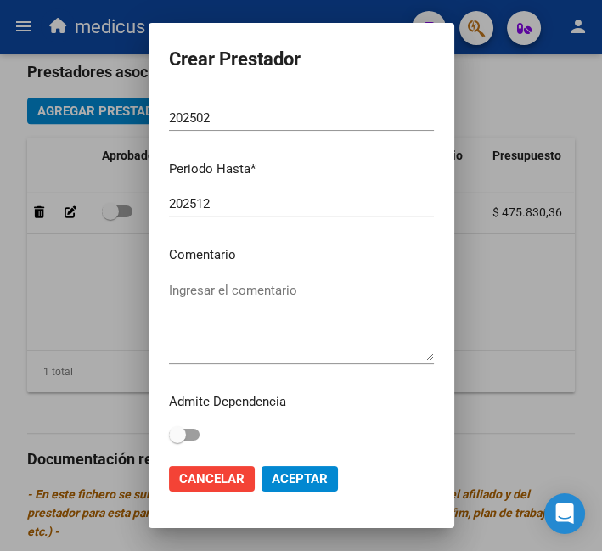
click at [250, 283] on textarea "Ingresar el comentario" at bounding box center [301, 321] width 265 height 80
paste textarea "MIS: FONOAUDIOLOGIA"
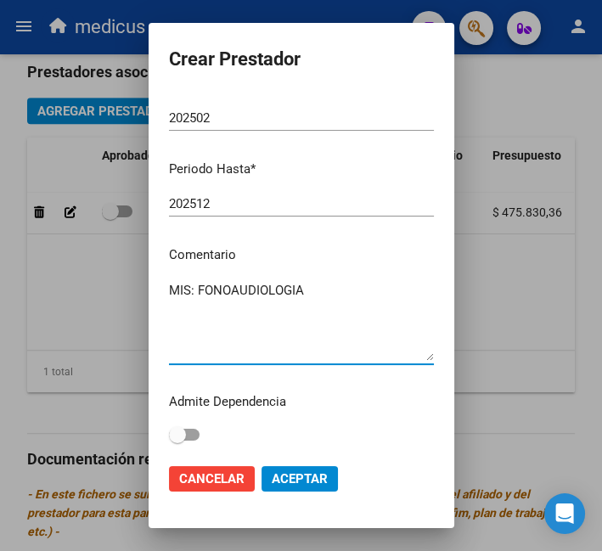
scroll to position [0, 0]
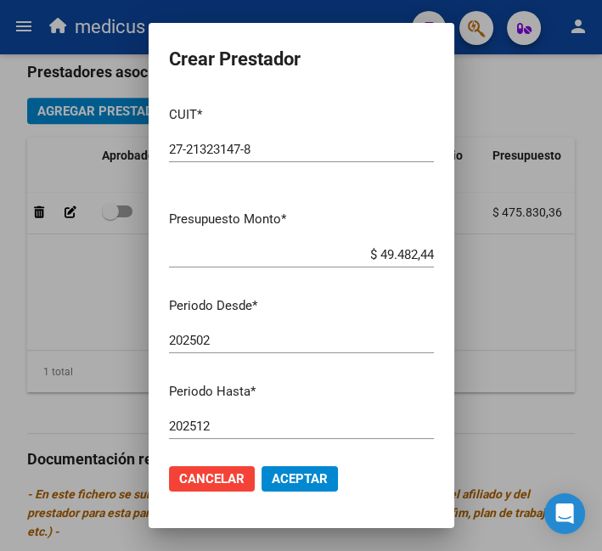
type textarea "MIS: FONOAUDIOLOGIA"
click at [313, 479] on span "Aceptar" at bounding box center [300, 478] width 56 height 15
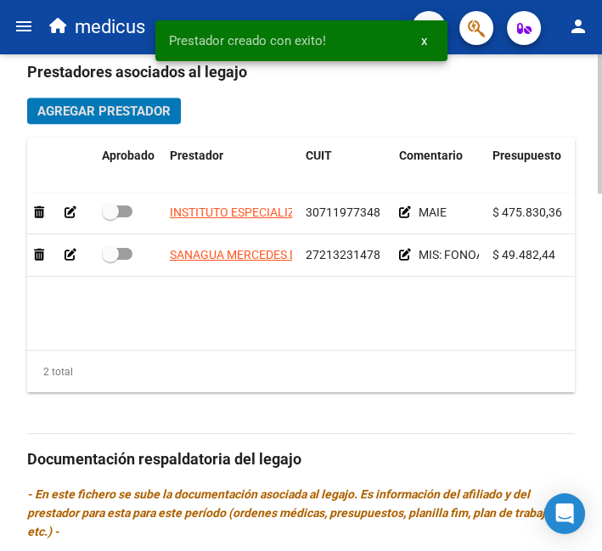
click at [75, 111] on span "Agregar Prestador" at bounding box center [103, 111] width 133 height 15
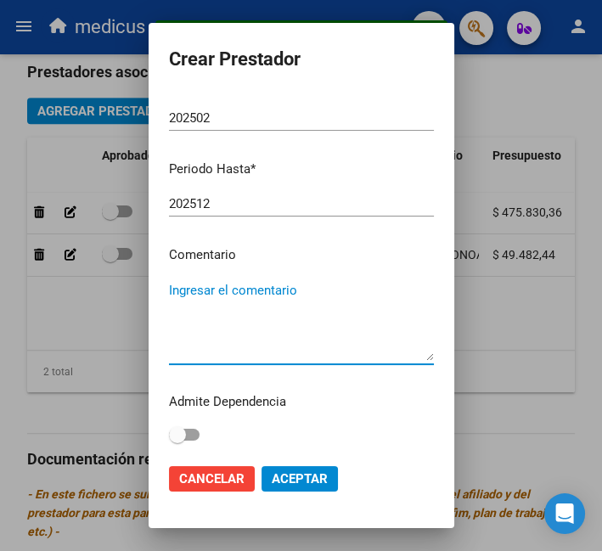
click at [263, 285] on textarea "Ingresar el comentario" at bounding box center [301, 321] width 265 height 80
paste textarea "MIS: PSICOLOGIA"
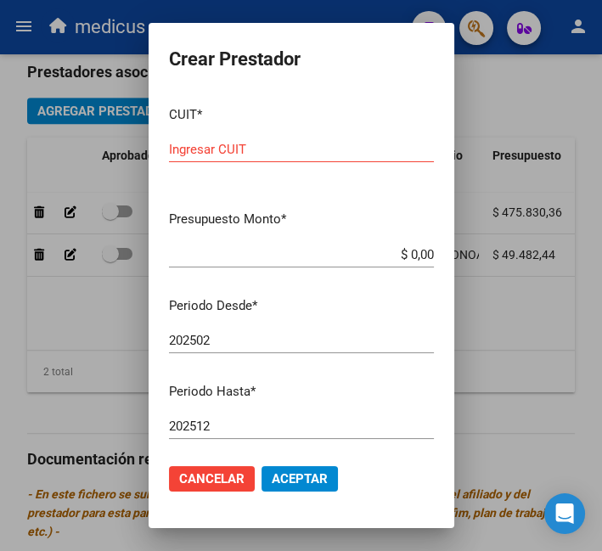
type textarea "MIS: PSICOLOGIA"
click at [282, 150] on input "Ingresar CUIT" at bounding box center [301, 149] width 265 height 15
paste input "27-33892022-4"
type input "27-33892022-4"
drag, startPoint x: 420, startPoint y: 251, endPoint x: 353, endPoint y: 252, distance: 67.1
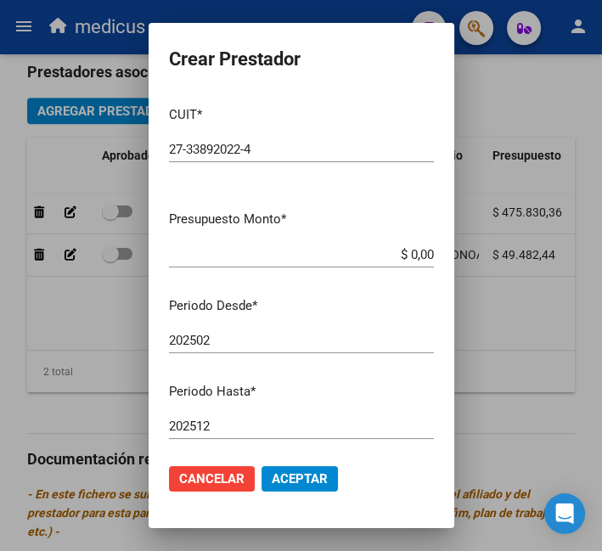
click at [353, 252] on app-form-text-field "Presupuesto Monto * $ 0,00 Ingresar el monto" at bounding box center [308, 236] width 279 height 53
drag, startPoint x: 414, startPoint y: 249, endPoint x: 327, endPoint y: 249, distance: 86.6
click at [327, 249] on input "$ 0,00" at bounding box center [301, 254] width 265 height 15
paste input "49.482,44"
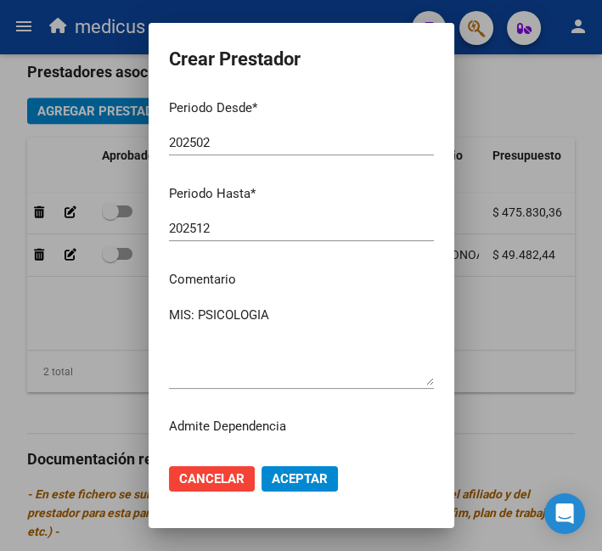
scroll to position [223, 0]
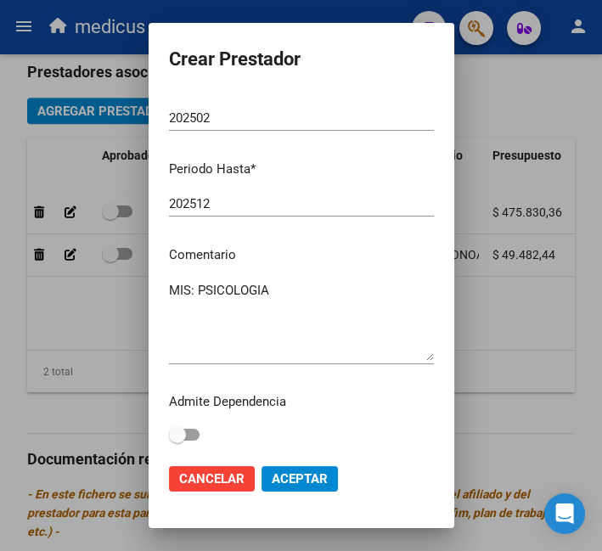
type input "$ 49.482,44"
click at [305, 477] on span "Aceptar" at bounding box center [300, 478] width 56 height 15
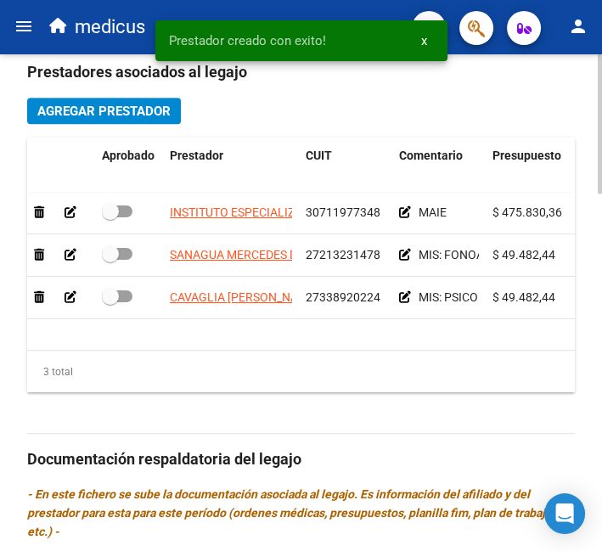
click at [143, 110] on span "Agregar Prestador" at bounding box center [103, 111] width 133 height 15
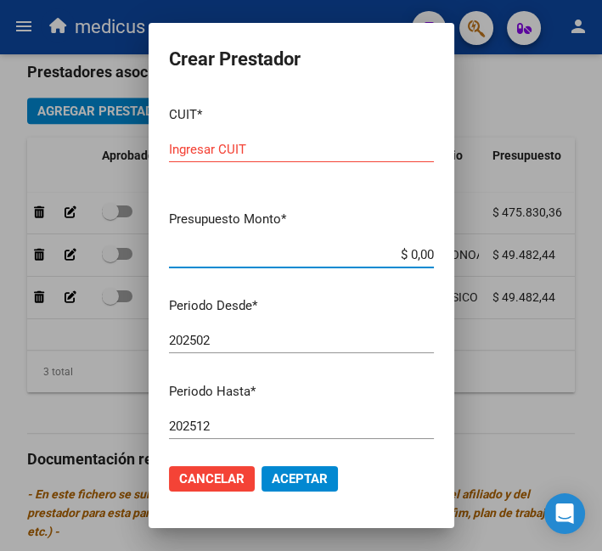
drag, startPoint x: 417, startPoint y: 253, endPoint x: 334, endPoint y: 253, distance: 83.2
click at [334, 253] on input "$ 0,00" at bounding box center [301, 254] width 265 height 15
paste input "98.964,88"
type input "$ 98.964,88"
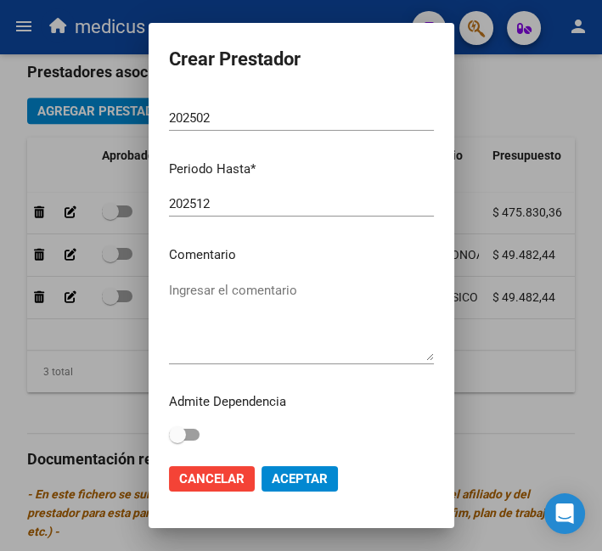
click at [279, 331] on textarea "Ingresar el comentario" at bounding box center [301, 321] width 265 height 80
paste textarea "MIS: PSICOPEDAGOGIA"
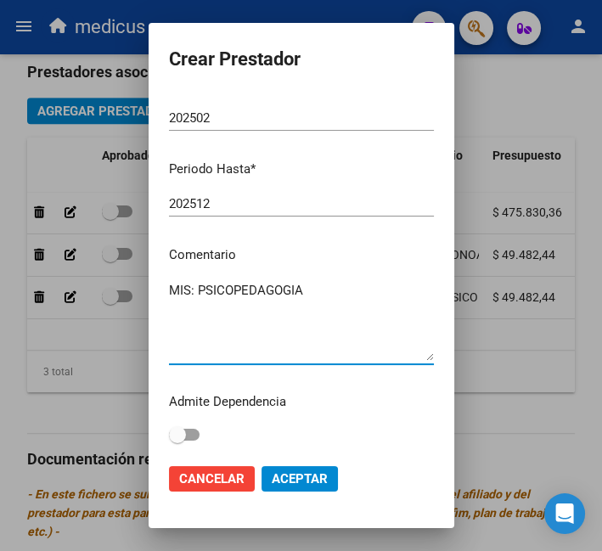
type textarea "MIS: PSICOPEDAGOGIA"
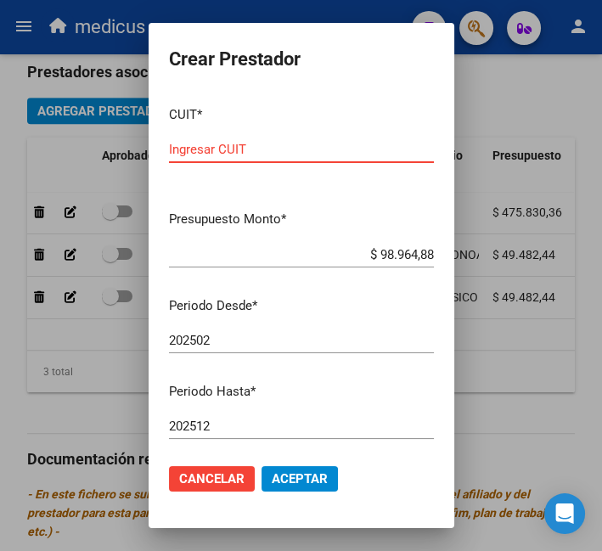
click at [267, 154] on input "Ingresar CUIT" at bounding box center [301, 149] width 265 height 15
paste input "27-11188765-4"
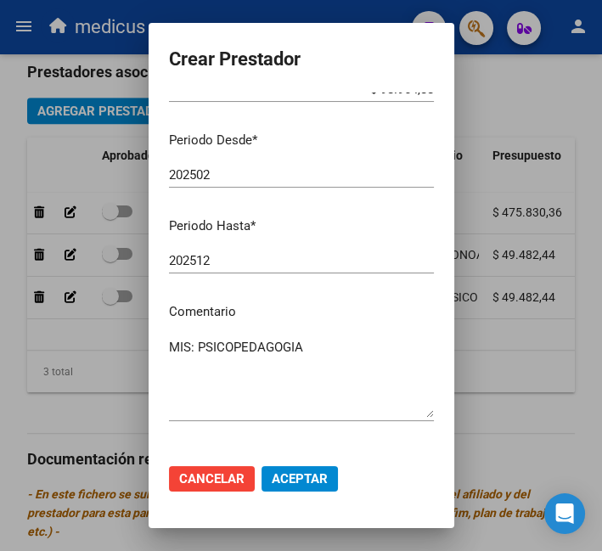
scroll to position [223, 0]
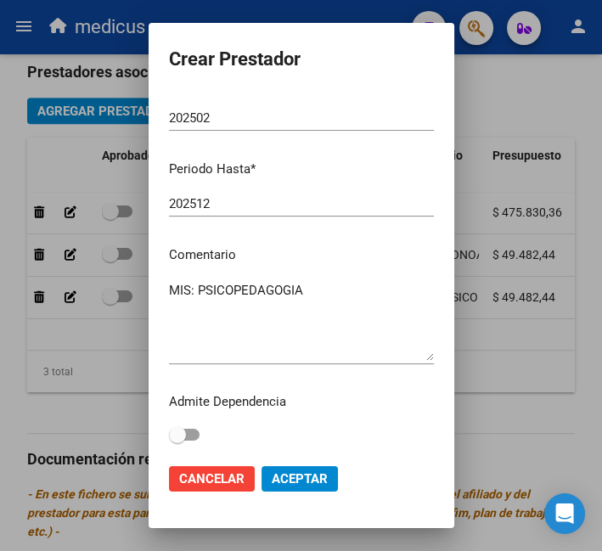
type input "27-11188765-4"
click at [305, 482] on span "Aceptar" at bounding box center [300, 478] width 56 height 15
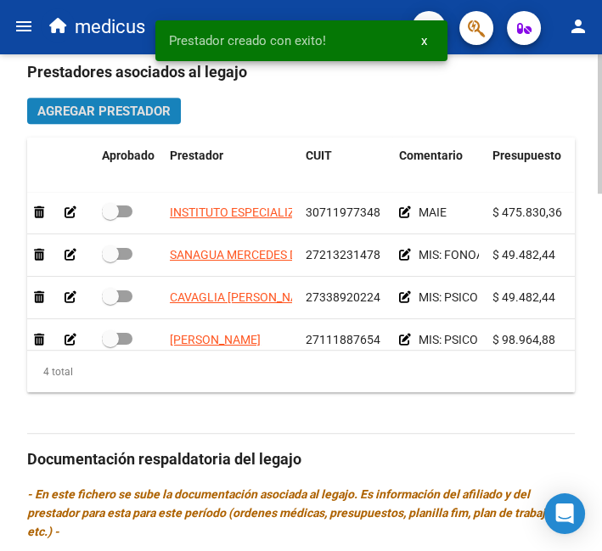
click at [114, 105] on span "Agregar Prestador" at bounding box center [103, 111] width 133 height 15
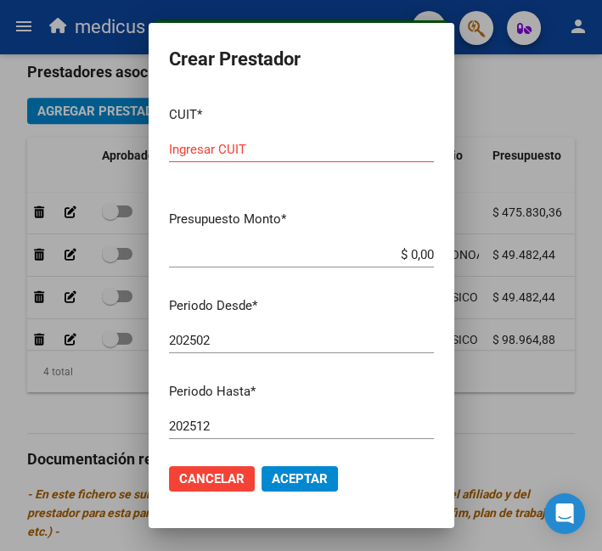
click at [330, 149] on input "Ingresar CUIT" at bounding box center [301, 149] width 265 height 15
paste input "20-16084695-0"
type input "20-16084695-0"
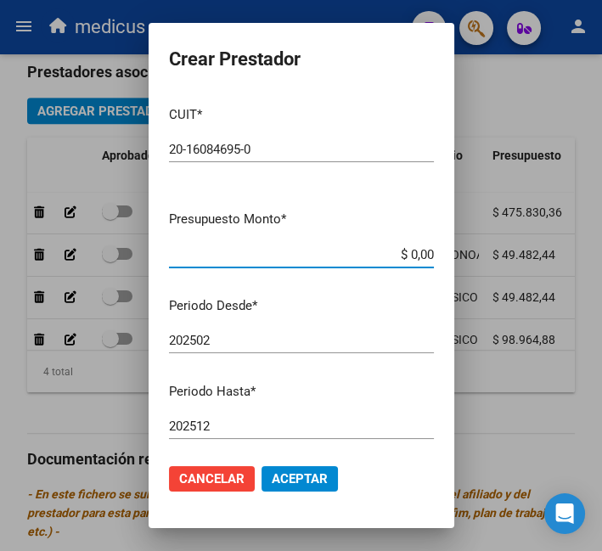
drag, startPoint x: 418, startPoint y: 251, endPoint x: 371, endPoint y: 251, distance: 46.7
click at [371, 251] on input "$ 0,00" at bounding box center [301, 254] width 265 height 15
paste input "208.035,84"
type input "$ 208.035,84"
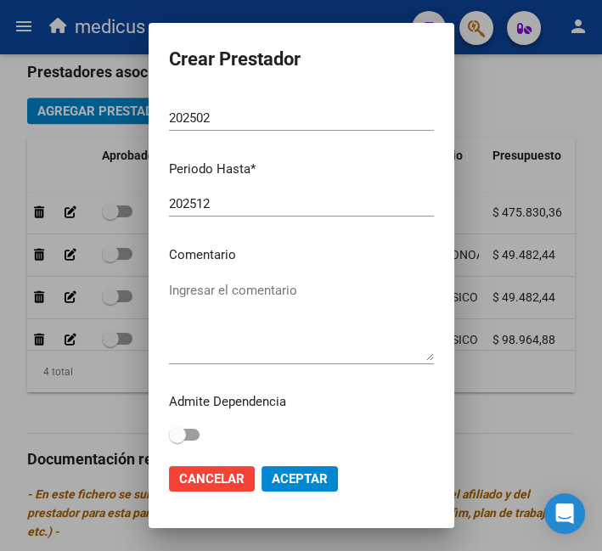
click at [264, 278] on div "Ingresar el comentario" at bounding box center [301, 321] width 265 height 87
paste textarea "TRANSPORTE"
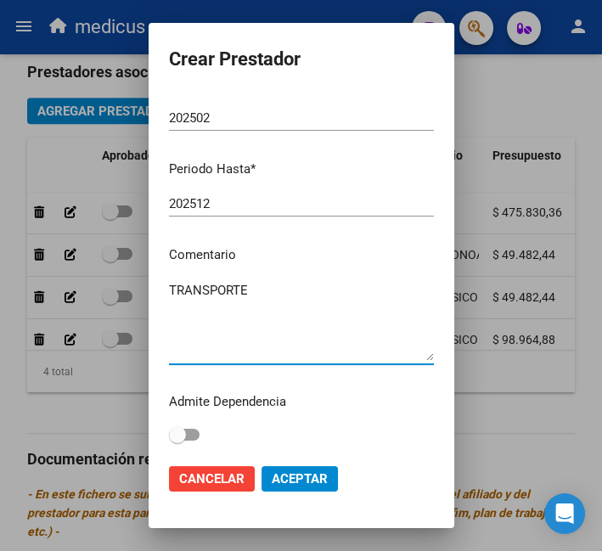
type textarea "TRANSPORTE"
click at [310, 474] on span "Aceptar" at bounding box center [300, 478] width 56 height 15
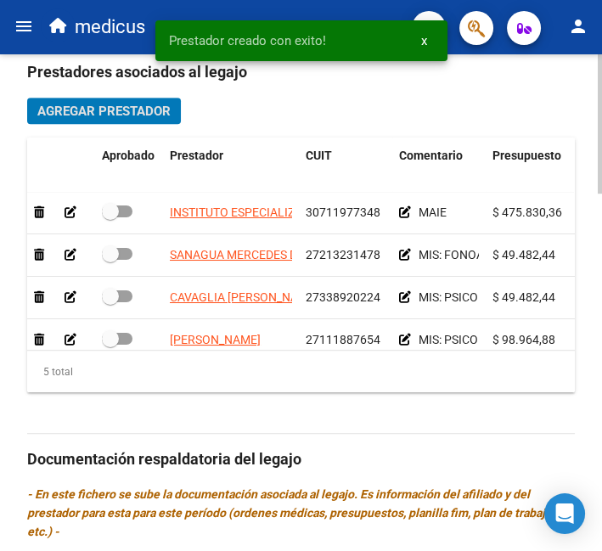
drag, startPoint x: 115, startPoint y: 206, endPoint x: 118, endPoint y: 217, distance: 11.6
click at [116, 207] on span at bounding box center [110, 211] width 17 height 17
click at [110, 217] on input "checkbox" at bounding box center [110, 217] width 1 height 1
checkbox input "true"
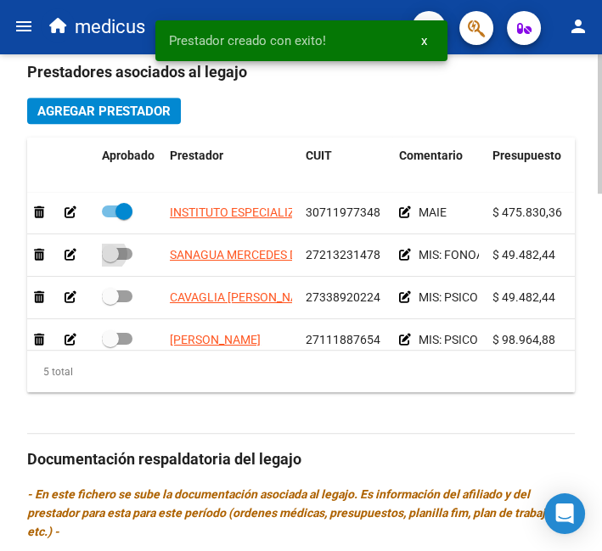
drag, startPoint x: 117, startPoint y: 257, endPoint x: 133, endPoint y: 321, distance: 66.5
click at [117, 258] on span at bounding box center [110, 253] width 17 height 17
click at [110, 260] on input "checkbox" at bounding box center [110, 260] width 1 height 1
checkbox input "true"
click at [126, 297] on span at bounding box center [117, 297] width 31 height 12
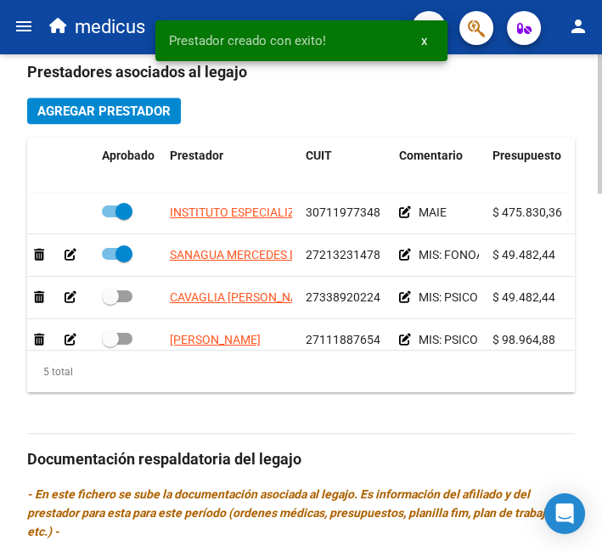
click at [110, 302] on input "checkbox" at bounding box center [110, 302] width 1 height 1
checkbox input "true"
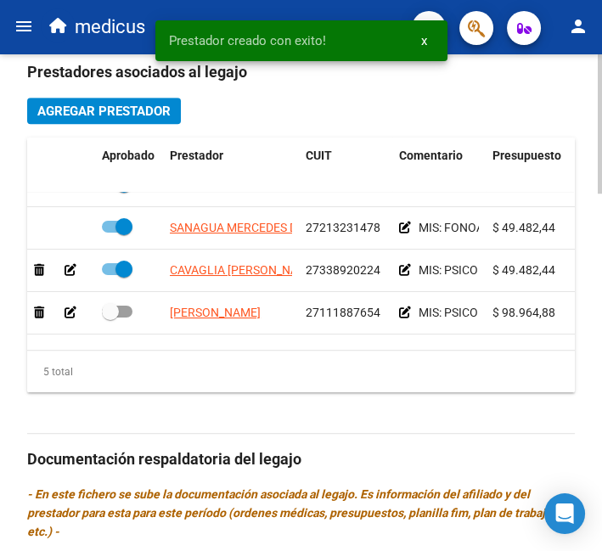
scroll to position [74, 0]
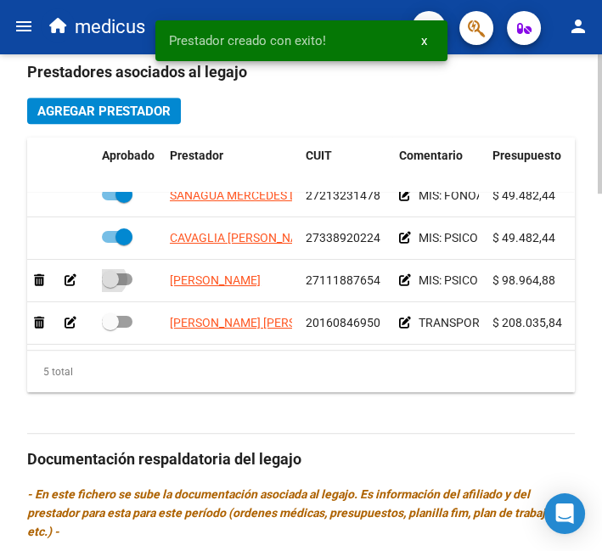
drag, startPoint x: 119, startPoint y: 264, endPoint x: 121, endPoint y: 289, distance: 24.7
click at [121, 274] on span at bounding box center [117, 280] width 31 height 12
click at [110, 285] on input "checkbox" at bounding box center [110, 285] width 1 height 1
checkbox input "true"
click at [122, 302] on datatable-body-cell at bounding box center [129, 323] width 68 height 42
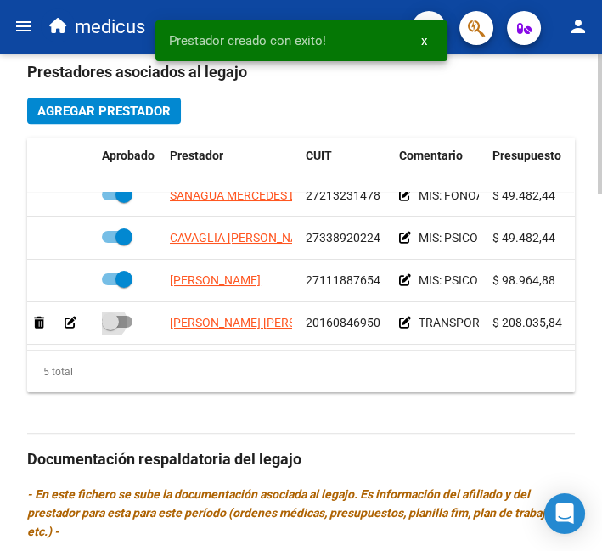
click at [125, 316] on span at bounding box center [117, 322] width 31 height 12
click at [110, 328] on input "checkbox" at bounding box center [110, 328] width 1 height 1
checkbox input "true"
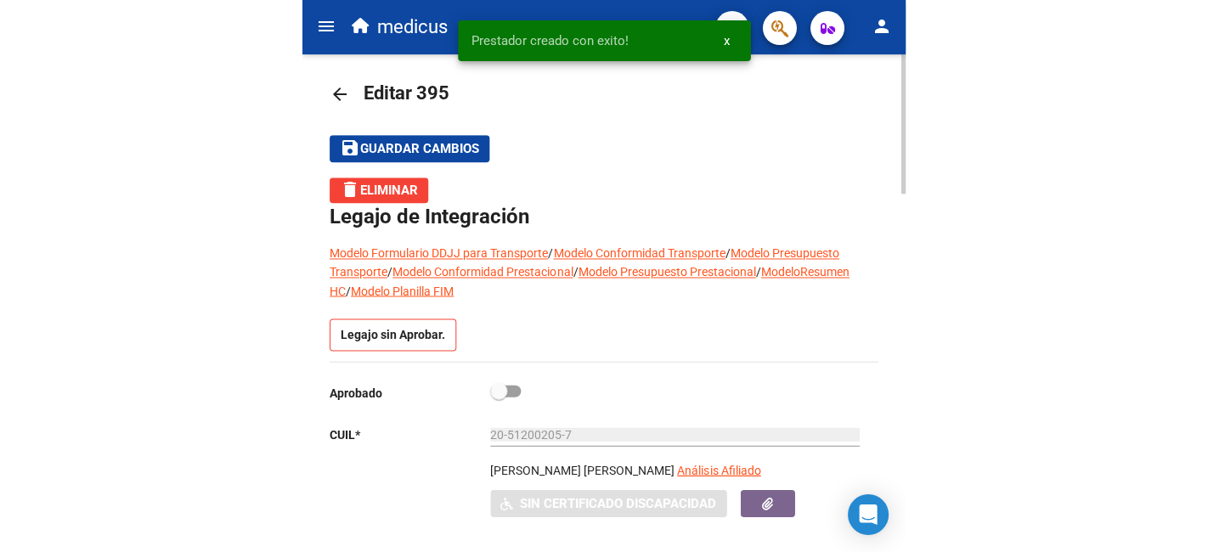
scroll to position [0, 0]
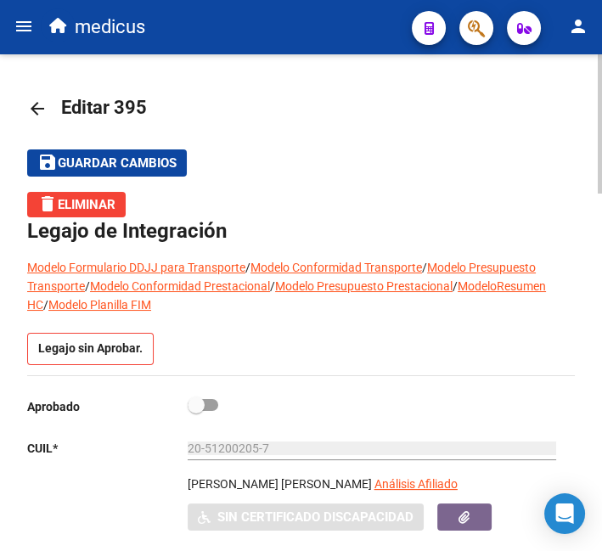
click at [204, 395] on label at bounding box center [203, 405] width 31 height 20
click at [196, 411] on input "checkbox" at bounding box center [195, 411] width 1 height 1
checkbox input "true"
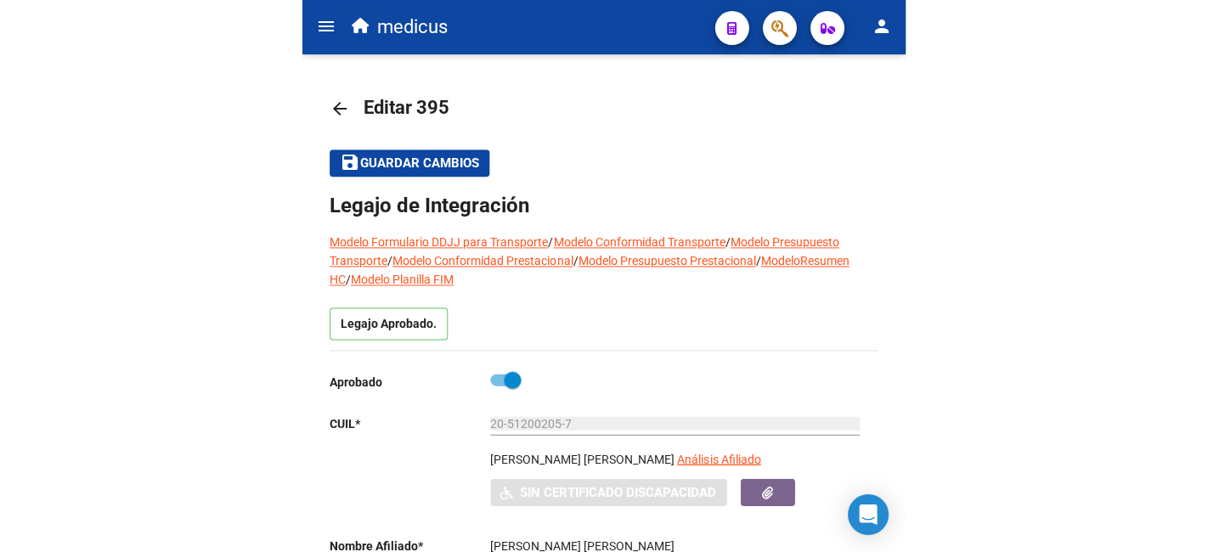
scroll to position [59, 0]
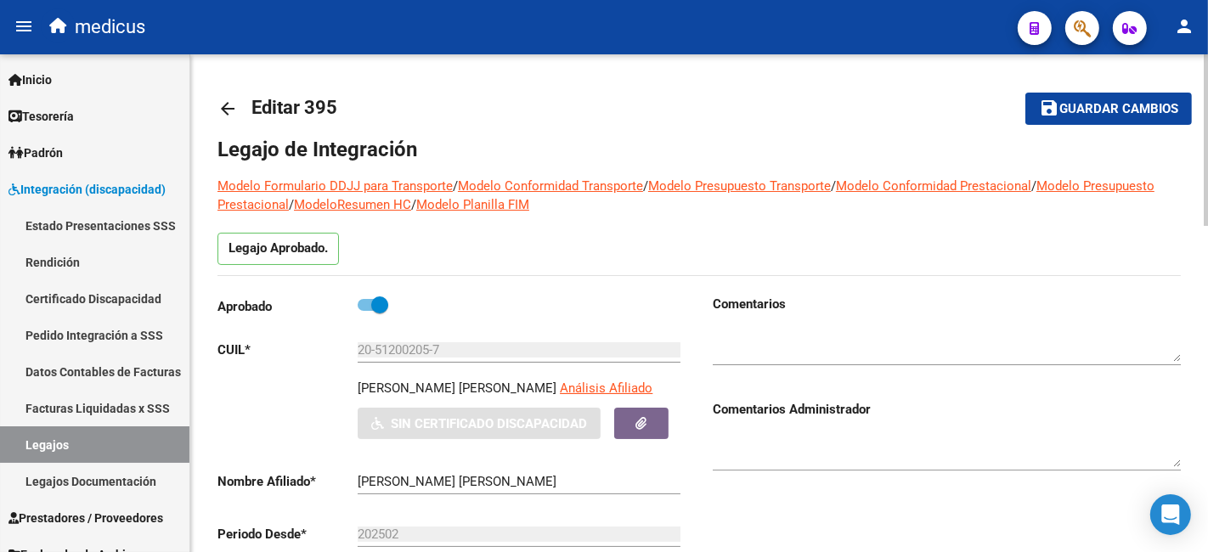
click at [1064, 104] on span "Guardar cambios" at bounding box center [1118, 109] width 119 height 15
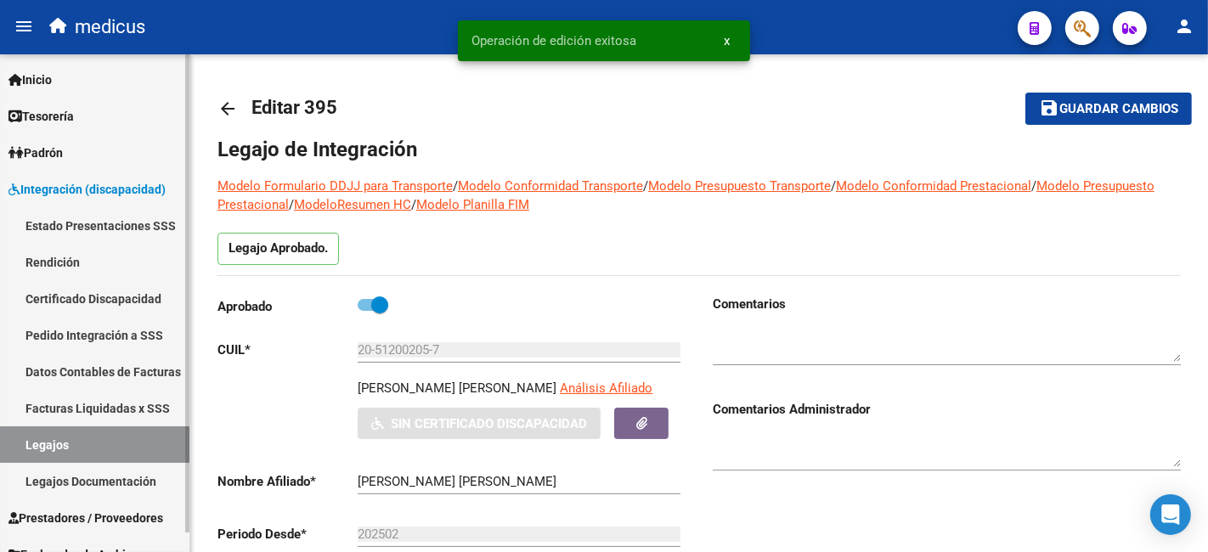
click at [90, 297] on link "Certificado Discapacidad" at bounding box center [94, 298] width 189 height 37
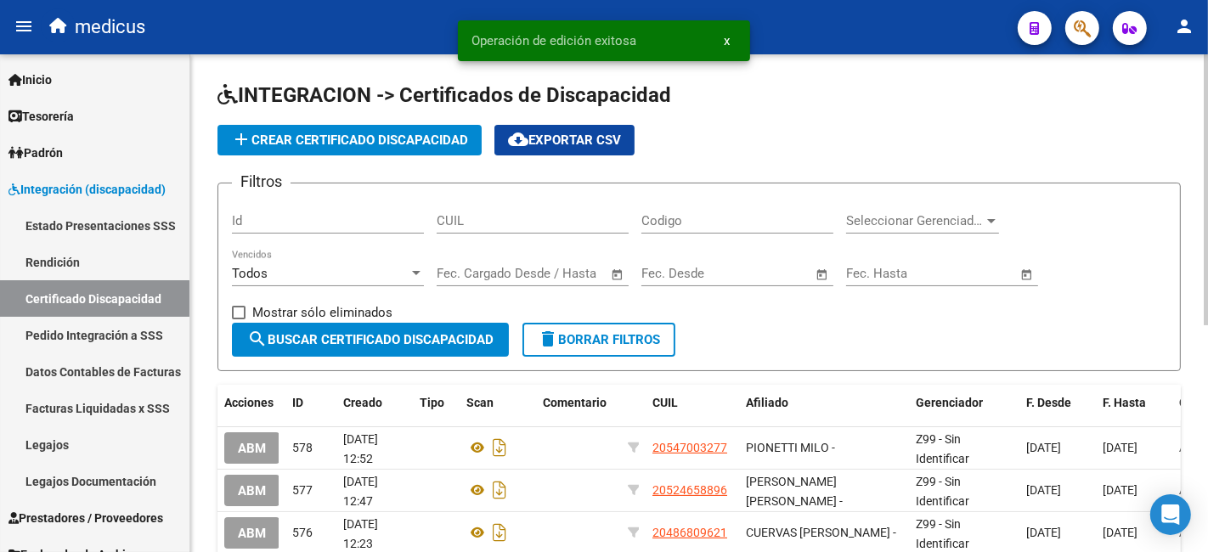
click at [450, 137] on span "add Crear Certificado Discapacidad" at bounding box center [349, 140] width 237 height 15
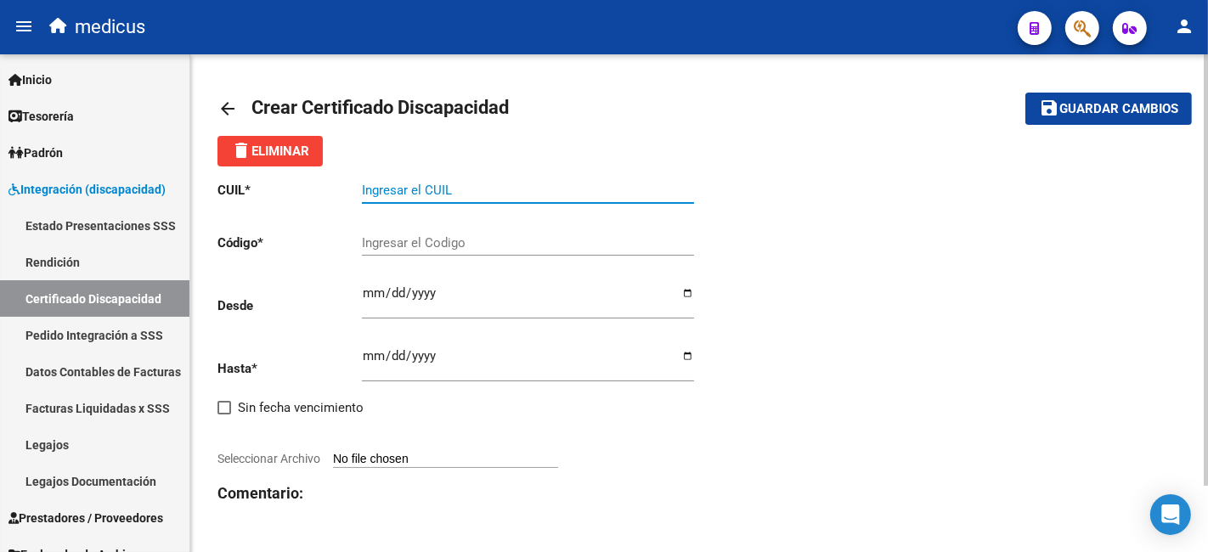
click at [482, 185] on input "Ingresar el CUIL" at bounding box center [528, 190] width 332 height 15
paste input "20-51200205-7"
type input "20-51200205-7"
click at [398, 247] on input "Ingresar el Codigo" at bounding box center [528, 242] width 332 height 15
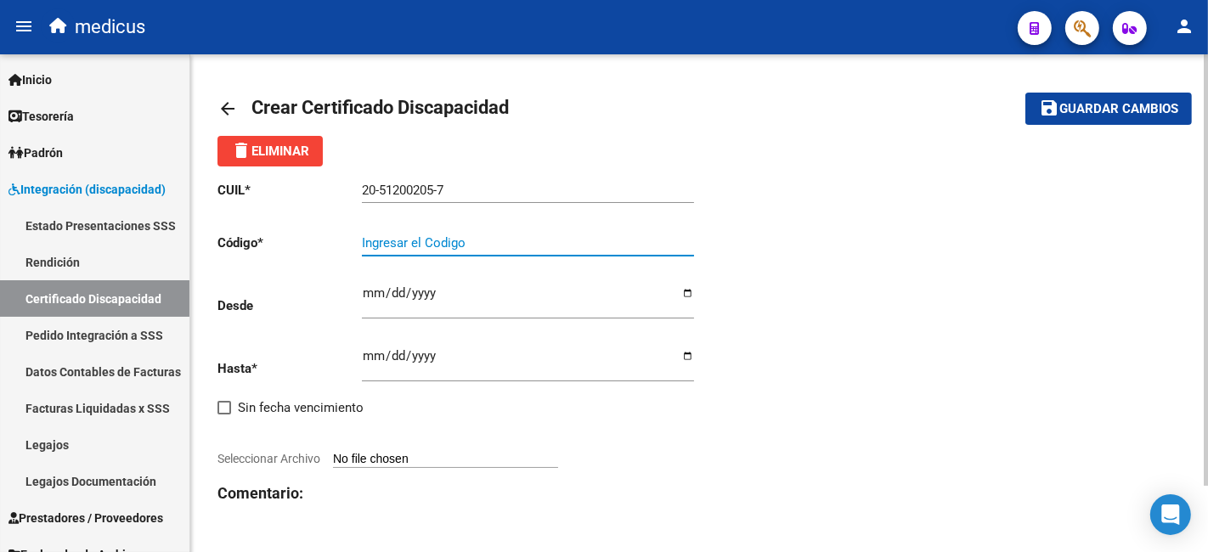
paste input "ARG02000512002052024010220340102COR233"
type input "ARG02000512002052024010220340102COR233"
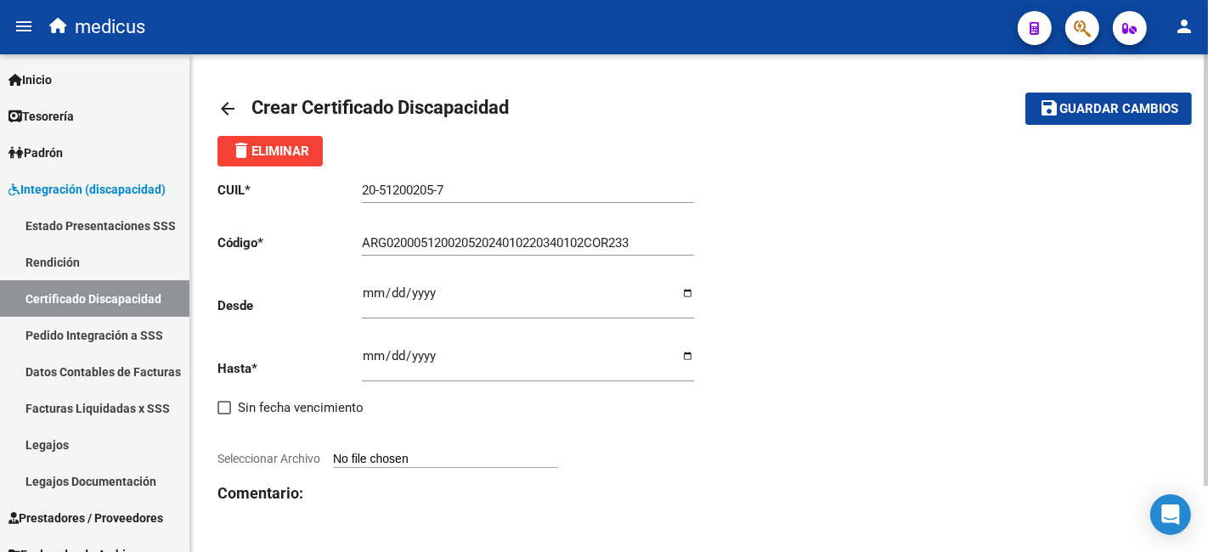
click at [371, 295] on input "Ingresar fec. Desde" at bounding box center [528, 299] width 332 height 27
click at [422, 291] on input "Ingresar fec. Desde" at bounding box center [528, 299] width 332 height 27
type input "2024-01-02"
click at [368, 353] on input "Ingresar fec. Hasta" at bounding box center [528, 362] width 332 height 27
click at [373, 356] on input "Ingresar fec. Hasta" at bounding box center [528, 362] width 332 height 27
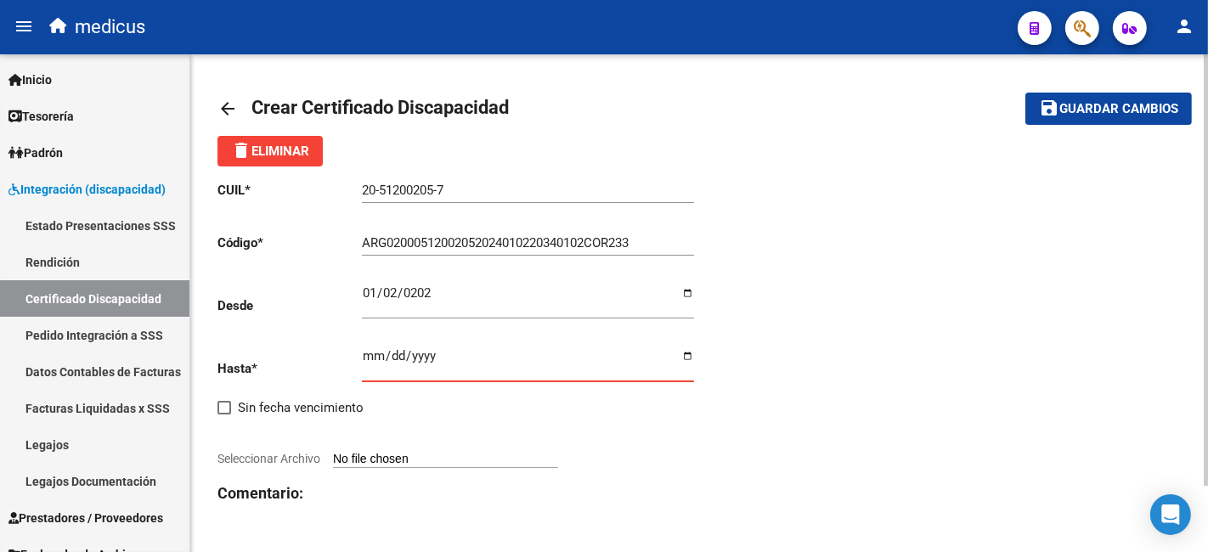
click at [372, 355] on input "Ingresar fec. Hasta" at bounding box center [528, 362] width 332 height 27
click at [424, 358] on input "Ingresar fec. Hasta" at bounding box center [528, 362] width 332 height 27
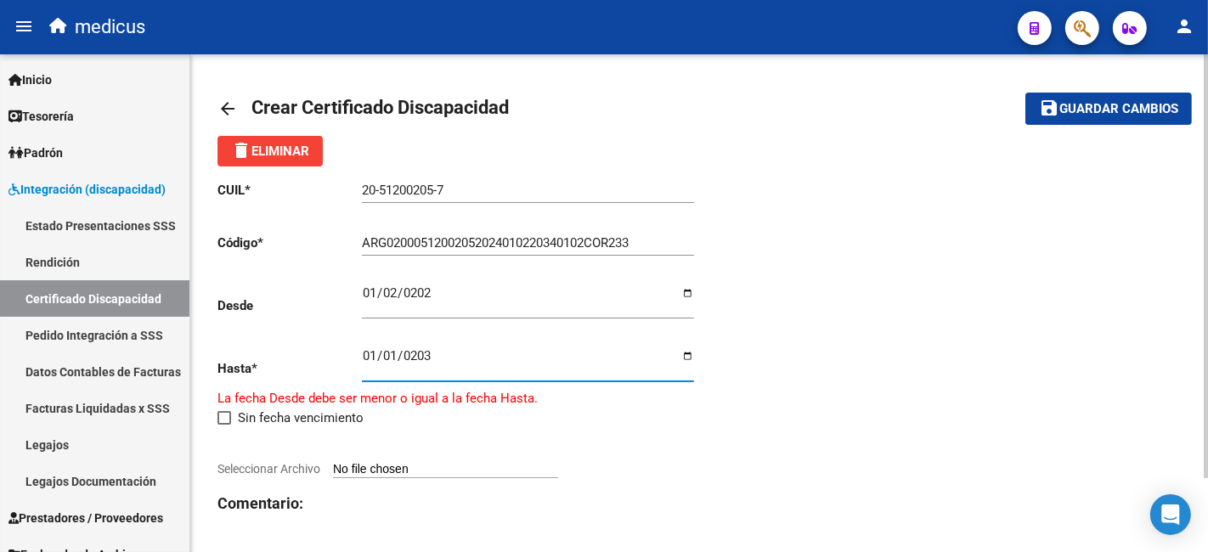
type input "2034-01-01"
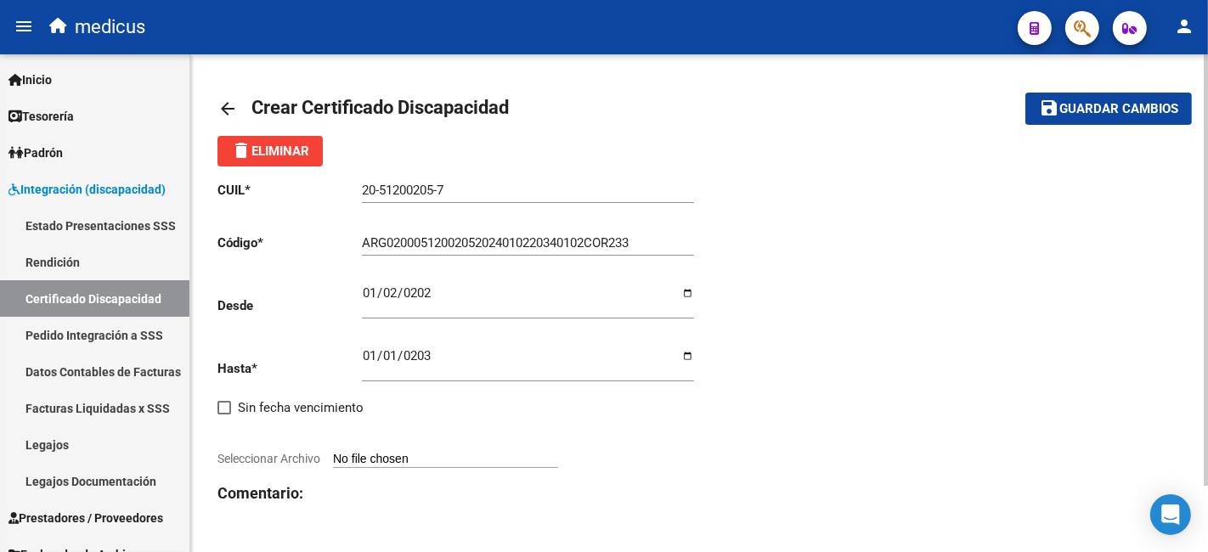
scroll to position [76, 0]
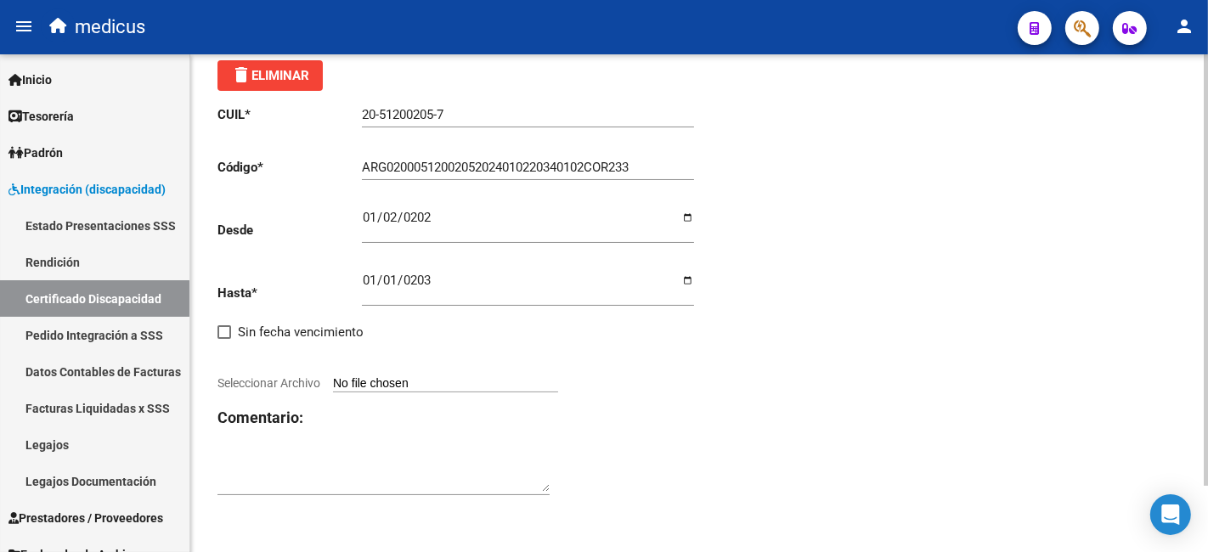
click at [405, 394] on div "CUIL * 20-51200205-7 Ingresar el CUIL Código * ARG02000512002052024010220340102…" at bounding box center [458, 301] width 482 height 420
click at [405, 388] on input "Seleccionar Archivo" at bounding box center [445, 384] width 225 height 16
type input "C:\fakepath\RODRIGUEZ IGNACIO NICOLAS 20512002057 1-1.pdf"
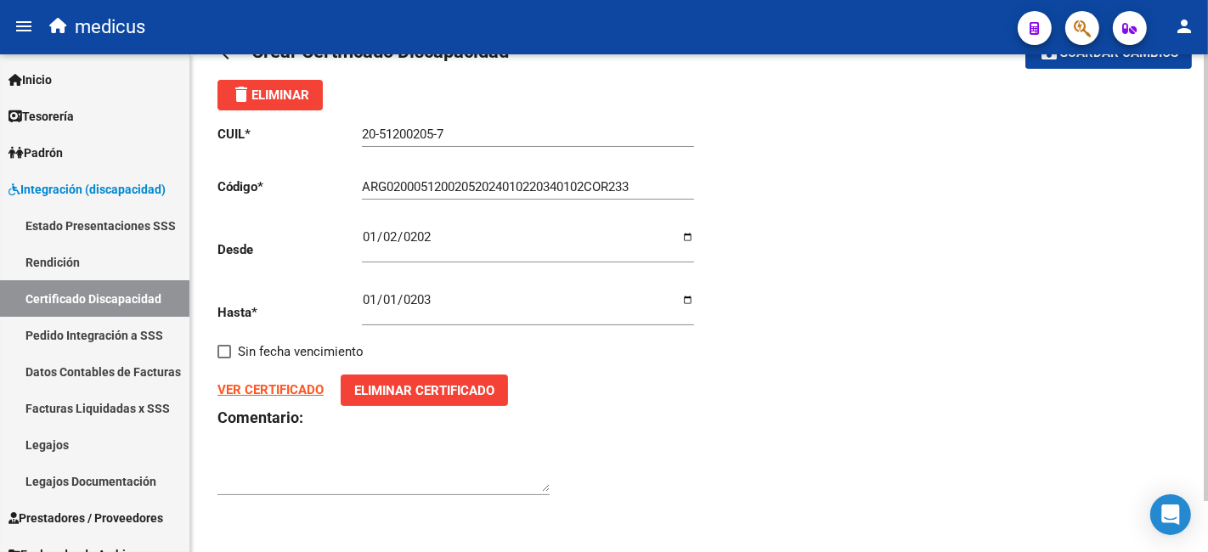
scroll to position [56, 0]
click at [302, 392] on strong "VER CERTIFICADO" at bounding box center [270, 389] width 106 height 15
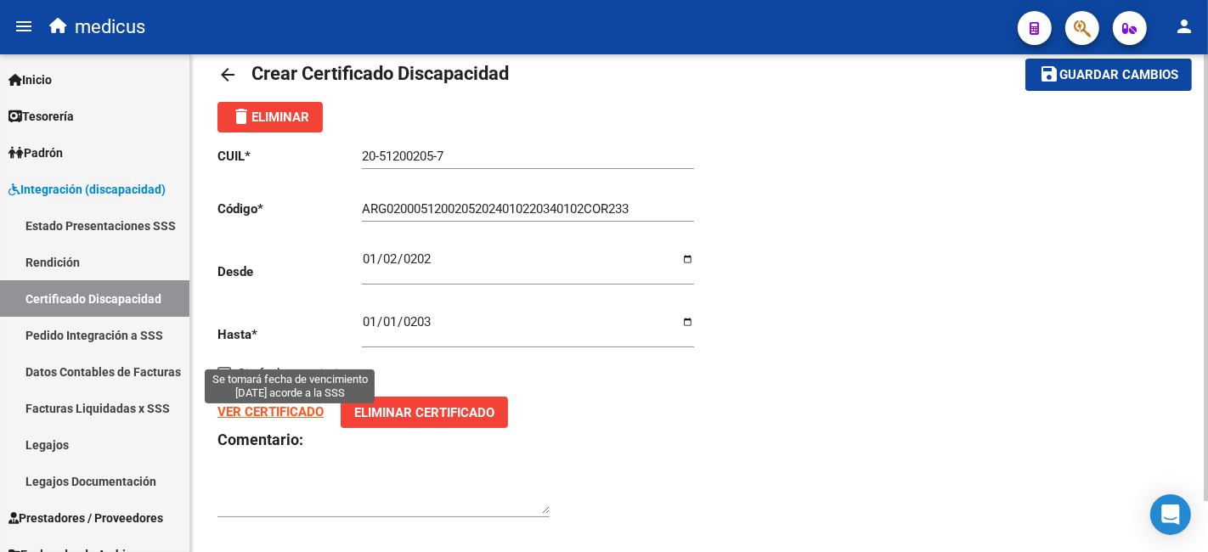
scroll to position [0, 0]
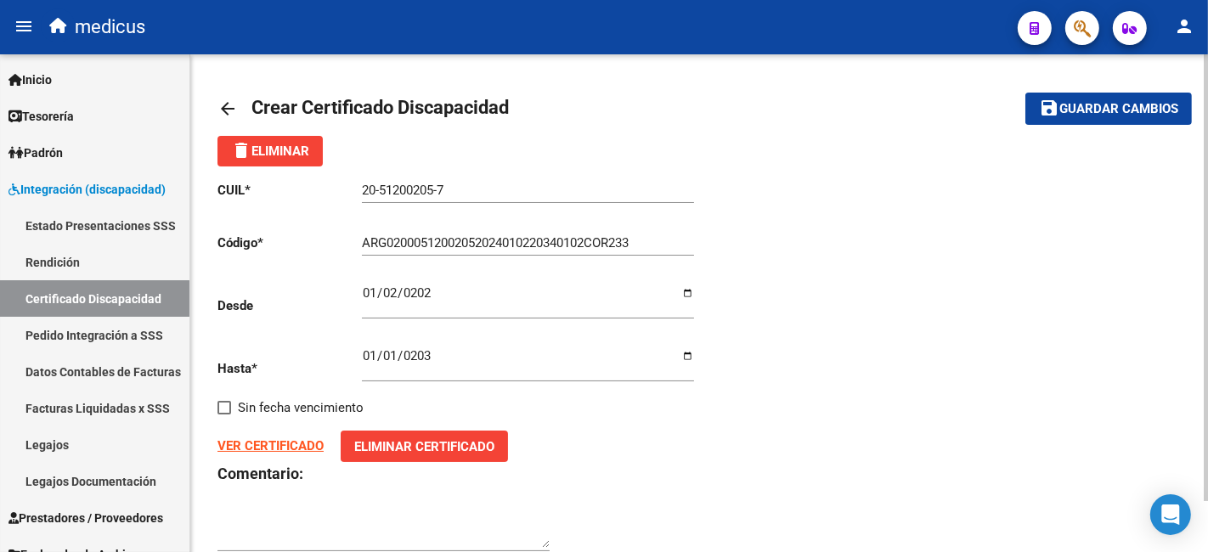
click at [1076, 106] on span "Guardar cambios" at bounding box center [1118, 109] width 119 height 15
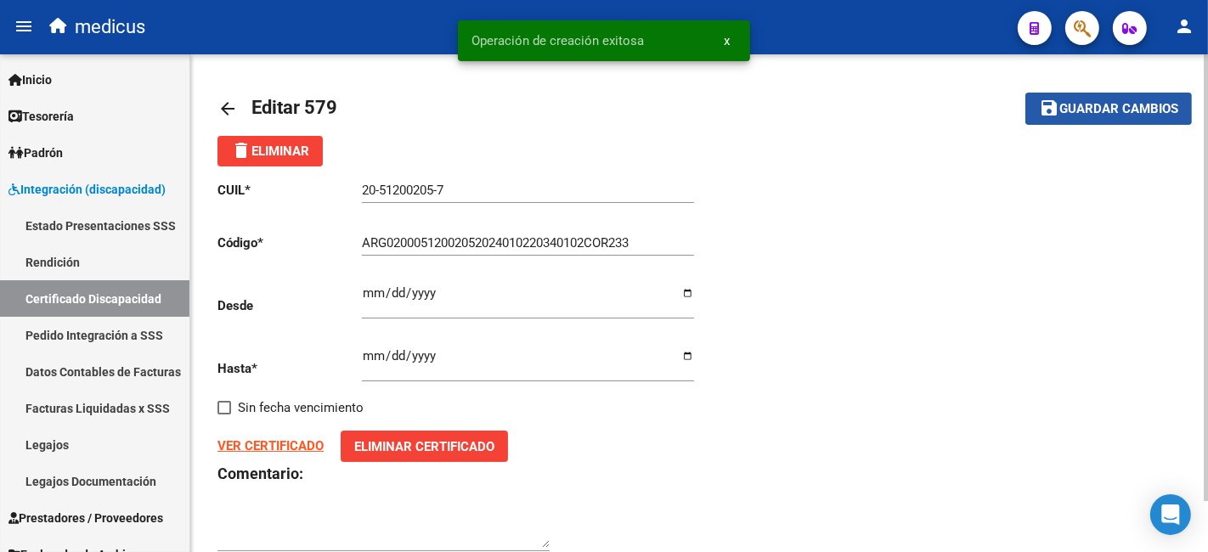
click at [1066, 104] on span "Guardar cambios" at bounding box center [1118, 109] width 119 height 15
click at [225, 112] on mat-icon "arrow_back" at bounding box center [227, 109] width 20 height 20
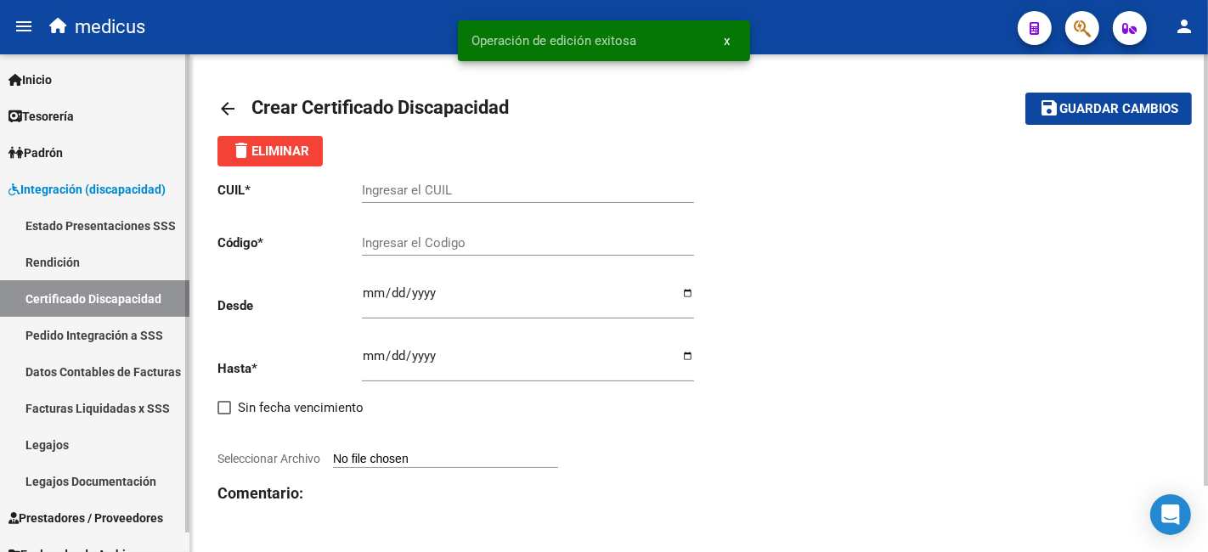
click at [107, 291] on link "Certificado Discapacidad" at bounding box center [94, 298] width 189 height 37
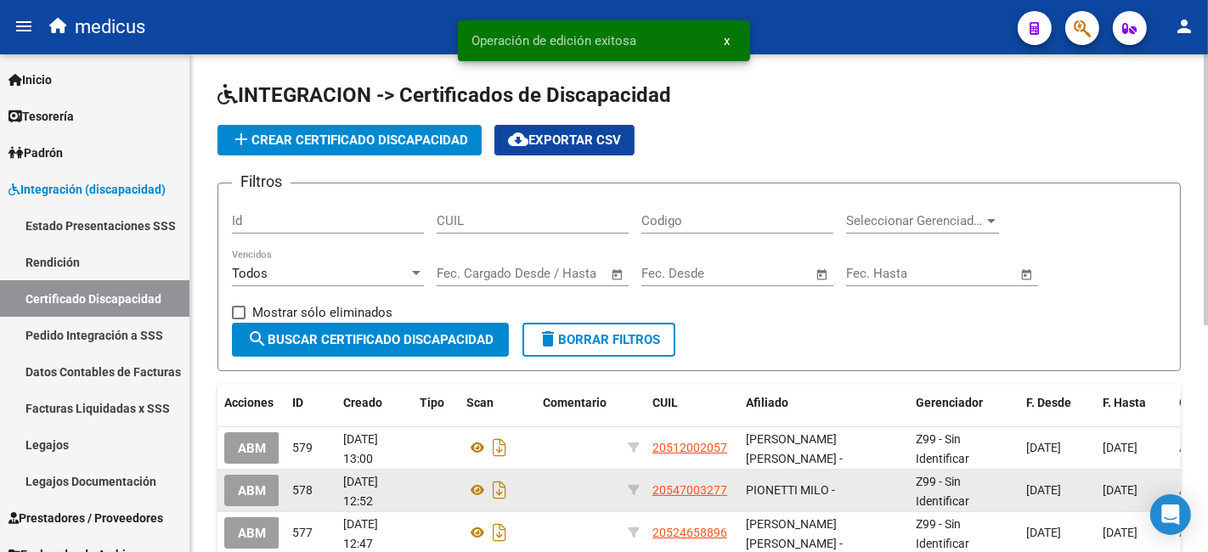
scroll to position [283, 0]
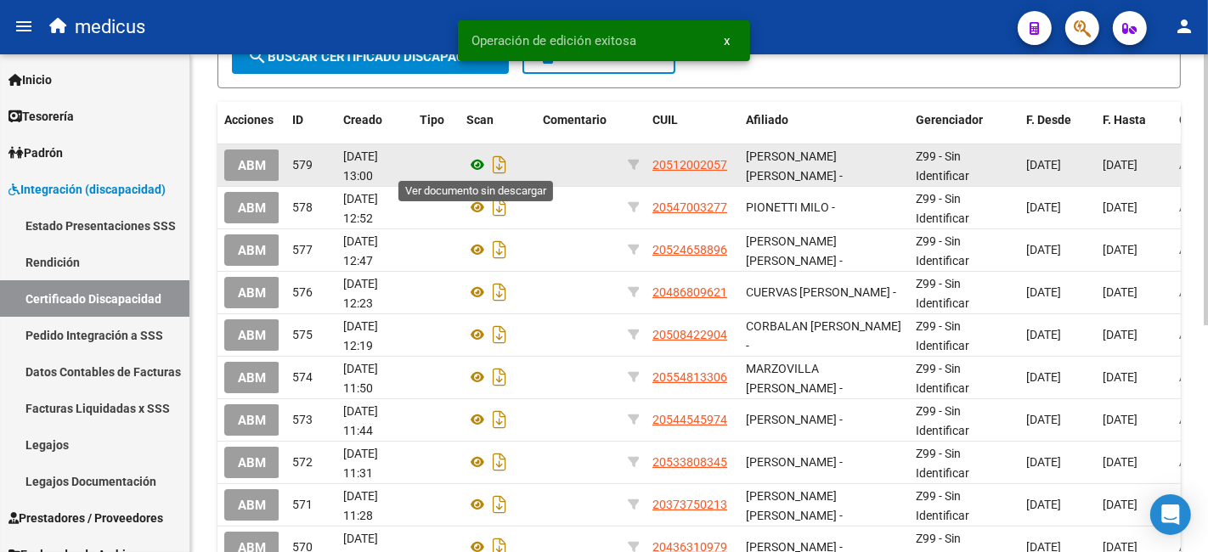
click at [474, 161] on icon at bounding box center [477, 165] width 22 height 20
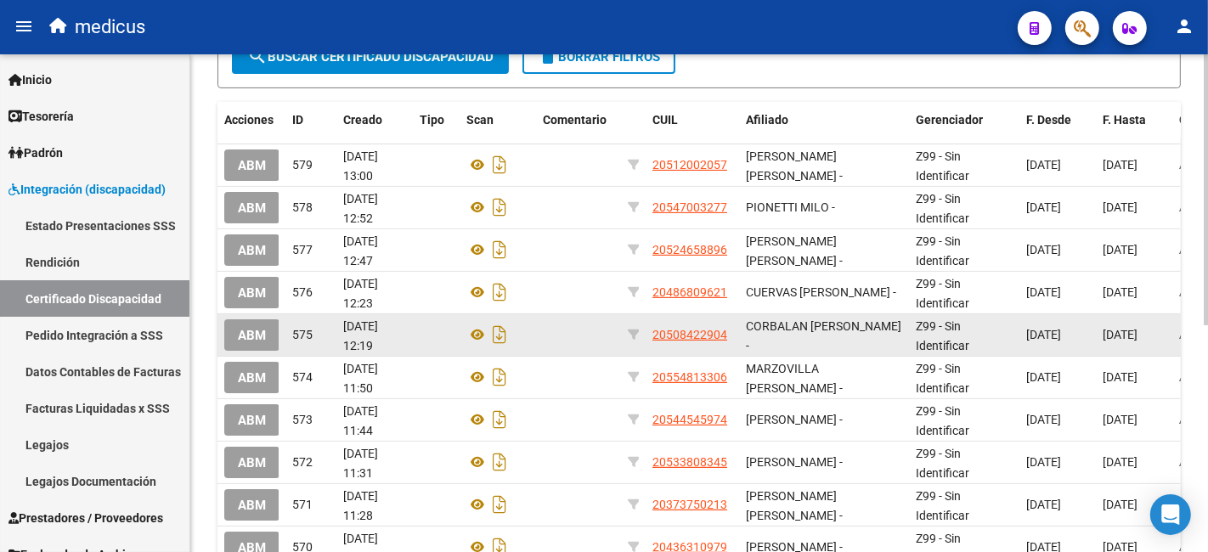
scroll to position [0, 0]
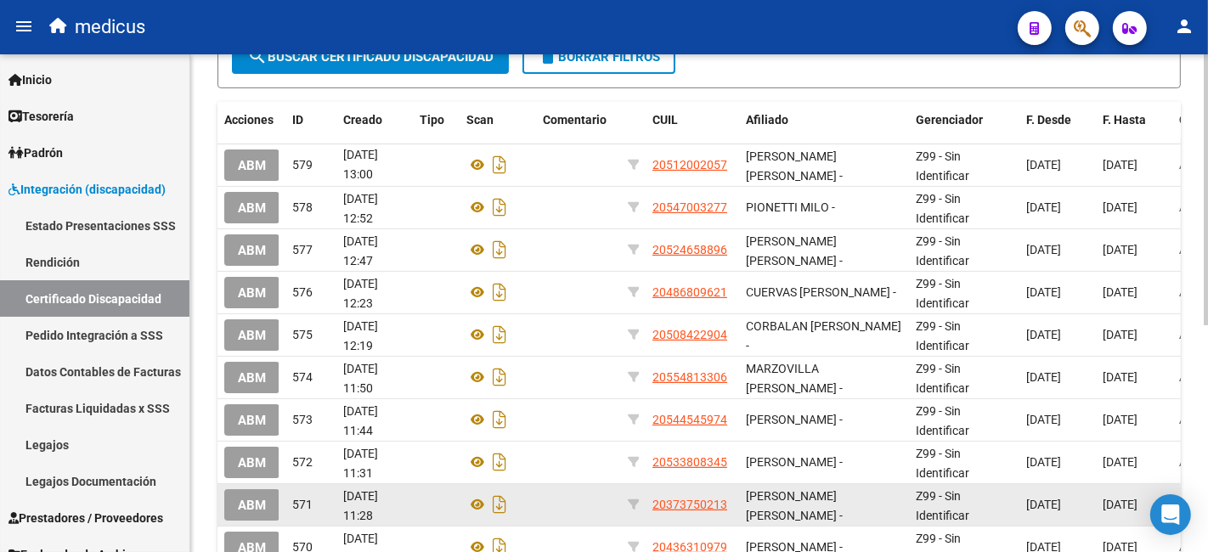
drag, startPoint x: 358, startPoint y: 161, endPoint x: 369, endPoint y: 492, distance: 330.6
click at [369, 494] on datatable-scroller "ABM 579 06/10/2025 13:00 20512002057 RODRIGUEZ IGNACIO NICOLAS - Z99 - Sin Iden…" at bounding box center [698, 356] width 963 height 425
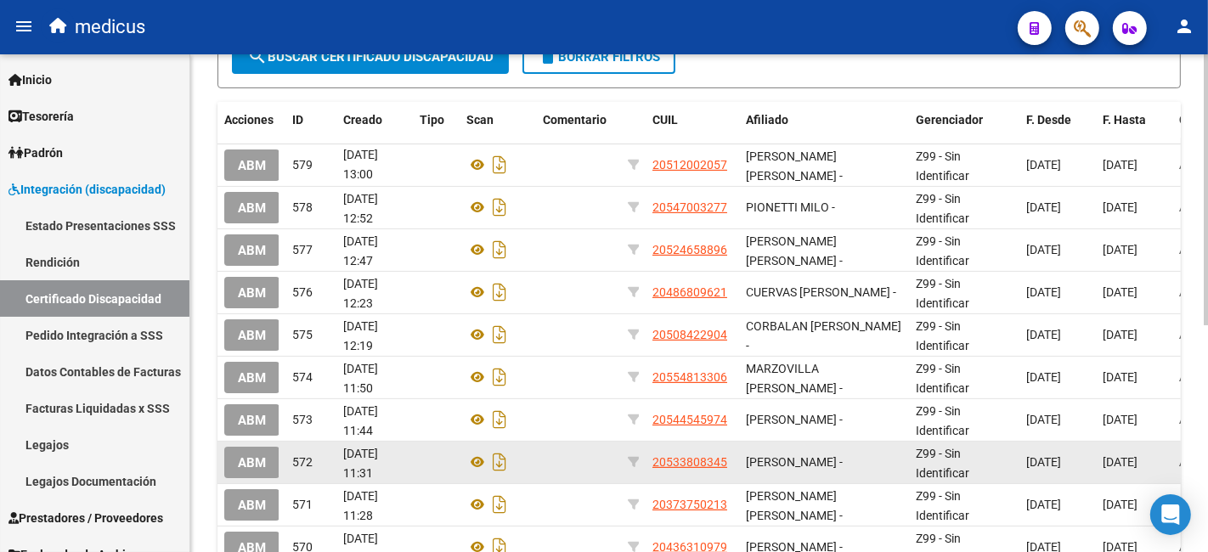
click at [368, 455] on span "[DATE] 11:31" at bounding box center [360, 463] width 35 height 33
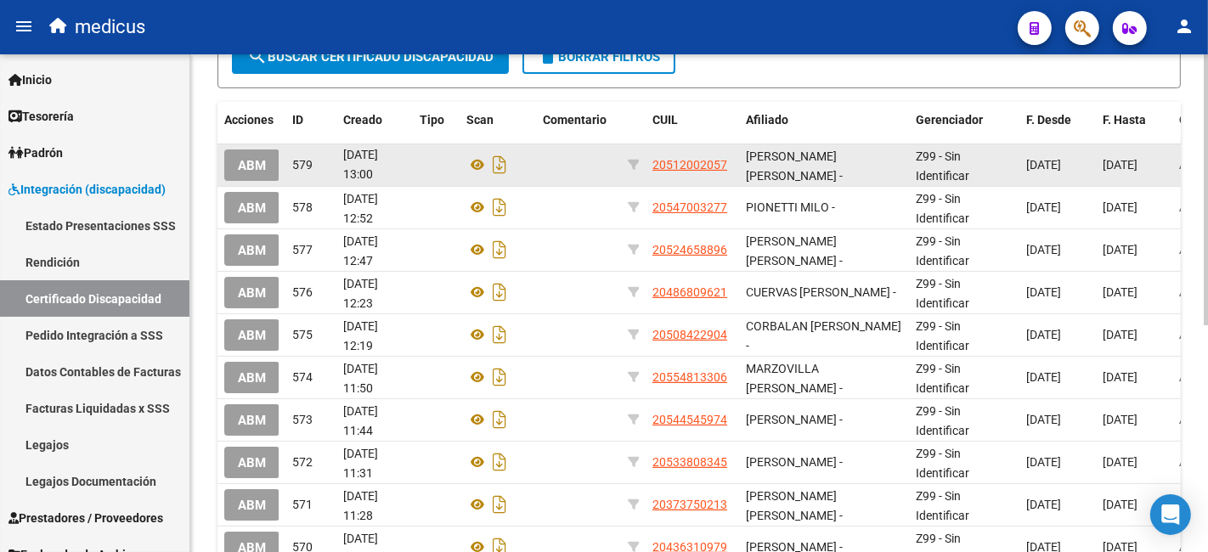
drag, startPoint x: 368, startPoint y: 455, endPoint x: 358, endPoint y: 155, distance: 300.9
click at [358, 155] on datatable-scroller "ABM 579 06/10/2025 13:00 20512002057 RODRIGUEZ IGNACIO NICOLAS - Z99 - Sin Iden…" at bounding box center [698, 356] width 963 height 425
click at [358, 155] on span "06/10/2025 13:00" at bounding box center [360, 164] width 35 height 33
